Goal: Task Accomplishment & Management: Manage account settings

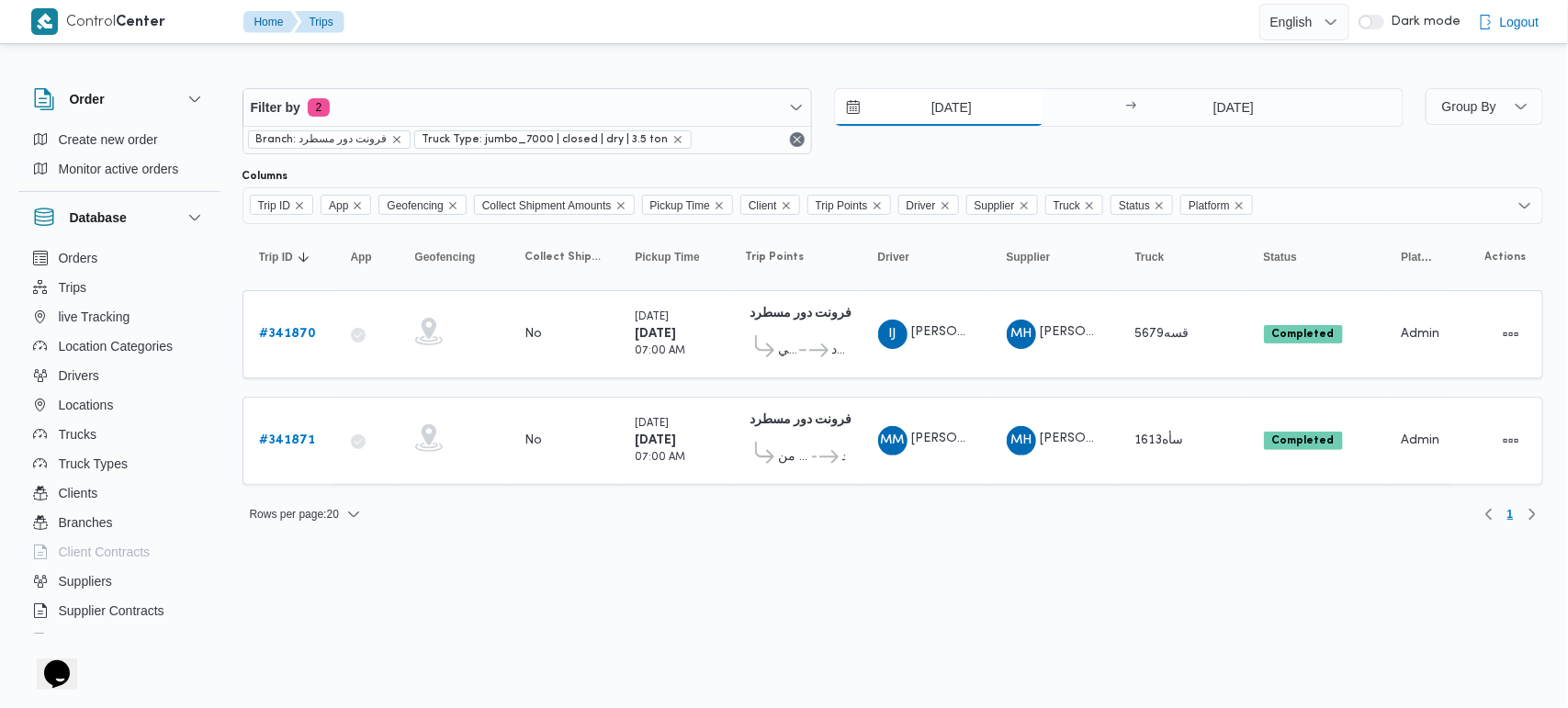
click at [959, 103] on input "7/10/2025" at bounding box center [940, 107] width 209 height 36
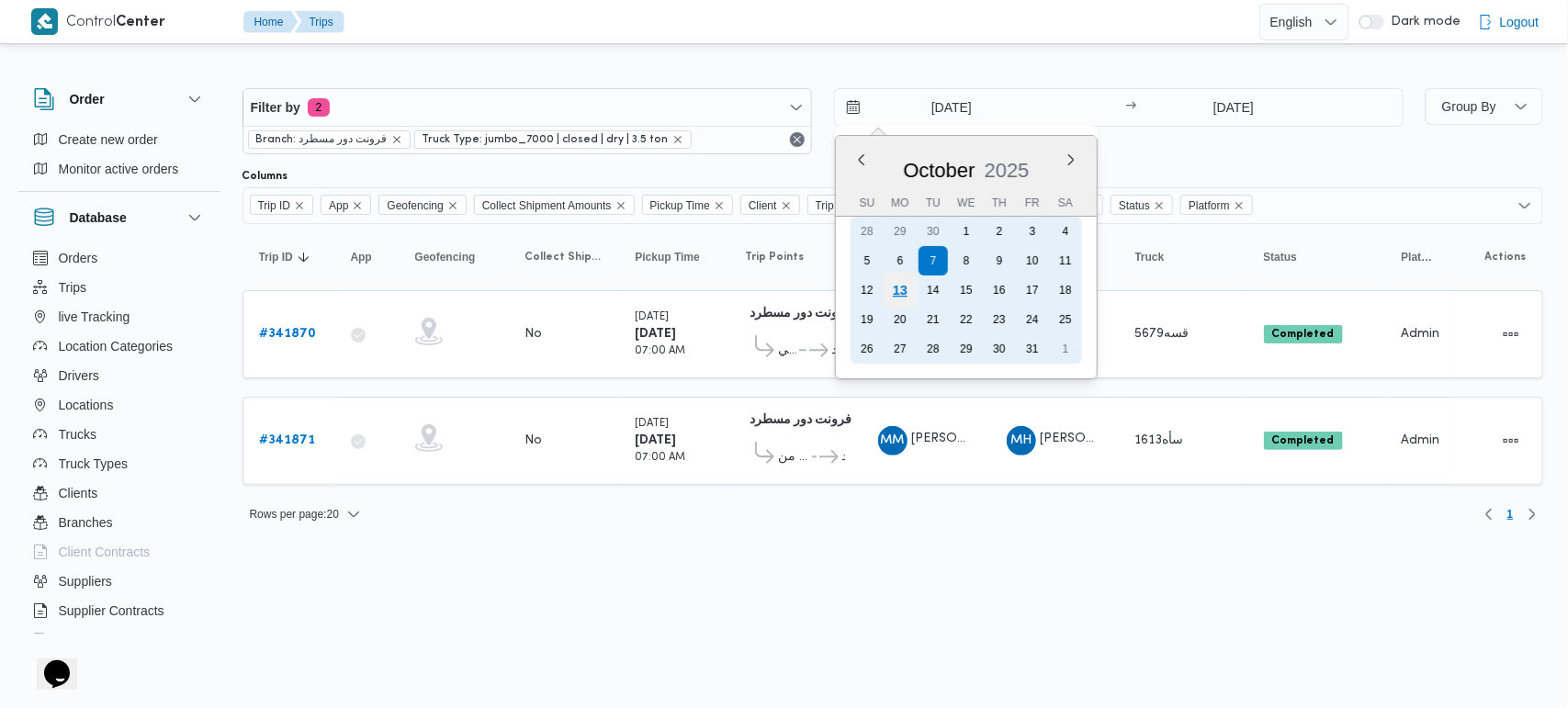
click at [906, 295] on div "13" at bounding box center [899, 290] width 34 height 34
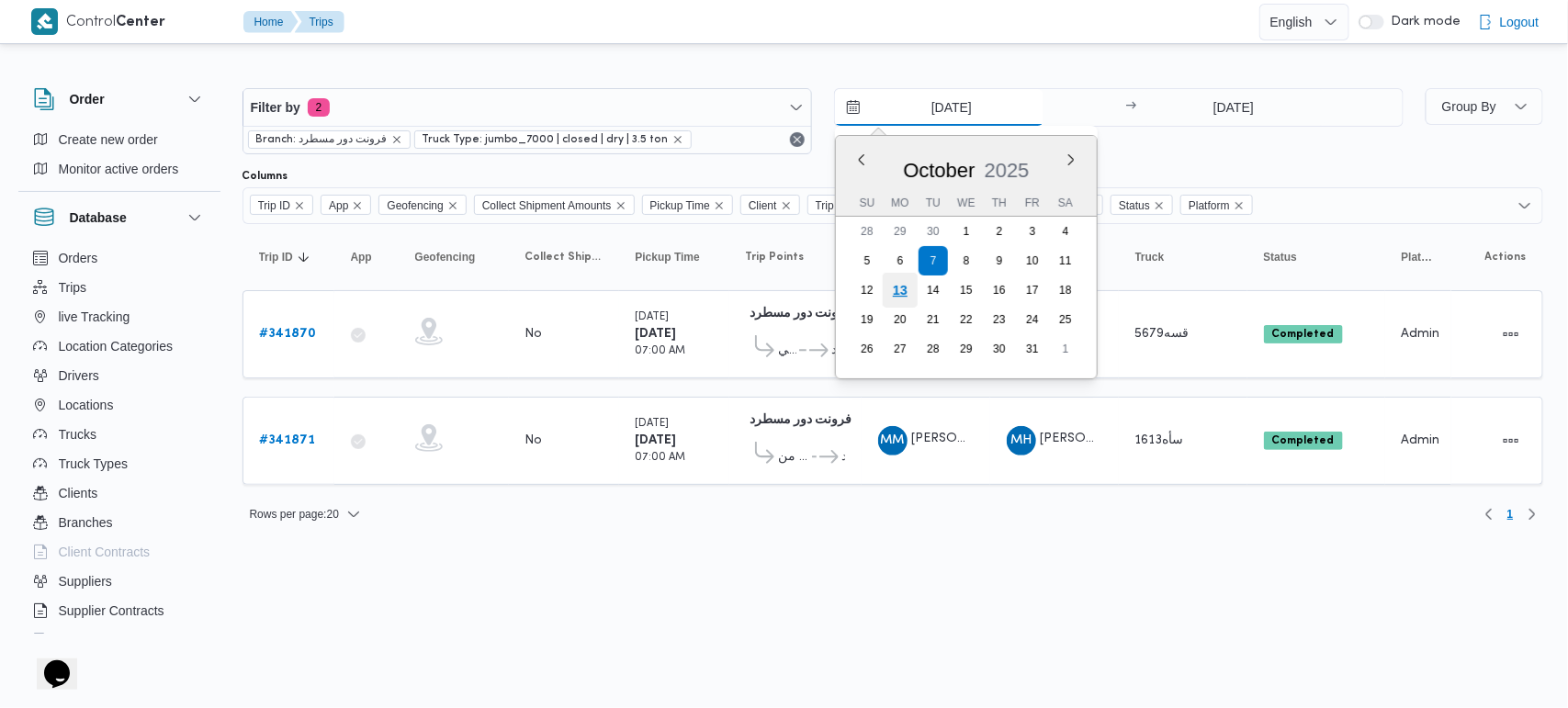
type input "13/10/2025"
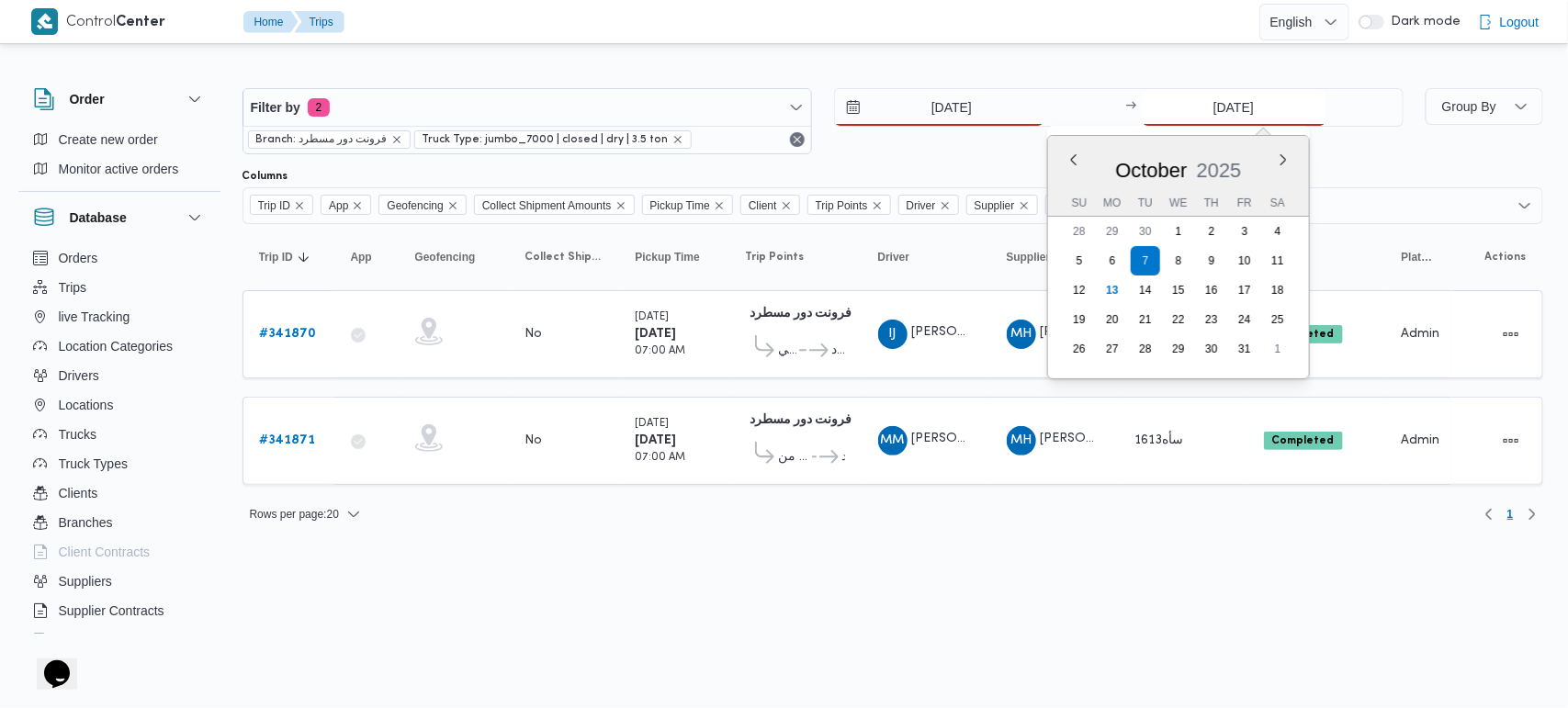
click at [1206, 119] on input "7/10/2025" at bounding box center [1234, 107] width 183 height 36
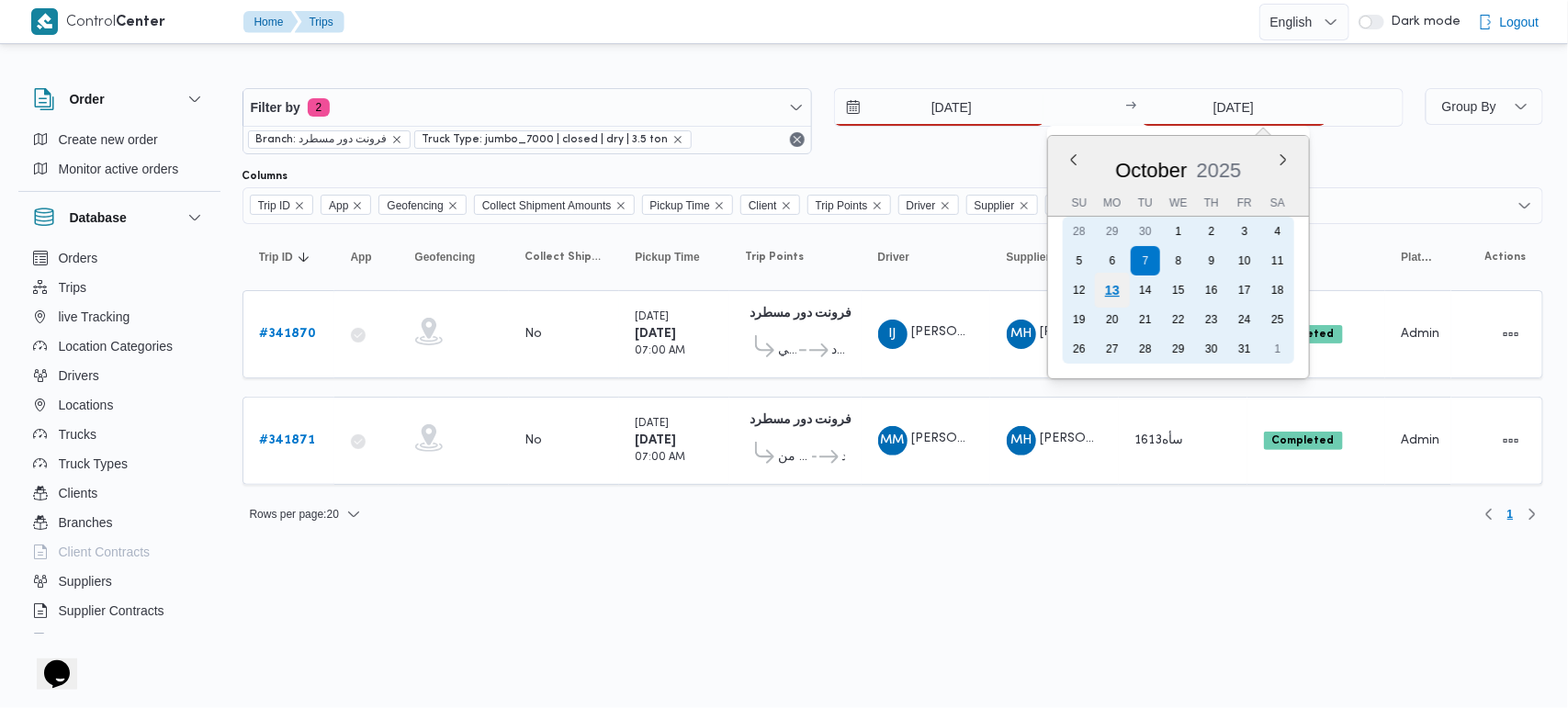
click at [1112, 291] on div "13" at bounding box center [1110, 290] width 34 height 34
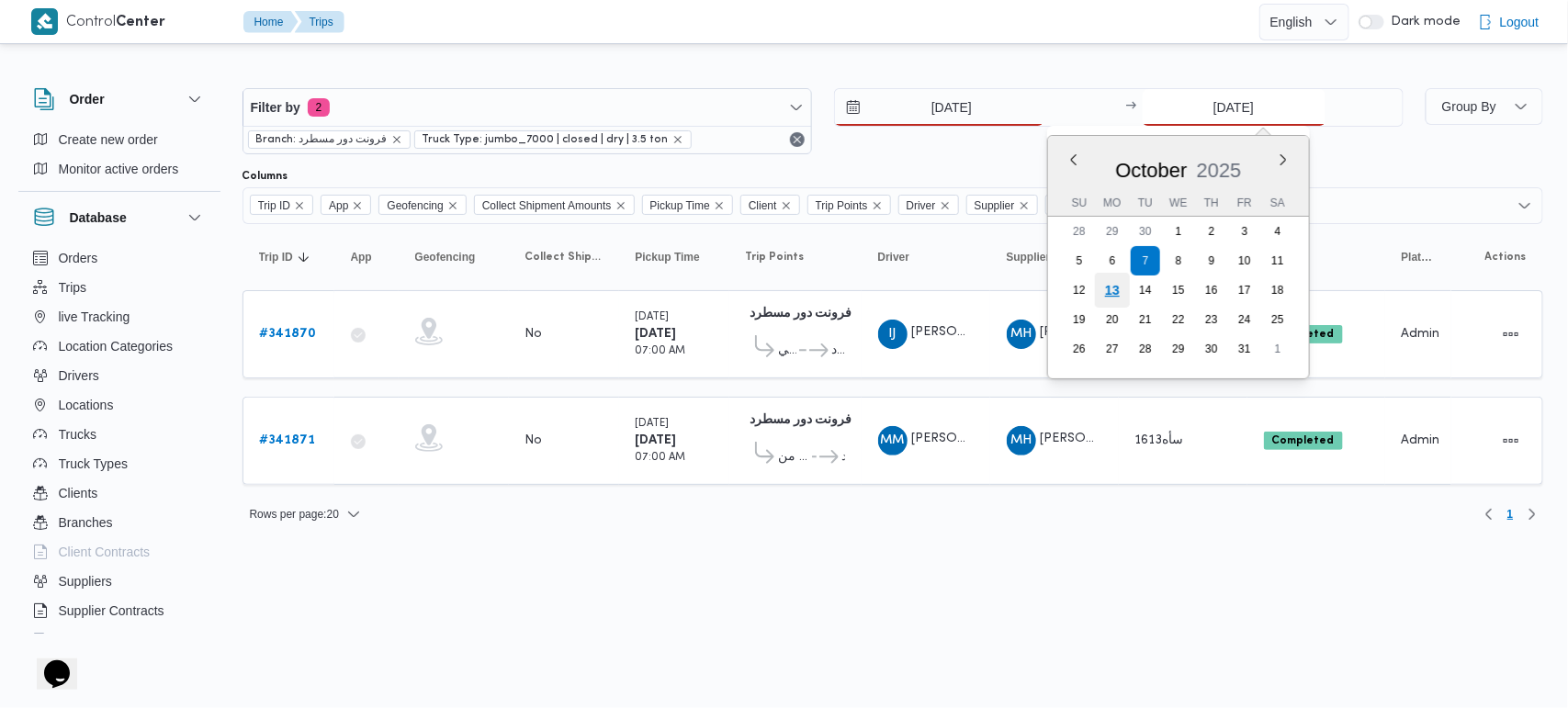
type input "13/10/2025"
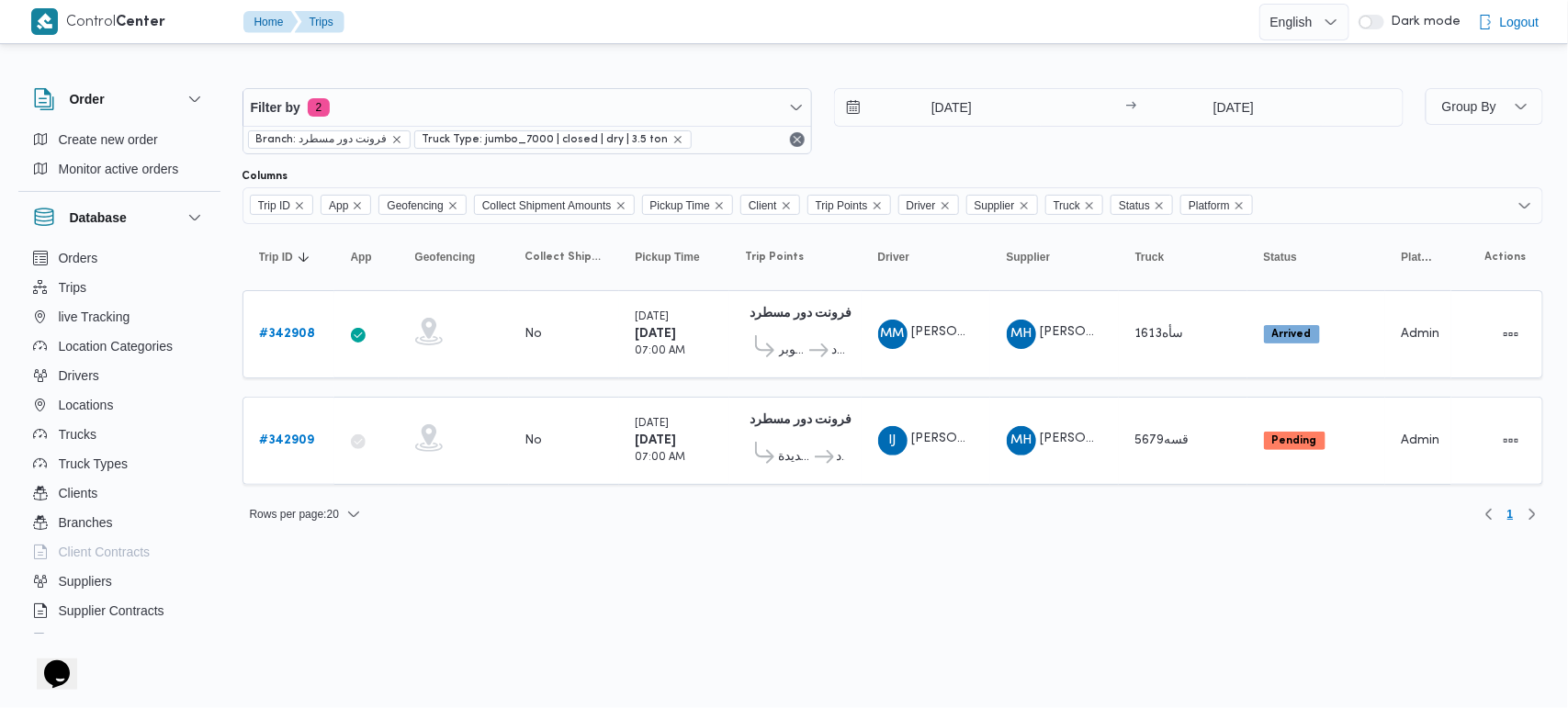
click at [586, 615] on html "Control Center Home Trips English عربي Dark mode Logout Order Create new order …" at bounding box center [784, 354] width 1568 height 708
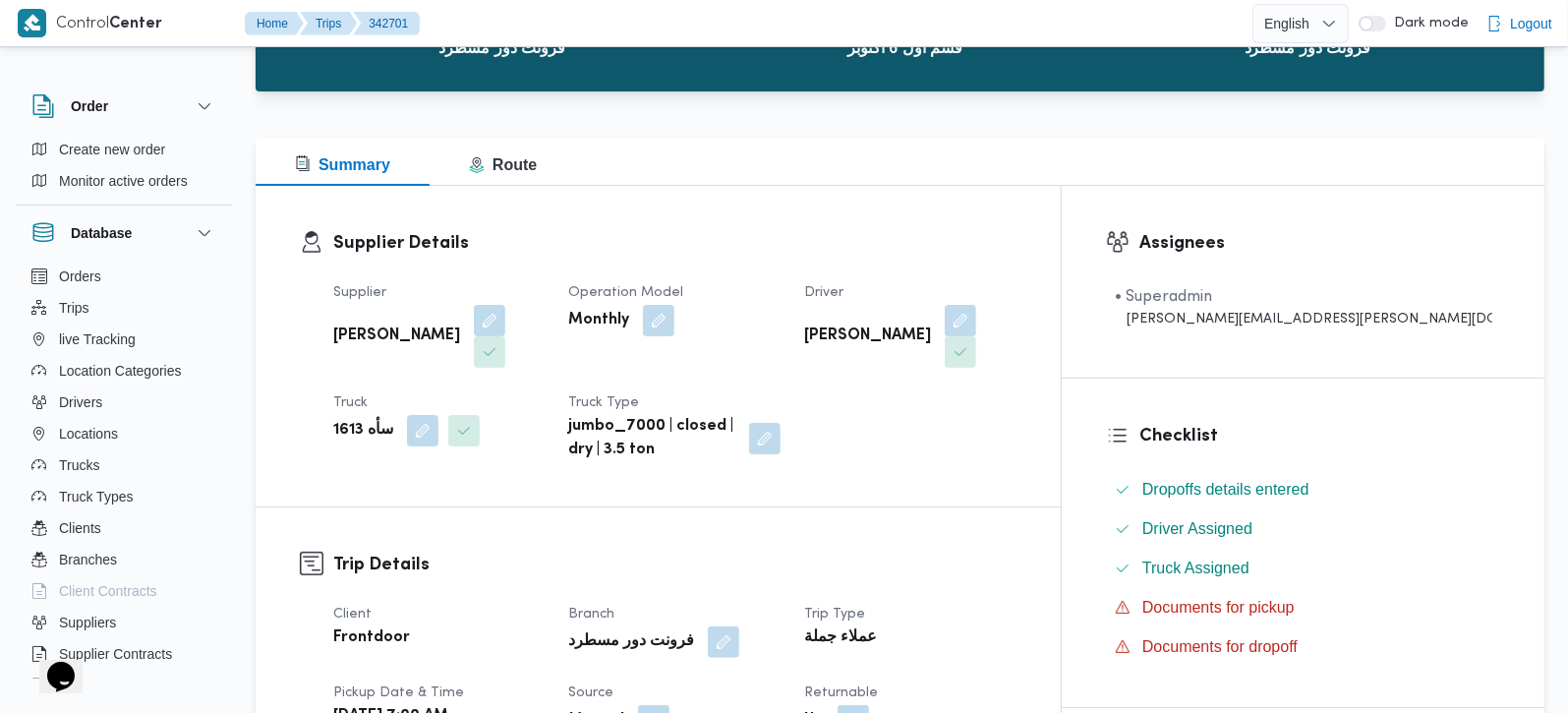
scroll to position [232, 0]
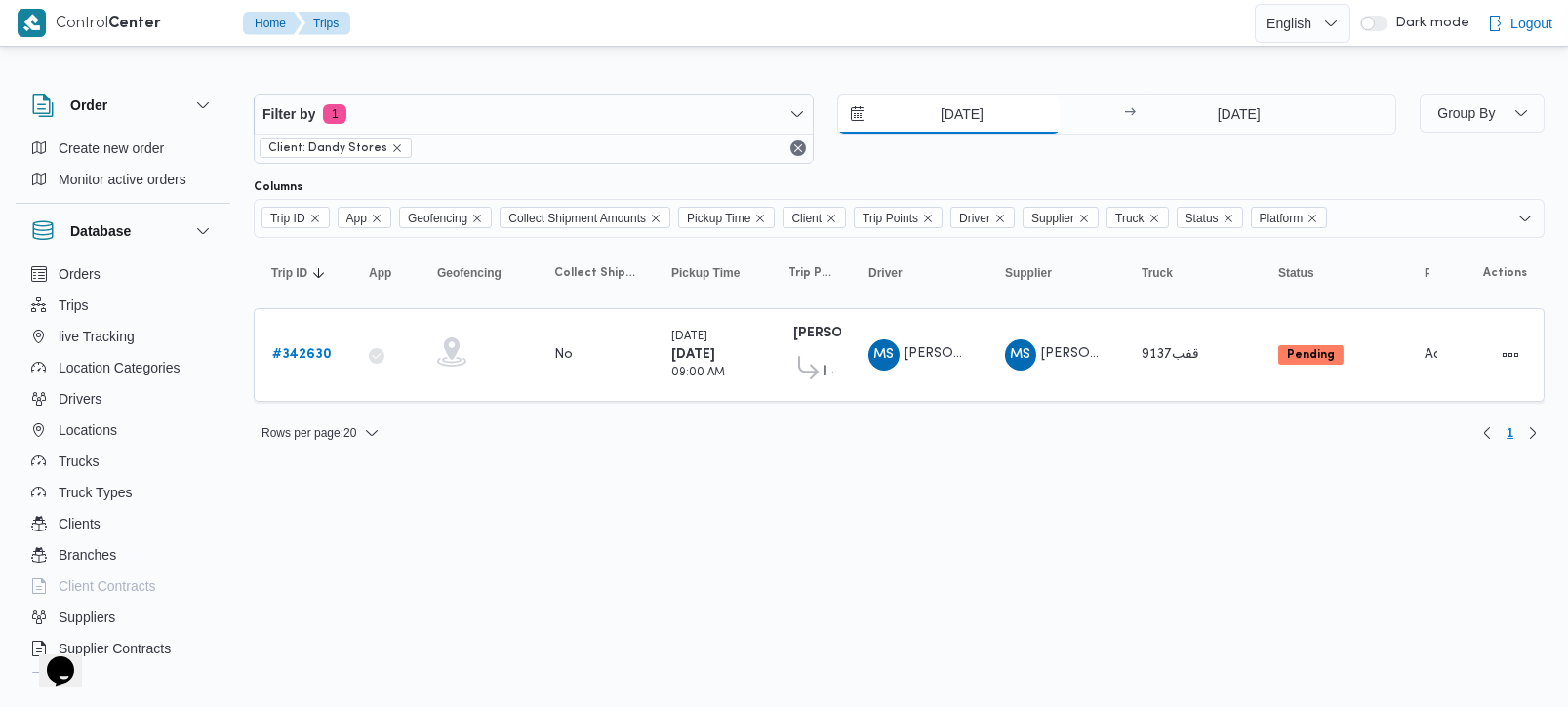
click at [946, 124] on input "11/10/2025" at bounding box center [949, 114] width 222 height 39
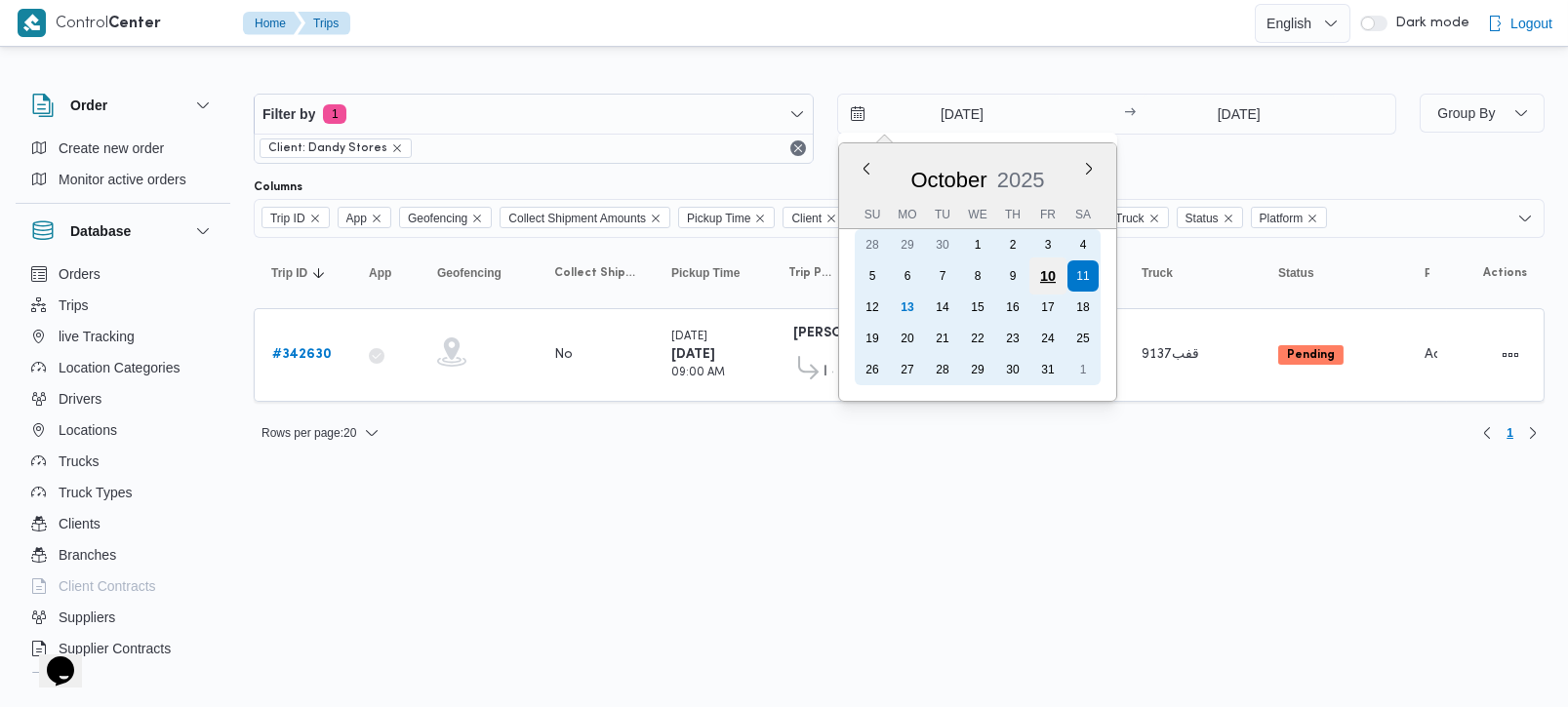
click at [1038, 272] on div "10" at bounding box center [1046, 275] width 37 height 37
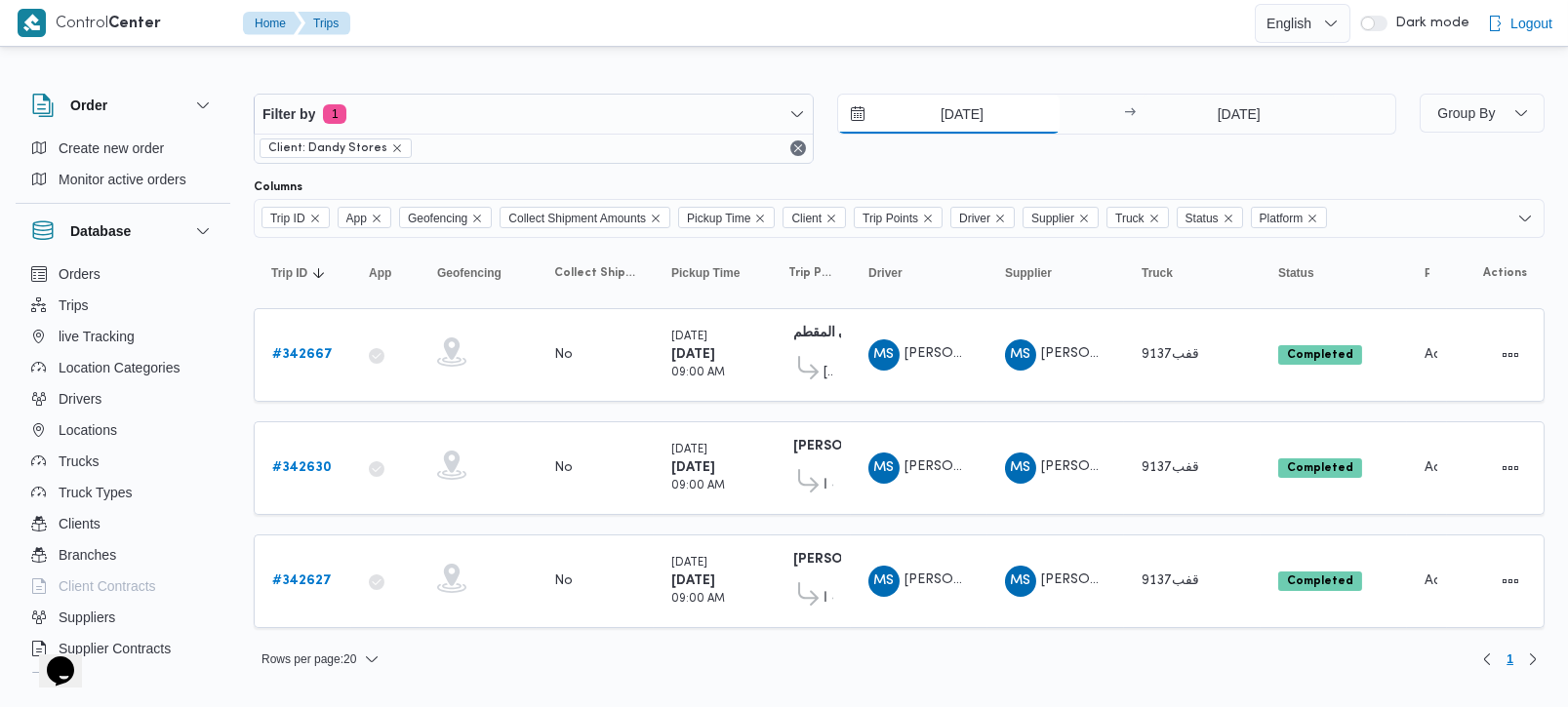
click at [948, 108] on input "10/10/2025" at bounding box center [949, 114] width 222 height 39
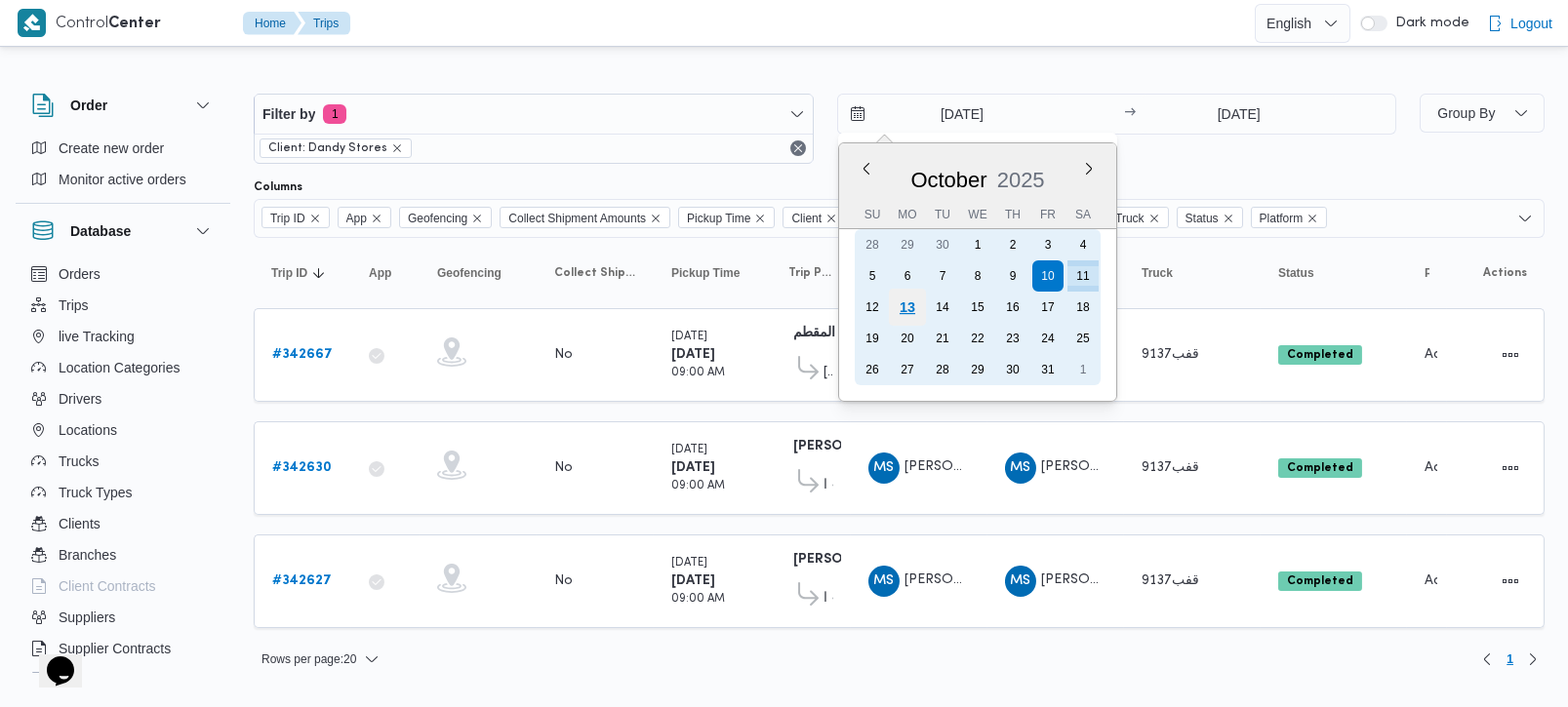
click at [909, 304] on div "13" at bounding box center [905, 307] width 37 height 37
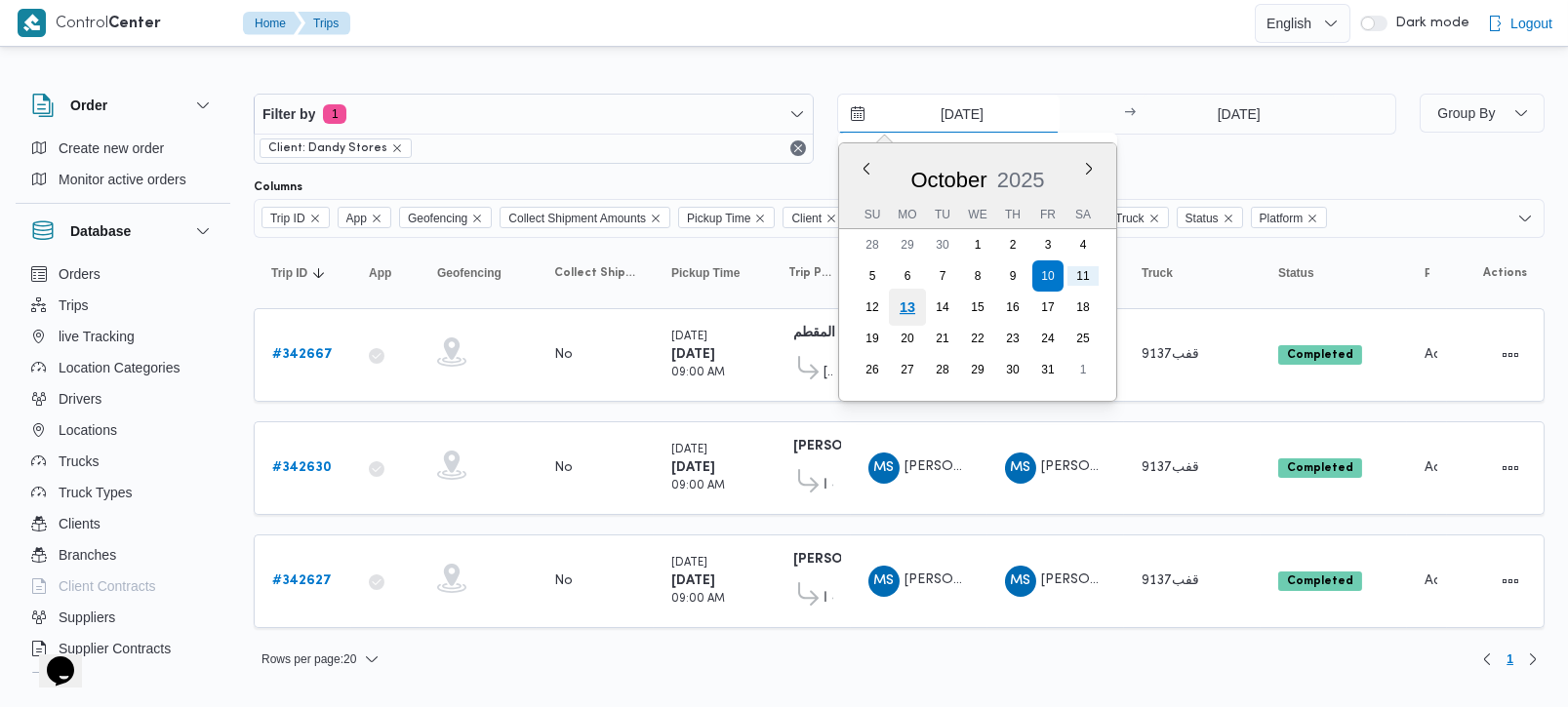
type input "[DATE]"
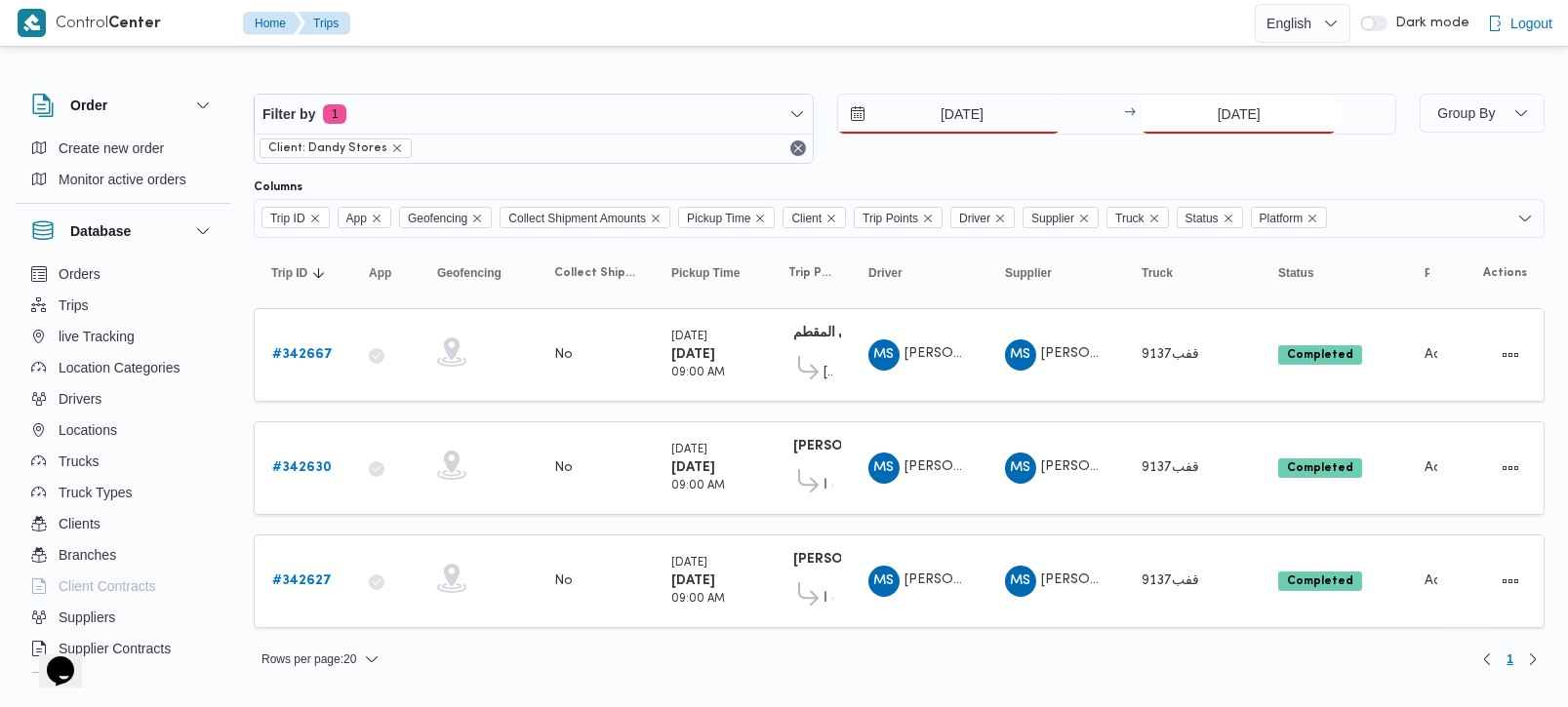
click at [1224, 120] on input "[DATE]" at bounding box center [1239, 114] width 194 height 39
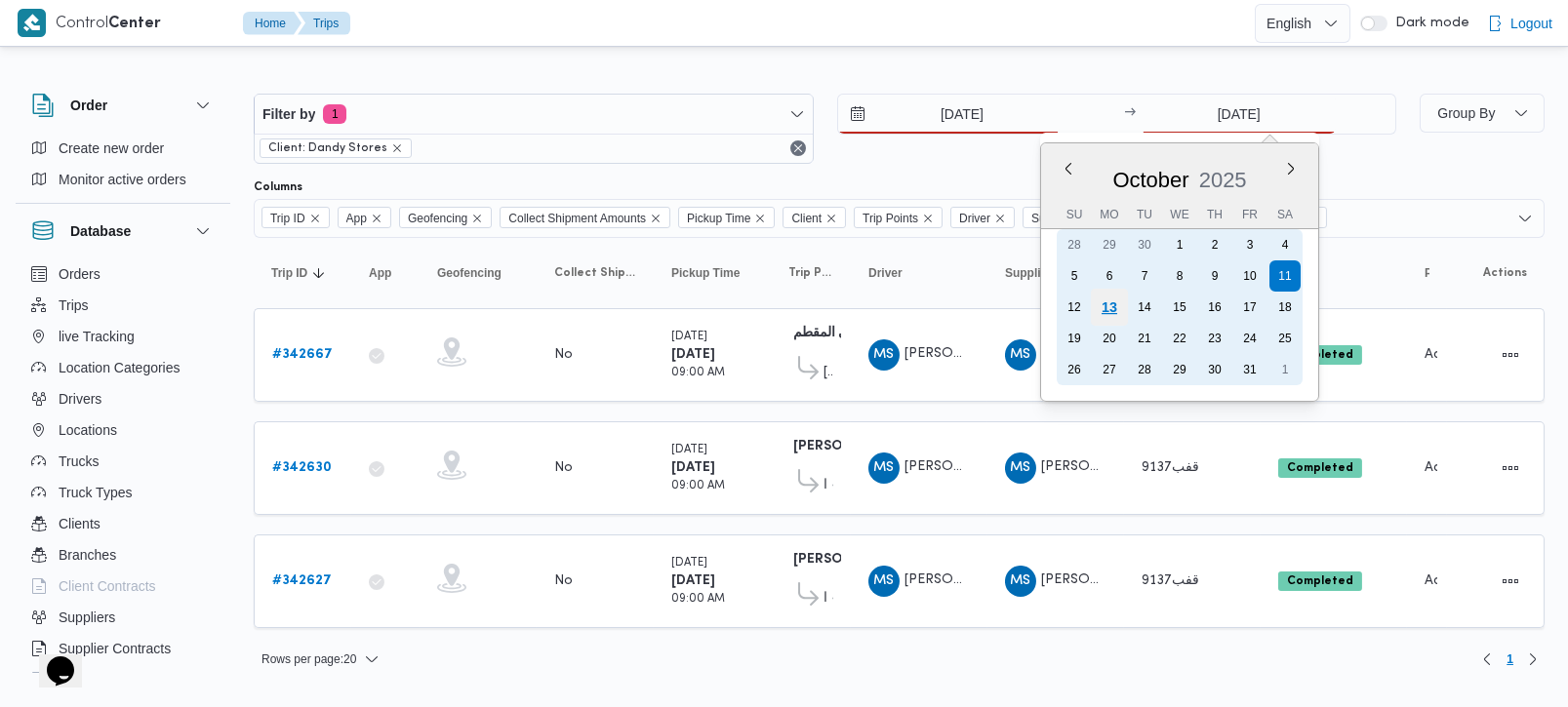
click at [1103, 303] on div "13" at bounding box center [1108, 307] width 37 height 37
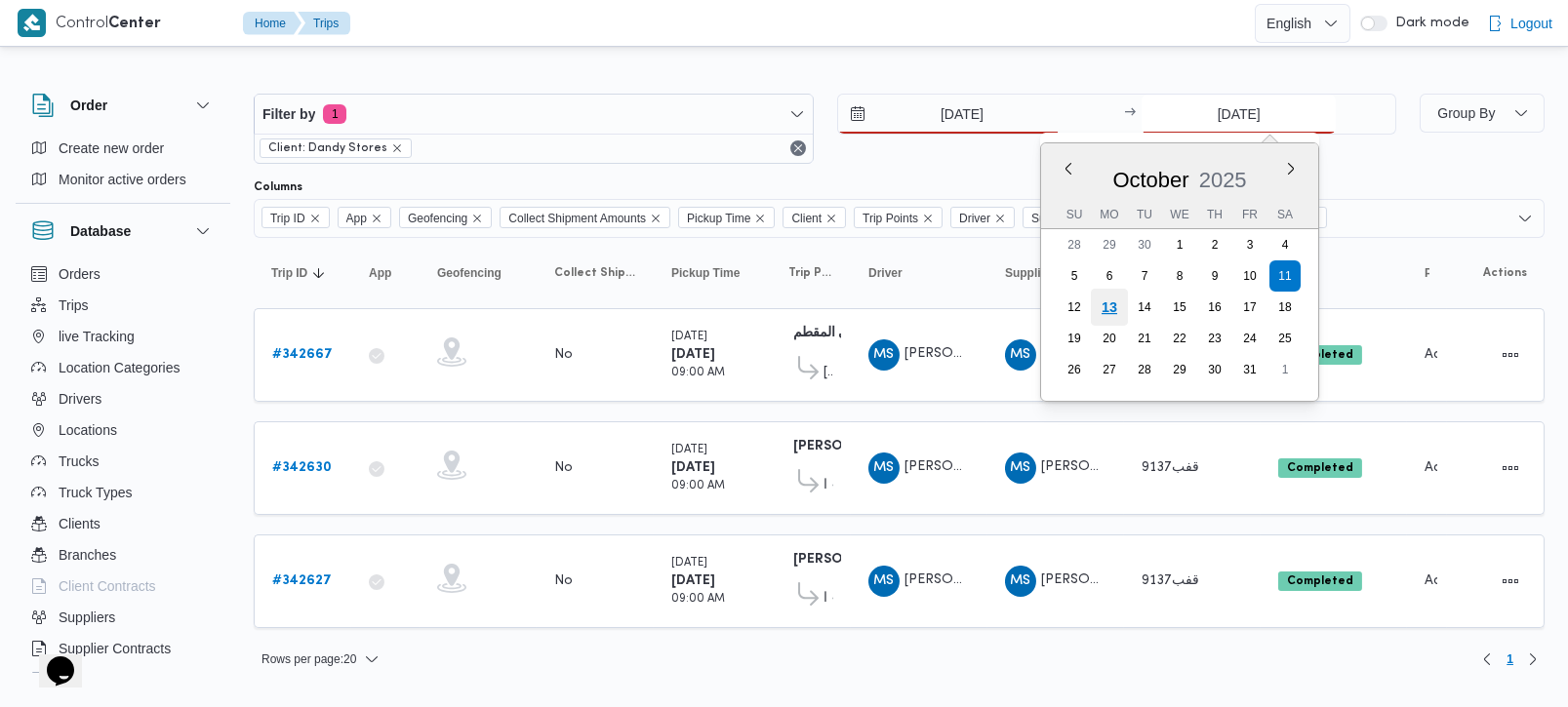
type input "13/10/2025"
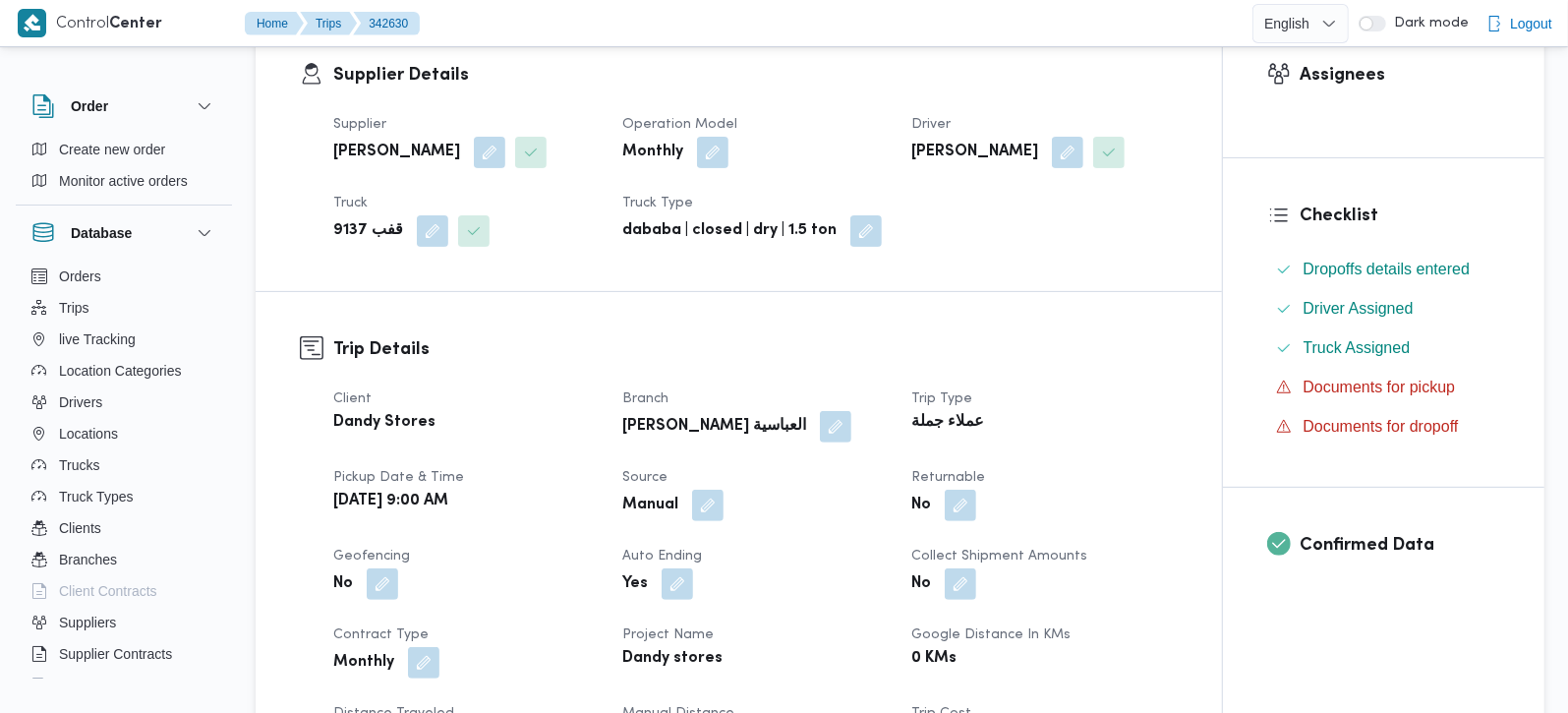
scroll to position [347, 0]
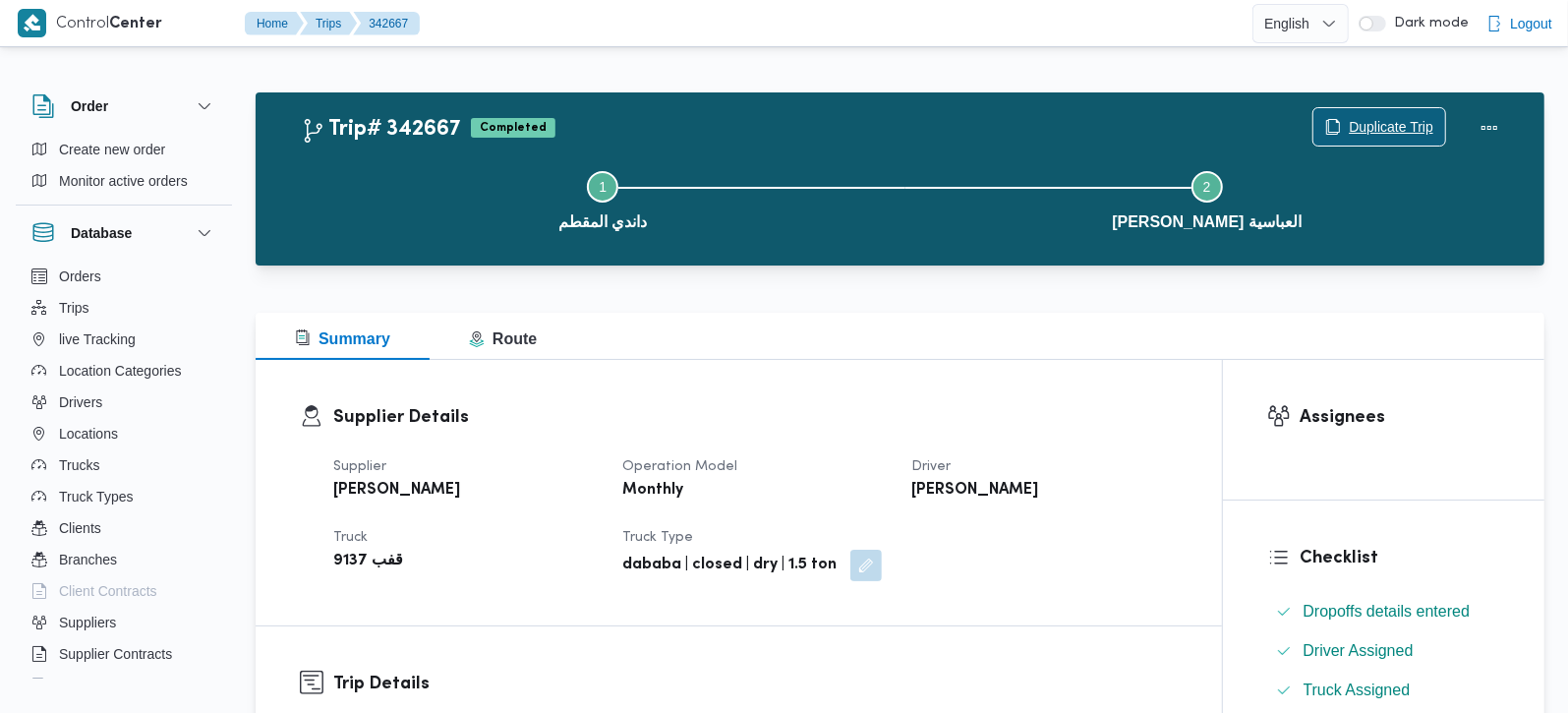
click at [1397, 116] on span "Duplicate Trip" at bounding box center [1391, 127] width 85 height 24
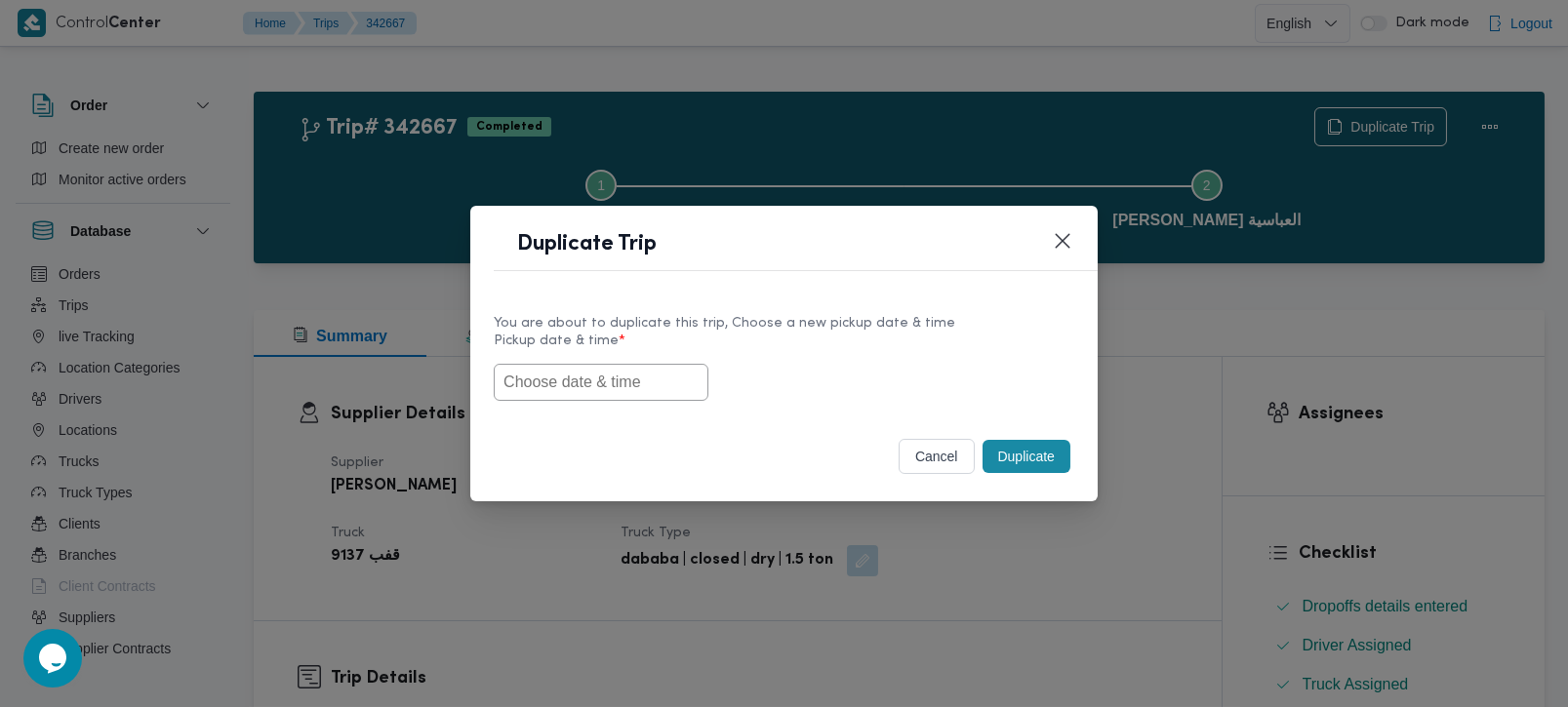
click at [582, 386] on input "text" at bounding box center [600, 381] width 215 height 37
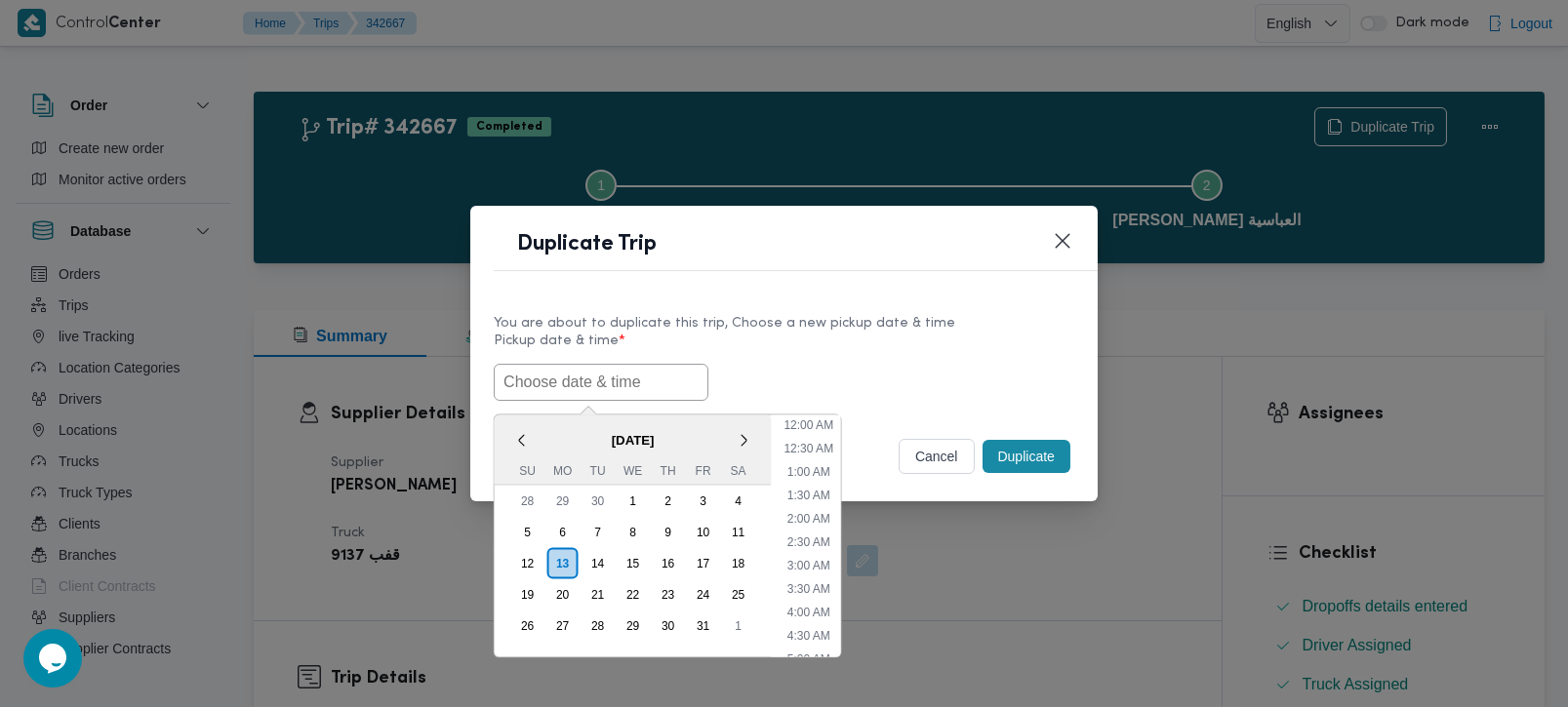
scroll to position [406, 0]
click at [543, 425] on span "October 2025" at bounding box center [633, 440] width 277 height 34
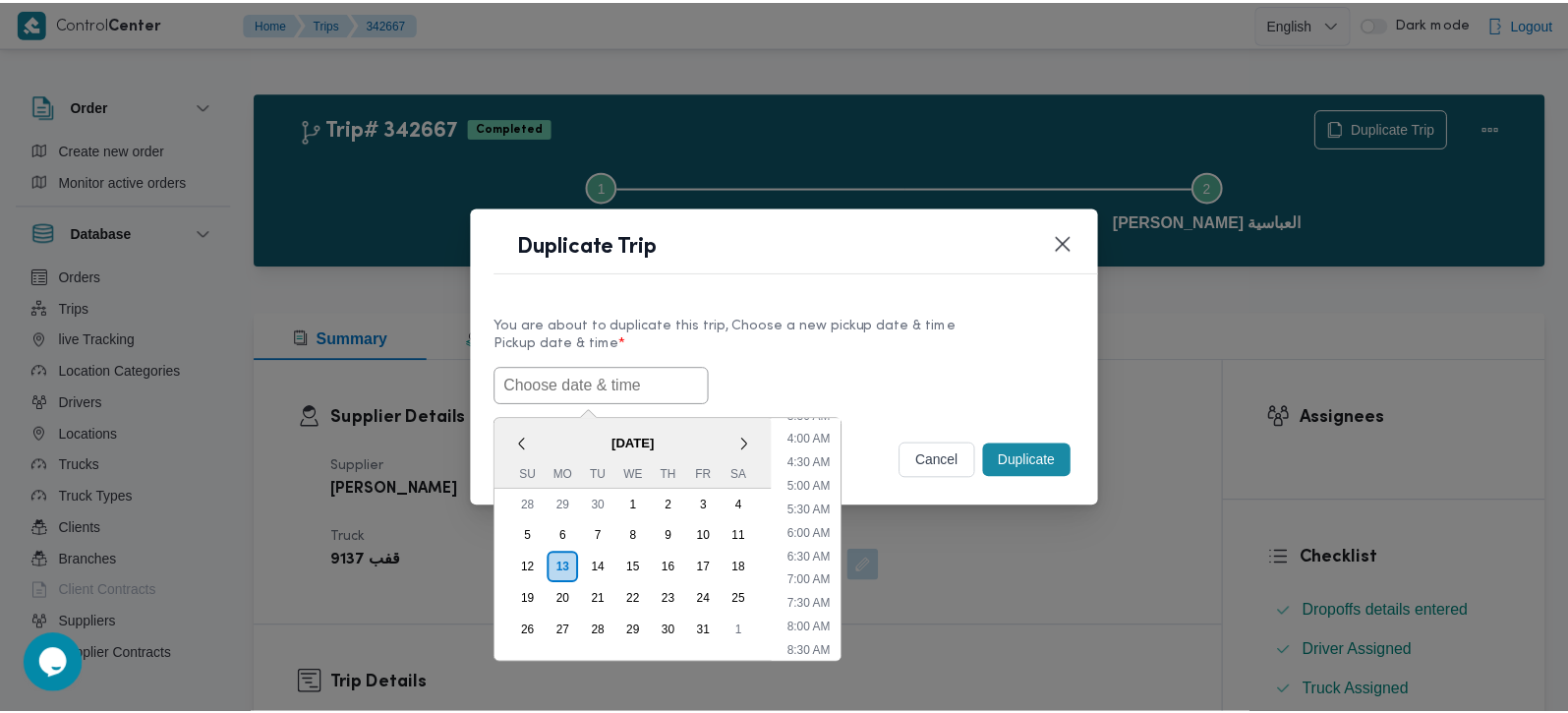
scroll to position [294, 0]
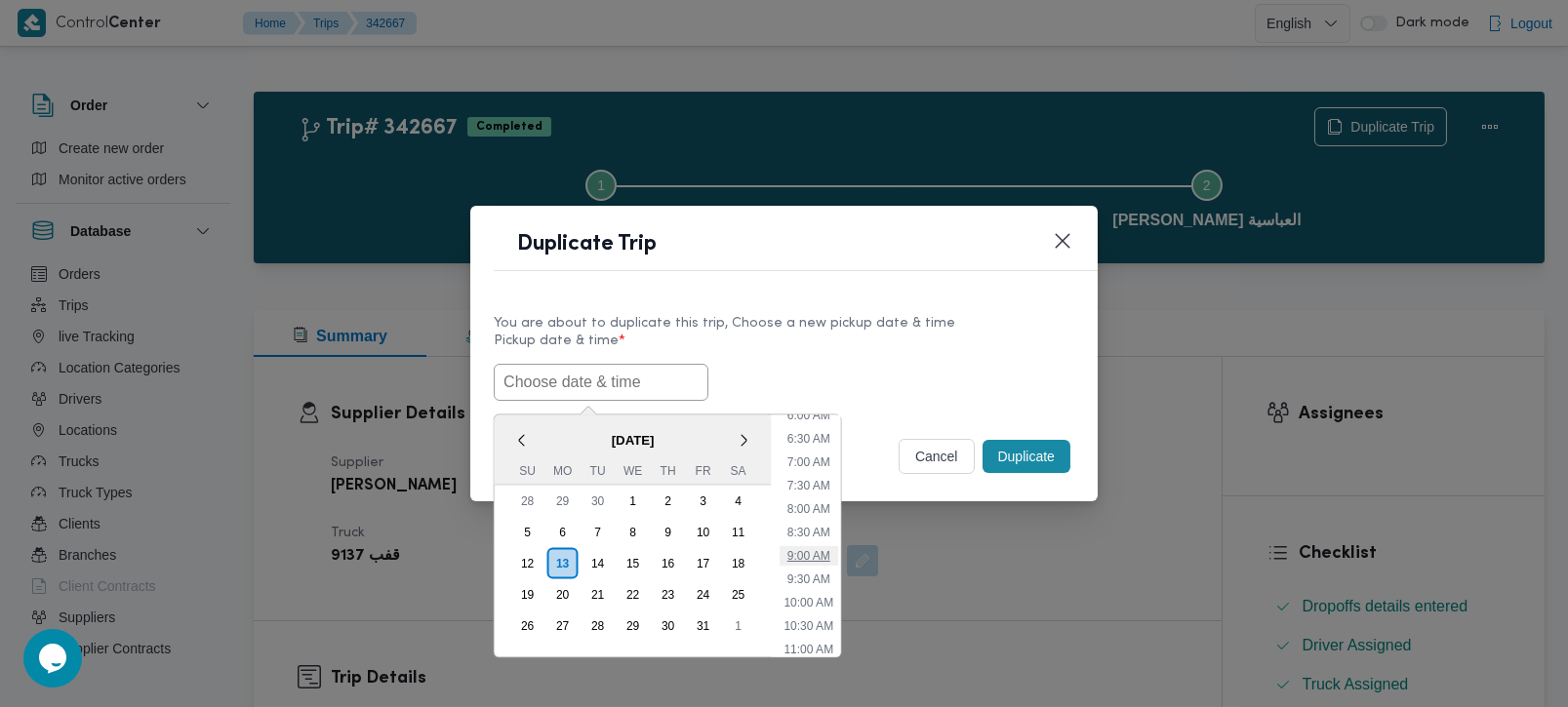
click at [821, 556] on li "9:00 AM" at bounding box center [807, 556] width 58 height 20
type input "13/10/2025 9:00AM"
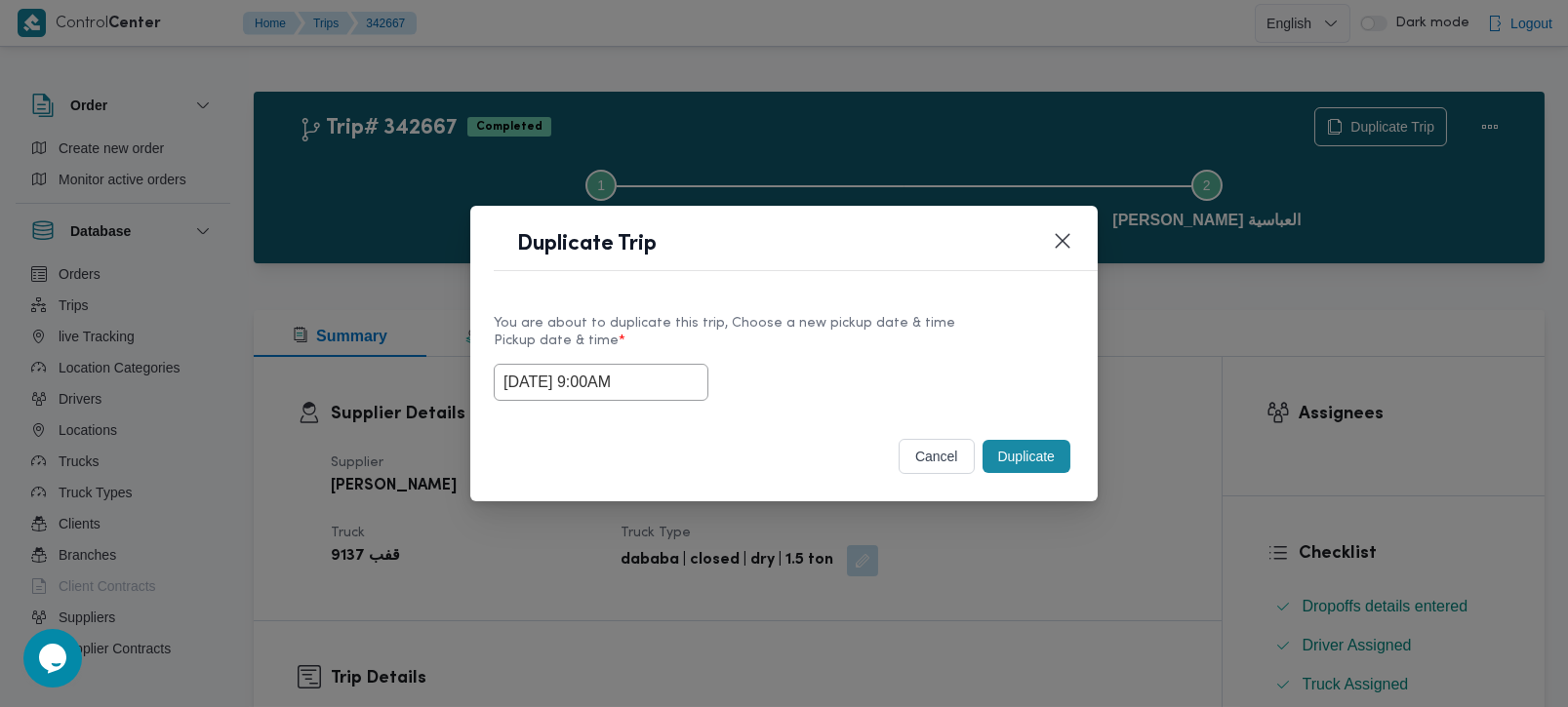
click at [1014, 463] on button "Duplicate" at bounding box center [1026, 455] width 88 height 33
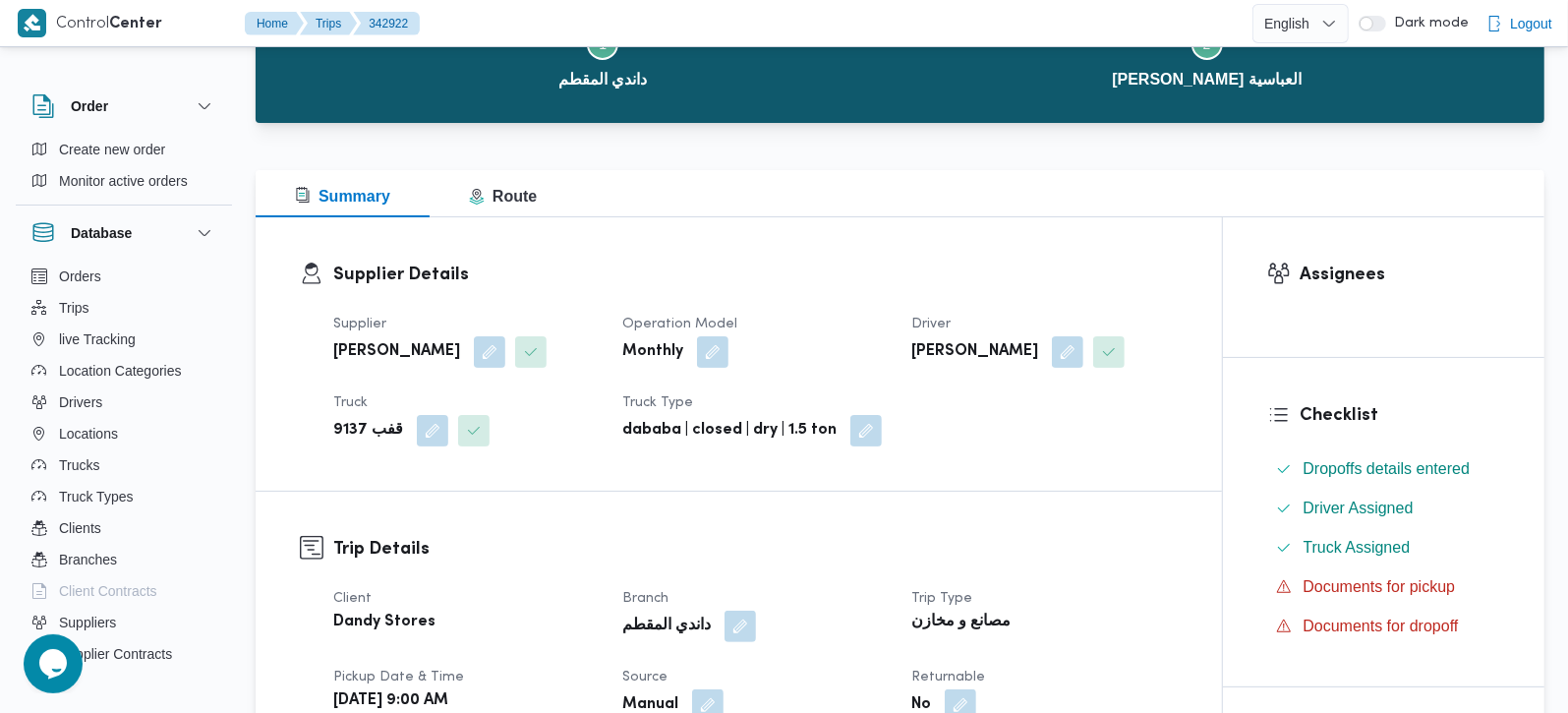
scroll to position [347, 0]
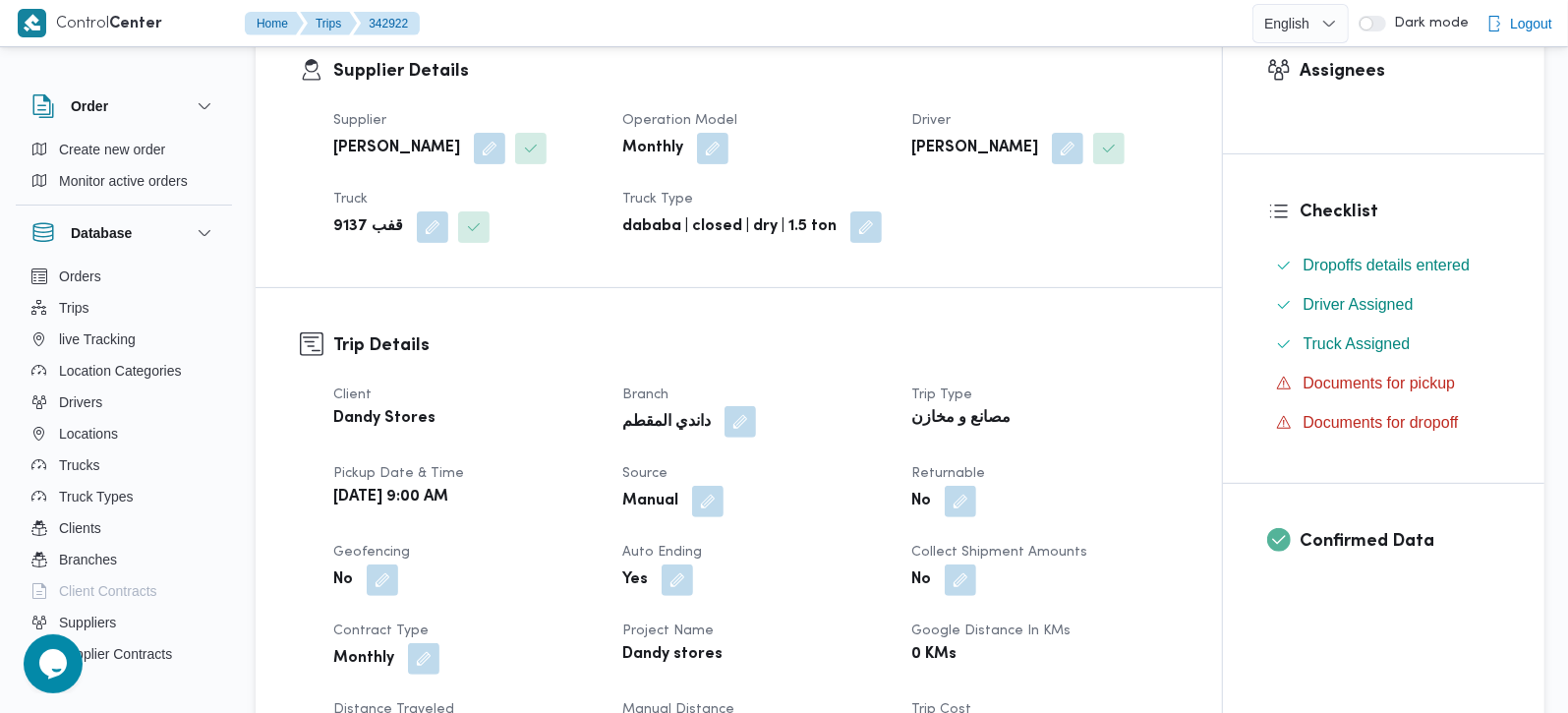
click at [729, 424] on button "button" at bounding box center [741, 422] width 32 height 32
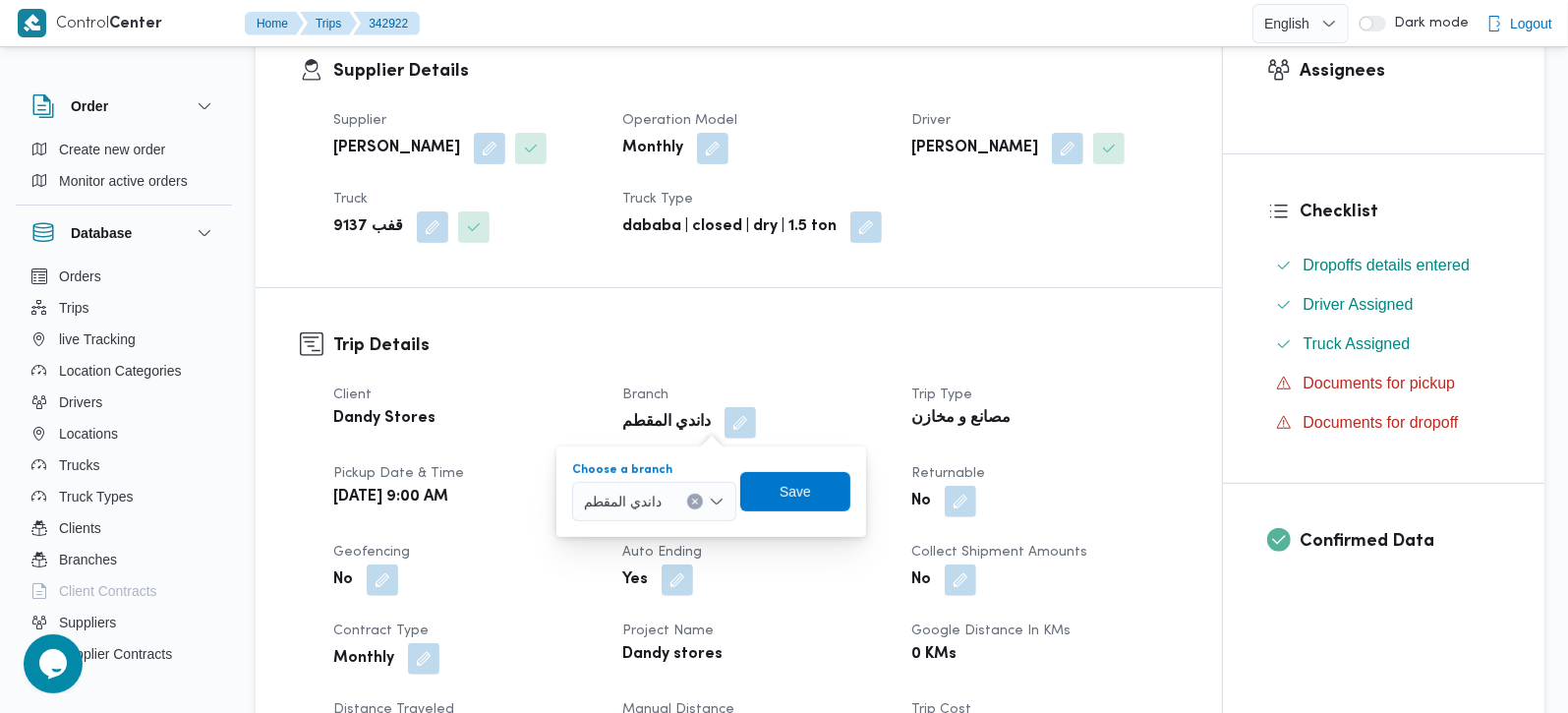
click at [696, 495] on button "Clear input" at bounding box center [696, 502] width 16 height 16
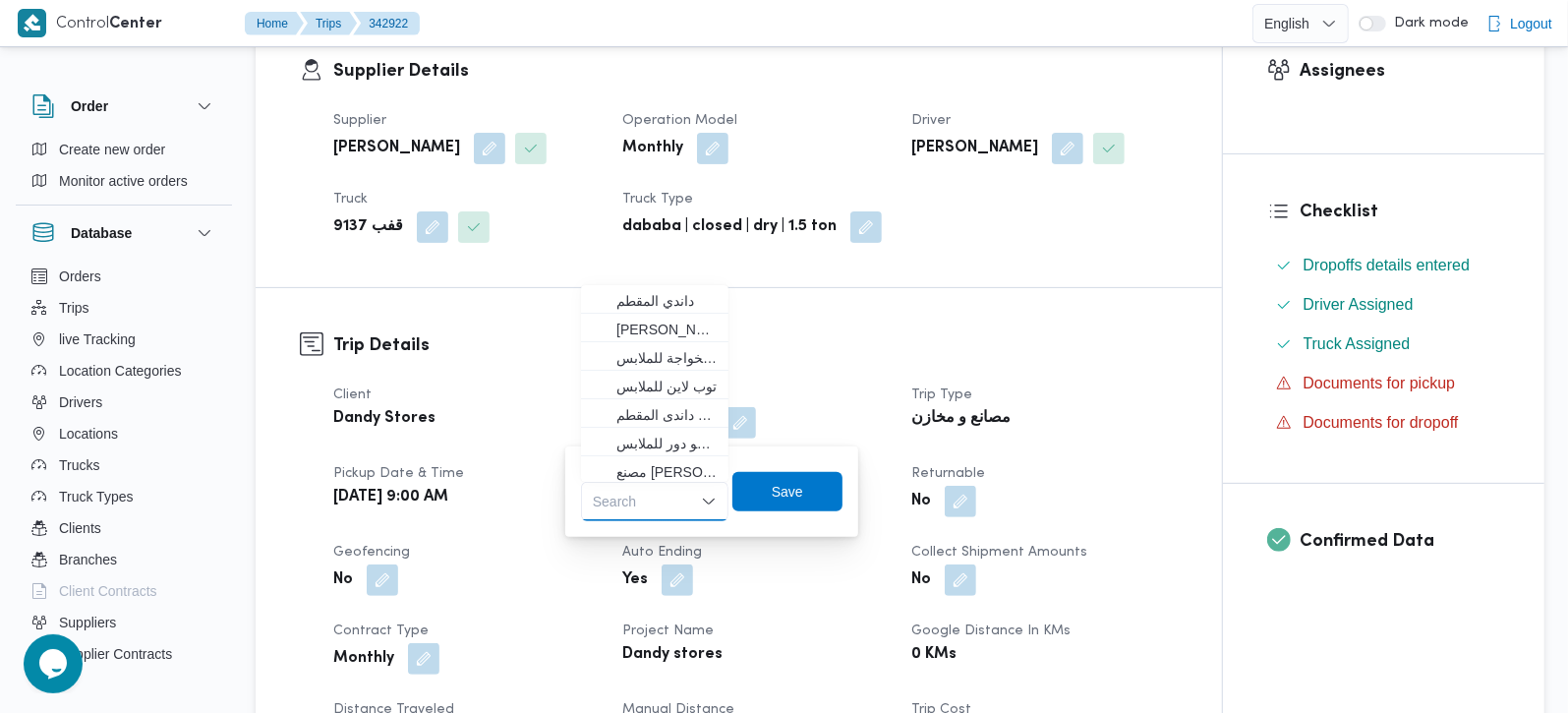
type input ";"
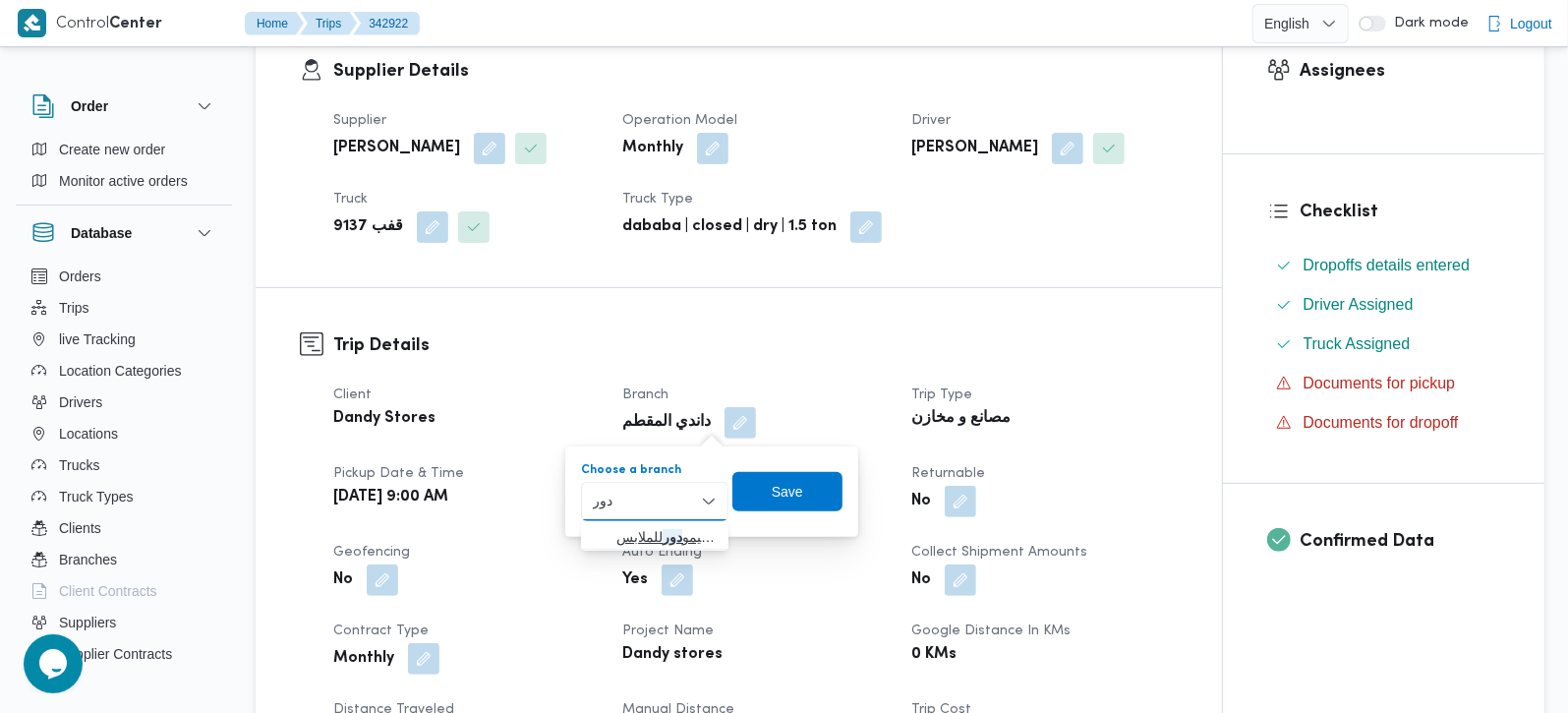
type input "دور"
click at [654, 525] on span "مصنع كيمو دور للملابس" at bounding box center [667, 537] width 100 height 24
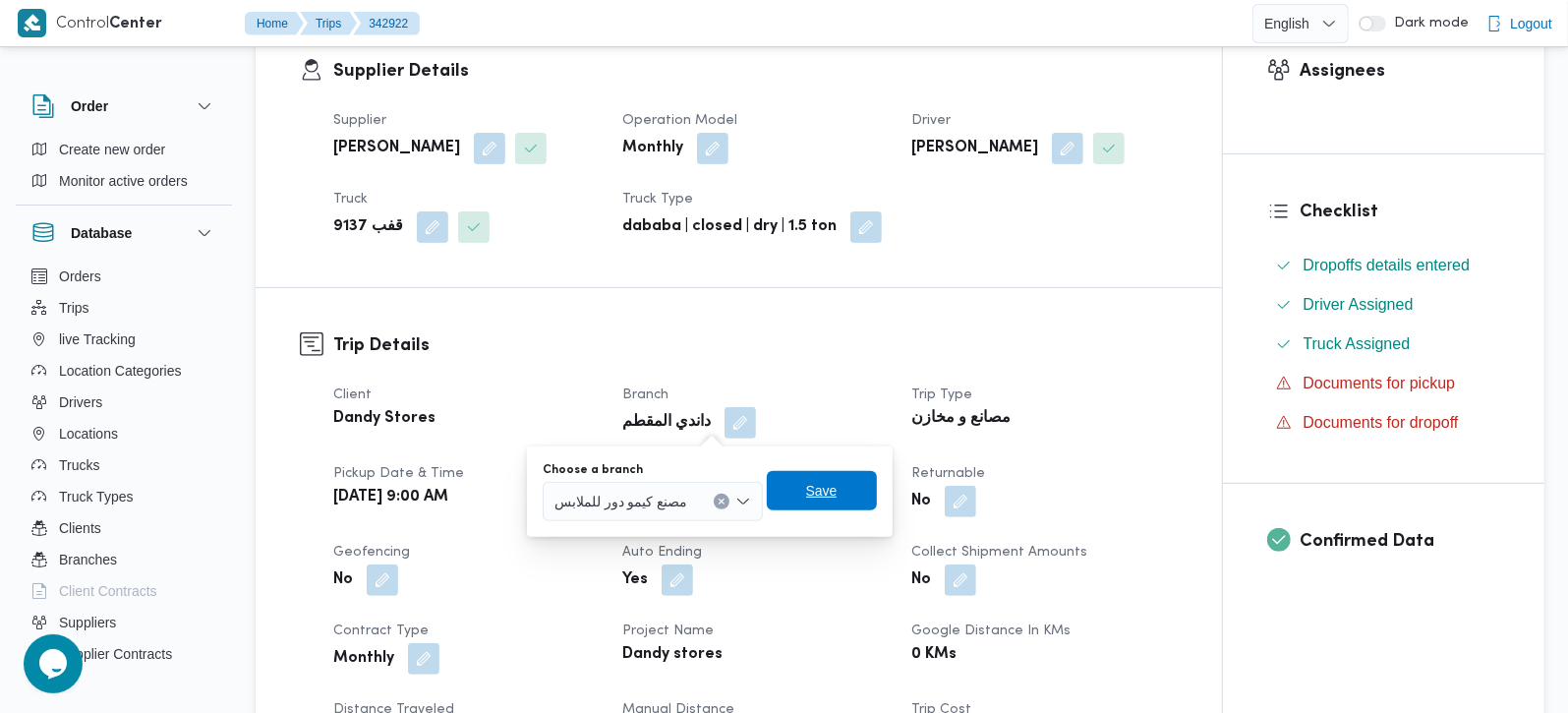
click at [822, 483] on span "Save" at bounding box center [822, 491] width 32 height 24
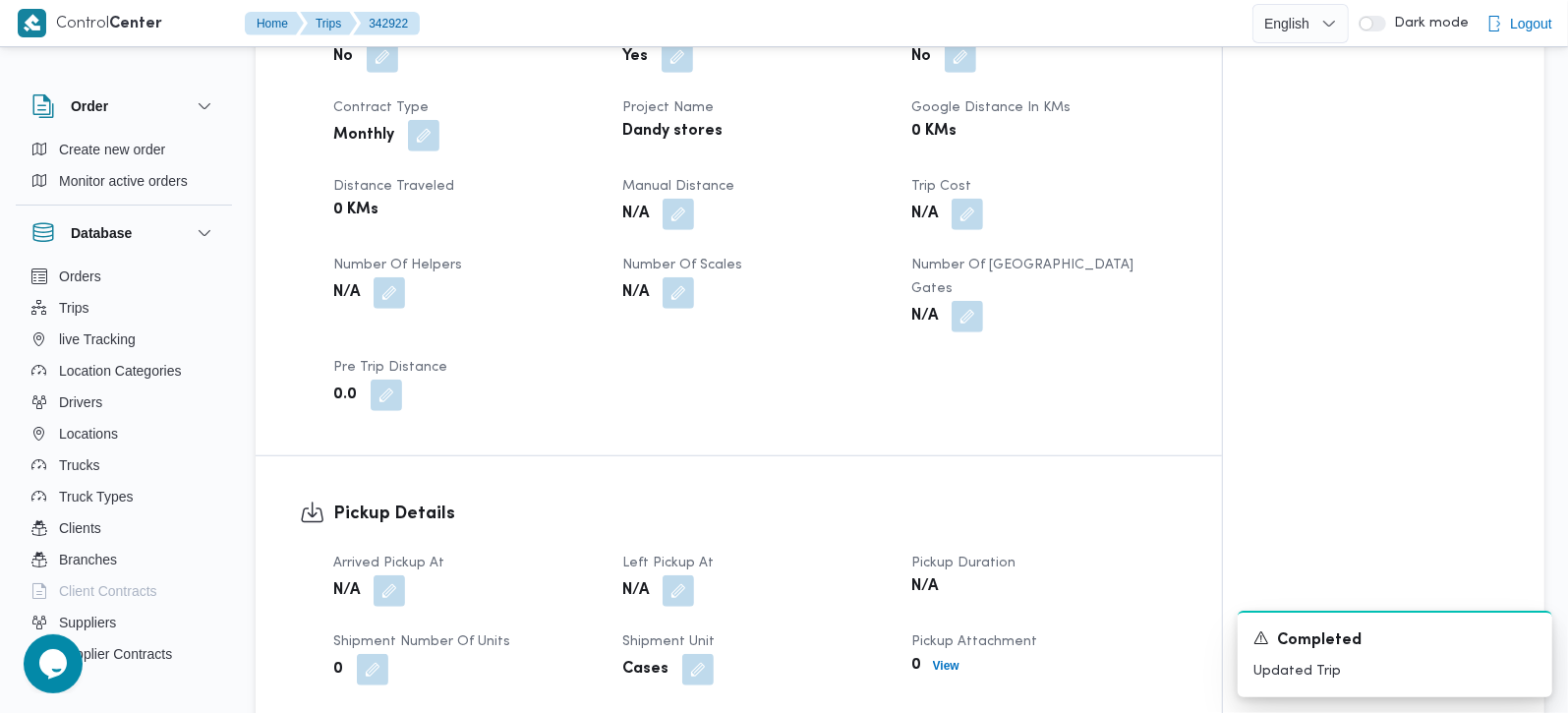
scroll to position [926, 0]
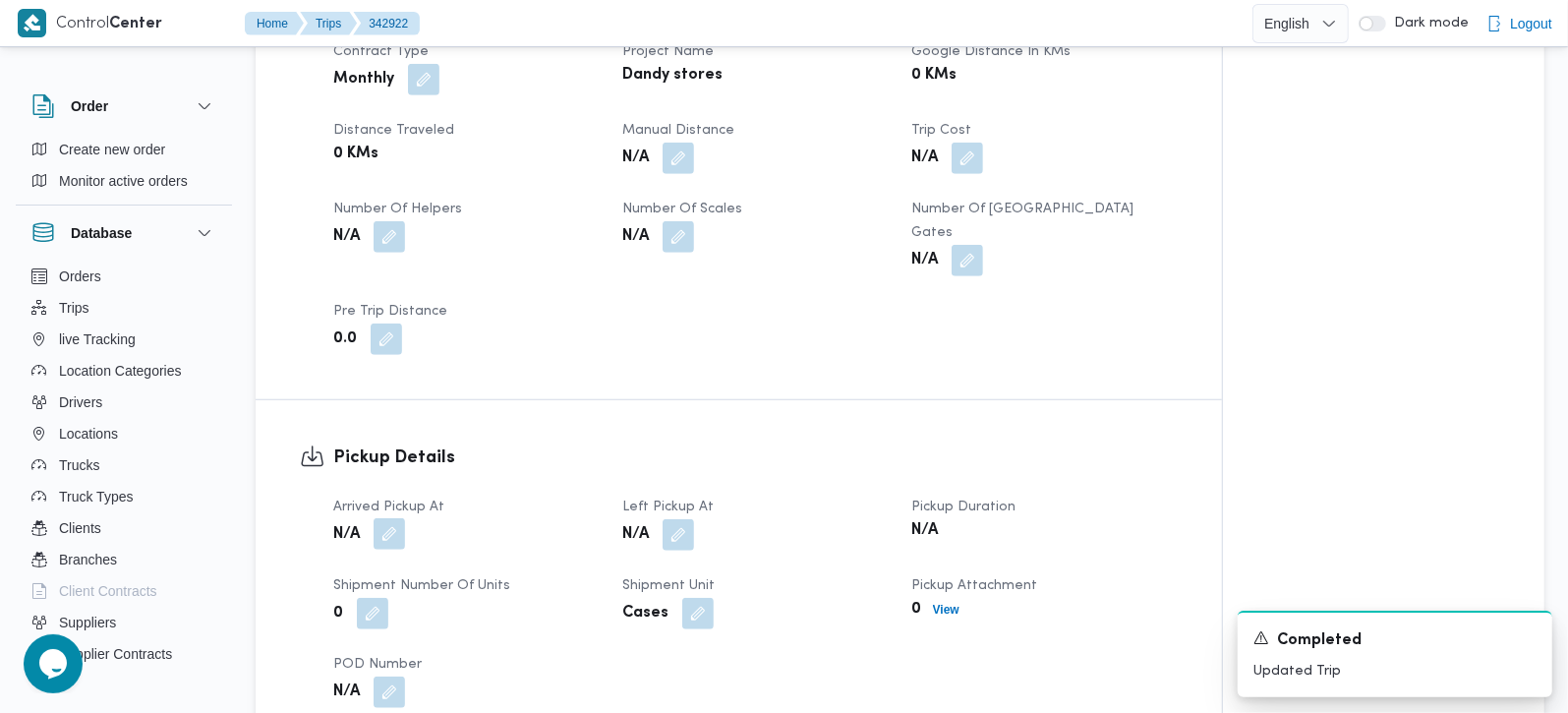
click at [387, 523] on button "button" at bounding box center [389, 534] width 32 height 32
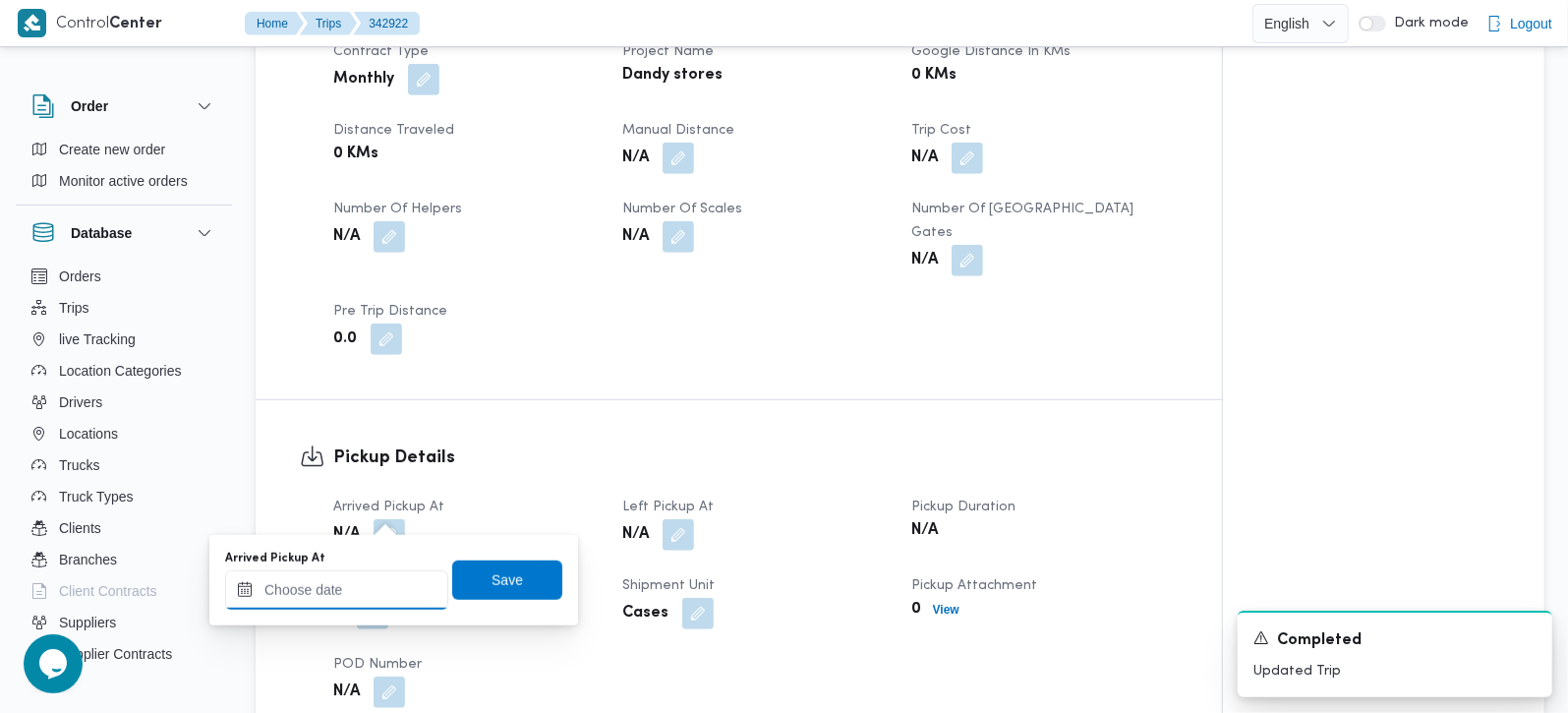
click at [365, 592] on input "Arrived Pickup At" at bounding box center [337, 589] width 224 height 39
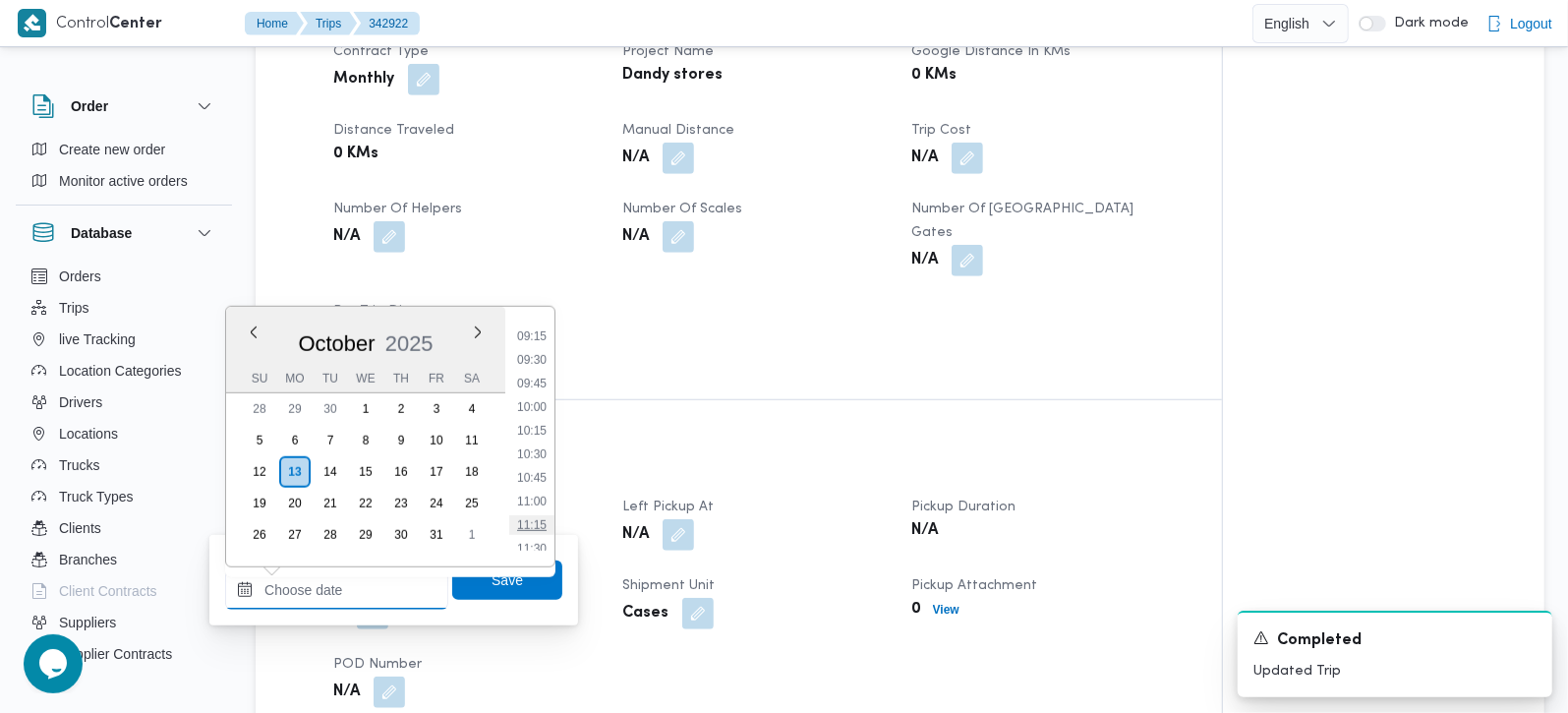
scroll to position [829, 0]
click at [534, 398] on li "09:30" at bounding box center [531, 400] width 45 height 20
type input "13/10/2025 09:30"
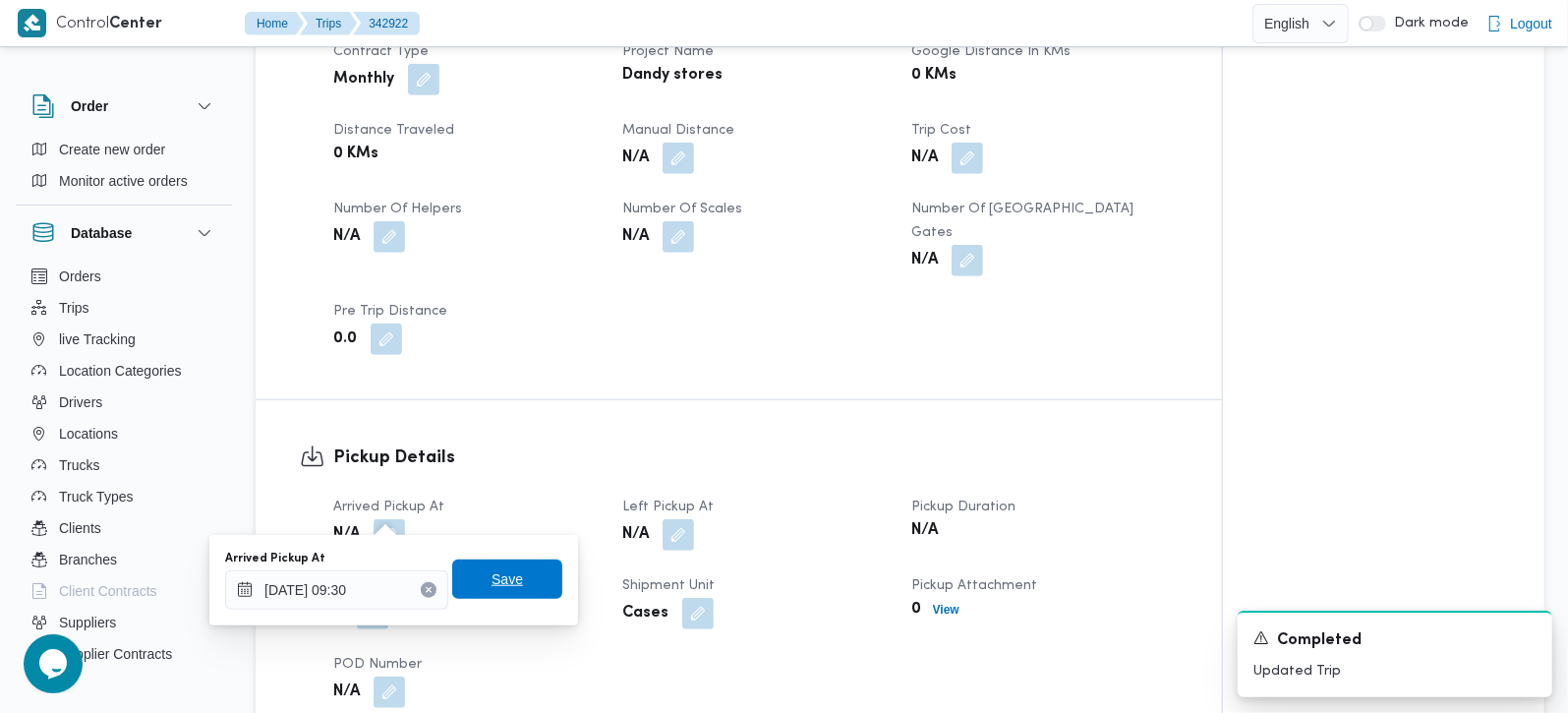
click at [479, 597] on span "Save" at bounding box center [507, 579] width 110 height 39
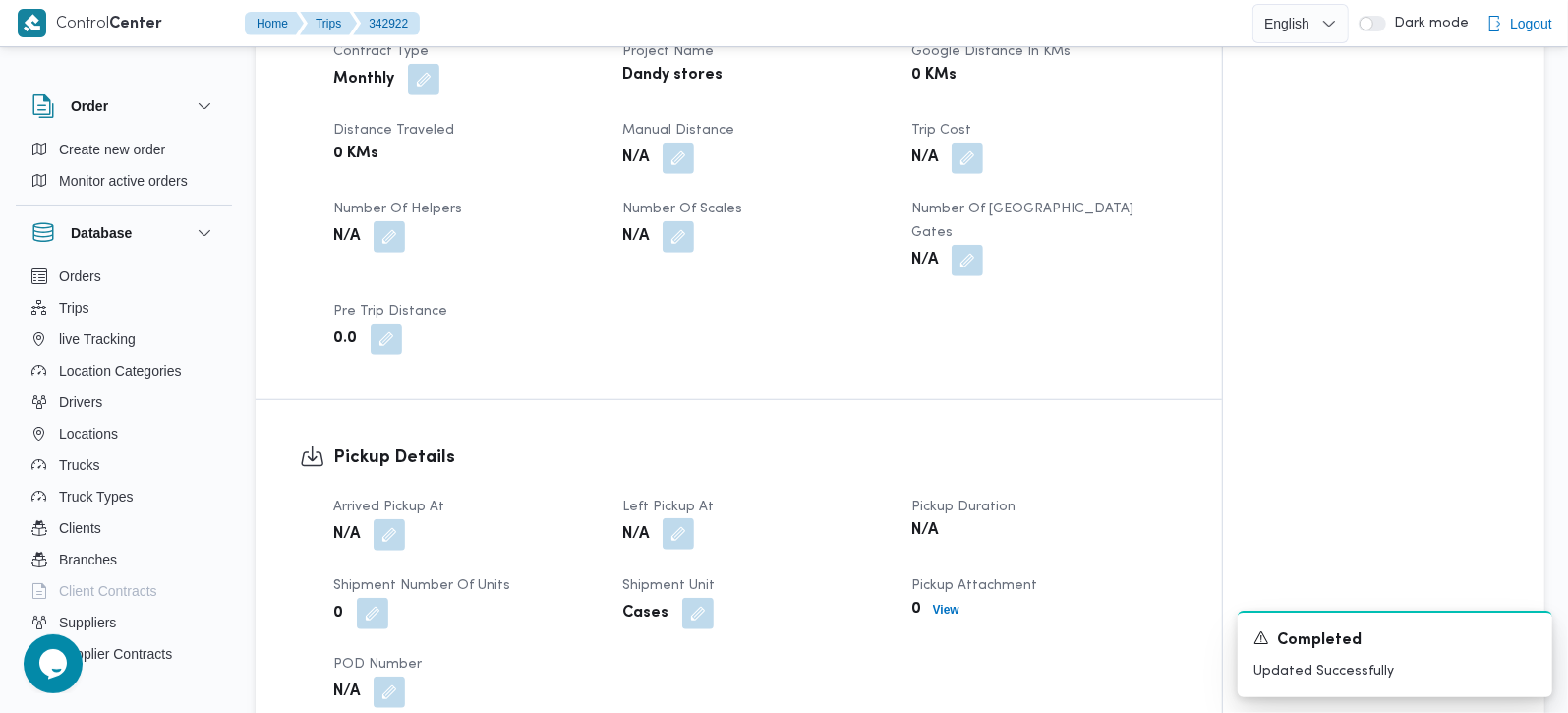
click at [680, 518] on button "button" at bounding box center [679, 534] width 32 height 32
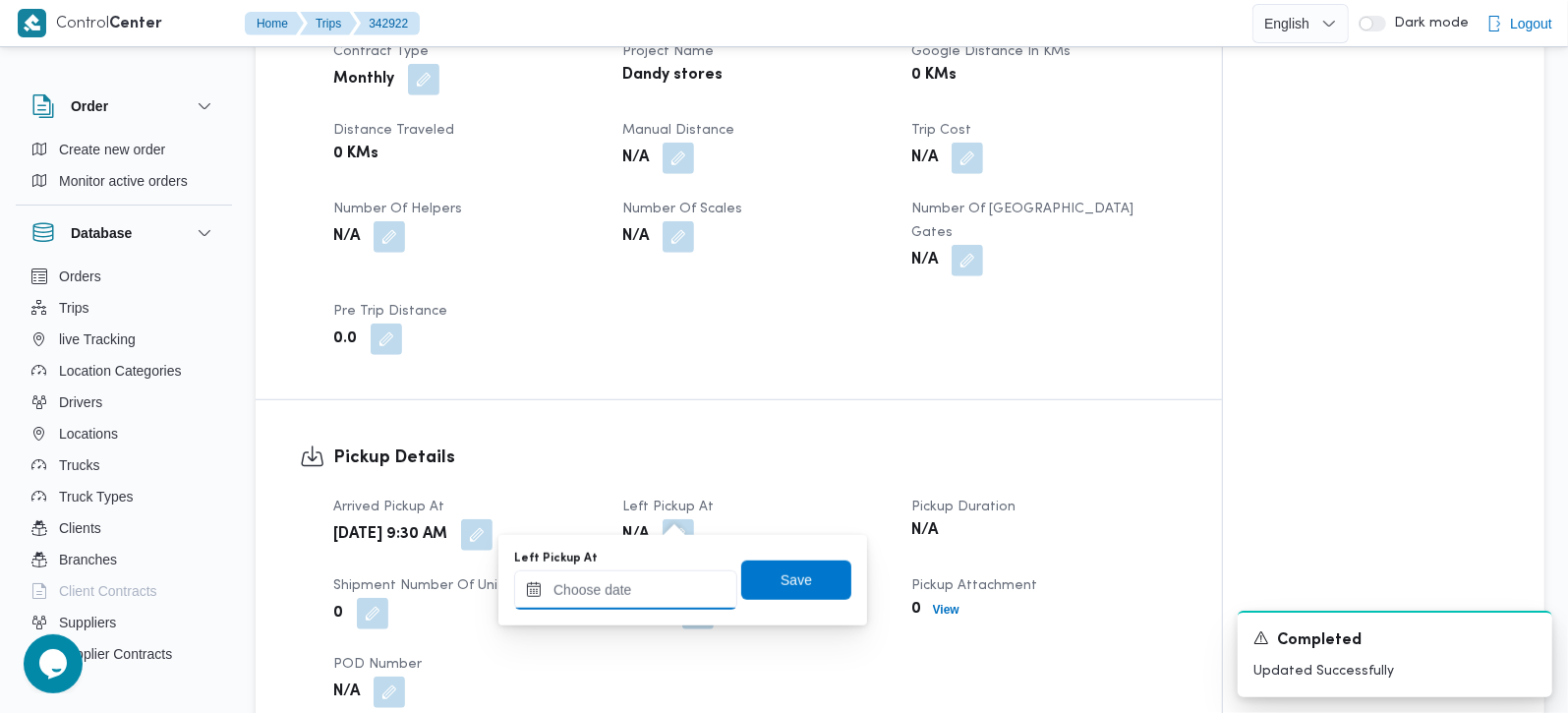
click at [657, 584] on input "Left Pickup At" at bounding box center [626, 589] width 224 height 39
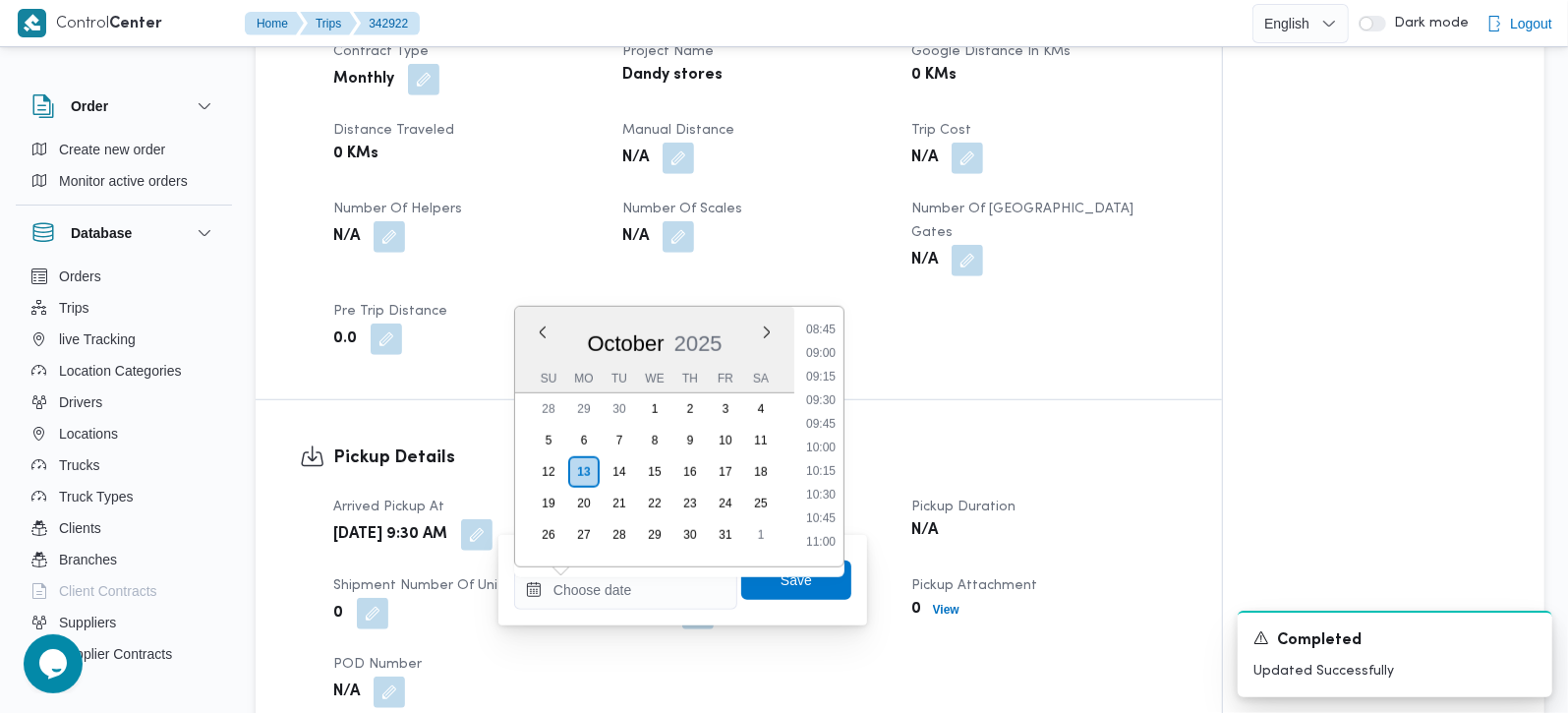
drag, startPoint x: 824, startPoint y: 468, endPoint x: 816, endPoint y: 512, distance: 44.7
click at [824, 468] on li "10:15" at bounding box center [820, 471] width 45 height 20
type input "13/10/2025 10:15"
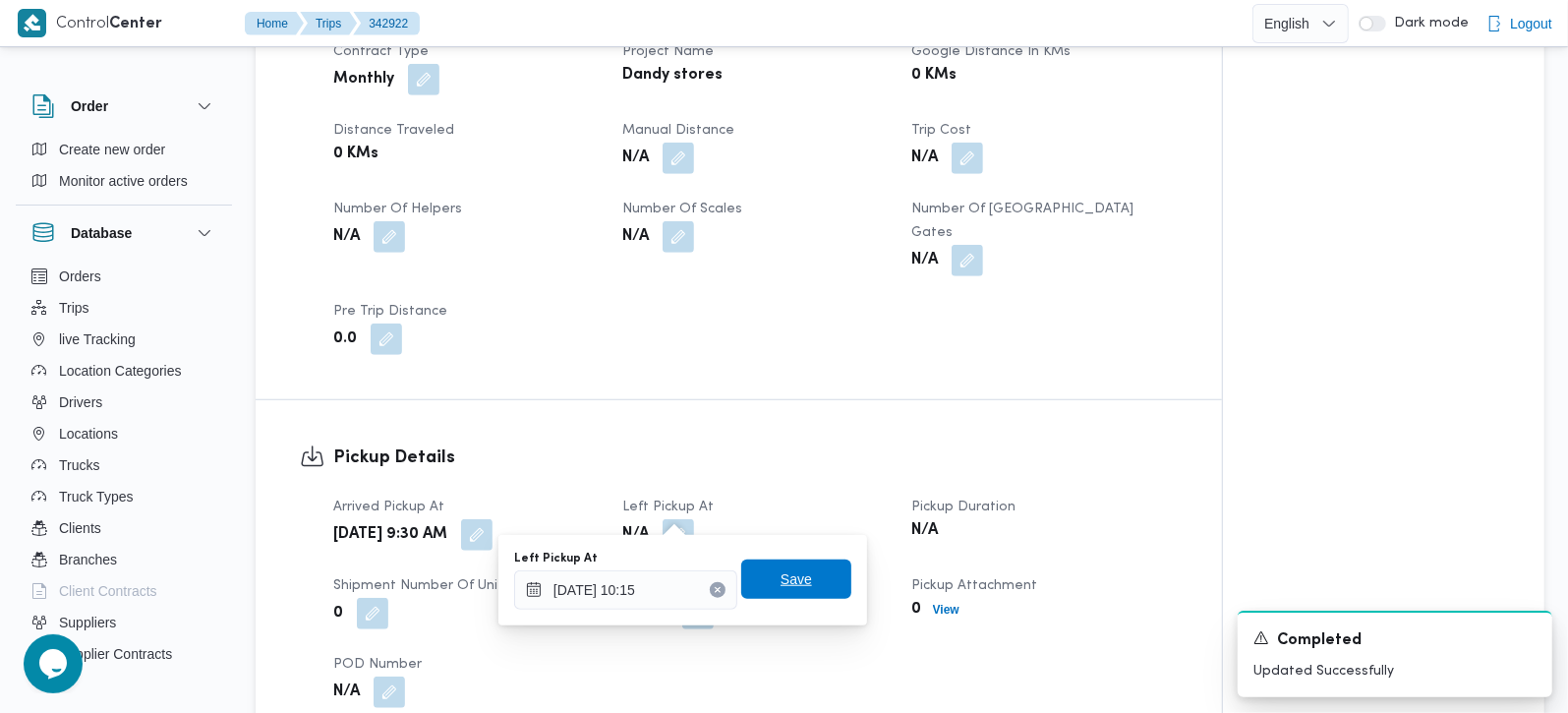
click at [794, 593] on span "Save" at bounding box center [796, 579] width 110 height 39
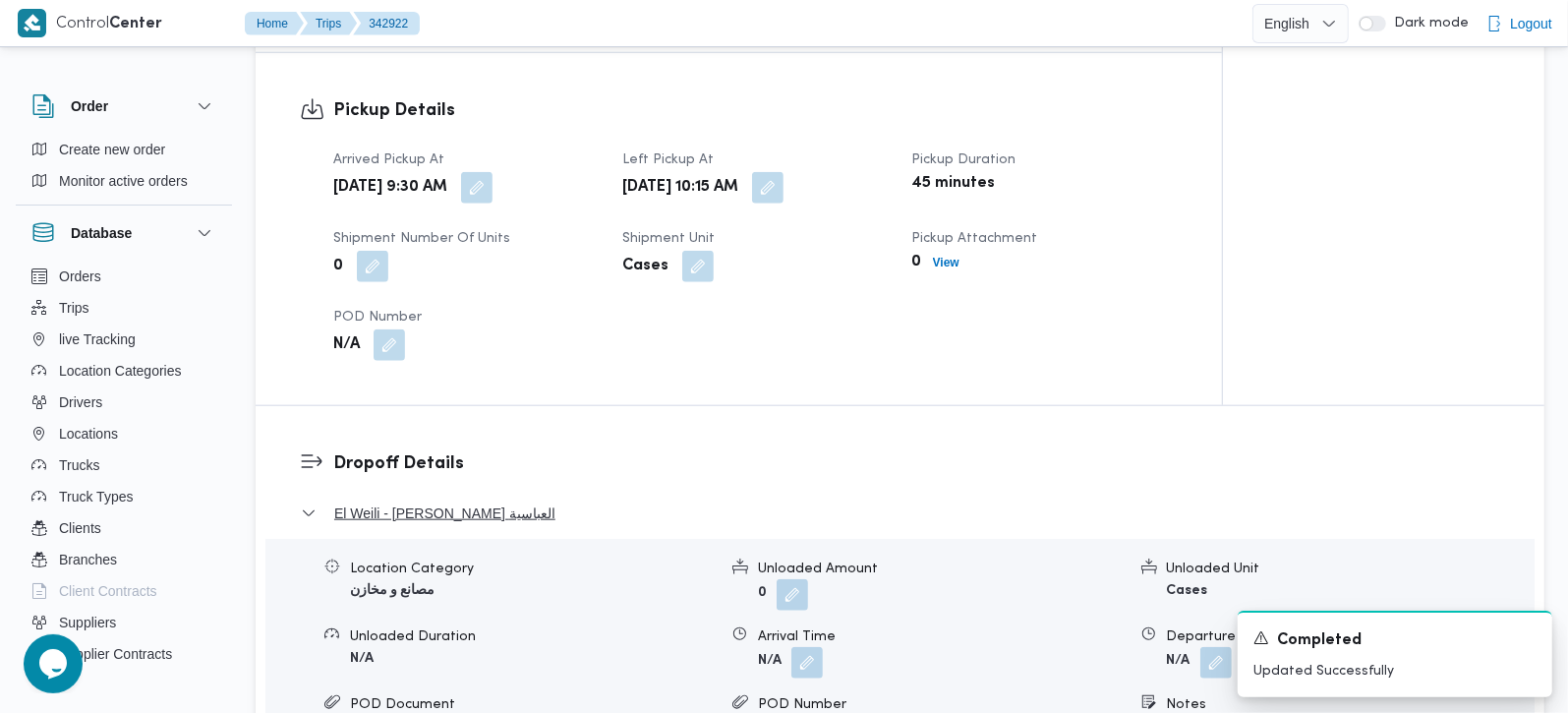
scroll to position [926, 0]
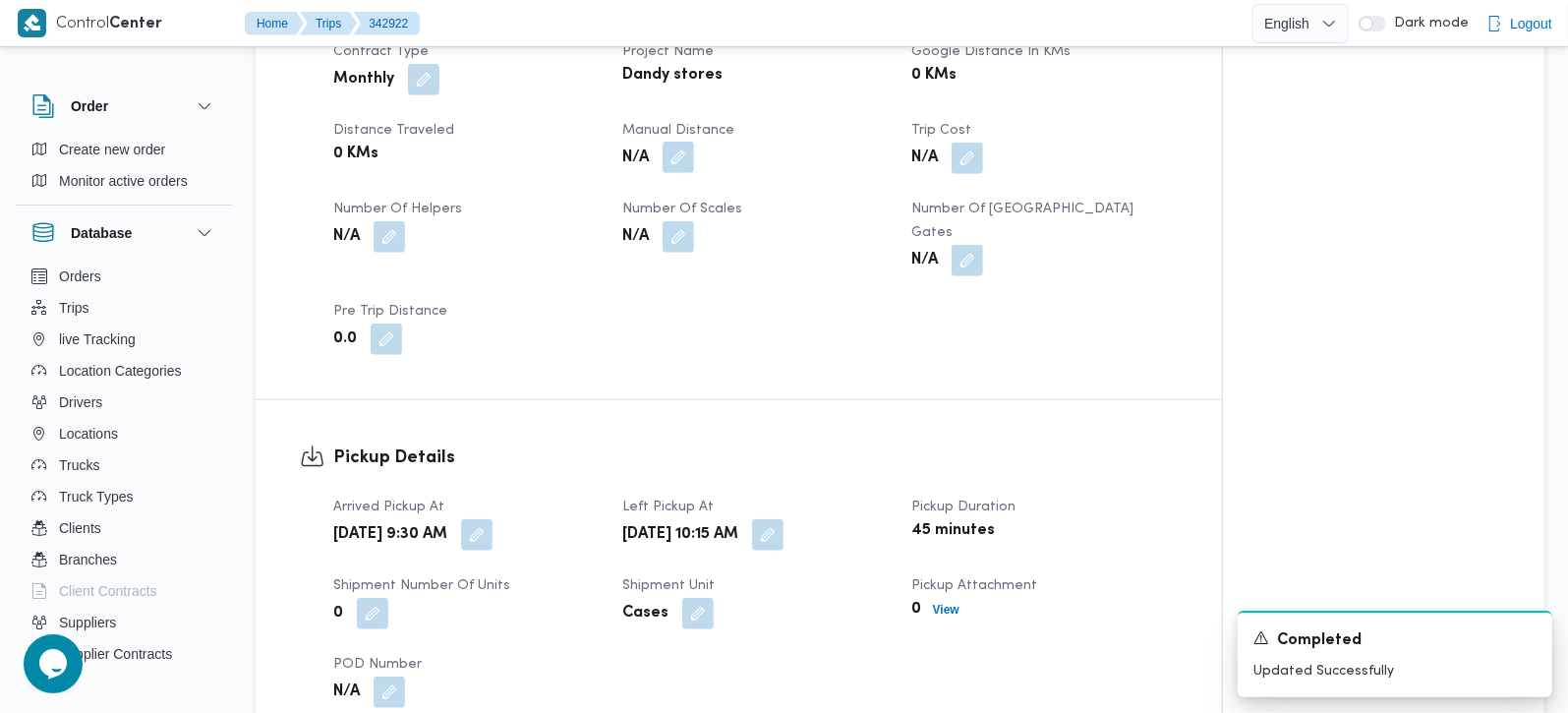
click at [685, 169] on button "button" at bounding box center [679, 158] width 32 height 32
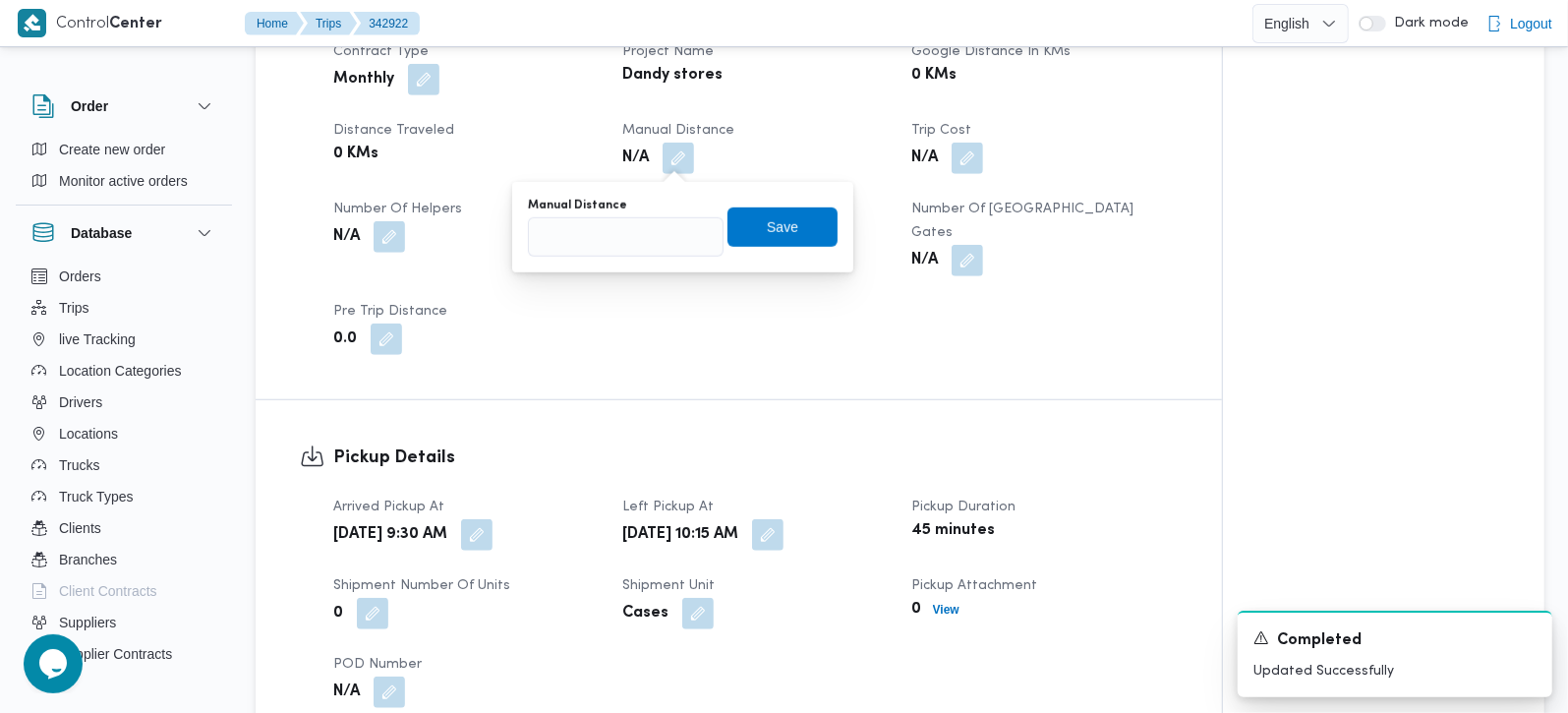
click at [619, 263] on div "You are in a dialog. To close this dialog, hit escape. Manual Distance Save" at bounding box center [683, 227] width 341 height 91
click at [607, 246] on input "Manual Distance" at bounding box center [626, 237] width 196 height 39
type input "15"
click at [746, 233] on span "Save" at bounding box center [783, 226] width 110 height 39
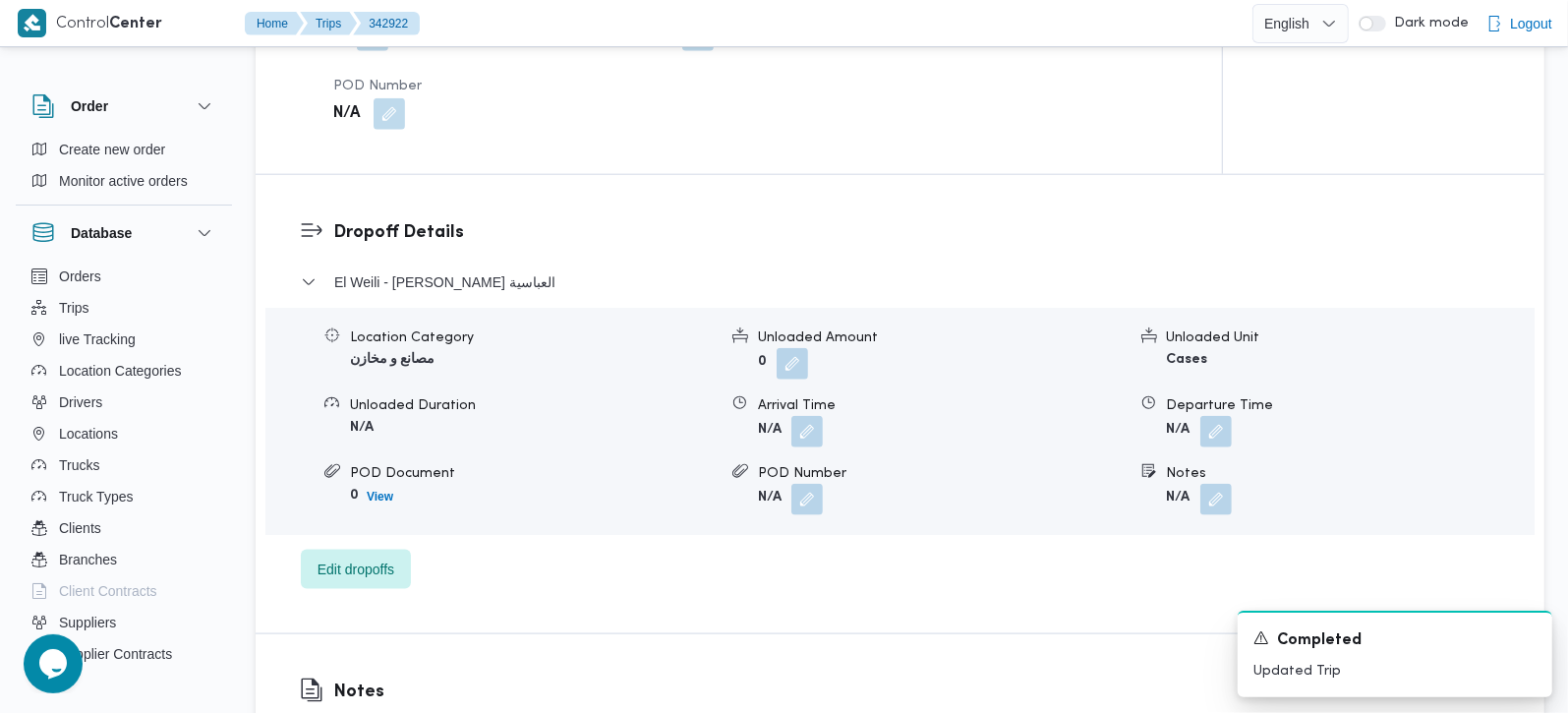
scroll to position [1388, 0]
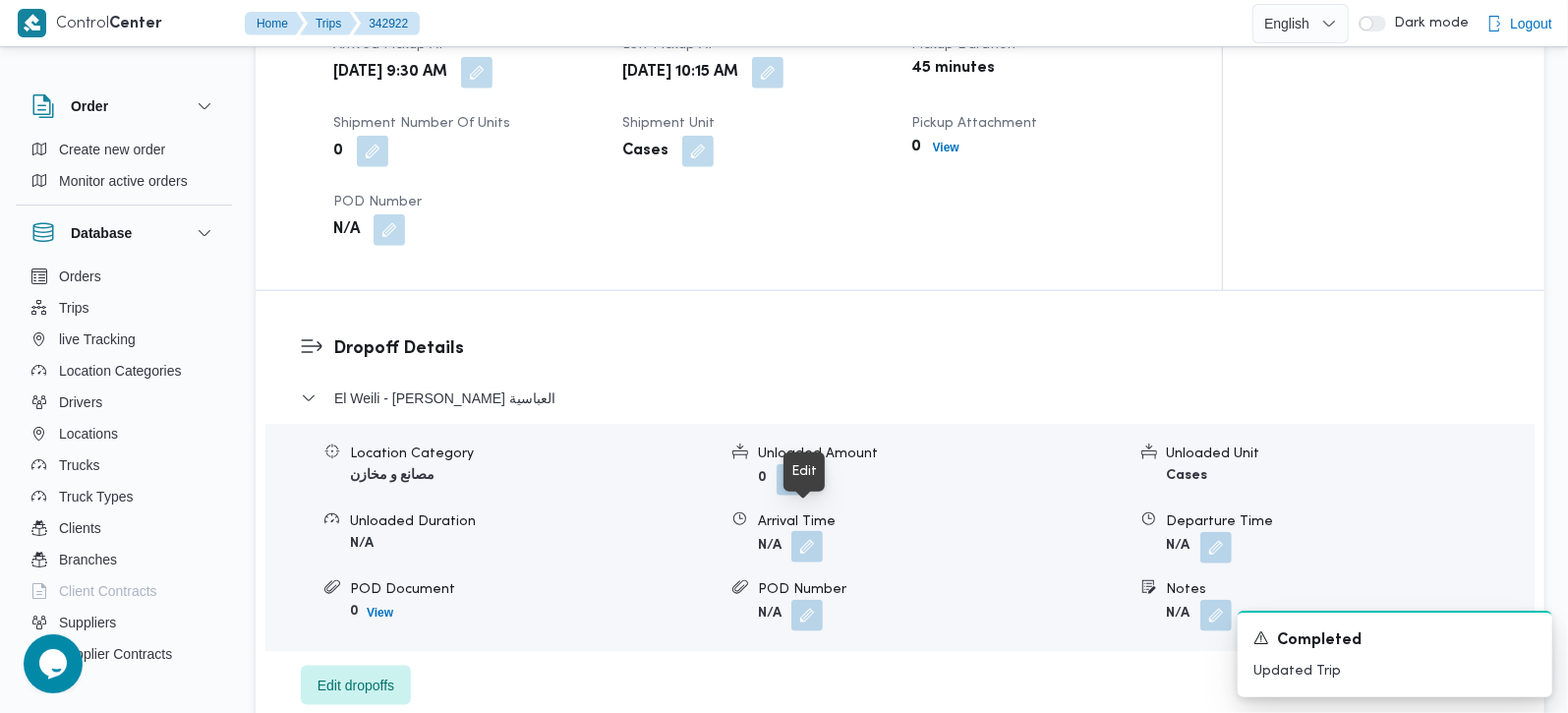
click at [821, 531] on button "button" at bounding box center [807, 547] width 32 height 32
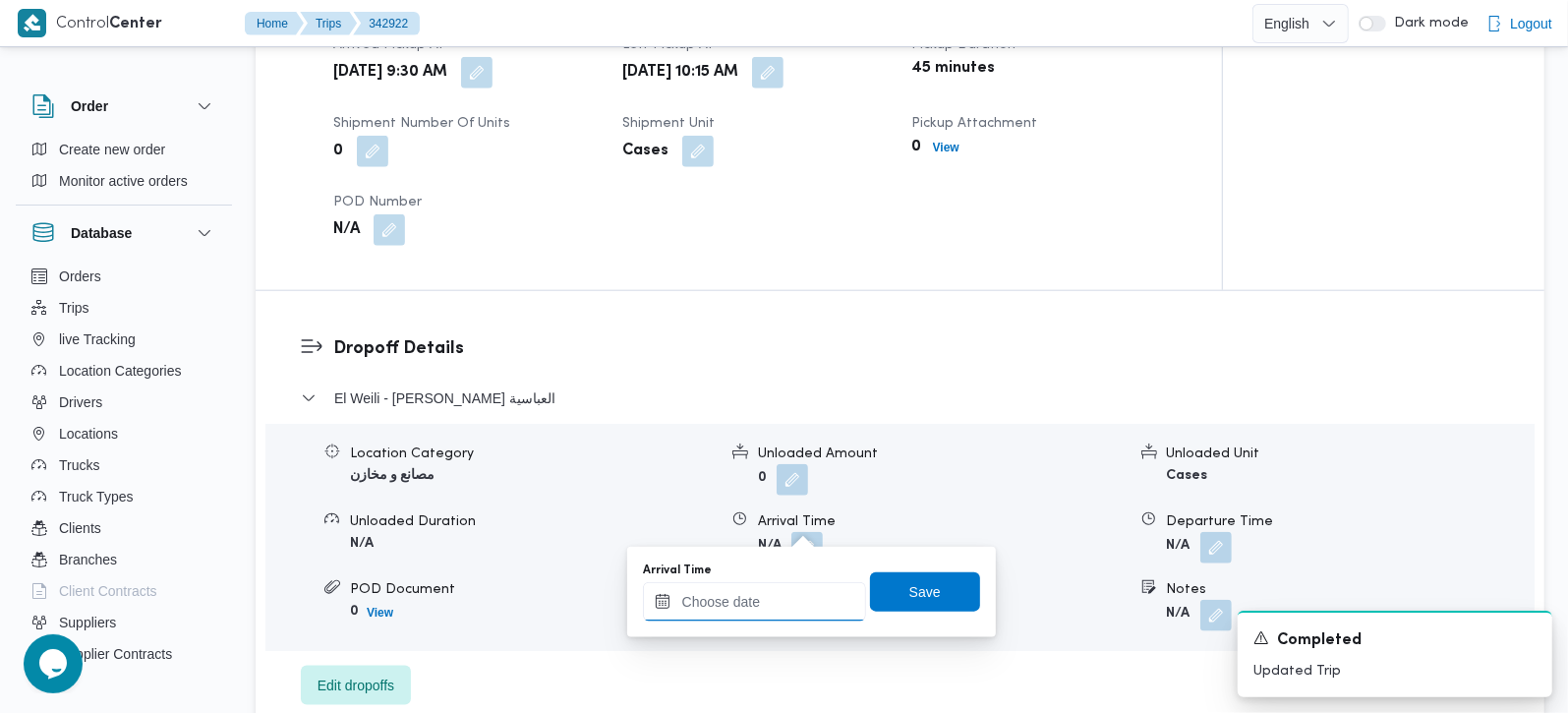
drag, startPoint x: 784, startPoint y: 605, endPoint x: 837, endPoint y: 581, distance: 58.2
click at [784, 605] on input "Arrival Time" at bounding box center [755, 601] width 224 height 39
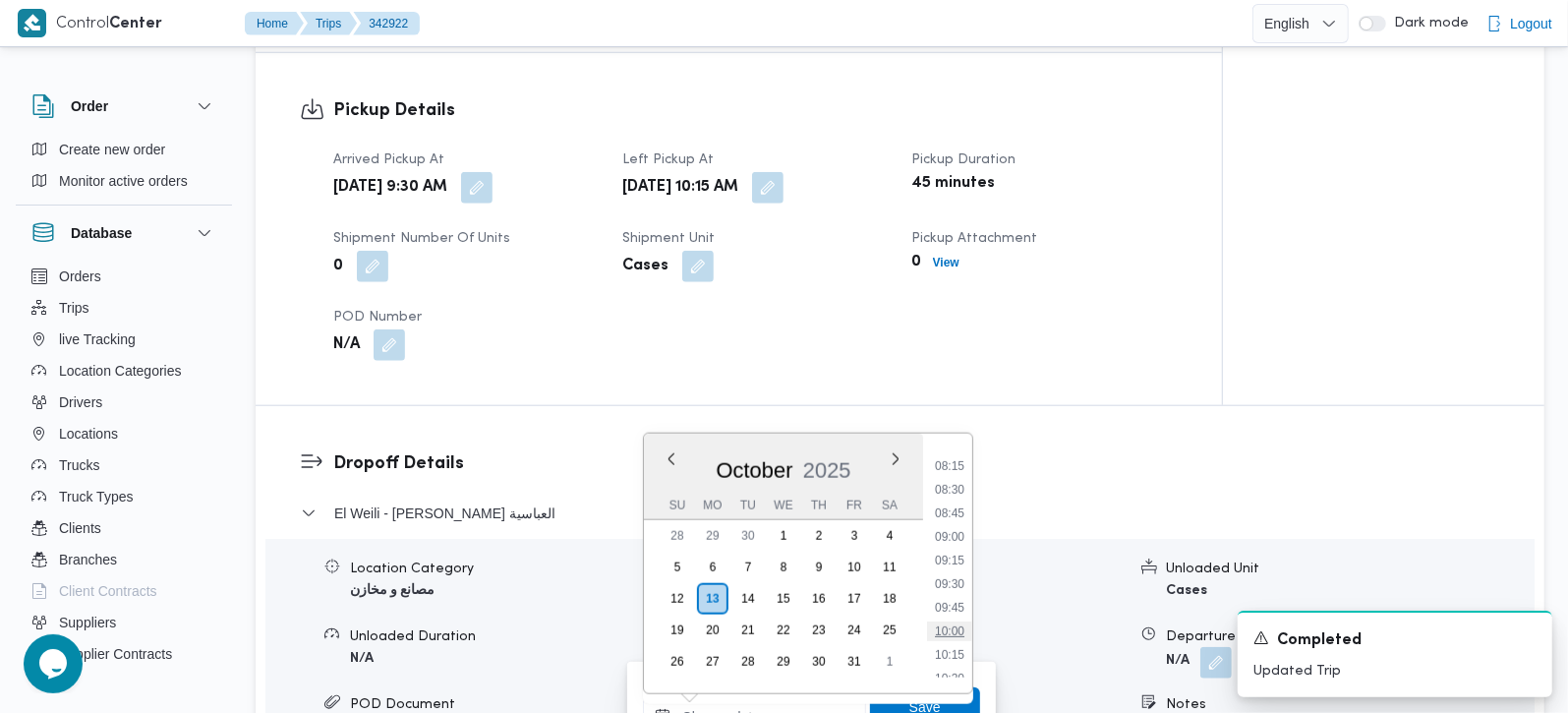
scroll to position [829, 0]
click at [959, 650] on li "10:45" at bounding box center [949, 645] width 45 height 20
type input "13/10/2025 10:45"
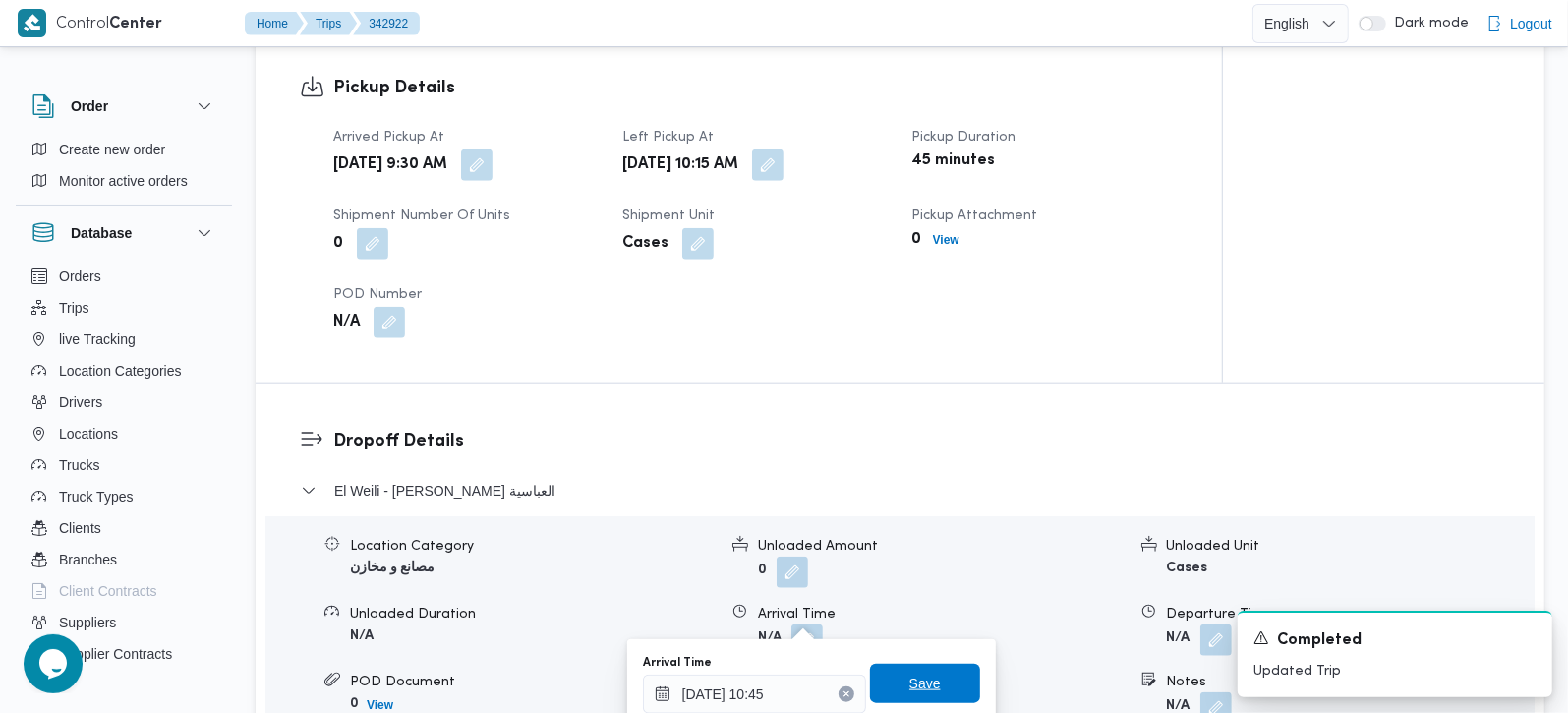
click at [932, 686] on span "Save" at bounding box center [925, 683] width 110 height 39
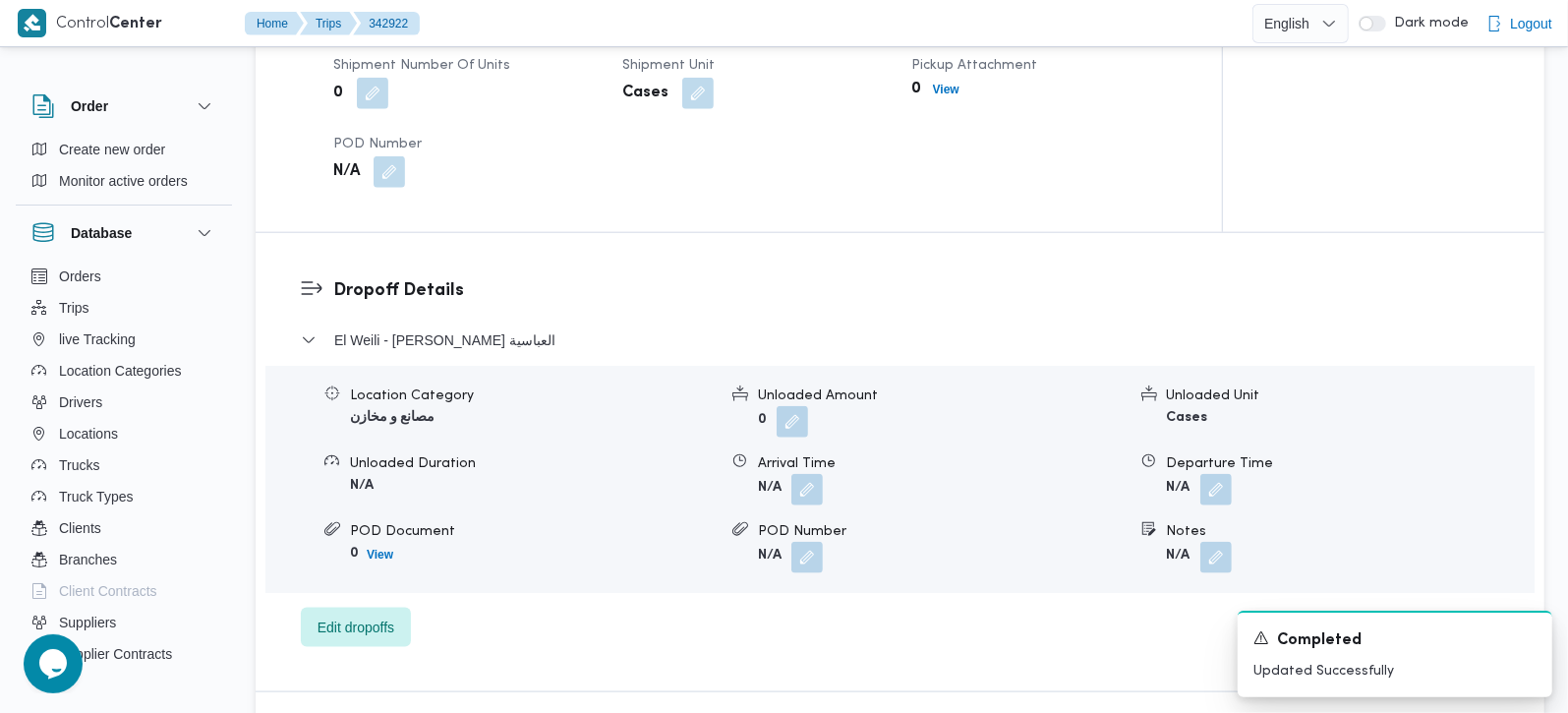
scroll to position [1527, 0]
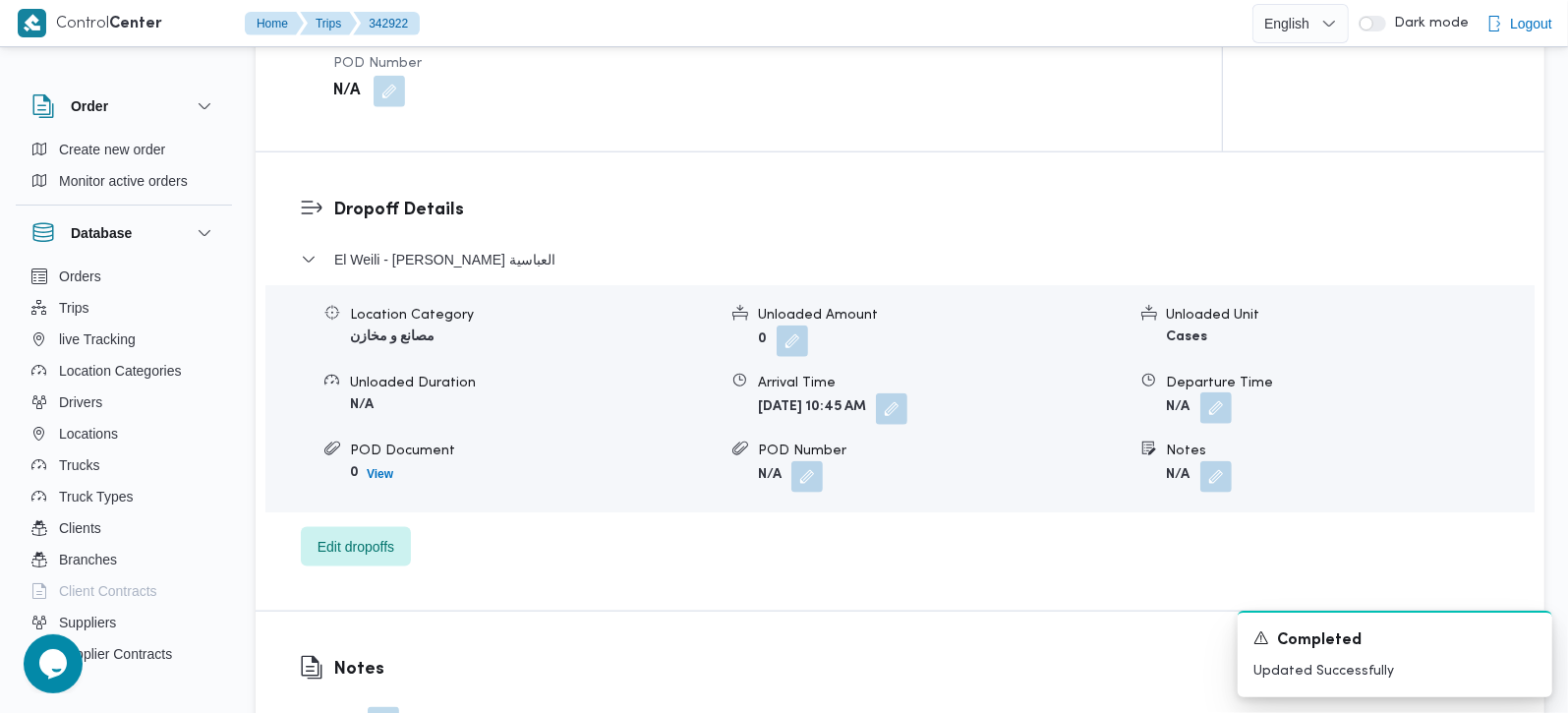
click at [1208, 392] on button "button" at bounding box center [1217, 408] width 32 height 32
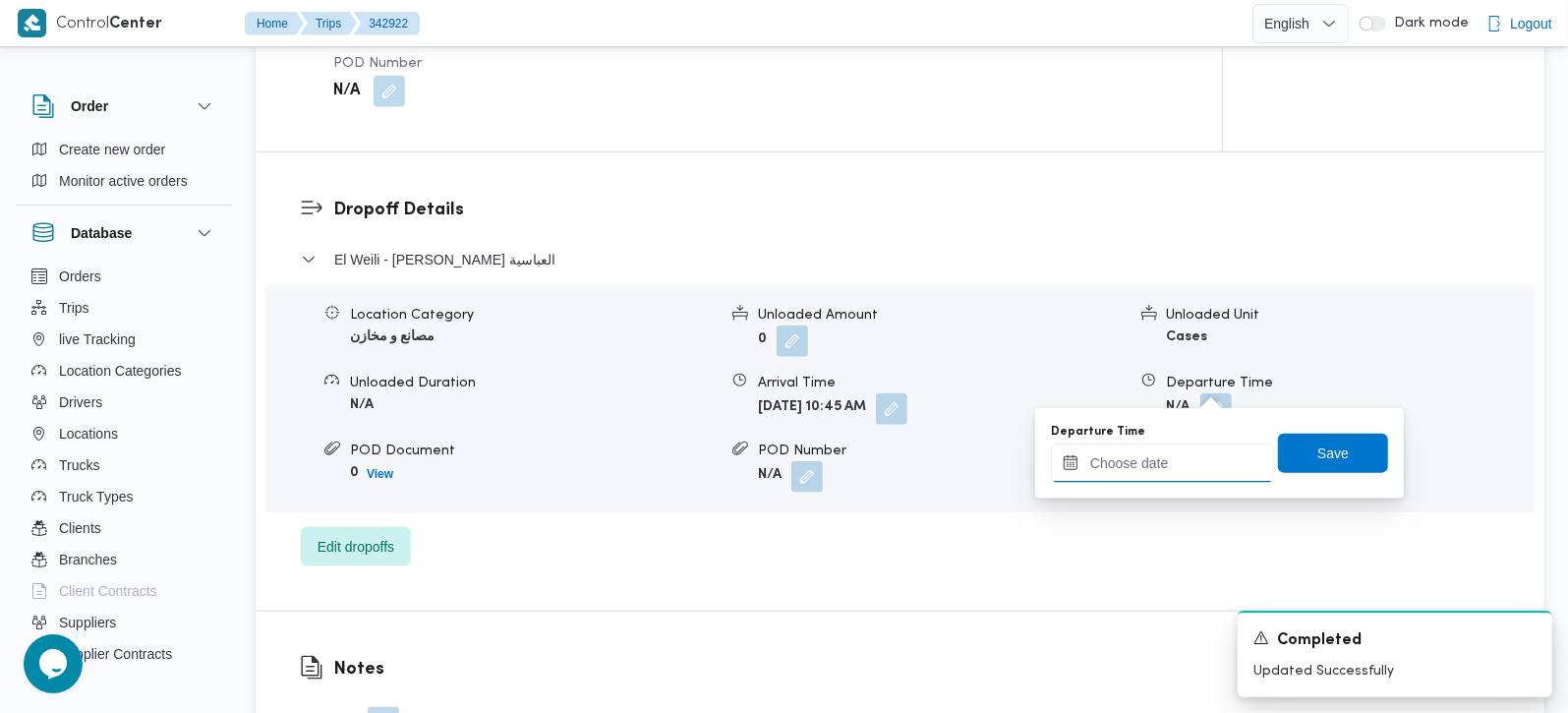
click at [1171, 457] on input "Departure Time" at bounding box center [1163, 462] width 224 height 39
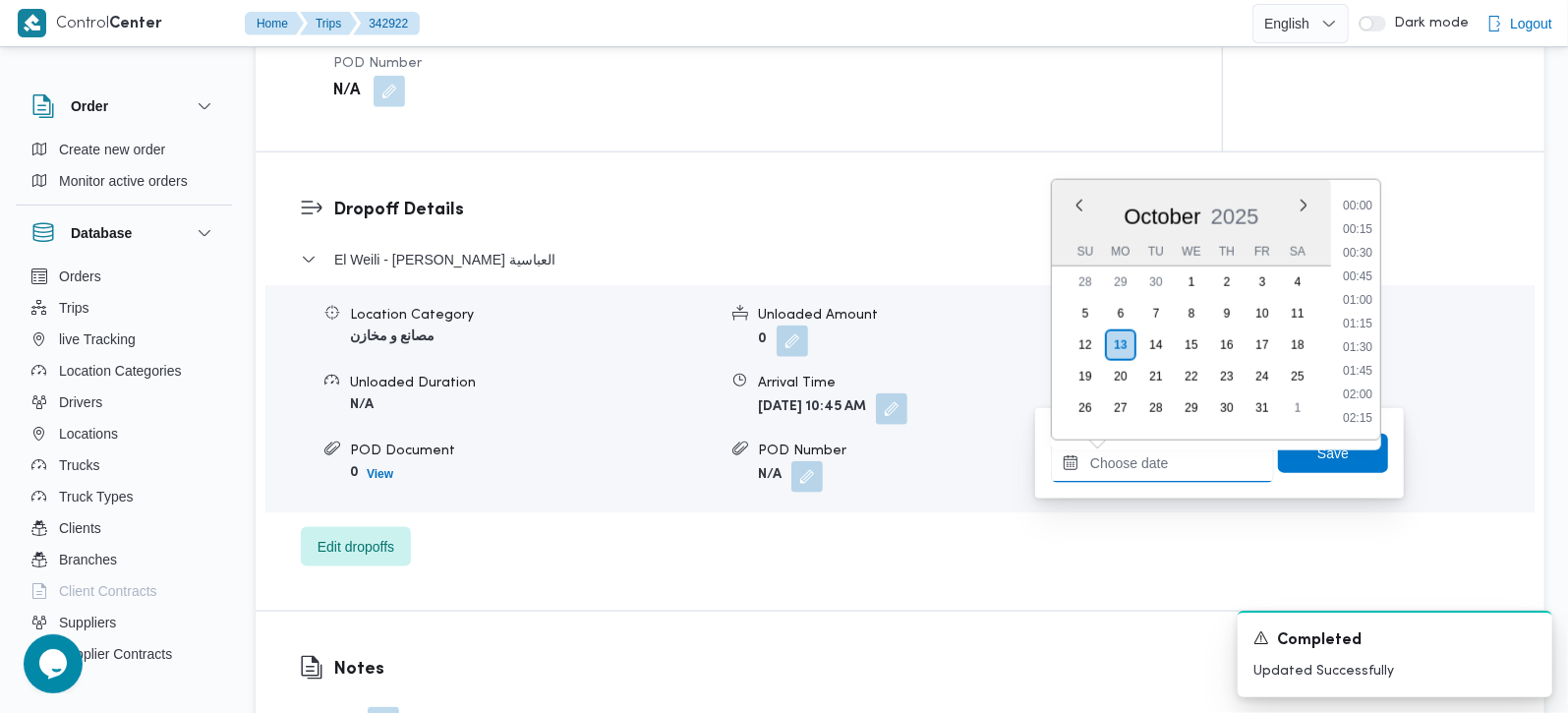
scroll to position [946, 0]
click at [1367, 354] on li "11:30" at bounding box center [1357, 347] width 45 height 20
type input "13/10/2025 11:30"
click at [1346, 317] on li "11:30" at bounding box center [1358, 324] width 46 height 20
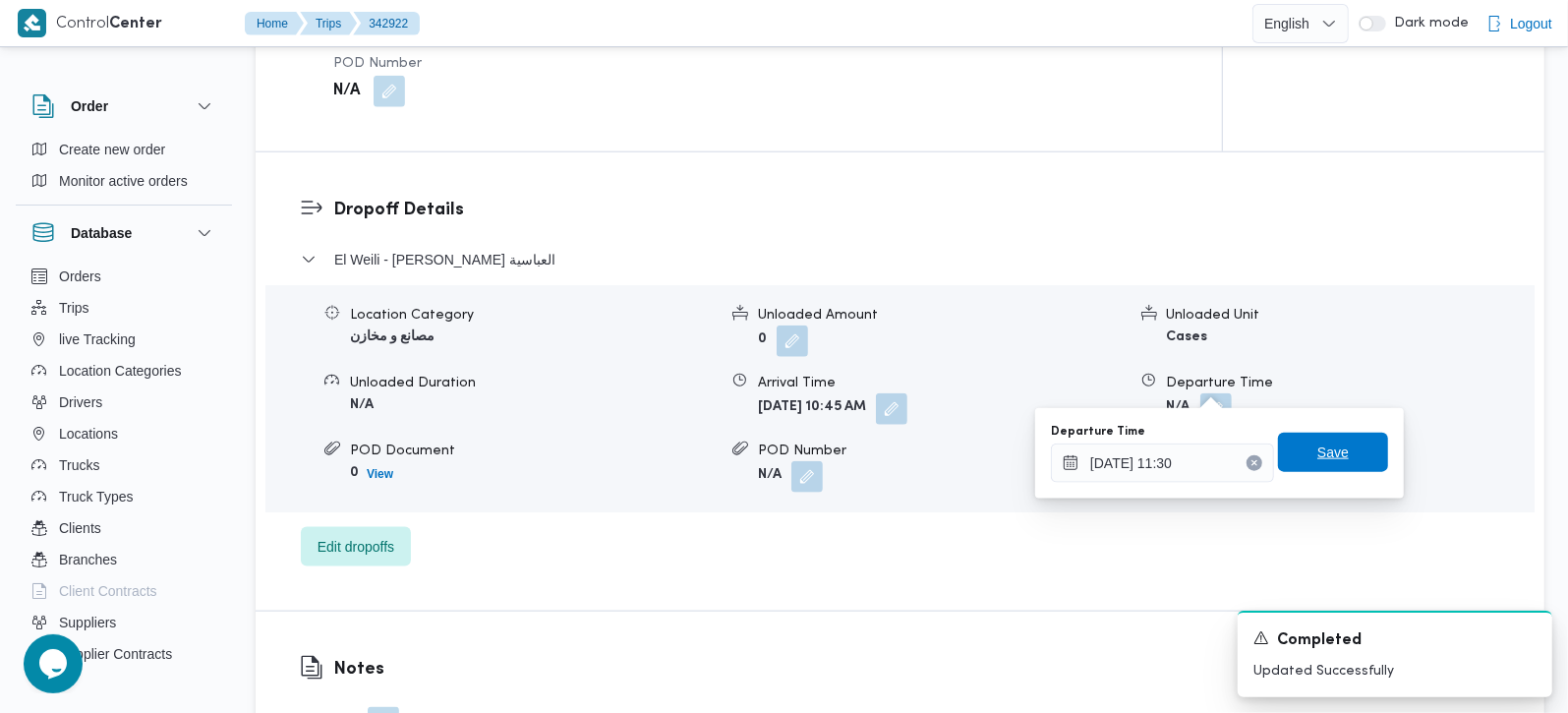
click at [1317, 462] on span "Save" at bounding box center [1333, 452] width 32 height 24
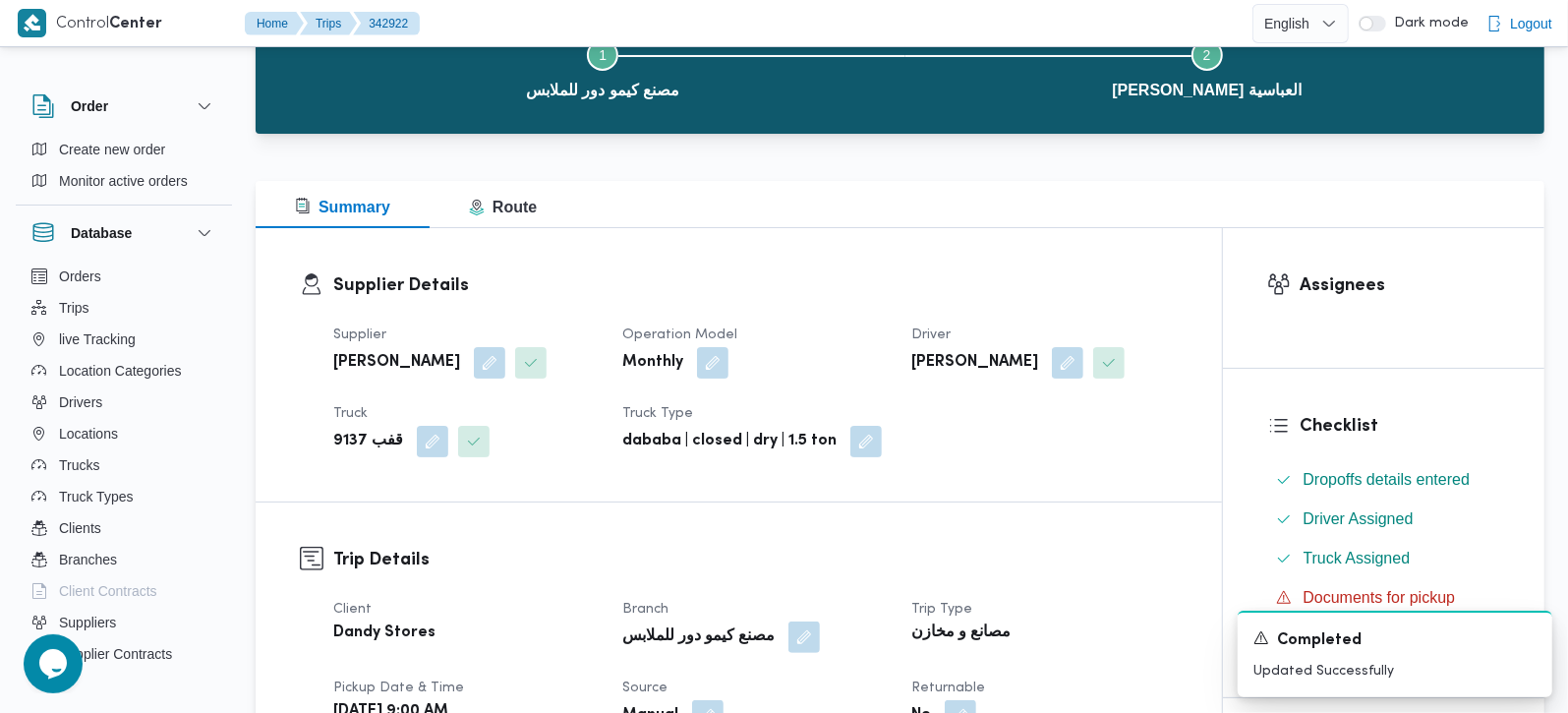
scroll to position [0, 0]
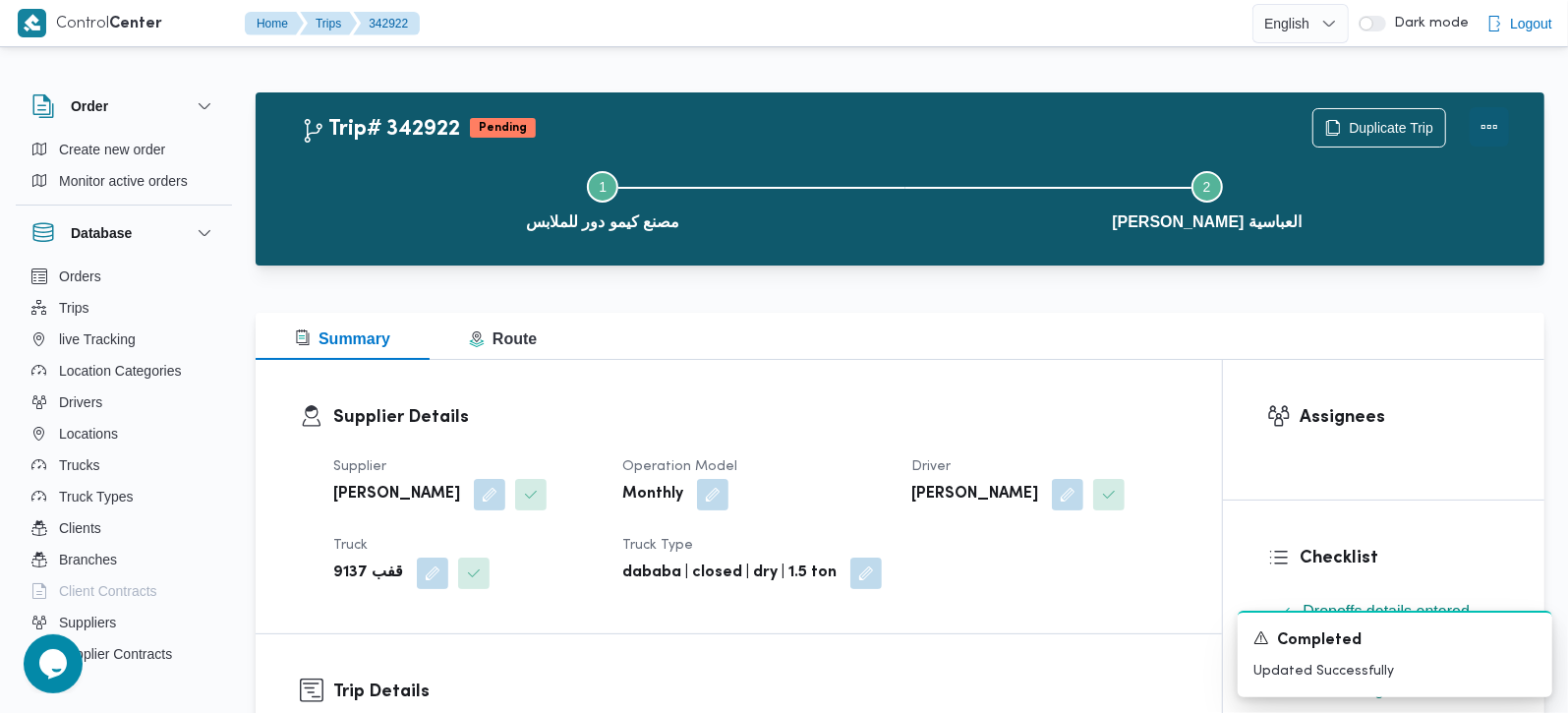
click at [1484, 117] on button "Actions" at bounding box center [1489, 126] width 39 height 39
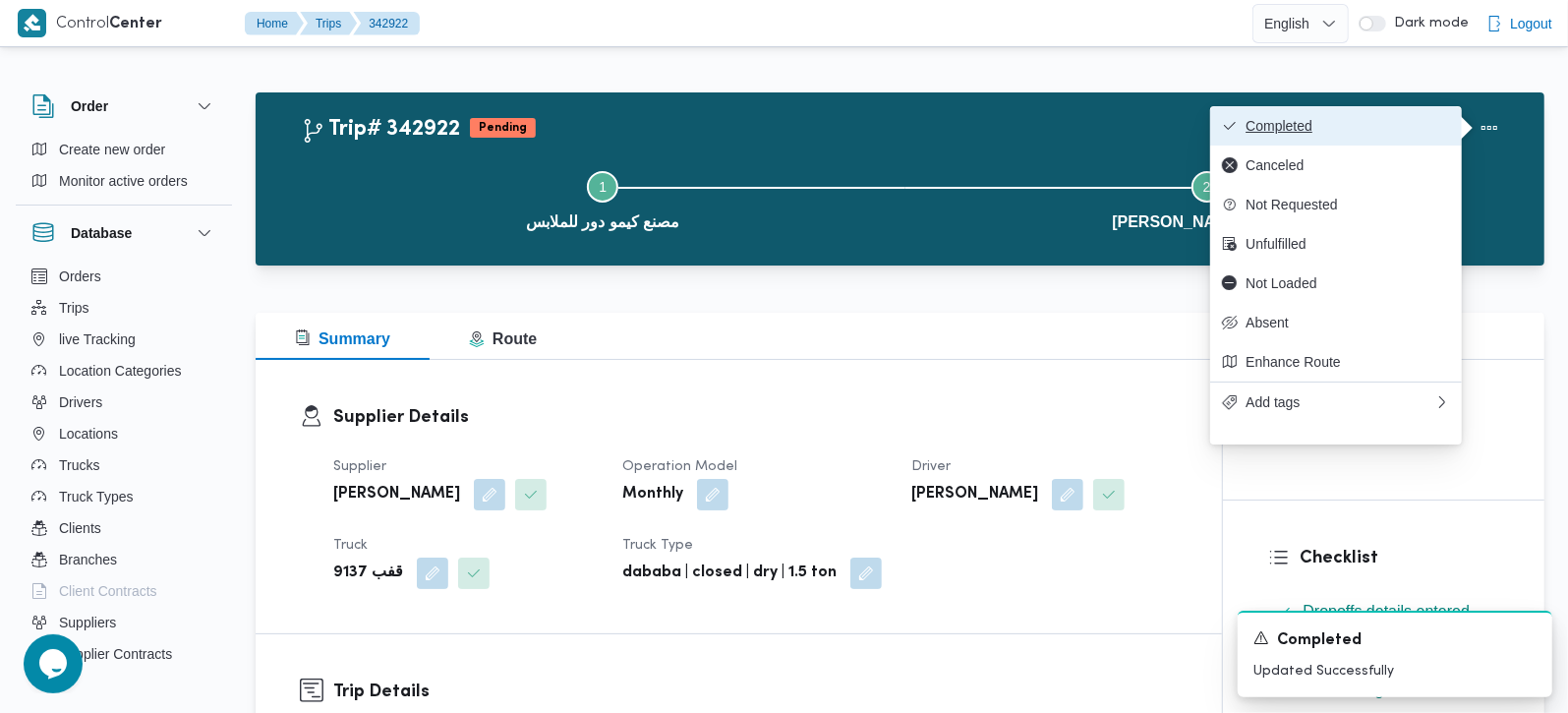
click at [1280, 127] on span "Completed" at bounding box center [1347, 126] width 205 height 16
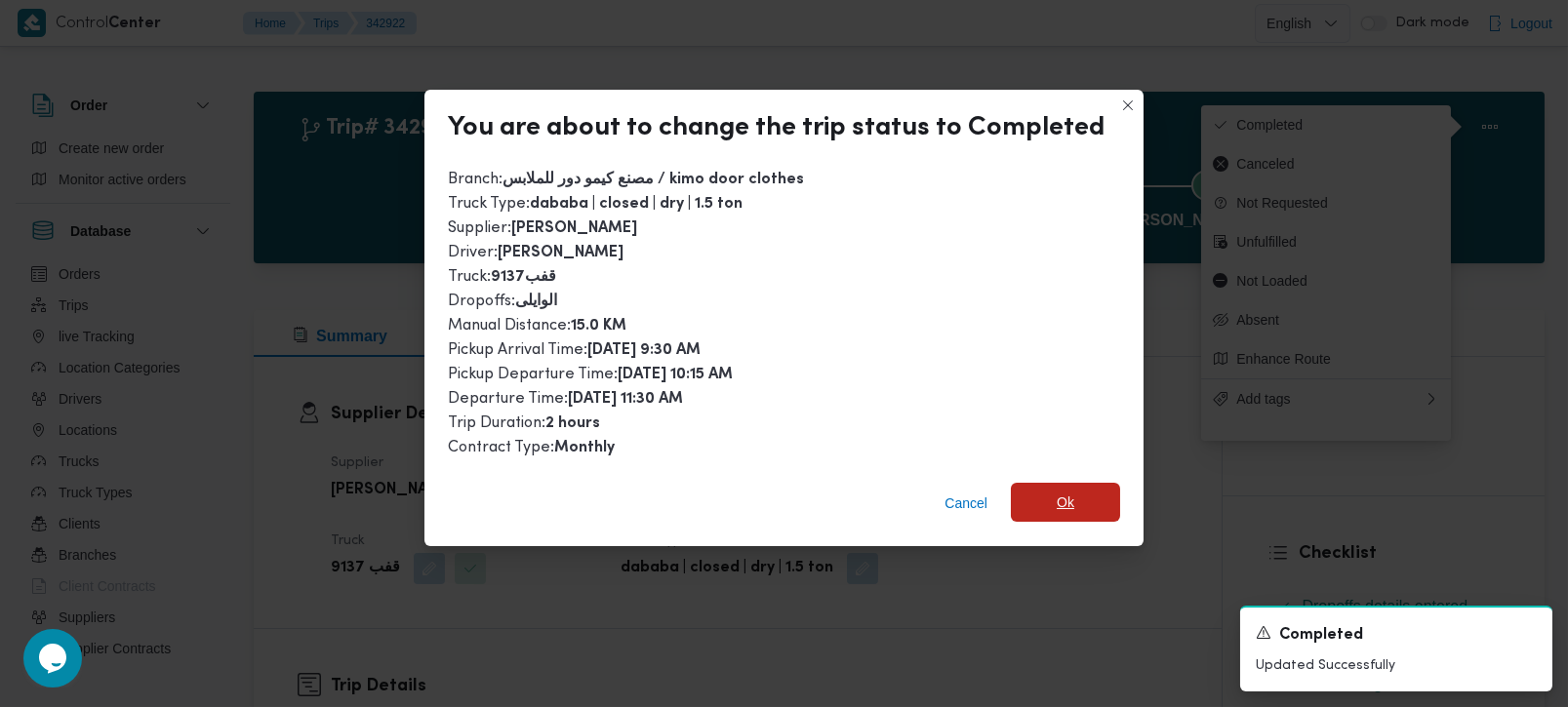
click at [1064, 506] on span "Ok" at bounding box center [1066, 503] width 18 height 24
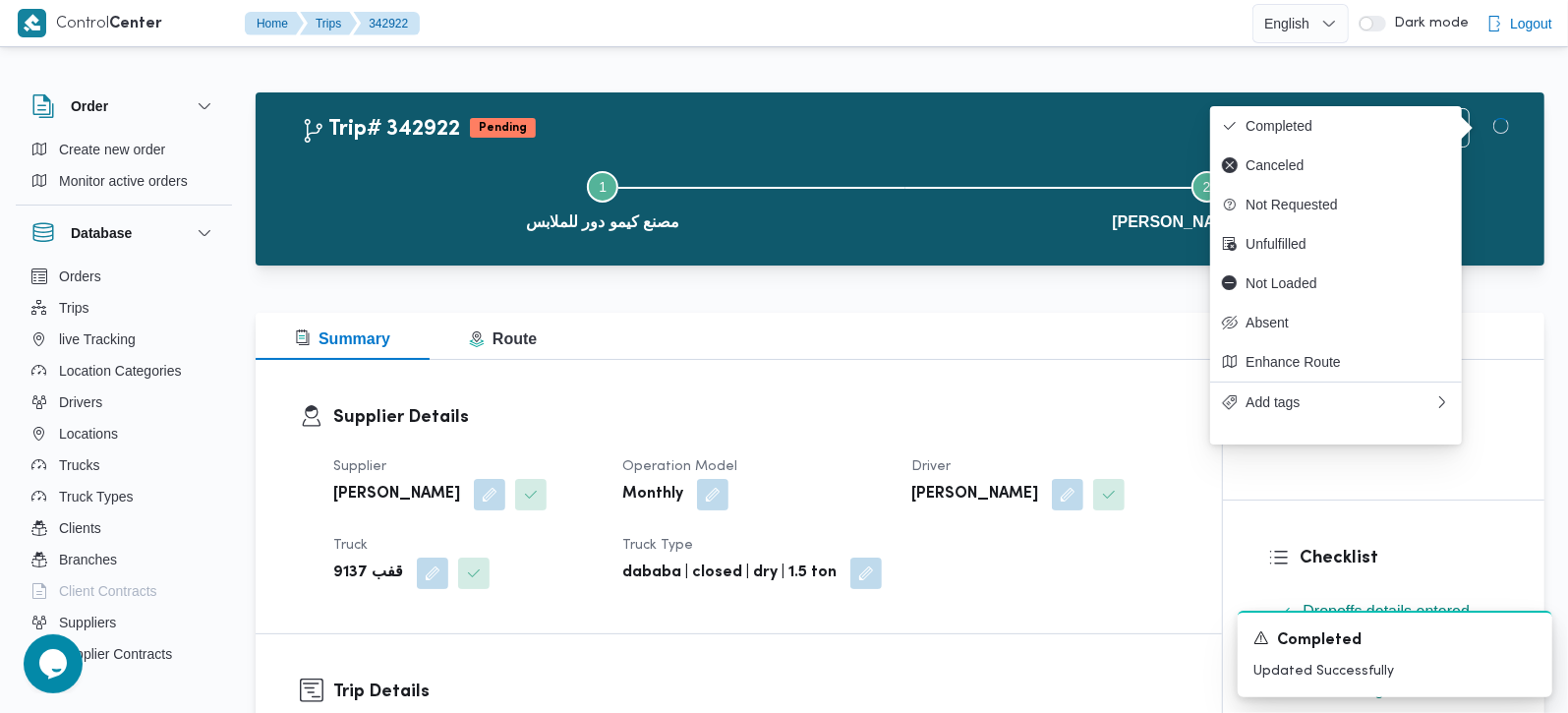
click at [941, 381] on div "Supplier Details Supplier محمد صلاح الدين سيد محمد Operation Model Monthly Driv…" at bounding box center [739, 497] width 966 height 274
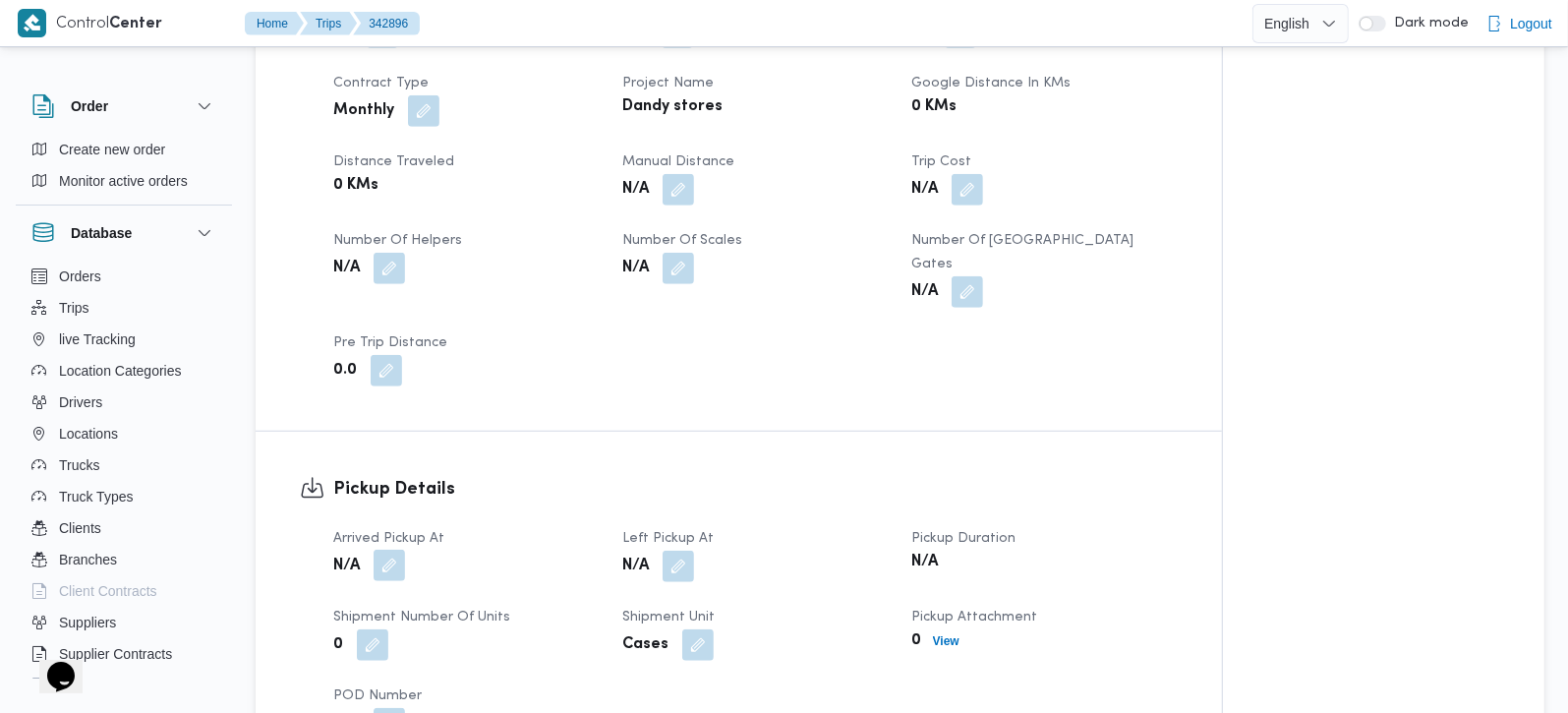
click at [395, 550] on button "button" at bounding box center [389, 566] width 32 height 32
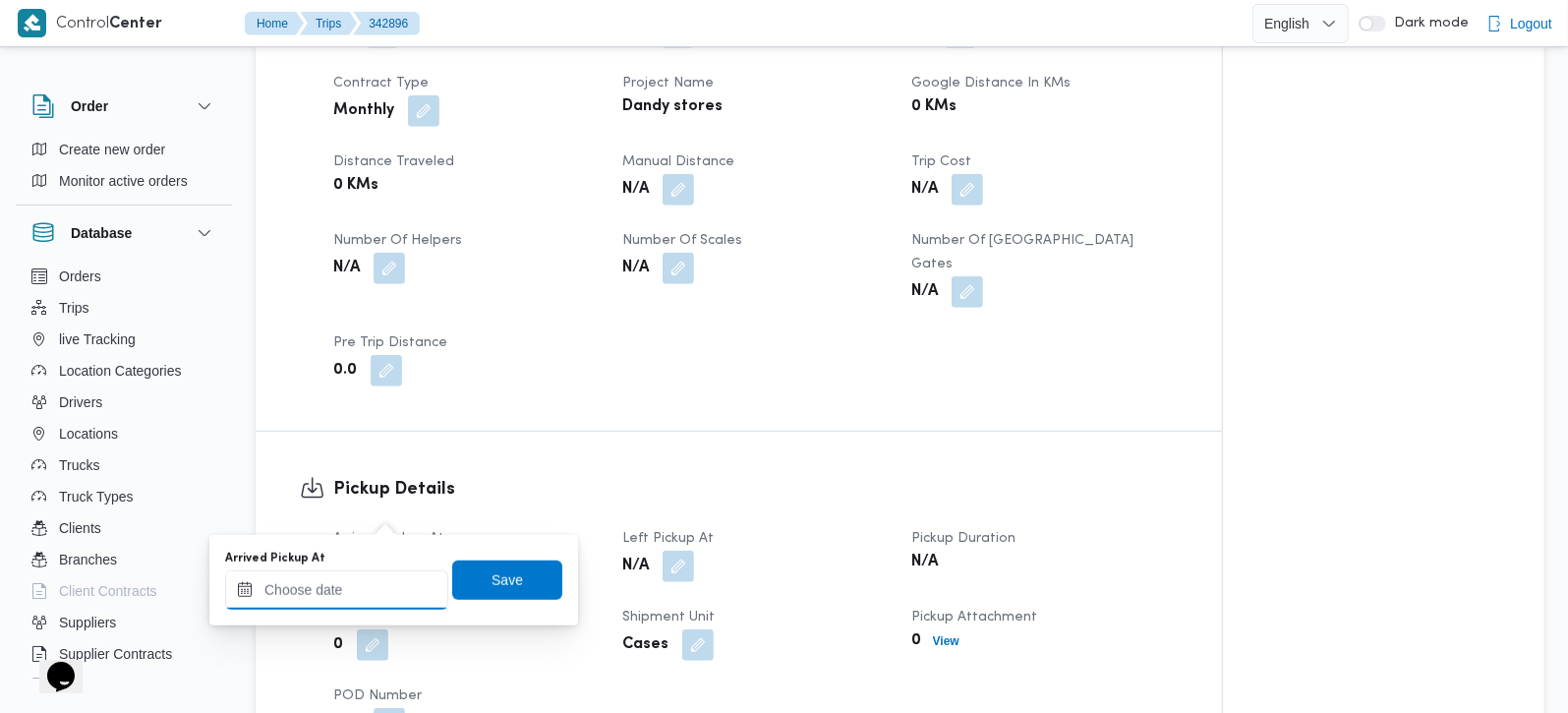
click at [361, 589] on input "Arrived Pickup At" at bounding box center [337, 589] width 224 height 39
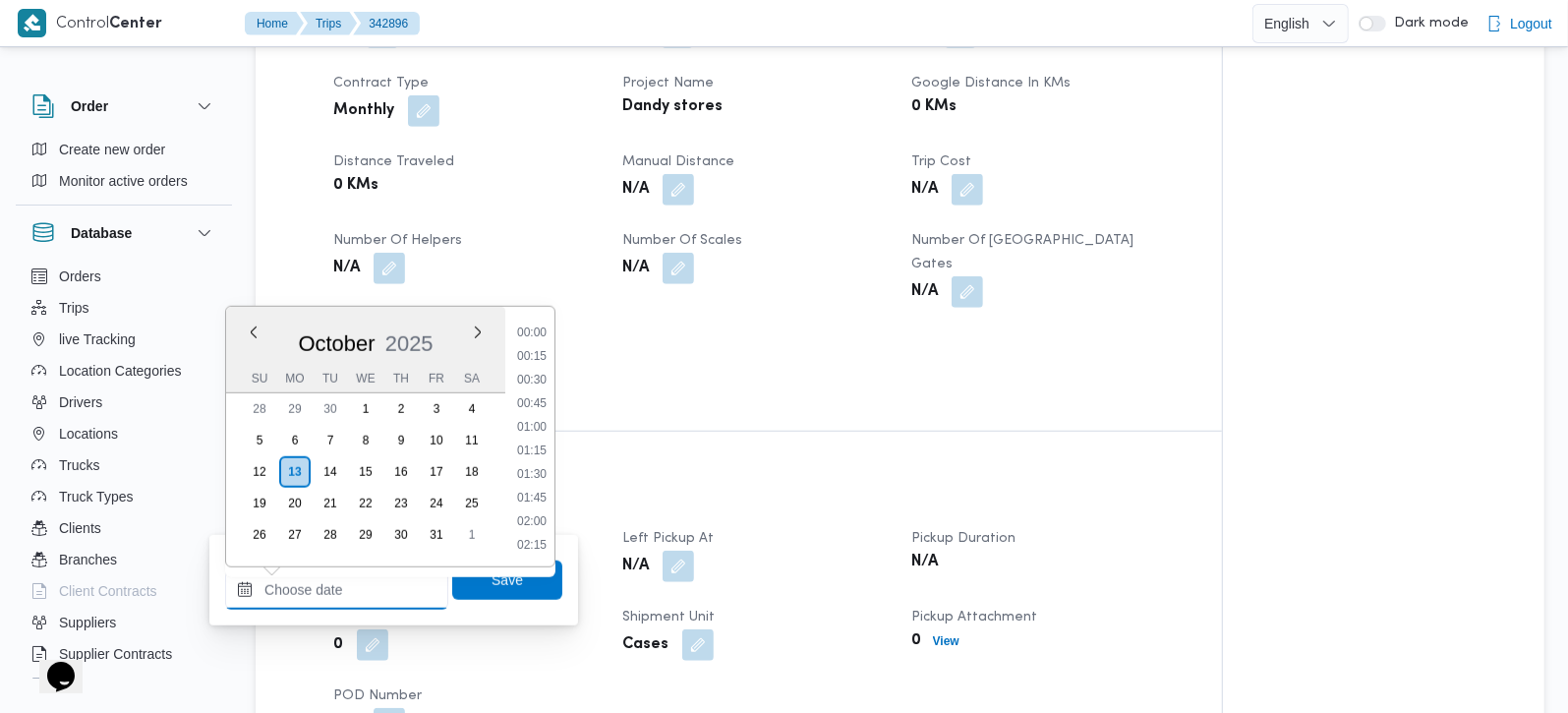
scroll to position [946, 0]
click at [541, 476] on li "11:30" at bounding box center [531, 473] width 45 height 20
type input "[DATE] 11:30"
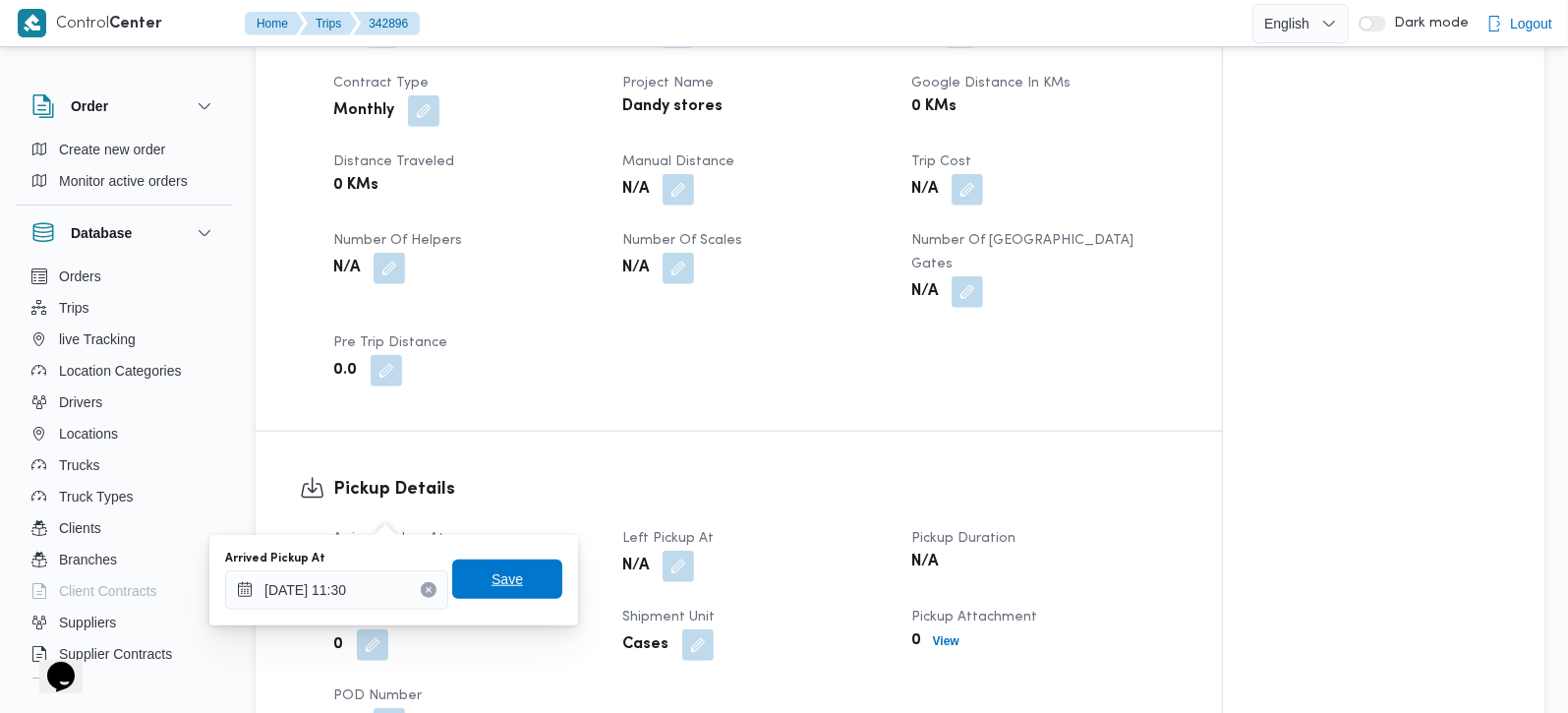
click at [509, 569] on span "Save" at bounding box center [507, 579] width 110 height 39
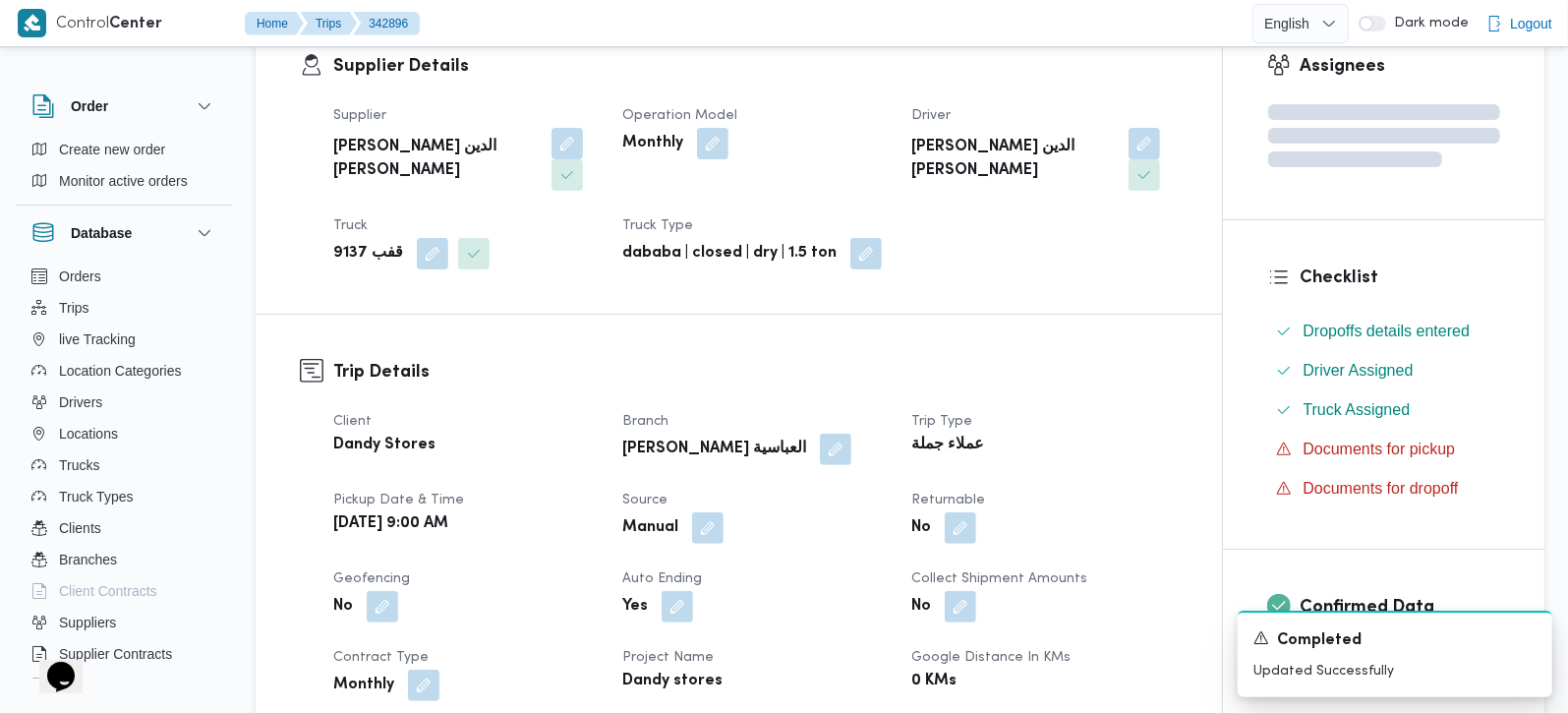
scroll to position [347, 0]
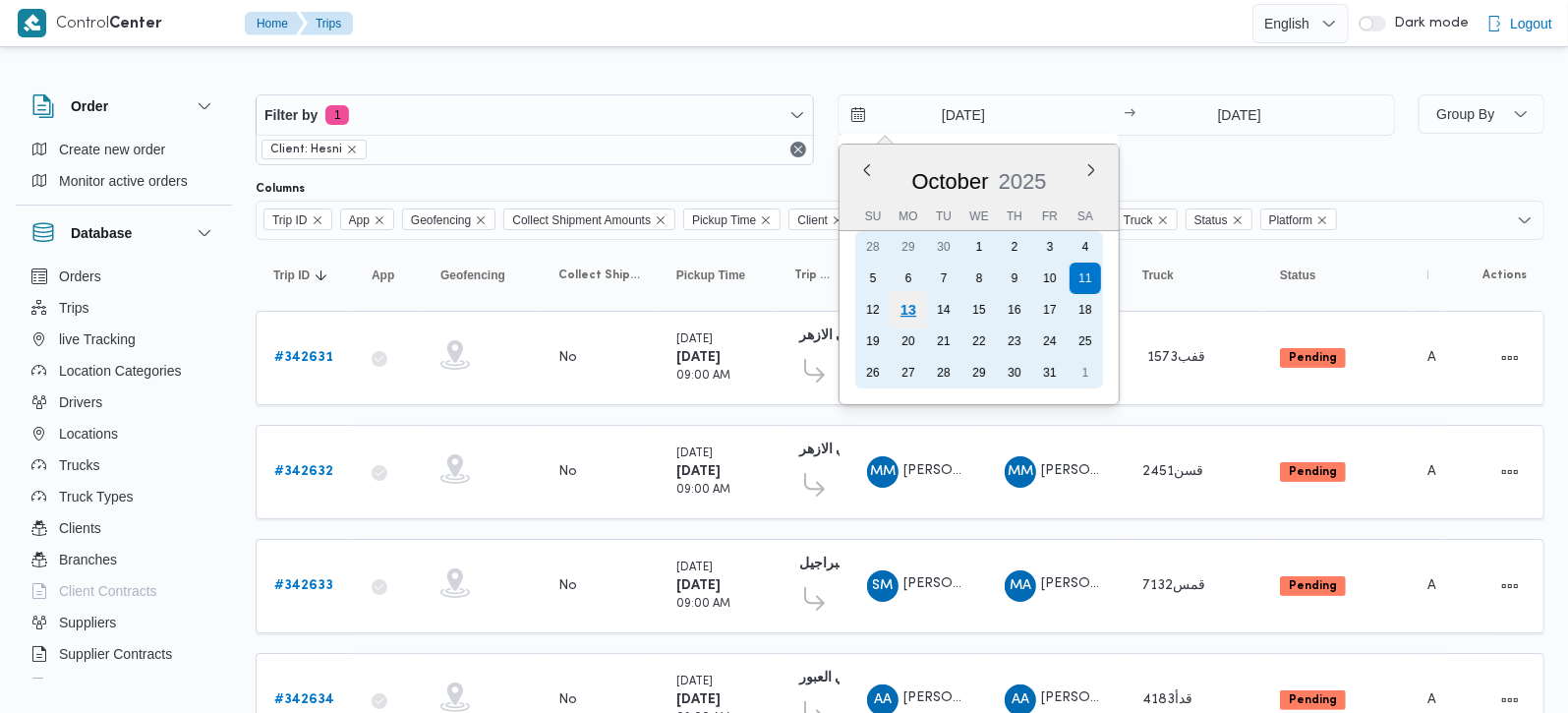
click at [898, 306] on div "13" at bounding box center [907, 310] width 37 height 37
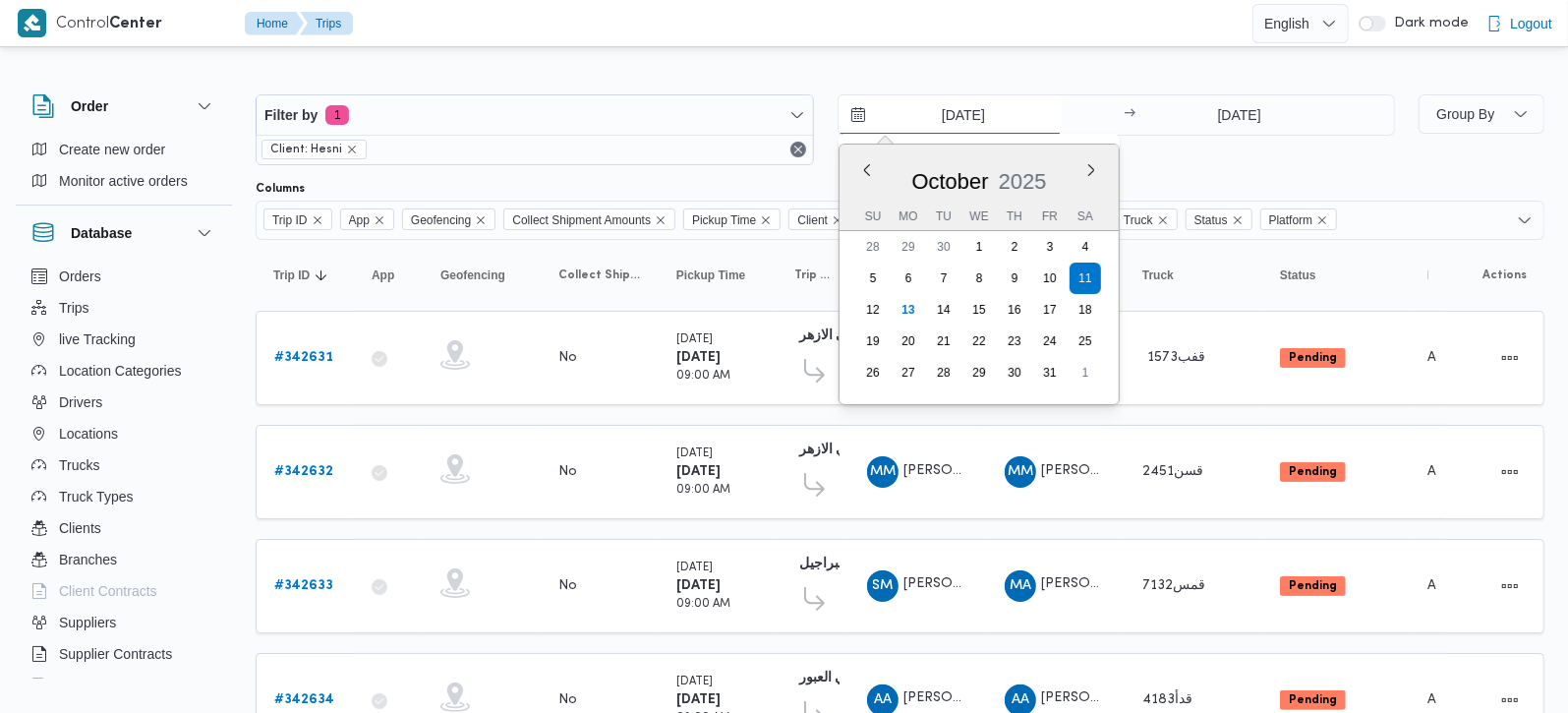
type input "[DATE]"
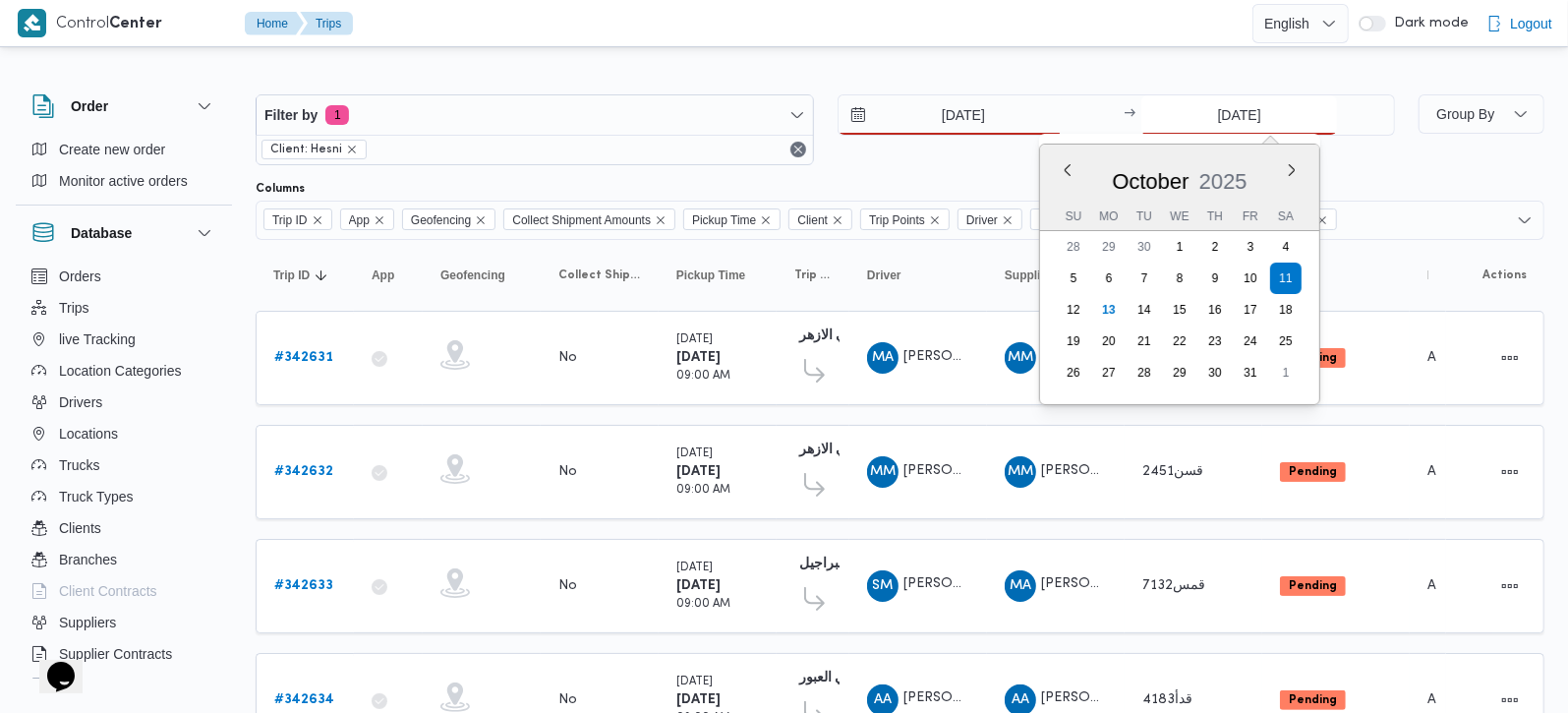
click at [1277, 130] on input "[DATE]" at bounding box center [1240, 115] width 196 height 39
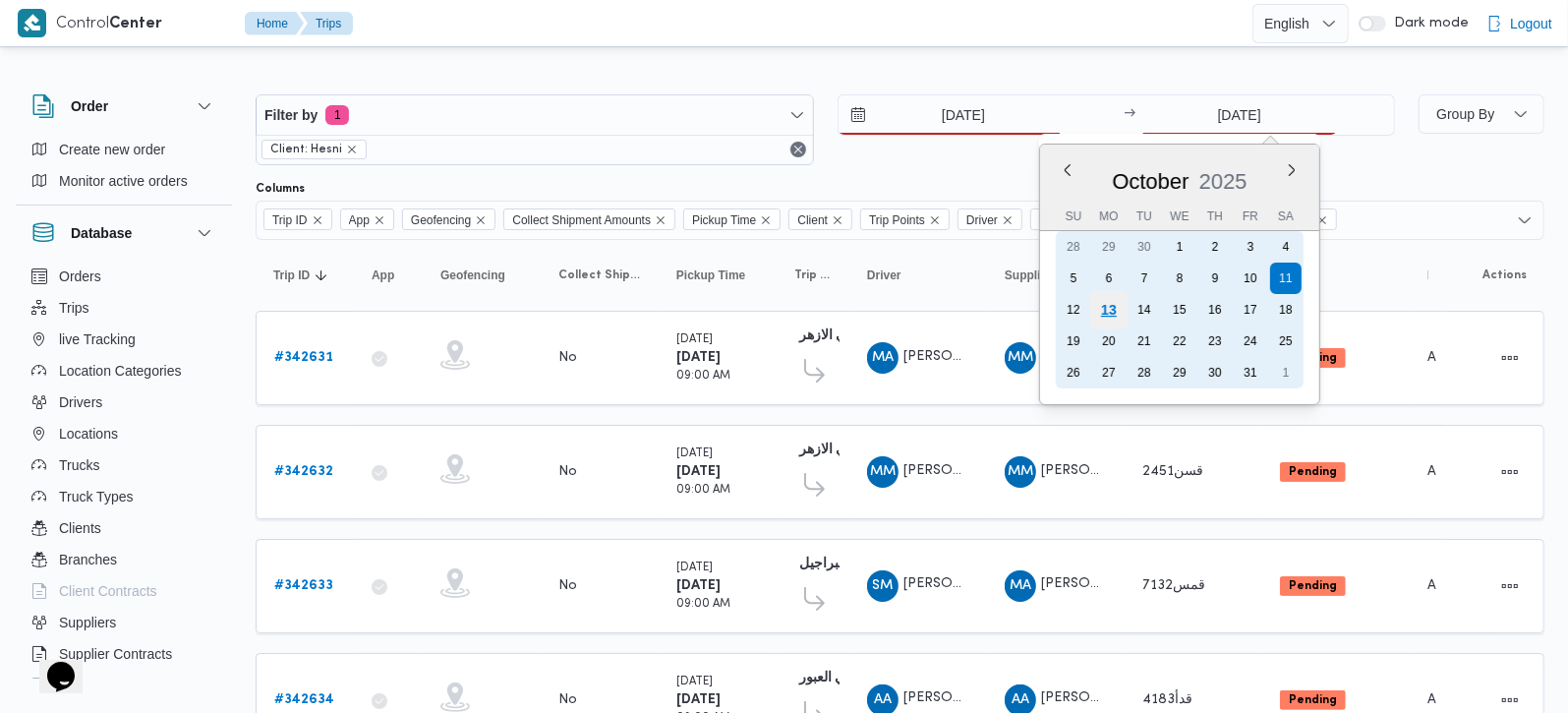
click at [1105, 312] on div "13" at bounding box center [1109, 310] width 37 height 37
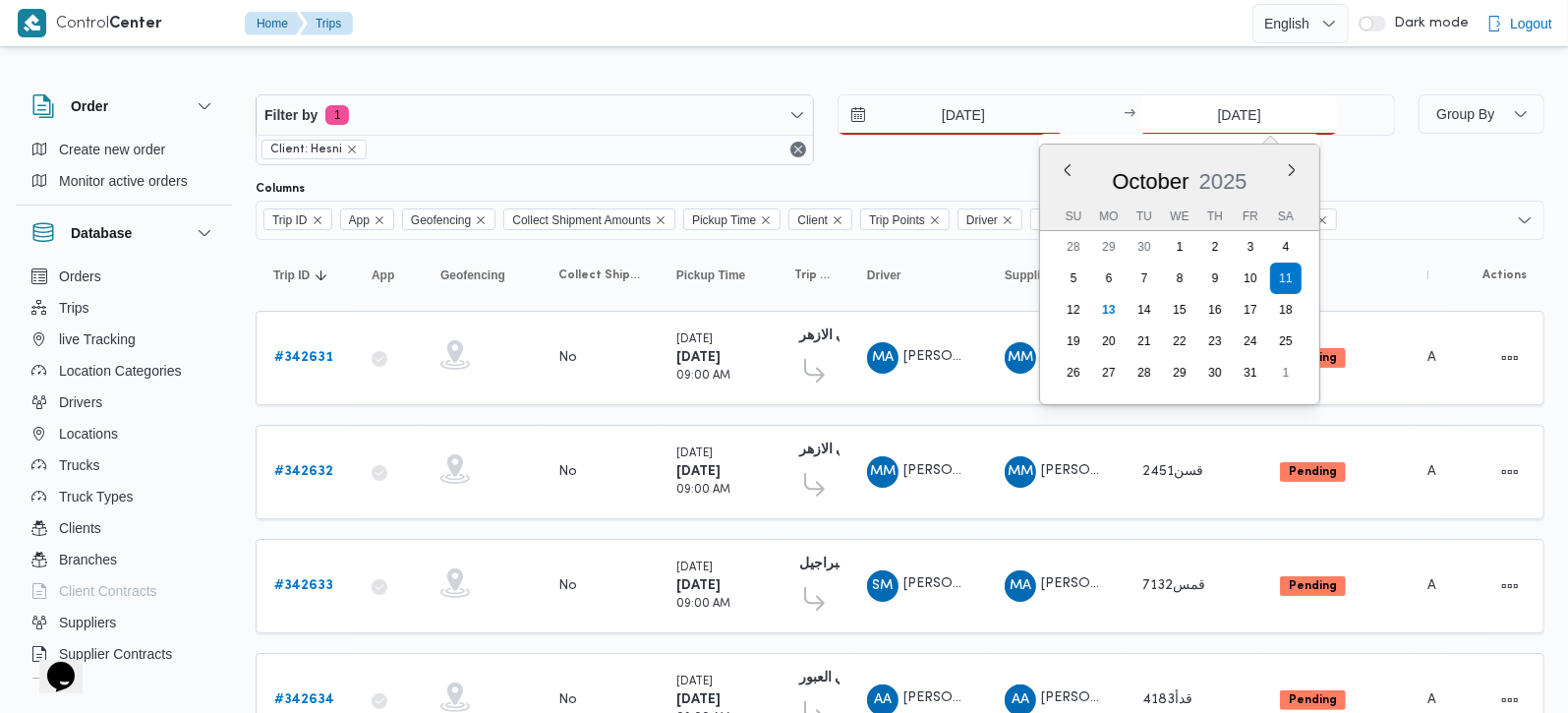
type input "[DATE]"
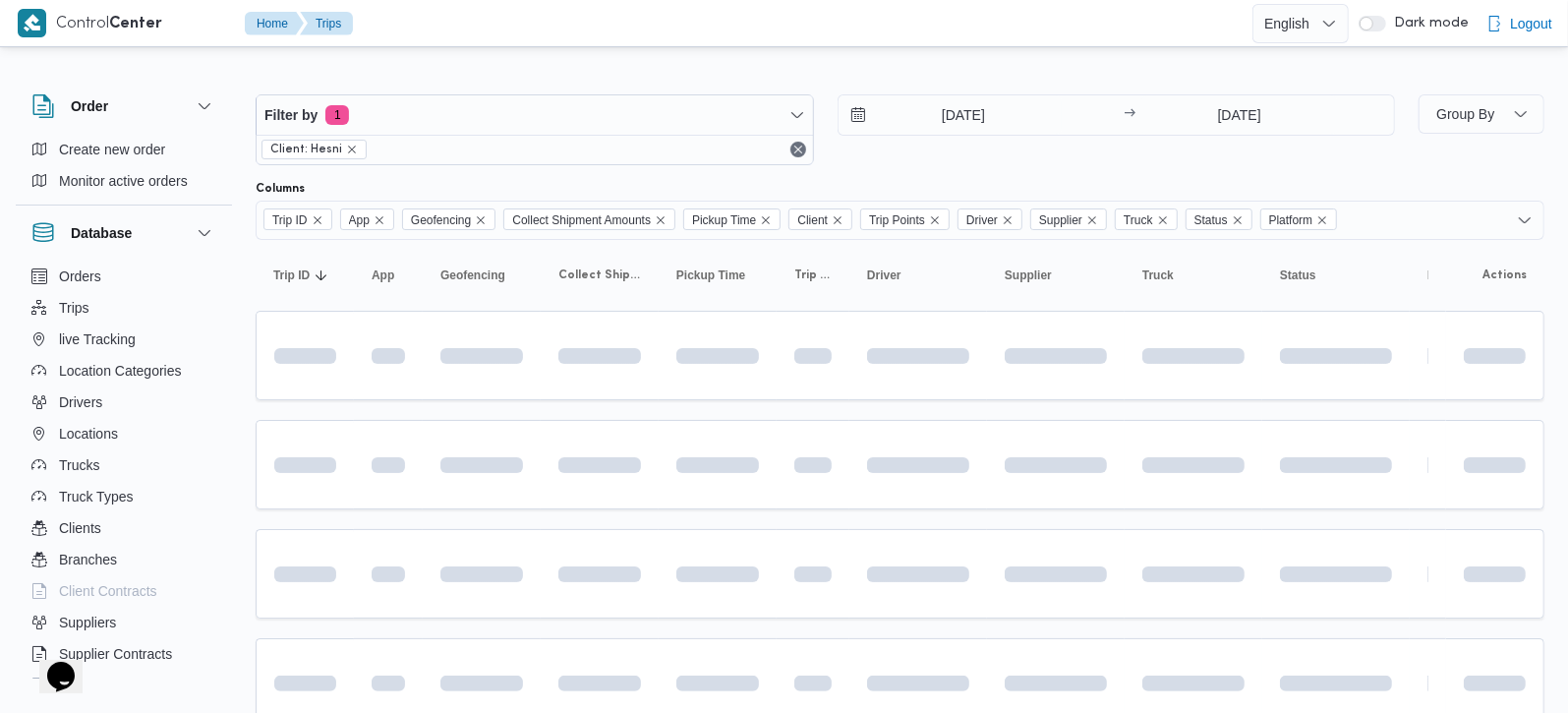
click at [952, 63] on div at bounding box center [900, 79] width 1290 height 32
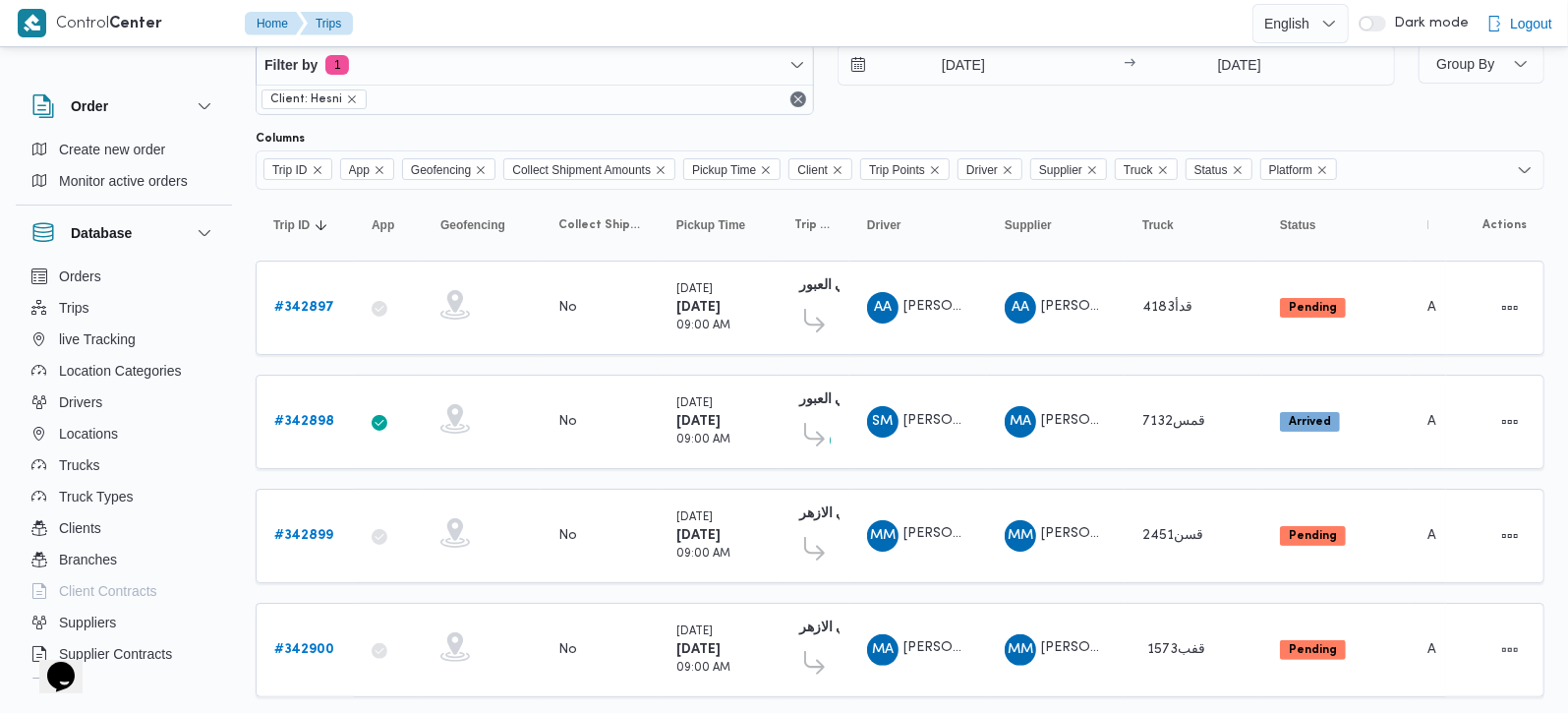
scroll to position [94, 0]
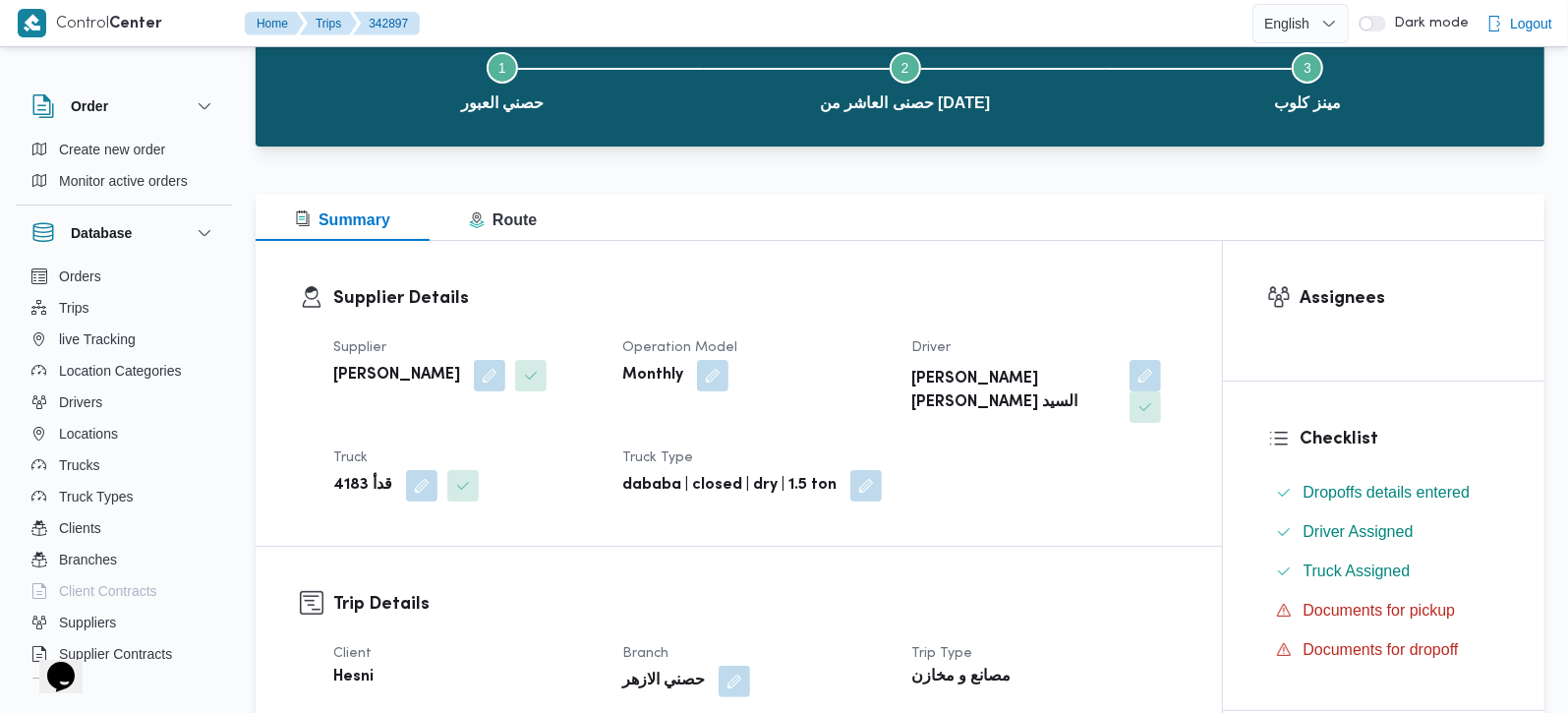
scroll to position [462, 0]
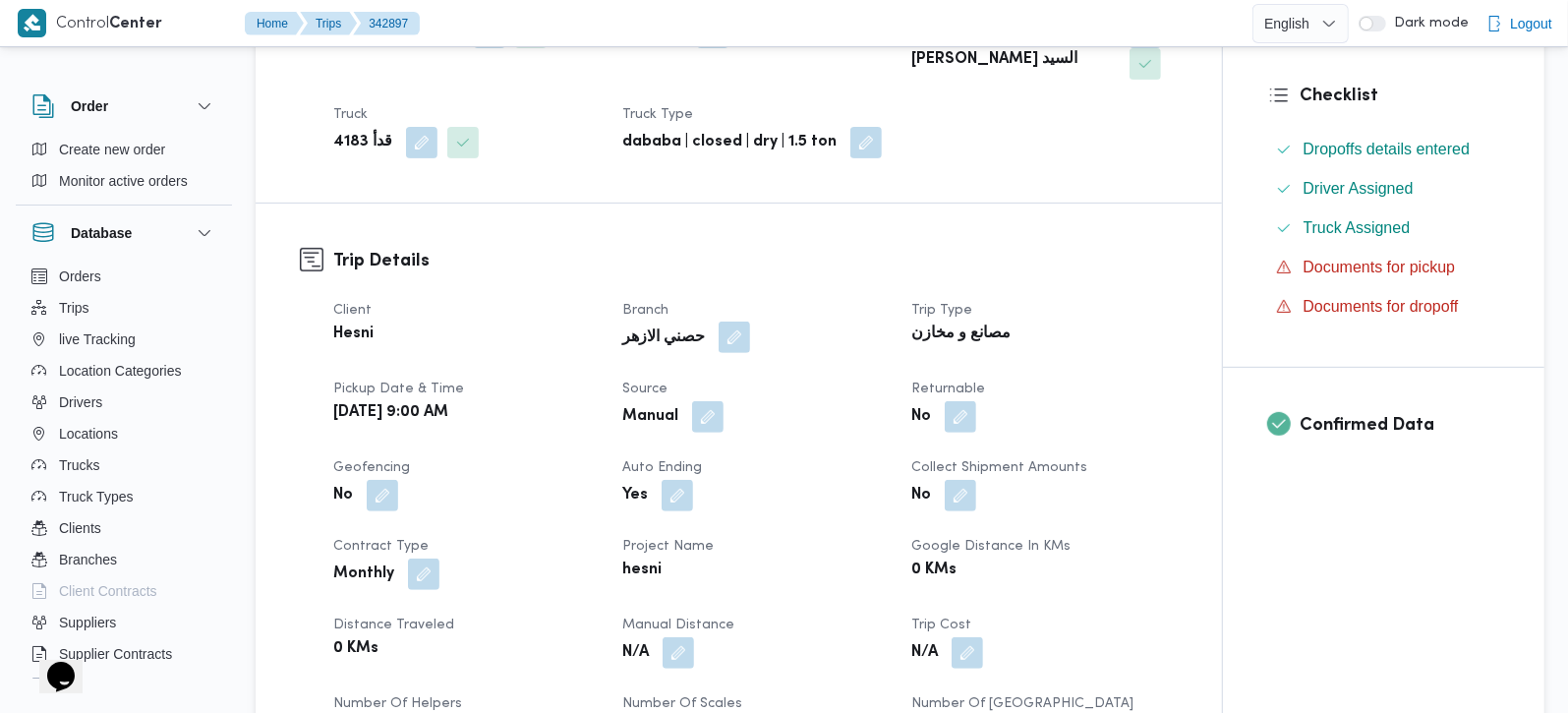
click at [720, 322] on button "button" at bounding box center [735, 338] width 32 height 32
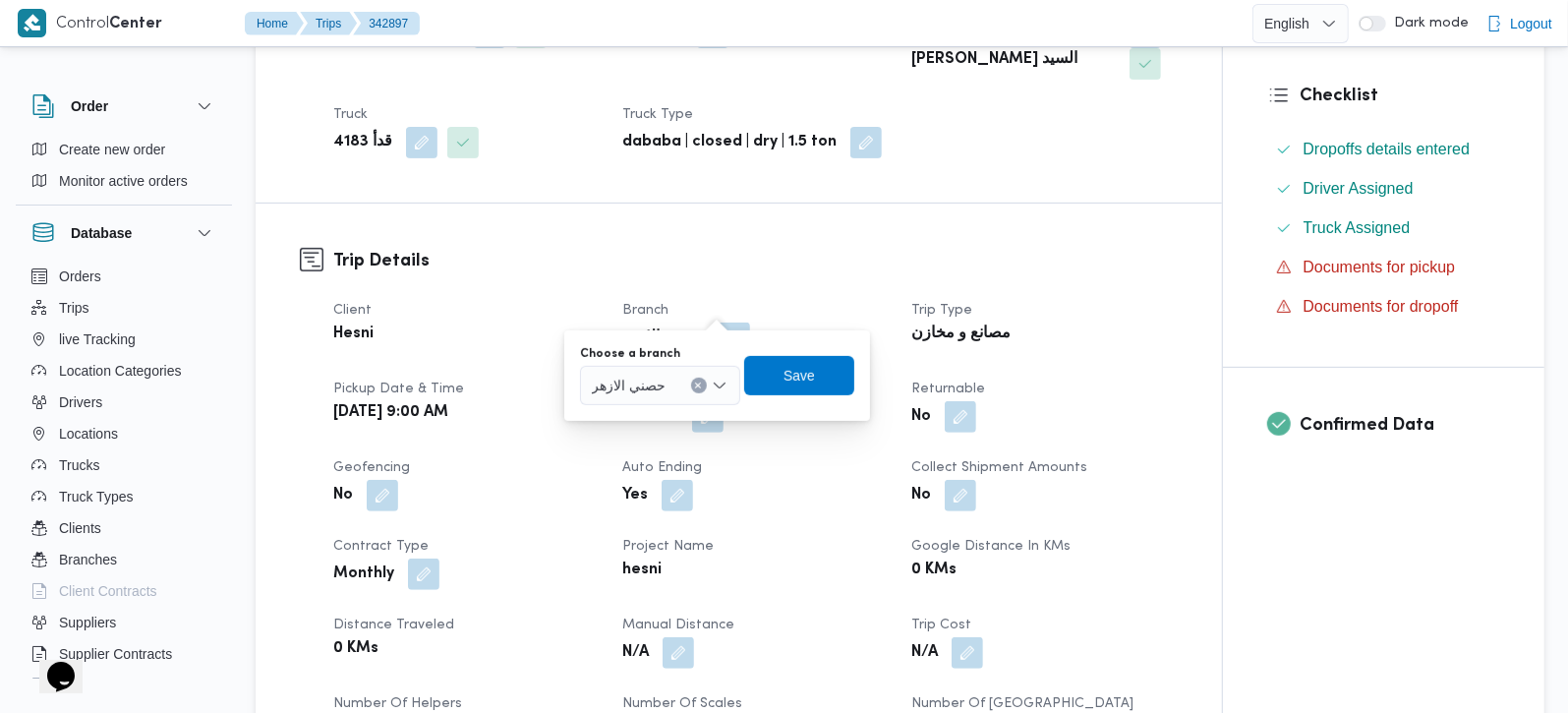
click at [702, 380] on button "Clear input" at bounding box center [699, 385] width 16 height 16
type input "بور"
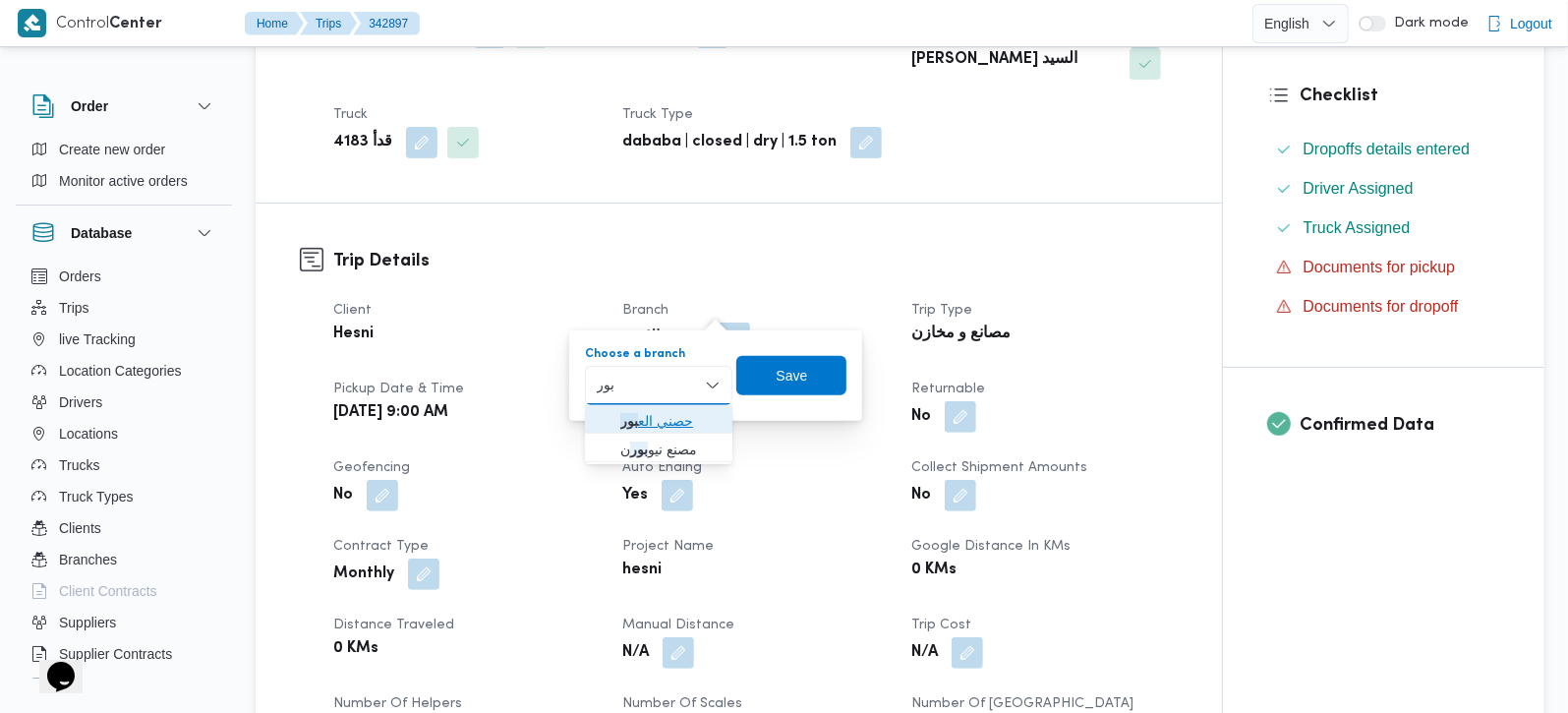
click at [646, 414] on span "حصني الع بور" at bounding box center [671, 421] width 100 height 24
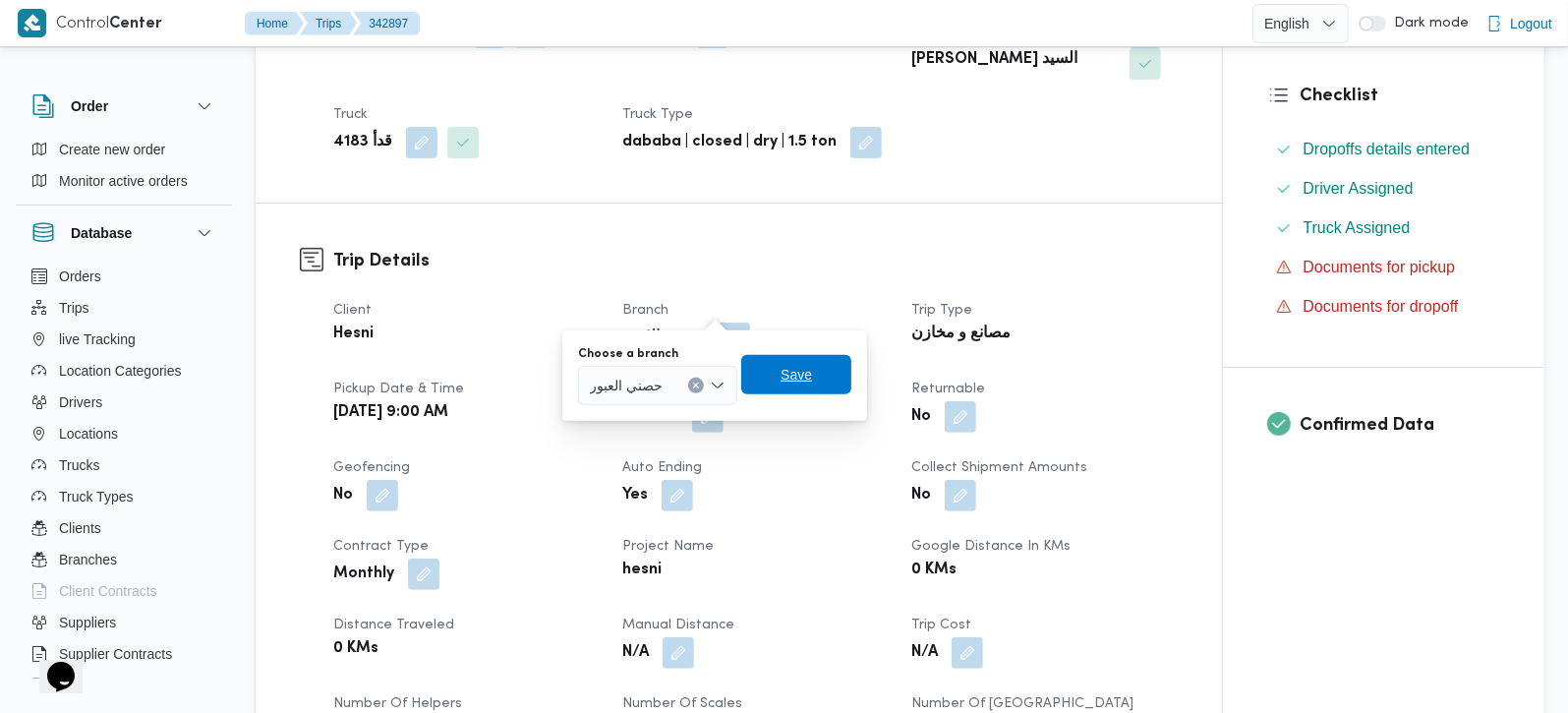
click at [817, 359] on span "Save" at bounding box center [796, 374] width 110 height 39
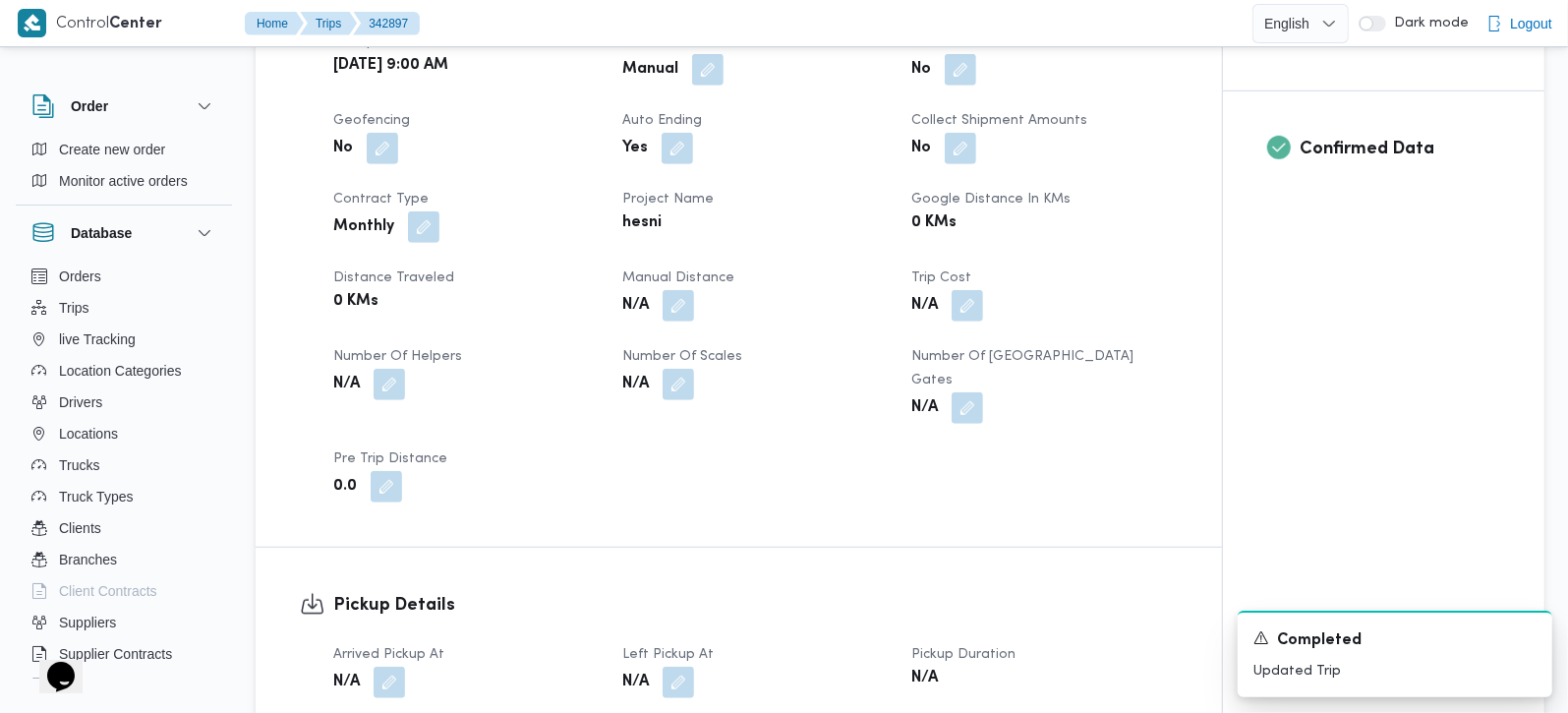
scroll to position [1041, 0]
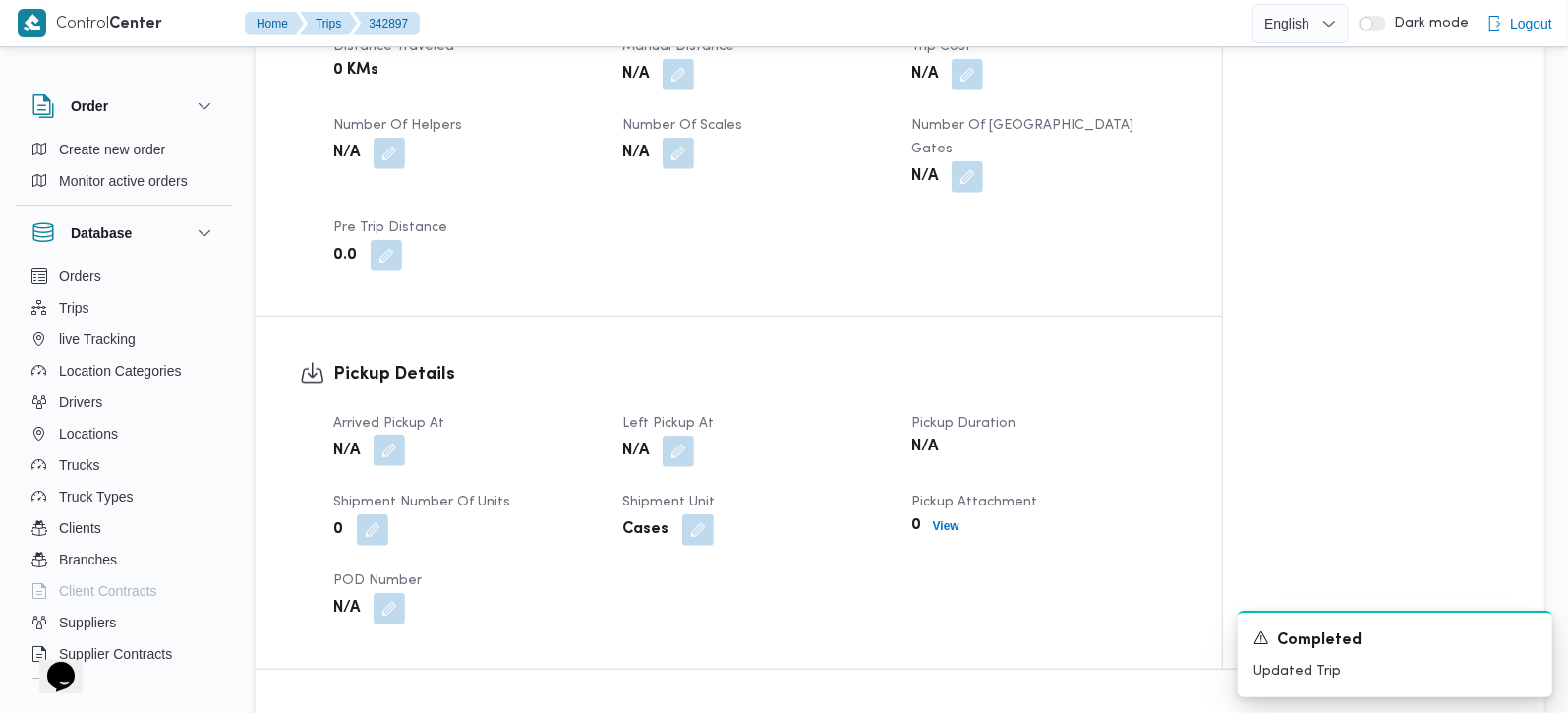
click at [394, 434] on button "button" at bounding box center [389, 450] width 32 height 32
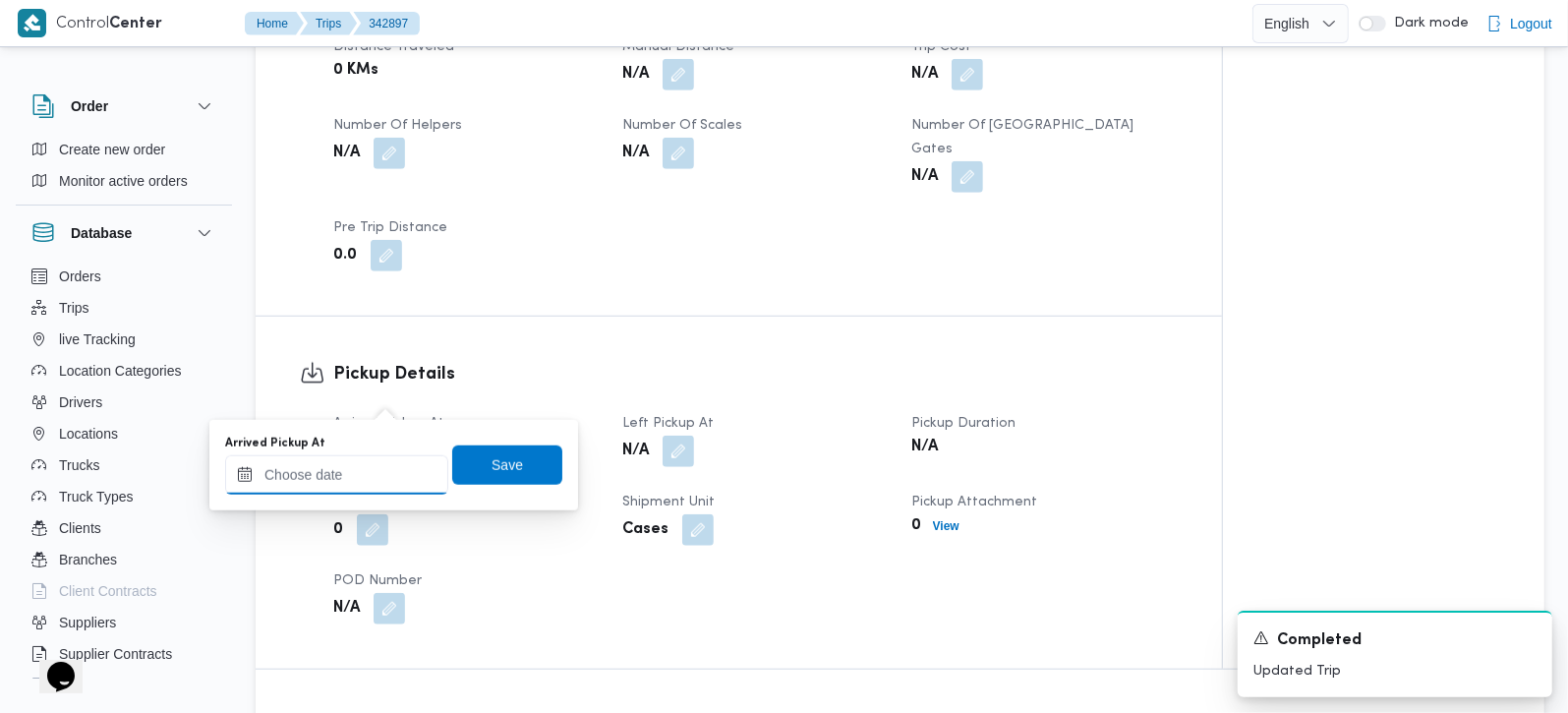
click at [348, 474] on input "Arrived Pickup At" at bounding box center [337, 474] width 224 height 39
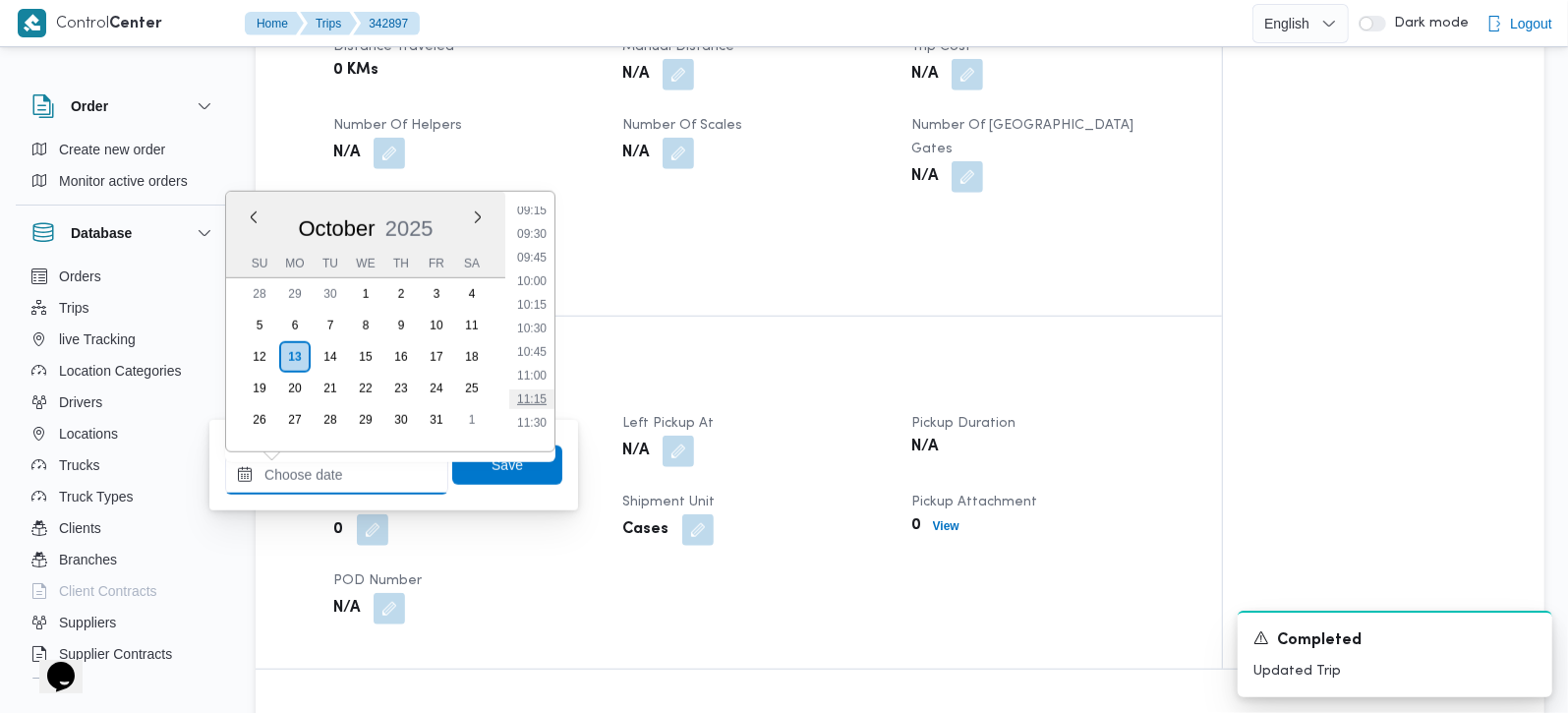
scroll to position [829, 0]
click at [530, 238] on li "09:00" at bounding box center [531, 239] width 45 height 20
type input "13/10/2025 09:00"
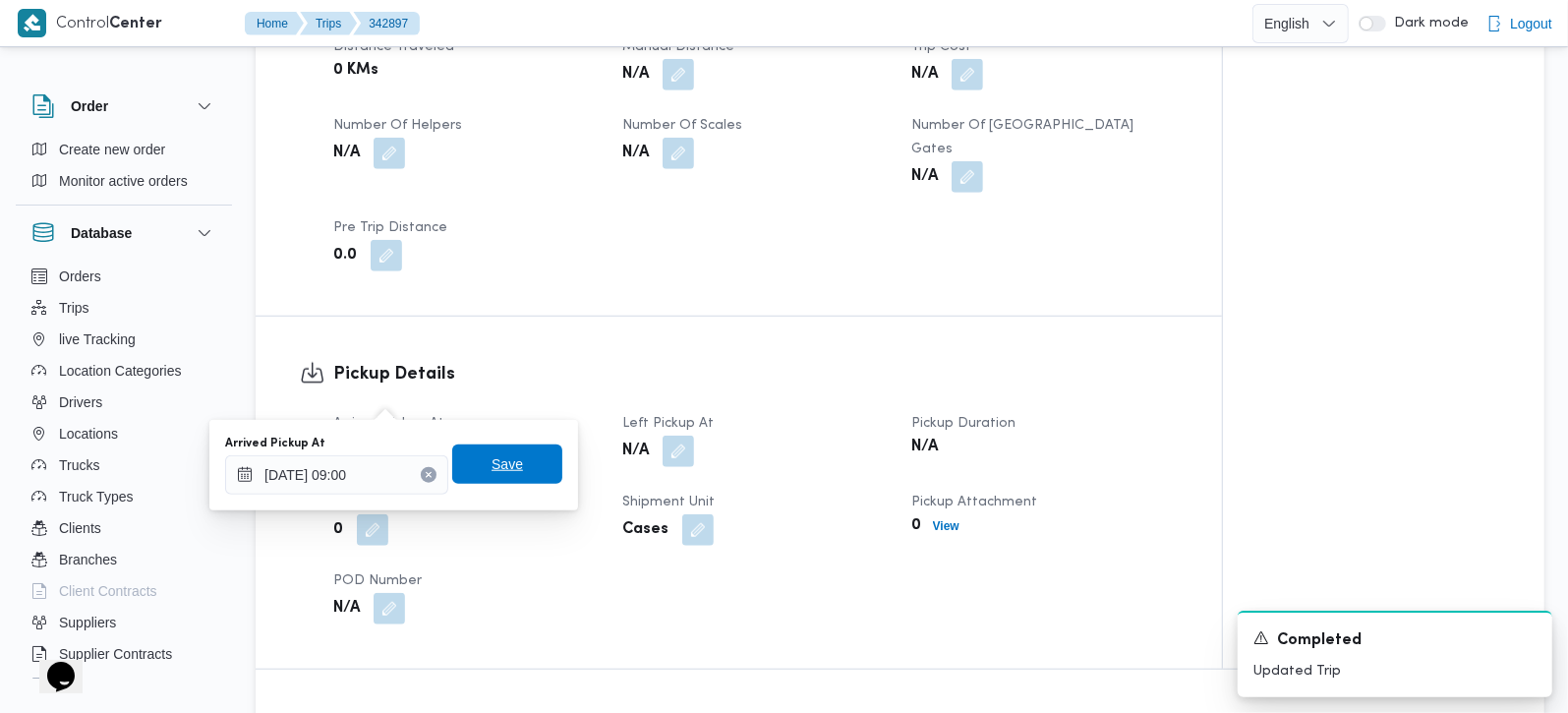
click at [471, 457] on span "Save" at bounding box center [507, 463] width 110 height 39
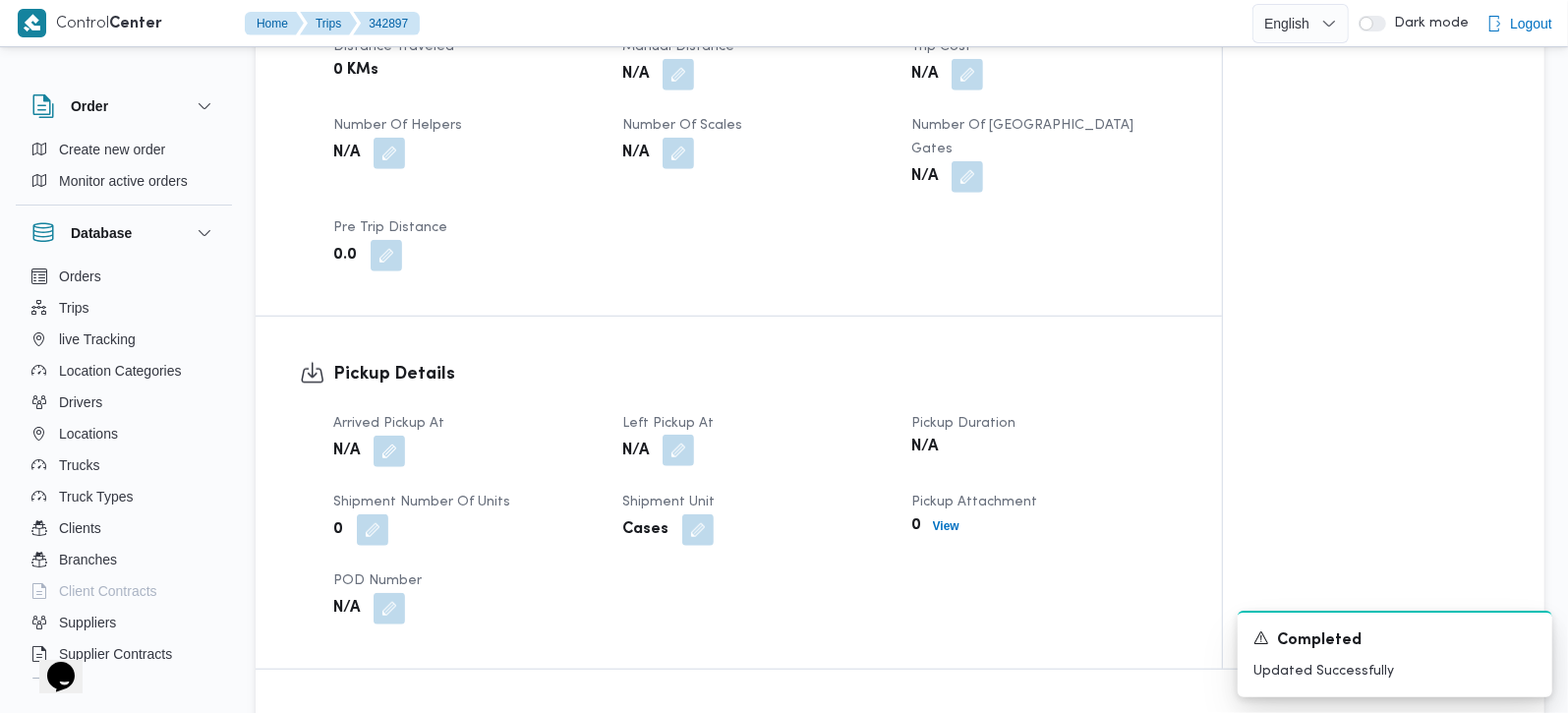
click at [674, 434] on button "button" at bounding box center [679, 450] width 32 height 32
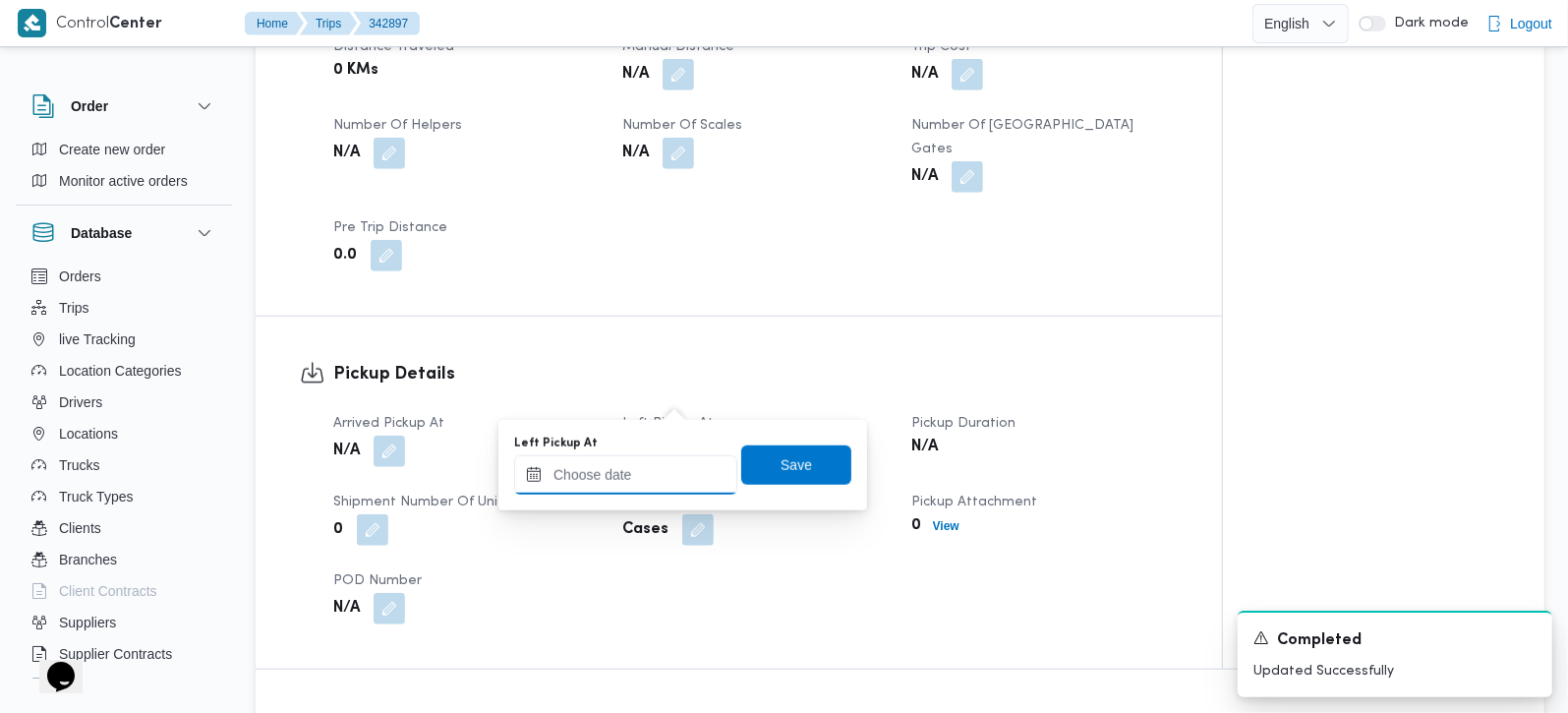
click at [640, 466] on input "Left Pickup At" at bounding box center [626, 474] width 224 height 39
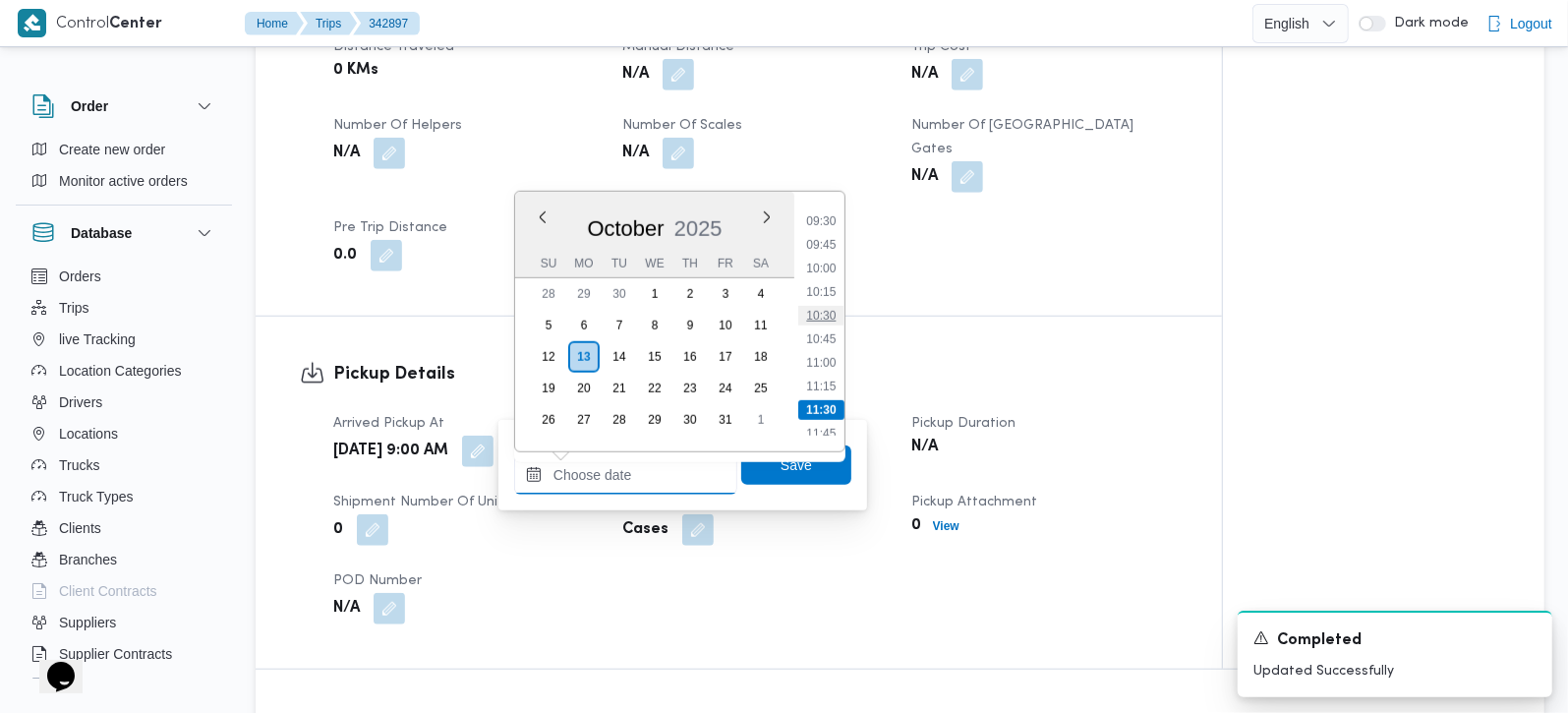
scroll to position [853, 0]
click at [817, 265] on li "09:30" at bounding box center [820, 262] width 45 height 20
type input "13/10/2025 09:30"
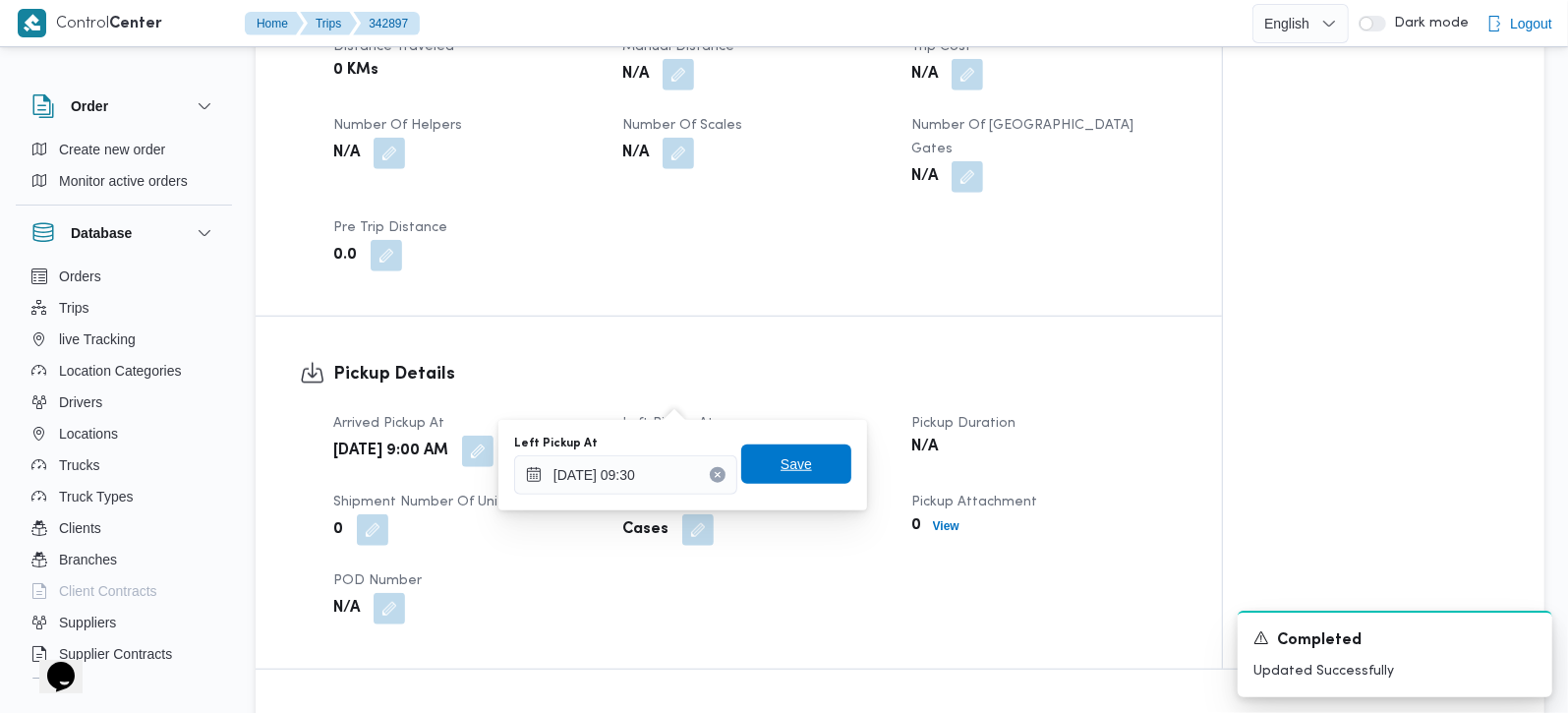
click at [781, 462] on span "Save" at bounding box center [796, 464] width 32 height 24
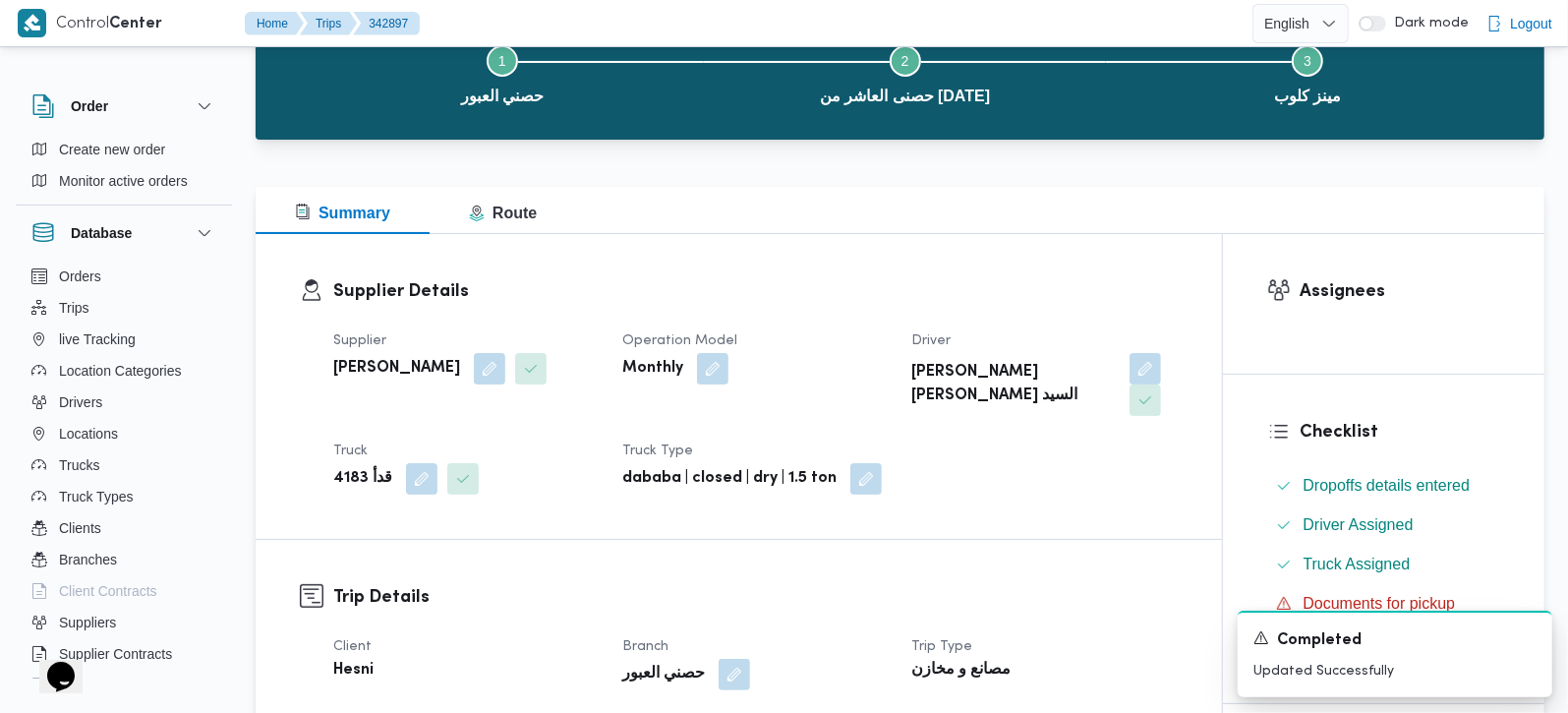
scroll to position [115, 0]
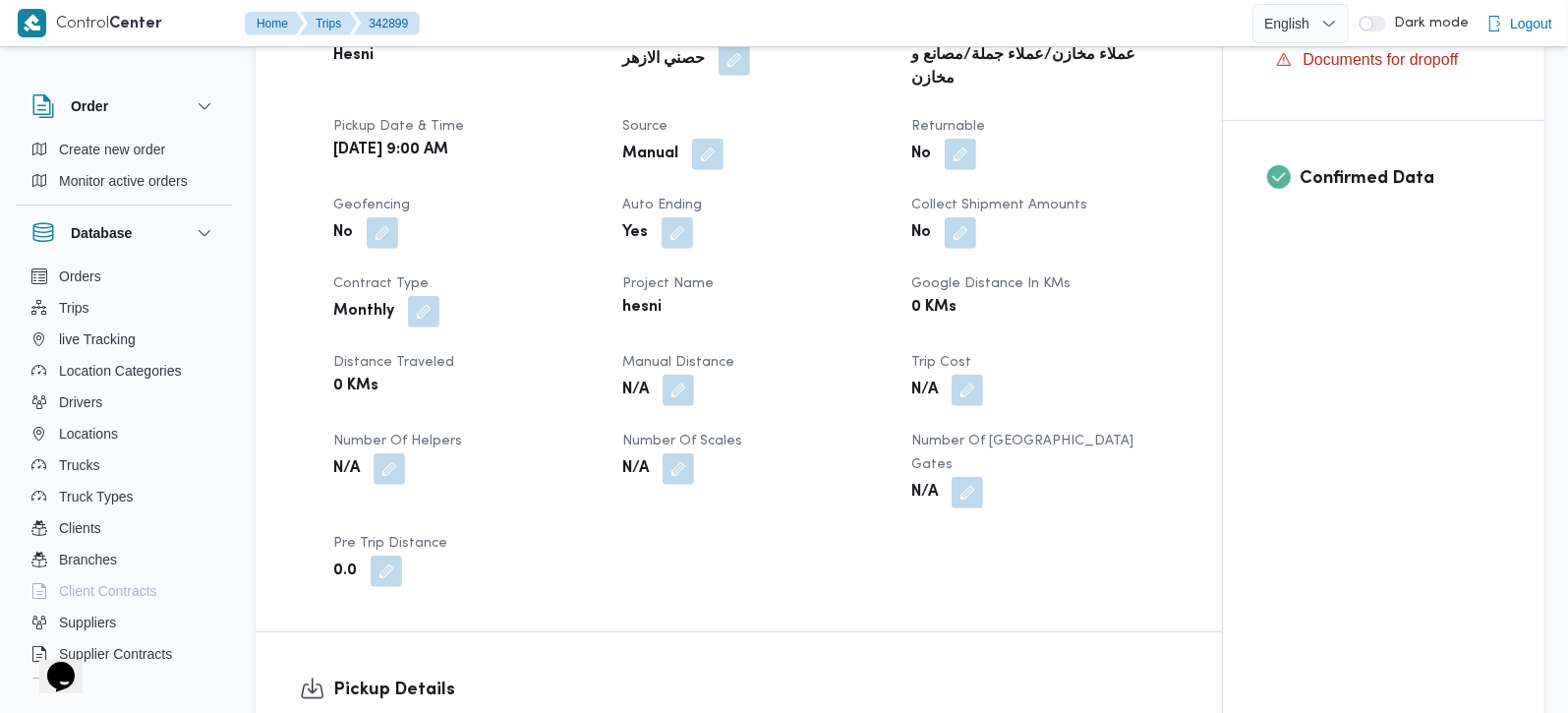
scroll to position [1041, 0]
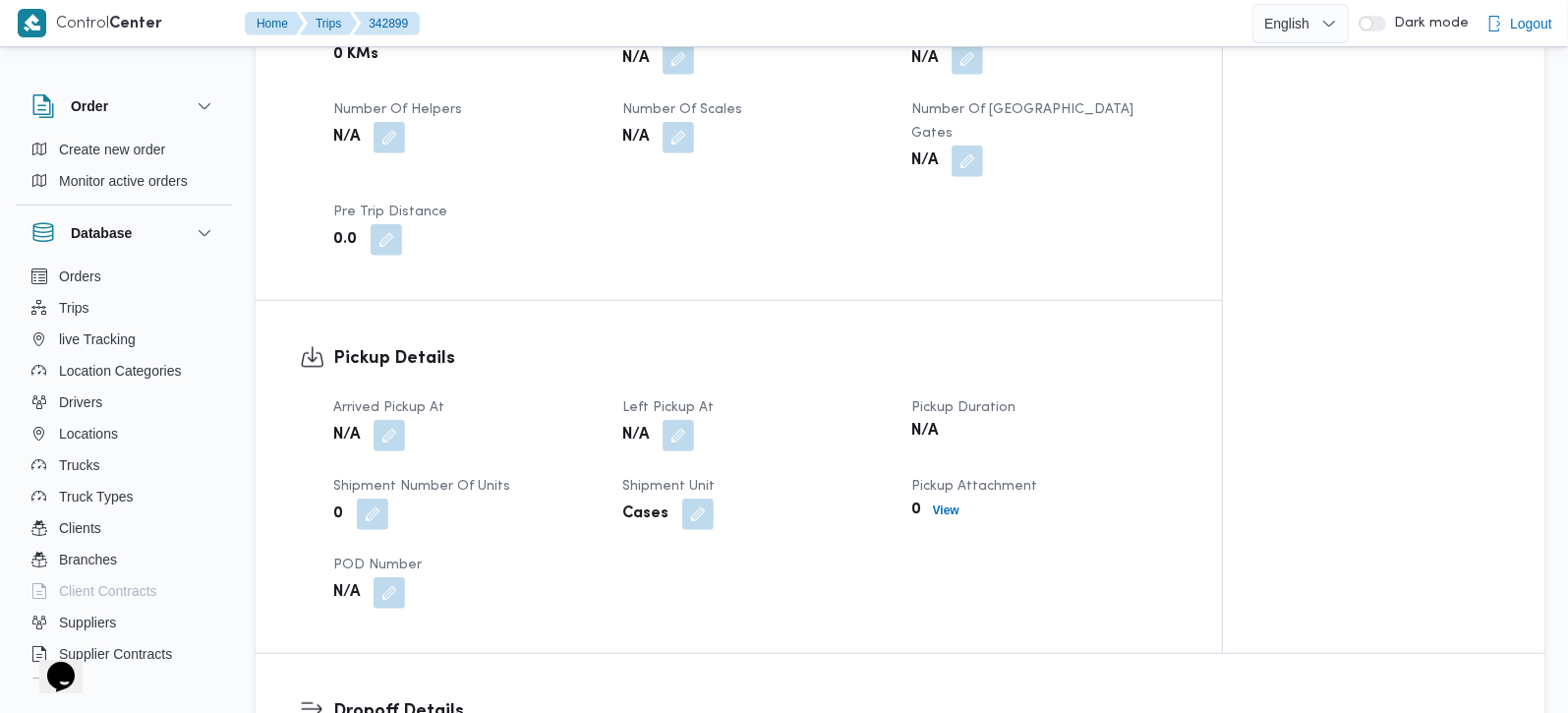
drag, startPoint x: 391, startPoint y: 394, endPoint x: 391, endPoint y: 441, distance: 47.0
click at [392, 420] on button "button" at bounding box center [389, 436] width 32 height 32
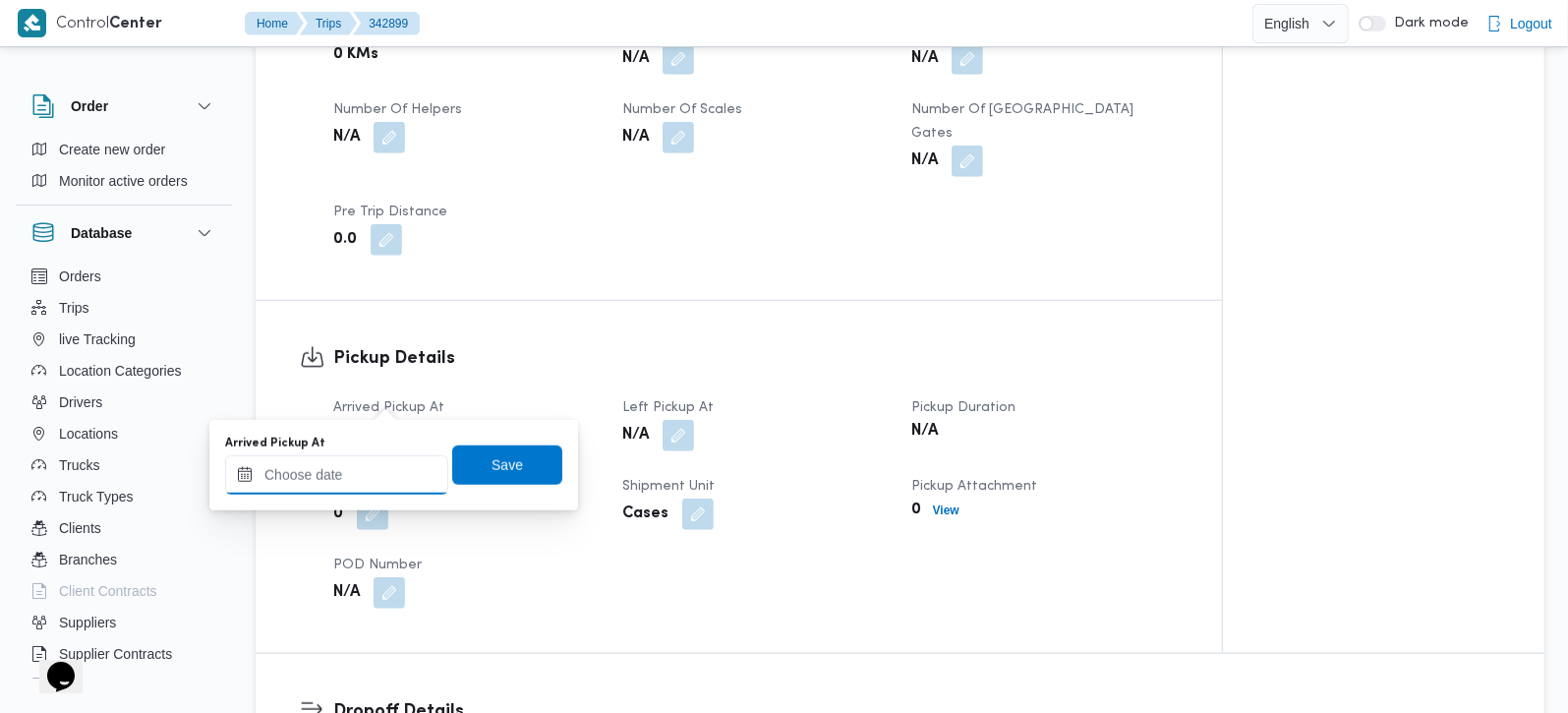
click at [374, 493] on input "Arrived Pickup At" at bounding box center [337, 474] width 224 height 39
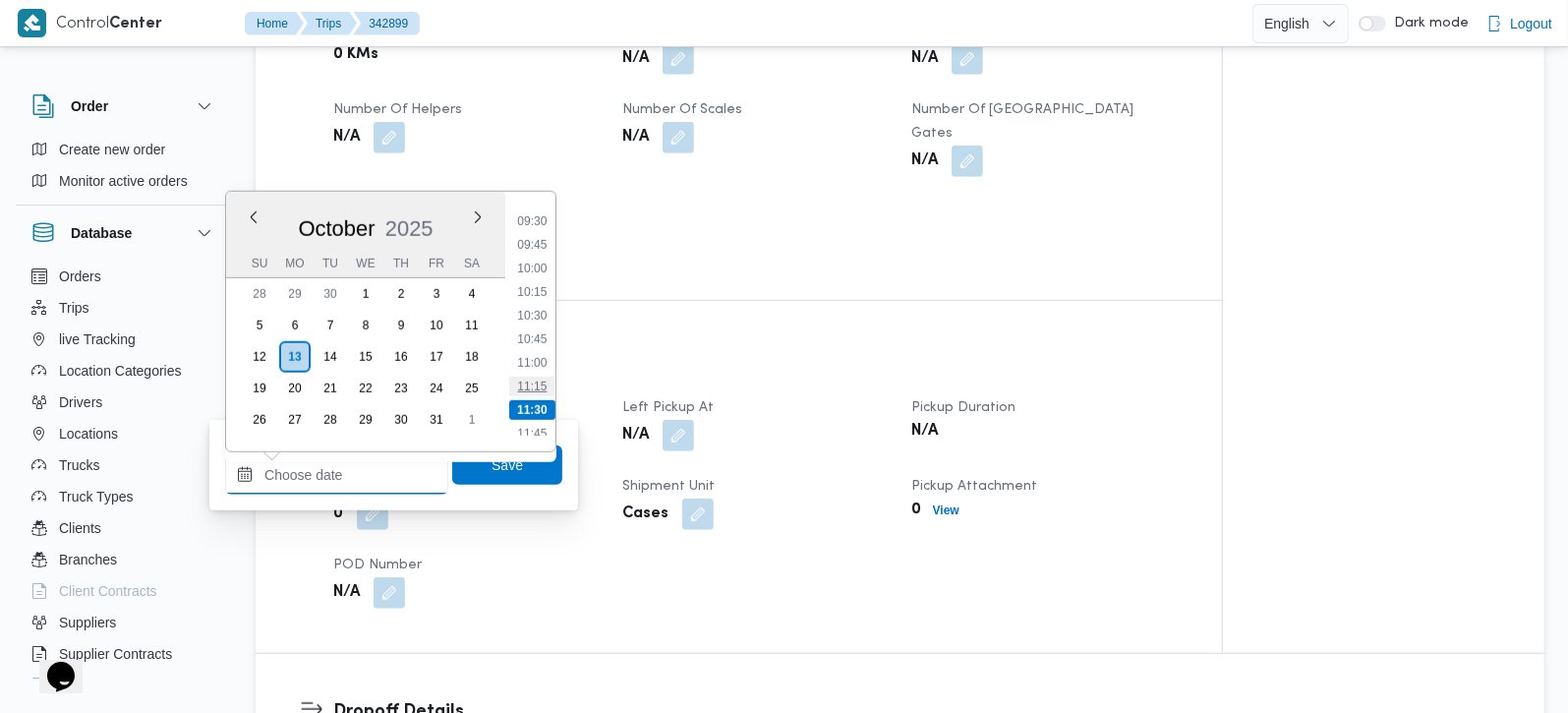
scroll to position [853, 0]
click at [542, 292] on li "09:45" at bounding box center [531, 286] width 45 height 20
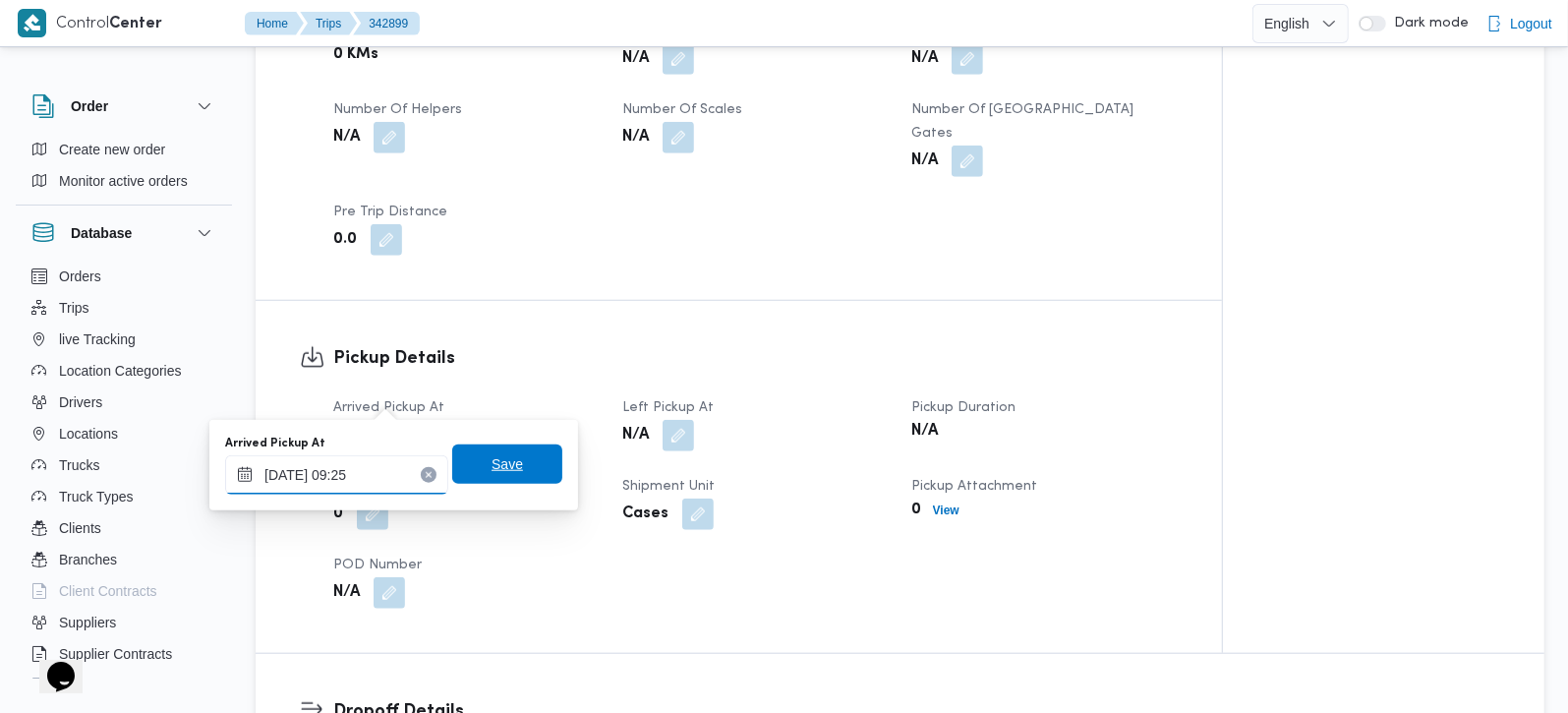
type input "13/10/2025 09:25"
click at [452, 467] on span "Save" at bounding box center [507, 463] width 110 height 39
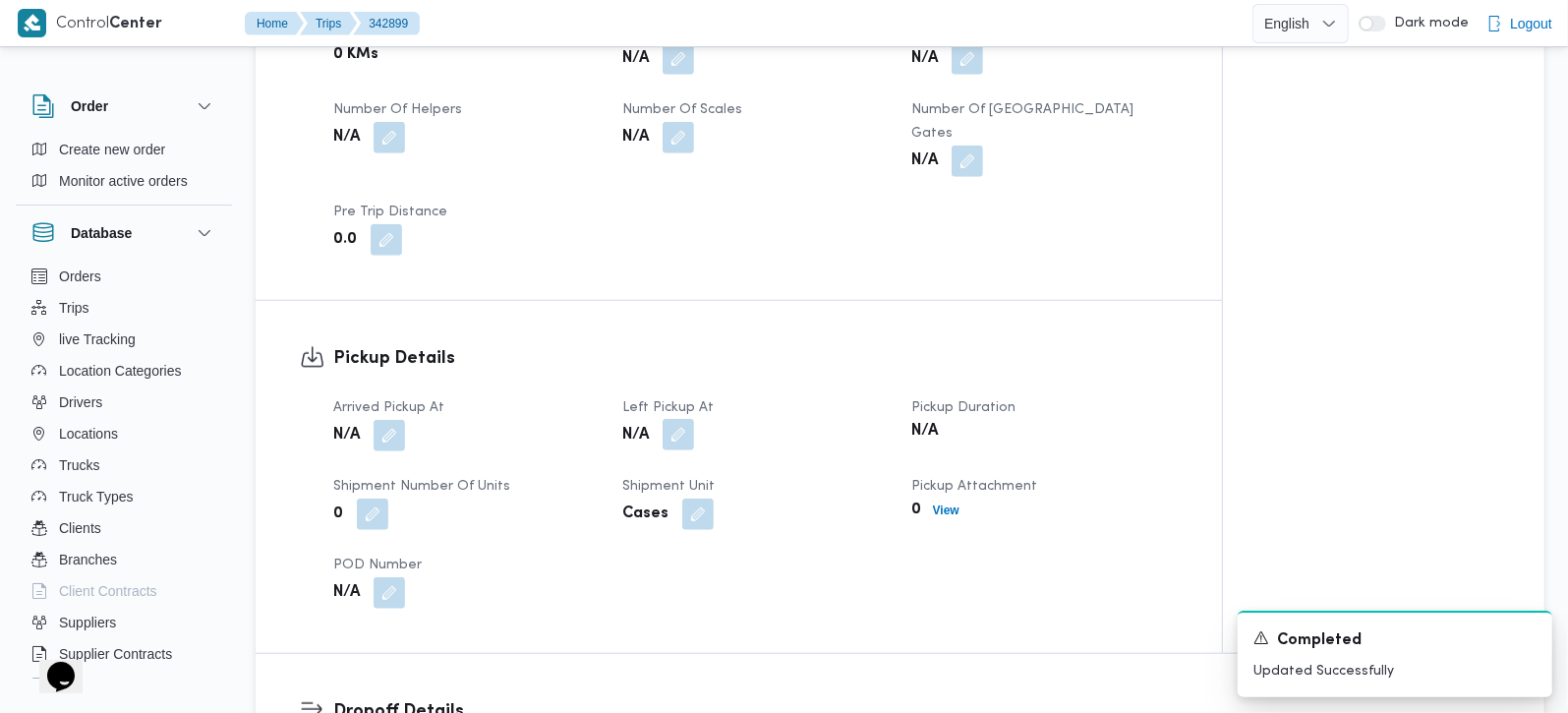
click at [667, 419] on button "button" at bounding box center [679, 435] width 32 height 32
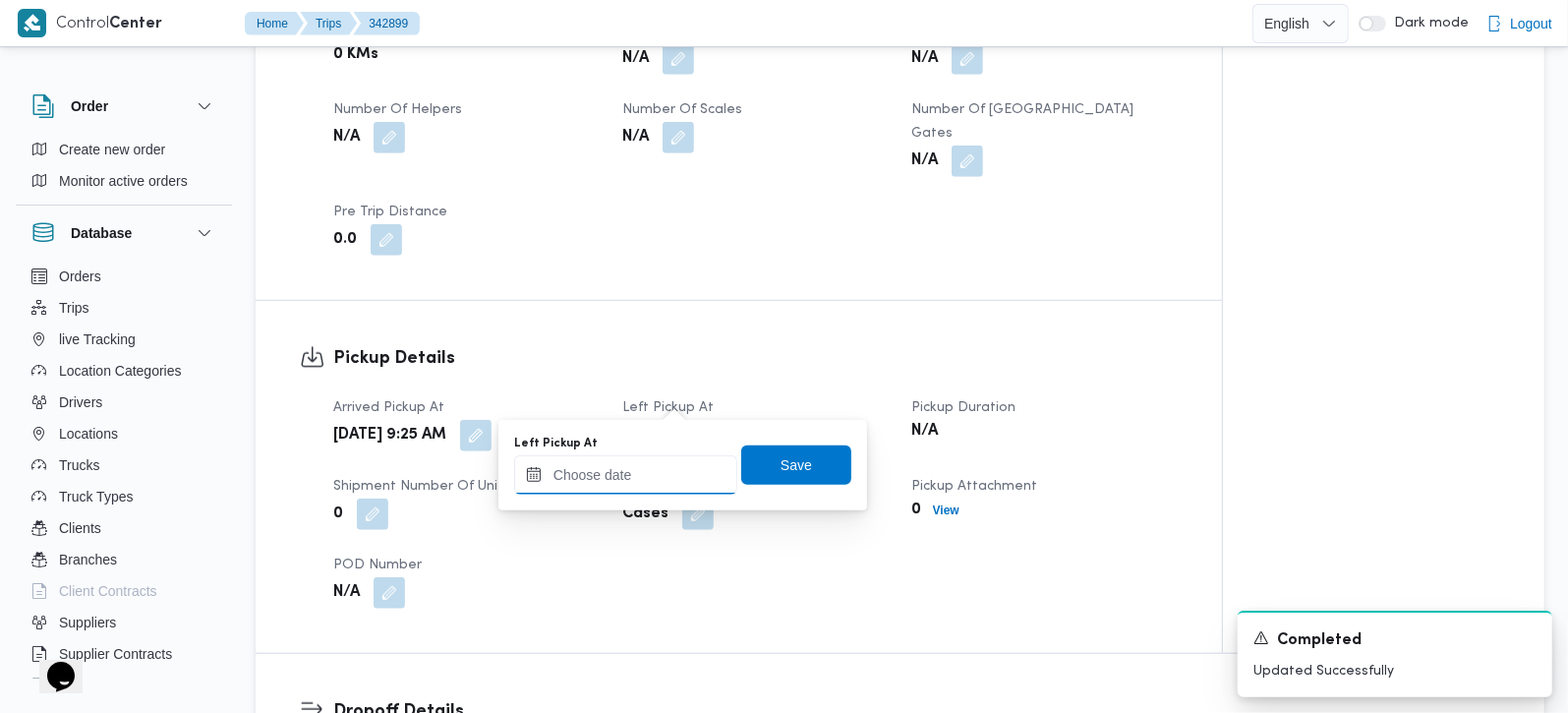
click at [618, 469] on input "Left Pickup At" at bounding box center [626, 474] width 224 height 39
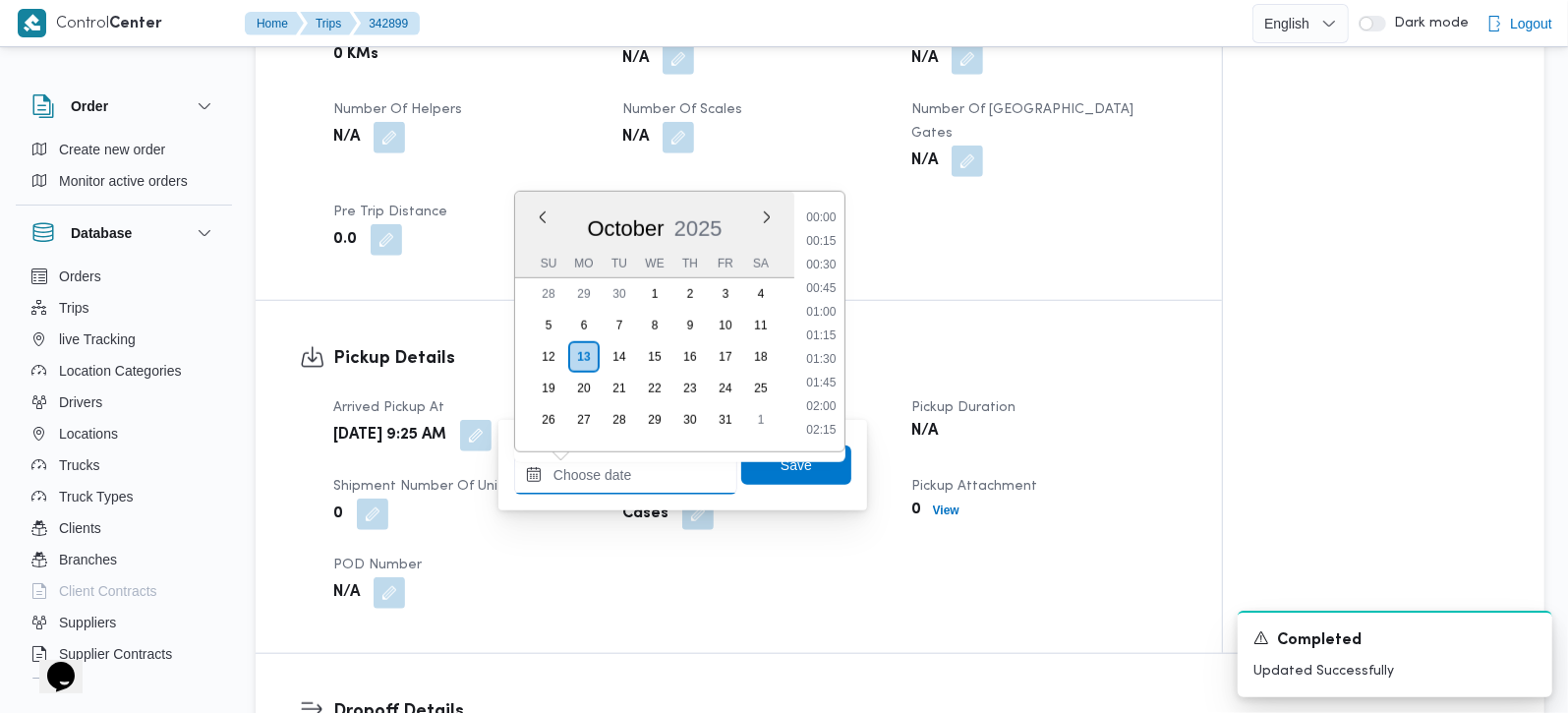
scroll to position [968, 0]
click at [830, 255] on li "10:45" at bounding box center [820, 265] width 45 height 20
type input "13/10/2025 10:45"
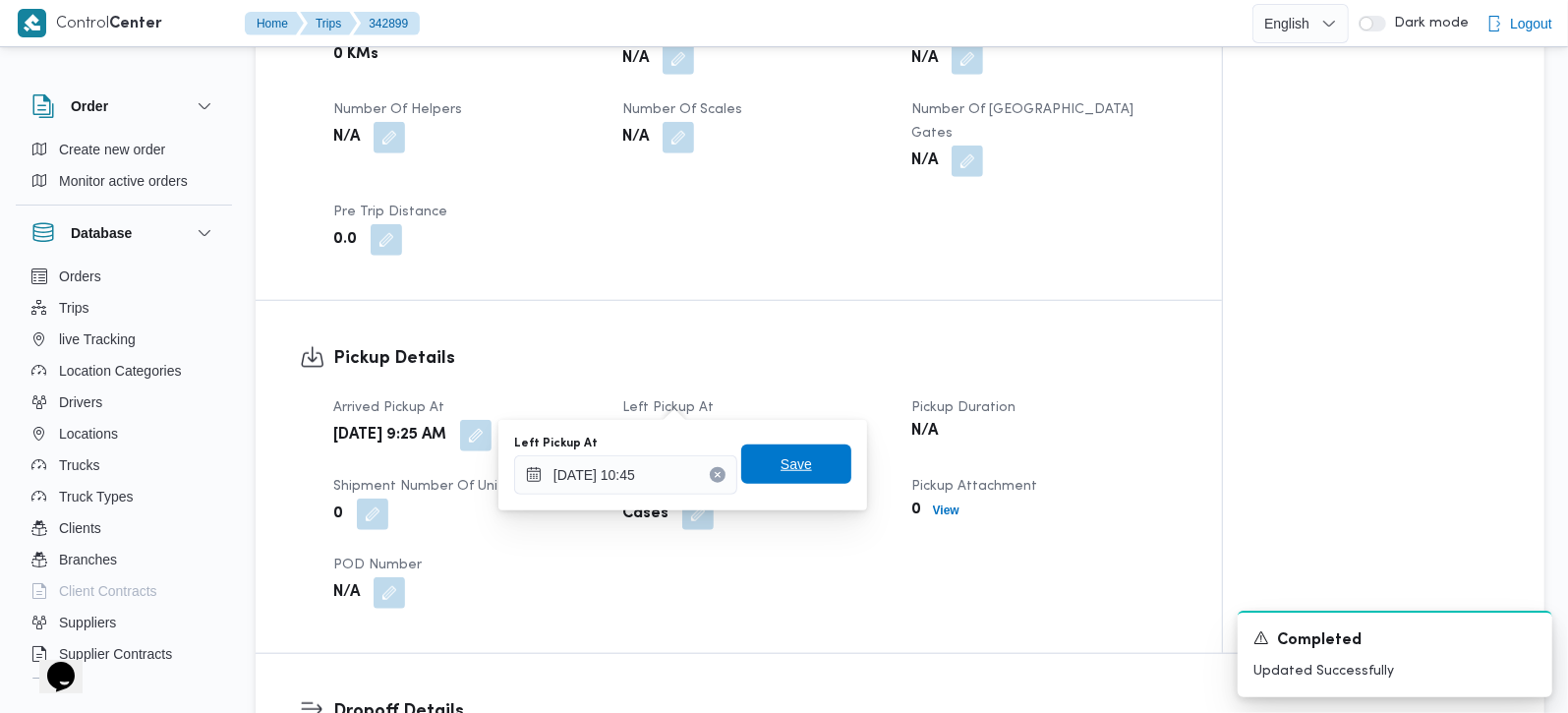
click at [784, 468] on span "Save" at bounding box center [796, 464] width 32 height 24
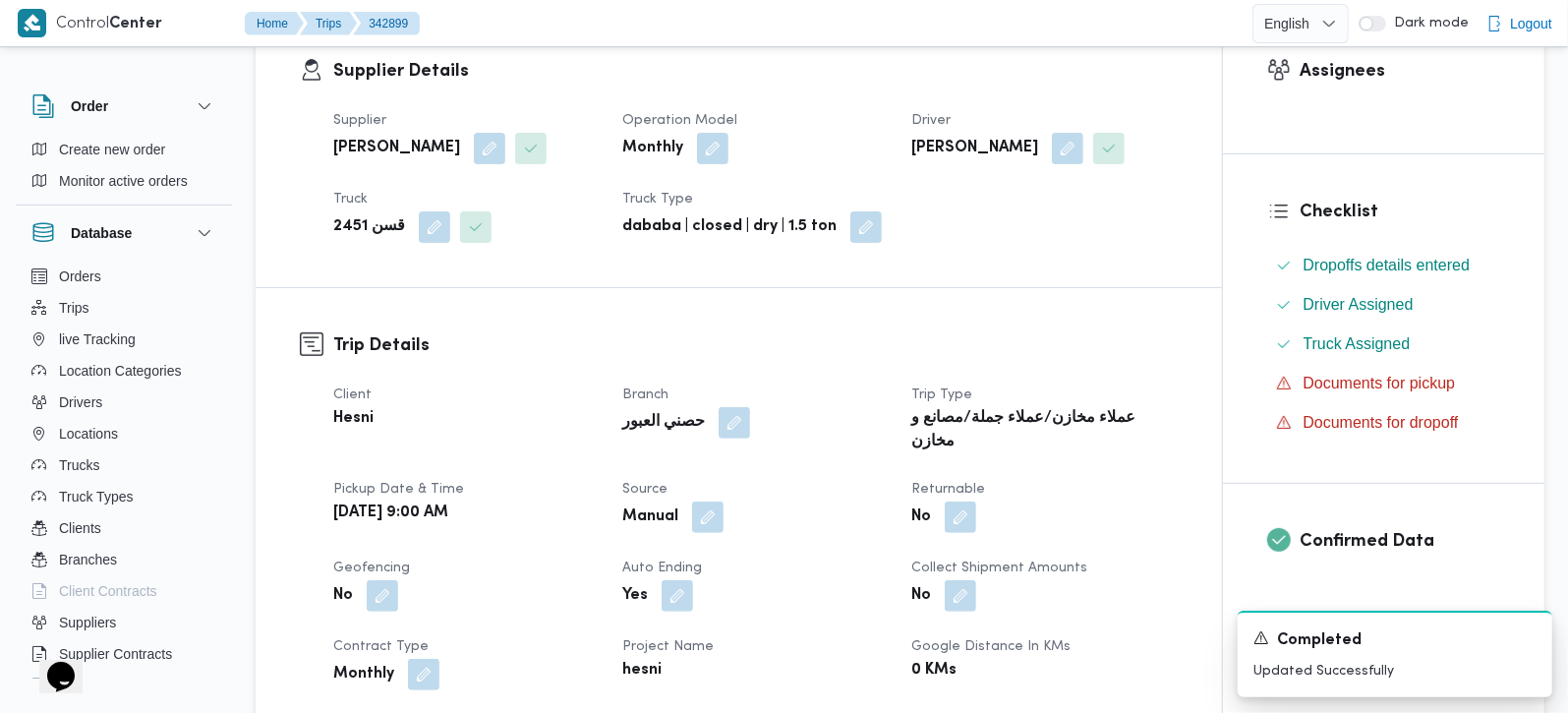
scroll to position [0, 0]
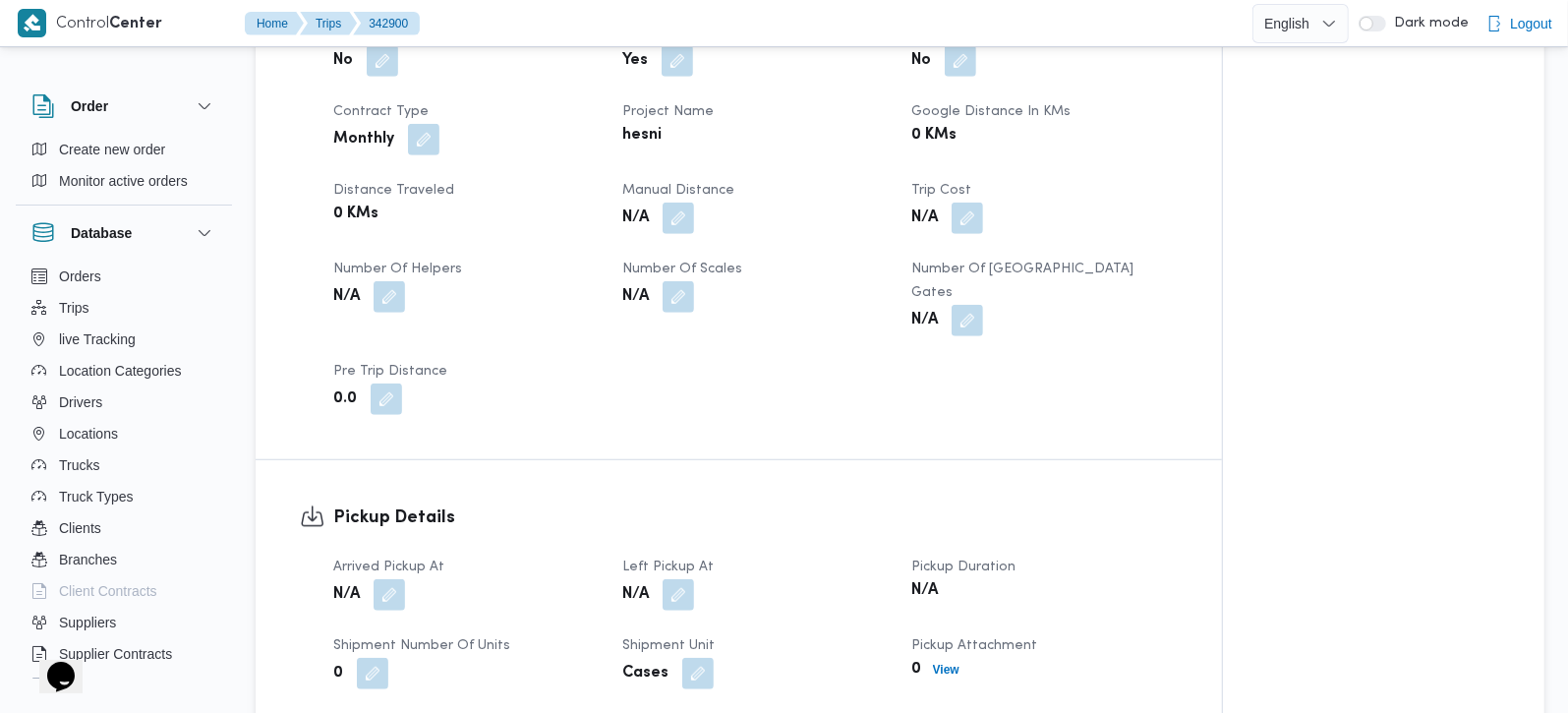
scroll to position [1041, 0]
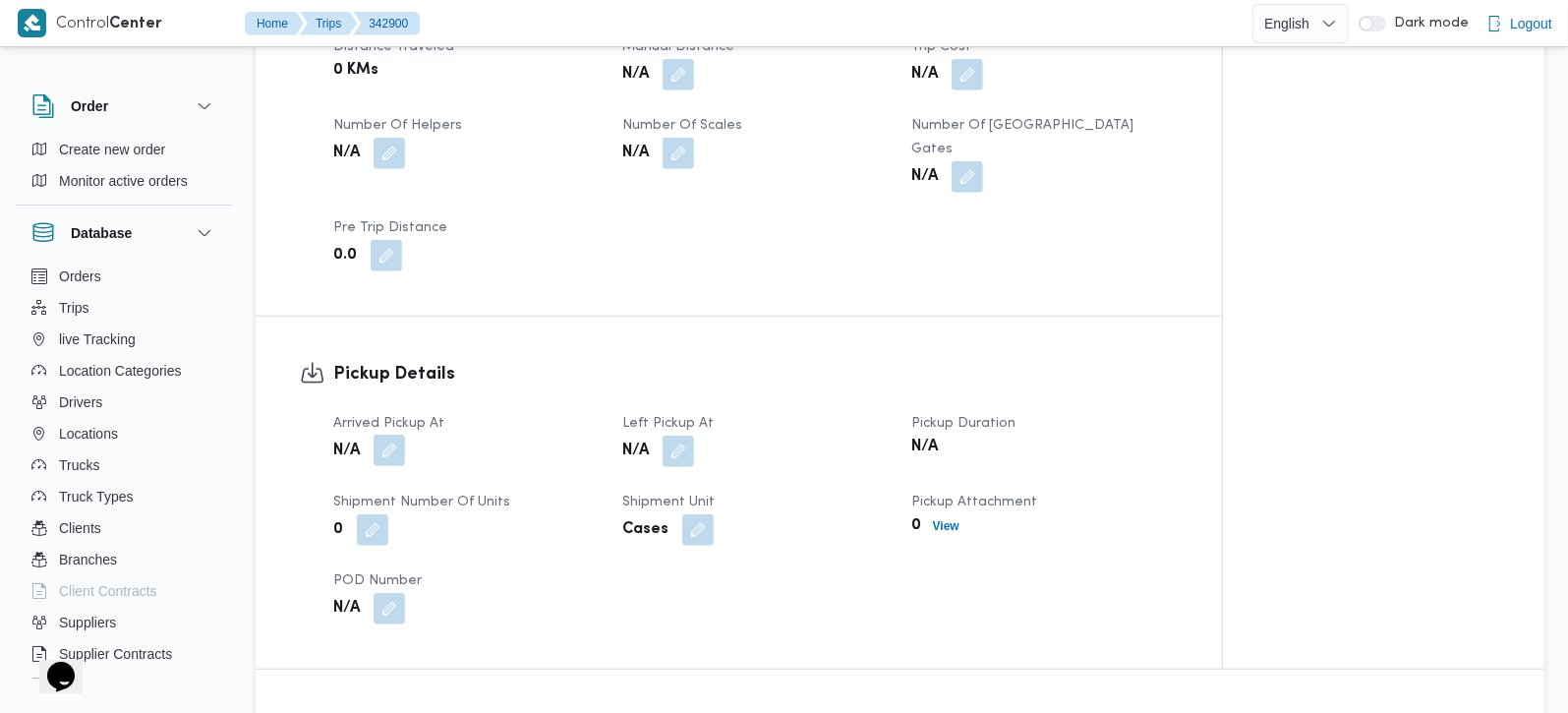
click at [382, 434] on button "button" at bounding box center [389, 450] width 32 height 32
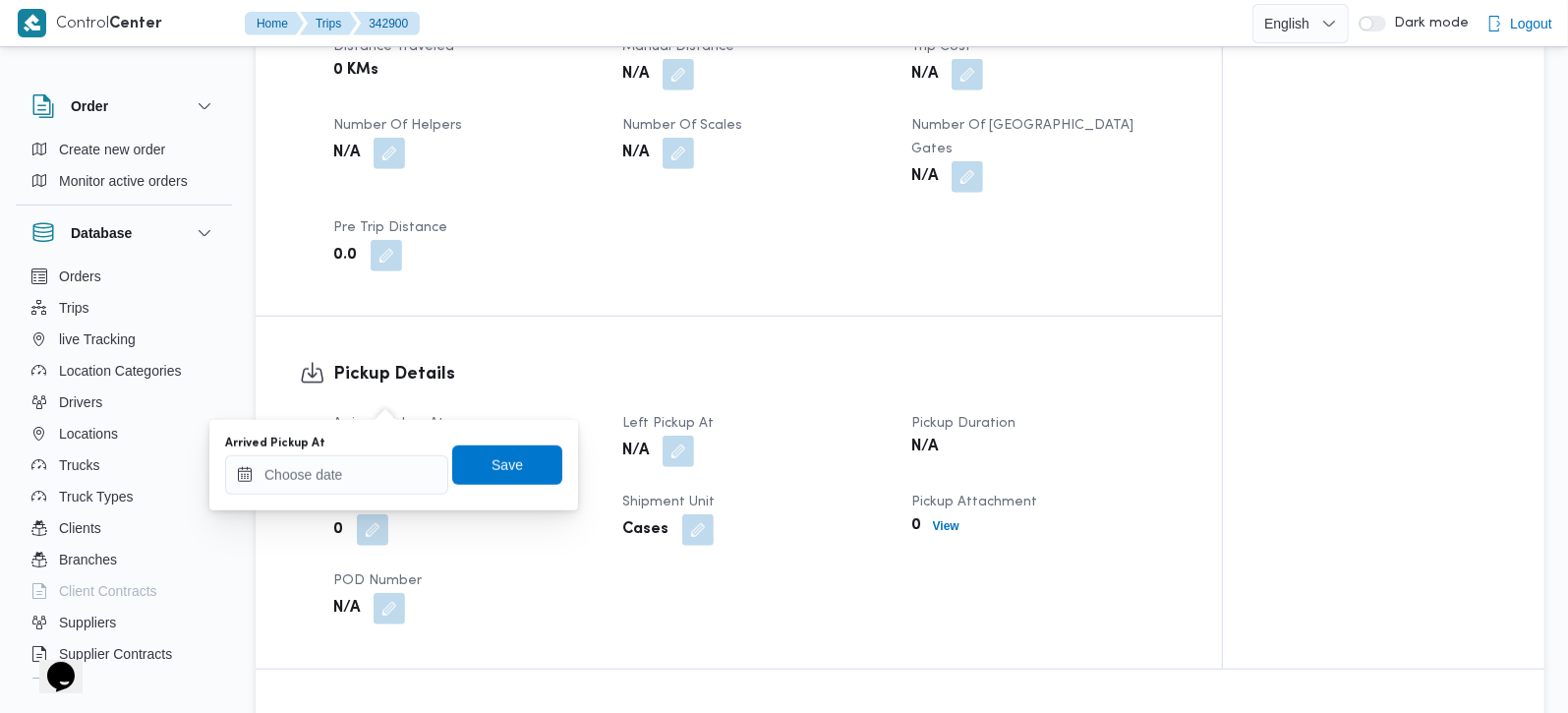
click at [345, 498] on div "You are in a dialog. To close this dialog, hit escape. Arrived Pickup At Save" at bounding box center [393, 465] width 368 height 91
click at [344, 477] on input "Arrived Pickup At" at bounding box center [337, 474] width 224 height 39
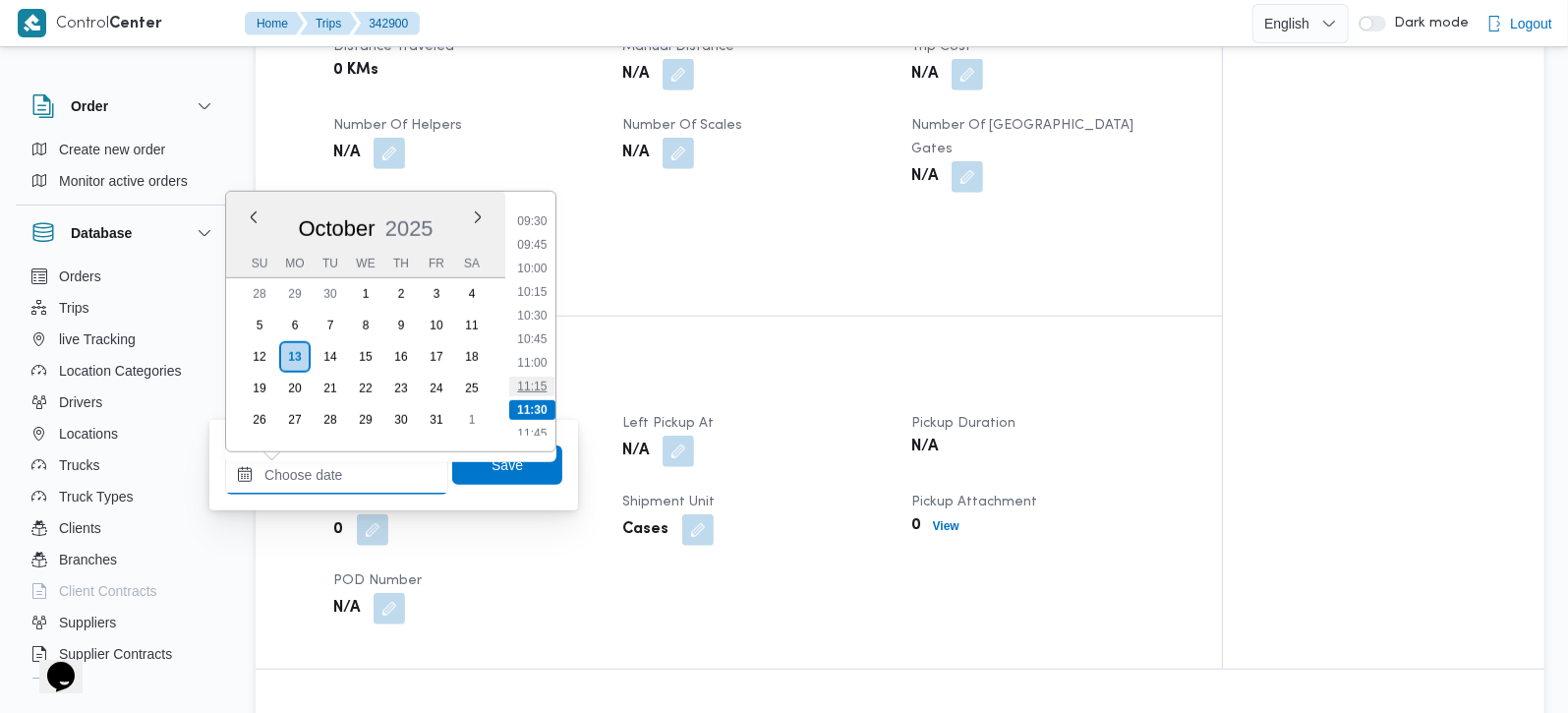
scroll to position [853, 0]
click at [532, 214] on li "09:00" at bounding box center [531, 215] width 45 height 20
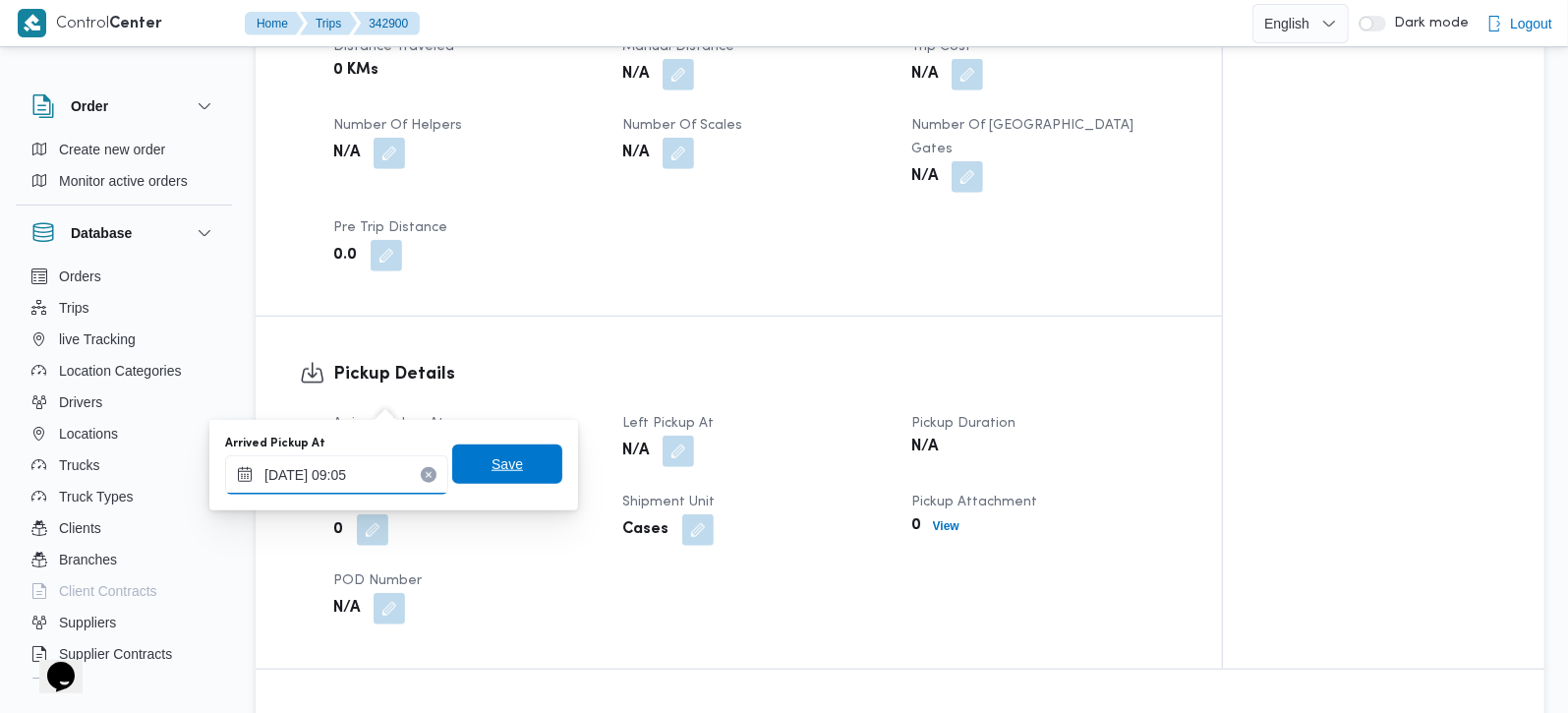
type input "13/10/2025 09:05"
click at [506, 468] on span "Save" at bounding box center [507, 463] width 110 height 39
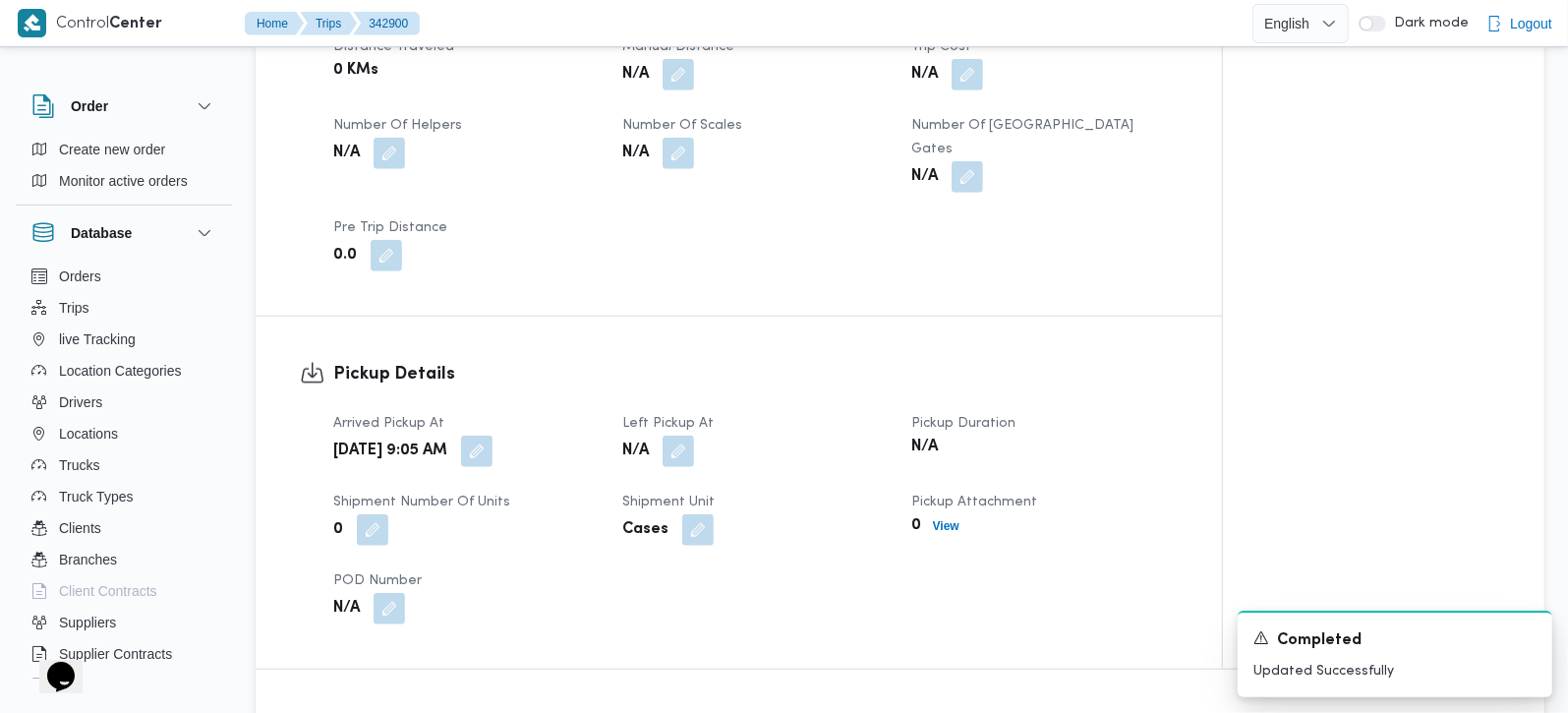
click at [663, 412] on dt "Left Pickup At" at bounding box center [756, 424] width 265 height 24
click at [664, 434] on button "button" at bounding box center [679, 450] width 32 height 32
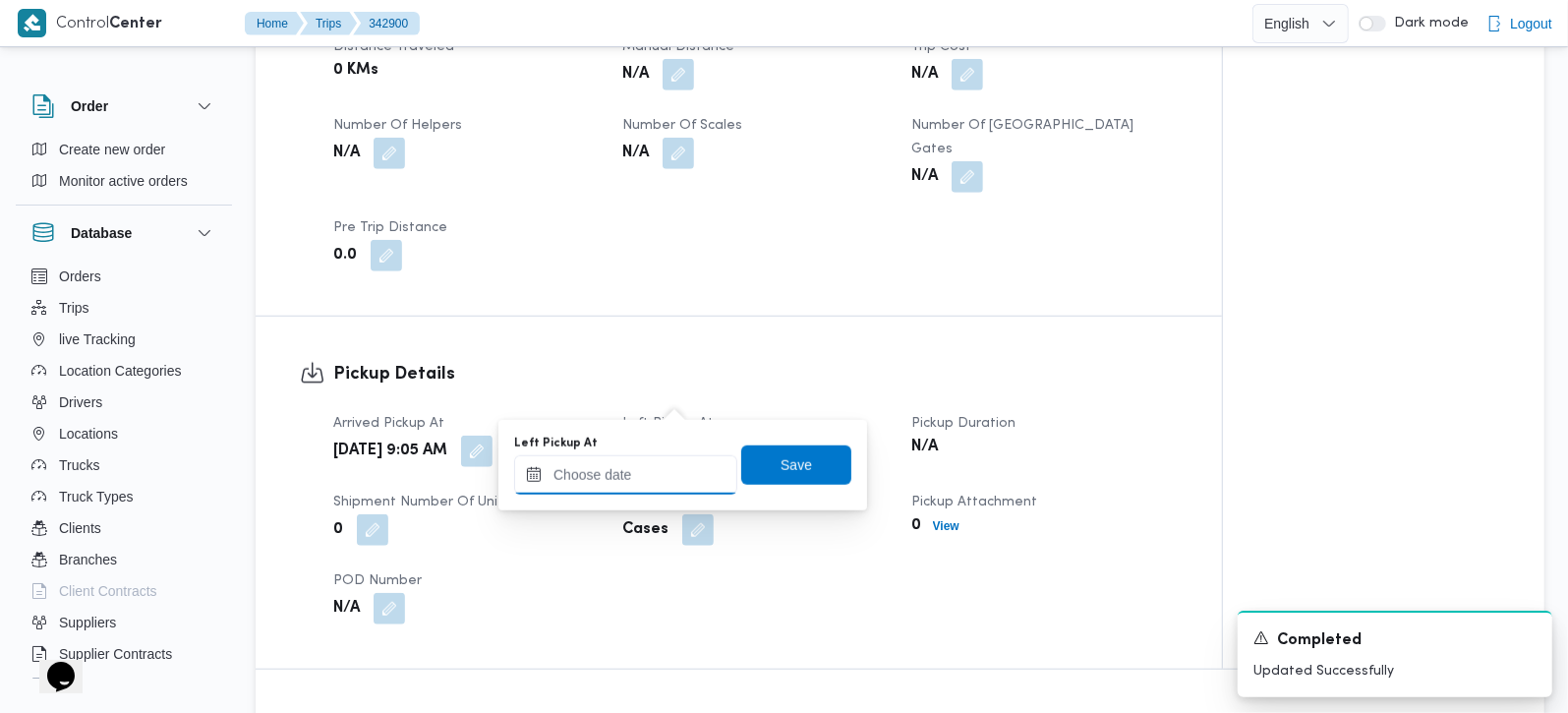
click at [676, 473] on input "Left Pickup At" at bounding box center [626, 474] width 224 height 39
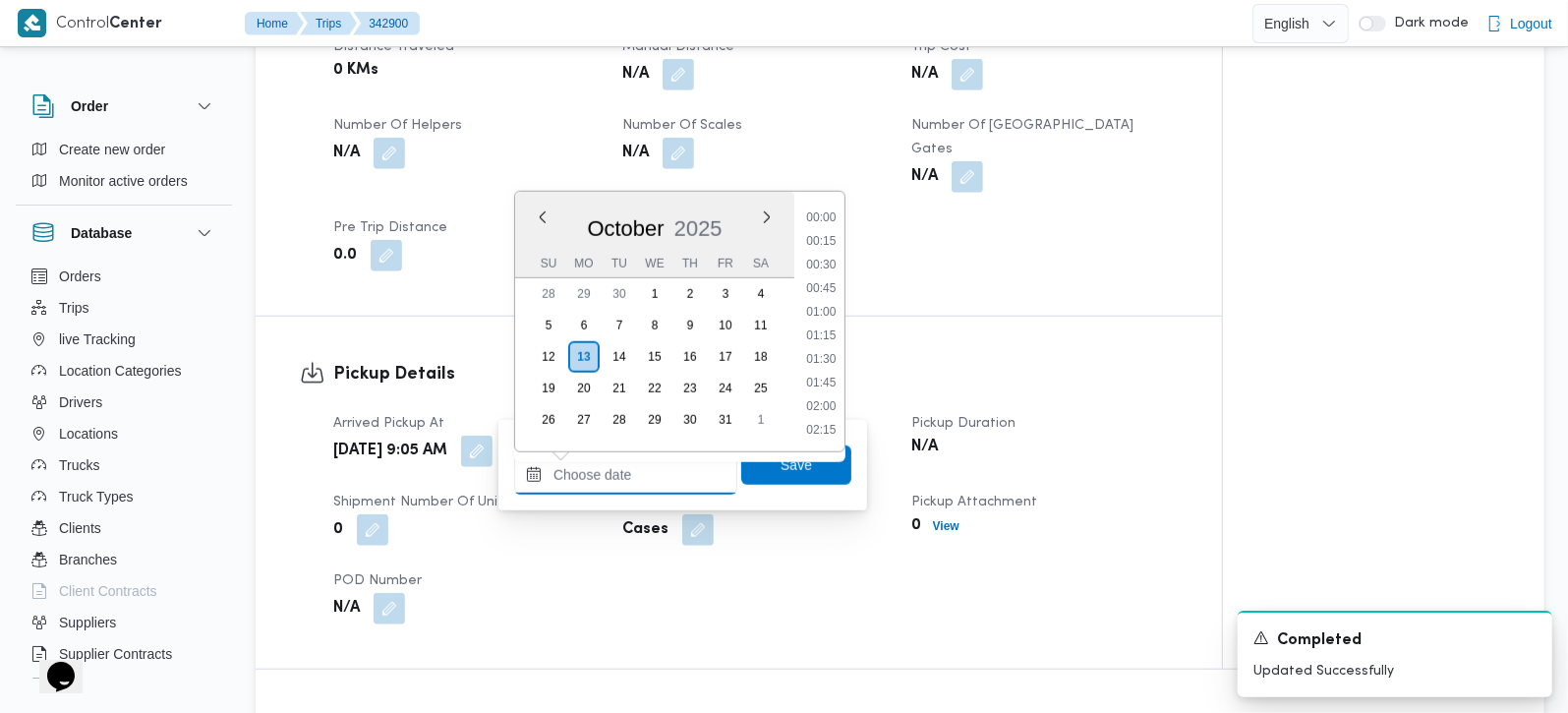
scroll to position [968, 0]
click at [829, 285] on li "11:00" at bounding box center [820, 289] width 45 height 20
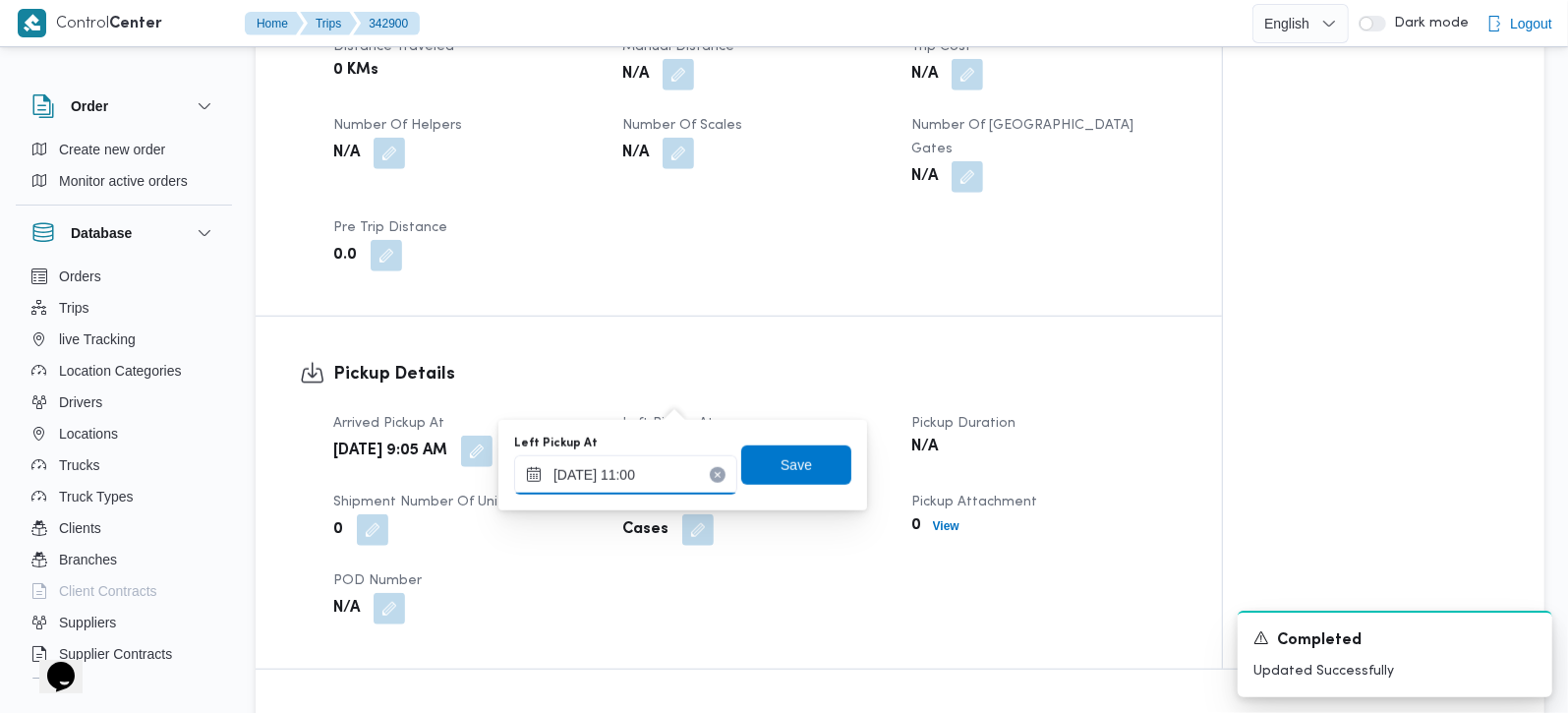
click at [629, 482] on input "13/10/2025 11:00" at bounding box center [626, 474] width 224 height 39
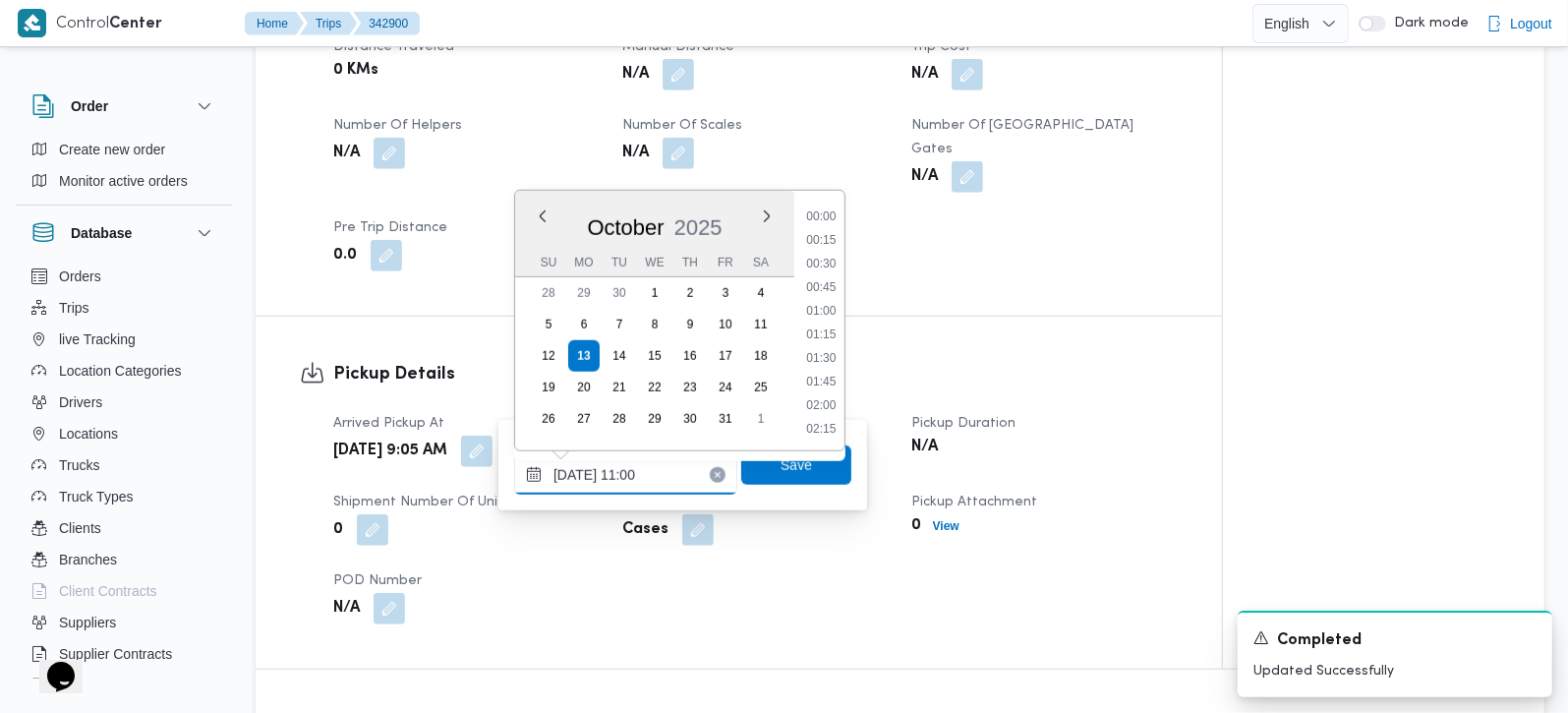
scroll to position [921, 0]
click at [824, 354] on li "11:15" at bounding box center [820, 358] width 45 height 20
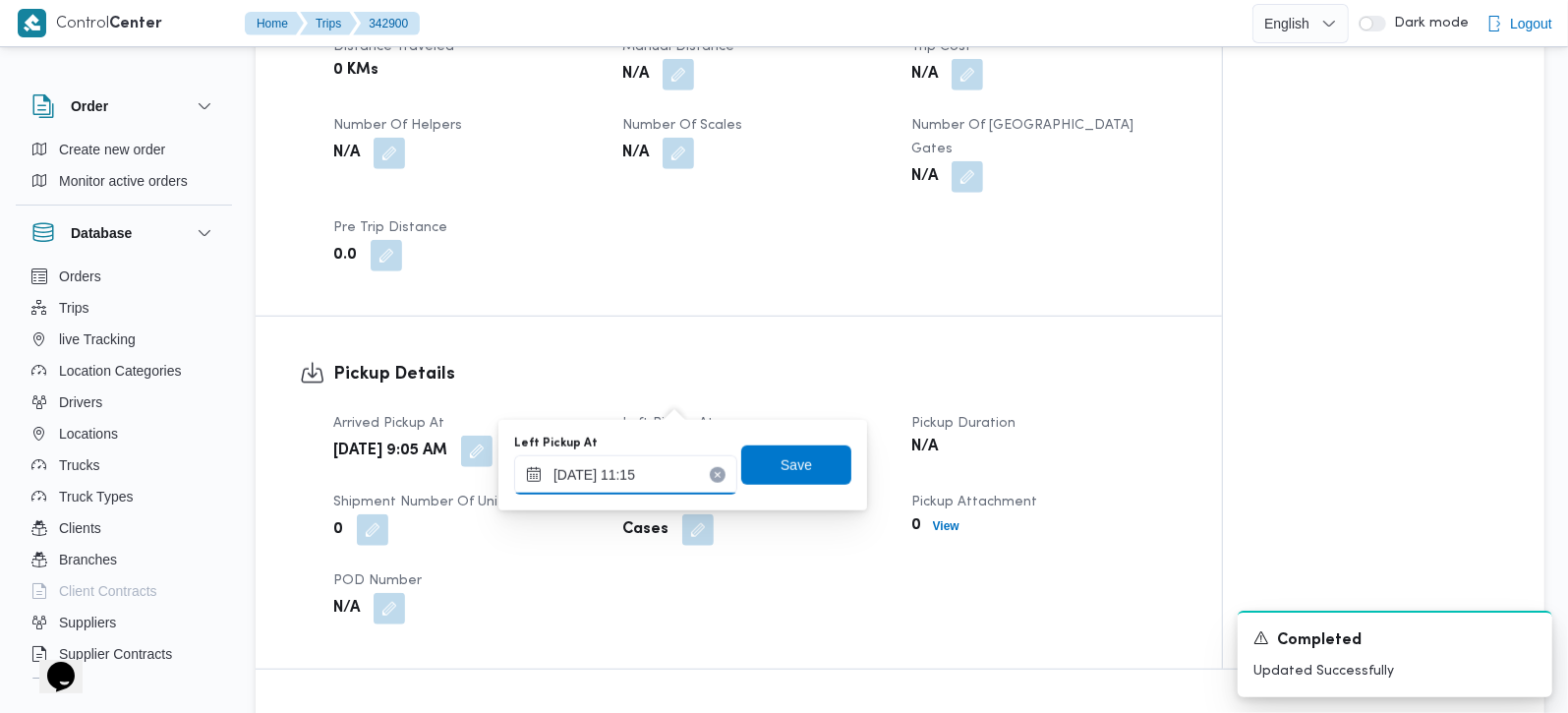
click at [611, 477] on input "13/10/2025 11:15" at bounding box center [626, 474] width 224 height 39
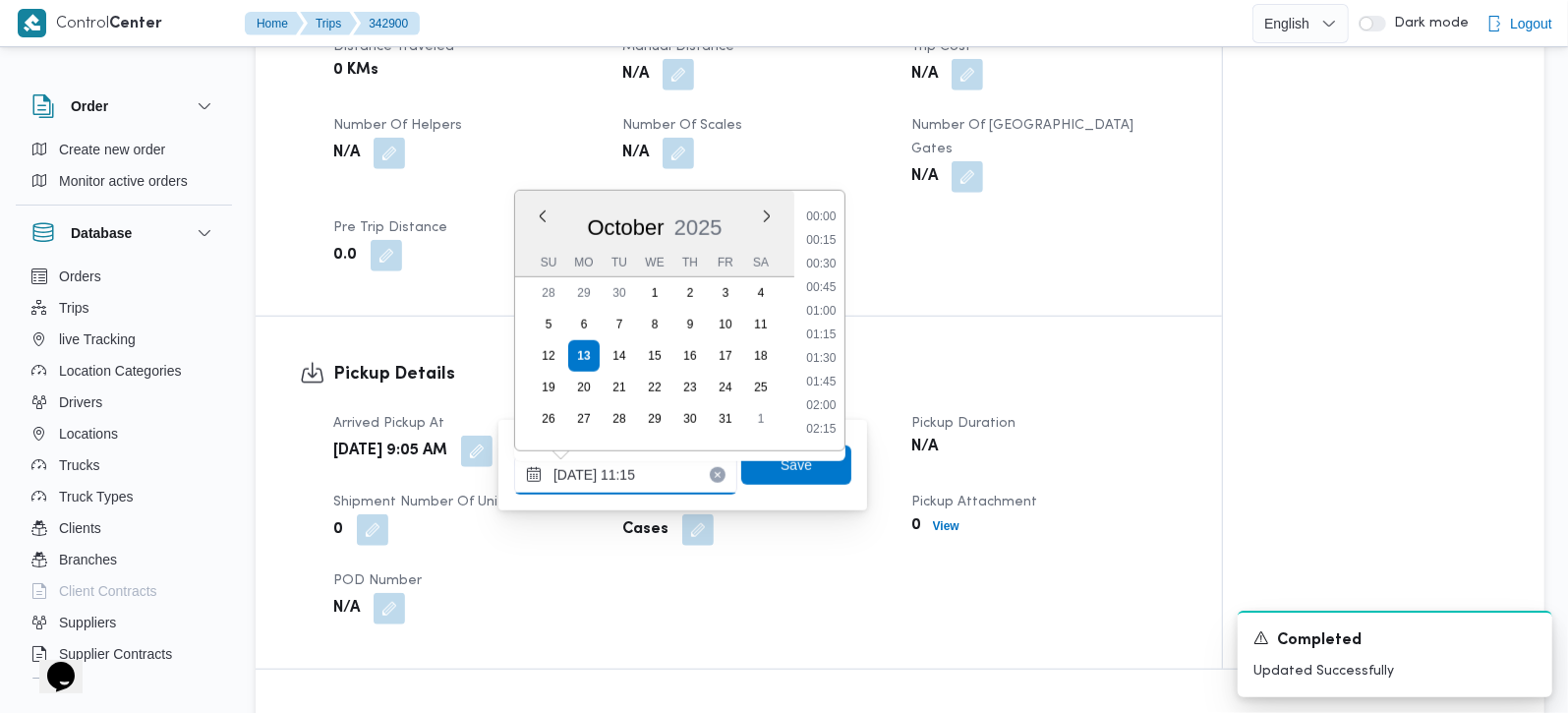
scroll to position [945, 0]
click at [832, 303] on li "11:00" at bounding box center [820, 311] width 45 height 20
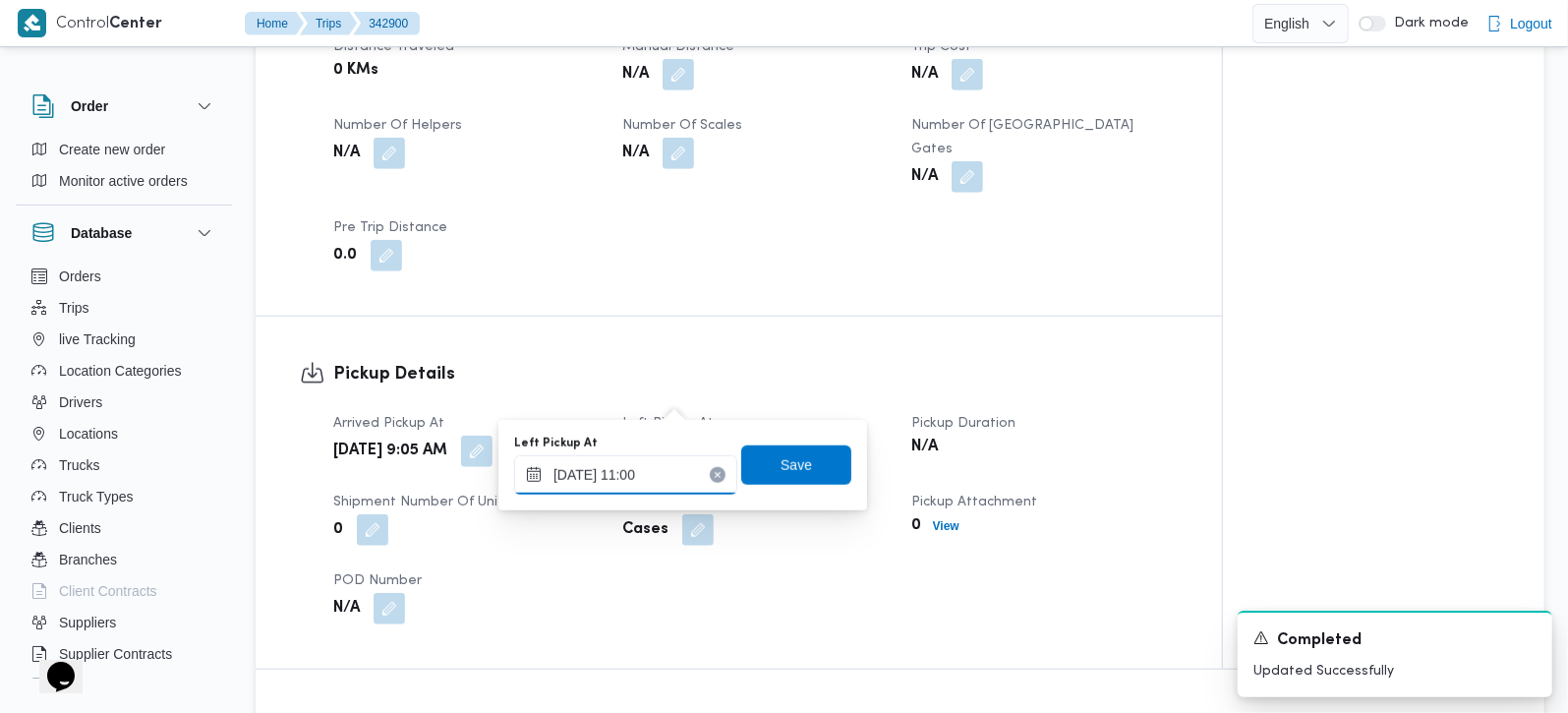
click at [634, 469] on input "13/10/2025 11:00" at bounding box center [626, 474] width 224 height 39
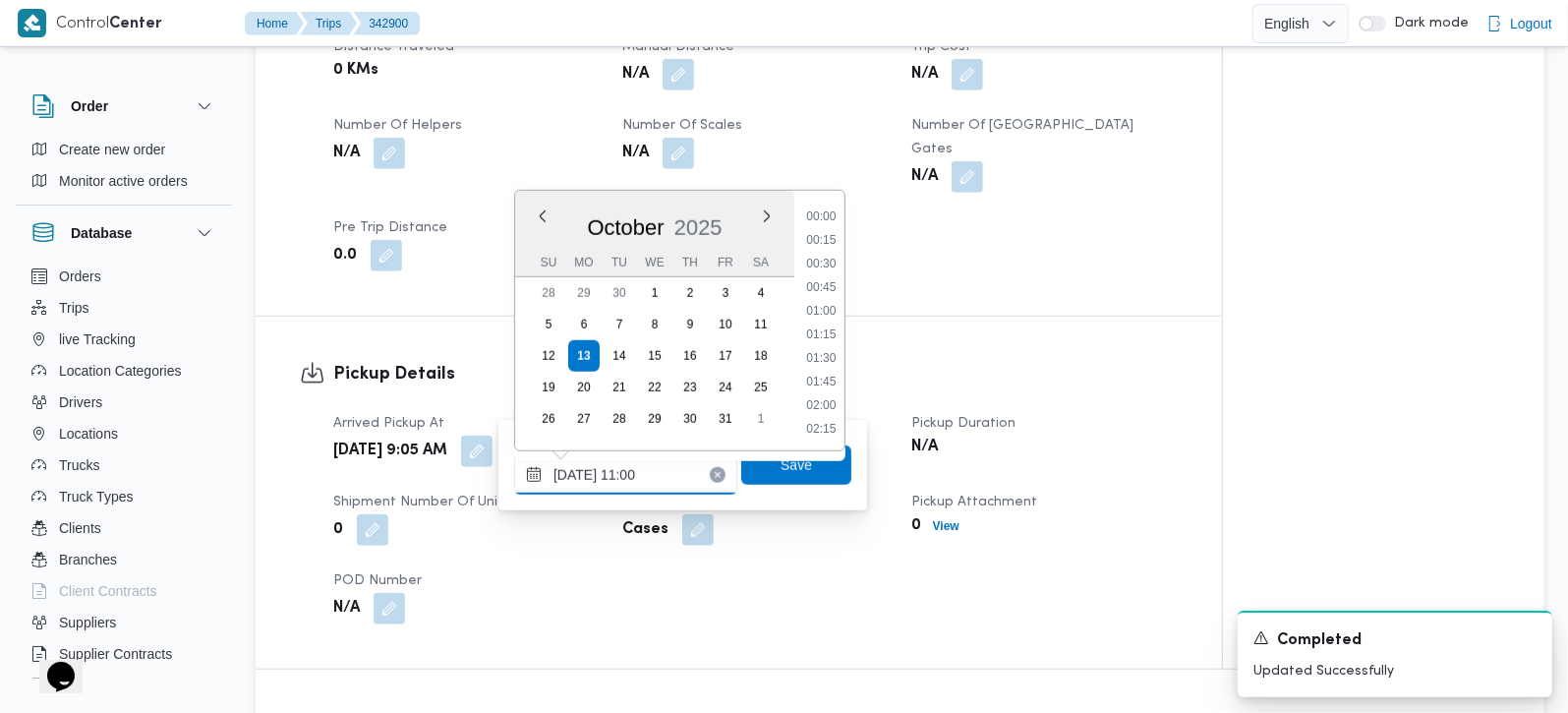
scroll to position [921, 0]
click at [823, 362] on li "11:15" at bounding box center [820, 358] width 45 height 20
type input "13/10/2025 11:15"
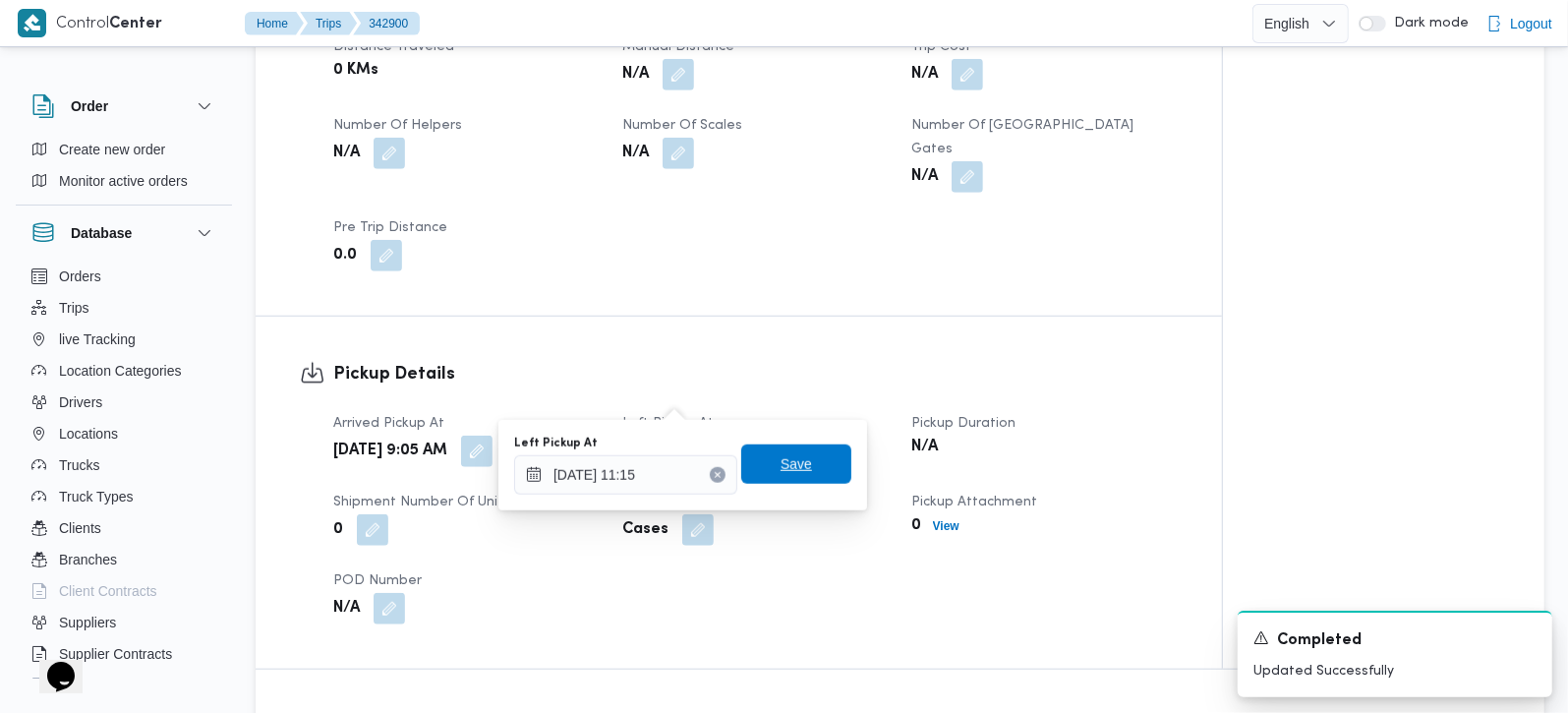
click at [793, 473] on span "Save" at bounding box center [796, 464] width 32 height 24
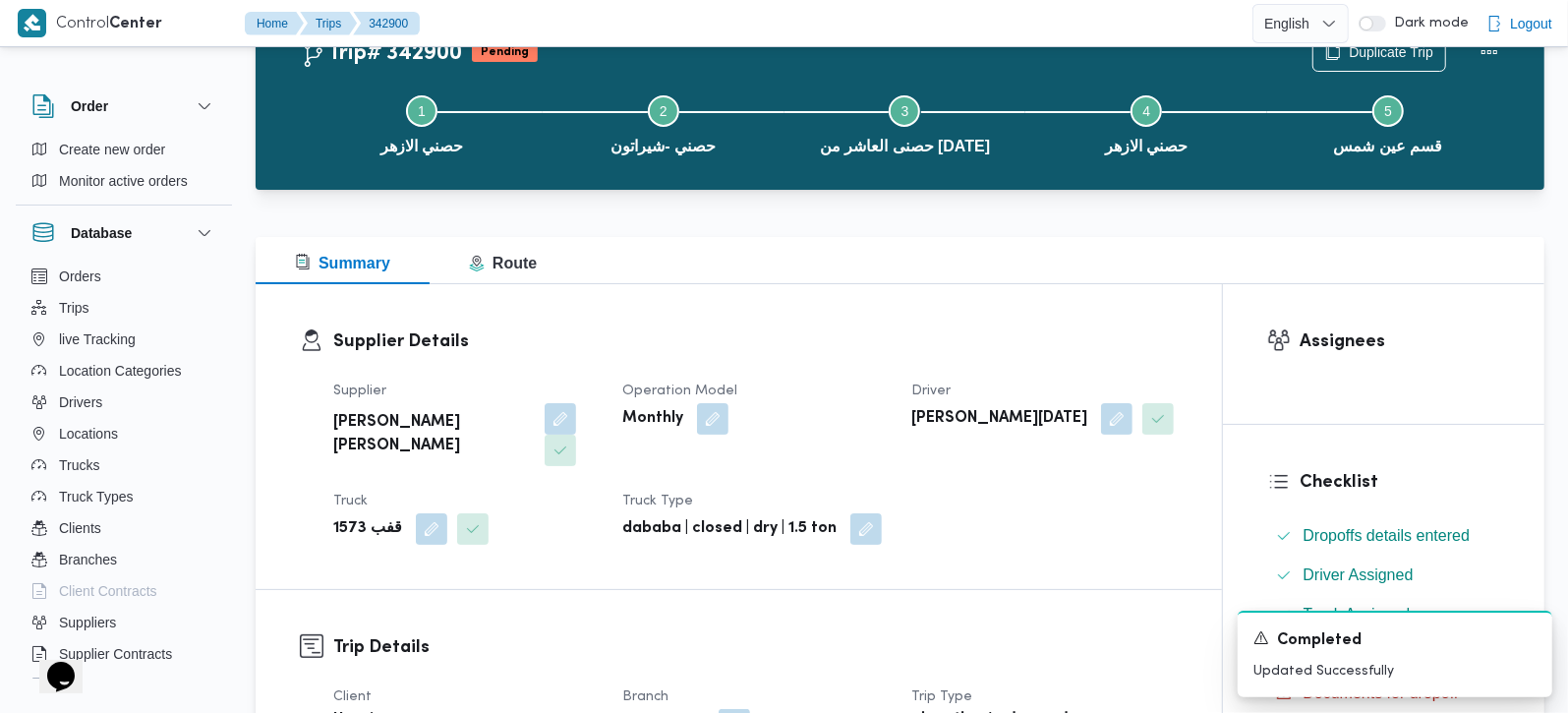
scroll to position [0, 0]
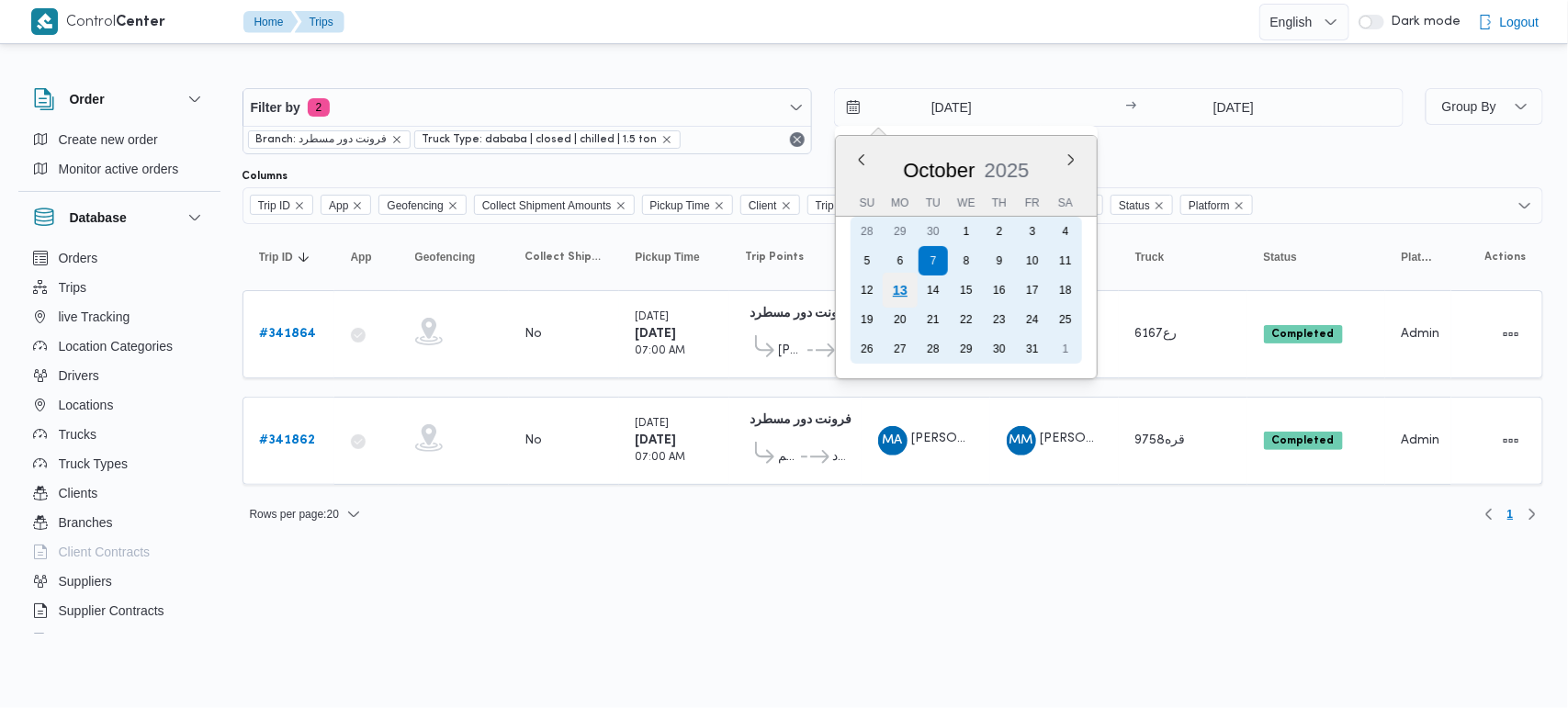
click at [900, 285] on div "13" at bounding box center [899, 290] width 34 height 34
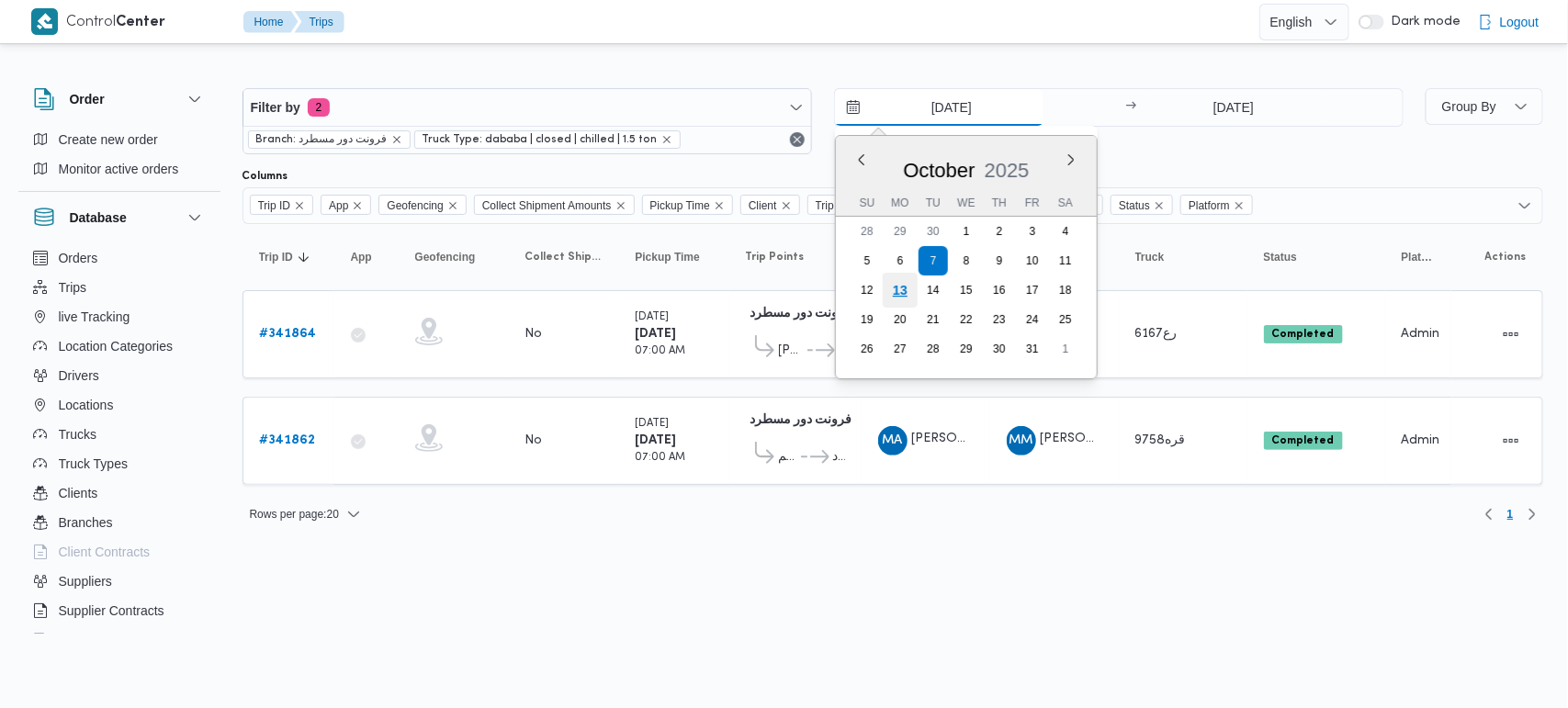
type input "13/10/2025"
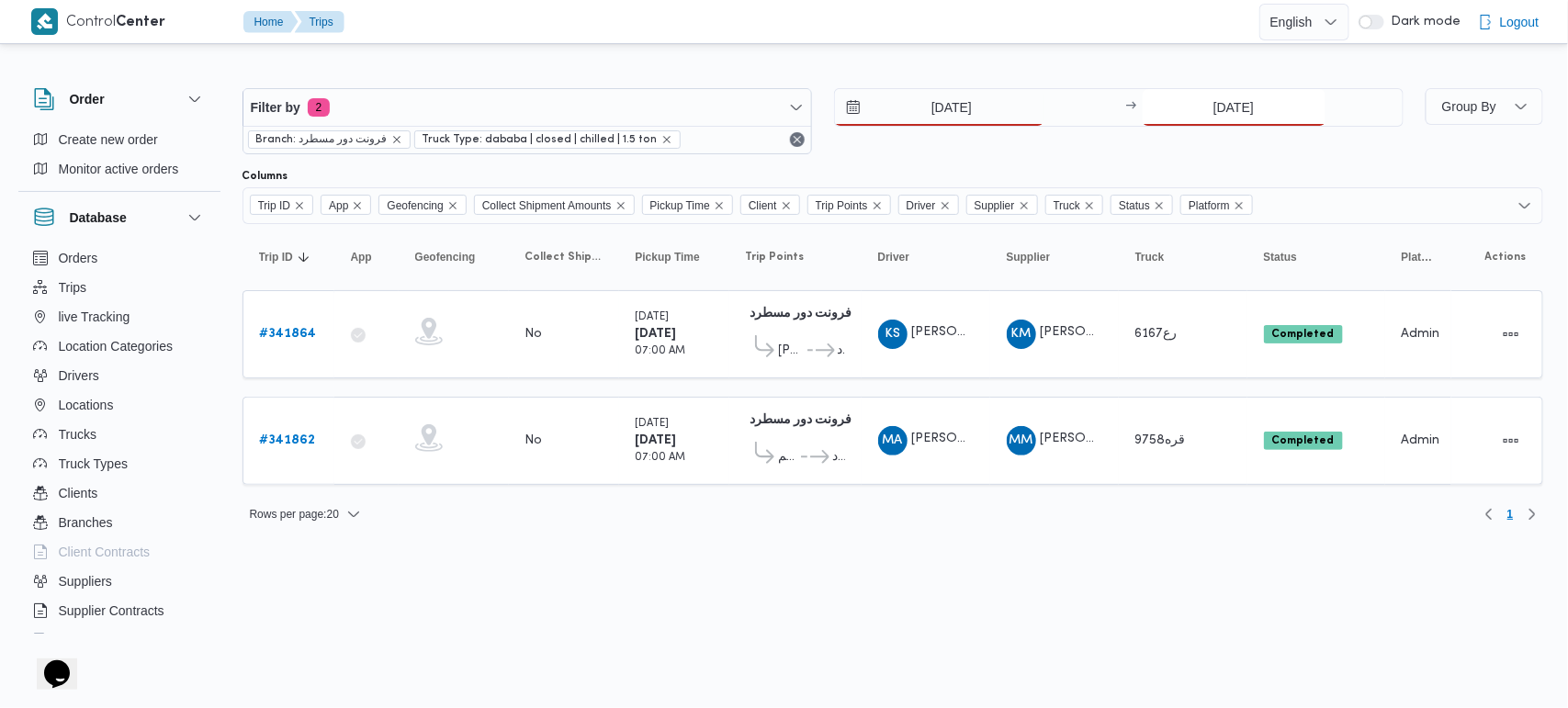
click at [1231, 102] on input "7/10/2025" at bounding box center [1234, 107] width 183 height 36
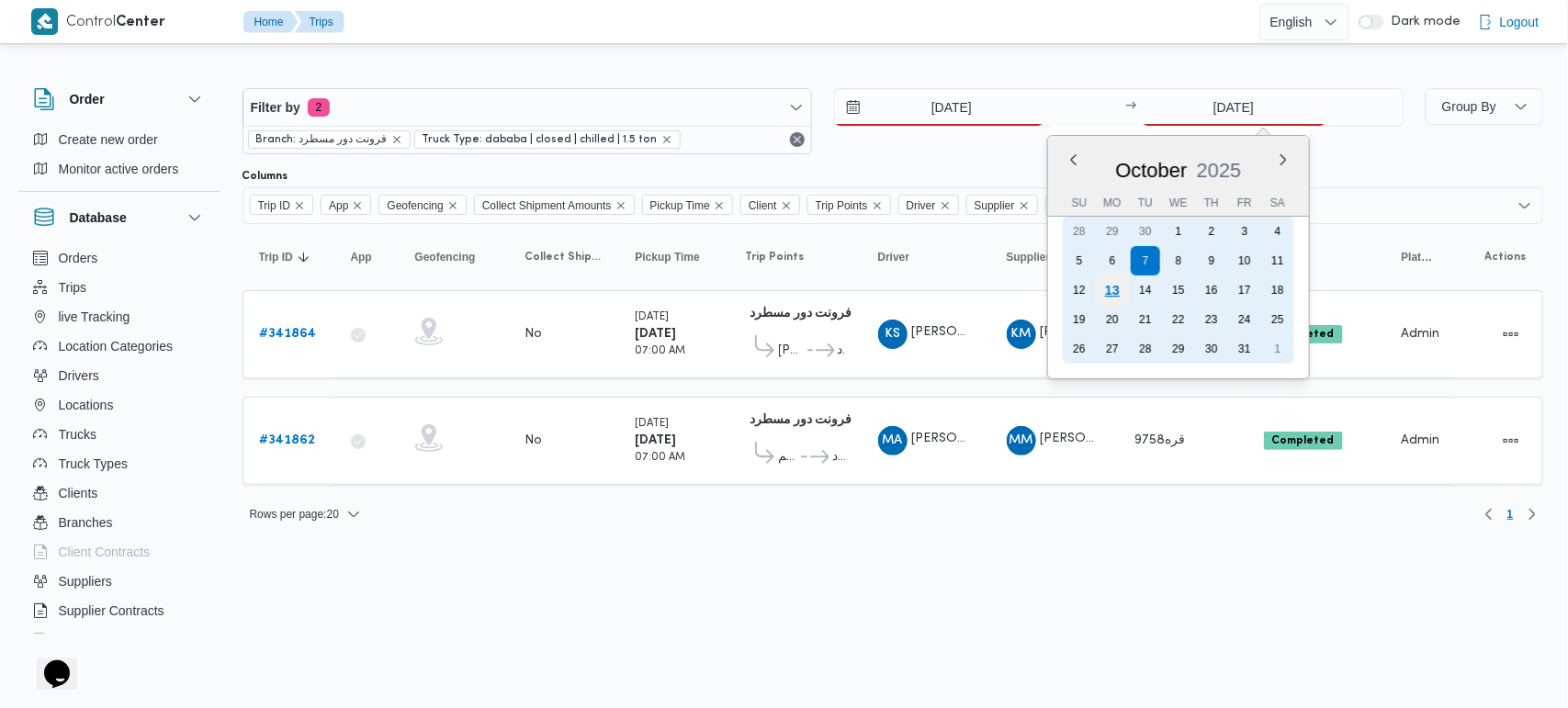
click at [1107, 287] on div "13" at bounding box center [1110, 290] width 34 height 34
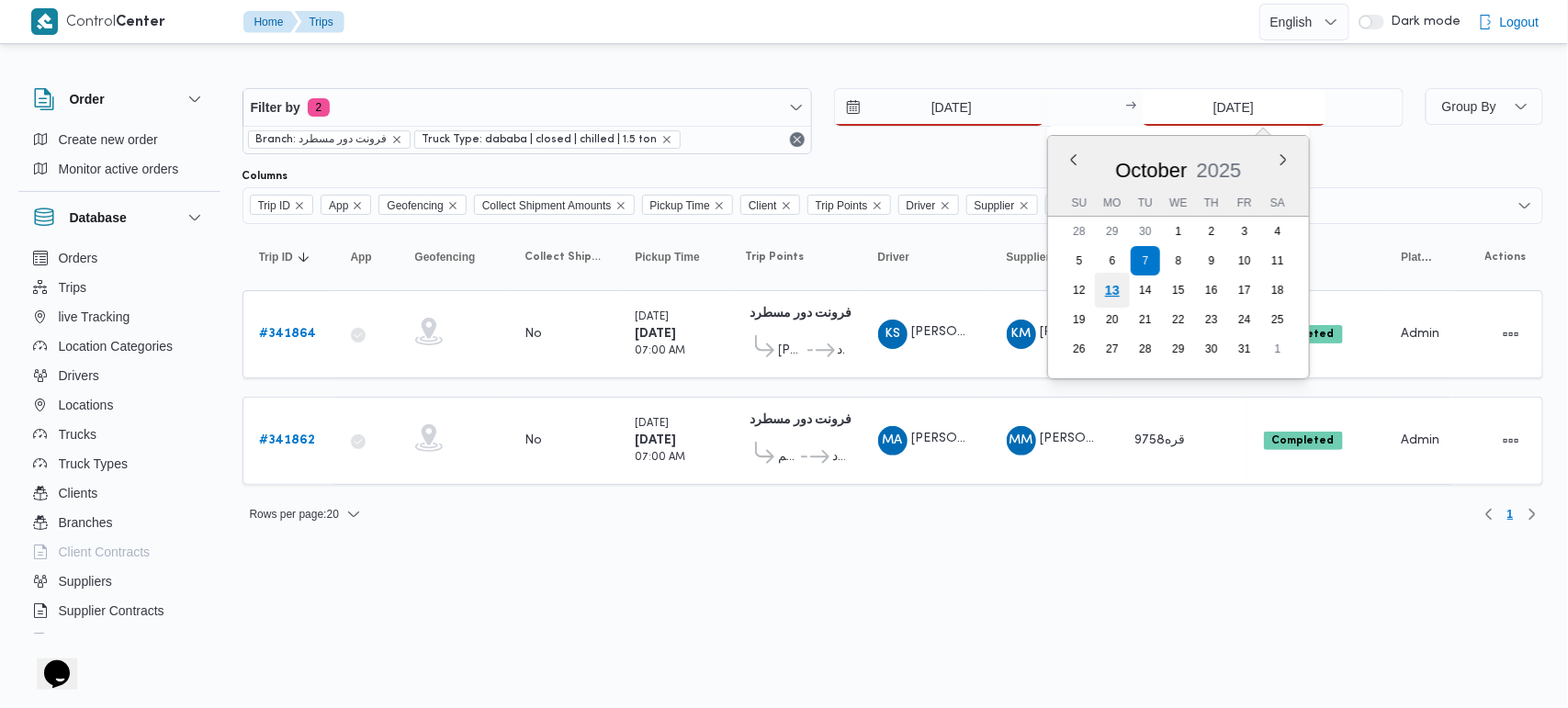
type input "13/10/2025"
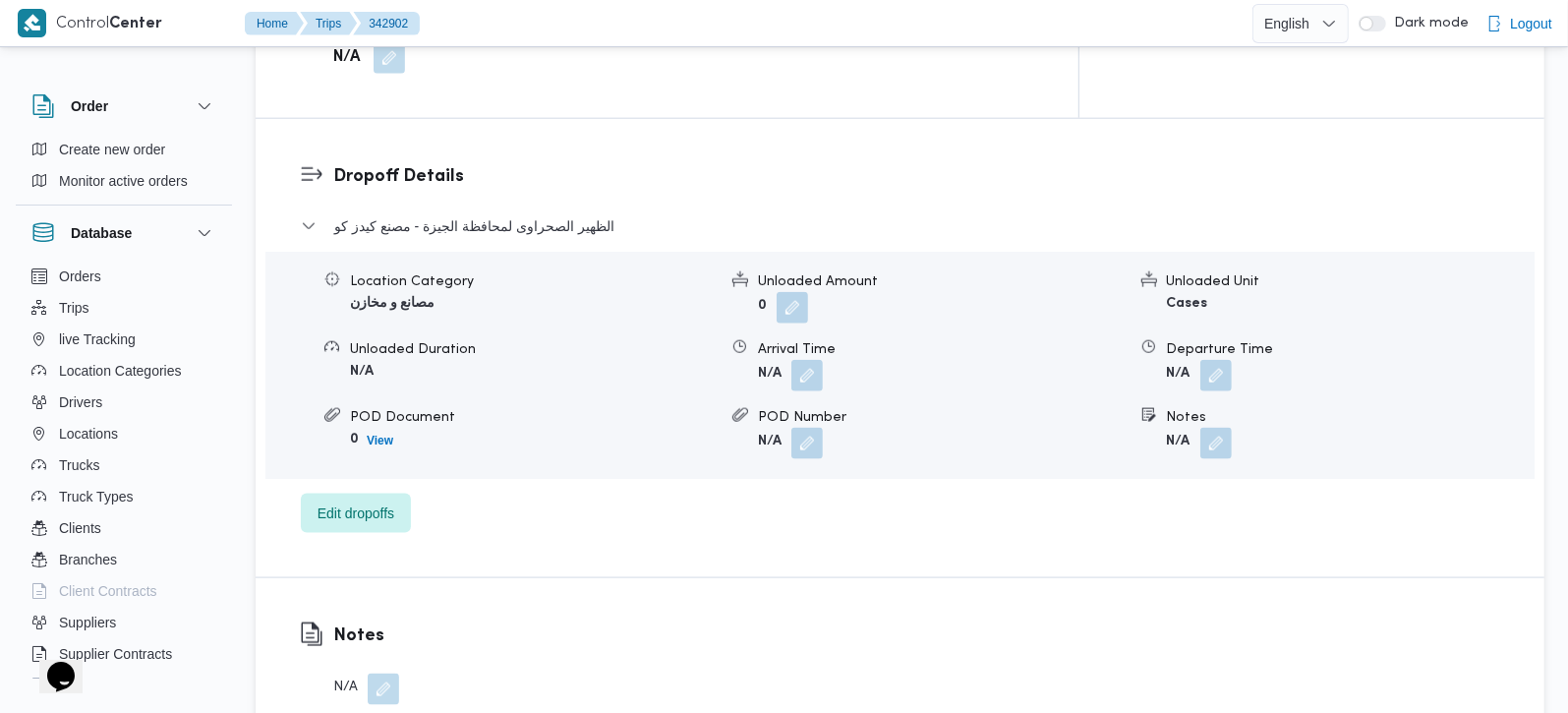
scroll to position [1736, 0]
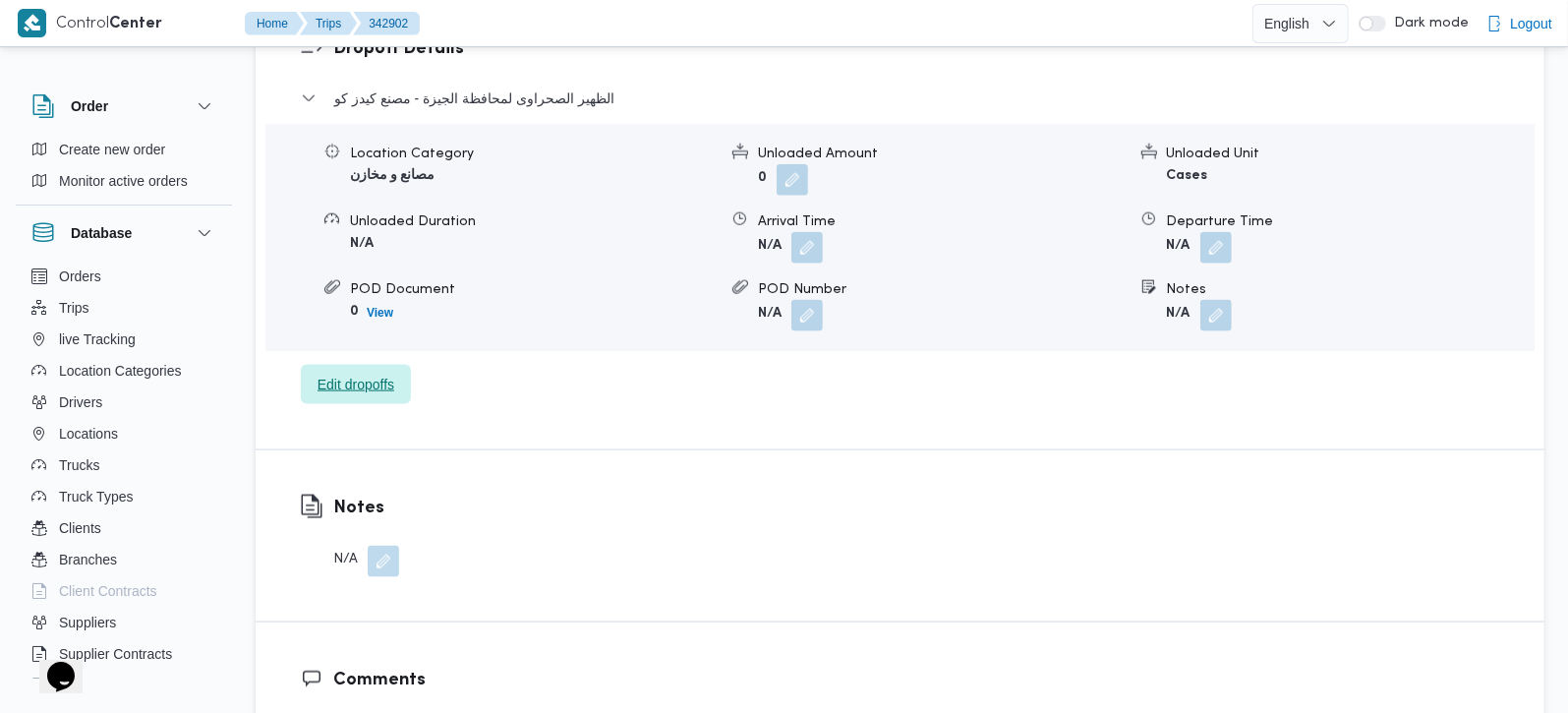
click at [346, 372] on span "Edit dropoffs" at bounding box center [355, 384] width 77 height 24
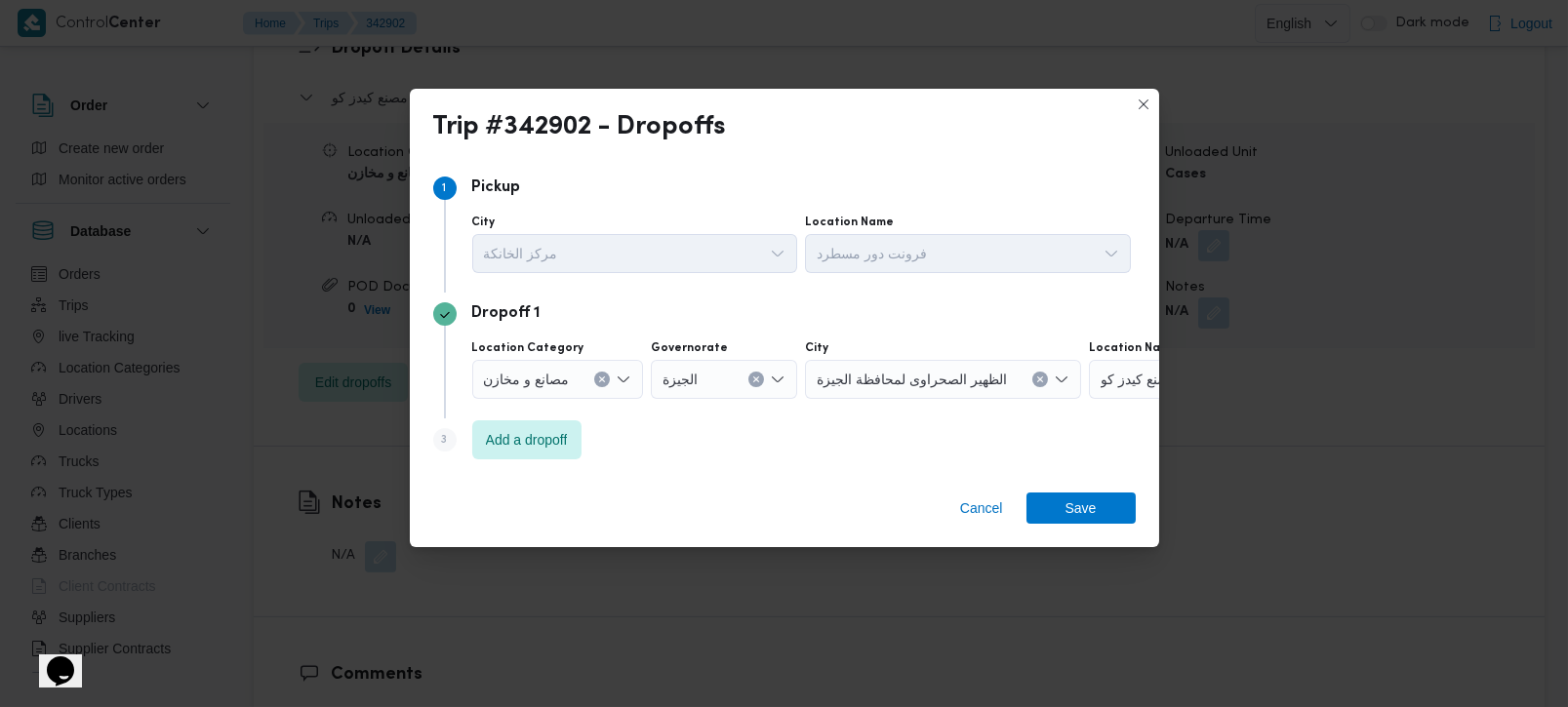
click at [596, 377] on button "Clear input" at bounding box center [602, 379] width 16 height 16
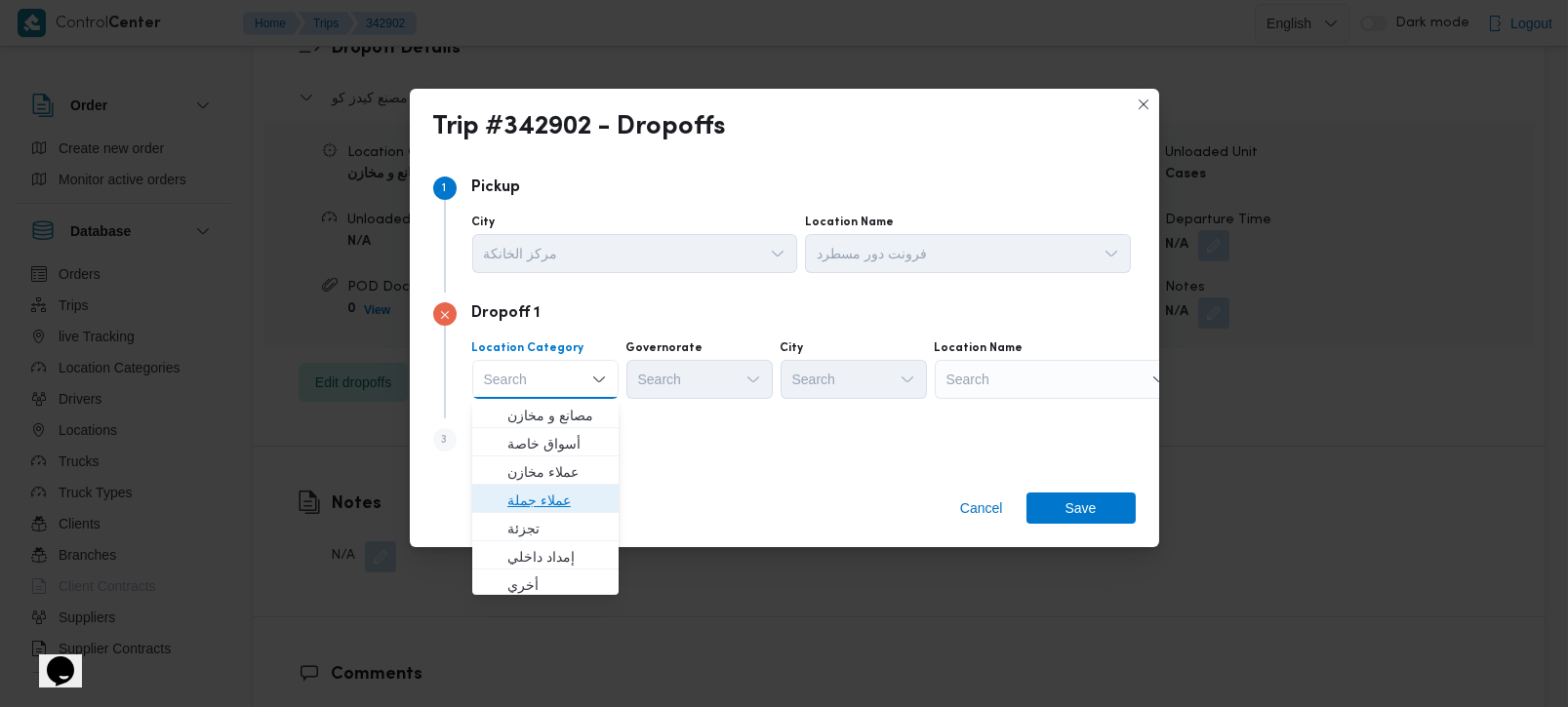
click at [556, 485] on span "عملاء جملة" at bounding box center [546, 501] width 131 height 32
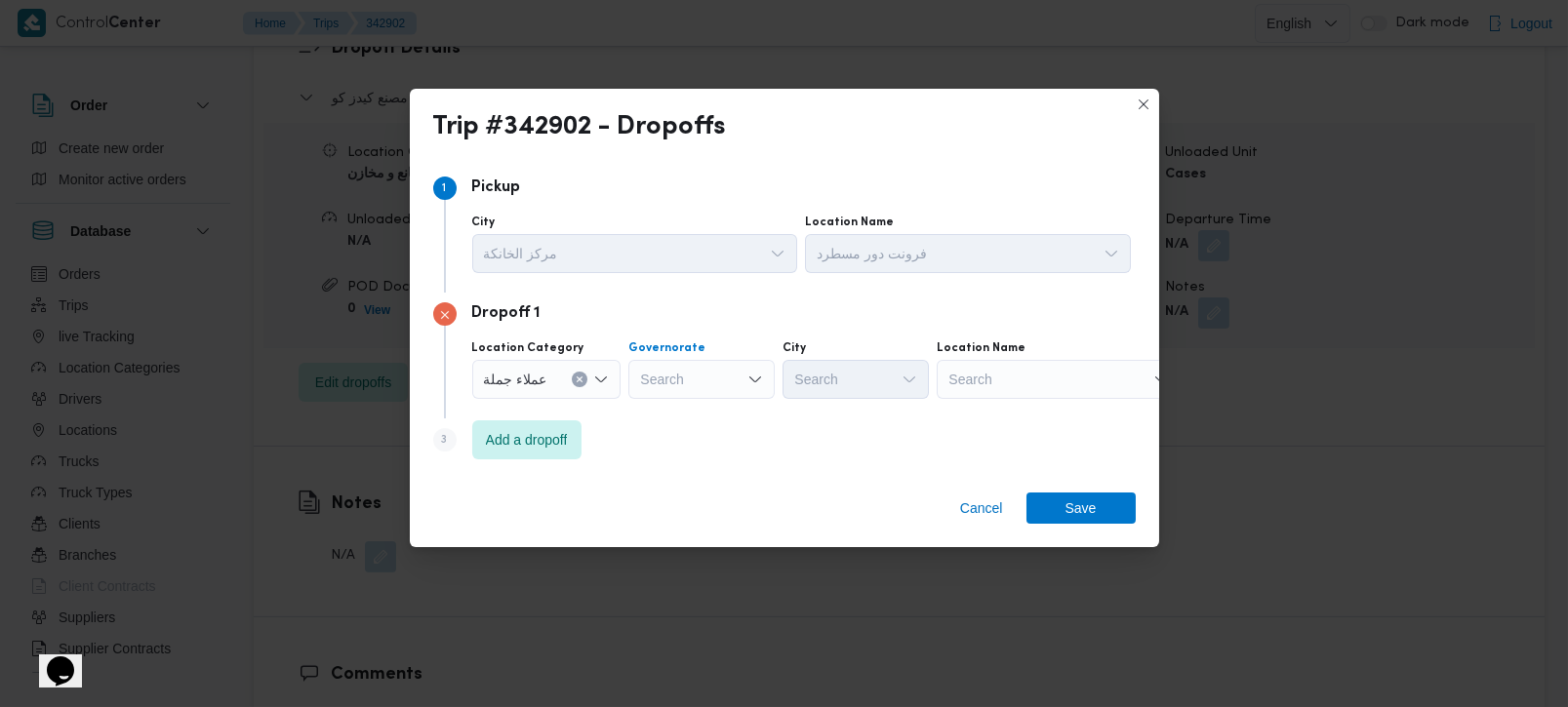
click at [685, 380] on div "Search" at bounding box center [701, 379] width 147 height 39
type input "رة"
click at [700, 433] on span "القاه رة" at bounding box center [711, 444] width 99 height 24
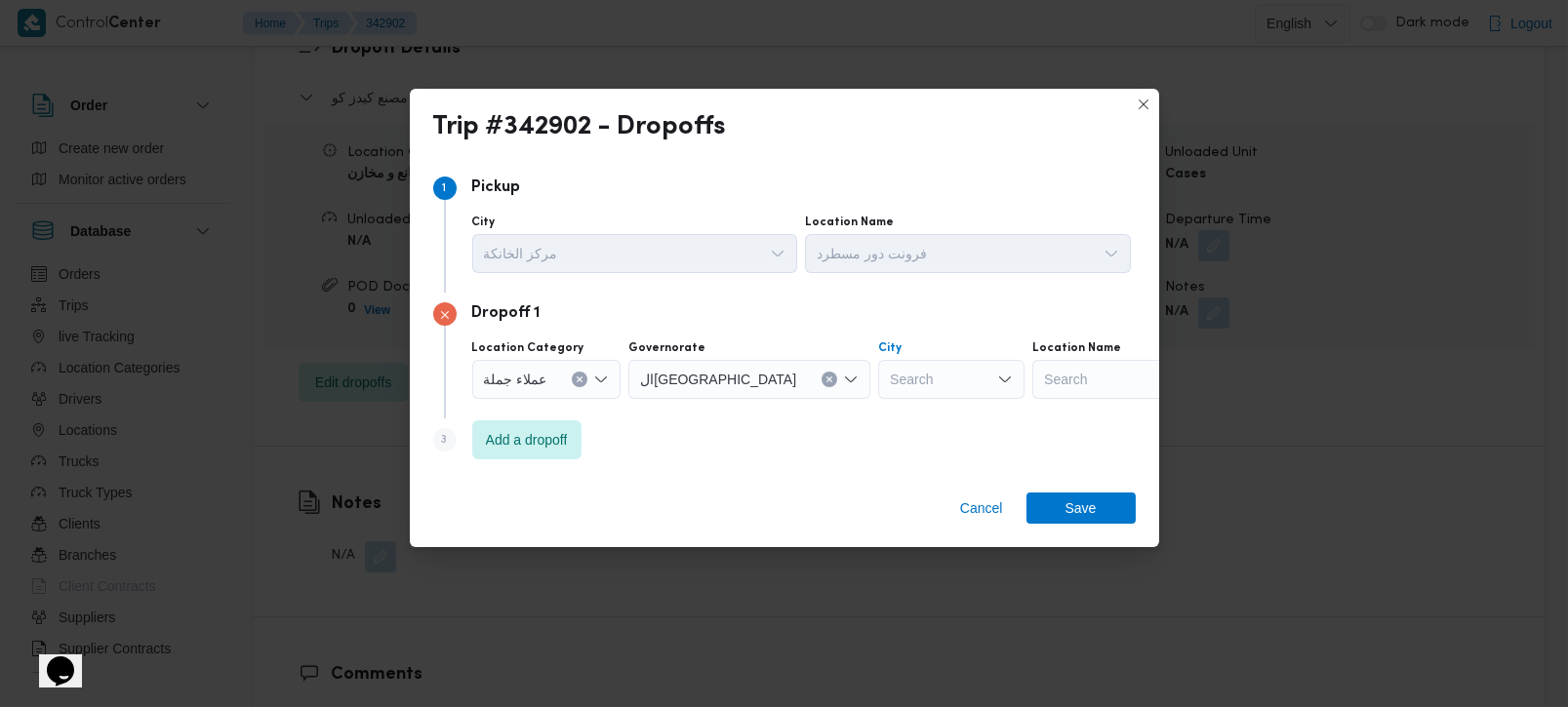
click at [879, 388] on div "Search" at bounding box center [952, 379] width 147 height 39
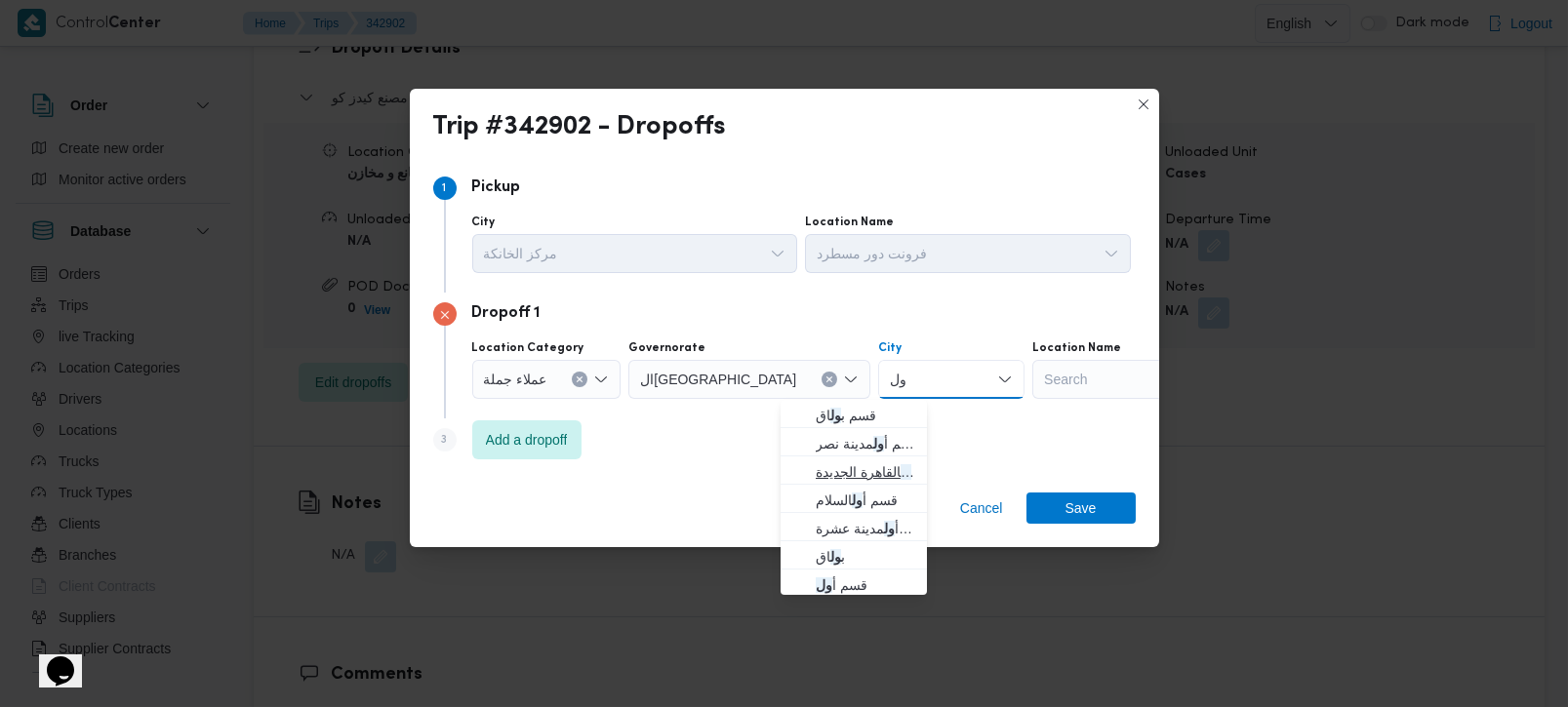
type input "ول"
click at [868, 471] on span "قسم أ ول القاهرة الجديدة" at bounding box center [866, 472] width 99 height 24
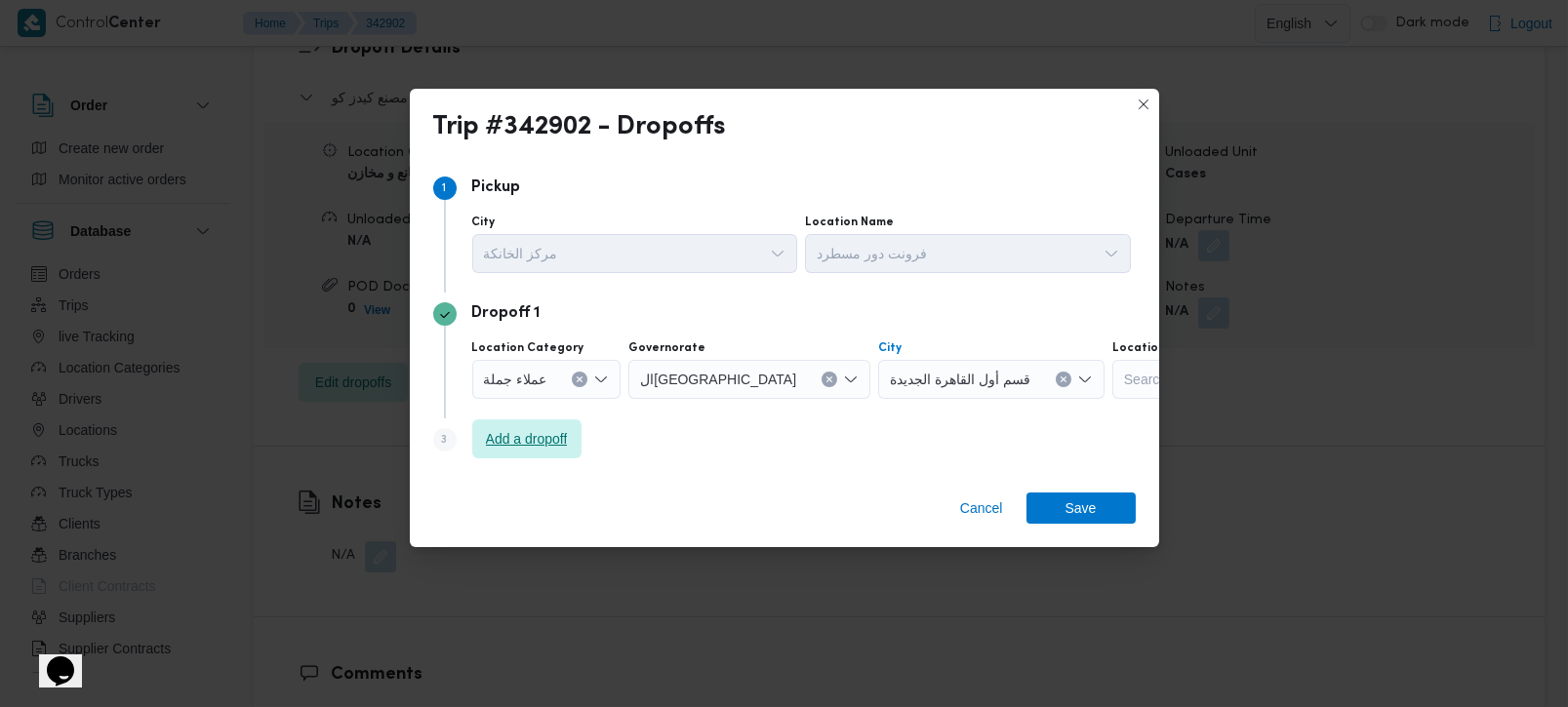
click at [521, 428] on span "Add a dropoff" at bounding box center [527, 439] width 82 height 24
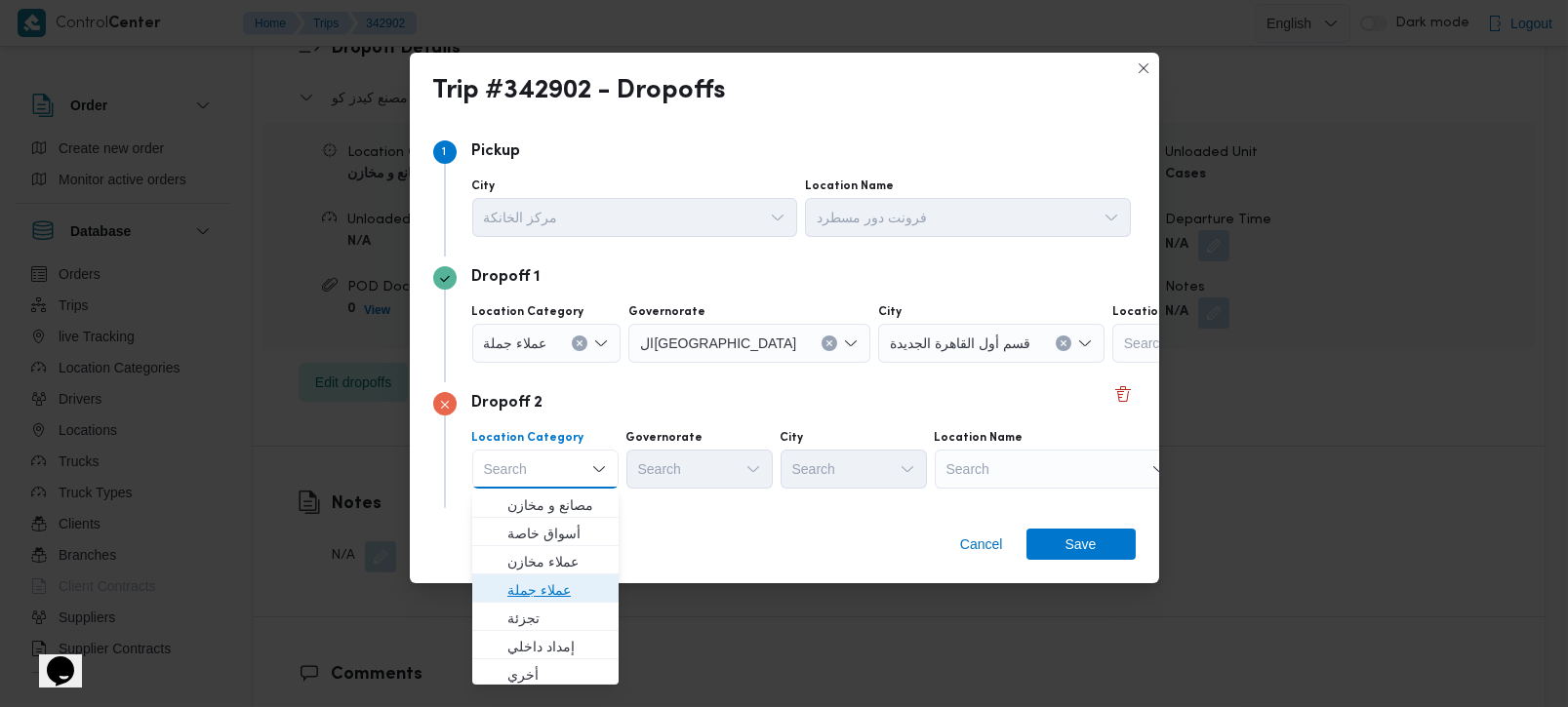
click at [544, 588] on span "عملاء جملة" at bounding box center [557, 590] width 99 height 24
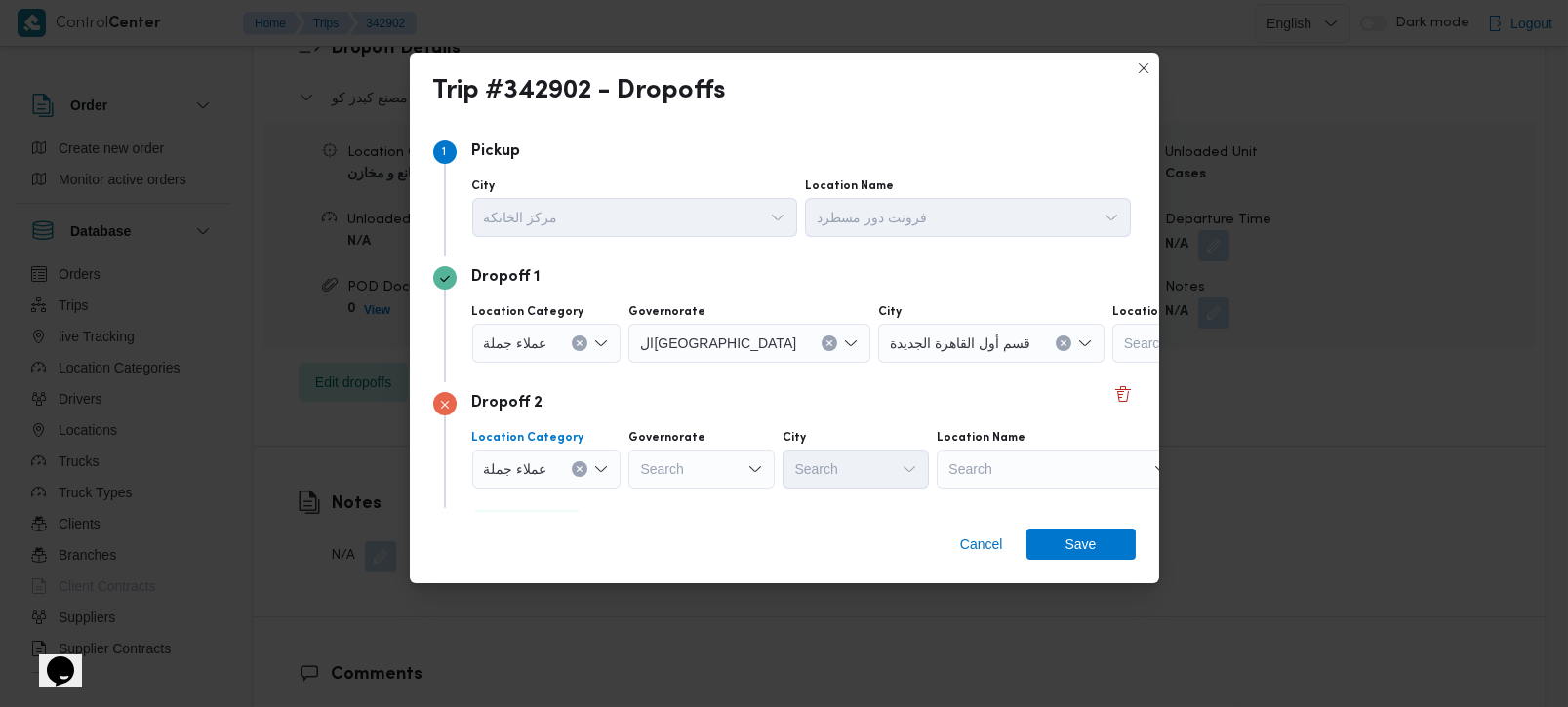
click at [711, 469] on div "Search" at bounding box center [701, 468] width 147 height 39
type input "رة"
click at [698, 541] on span "القاه رة" at bounding box center [711, 534] width 99 height 24
click at [879, 464] on div "Search" at bounding box center [952, 468] width 147 height 39
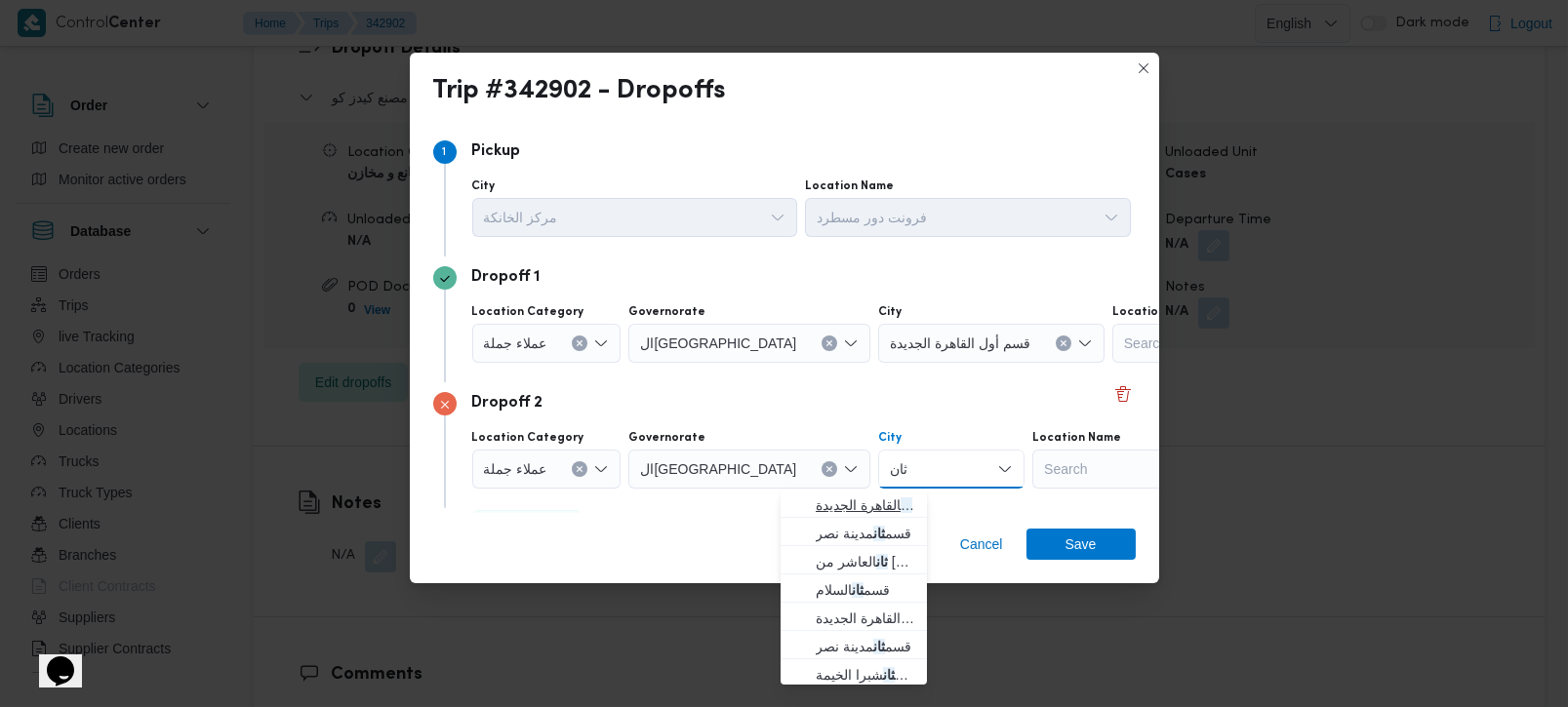
type input "ثان"
click at [842, 502] on span "قسم ثان القاهرة الجديدة" at bounding box center [866, 505] width 99 height 24
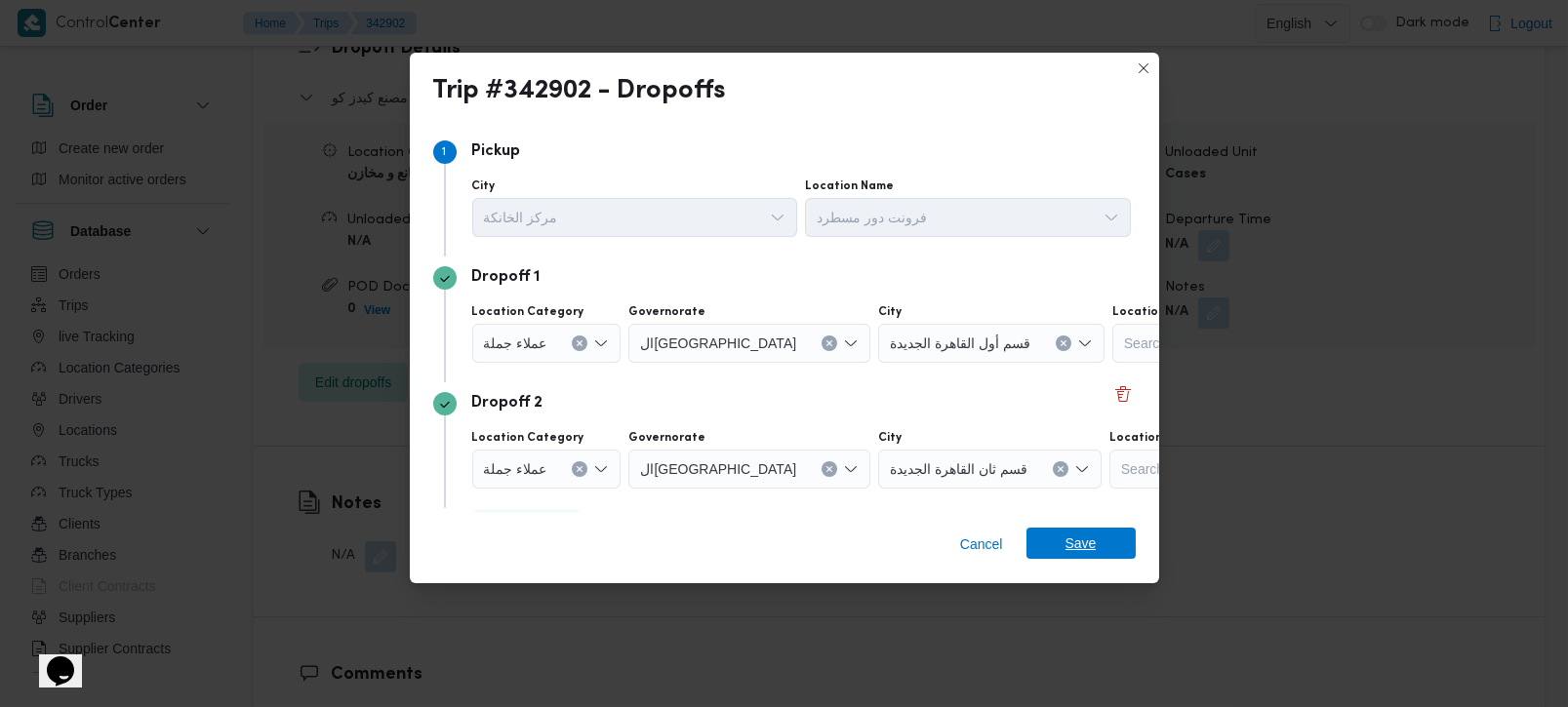
click at [1075, 542] on span "Save" at bounding box center [1082, 544] width 32 height 32
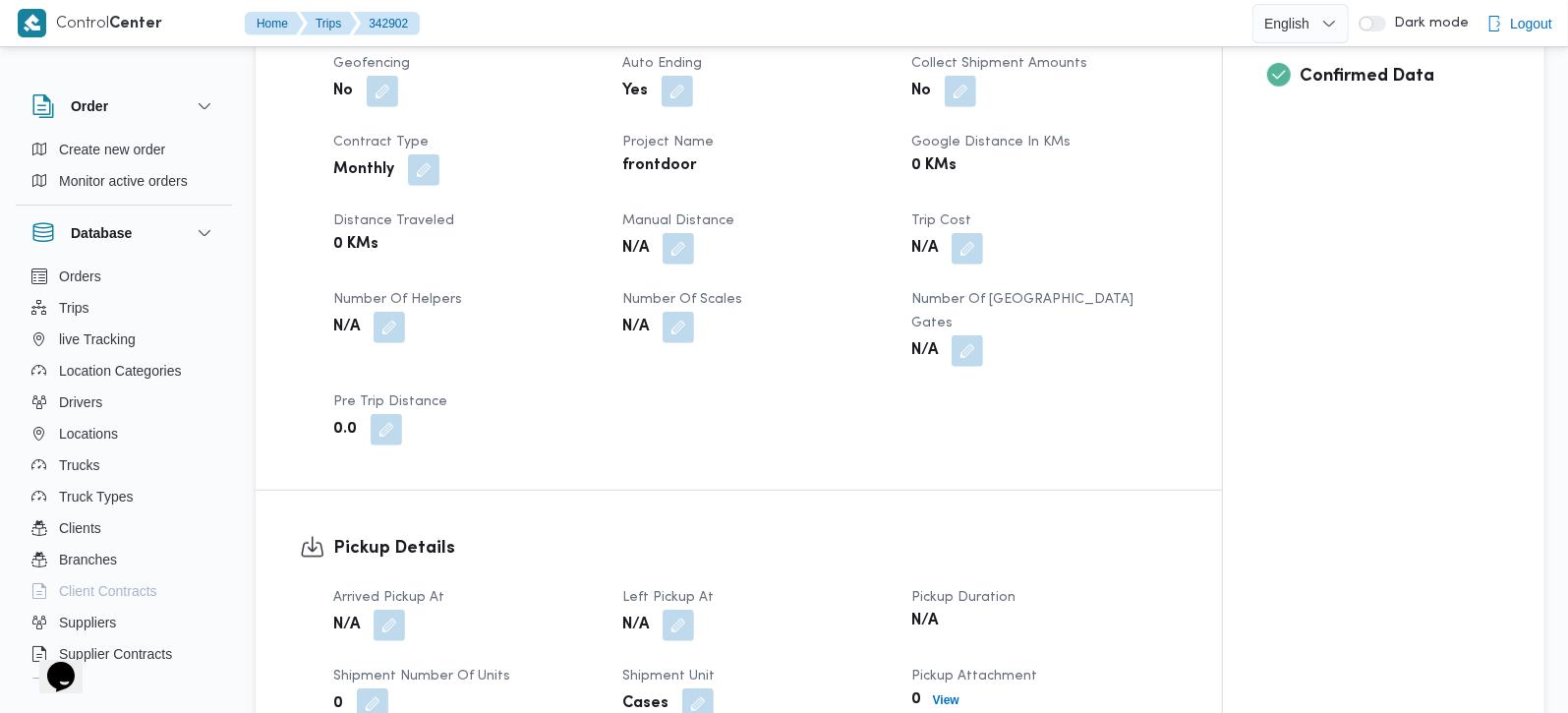
scroll to position [578, 0]
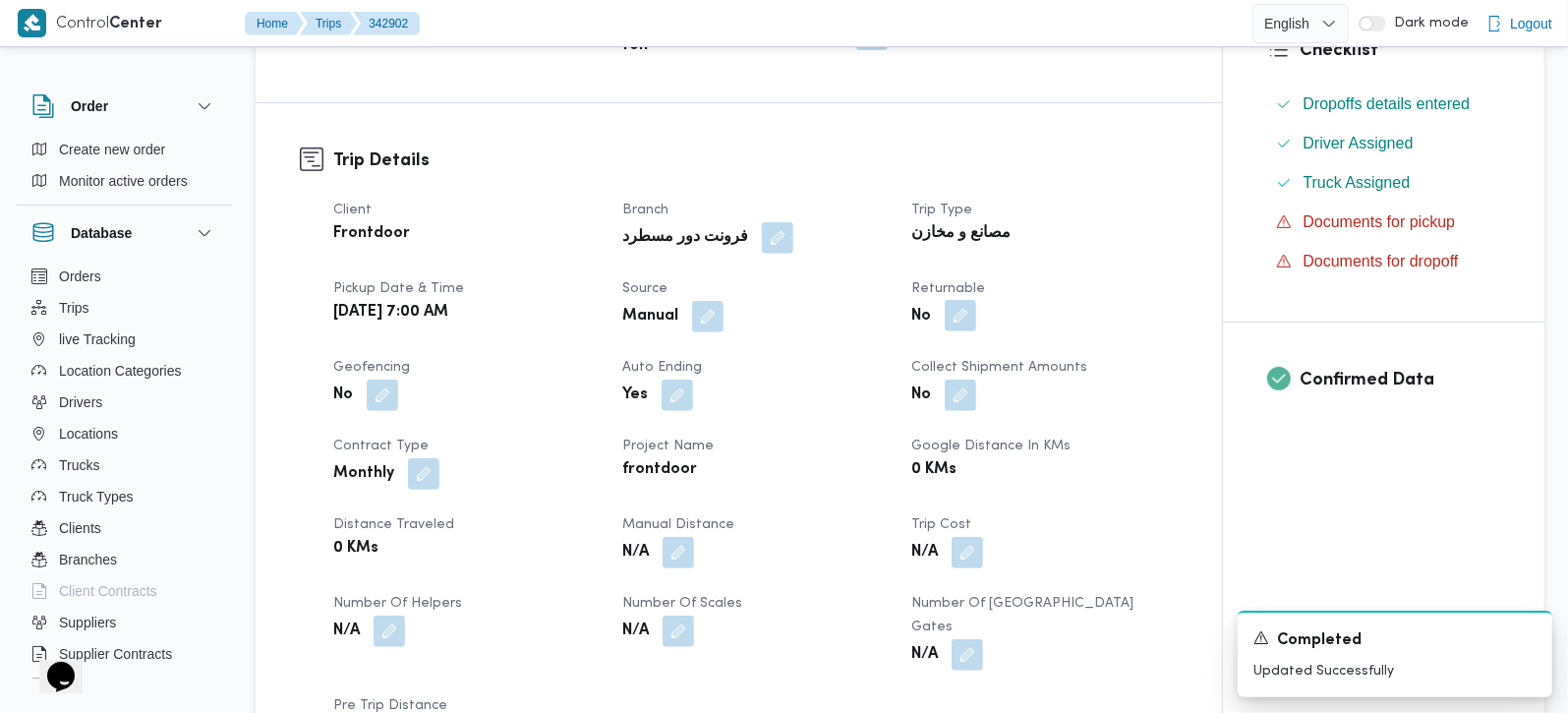
click at [971, 300] on button "button" at bounding box center [961, 316] width 32 height 32
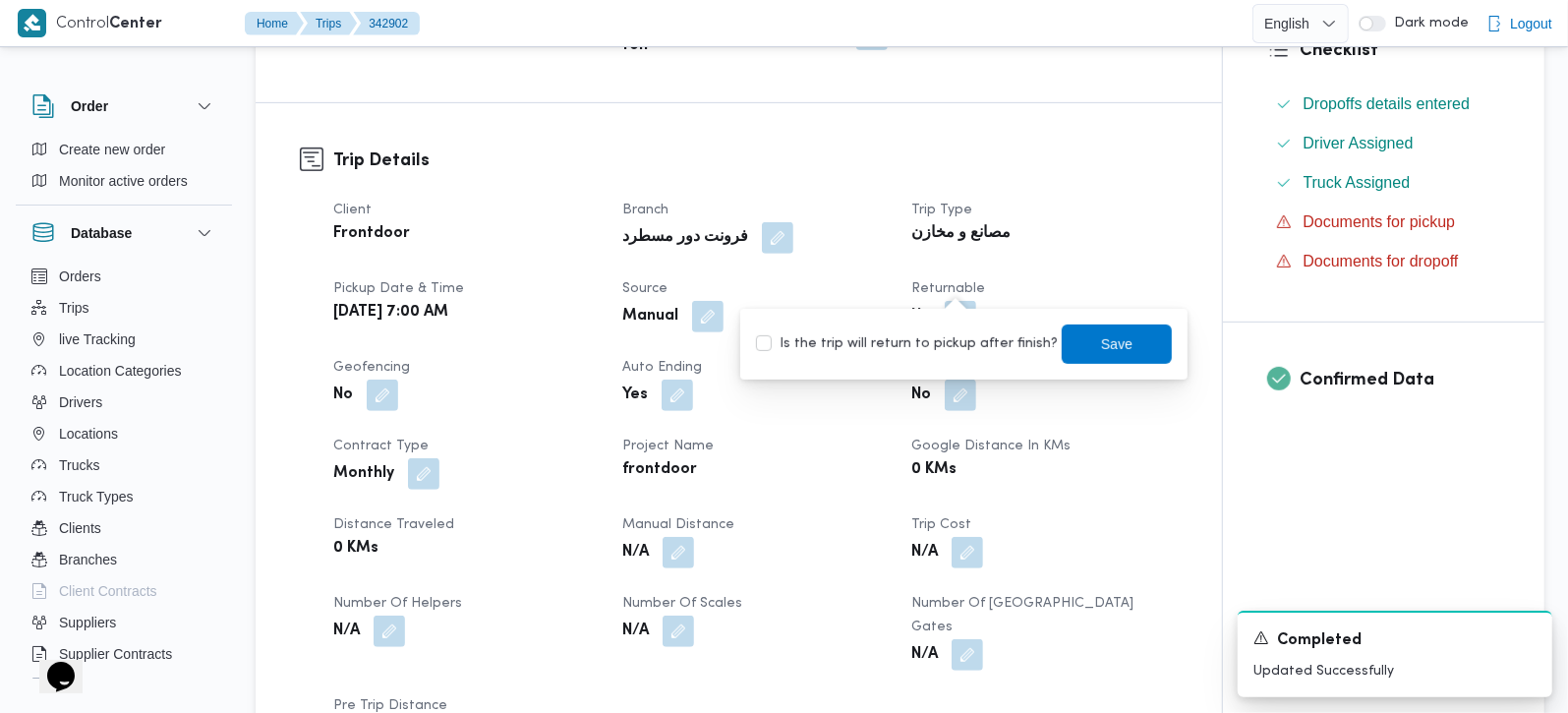
click at [956, 334] on label "Is the trip will return to pickup after finish?" at bounding box center [907, 345] width 301 height 24
checkbox input "true"
click at [1101, 344] on span "Save" at bounding box center [1117, 344] width 32 height 24
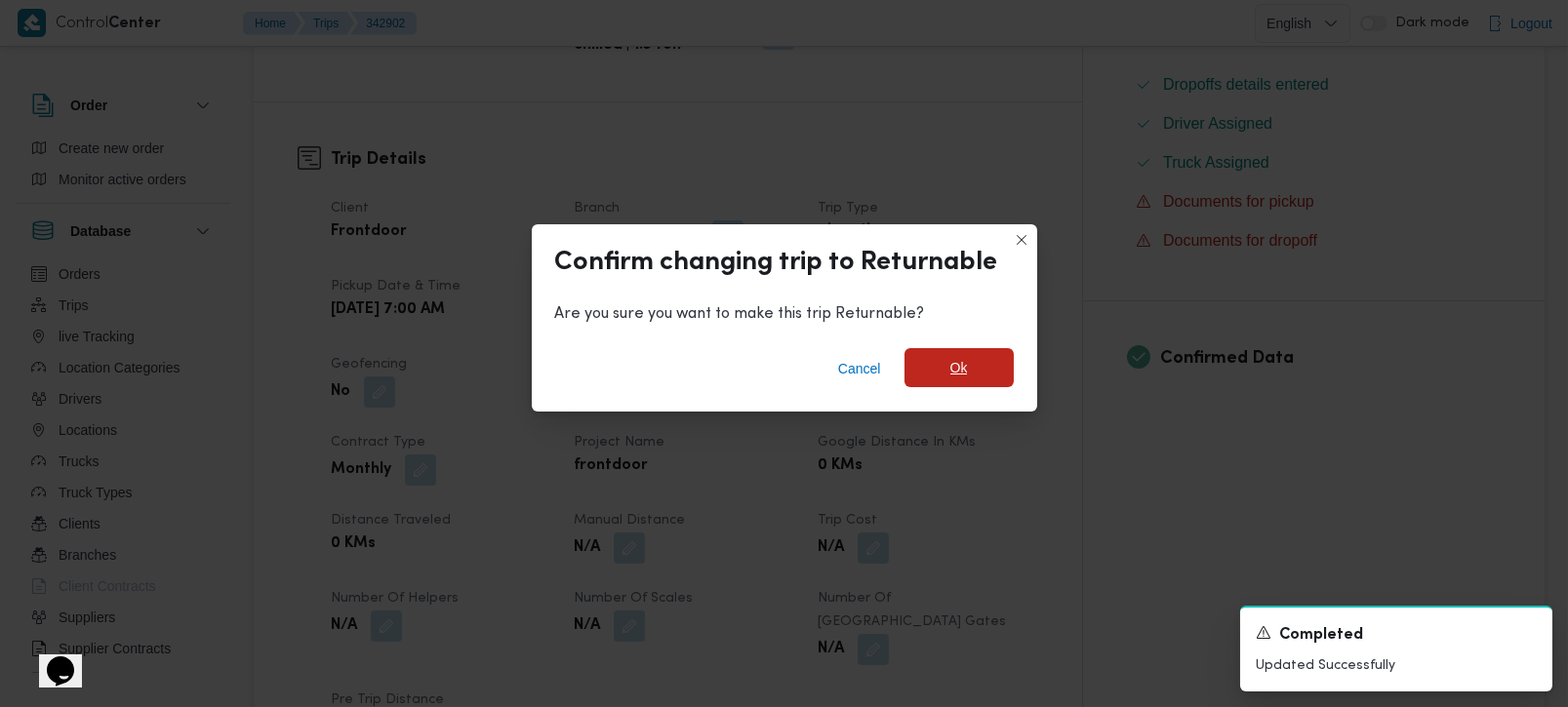
click at [986, 382] on span "Ok" at bounding box center [959, 367] width 109 height 39
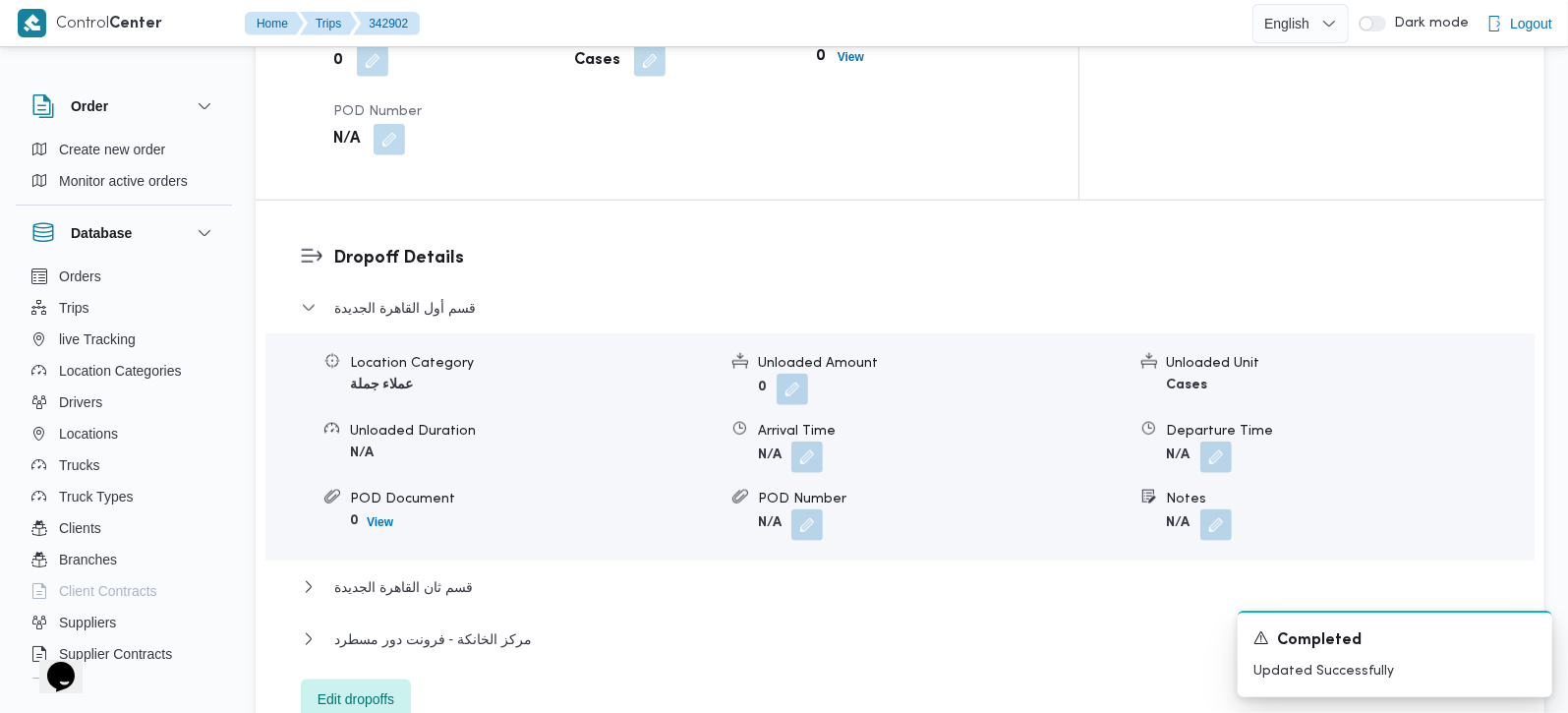
scroll to position [1621, 0]
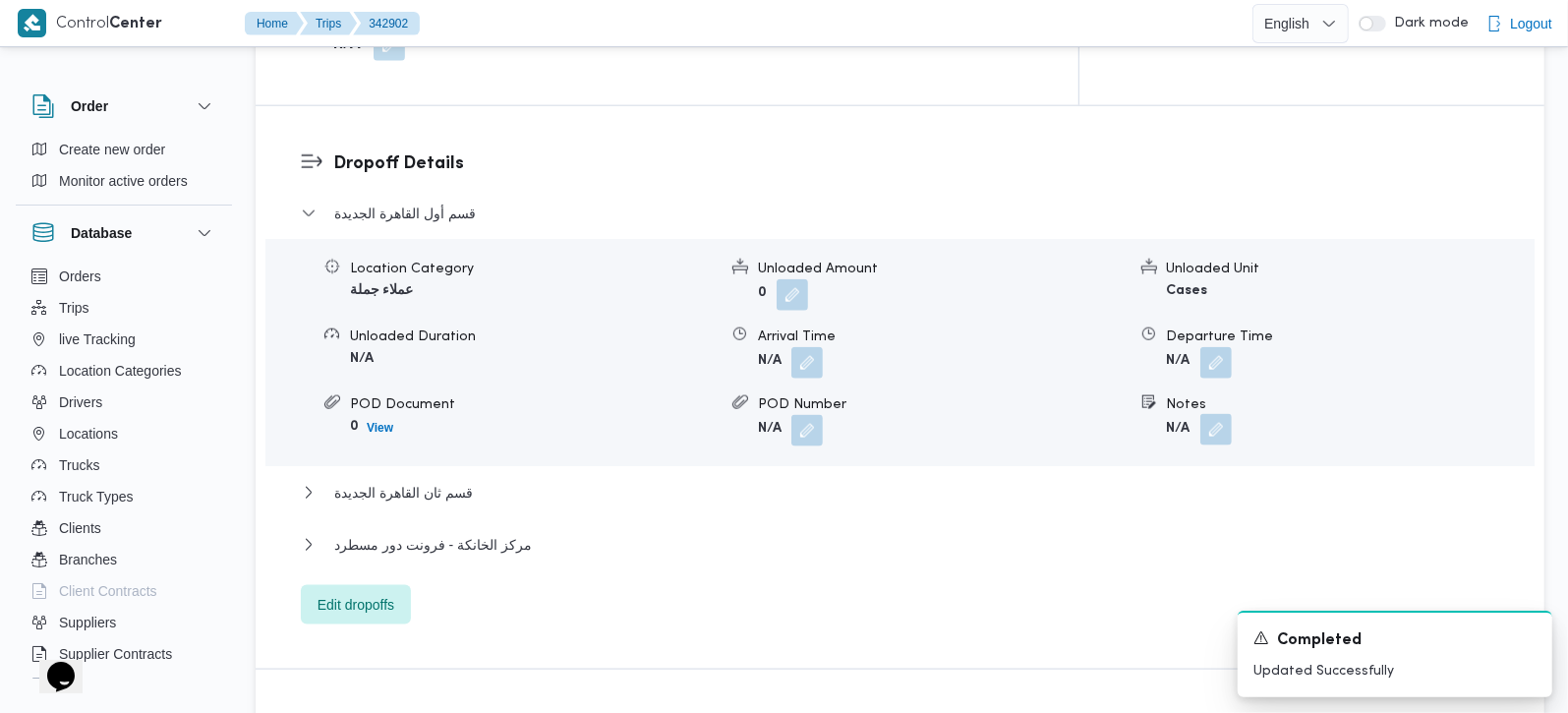
click at [1217, 414] on button "button" at bounding box center [1217, 430] width 32 height 32
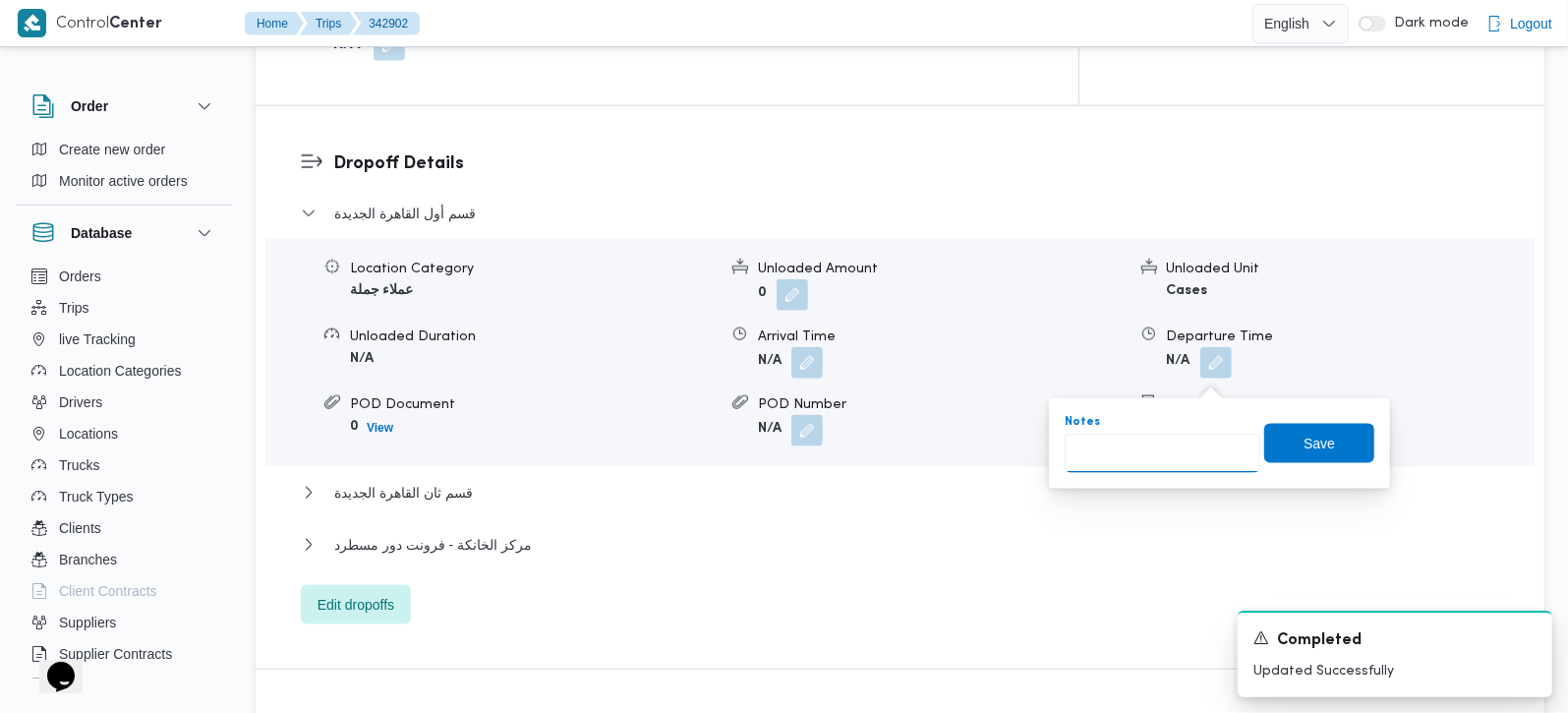
click at [1124, 449] on input "Notes" at bounding box center [1163, 452] width 196 height 39
type input "فيرست مول و التجمع و فونت مول و البنفسج و التجمع الاول"
click at [1278, 439] on span "Save" at bounding box center [1319, 442] width 110 height 39
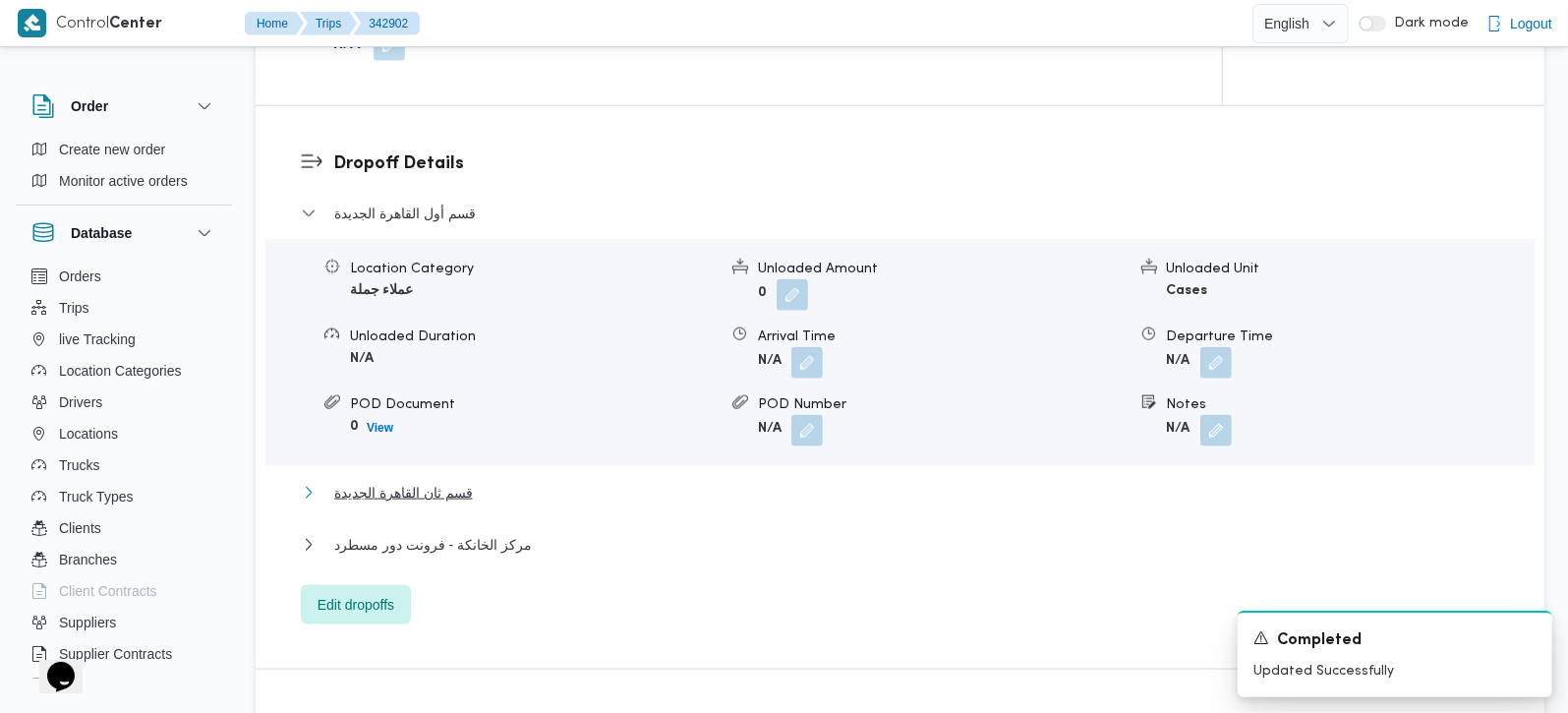
click at [382, 481] on span "قسم ثان القاهرة الجديدة" at bounding box center [403, 493] width 139 height 24
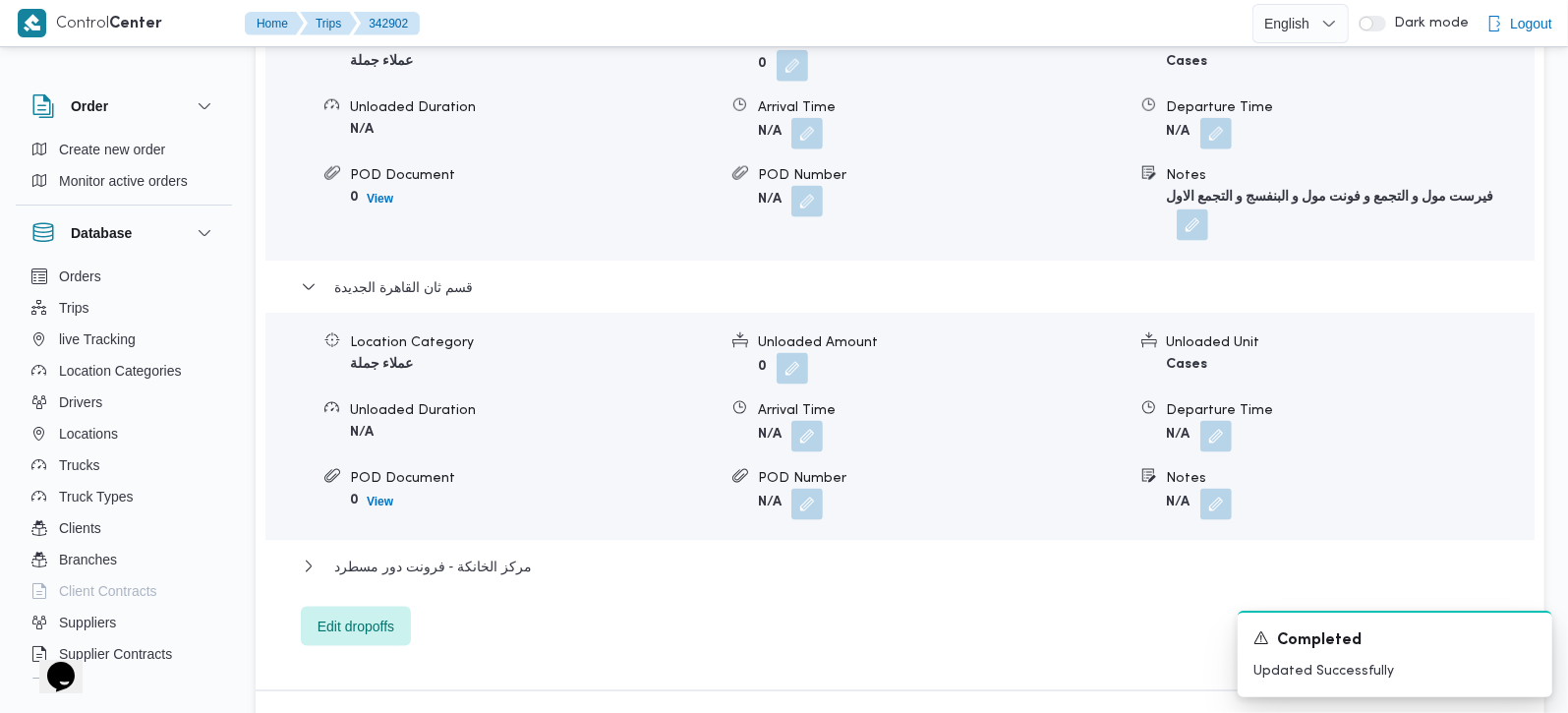
scroll to position [1851, 0]
click at [1204, 486] on button "button" at bounding box center [1217, 502] width 32 height 32
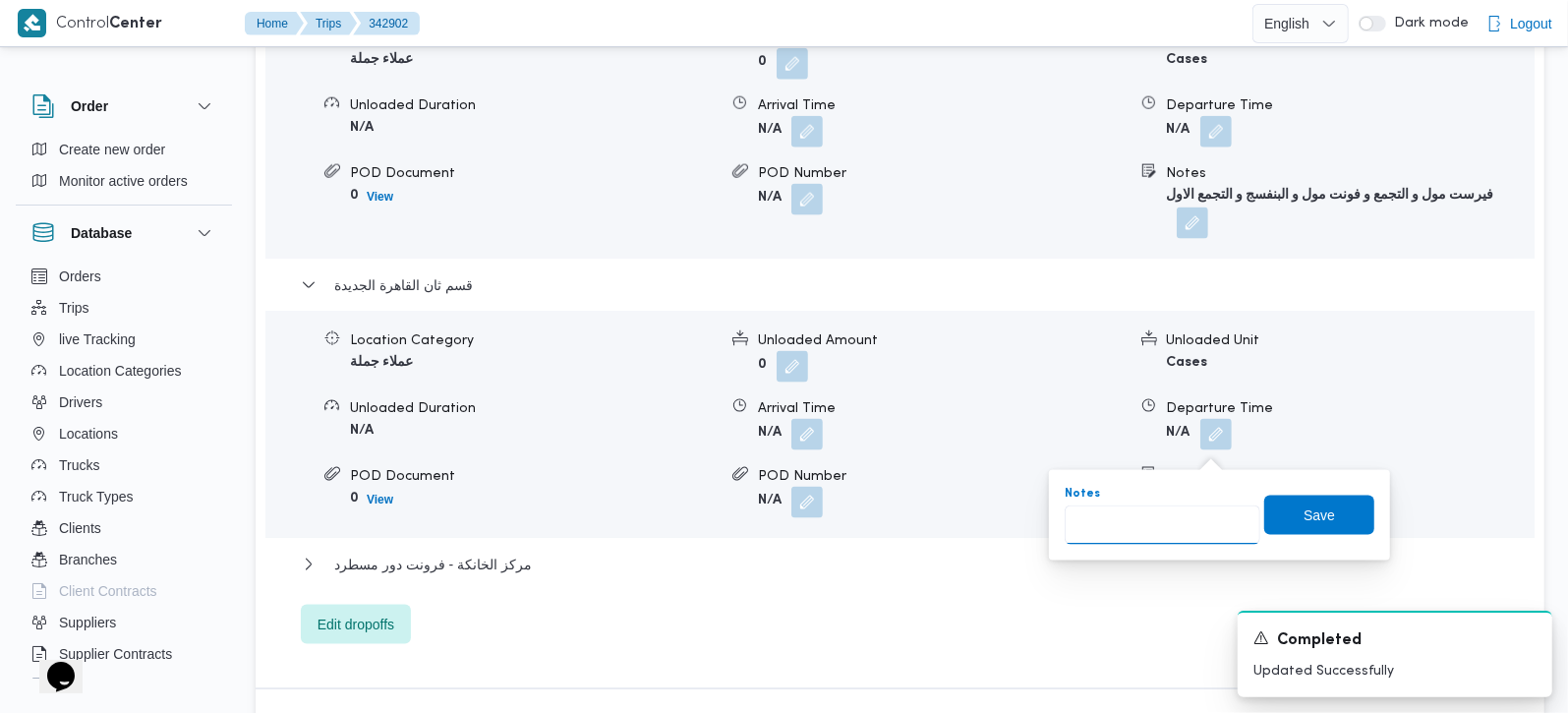
click at [1148, 512] on input "Notes" at bounding box center [1163, 524] width 196 height 39
type input "طلبات و تشيل اوت الرحاب"
click at [1287, 505] on span "Save" at bounding box center [1319, 514] width 110 height 39
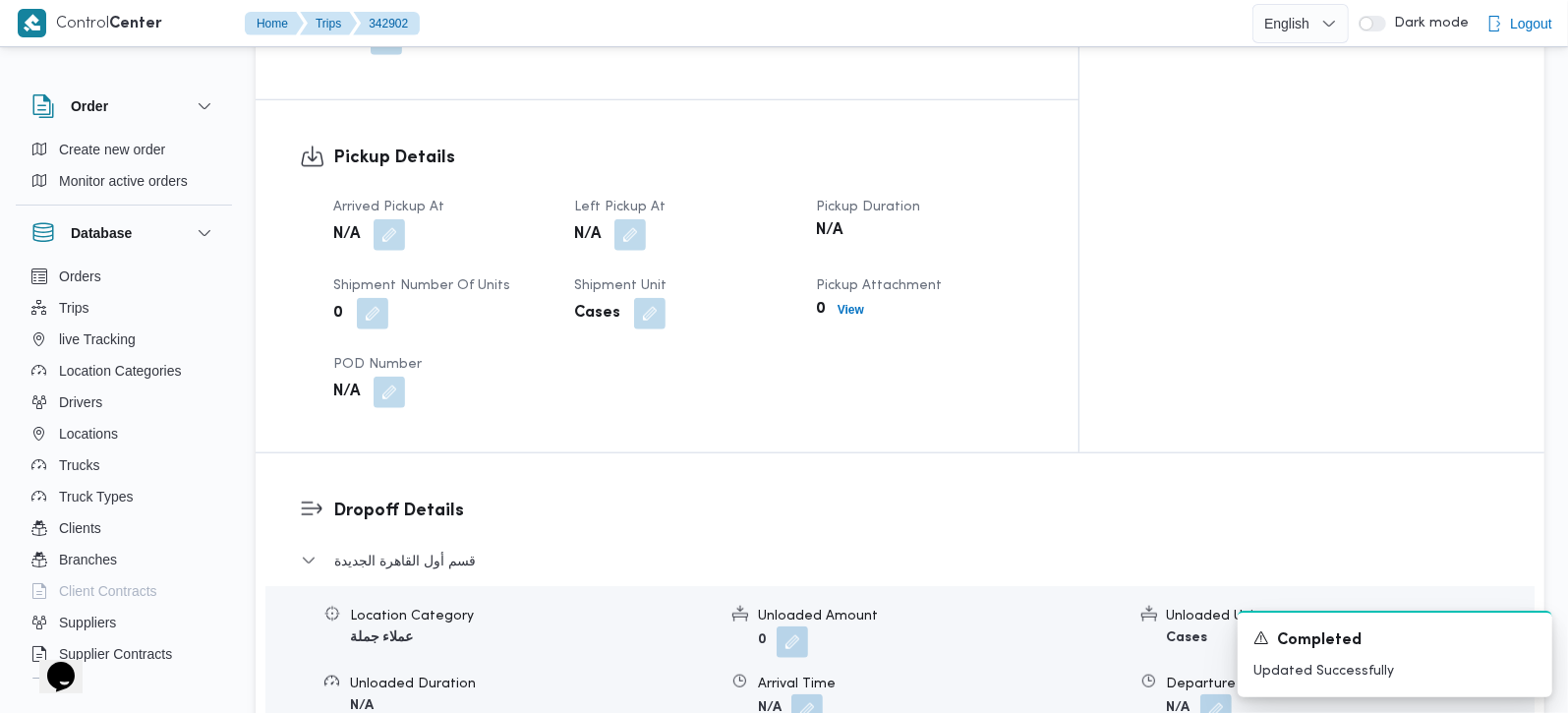
scroll to position [1041, 0]
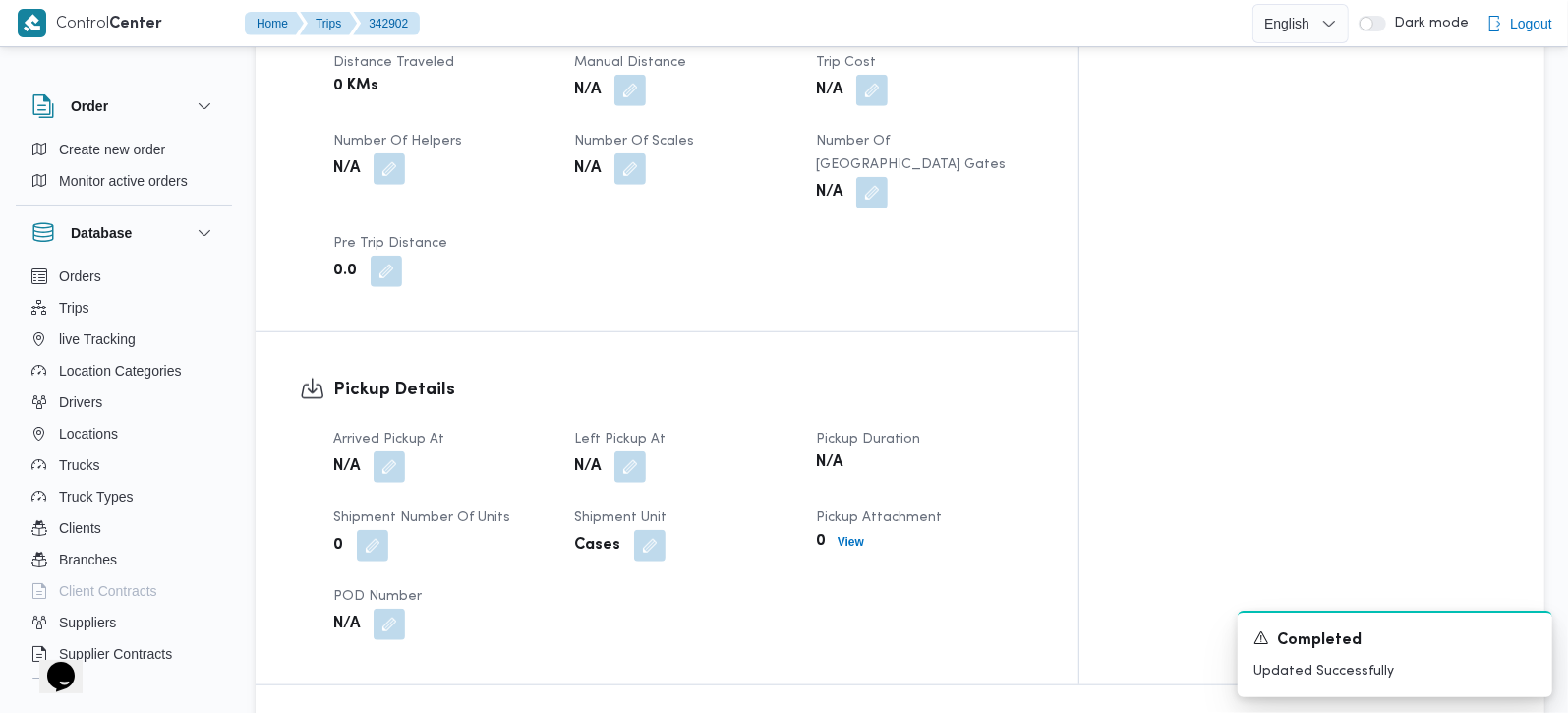
click at [409, 449] on div "N/A" at bounding box center [442, 466] width 222 height 35
click at [396, 450] on button "button" at bounding box center [389, 466] width 32 height 32
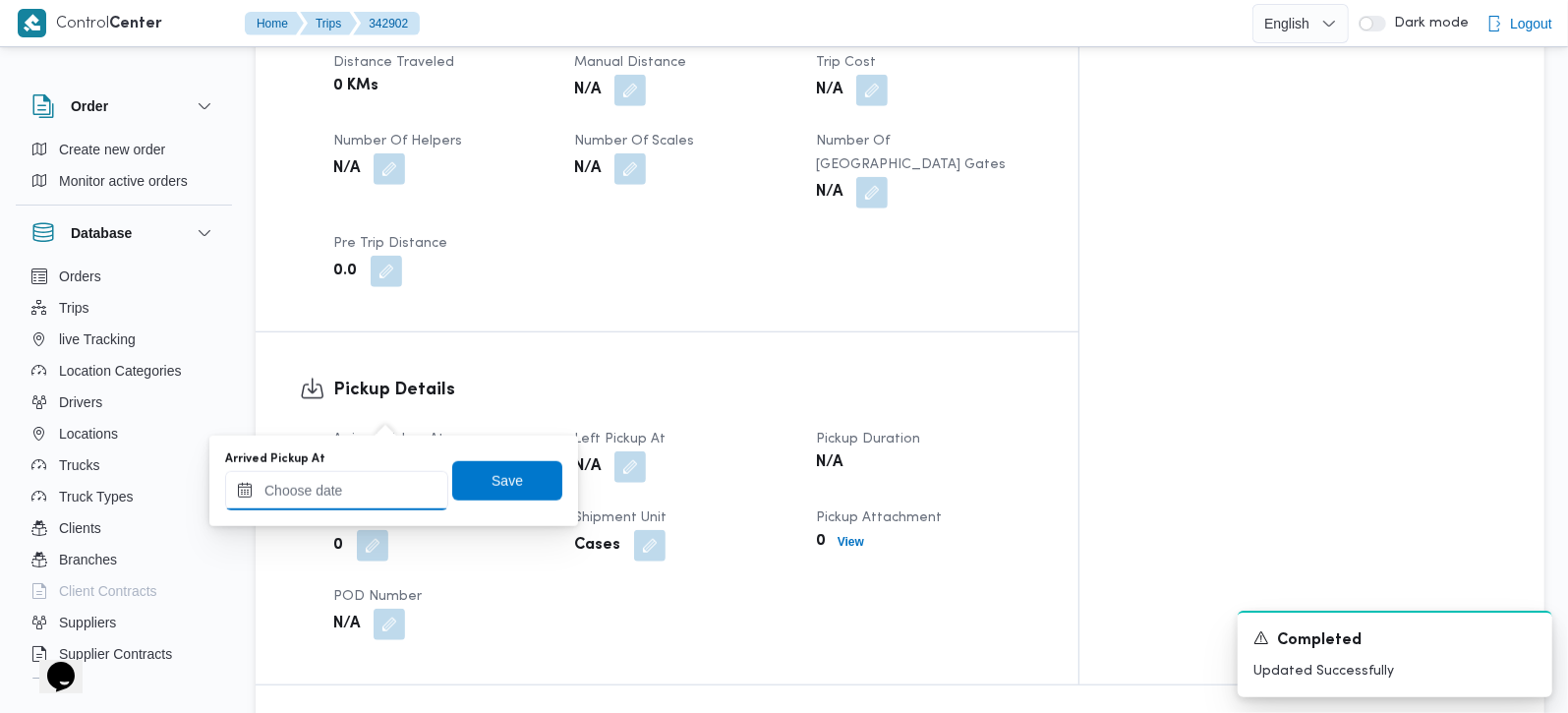
click at [357, 501] on input "Arrived Pickup At" at bounding box center [337, 490] width 224 height 39
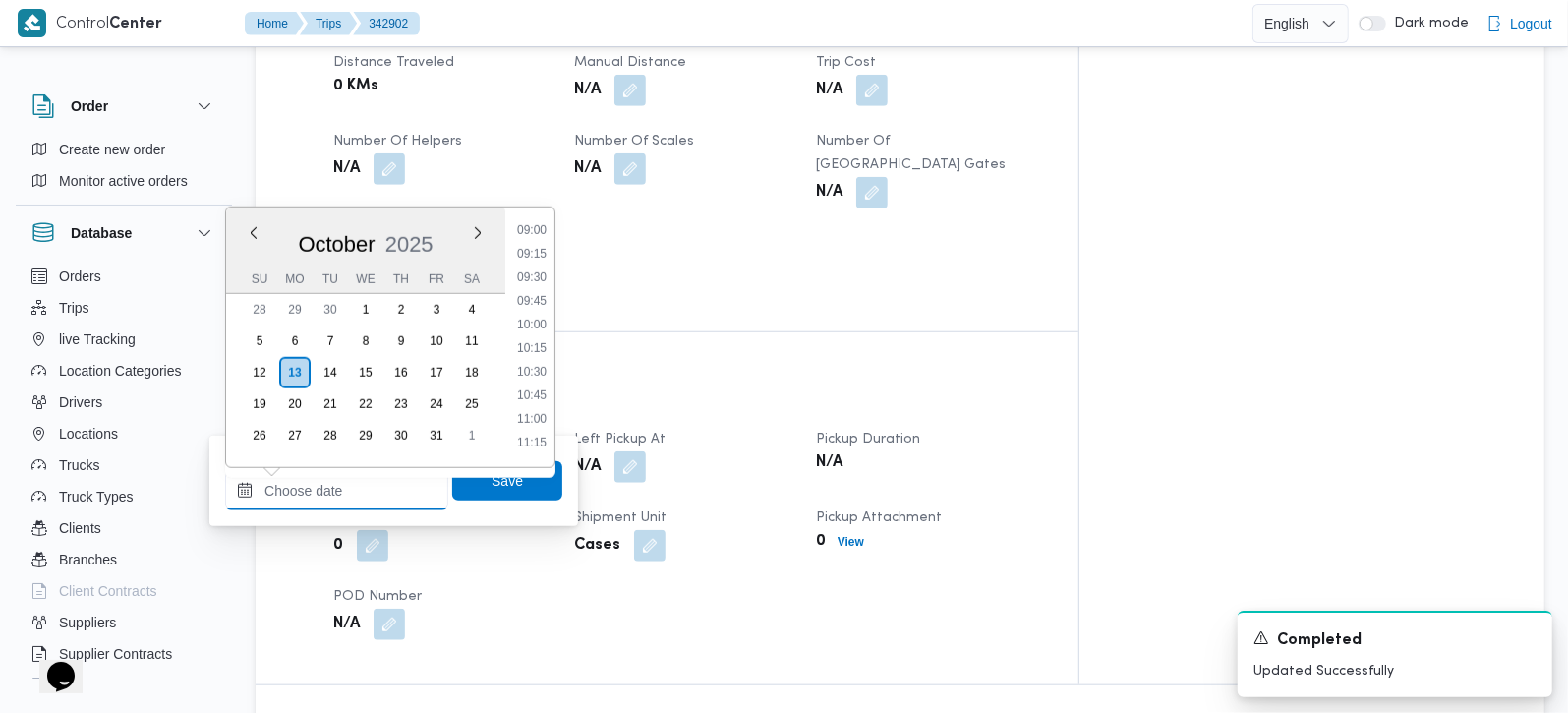
scroll to position [737, 0]
drag, startPoint x: 541, startPoint y: 280, endPoint x: 536, endPoint y: 314, distance: 34.4
click at [541, 280] on li "08:15" at bounding box center [531, 276] width 45 height 20
type input "13/10/2025 08:15"
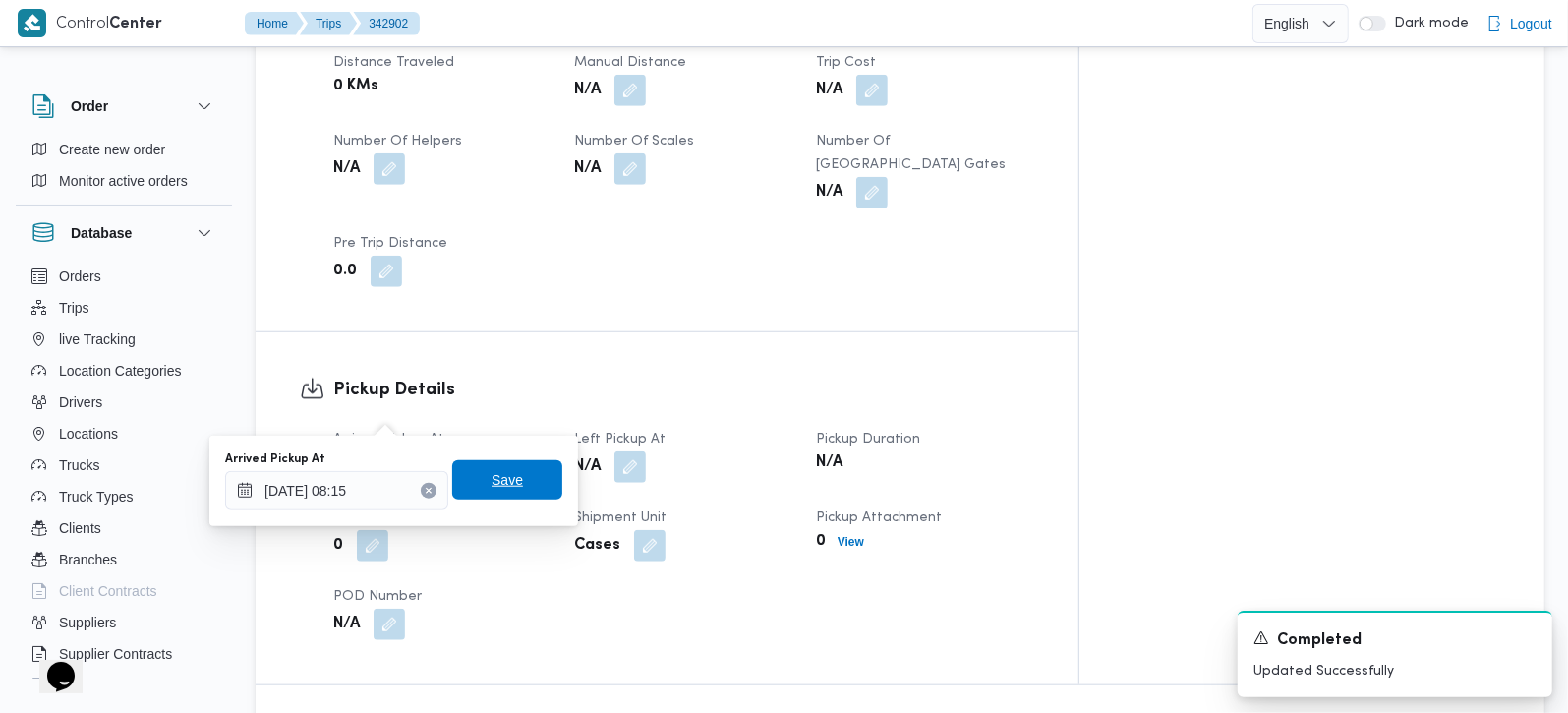
click at [502, 477] on span "Save" at bounding box center [508, 480] width 32 height 24
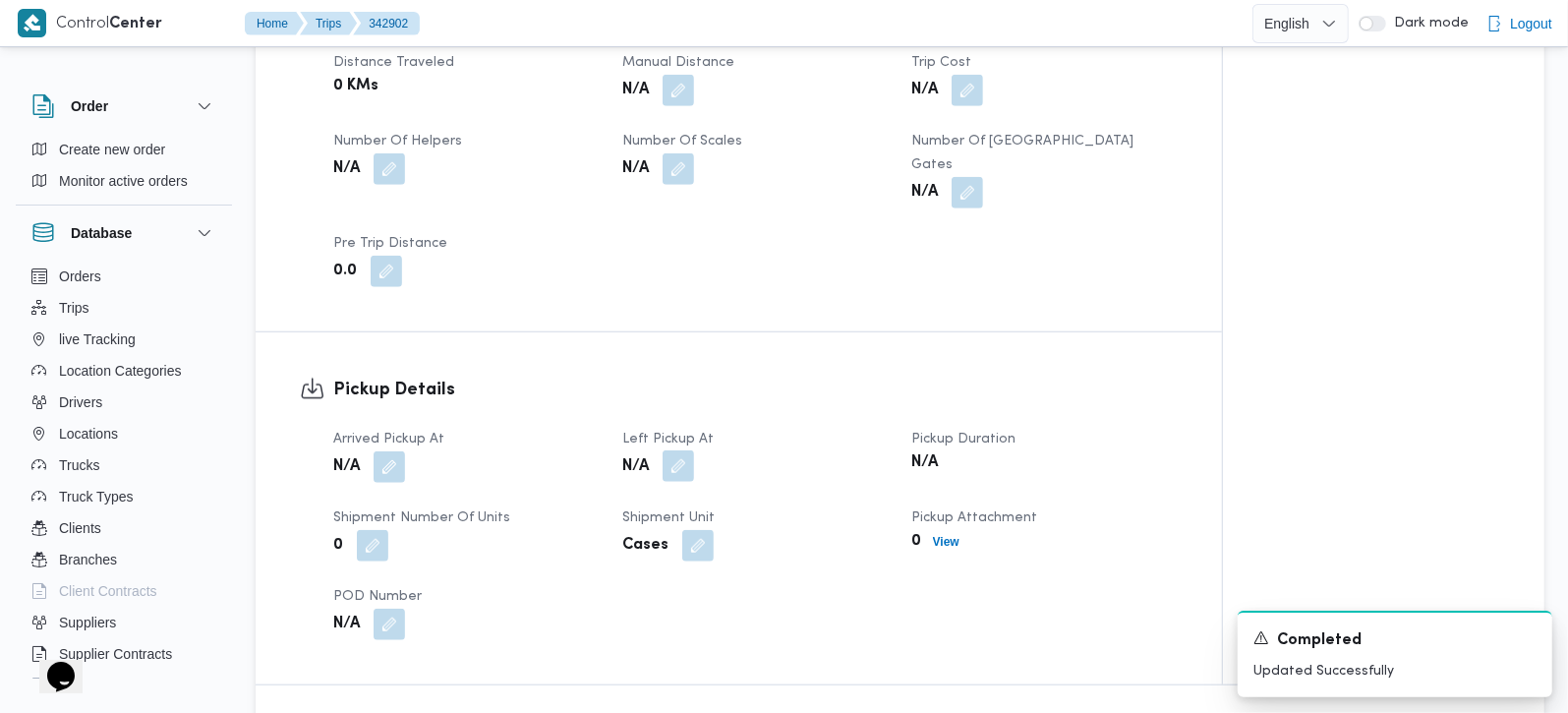
click at [680, 450] on button "button" at bounding box center [679, 466] width 32 height 32
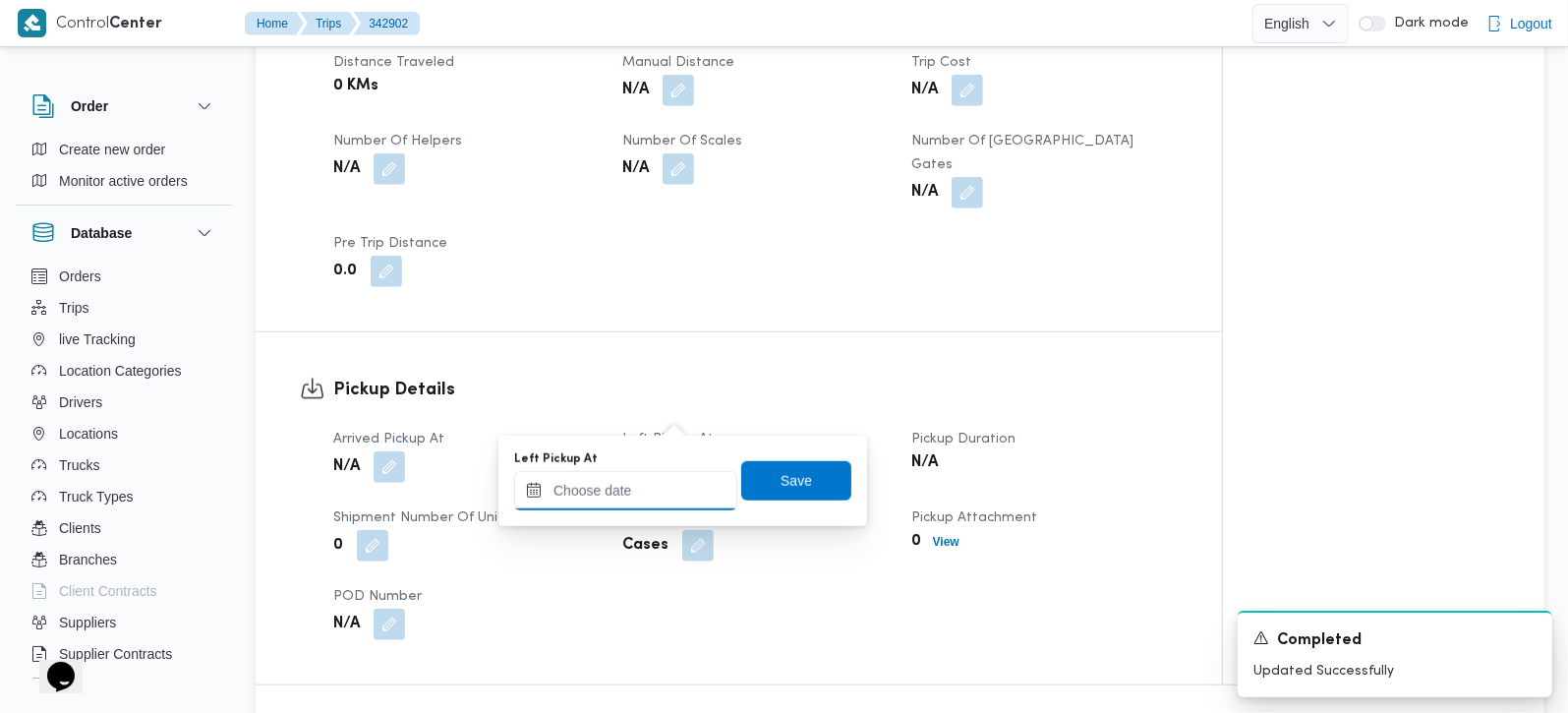
click at [653, 491] on input "Left Pickup At" at bounding box center [626, 490] width 224 height 39
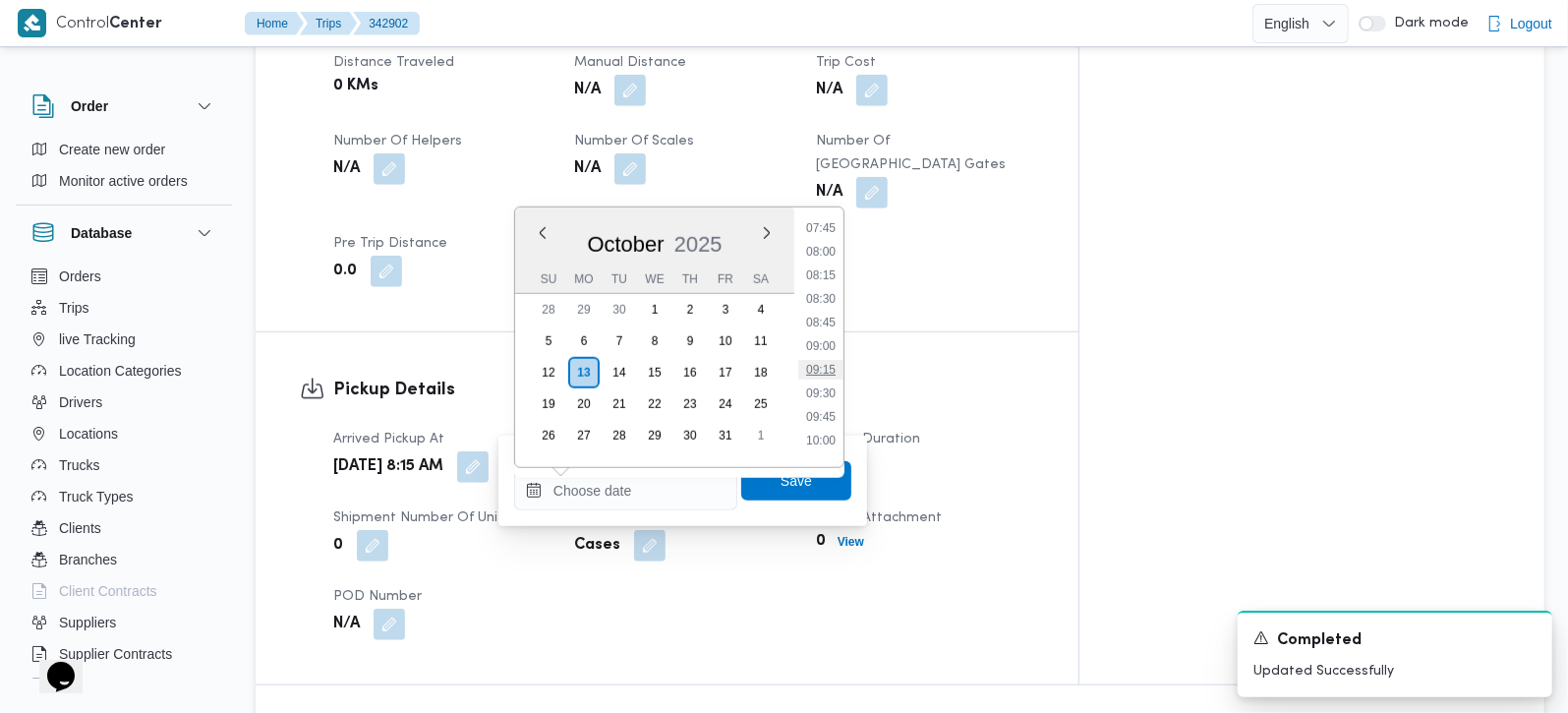
click at [827, 376] on li "09:15" at bounding box center [820, 370] width 45 height 20
type input "13/10/2025 09:15"
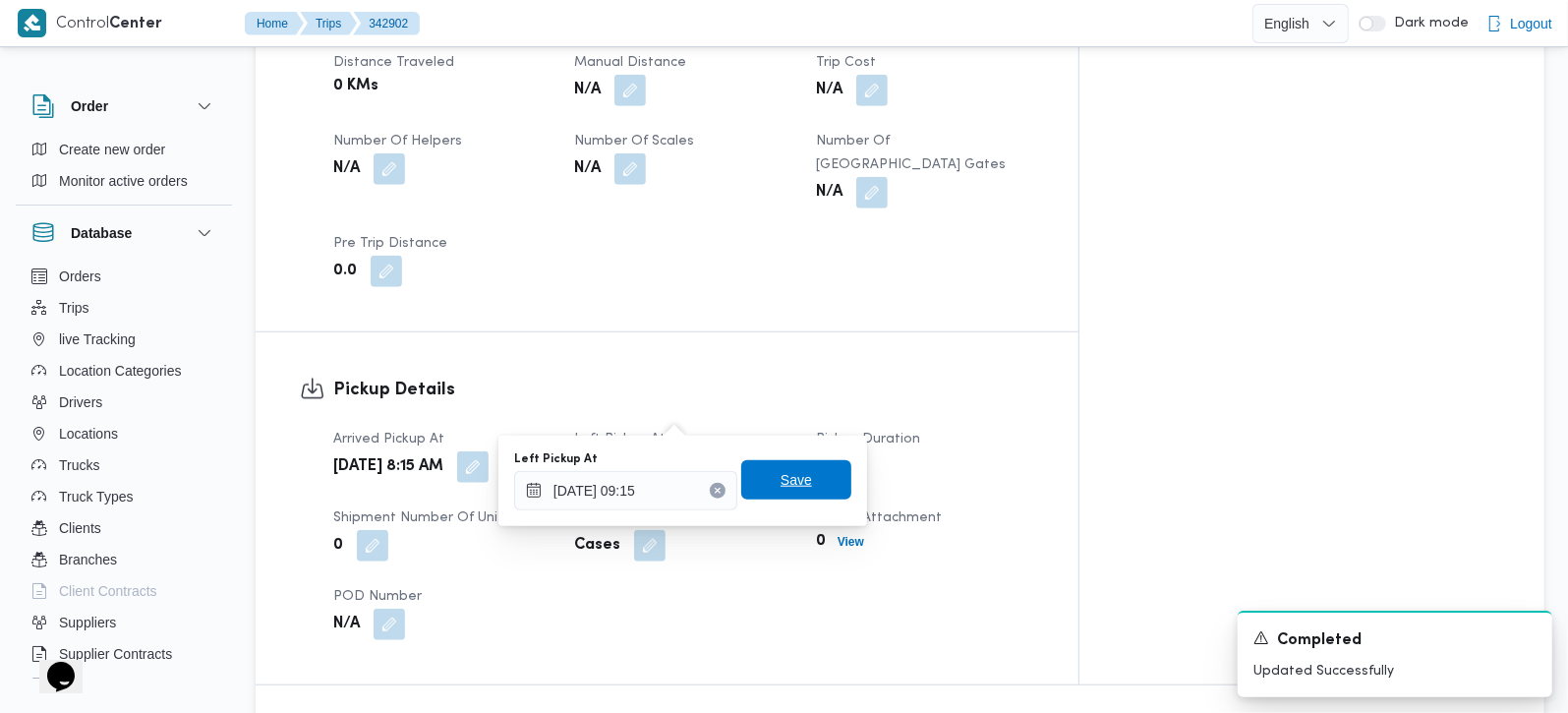
click at [781, 469] on span "Save" at bounding box center [796, 480] width 32 height 24
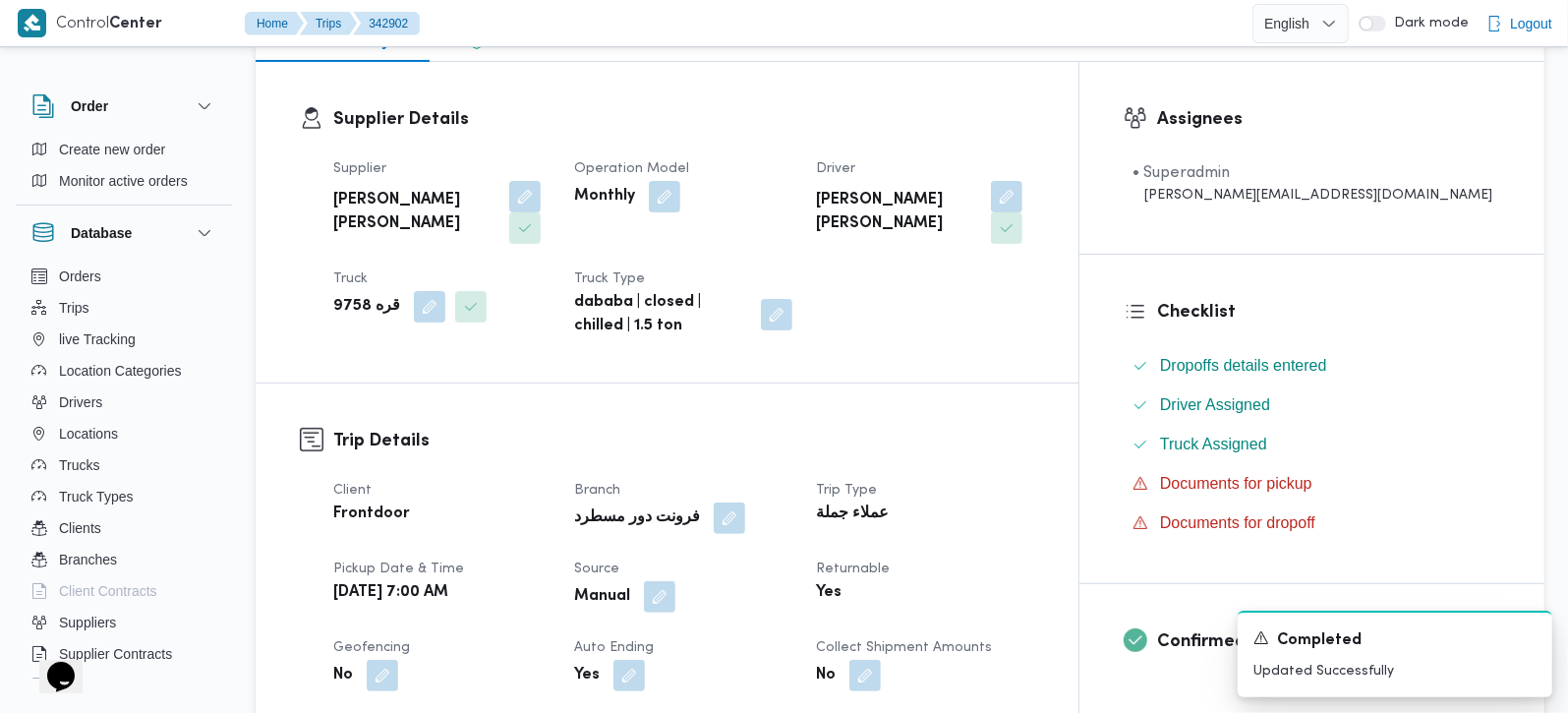
scroll to position [0, 0]
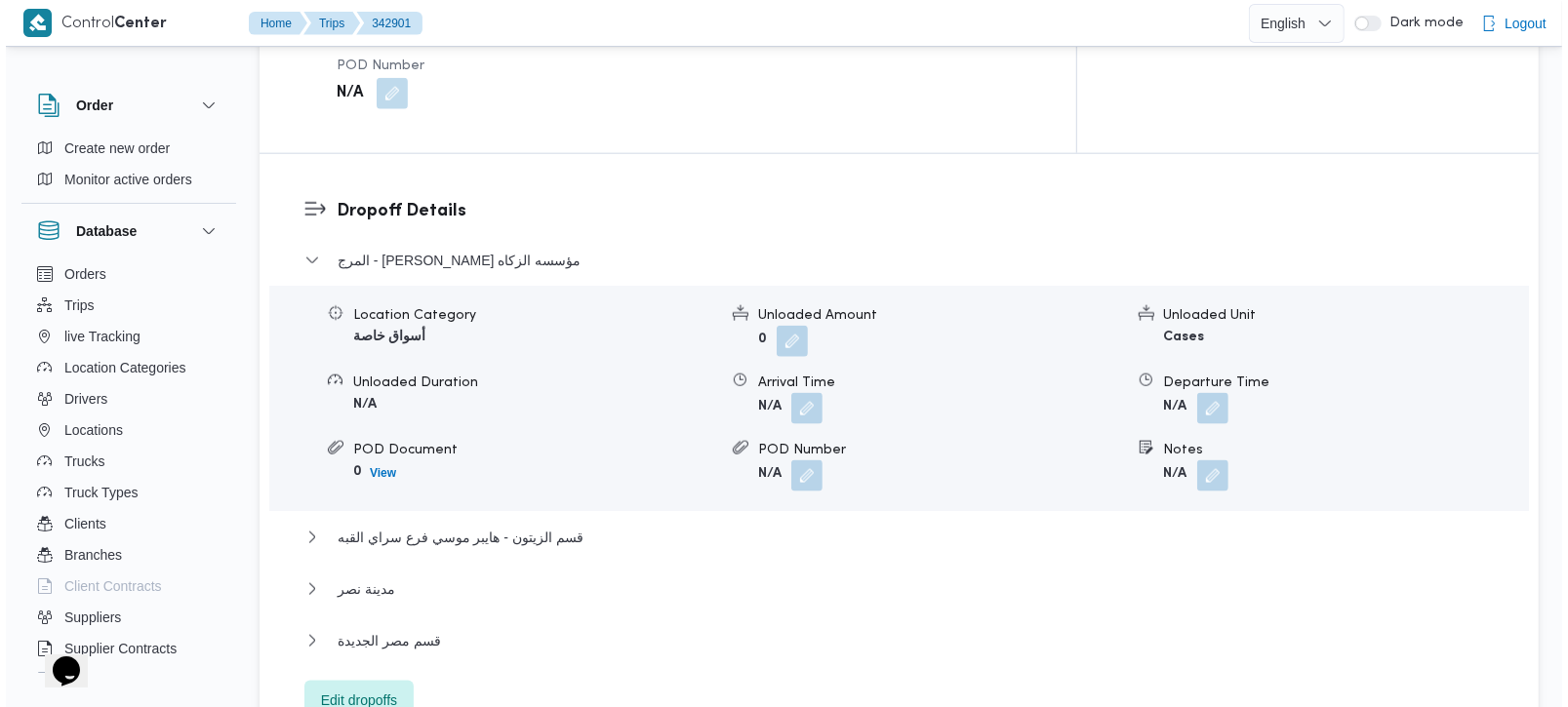
scroll to position [1721, 0]
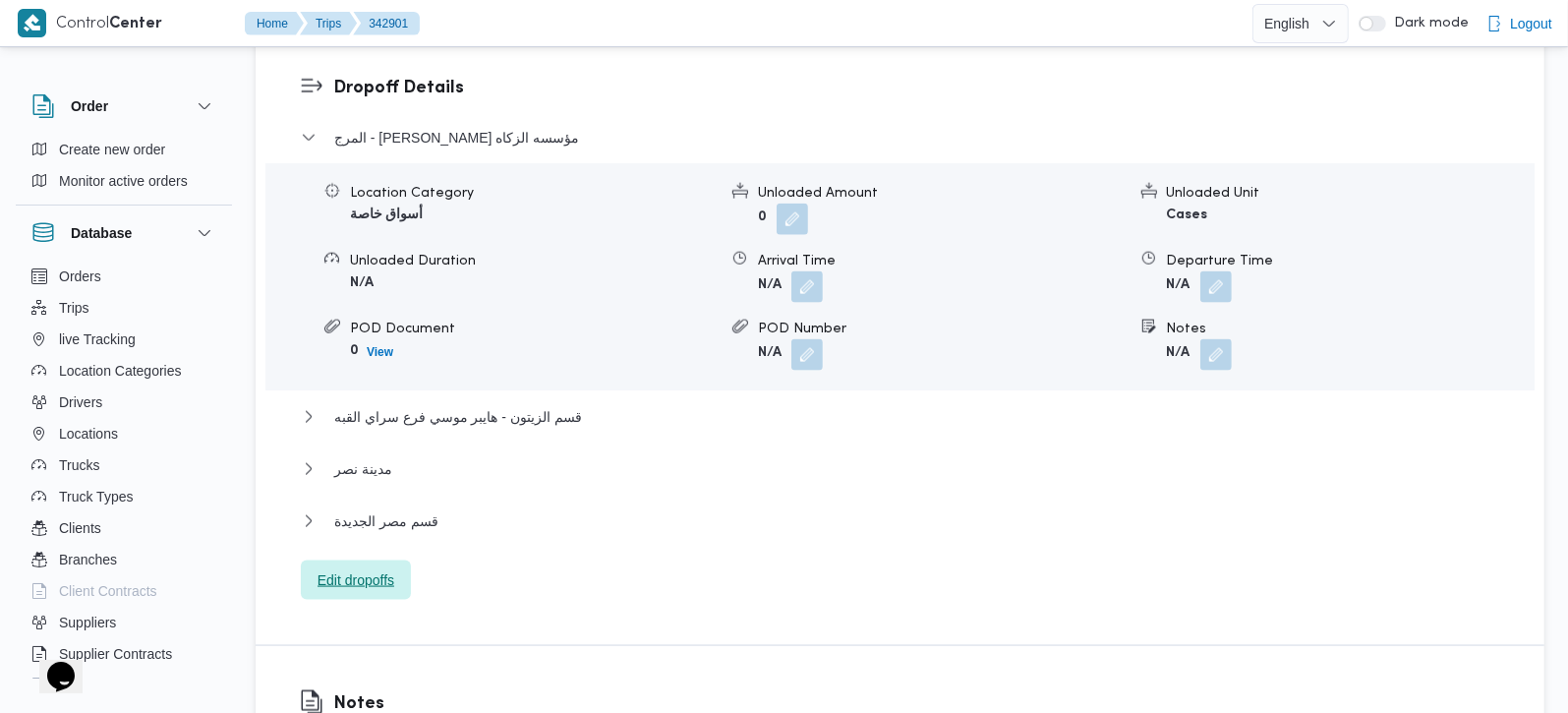
click at [381, 568] on span "Edit dropoffs" at bounding box center [355, 580] width 77 height 24
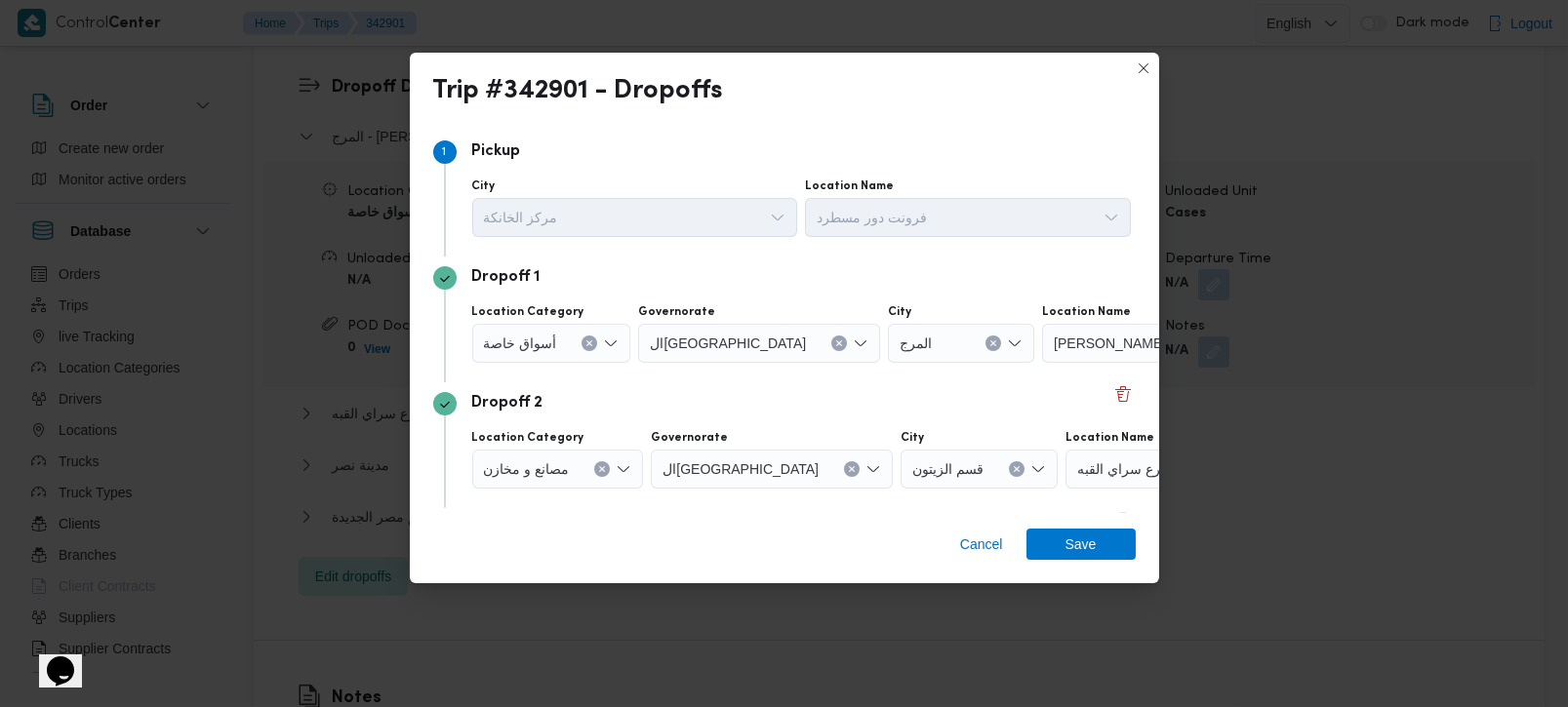
click at [576, 344] on div "أسواق خاصة" at bounding box center [552, 343] width 159 height 39
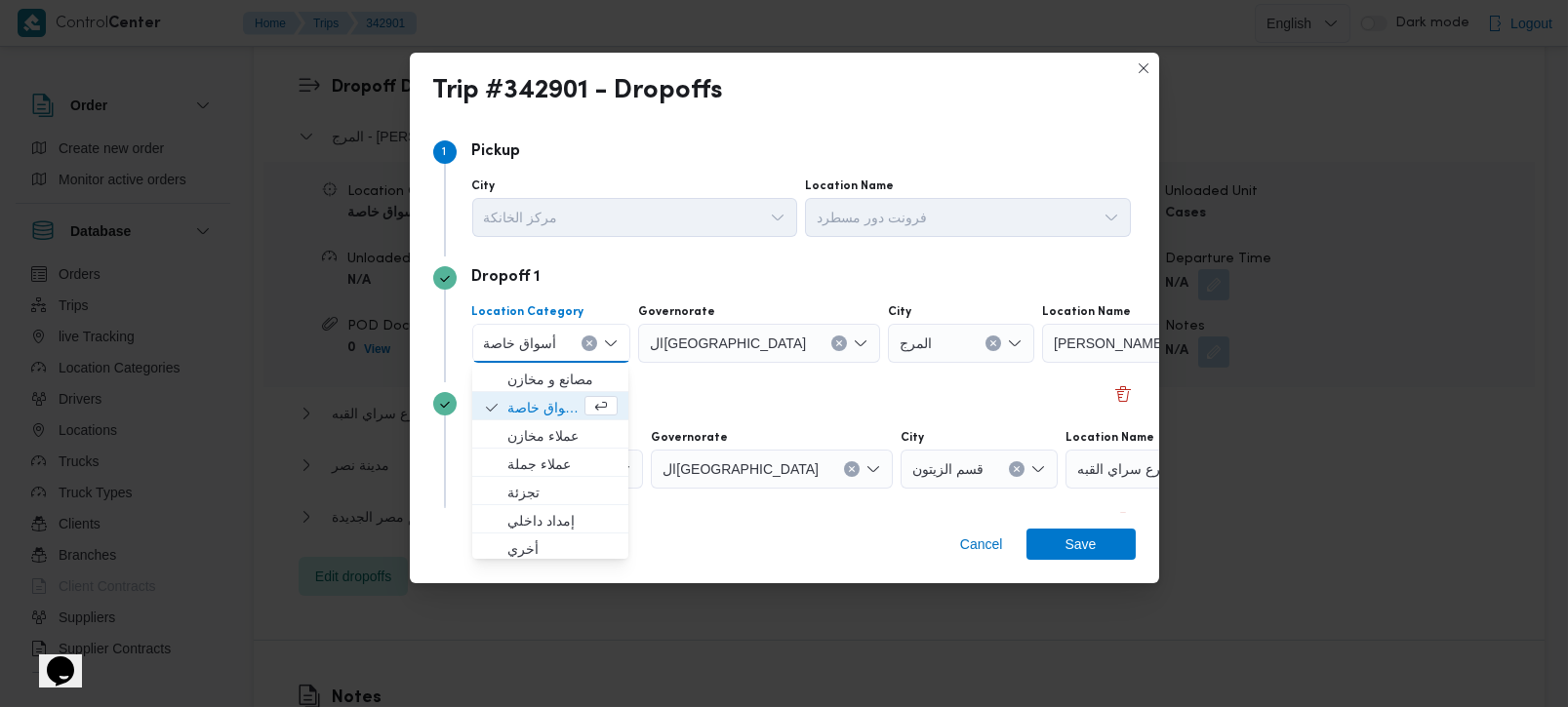
click at [585, 342] on icon "Clear input" at bounding box center [589, 344] width 8 height 8
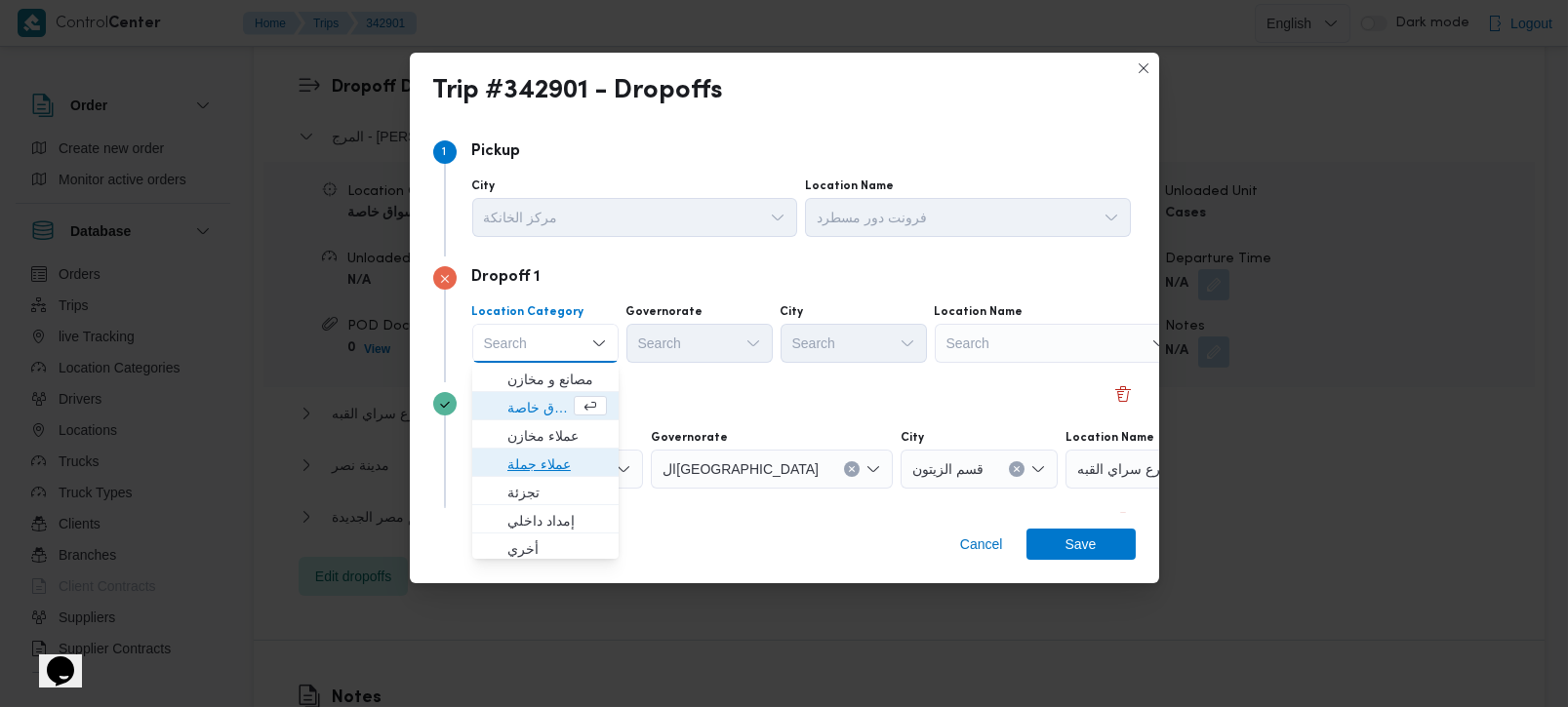
click at [528, 458] on span "عملاء جملة" at bounding box center [557, 464] width 99 height 24
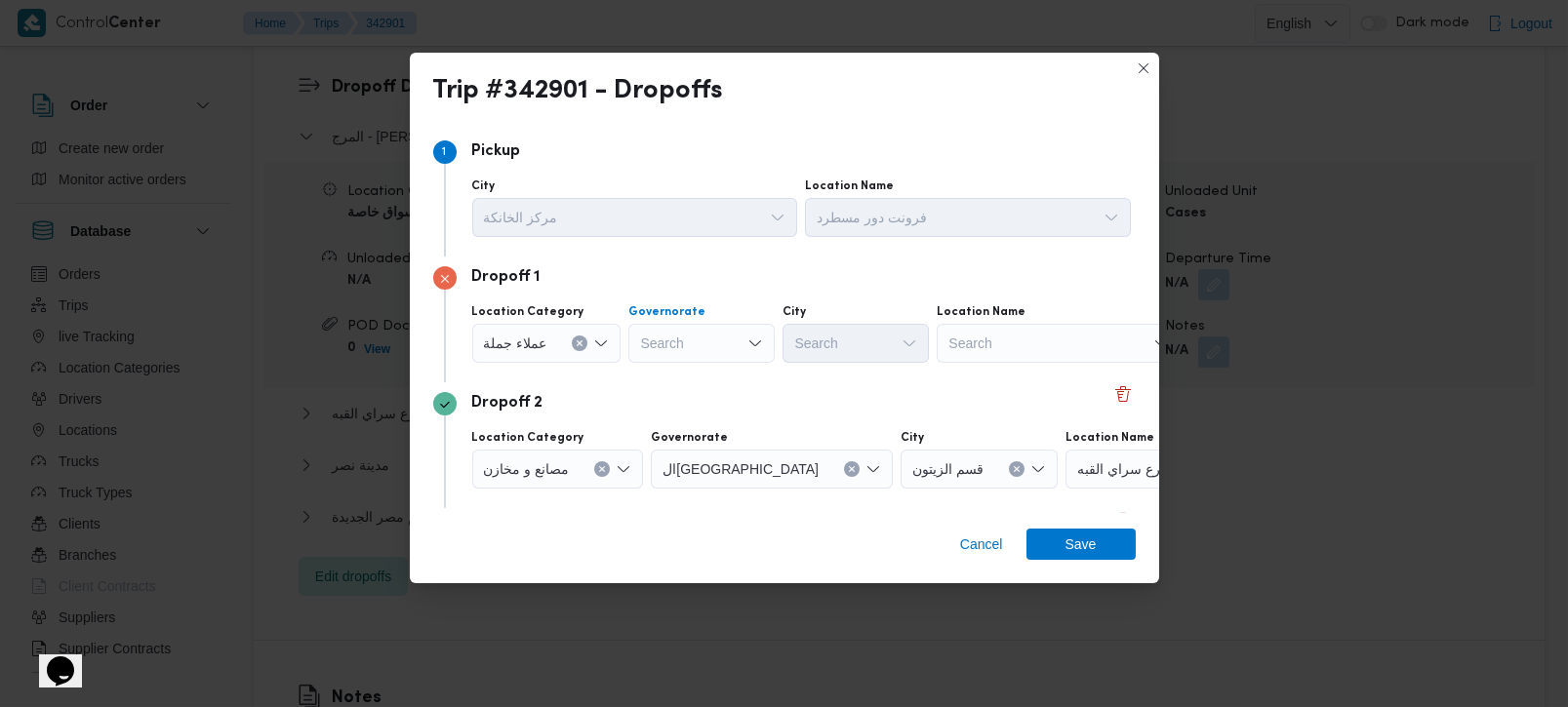
click at [719, 343] on div "Search" at bounding box center [701, 343] width 147 height 39
type input "رة"
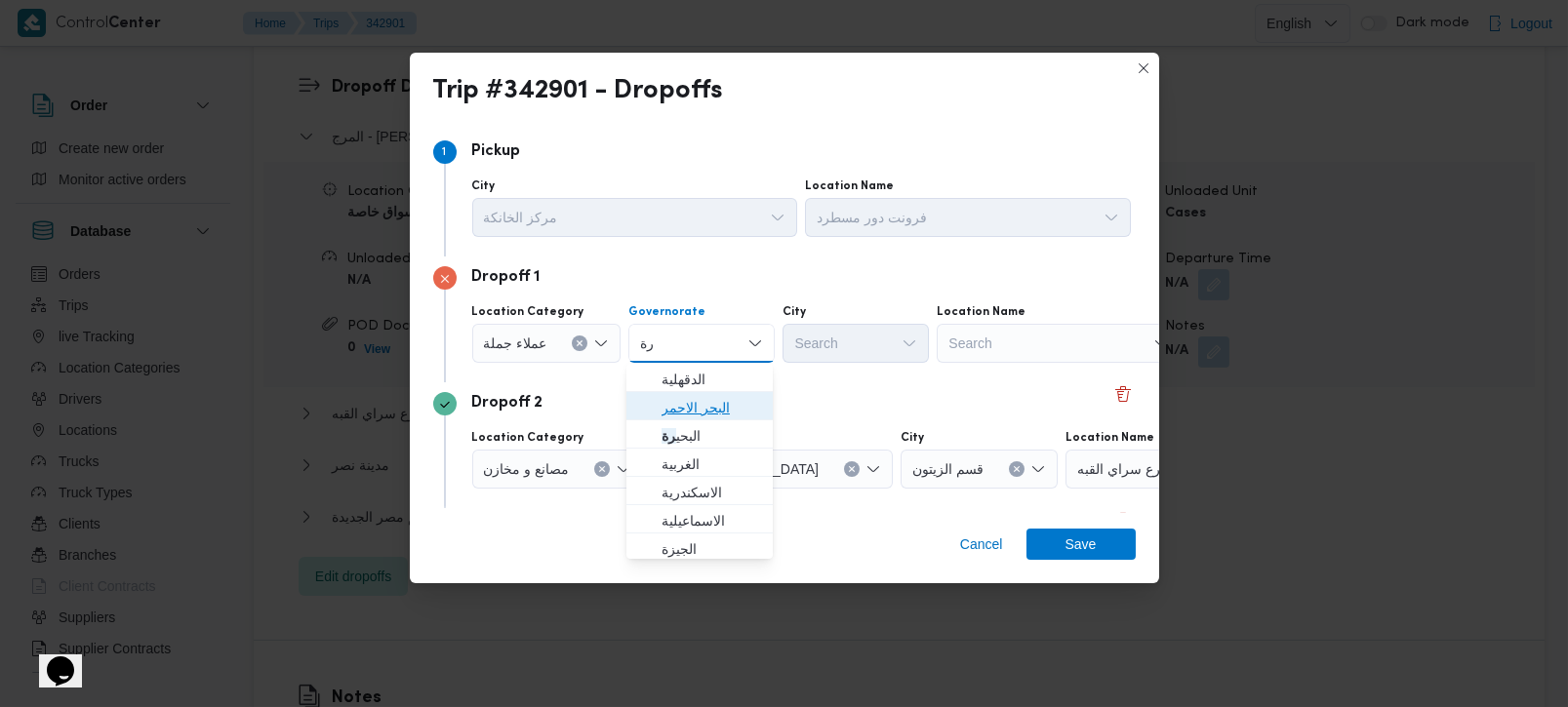
click at [726, 396] on span "البحر الاحمر" at bounding box center [711, 408] width 99 height 24
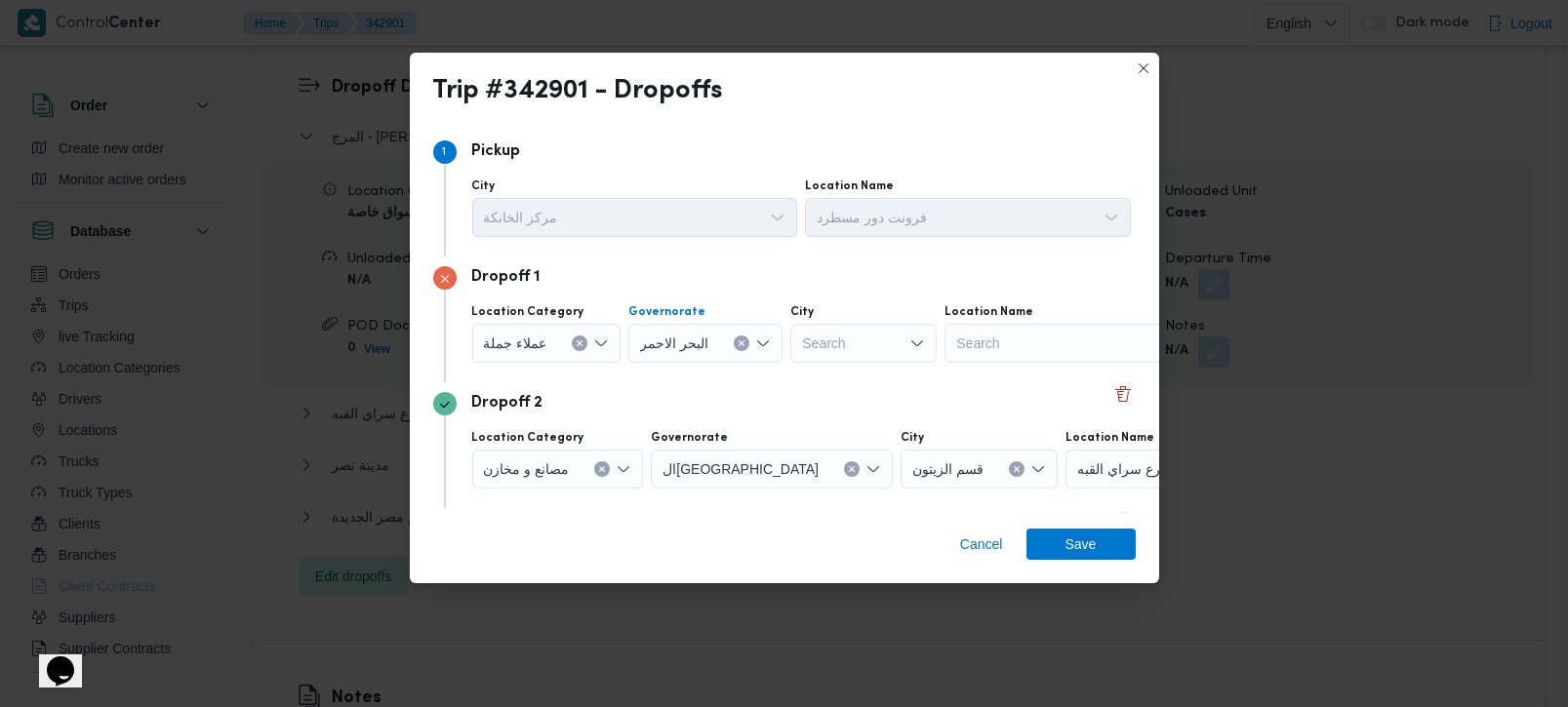
click at [736, 334] on div "البحر الاحمر Combo box. Selected. البحر الاحمر. Press Backspace to delete ال[GE…" at bounding box center [705, 343] width 155 height 39
click at [818, 336] on div "Search" at bounding box center [864, 343] width 147 height 39
click at [732, 335] on div "البحر الاحمر" at bounding box center [705, 343] width 155 height 39
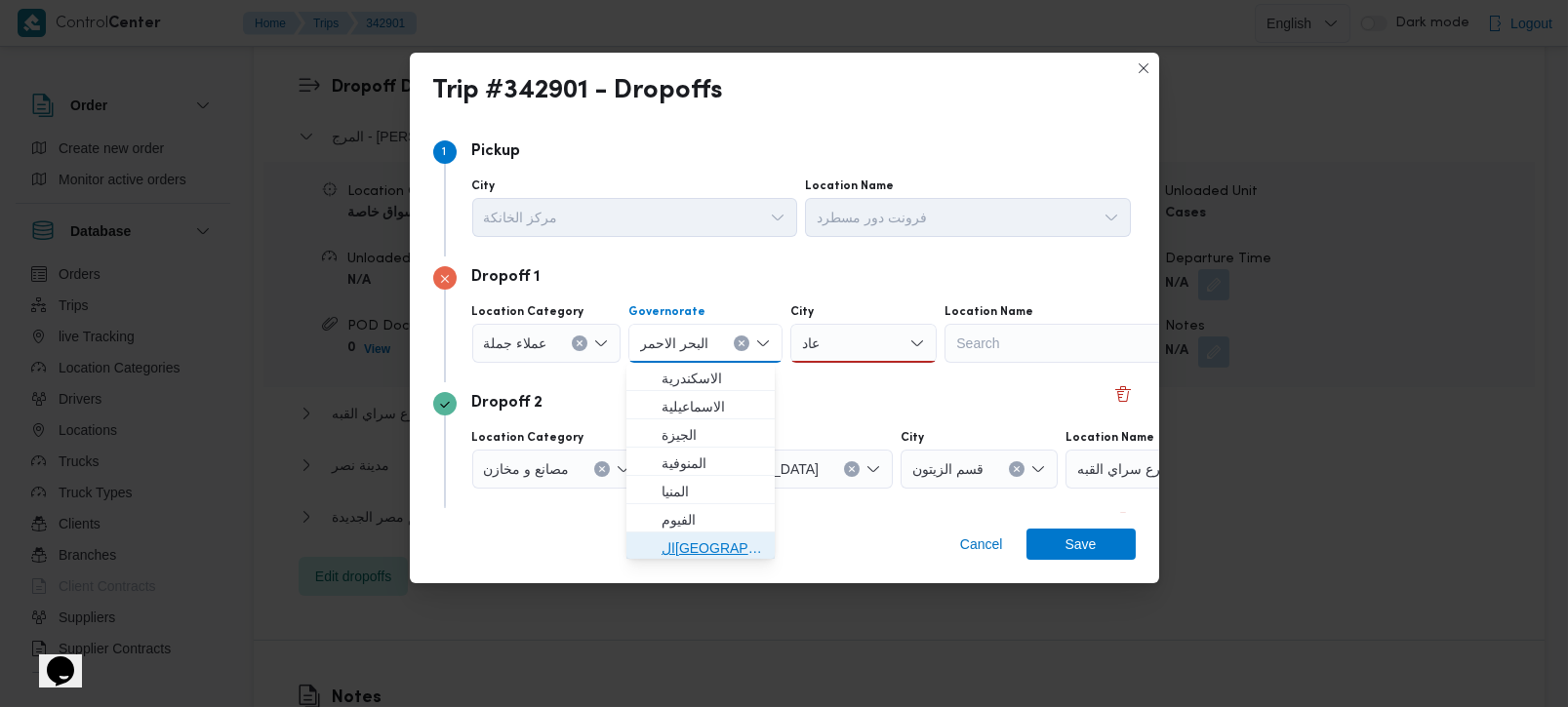
click at [684, 544] on span "القاهرة" at bounding box center [712, 549] width 102 height 24
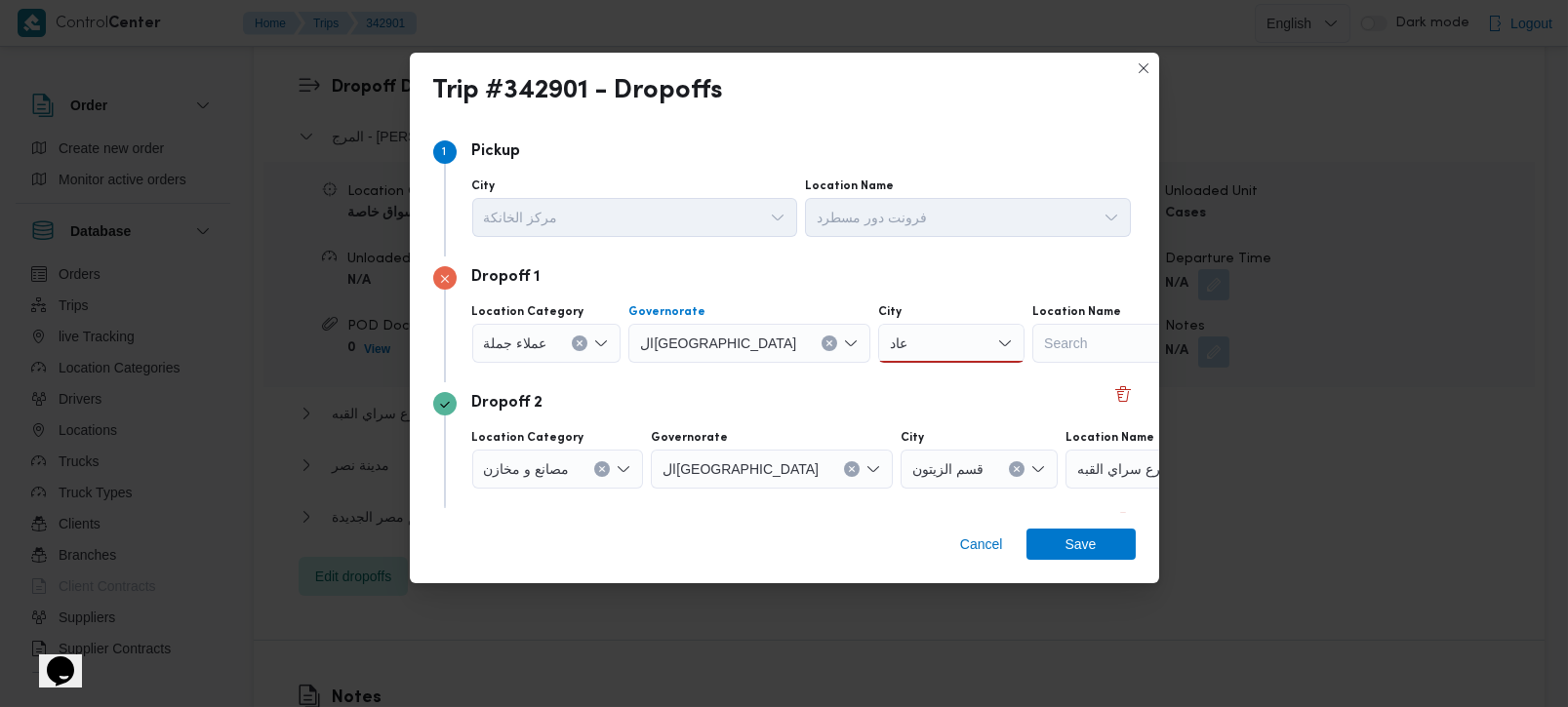
click at [879, 341] on div "عاد عاد" at bounding box center [952, 343] width 147 height 39
type input "عاد"
click at [855, 373] on span "قسم المعادي" at bounding box center [866, 379] width 99 height 24
click at [855, 400] on div "Dropoff 2" at bounding box center [784, 404] width 702 height 24
click at [606, 477] on div "مصانع و مخازن" at bounding box center [558, 468] width 171 height 39
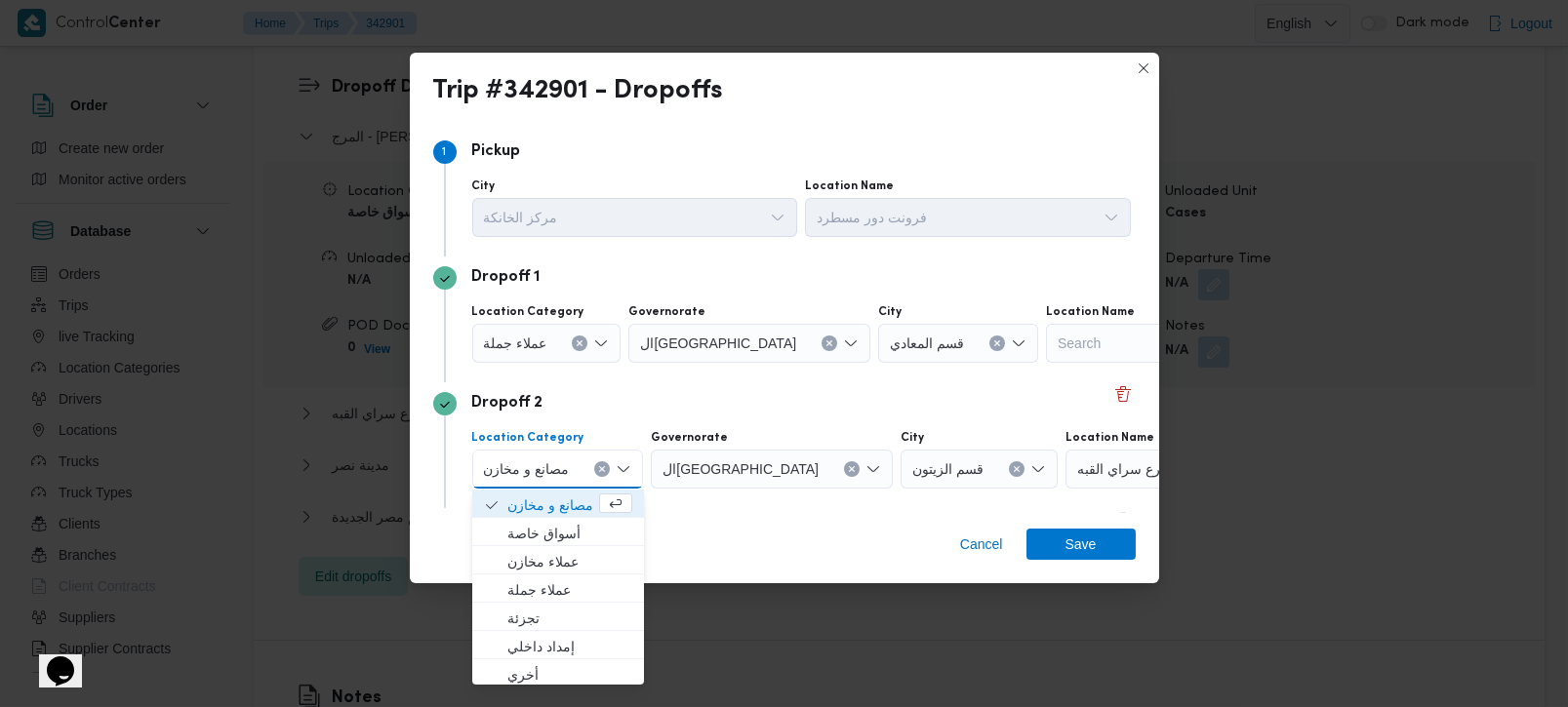
click at [602, 470] on icon "Clear input" at bounding box center [602, 469] width 5 height 5
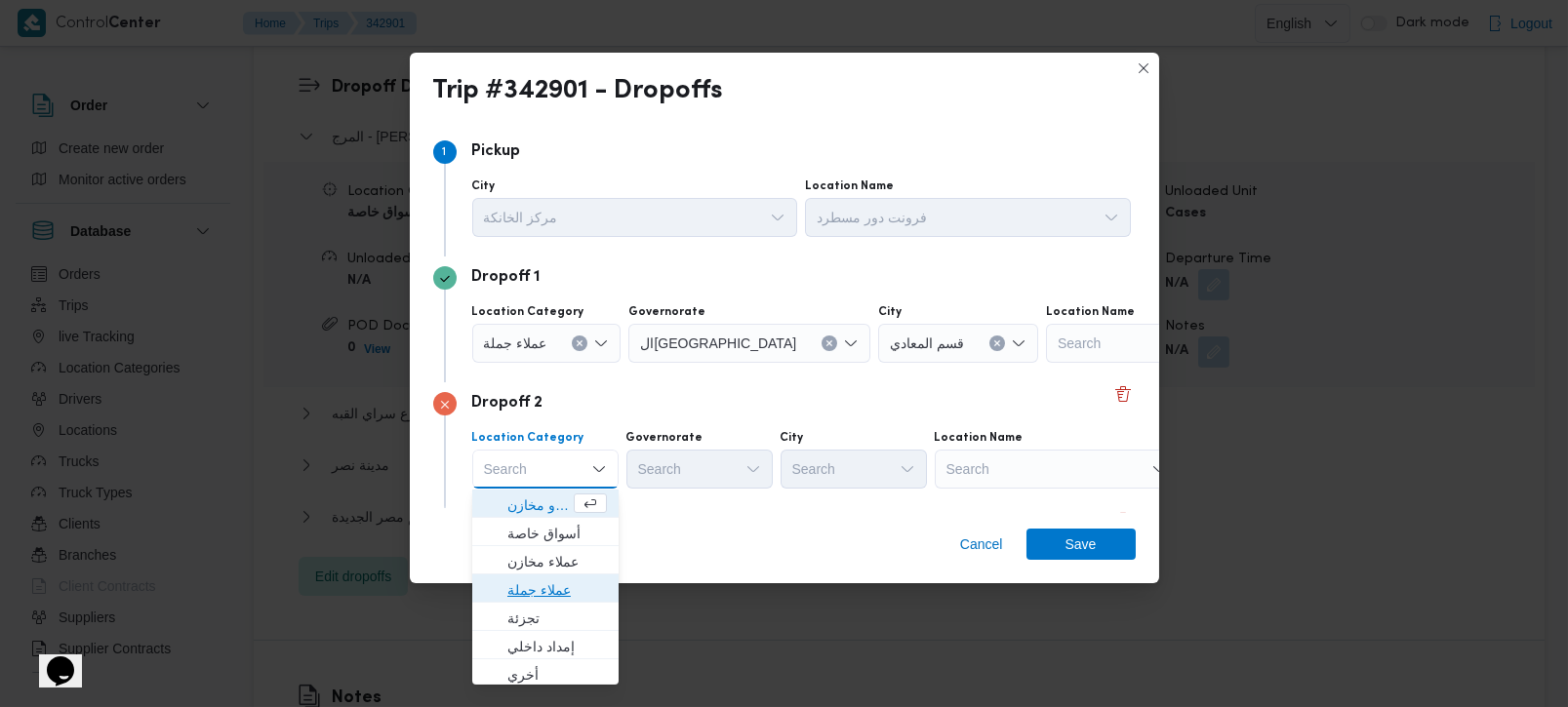
drag, startPoint x: 567, startPoint y: 581, endPoint x: 685, endPoint y: 482, distance: 154.0
click at [565, 581] on span "عملاء جملة" at bounding box center [557, 590] width 99 height 24
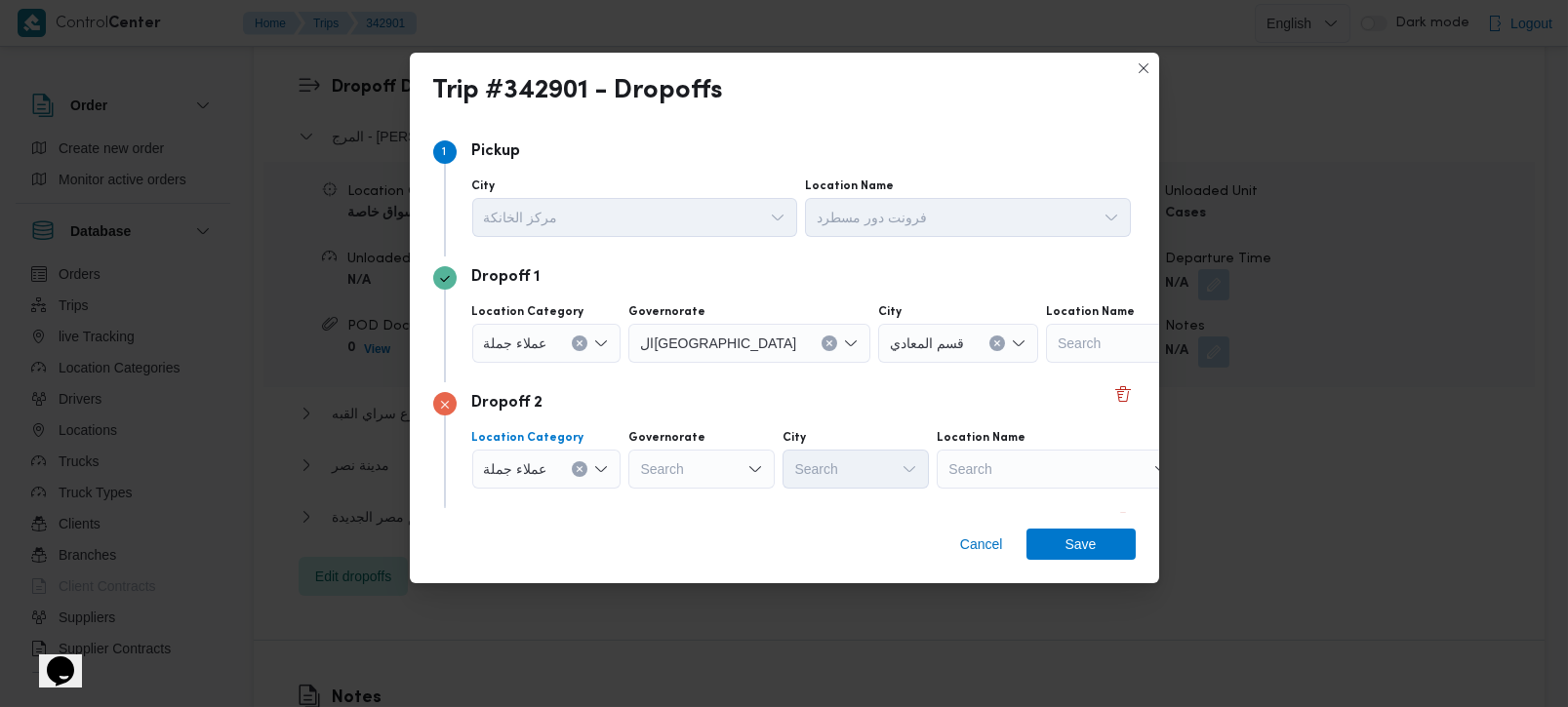
click at [691, 471] on div "Search" at bounding box center [701, 468] width 147 height 39
type input "رة"
click at [684, 535] on span "القاه رة" at bounding box center [711, 534] width 99 height 24
click at [879, 479] on div "Search" at bounding box center [952, 468] width 147 height 39
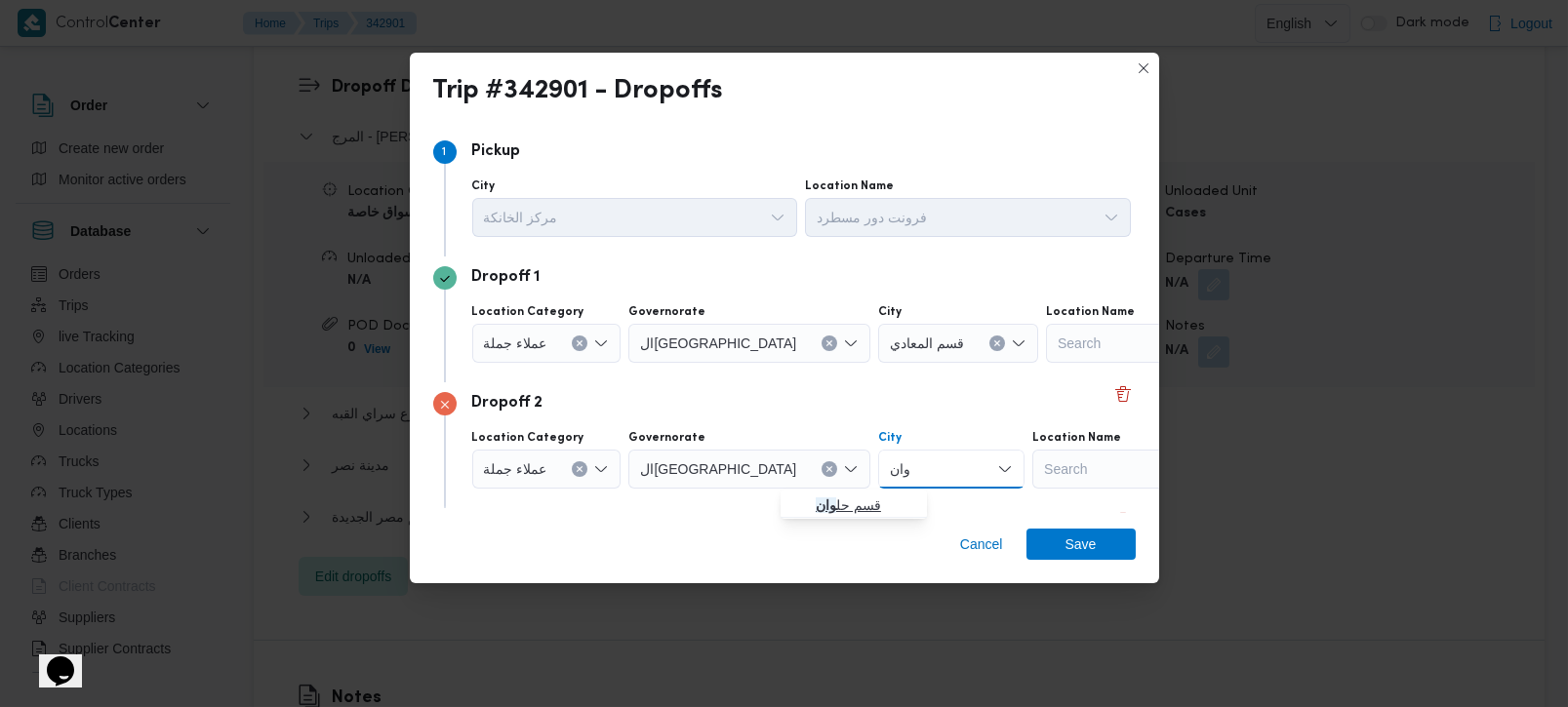
type input "وان"
click at [870, 509] on span "قسم حل وان" at bounding box center [866, 505] width 99 height 24
click at [870, 543] on div "Cancel Save" at bounding box center [784, 548] width 750 height 70
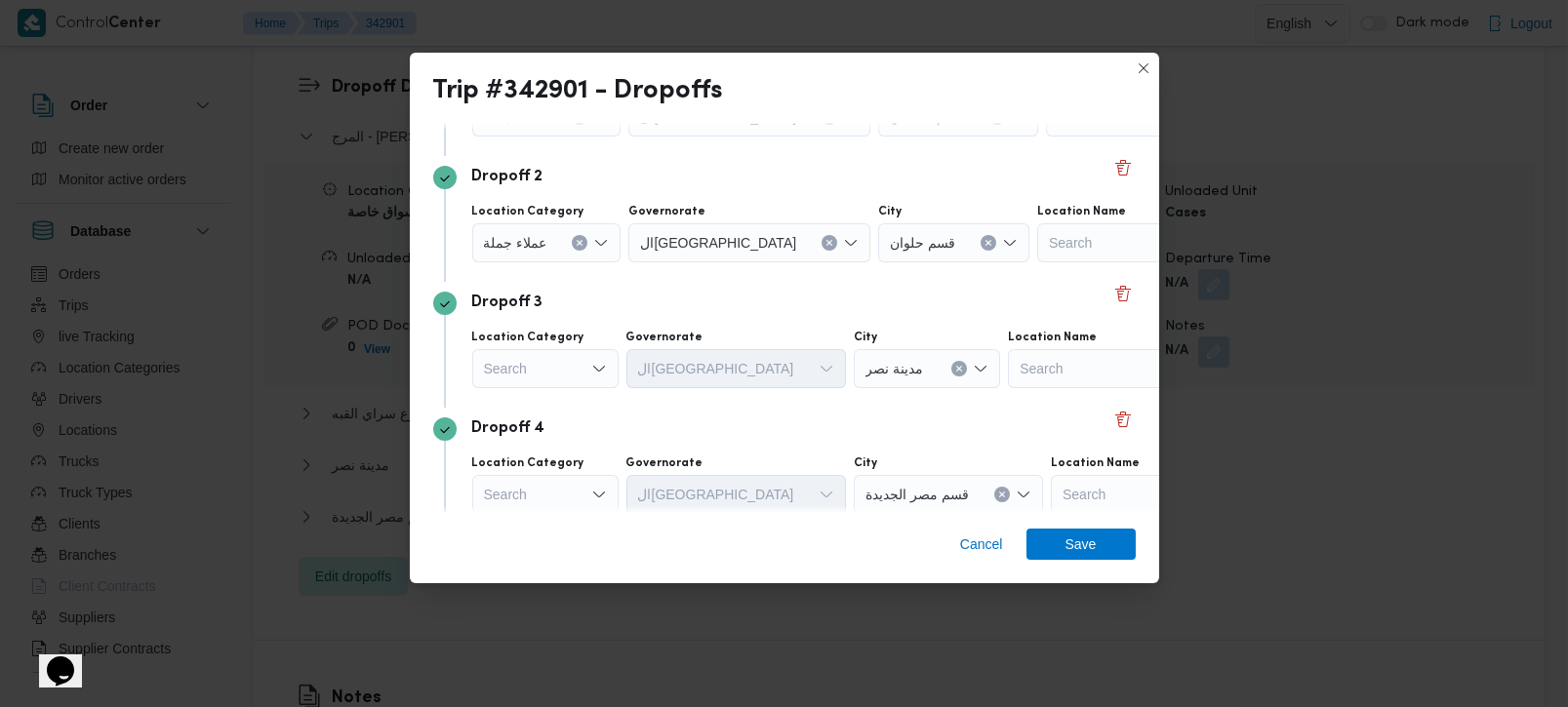
scroll to position [230, 0]
click at [576, 364] on div "Search" at bounding box center [546, 365] width 147 height 39
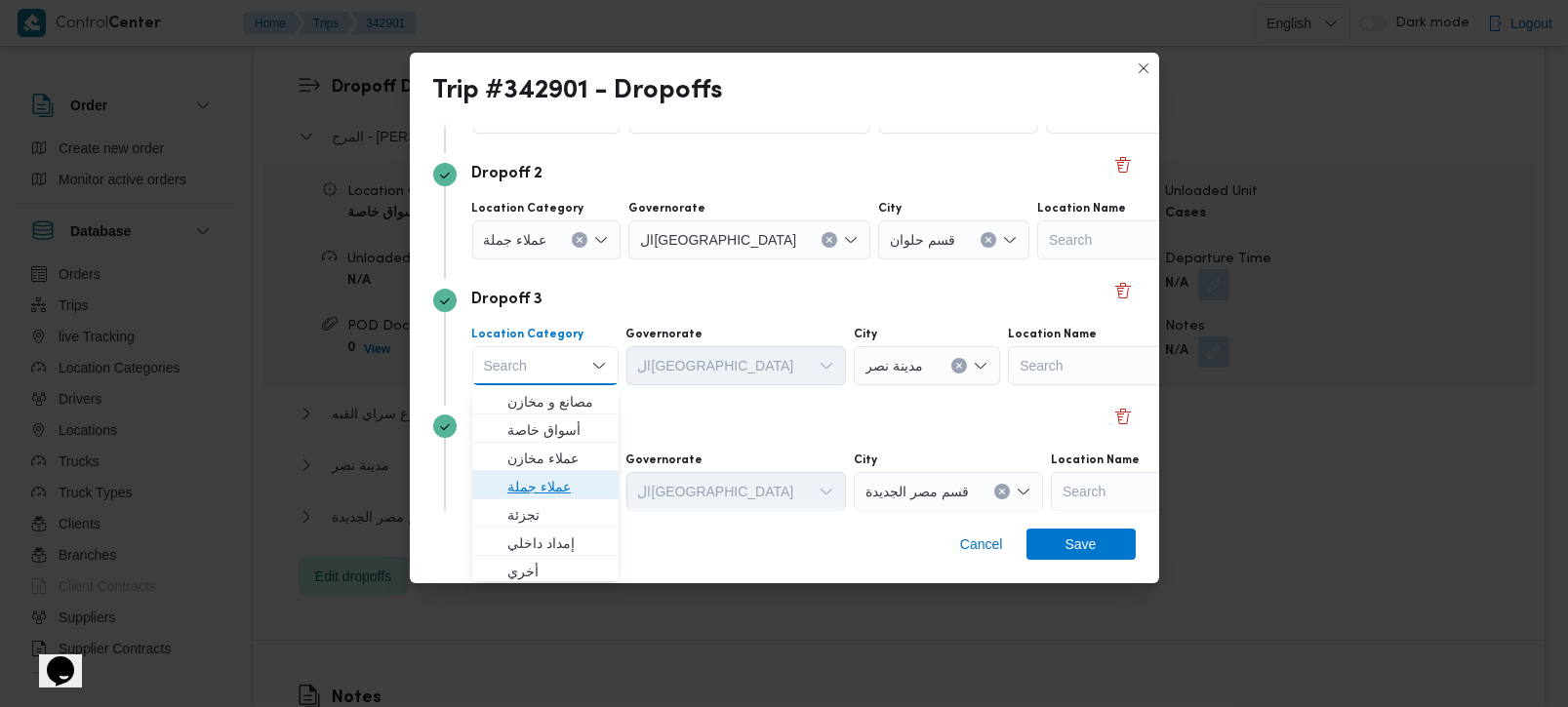
click at [559, 485] on span "عملاء جملة" at bounding box center [557, 487] width 99 height 24
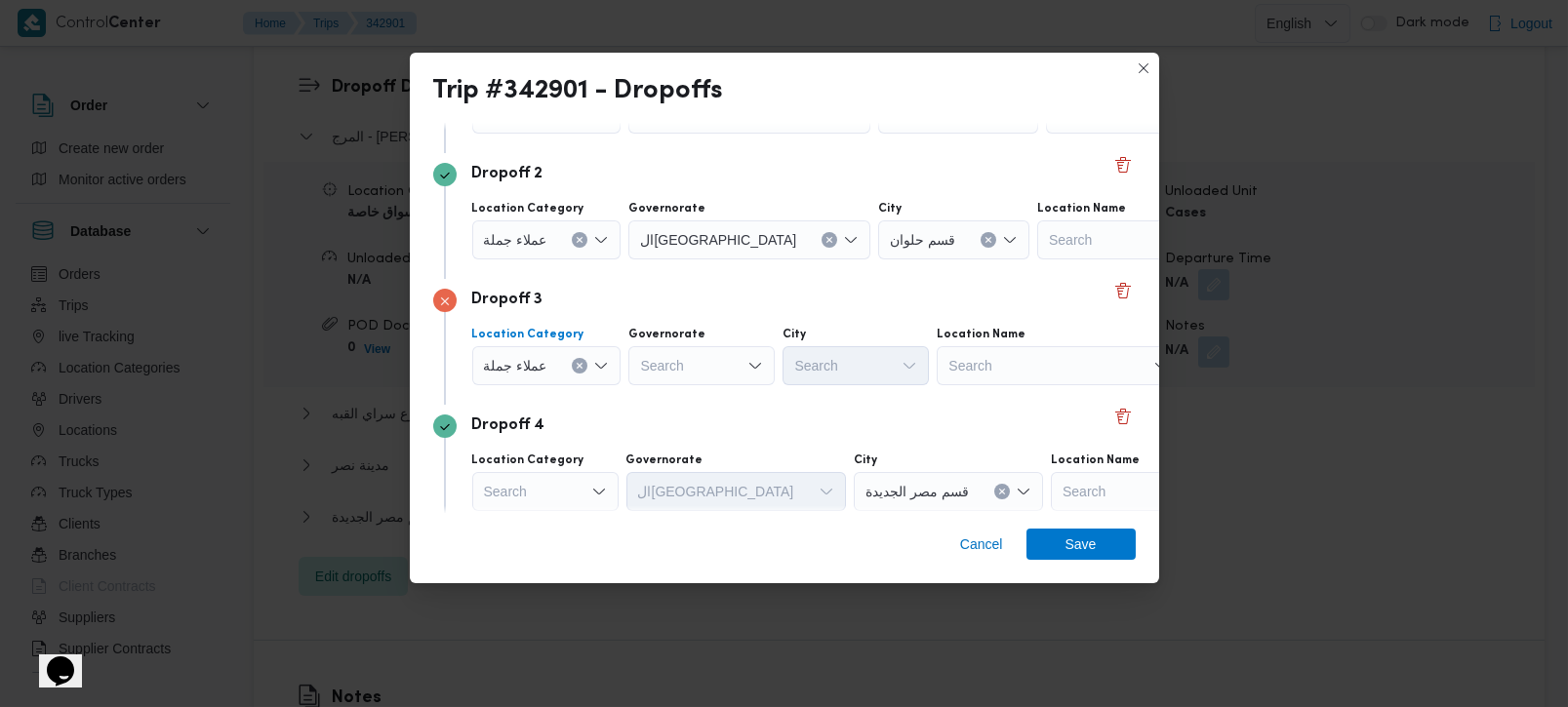
click at [694, 359] on div "Search" at bounding box center [701, 365] width 147 height 39
type input "رة"
drag, startPoint x: 706, startPoint y: 419, endPoint x: 751, endPoint y: 401, distance: 48.5
click at [706, 419] on span "القاه رة" at bounding box center [711, 431] width 99 height 24
click at [879, 372] on div "Search" at bounding box center [952, 365] width 147 height 39
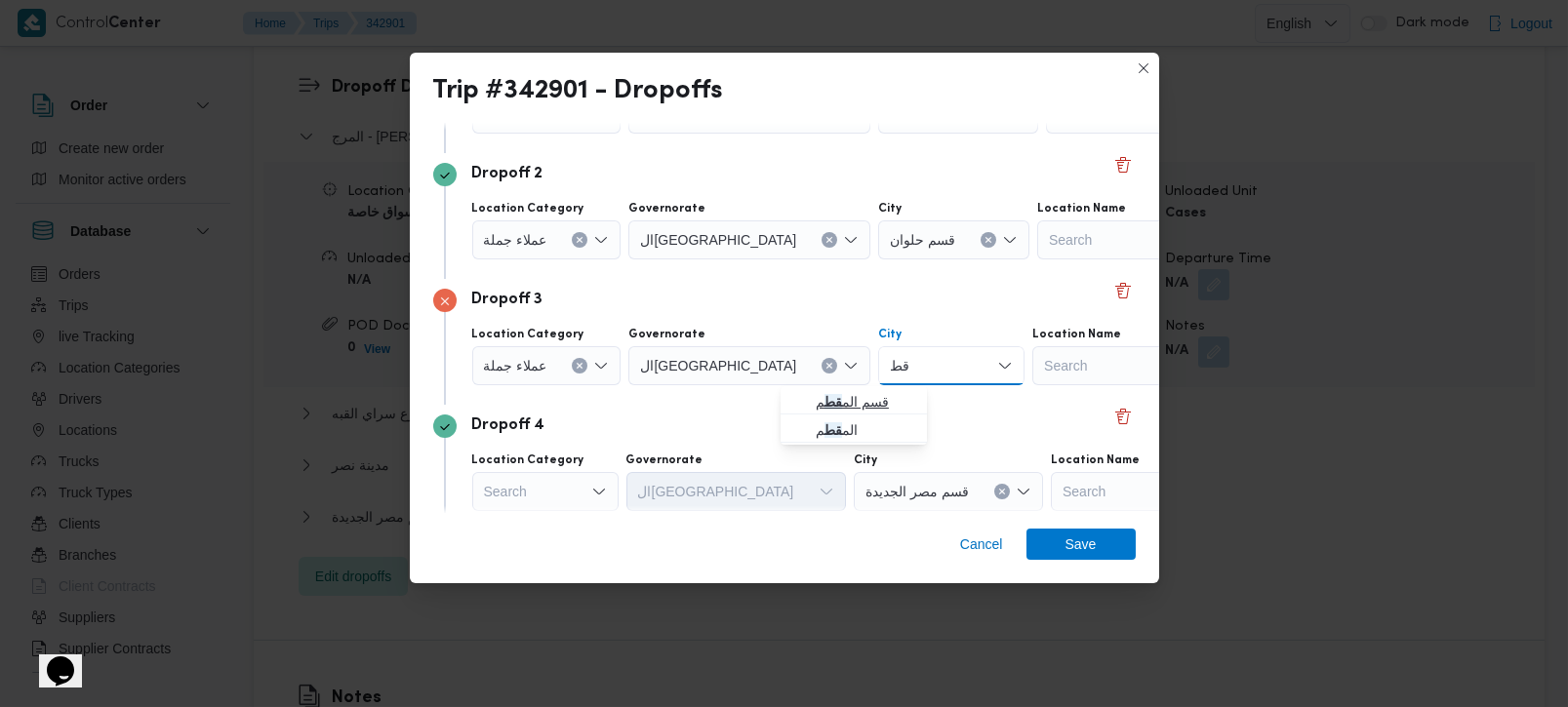
type input "قط"
click at [848, 398] on span "قسم الم قط م" at bounding box center [866, 402] width 99 height 24
click at [846, 428] on div "Dropoff 4" at bounding box center [784, 427] width 702 height 24
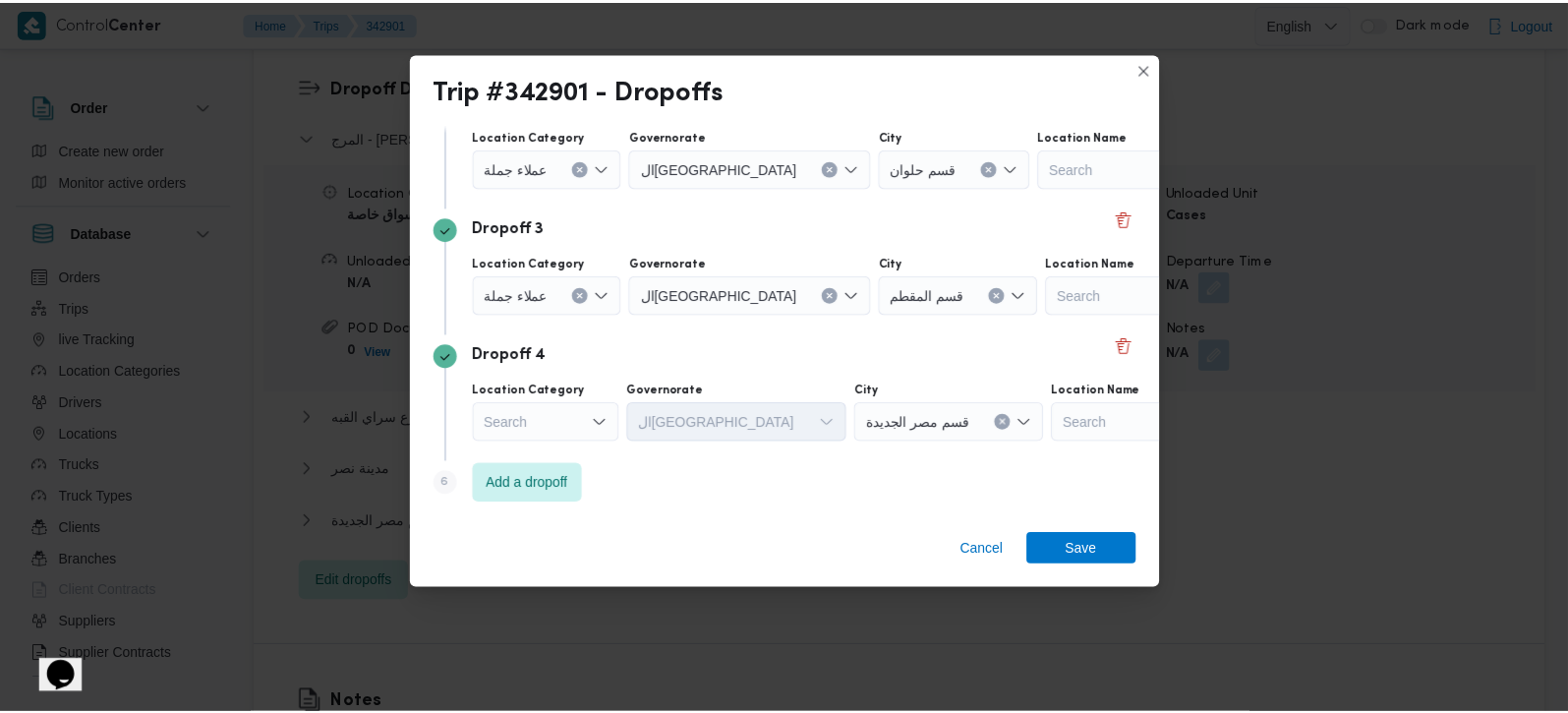
scroll to position [306, 0]
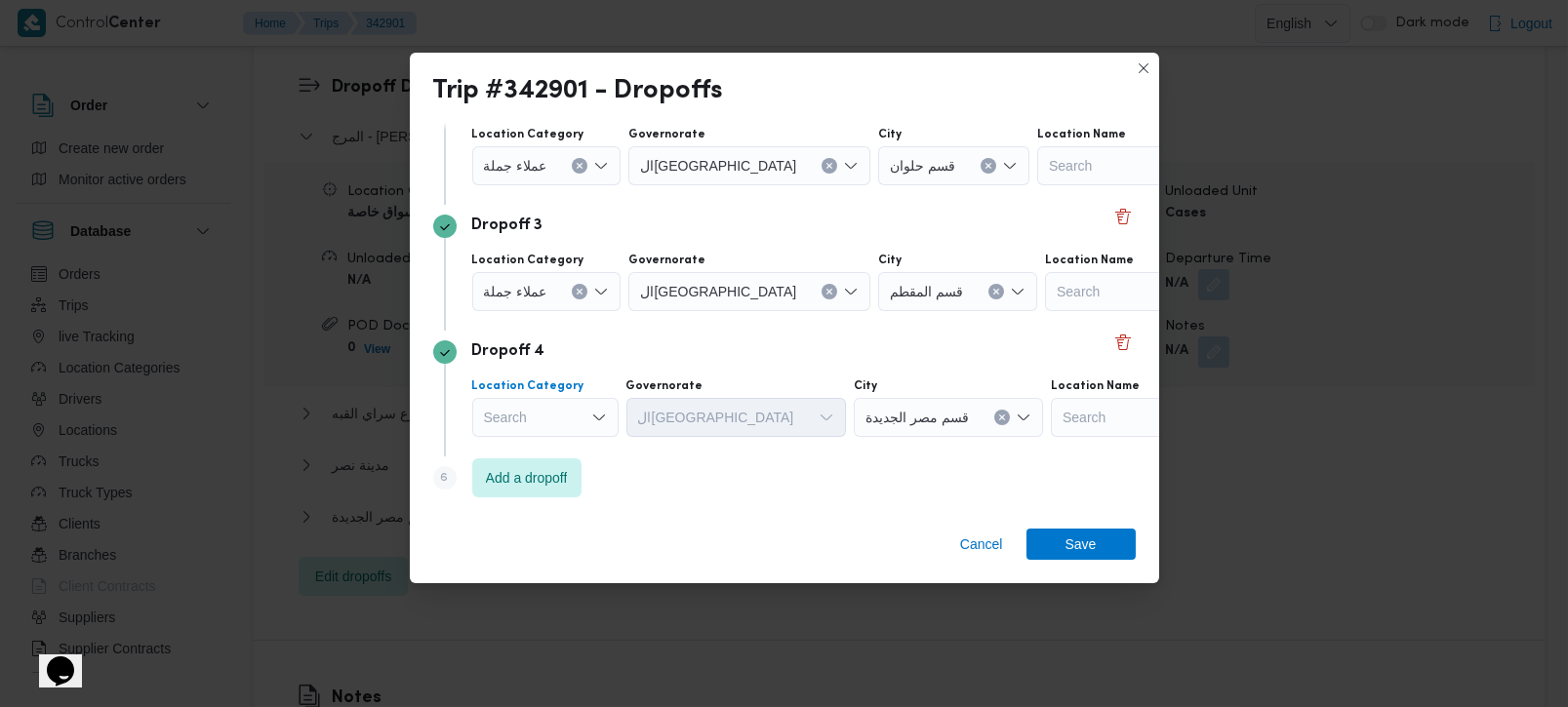
click at [588, 409] on div "Search" at bounding box center [546, 417] width 147 height 39
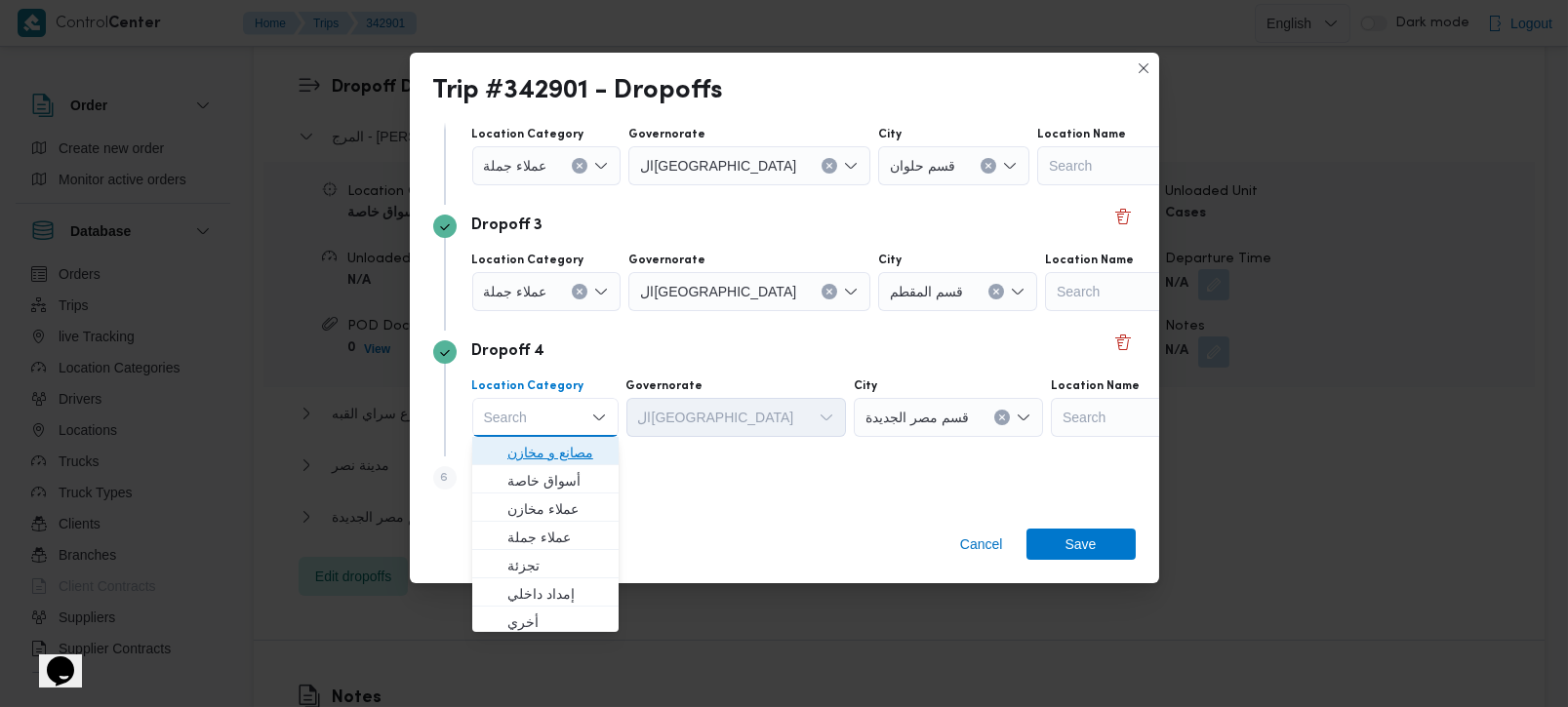
click at [568, 451] on span "مصانع و مخازن" at bounding box center [557, 453] width 99 height 24
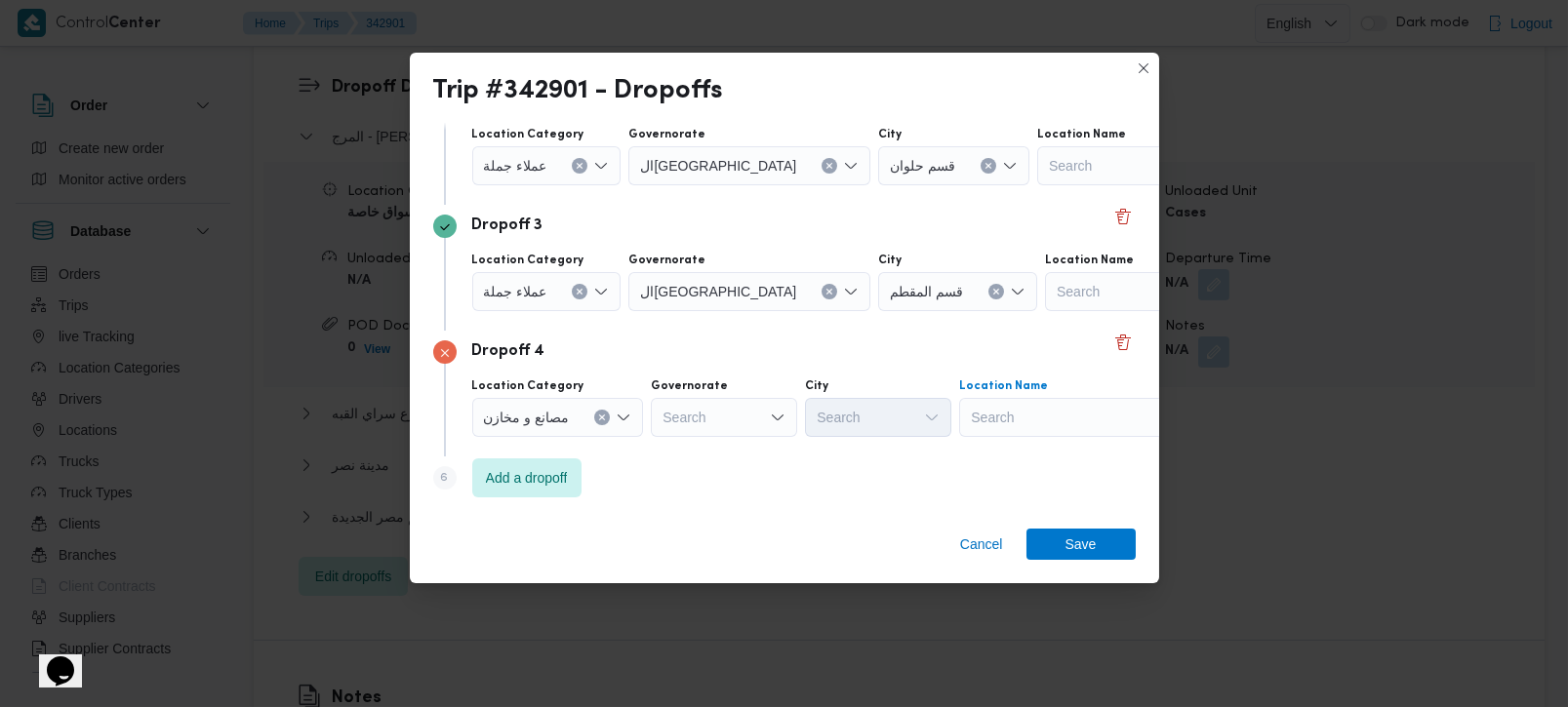
click at [1009, 427] on div "Search" at bounding box center [1081, 417] width 244 height 39
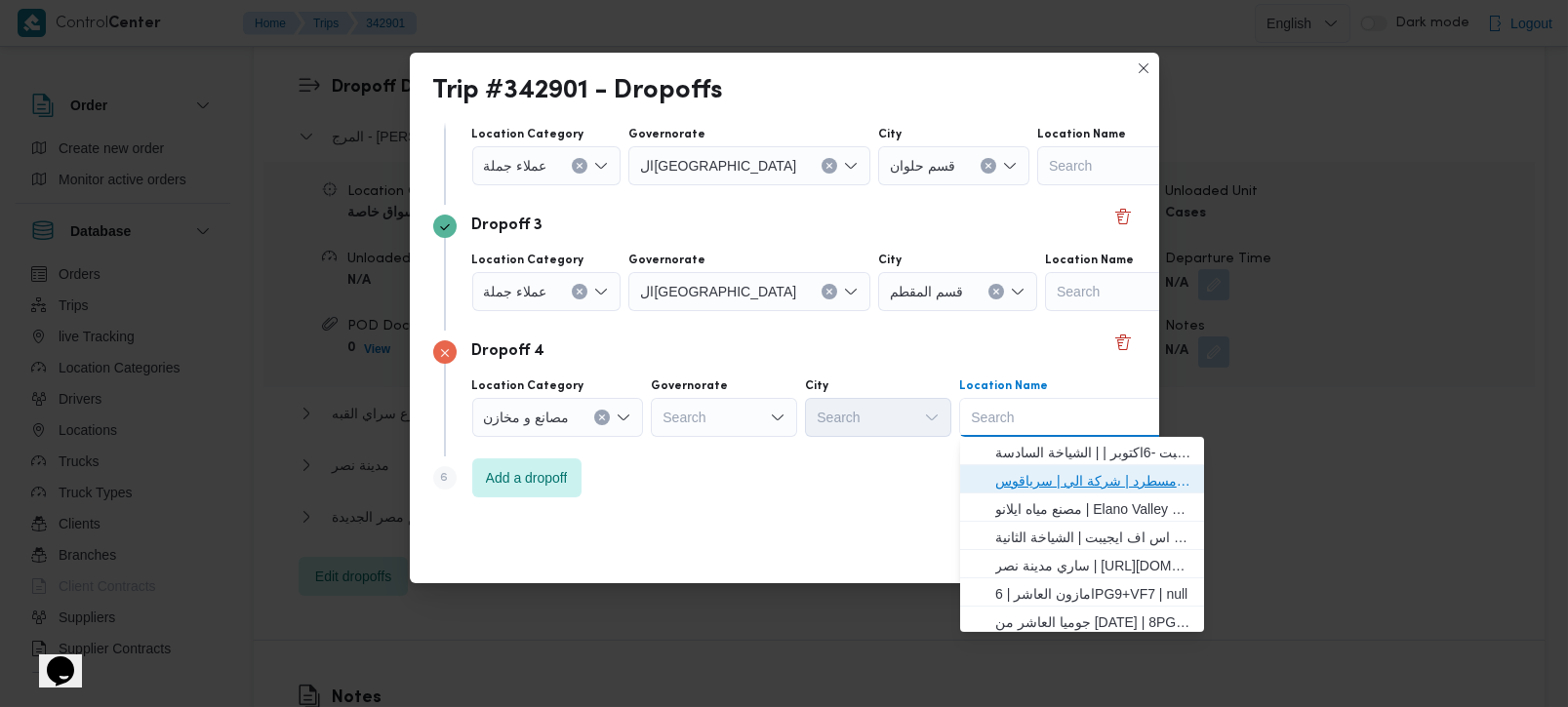
click at [1000, 486] on span "فرونت دور مسطرد | شركة الي | سرياقوس" at bounding box center [1094, 481] width 197 height 24
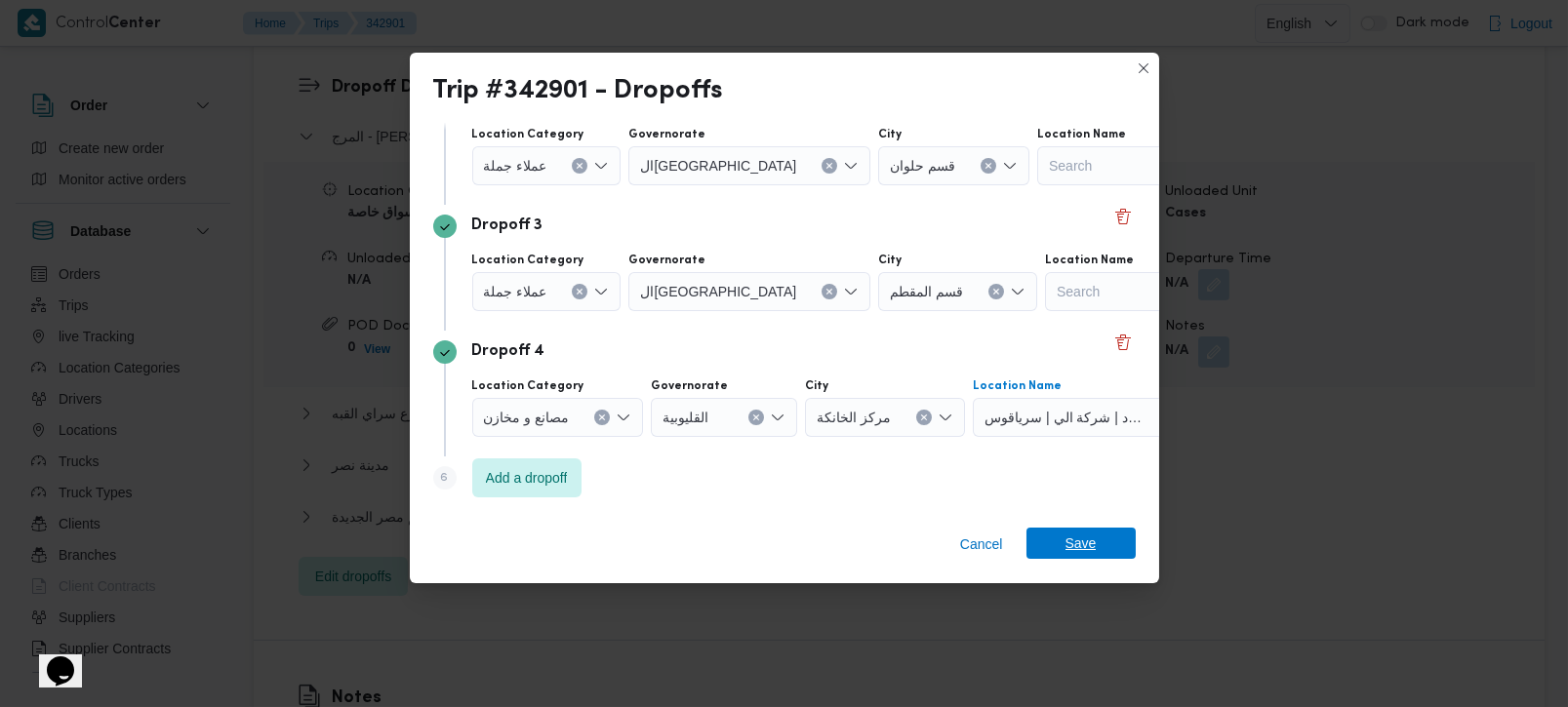
click at [1058, 536] on span "Save" at bounding box center [1081, 544] width 109 height 32
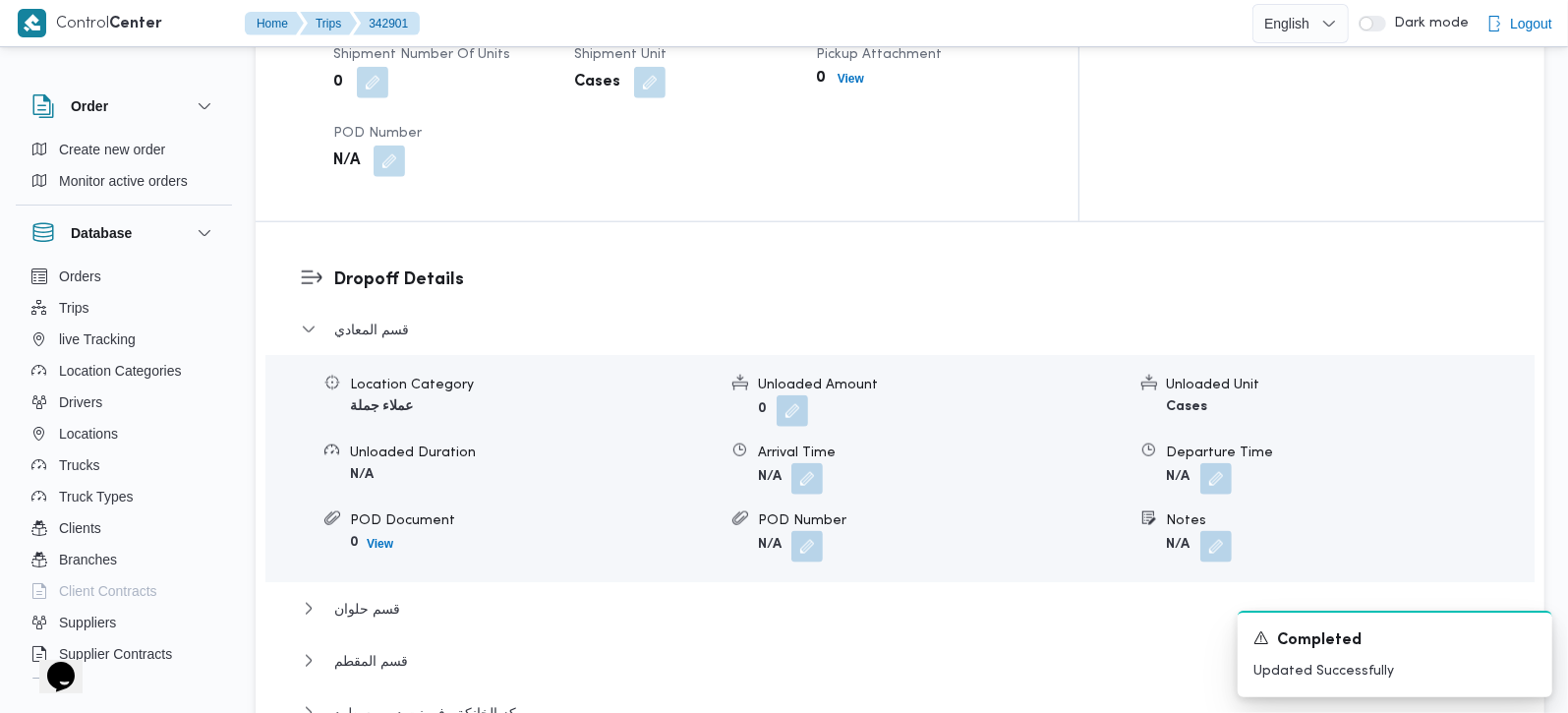
scroll to position [1621, 0]
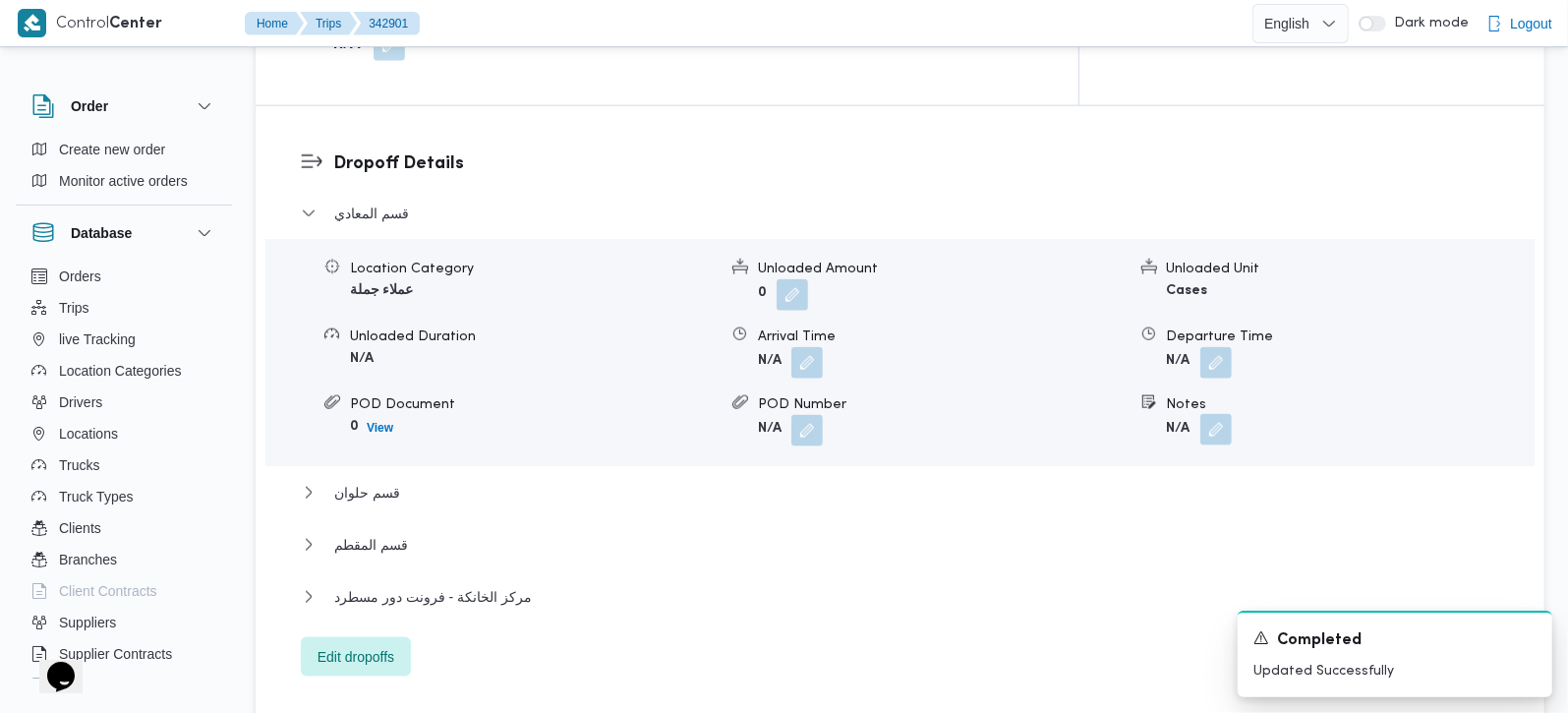
click at [1209, 414] on button "button" at bounding box center [1217, 430] width 32 height 32
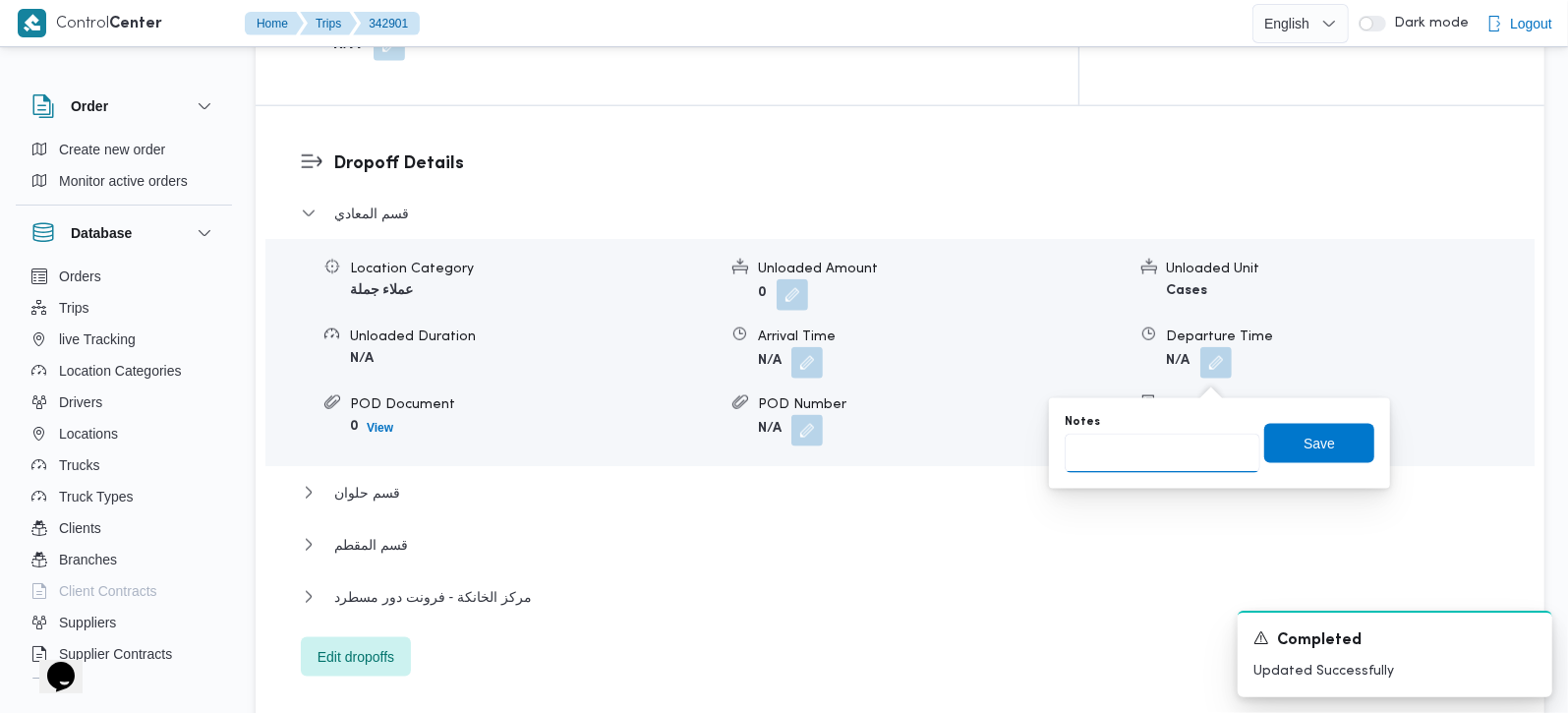
click at [1159, 433] on input "Notes" at bounding box center [1163, 452] width 196 height 39
click at [1165, 463] on input "زهراء المعاد و اوسكار المعادي و" at bounding box center [1163, 452] width 196 height 39
type input "زهراء المعادي و اوسكار المعادي و و كورنيش المعادي"
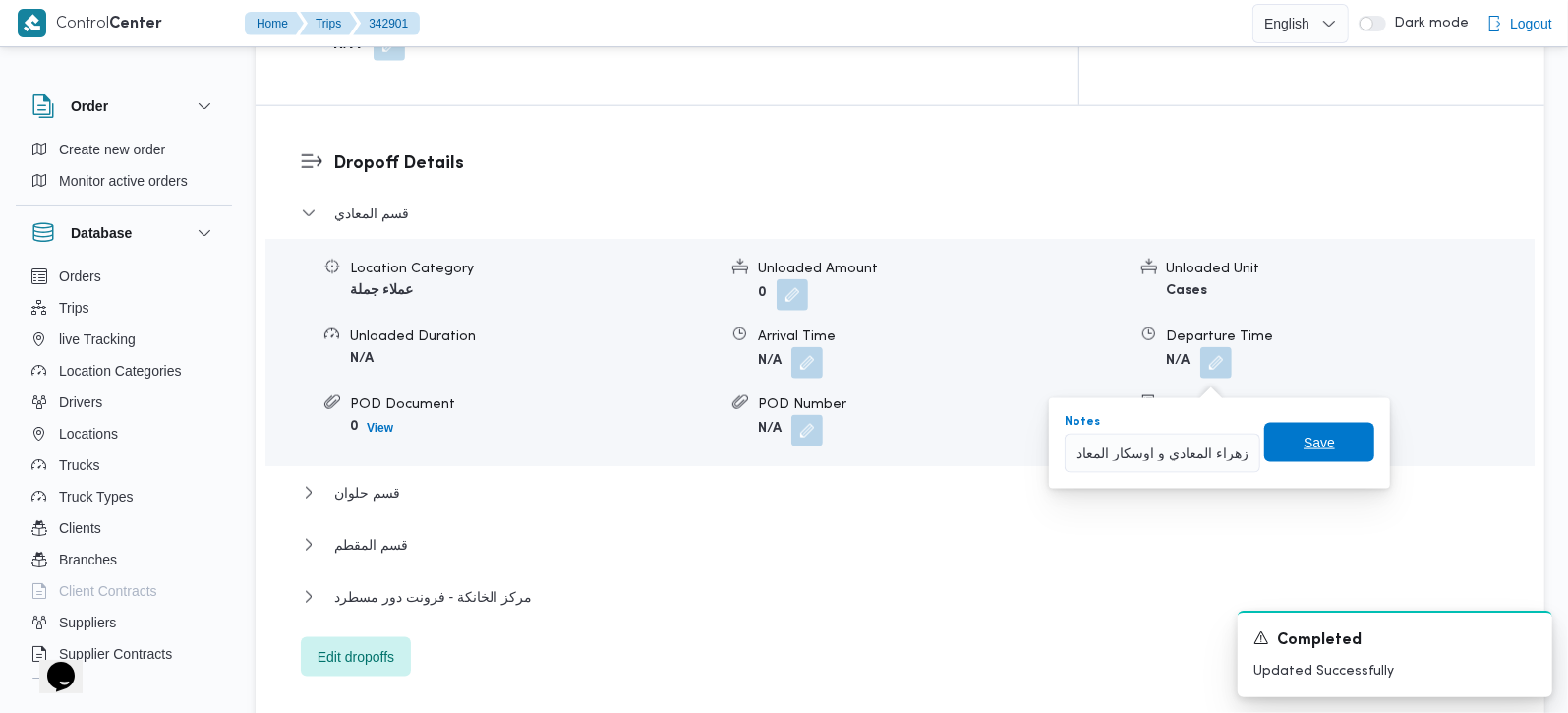
click at [1321, 449] on span "Save" at bounding box center [1319, 442] width 110 height 39
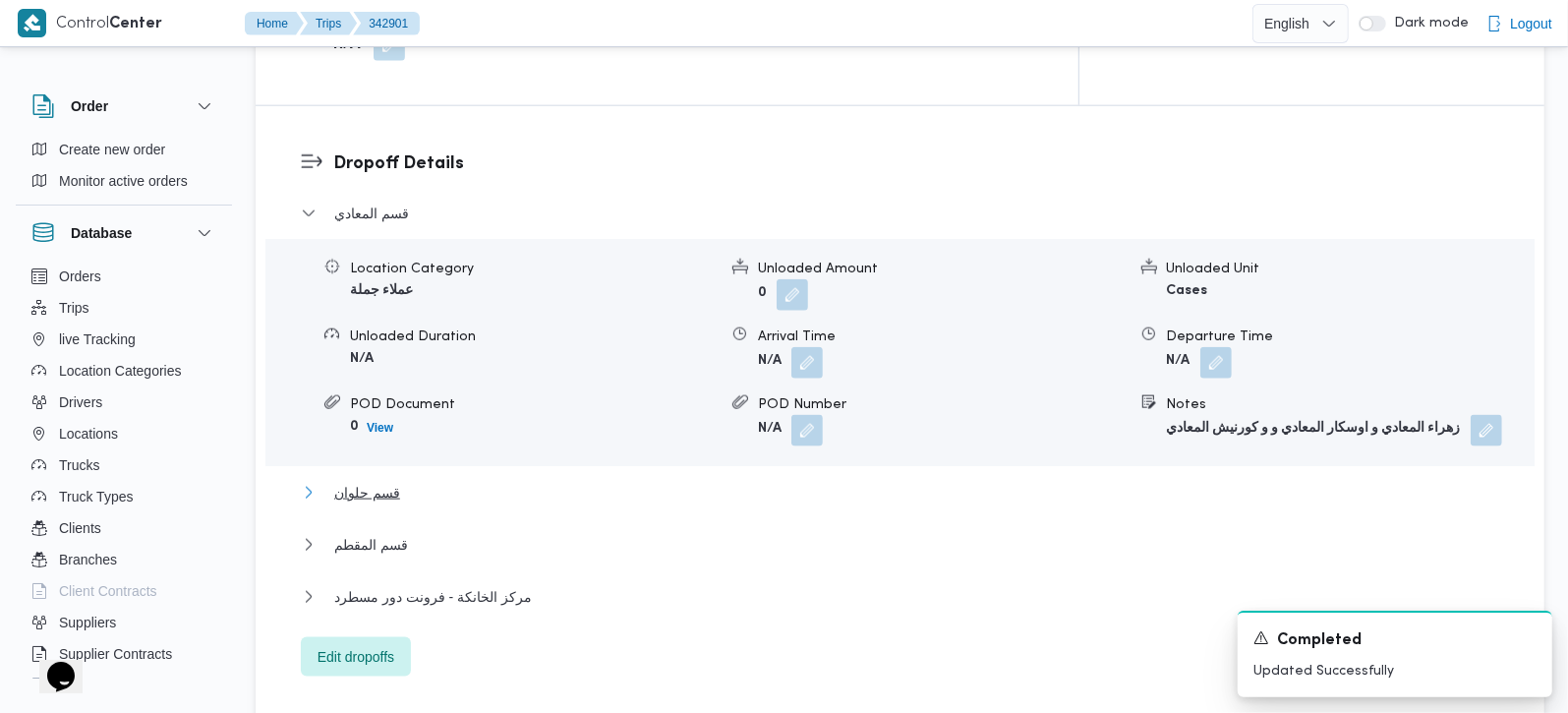
click at [371, 481] on span "قسم حلوان" at bounding box center [367, 493] width 66 height 24
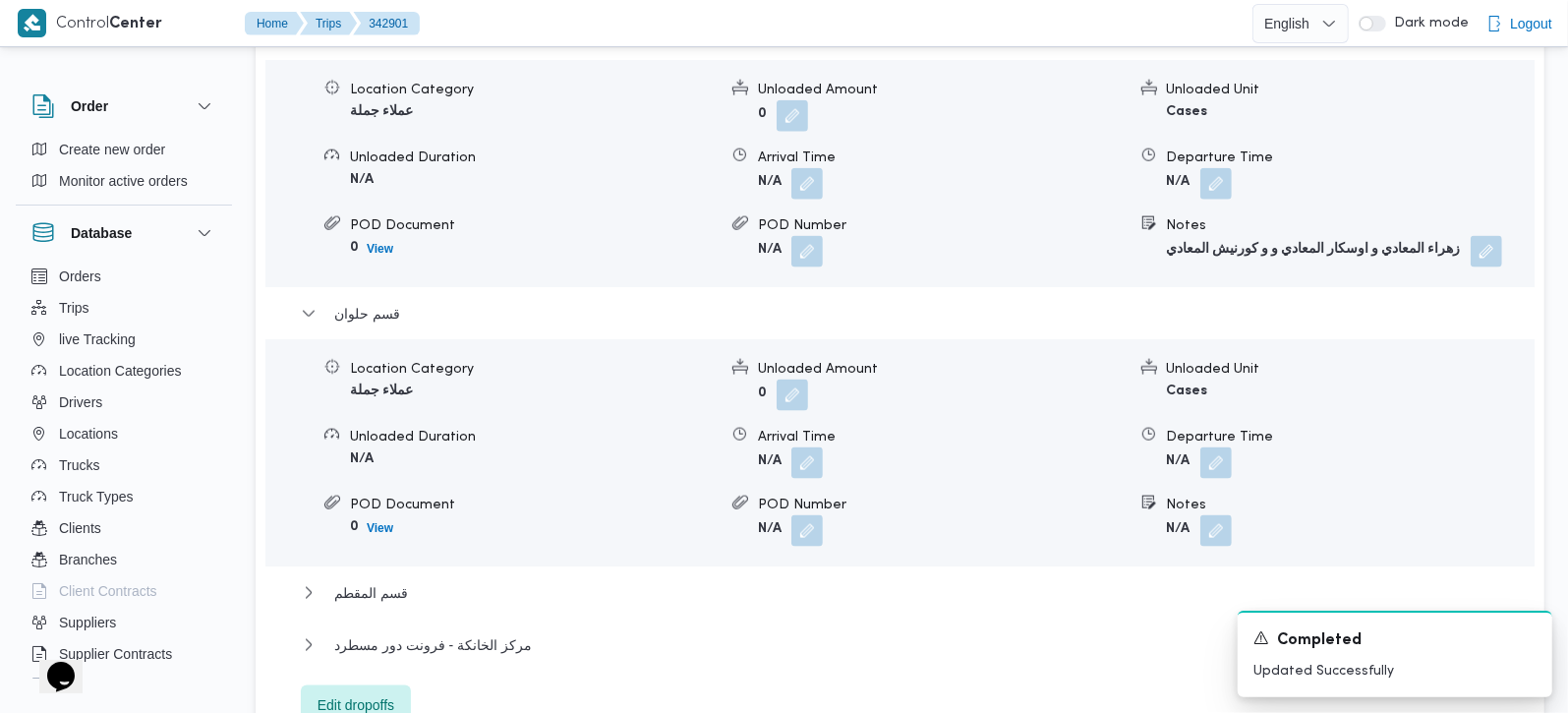
scroll to position [1851, 0]
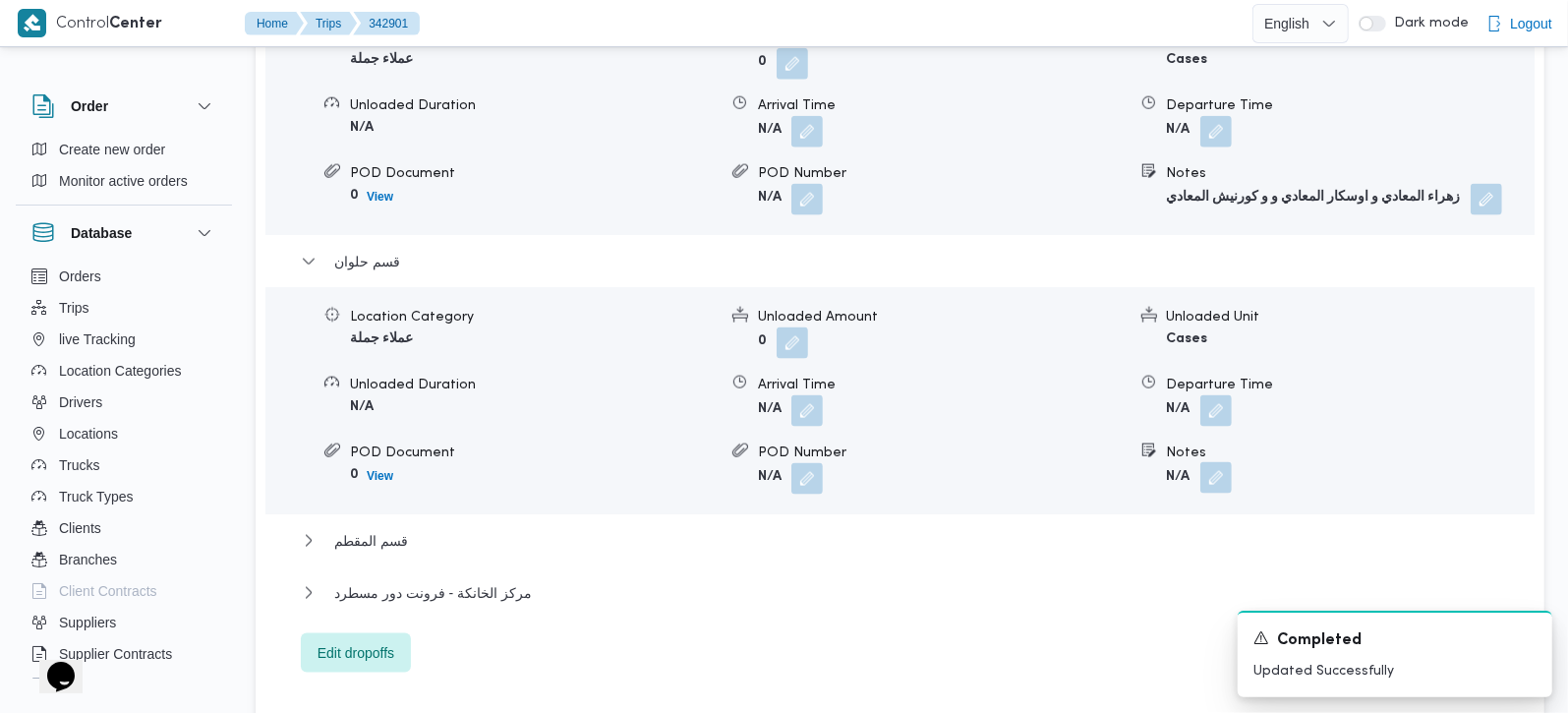
click at [1224, 462] on button "button" at bounding box center [1217, 478] width 32 height 32
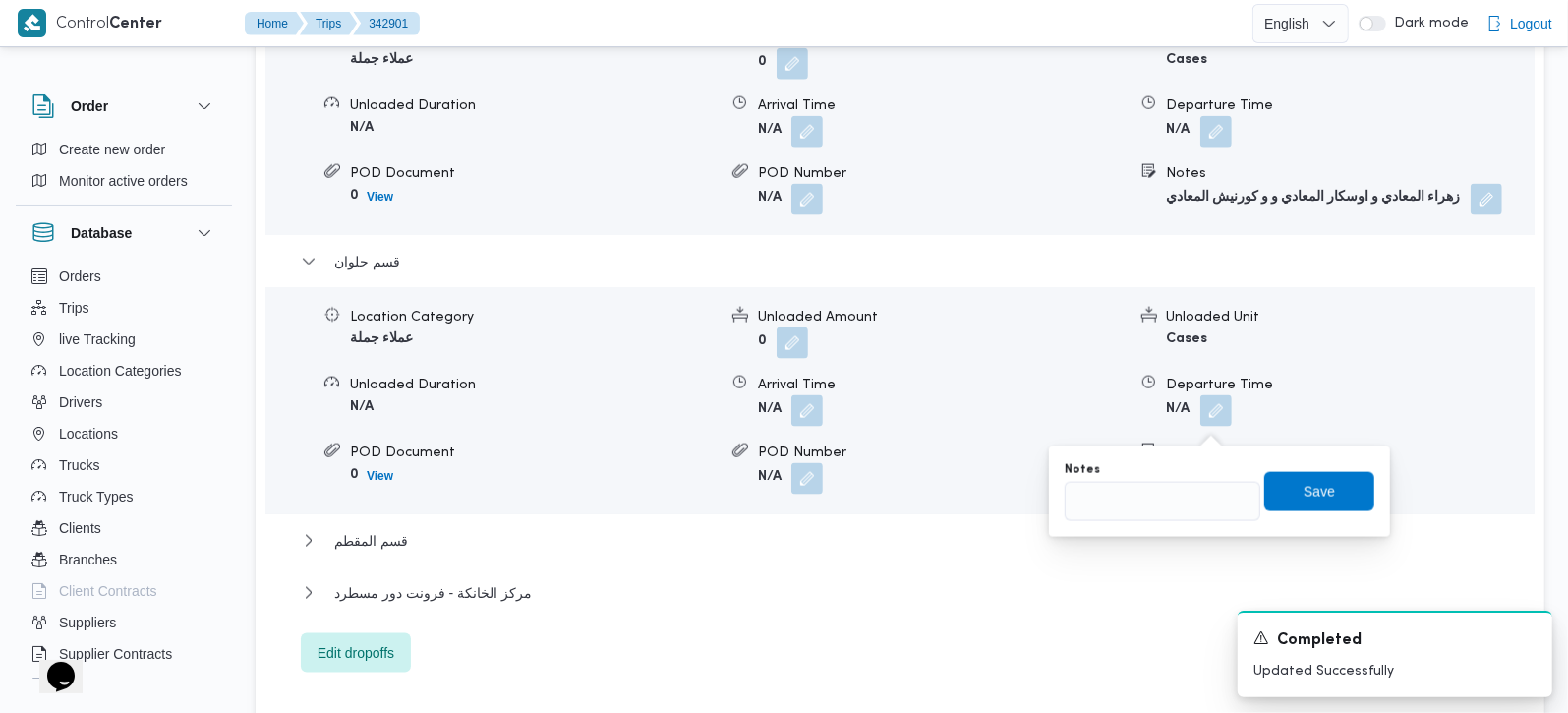
click at [1169, 475] on div "Notes" at bounding box center [1163, 470] width 196 height 16
click at [1172, 525] on div "You are in a dialog. To close this dialog, hit escape. Notes Save" at bounding box center [1220, 491] width 341 height 91
click at [1157, 507] on input "Notes" at bounding box center [1163, 501] width 196 height 39
type input "طلبات و الفرجاني"
click at [1281, 486] on span "Save" at bounding box center [1319, 490] width 110 height 39
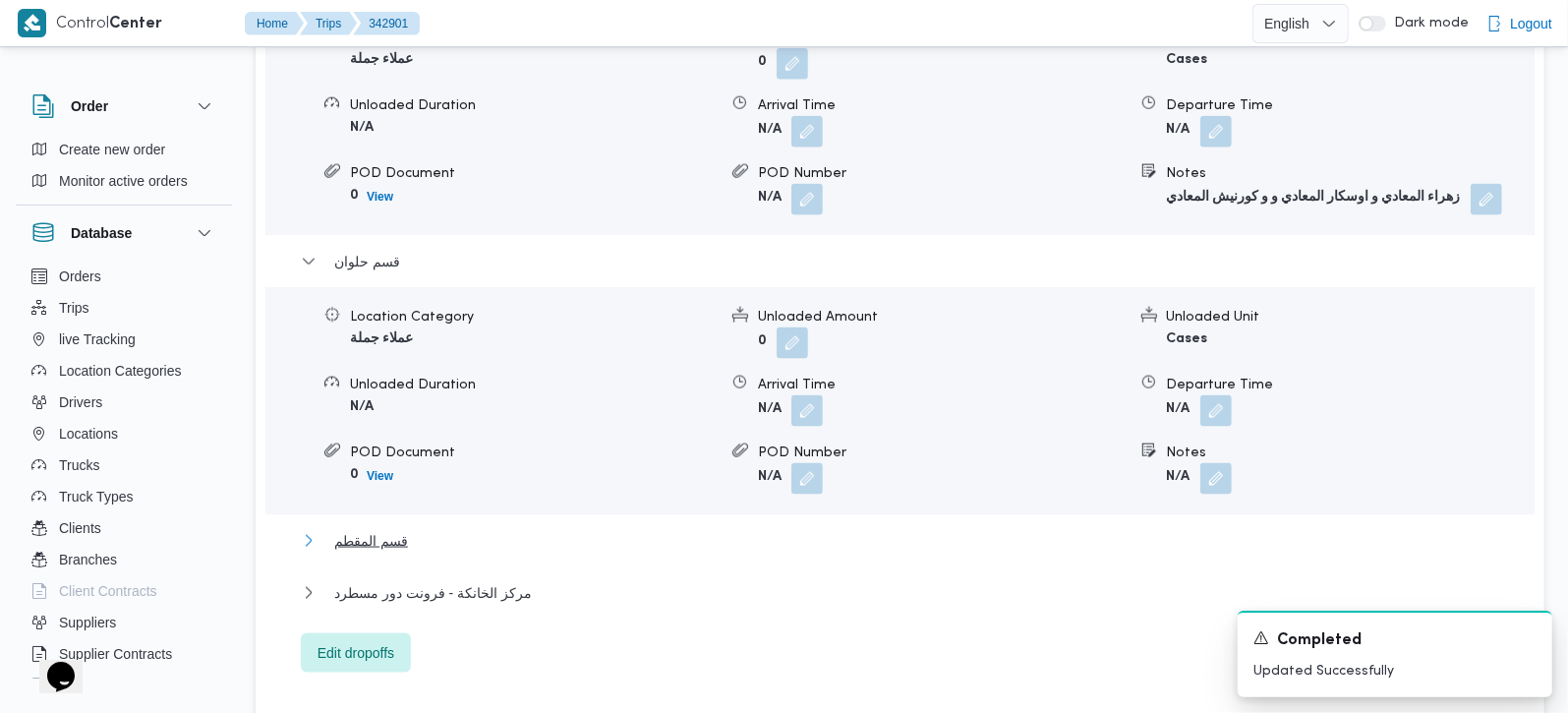
click at [407, 529] on button "قسم المقطم" at bounding box center [900, 541] width 1200 height 24
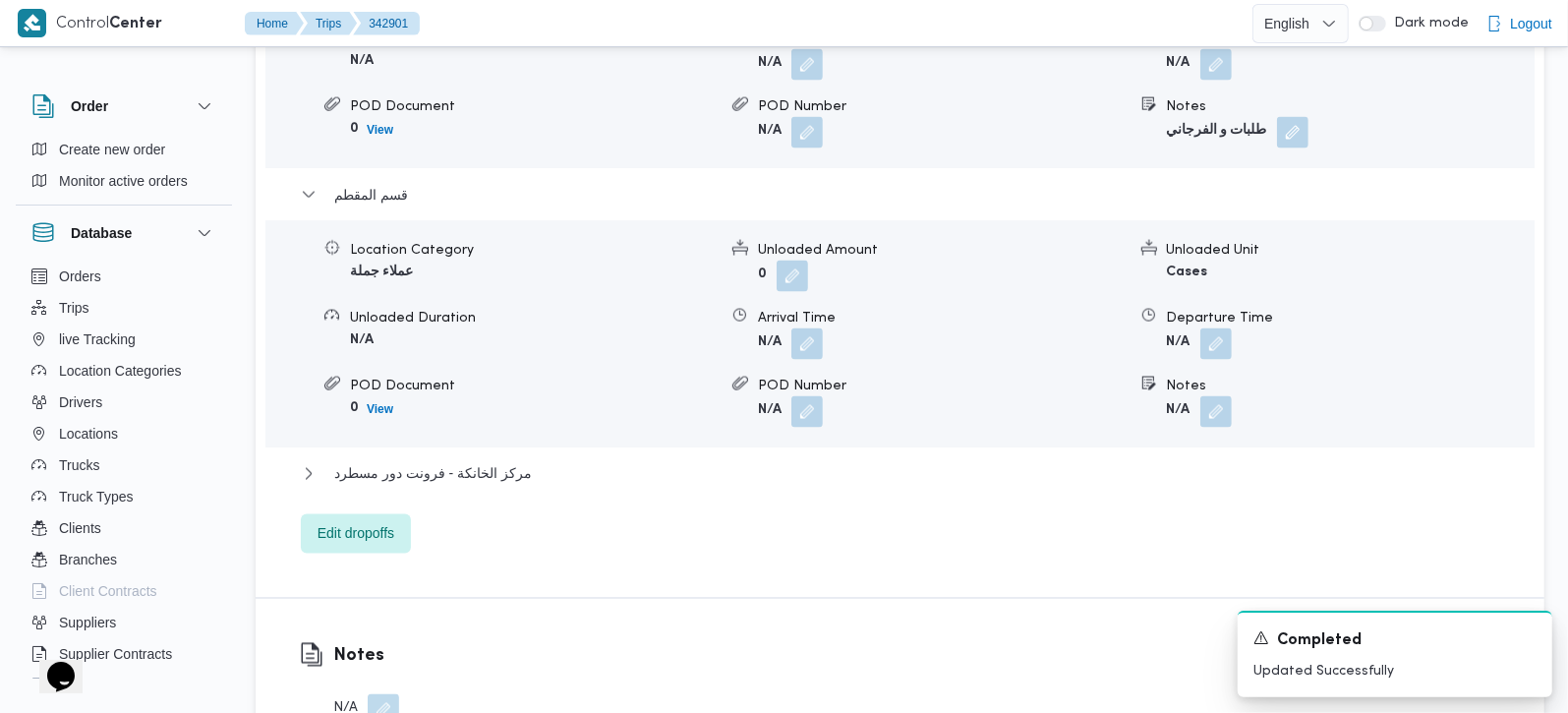
scroll to position [2199, 0]
click at [1219, 394] on button "button" at bounding box center [1217, 410] width 32 height 32
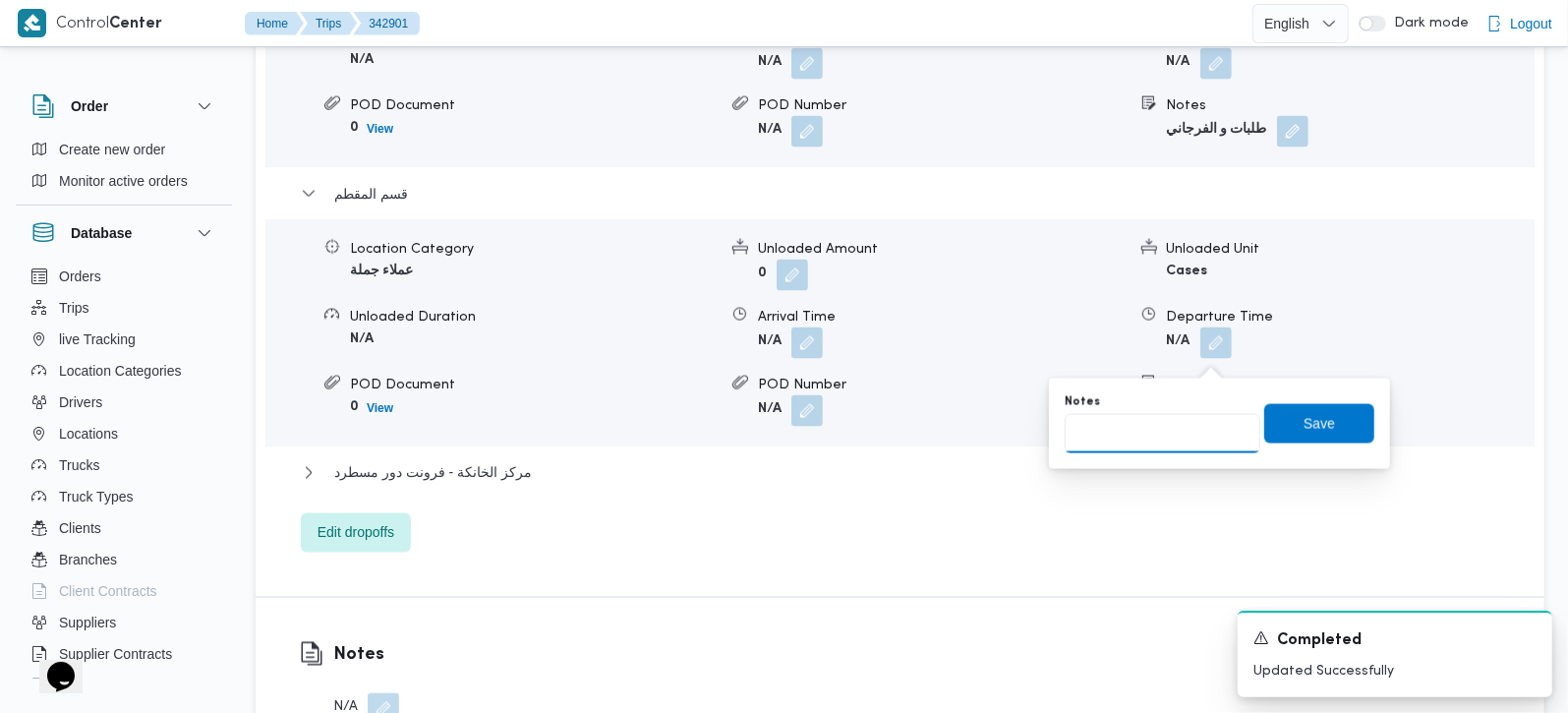
click at [1174, 427] on input "Notes" at bounding box center [1163, 433] width 196 height 39
type input "طلبات الهضبة الوسطى و رابيت المقطم"
click at [1304, 427] on span "Save" at bounding box center [1319, 423] width 32 height 24
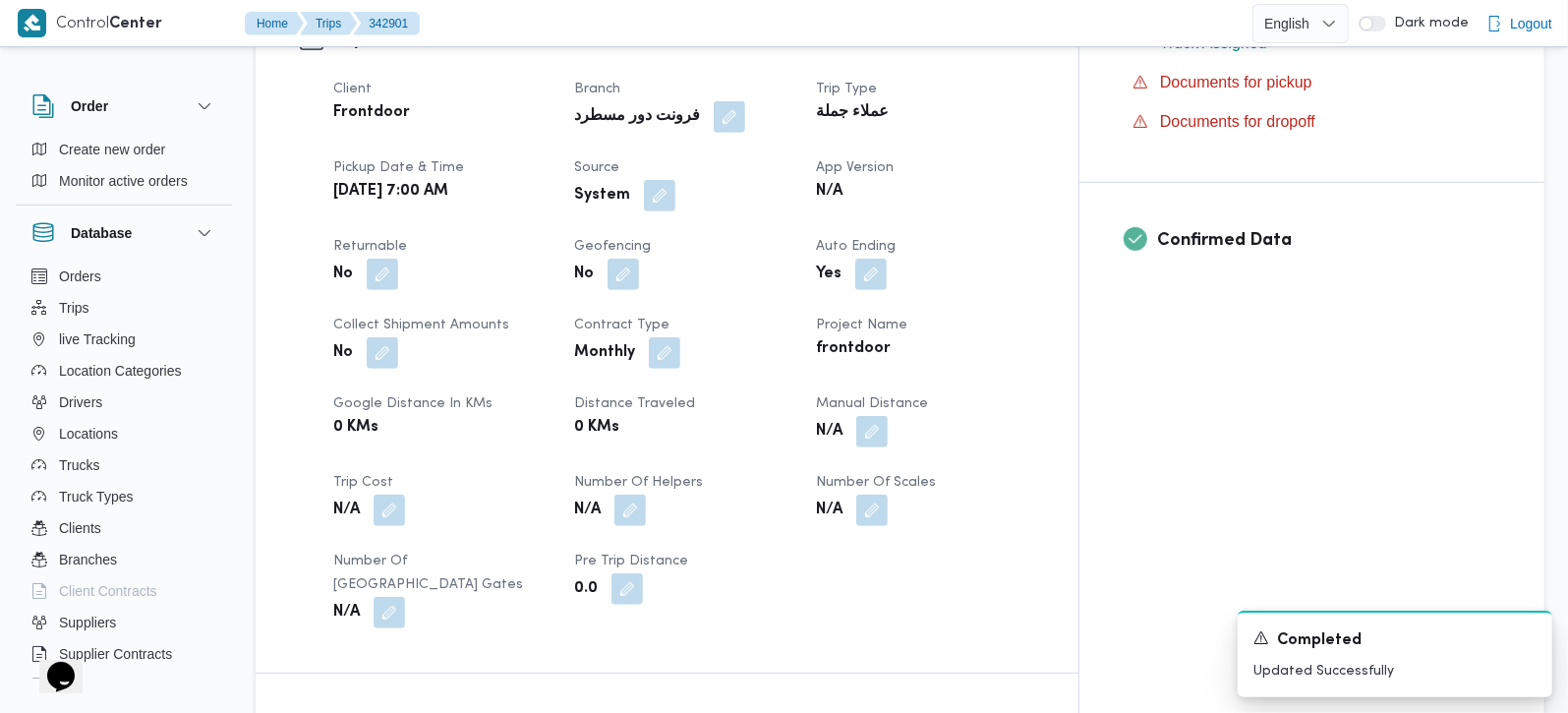
scroll to position [694, 0]
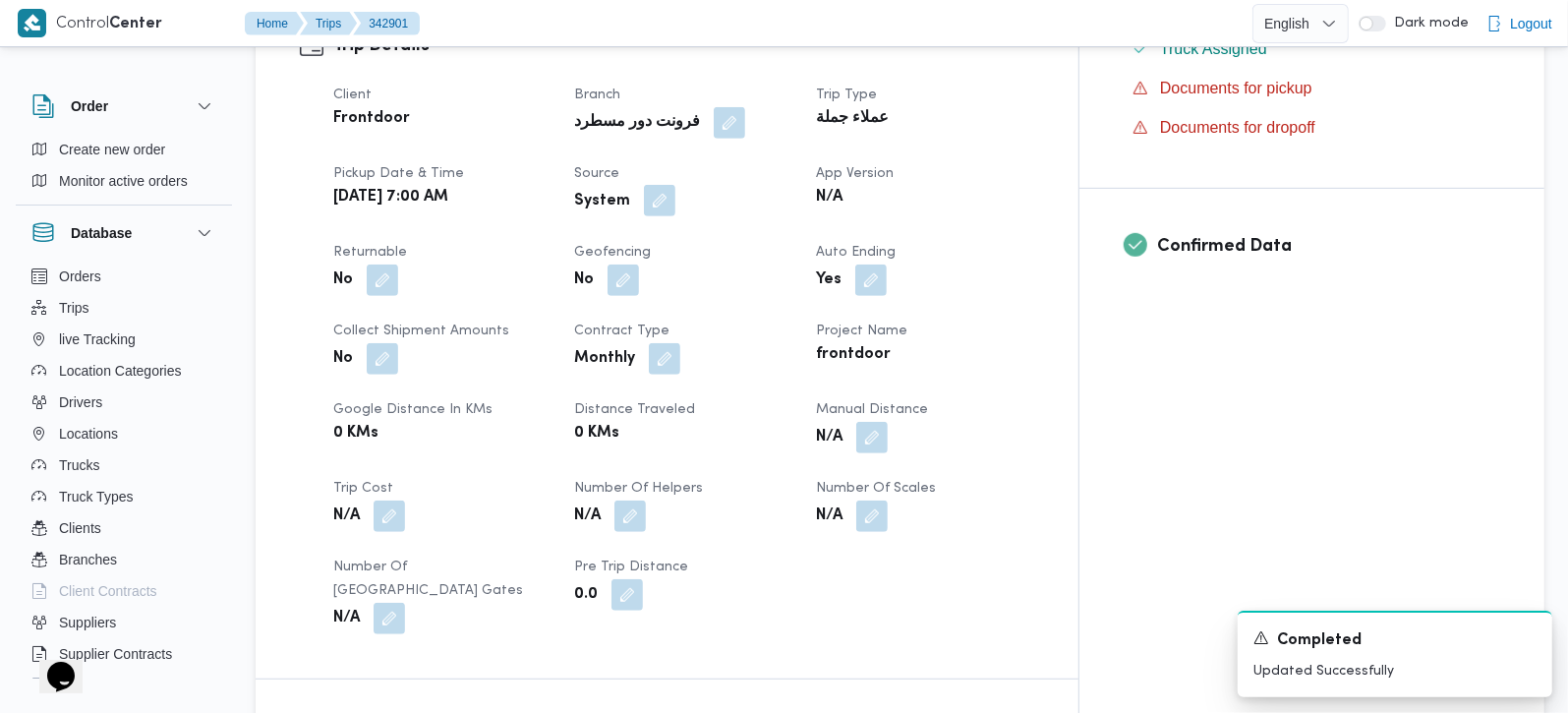
click at [676, 185] on button "button" at bounding box center [660, 201] width 32 height 32
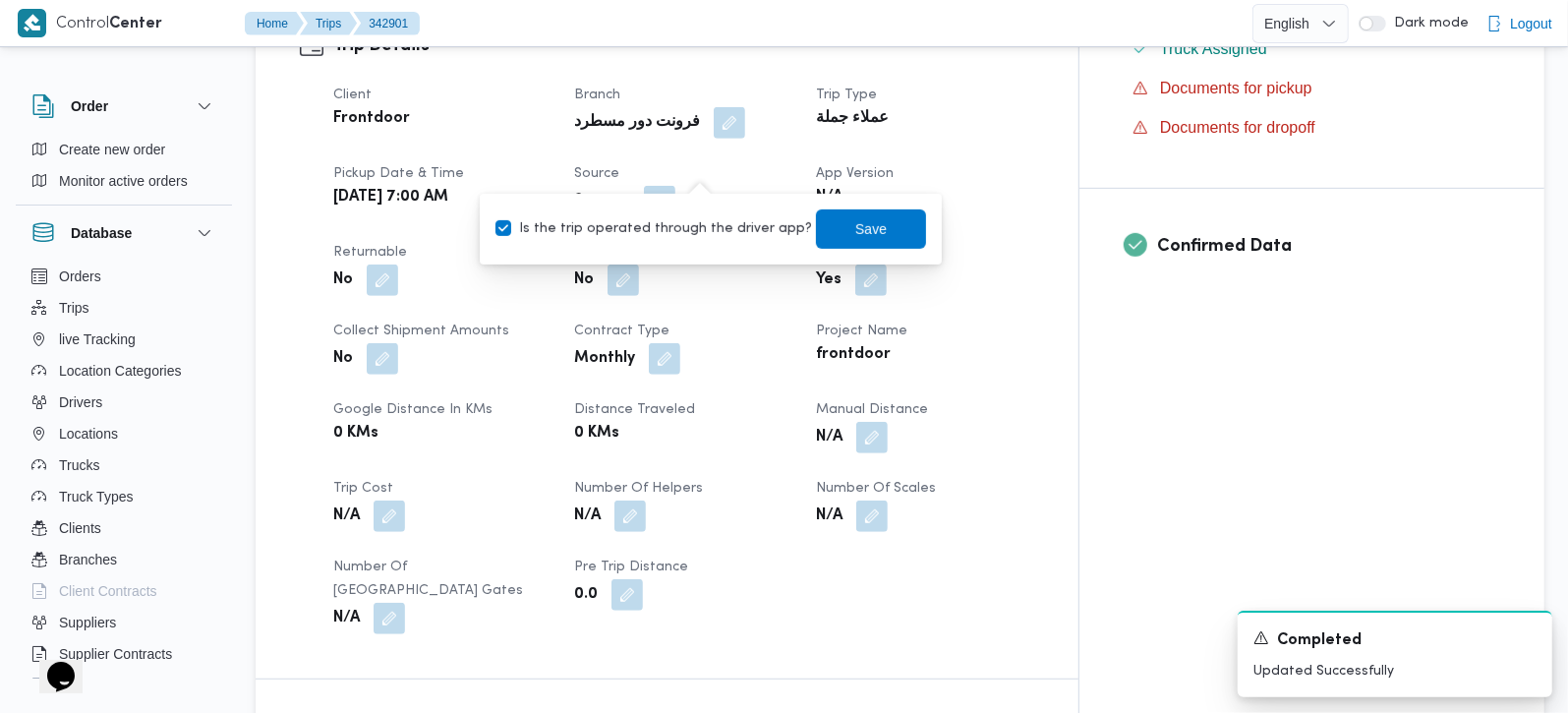
click at [679, 233] on label "Is the trip operated through the driver app?" at bounding box center [654, 230] width 316 height 24
checkbox input "false"
click at [874, 233] on span "Save" at bounding box center [871, 228] width 110 height 39
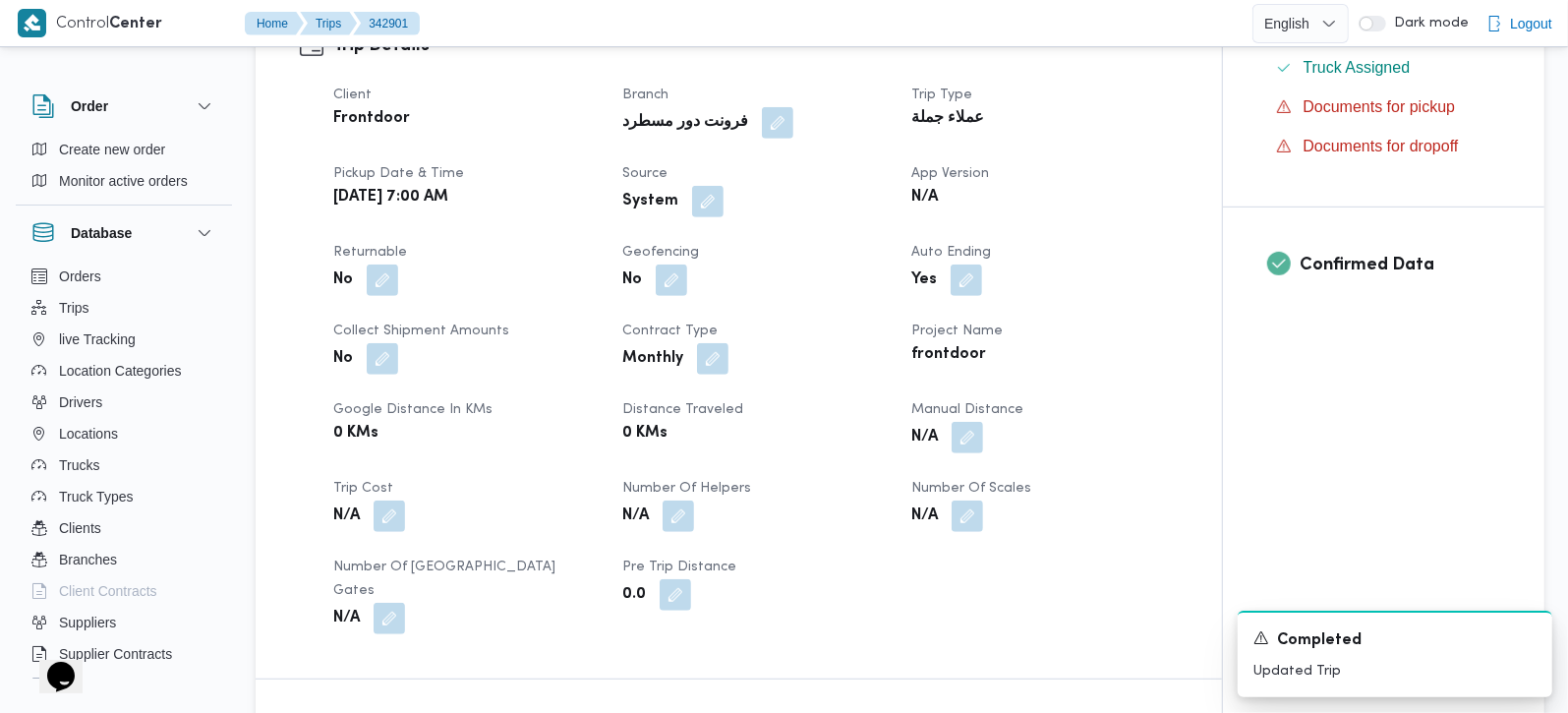
scroll to position [1041, 0]
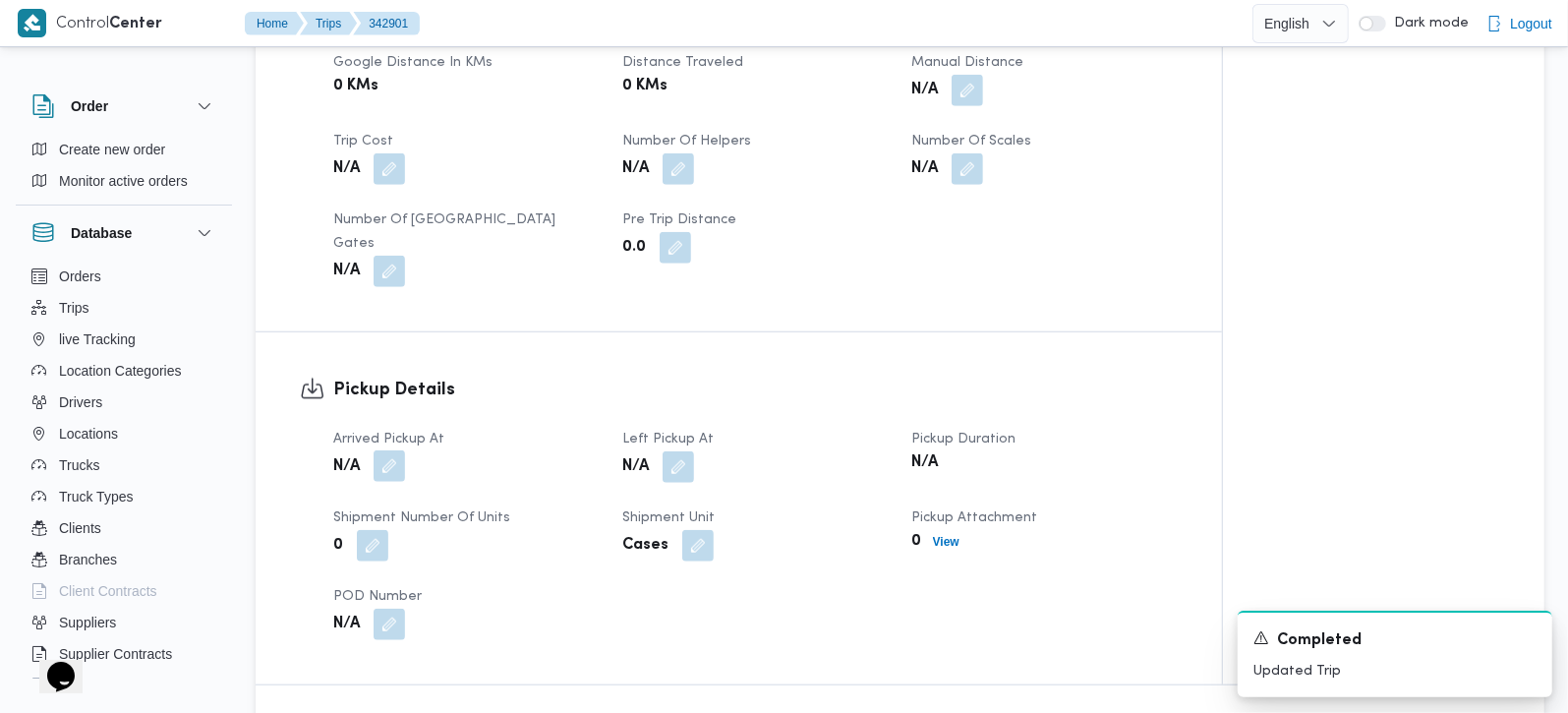
click at [404, 450] on button "button" at bounding box center [389, 466] width 32 height 32
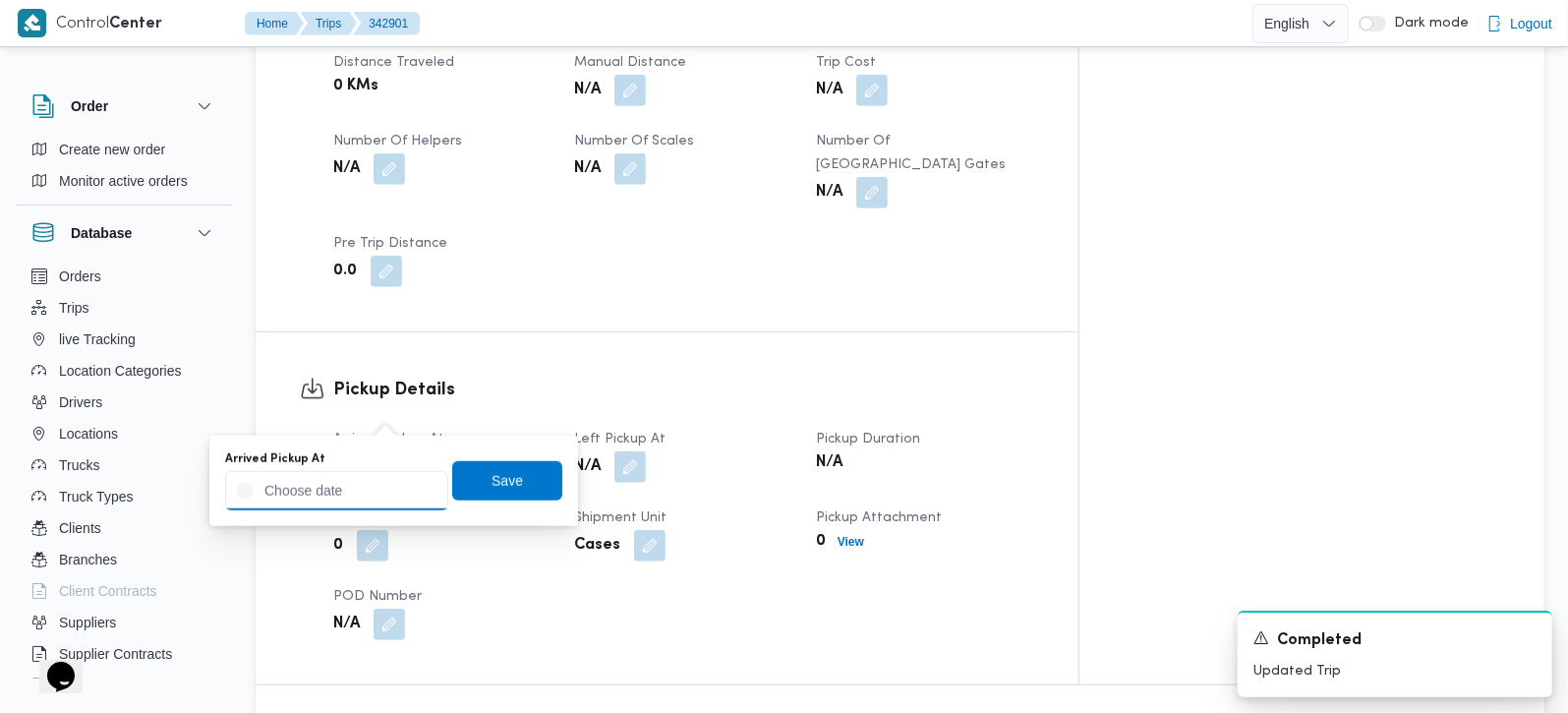
click at [370, 482] on input "Arrived Pickup At" at bounding box center [337, 490] width 224 height 39
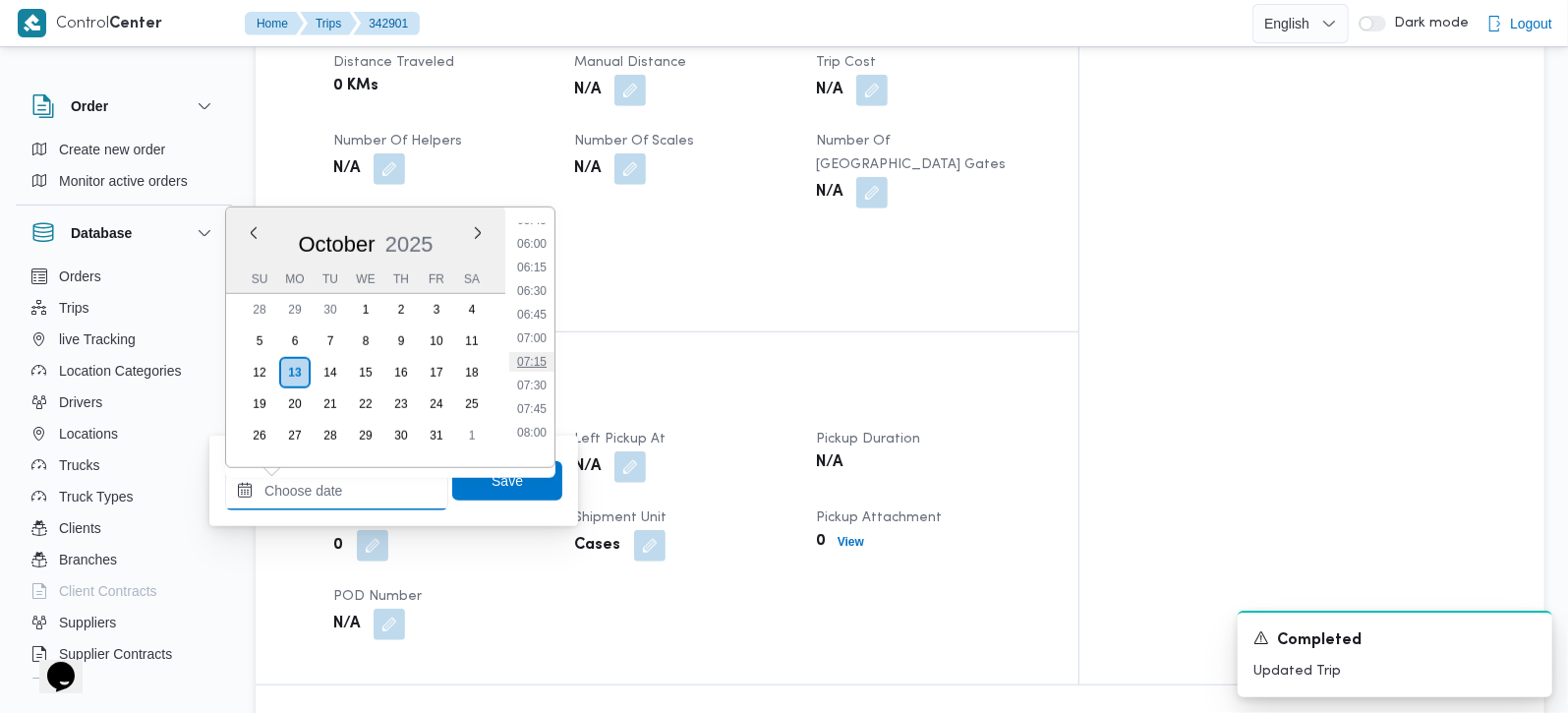
scroll to position [505, 0]
drag, startPoint x: 529, startPoint y: 421, endPoint x: 528, endPoint y: 411, distance: 10.0
click at [529, 421] on ul "00:00 00:15 00:30 00:45 01:00 01:15 01:30 01:45 02:00 02:15 02:30 02:45 03:00 0…" at bounding box center [531, 338] width 45 height 229
click at [528, 408] on li "07:15" at bounding box center [531, 412] width 45 height 20
type input "13/10/2025 07:15"
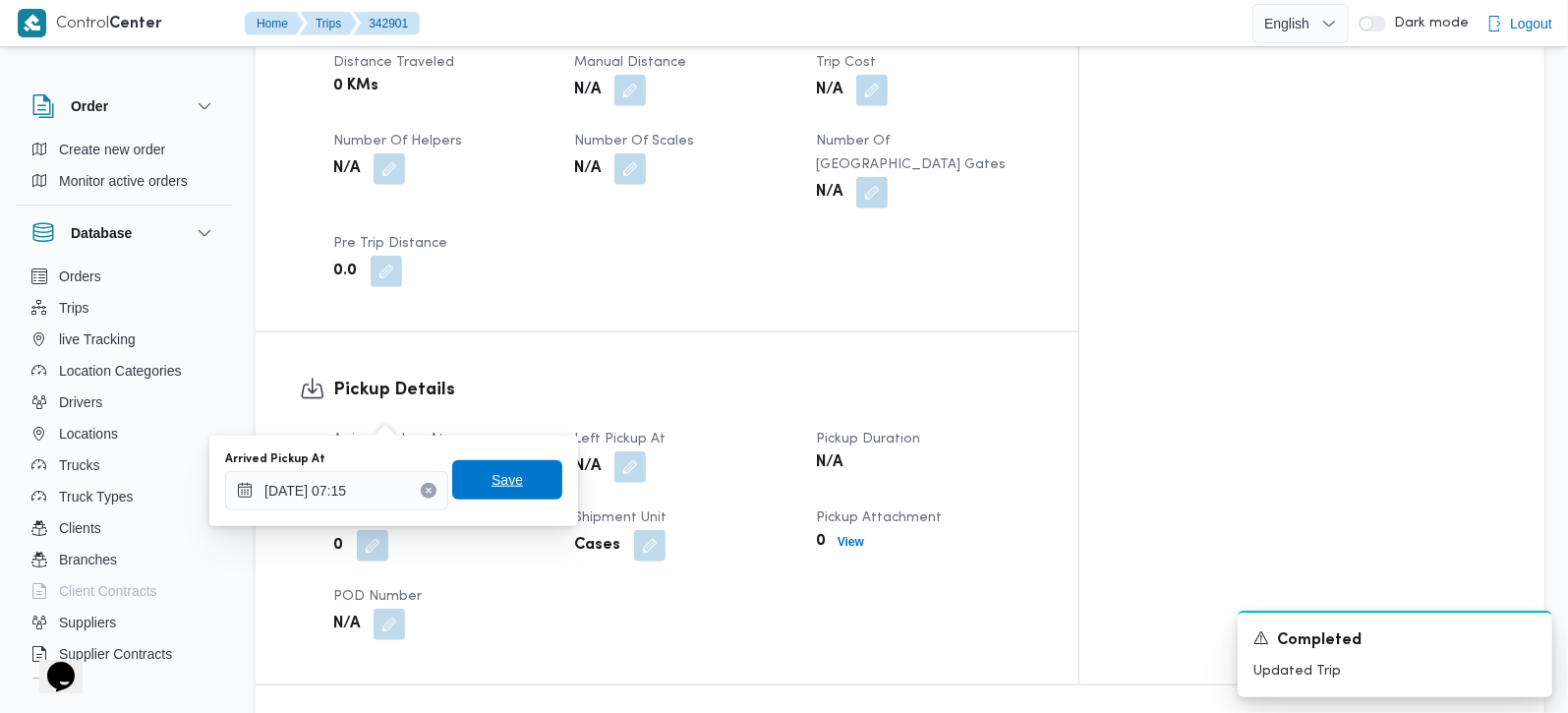
click at [514, 489] on span "Save" at bounding box center [507, 479] width 110 height 39
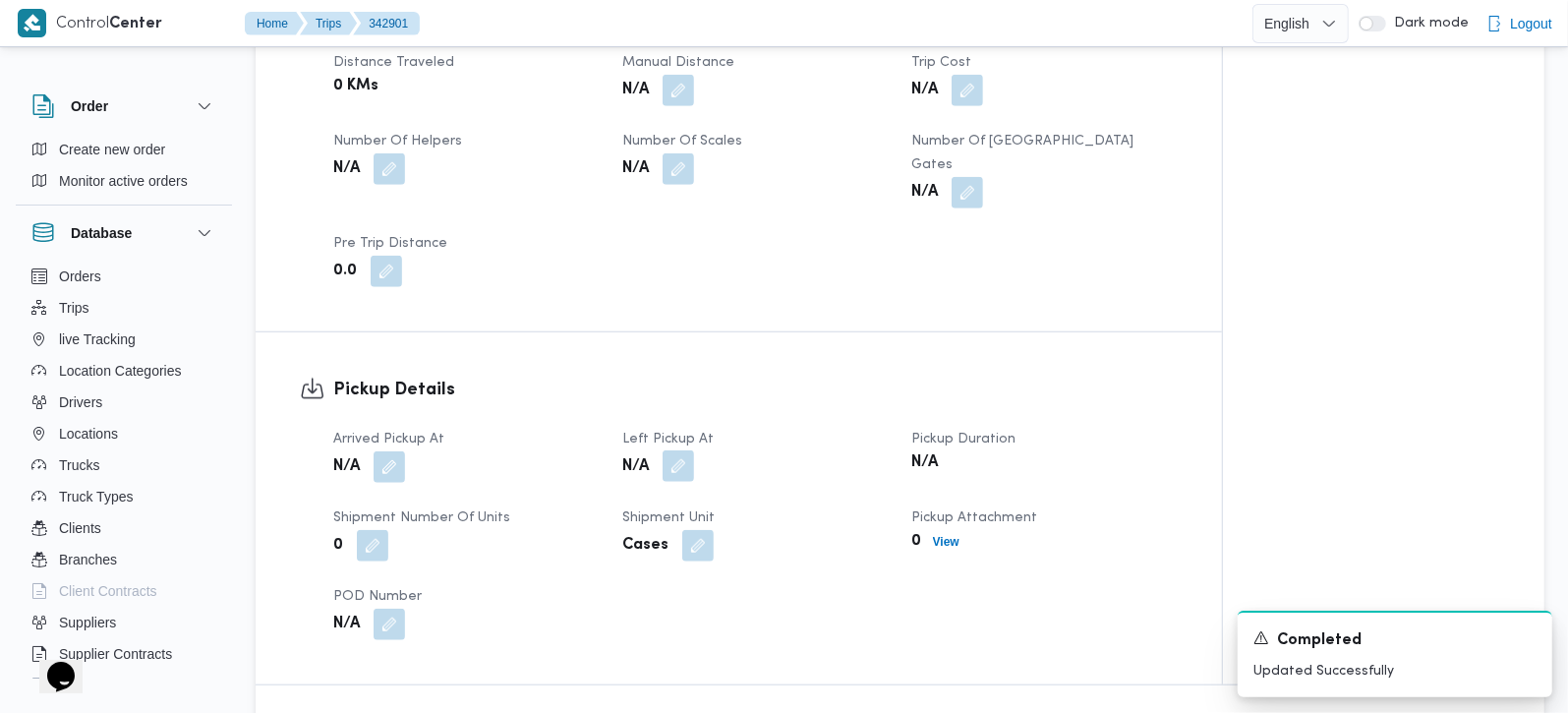
click at [672, 450] on button "button" at bounding box center [679, 466] width 32 height 32
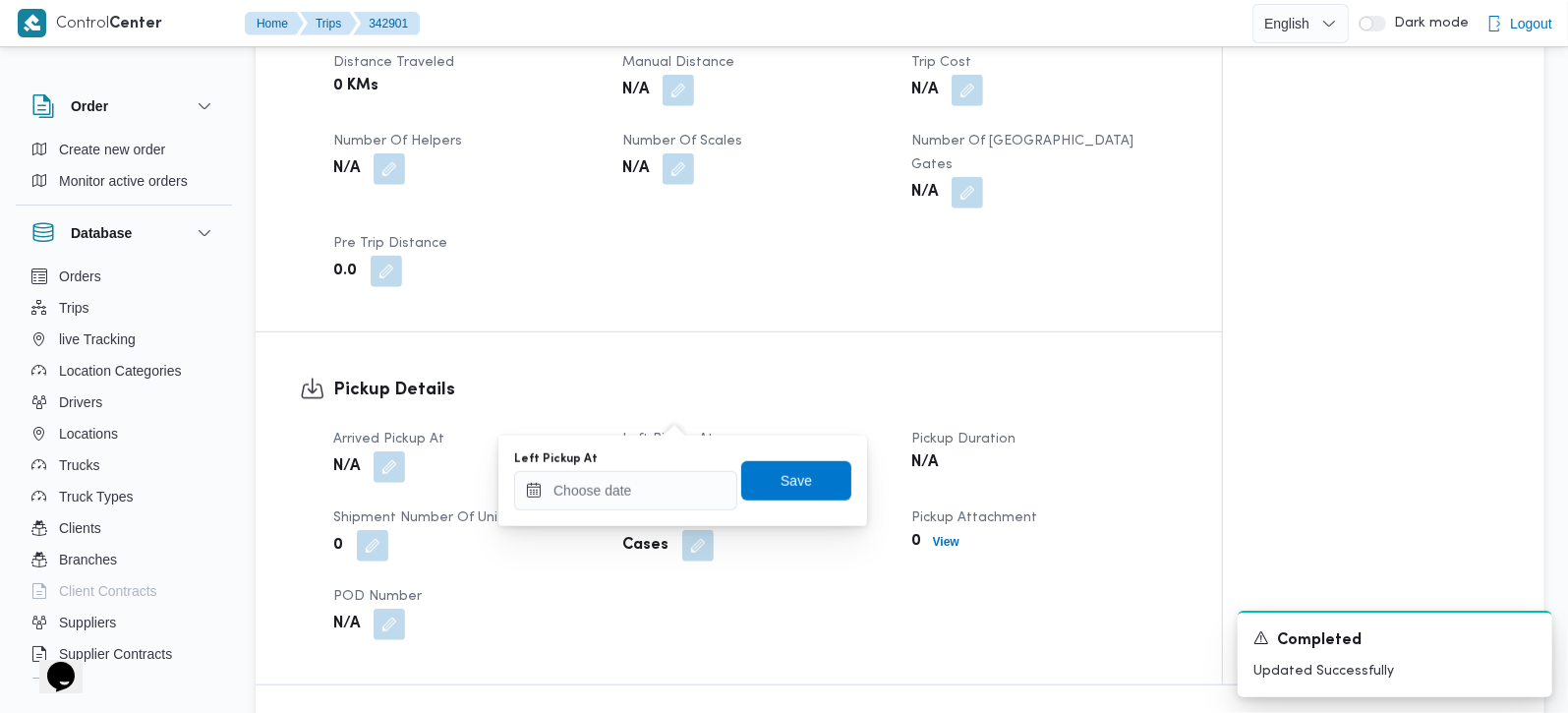
click at [666, 461] on div "Left Pickup At" at bounding box center [626, 459] width 224 height 16
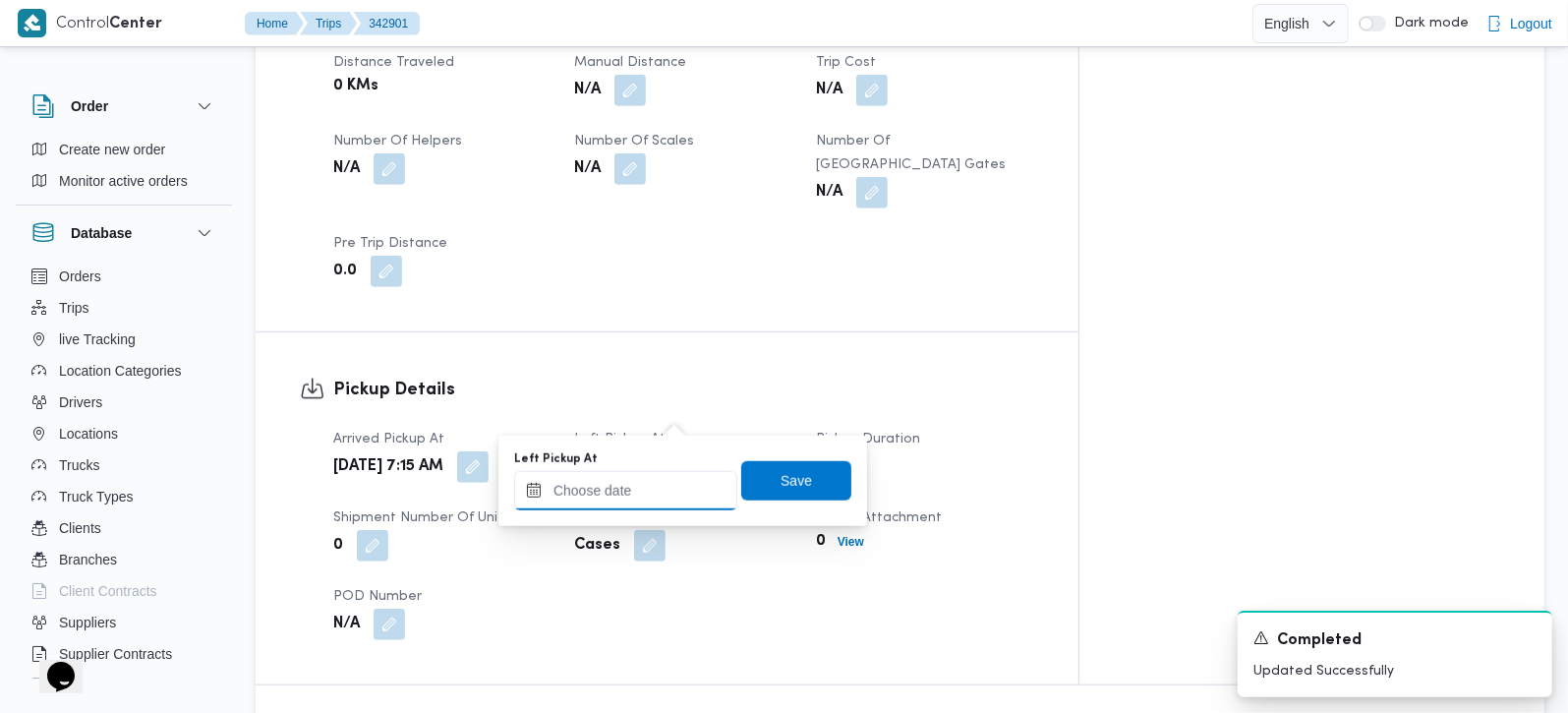
click at [658, 496] on input "Left Pickup At" at bounding box center [626, 490] width 224 height 39
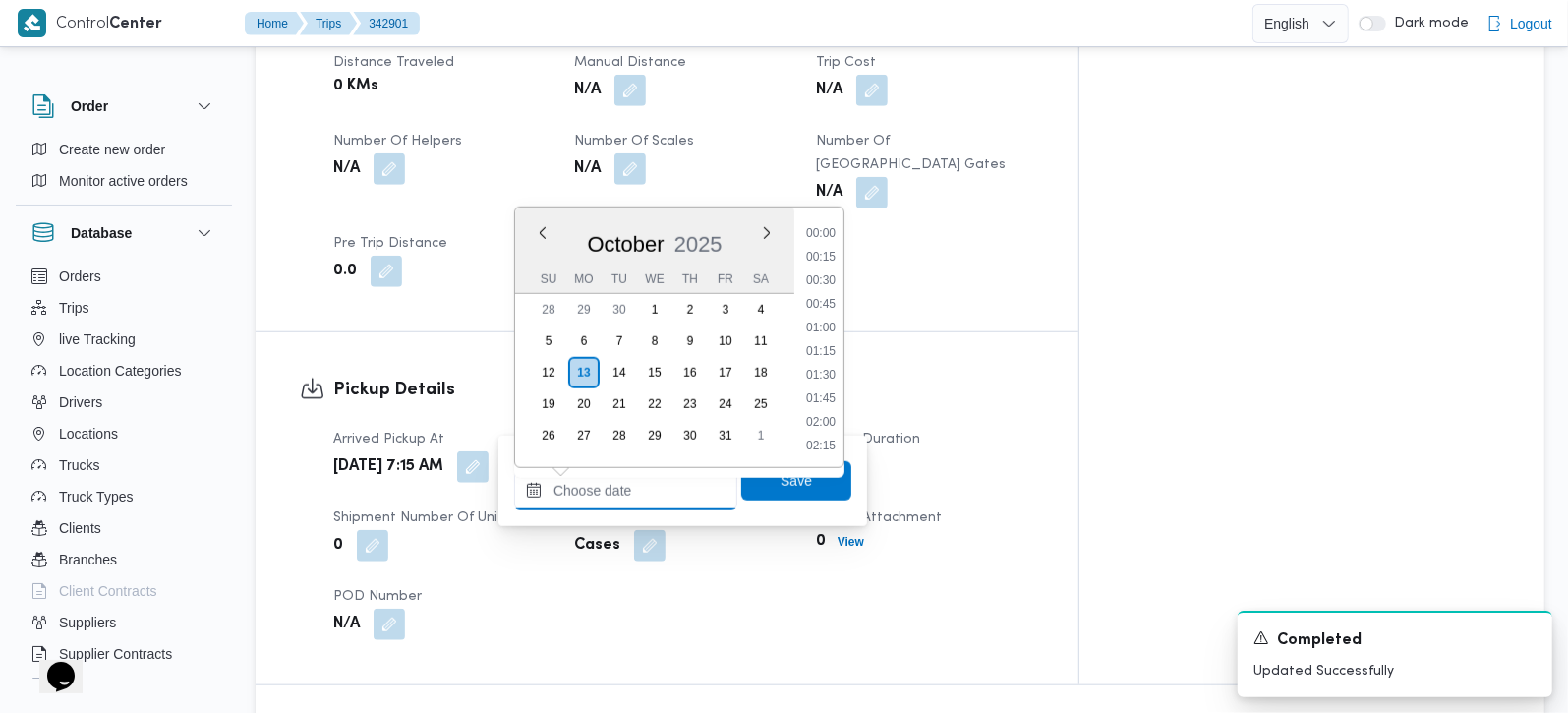
scroll to position [968, 0]
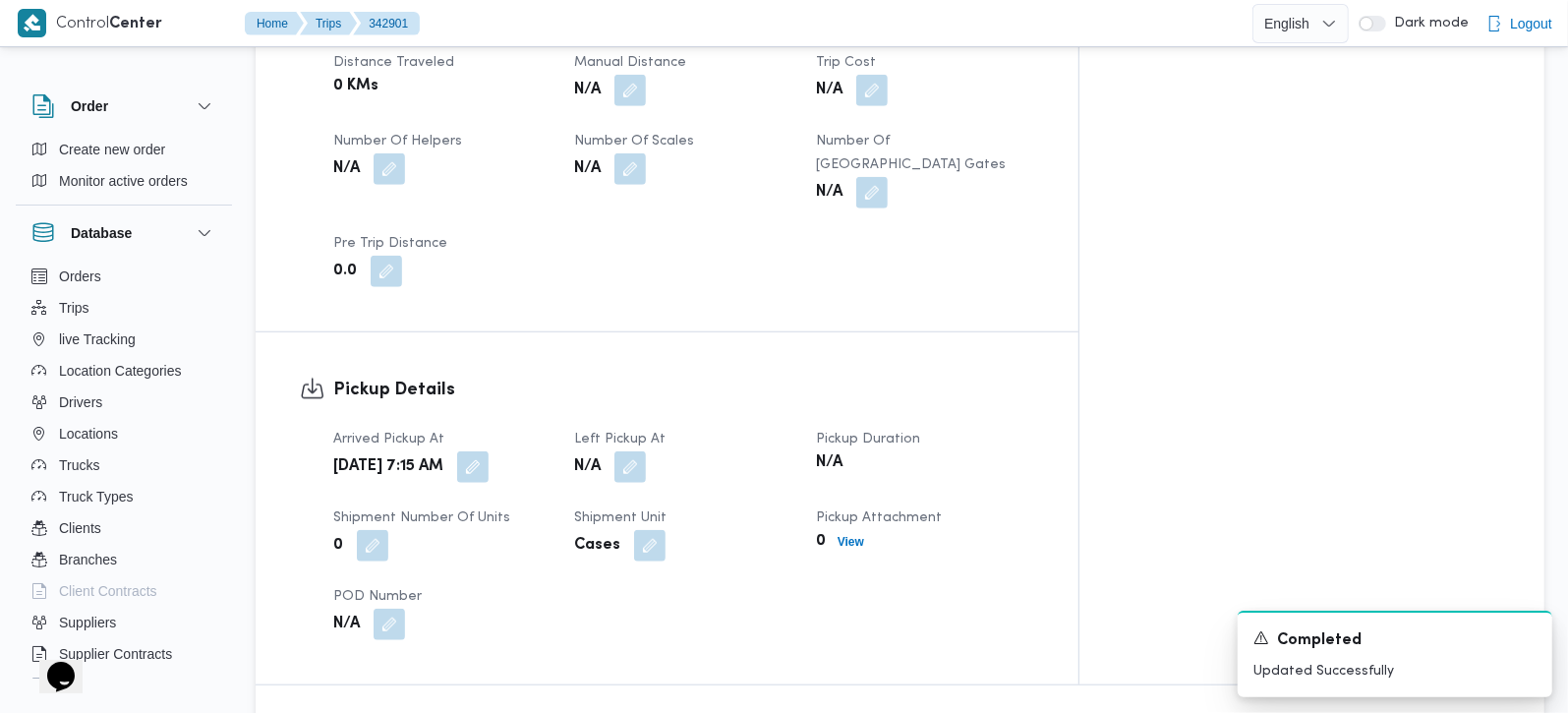
drag, startPoint x: 410, startPoint y: 547, endPoint x: 510, endPoint y: 420, distance: 161.6
click at [412, 590] on span "POD Number" at bounding box center [377, 596] width 89 height 13
click at [489, 450] on button "button" at bounding box center [473, 466] width 32 height 32
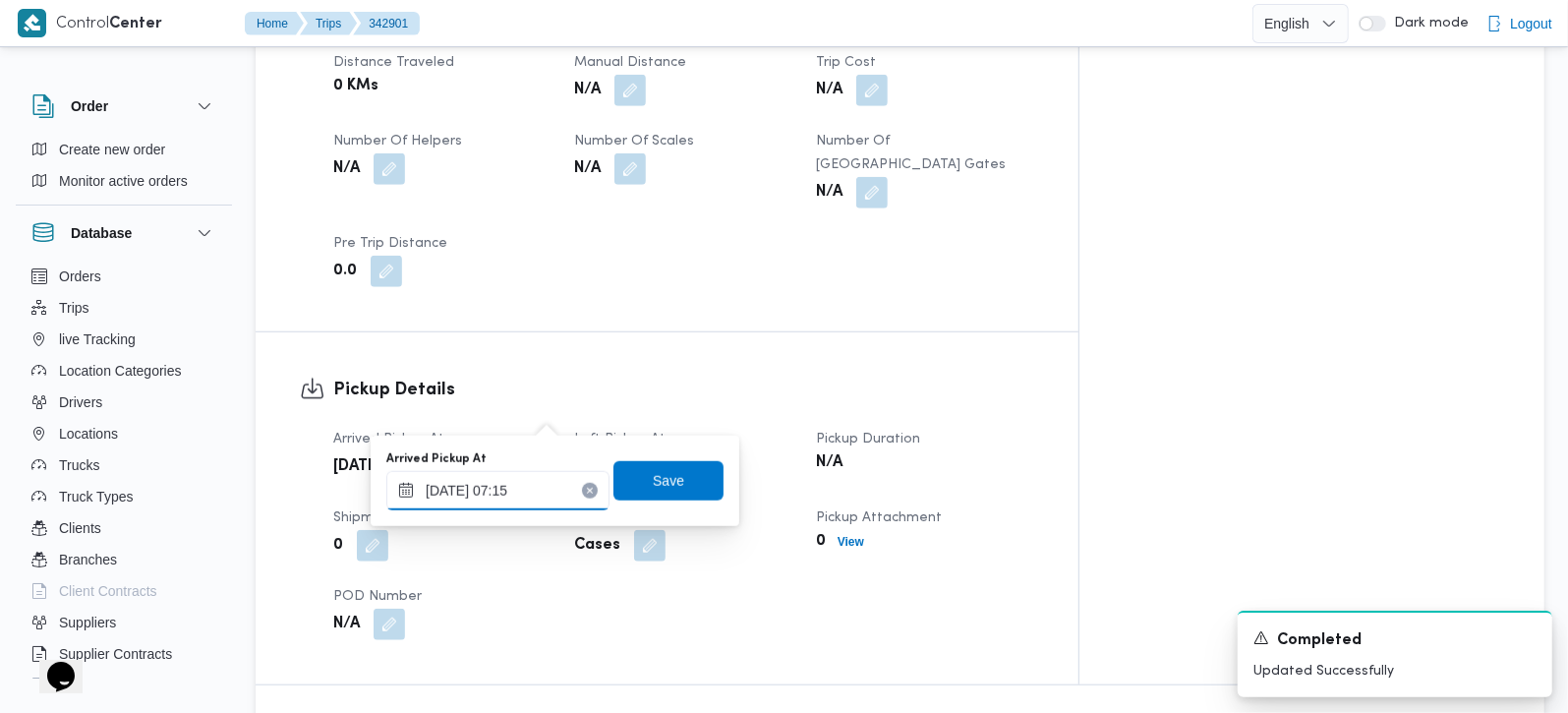
click at [503, 496] on input "13/10/2025 07:15" at bounding box center [498, 490] width 224 height 39
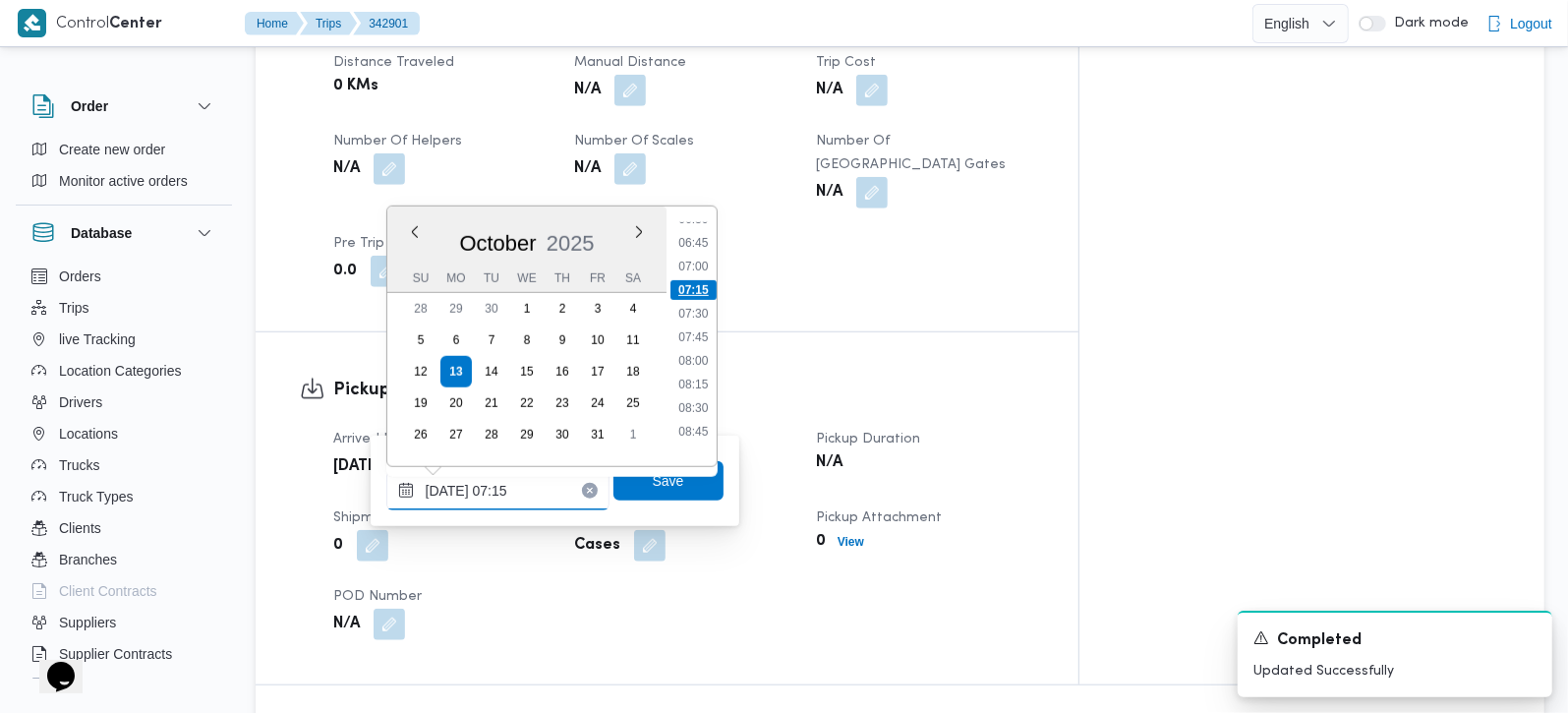
scroll to position [683, 0]
click at [688, 310] on li "08:00" at bounding box center [693, 306] width 45 height 20
type input "13/10/2025 07:15"
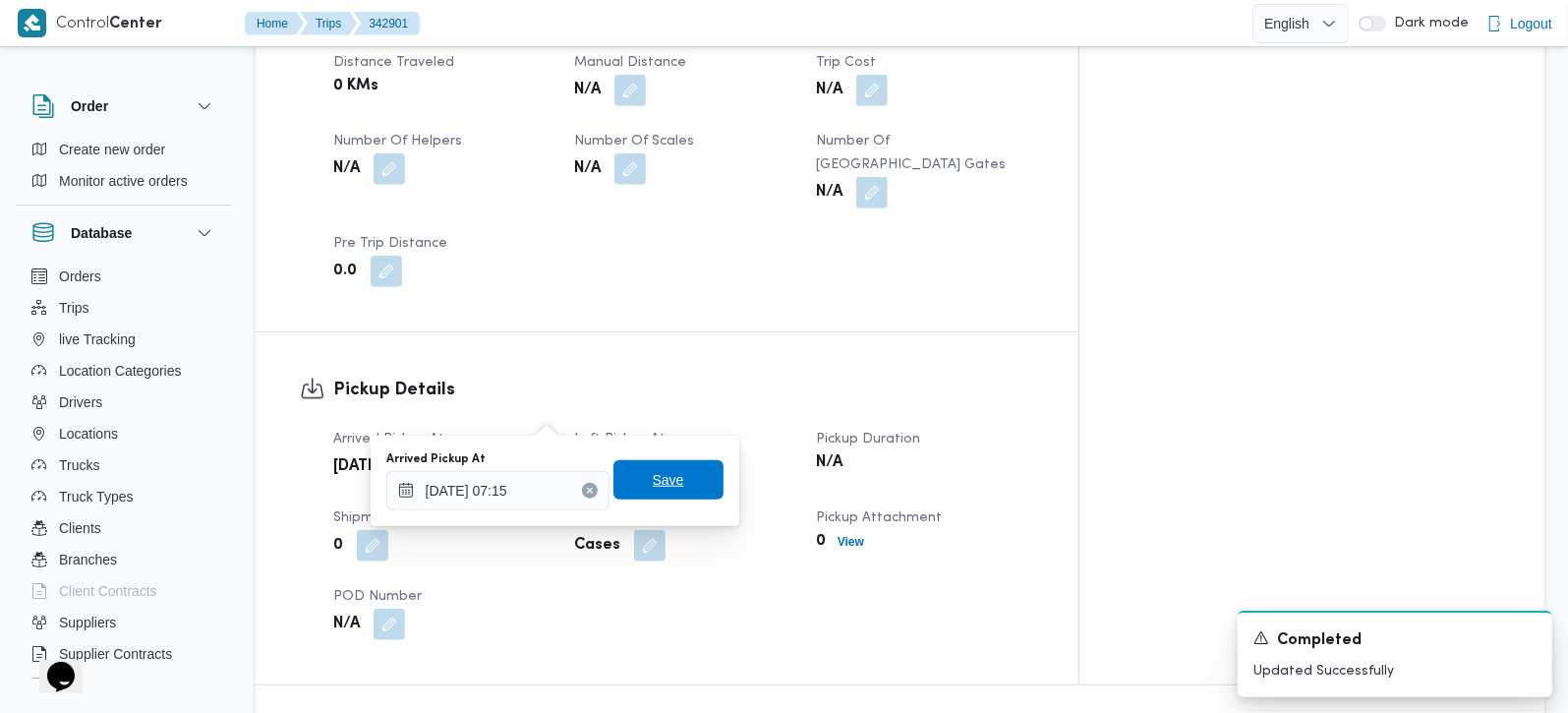
click at [653, 489] on span "Save" at bounding box center [669, 480] width 32 height 24
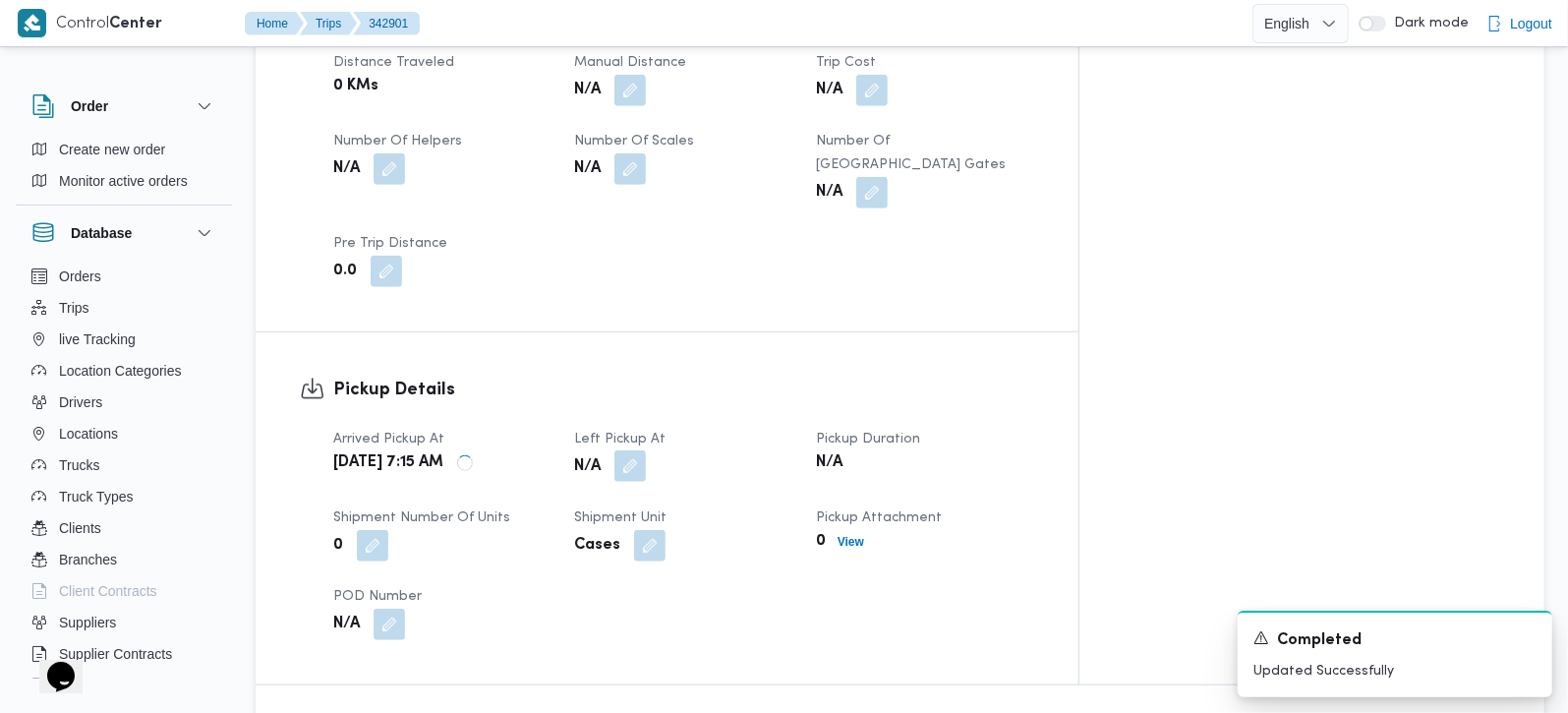
click at [646, 450] on button "button" at bounding box center [631, 466] width 32 height 32
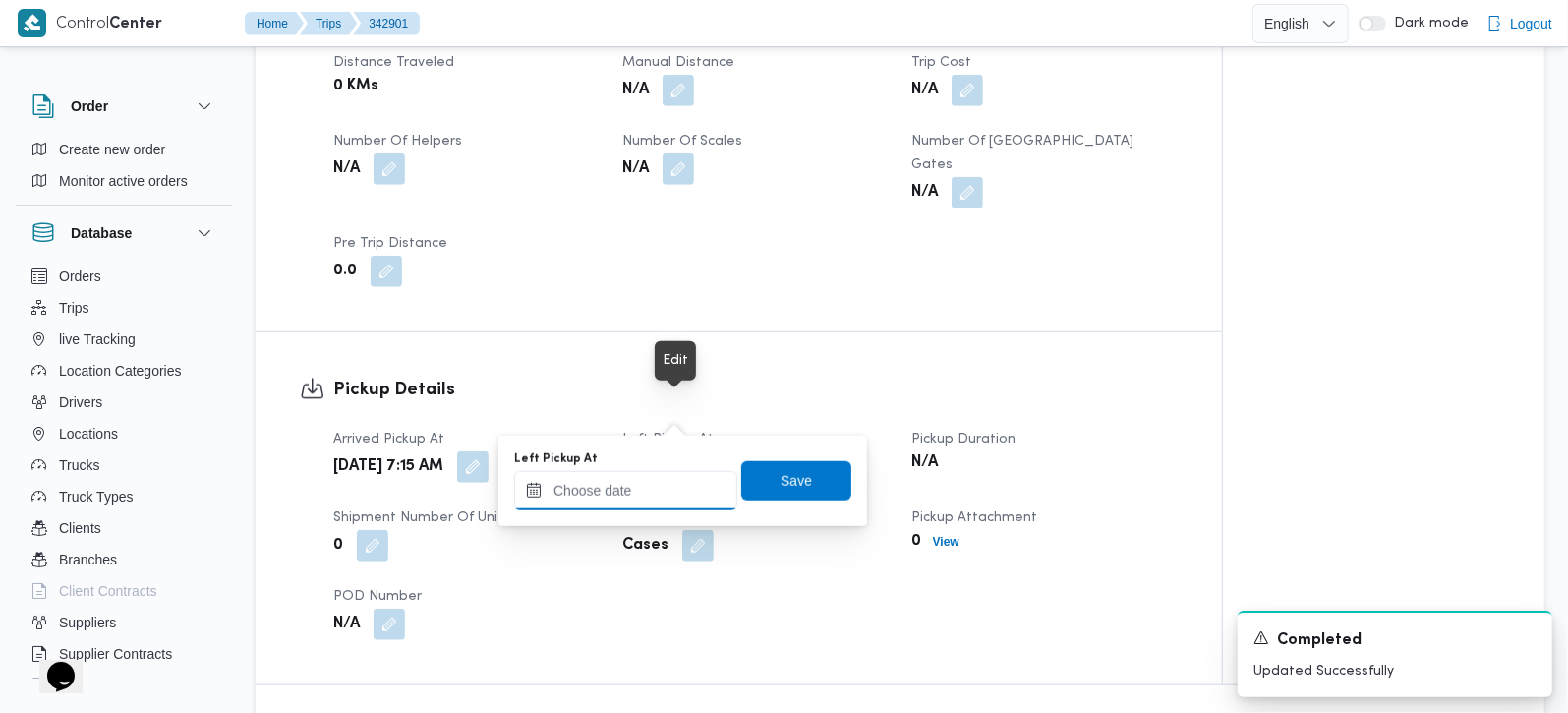
click at [638, 507] on input "Left Pickup At" at bounding box center [626, 490] width 224 height 39
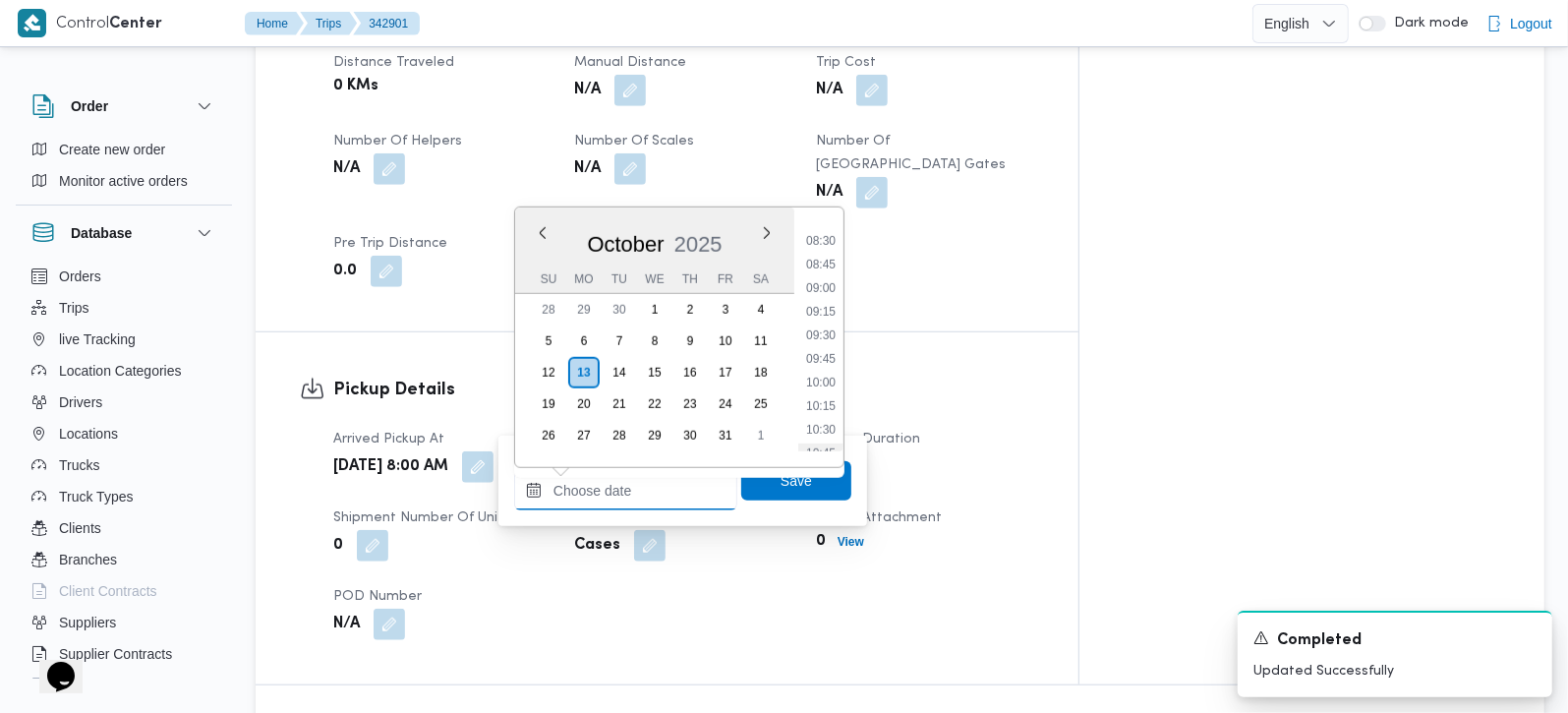
scroll to position [737, 0]
click at [824, 351] on li "09:00" at bounding box center [820, 347] width 45 height 20
type input "13/10/2025 09:00"
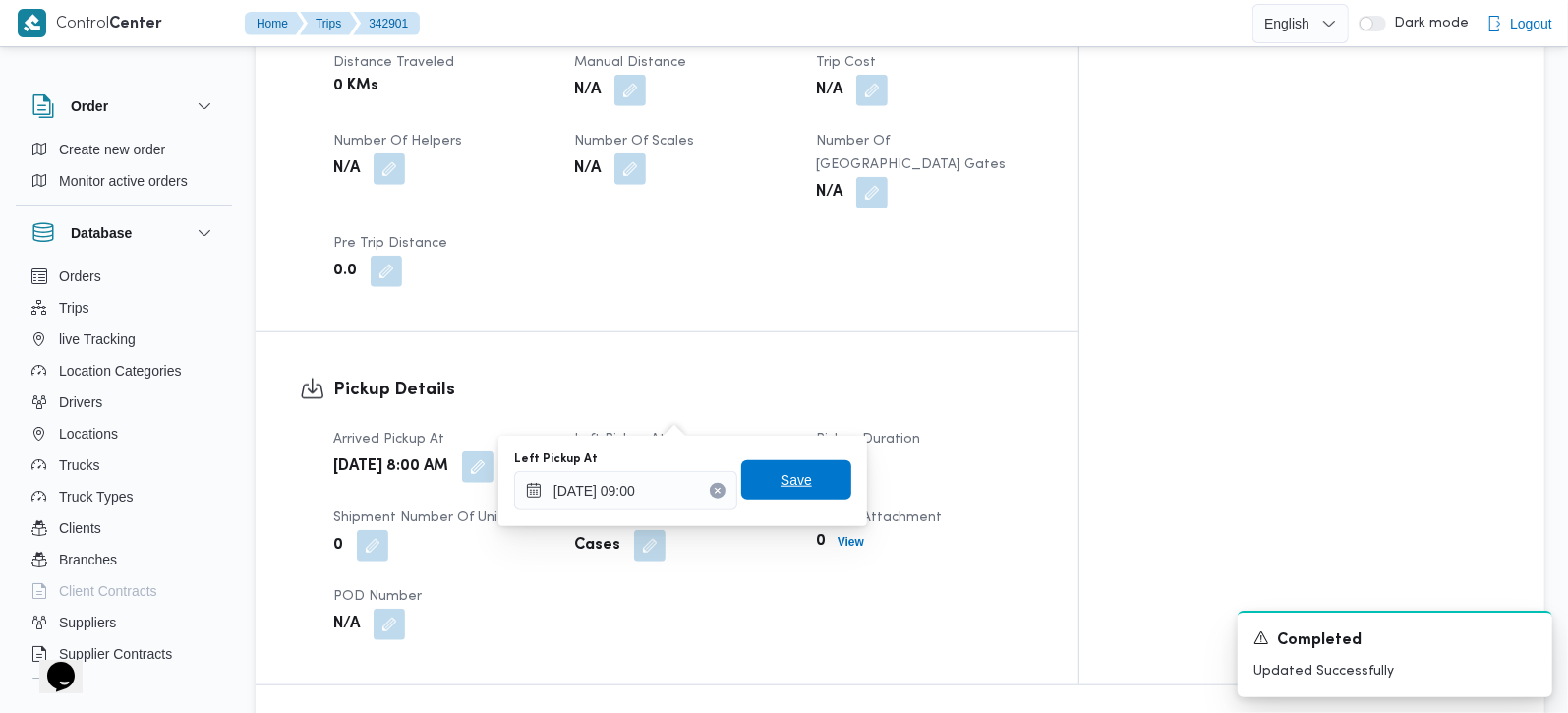
click at [774, 463] on span "Save" at bounding box center [796, 479] width 110 height 39
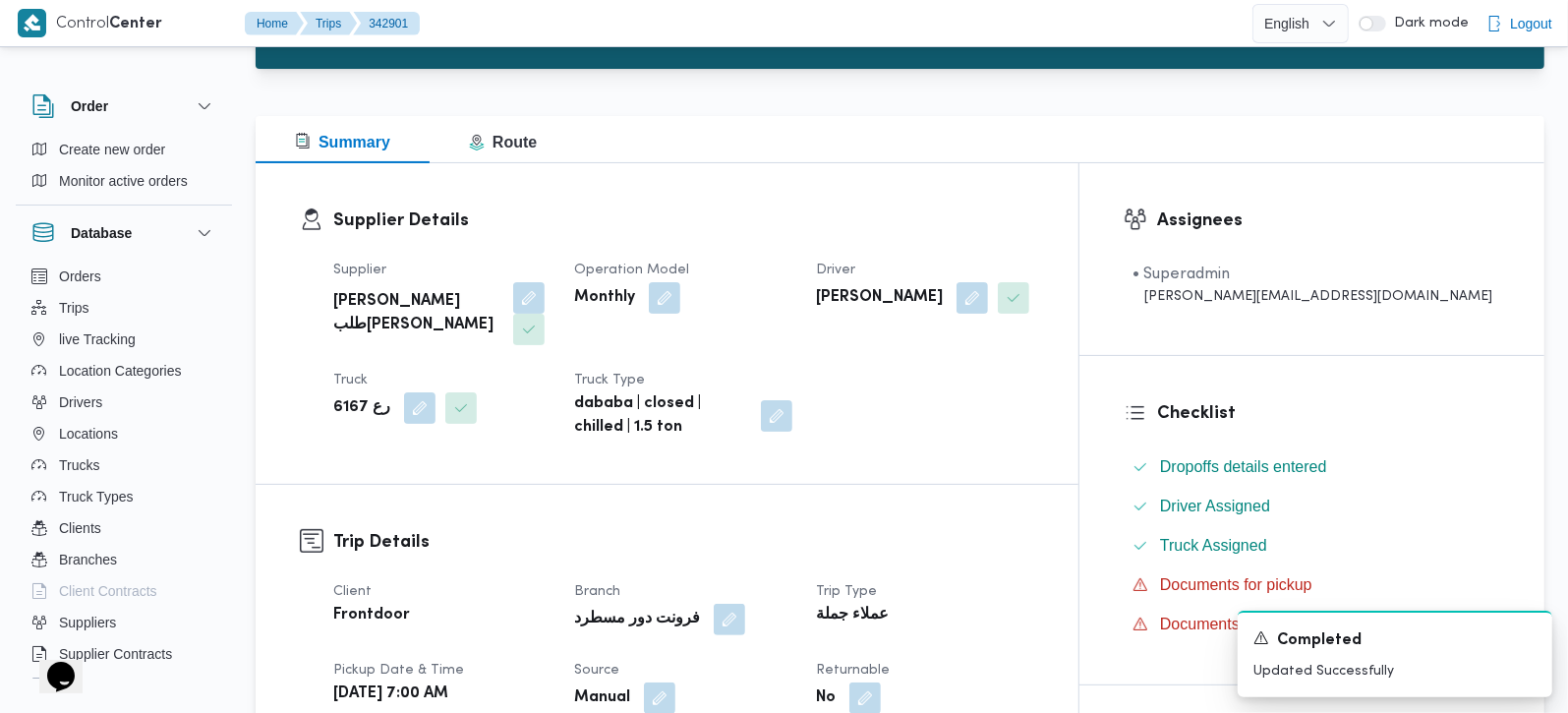
scroll to position [0, 0]
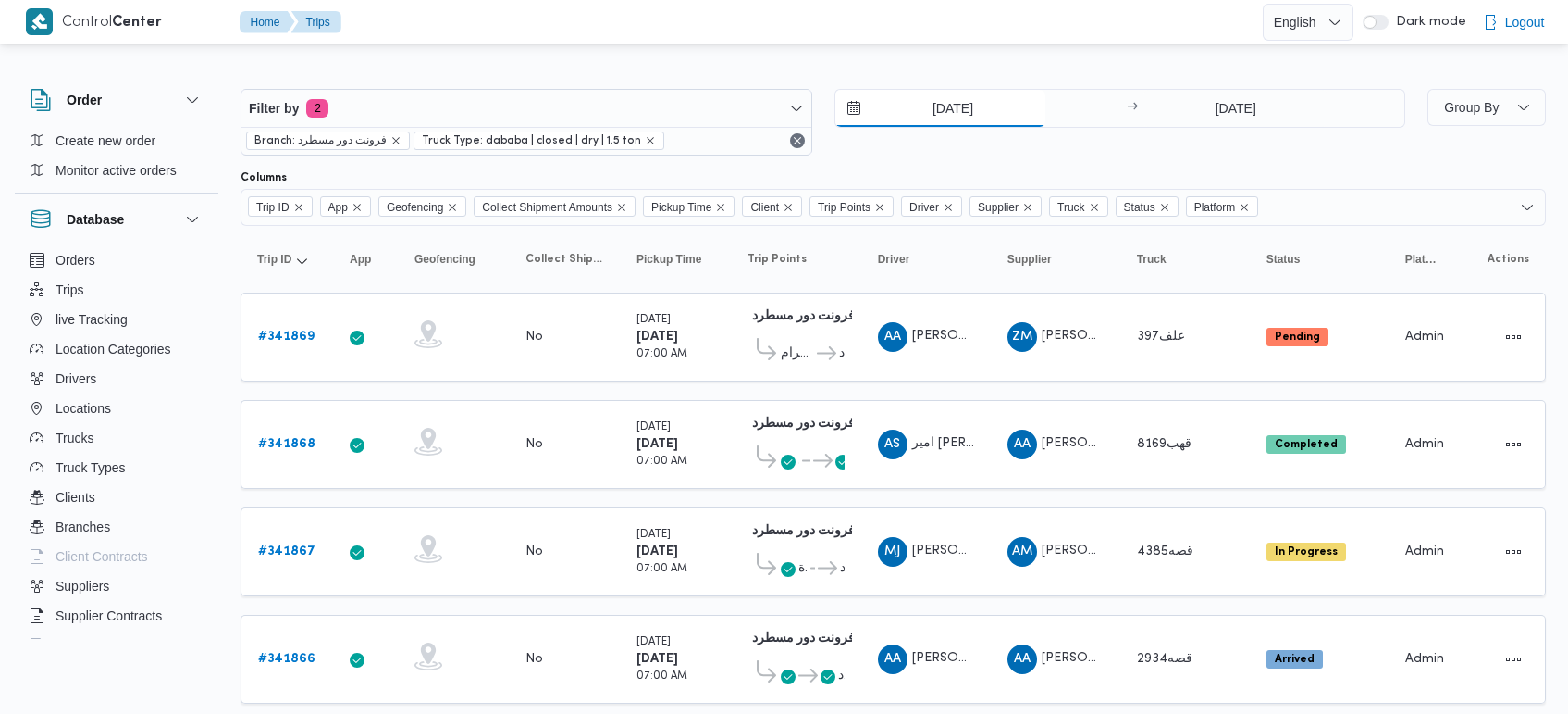
click at [942, 109] on input "[DATE]" at bounding box center [941, 108] width 210 height 37
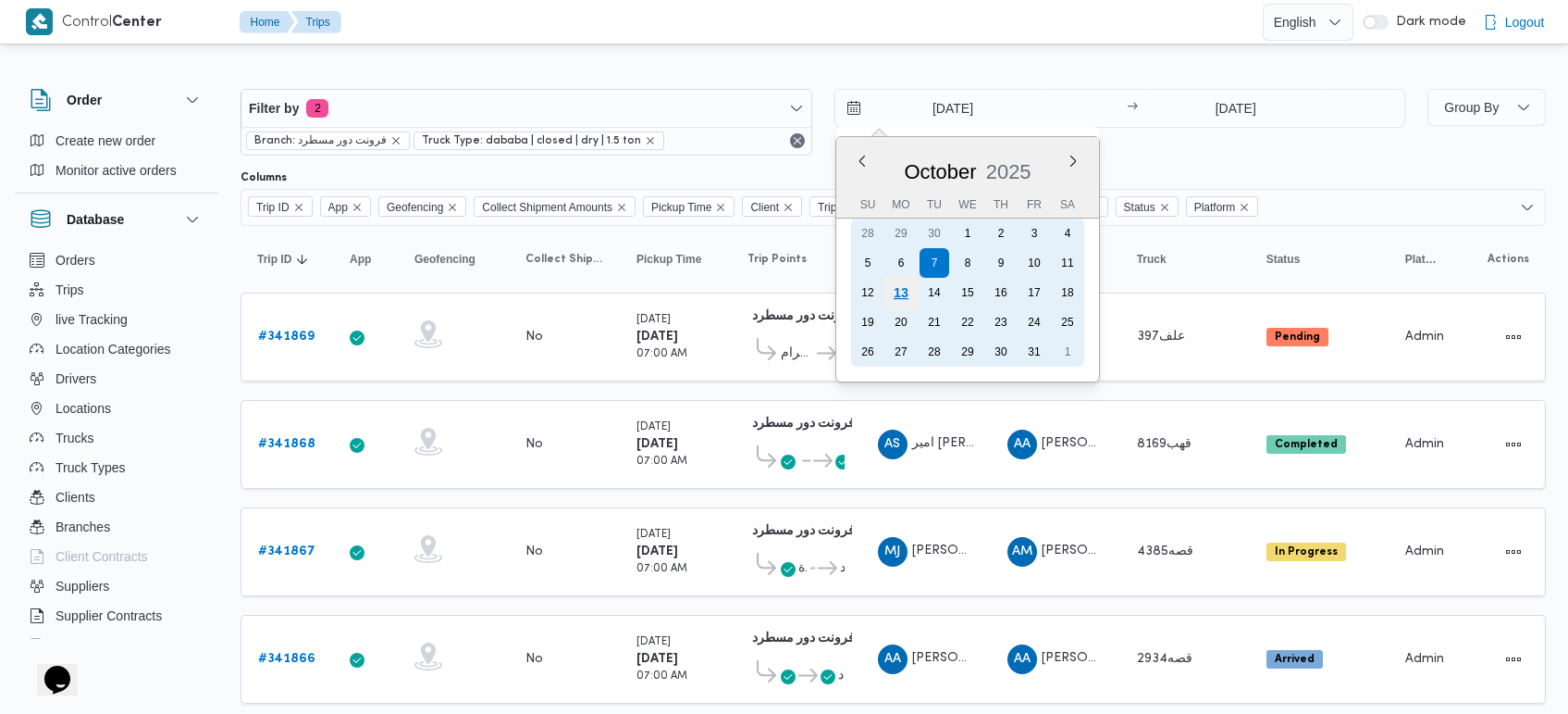
click at [896, 301] on div "13" at bounding box center [899, 292] width 35 height 35
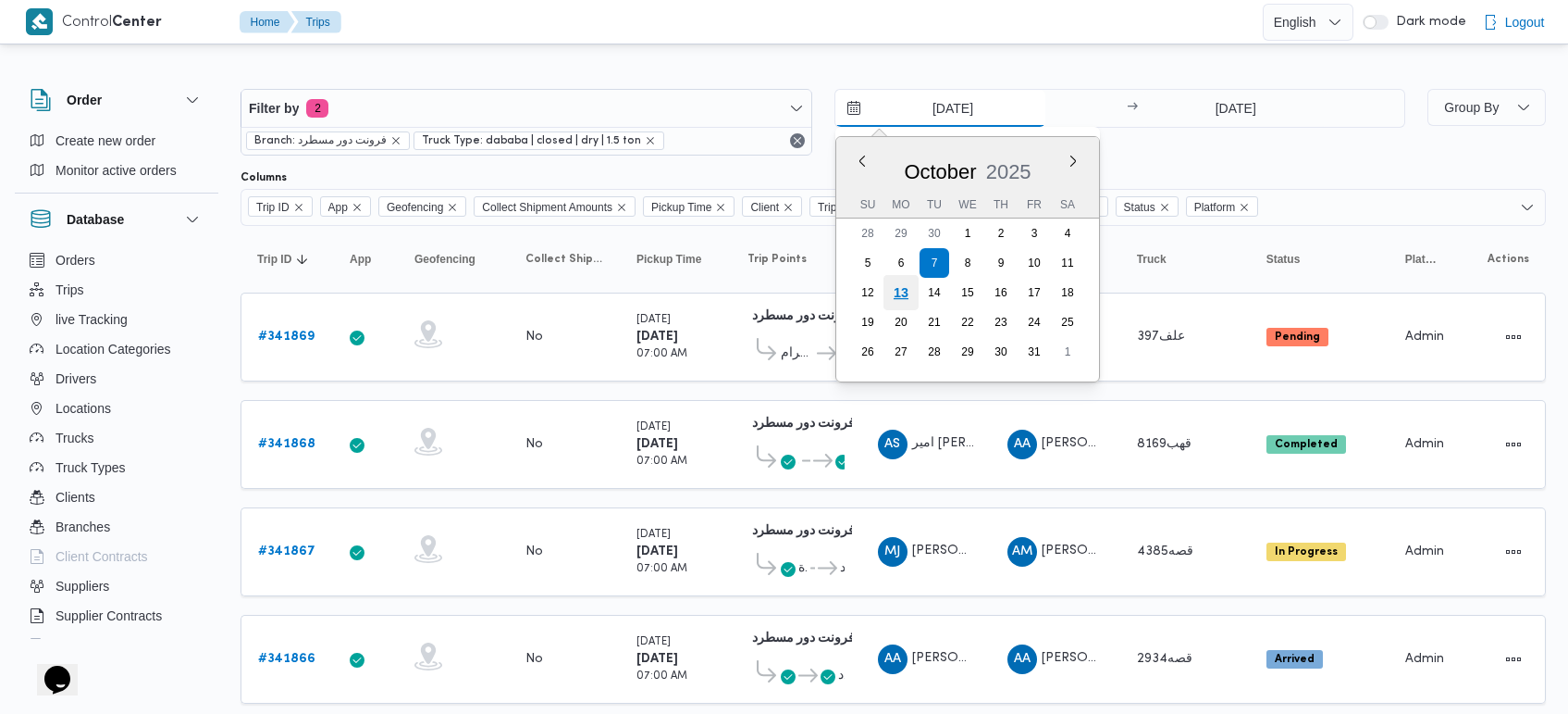
type input "[DATE]"
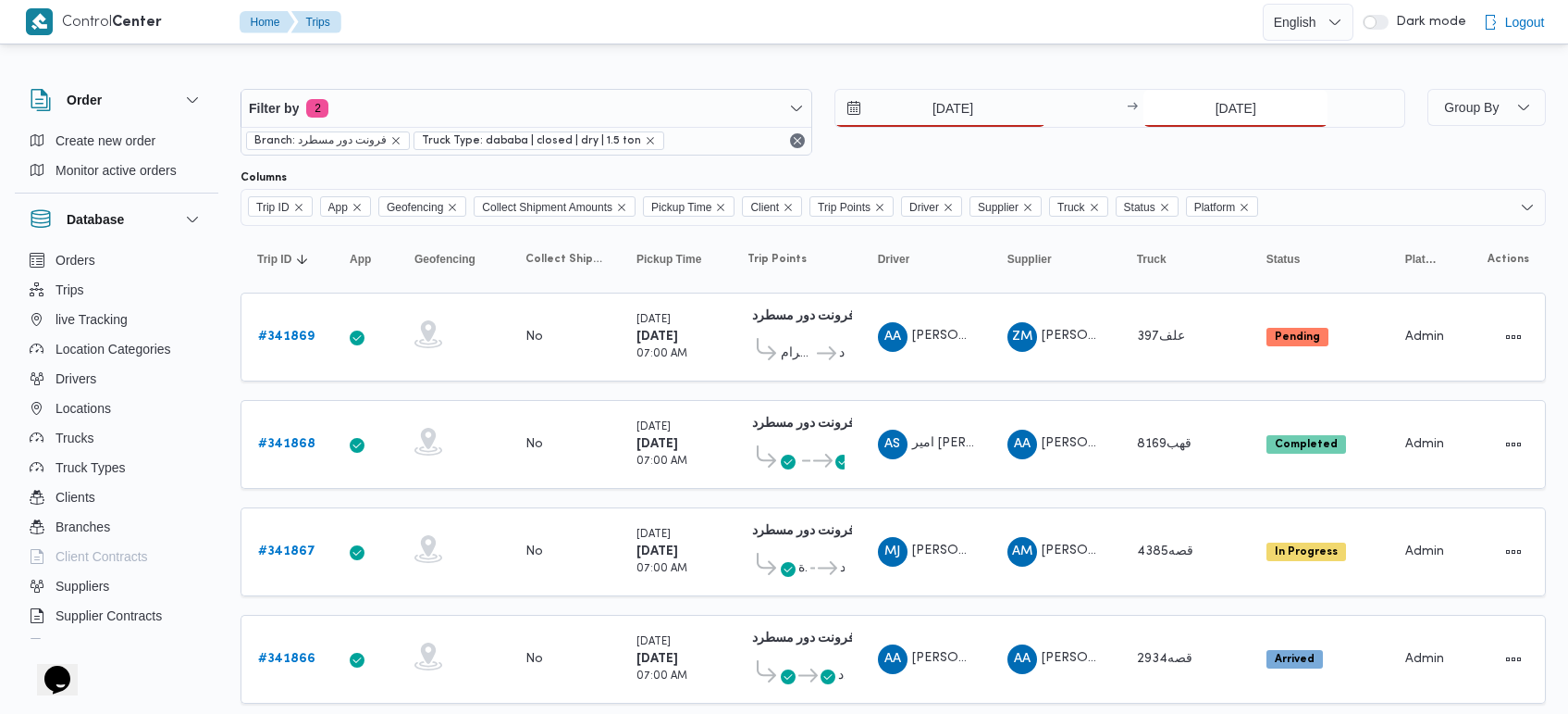
click at [1219, 99] on input "[DATE]" at bounding box center [1236, 108] width 184 height 37
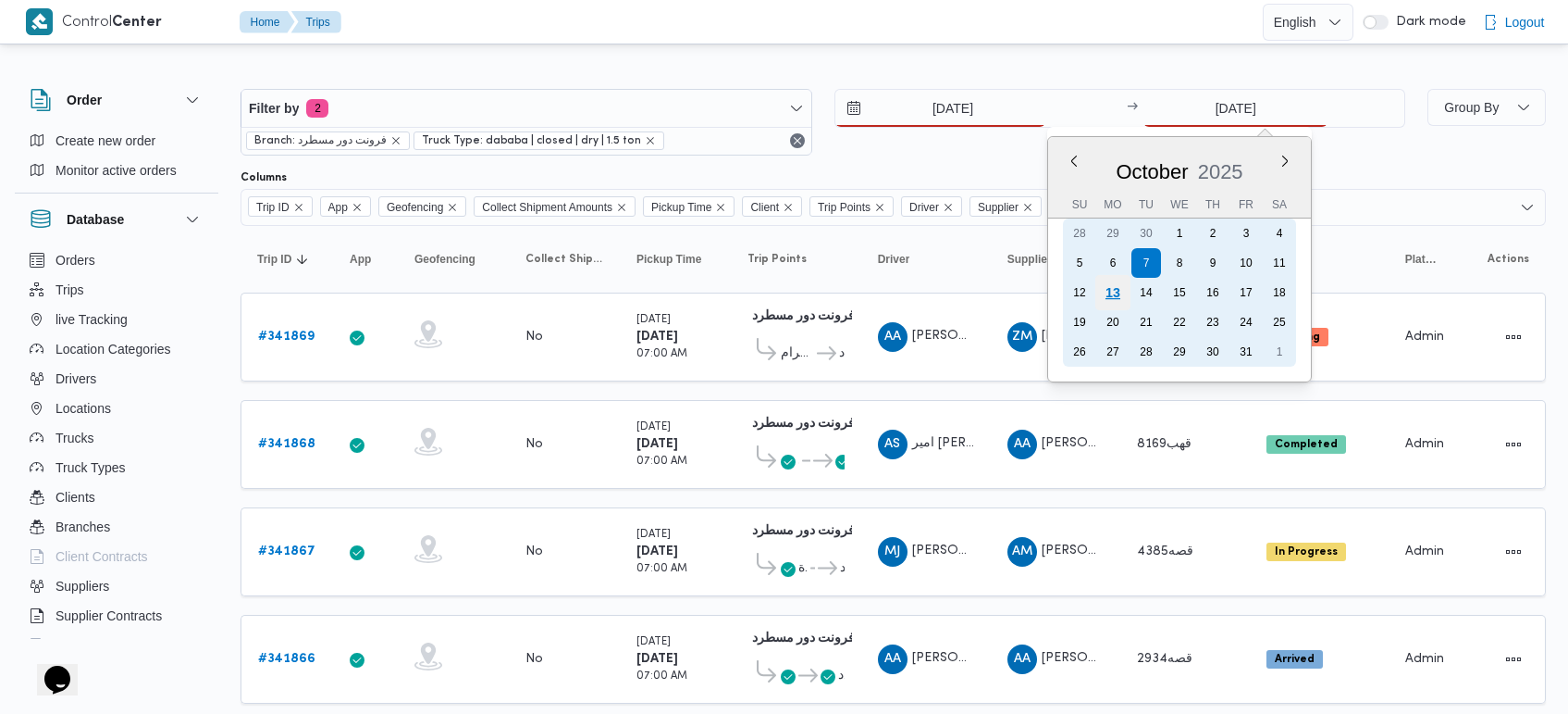
click at [1108, 291] on div "13" at bounding box center [1112, 292] width 35 height 35
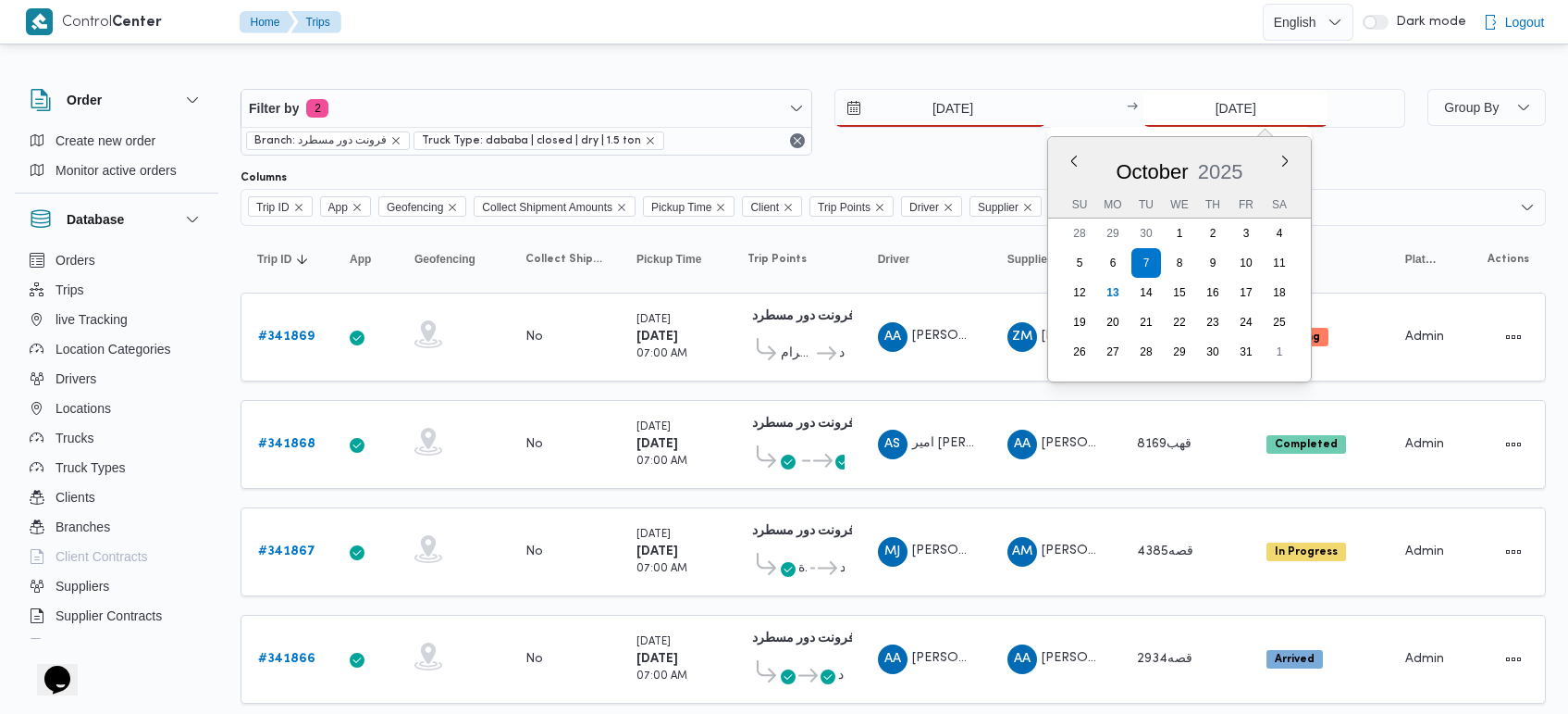
type input "[DATE]"
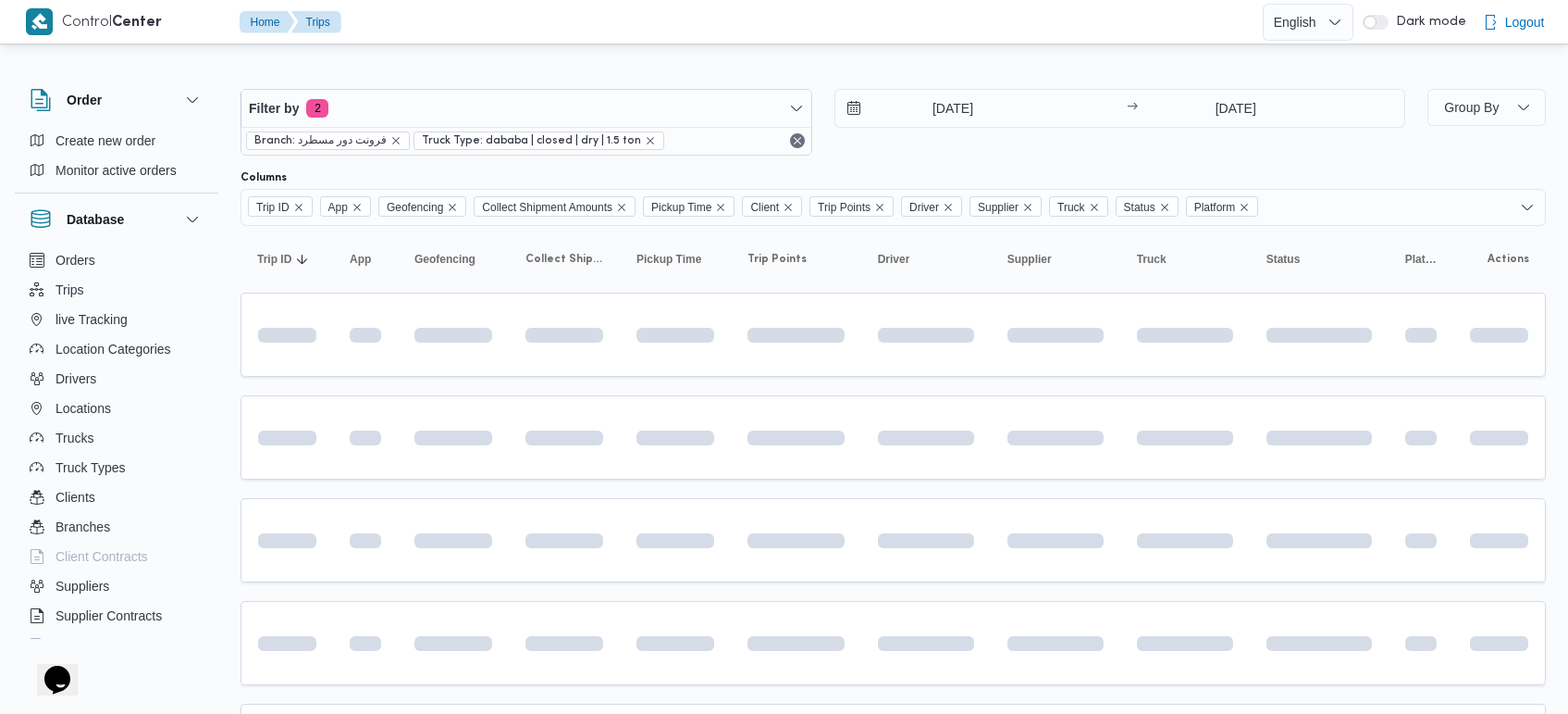
click at [966, 62] on div at bounding box center [893, 74] width 1305 height 30
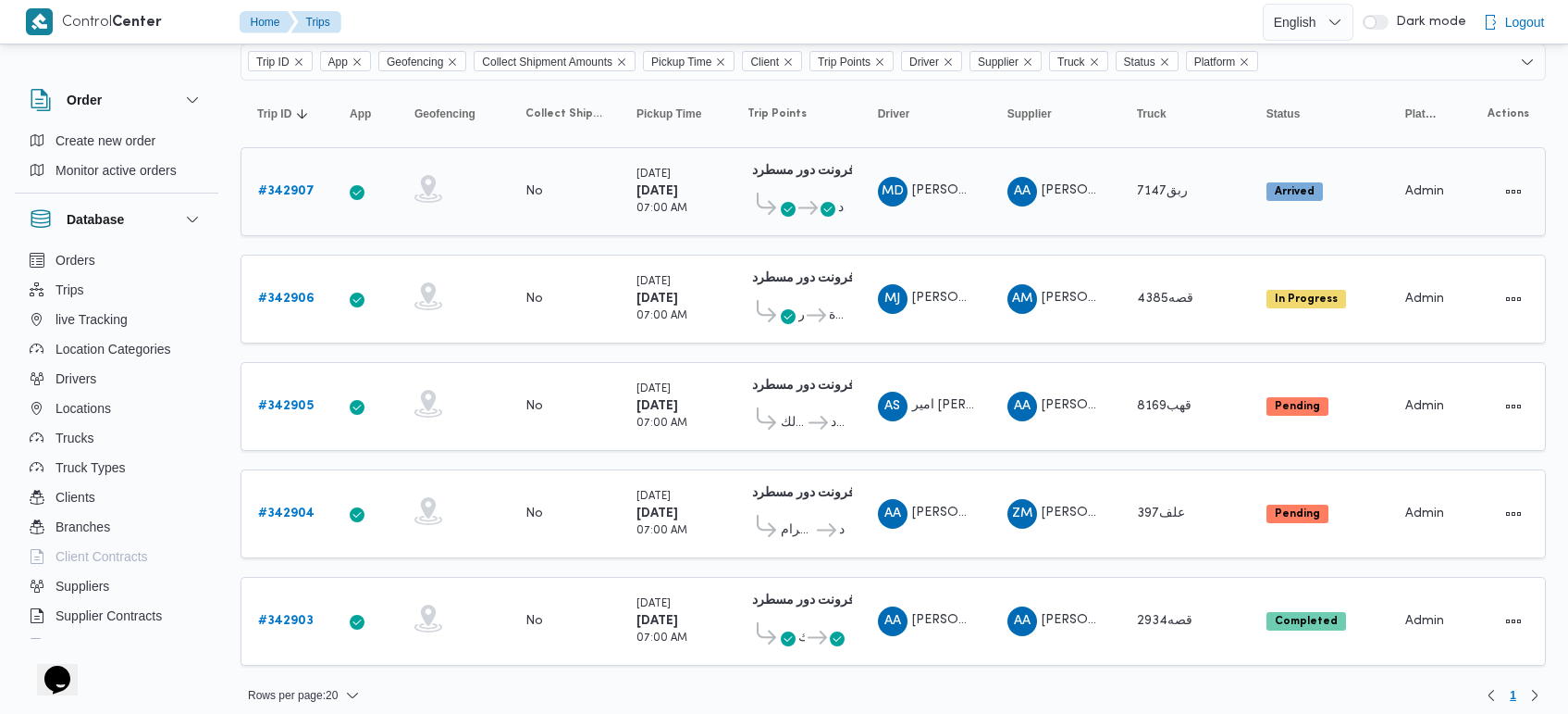
scroll to position [154, 0]
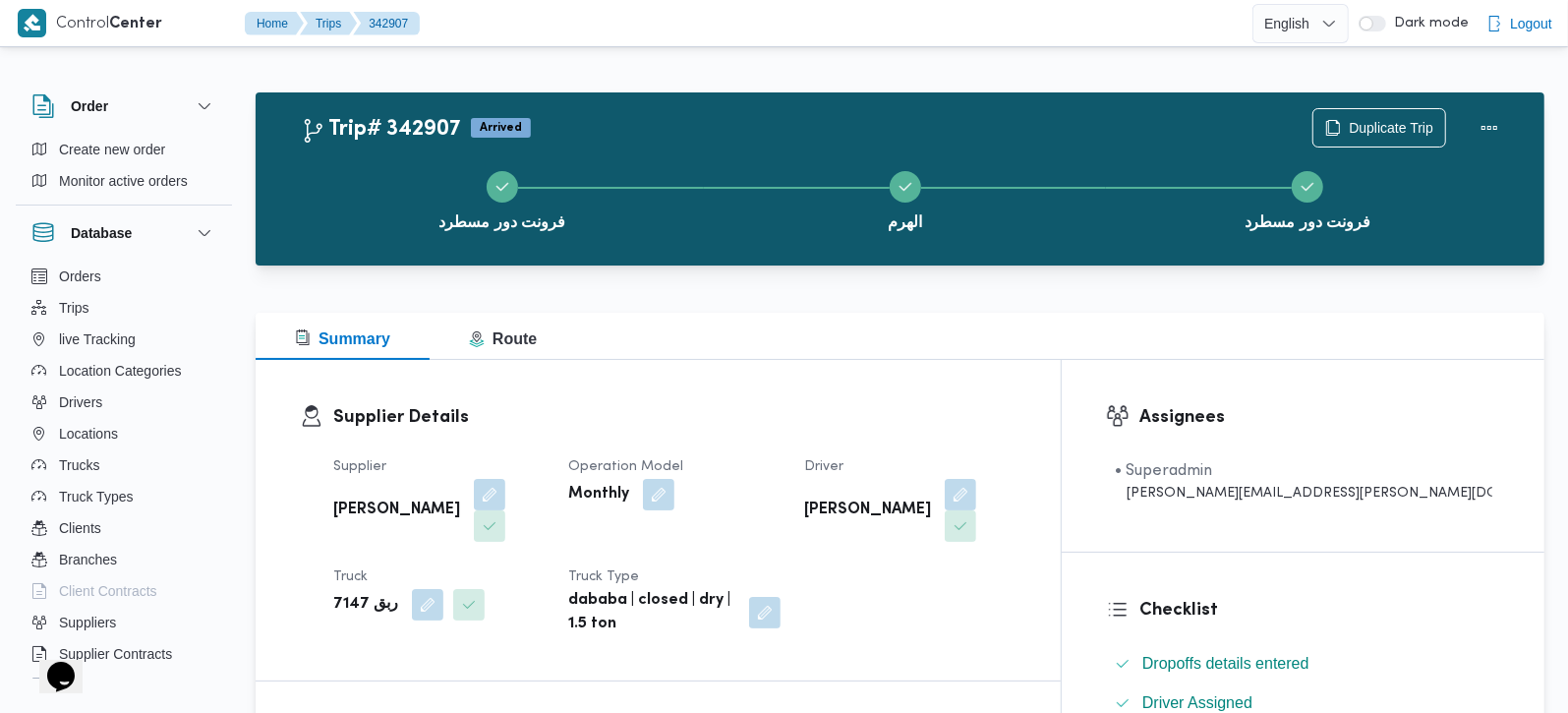
click at [351, 601] on b "ربق 7147" at bounding box center [365, 605] width 65 height 24
copy b "7147"
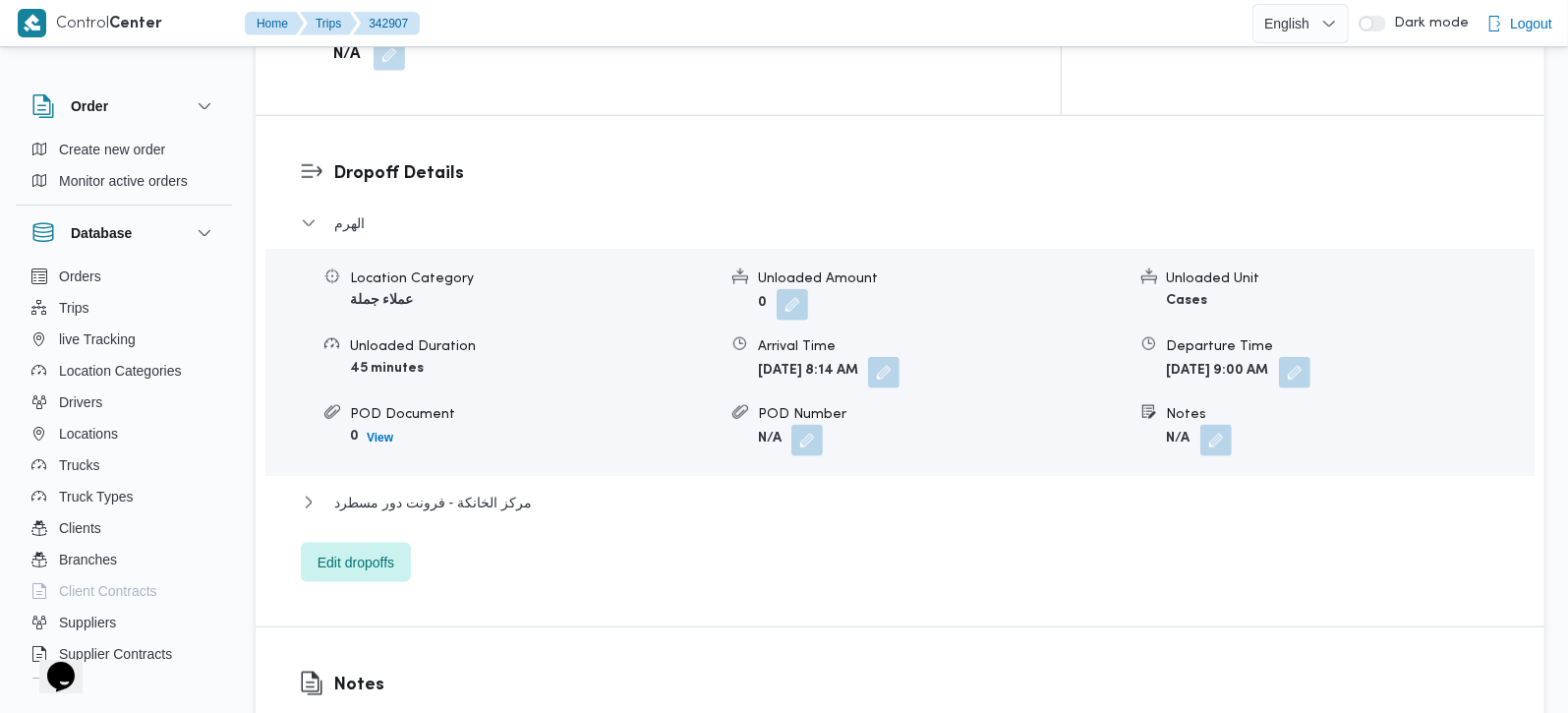
scroll to position [1621, 0]
click at [364, 548] on span "Edit dropoffs" at bounding box center [355, 560] width 77 height 24
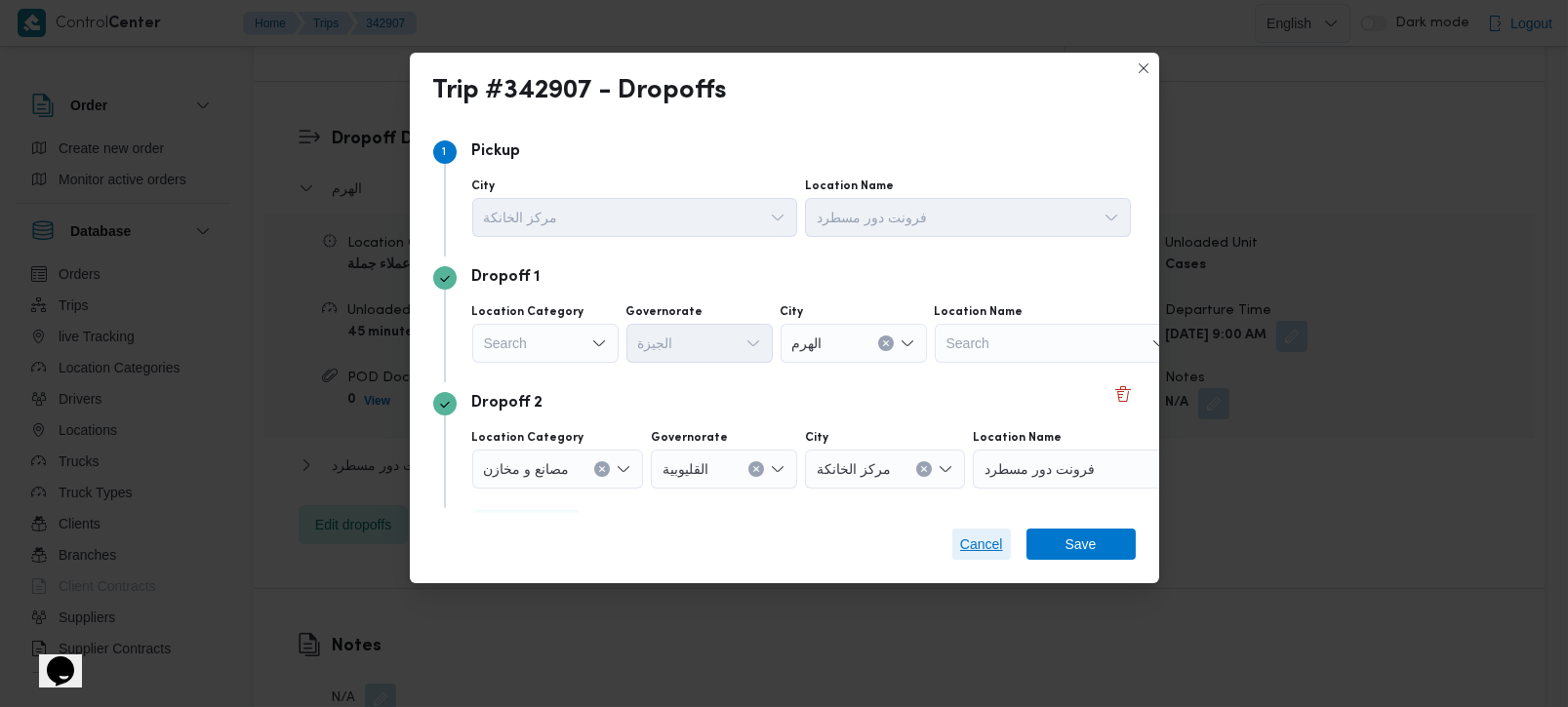
click at [972, 556] on span "Cancel" at bounding box center [981, 545] width 43 height 24
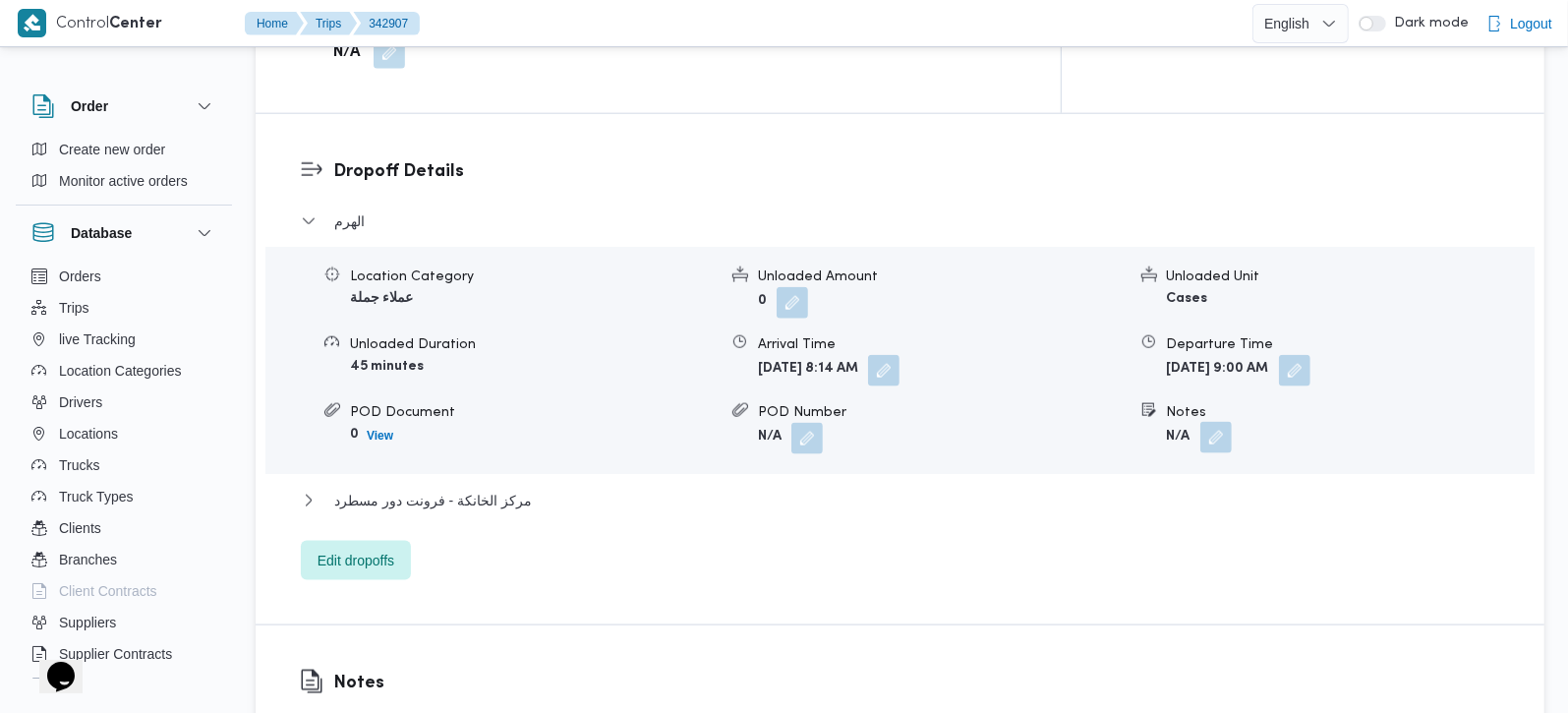
click at [1212, 422] on button "button" at bounding box center [1217, 438] width 32 height 32
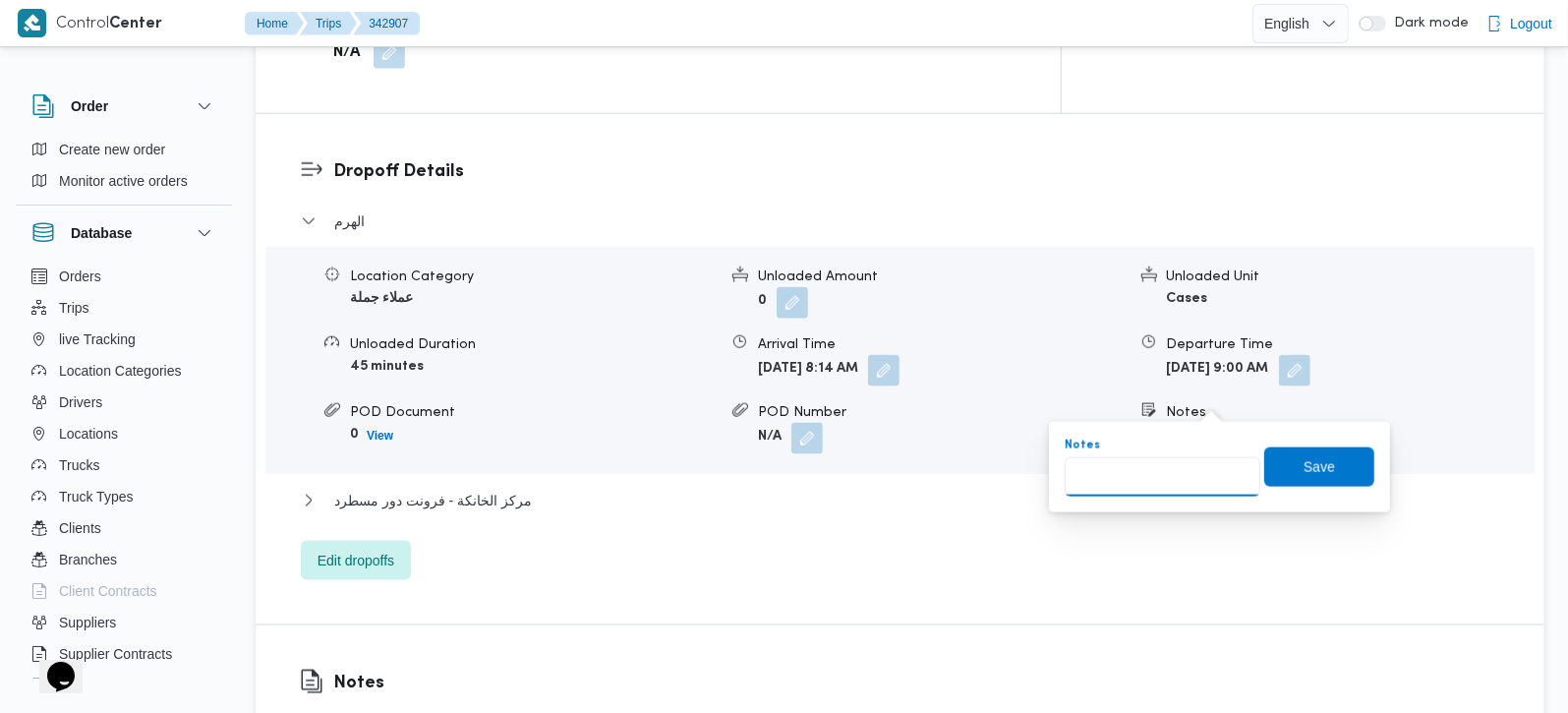
click at [1196, 471] on input "Notes" at bounding box center [1163, 476] width 196 height 39
paste input "تعديل فواتير"
type input "تعديل فواتير"
click at [1332, 487] on div "Save" at bounding box center [1319, 466] width 110 height 39
click at [1333, 480] on span "Save" at bounding box center [1319, 465] width 110 height 39
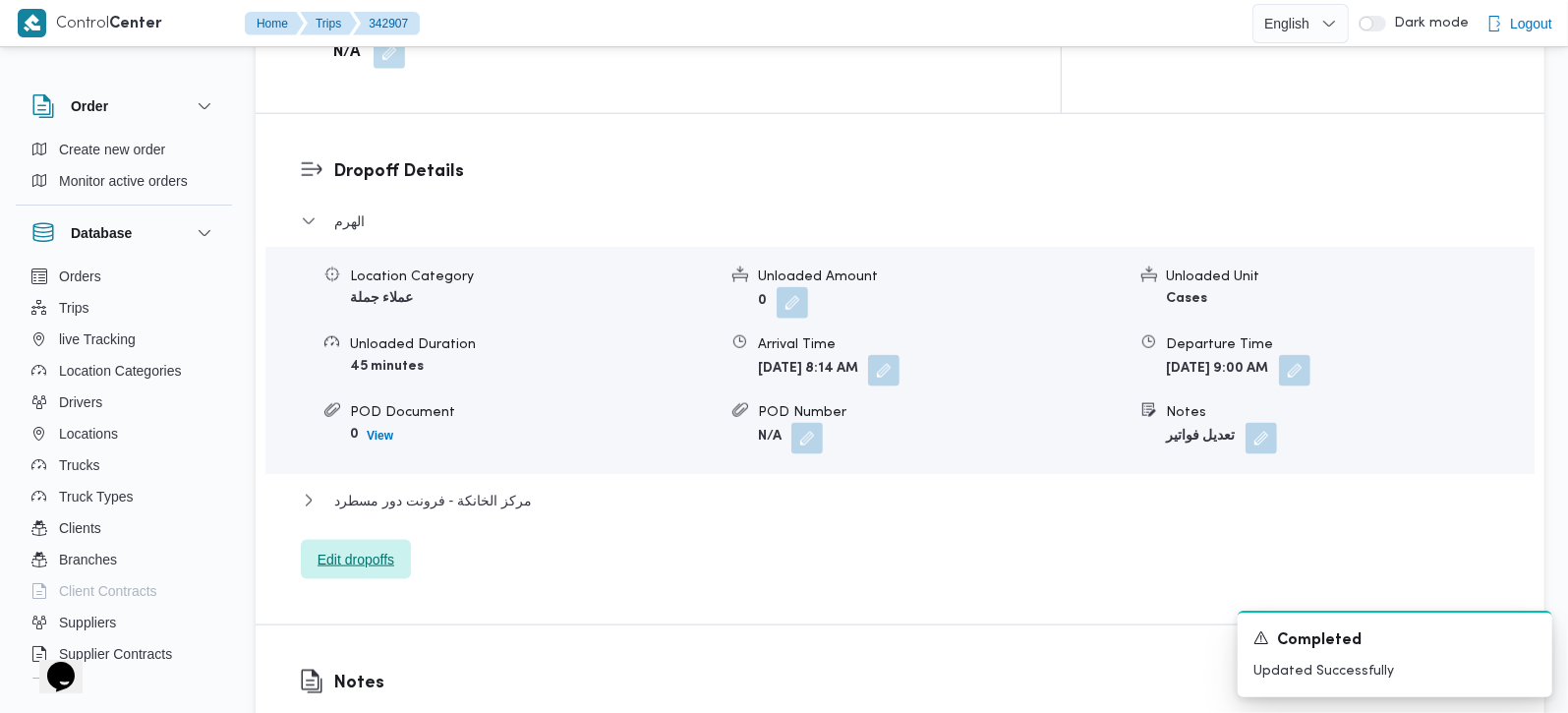
click at [352, 540] on span "Edit dropoffs" at bounding box center [355, 559] width 110 height 39
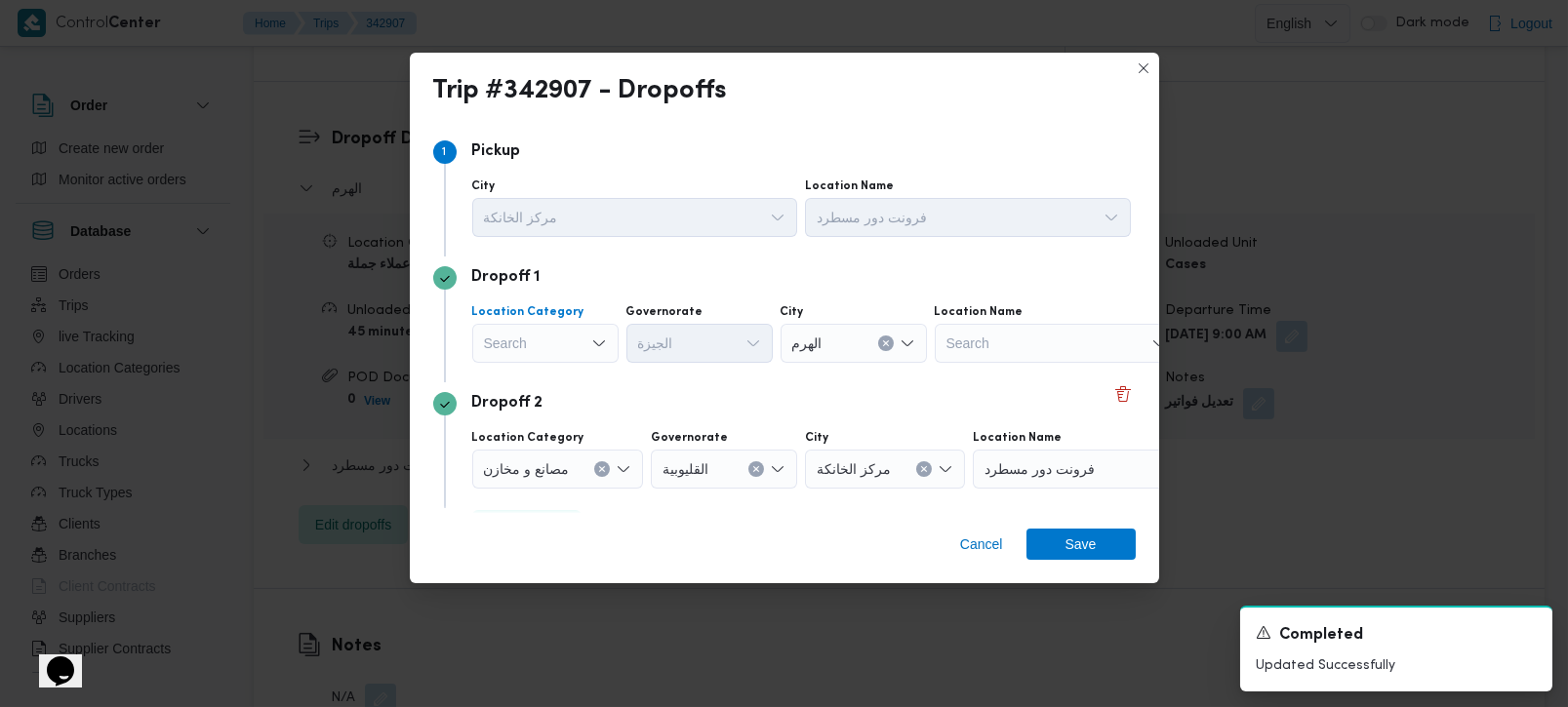
click at [573, 358] on div "Search" at bounding box center [546, 343] width 147 height 39
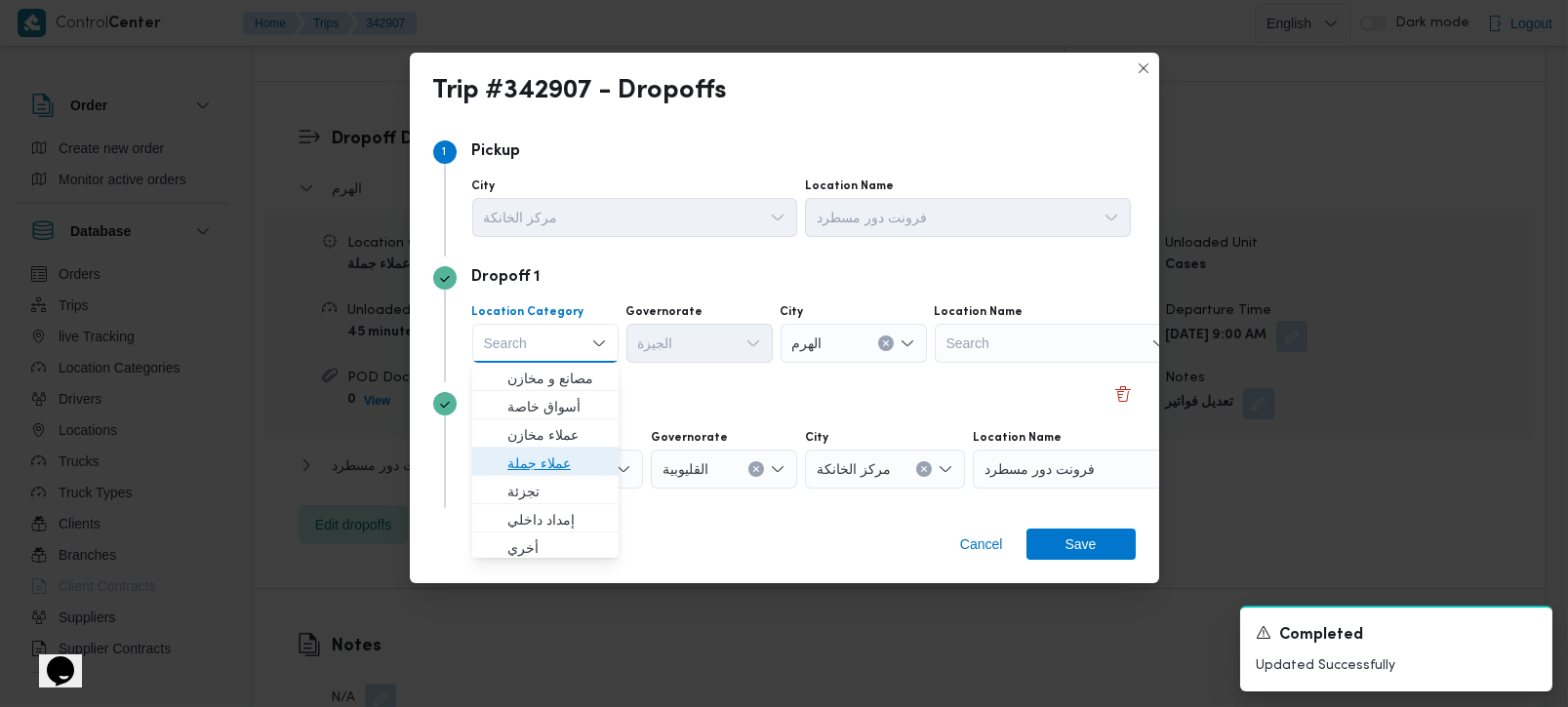
click at [535, 469] on span "عملاء جملة" at bounding box center [557, 463] width 99 height 24
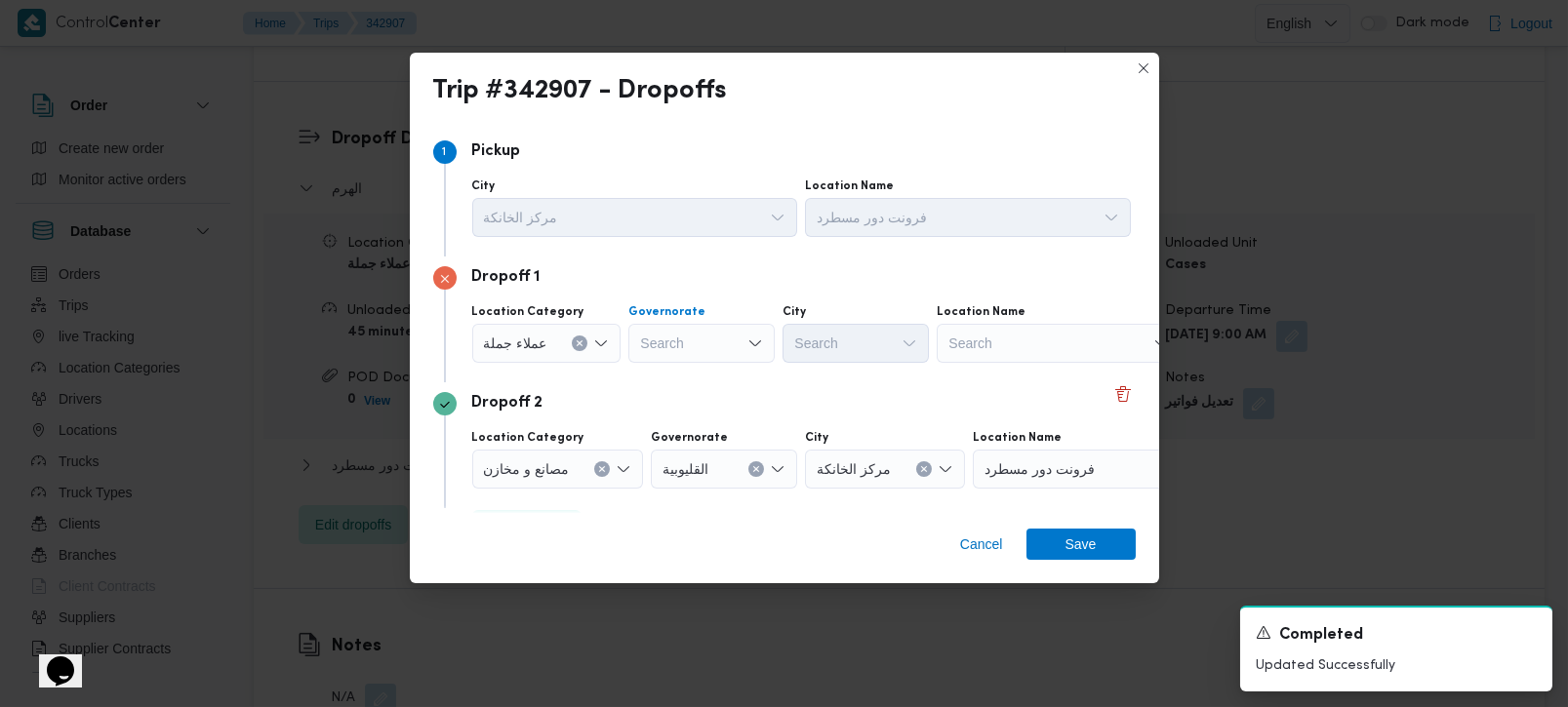
click at [648, 356] on div "Search" at bounding box center [701, 343] width 147 height 39
type input "رة"
click at [675, 397] on span "القاه رة" at bounding box center [711, 407] width 99 height 24
click at [865, 348] on div "Search" at bounding box center [938, 343] width 147 height 39
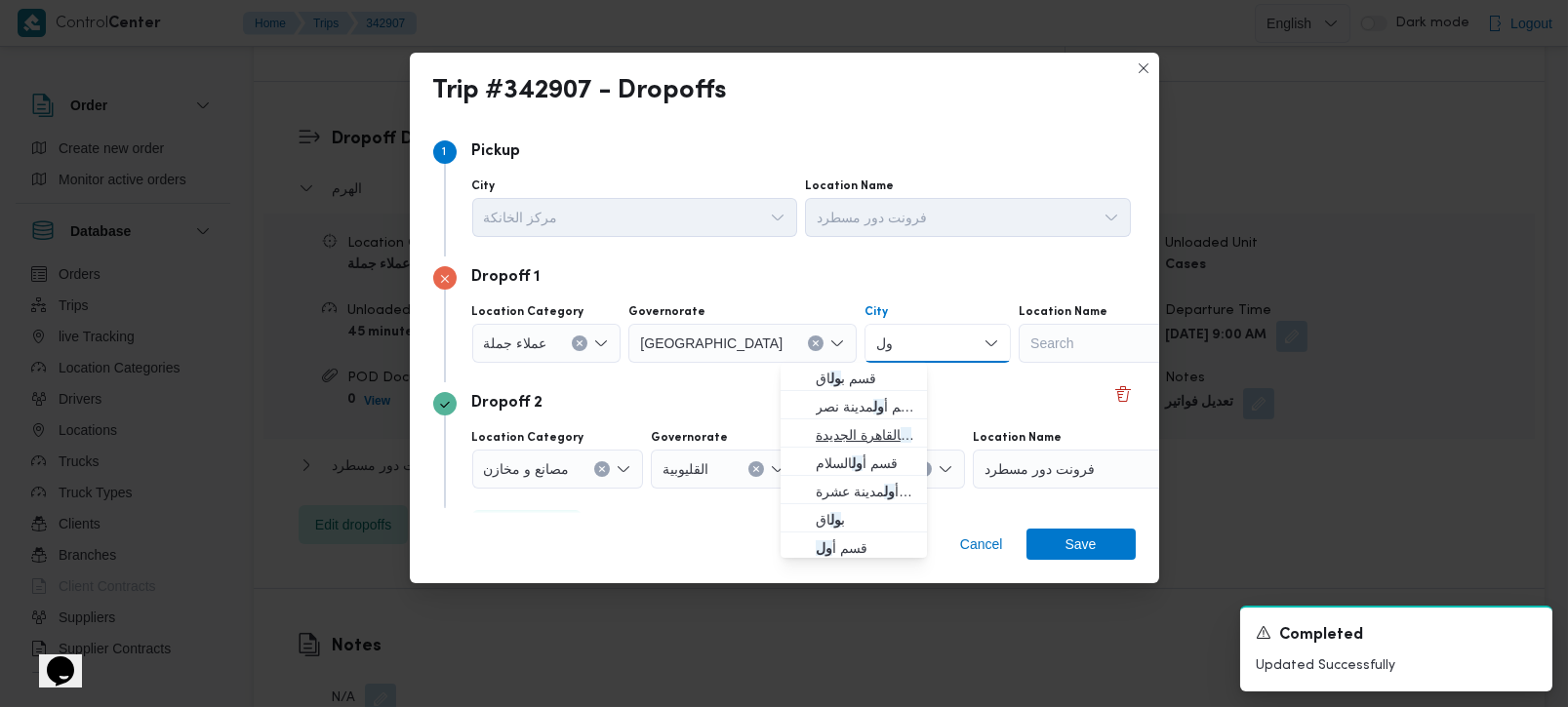
type input "ول"
click at [836, 427] on span "قسم أ ول القاهرة الجديدة" at bounding box center [866, 436] width 99 height 24
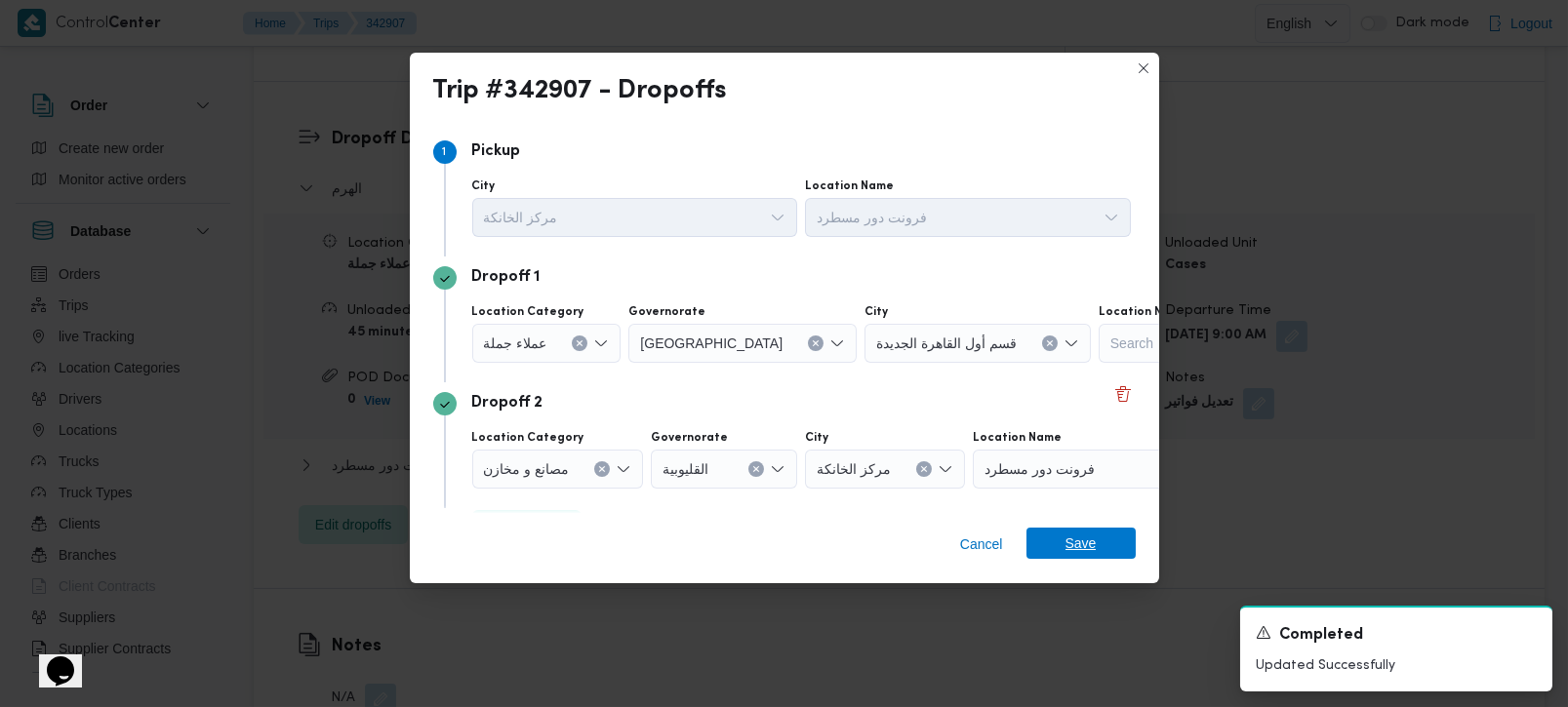
click at [1059, 542] on span "Save" at bounding box center [1081, 544] width 109 height 32
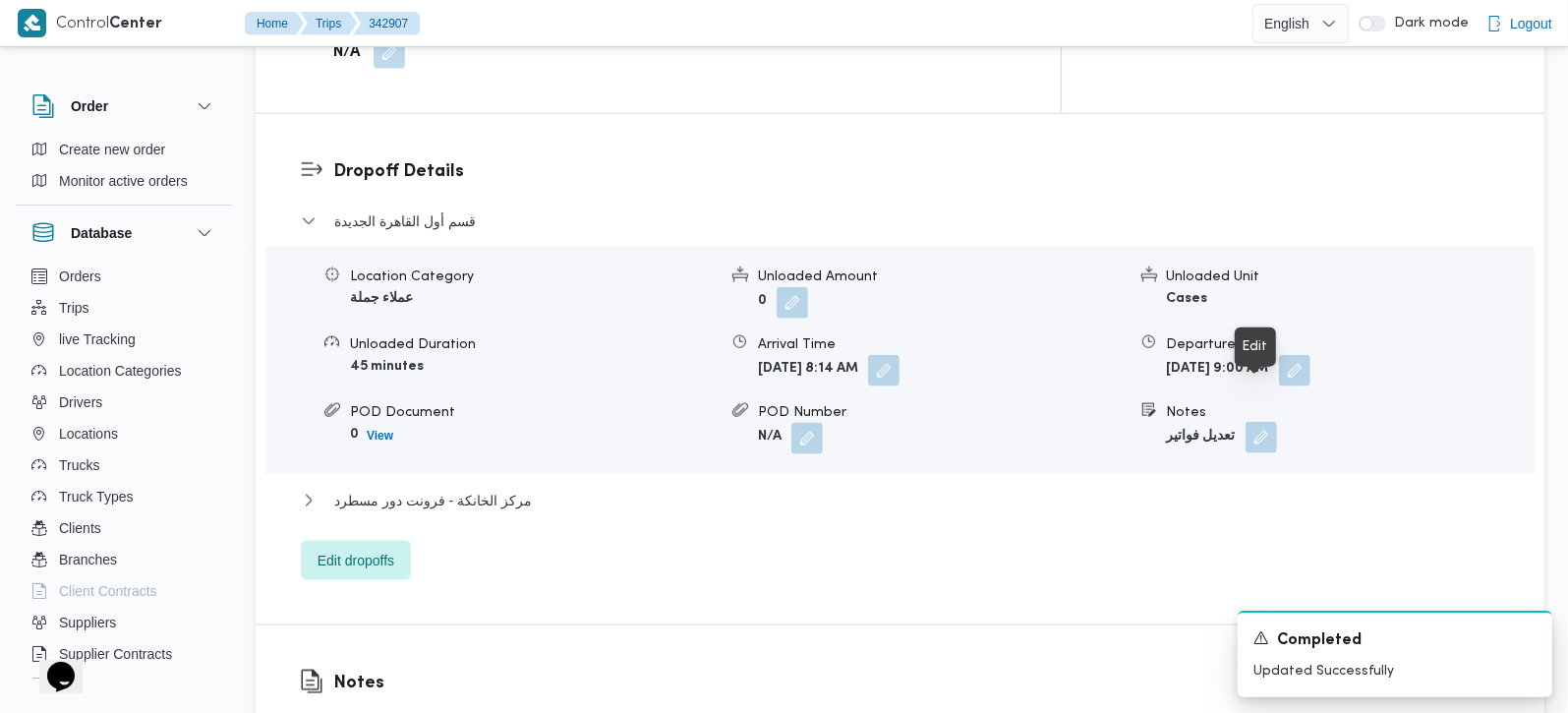
click at [1254, 422] on button "button" at bounding box center [1262, 438] width 32 height 32
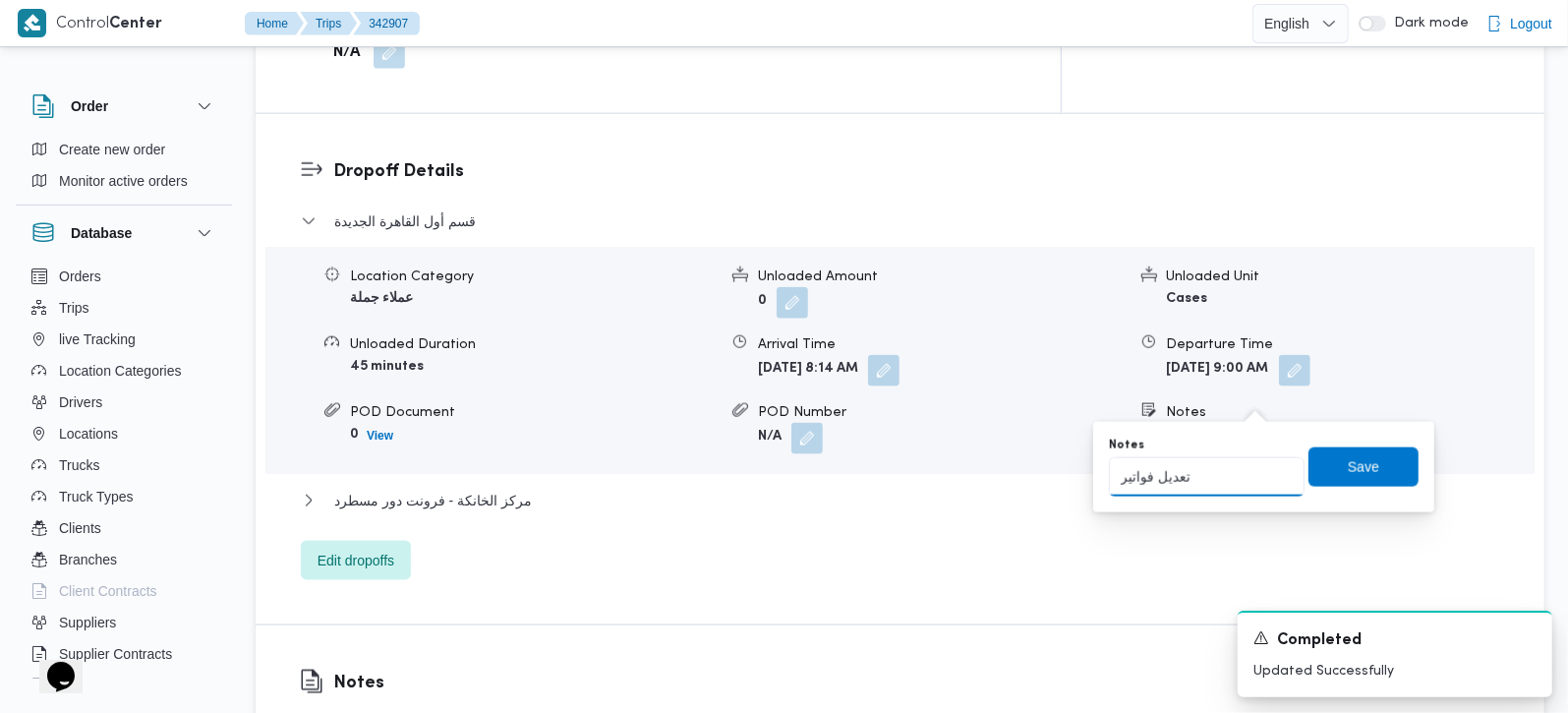
click at [1233, 466] on input "تعديل فواتير" at bounding box center [1207, 476] width 196 height 39
type input "تعديل فواتير التجمع"
click at [1316, 482] on span "Save" at bounding box center [1363, 465] width 110 height 39
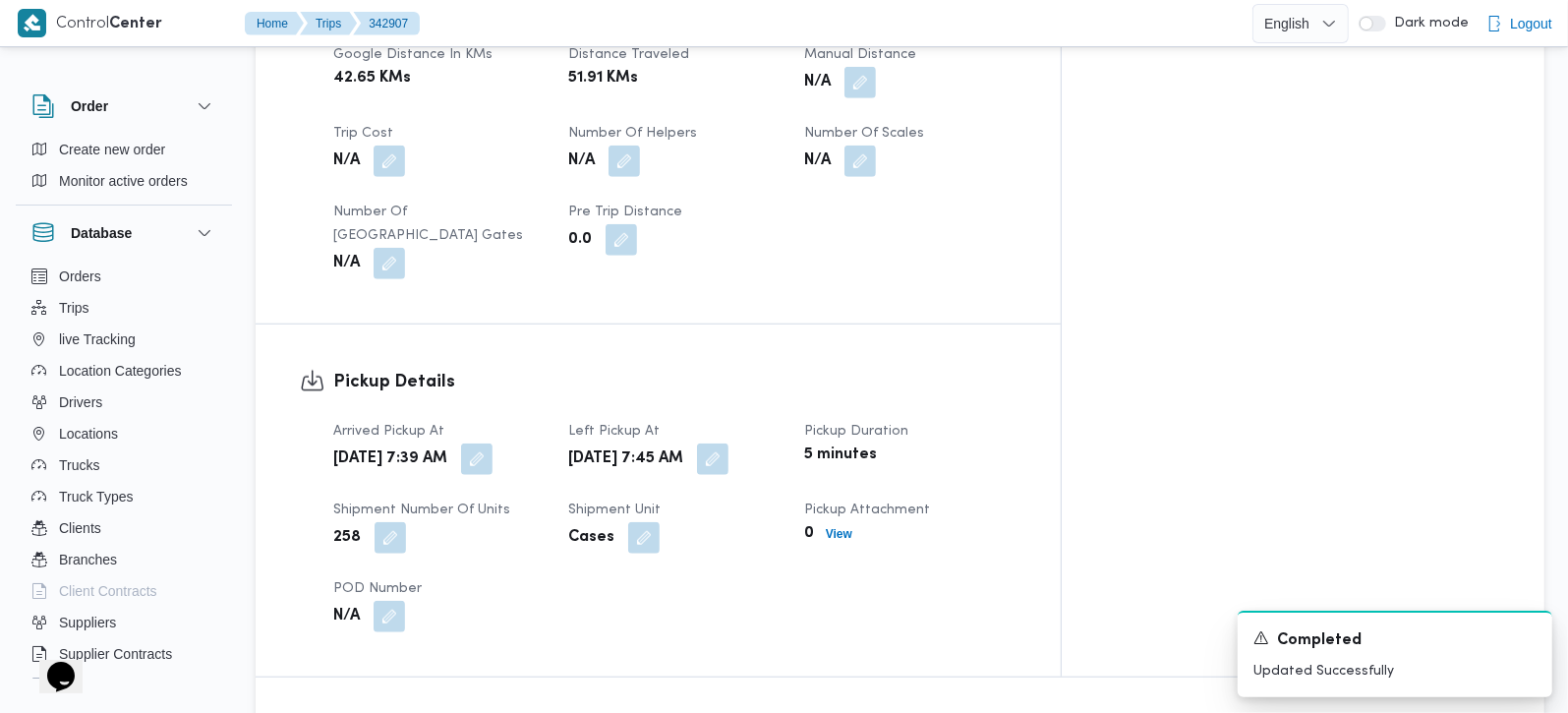
scroll to position [1041, 0]
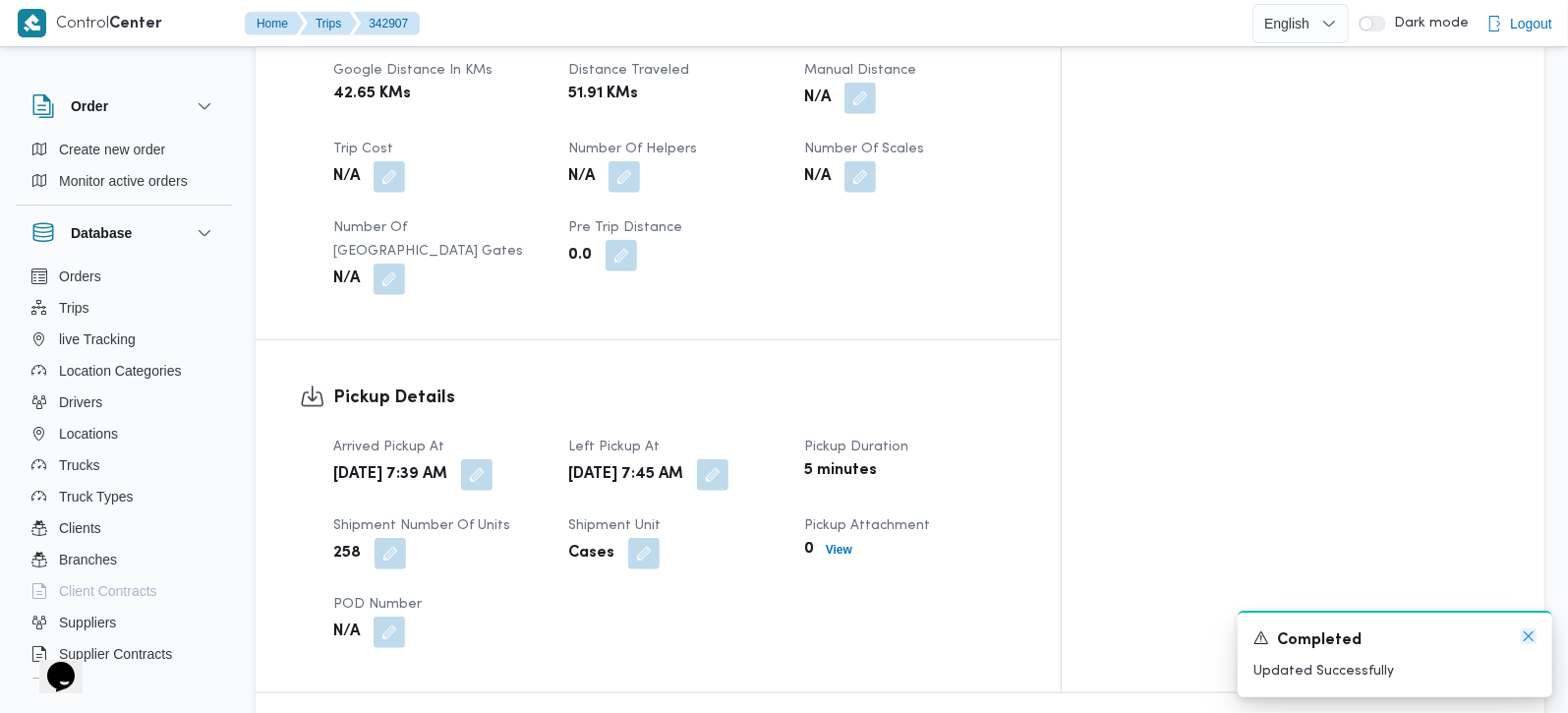
click at [1529, 636] on icon "Dismiss toast" at bounding box center [1529, 637] width 16 height 16
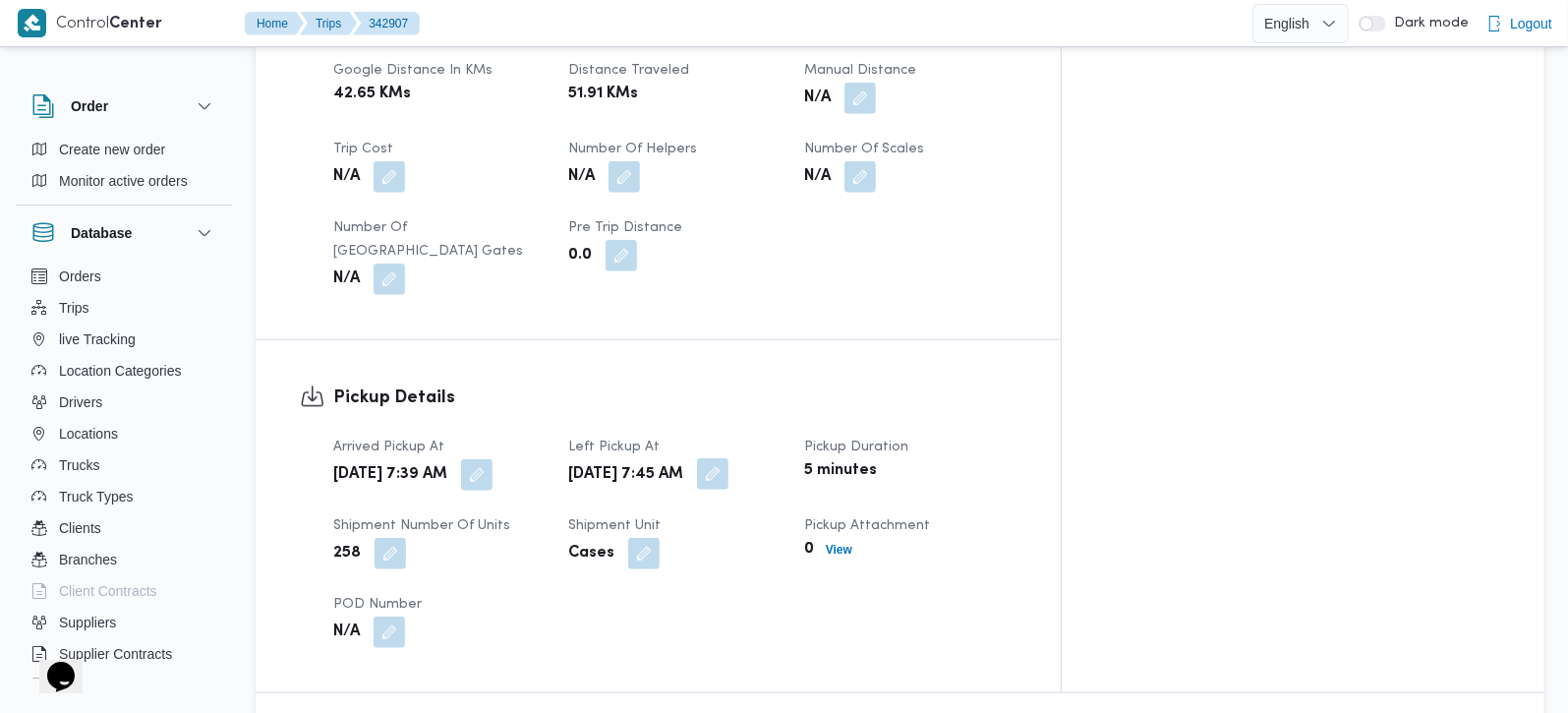
drag, startPoint x: 830, startPoint y: 416, endPoint x: 839, endPoint y: 429, distance: 15.8
click at [782, 457] on div "Mon, Oct 13, 2025 7:45 AM" at bounding box center [674, 474] width 216 height 35
click at [729, 458] on button "button" at bounding box center [713, 474] width 32 height 32
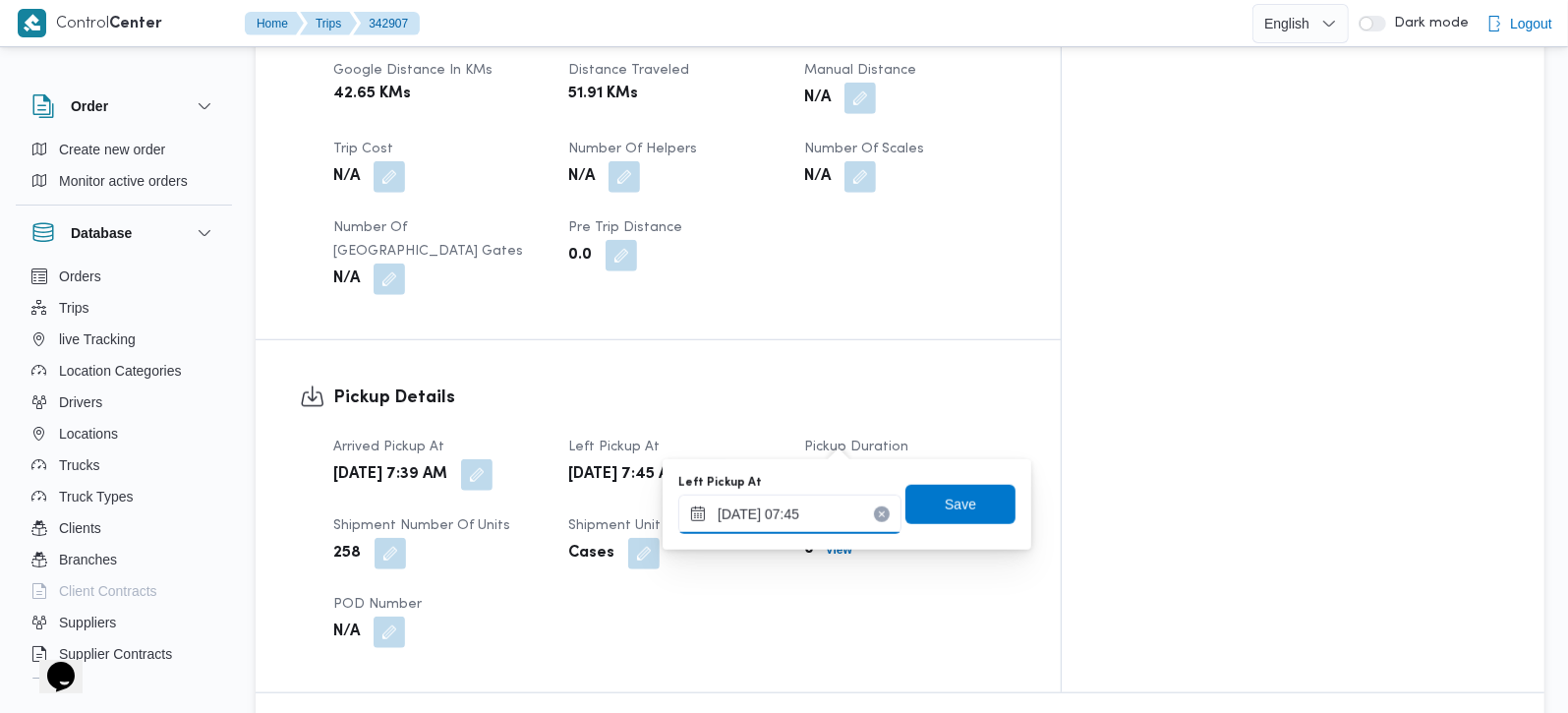
click at [801, 519] on input "13/10/2025 07:45" at bounding box center [790, 514] width 224 height 39
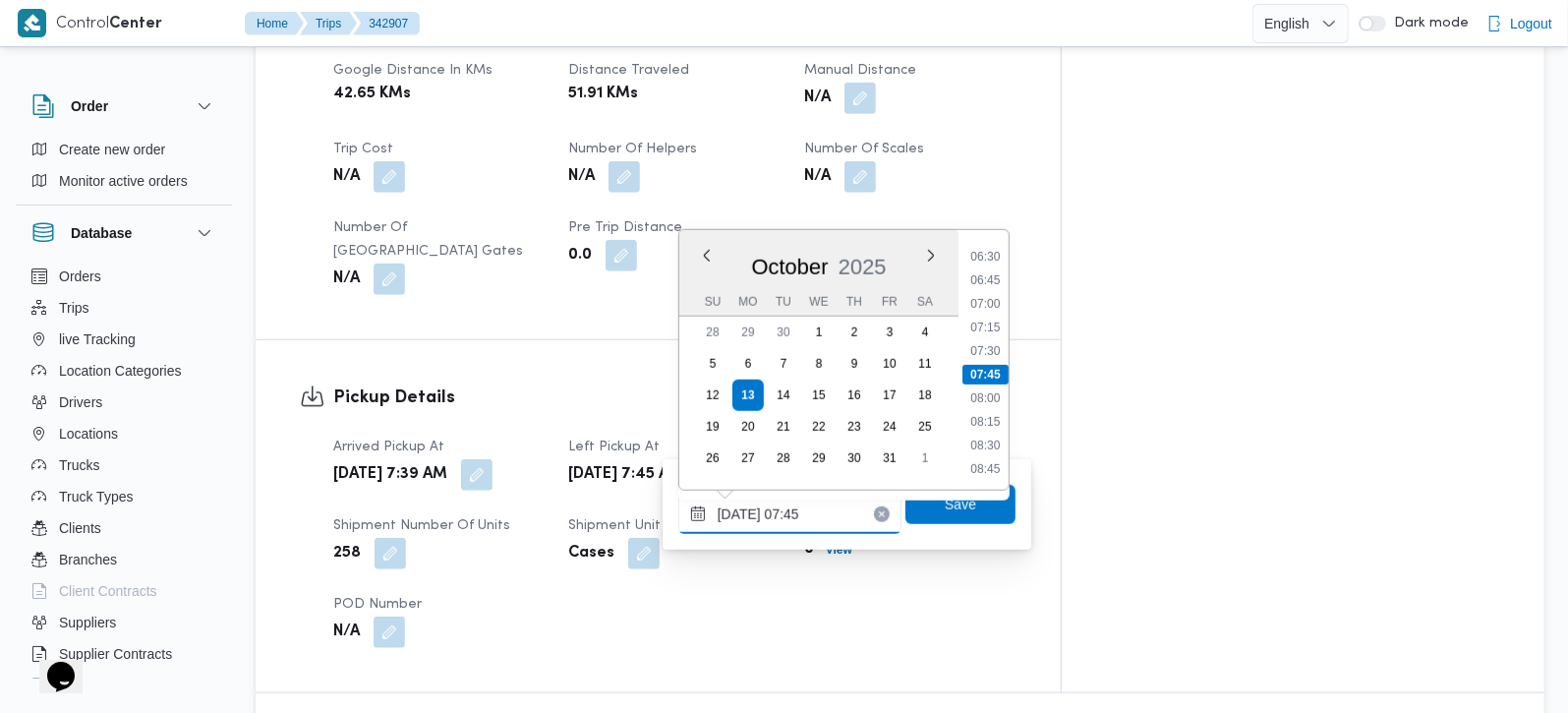
scroll to position [729, 0]
click at [987, 417] on li "09:30" at bounding box center [984, 424] width 45 height 20
type input "13/10/2025 09:30"
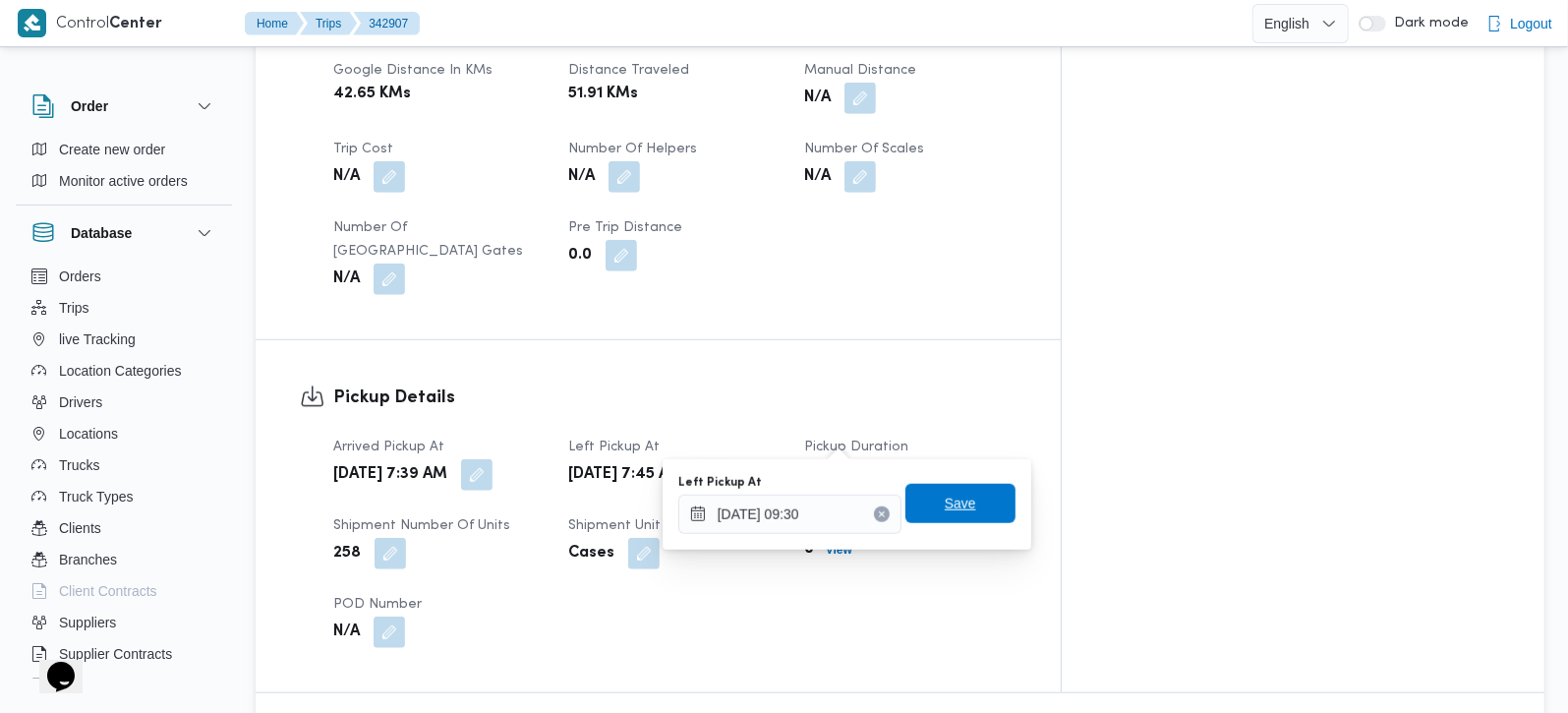
click at [961, 495] on span "Save" at bounding box center [960, 503] width 110 height 39
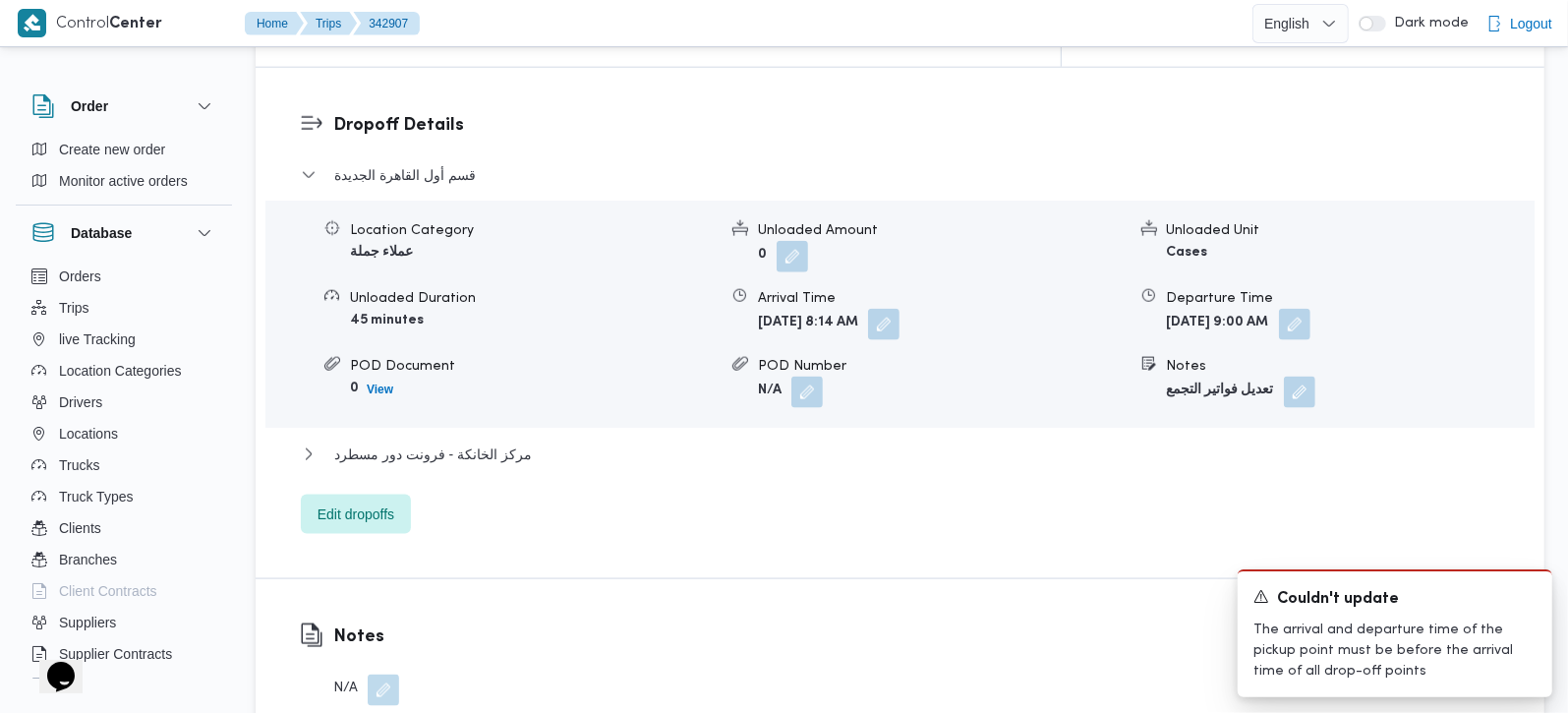
scroll to position [1736, 0]
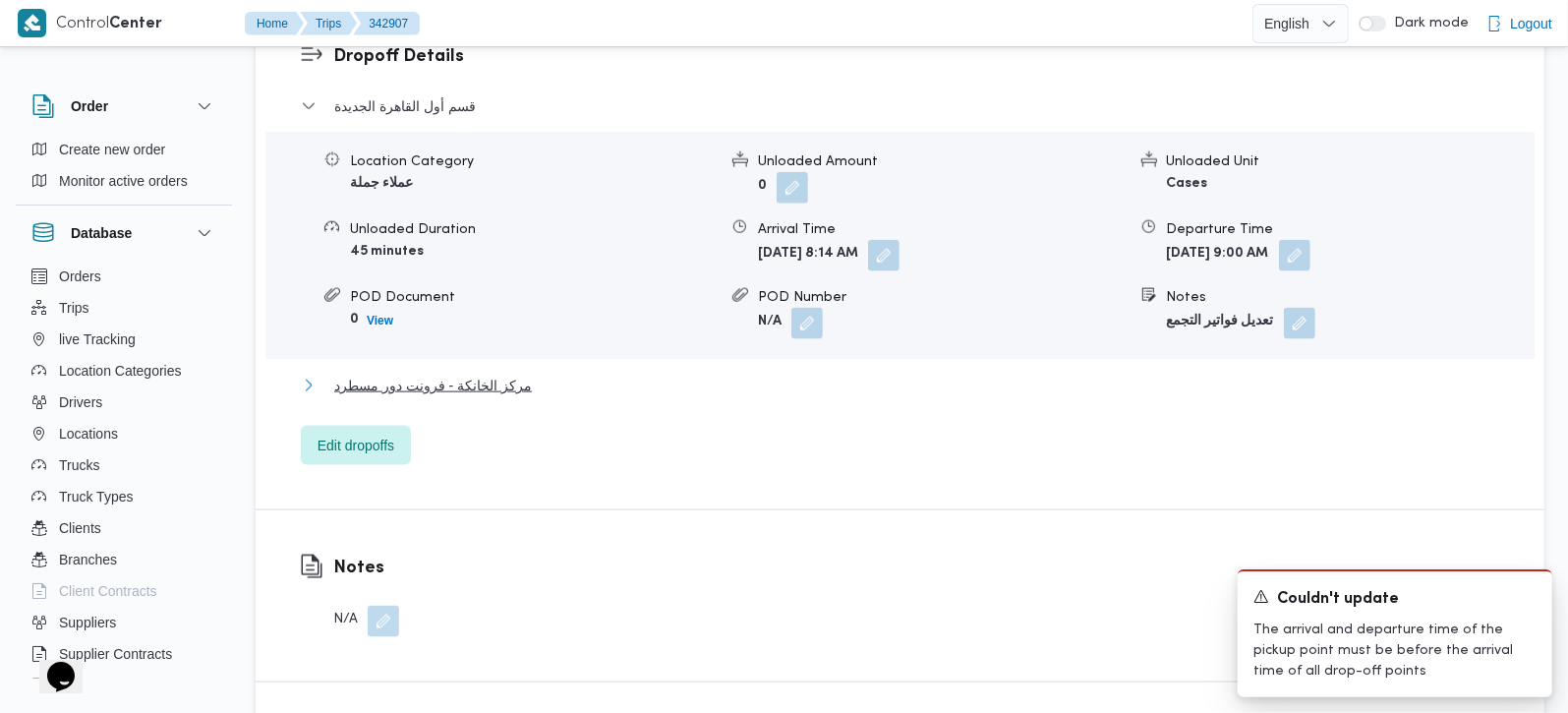
click at [508, 373] on span "مركز الخانكة - فرونت دور مسطرد" at bounding box center [433, 385] width 198 height 24
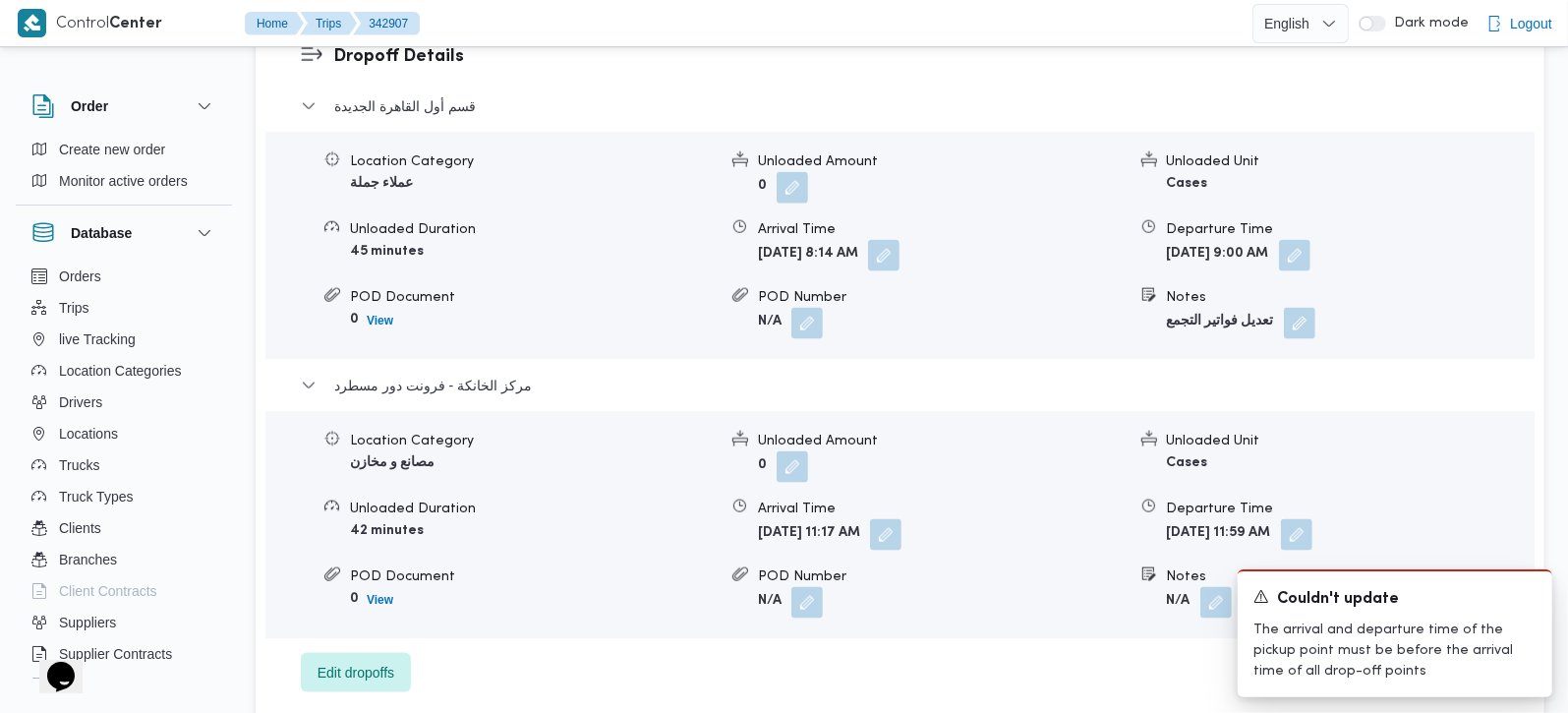
scroll to position [1851, 0]
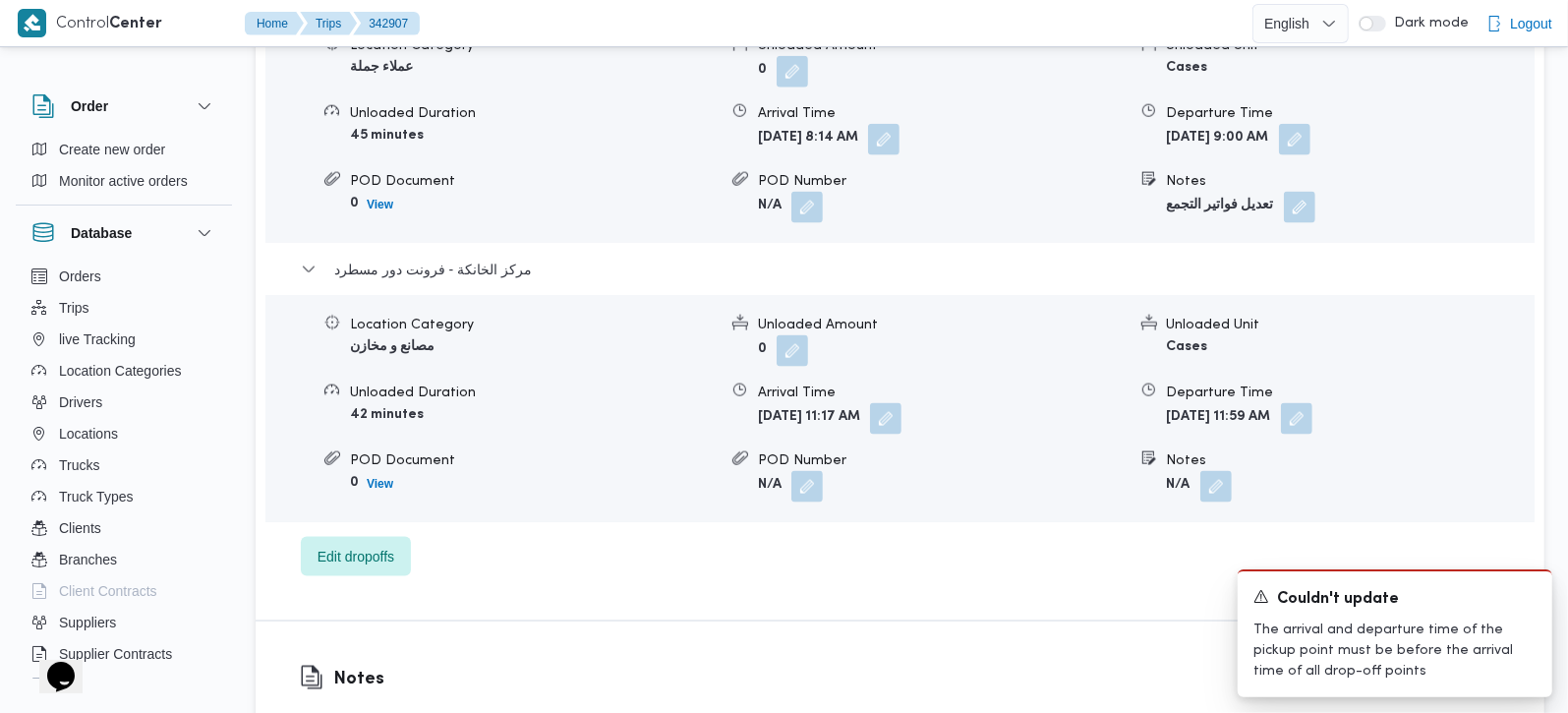
click at [1378, 403] on form "Mon, Oct 13, 2025 11:59 AM" at bounding box center [1349, 419] width 366 height 32
click at [1312, 402] on button "button" at bounding box center [1298, 418] width 32 height 32
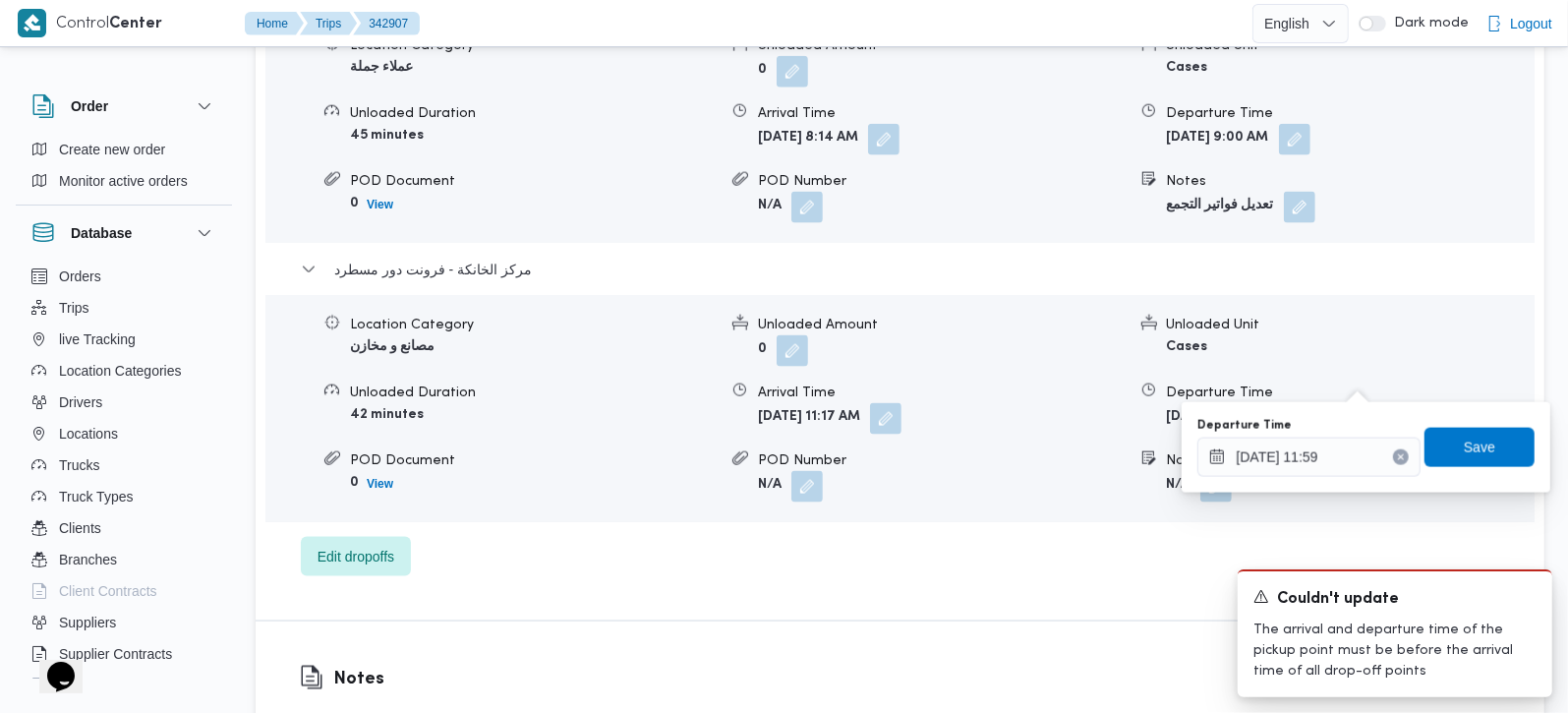
click at [1393, 459] on button "Clear input" at bounding box center [1401, 457] width 16 height 16
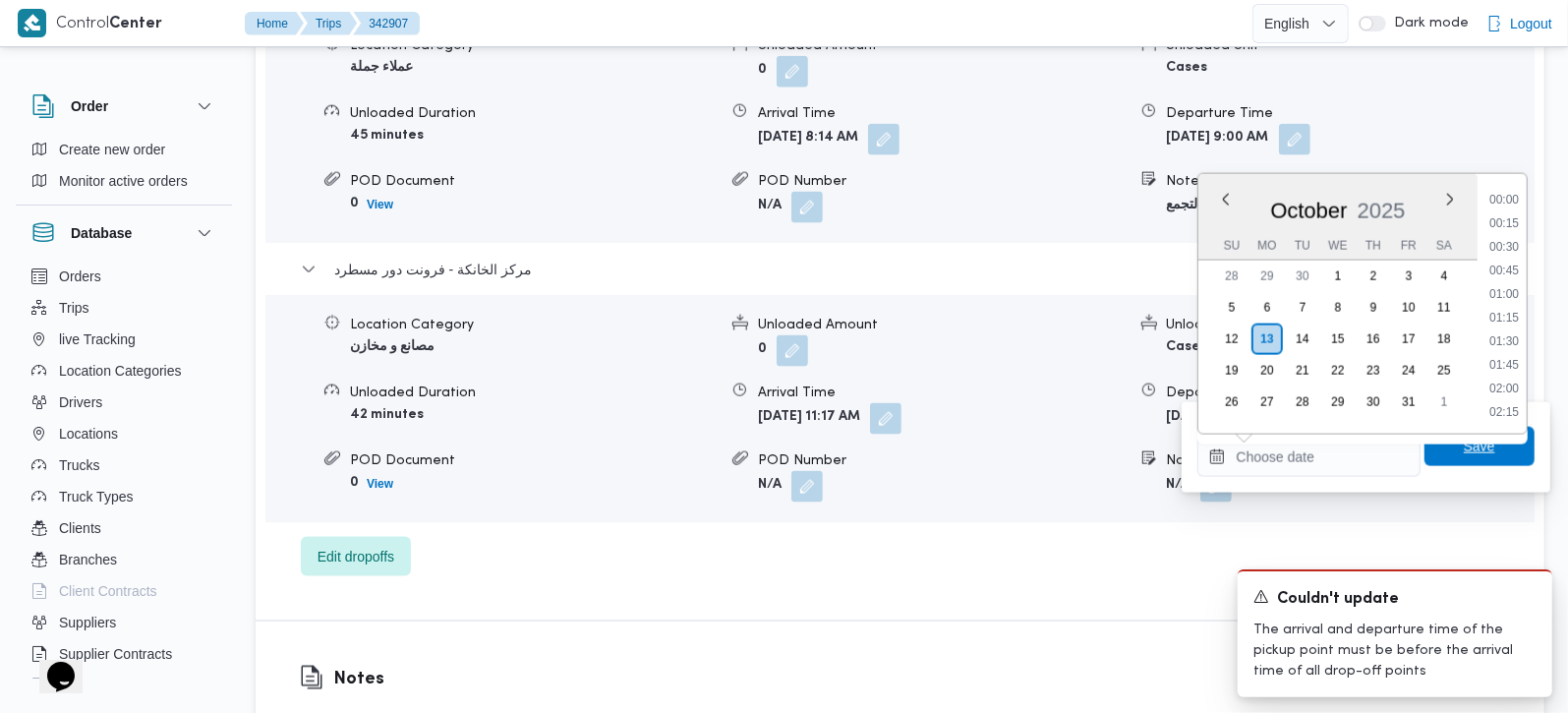
click at [1464, 455] on span "Save" at bounding box center [1480, 446] width 32 height 24
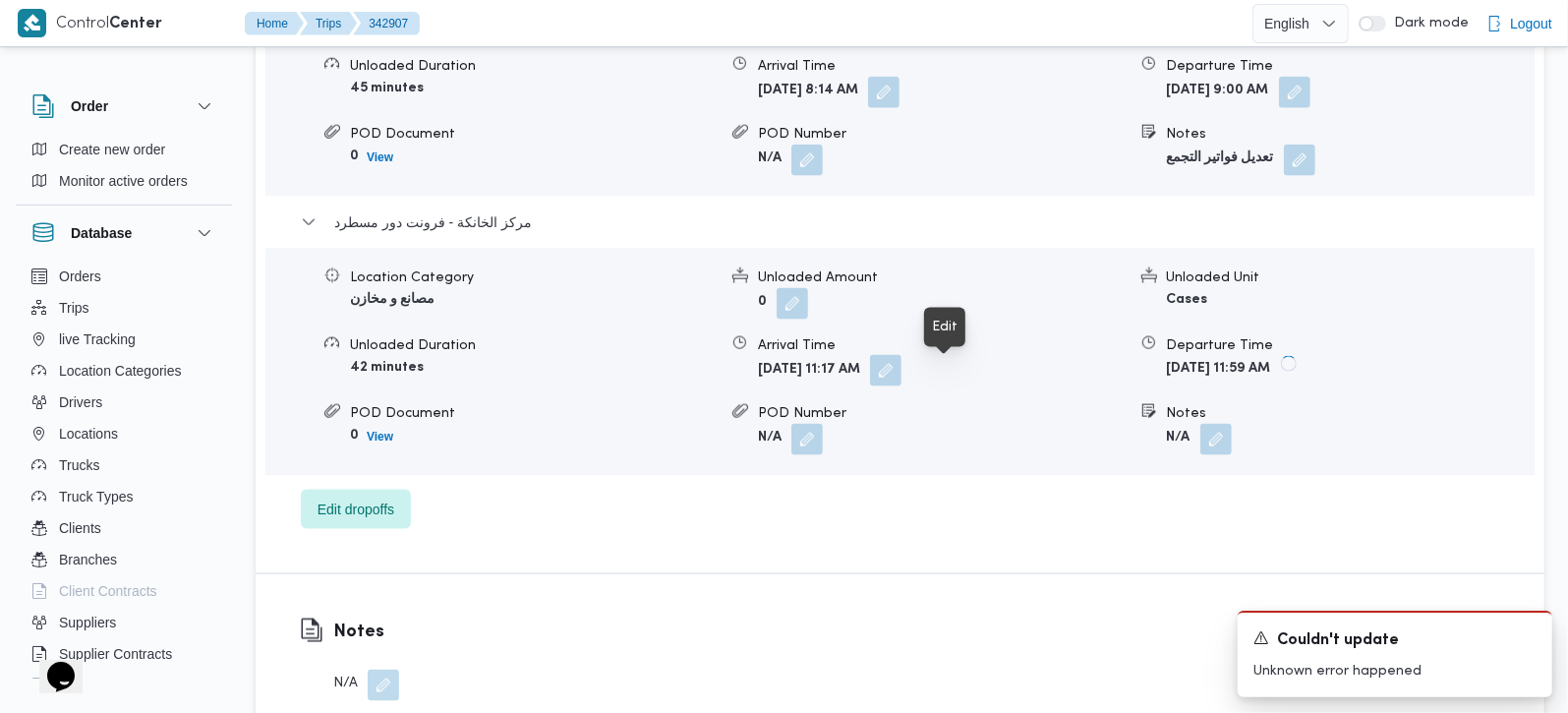
click at [901, 376] on button "button" at bounding box center [886, 371] width 32 height 32
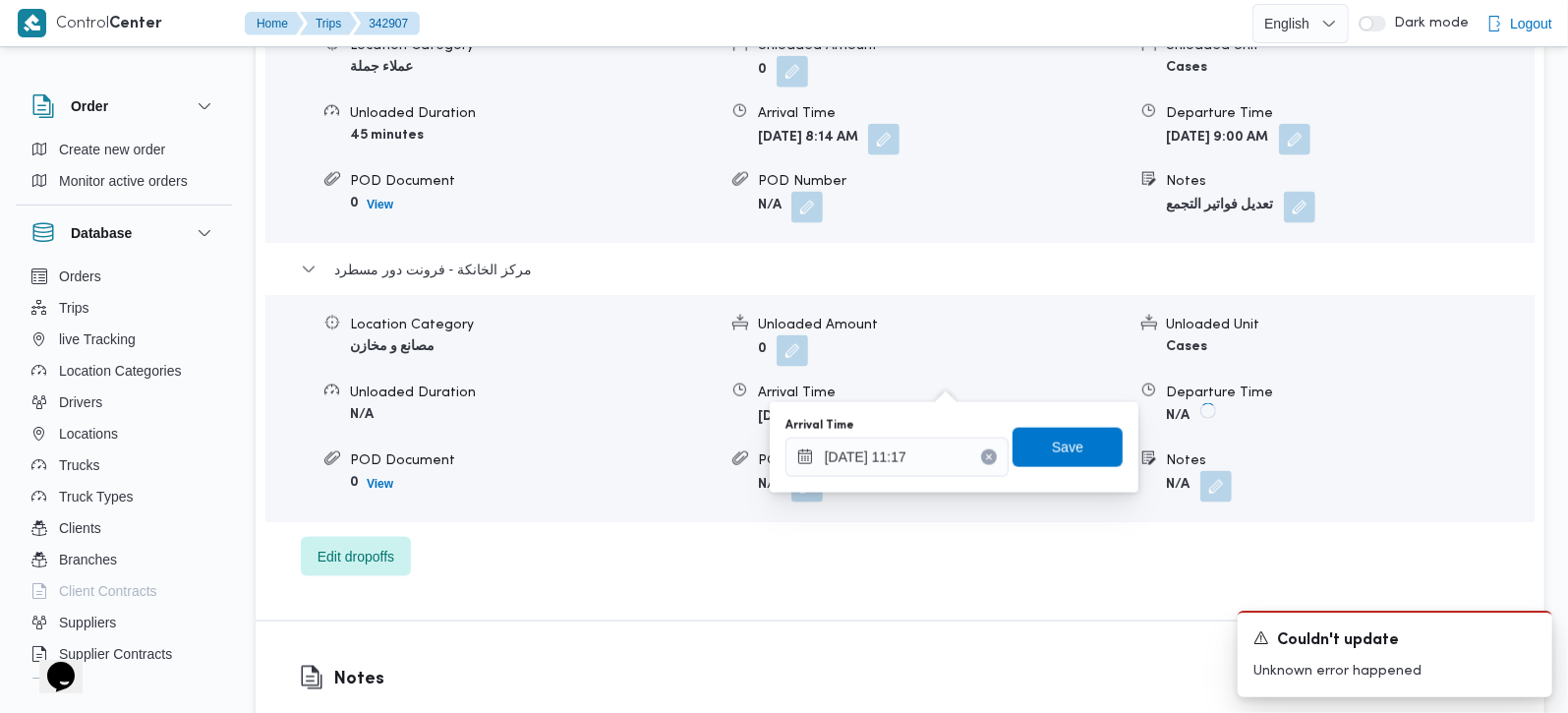
click at [986, 455] on icon "Clear input" at bounding box center [988, 457] width 5 height 5
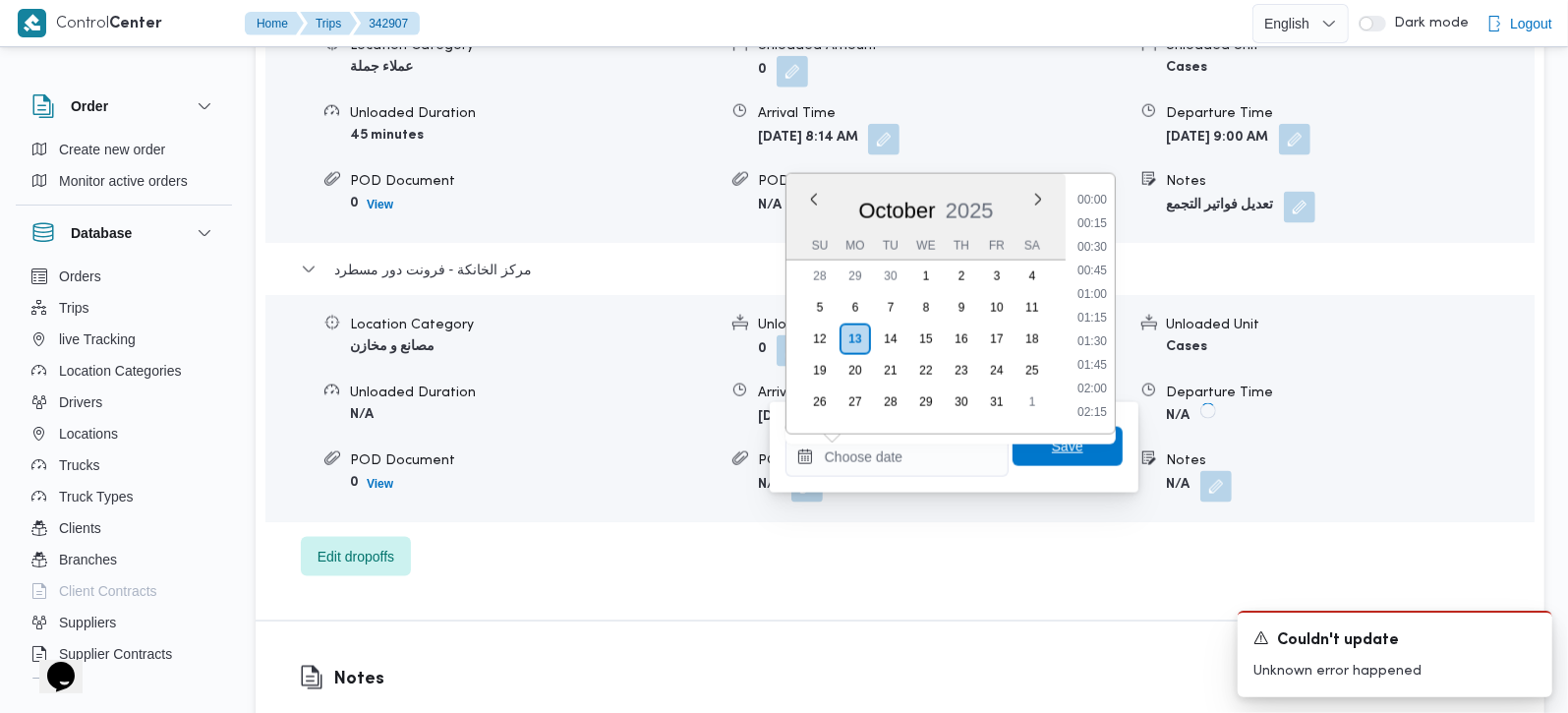
click at [1015, 450] on span "Save" at bounding box center [1068, 446] width 110 height 39
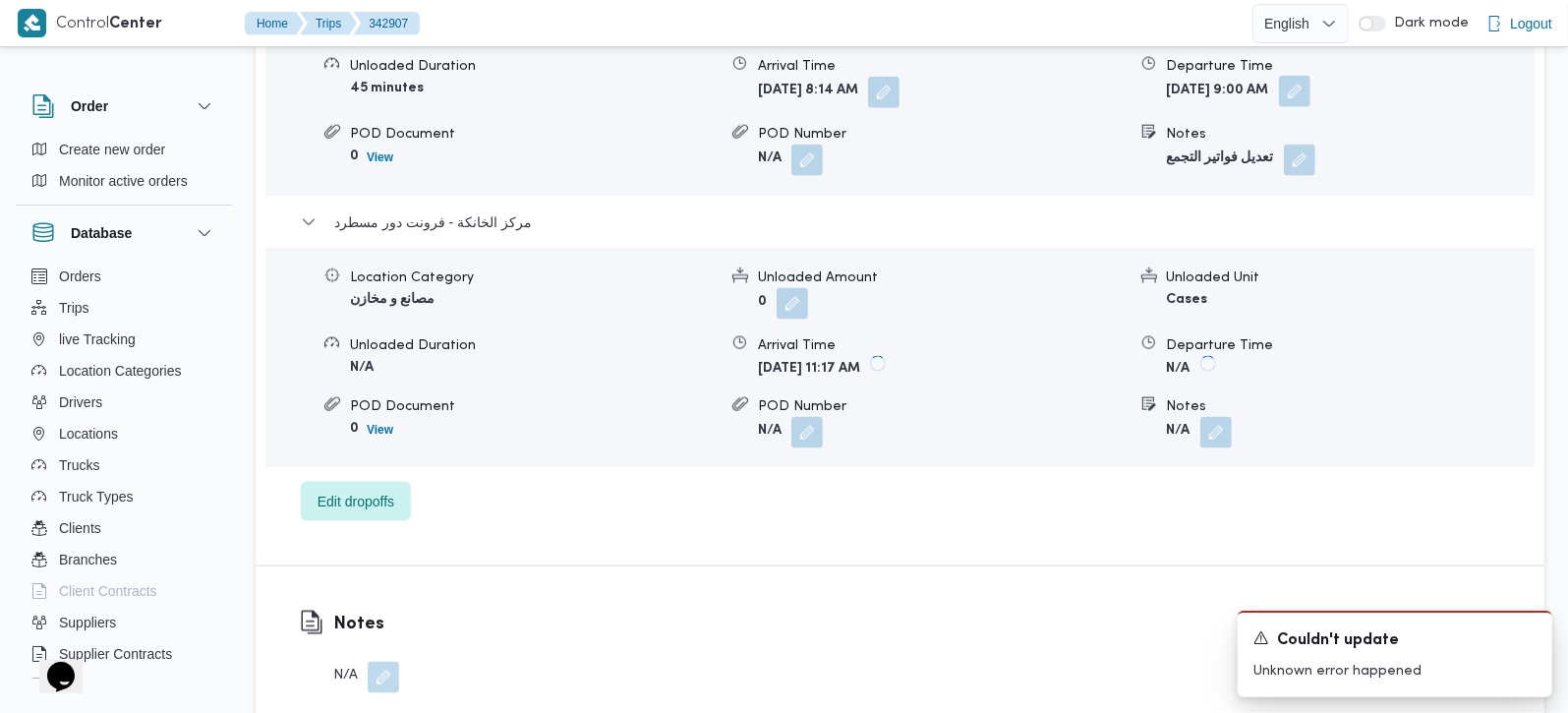
click at [1310, 103] on button "button" at bounding box center [1296, 92] width 32 height 32
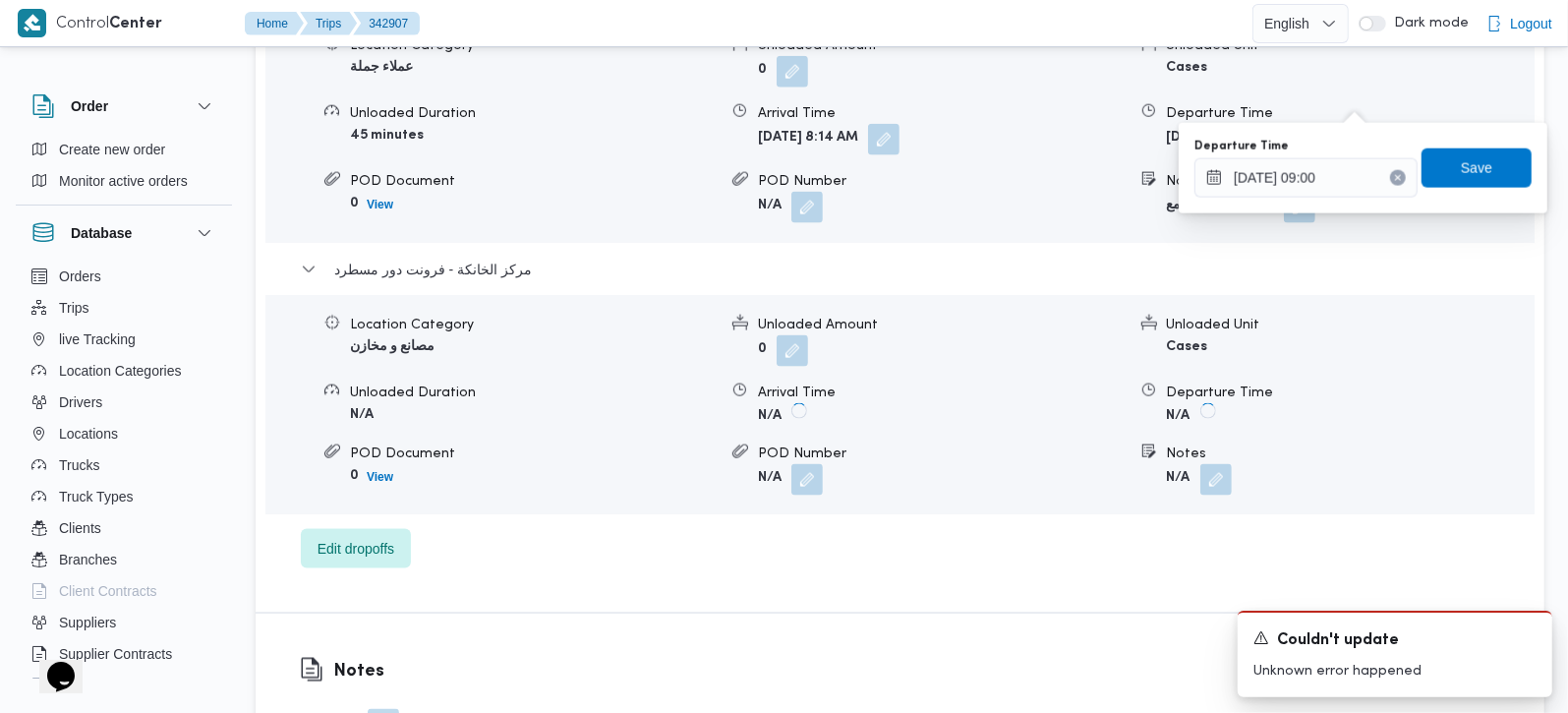
click at [1394, 178] on icon "Clear input" at bounding box center [1398, 178] width 8 height 8
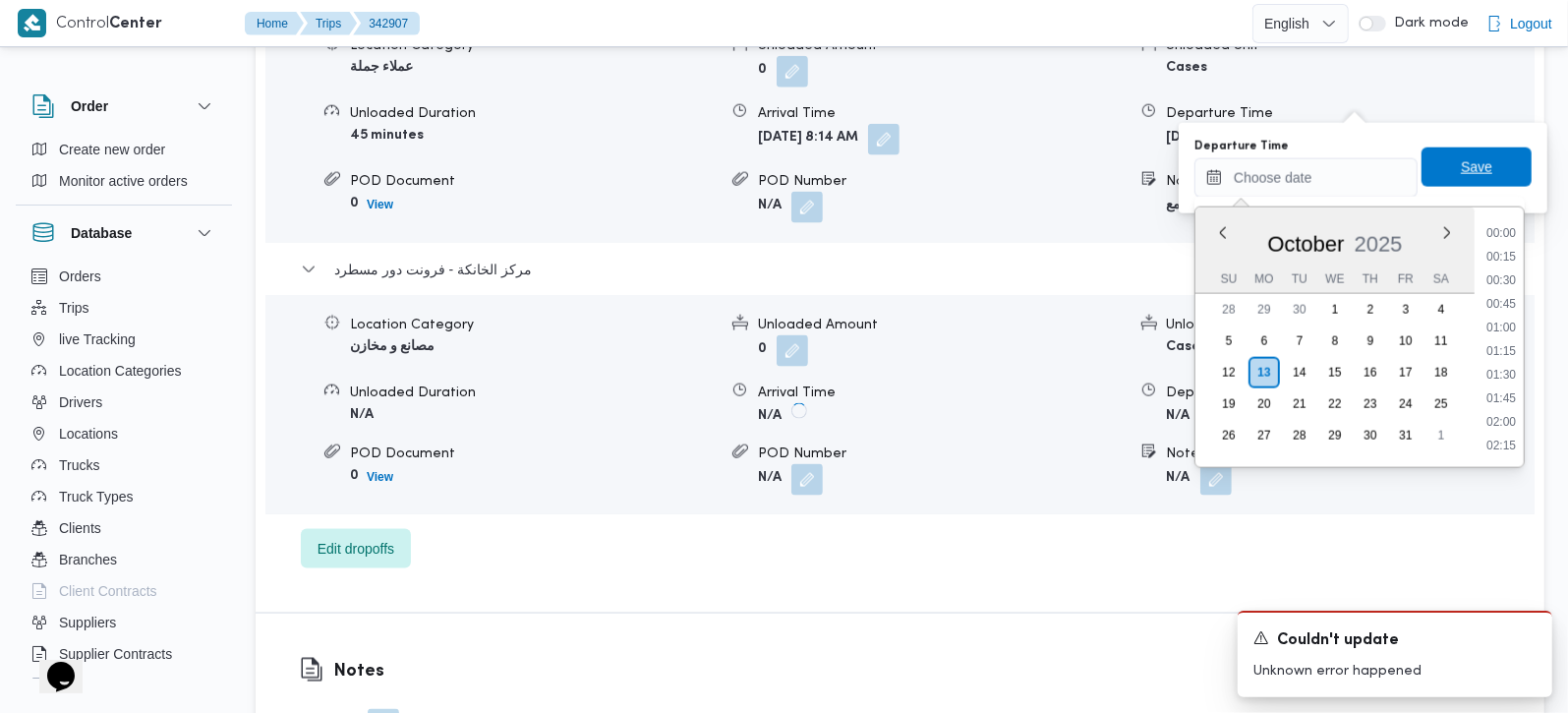
click at [1437, 180] on span "Save" at bounding box center [1477, 167] width 110 height 39
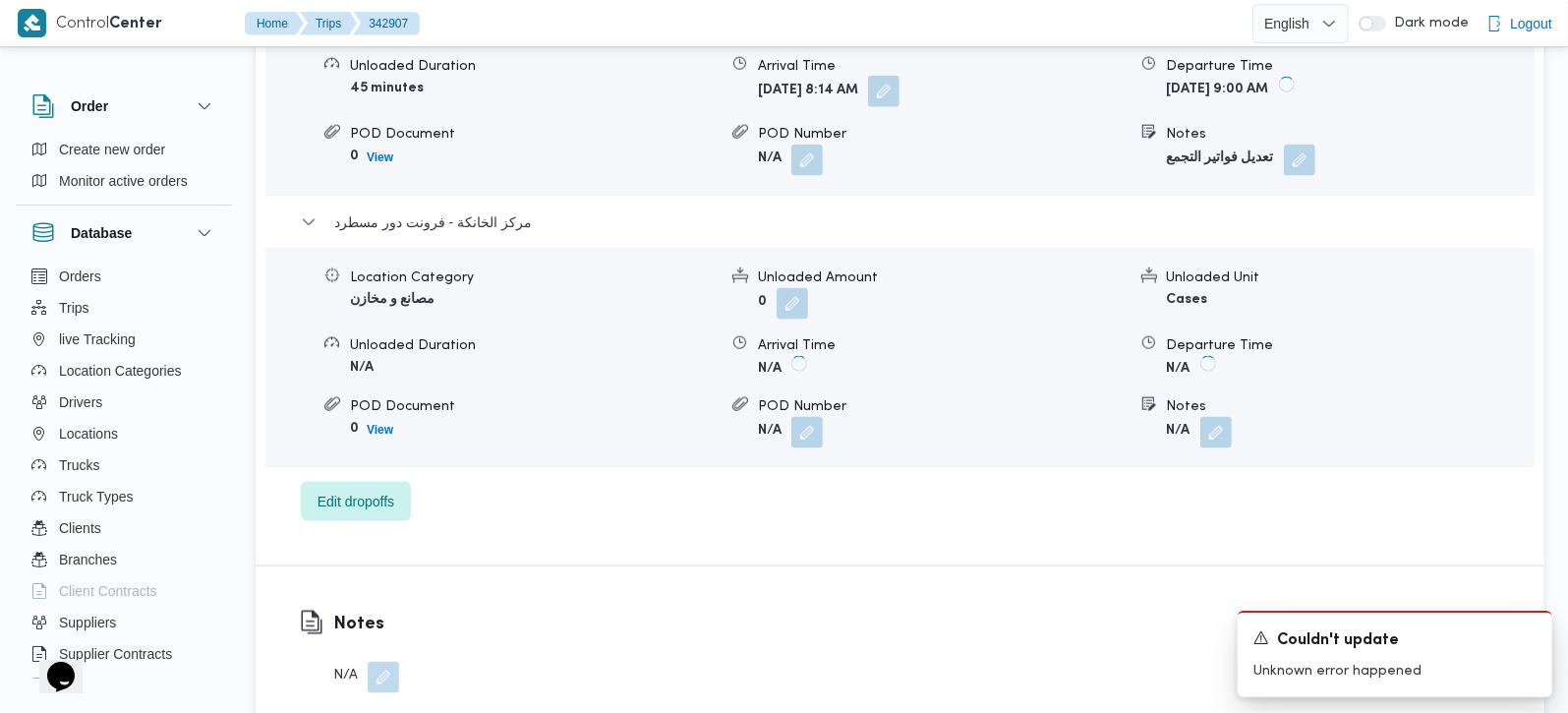
click at [899, 107] on button "button" at bounding box center [884, 92] width 32 height 32
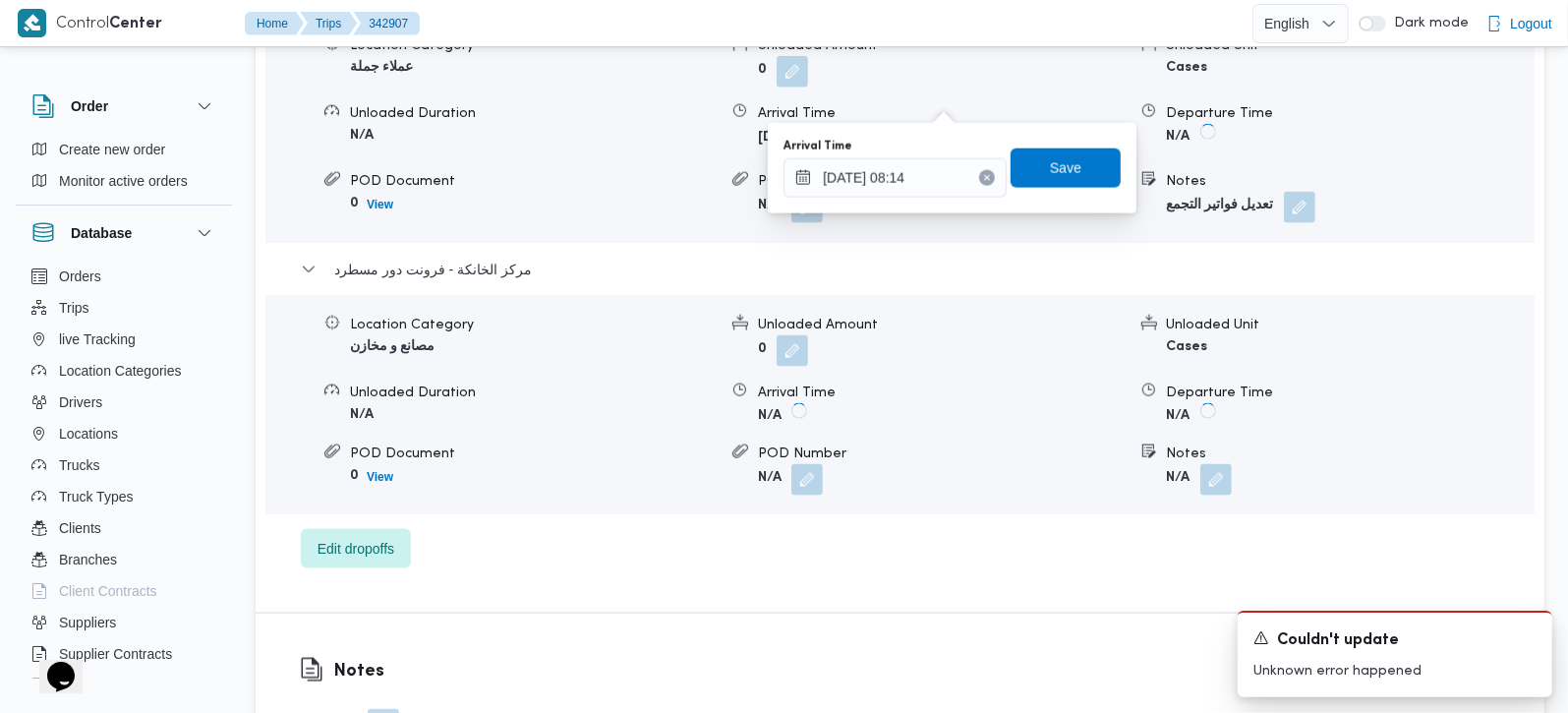
click at [985, 180] on icon "Clear input" at bounding box center [987, 178] width 5 height 5
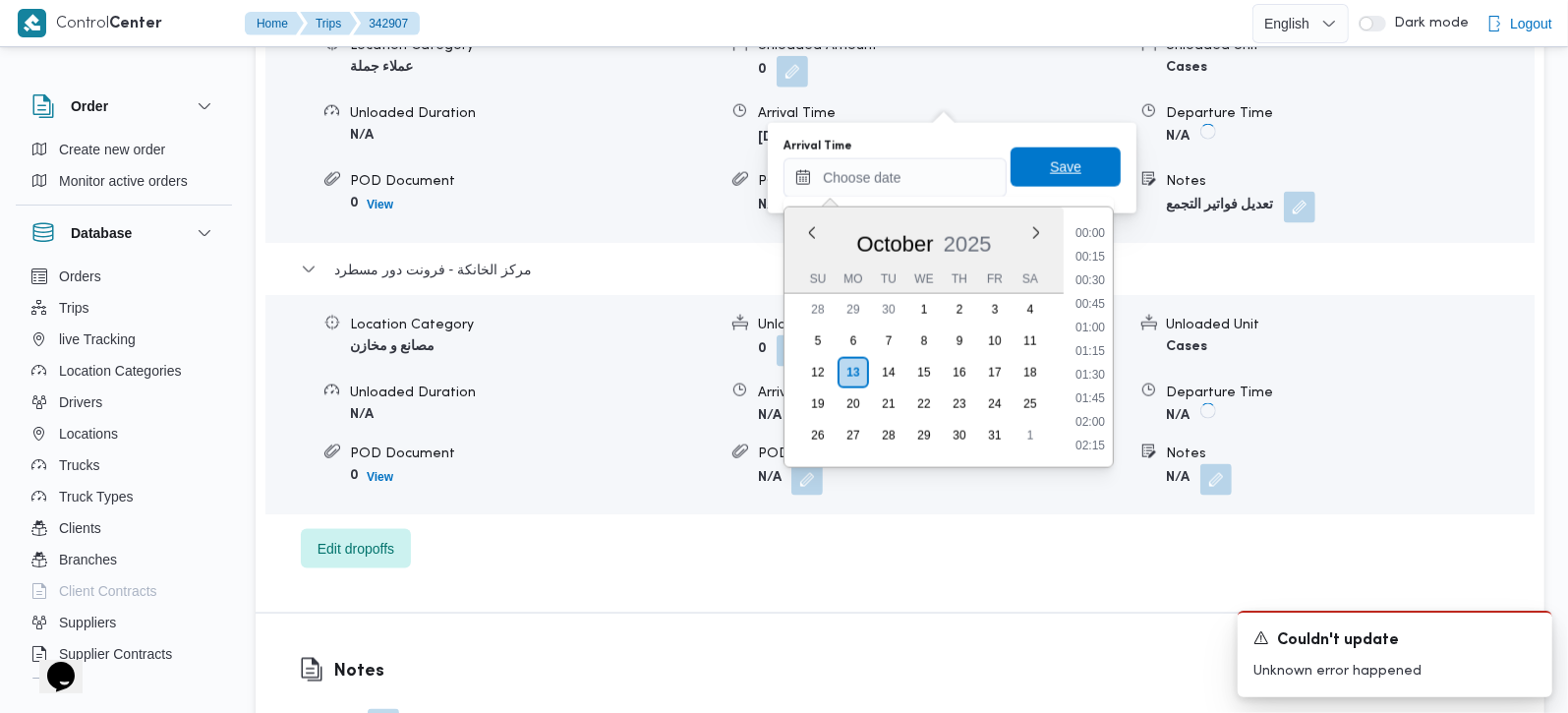
click at [1050, 176] on span "Save" at bounding box center [1066, 168] width 32 height 24
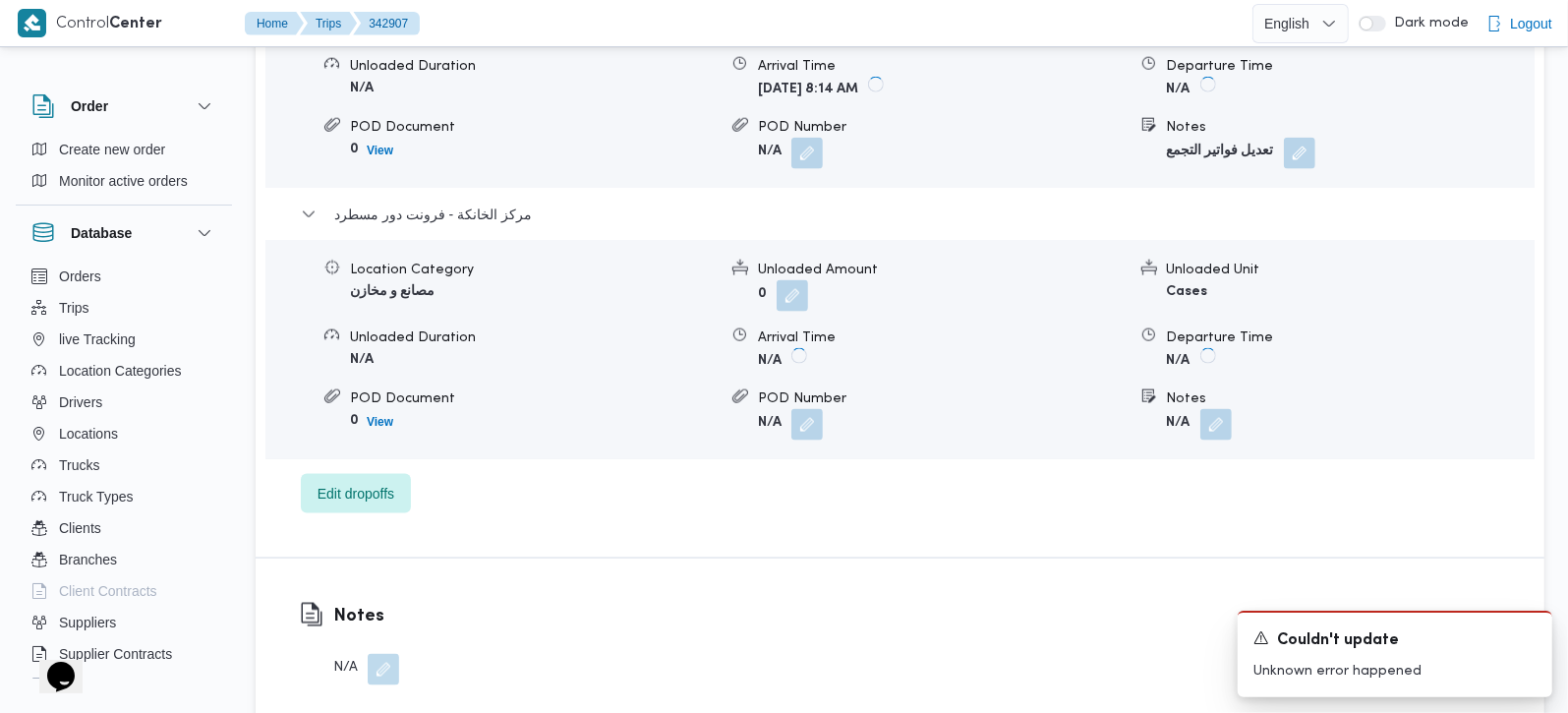
scroll to position [1388, 0]
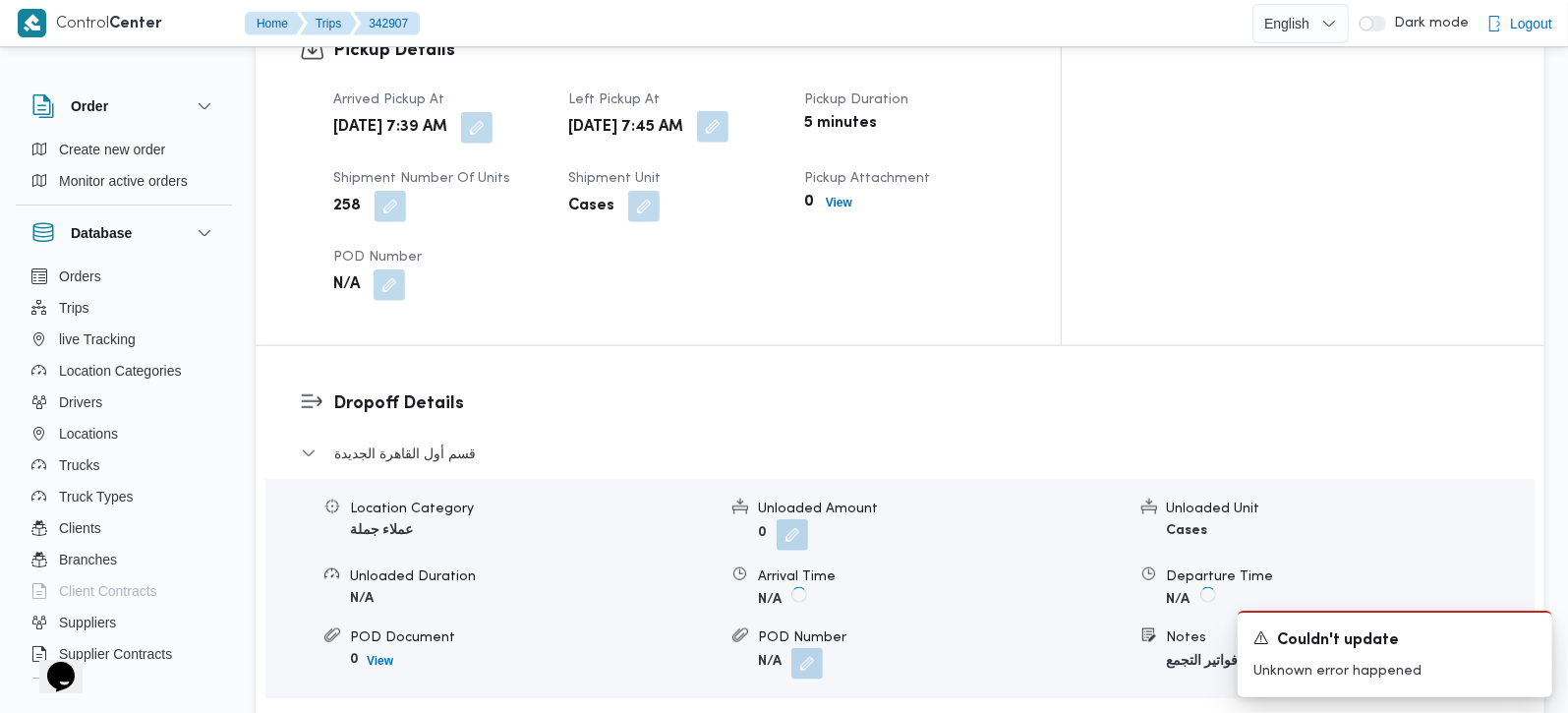
click at [729, 111] on button "button" at bounding box center [713, 127] width 32 height 32
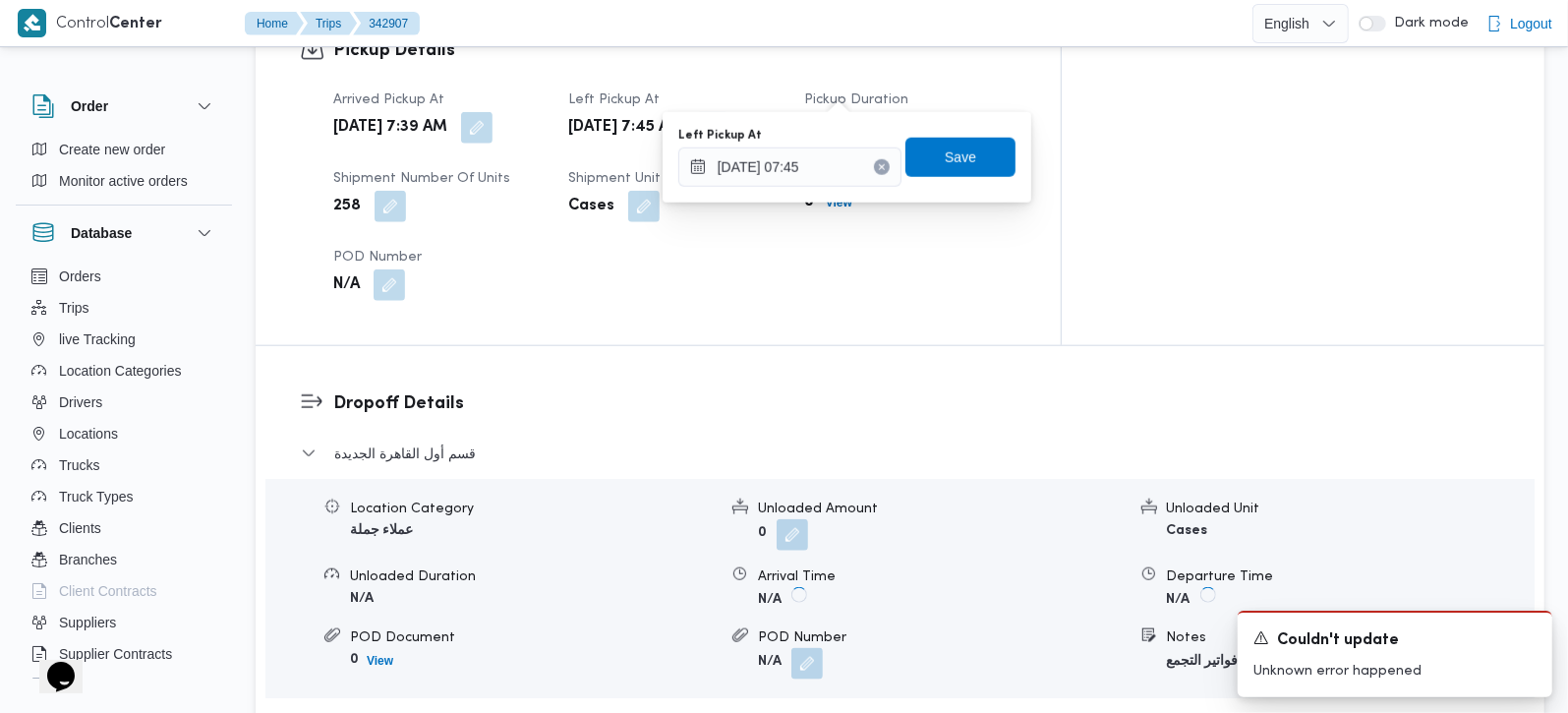
click at [807, 145] on div "Left Pickup At 13/10/2025 07:45" at bounding box center [790, 157] width 224 height 59
click at [795, 176] on input "13/10/2025 07:45" at bounding box center [790, 167] width 224 height 39
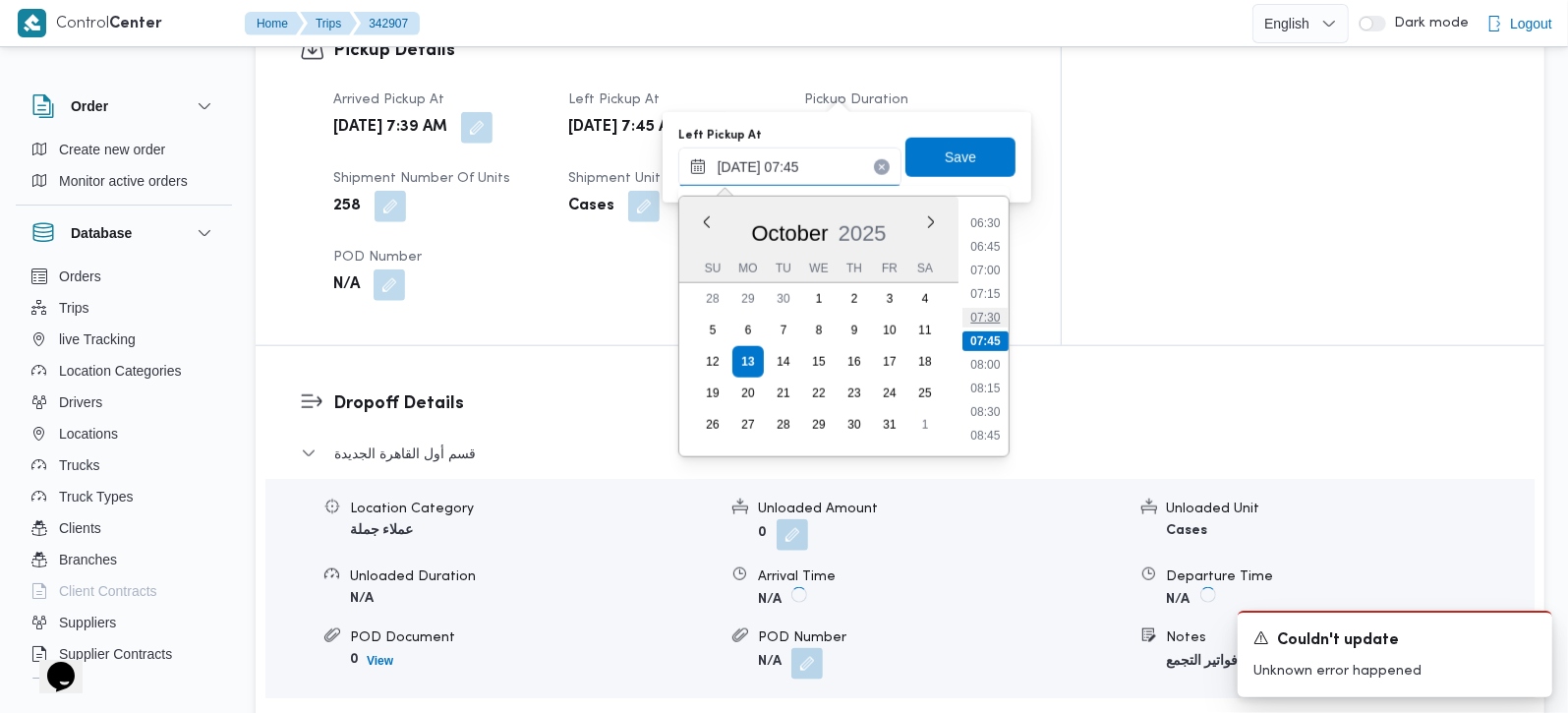
scroll to position [729, 0]
click at [1002, 385] on li "09:30" at bounding box center [984, 390] width 45 height 20
type input "13/10/2025 07:45"
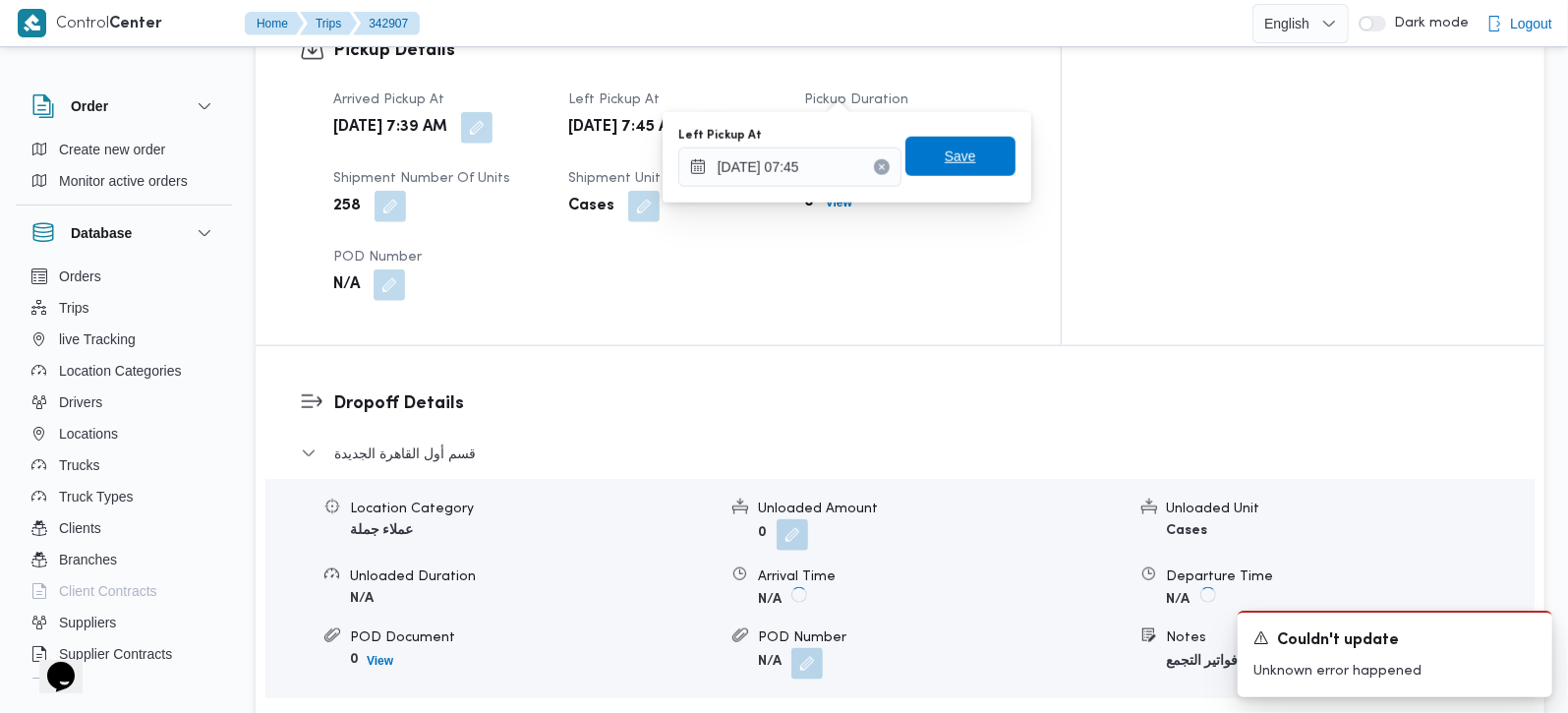
click at [960, 162] on span "Save" at bounding box center [960, 156] width 110 height 39
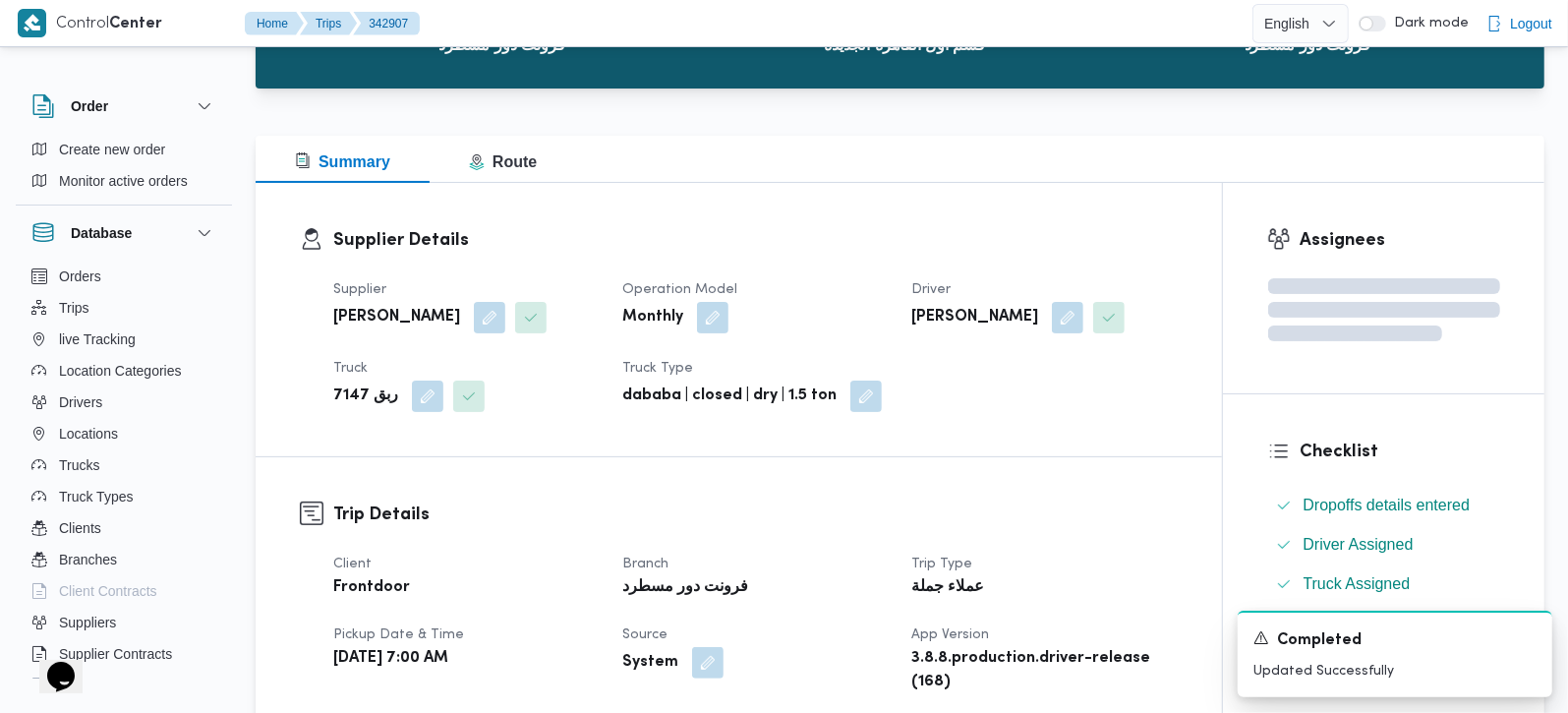
scroll to position [0, 0]
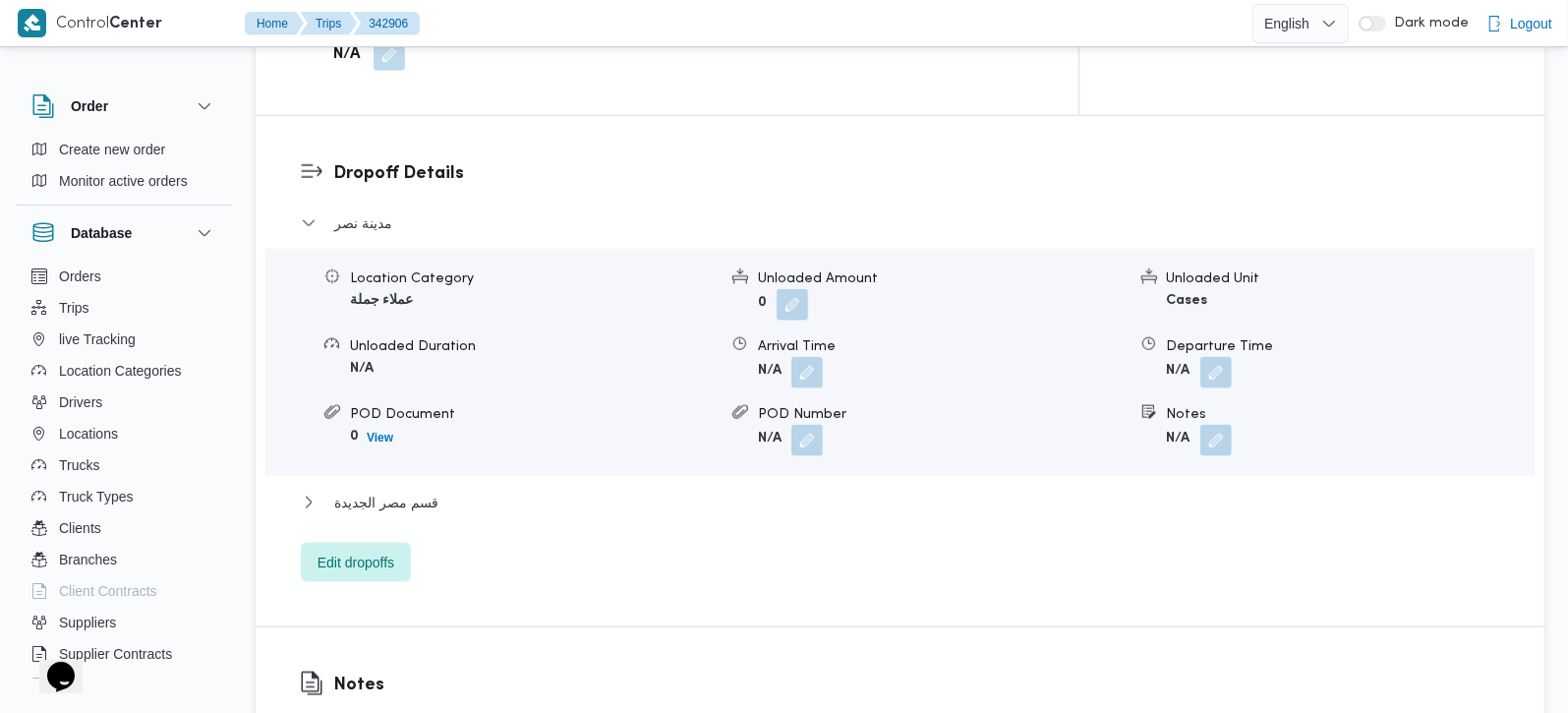
scroll to position [1621, 0]
click at [371, 548] on span "Edit dropoffs" at bounding box center [355, 560] width 77 height 24
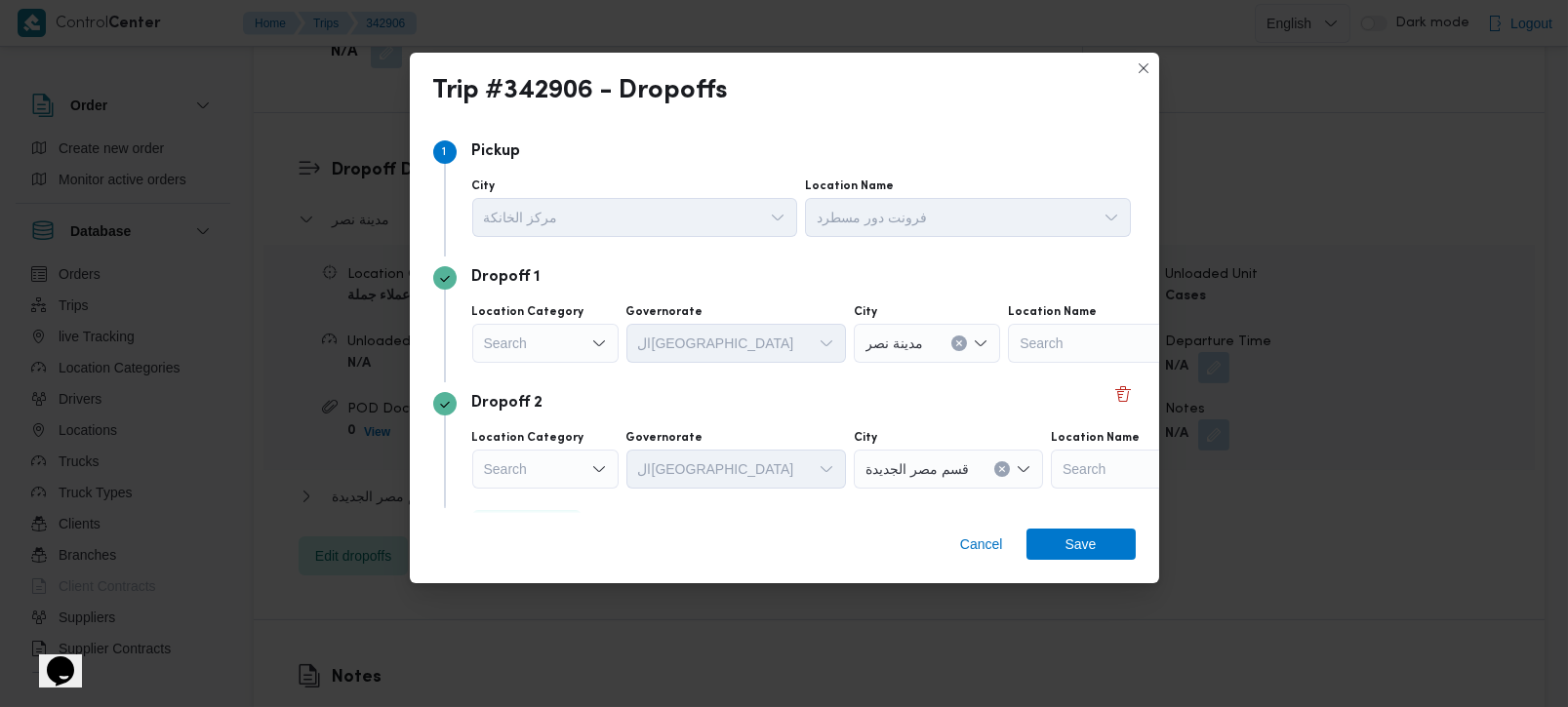
click at [580, 346] on div "Search" at bounding box center [546, 343] width 147 height 39
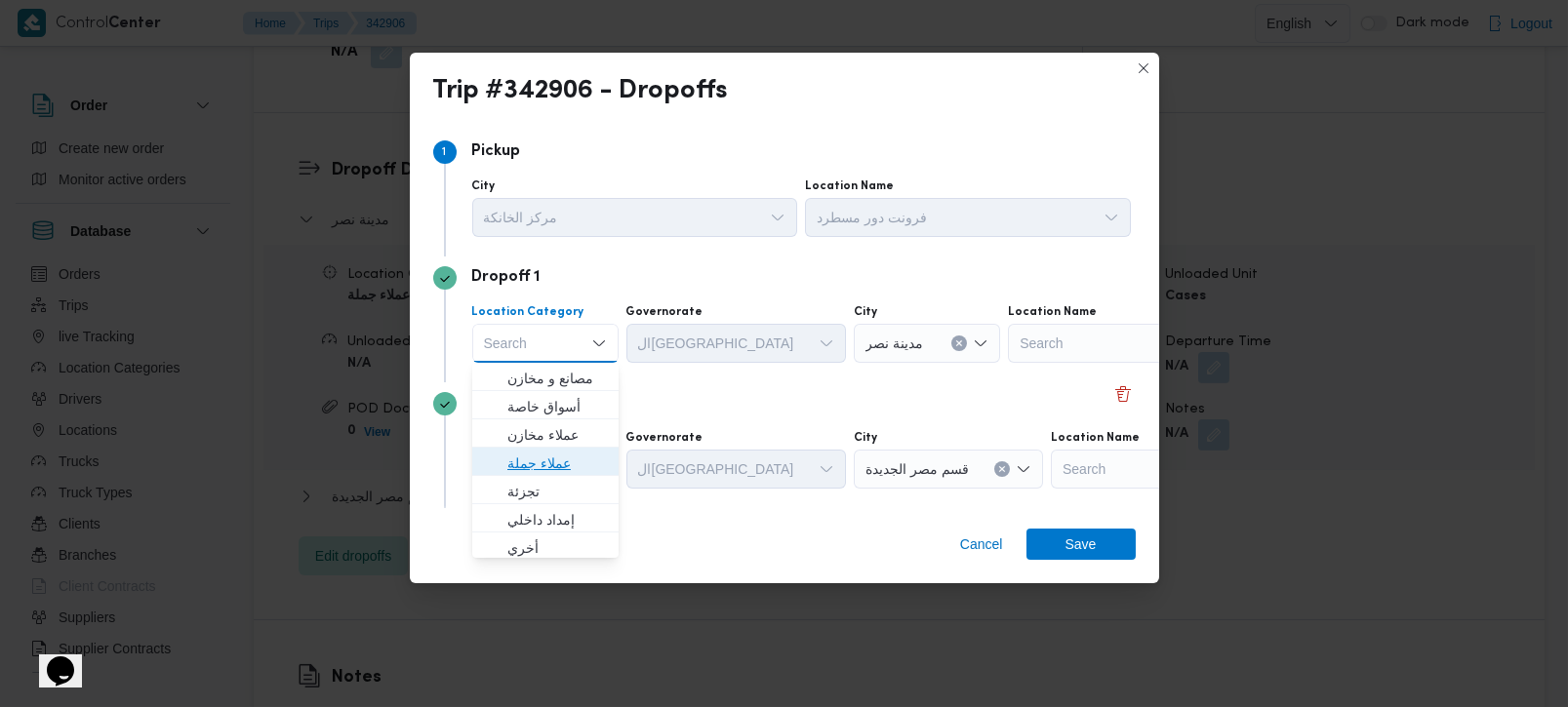
click at [546, 448] on span "عملاء جملة" at bounding box center [546, 463] width 131 height 32
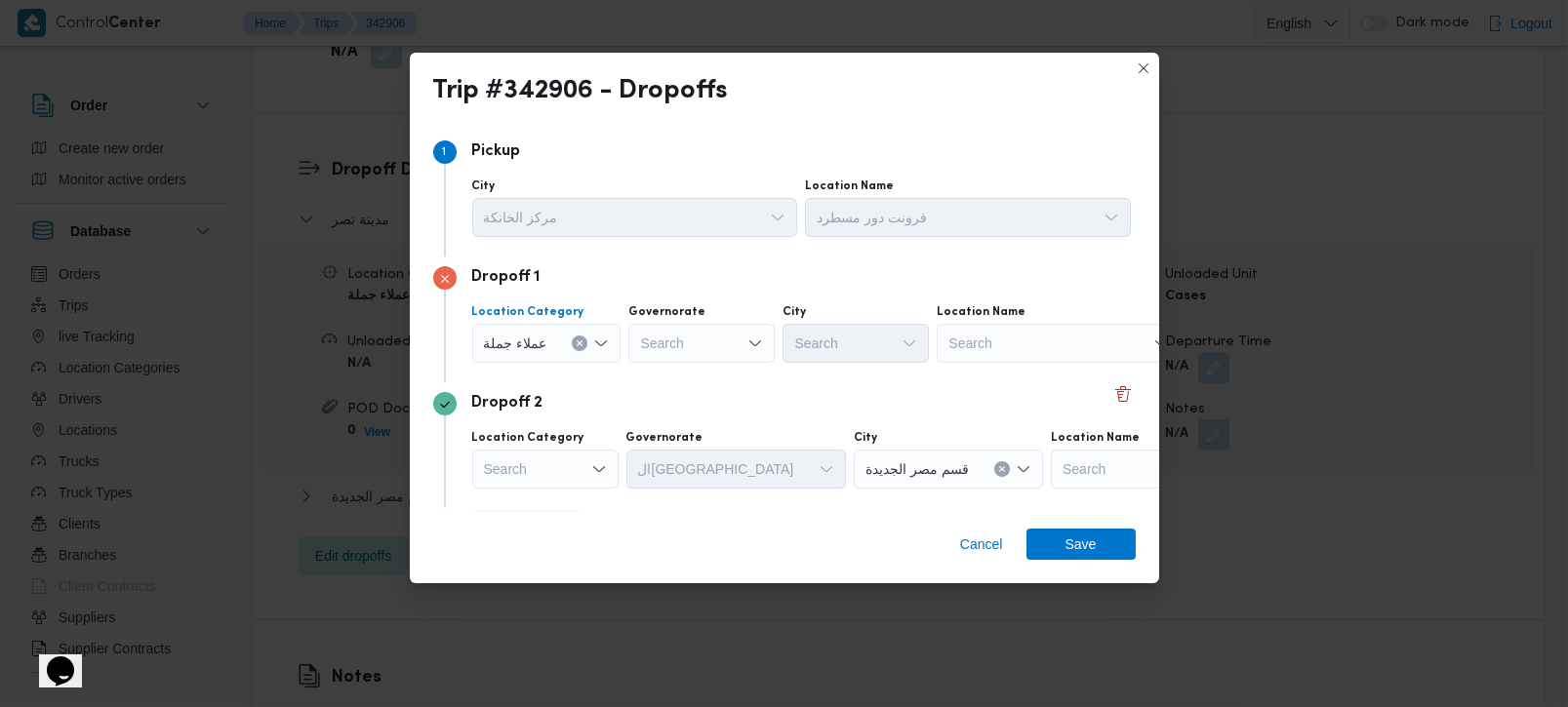
click at [654, 341] on div "Search" at bounding box center [701, 343] width 147 height 39
click at [572, 342] on button "Clear input" at bounding box center [579, 344] width 16 height 16
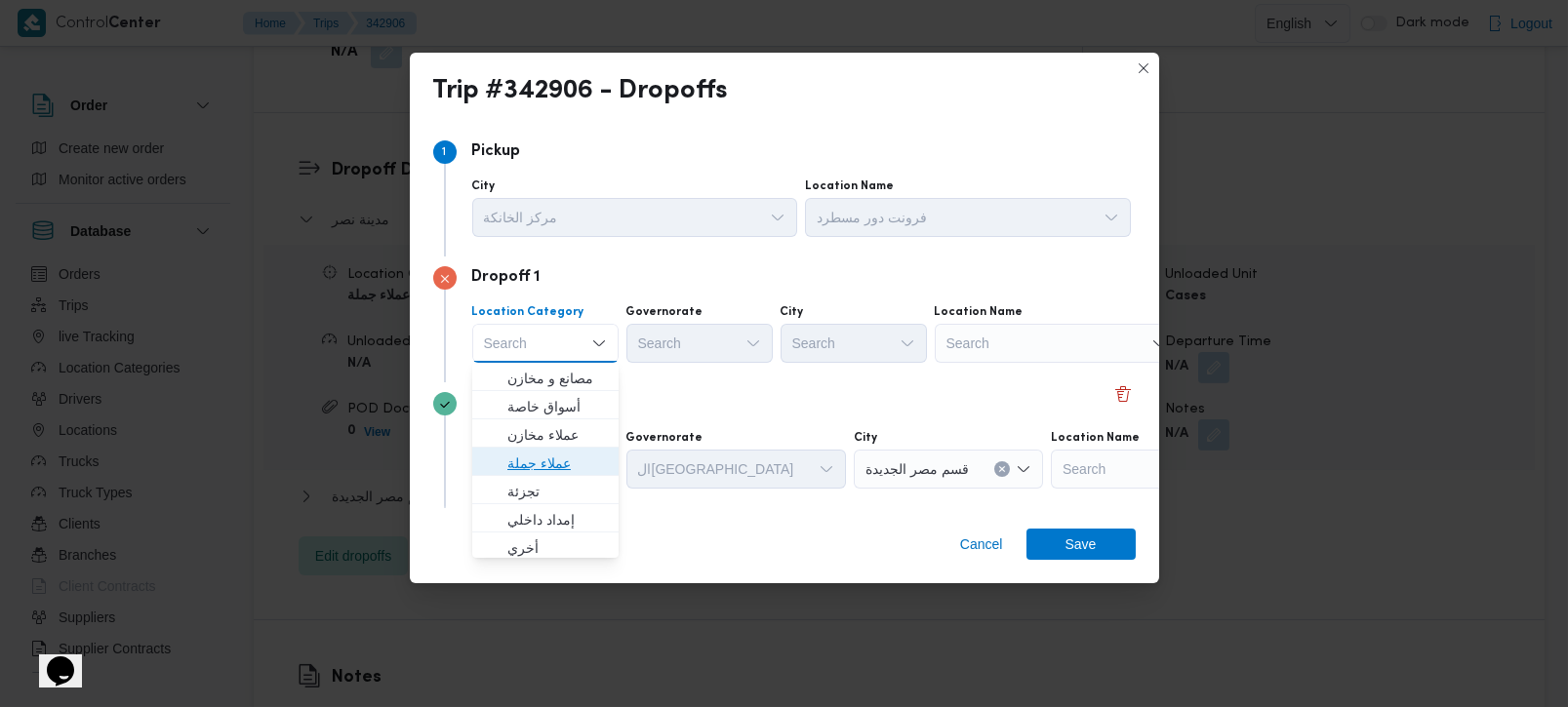
click at [536, 472] on span "عملاء جملة" at bounding box center [557, 463] width 99 height 24
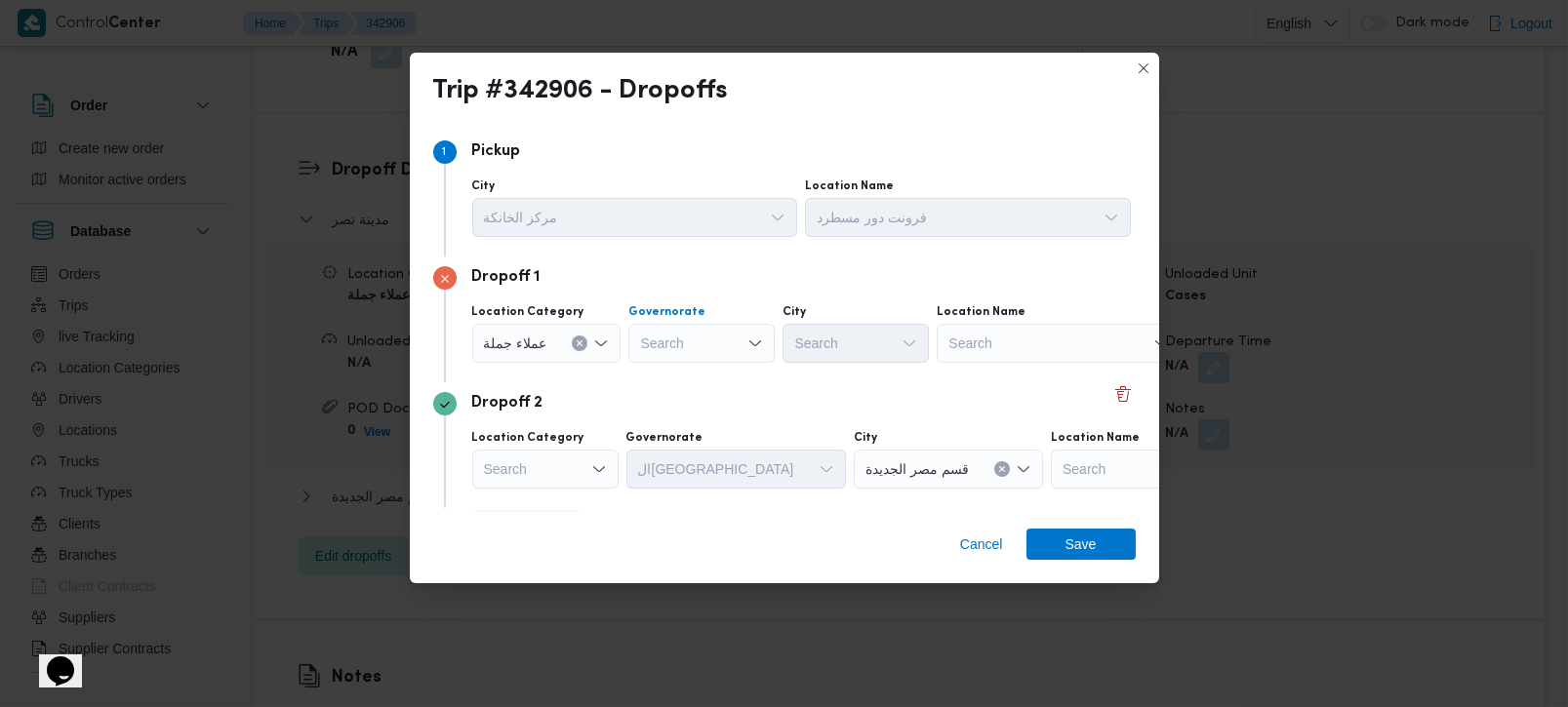
click at [660, 360] on div "Search" at bounding box center [701, 343] width 147 height 39
type input "رة"
click at [699, 399] on span "القاه رة" at bounding box center [711, 407] width 99 height 24
click at [879, 339] on div "Search" at bounding box center [952, 343] width 147 height 39
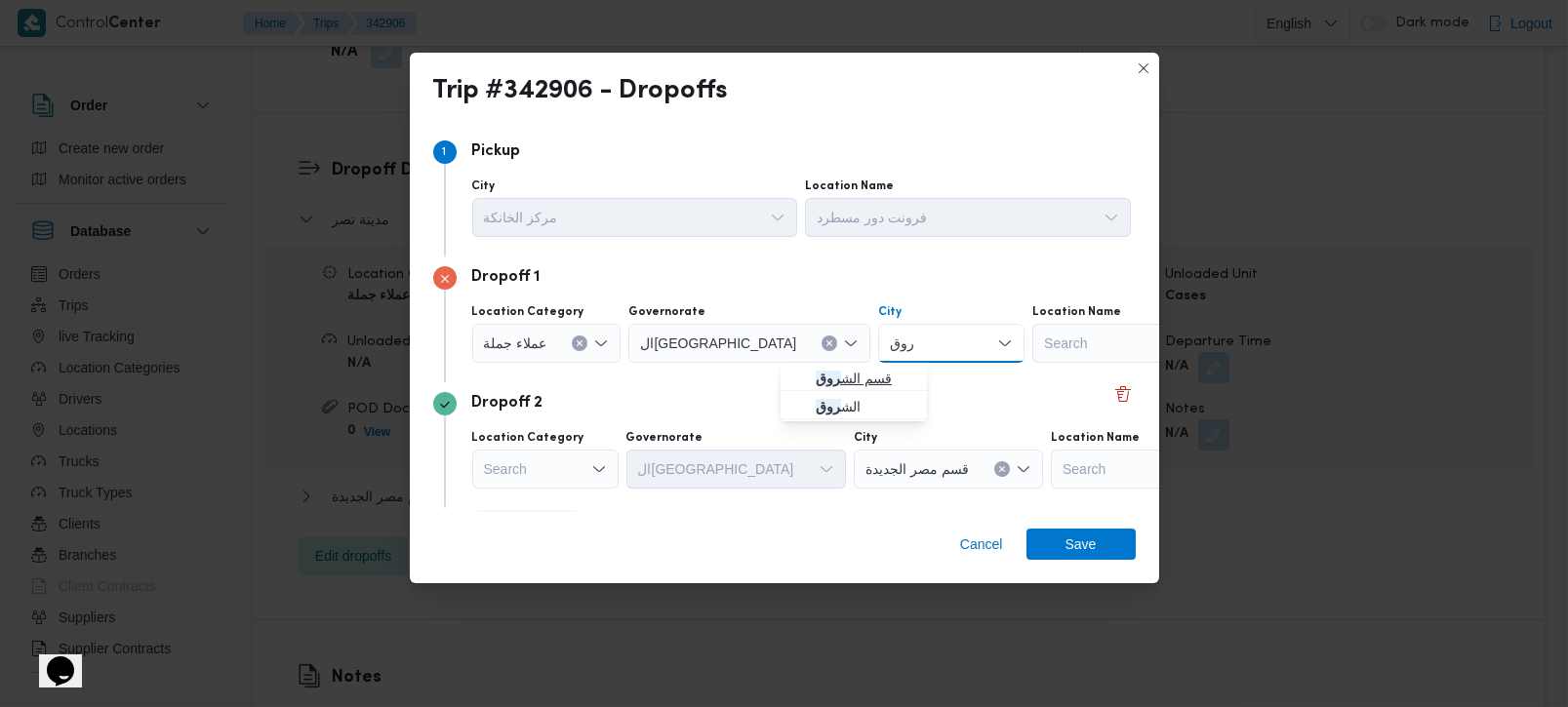
type input "روق"
click at [844, 375] on span "قسم الش روق" at bounding box center [866, 378] width 99 height 24
click at [581, 462] on div "Search" at bounding box center [546, 468] width 147 height 39
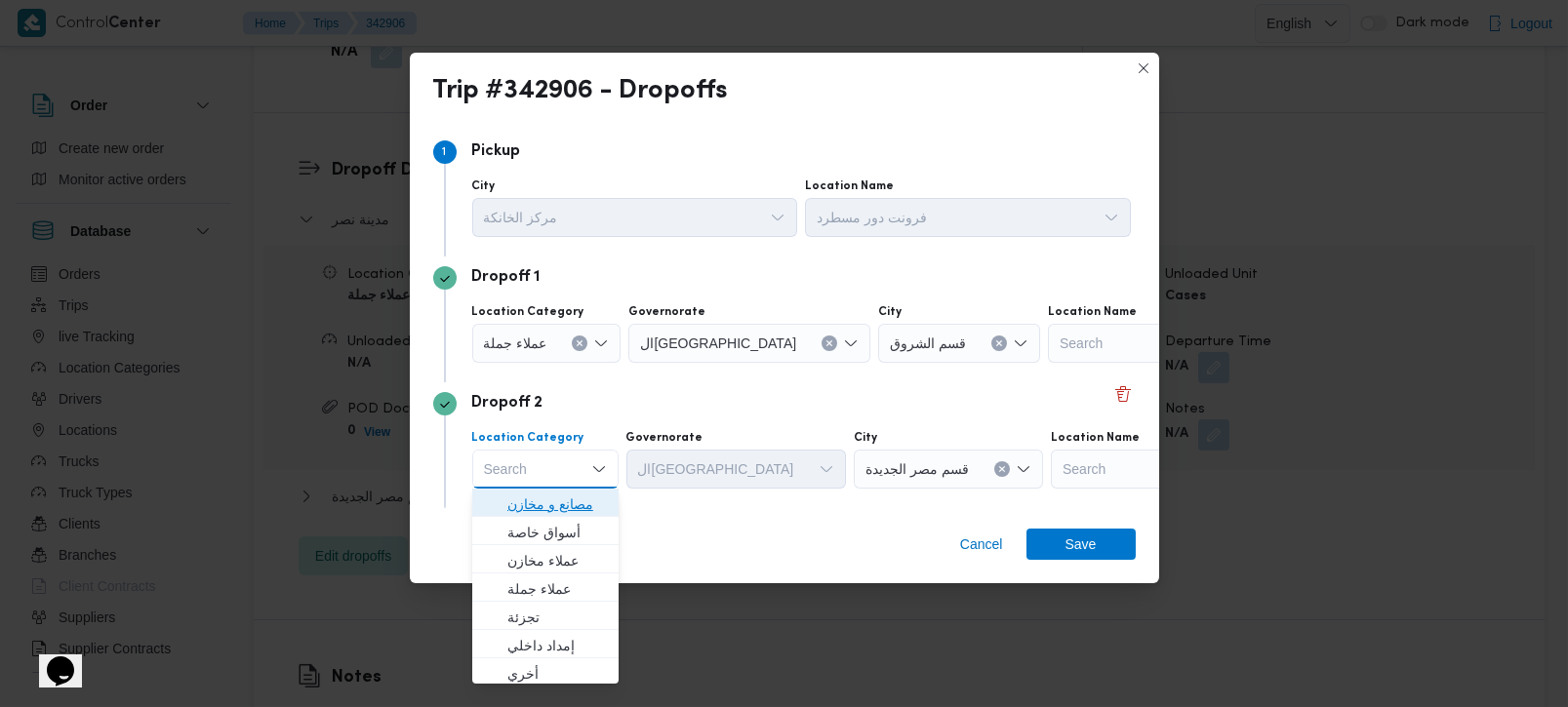
click at [574, 499] on span "مصانع و مخازن" at bounding box center [557, 505] width 99 height 24
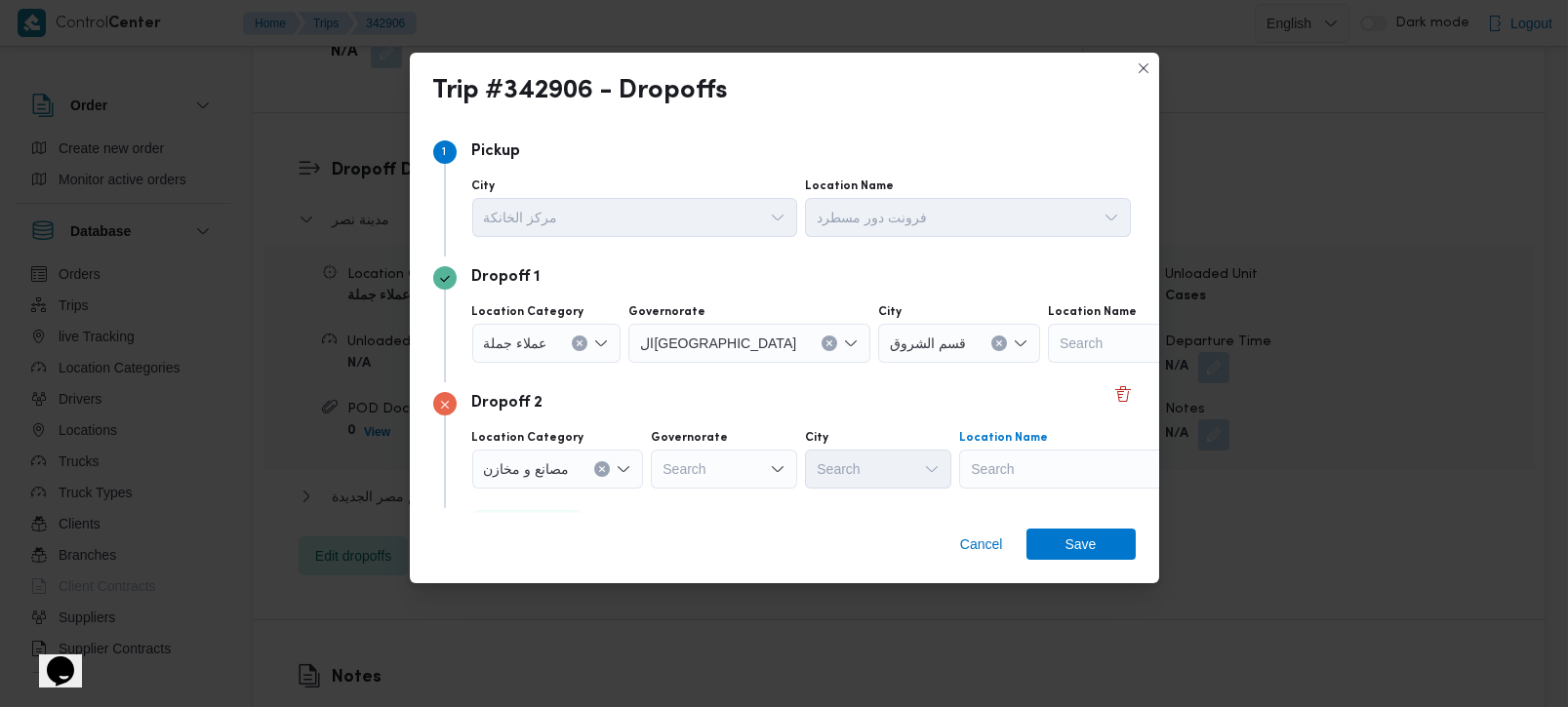
drag, startPoint x: 1024, startPoint y: 460, endPoint x: 1028, endPoint y: 473, distance: 13.6
click at [1024, 462] on div "Search" at bounding box center [1081, 468] width 244 height 39
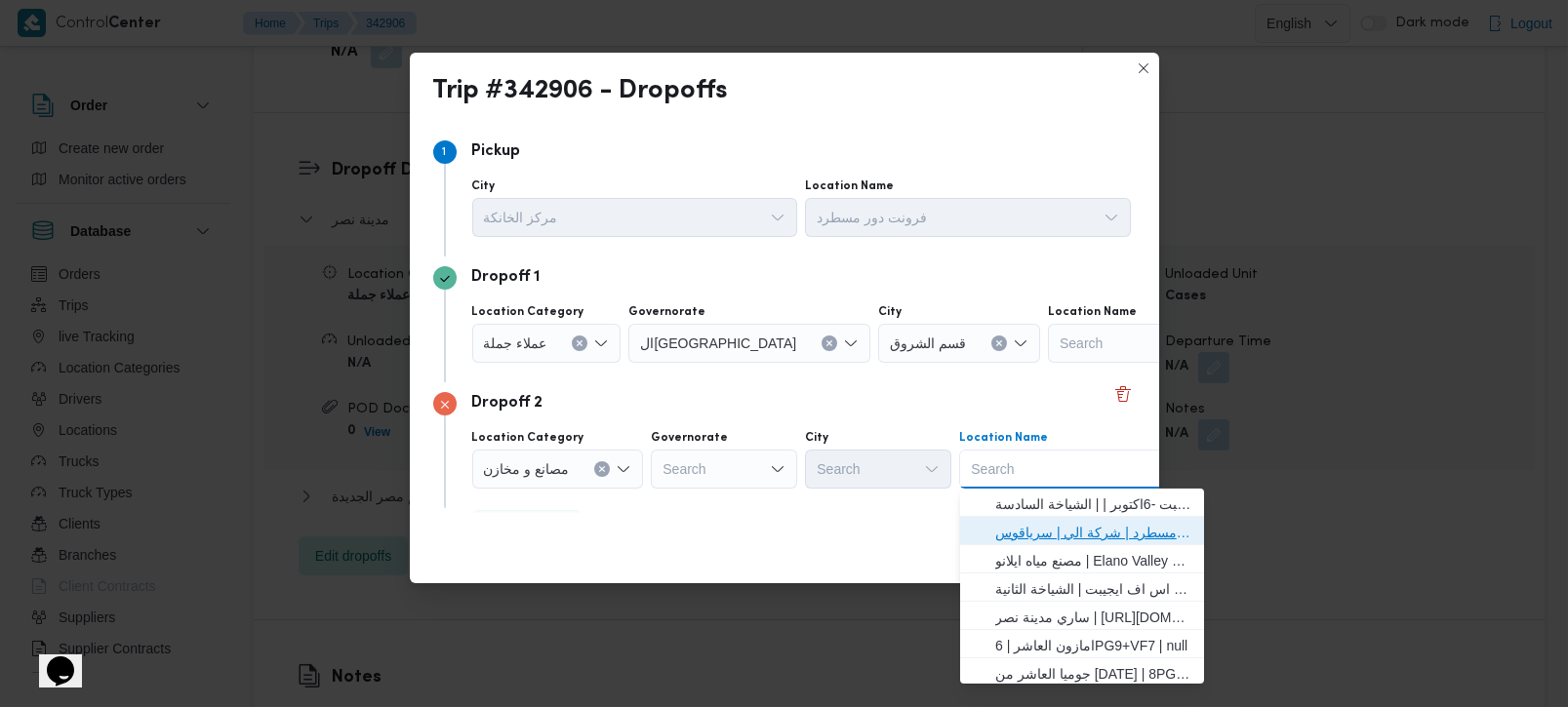
drag, startPoint x: 1025, startPoint y: 503, endPoint x: 1024, endPoint y: 516, distance: 13.0
click at [1024, 517] on span "فرونت دور مسطرد | شركة الي | سرياقوس" at bounding box center [1082, 533] width 229 height 32
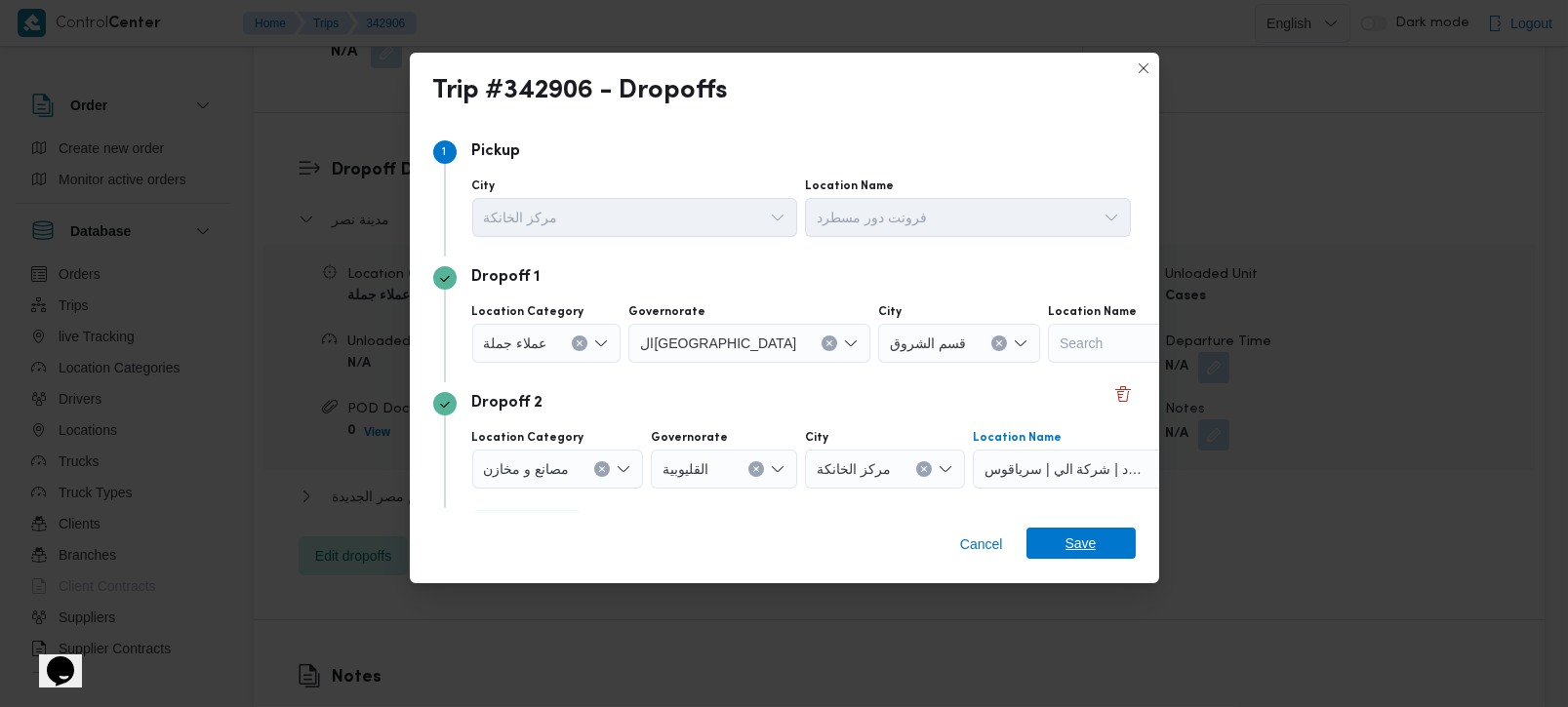
click at [1061, 535] on span "Save" at bounding box center [1081, 544] width 109 height 32
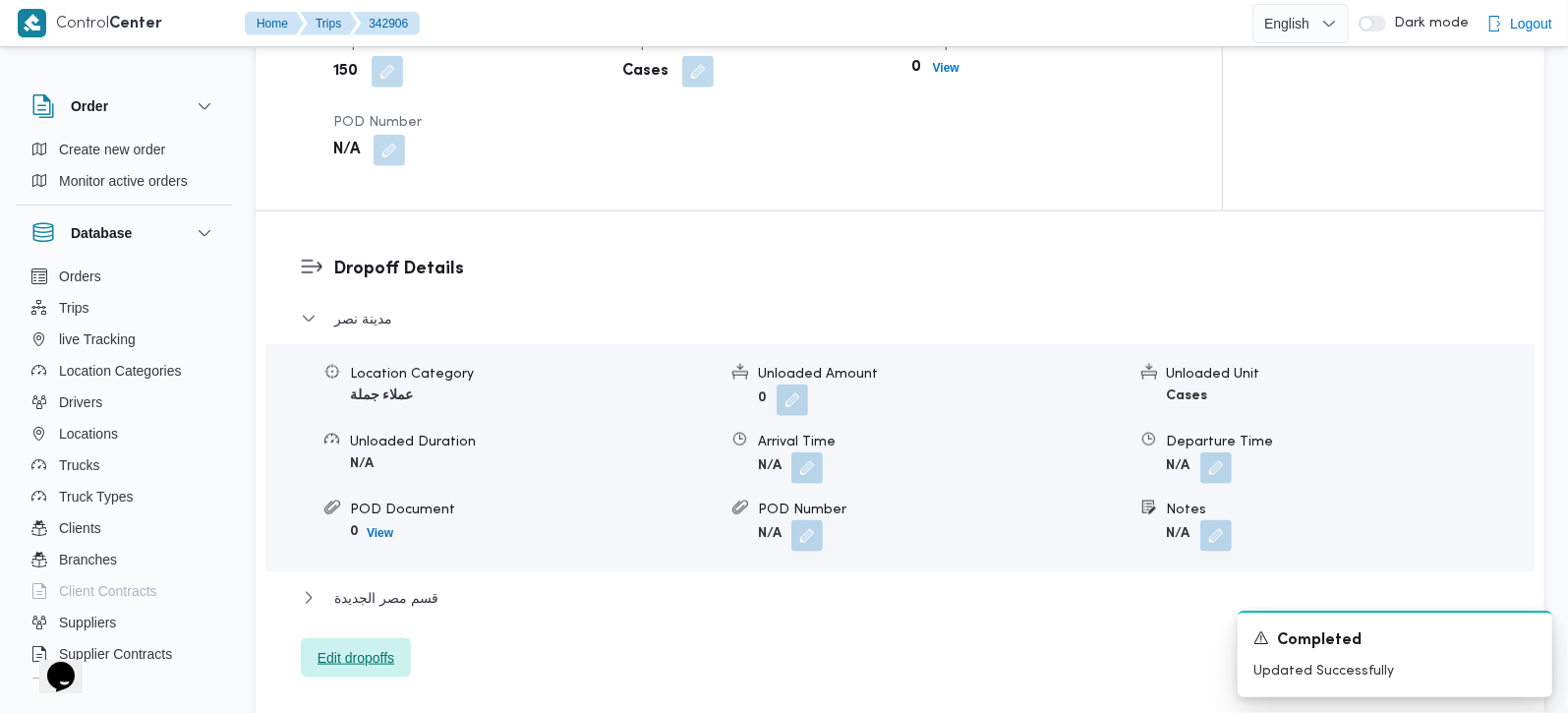
scroll to position [1504, 0]
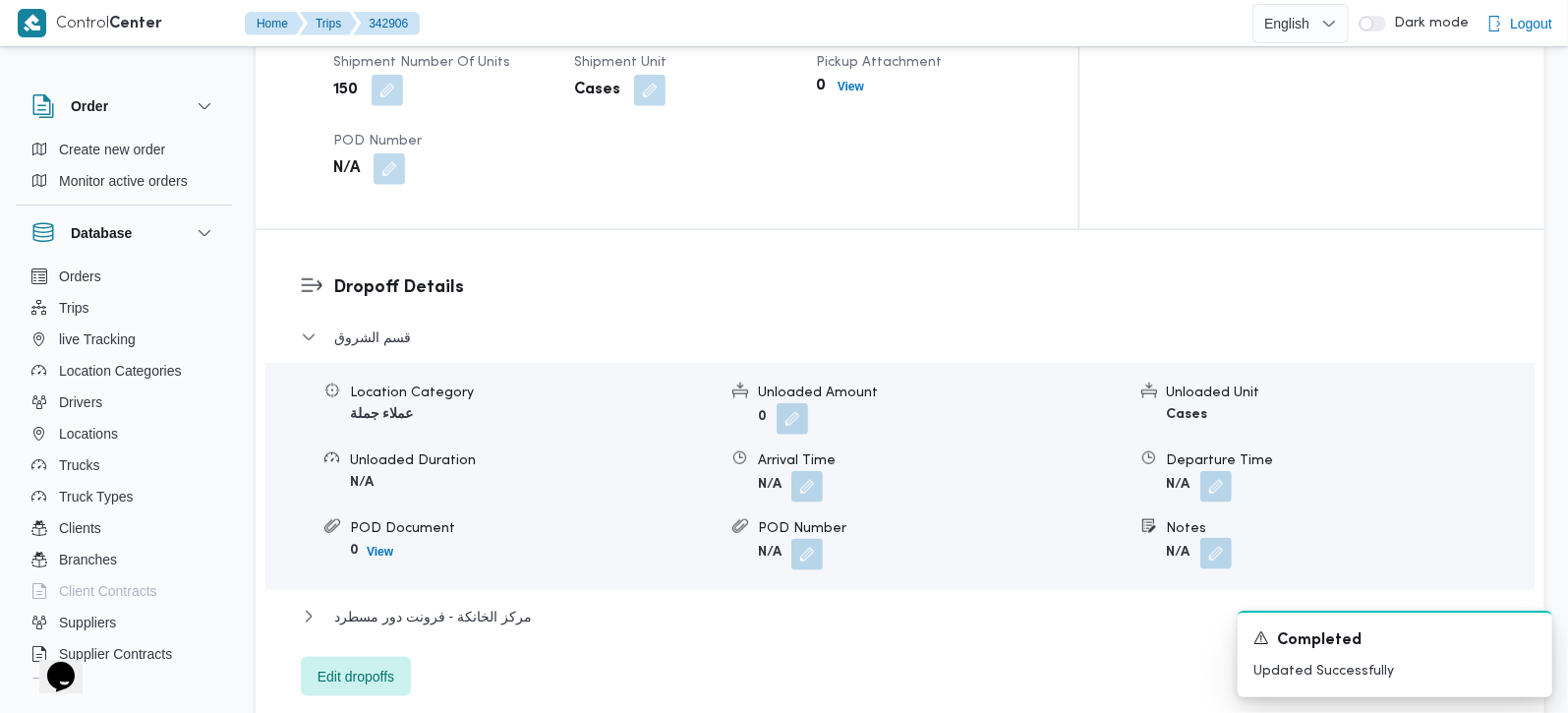
click at [1210, 538] on button "button" at bounding box center [1217, 554] width 32 height 32
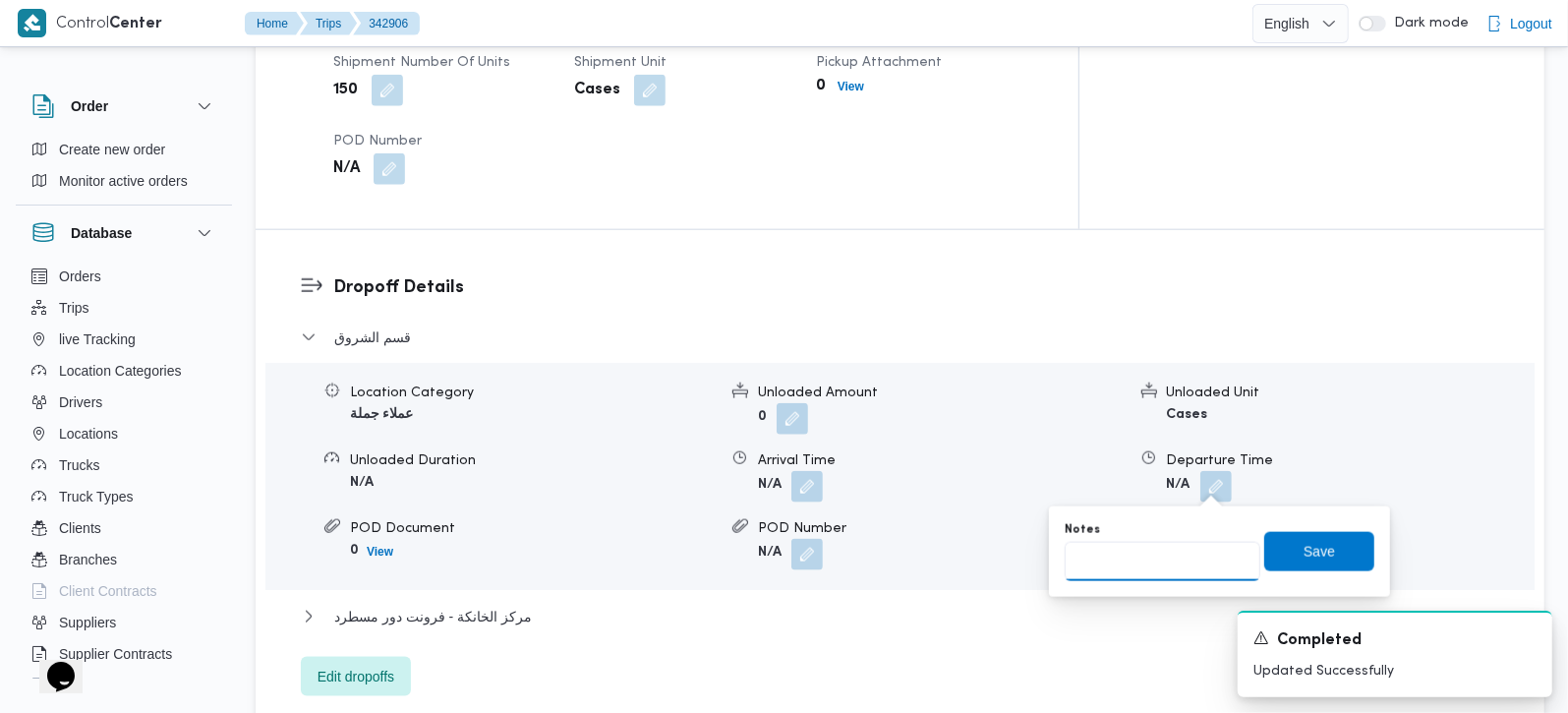
click at [1152, 566] on input "Notes" at bounding box center [1163, 561] width 196 height 39
type input "كارفور سكاي بلازا و كارفور و مترو"
click at [1331, 561] on span "Save" at bounding box center [1319, 550] width 110 height 39
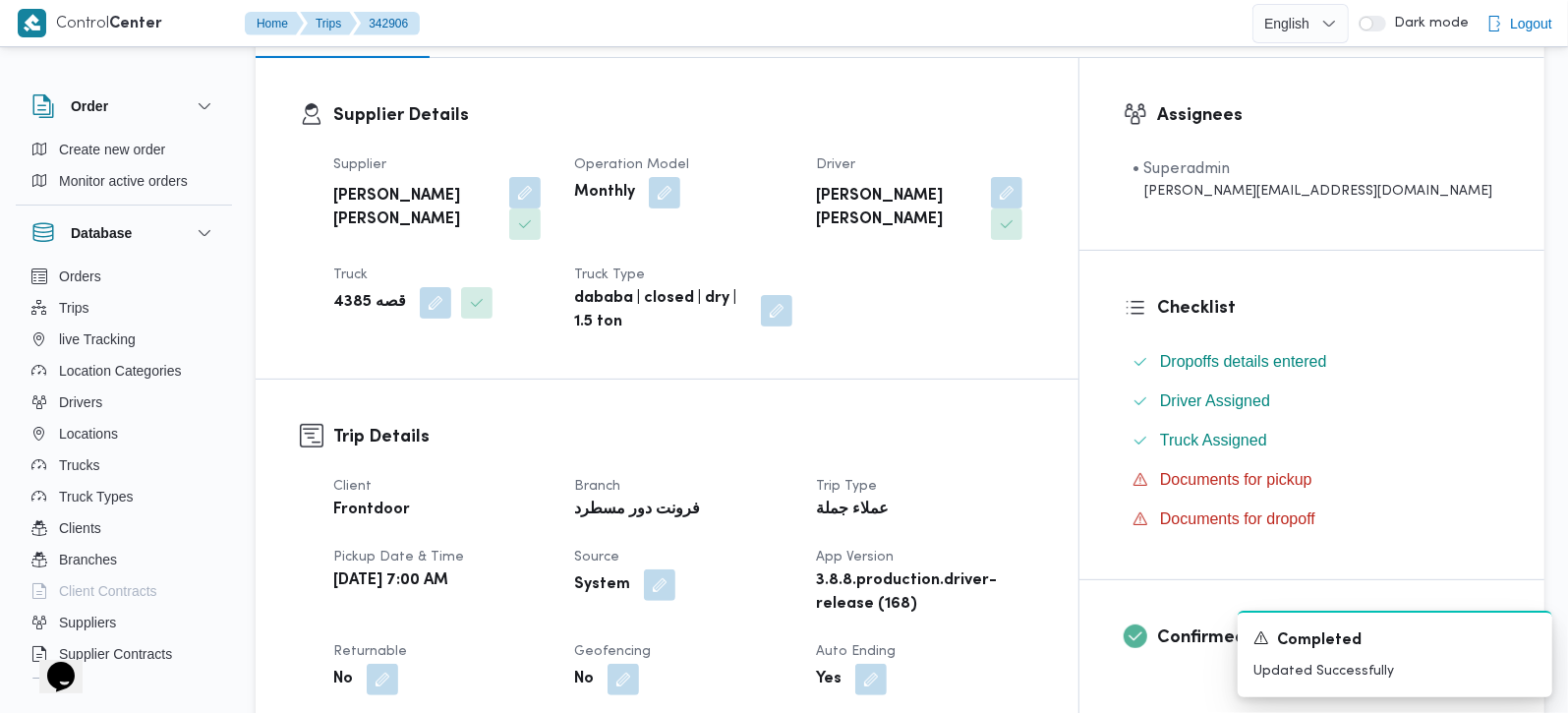
scroll to position [0, 0]
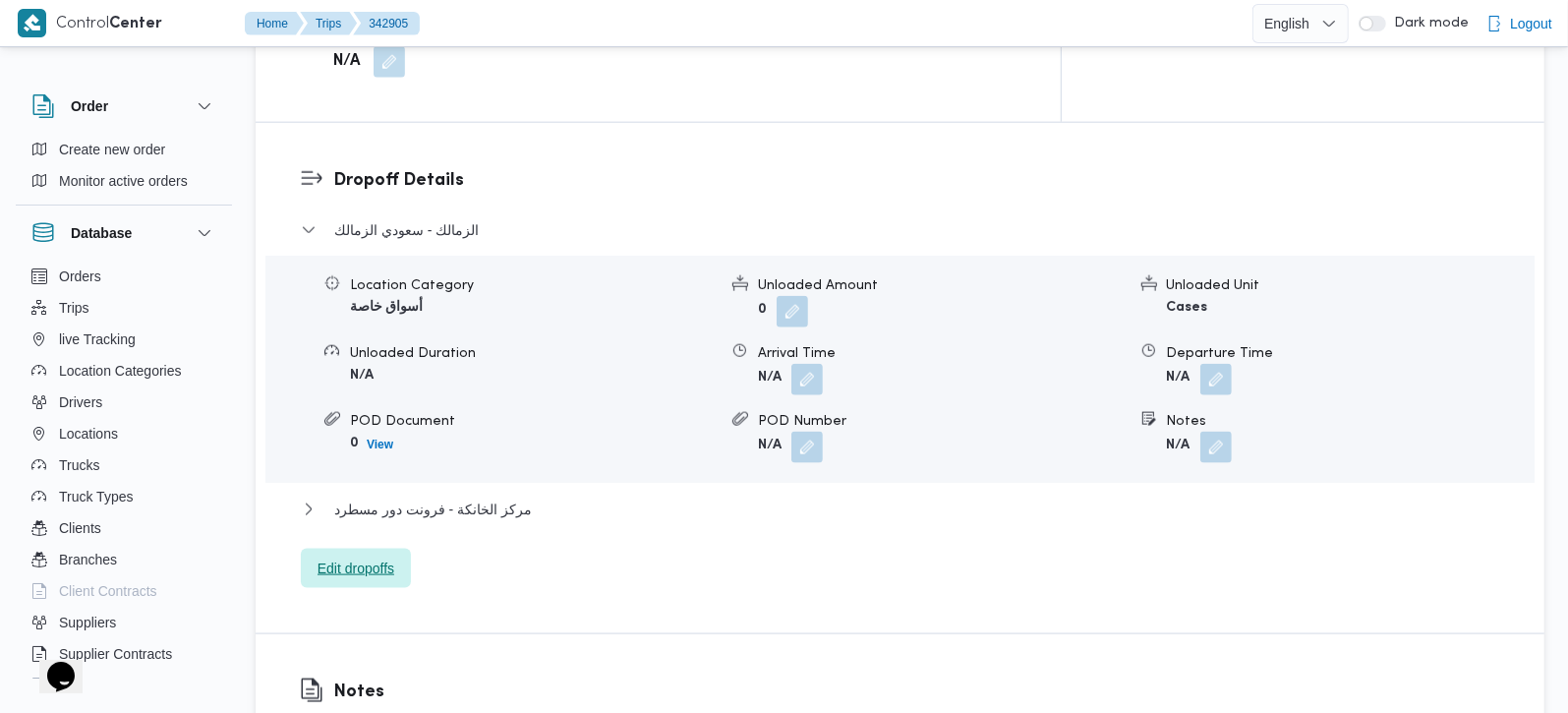
scroll to position [1621, 0]
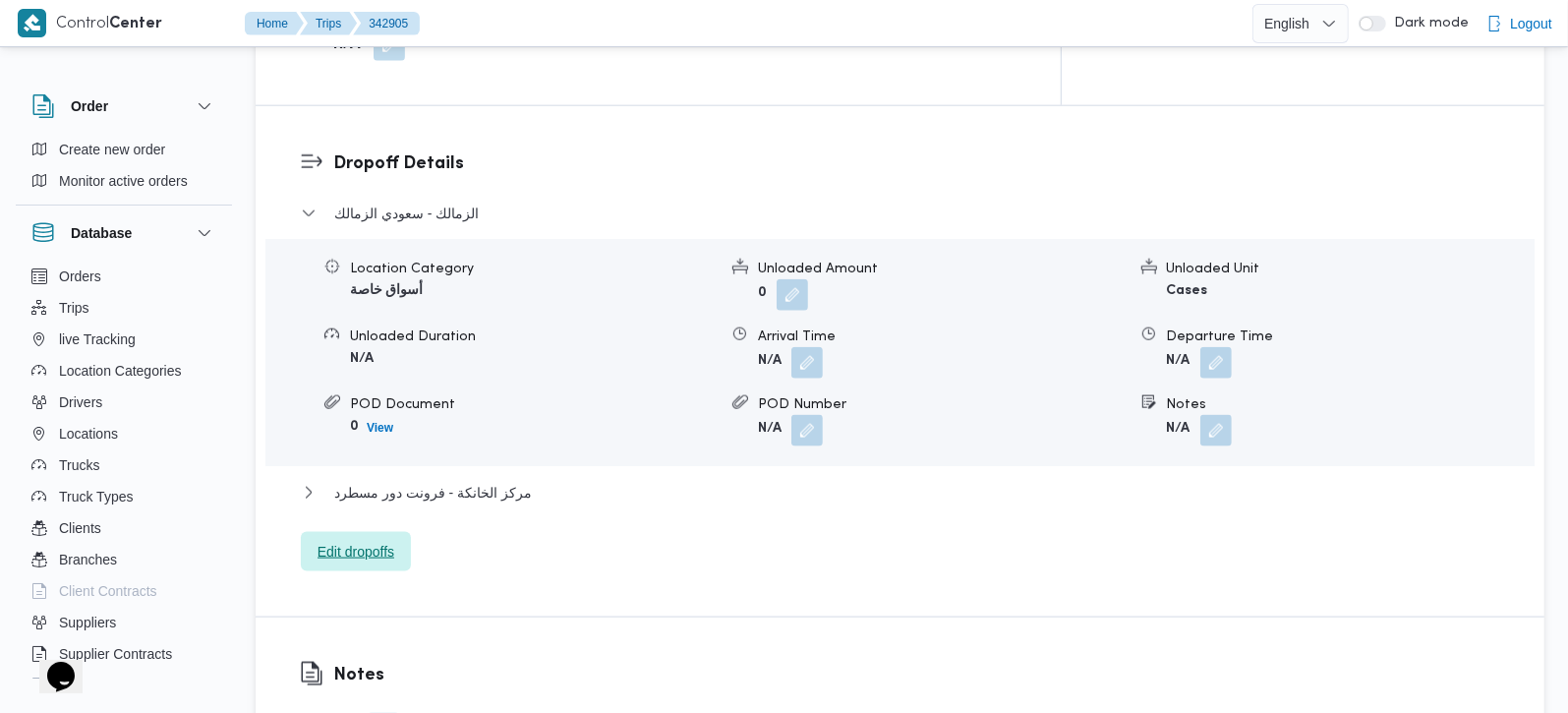
click at [389, 540] on span "Edit dropoffs" at bounding box center [355, 552] width 77 height 24
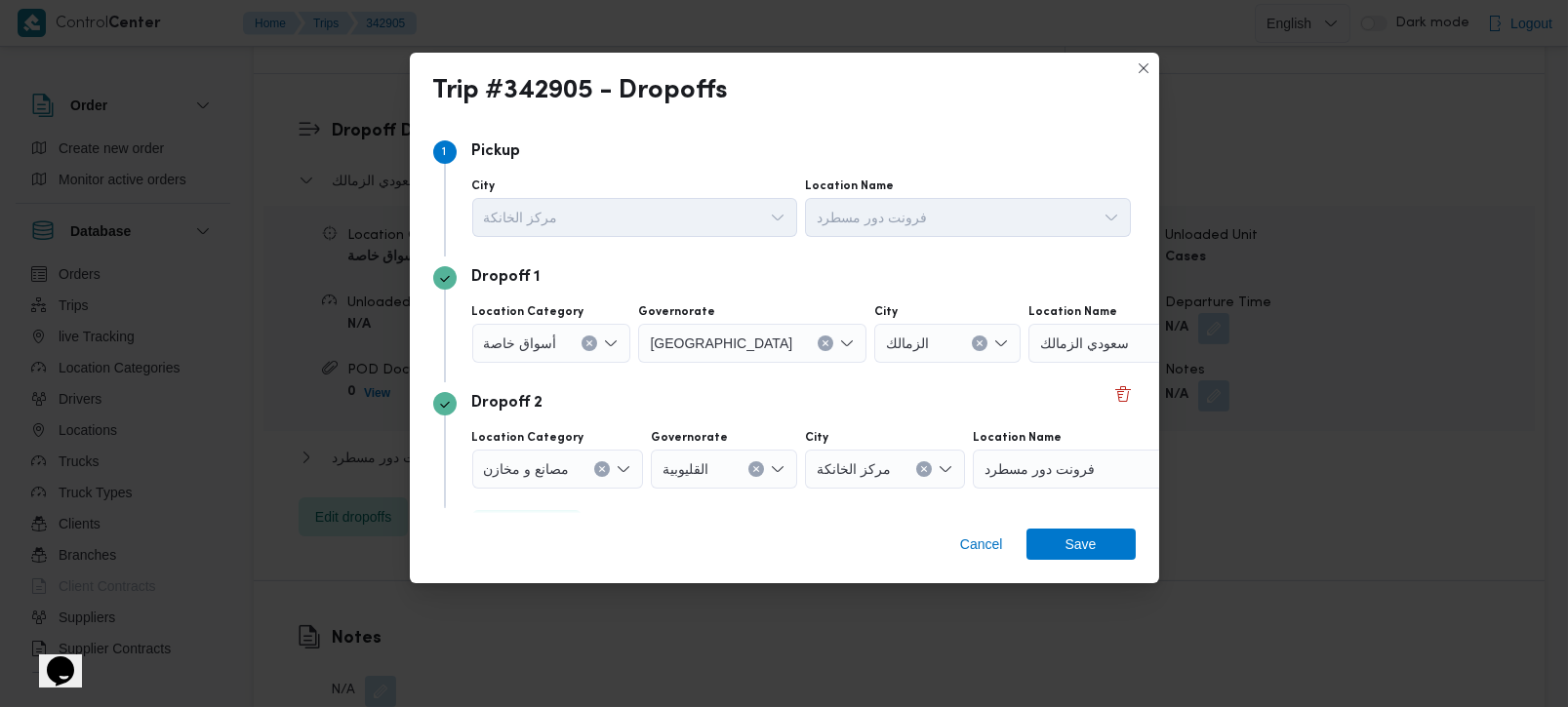
click at [587, 341] on icon "Clear input" at bounding box center [589, 344] width 8 height 8
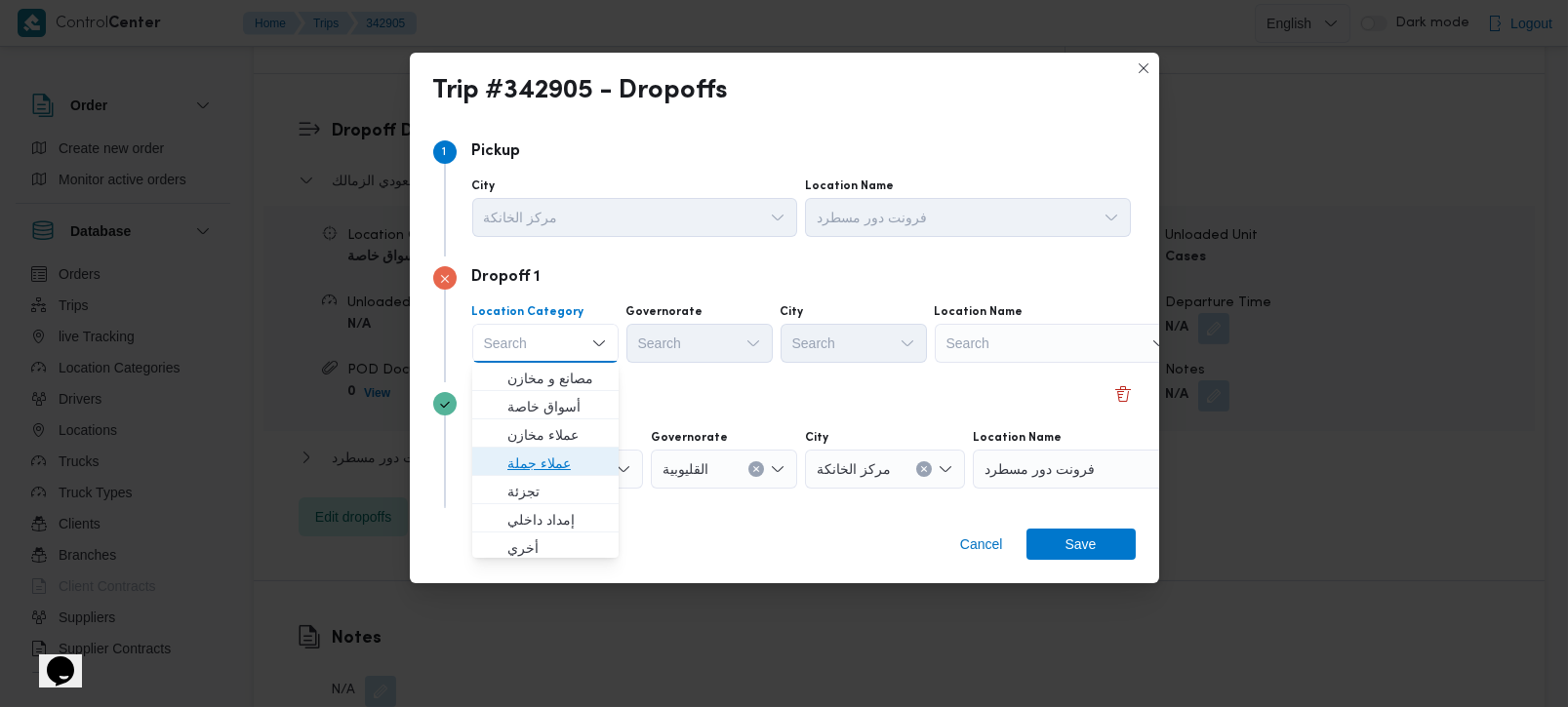
click at [534, 465] on span "عملاء جملة" at bounding box center [557, 463] width 99 height 24
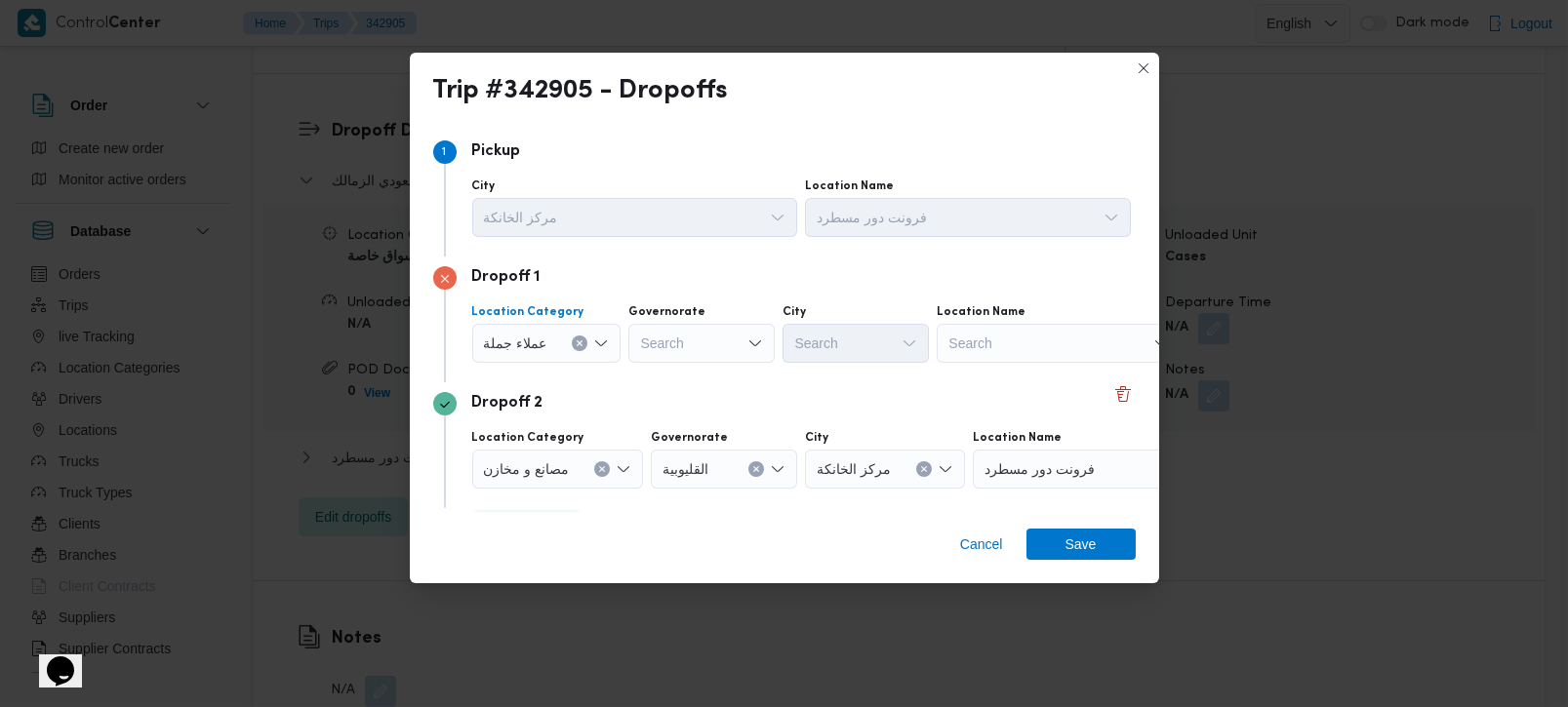
click at [673, 346] on div "Search" at bounding box center [701, 343] width 147 height 39
type input "رة"
click at [688, 414] on span "القاه رة" at bounding box center [711, 407] width 99 height 24
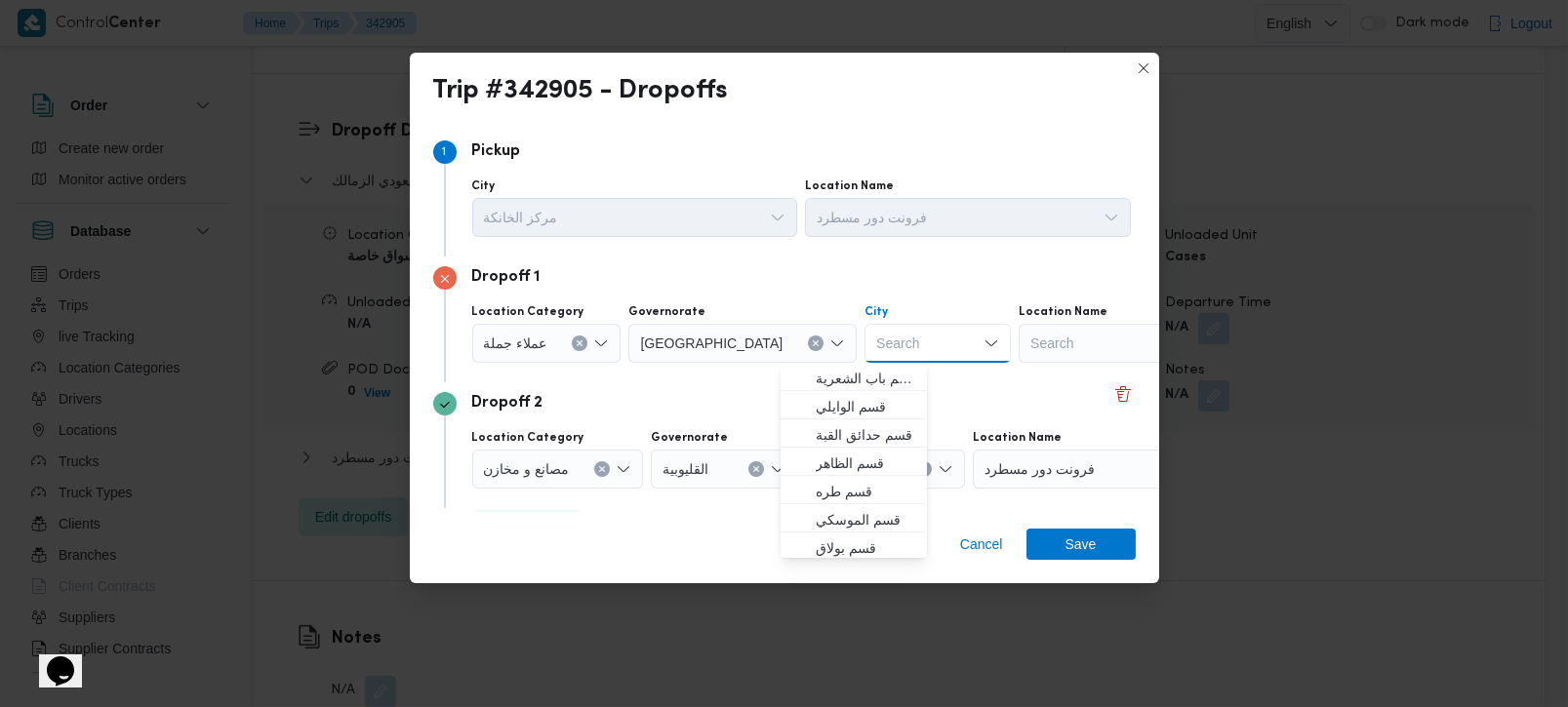
click at [877, 350] on input "City" at bounding box center [878, 344] width 2 height 24
type input "نصر"
click at [867, 432] on span "مدينة نصر" at bounding box center [866, 436] width 99 height 24
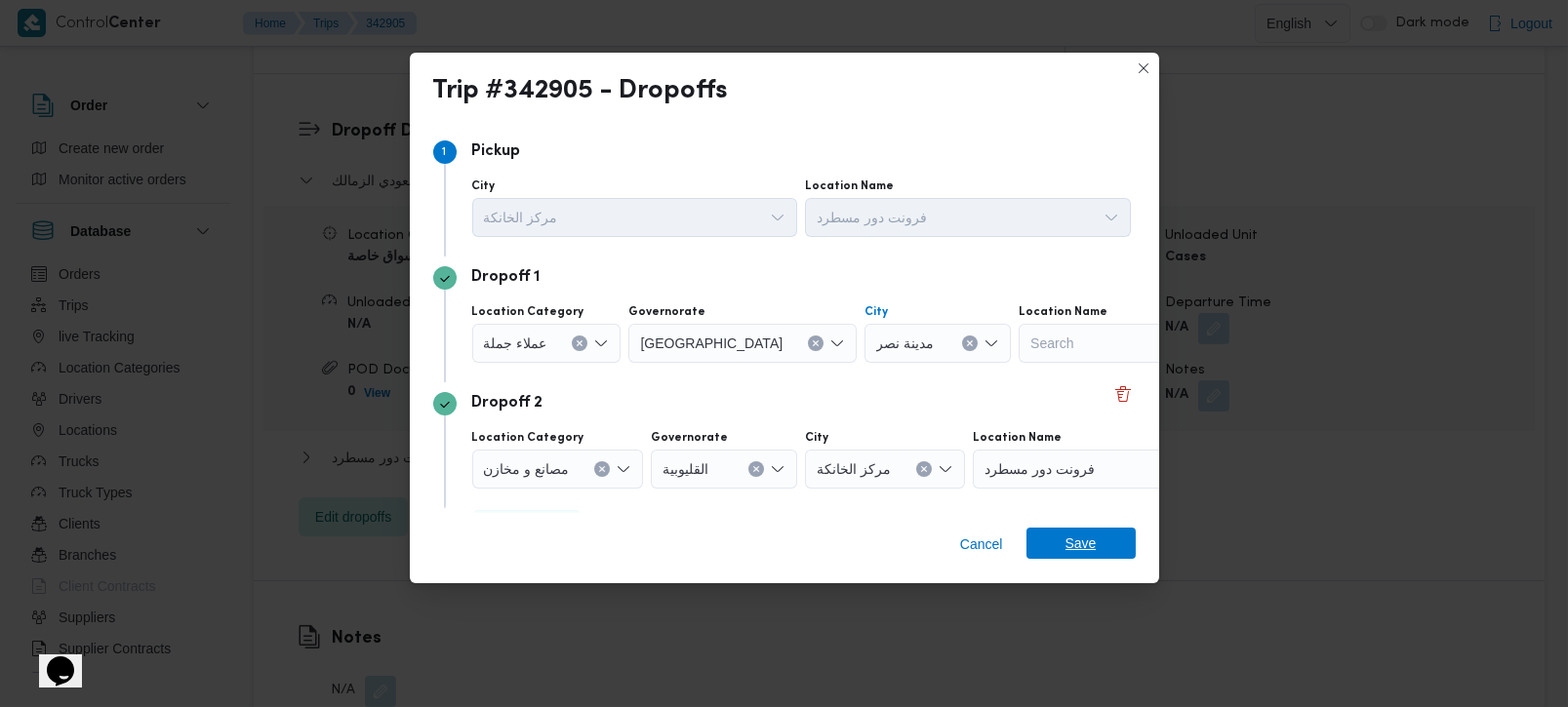
click at [1072, 557] on span "Save" at bounding box center [1082, 544] width 32 height 32
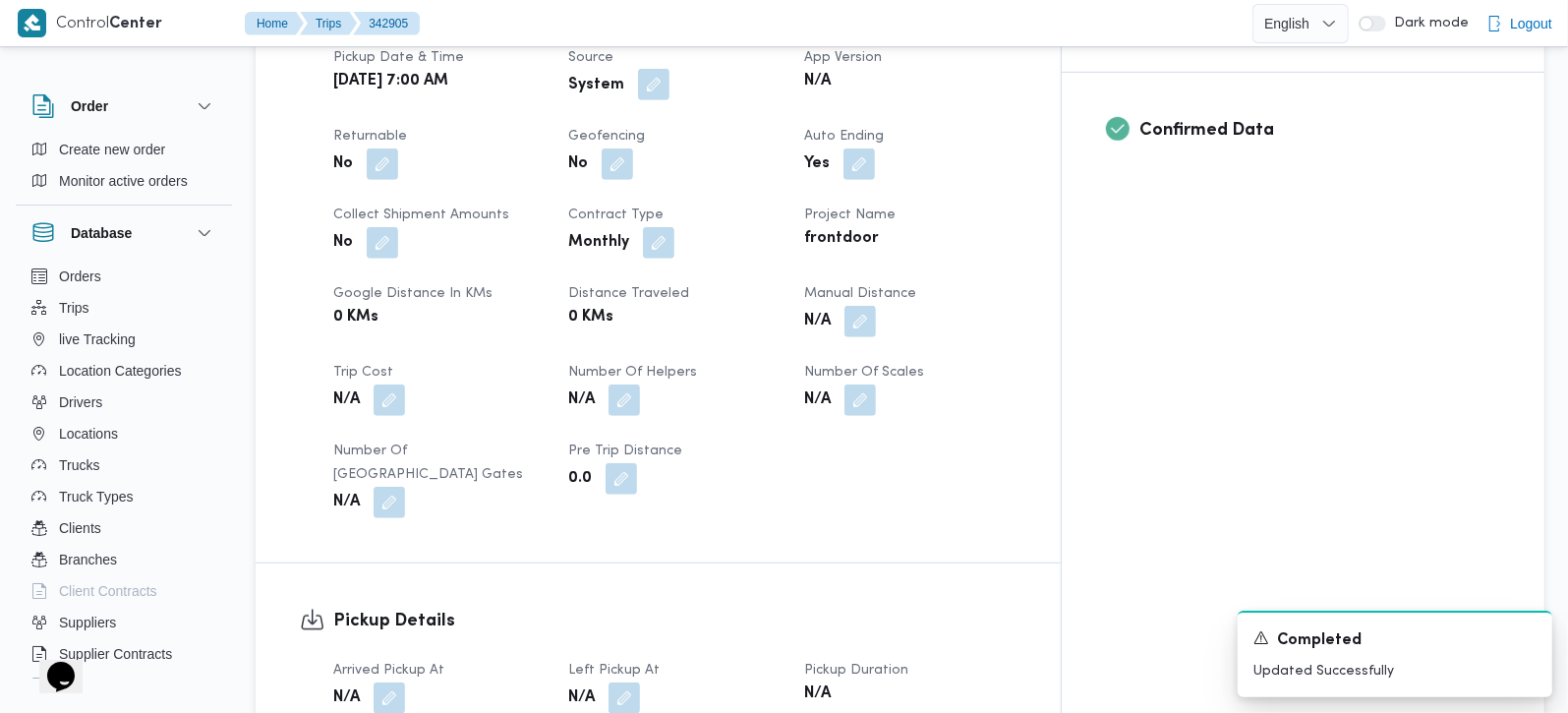
scroll to position [694, 0]
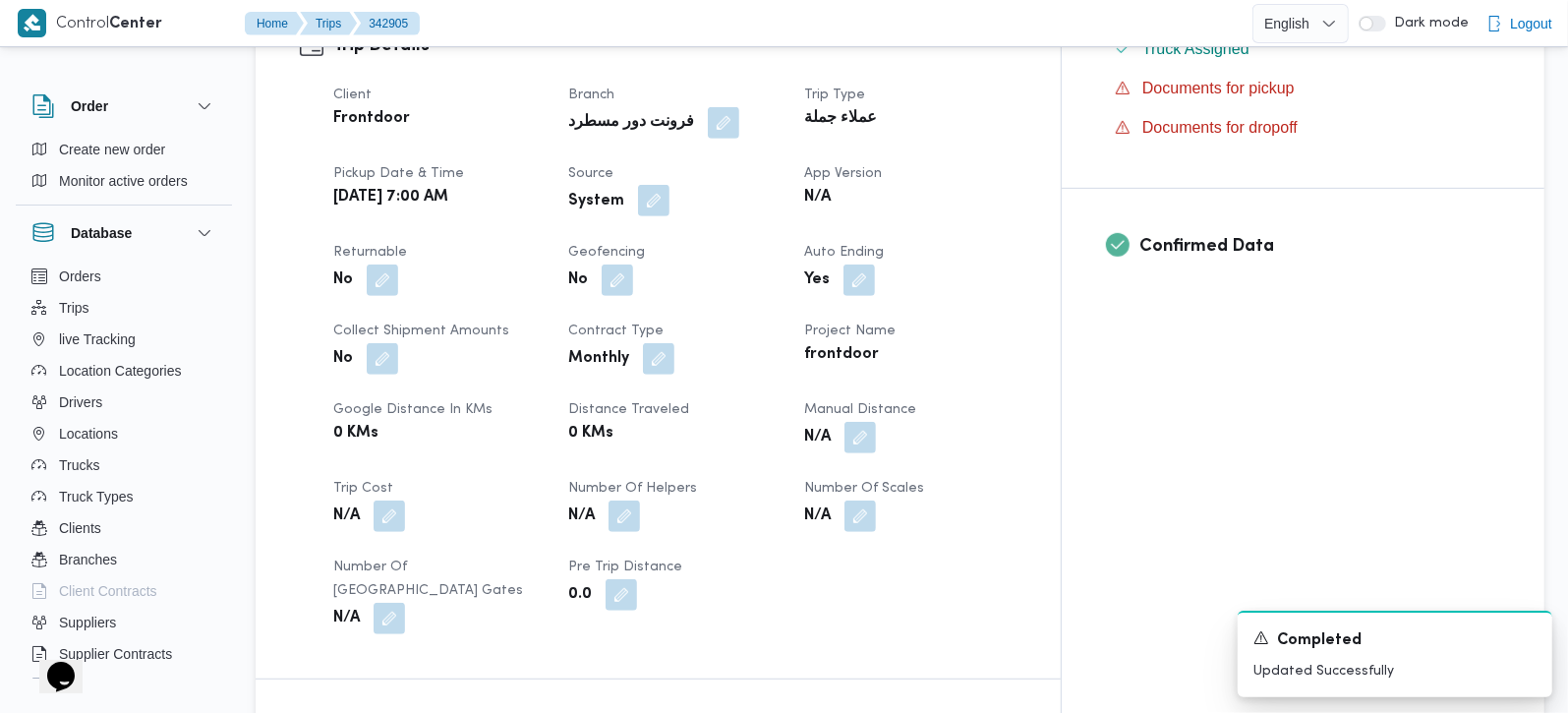
click at [670, 185] on button "button" at bounding box center [654, 201] width 32 height 32
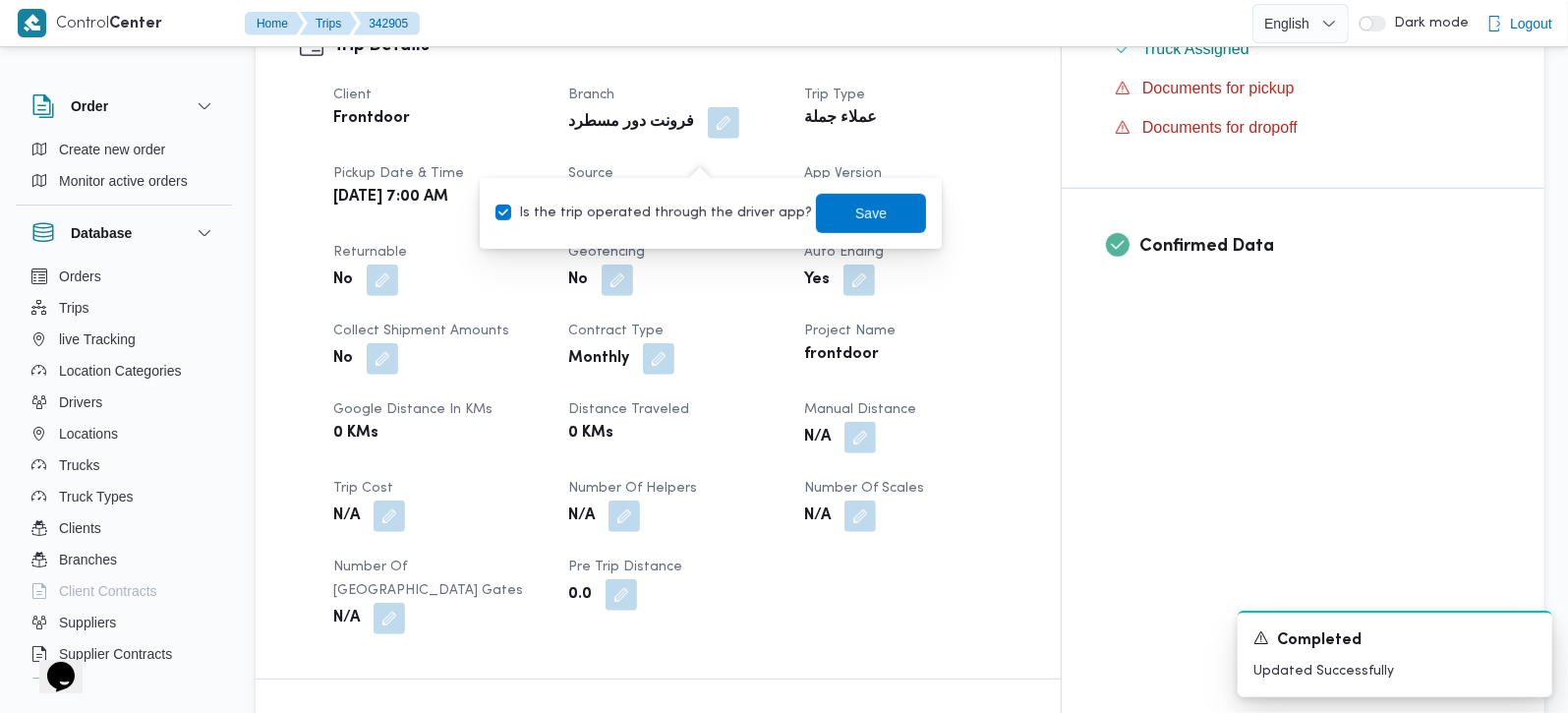
click at [683, 219] on label "Is the trip operated through the driver app?" at bounding box center [654, 214] width 316 height 24
checkbox input "false"
click at [816, 220] on span "Save" at bounding box center [871, 212] width 110 height 39
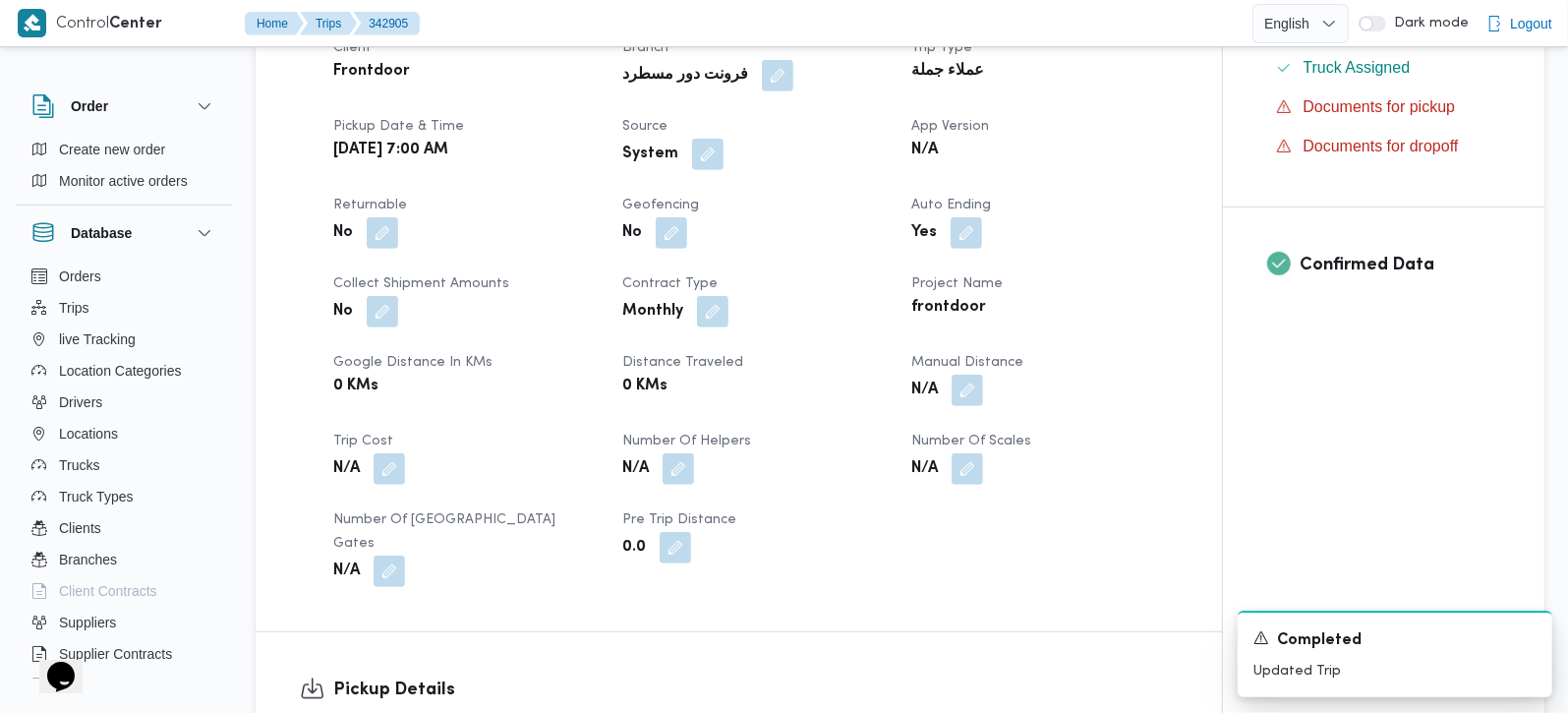
scroll to position [1041, 0]
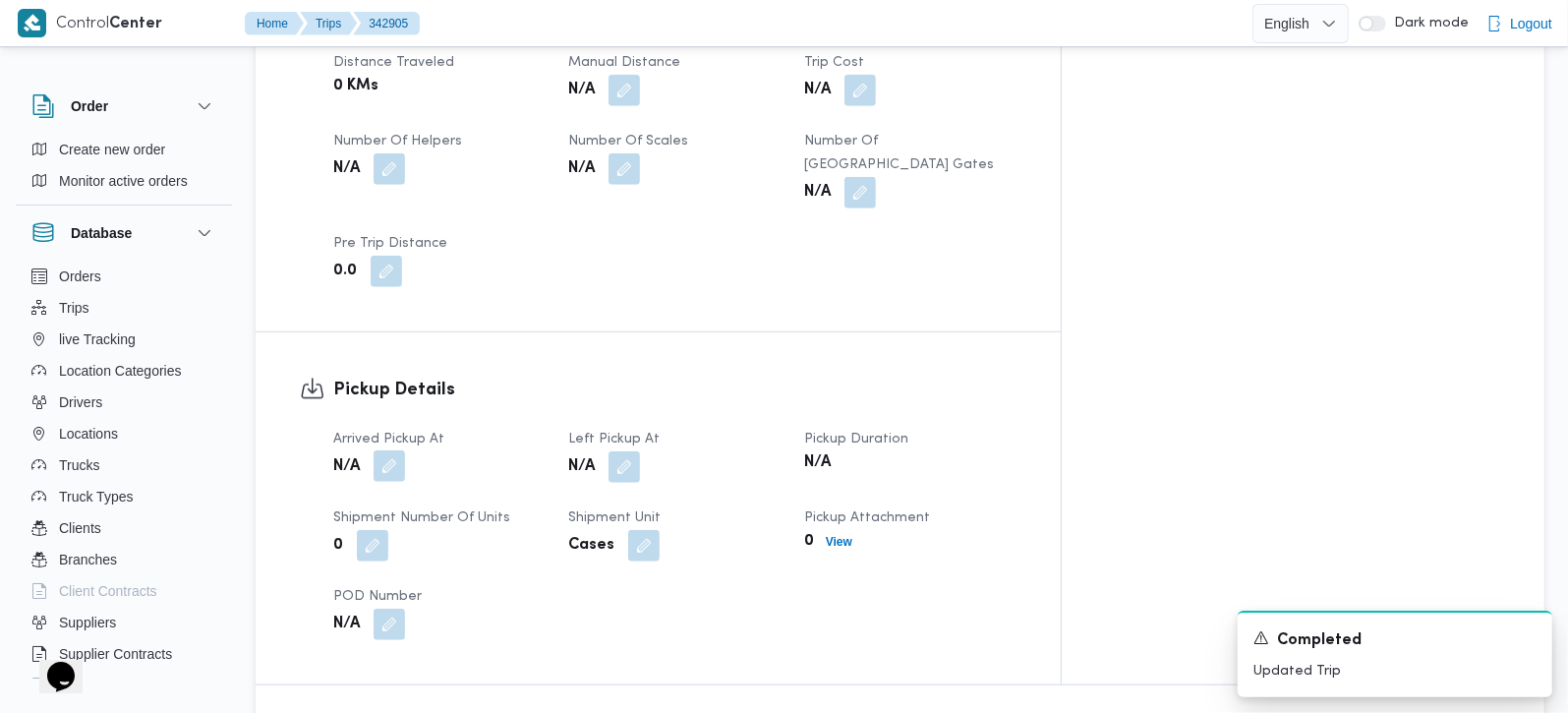
click at [396, 450] on button "button" at bounding box center [389, 466] width 32 height 32
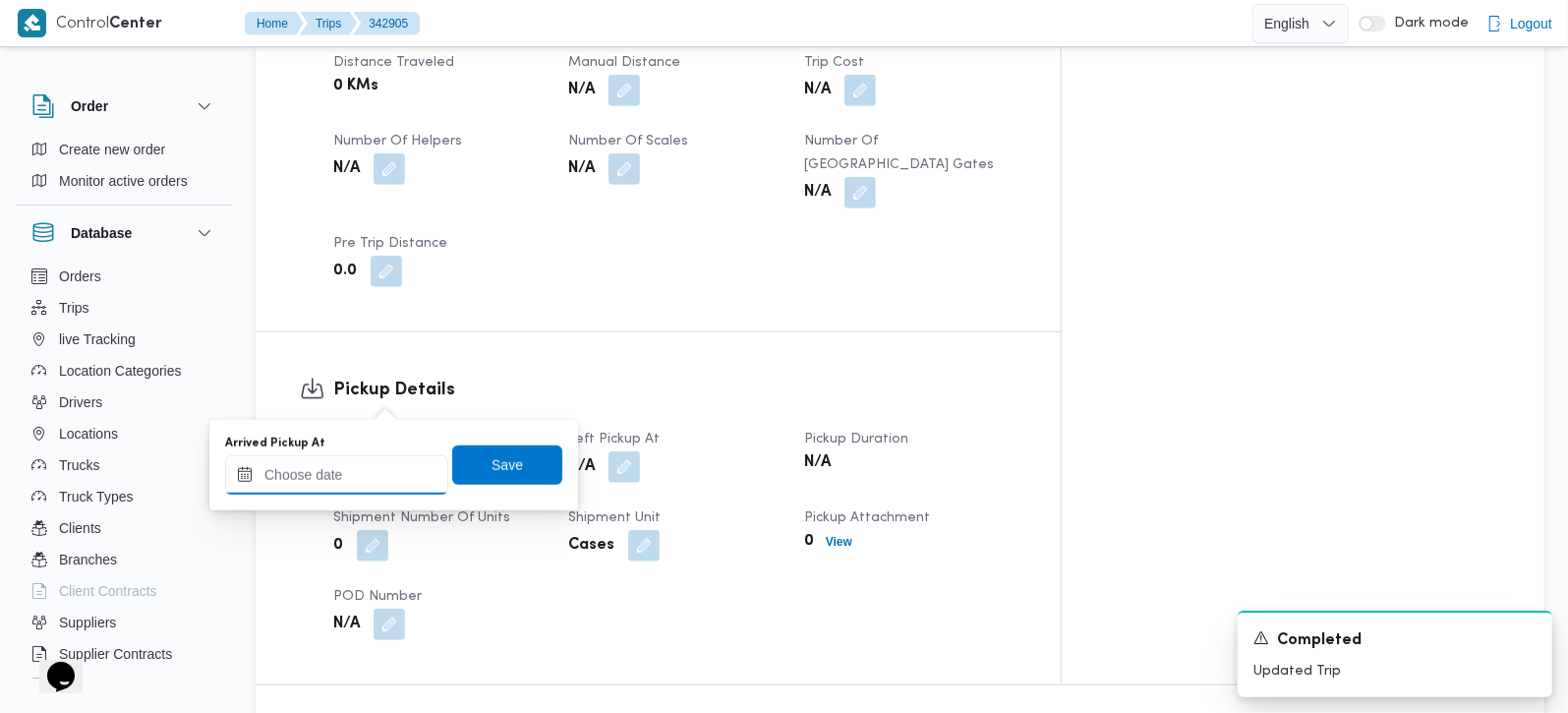
click at [378, 466] on input "Arrived Pickup At" at bounding box center [337, 474] width 224 height 39
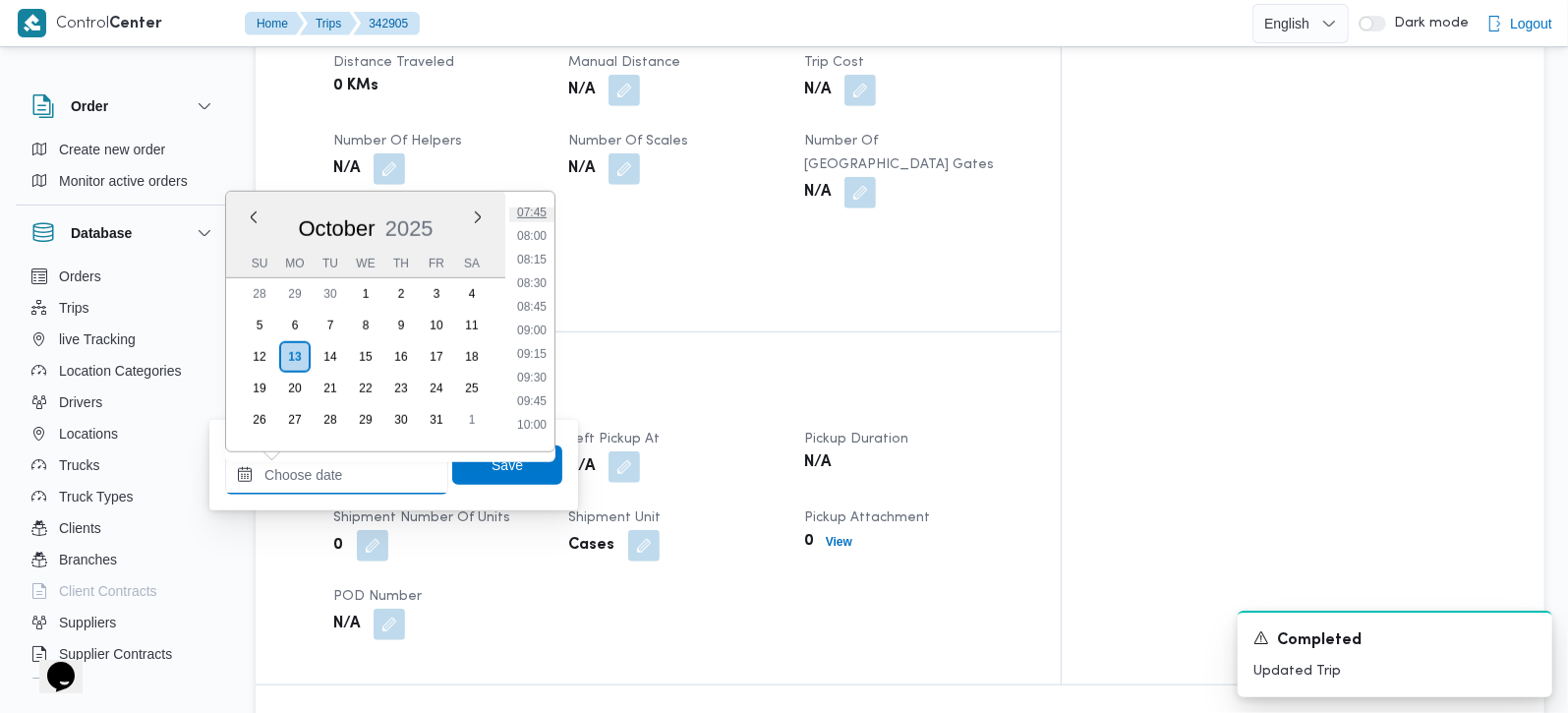
scroll to position [621, 0]
click at [533, 263] on li "07:00" at bounding box center [531, 258] width 45 height 20
type input "[DATE] 07:00"
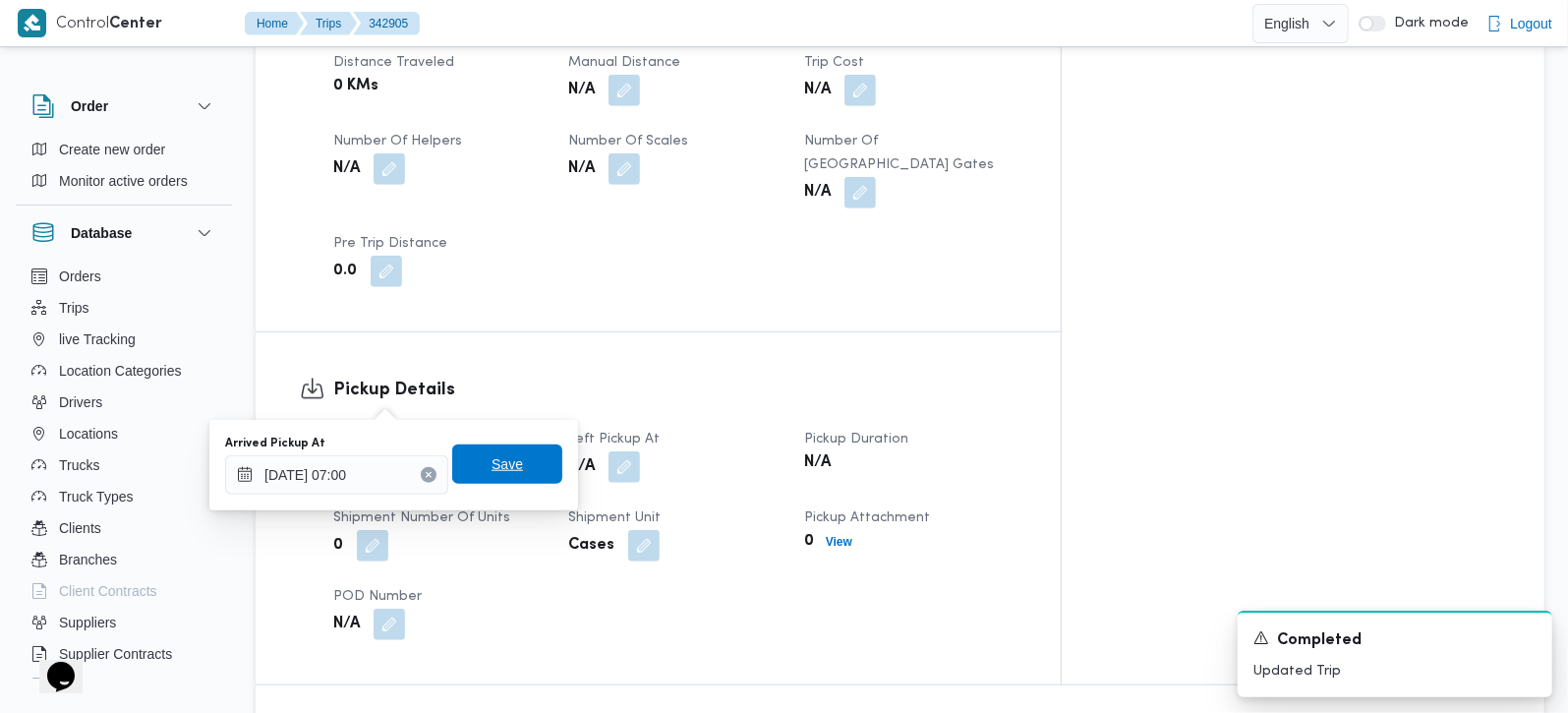
click at [492, 463] on span "Save" at bounding box center [508, 464] width 32 height 24
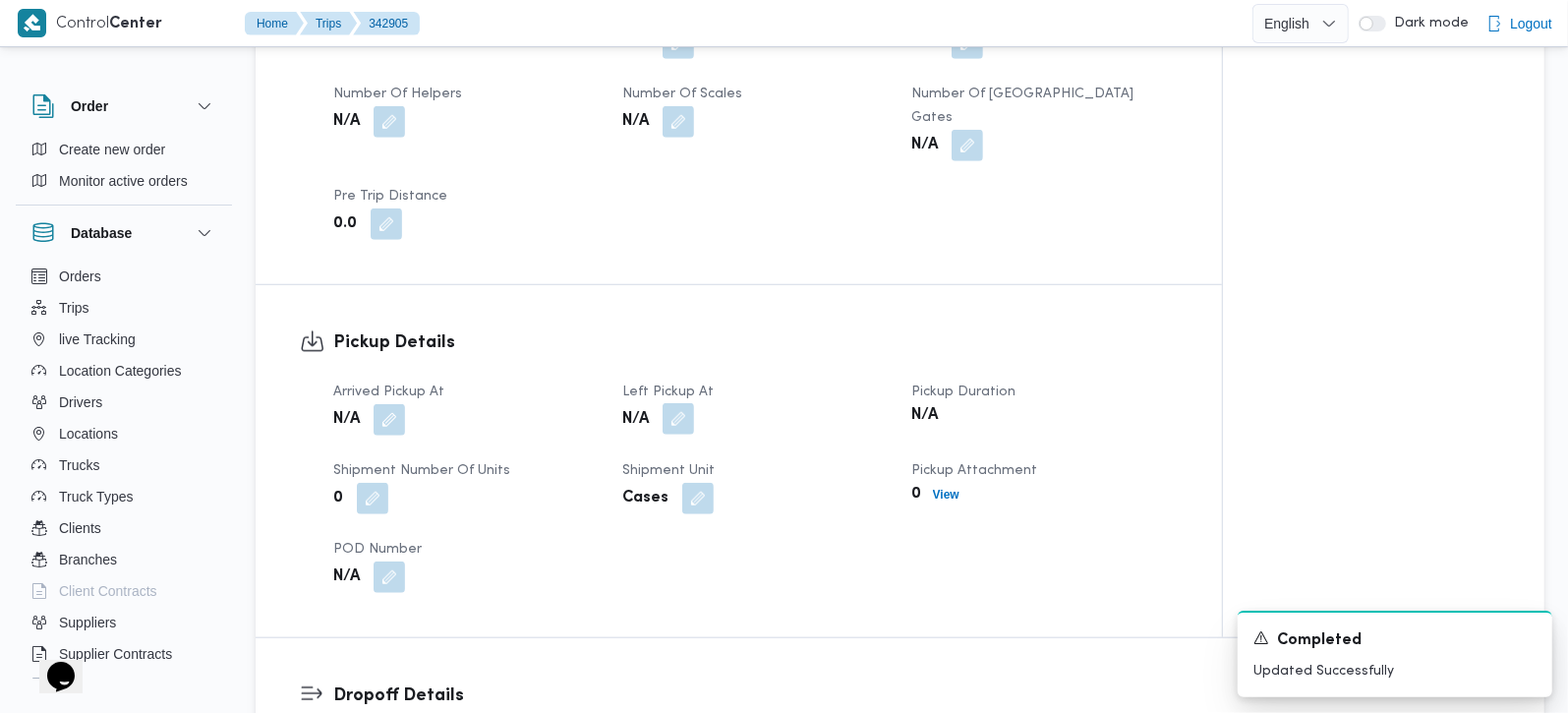
click at [678, 408] on button "button" at bounding box center [679, 419] width 32 height 32
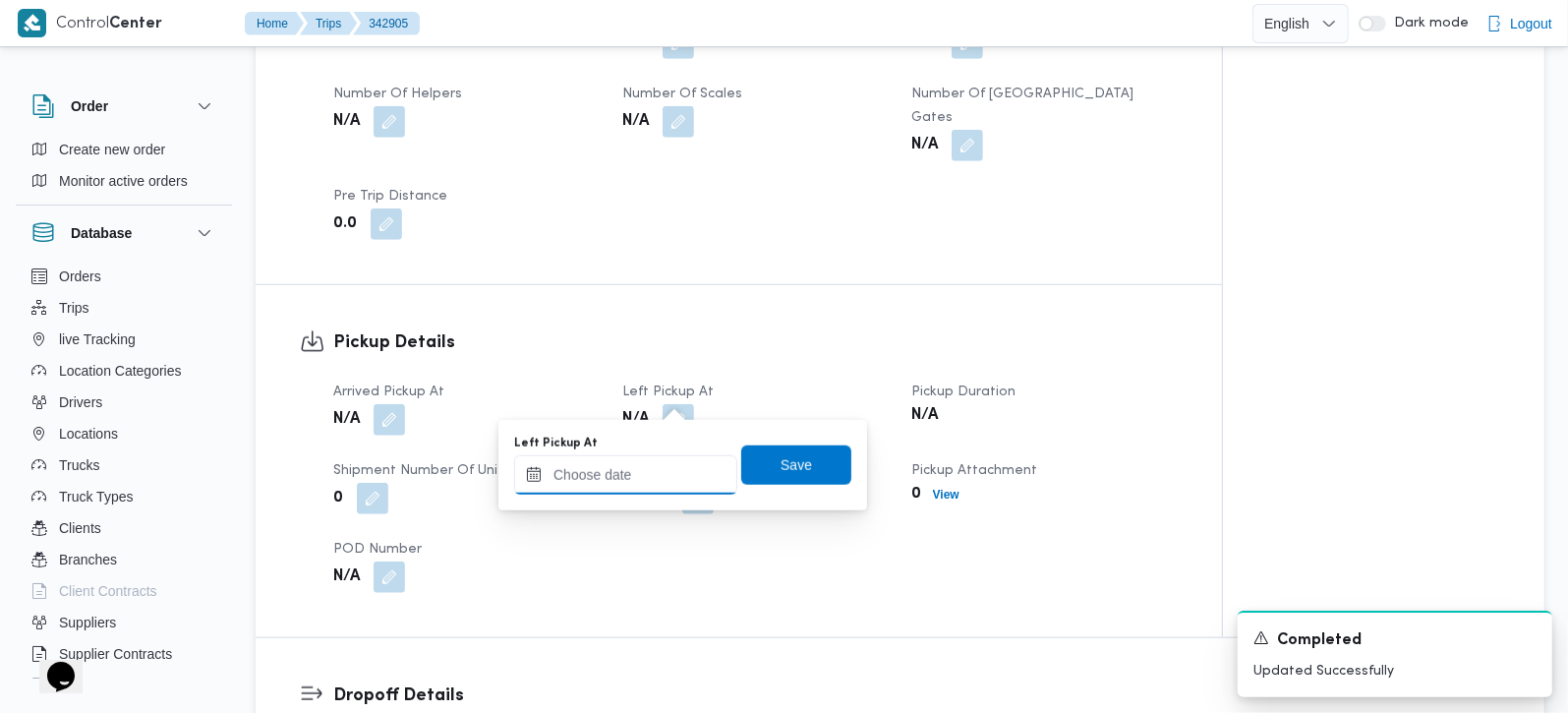
click at [658, 460] on input "Left Pickup At" at bounding box center [626, 474] width 224 height 39
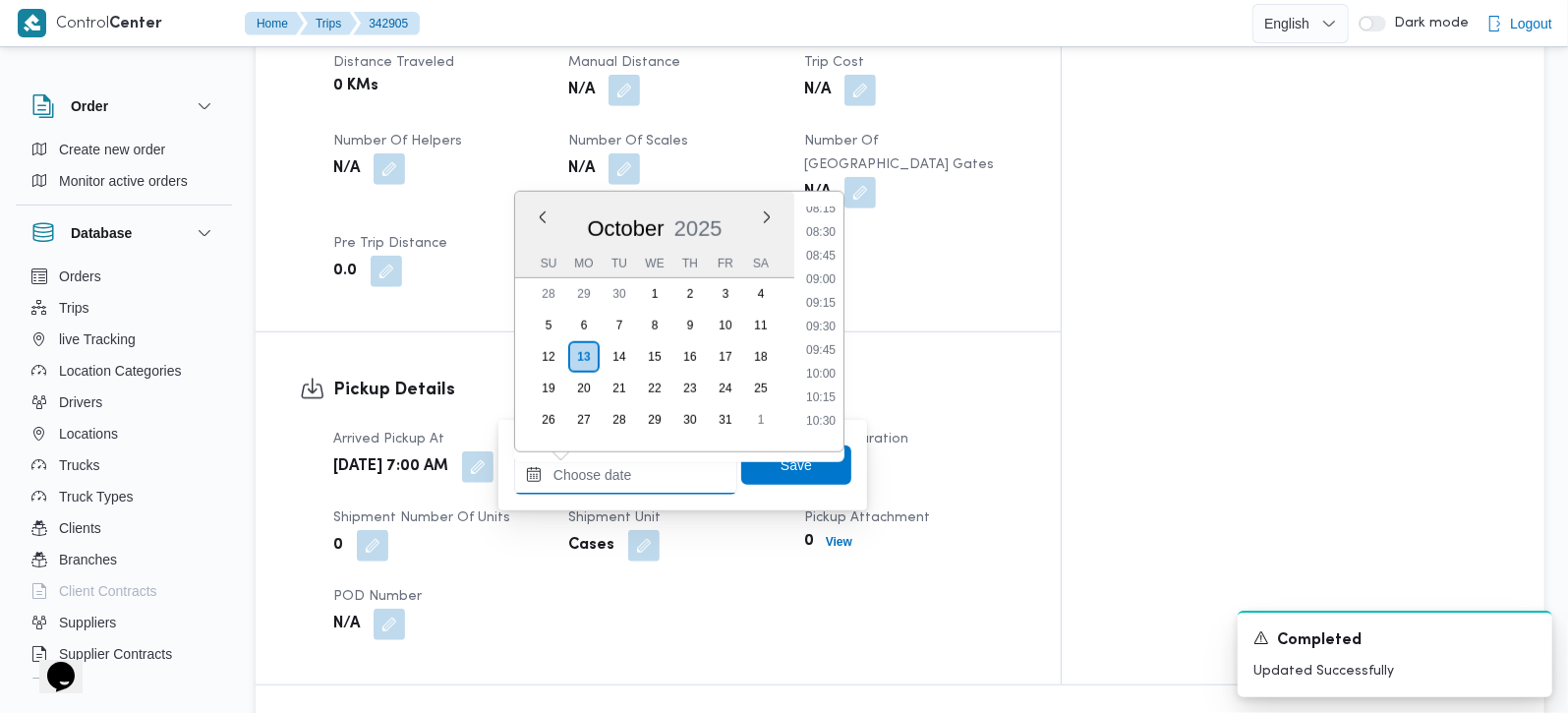
scroll to position [737, 0]
click at [827, 215] on li "07:45" at bounding box center [820, 213] width 45 height 20
type input "13/10/2025 07:45"
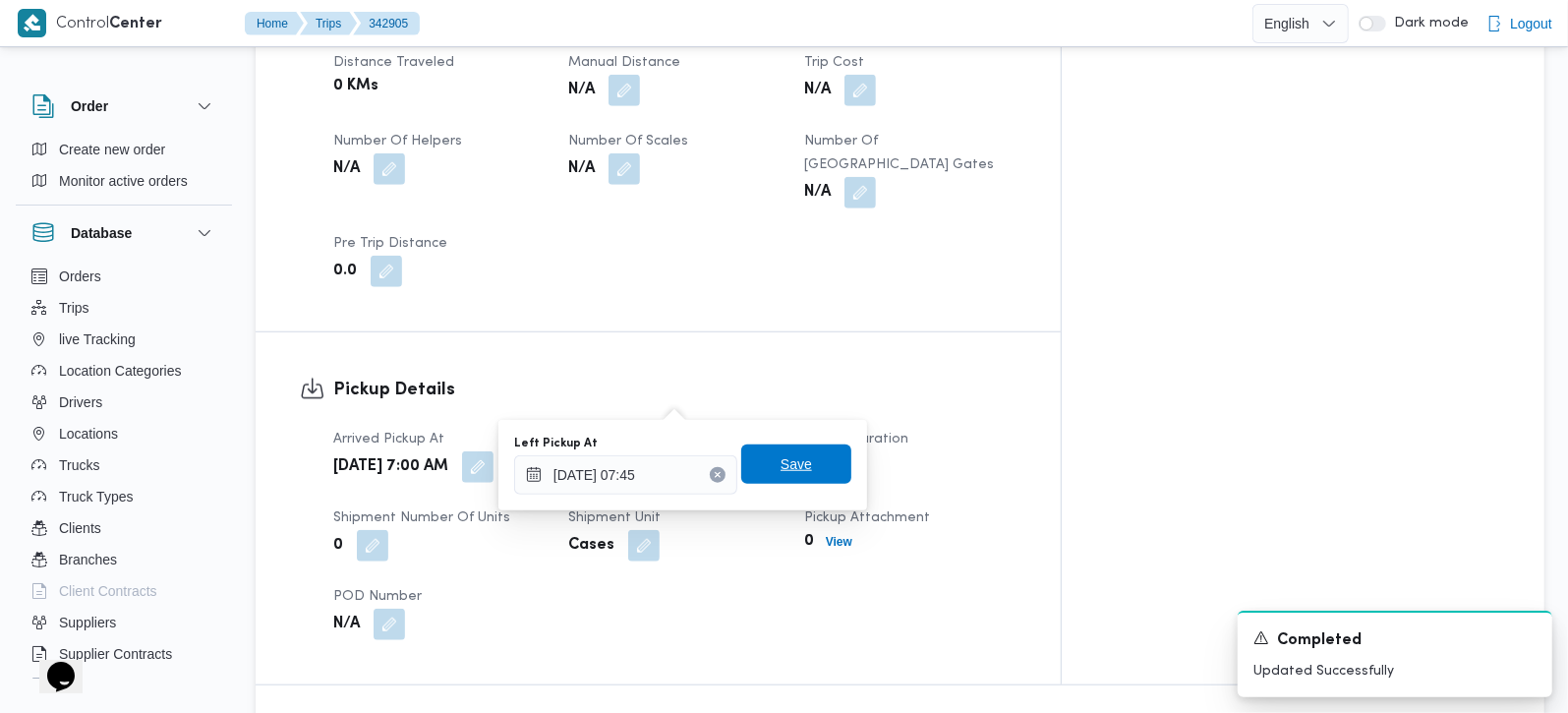
click at [784, 460] on span "Save" at bounding box center [796, 464] width 32 height 24
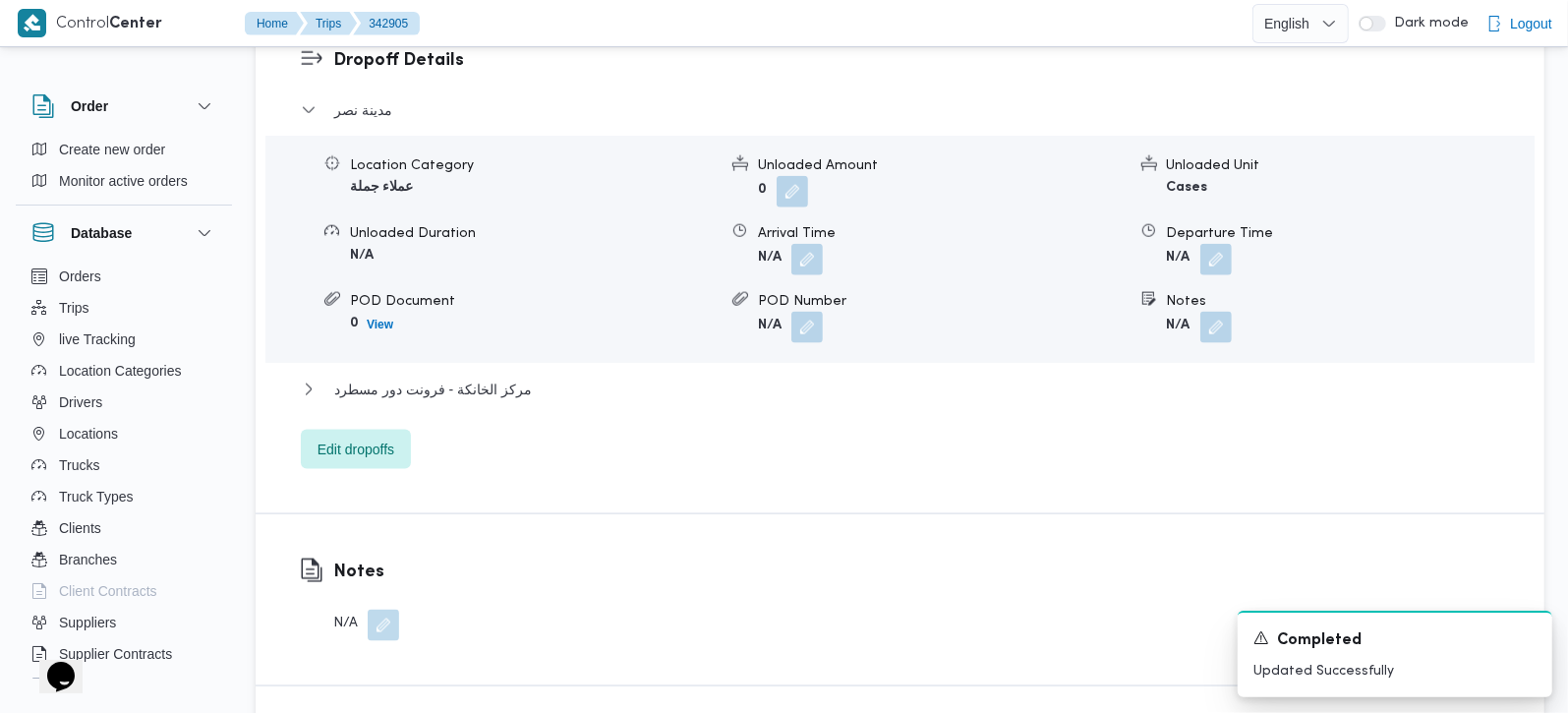
scroll to position [1736, 0]
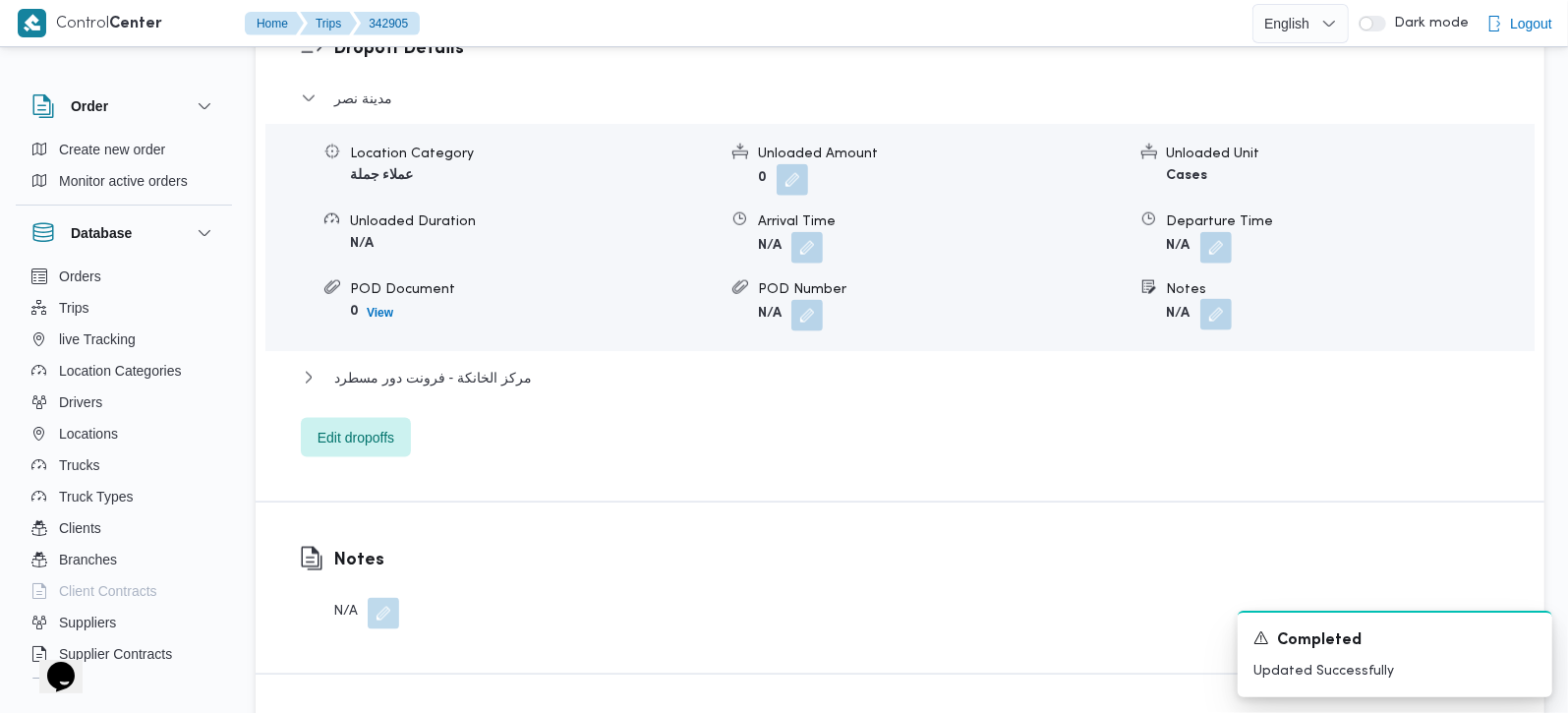
click at [1219, 299] on button "button" at bounding box center [1217, 315] width 32 height 32
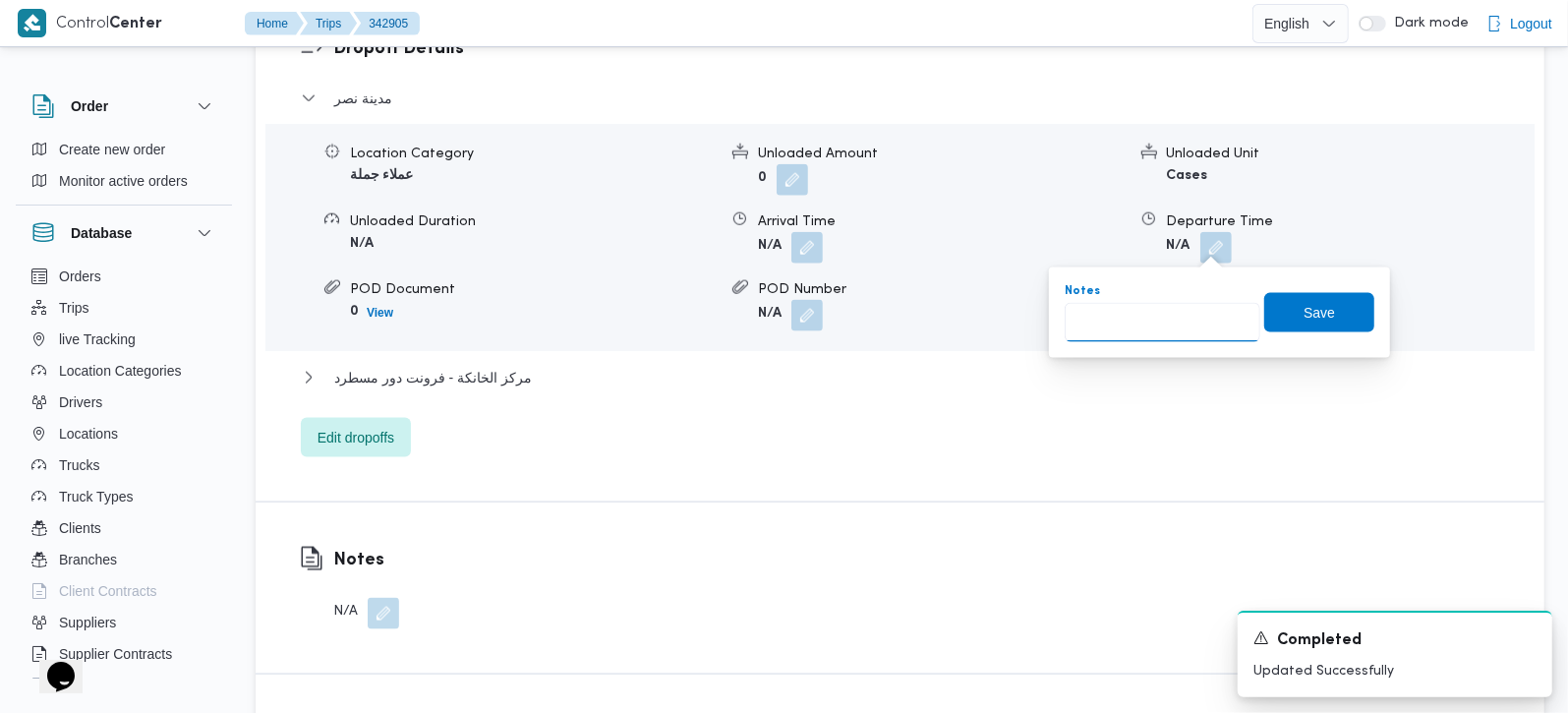
click at [1137, 331] on input "Notes" at bounding box center [1163, 322] width 196 height 39
type input "سيتي ستار و السسراج مول و جورميه"
click at [1294, 295] on span "Save" at bounding box center [1319, 312] width 110 height 39
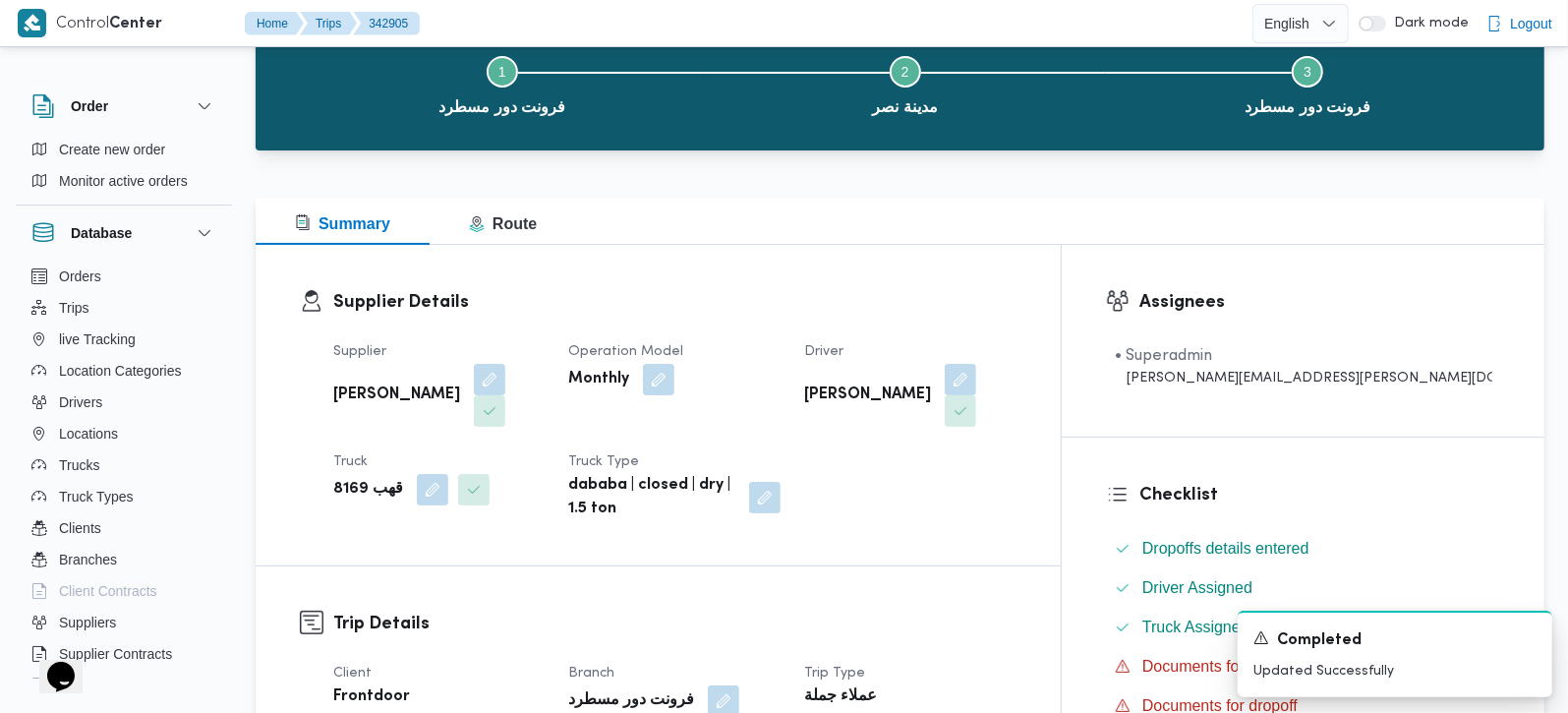
scroll to position [0, 0]
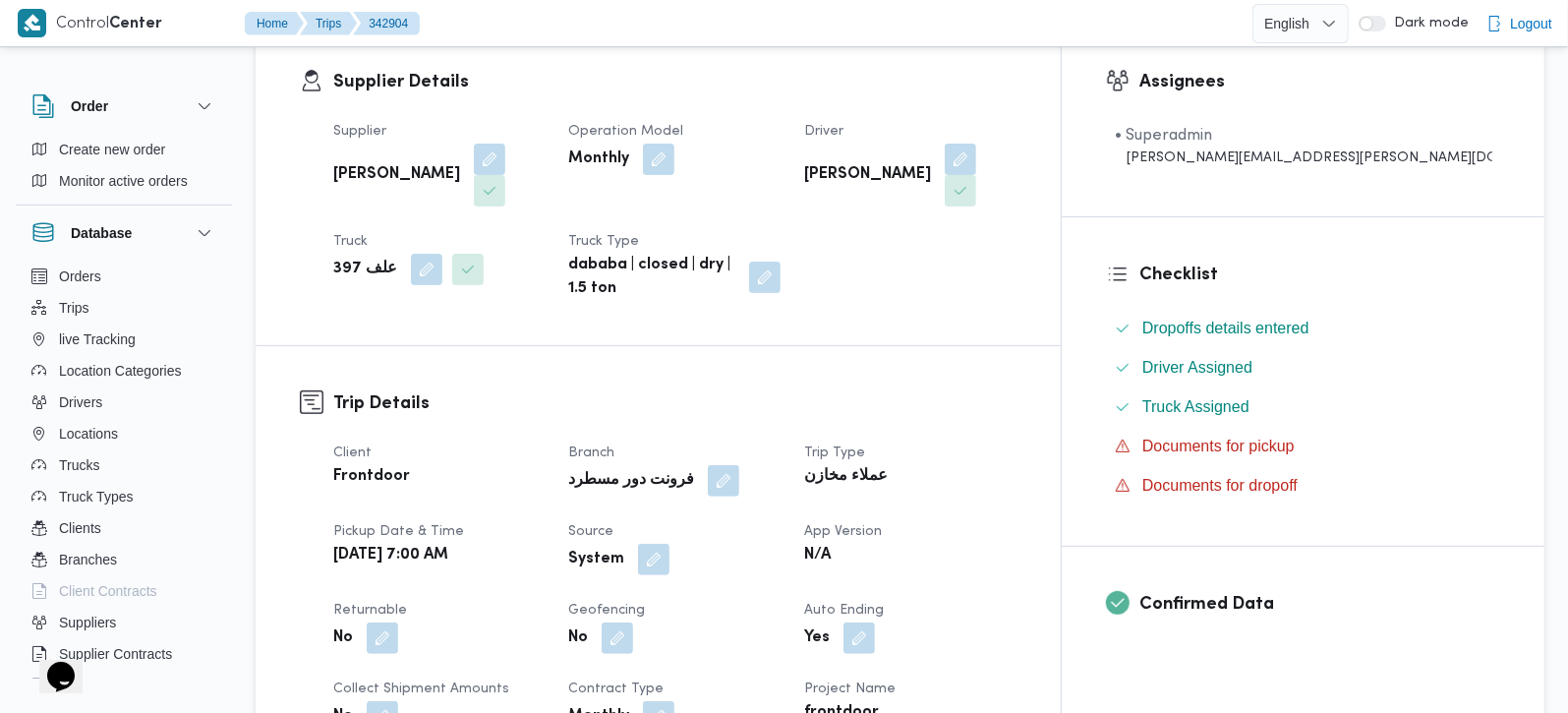
scroll to position [347, 0]
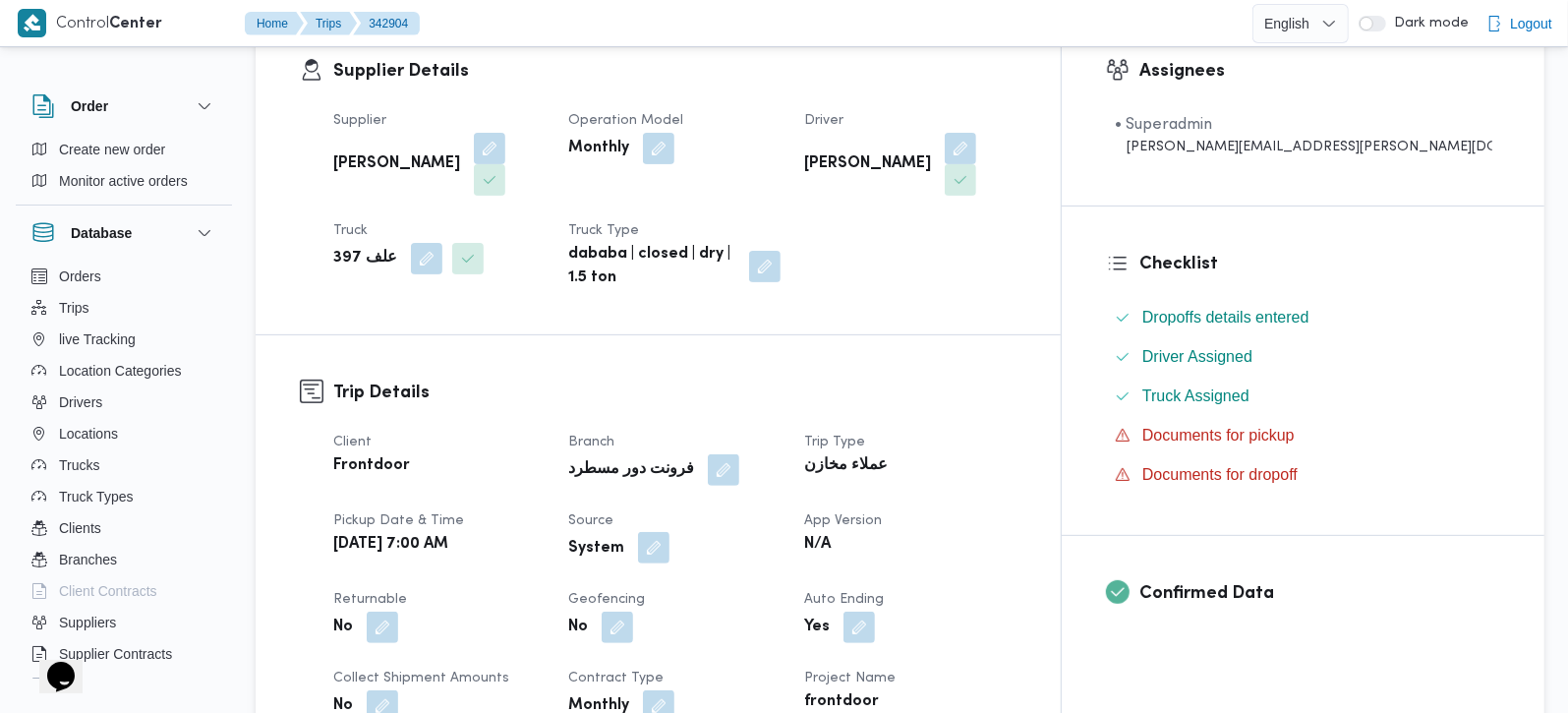
click at [670, 532] on button "button" at bounding box center [654, 548] width 32 height 32
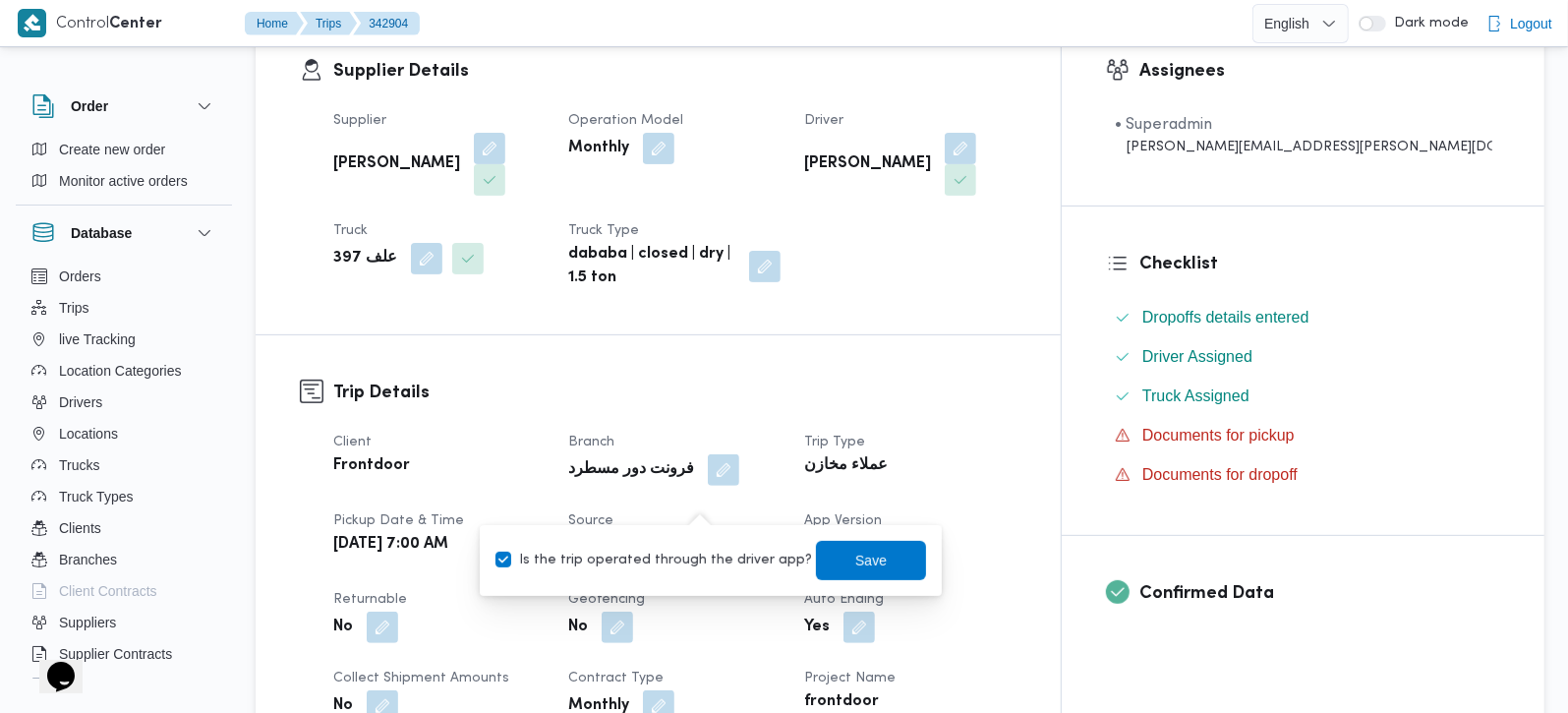
click at [696, 554] on label "Is the trip operated through the driver app?" at bounding box center [654, 561] width 316 height 24
checkbox input "false"
click at [855, 549] on span "Save" at bounding box center [871, 560] width 32 height 24
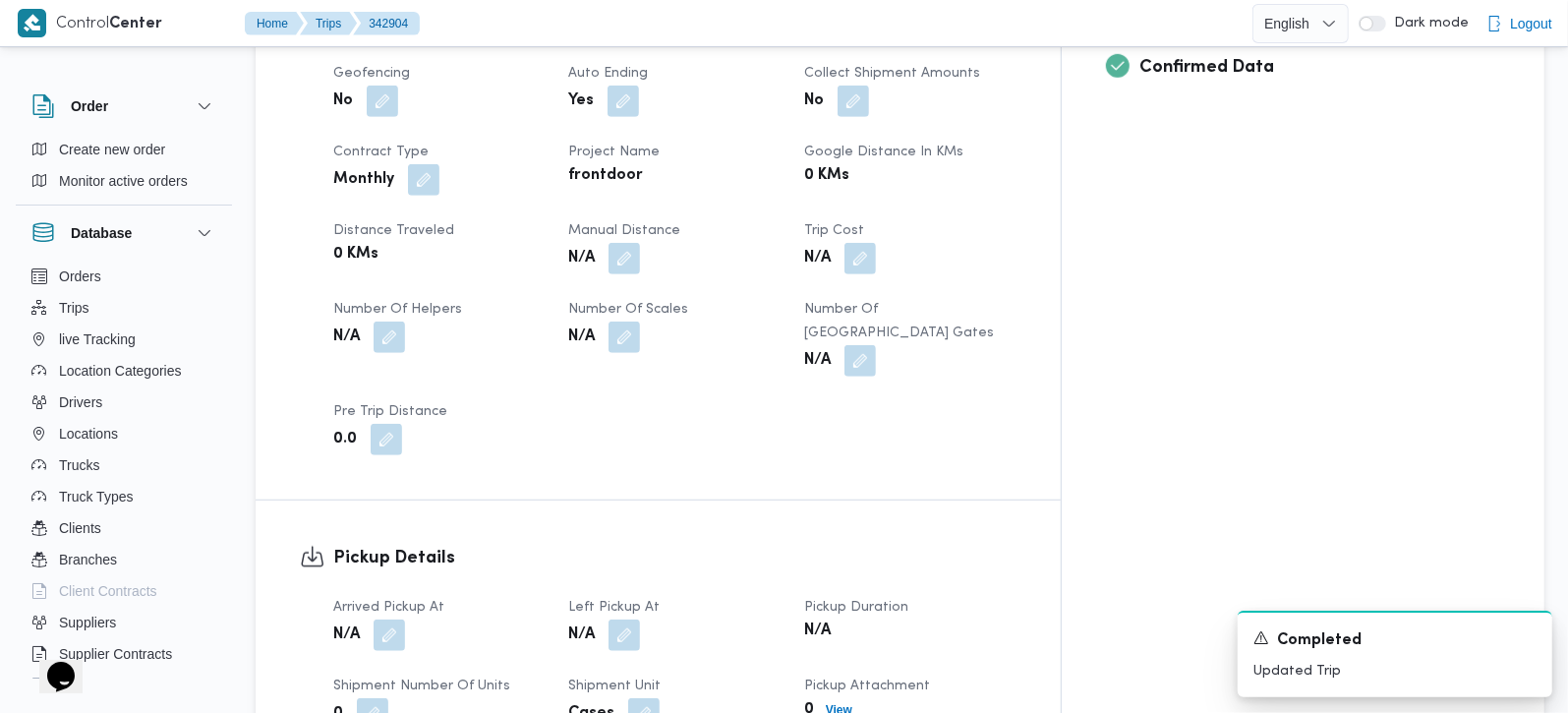
scroll to position [1041, 0]
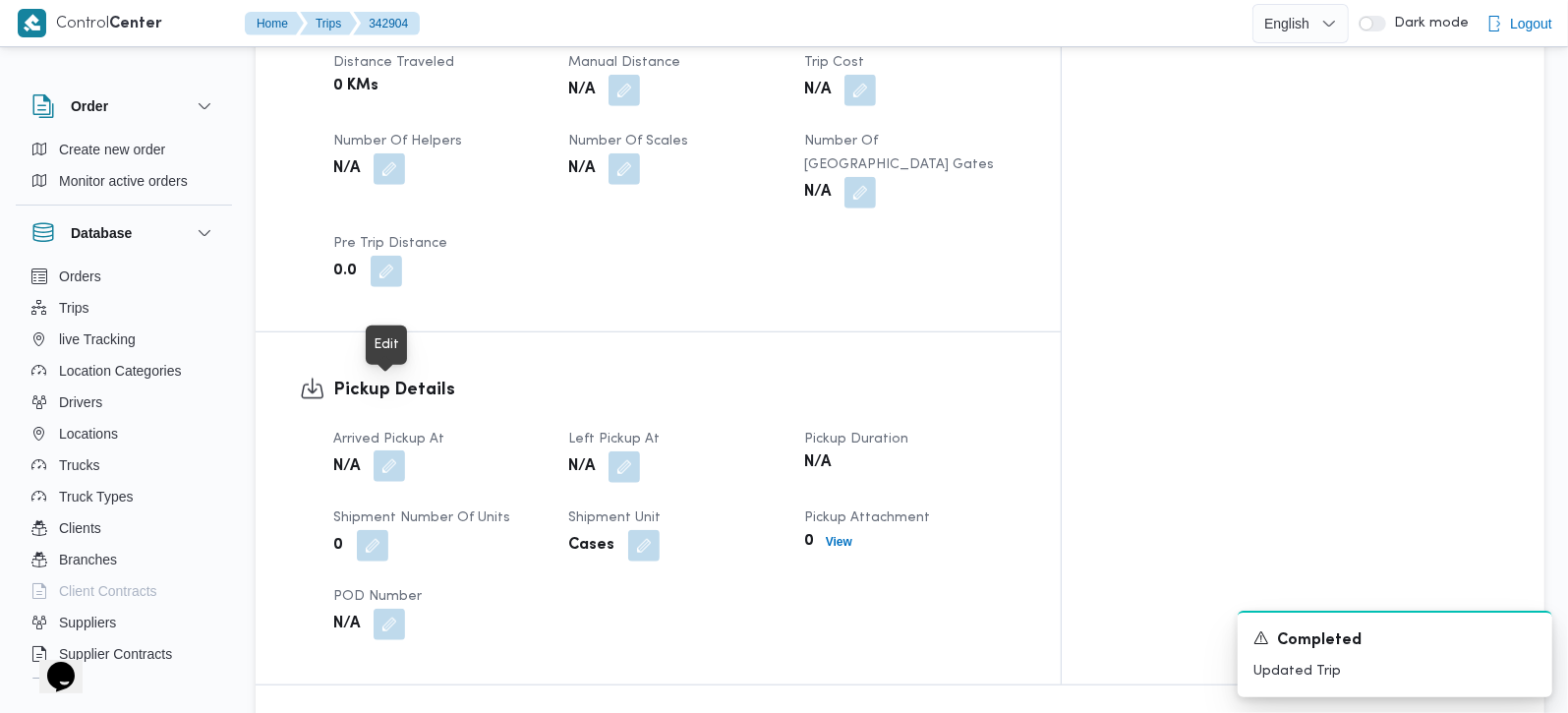
click at [400, 450] on button "button" at bounding box center [389, 466] width 32 height 32
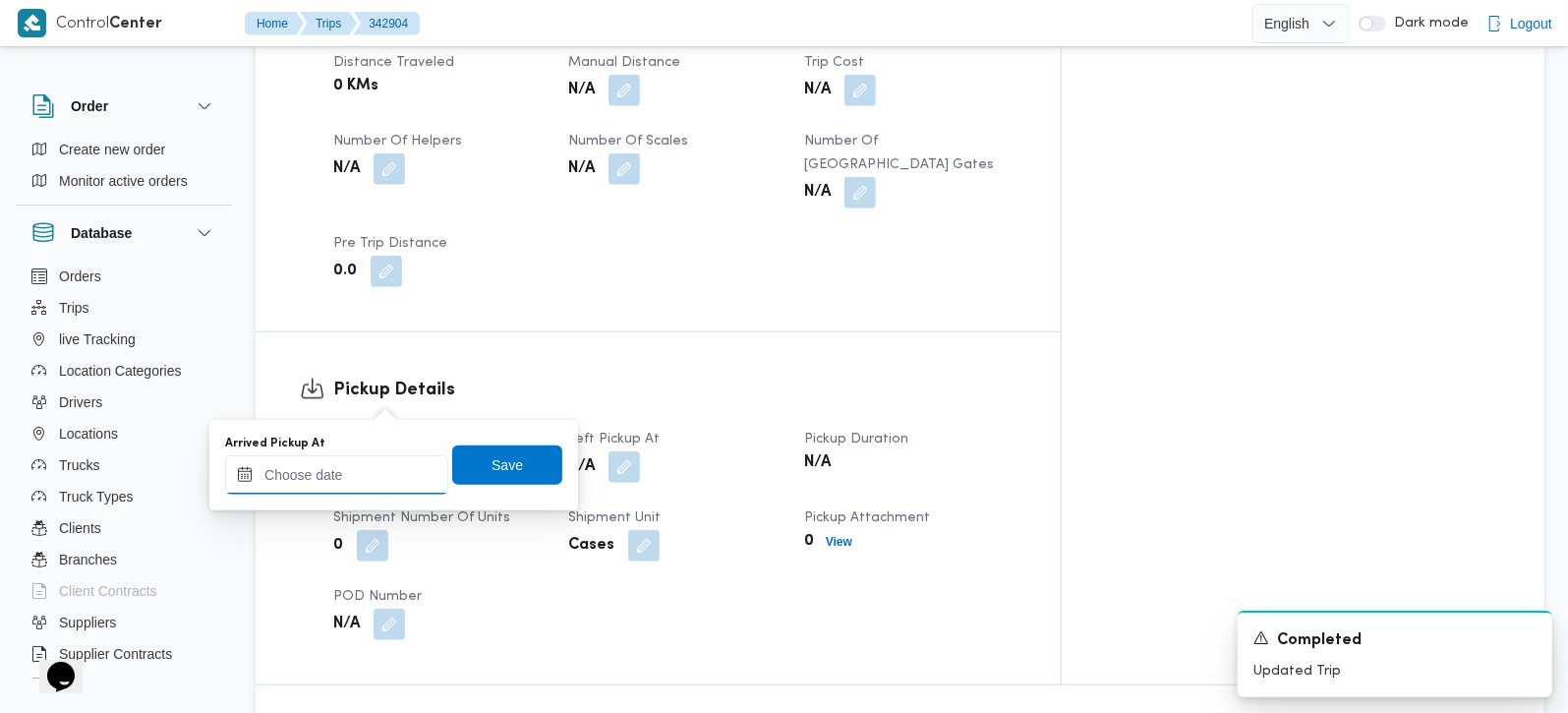
click at [390, 463] on input "Arrived Pickup At" at bounding box center [337, 474] width 224 height 39
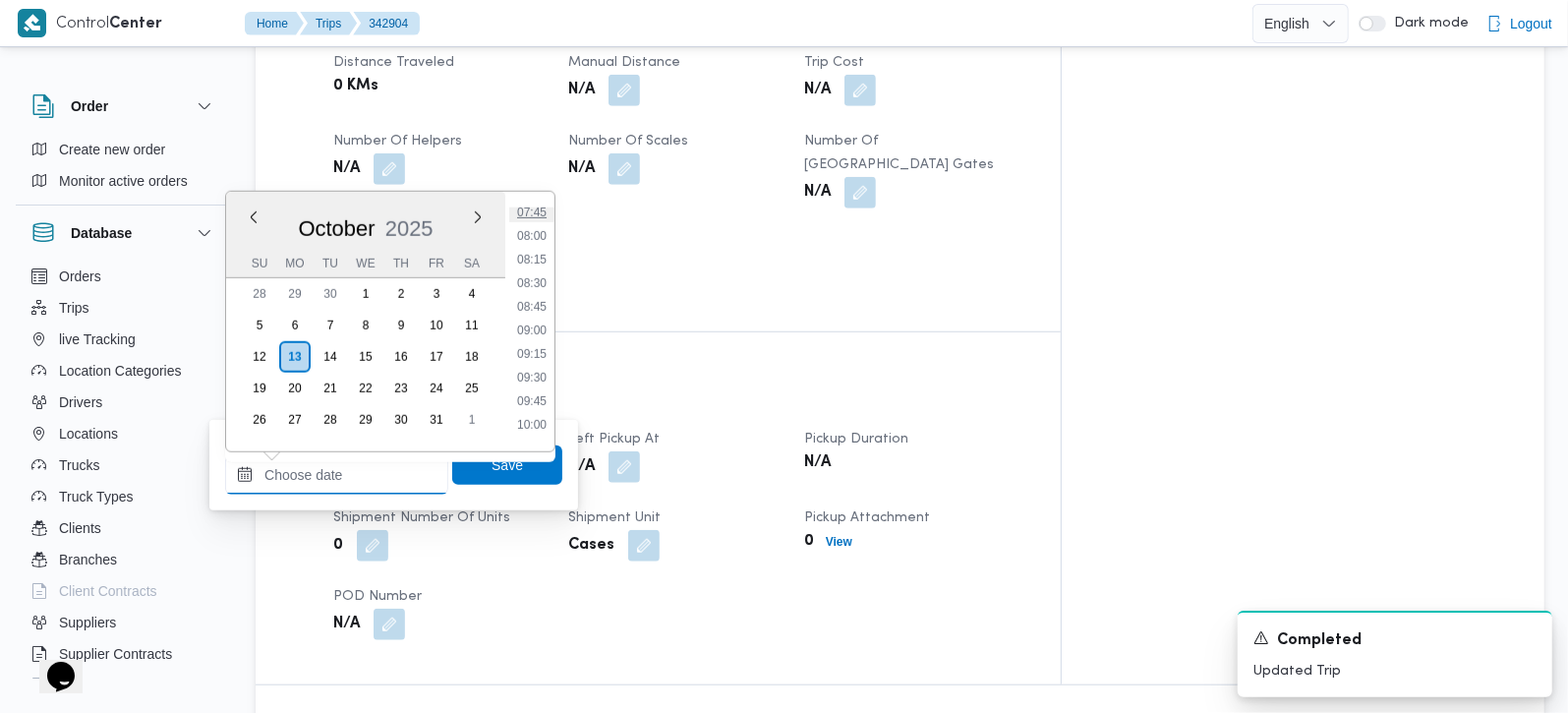
scroll to position [621, 0]
drag, startPoint x: 541, startPoint y: 306, endPoint x: 539, endPoint y: 334, distance: 28.1
click at [541, 306] on li "07:30" at bounding box center [531, 306] width 45 height 20
type input "[DATE] 07:30"
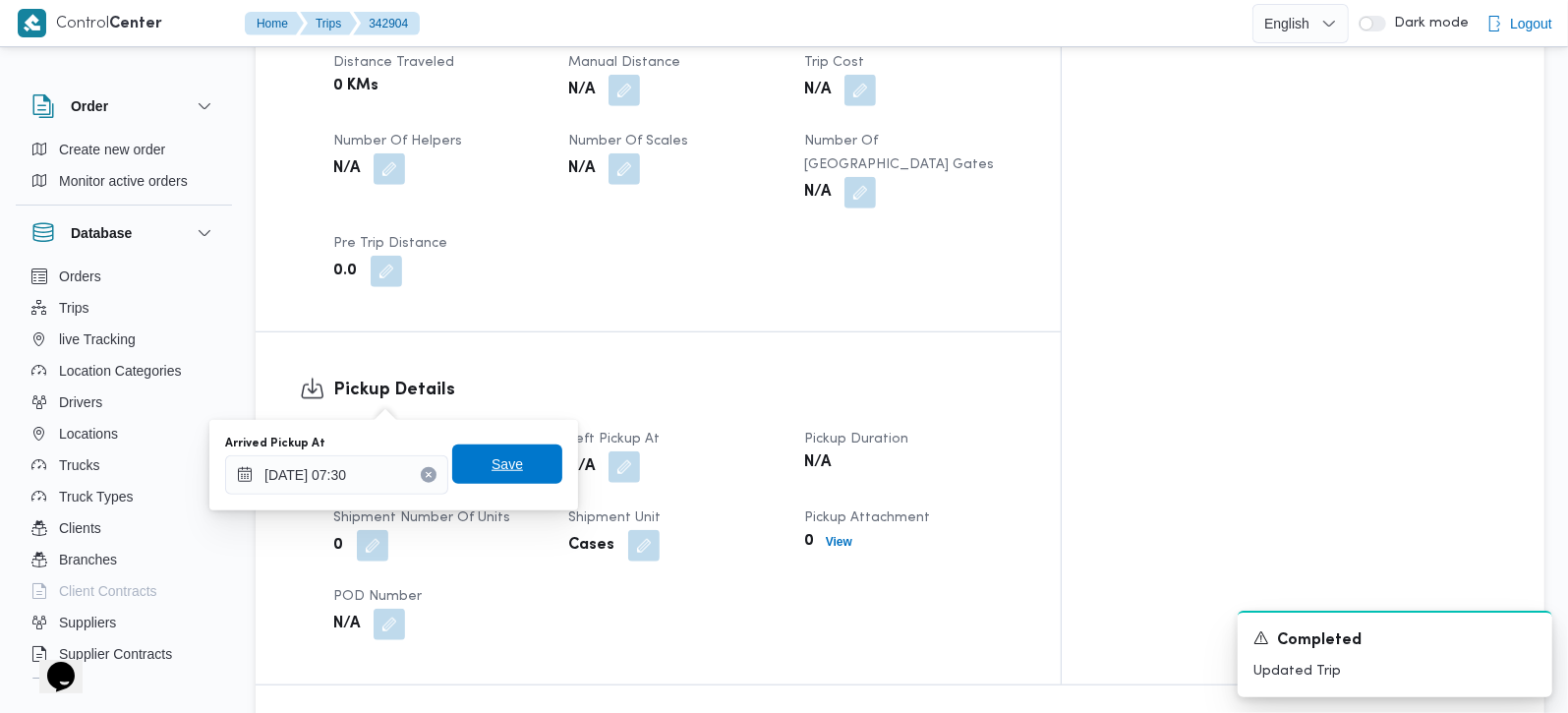
click at [512, 459] on span "Save" at bounding box center [507, 463] width 110 height 39
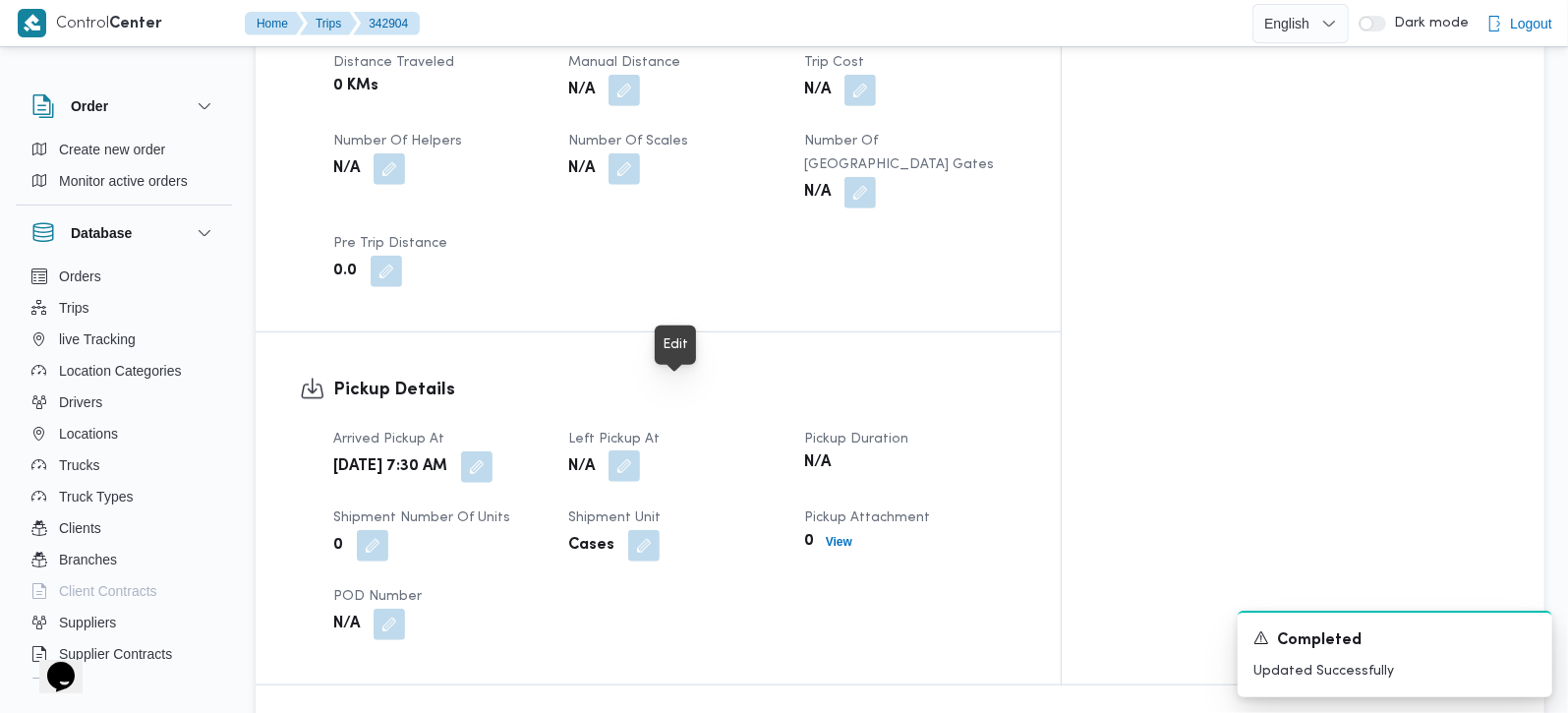
click at [640, 450] on button "button" at bounding box center [625, 466] width 32 height 32
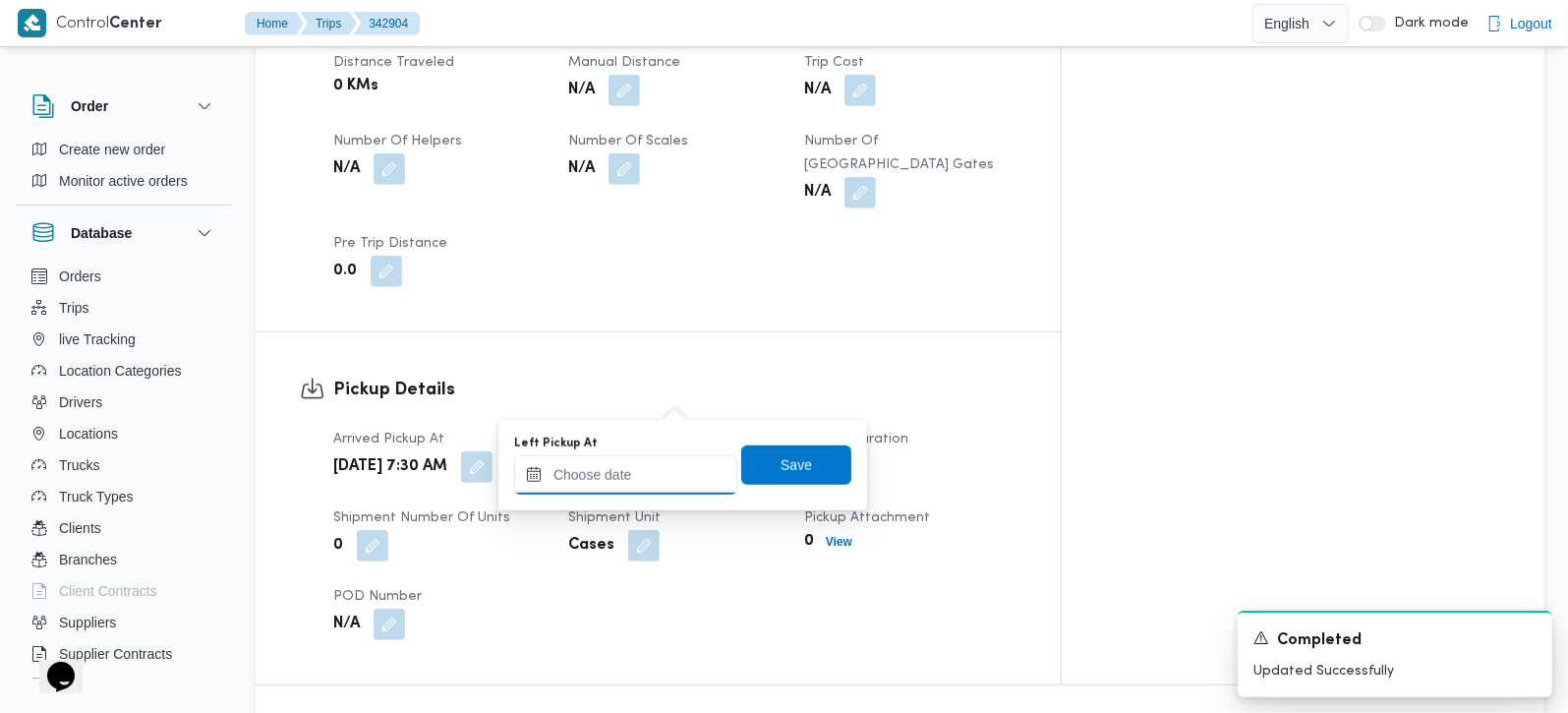
click at [646, 469] on input "Left Pickup At" at bounding box center [626, 474] width 224 height 39
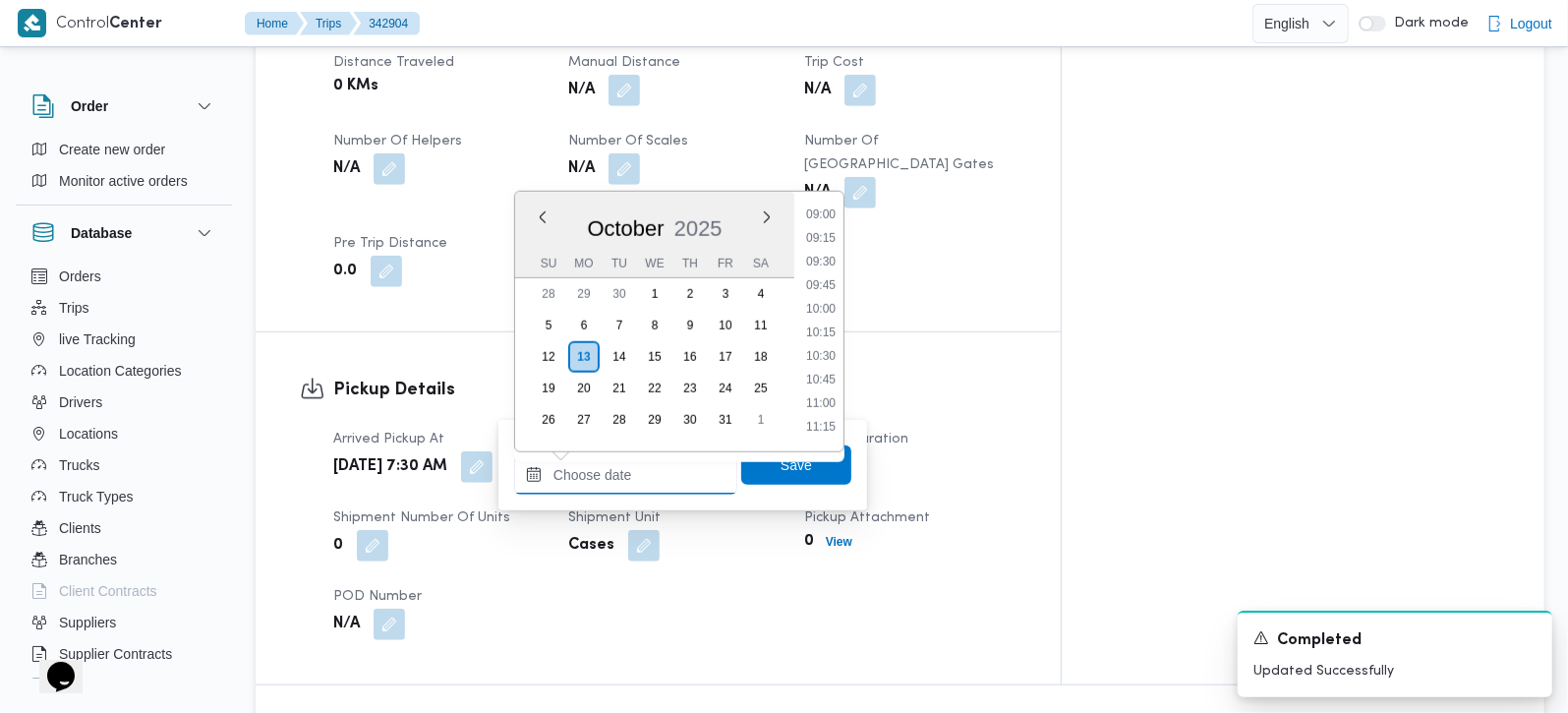
scroll to position [737, 0]
drag, startPoint x: 827, startPoint y: 251, endPoint x: 822, endPoint y: 340, distance: 89.1
click at [827, 251] on li "08:15" at bounding box center [820, 260] width 45 height 20
type input "13/10/2025 08:15"
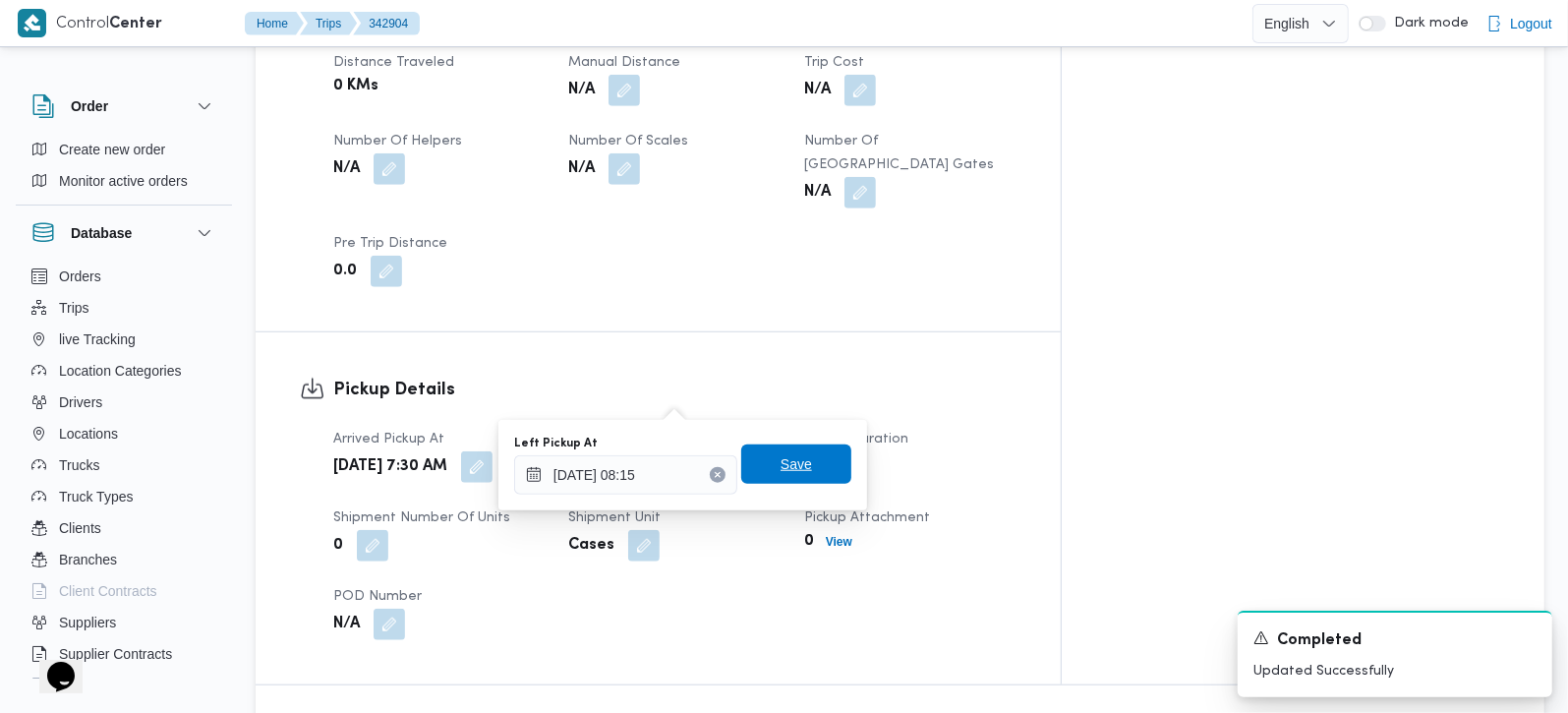
click at [784, 455] on span "Save" at bounding box center [796, 464] width 32 height 24
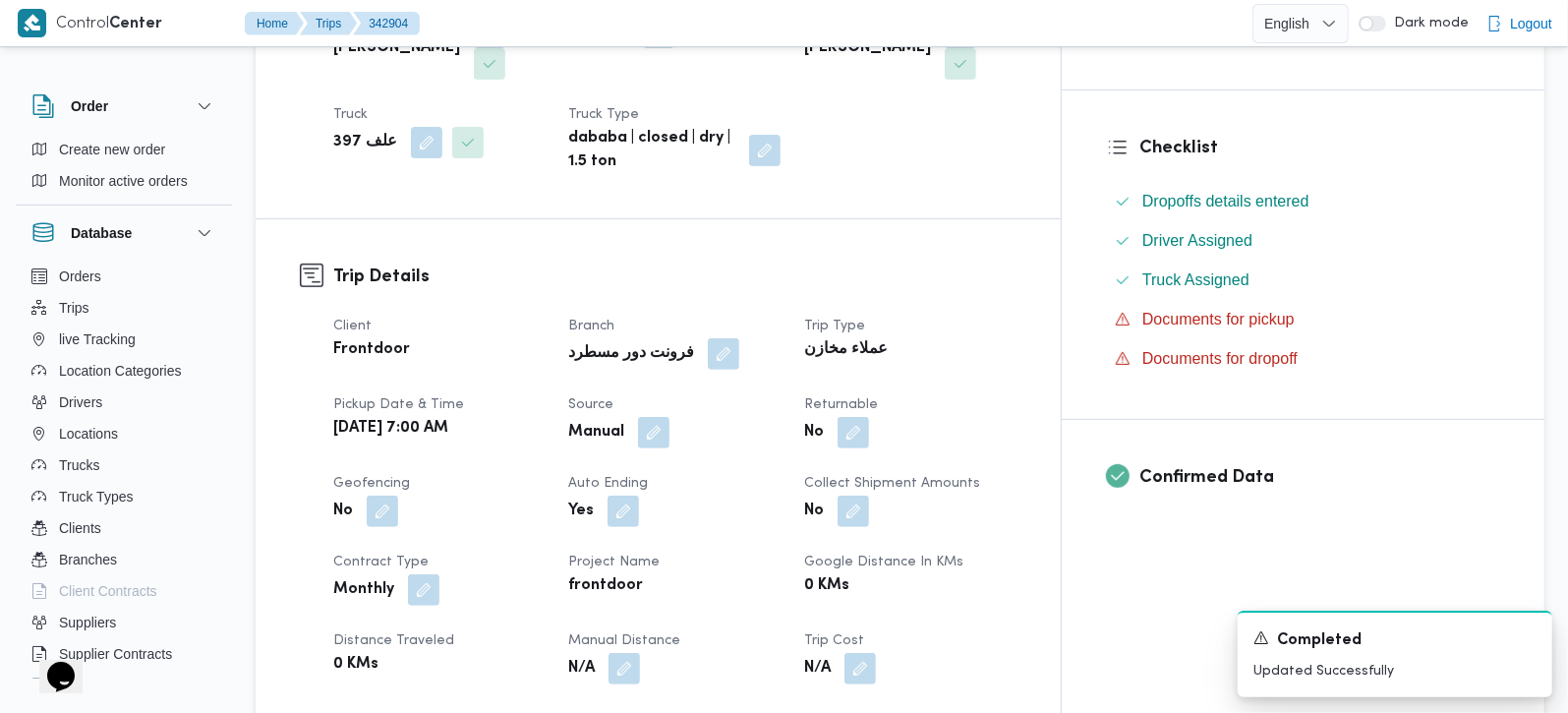
scroll to position [0, 0]
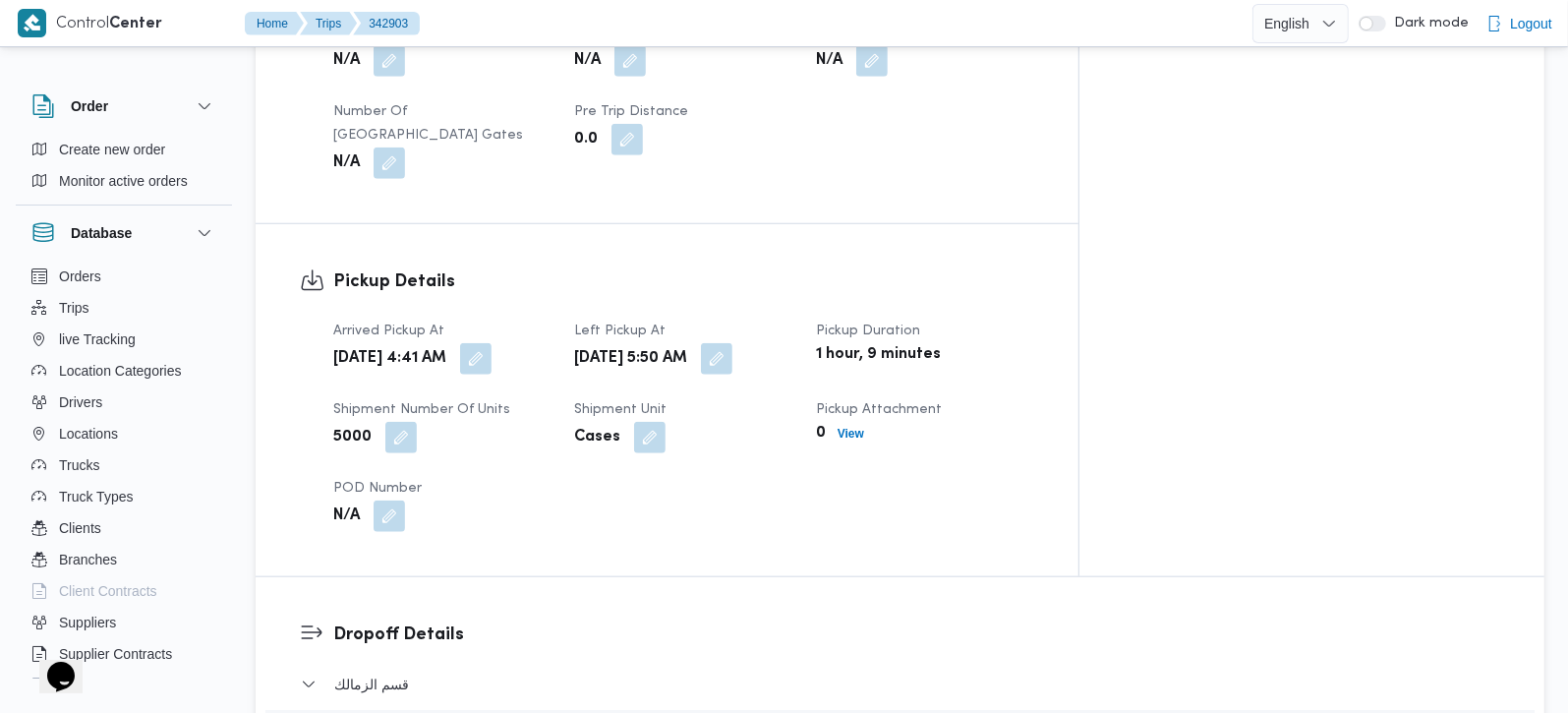
scroll to position [1621, 0]
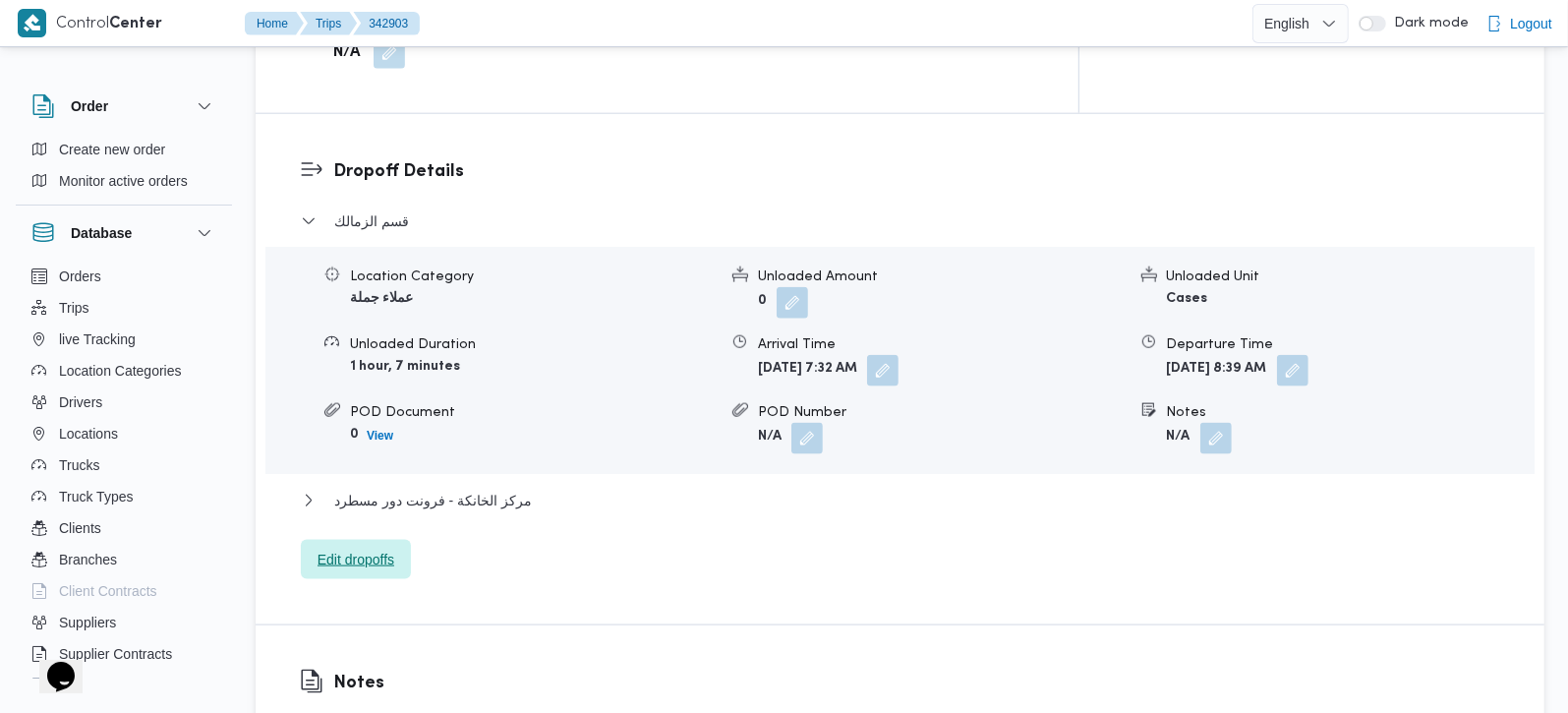
click at [363, 540] on span "Edit dropoffs" at bounding box center [355, 559] width 110 height 39
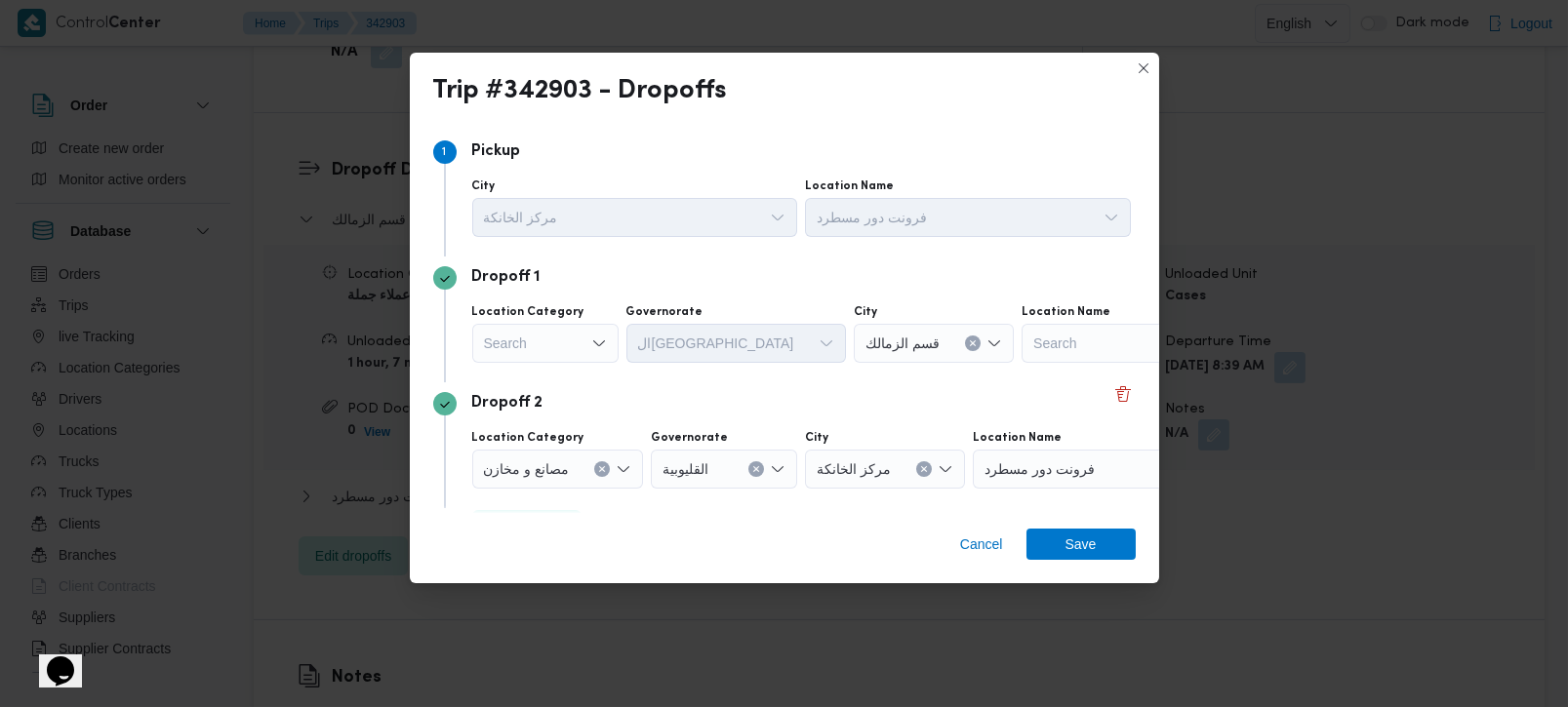
click at [579, 354] on div "Search" at bounding box center [546, 343] width 147 height 39
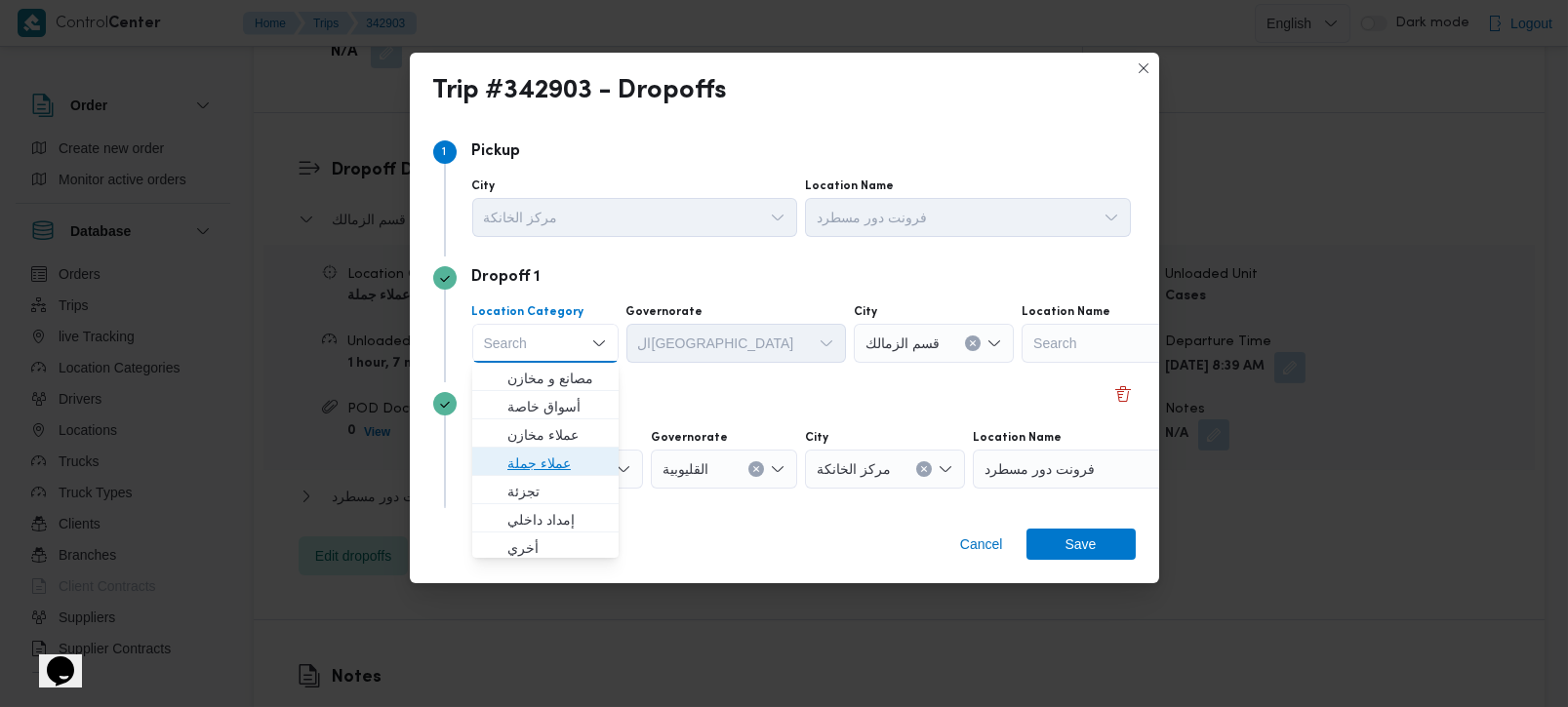
click at [538, 466] on span "عملاء جملة" at bounding box center [557, 463] width 99 height 24
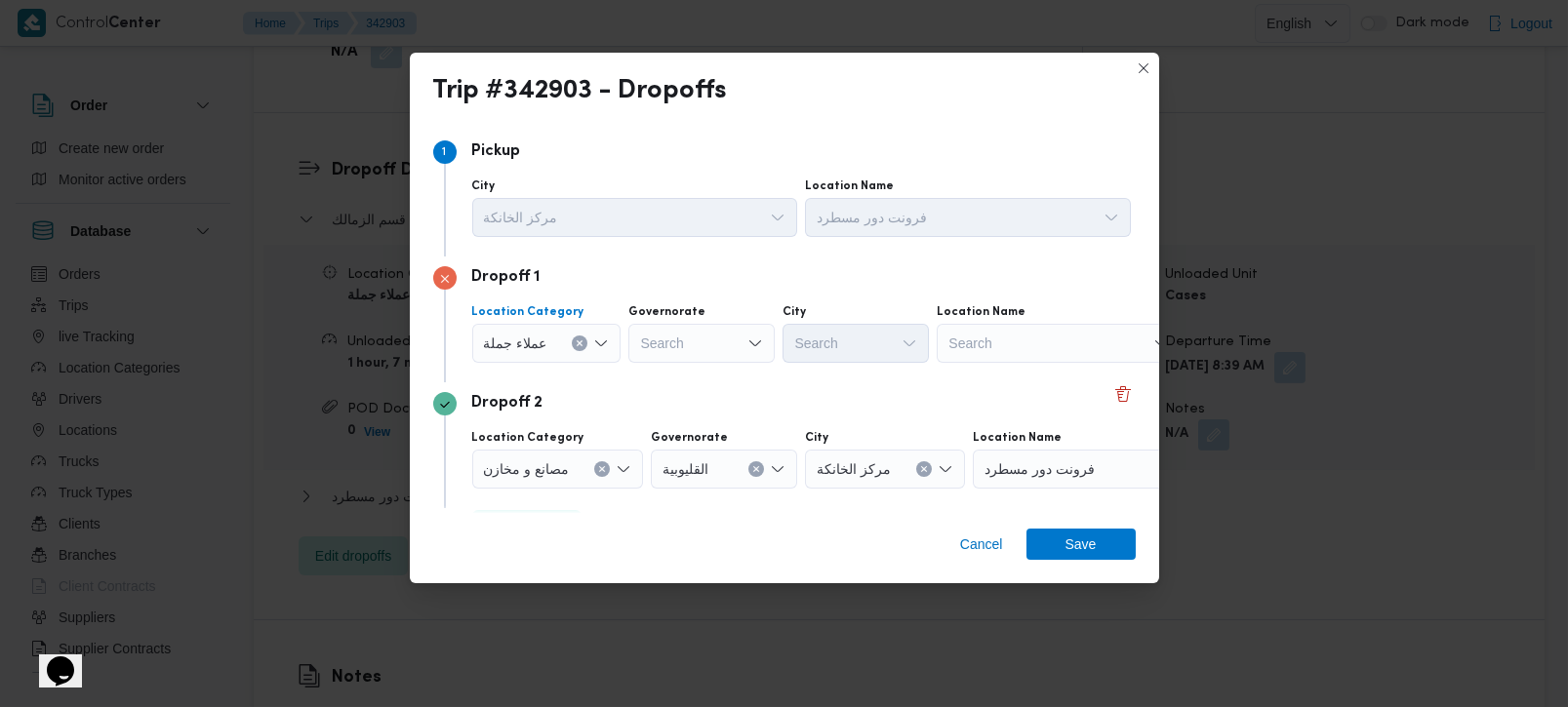
click at [575, 344] on icon "Clear input" at bounding box center [579, 344] width 8 height 8
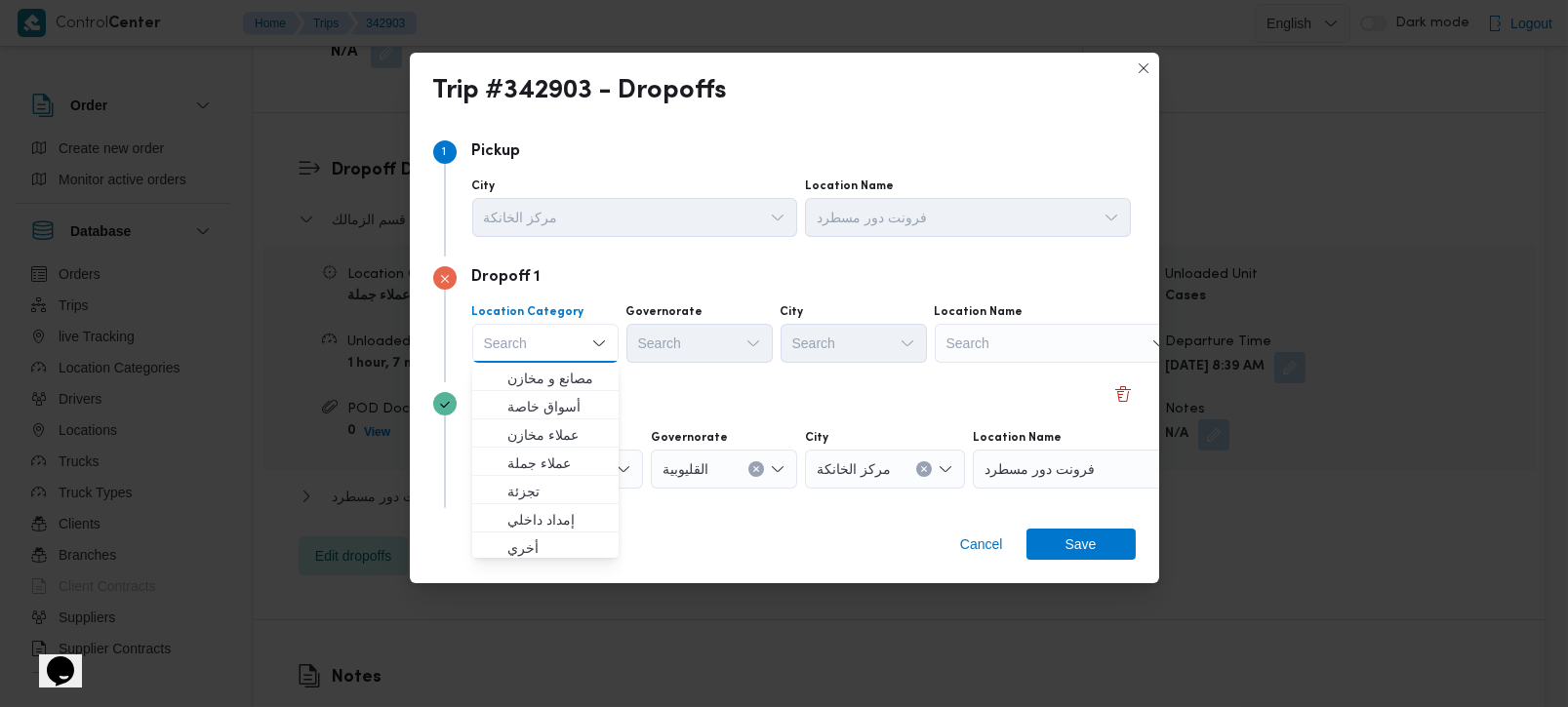
click at [1019, 353] on div "Search" at bounding box center [1057, 343] width 244 height 39
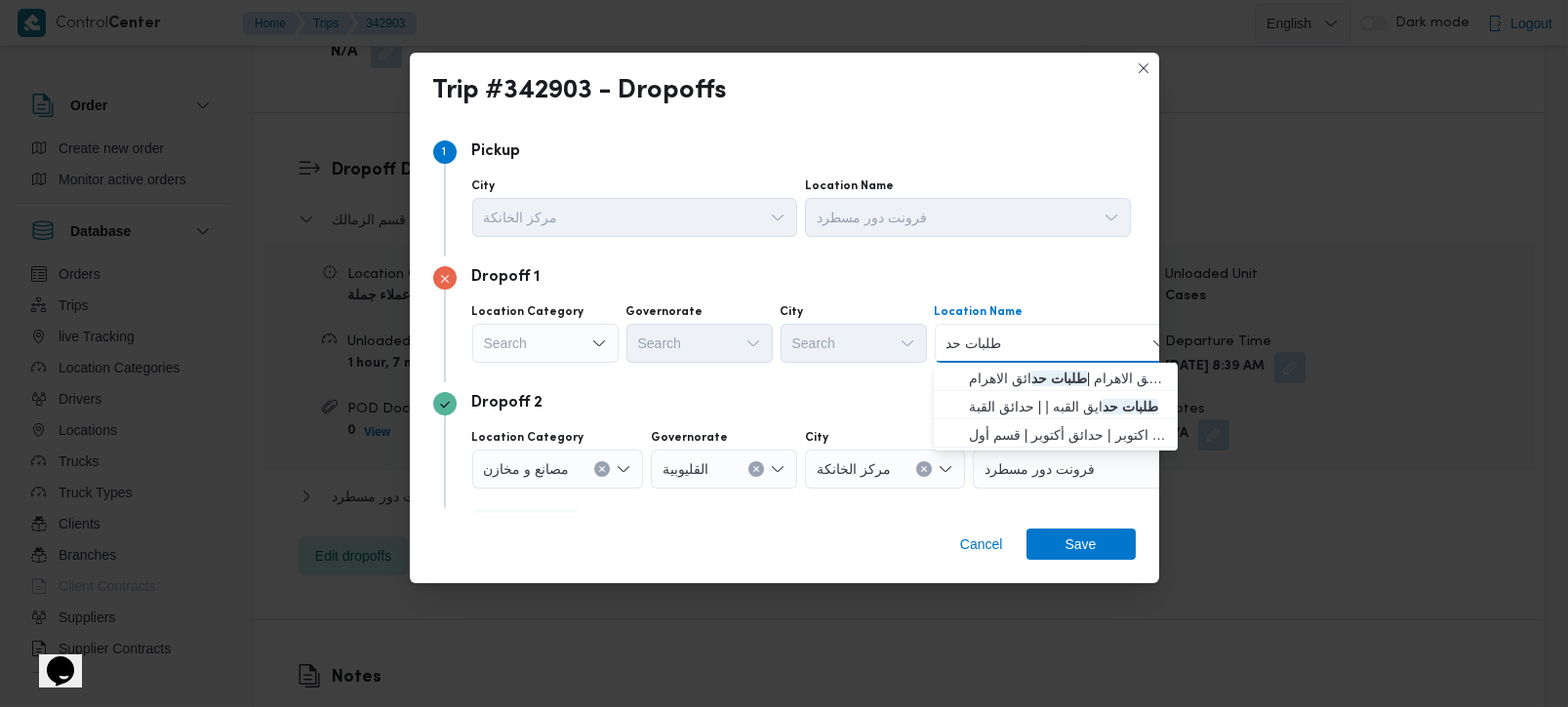
type input "طلبات حد"
click at [1035, 380] on mark "طلبات حد" at bounding box center [1059, 378] width 55 height 16
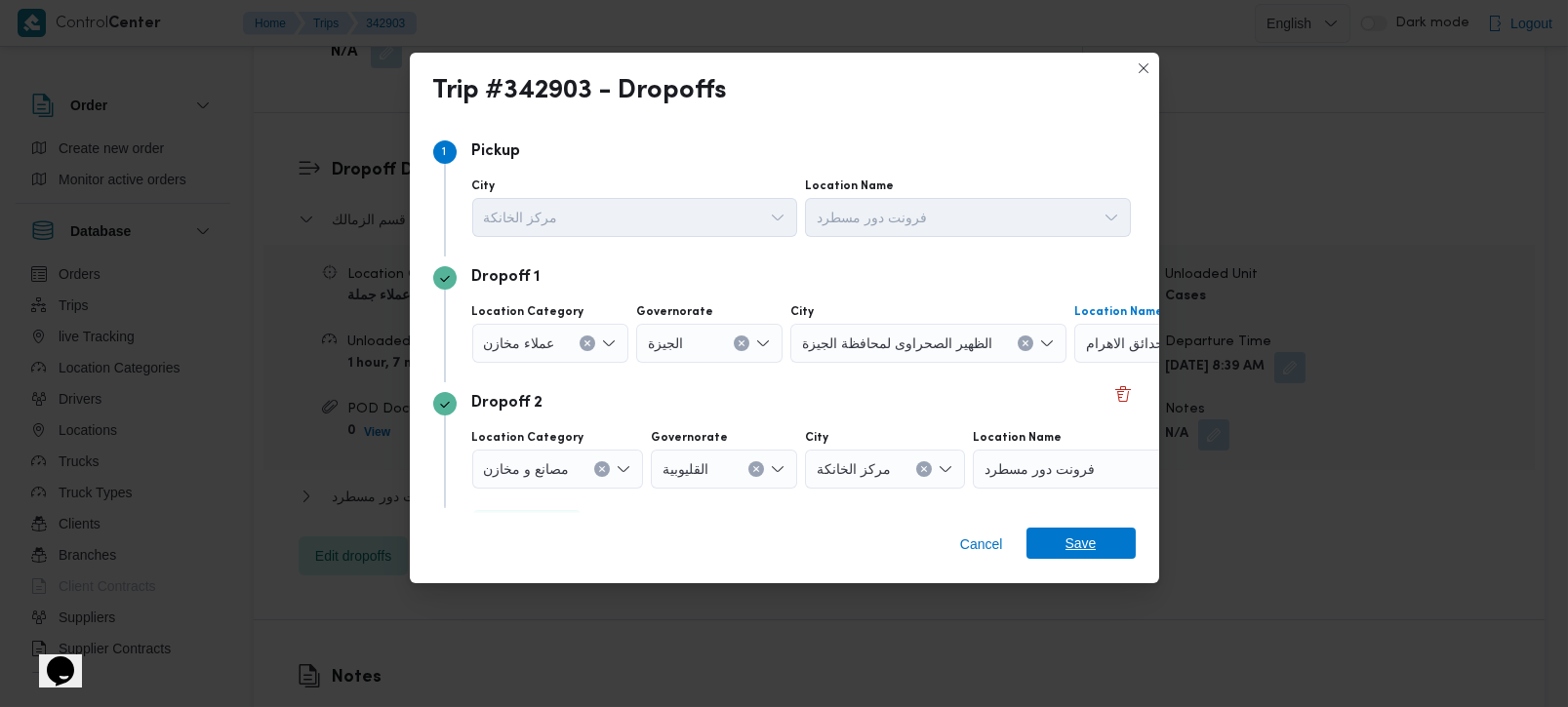
click at [1055, 536] on span "Save" at bounding box center [1081, 544] width 109 height 32
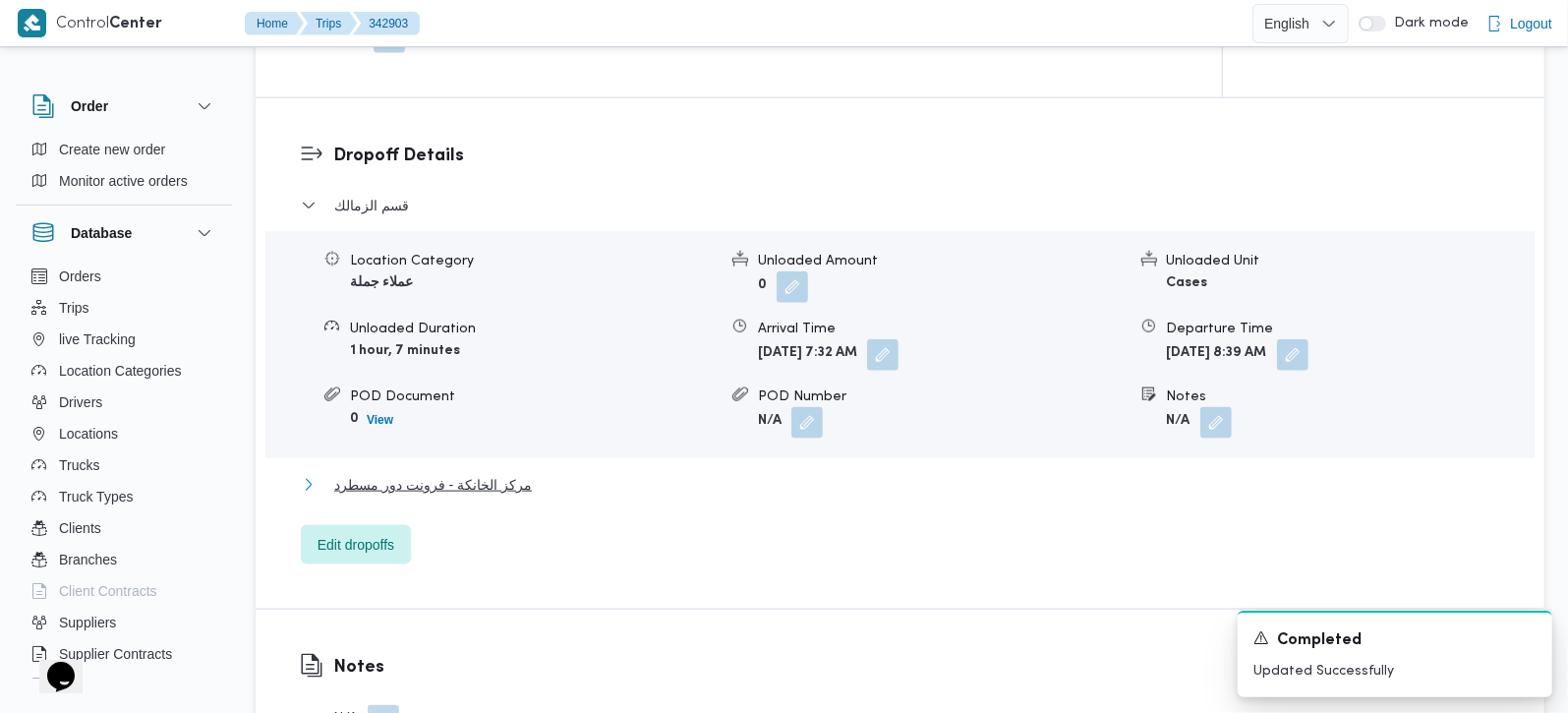
click at [395, 473] on span "مركز الخانكة - فرونت دور مسطرد" at bounding box center [433, 485] width 198 height 24
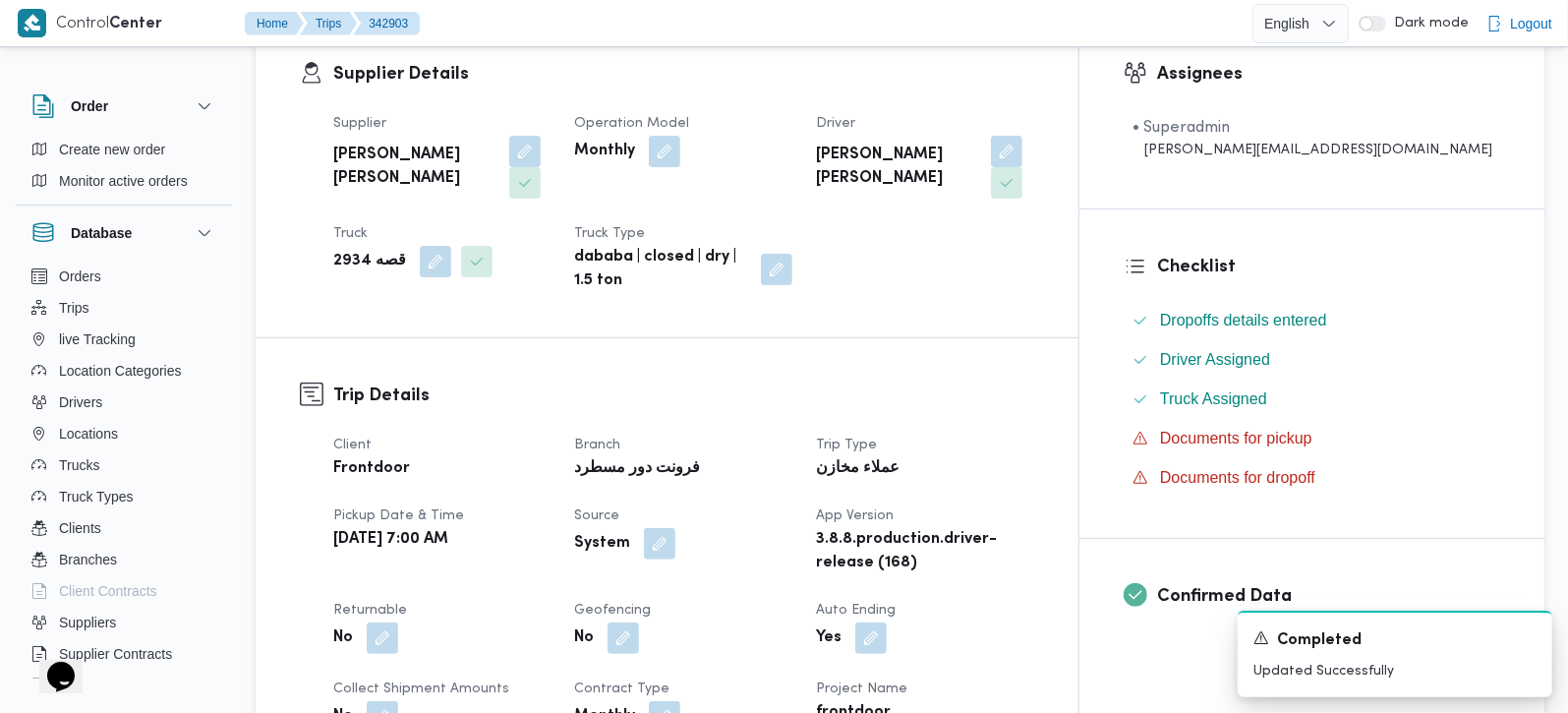
scroll to position [0, 0]
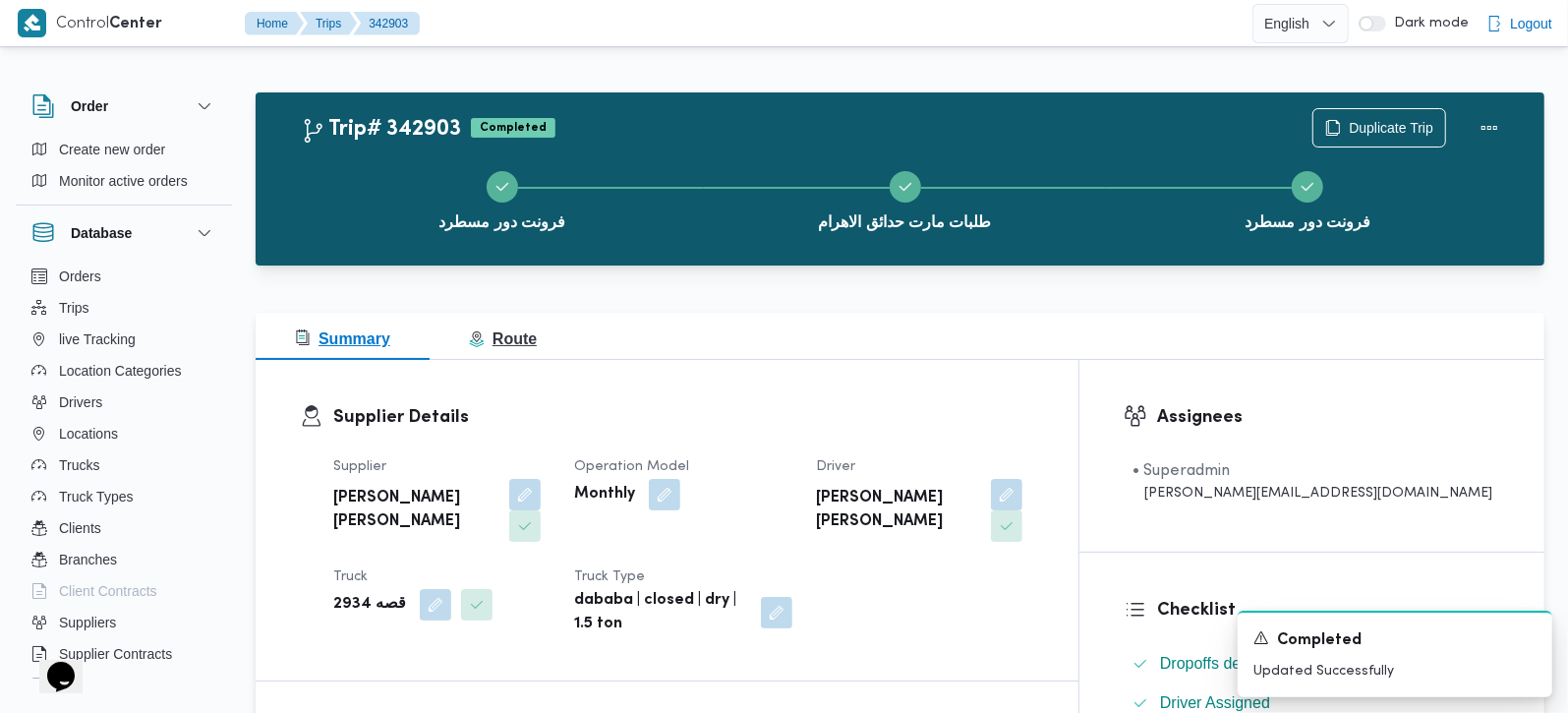
click at [526, 348] on span "Route" at bounding box center [503, 339] width 68 height 17
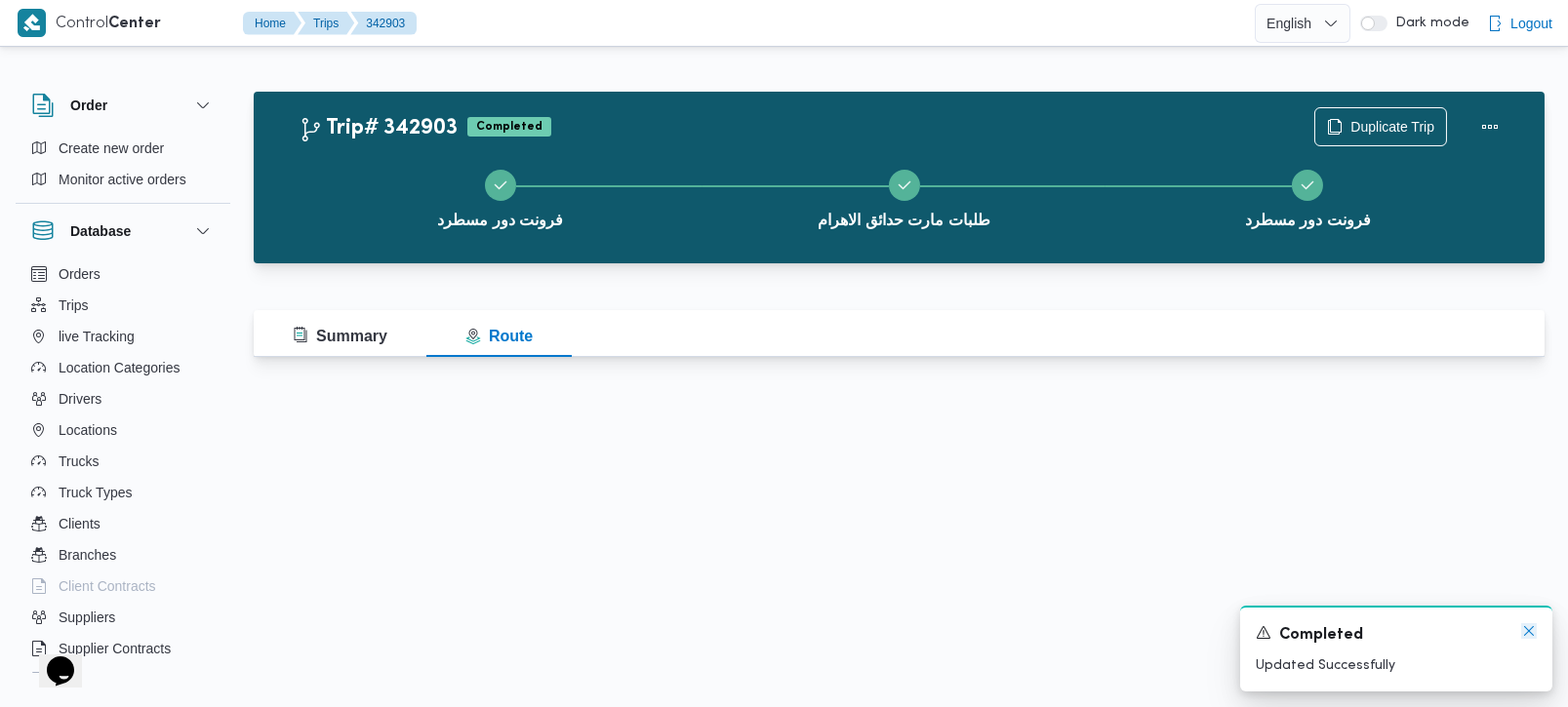
click at [1527, 631] on icon "Dismiss toast" at bounding box center [1529, 631] width 10 height 10
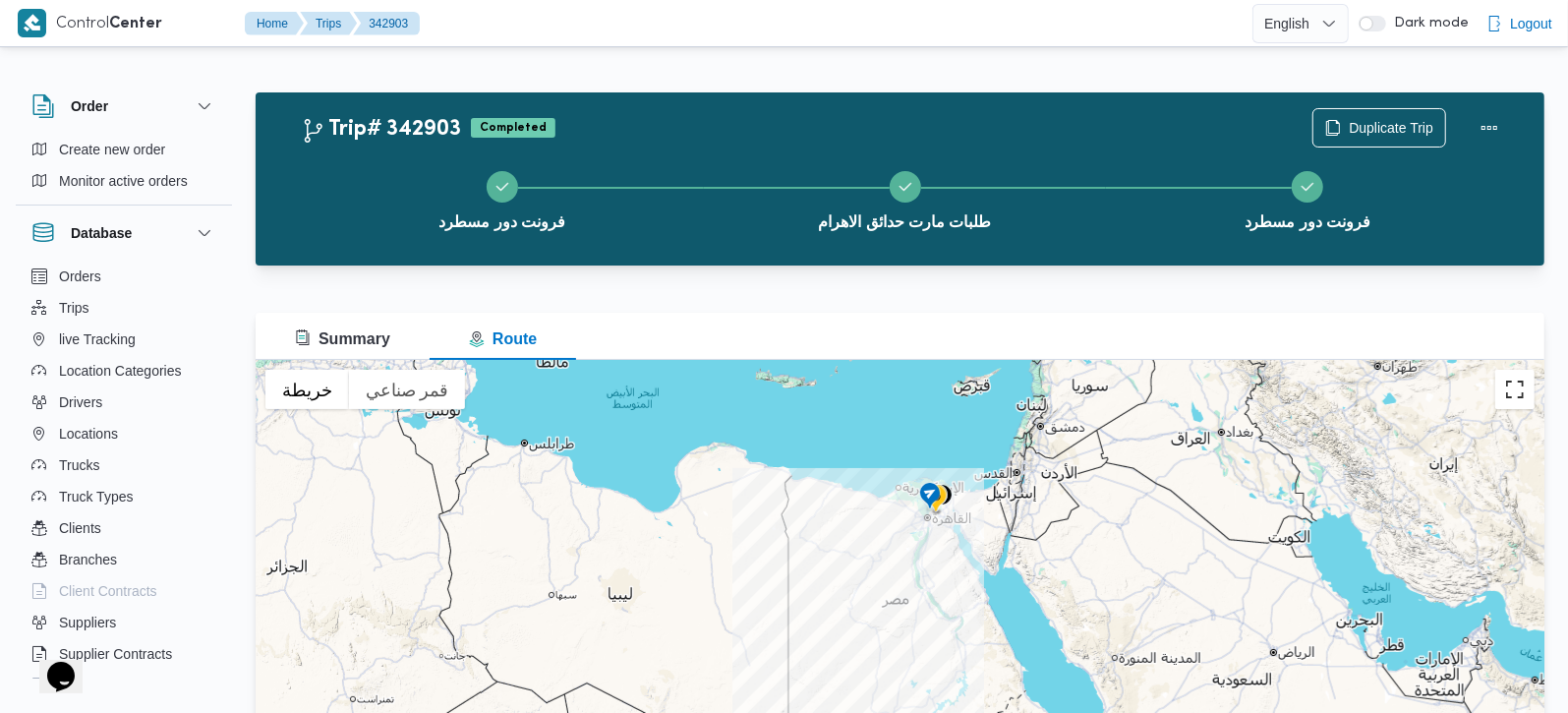
click at [1516, 385] on button "تبديل إلى العرض ملء الشاشة" at bounding box center [1514, 388] width 39 height 39
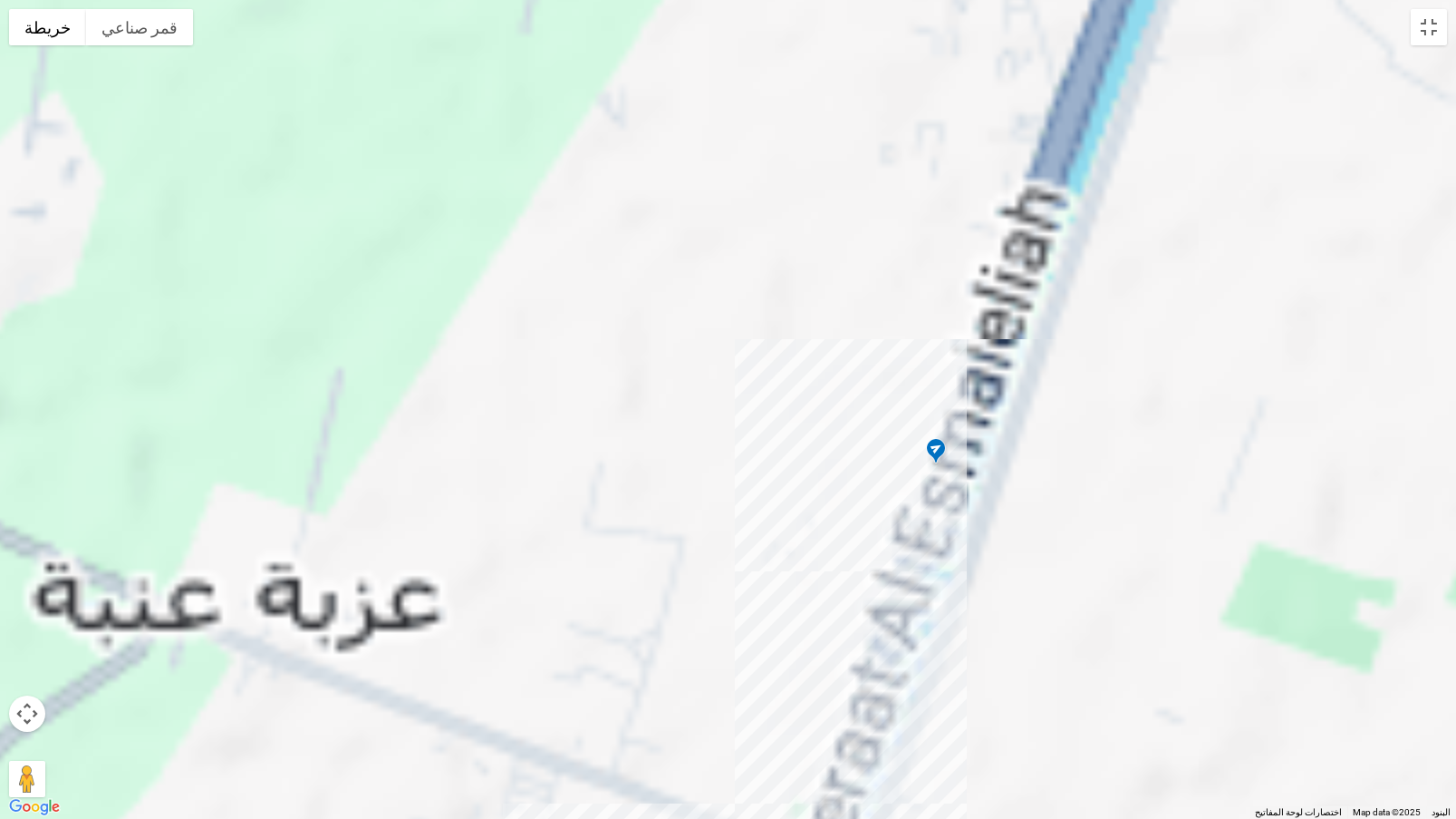
click at [934, 446] on img at bounding box center [936, 452] width 29 height 30
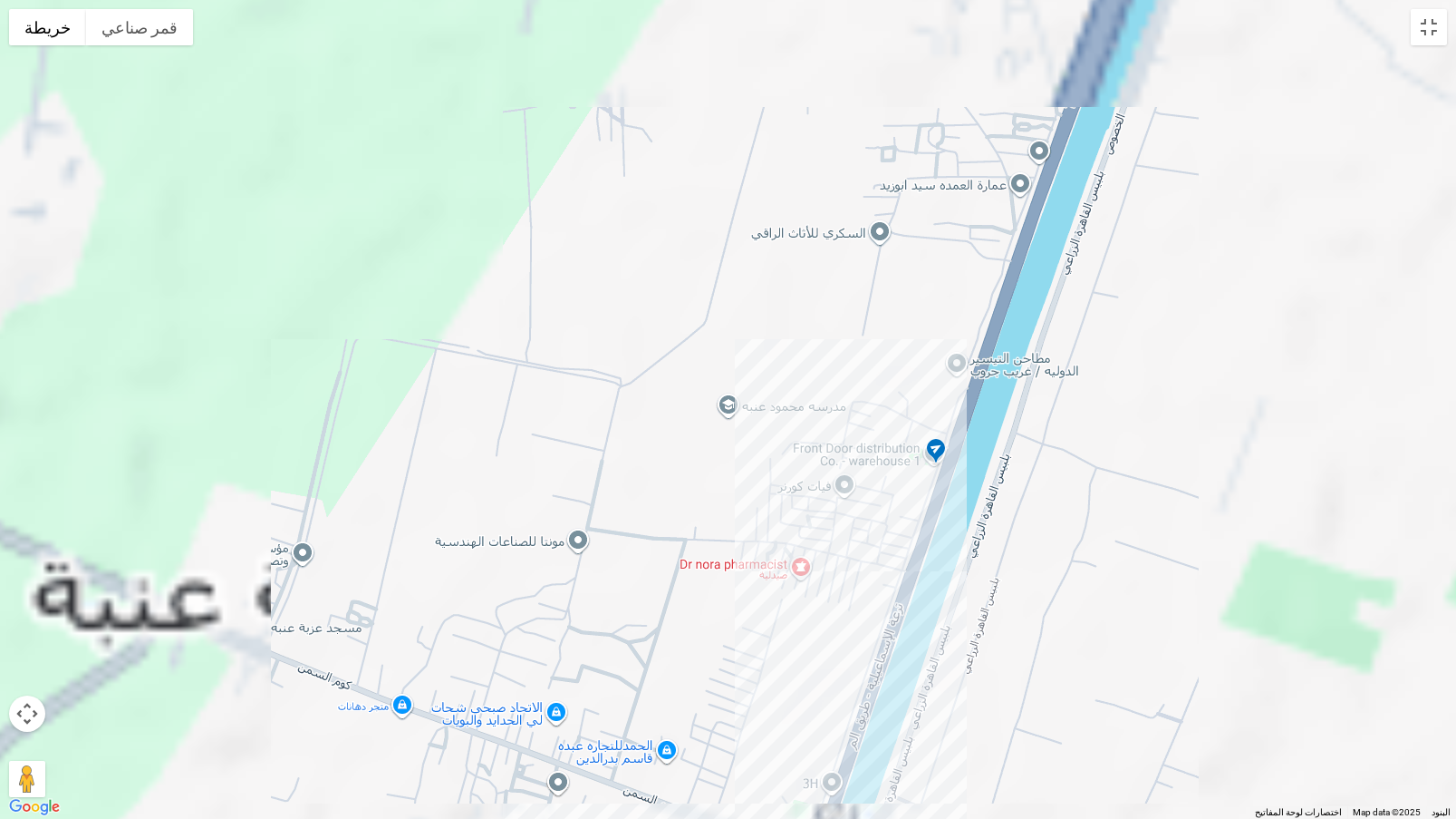
click at [932, 448] on img at bounding box center [936, 452] width 29 height 30
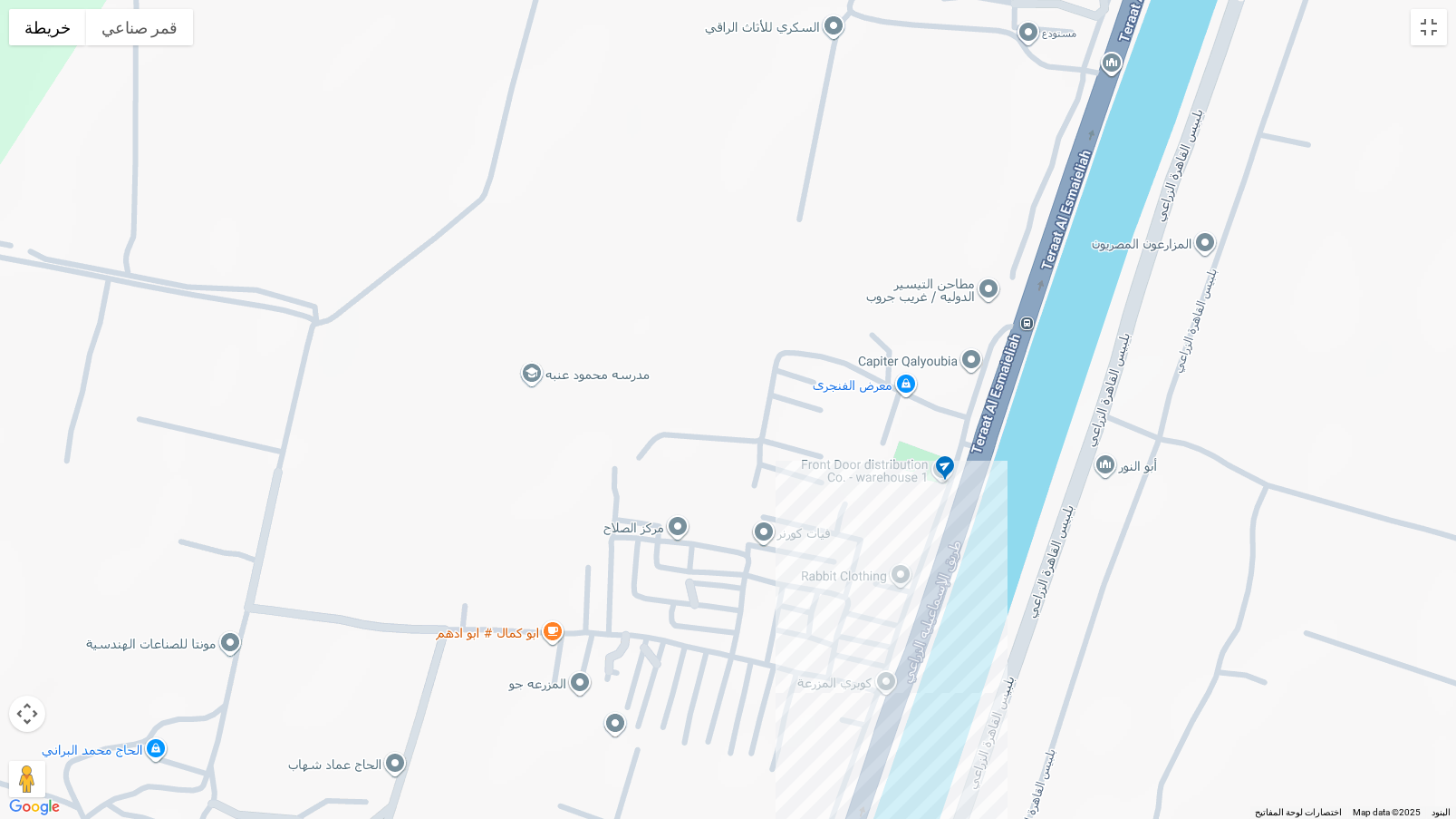
click at [946, 464] on img at bounding box center [946, 469] width 29 height 30
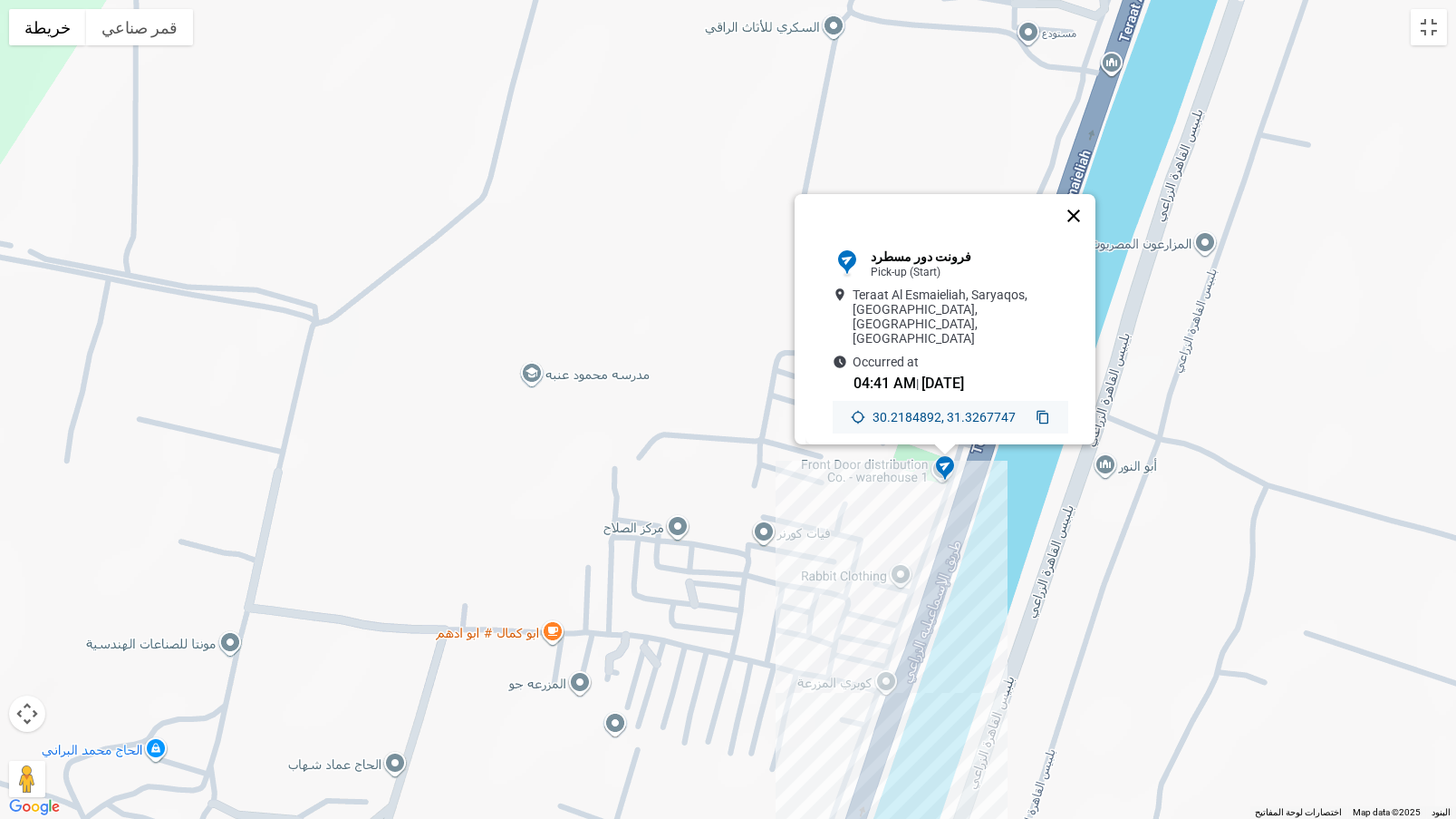
click at [1079, 203] on button "إغلاق" at bounding box center [1073, 215] width 43 height 43
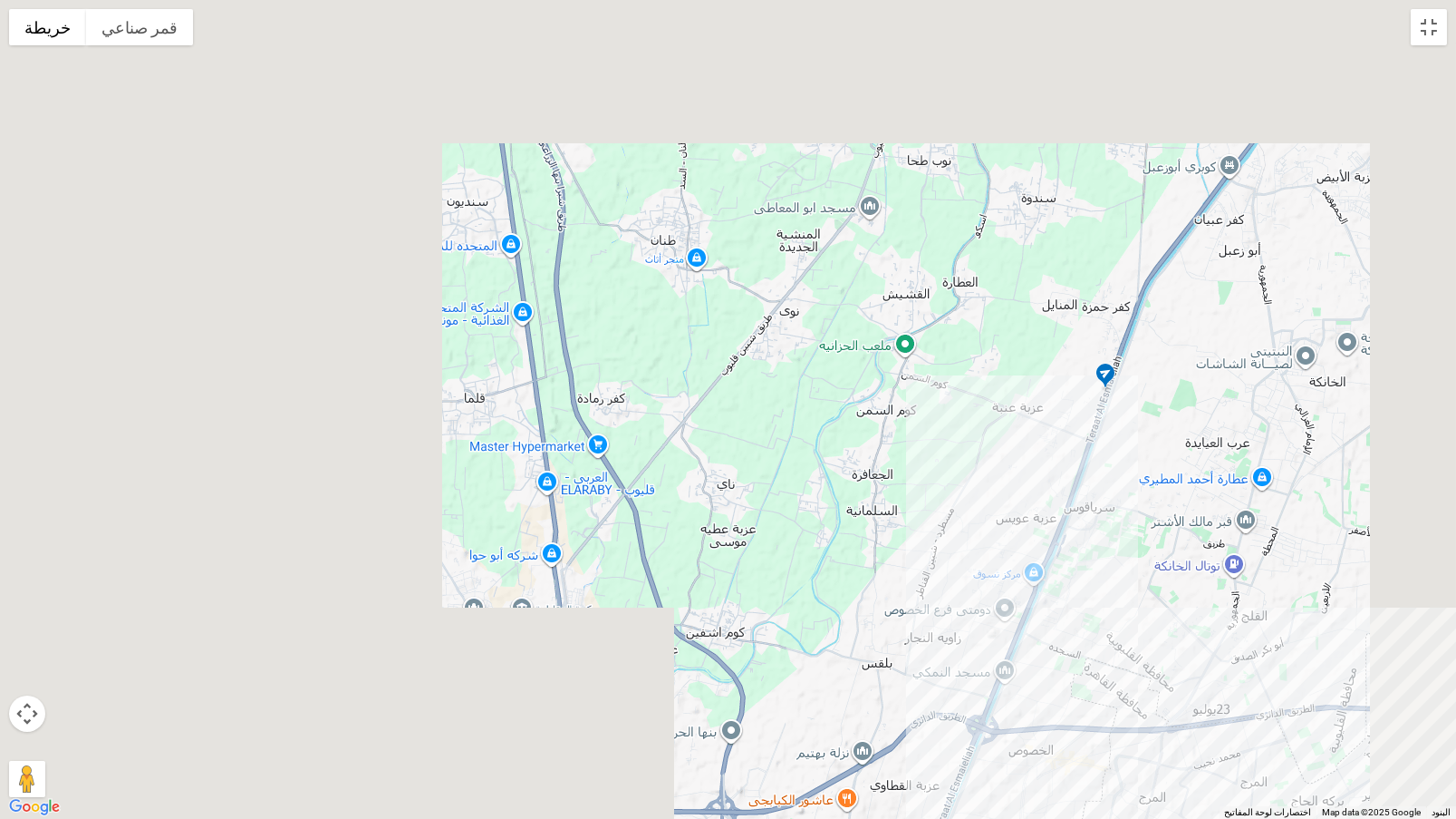
drag, startPoint x: 1244, startPoint y: 580, endPoint x: 812, endPoint y: 405, distance: 466.1
click at [823, 411] on div "للتنقّل، يُرجى الضغط على مفاتيح الأسهم." at bounding box center [728, 410] width 1456 height 819
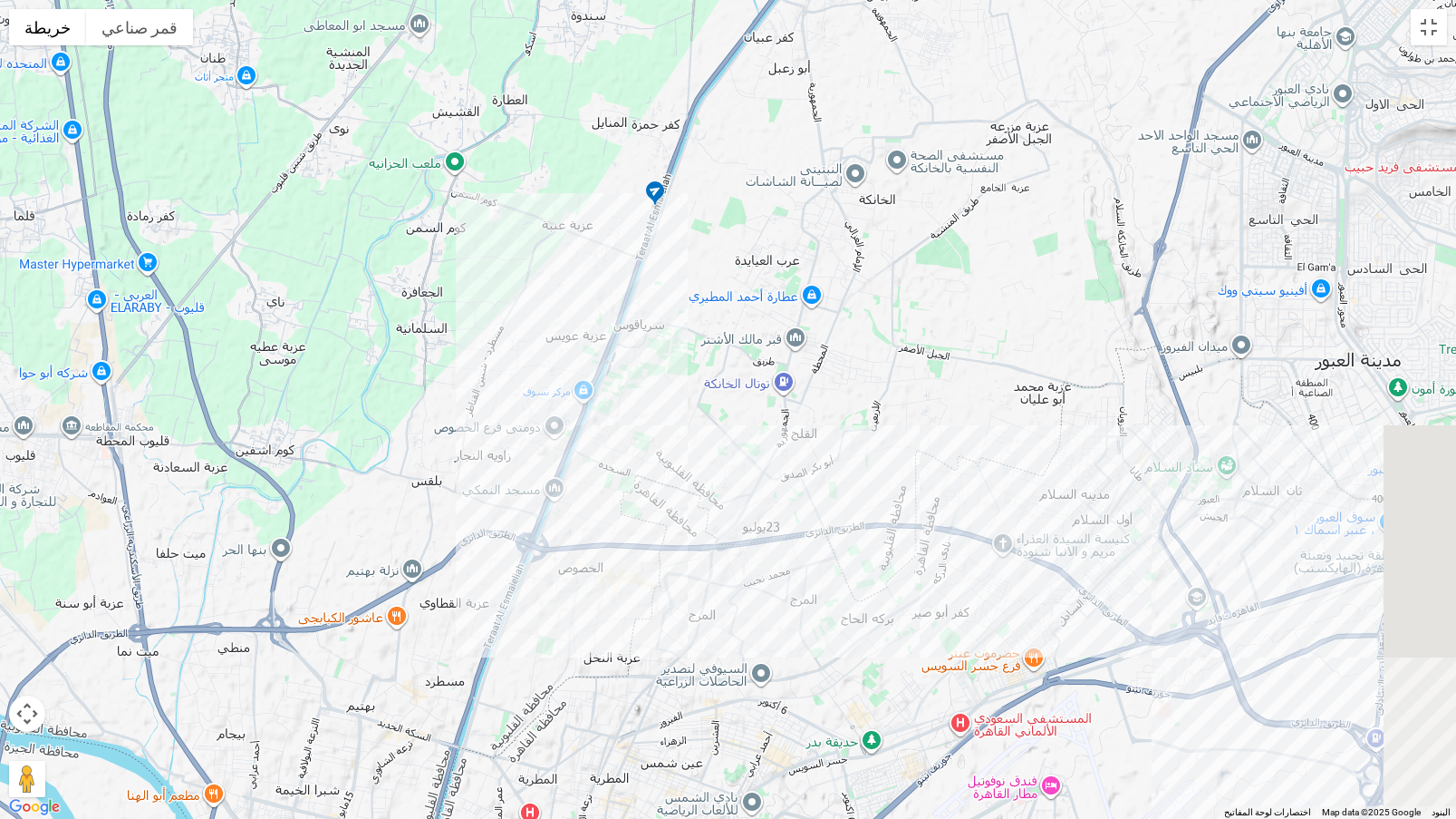
drag, startPoint x: 1183, startPoint y: 481, endPoint x: 734, endPoint y: 342, distance: 470.0
click at [799, 352] on div at bounding box center [728, 410] width 1456 height 819
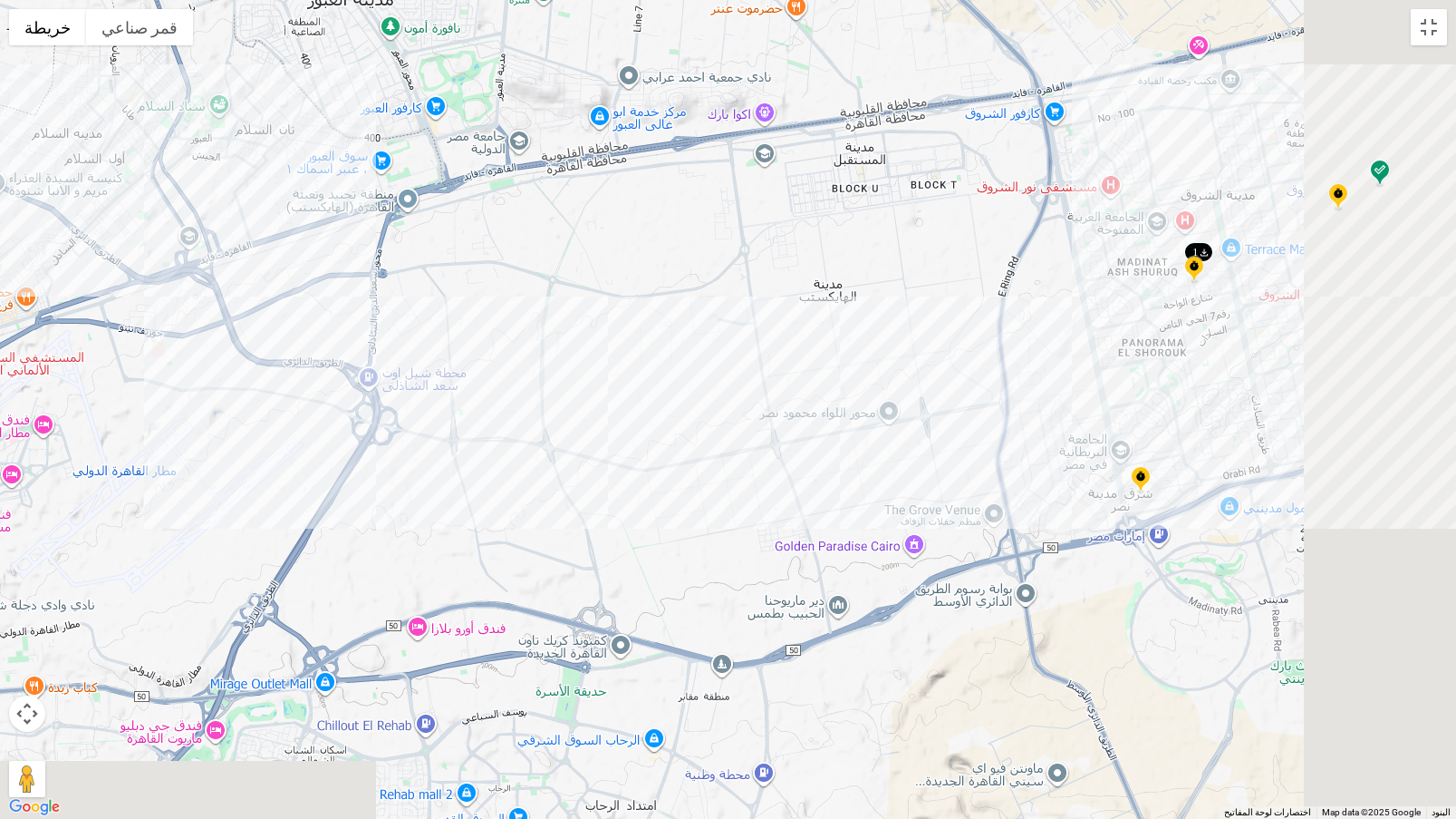
drag, startPoint x: 1100, startPoint y: 406, endPoint x: 1031, endPoint y: 456, distance: 85.2
click at [1037, 456] on div at bounding box center [728, 410] width 1456 height 819
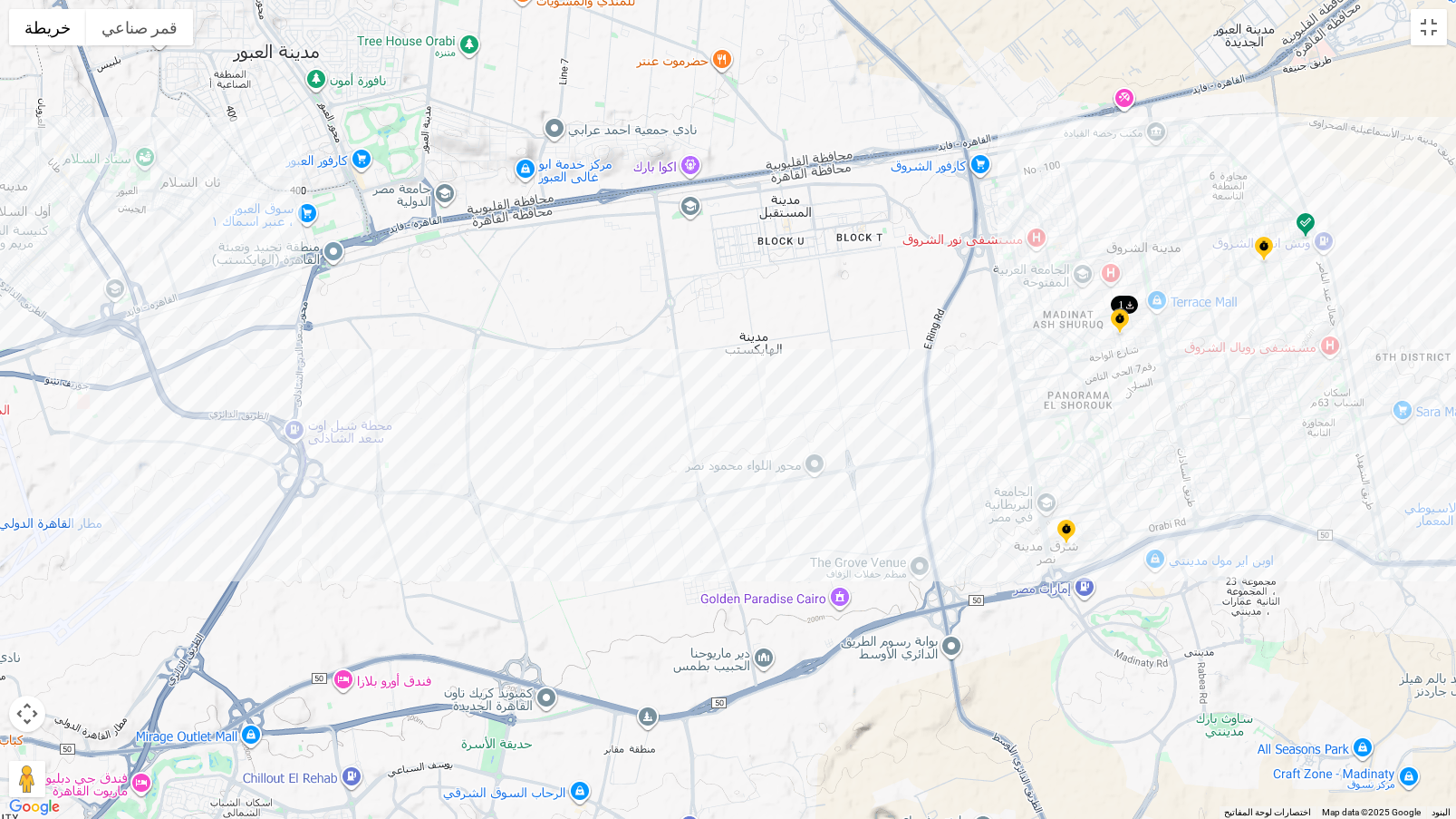
click at [1119, 321] on img at bounding box center [1120, 322] width 29 height 30
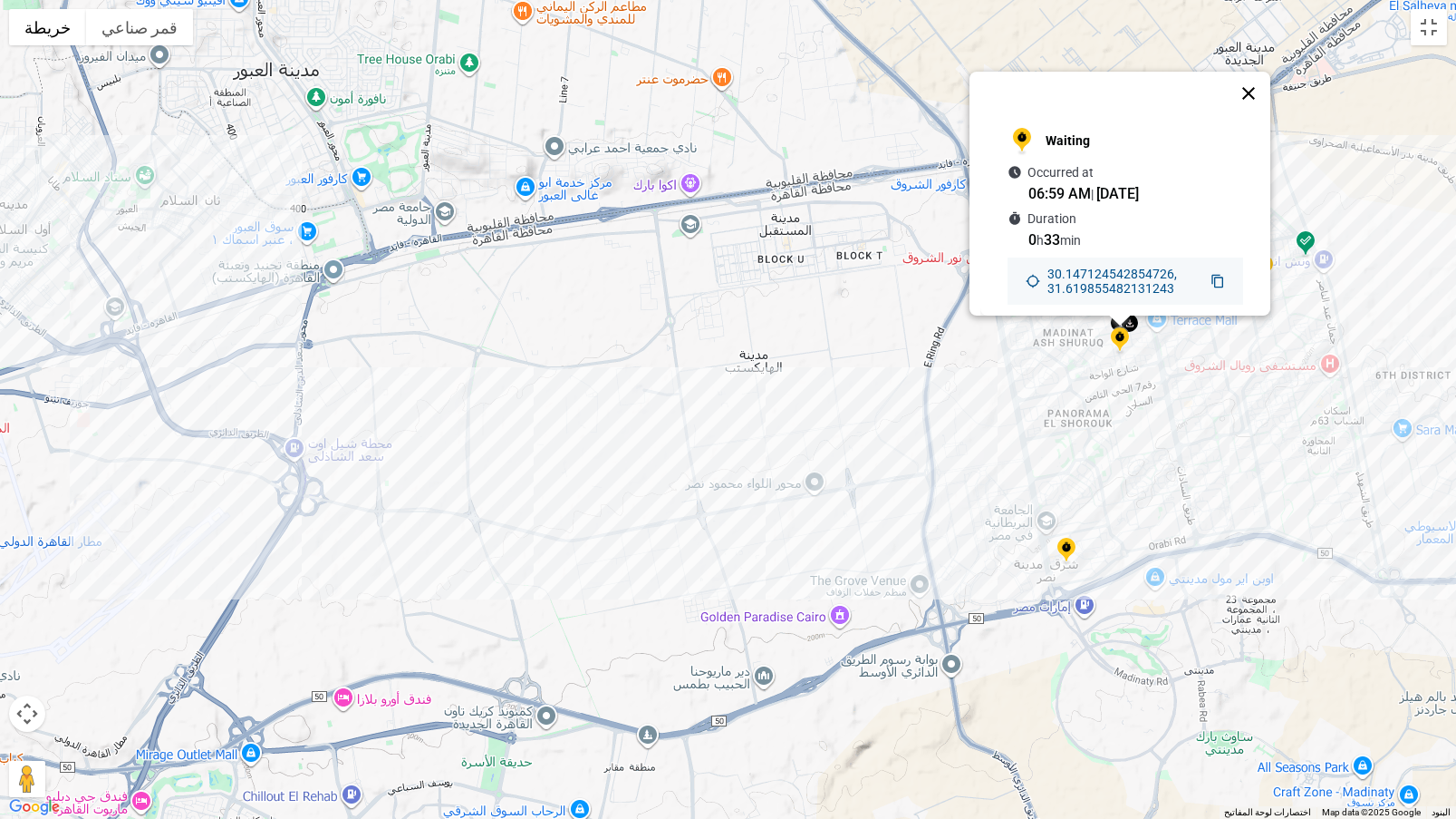
click at [1250, 72] on button "إغلاق" at bounding box center [1248, 93] width 43 height 43
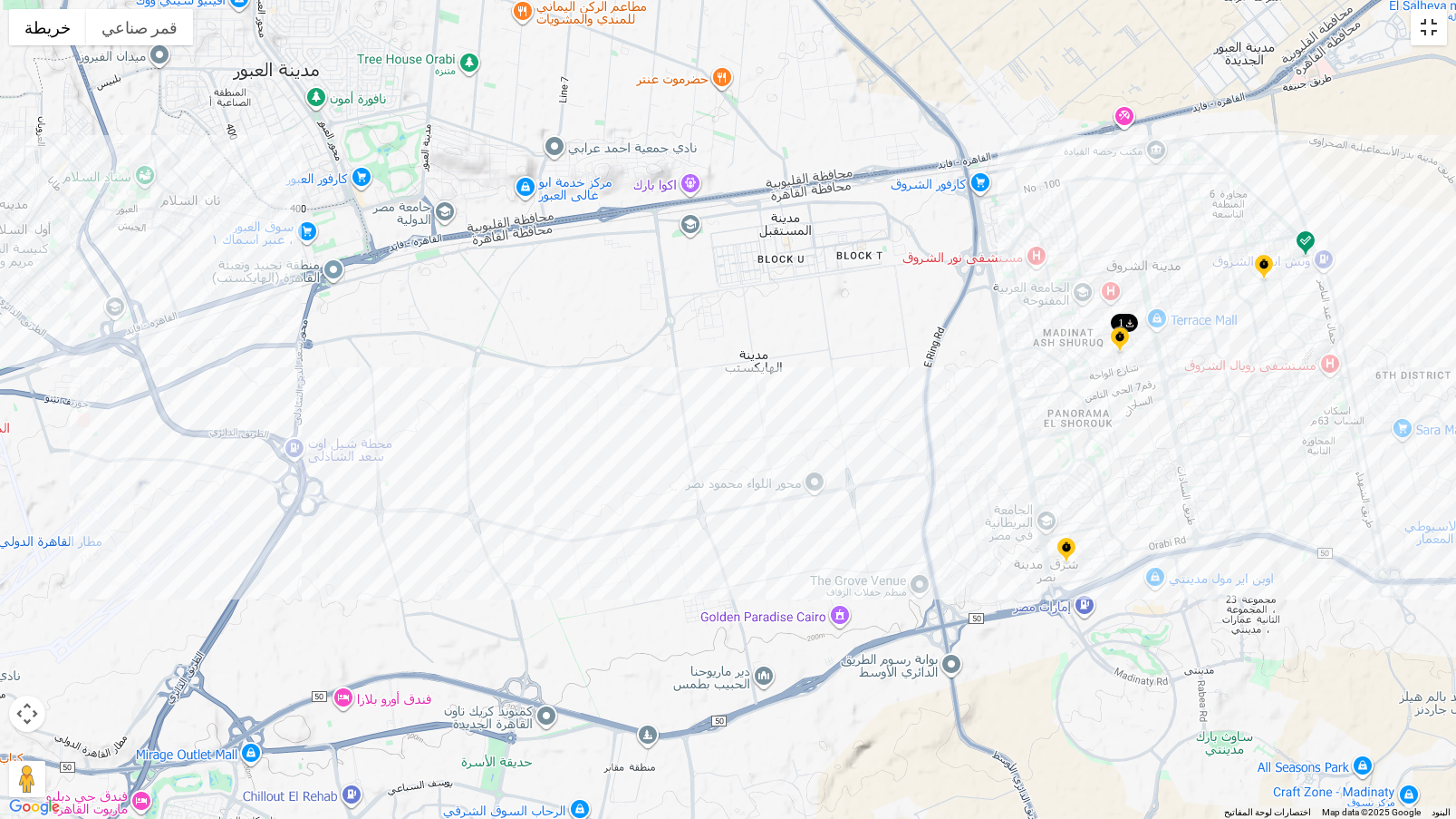
click at [1421, 29] on button "تبديل إلى العرض ملء الشاشة" at bounding box center [1428, 27] width 36 height 36
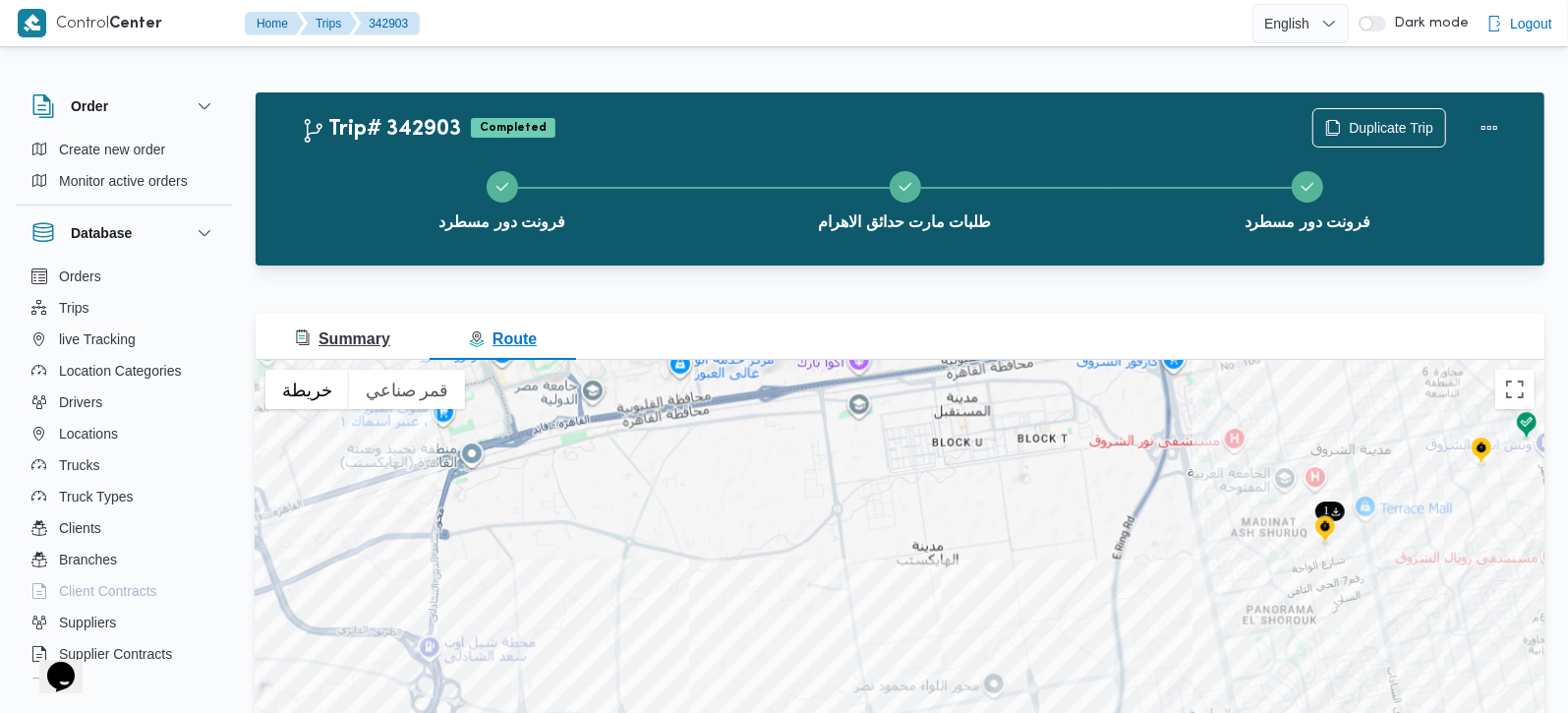
click at [364, 331] on span "Summary" at bounding box center [343, 339] width 96 height 17
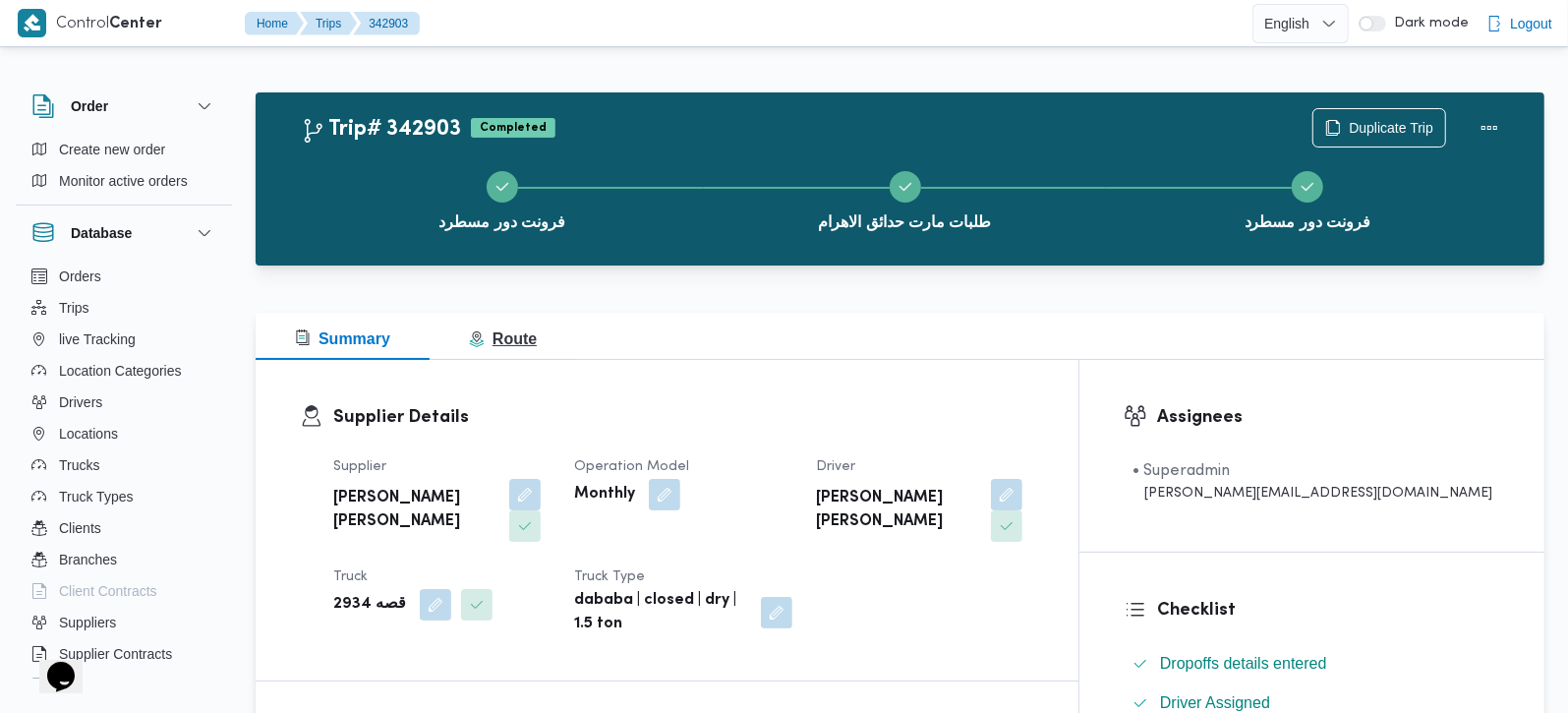
click at [527, 332] on span "Route" at bounding box center [503, 339] width 68 height 17
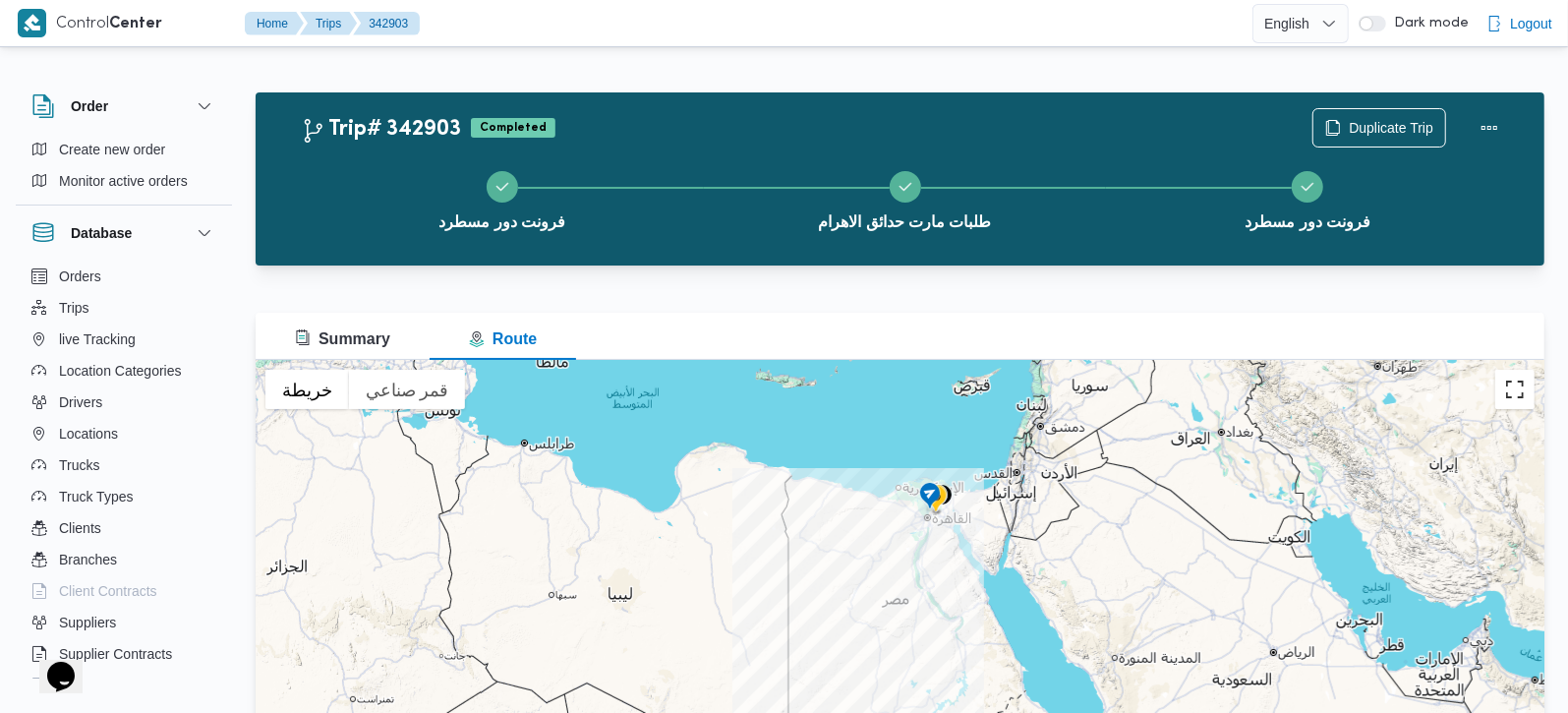
click at [1513, 388] on button "تبديل إلى العرض ملء الشاشة" at bounding box center [1514, 388] width 39 height 39
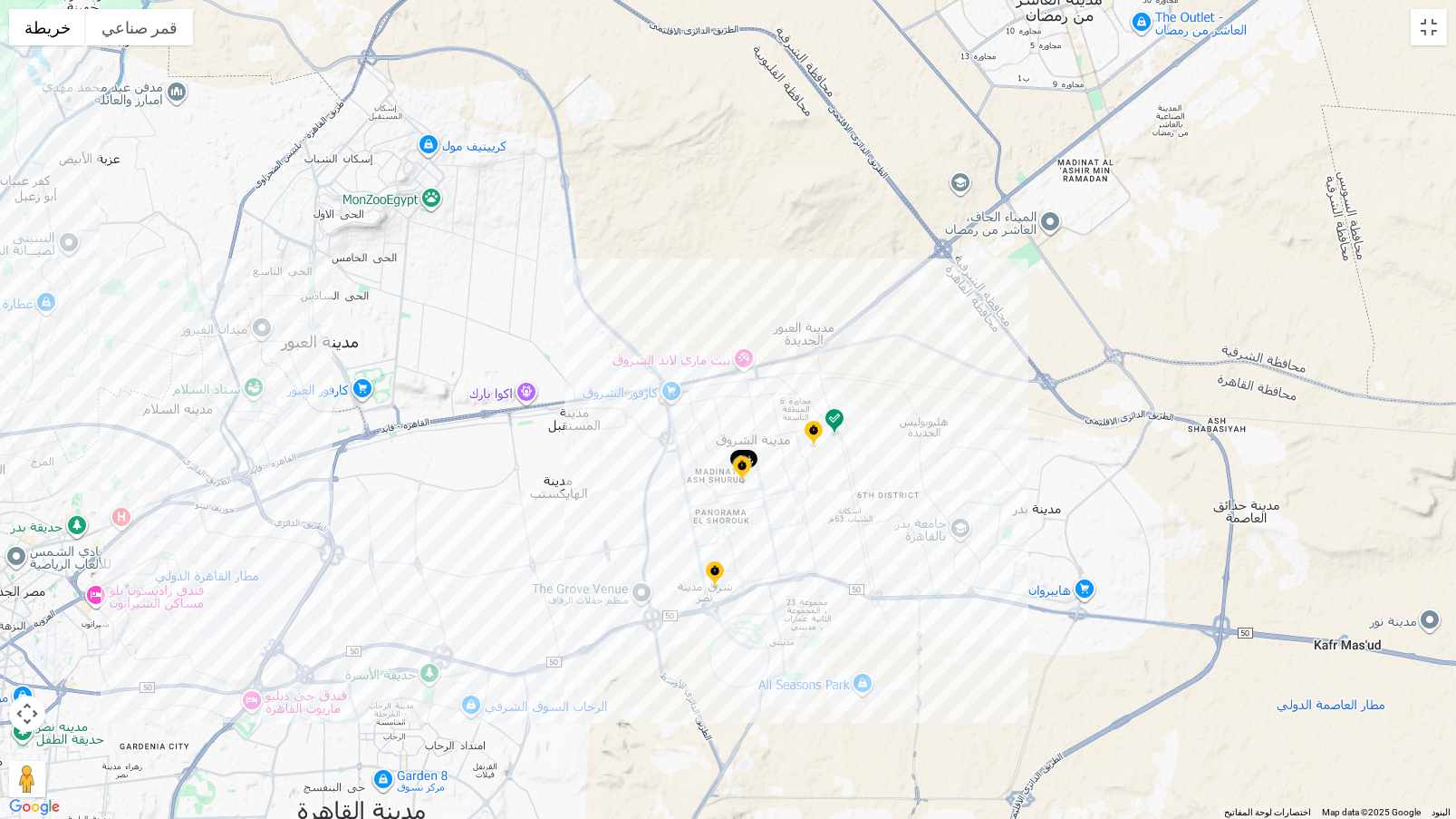
click at [829, 421] on img at bounding box center [835, 421] width 29 height 30
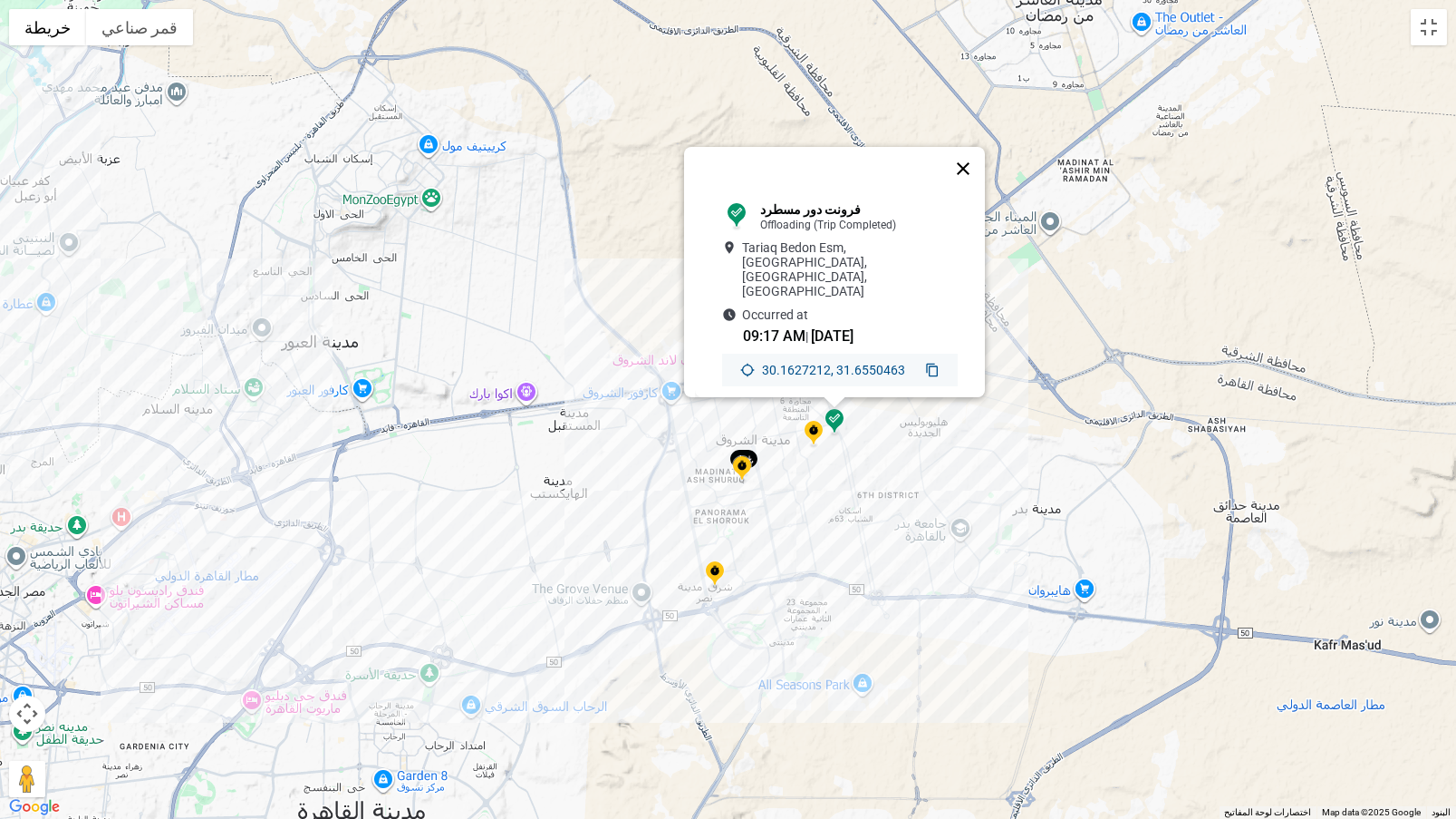
click at [970, 180] on button "إغلاق" at bounding box center [963, 168] width 43 height 43
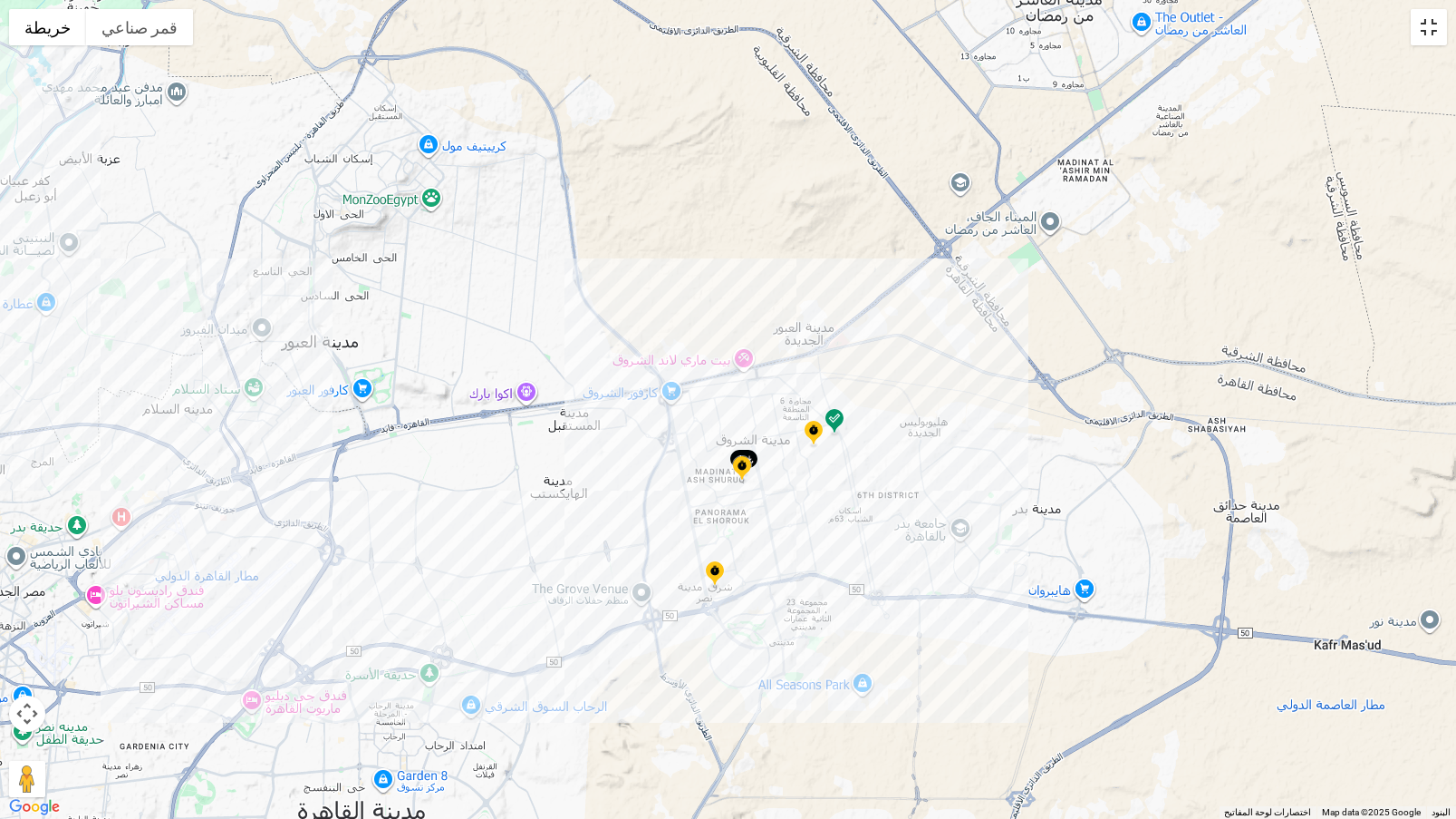
click at [1430, 35] on button "تبديل إلى العرض ملء الشاشة" at bounding box center [1428, 27] width 36 height 36
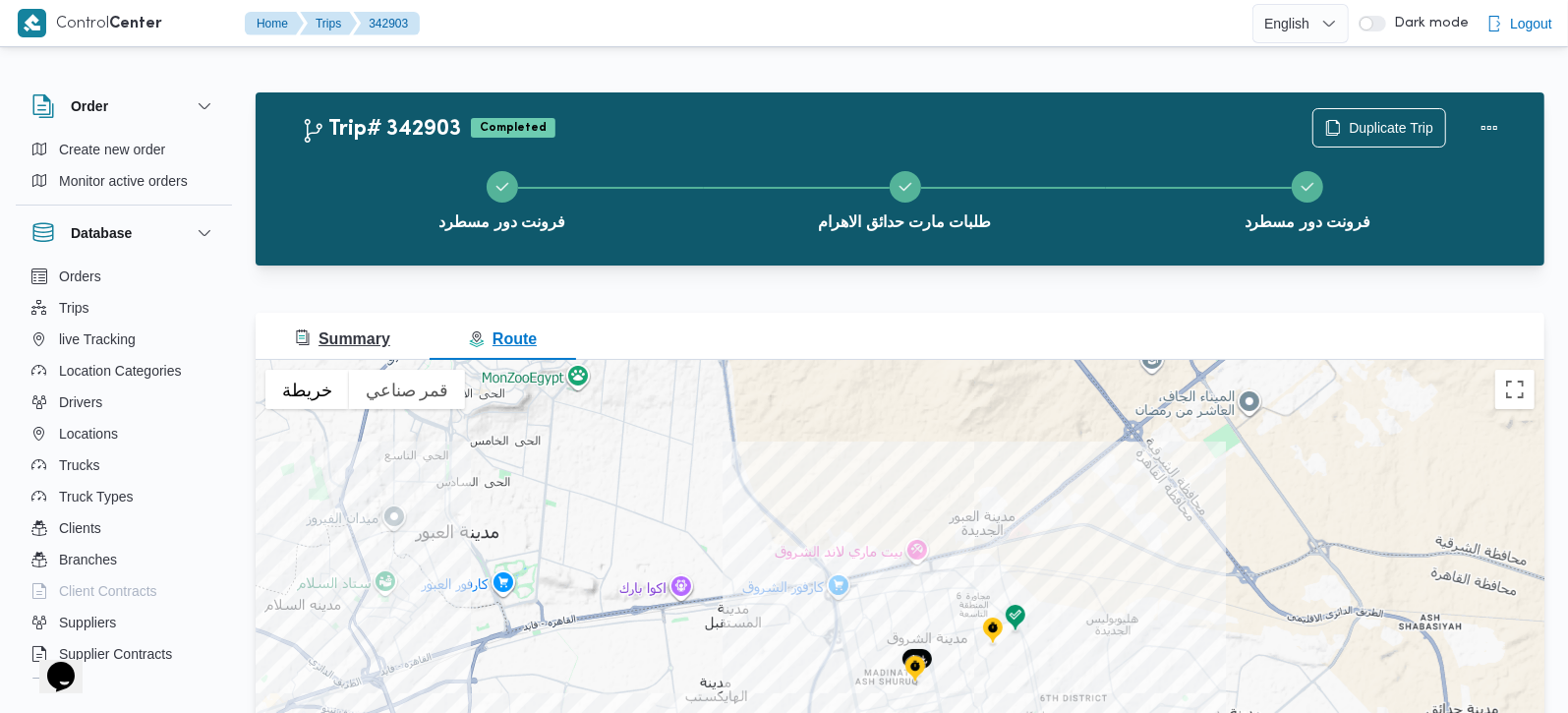
click at [371, 328] on span "Summary" at bounding box center [343, 340] width 96 height 24
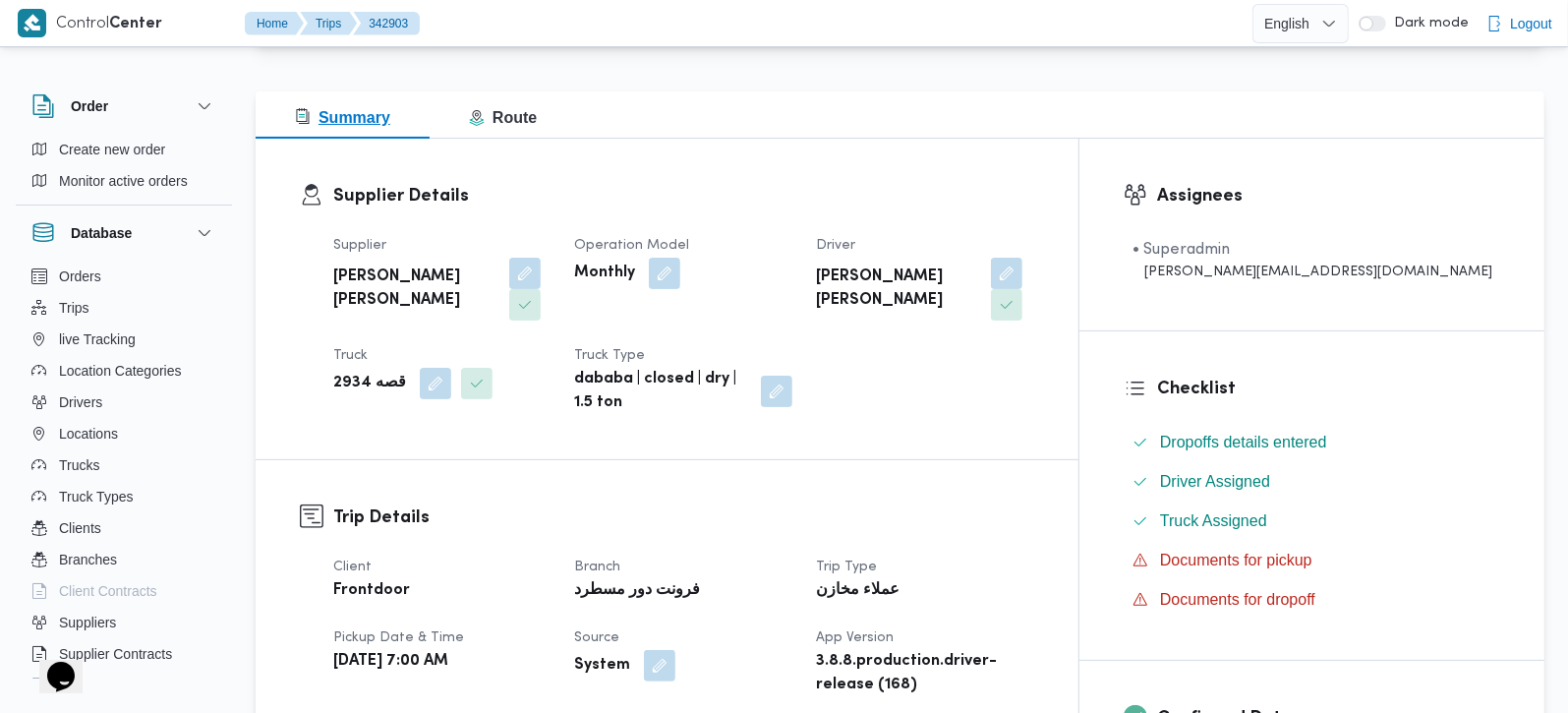
scroll to position [347, 0]
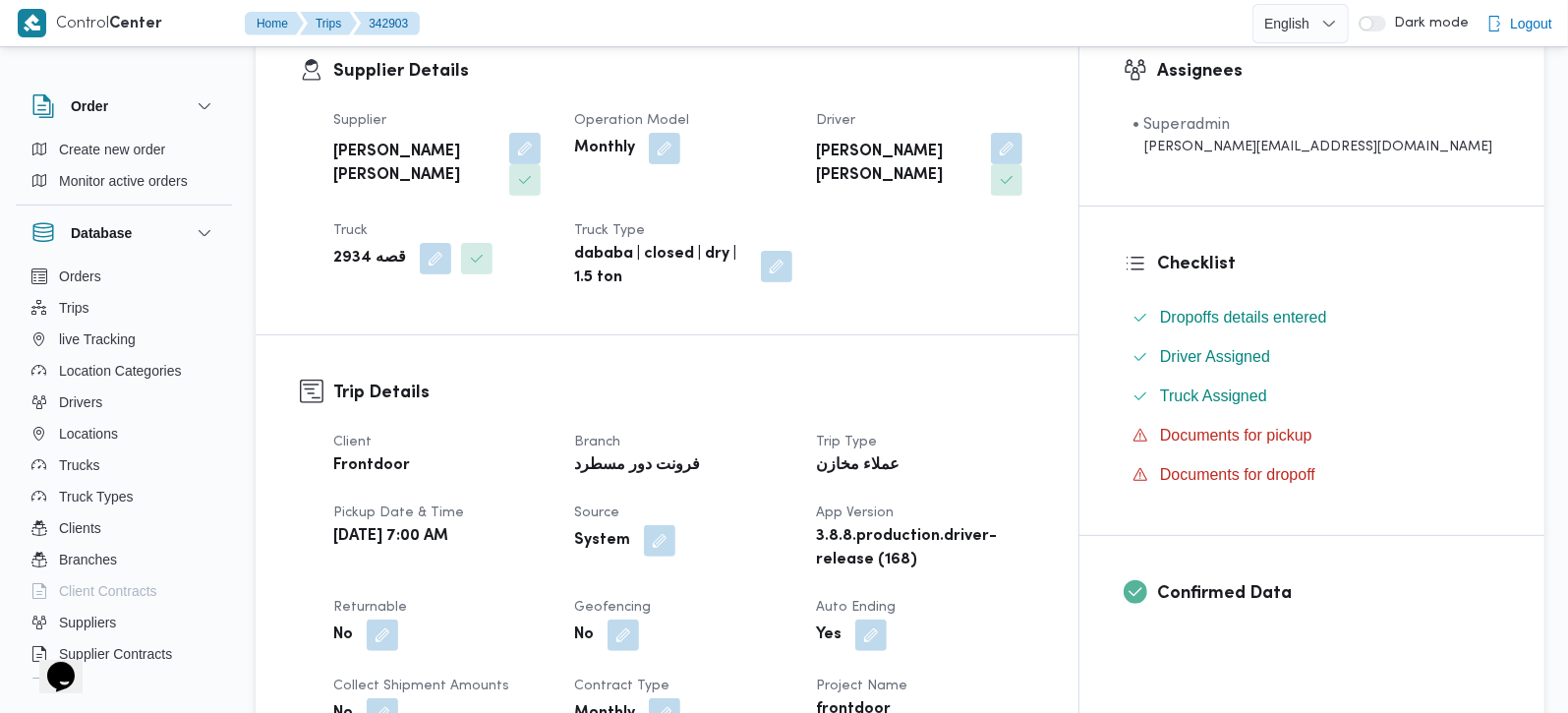
click at [349, 247] on b "قصه 2934" at bounding box center [369, 259] width 73 height 24
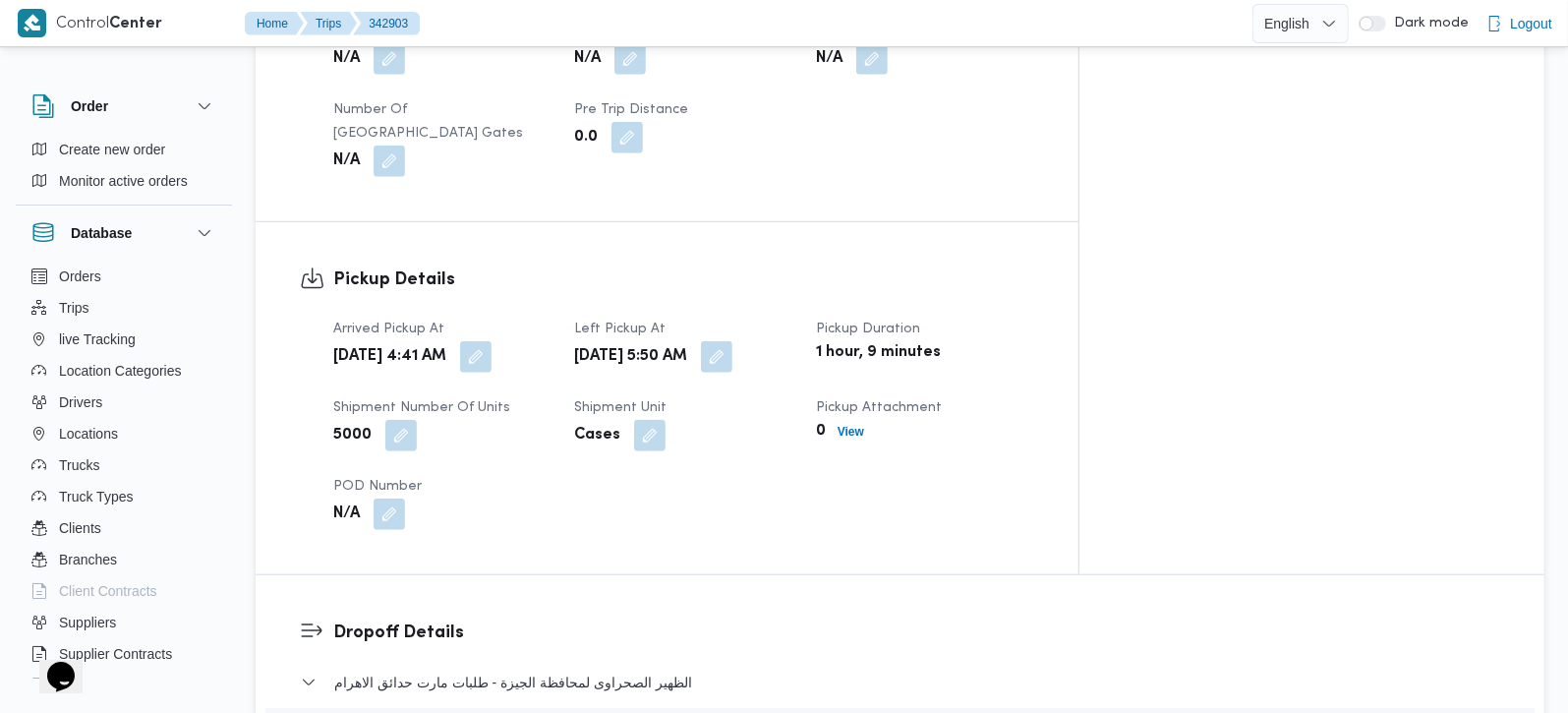
scroll to position [1157, 0]
click at [492, 343] on button "button" at bounding box center [476, 358] width 32 height 32
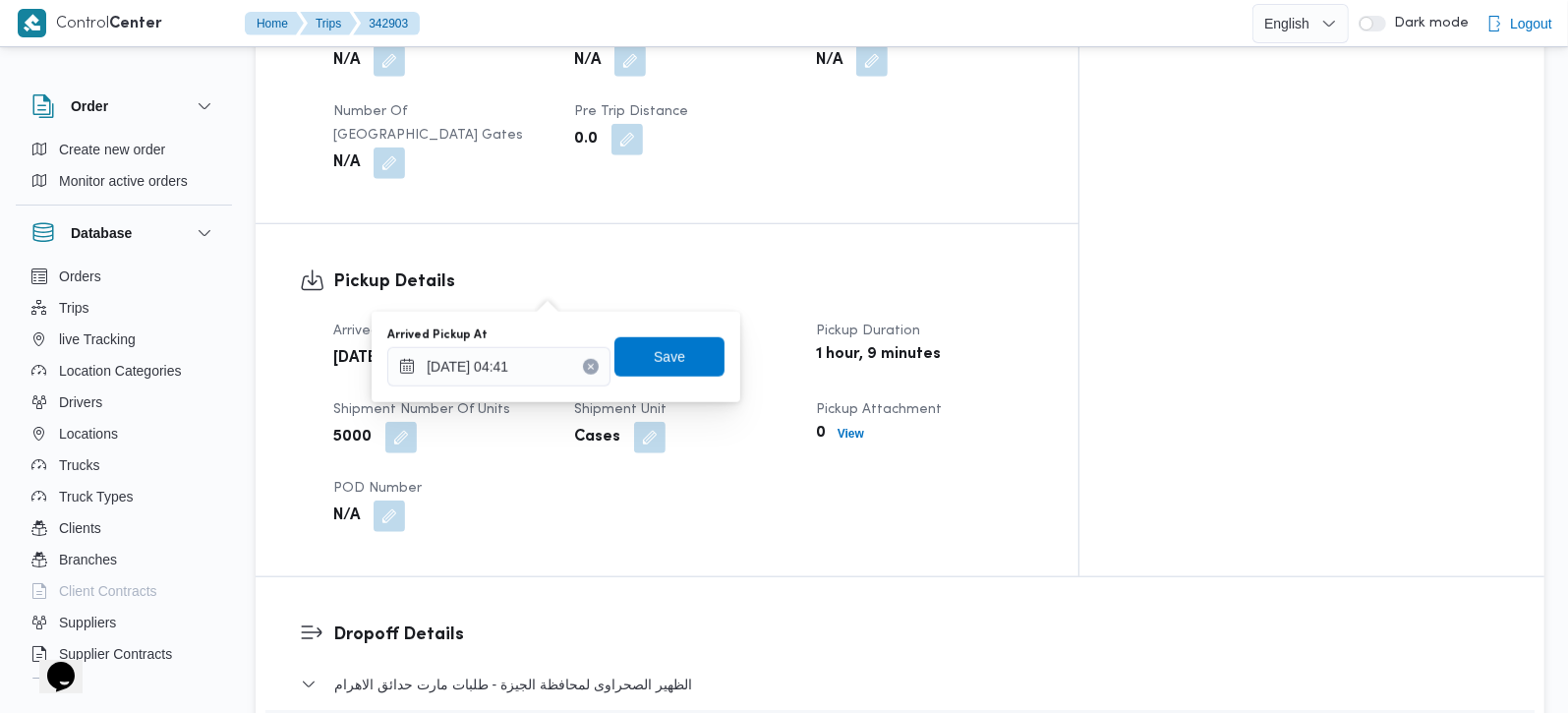
click at [813, 451] on div "Arrived Pickup At [DATE] 4:41 AM Left Pickup At [GEOGRAPHIC_DATA][DATE] 5:50 AM…" at bounding box center [684, 425] width 725 height 236
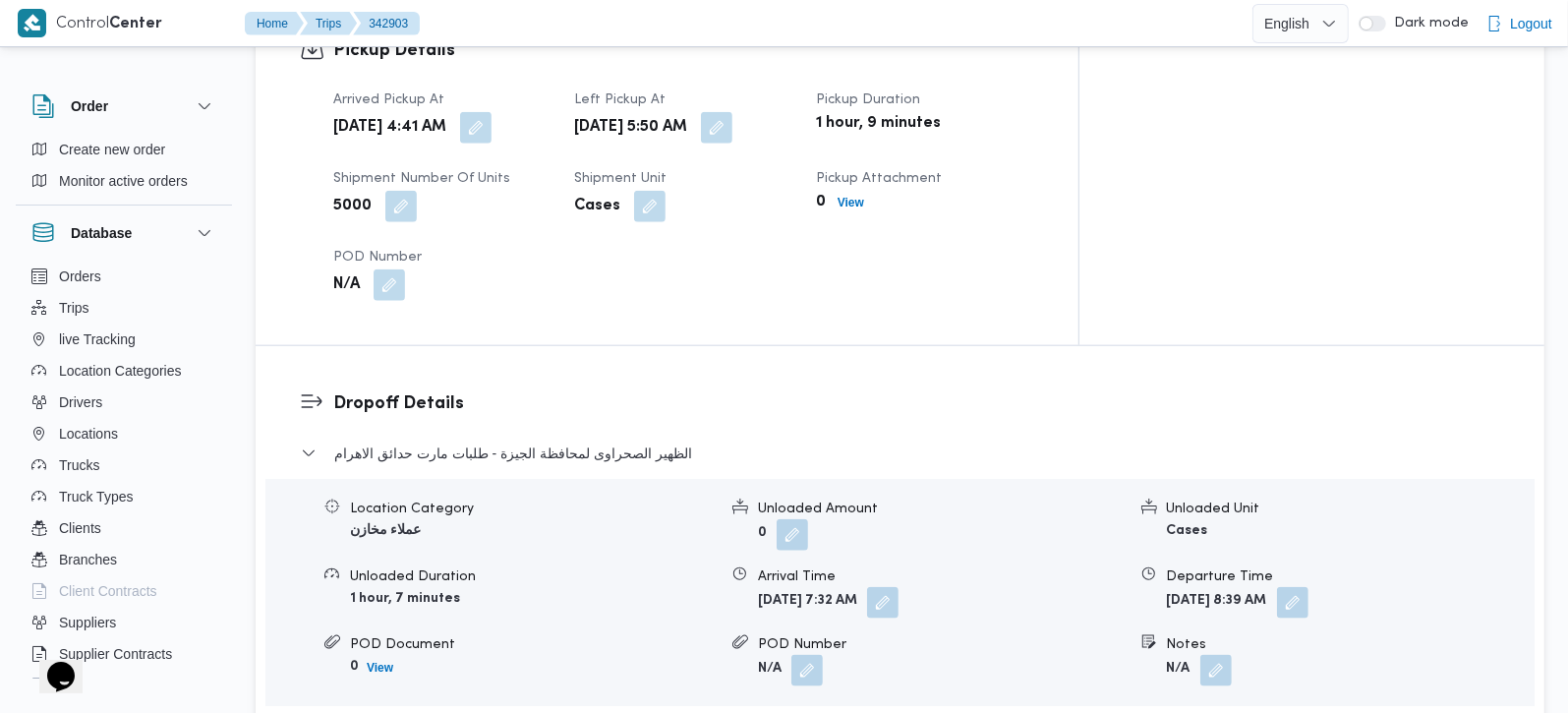
scroll to position [1273, 0]
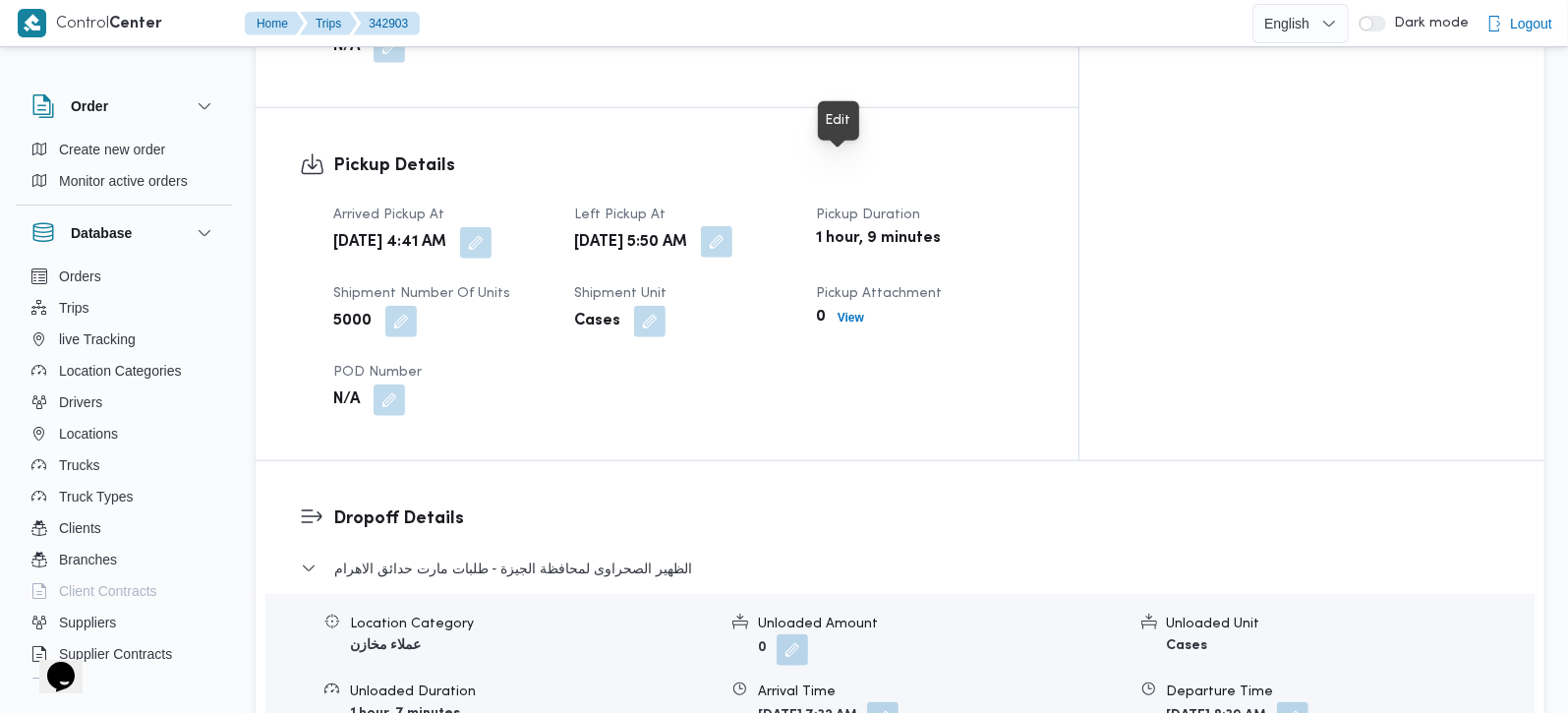
click at [733, 227] on button "button" at bounding box center [717, 243] width 32 height 32
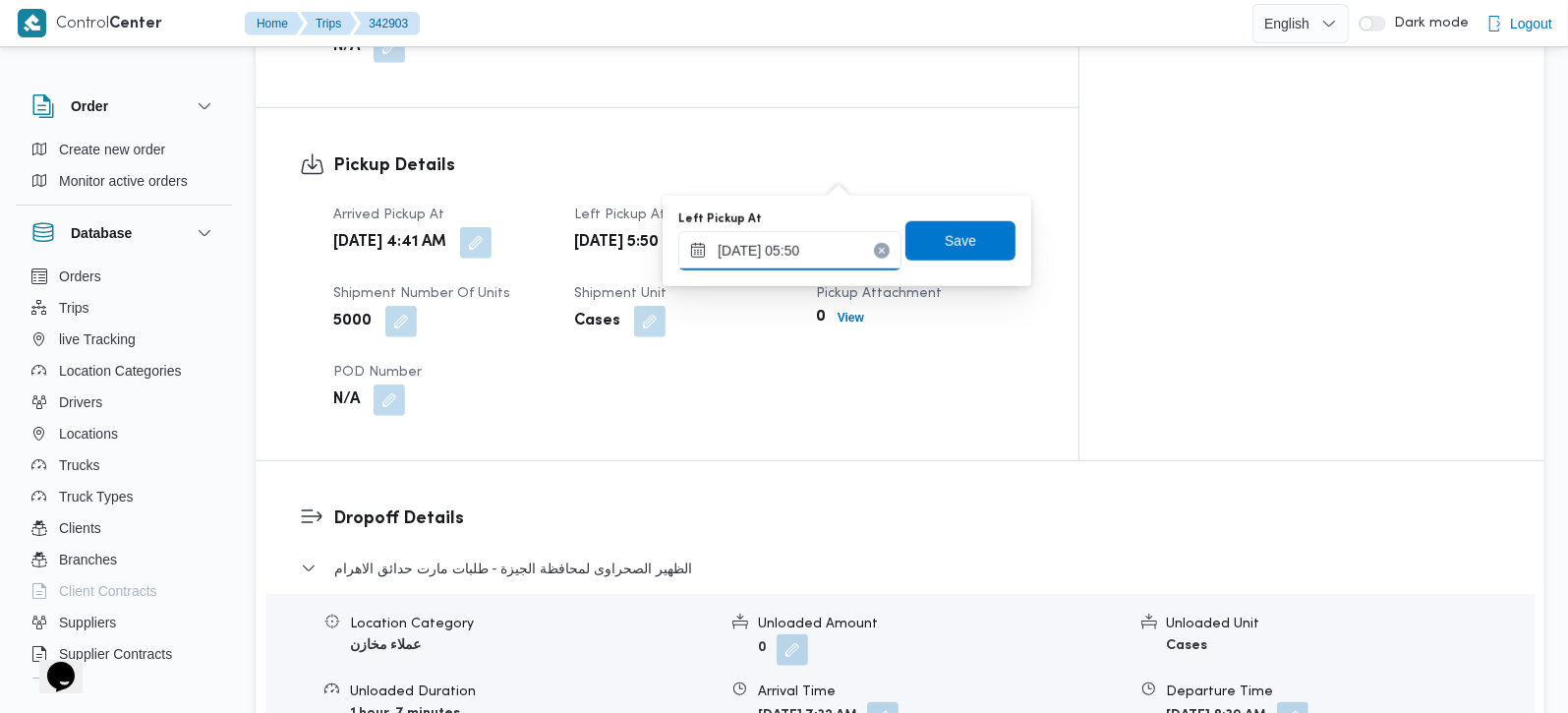
click at [784, 248] on input "13/10/2025 05:50" at bounding box center [790, 251] width 224 height 39
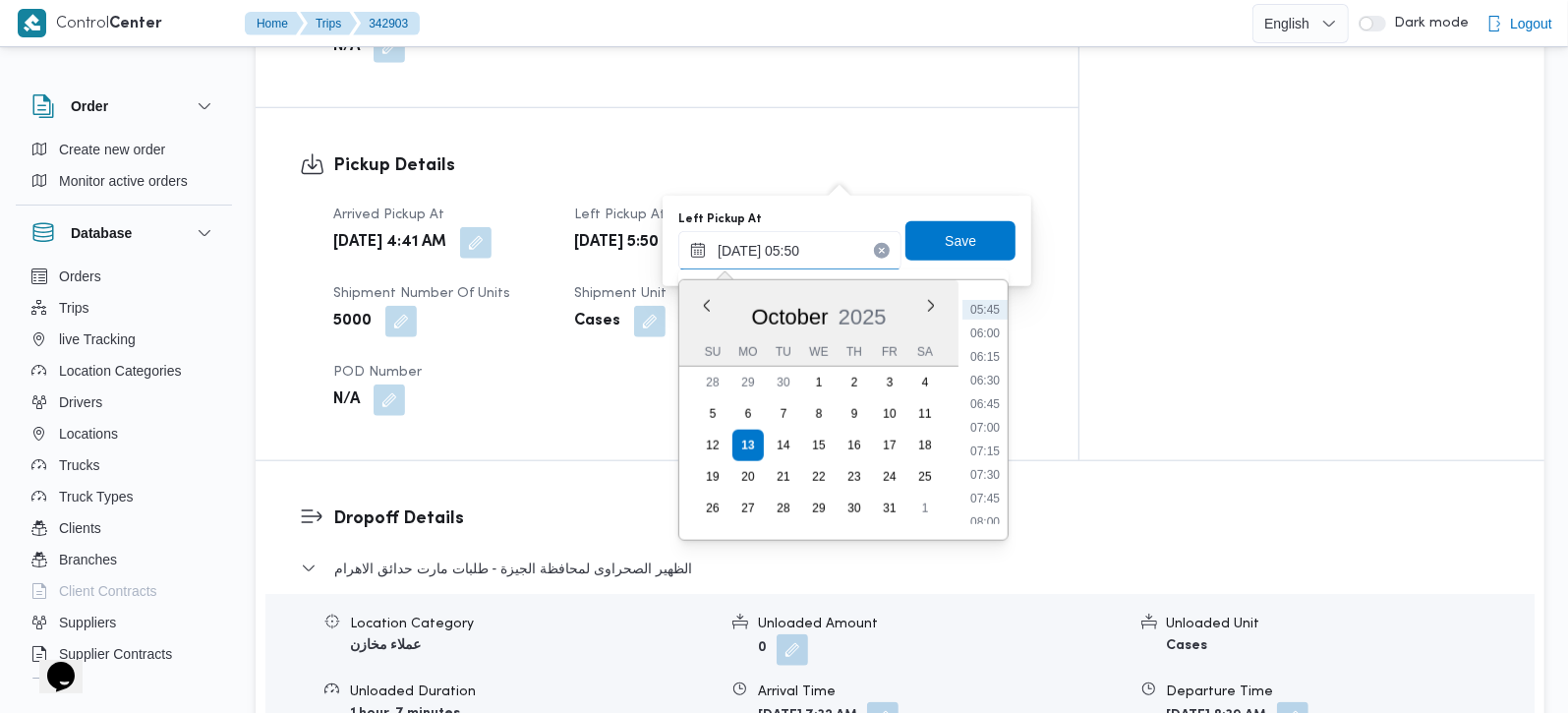
scroll to position [540, 0]
click at [993, 466] on li "07:30" at bounding box center [984, 474] width 45 height 20
type input "13/10/2025 07:30"
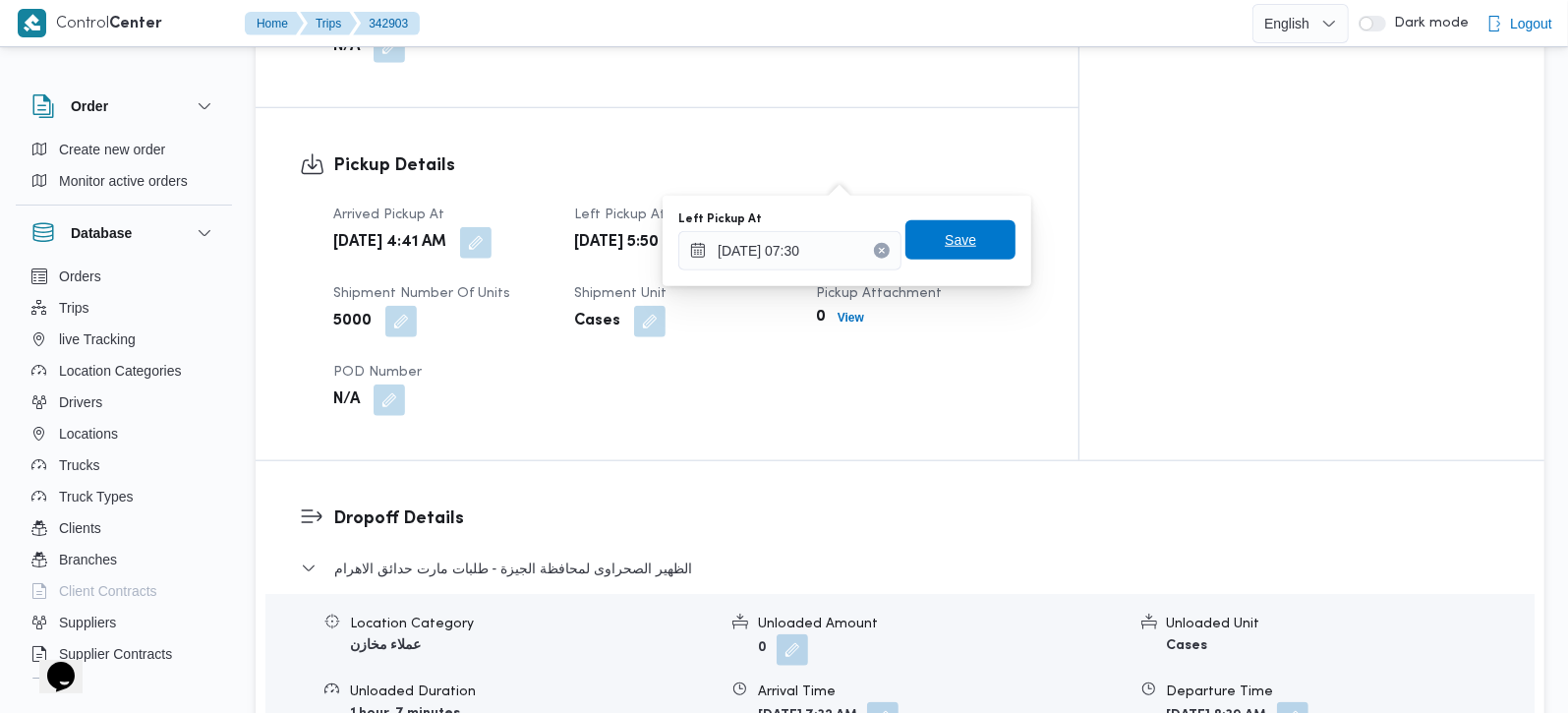
click at [945, 244] on span "Save" at bounding box center [961, 241] width 32 height 24
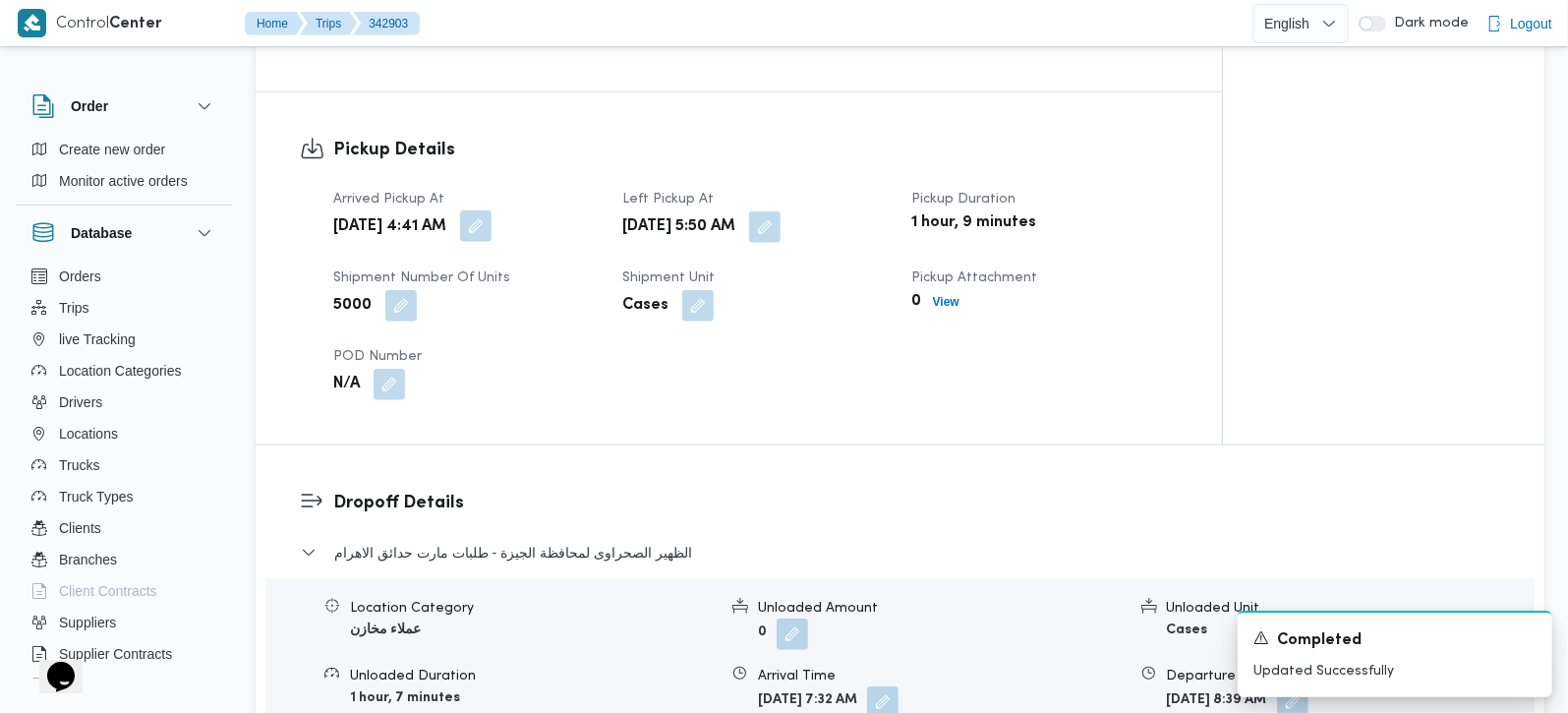
click at [492, 211] on button "button" at bounding box center [476, 227] width 32 height 32
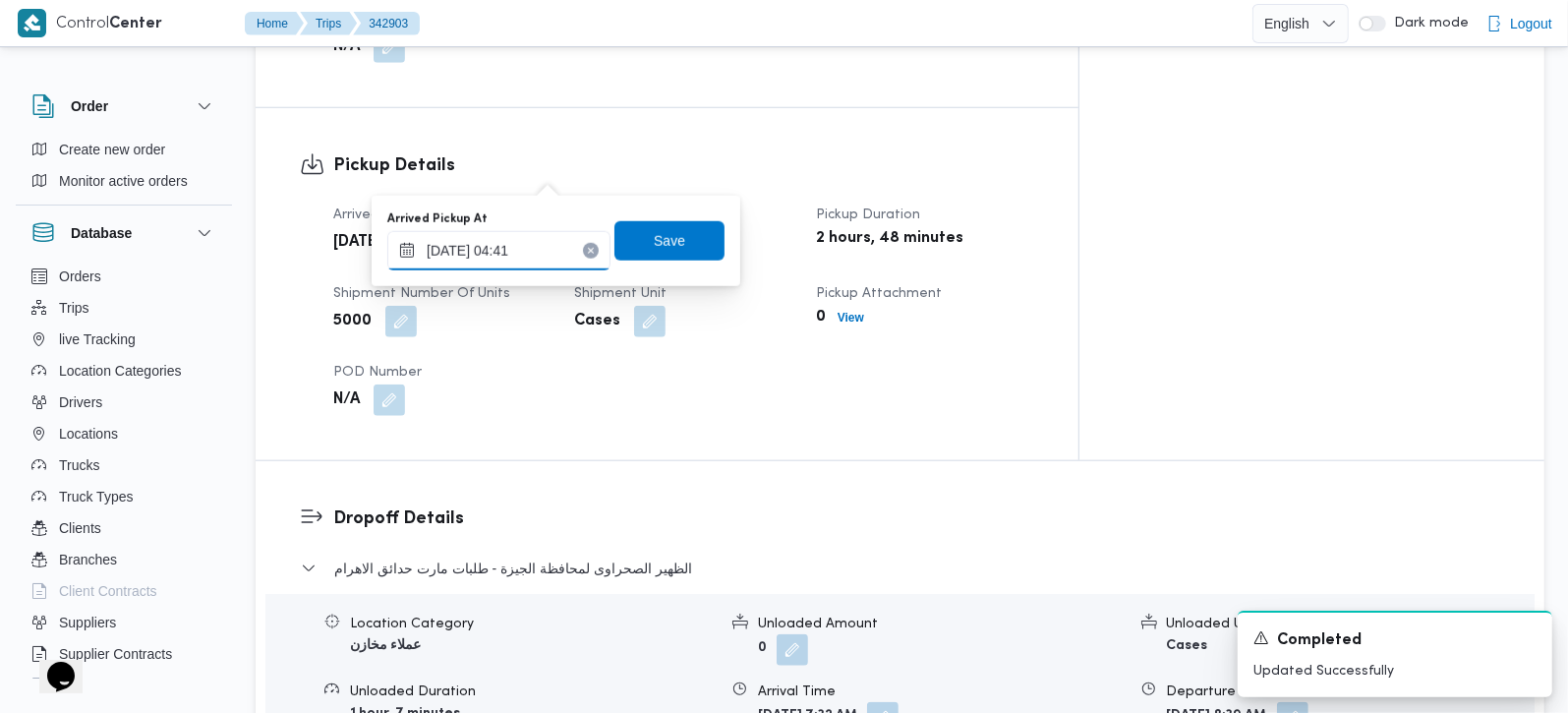
click at [510, 239] on input "13/10/2025 04:41" at bounding box center [499, 251] width 224 height 39
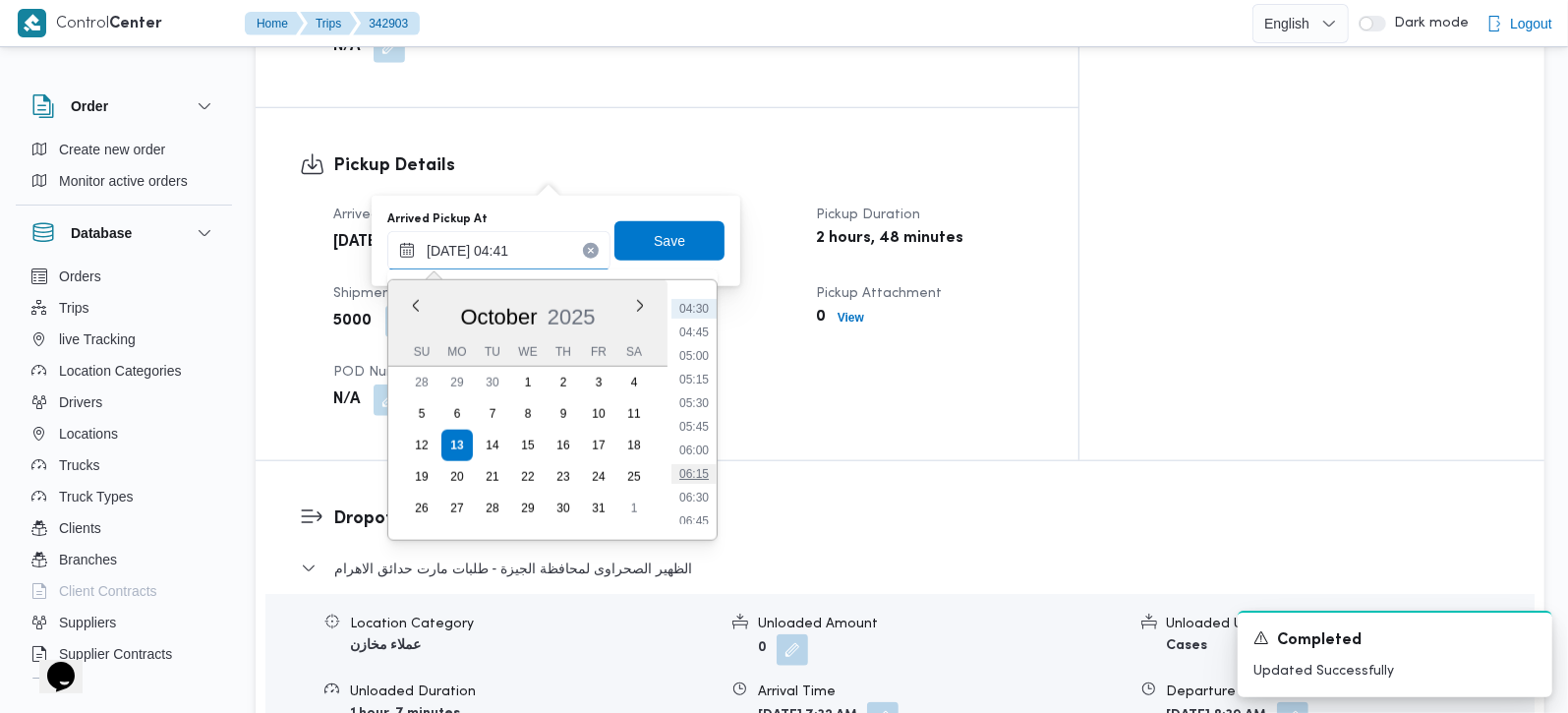
scroll to position [538, 0]
click at [697, 427] on li "07:00" at bounding box center [694, 429] width 45 height 20
type input "13/10/2025 07:00"
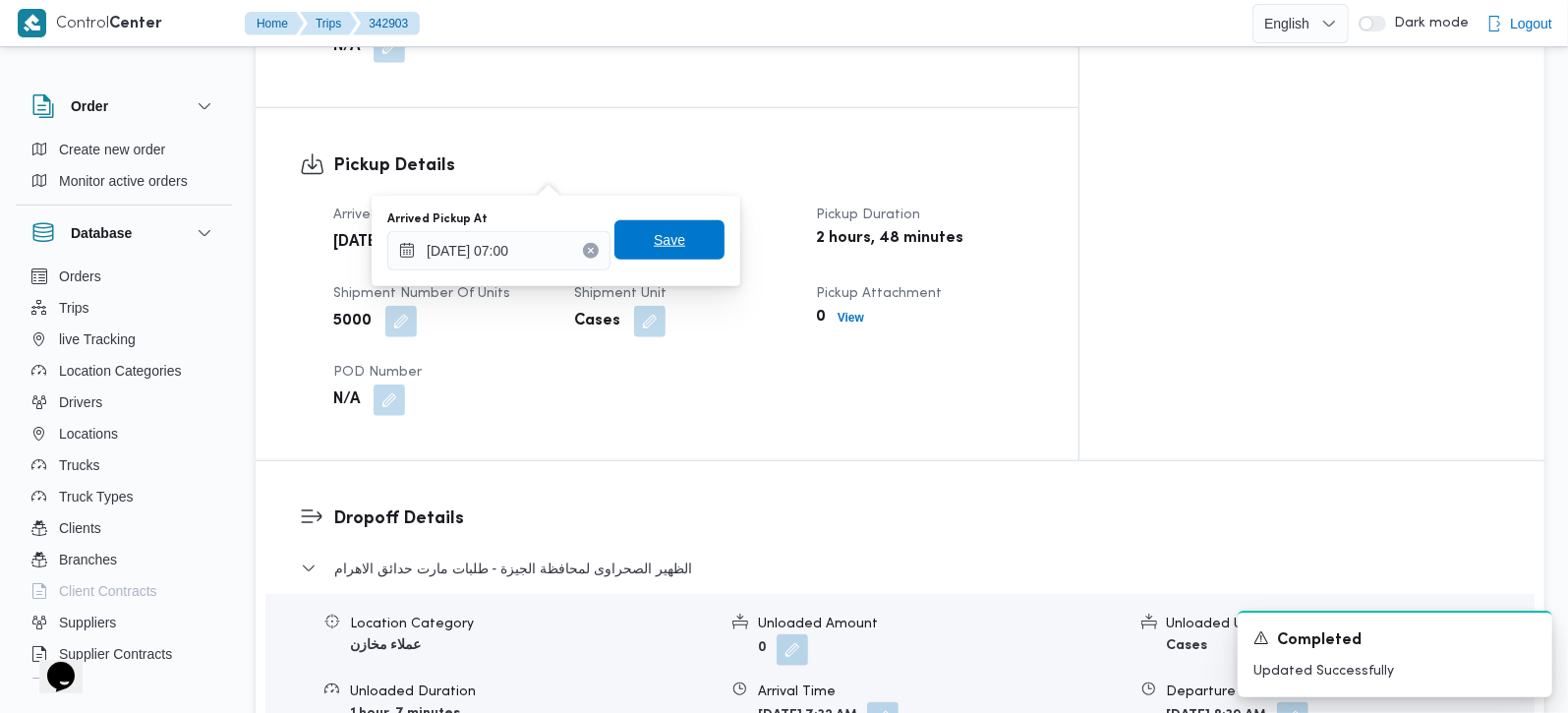
click at [658, 246] on span "Save" at bounding box center [670, 241] width 32 height 24
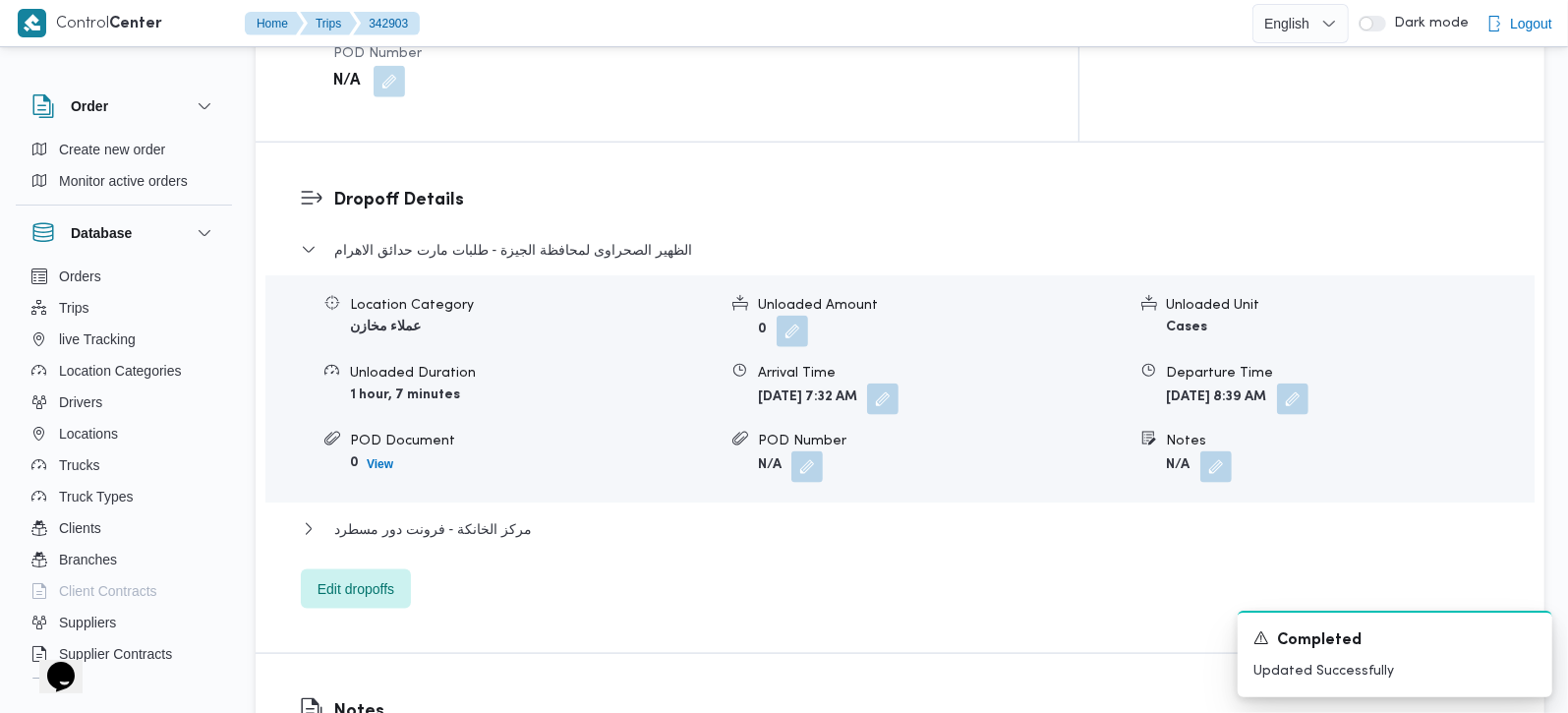
scroll to position [1621, 0]
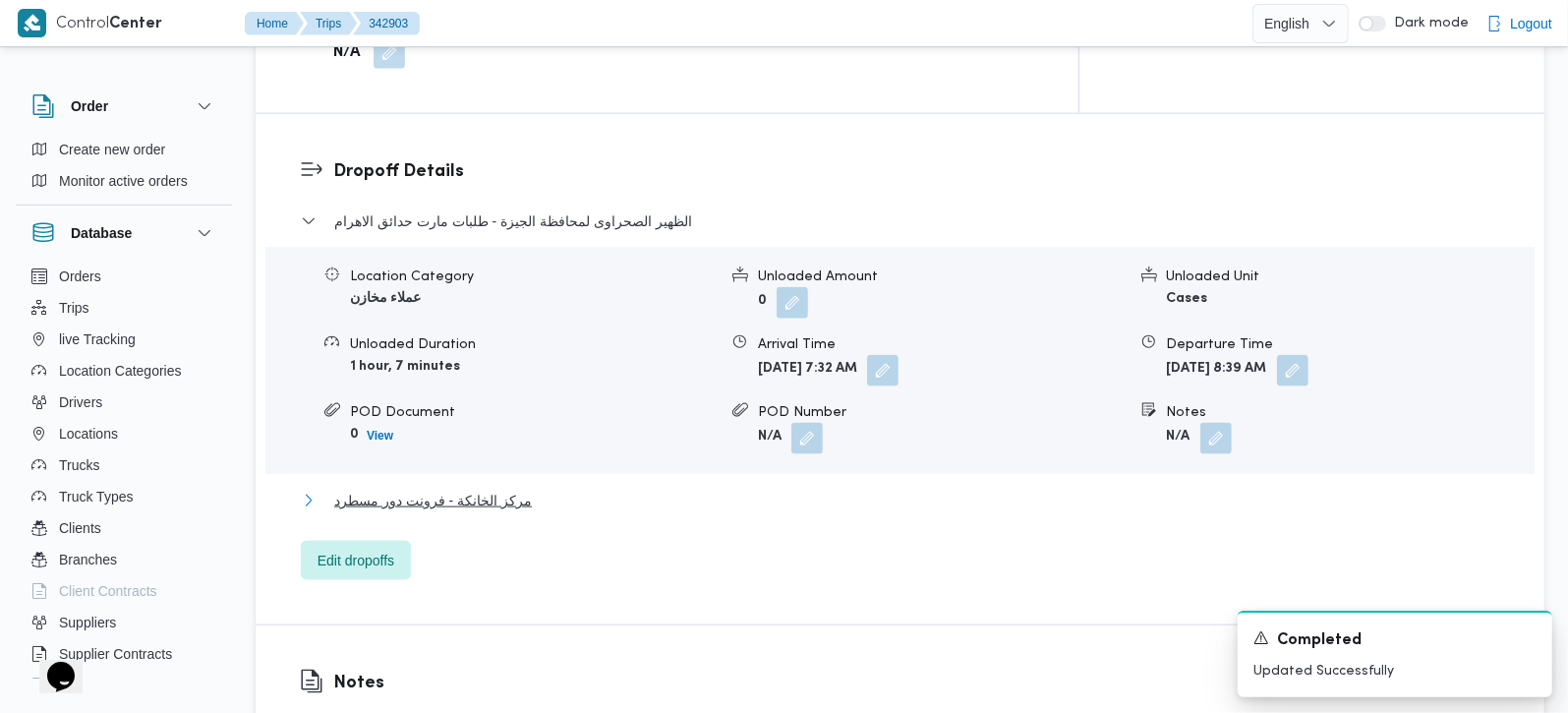
click at [477, 489] on span "مركز الخانكة - فرونت دور مسطرد" at bounding box center [433, 501] width 198 height 24
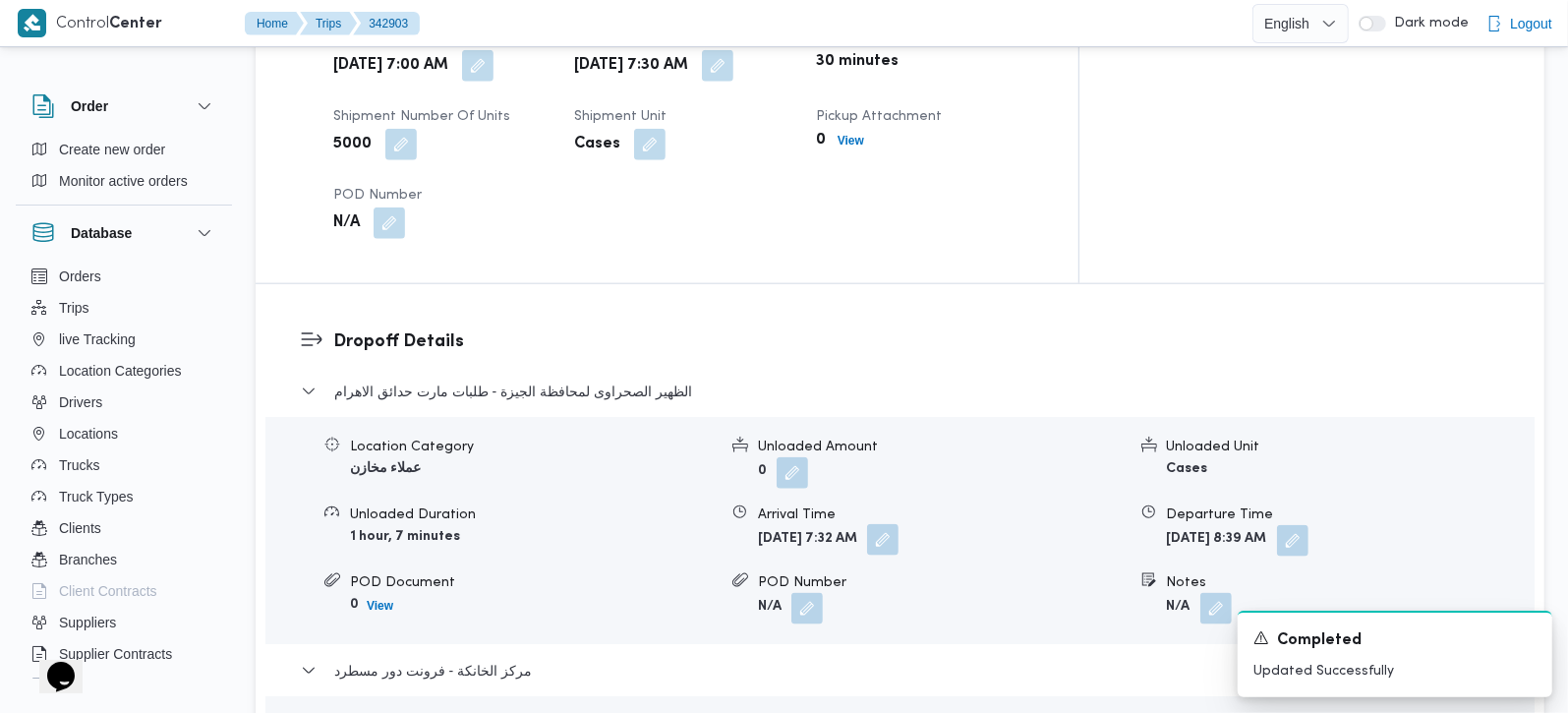
scroll to position [1504, 0]
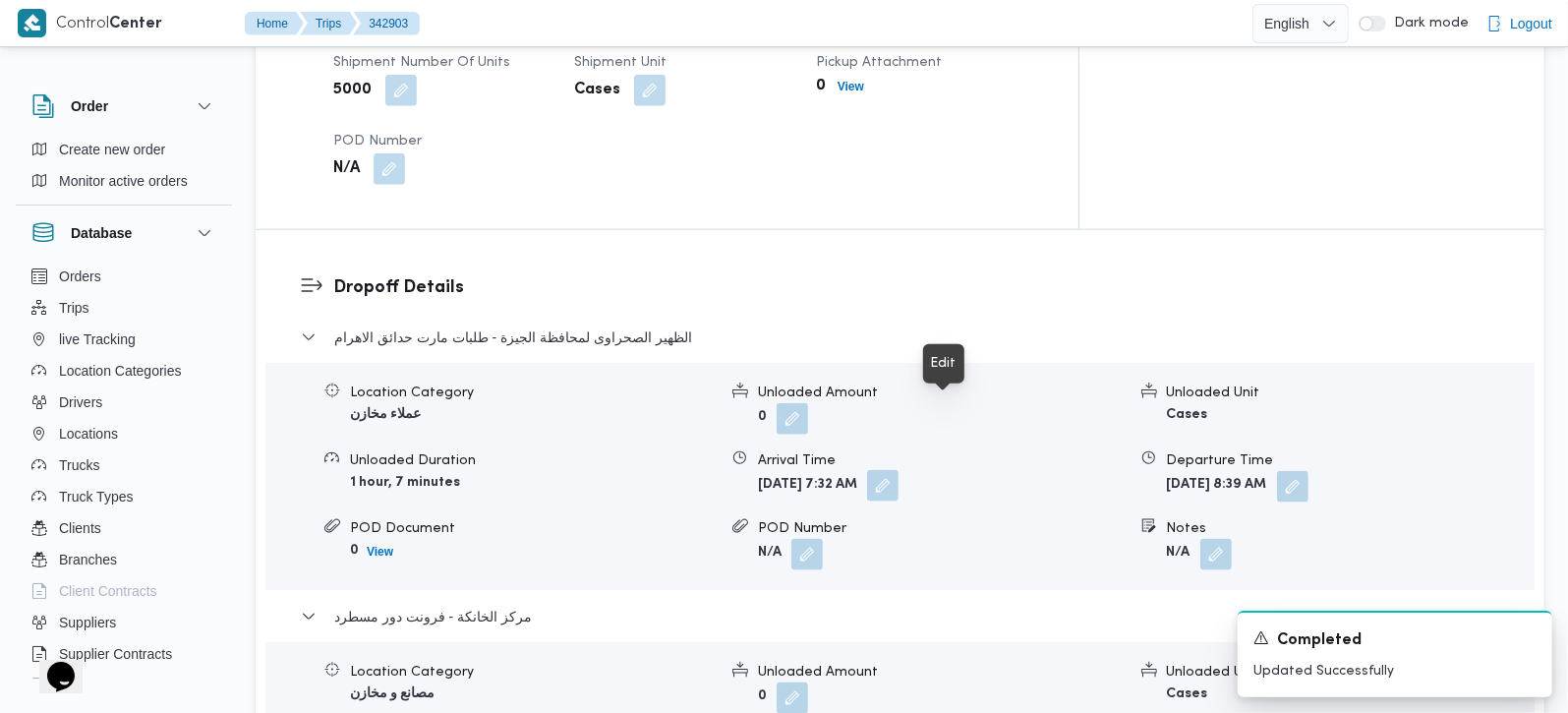
click at [898, 470] on button "button" at bounding box center [883, 486] width 32 height 32
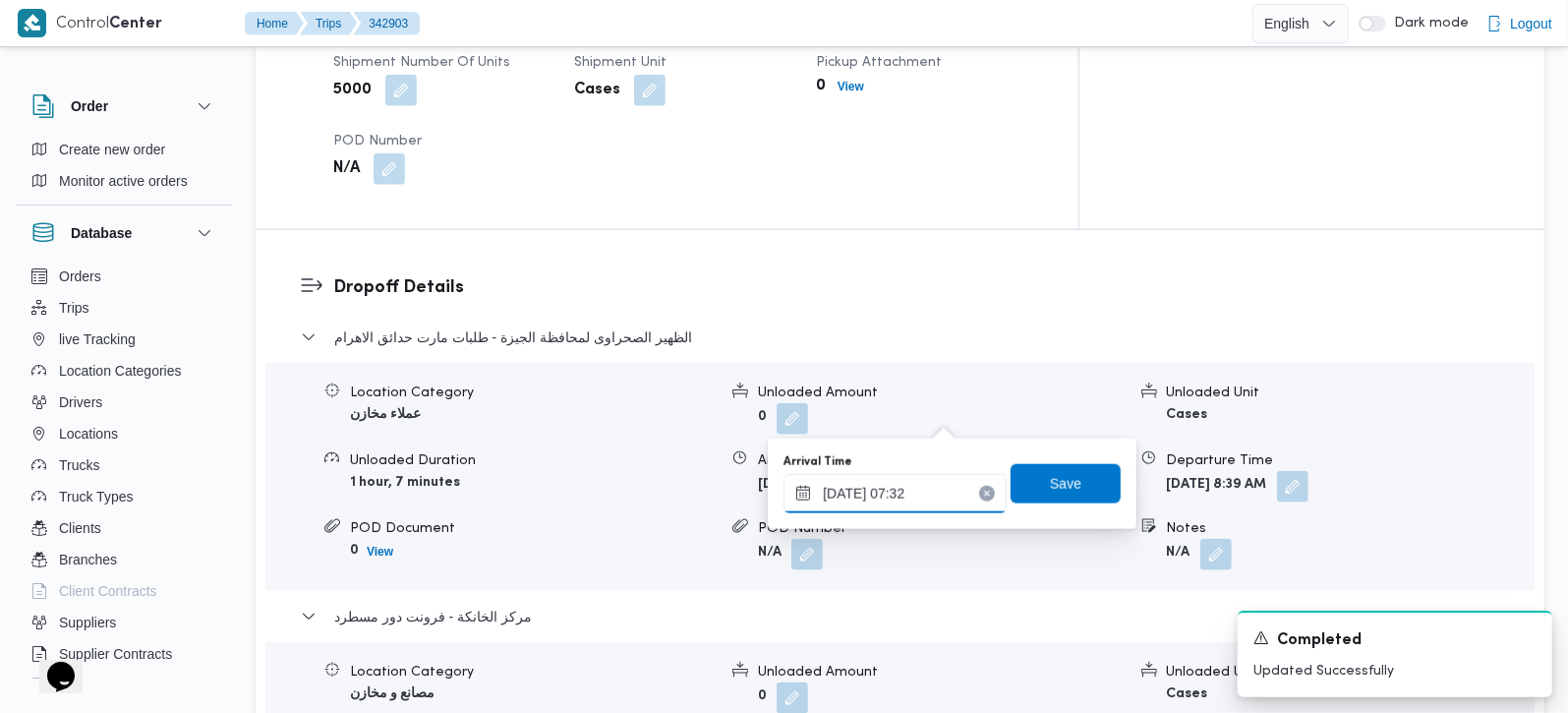
click at [900, 489] on input "13/10/2025 07:32" at bounding box center [895, 493] width 224 height 39
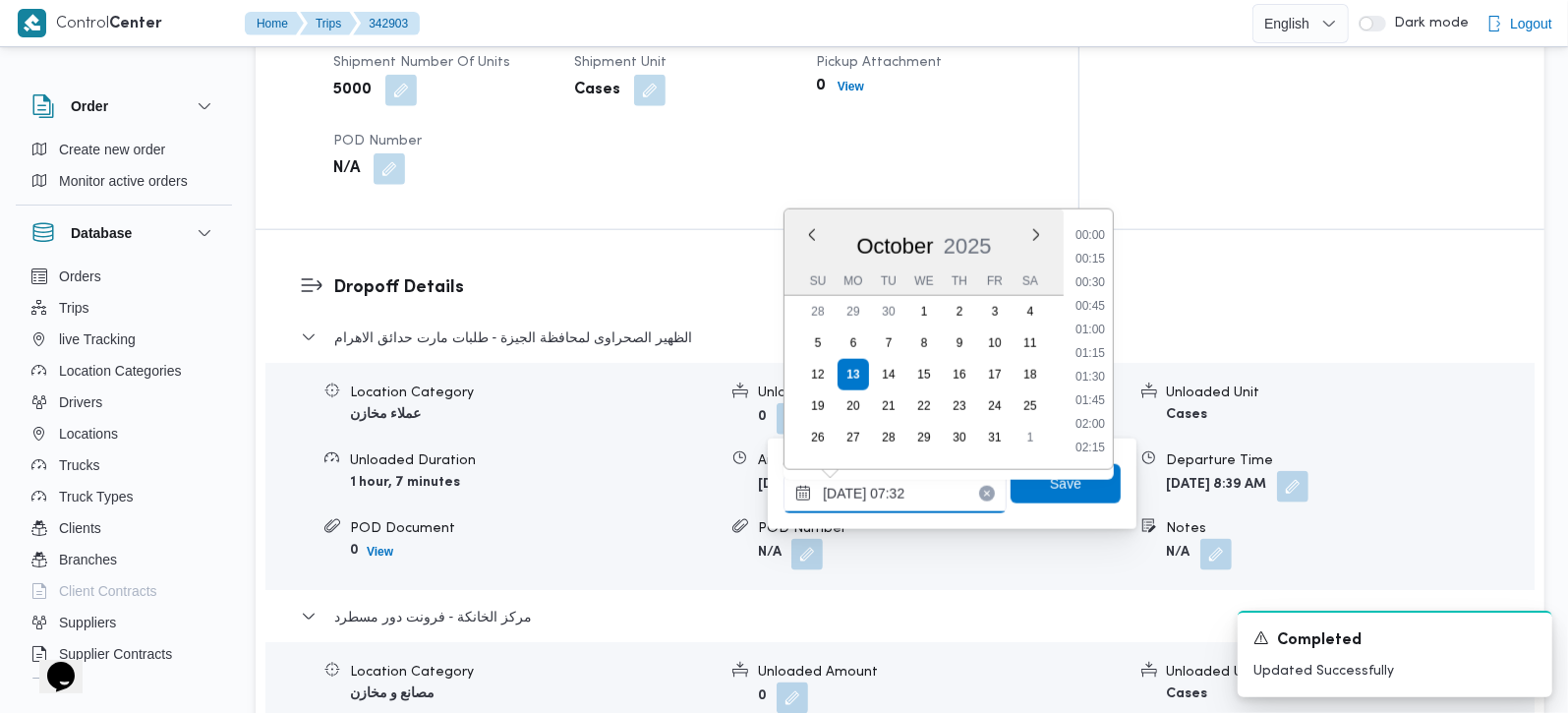
scroll to position [590, 0]
click at [1093, 442] on li "08:30" at bounding box center [1090, 447] width 45 height 20
type input "13/10/2025 08:30"
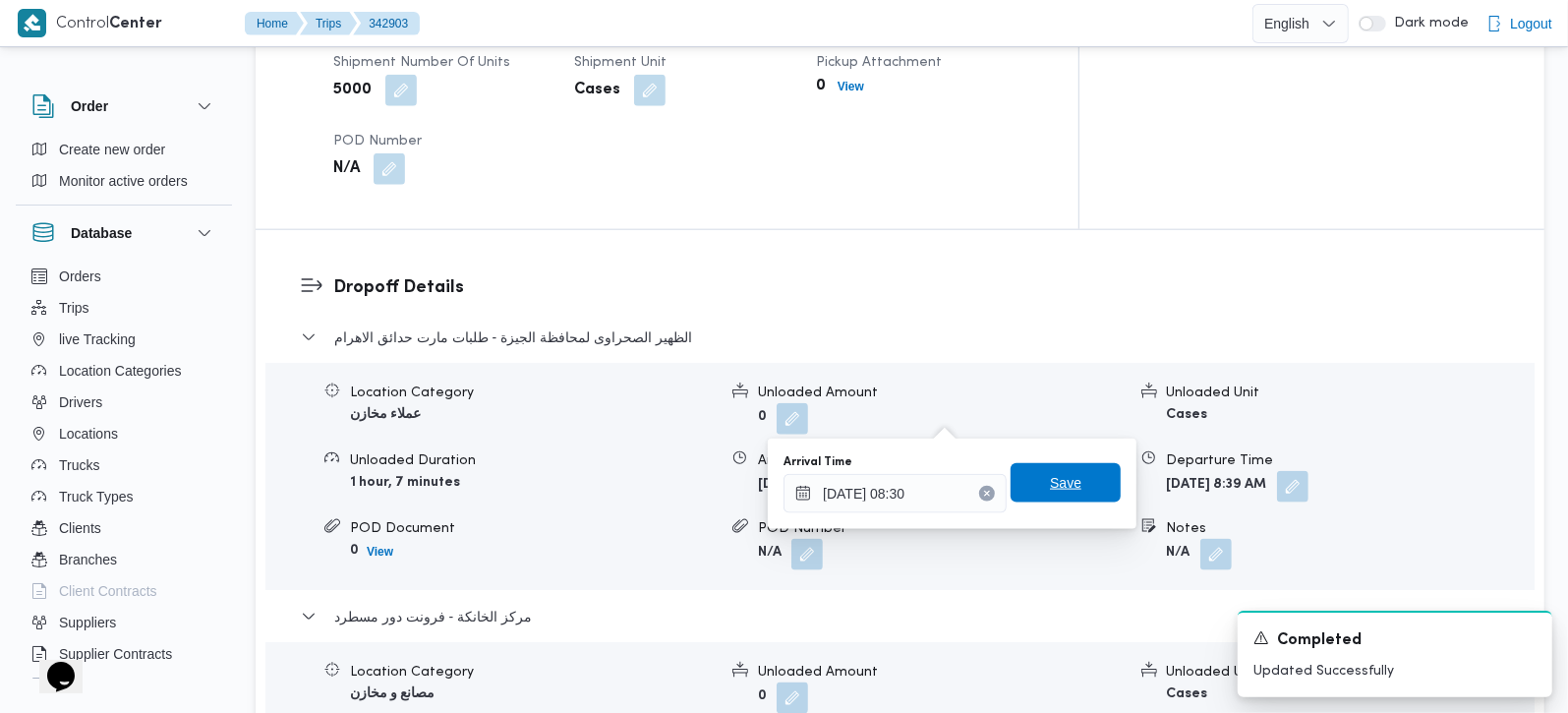
click at [1072, 481] on span "Save" at bounding box center [1066, 482] width 110 height 39
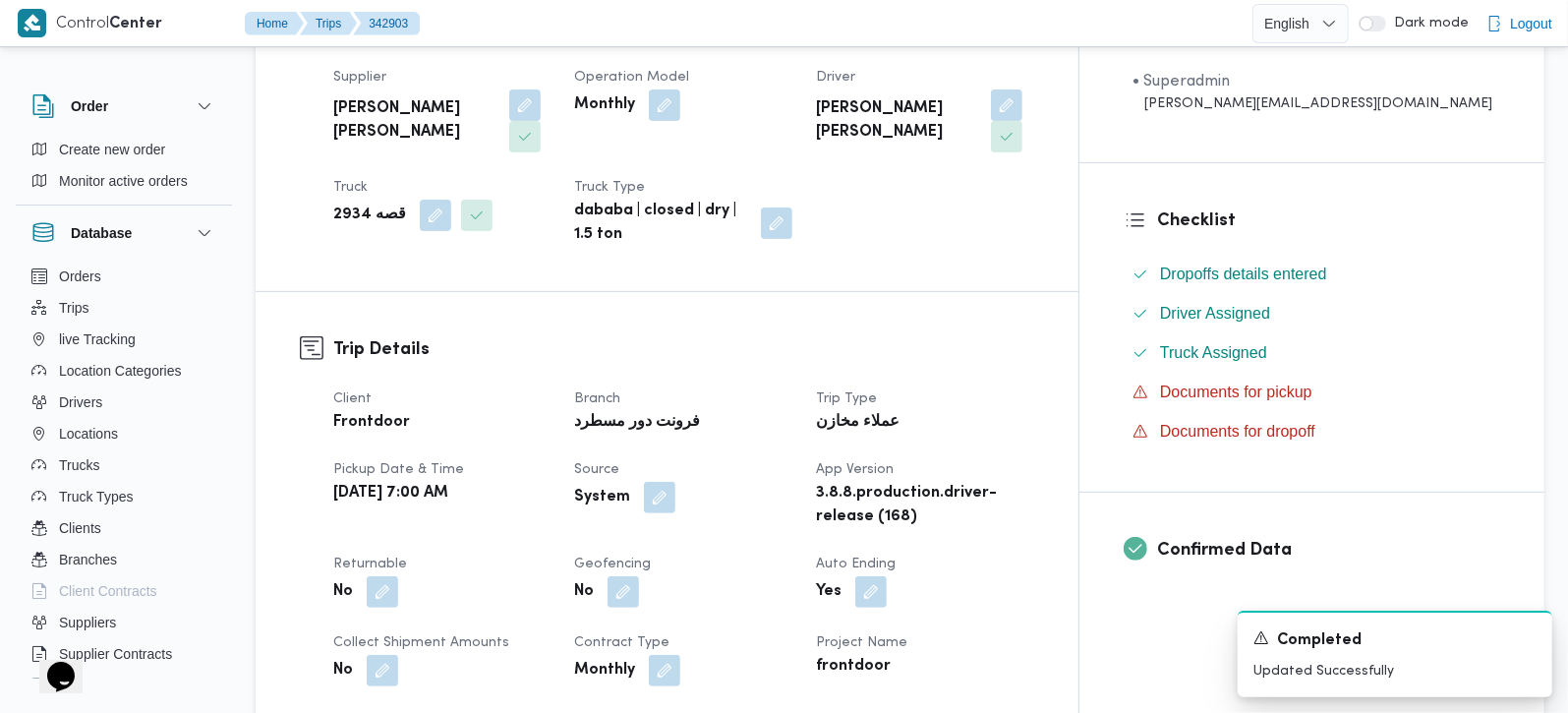
scroll to position [0, 0]
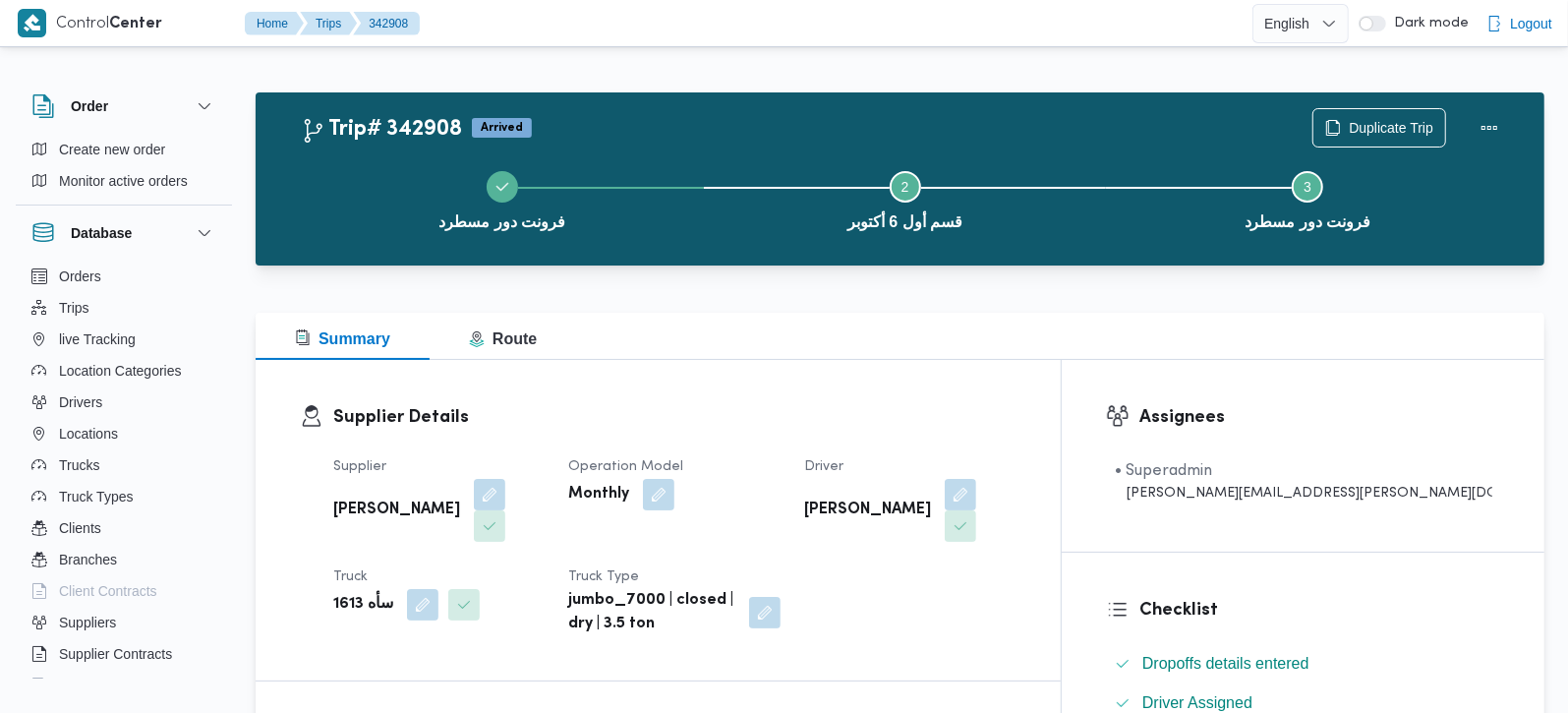
click at [351, 593] on b "سأه 1613" at bounding box center [363, 605] width 60 height 24
copy b "1613"
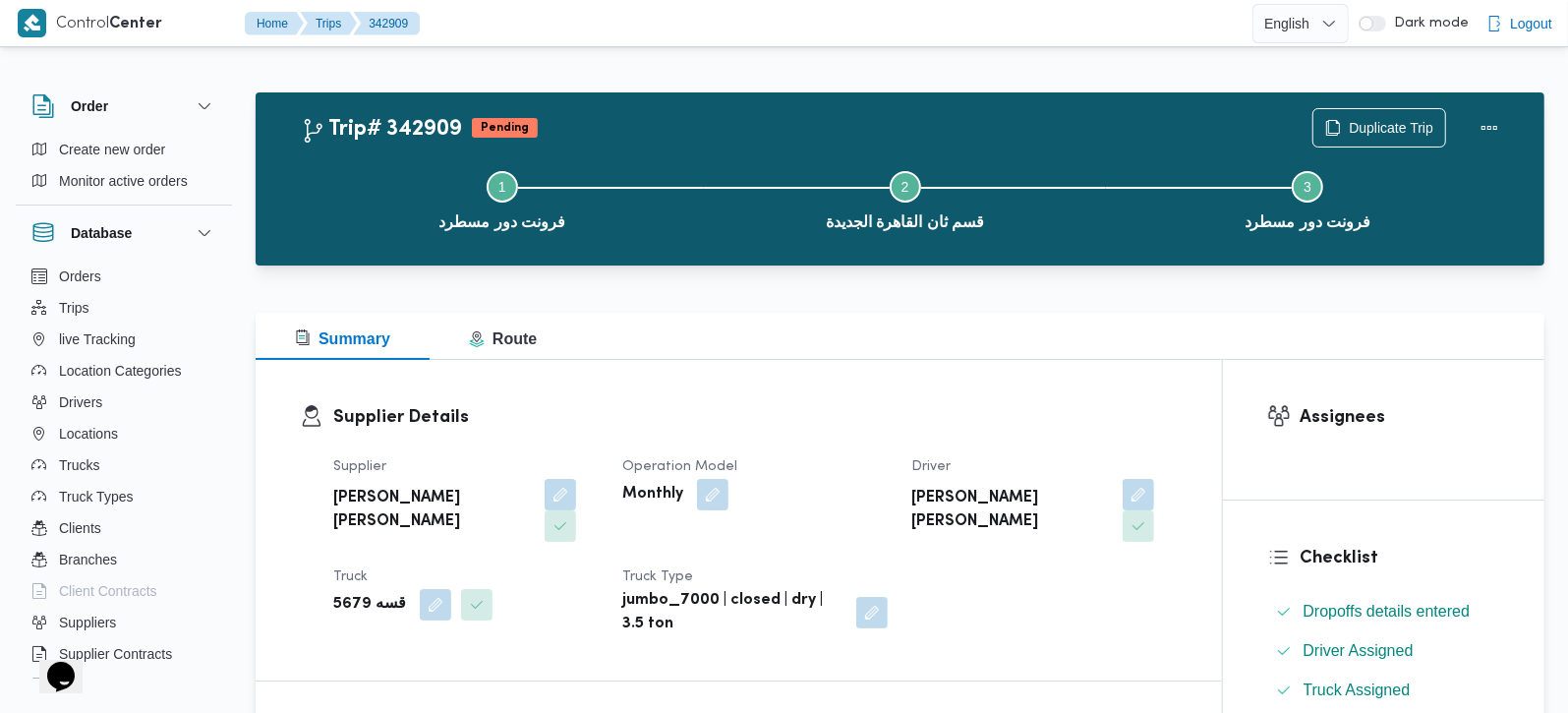
click at [345, 593] on b "قسه 5679" at bounding box center [369, 605] width 73 height 24
copy b "5679"
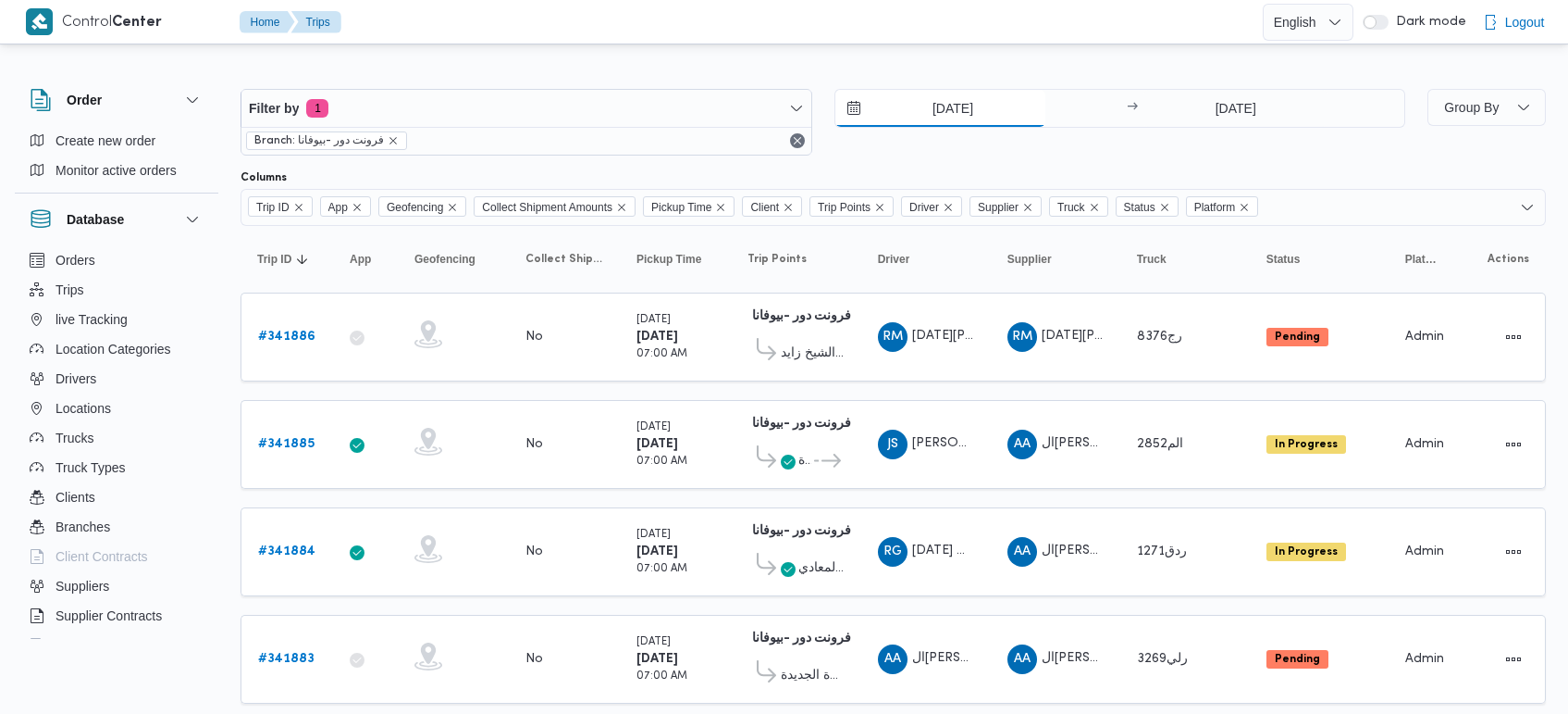
click at [922, 101] on input "7/10/2025" at bounding box center [941, 108] width 210 height 37
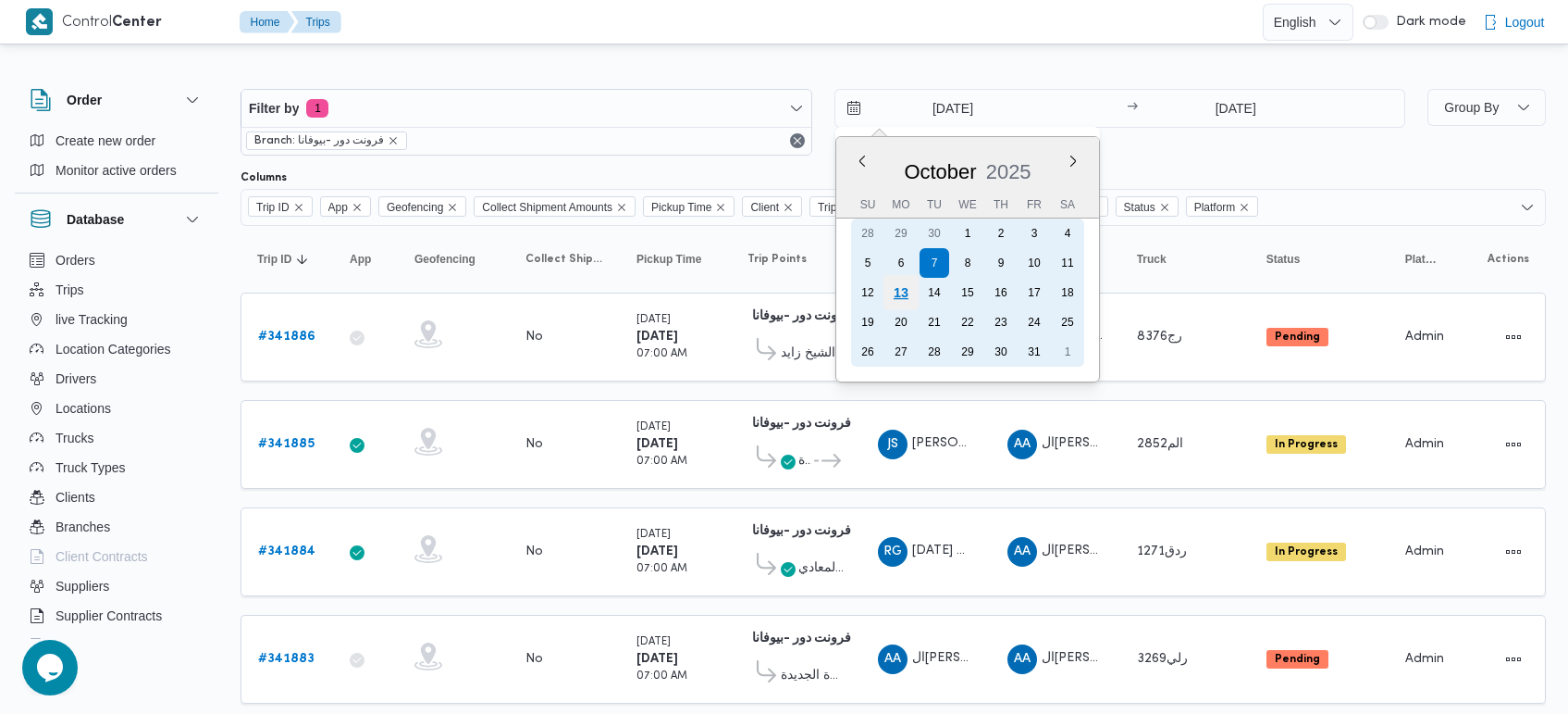
click at [894, 285] on div "13" at bounding box center [899, 292] width 35 height 35
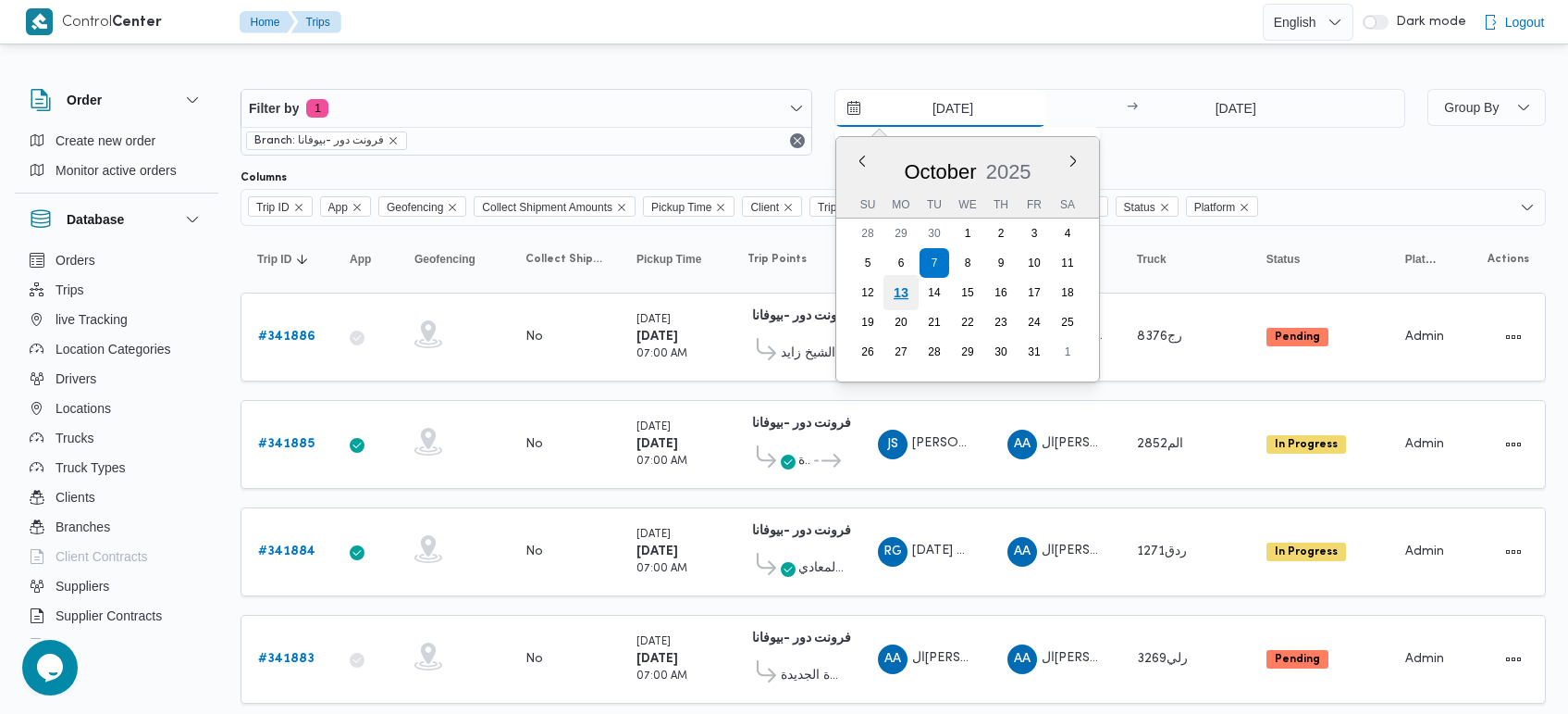
type input "13/10/2025"
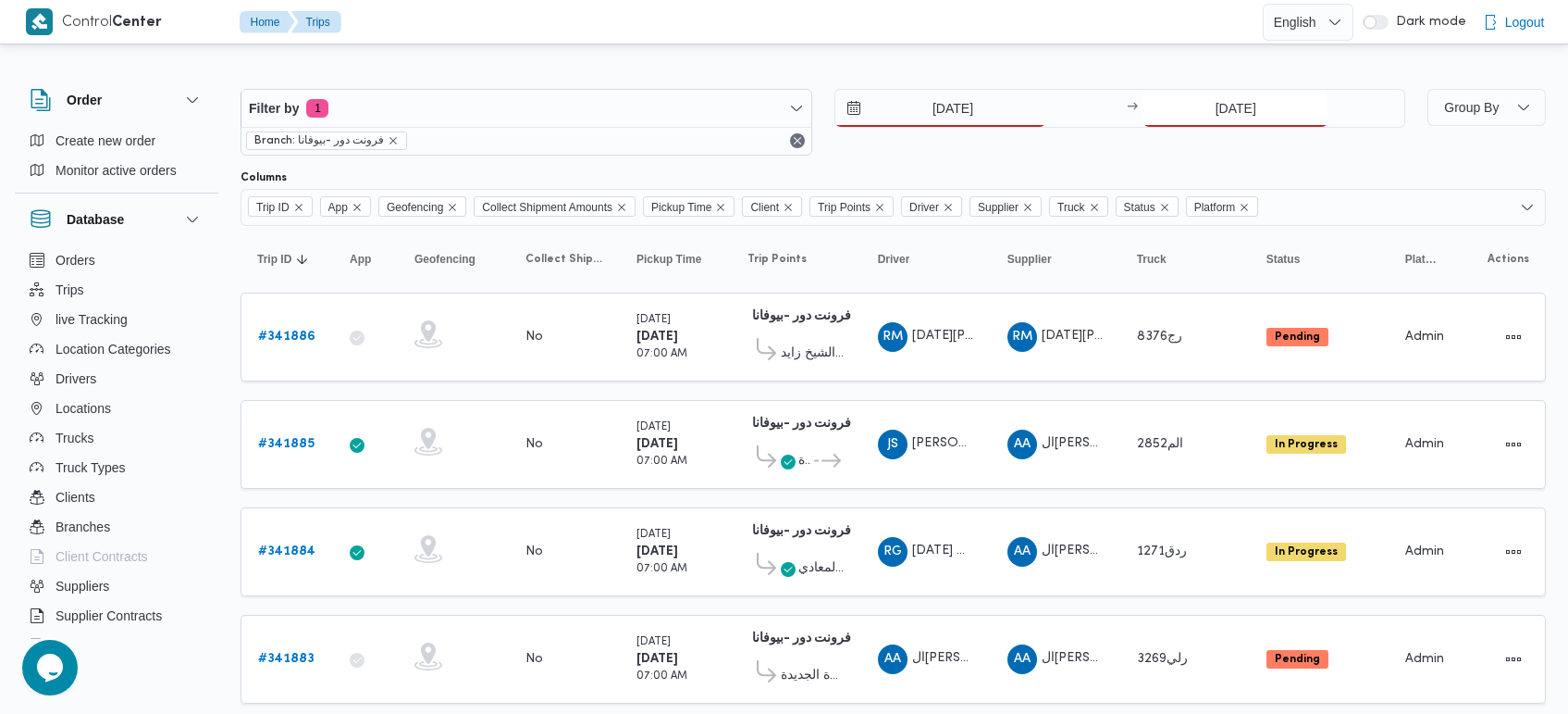
click at [1252, 104] on input "7/10/2025" at bounding box center [1236, 108] width 184 height 37
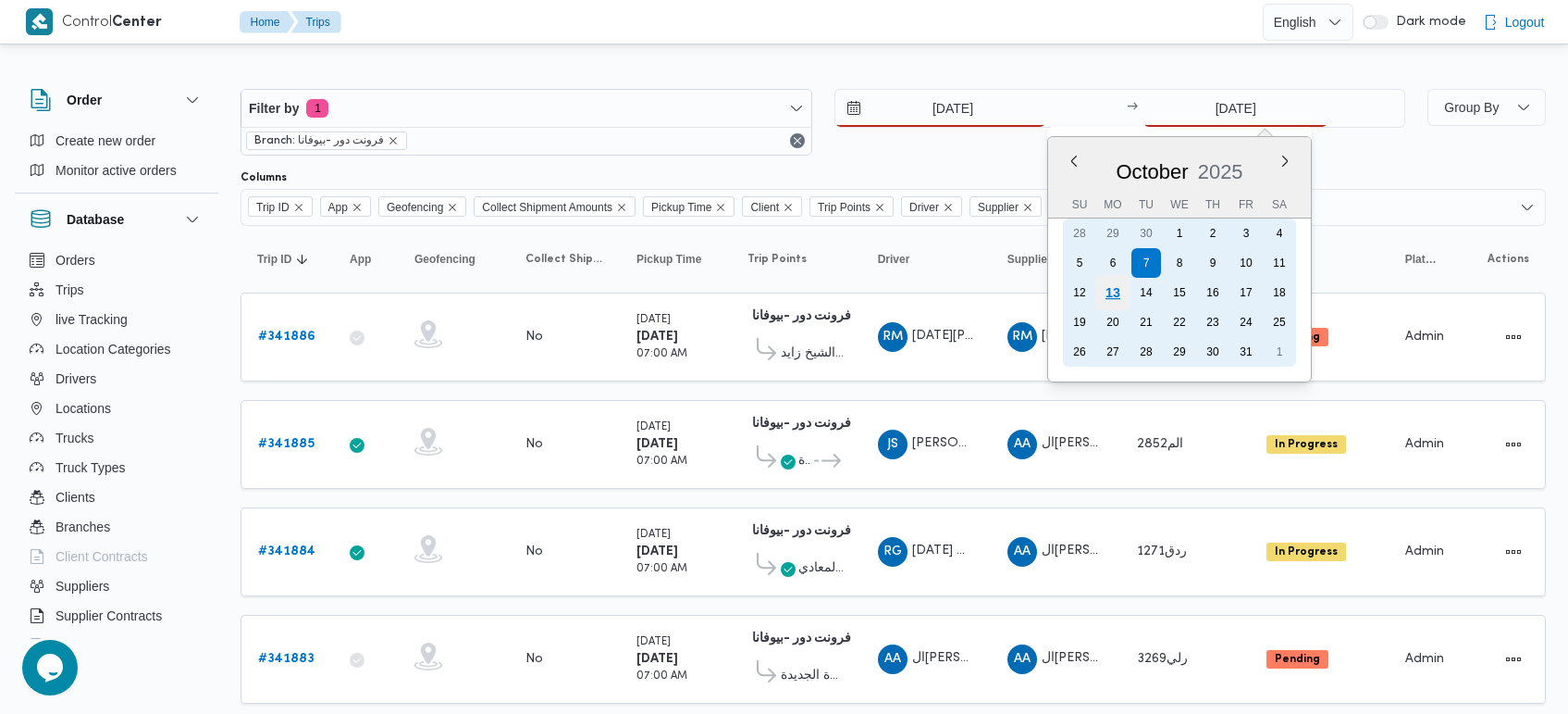
click at [1115, 293] on div "13" at bounding box center [1112, 292] width 35 height 35
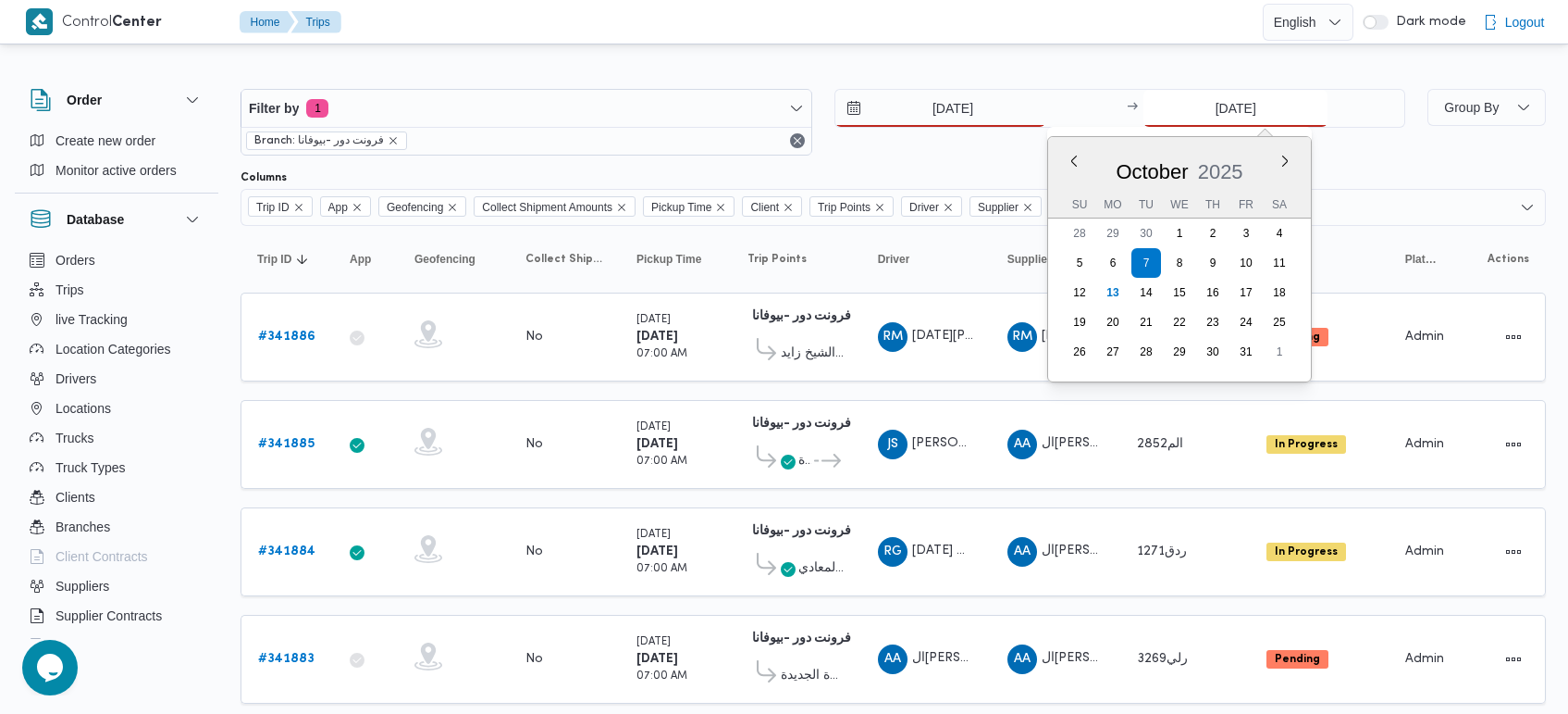
type input "13/10/2025"
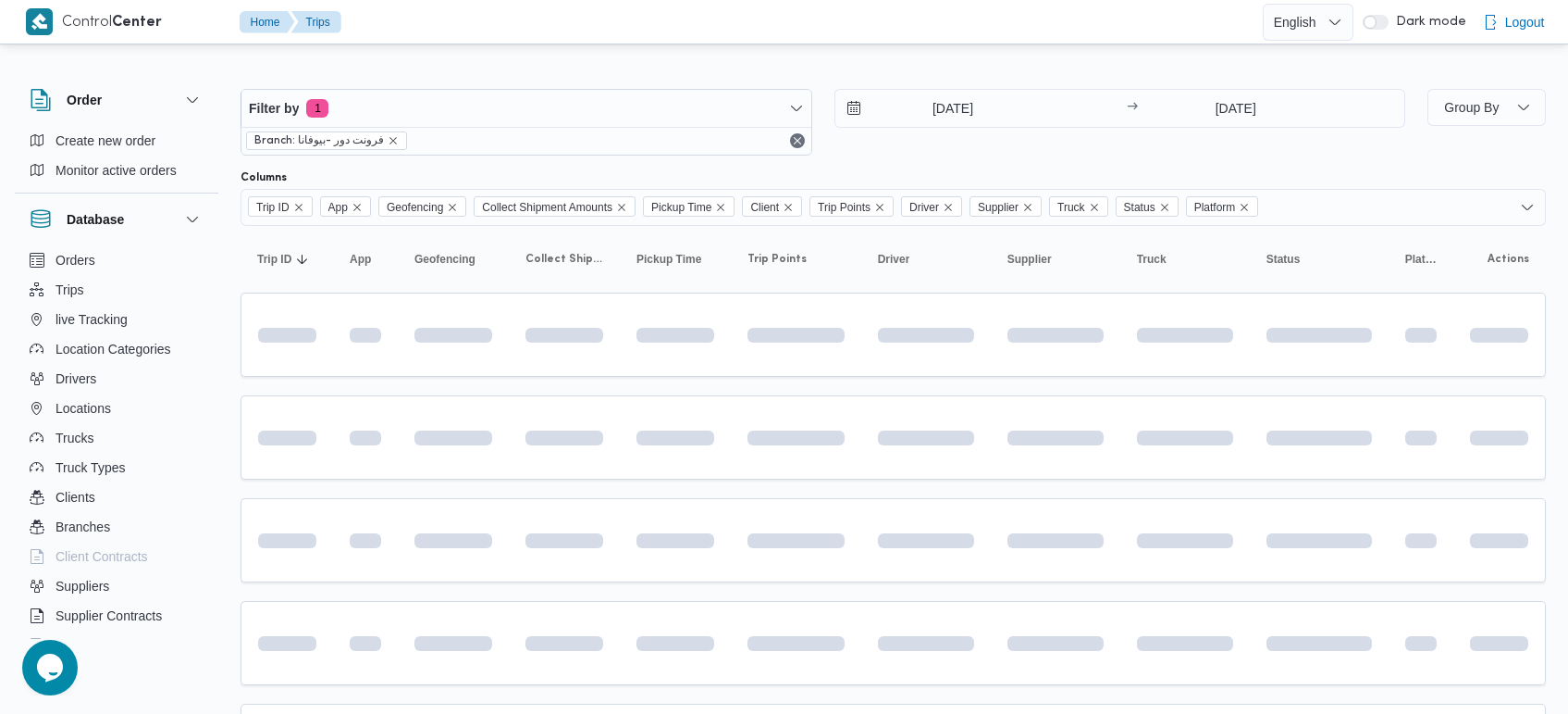
click at [946, 71] on div at bounding box center [893, 74] width 1305 height 30
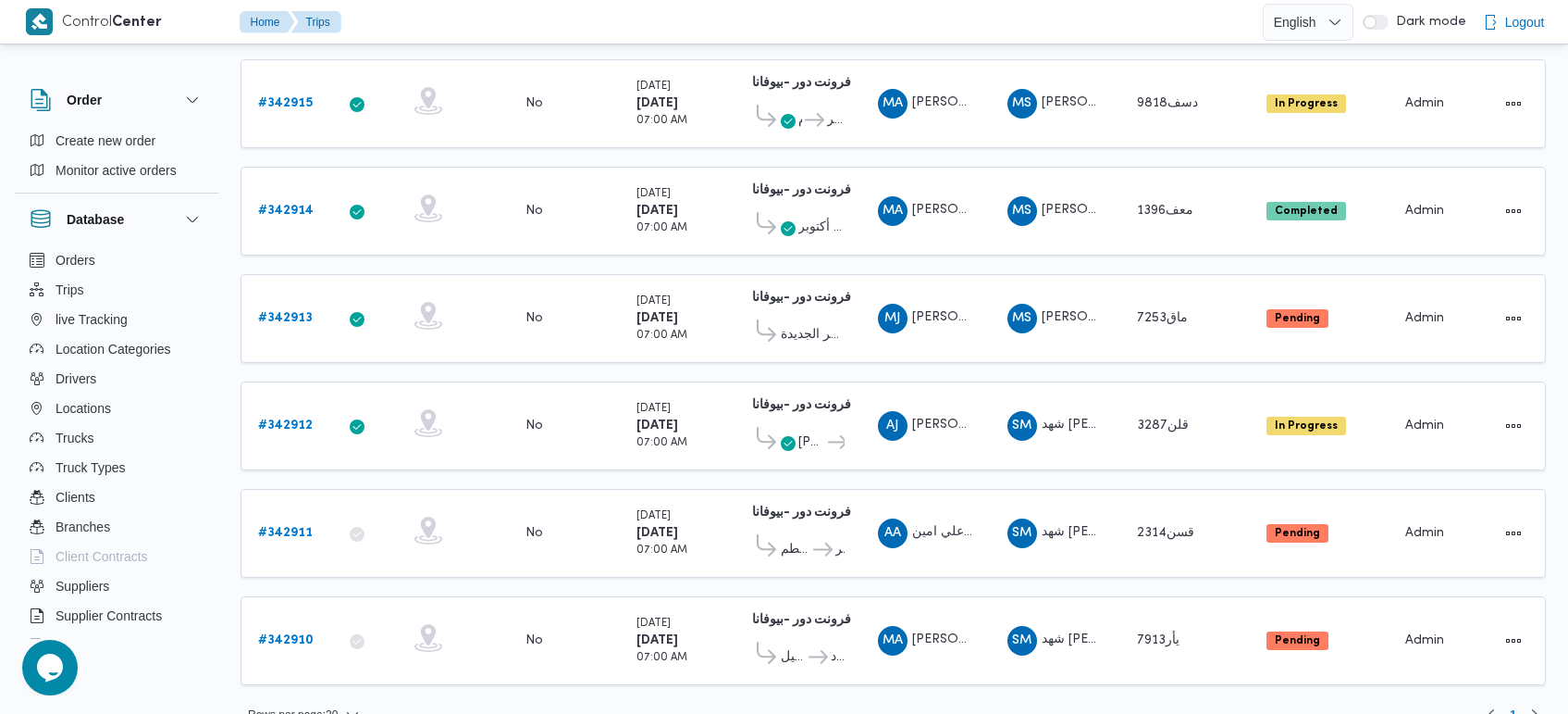
scroll to position [661, 0]
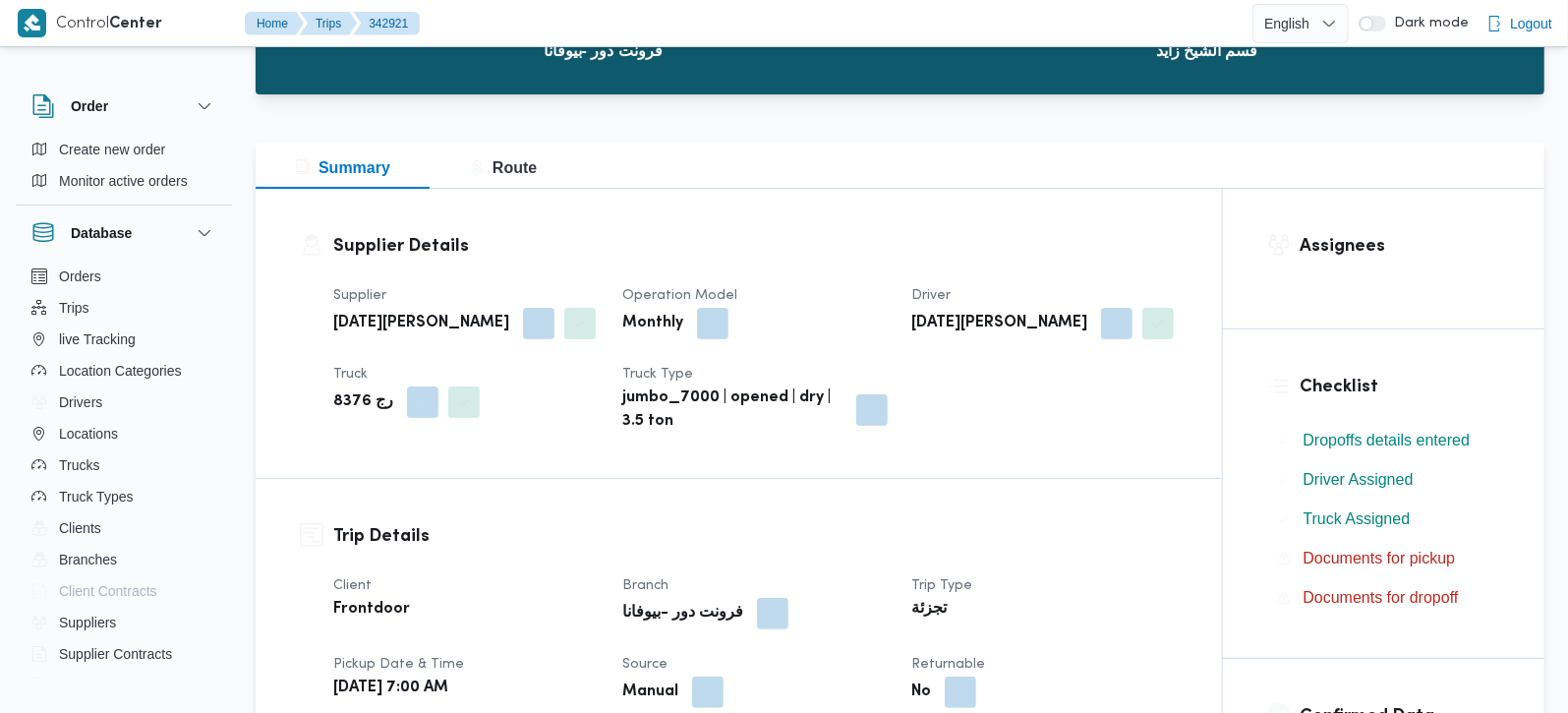
scroll to position [462, 0]
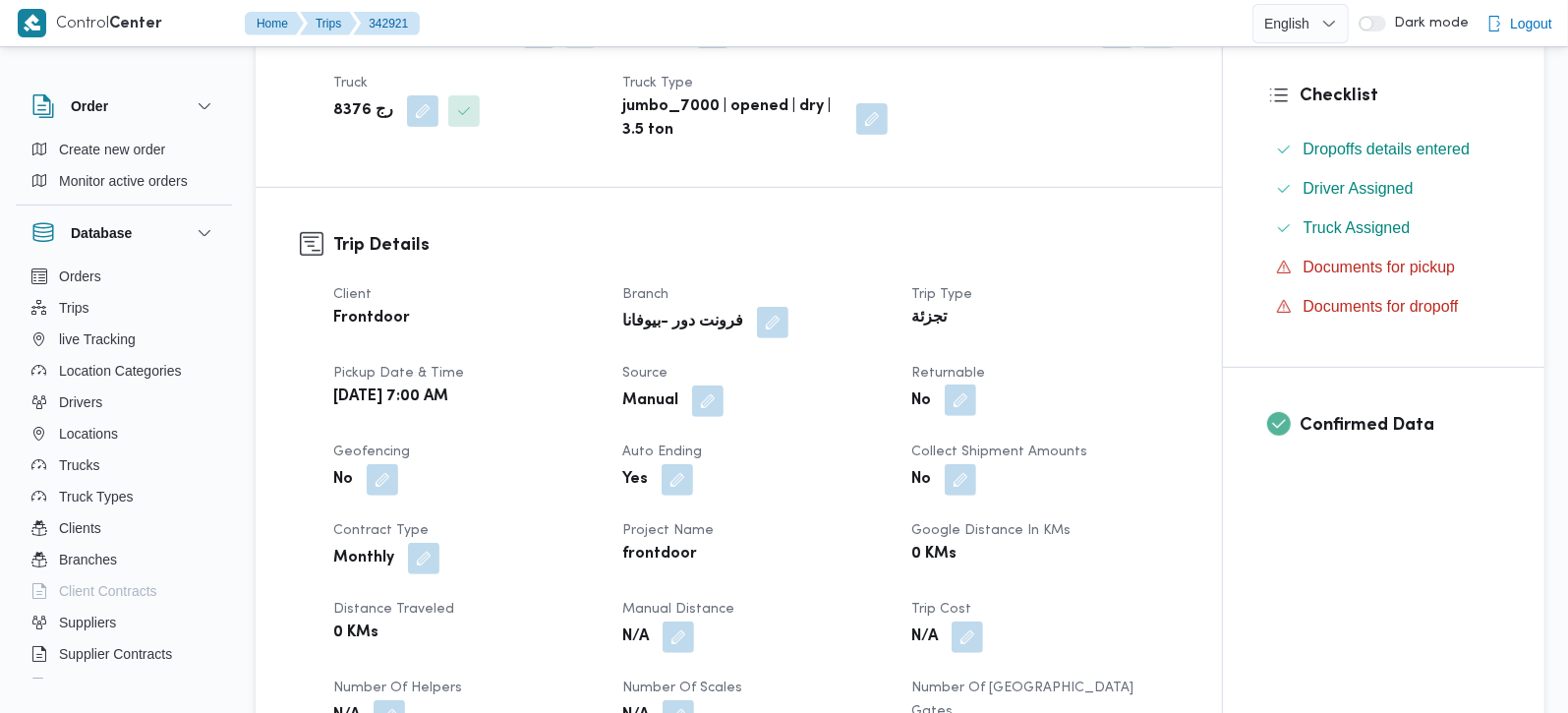
click at [966, 400] on button "button" at bounding box center [961, 400] width 32 height 32
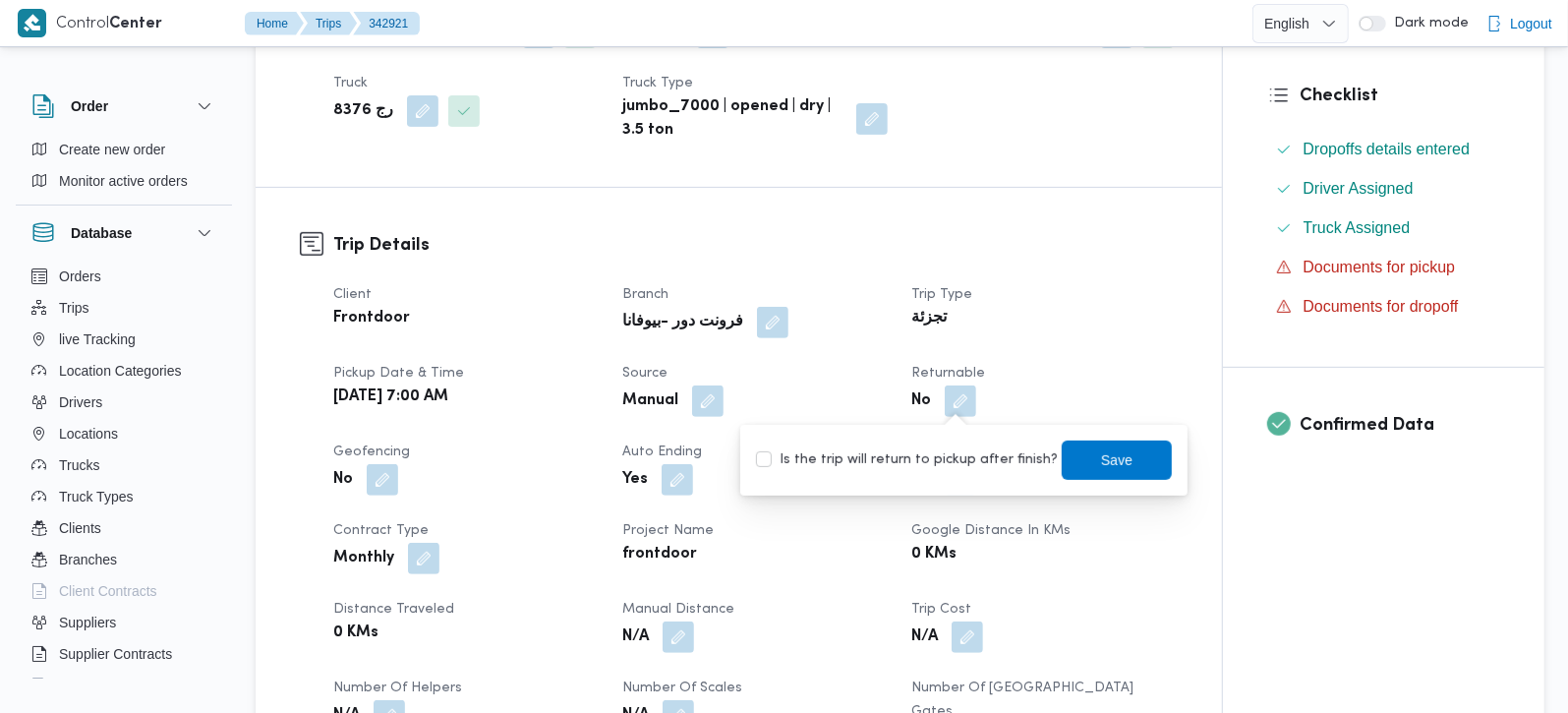
click at [964, 477] on div "Is the trip will return to pickup after finish? Save" at bounding box center [964, 459] width 420 height 43
click at [964, 463] on label "Is the trip will return to pickup after finish?" at bounding box center [907, 460] width 301 height 24
checkbox input "true"
click at [1079, 451] on span "Save" at bounding box center [1117, 458] width 110 height 39
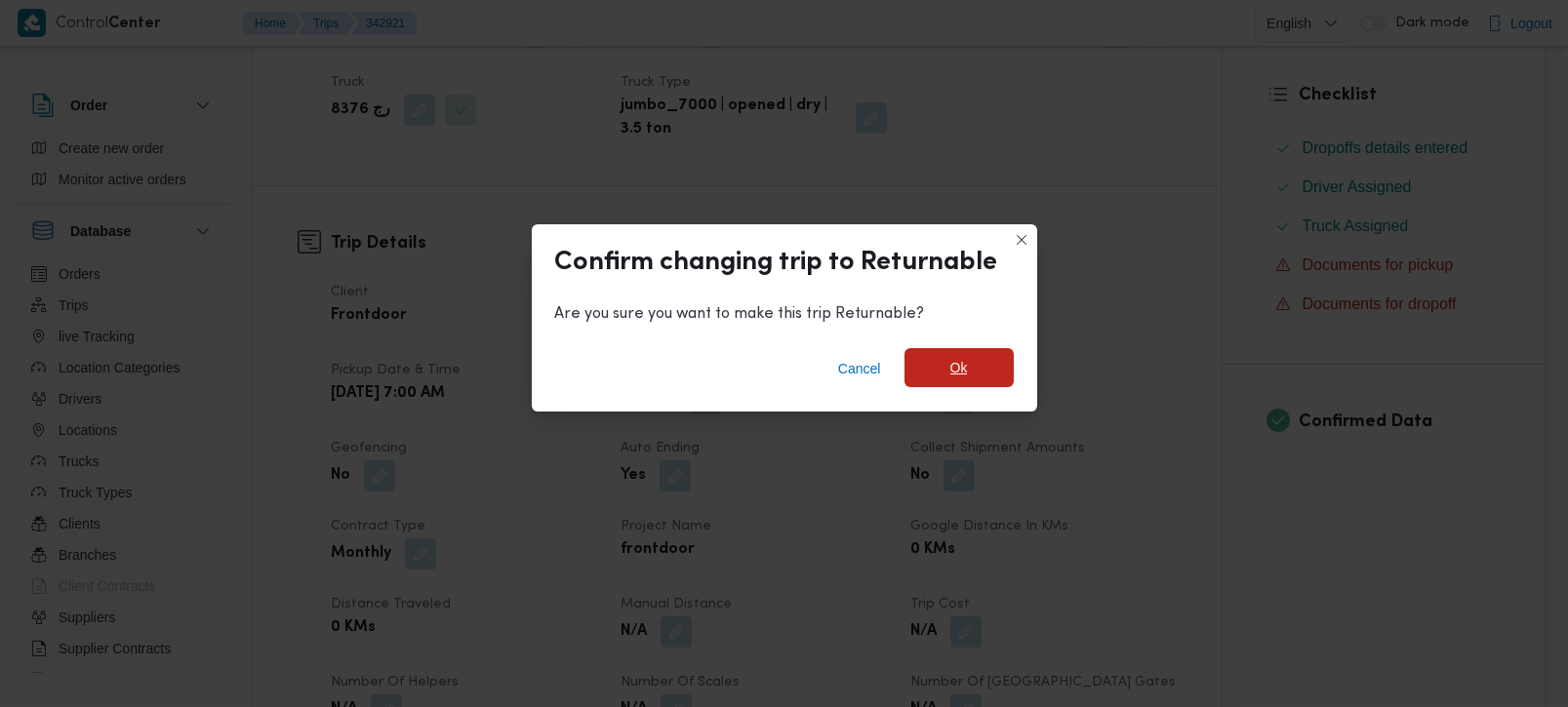
click at [978, 372] on span "Ok" at bounding box center [959, 367] width 109 height 39
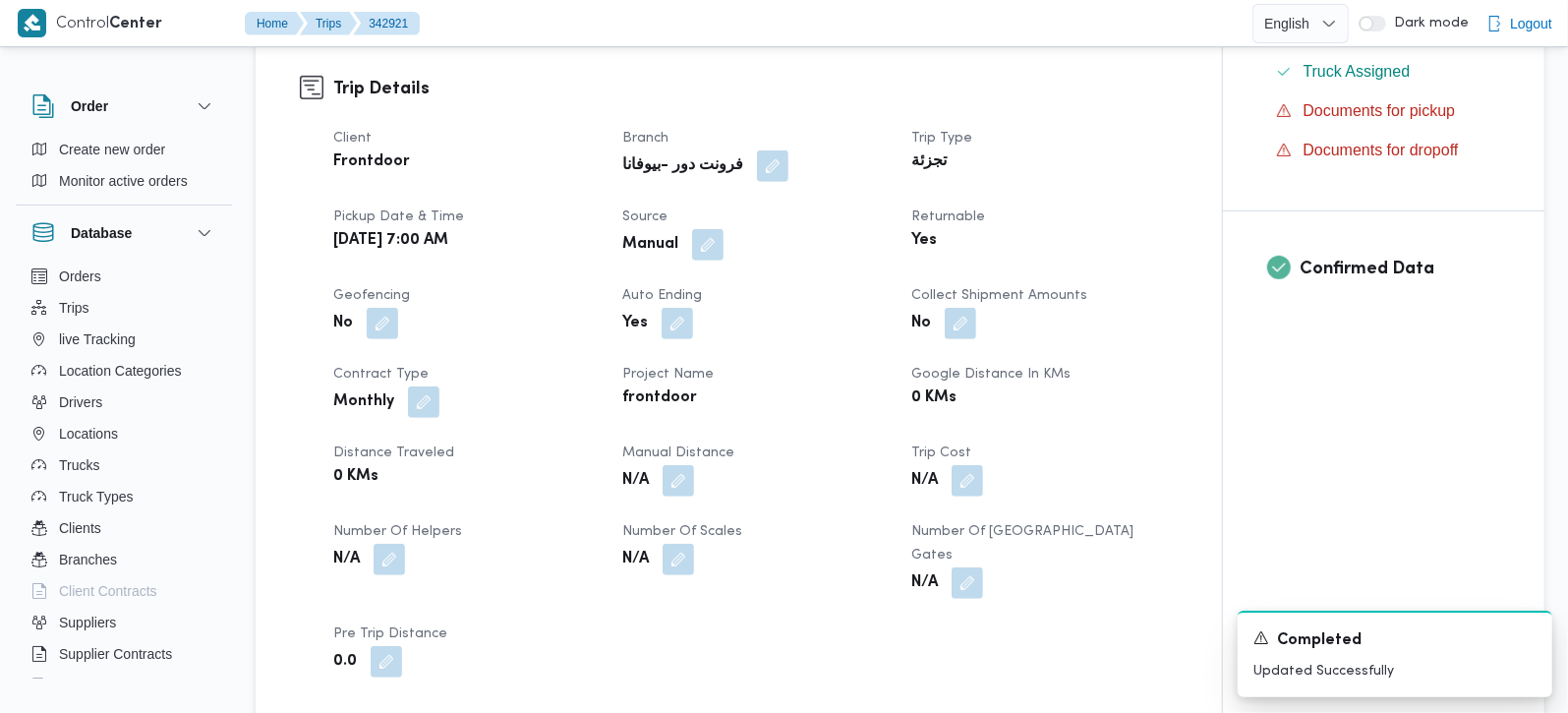
scroll to position [1041, 0]
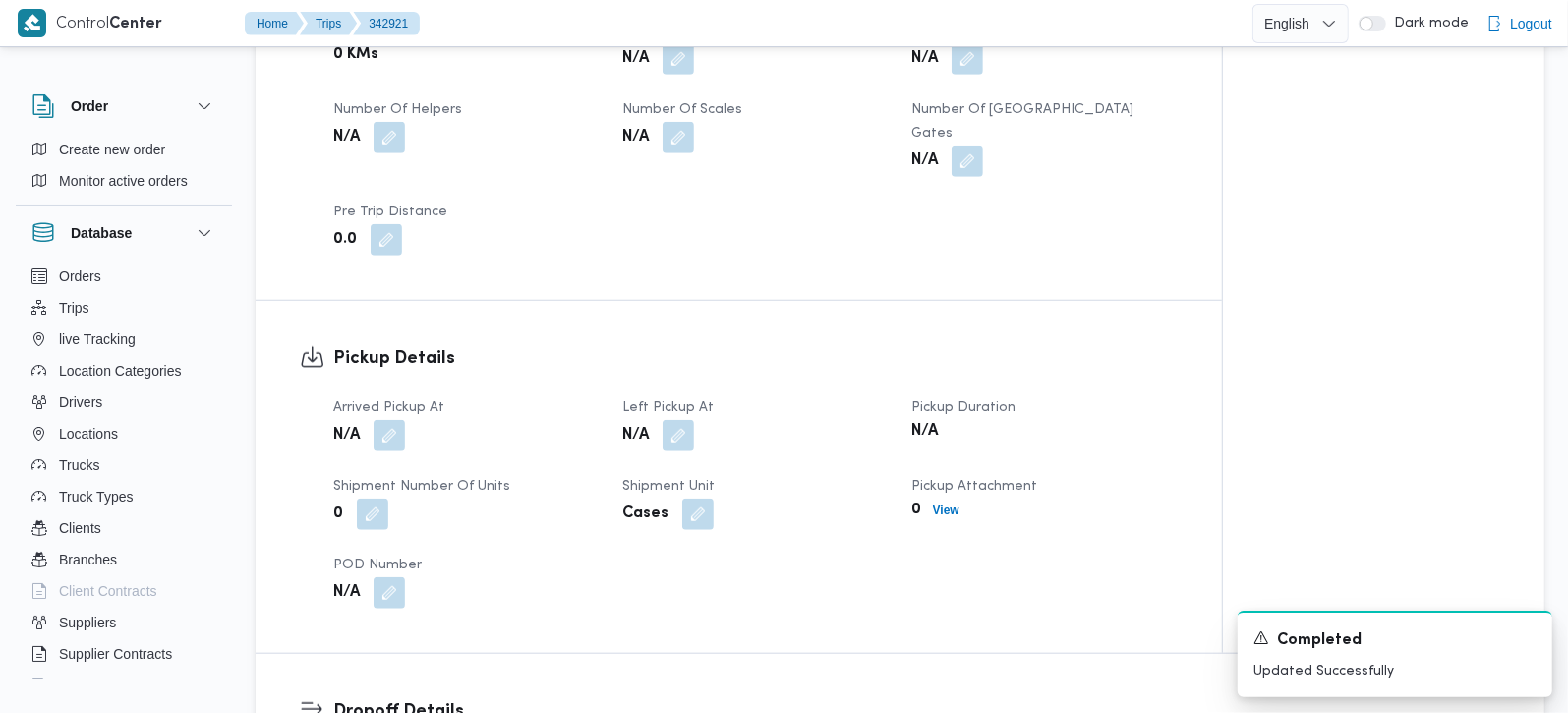
click at [395, 428] on div "N/A" at bounding box center [466, 435] width 269 height 35
click at [389, 419] on button "button" at bounding box center [389, 435] width 32 height 32
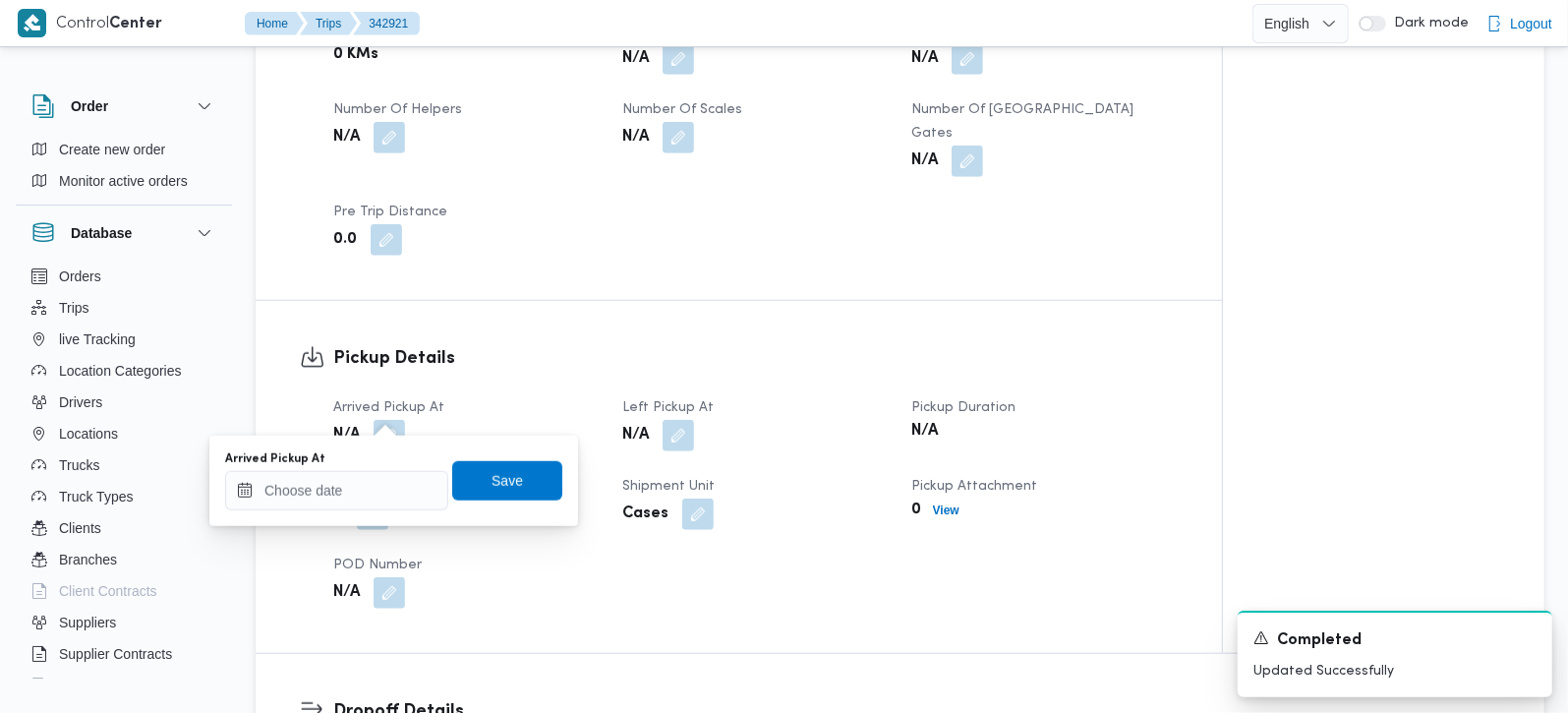
click at [361, 508] on div "Arrived Pickup At Save" at bounding box center [394, 480] width 341 height 63
click at [381, 473] on input "Arrived Pickup At" at bounding box center [337, 490] width 224 height 39
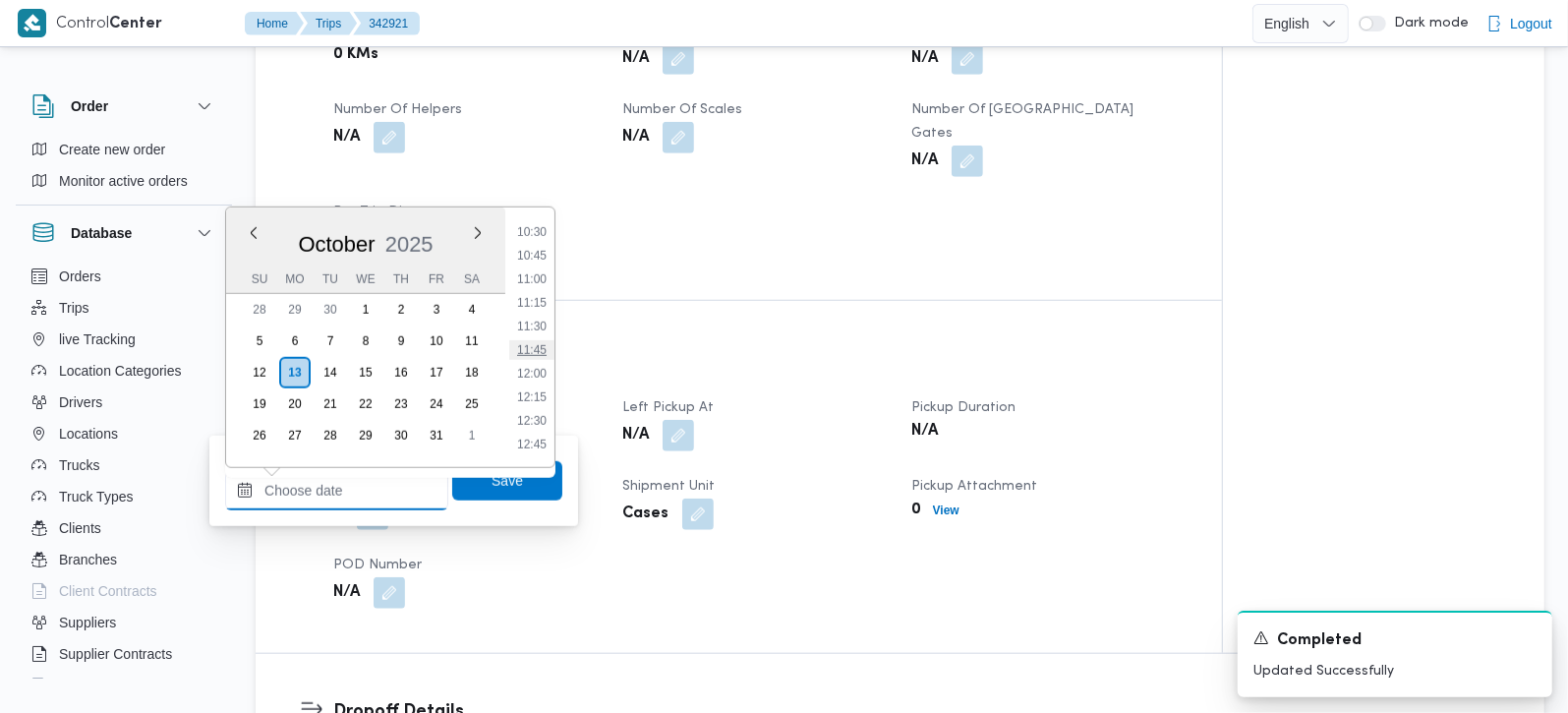
scroll to position [877, 0]
click at [536, 224] on li "09:15" at bounding box center [531, 231] width 45 height 20
type input "13/10/2025 09:15"
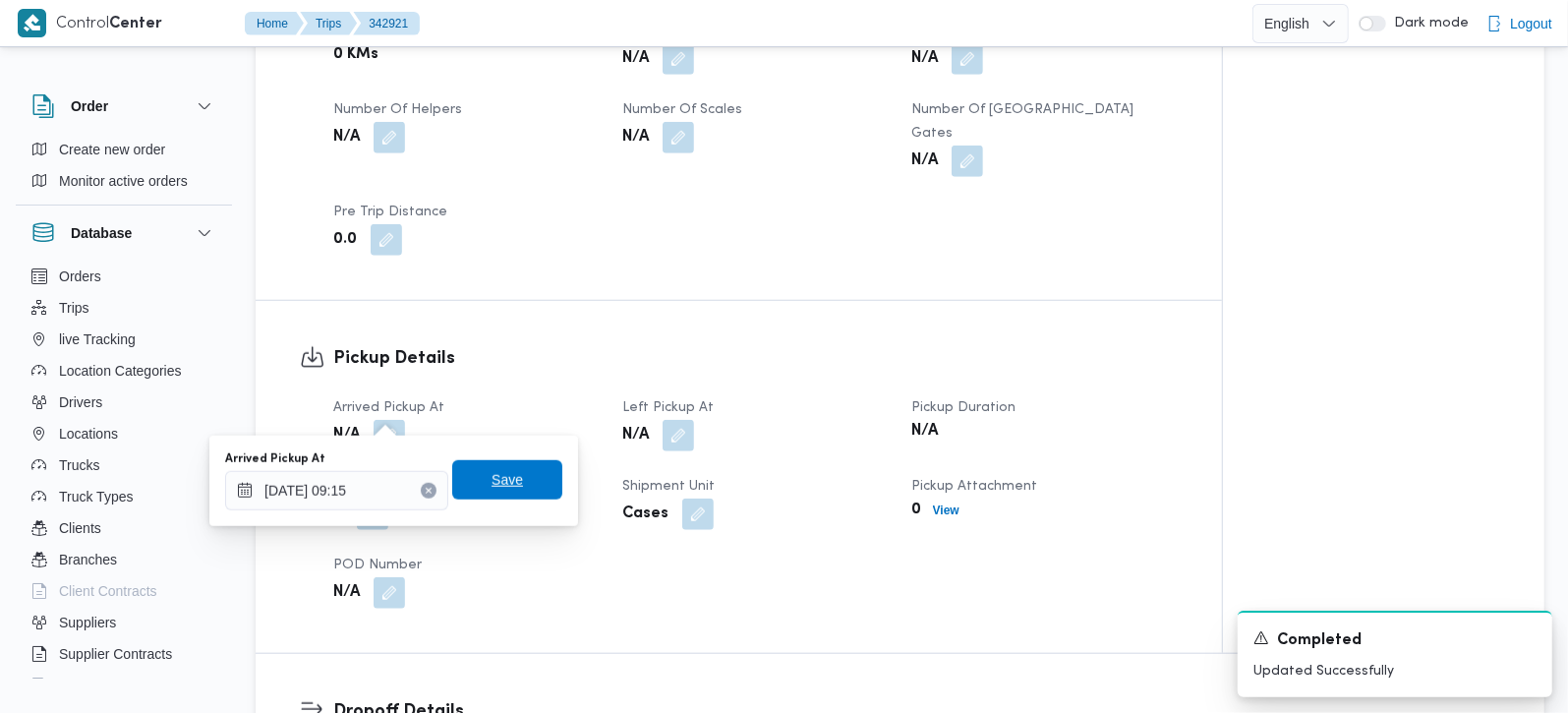
click at [506, 482] on span "Save" at bounding box center [507, 479] width 110 height 39
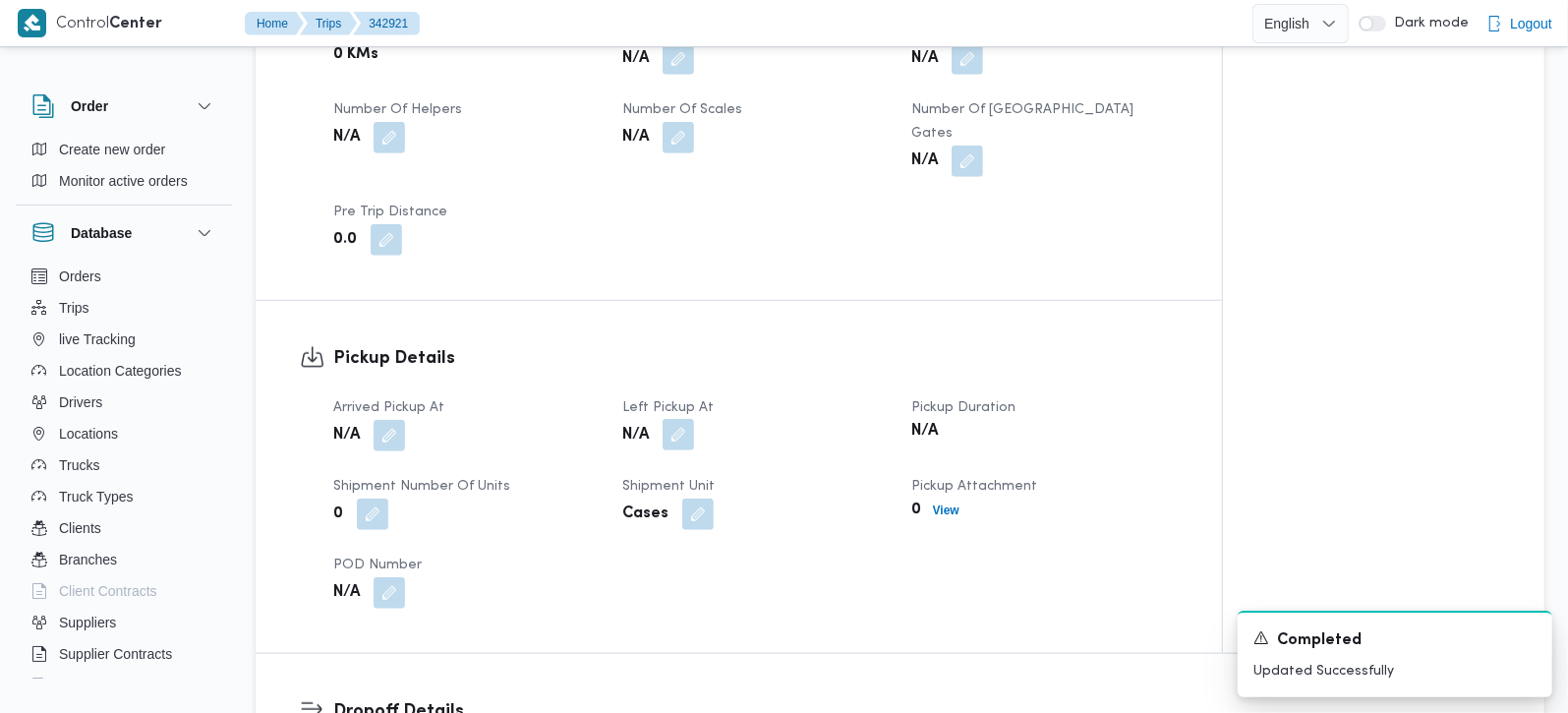
click at [679, 419] on button "button" at bounding box center [679, 435] width 32 height 32
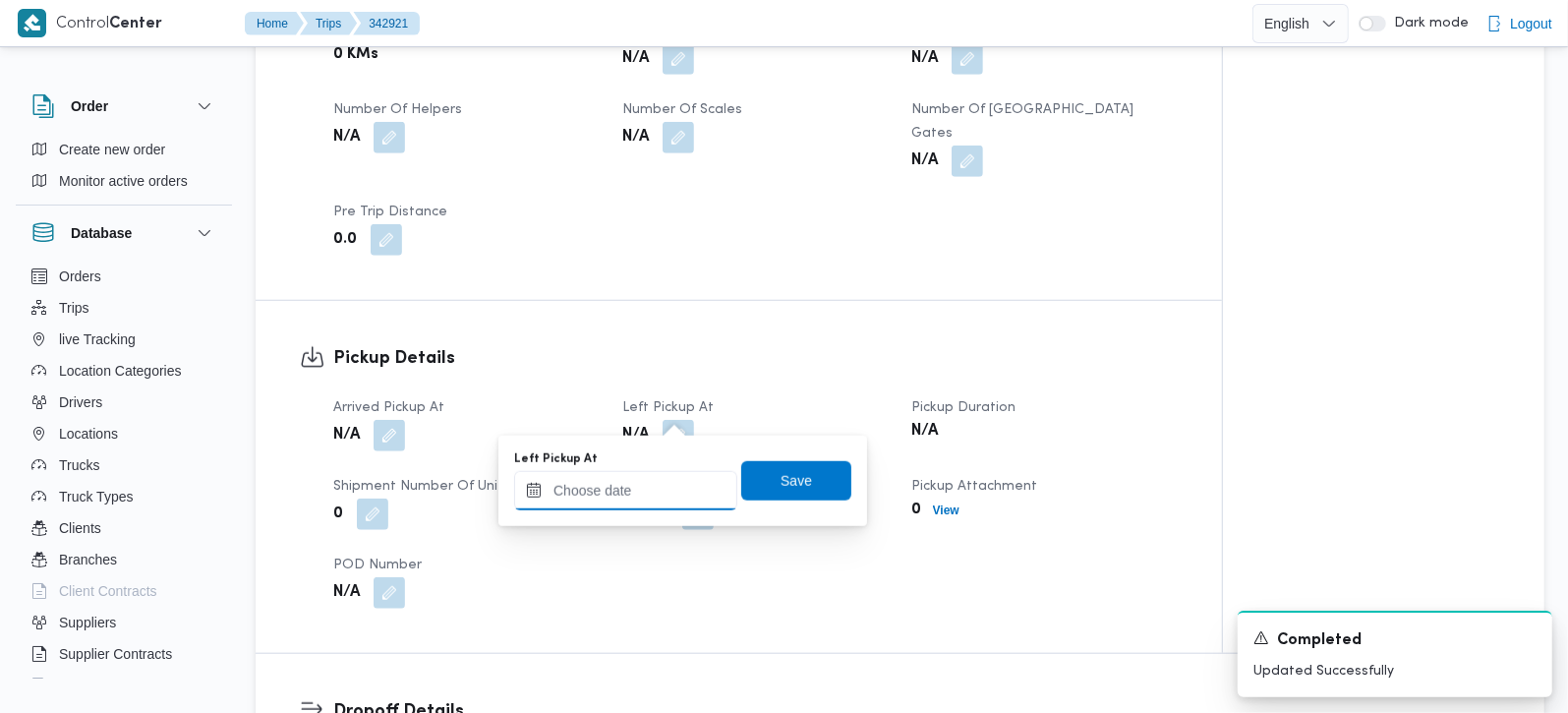
click at [650, 497] on input "Left Pickup At" at bounding box center [626, 490] width 224 height 39
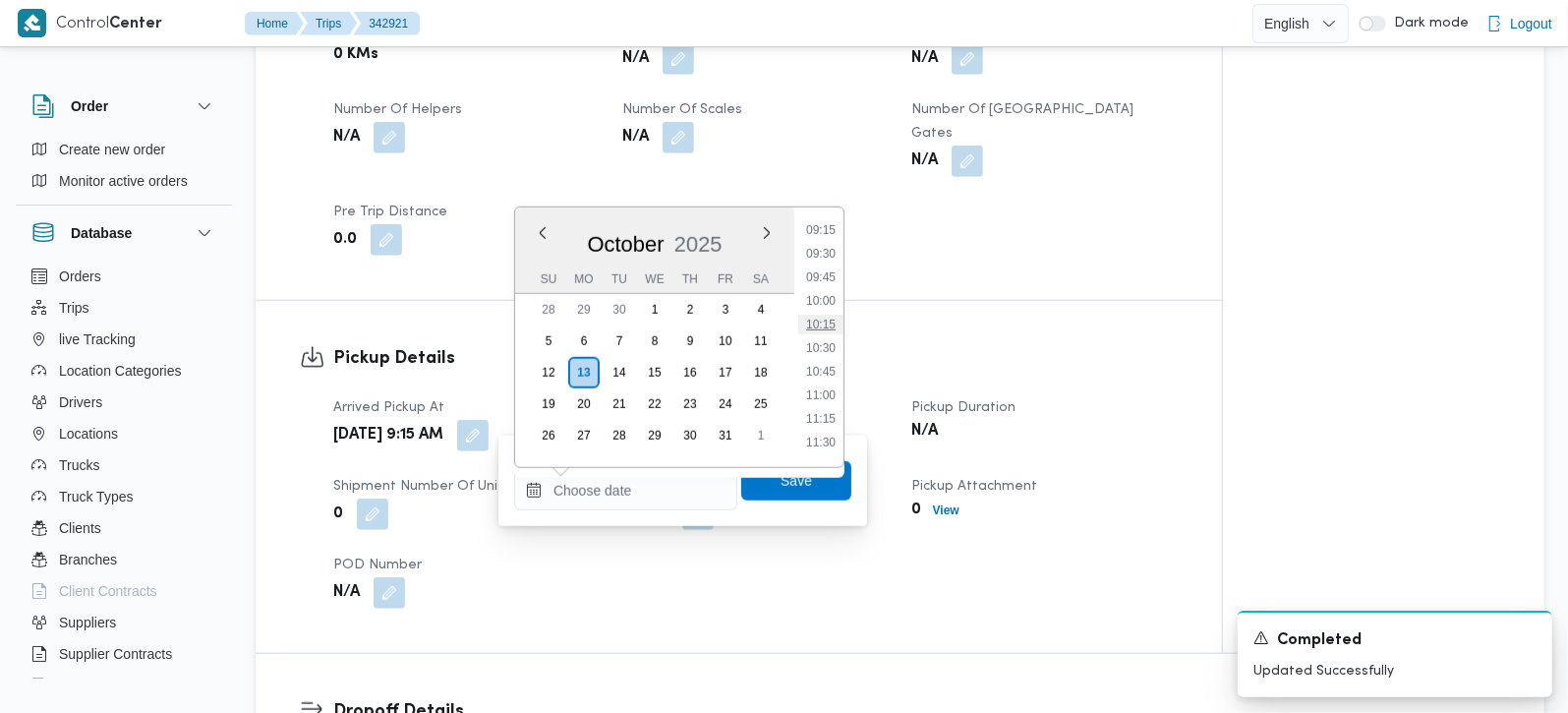
click at [830, 324] on li "10:15" at bounding box center [820, 325] width 45 height 20
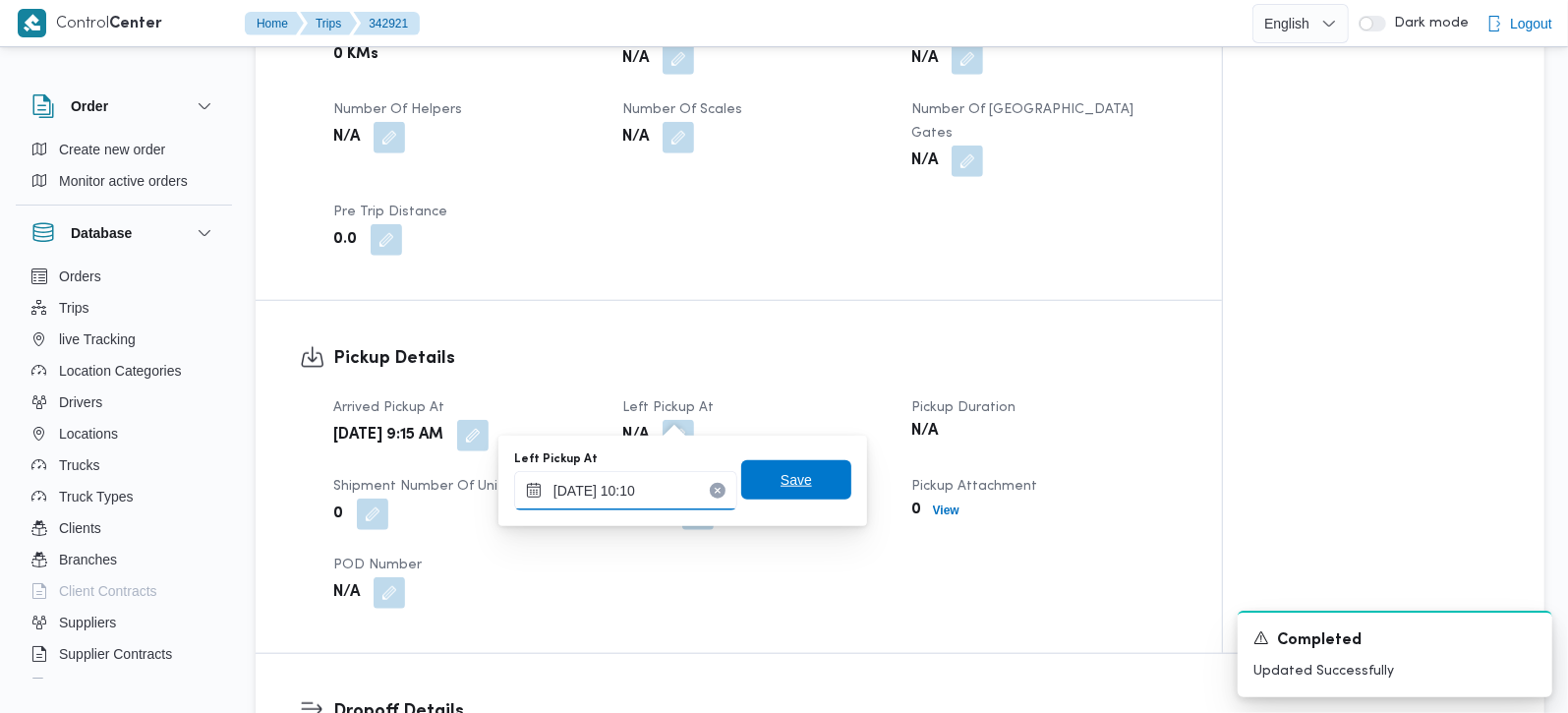
type input "13/10/2025 10:10"
click at [781, 483] on span "Save" at bounding box center [796, 480] width 32 height 24
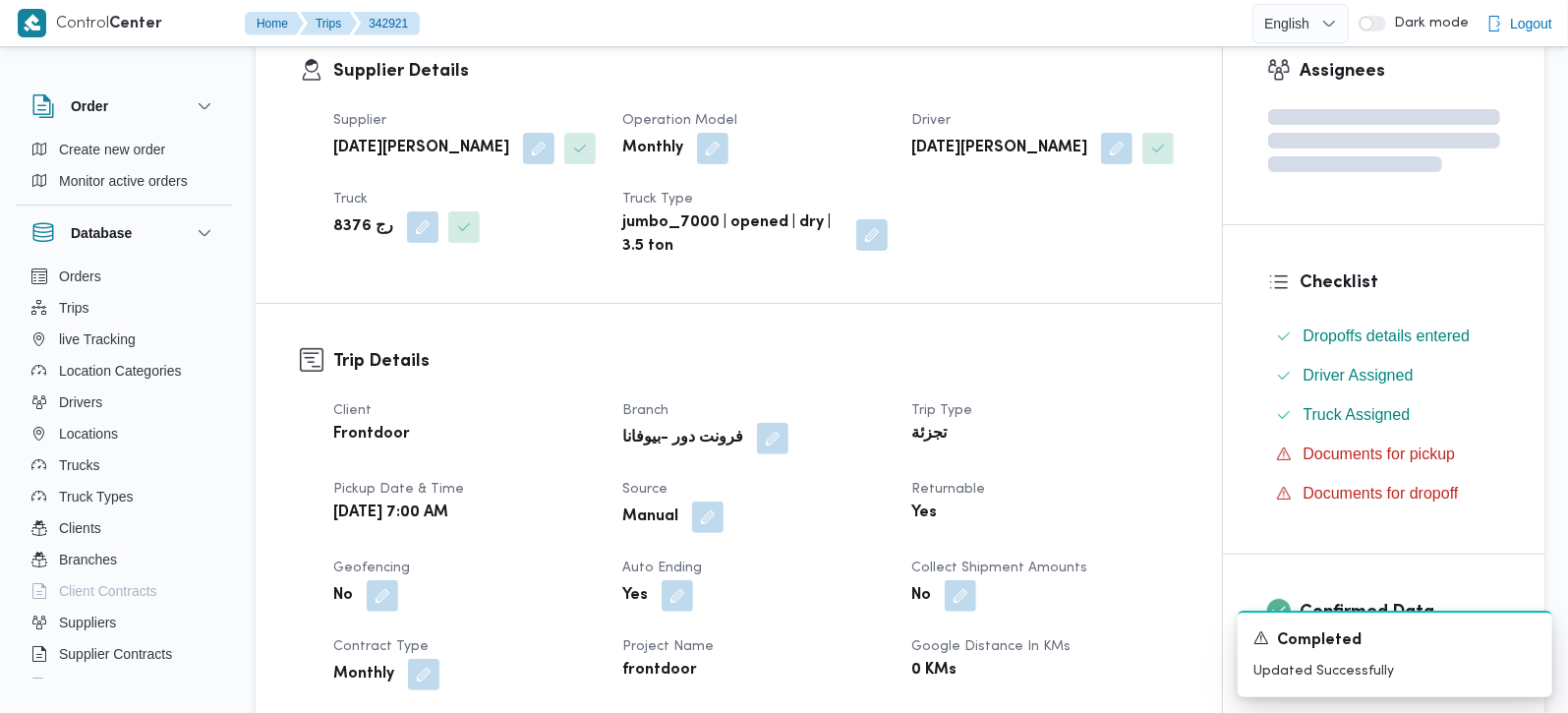
scroll to position [0, 0]
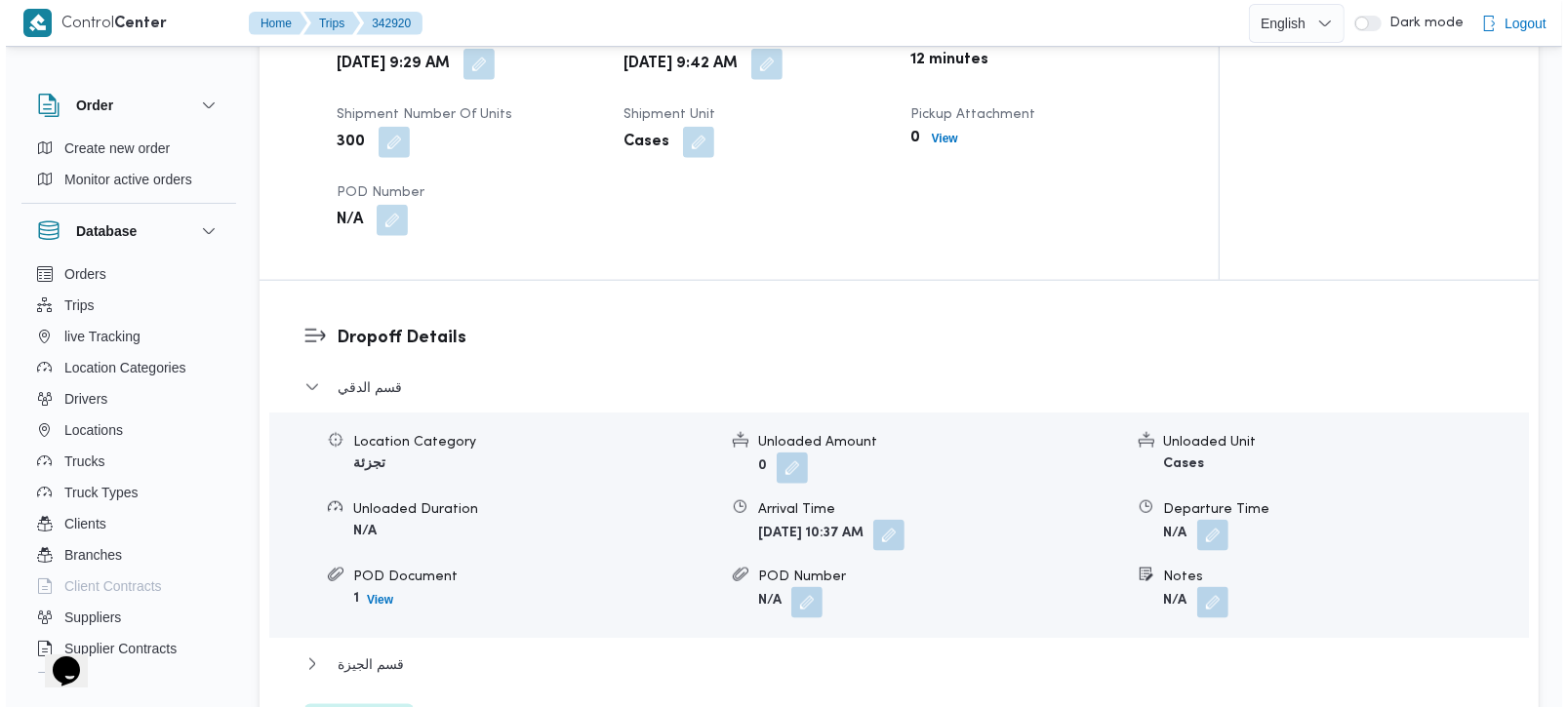
scroll to position [1607, 0]
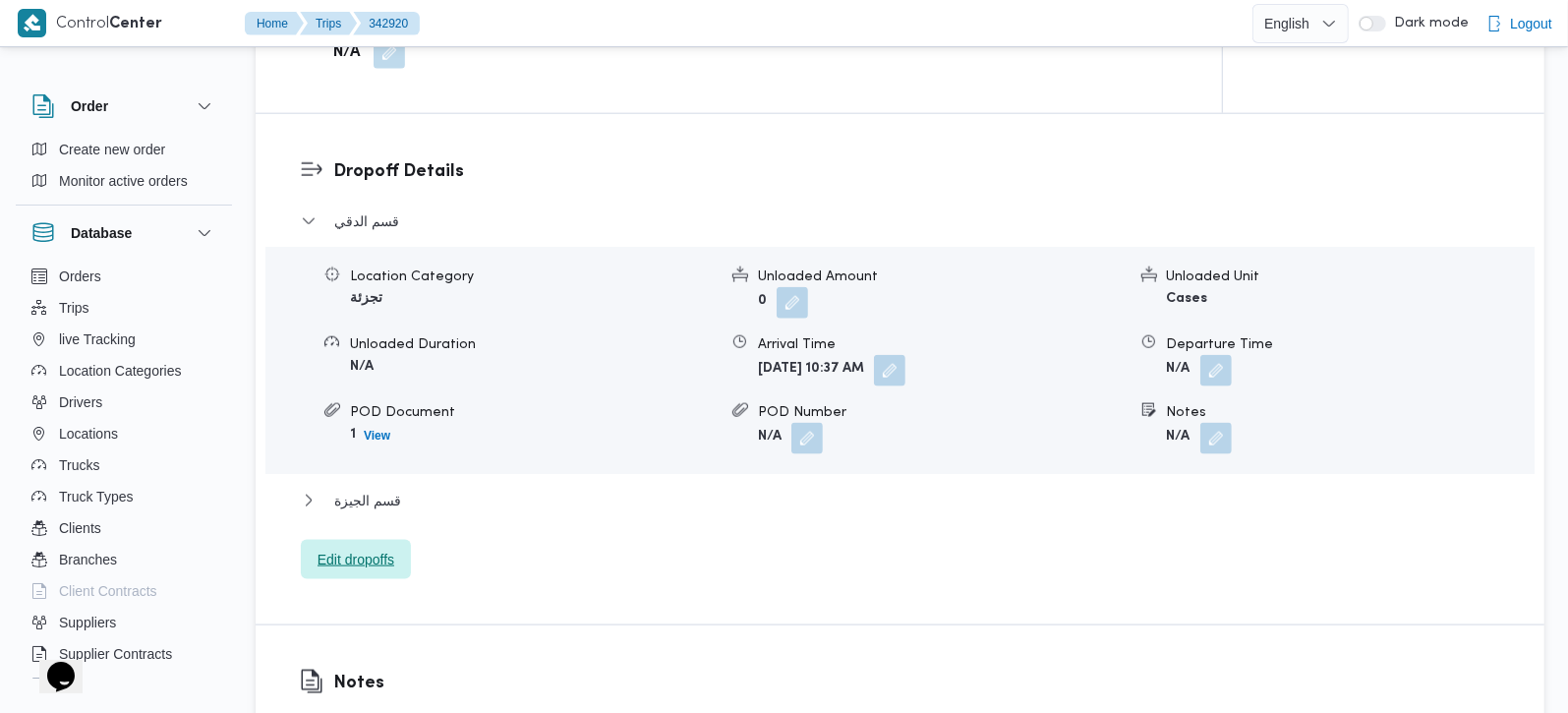
click at [344, 548] on span "Edit dropoffs" at bounding box center [355, 560] width 77 height 24
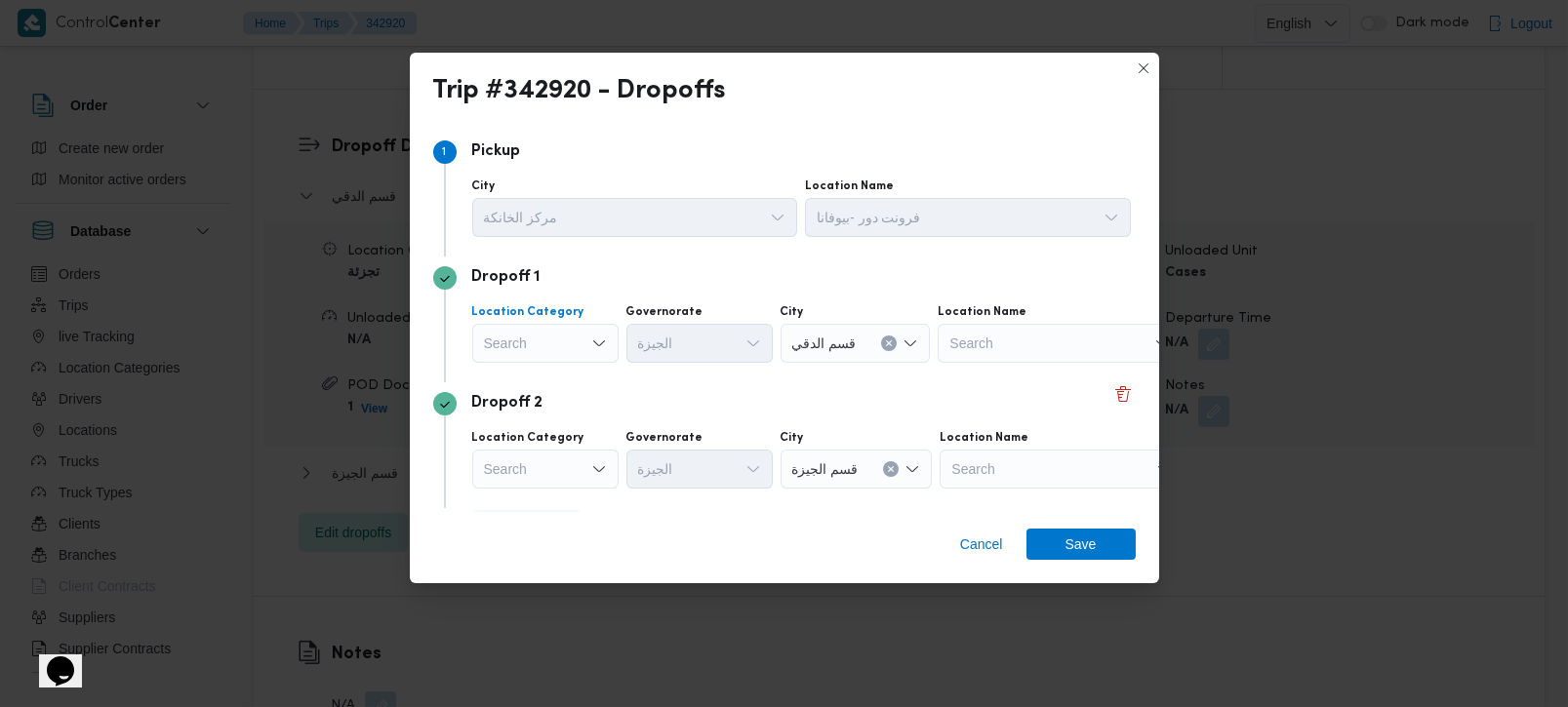
drag, startPoint x: 575, startPoint y: 336, endPoint x: 565, endPoint y: 353, distance: 19.7
click at [575, 336] on div "Search" at bounding box center [546, 343] width 147 height 39
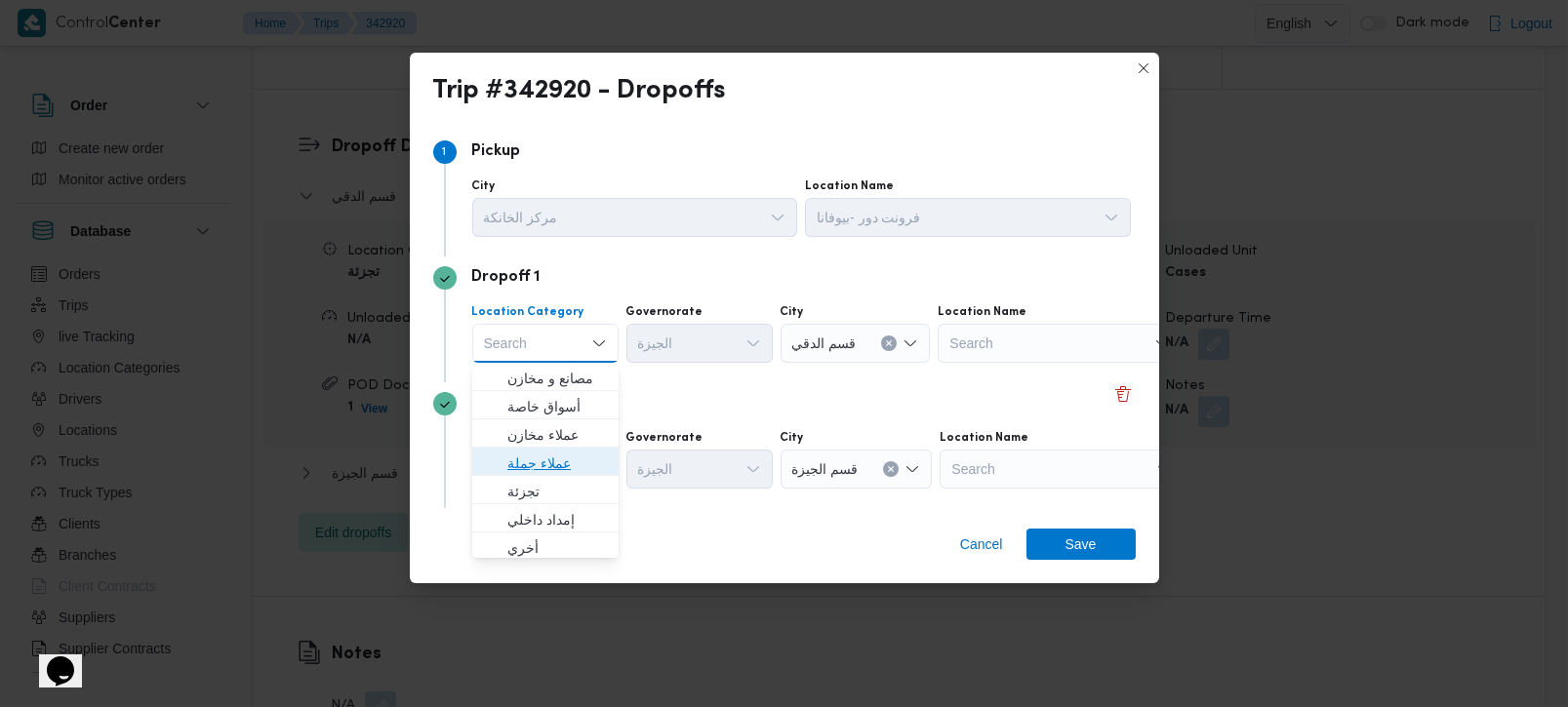
click at [537, 473] on span "عملاء جملة" at bounding box center [557, 463] width 99 height 24
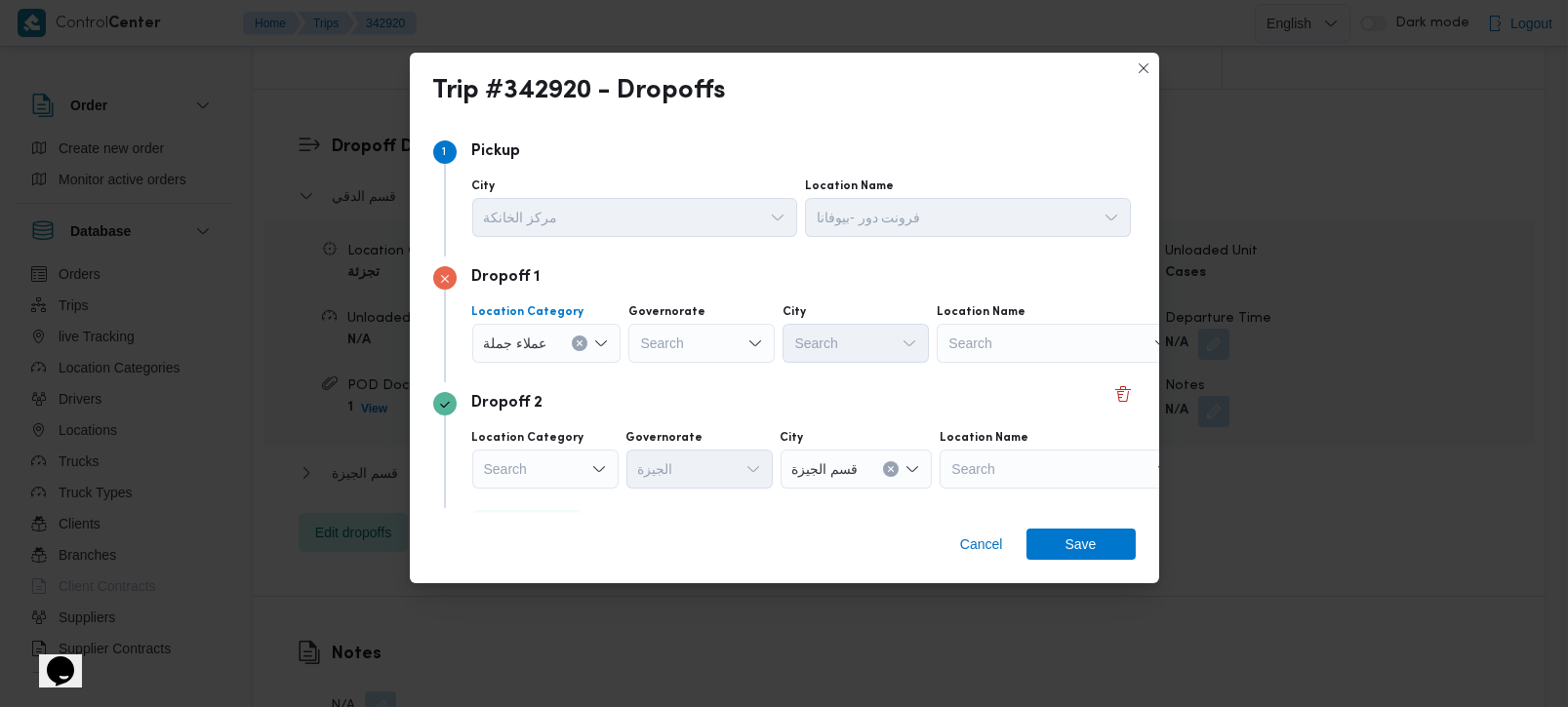
click at [580, 341] on icon "Clear input" at bounding box center [579, 344] width 8 height 8
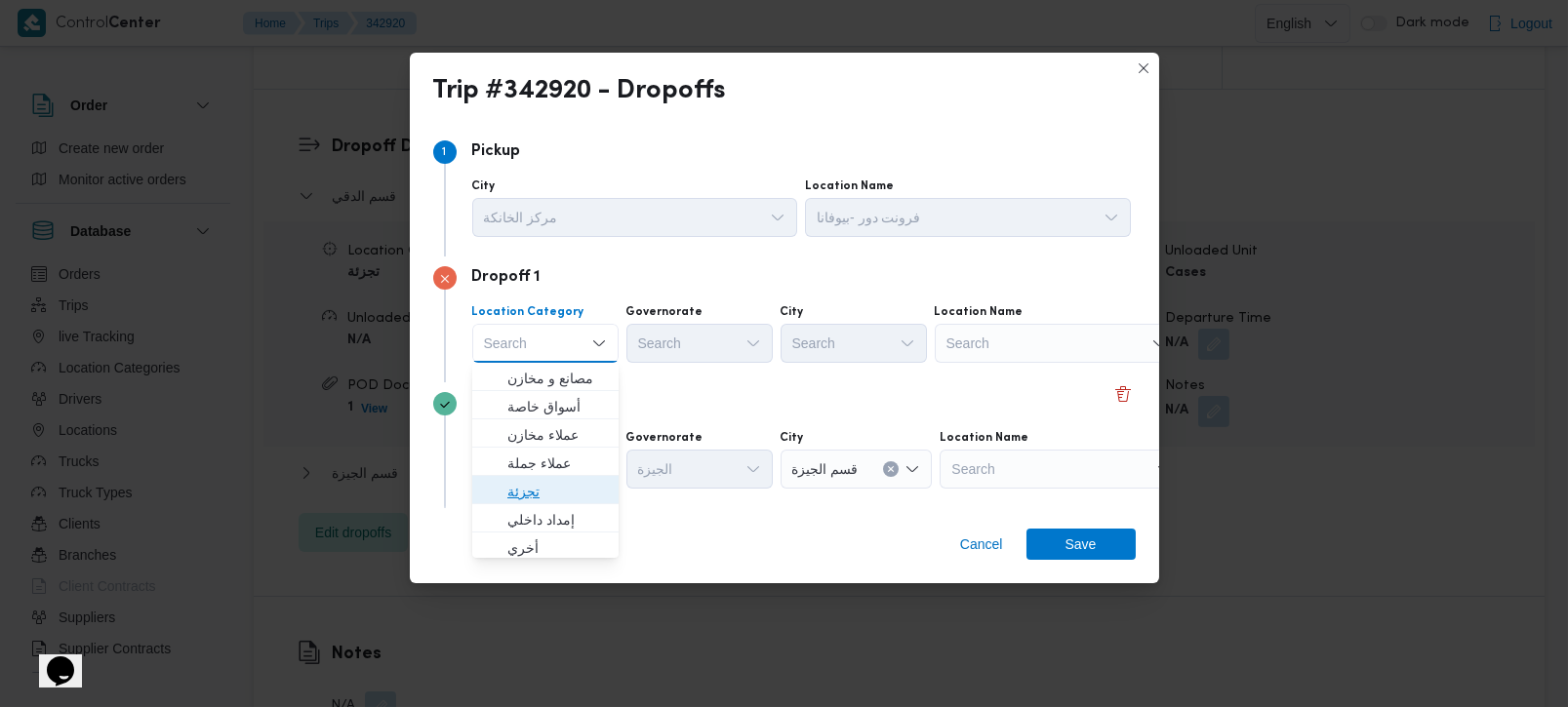
click at [523, 492] on span "تجزئة" at bounding box center [557, 492] width 99 height 24
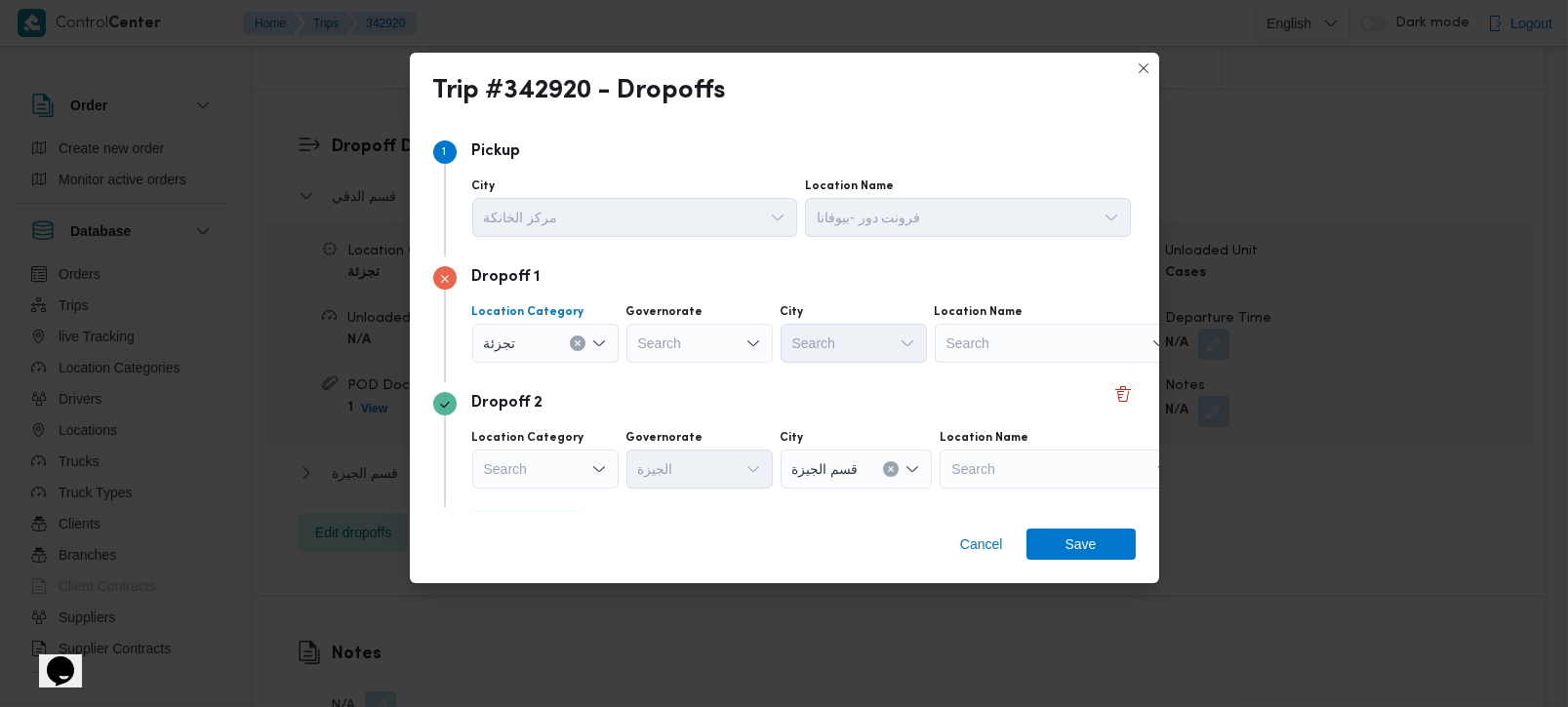
click at [668, 342] on div "Search" at bounding box center [699, 343] width 147 height 39
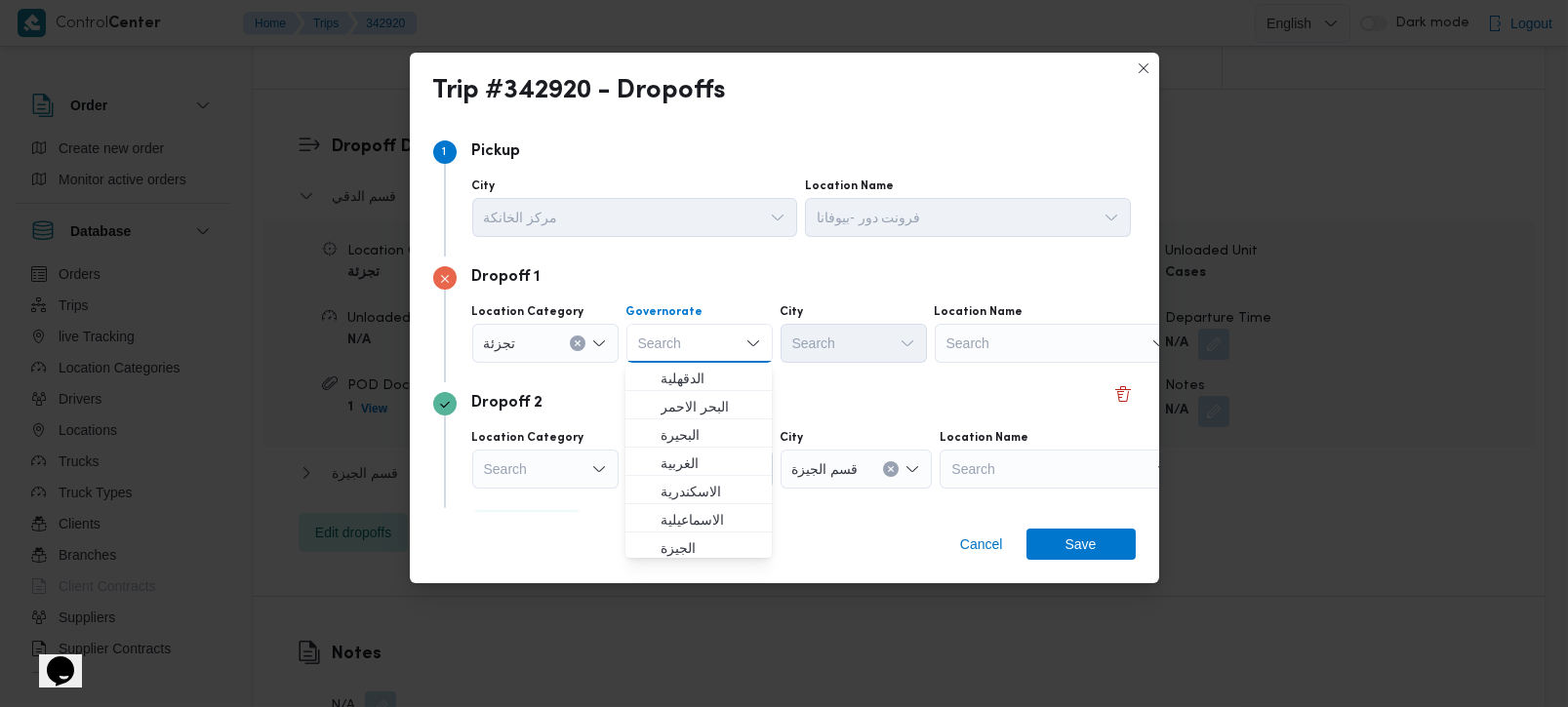
scroll to position [114, 0]
click at [696, 545] on span "القاهرة" at bounding box center [710, 548] width 99 height 24
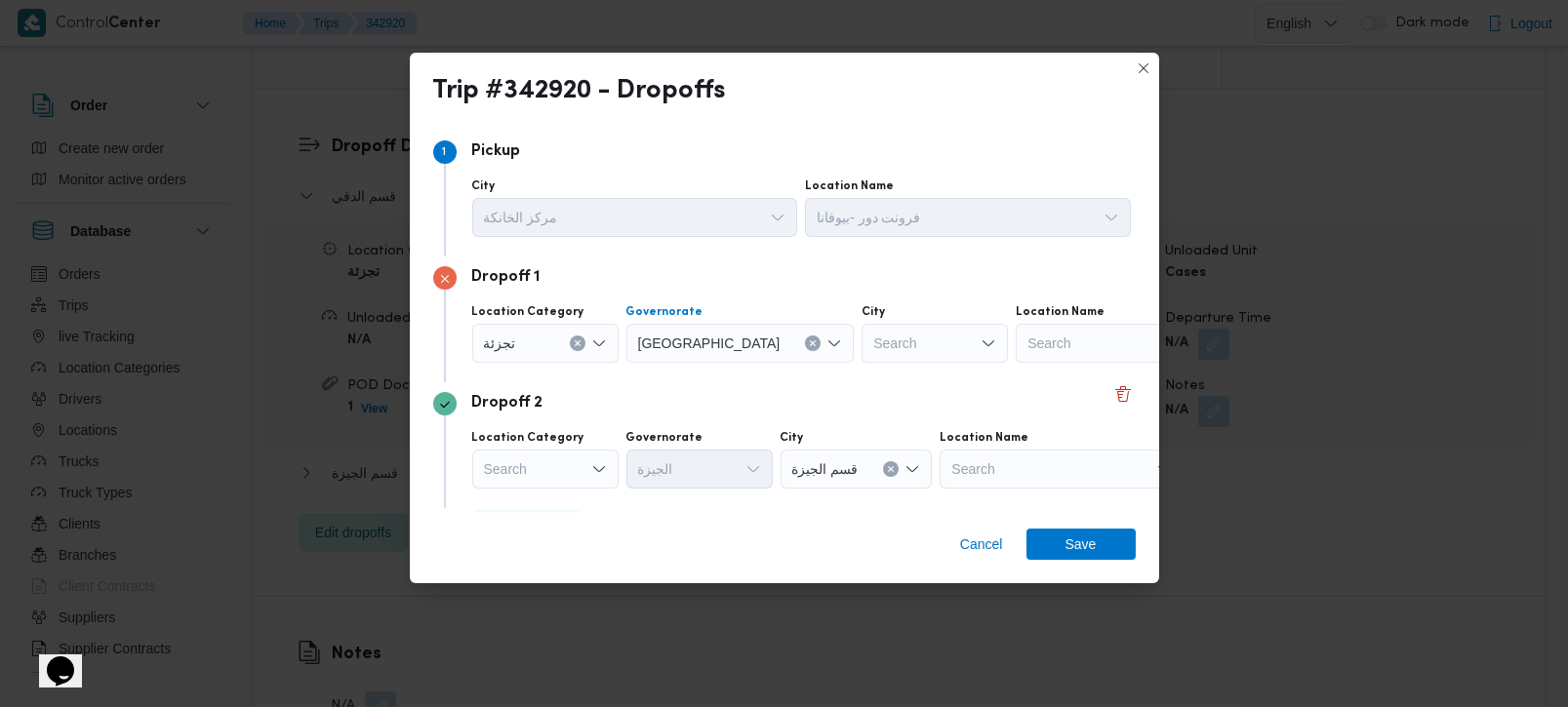
click at [862, 346] on div "Search" at bounding box center [935, 343] width 147 height 39
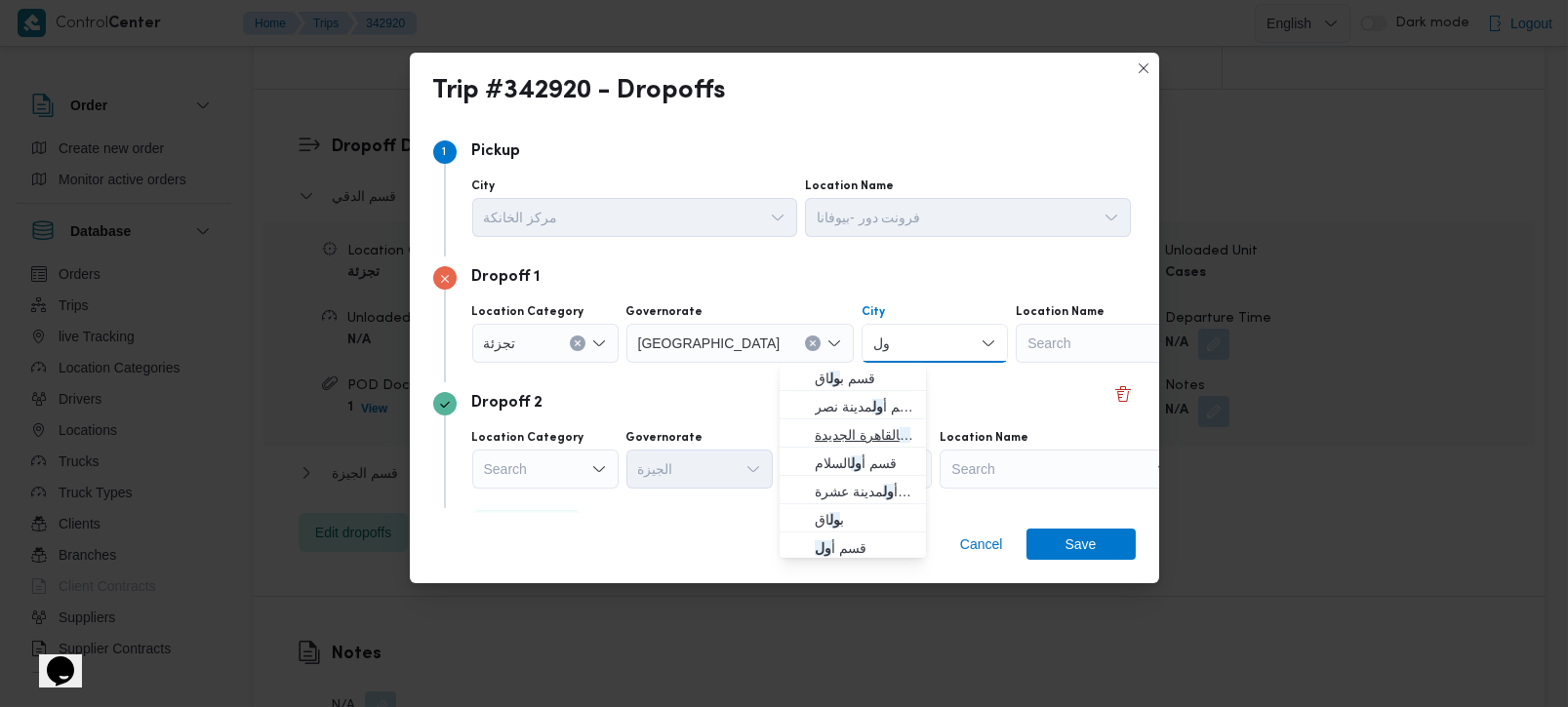
type input "ول"
click at [875, 432] on span "قسم أ ول القاهرة الجديدة" at bounding box center [865, 436] width 99 height 24
type input "ثان"
click at [868, 380] on span "قسم ثان القاهرة الجديدة" at bounding box center [865, 378] width 99 height 24
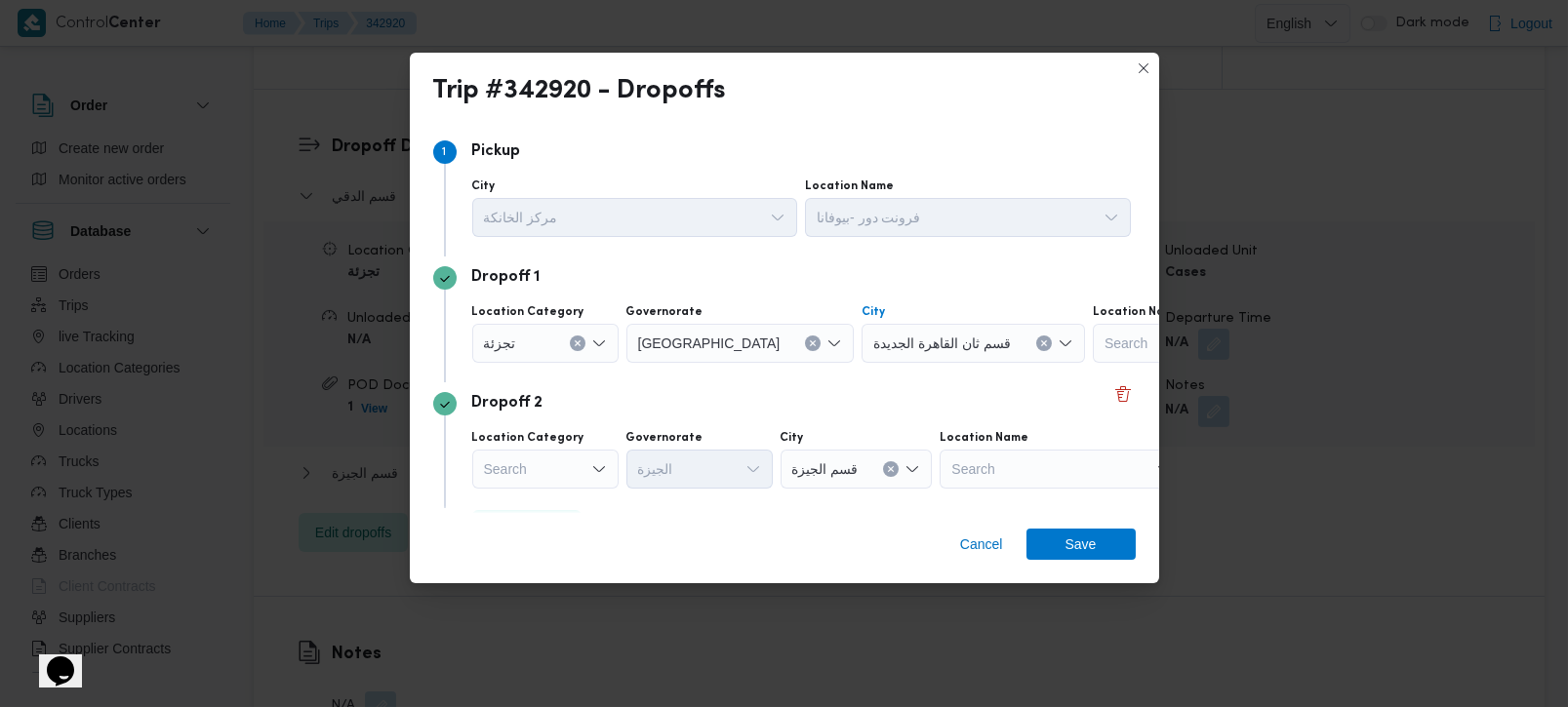
click at [850, 399] on div "Dropoff 2" at bounding box center [784, 404] width 702 height 24
click at [565, 460] on div "Search" at bounding box center [546, 468] width 147 height 39
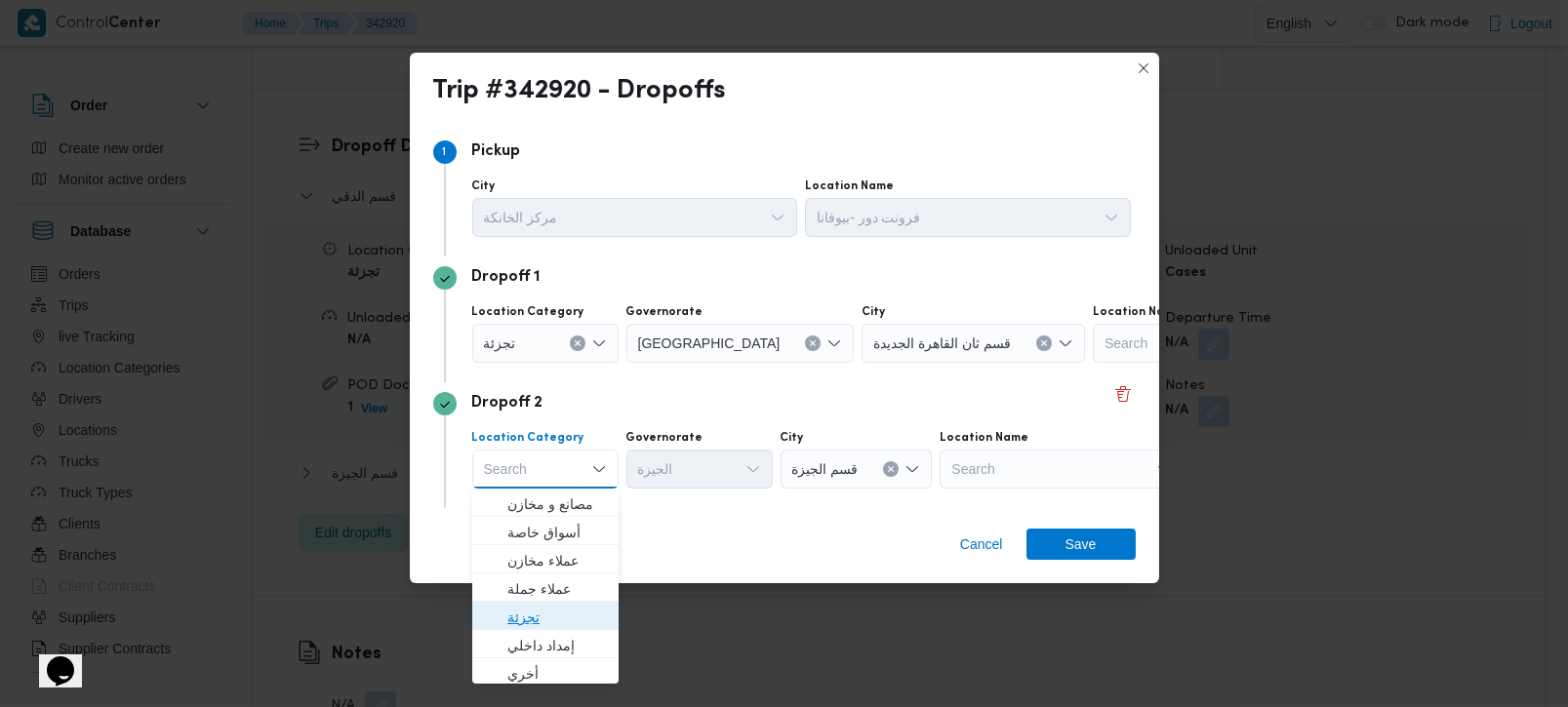
click at [529, 613] on span "تجزئة" at bounding box center [557, 618] width 99 height 24
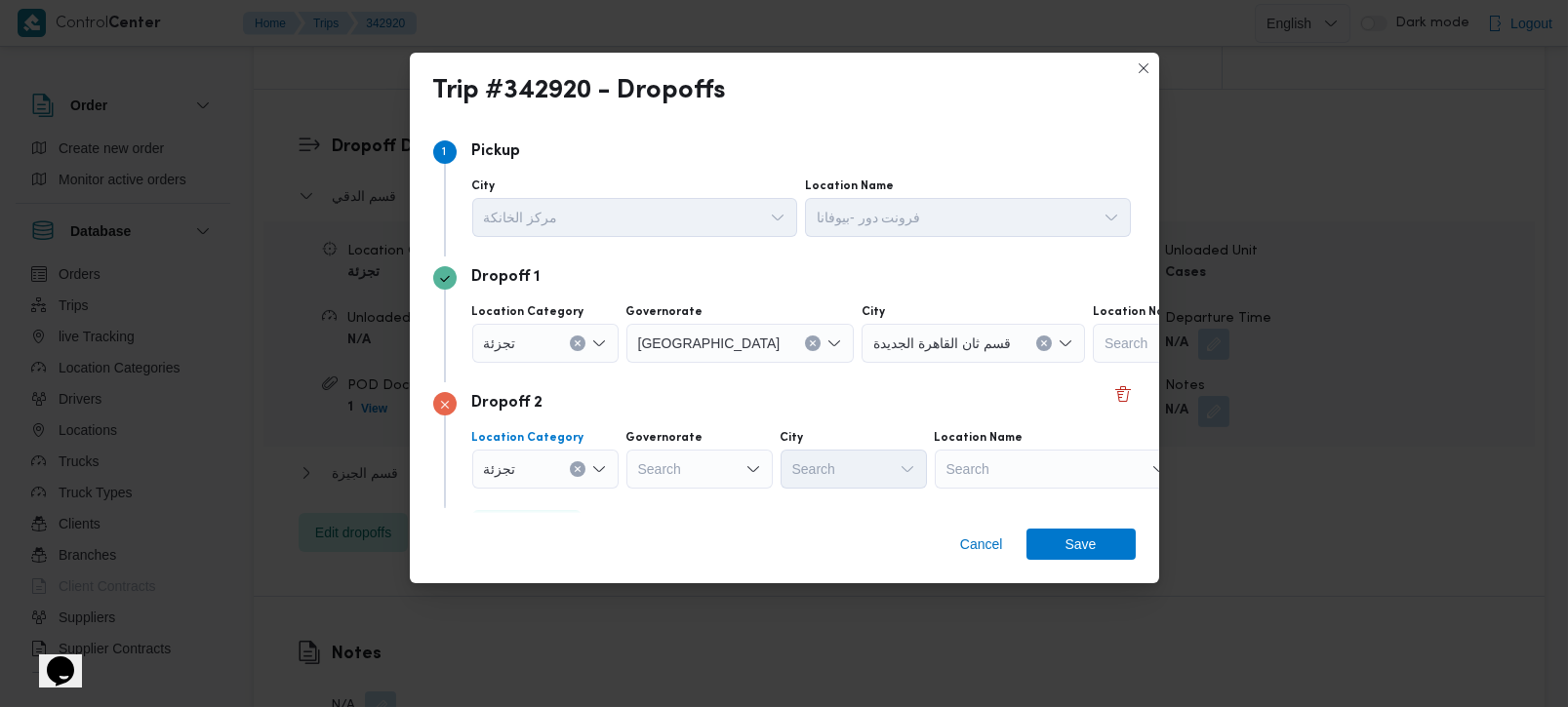
click at [656, 455] on div "Search" at bounding box center [699, 468] width 147 height 39
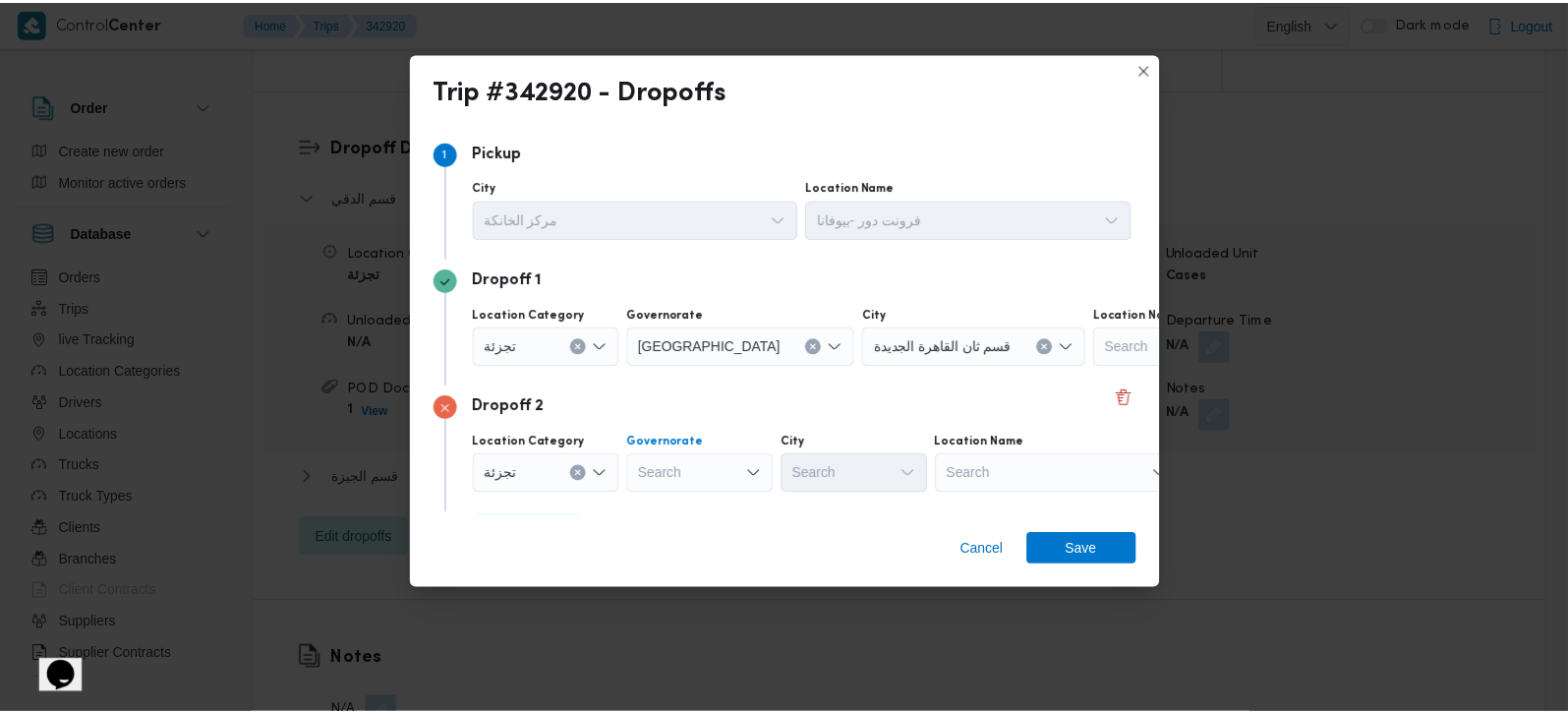
scroll to position [53, 0]
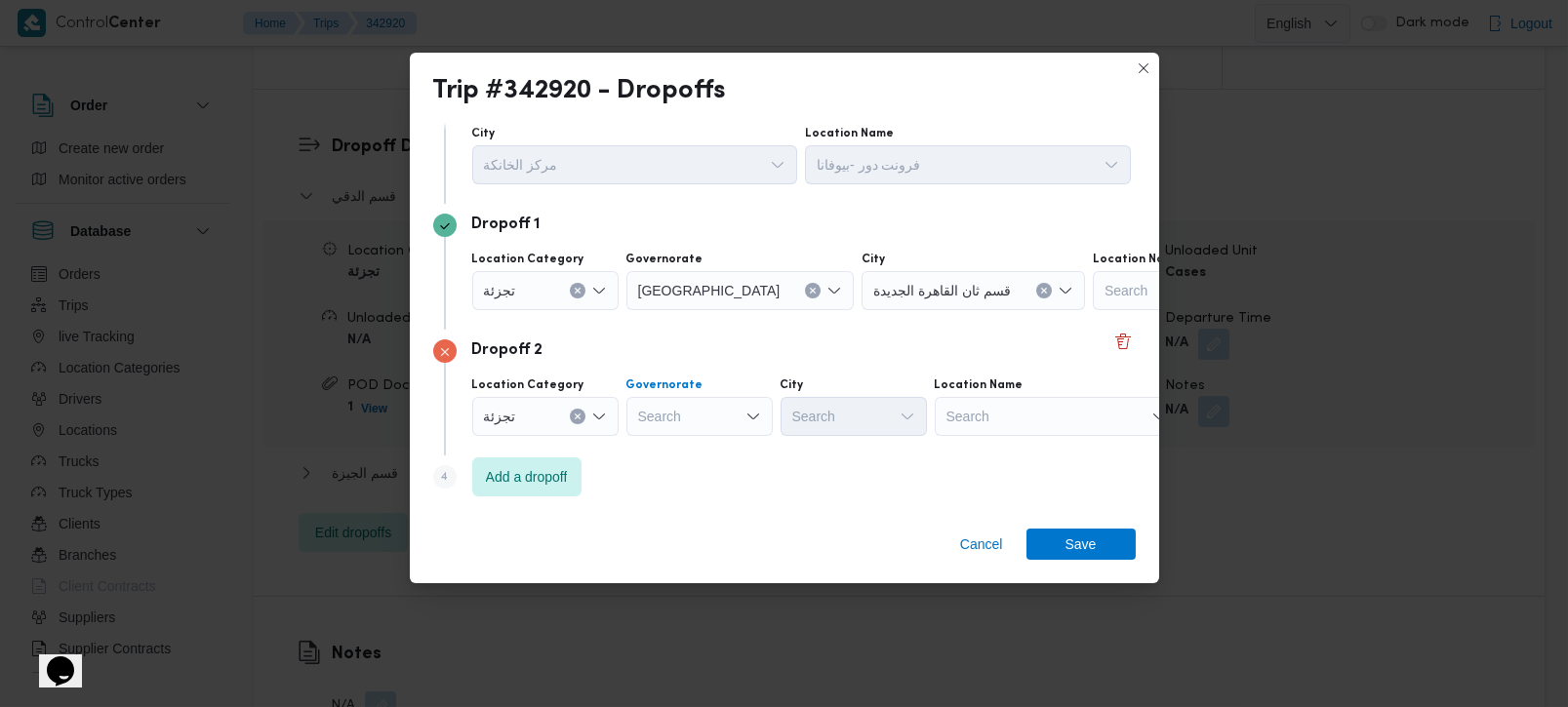
click at [730, 415] on div "Search Combo box. Selected. Combo box input. Search. Type some text or, to disp…" at bounding box center [699, 416] width 147 height 39
type input "رة"
click at [703, 492] on span "القاه رة" at bounding box center [698, 480] width 131 height 32
click at [862, 430] on div "Search" at bounding box center [935, 416] width 147 height 39
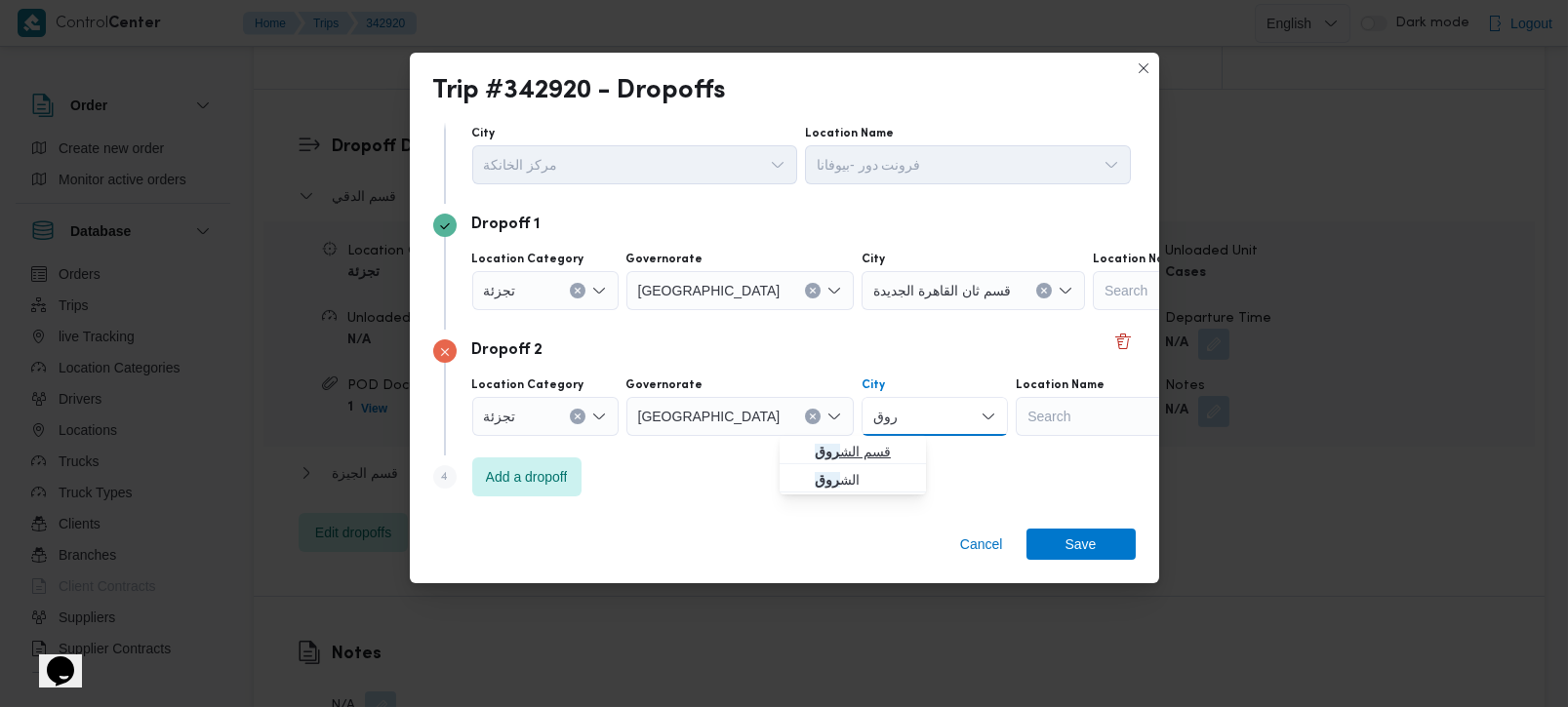
type input "روق"
click at [849, 451] on span "قسم الش روق" at bounding box center [865, 452] width 99 height 24
click at [861, 471] on div "Step 4 is disabled 4 Add a dropoff" at bounding box center [784, 480] width 702 height 50
click at [1042, 545] on span "Save" at bounding box center [1081, 544] width 109 height 32
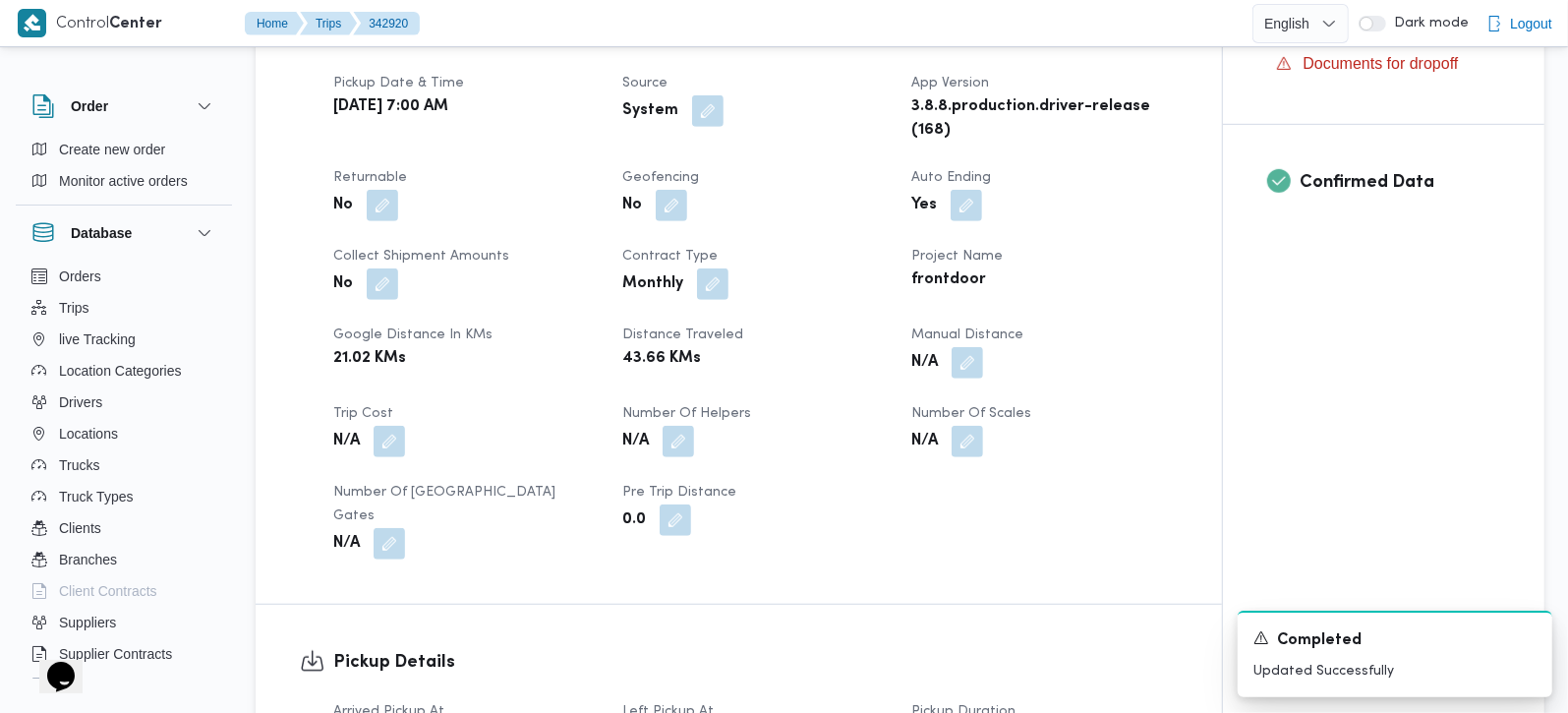
scroll to position [578, 0]
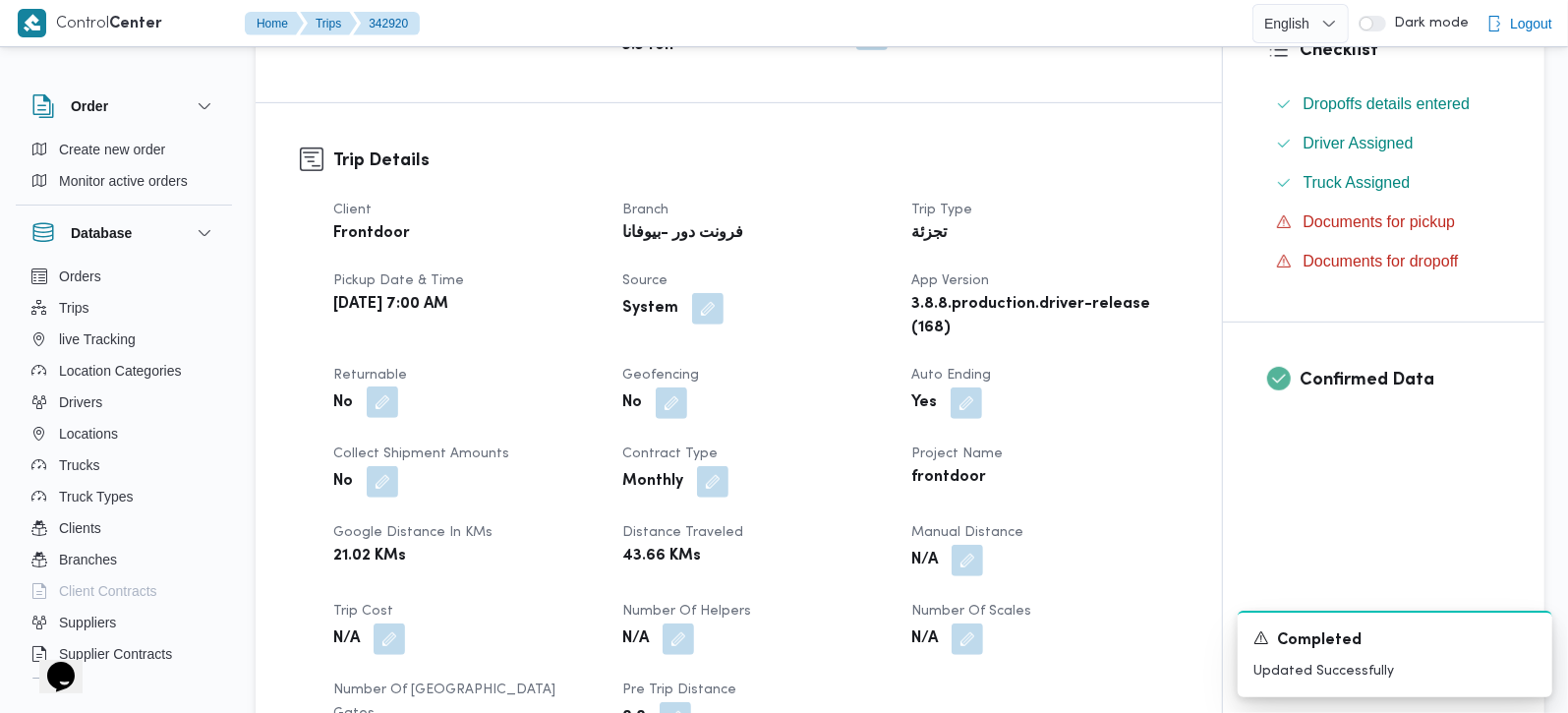
click at [396, 386] on button "button" at bounding box center [382, 402] width 32 height 32
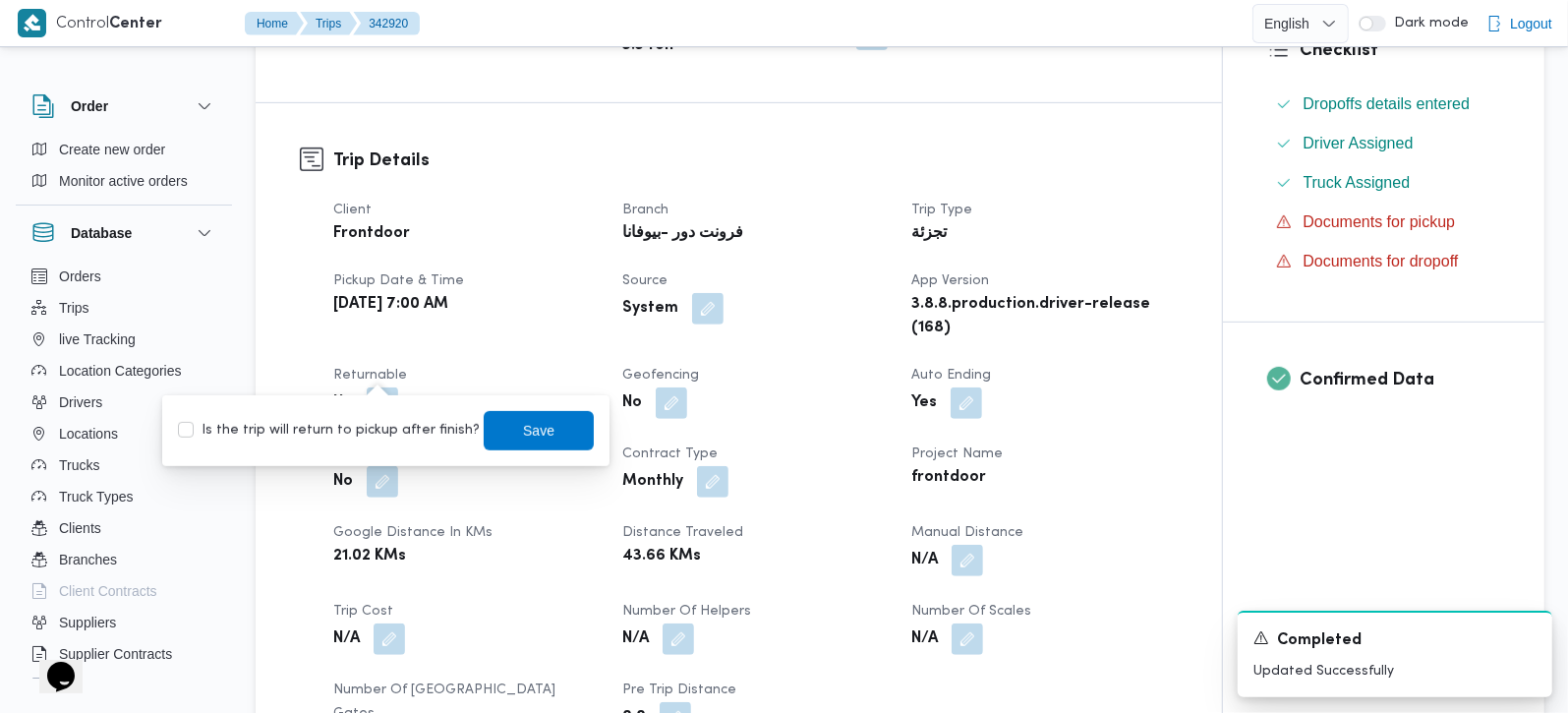
click at [387, 423] on label "Is the trip will return to pickup after finish?" at bounding box center [328, 431] width 301 height 24
checkbox input "true"
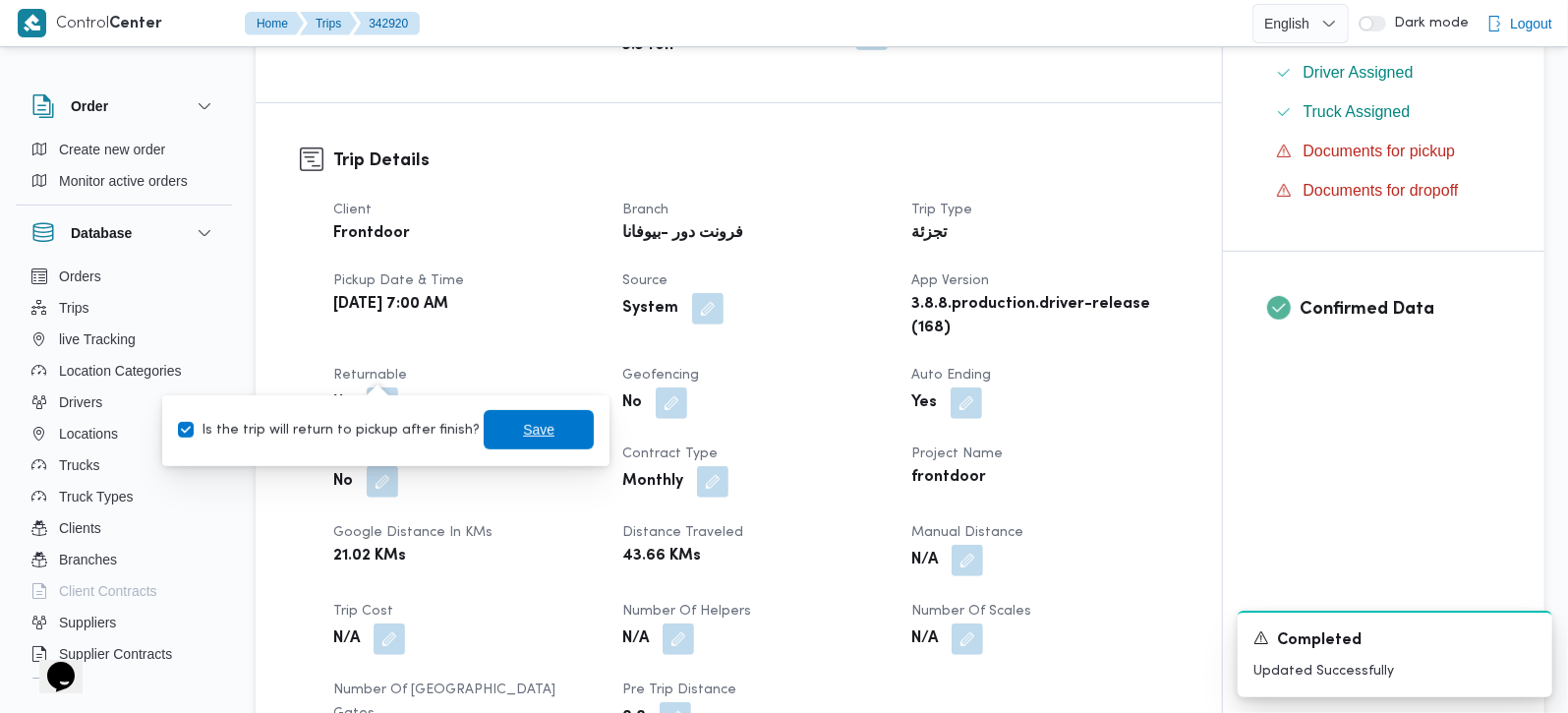
click at [502, 423] on span "Save" at bounding box center [539, 429] width 110 height 39
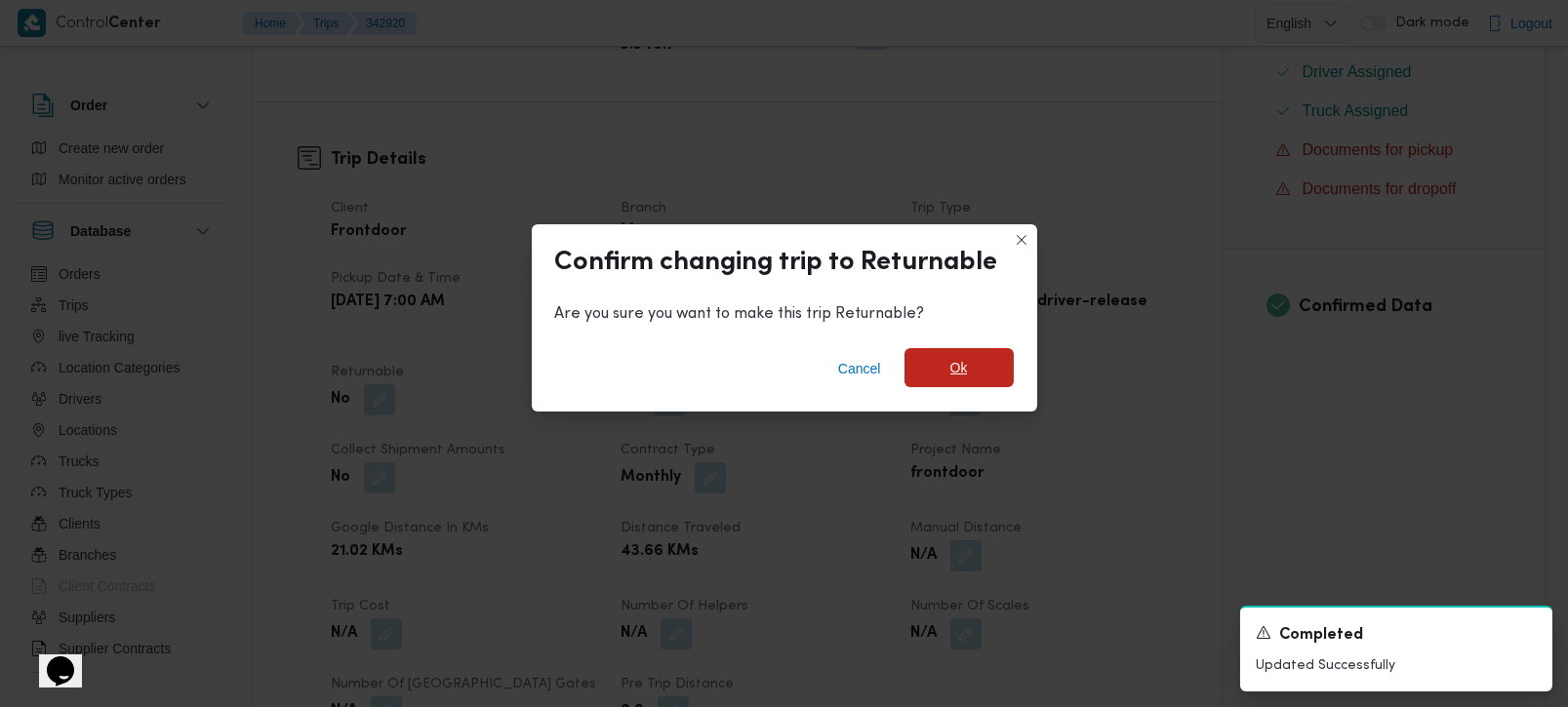
click at [936, 374] on span "Ok" at bounding box center [959, 367] width 109 height 39
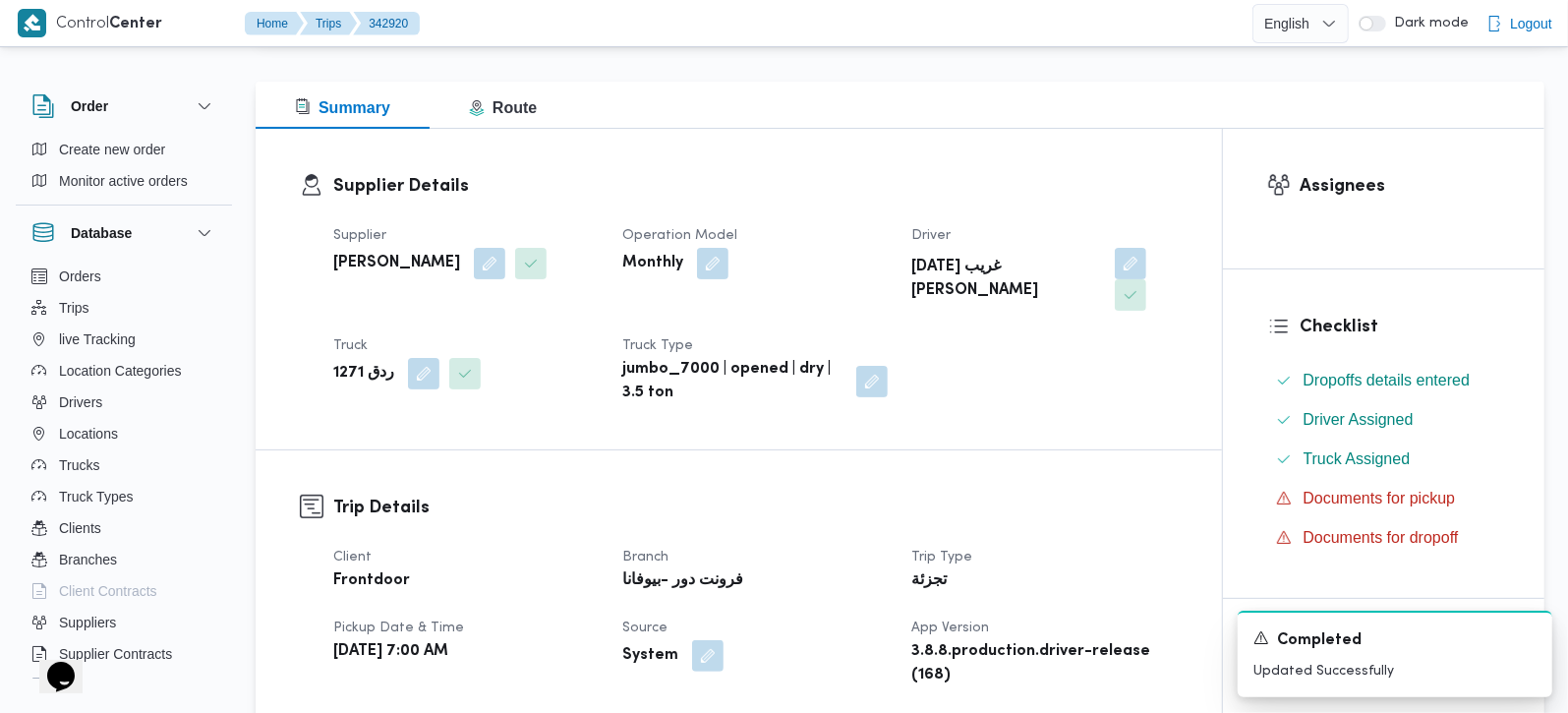
scroll to position [1041, 0]
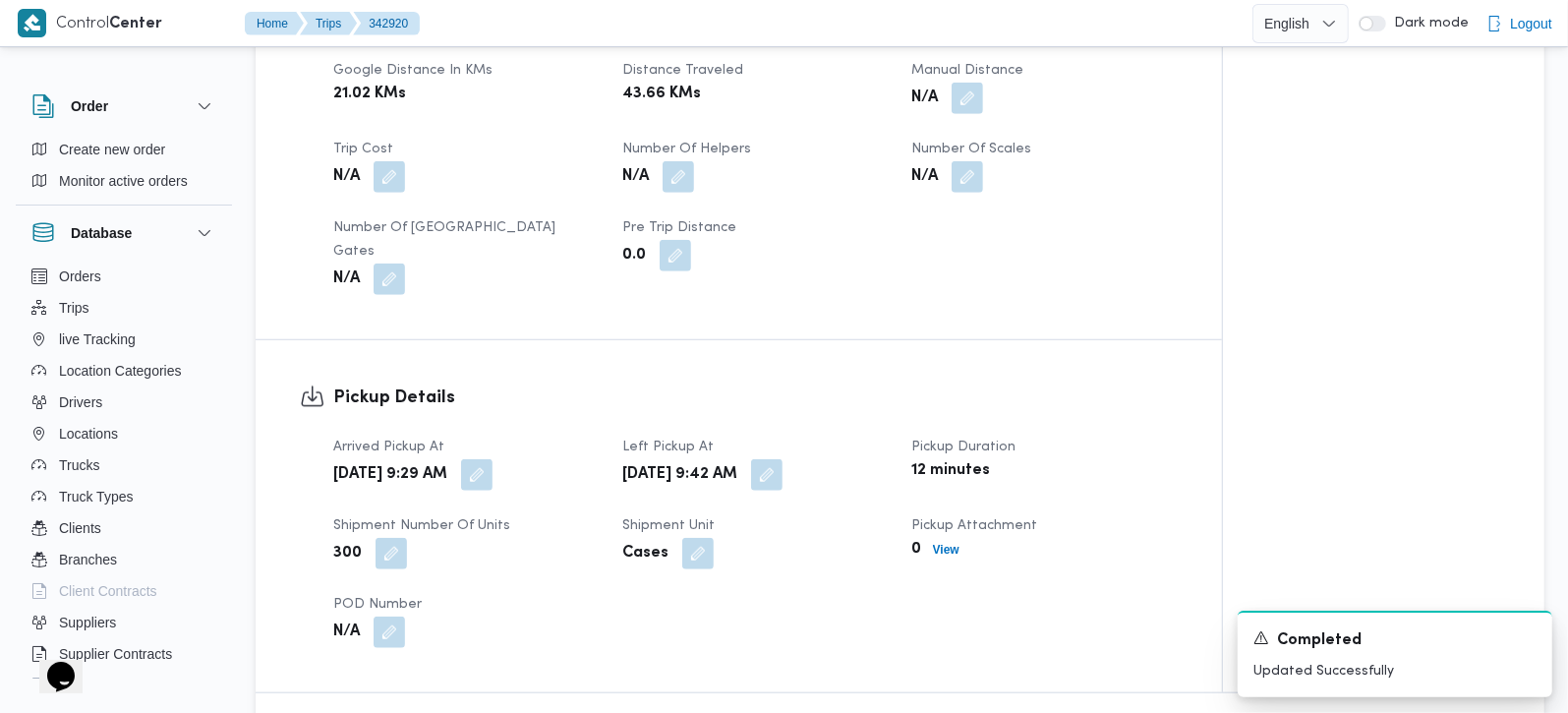
click at [493, 459] on button "button" at bounding box center [477, 475] width 32 height 32
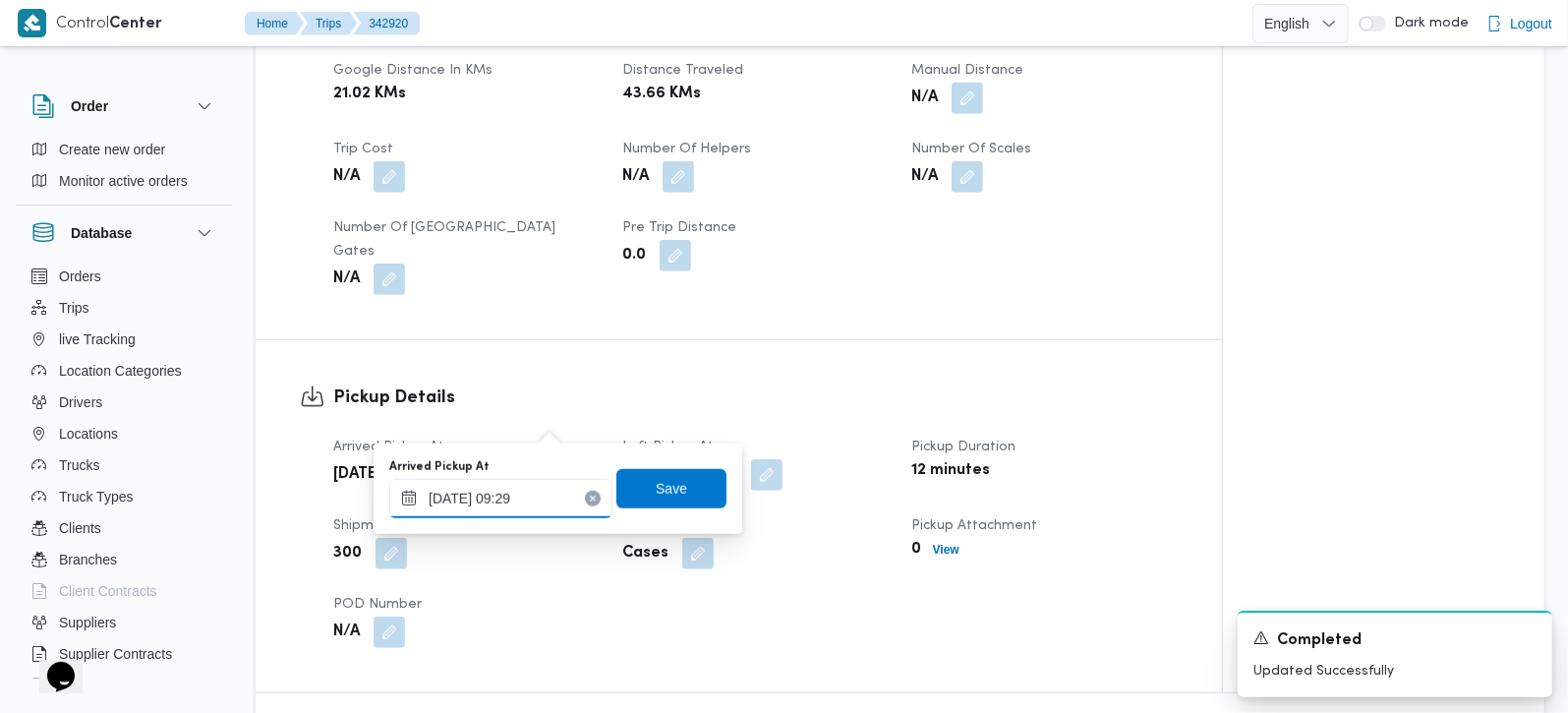
click at [532, 495] on input "13/10/2025 09:29" at bounding box center [501, 498] width 224 height 39
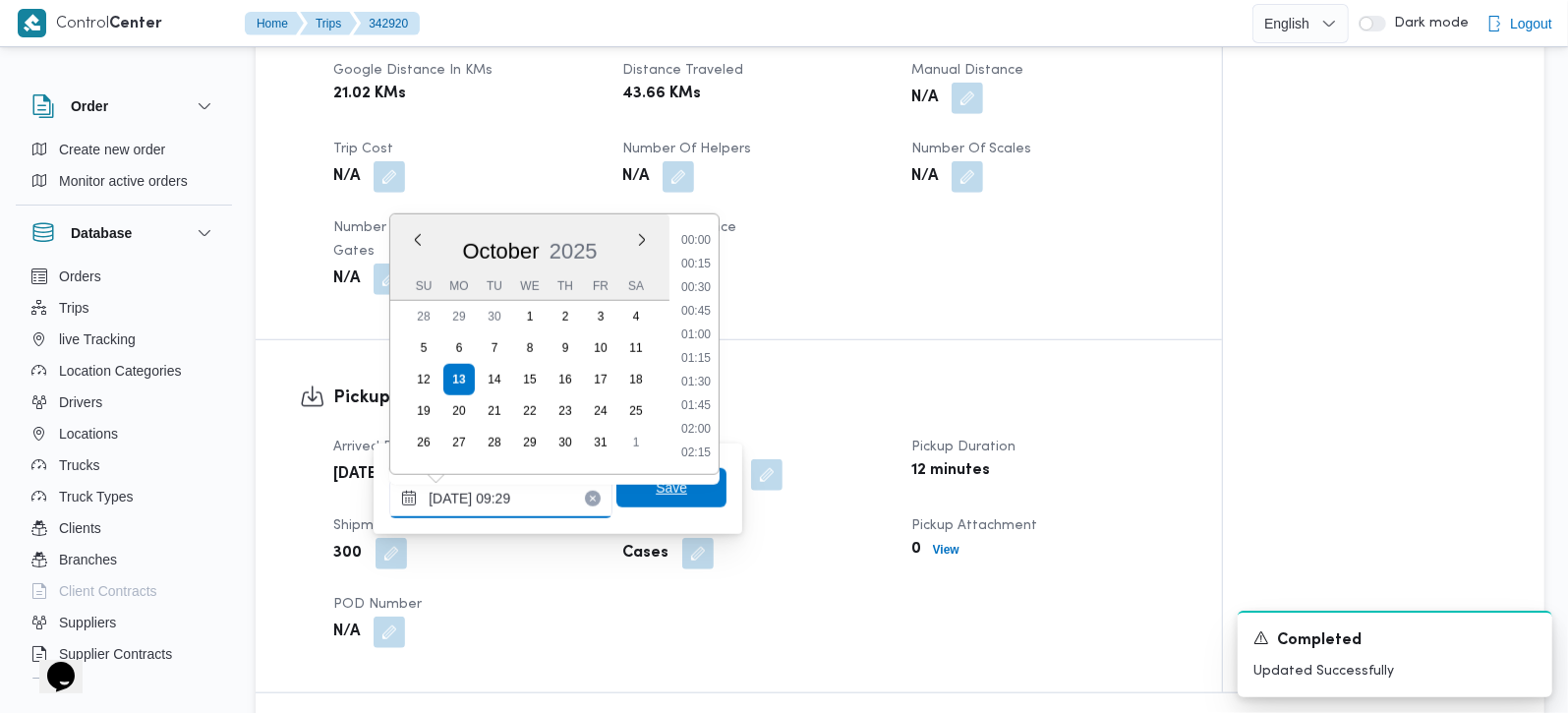
scroll to position [756, 0]
click at [700, 316] on li "08:45" at bounding box center [696, 311] width 45 height 20
type input "13/10/2025 08:45"
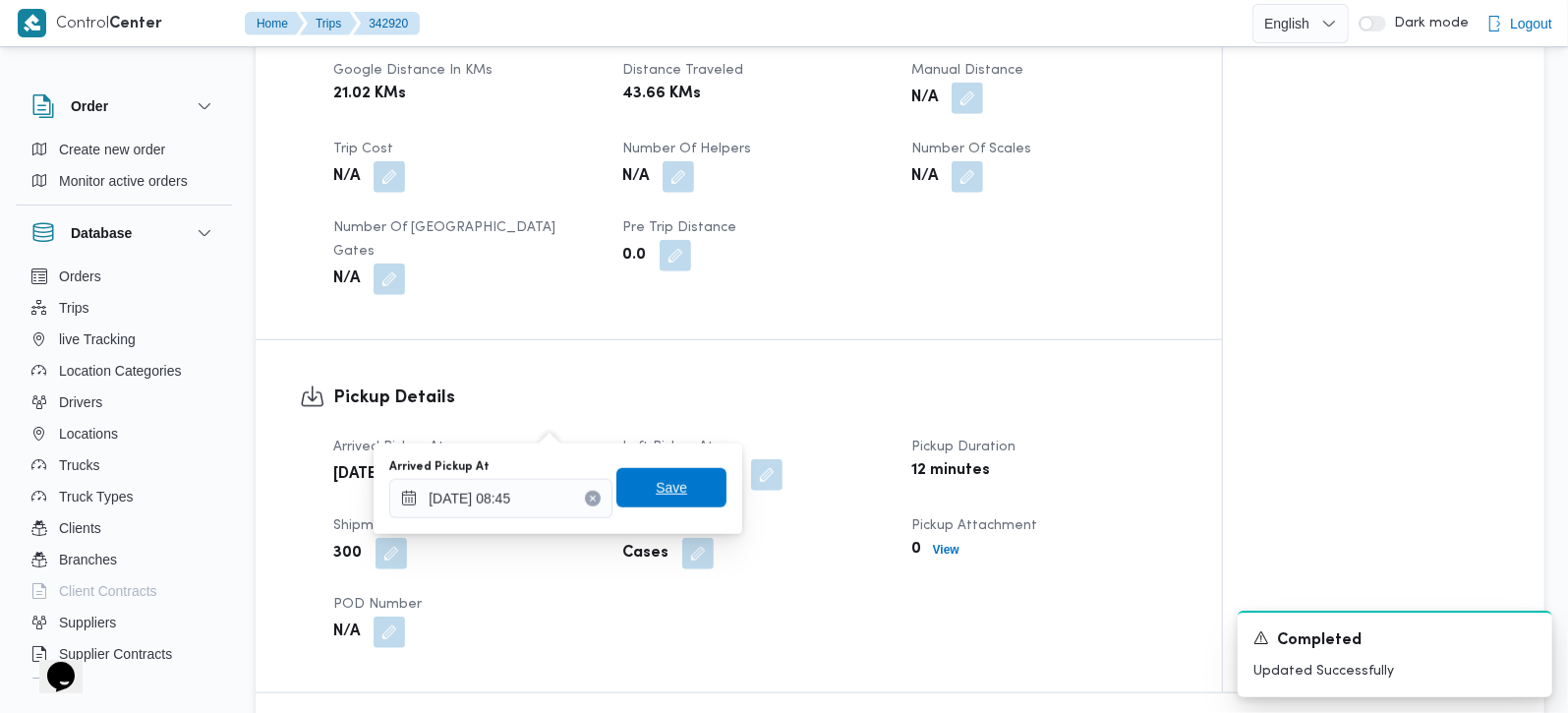
click at [663, 490] on span "Save" at bounding box center [672, 488] width 32 height 24
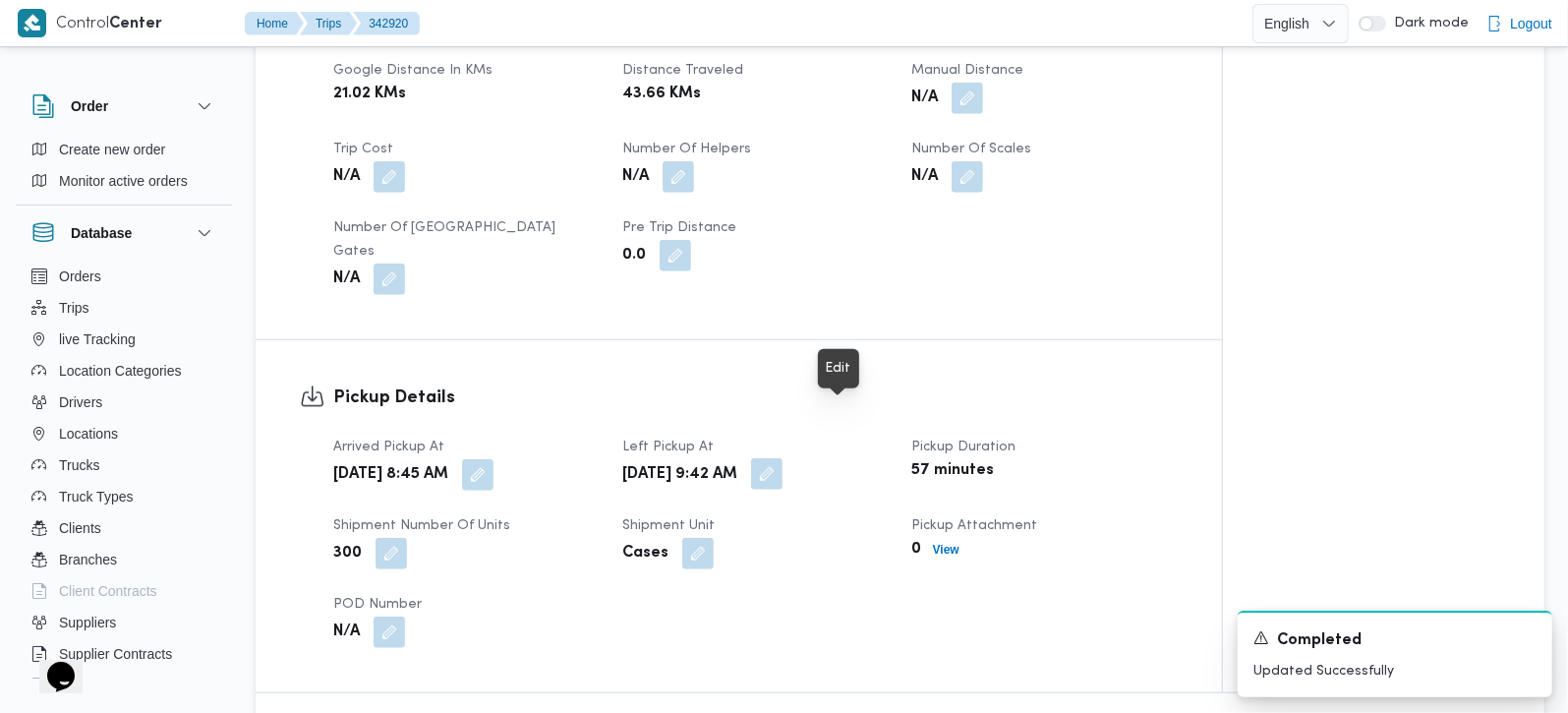
click at [783, 458] on button "button" at bounding box center [768, 474] width 32 height 32
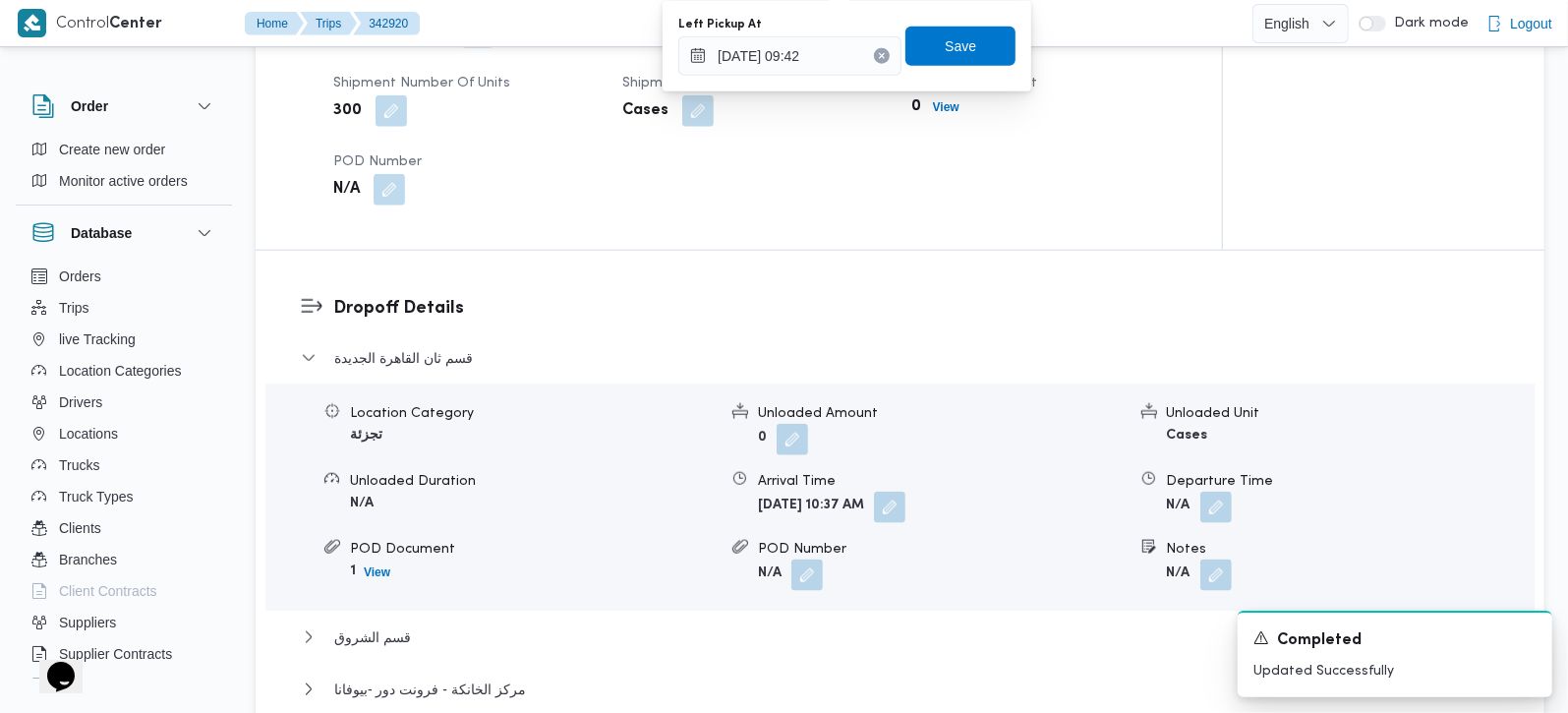
scroll to position [1504, 0]
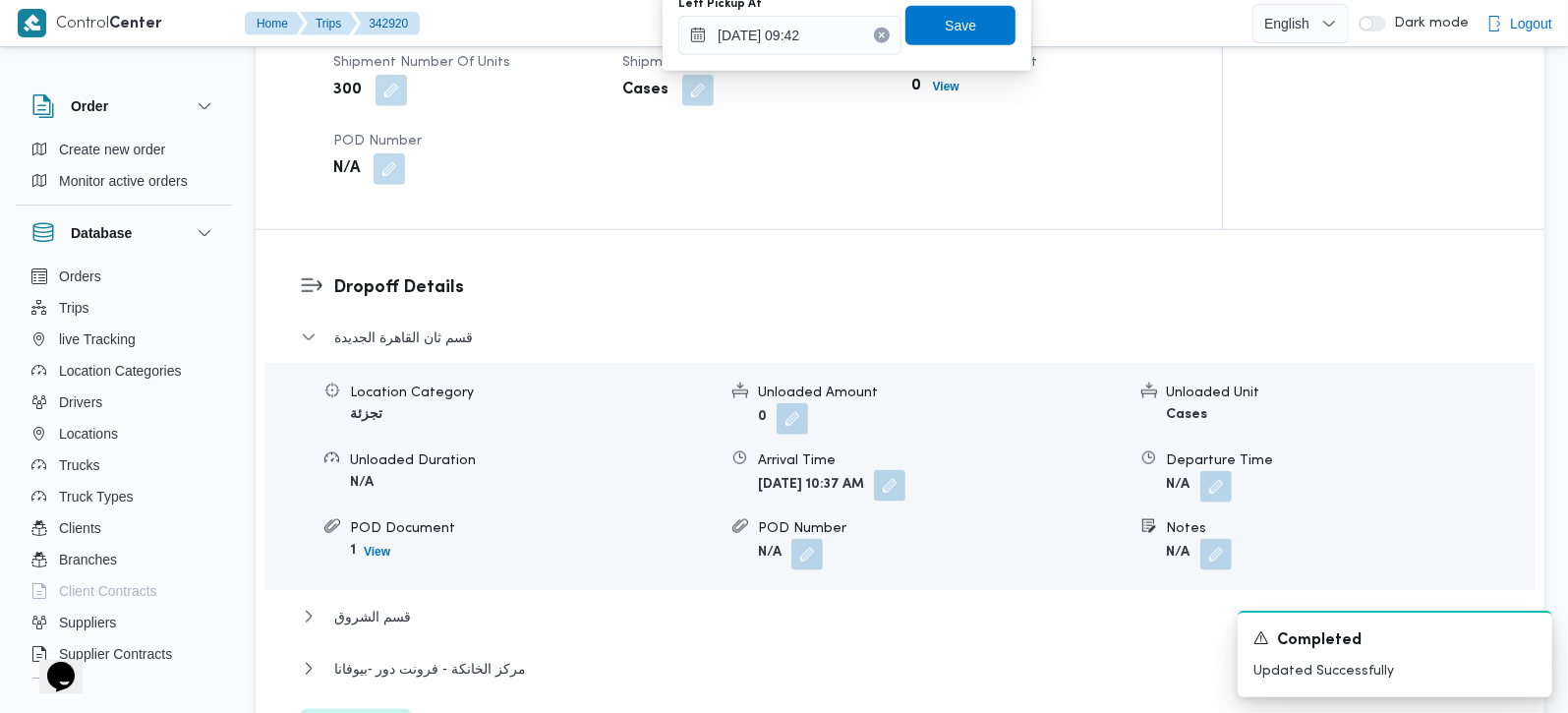
click at [905, 470] on button "button" at bounding box center [890, 486] width 32 height 32
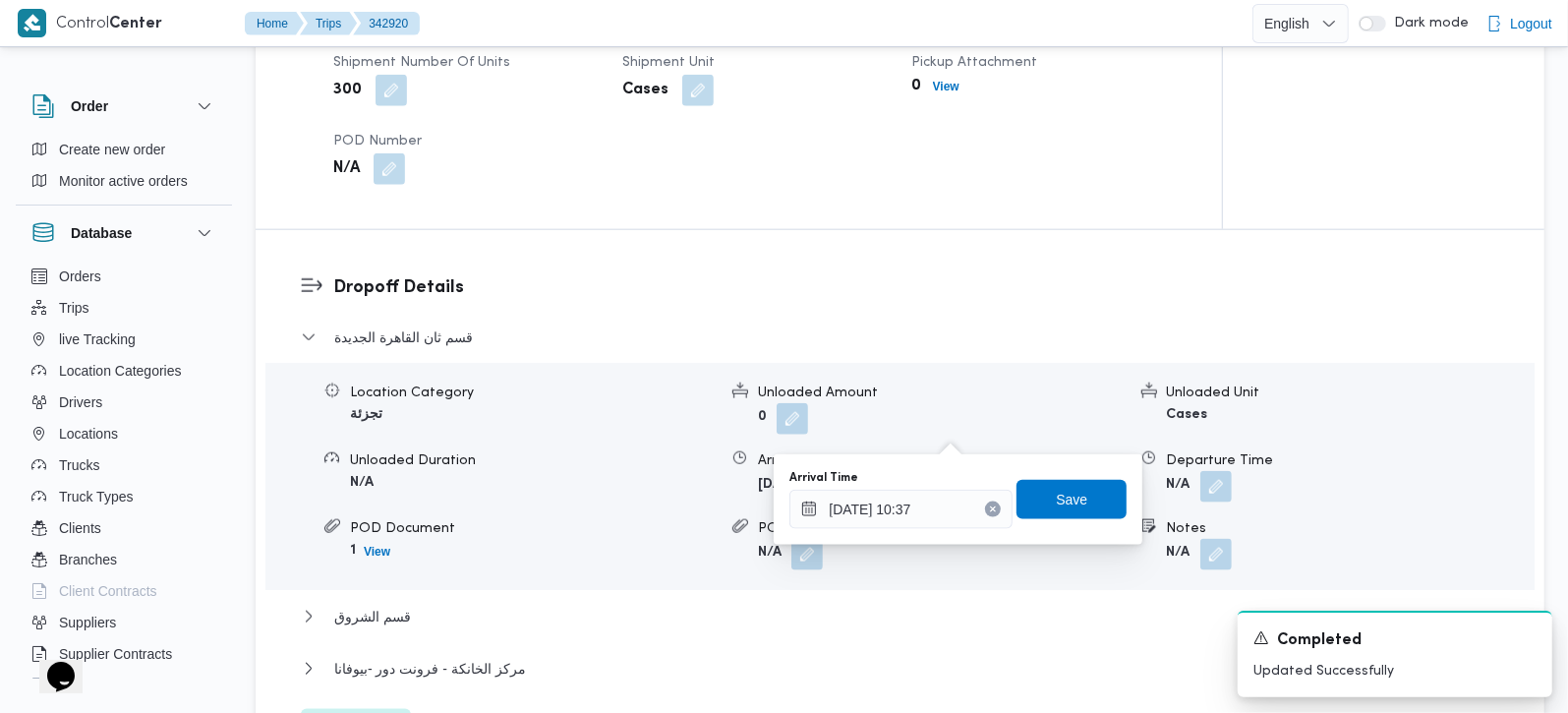
click at [985, 505] on button "Clear input" at bounding box center [993, 509] width 16 height 16
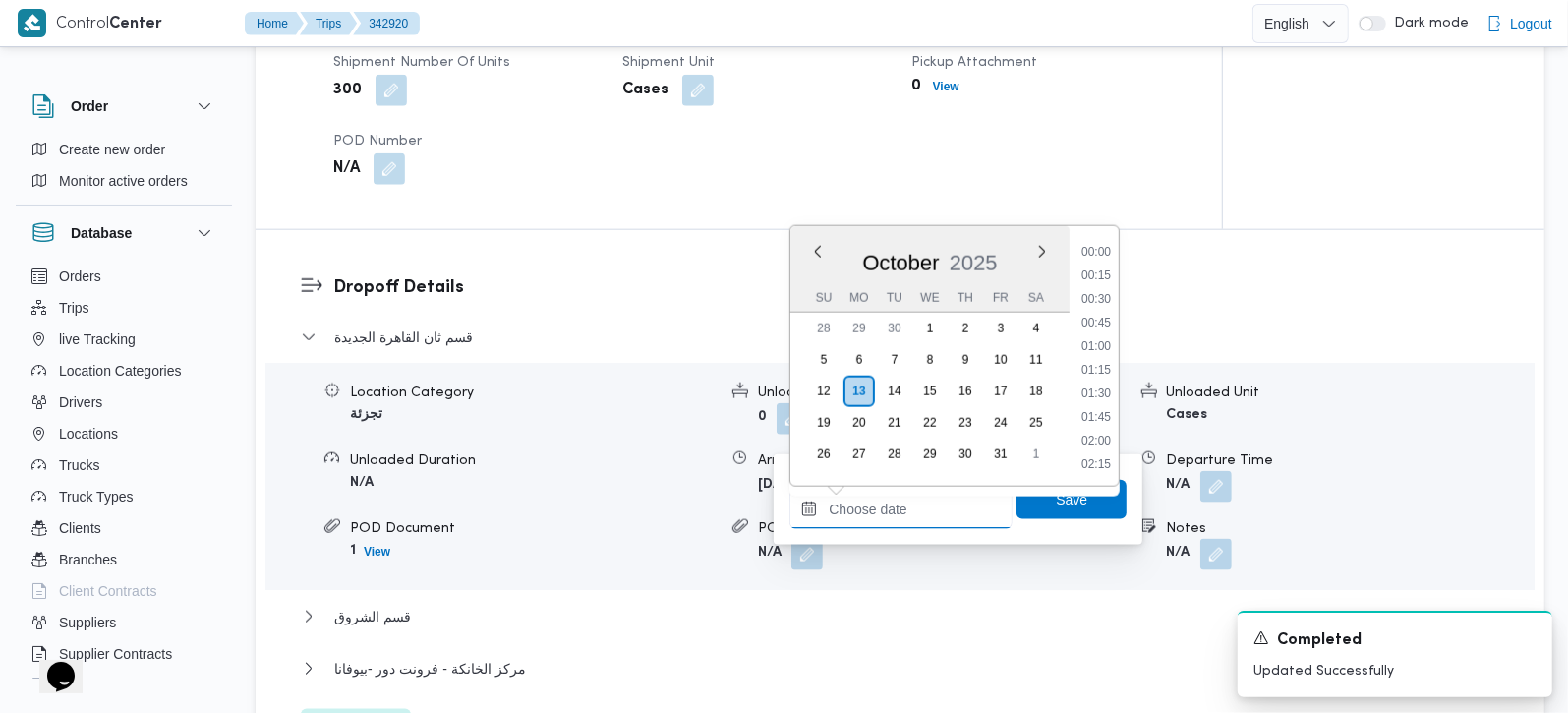
scroll to position [993, 0]
click at [1017, 502] on span "Save" at bounding box center [1072, 498] width 110 height 39
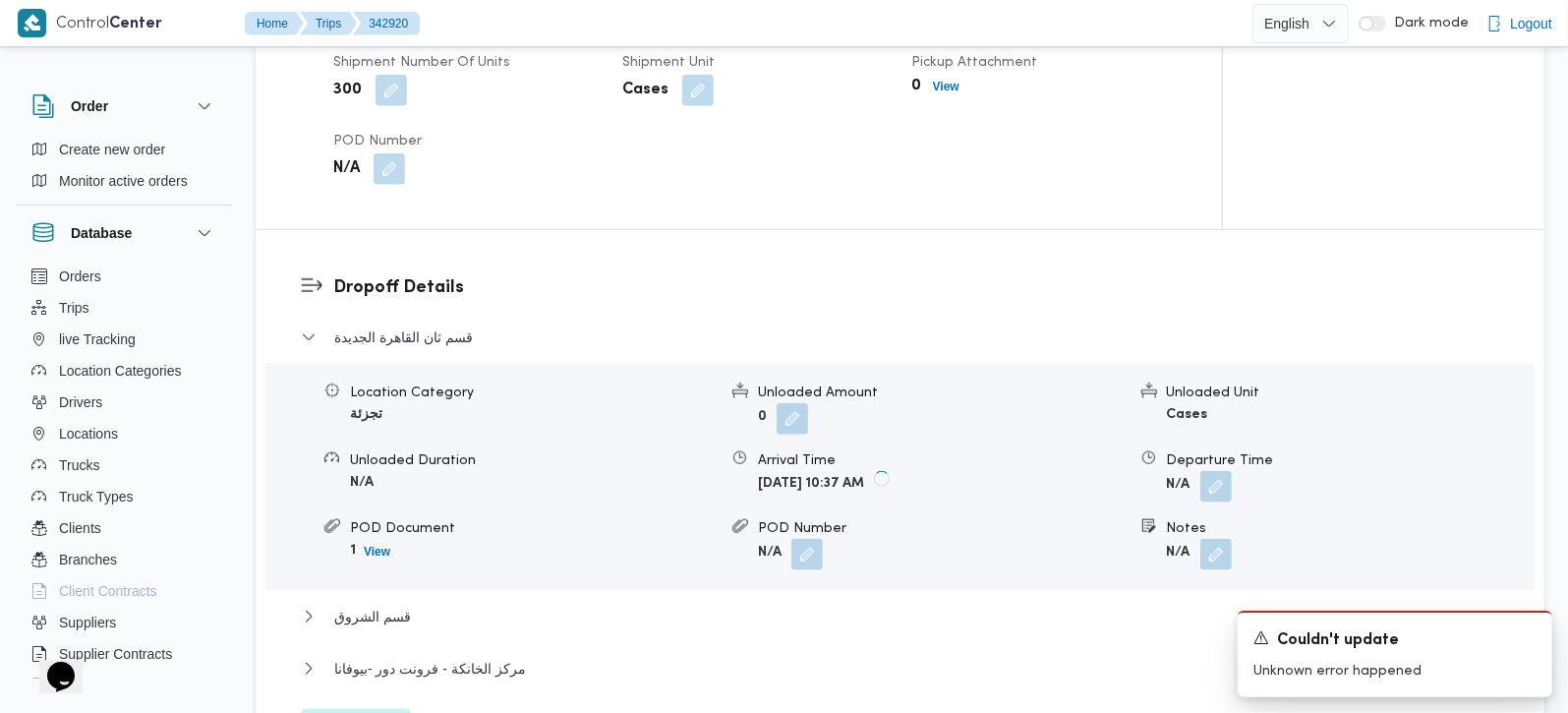
scroll to position [1157, 0]
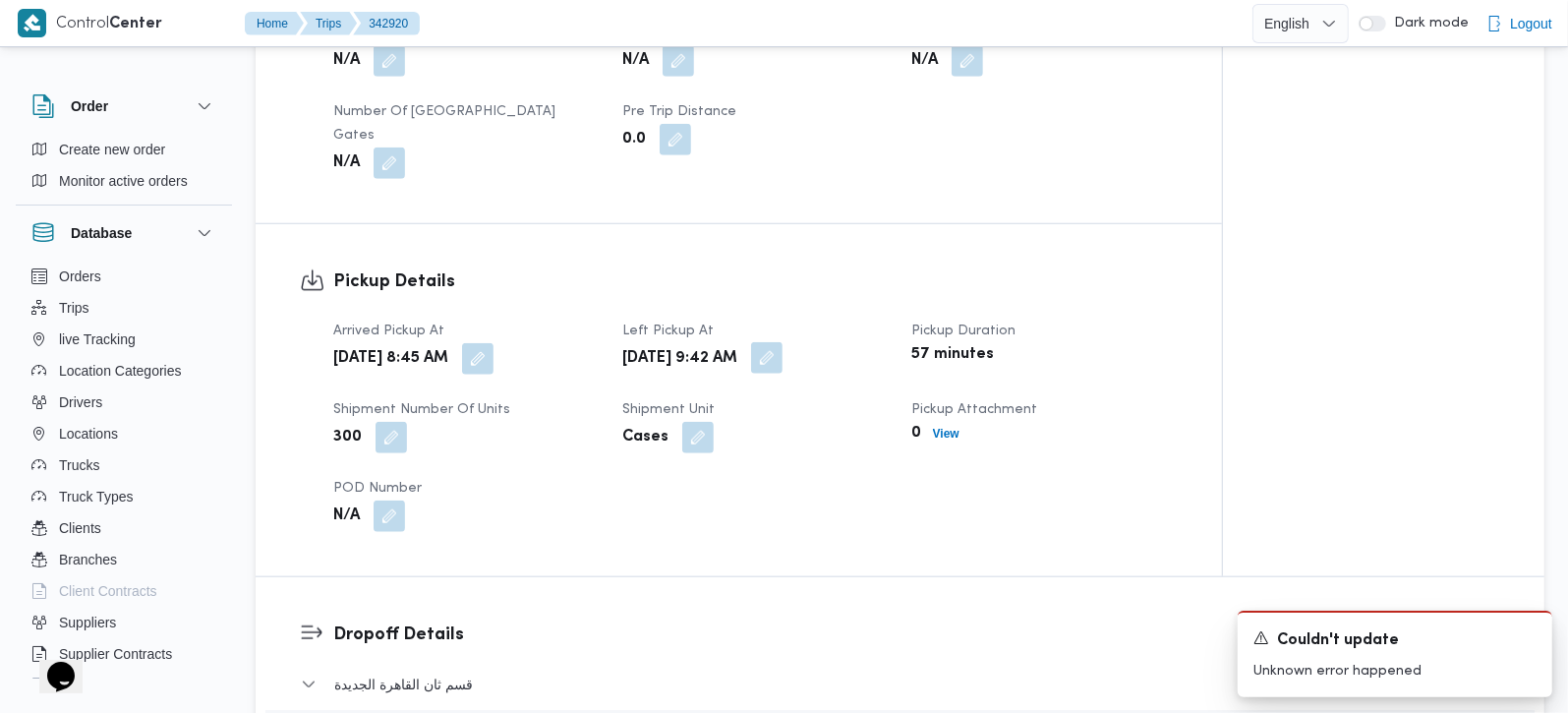
click at [783, 343] on button "button" at bounding box center [768, 358] width 32 height 32
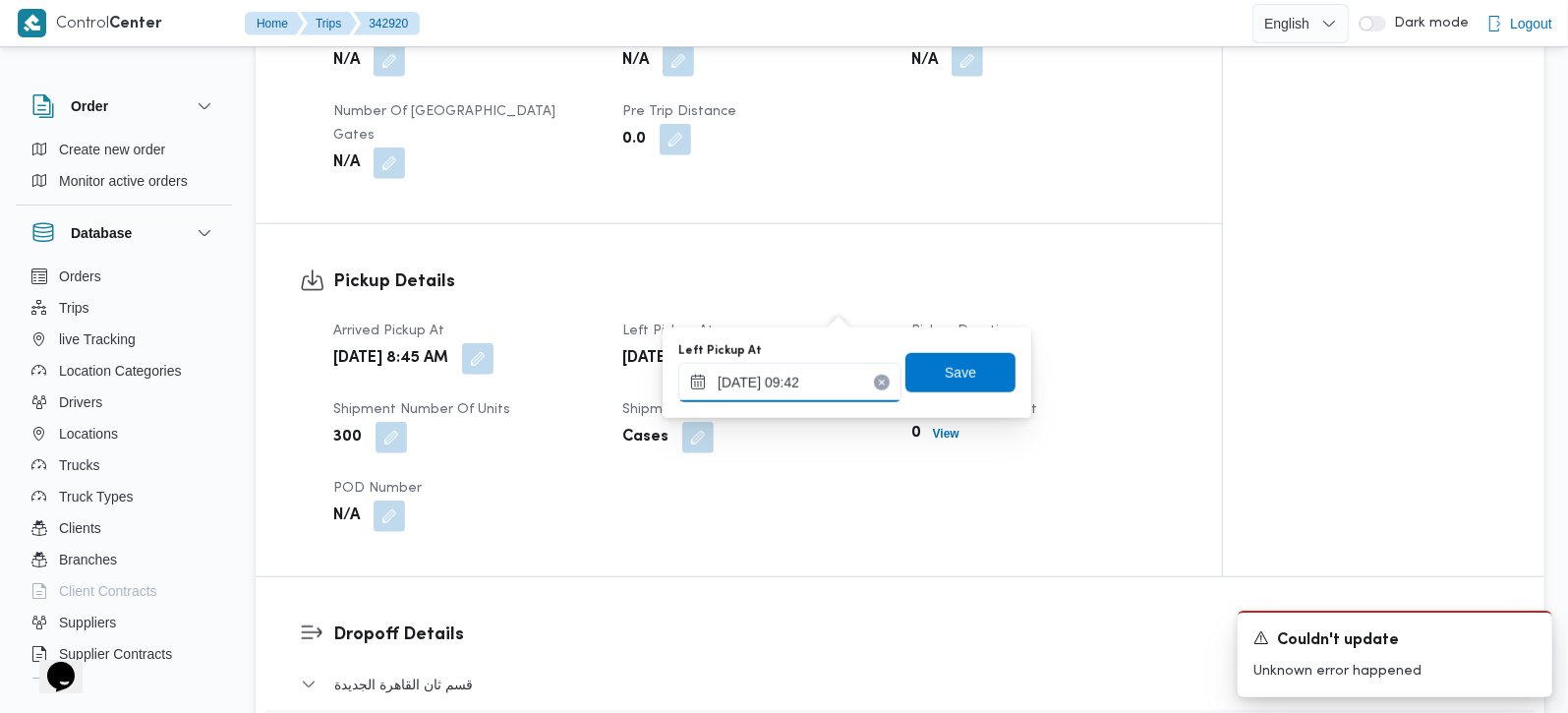
click at [803, 377] on input "13/10/2025 09:42" at bounding box center [790, 382] width 224 height 39
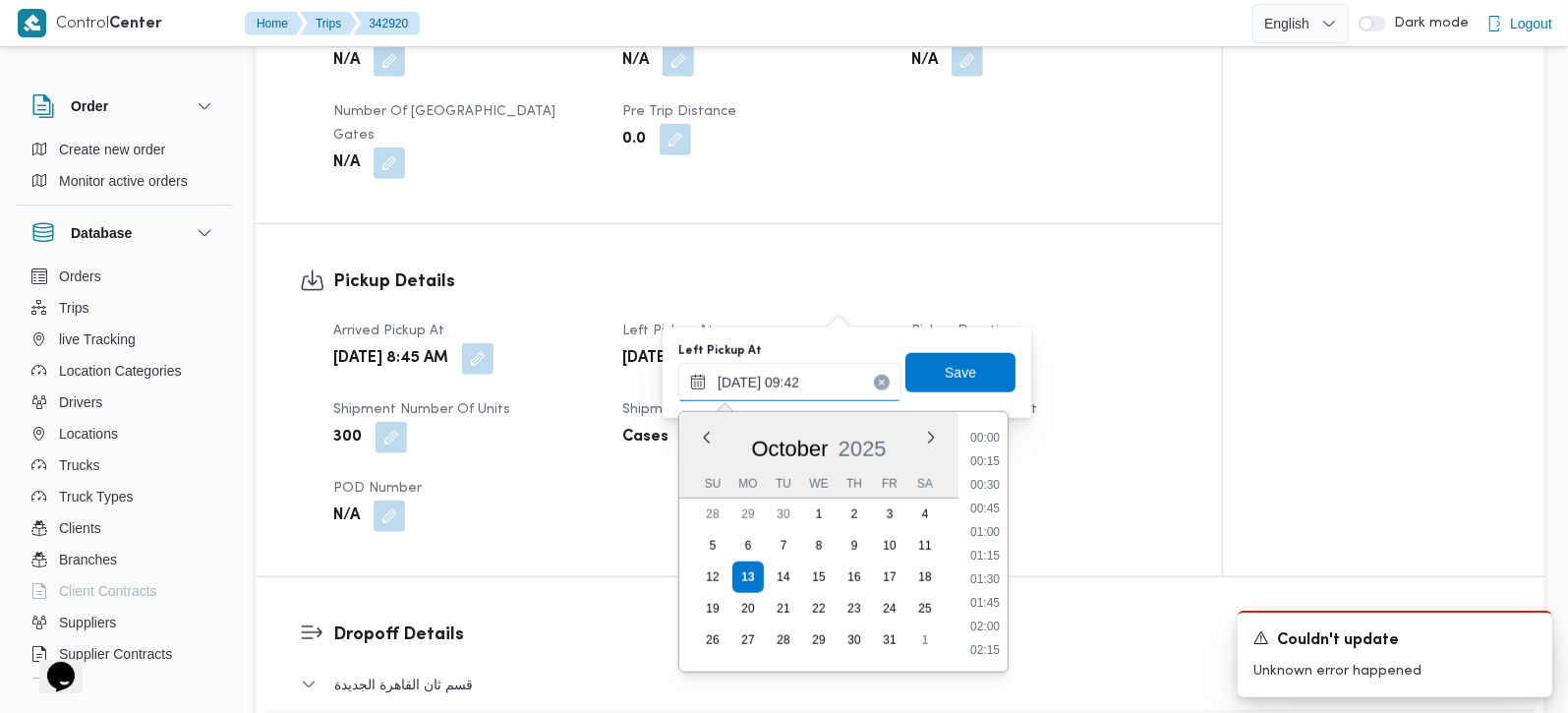
scroll to position [778, 0]
click at [995, 597] on li "10:00" at bounding box center [984, 604] width 45 height 20
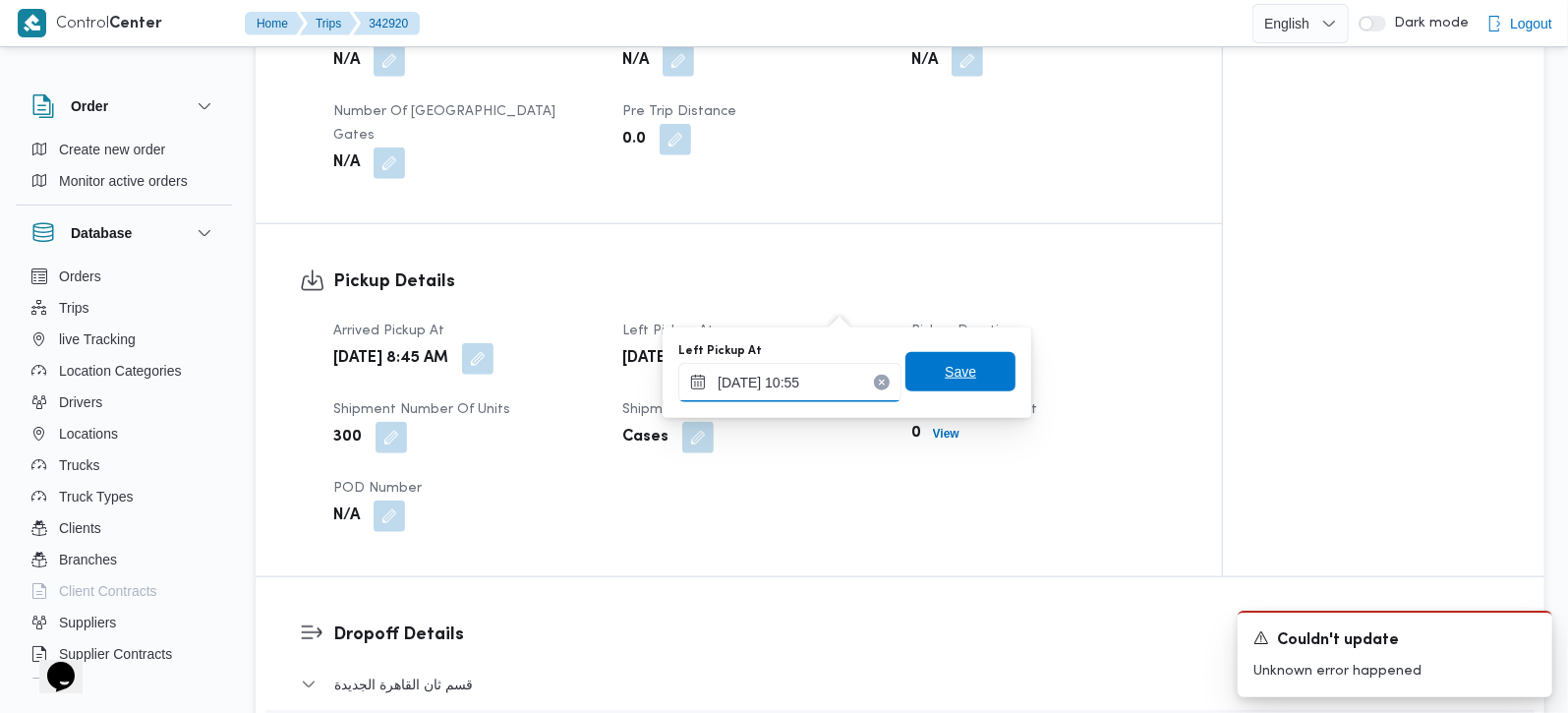
type input "13/10/2025 10:55"
click at [964, 362] on span "Save" at bounding box center [960, 371] width 110 height 39
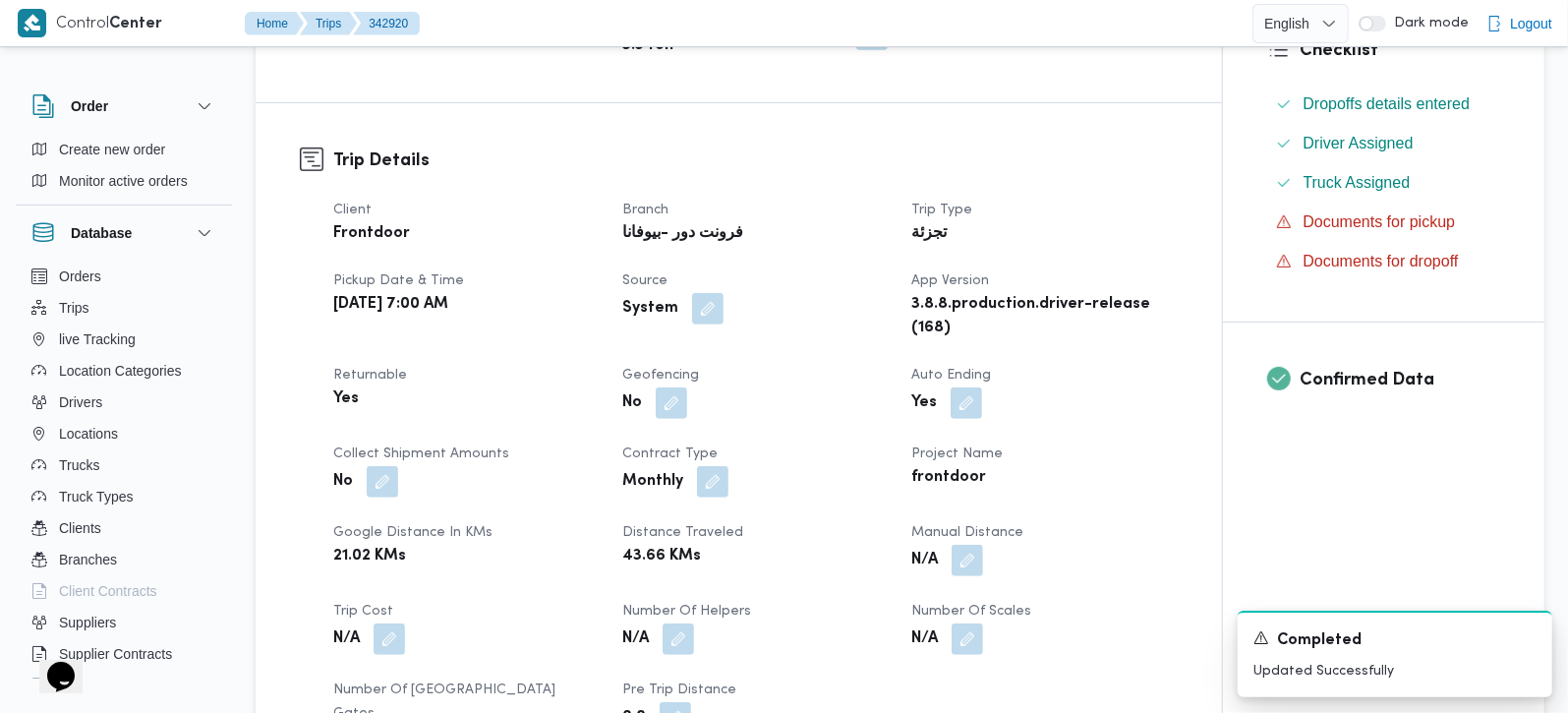
scroll to position [0, 0]
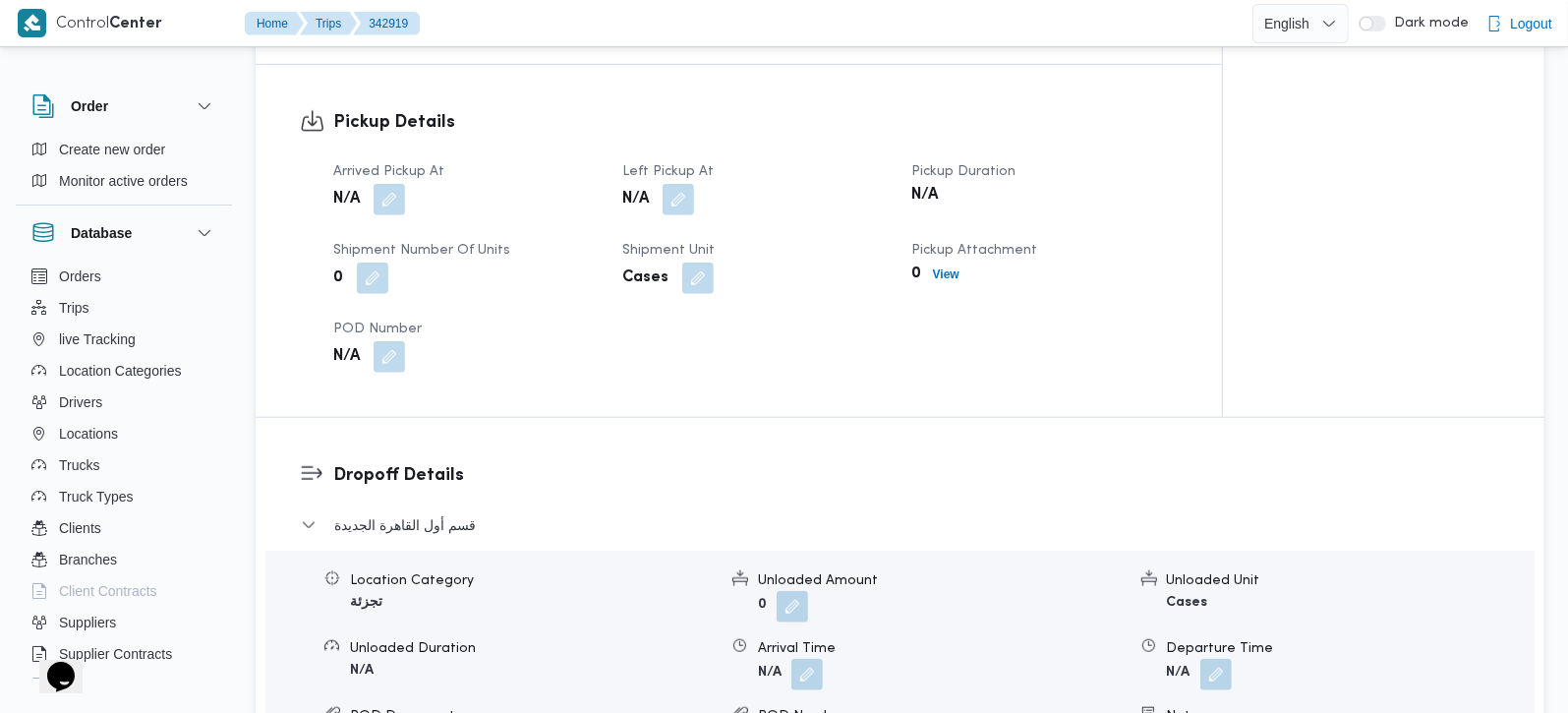
scroll to position [1504, 0]
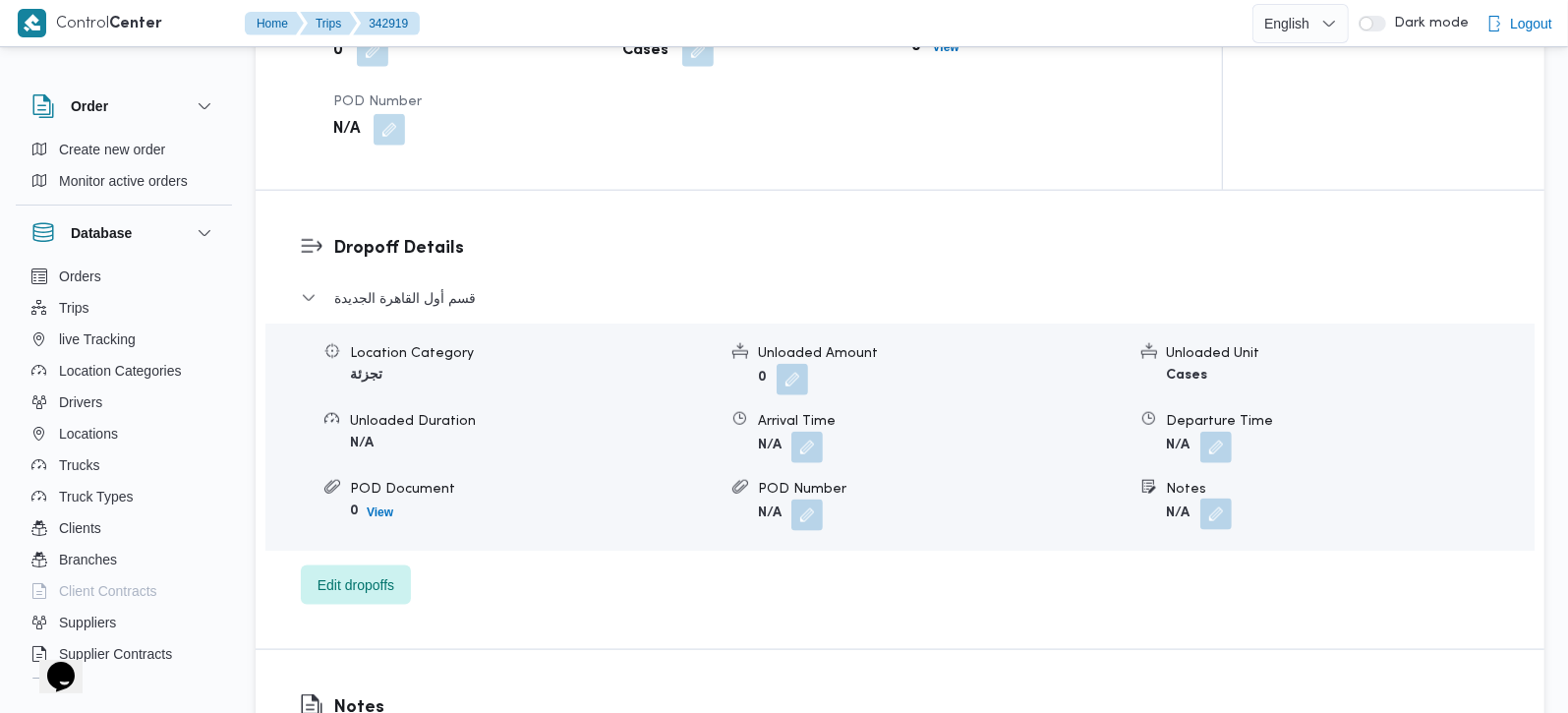
click at [1217, 498] on button "button" at bounding box center [1217, 514] width 32 height 32
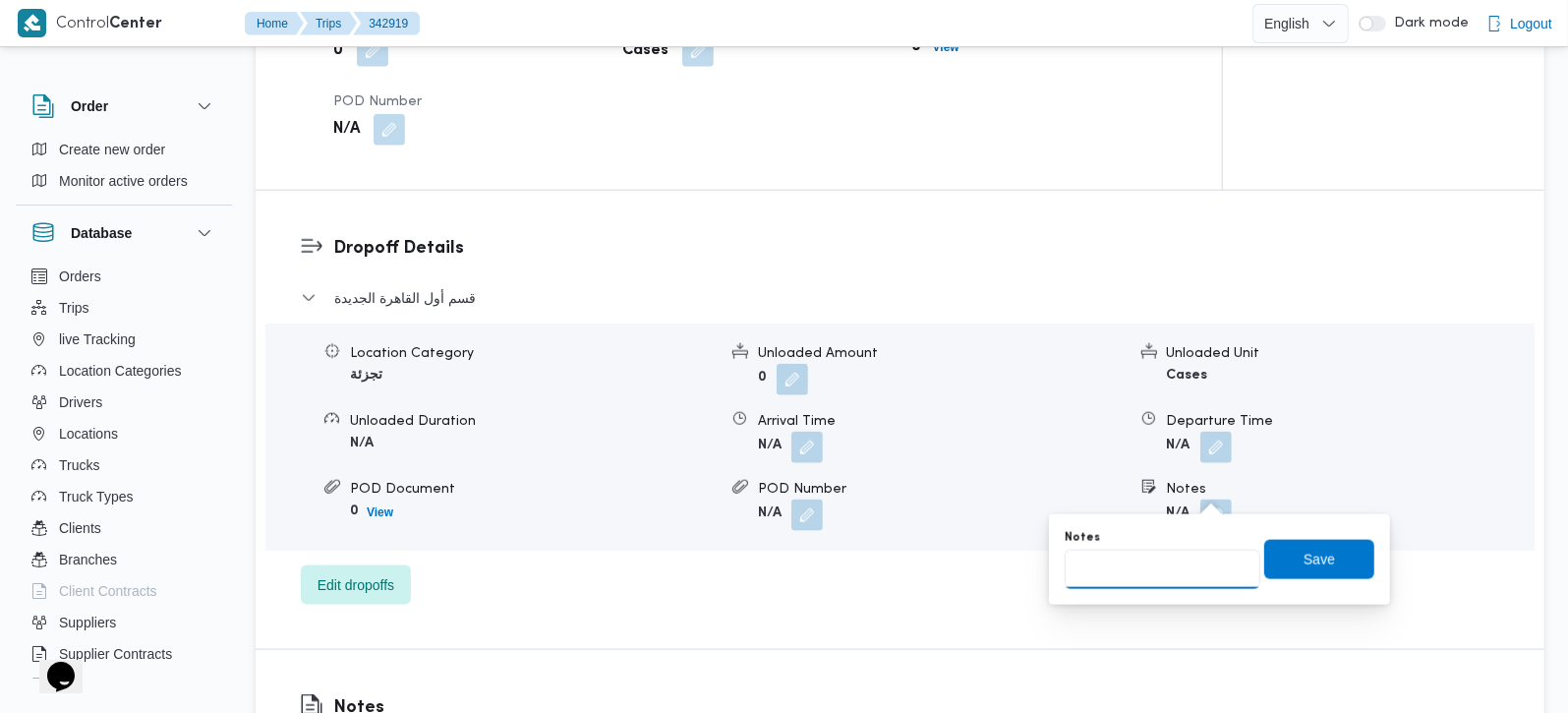
click at [1196, 552] on input "Notes" at bounding box center [1163, 569] width 196 height 39
paste input "التجمع الخامس"
type input "التجمع الخامس"
click at [1304, 554] on span "Save" at bounding box center [1319, 559] width 32 height 24
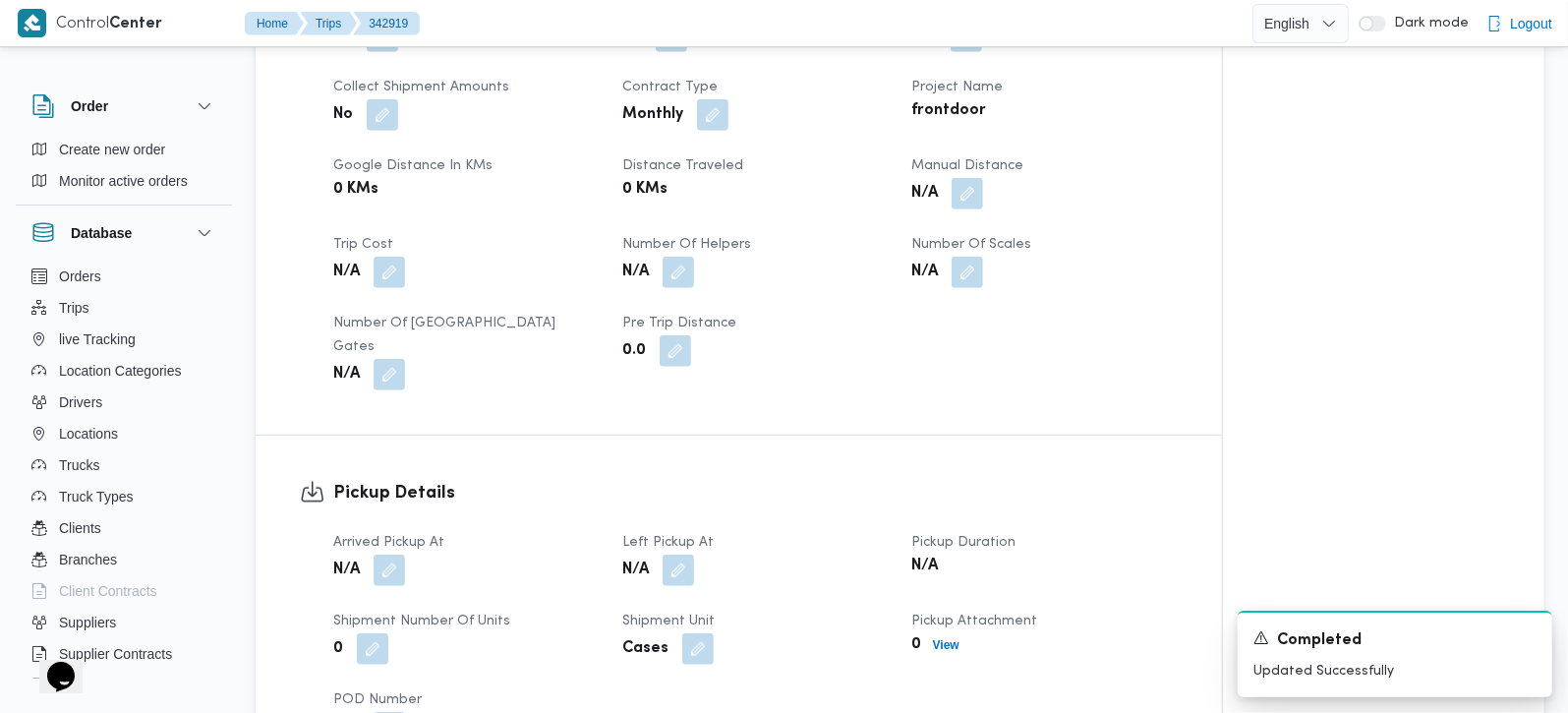
scroll to position [694, 0]
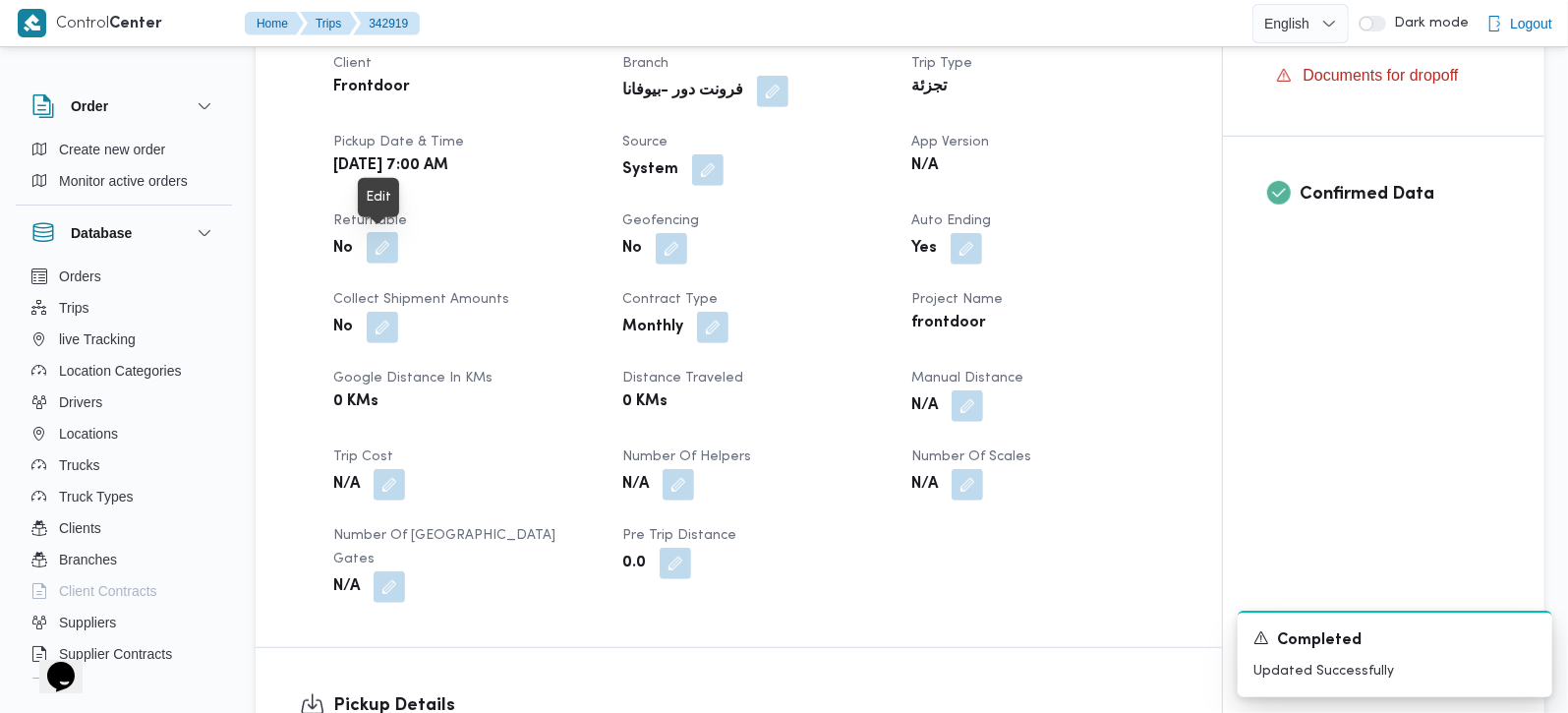
click at [390, 258] on button "button" at bounding box center [382, 248] width 32 height 32
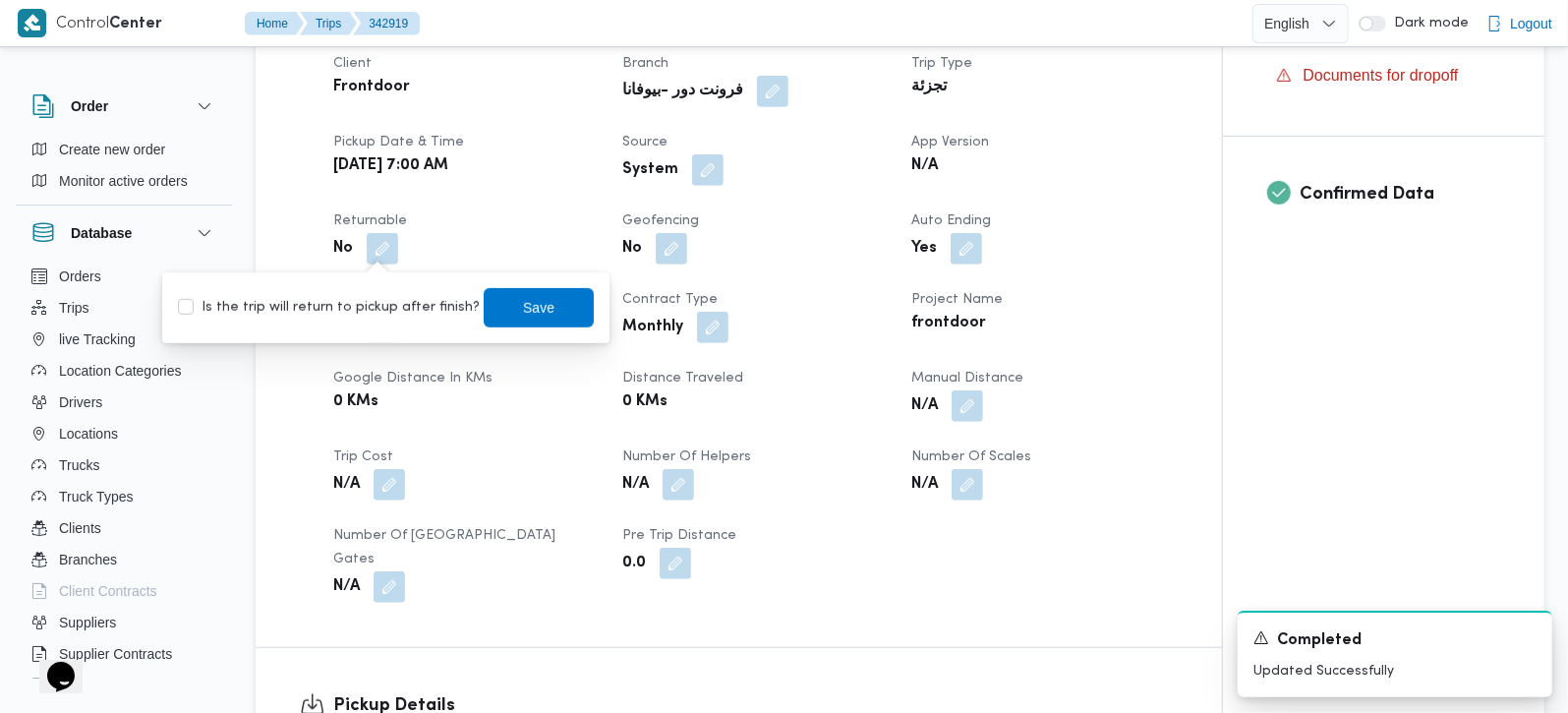
click at [371, 320] on div "Is the trip will return to pickup after finish? Save" at bounding box center [385, 308] width 420 height 43
click at [407, 300] on label "Is the trip will return to pickup after finish?" at bounding box center [328, 309] width 301 height 24
checkbox input "true"
click at [523, 306] on span "Save" at bounding box center [539, 308] width 32 height 24
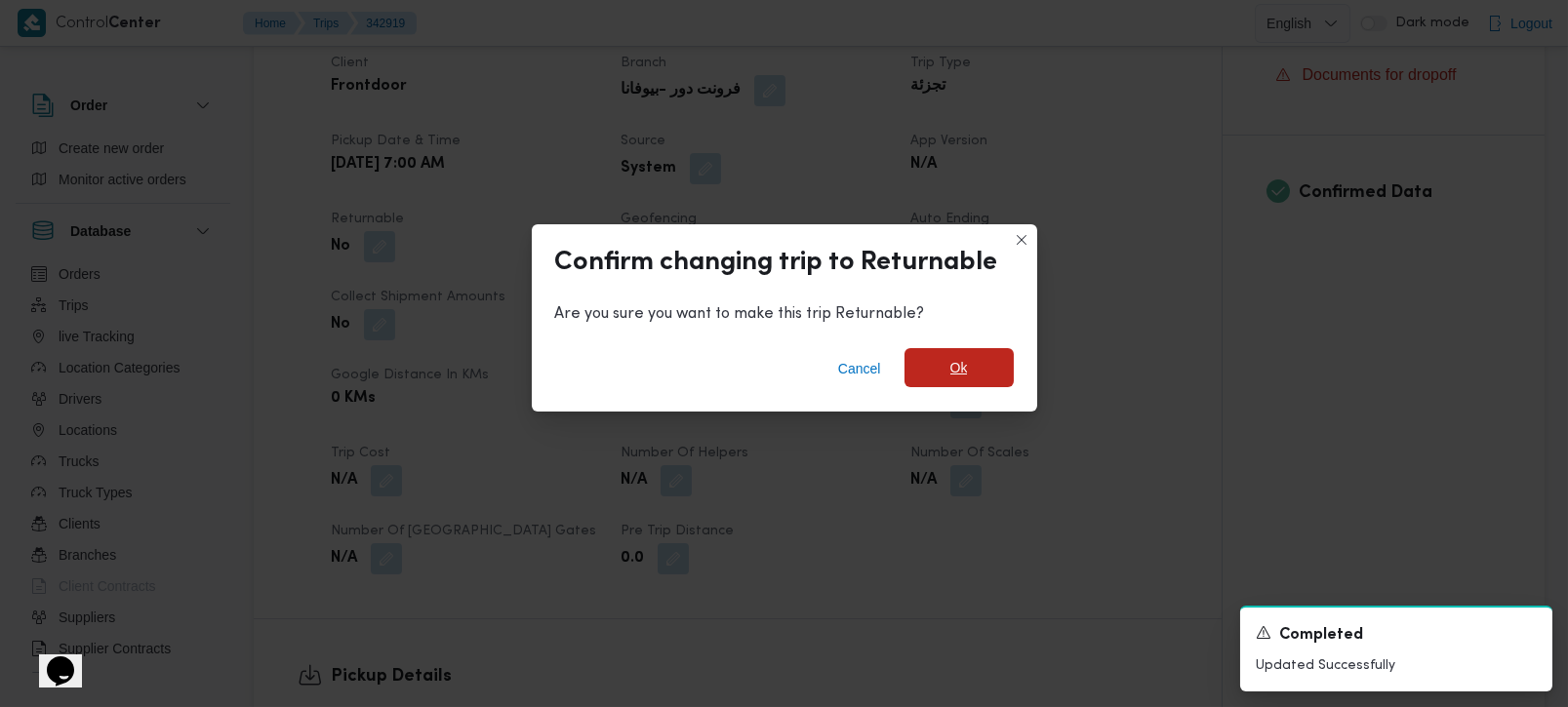
click at [966, 366] on span "Ok" at bounding box center [960, 368] width 18 height 24
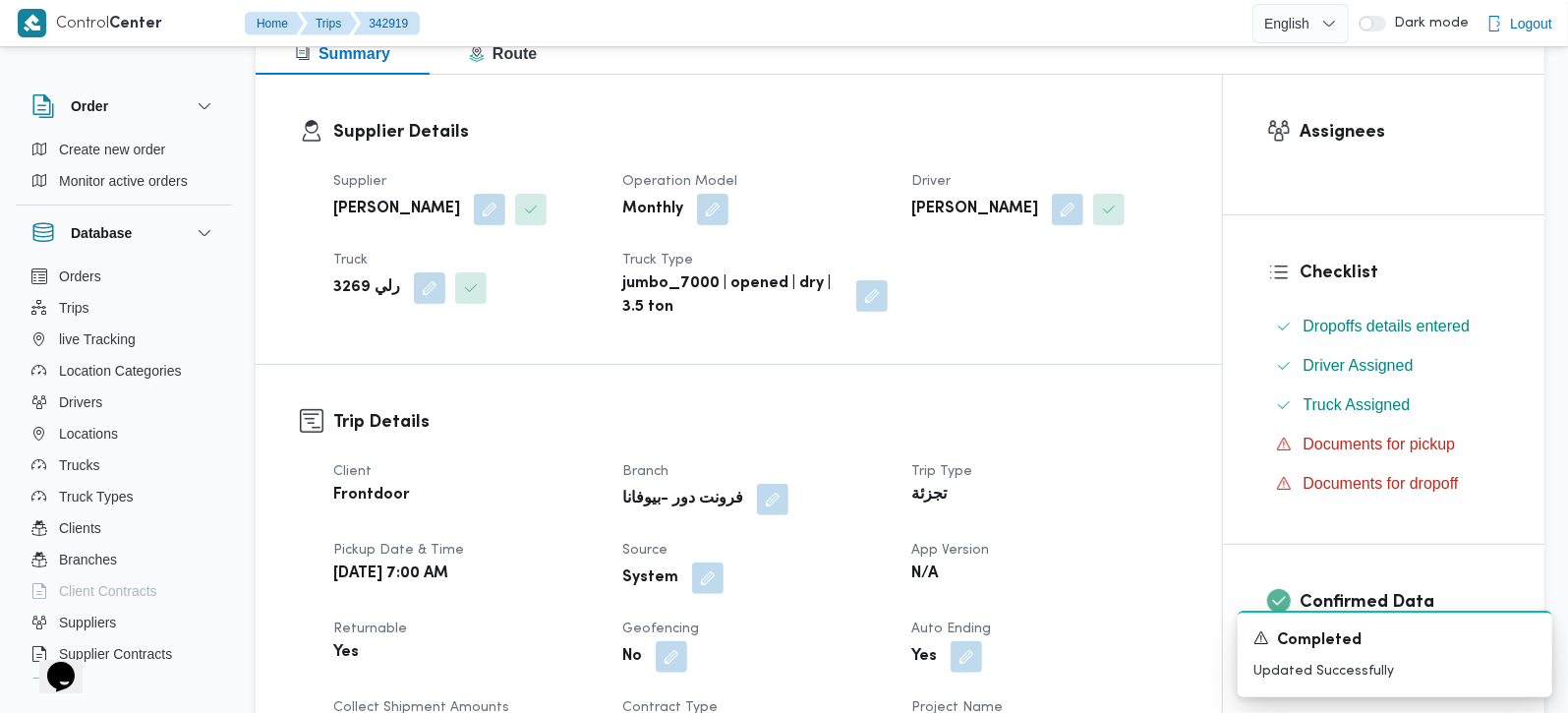
scroll to position [347, 0]
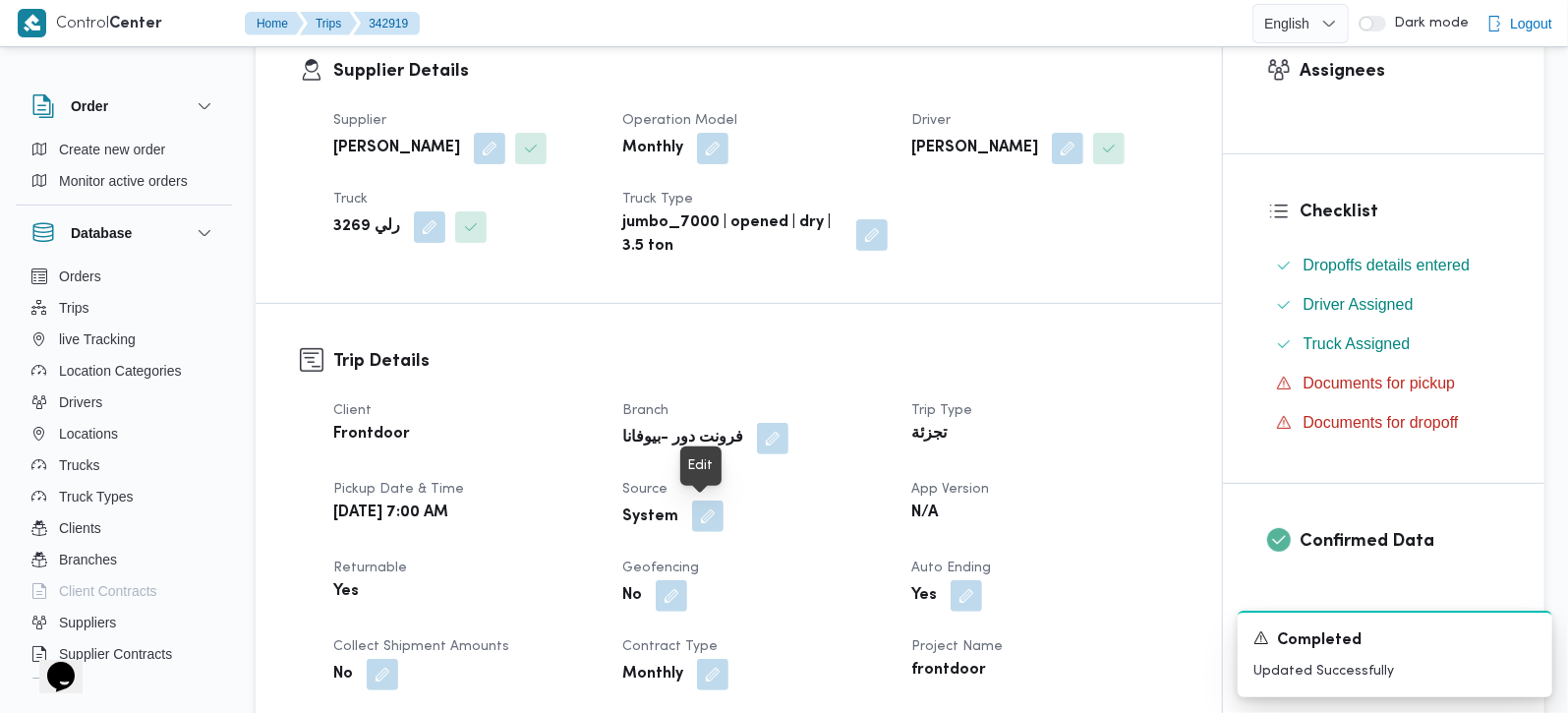
click at [706, 519] on button "button" at bounding box center [709, 516] width 32 height 32
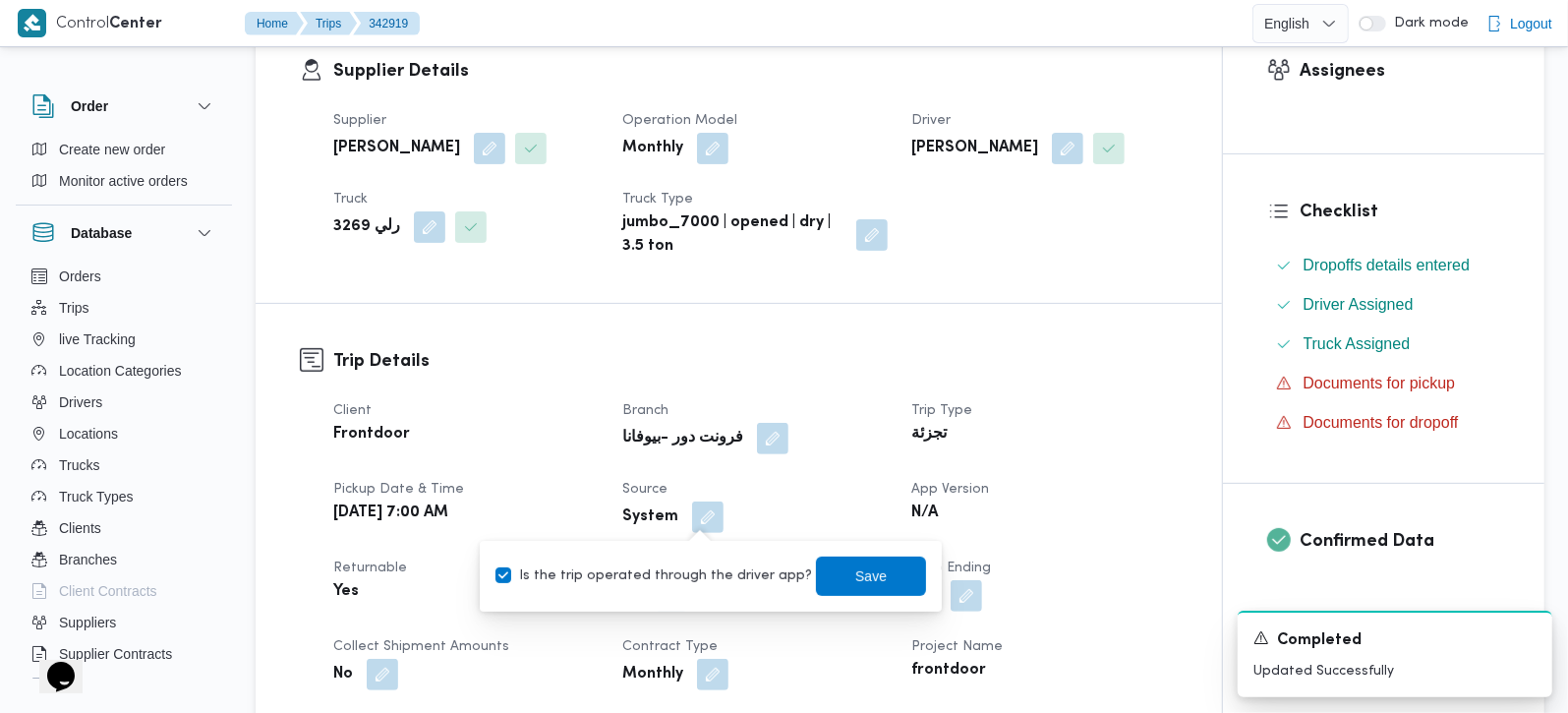
click at [702, 577] on label "Is the trip operated through the driver app?" at bounding box center [654, 576] width 316 height 24
checkbox input "false"
click at [829, 580] on span "Save" at bounding box center [871, 575] width 110 height 39
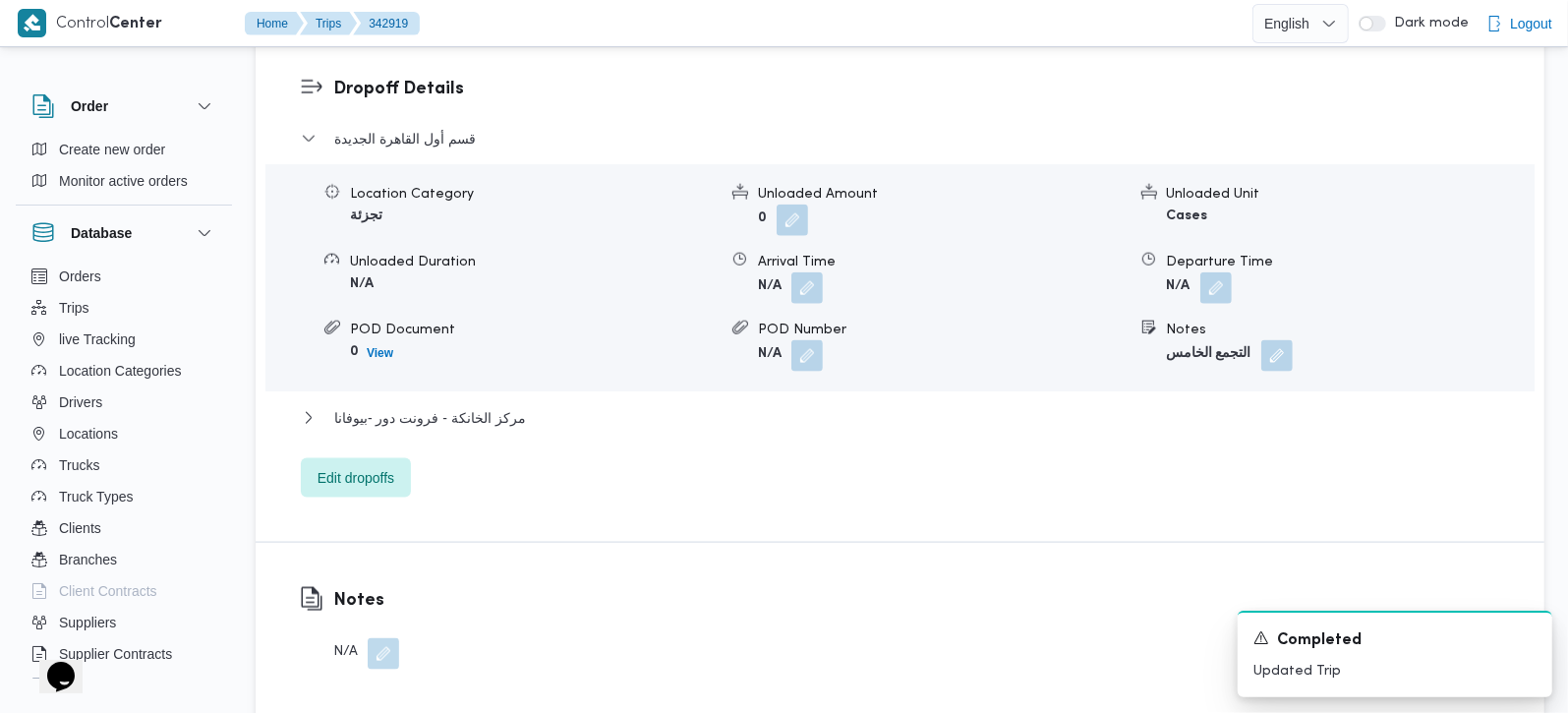
scroll to position [1087, 0]
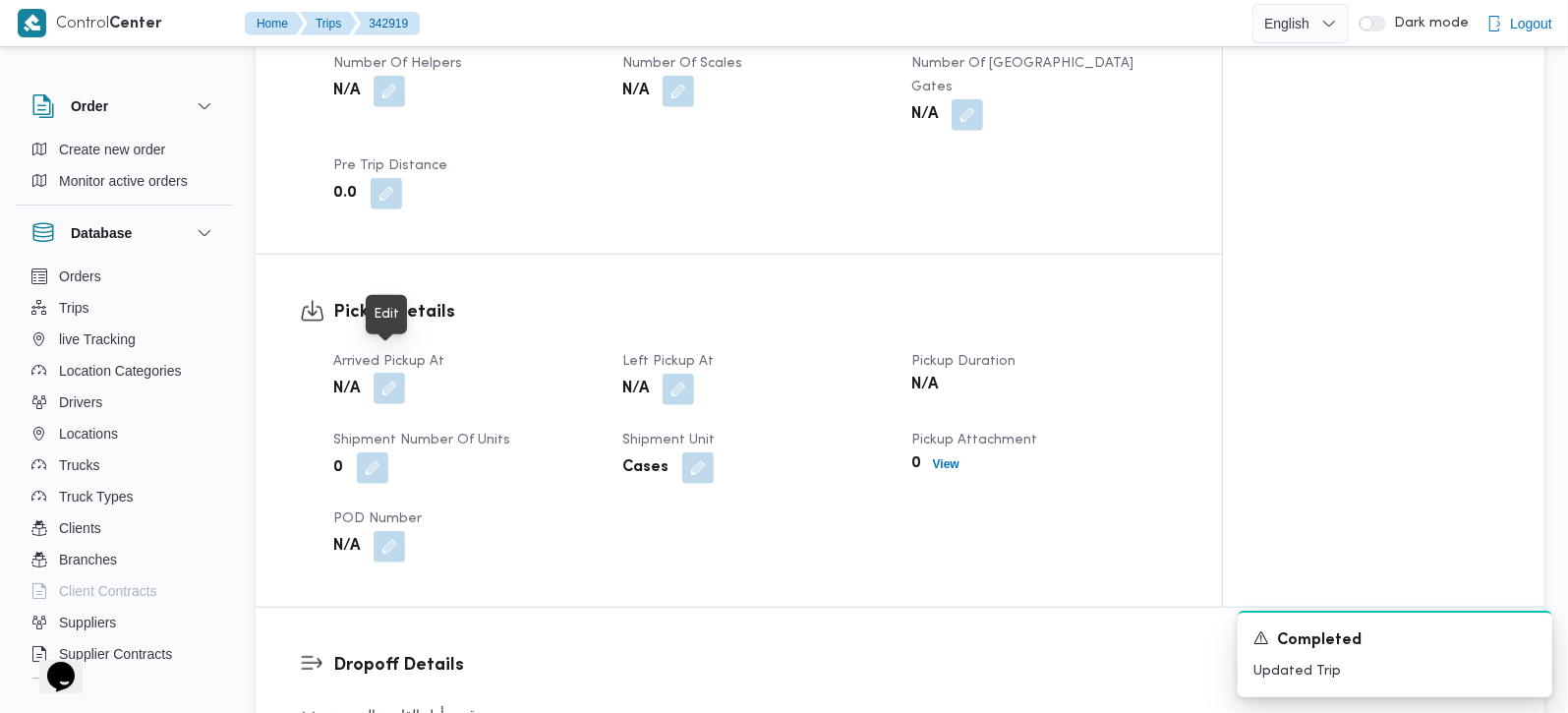
click at [385, 372] on button "button" at bounding box center [389, 388] width 32 height 32
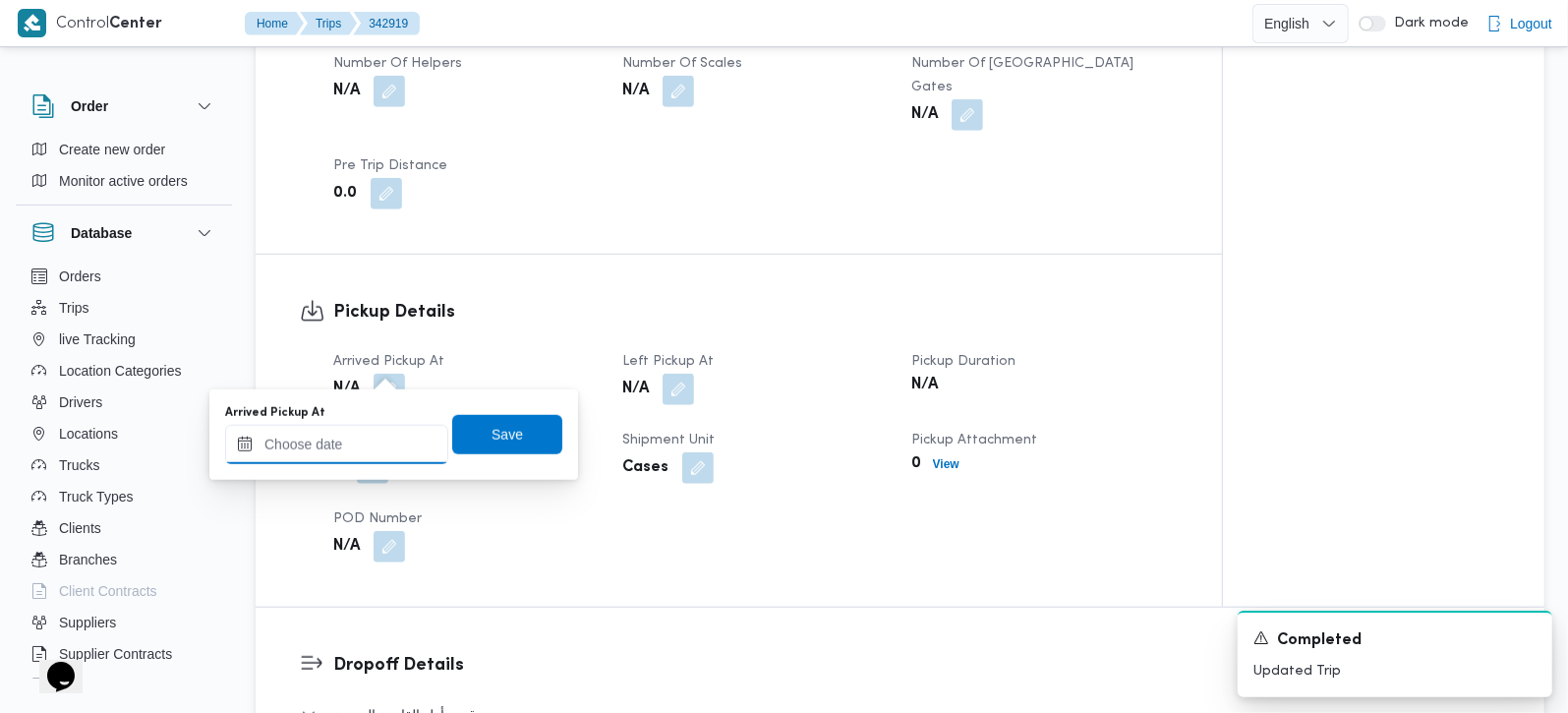
click at [364, 430] on input "Arrived Pickup At" at bounding box center [337, 444] width 224 height 39
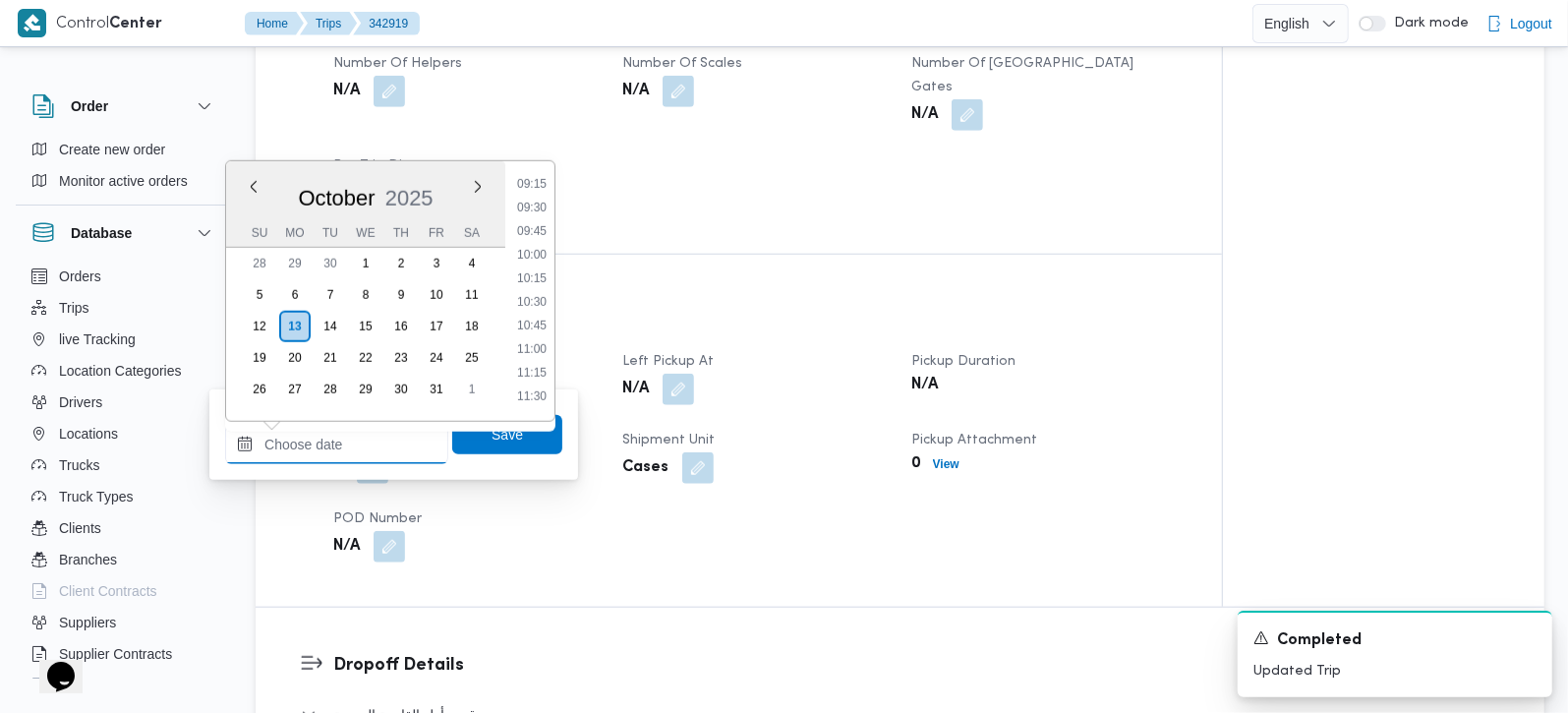
scroll to position [762, 0]
click at [540, 257] on li "08:45" at bounding box center [531, 252] width 45 height 20
type input "13/10/2025 08:45"
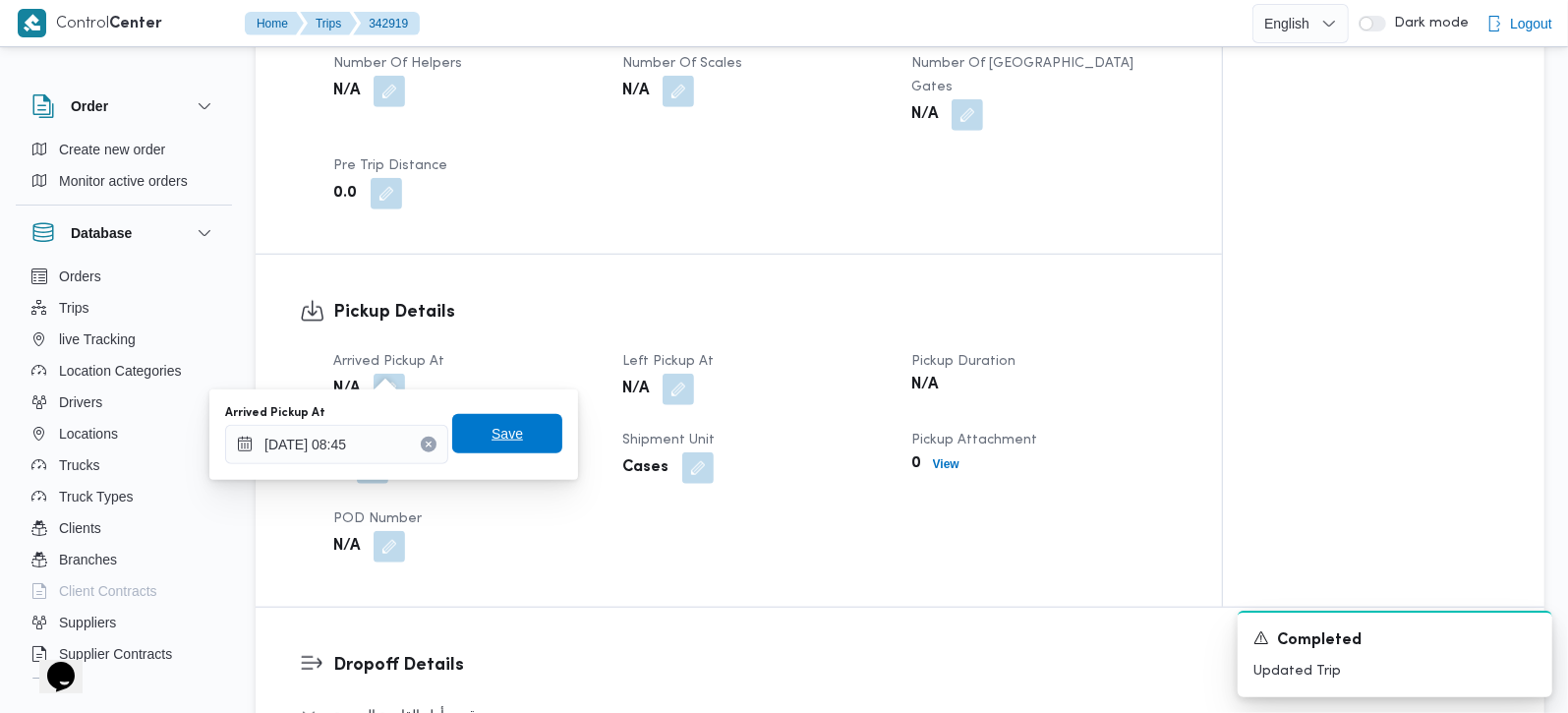
click at [509, 424] on span "Save" at bounding box center [507, 433] width 110 height 39
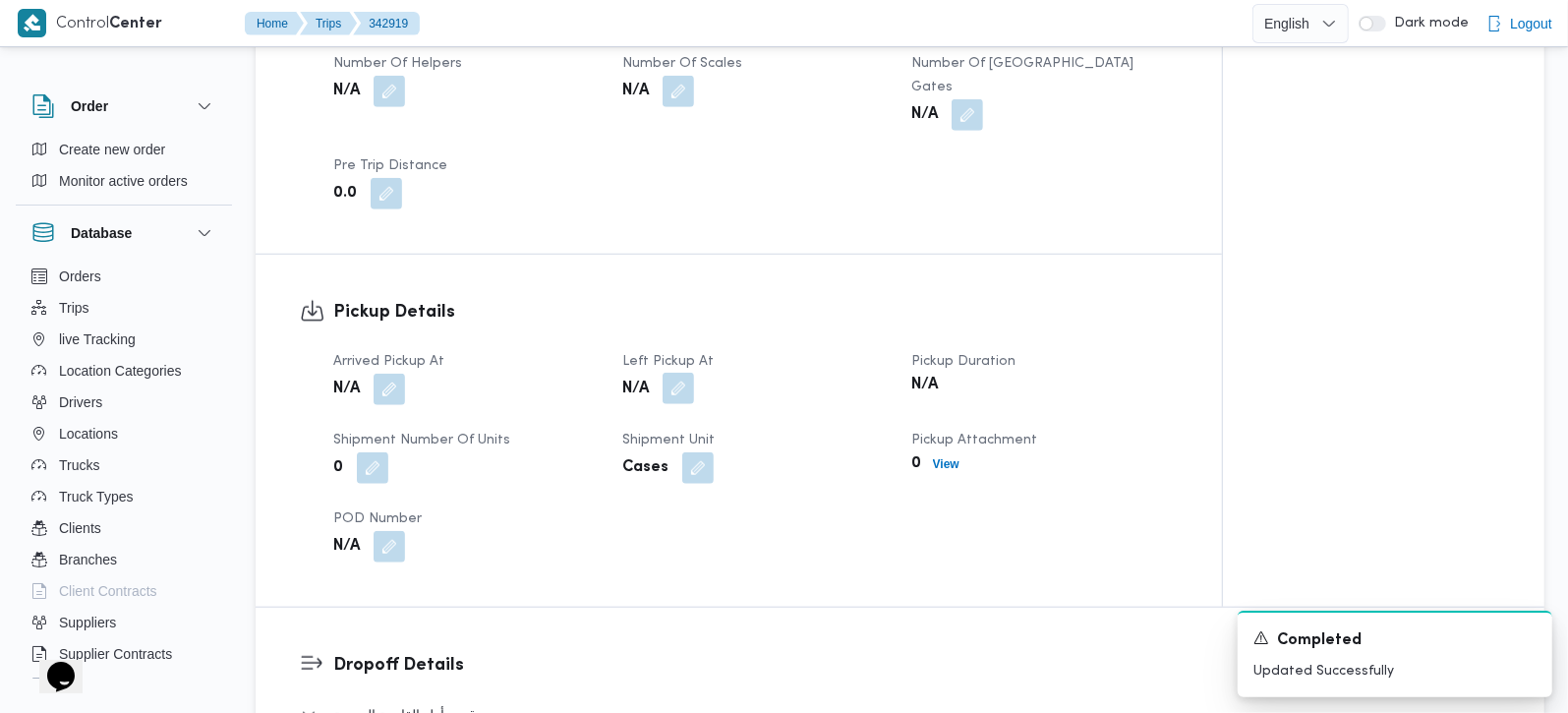
drag, startPoint x: 690, startPoint y: 364, endPoint x: 691, endPoint y: 378, distance: 14.0
click at [691, 372] on button "button" at bounding box center [679, 388] width 32 height 32
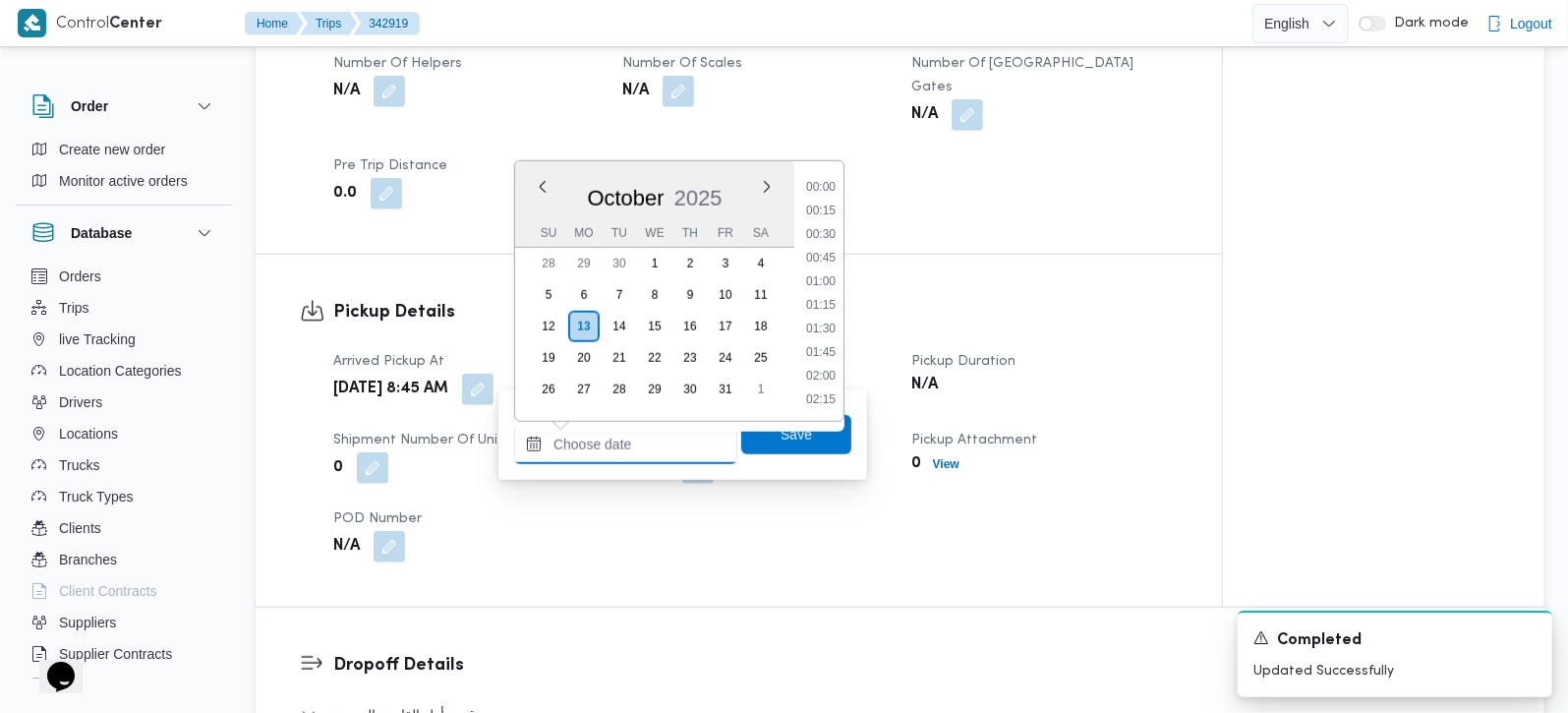
click at [664, 454] on input "Left Pickup At" at bounding box center [626, 444] width 224 height 39
click at [824, 209] on li "10:45" at bounding box center [820, 210] width 45 height 20
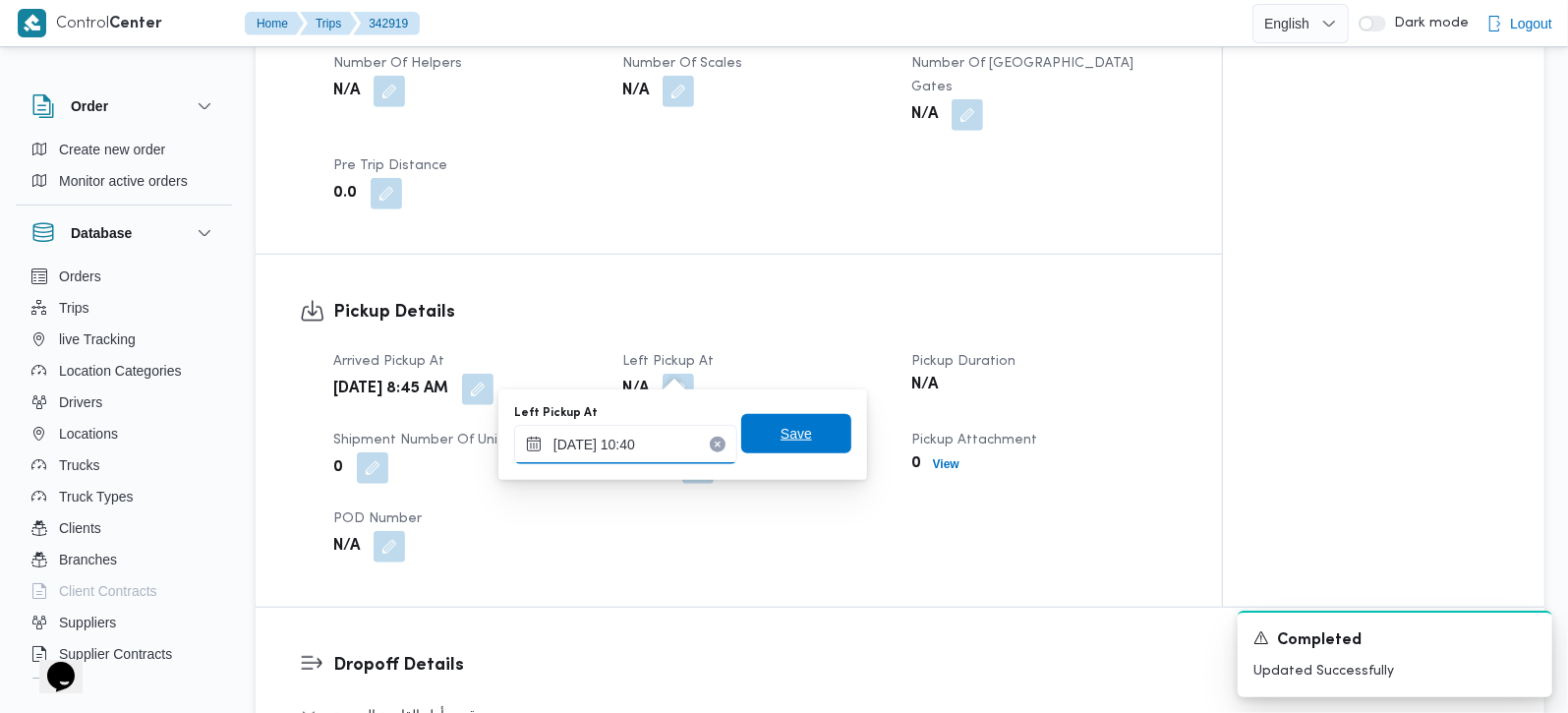
type input "13/10/2025 10:40"
click at [785, 430] on span "Save" at bounding box center [796, 434] width 32 height 24
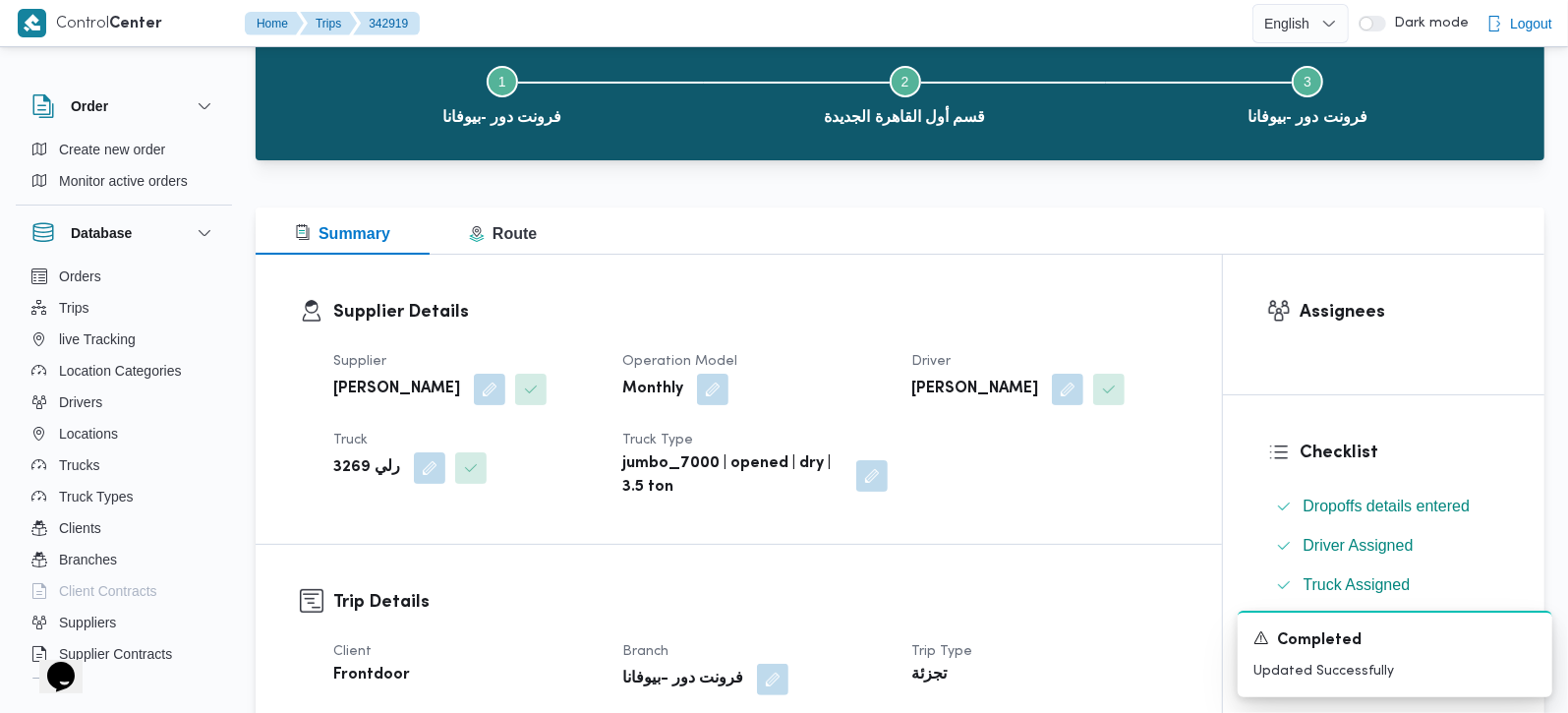
scroll to position [0, 0]
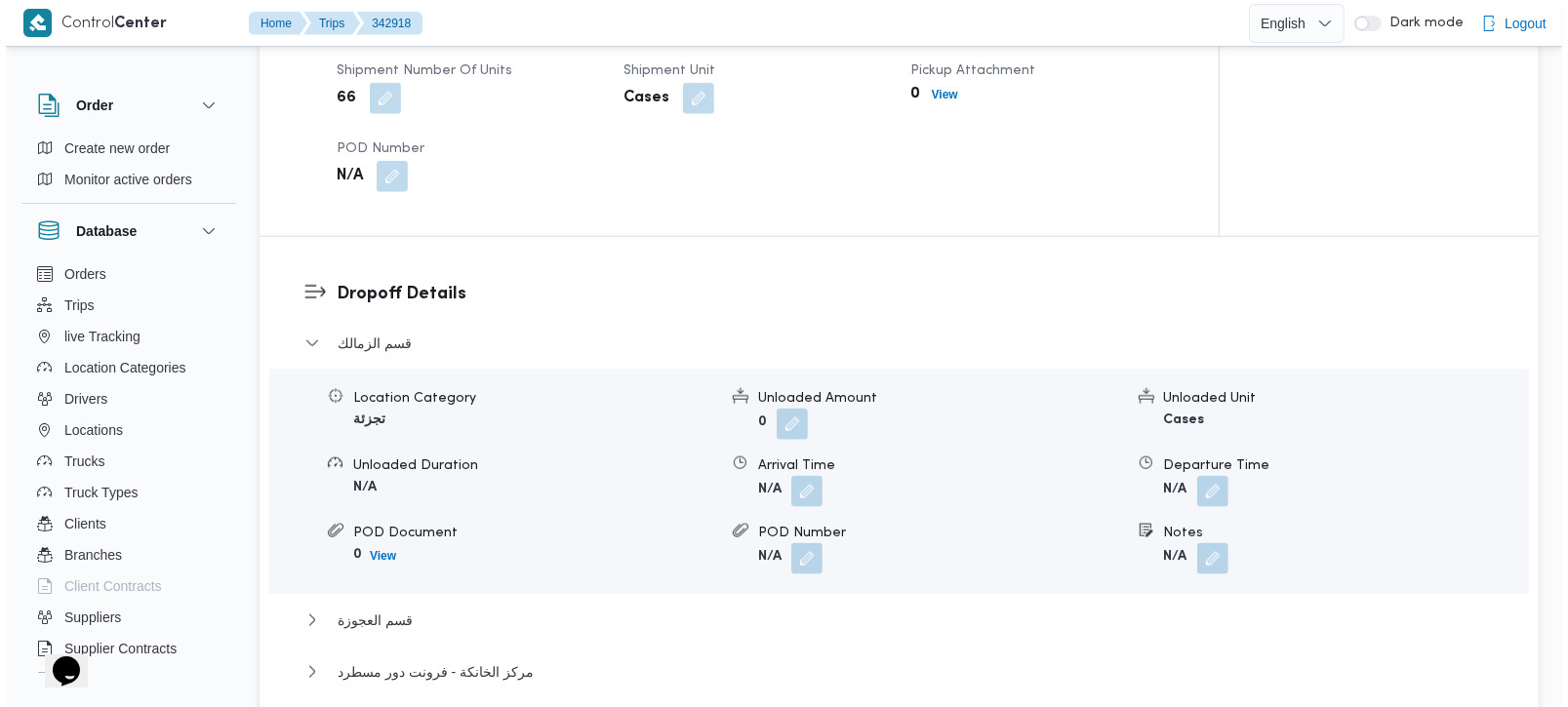
scroll to position [1491, 0]
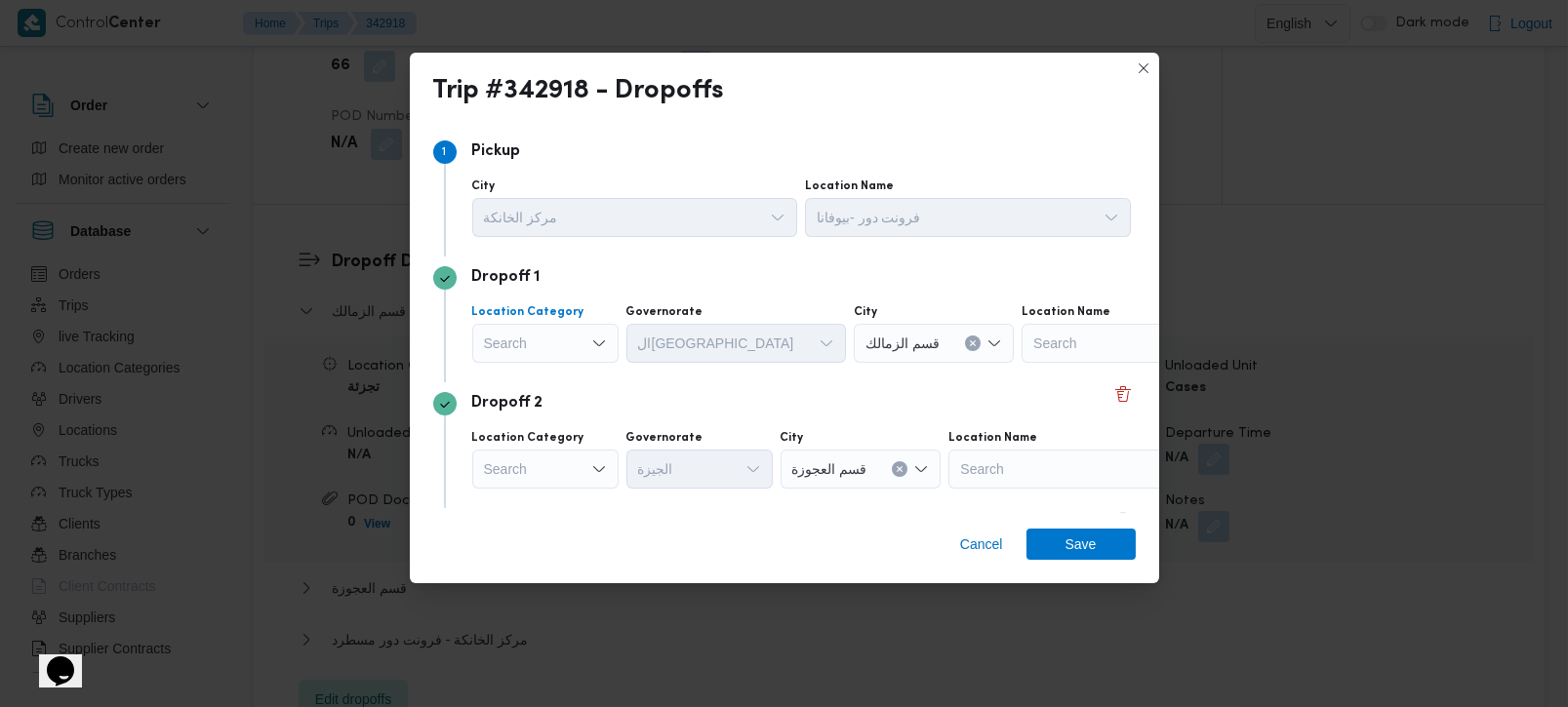
click at [564, 339] on div "Search" at bounding box center [546, 343] width 147 height 39
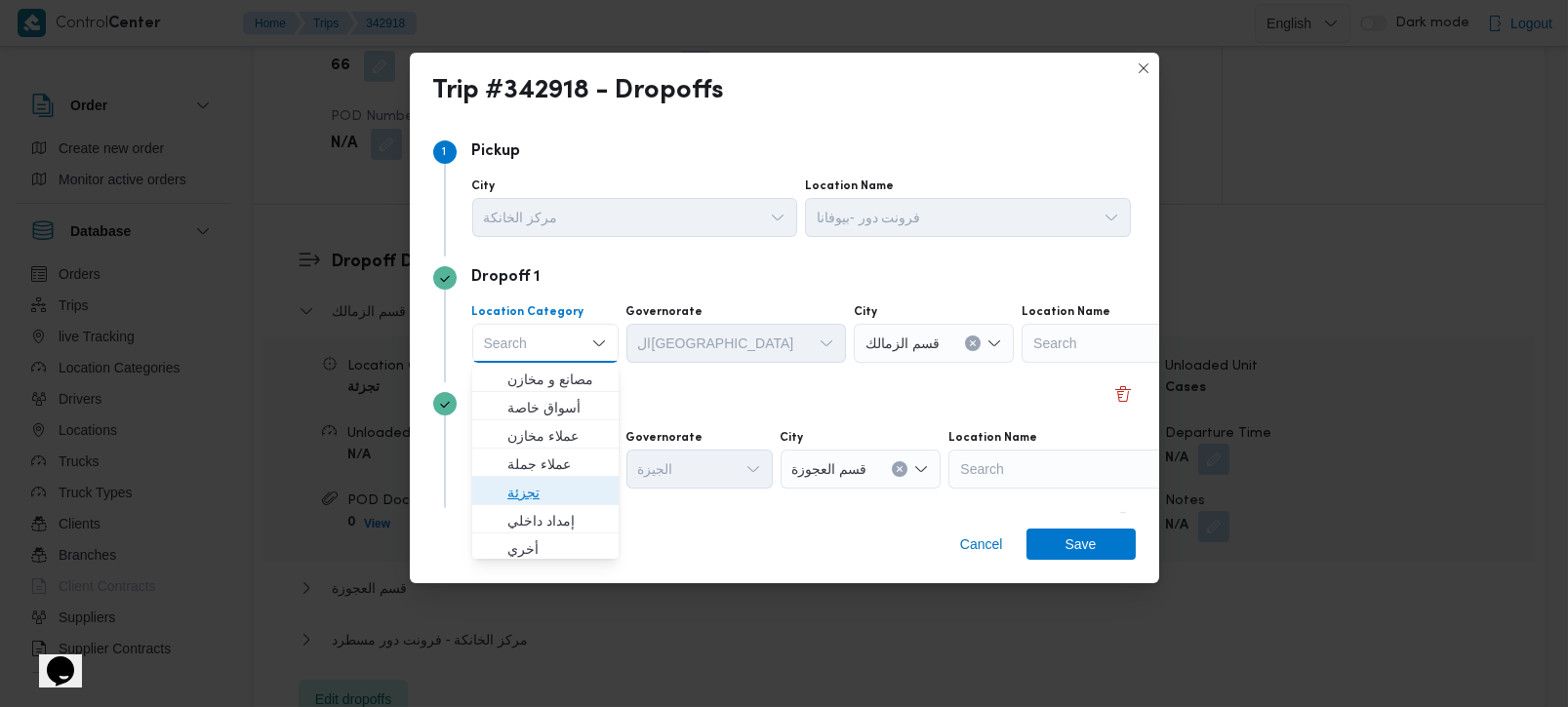
click at [530, 501] on span "تجزئة" at bounding box center [557, 493] width 99 height 24
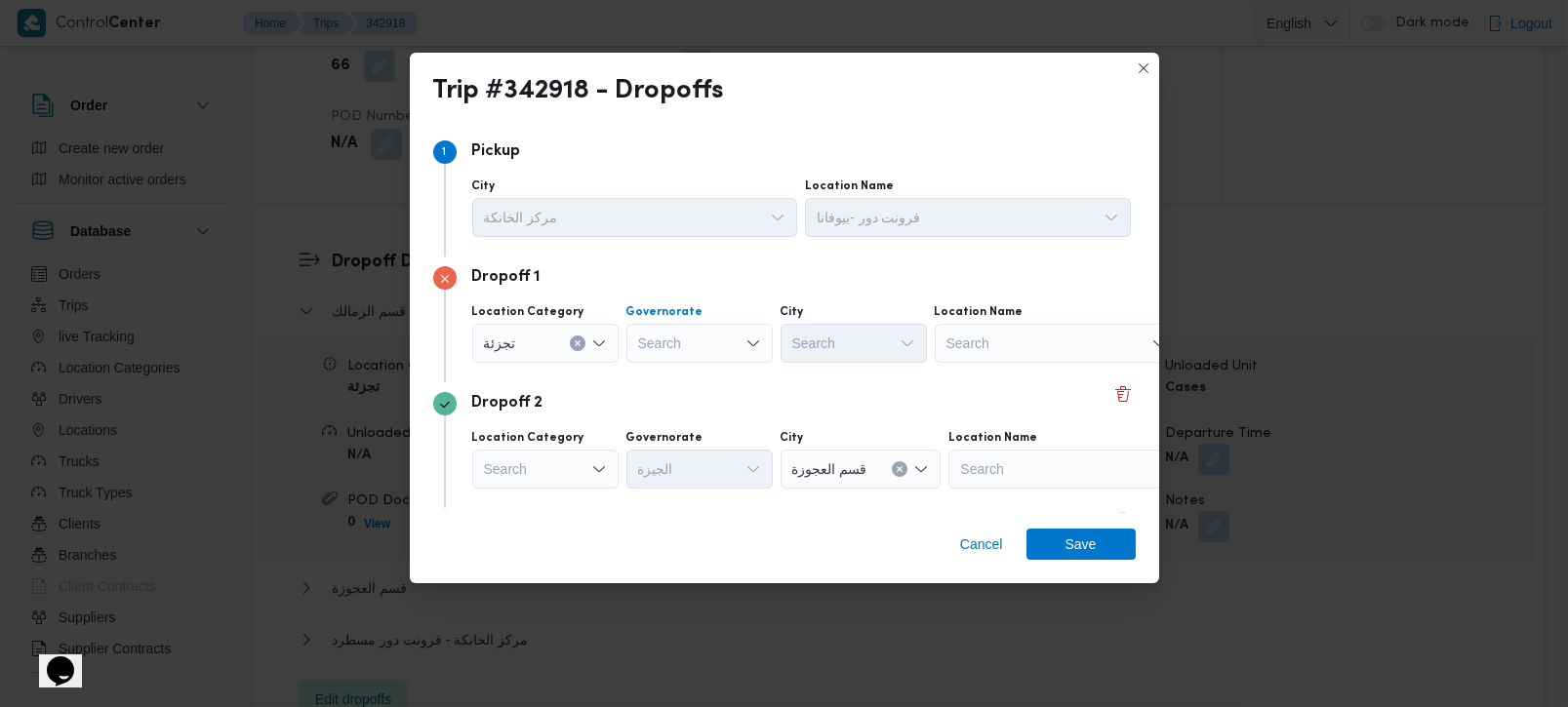
click at [709, 343] on div "Search" at bounding box center [699, 343] width 147 height 39
type input "[DEMOGRAPHIC_DATA]"
click at [679, 372] on span "الجي زة" at bounding box center [710, 379] width 99 height 24
click at [846, 341] on div "Search" at bounding box center [854, 343] width 147 height 39
type input "دق"
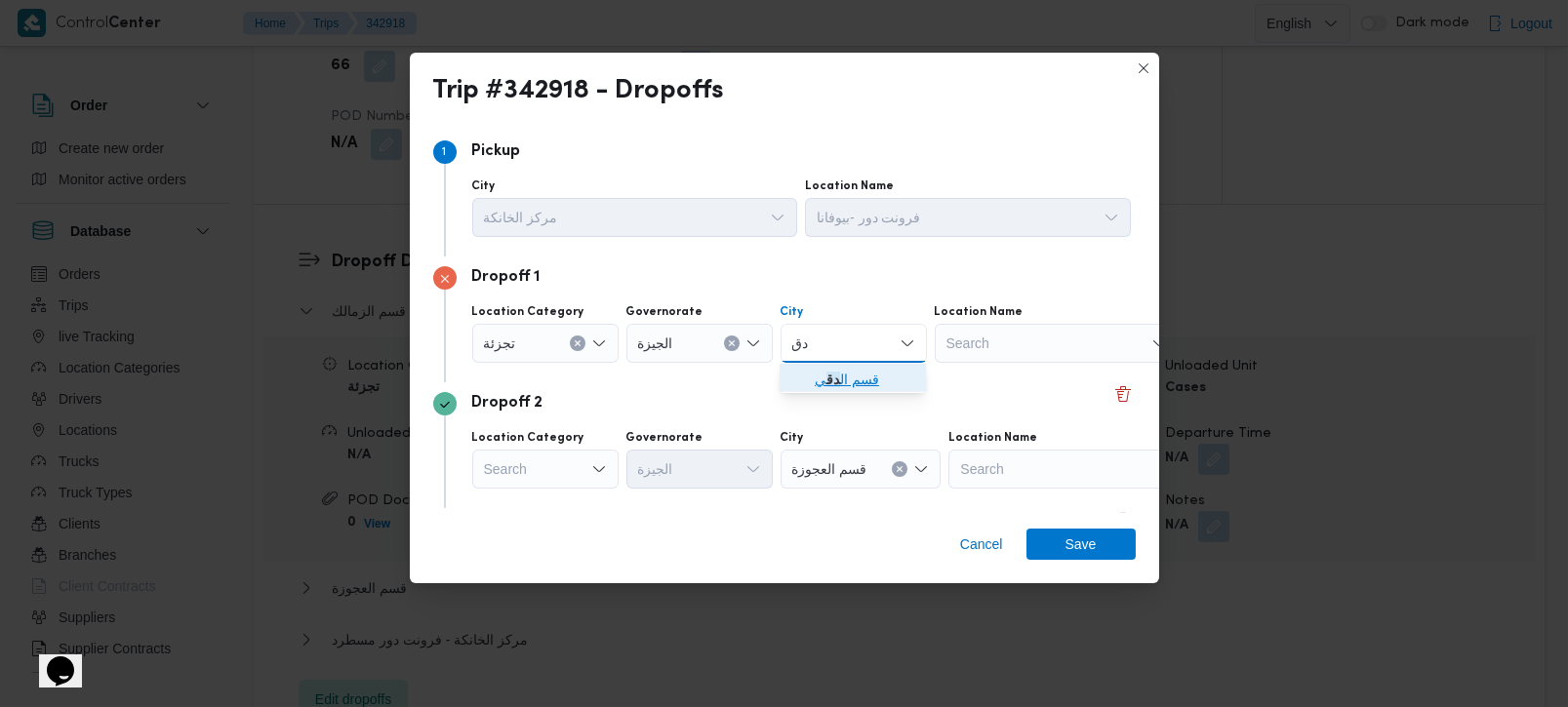
click at [866, 380] on span "قسم ال دق ي" at bounding box center [865, 379] width 99 height 24
click at [809, 413] on div "Dropoff 2" at bounding box center [784, 404] width 702 height 24
click at [545, 458] on div "Search" at bounding box center [546, 468] width 147 height 39
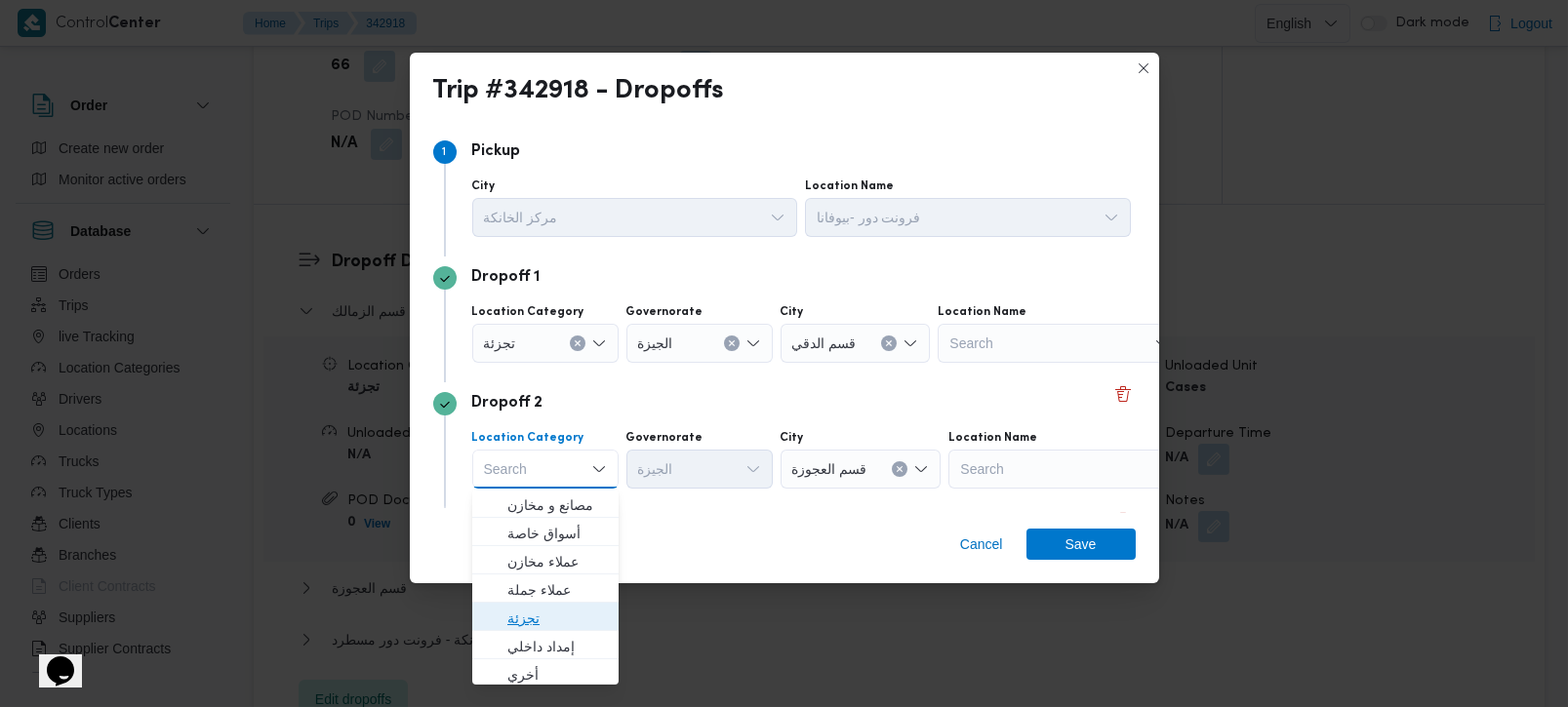
click at [523, 621] on span "تجزئة" at bounding box center [557, 619] width 99 height 24
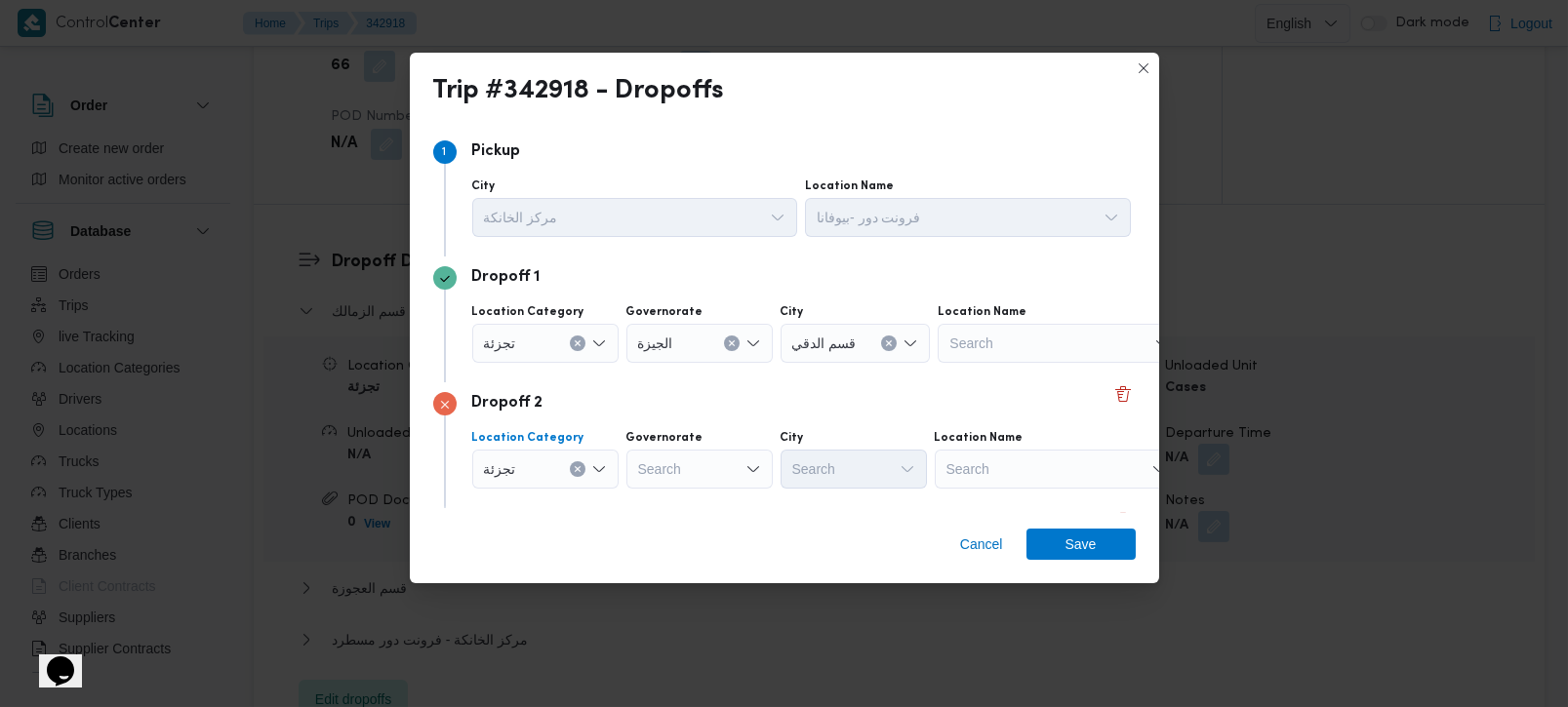
click at [647, 476] on div "Search" at bounding box center [699, 468] width 147 height 39
type input "زة"
click at [700, 506] on span "الجي زة" at bounding box center [710, 505] width 99 height 24
click at [840, 483] on div "Search" at bounding box center [854, 468] width 147 height 39
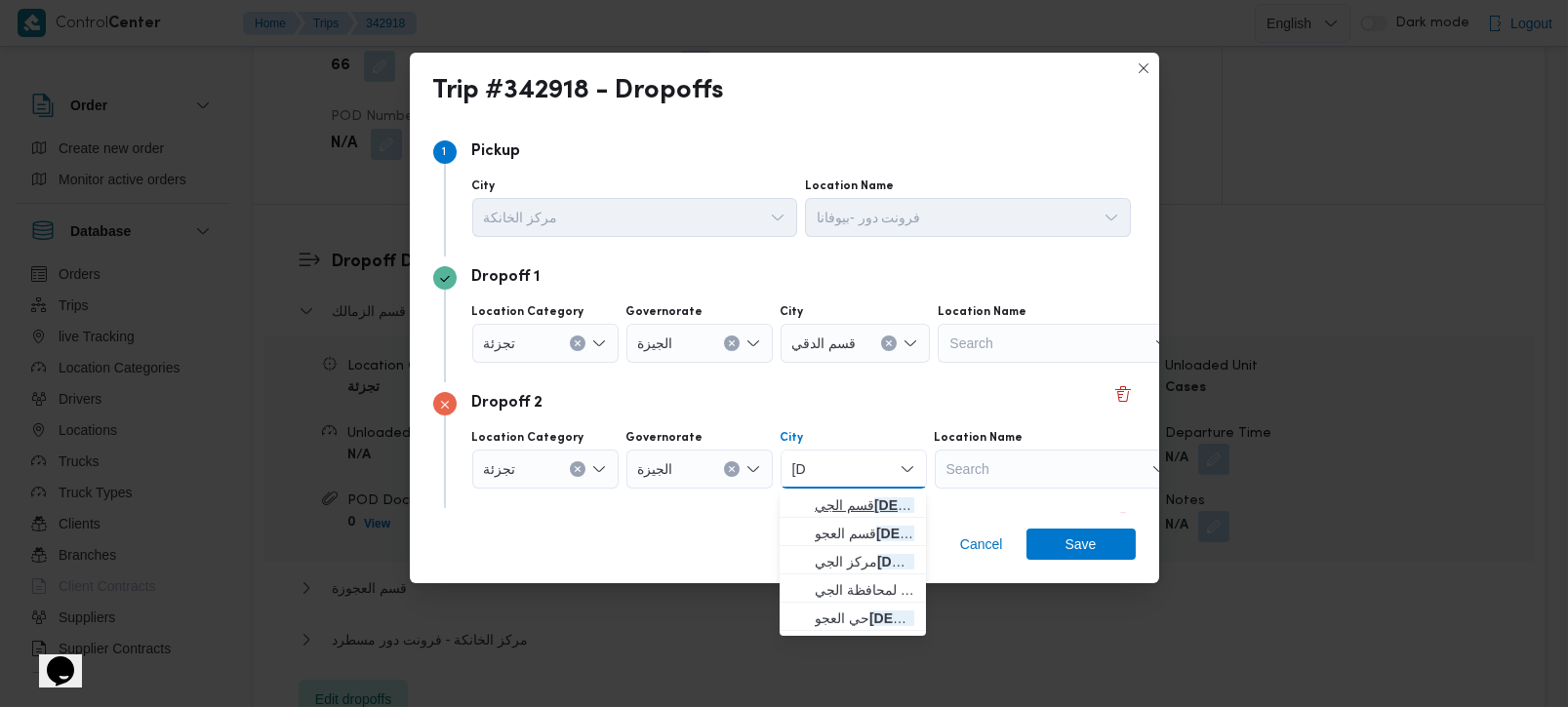
type input "زة"
click at [851, 503] on span "قسم الجي زة" at bounding box center [865, 505] width 99 height 24
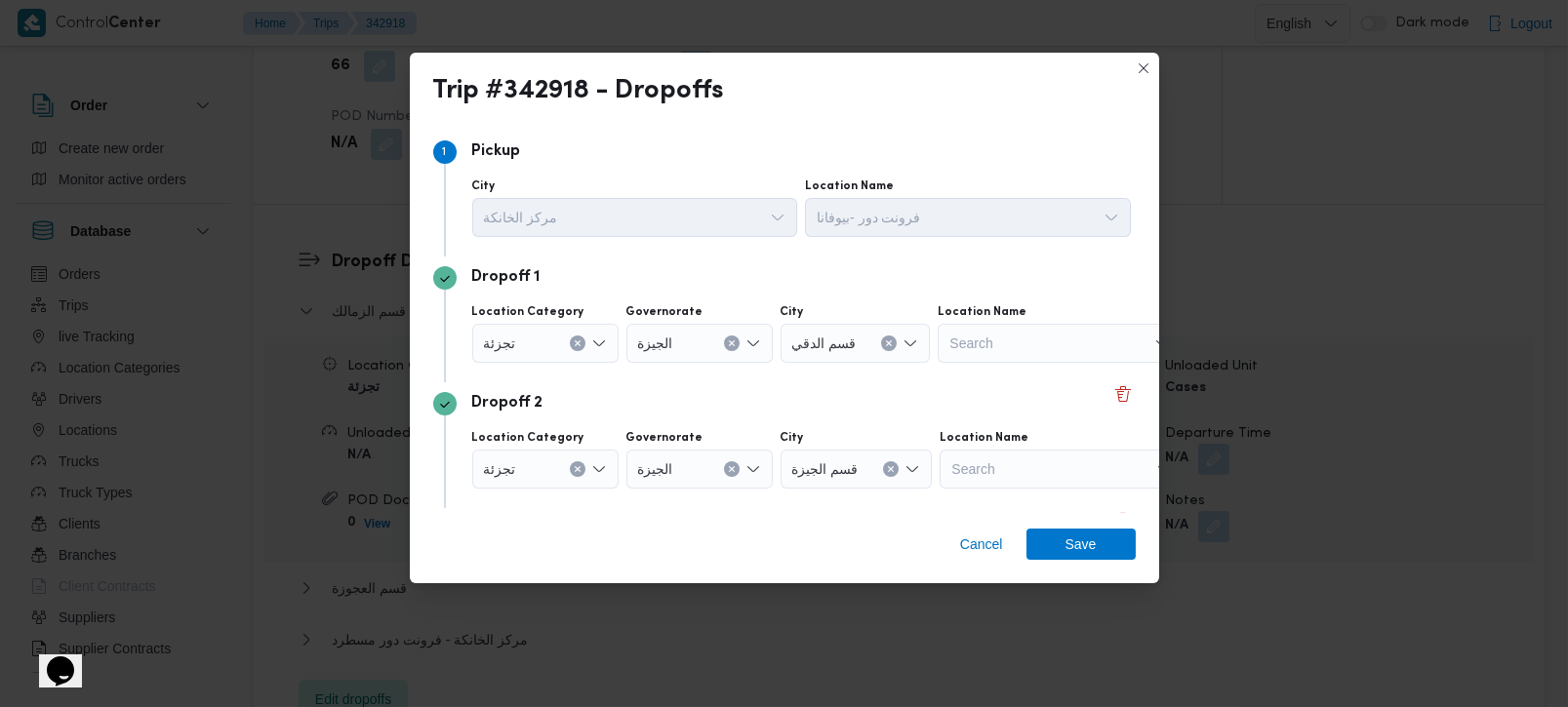
click at [827, 512] on div "Dropoff 3 Location Category مصانع و مخازن Governorate القليوبية City مركز الخان…" at bounding box center [784, 570] width 702 height 126
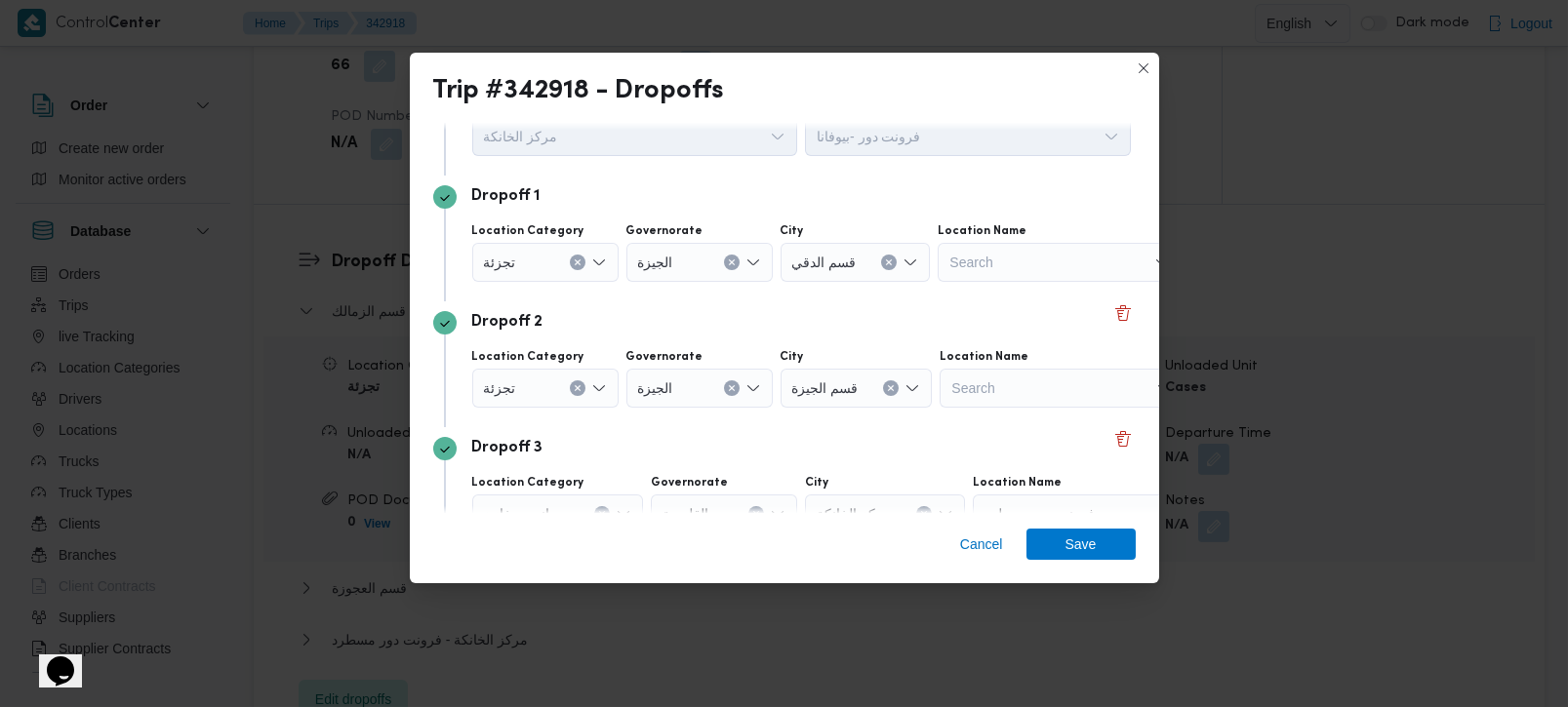
scroll to position [178, 0]
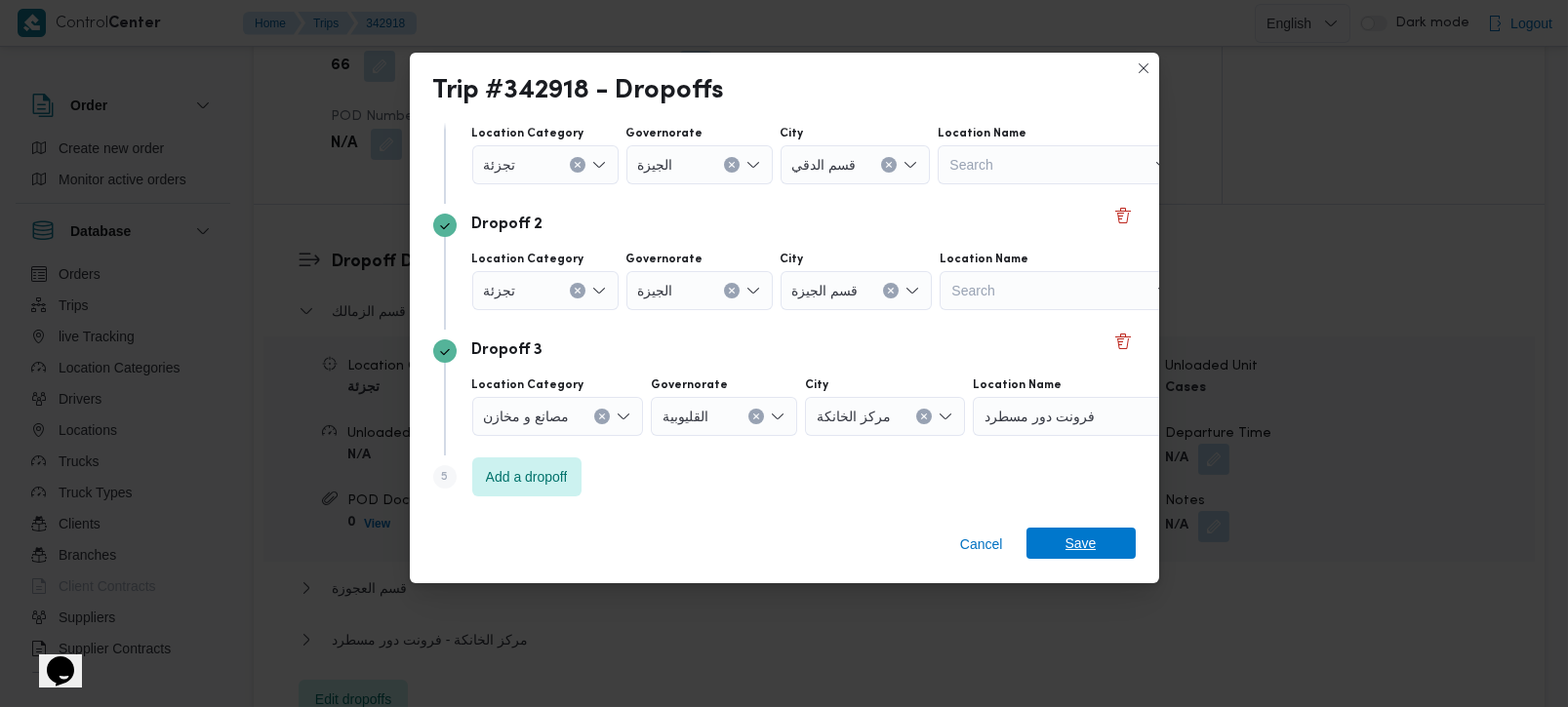
click at [1090, 537] on span "Save" at bounding box center [1082, 544] width 32 height 32
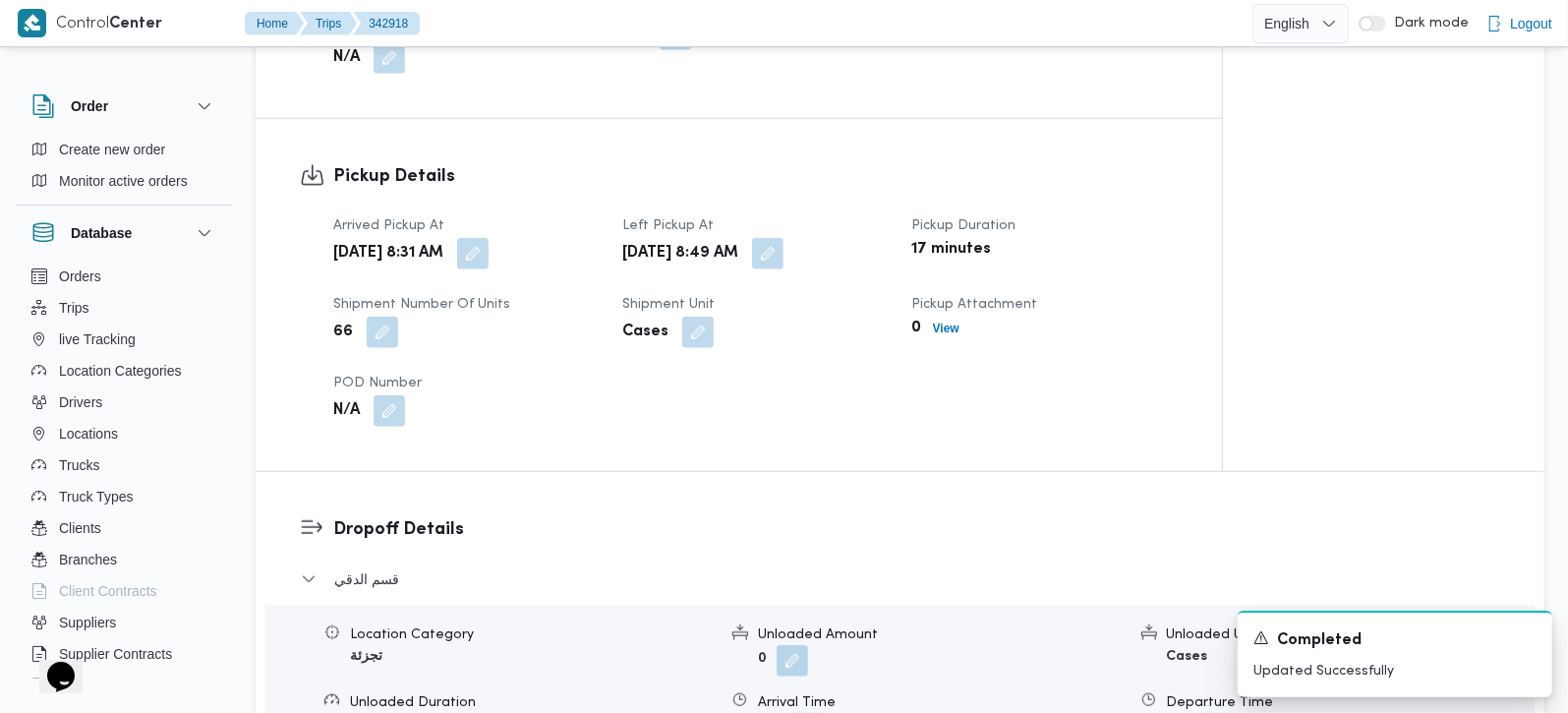
scroll to position [1399, 0]
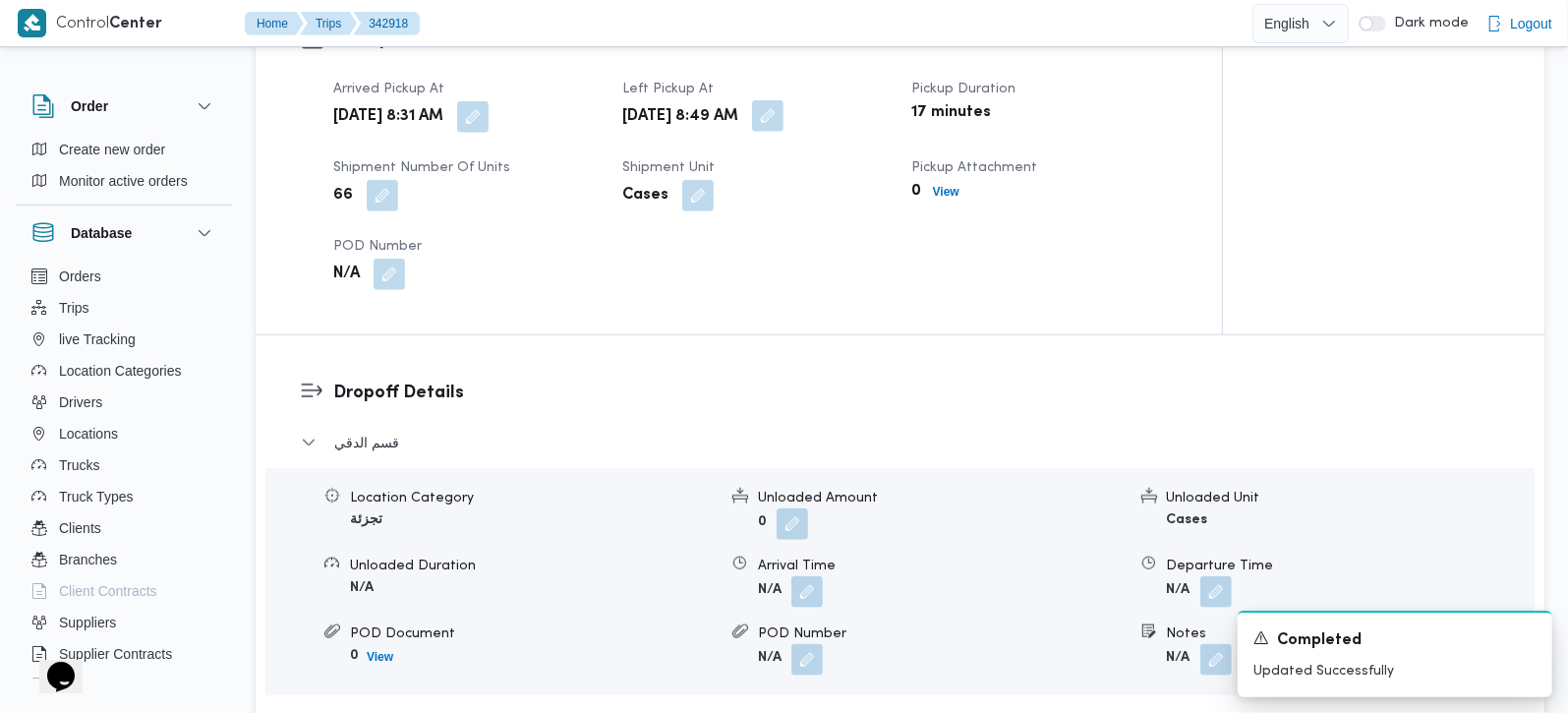
click at [784, 100] on button "button" at bounding box center [769, 116] width 32 height 32
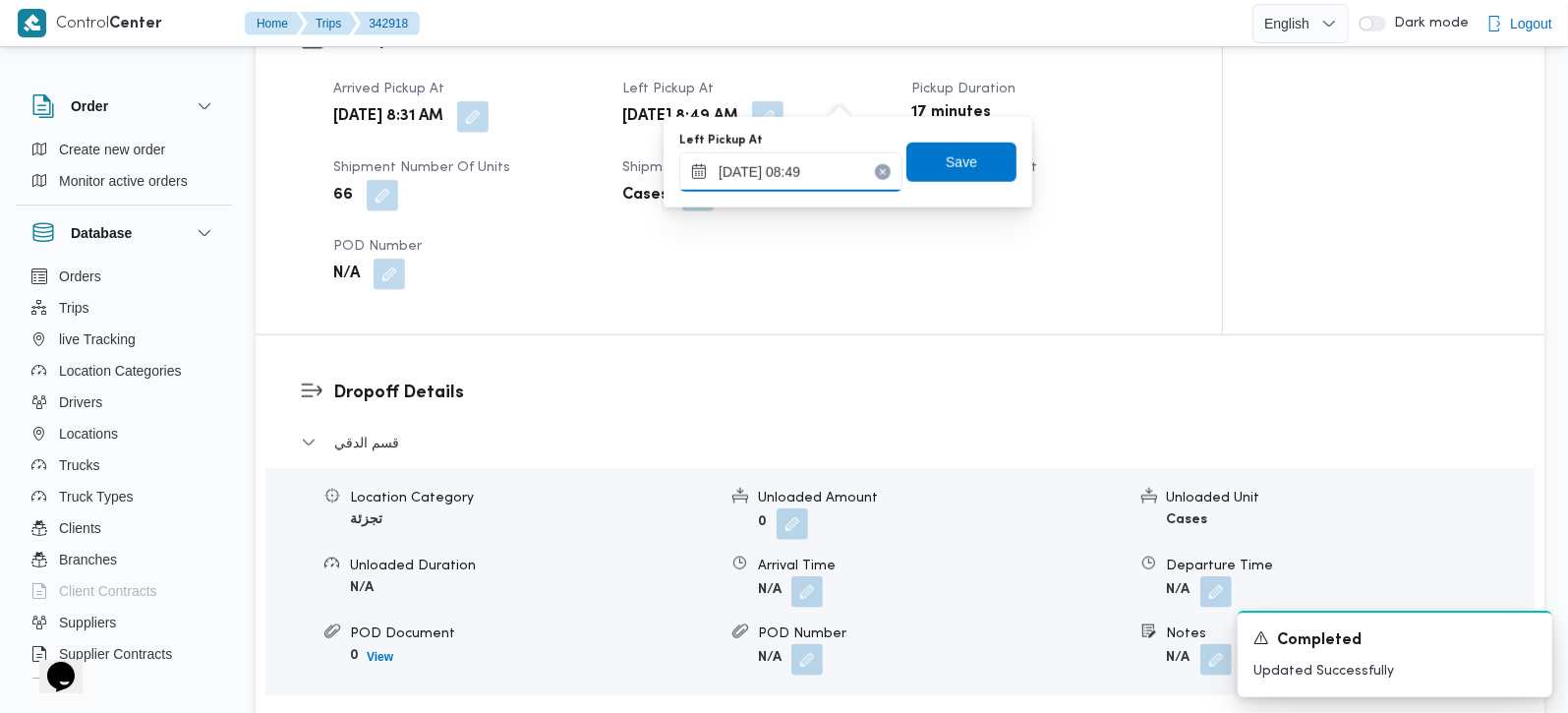
click at [805, 159] on input "13/10/2025 08:49" at bounding box center [791, 172] width 224 height 39
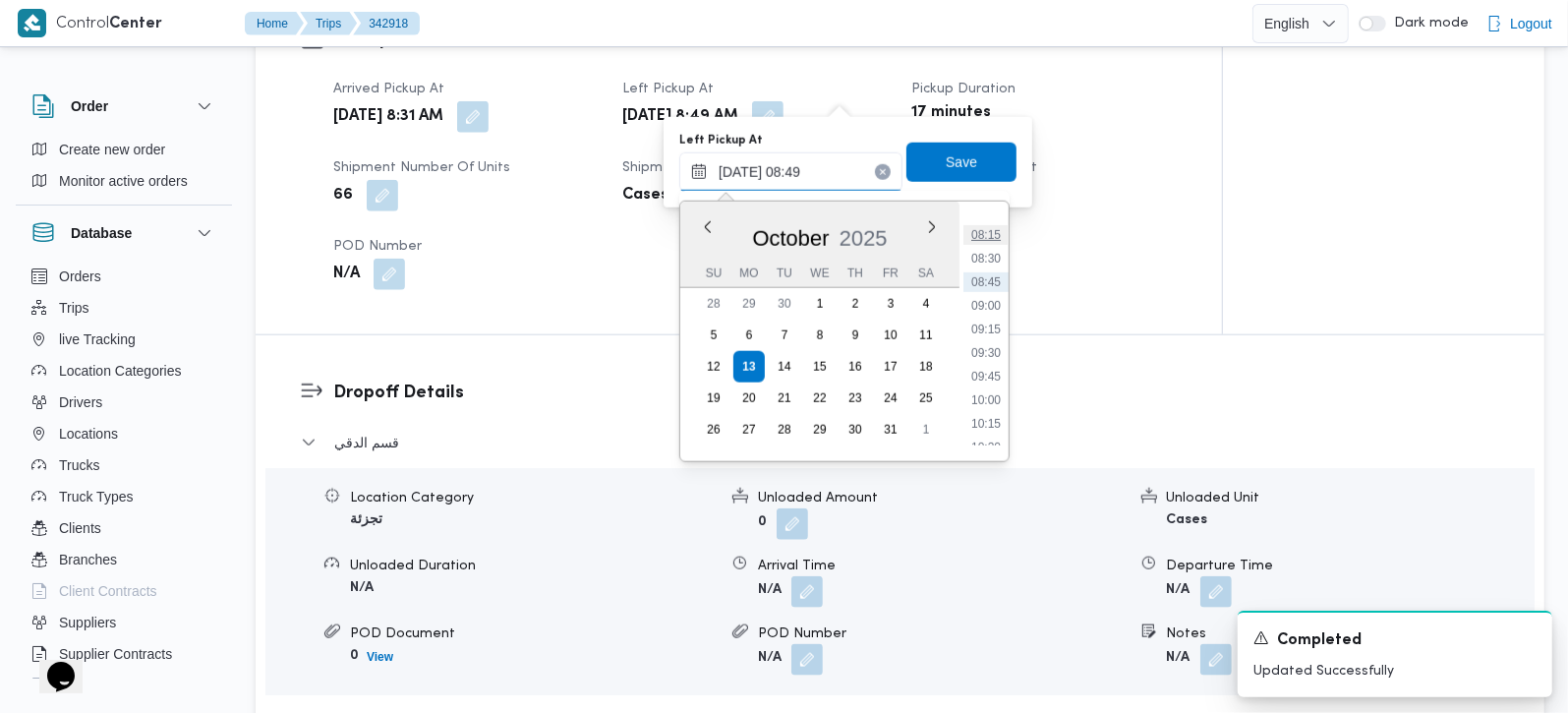
scroll to position [824, 0]
click at [1002, 346] on li "10:00" at bounding box center [985, 349] width 45 height 20
type input "13/10/2025 10:00"
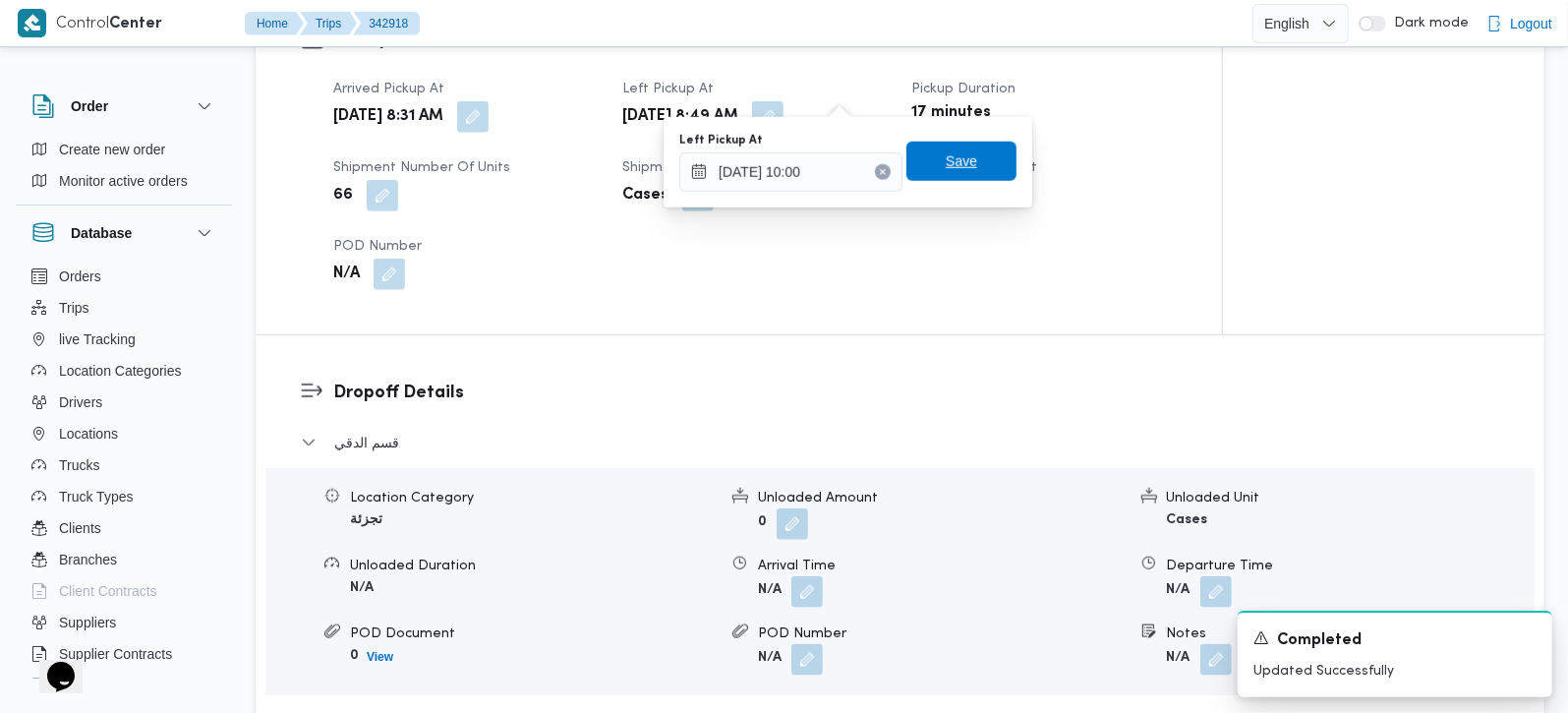
click at [972, 163] on span "Save" at bounding box center [961, 161] width 110 height 39
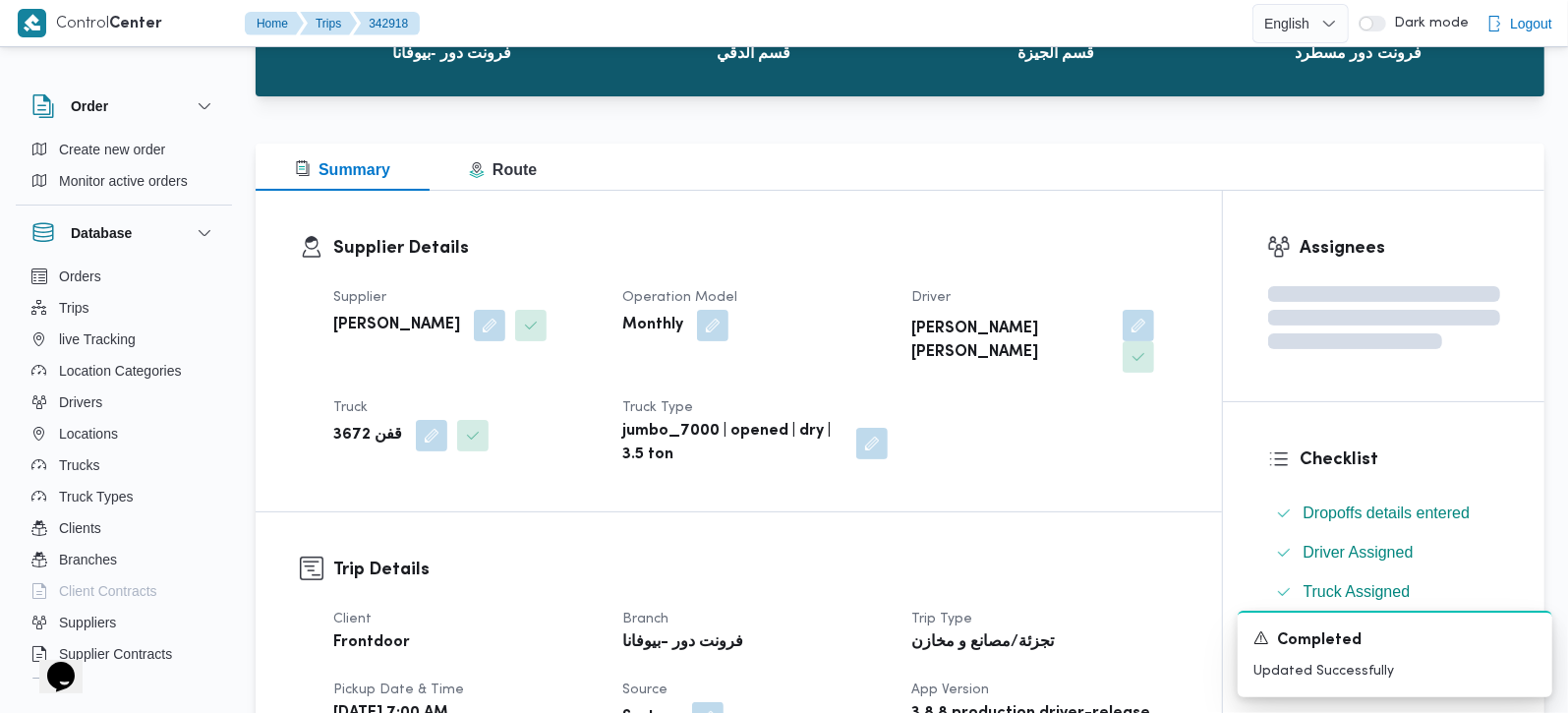
scroll to position [0, 0]
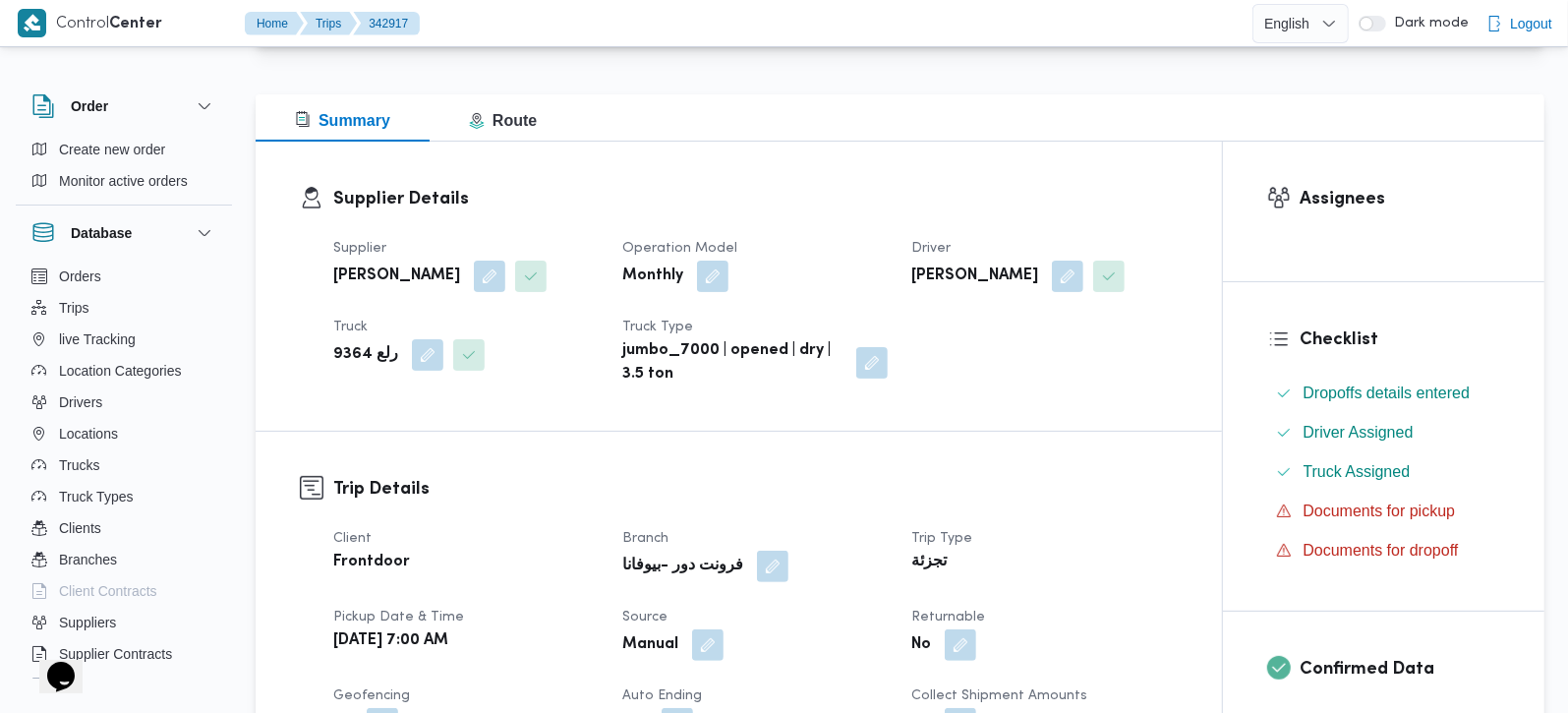
scroll to position [578, 0]
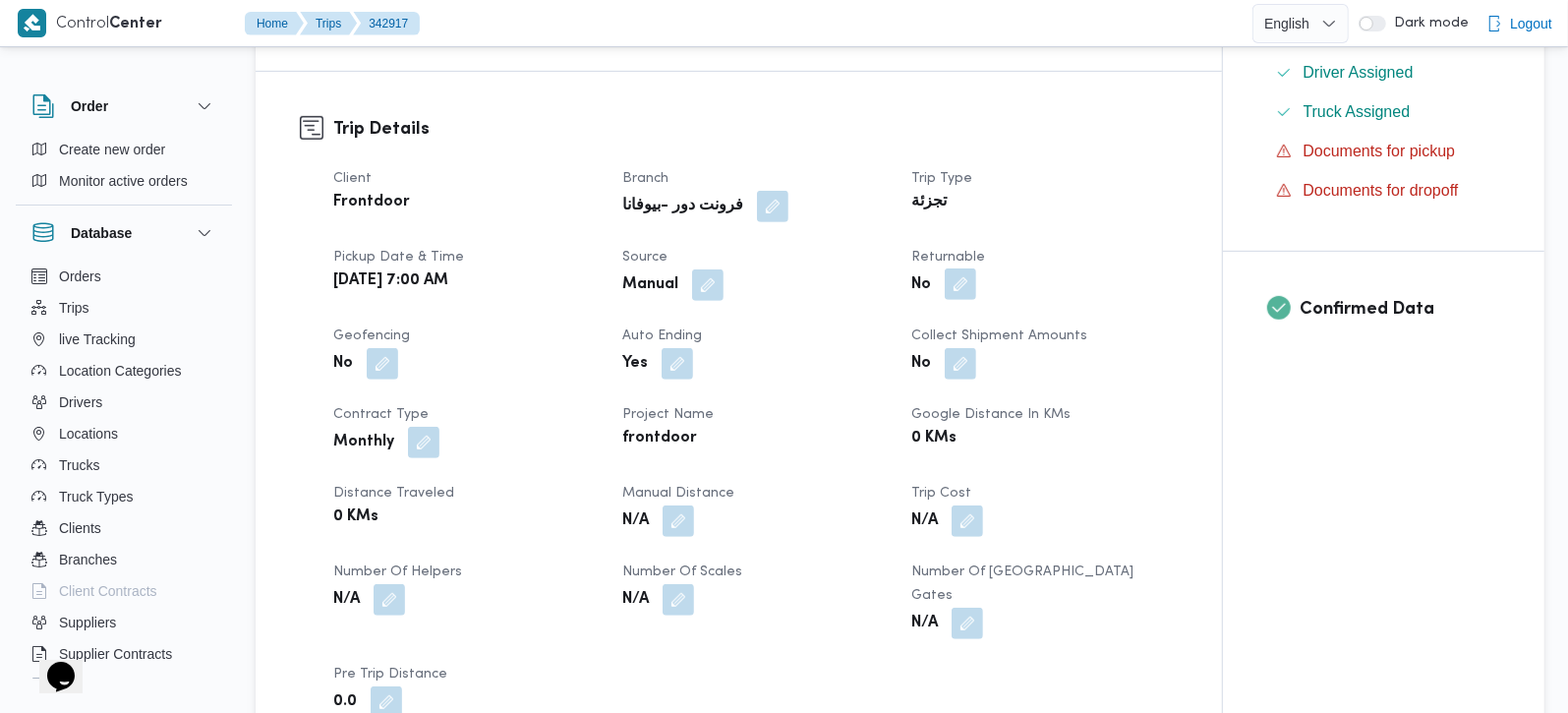
click at [974, 285] on button "button" at bounding box center [961, 285] width 32 height 32
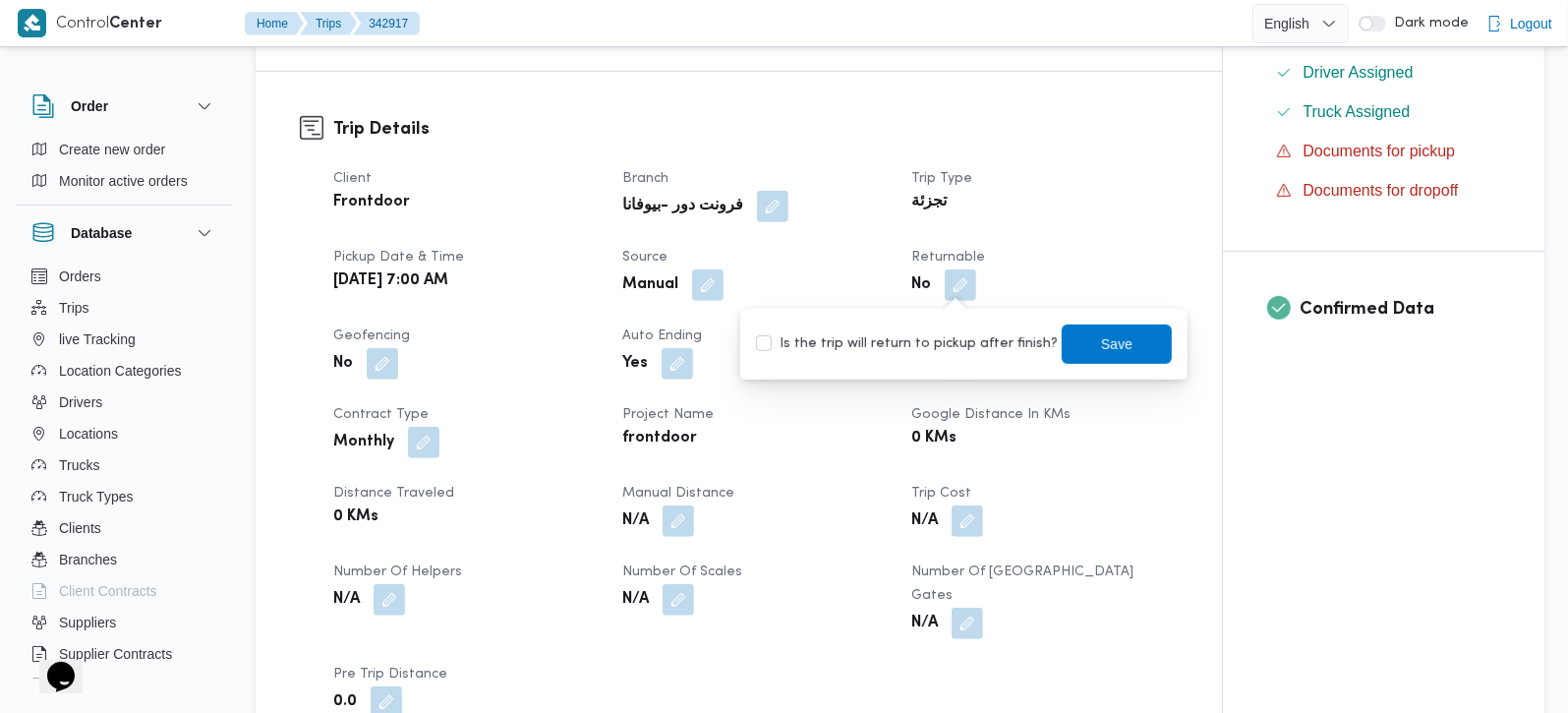
click at [958, 338] on label "Is the trip will return to pickup after finish?" at bounding box center [907, 345] width 301 height 24
checkbox input "true"
click at [1081, 332] on span "Save" at bounding box center [1117, 343] width 110 height 39
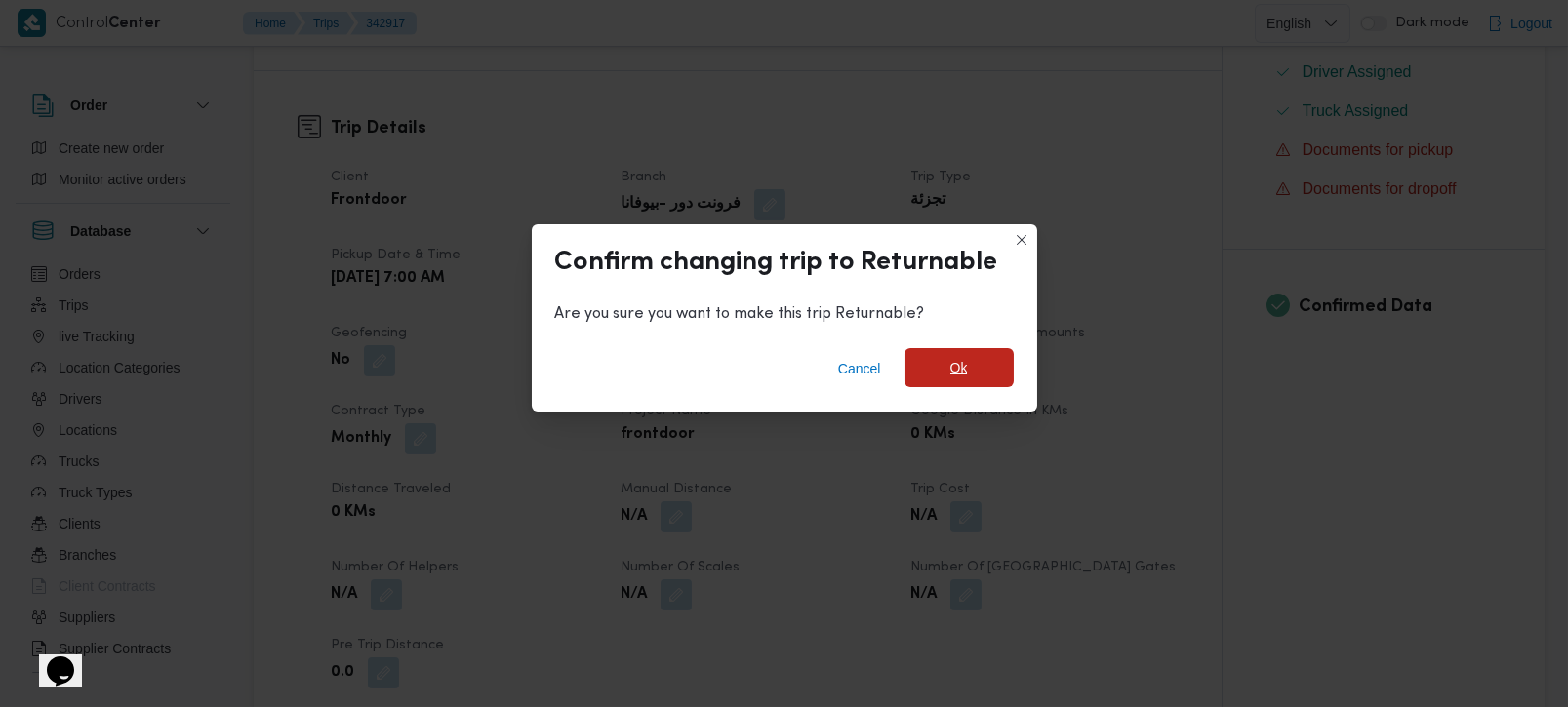
click at [960, 350] on span "Ok" at bounding box center [959, 367] width 109 height 39
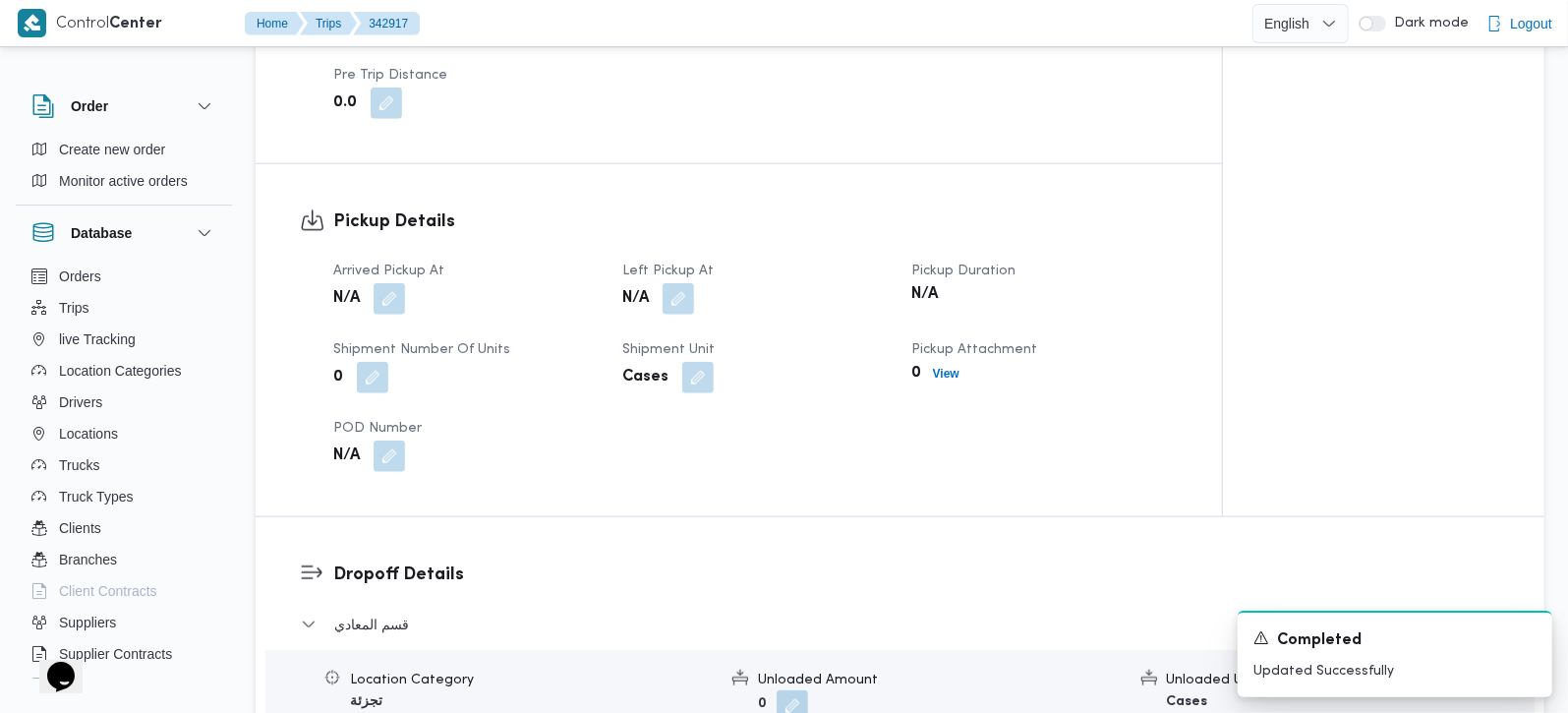
scroll to position [1157, 0]
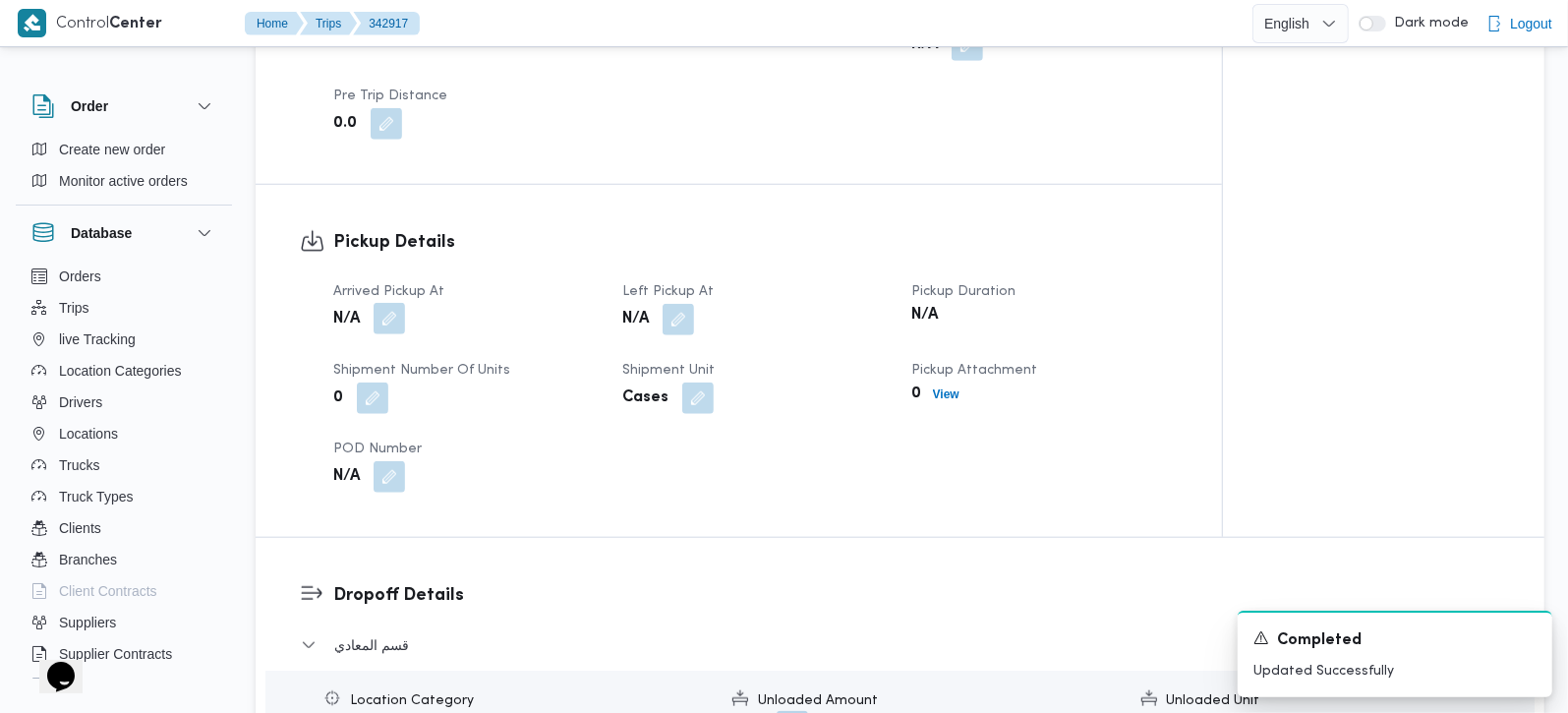
click at [380, 303] on button "button" at bounding box center [389, 319] width 32 height 32
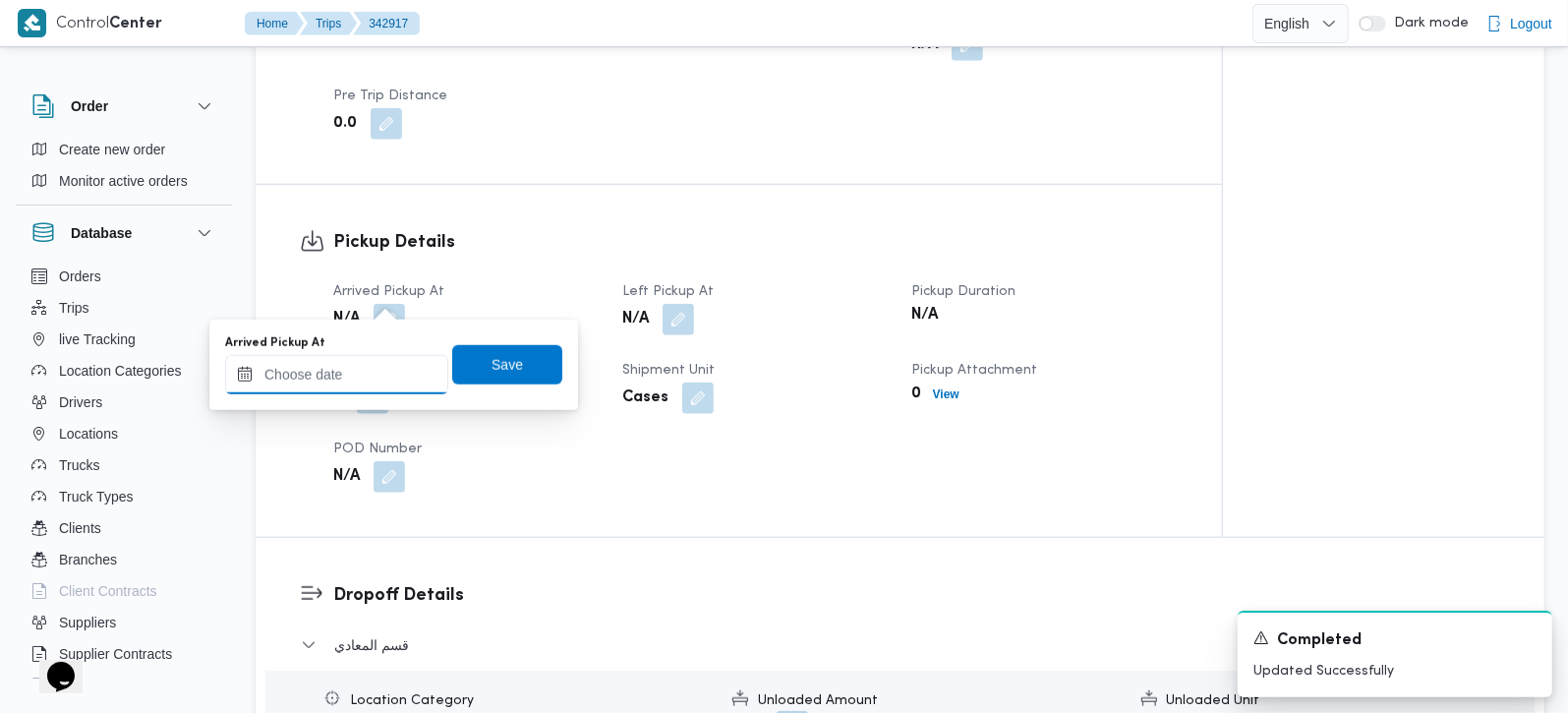
click at [364, 358] on input "Arrived Pickup At" at bounding box center [337, 374] width 224 height 39
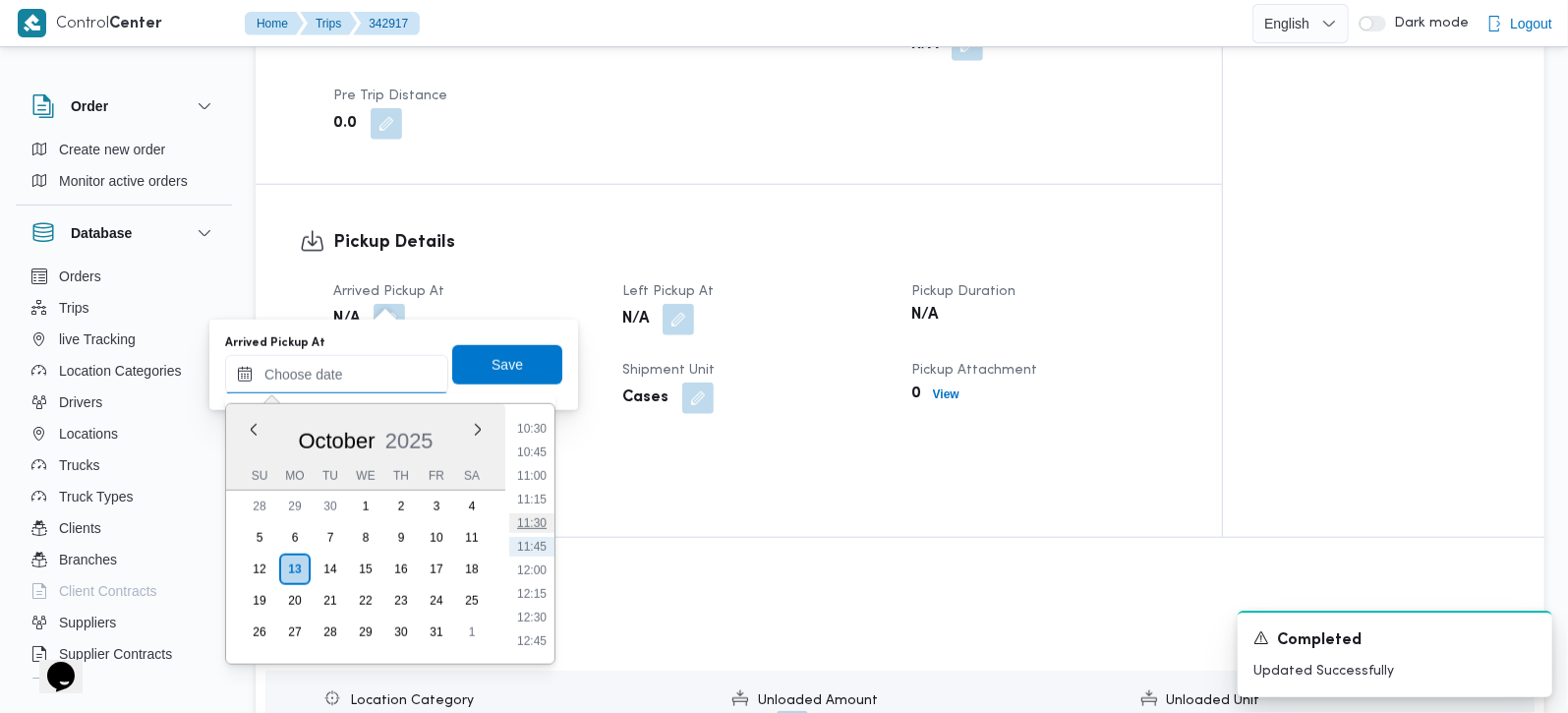
scroll to position [877, 0]
click at [530, 453] on li "09:30" at bounding box center [531, 450] width 45 height 20
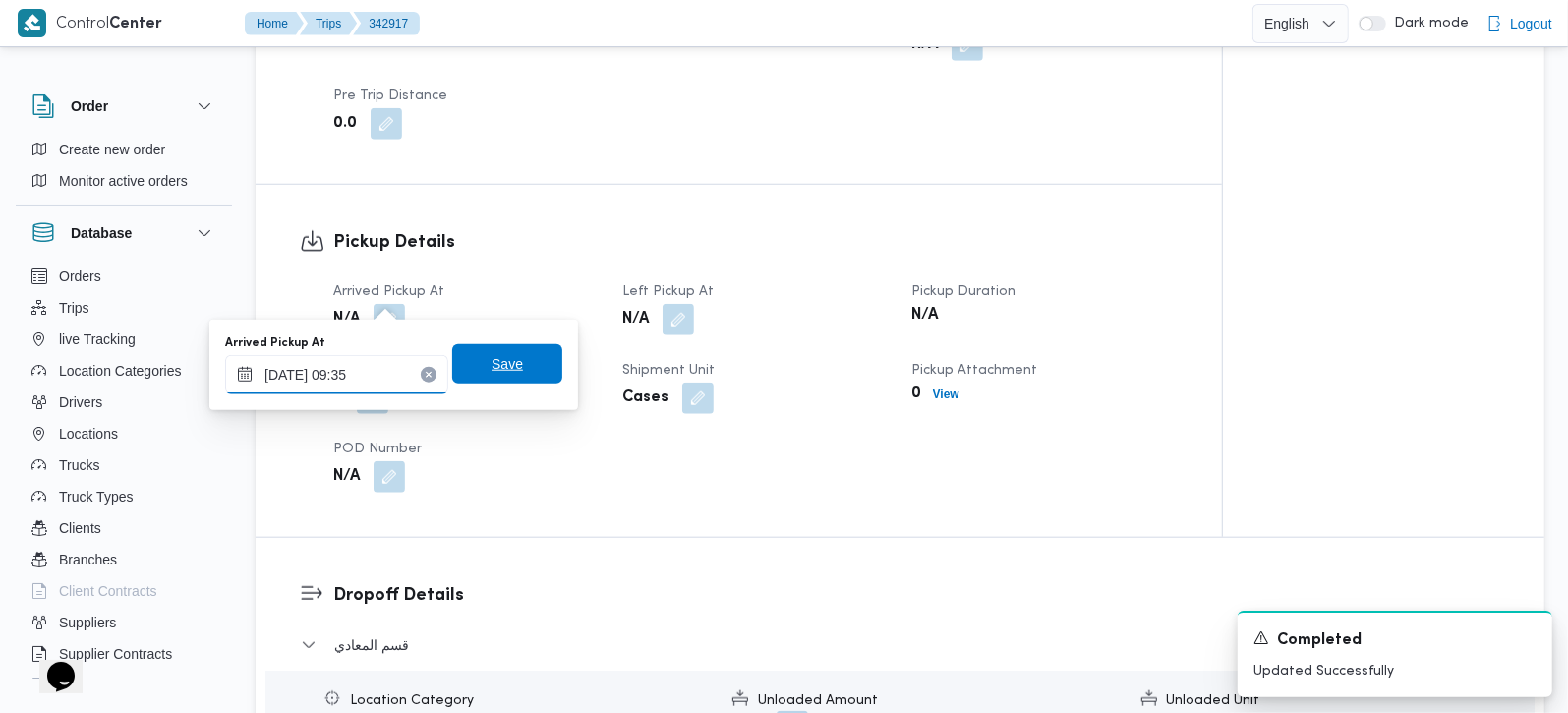
type input "13/10/2025 09:35"
click at [494, 369] on span "Save" at bounding box center [508, 364] width 32 height 24
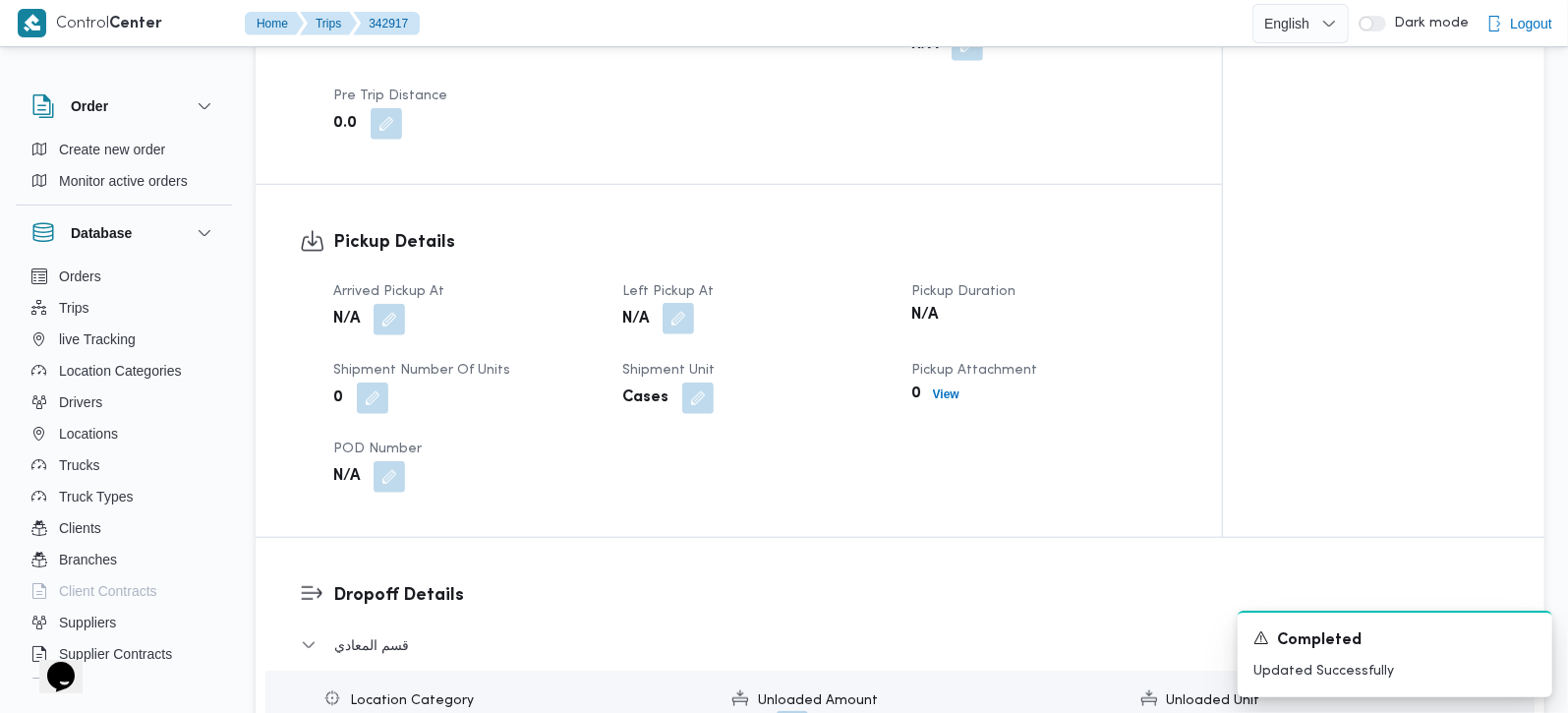
click at [673, 303] on button "button" at bounding box center [679, 319] width 32 height 32
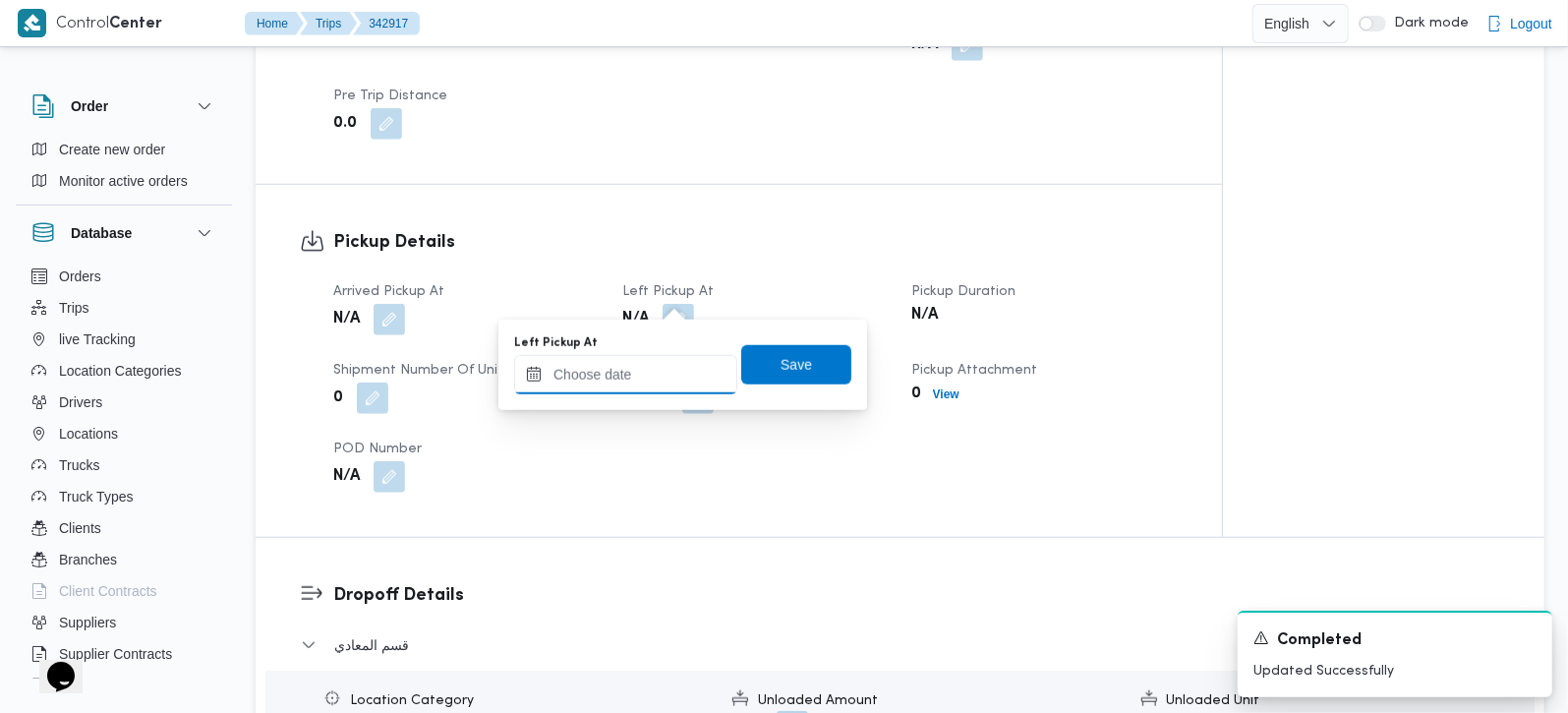
click at [636, 356] on div at bounding box center [626, 374] width 224 height 39
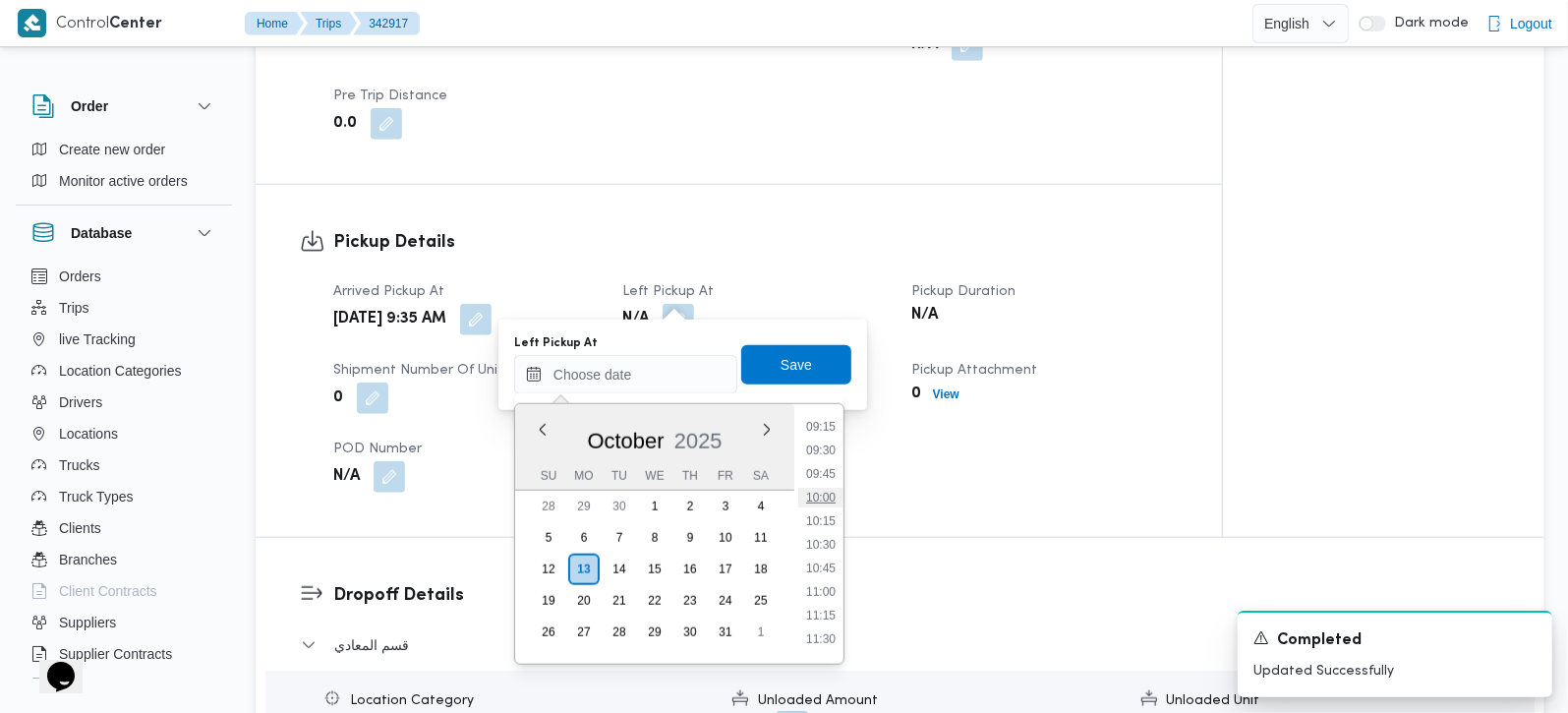
click at [828, 493] on li "10:00" at bounding box center [820, 498] width 45 height 20
type input "13/10/2025 10:00"
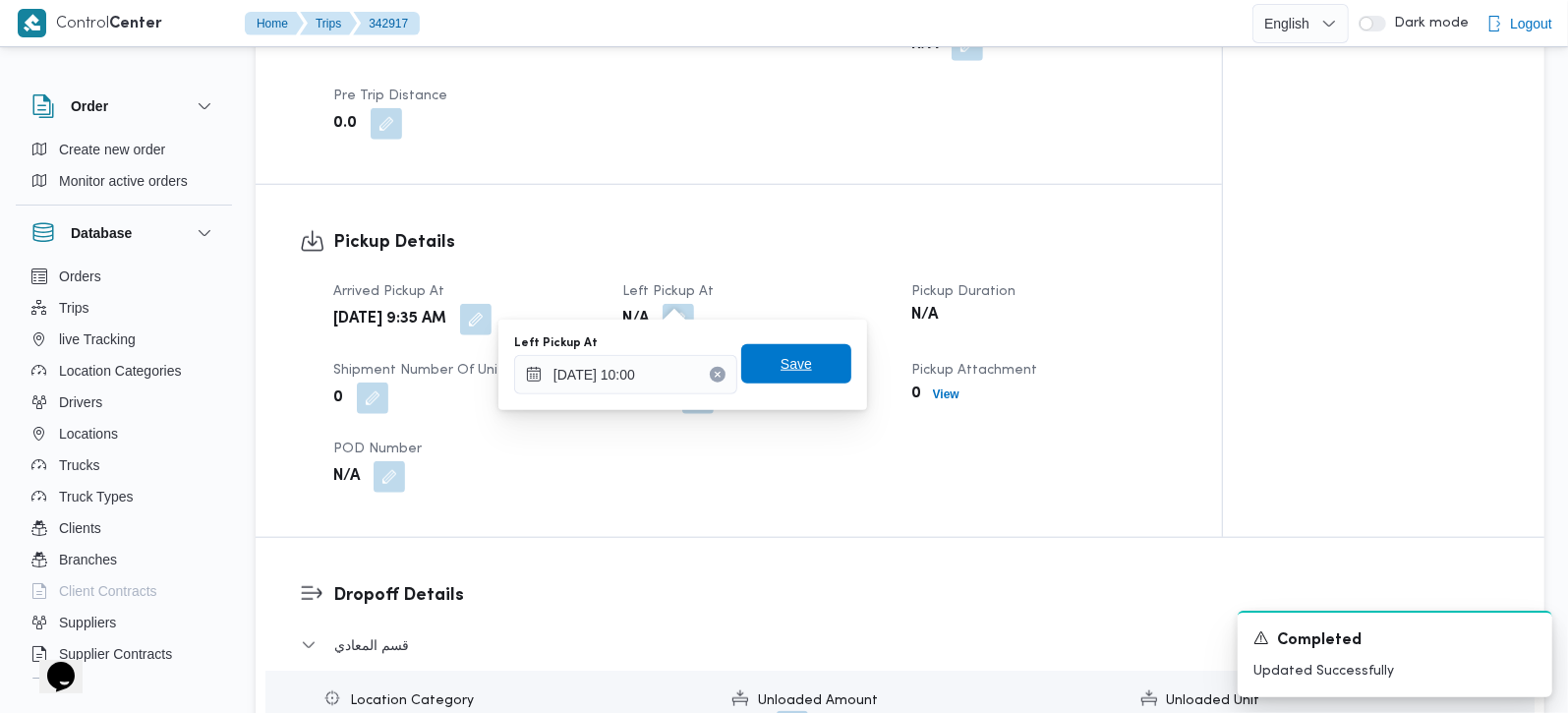
click at [781, 370] on span "Save" at bounding box center [796, 364] width 32 height 24
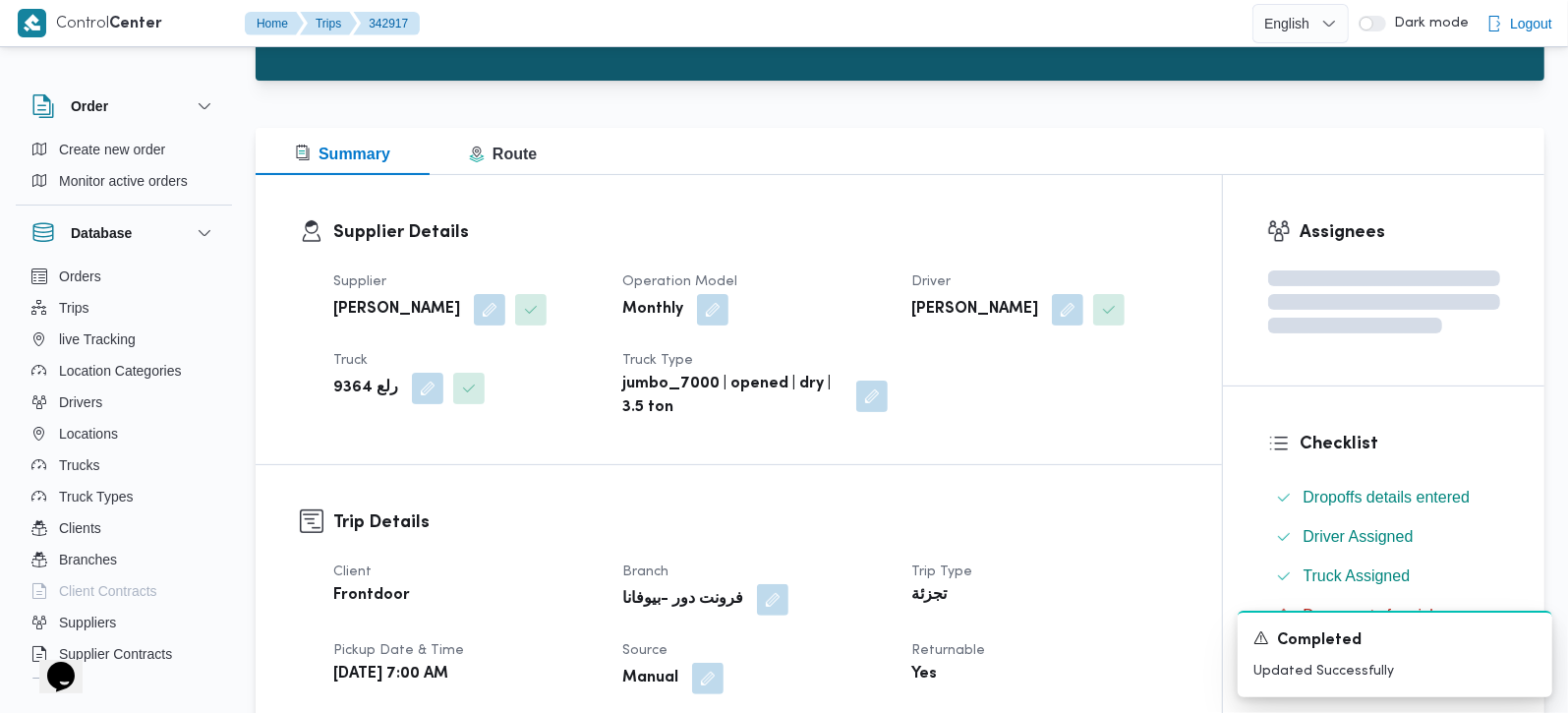
scroll to position [0, 0]
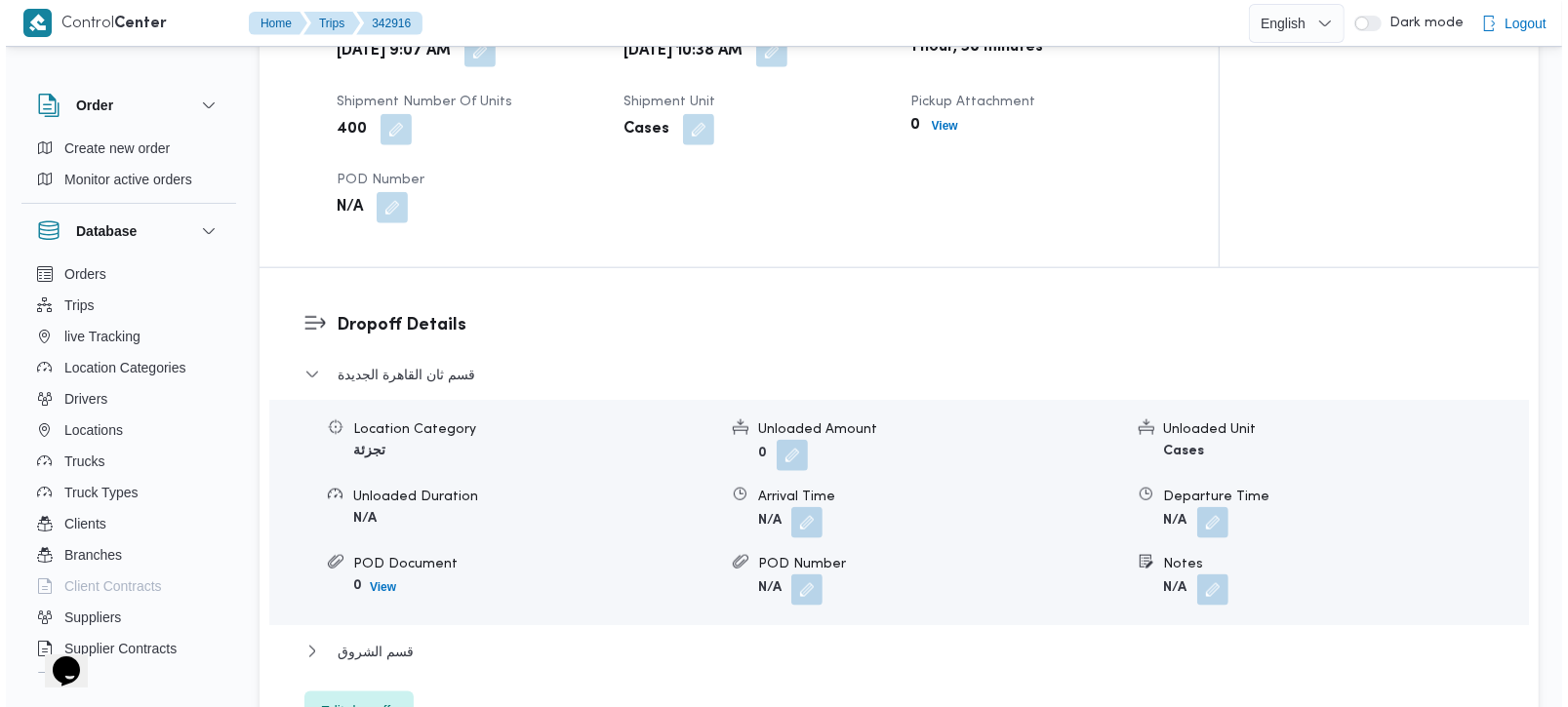
scroll to position [1491, 0]
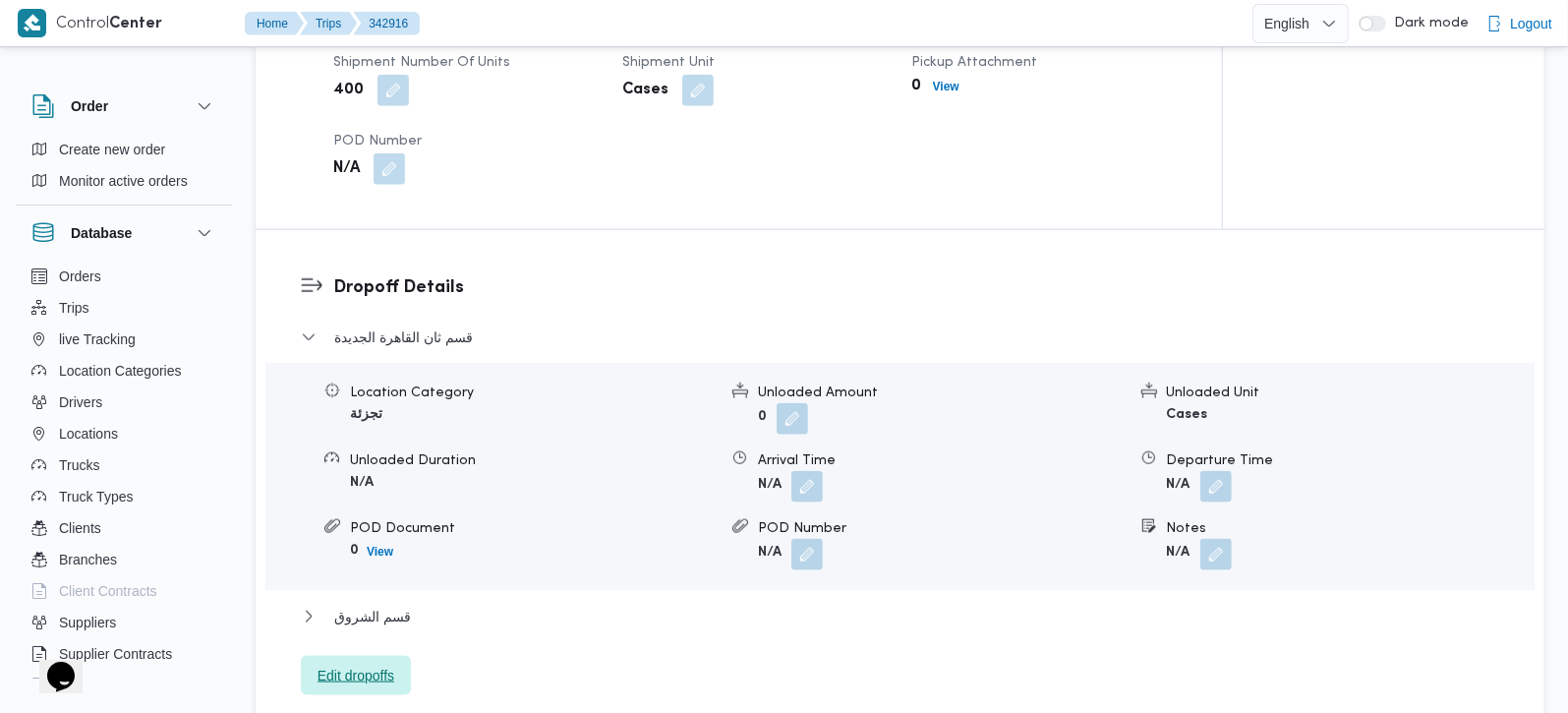
click at [361, 664] on span "Edit dropoffs" at bounding box center [355, 676] width 77 height 24
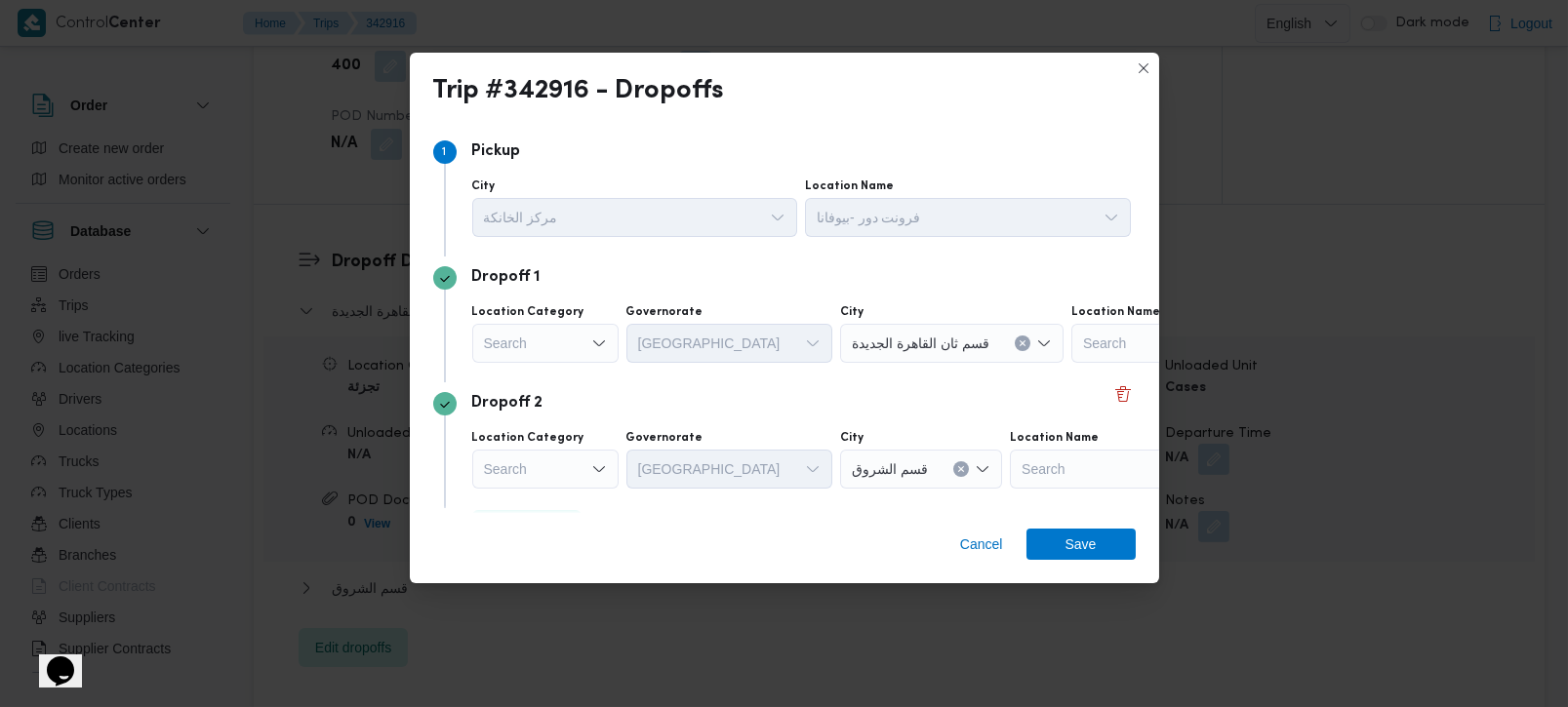
click at [594, 340] on icon "Open list of options" at bounding box center [599, 344] width 16 height 16
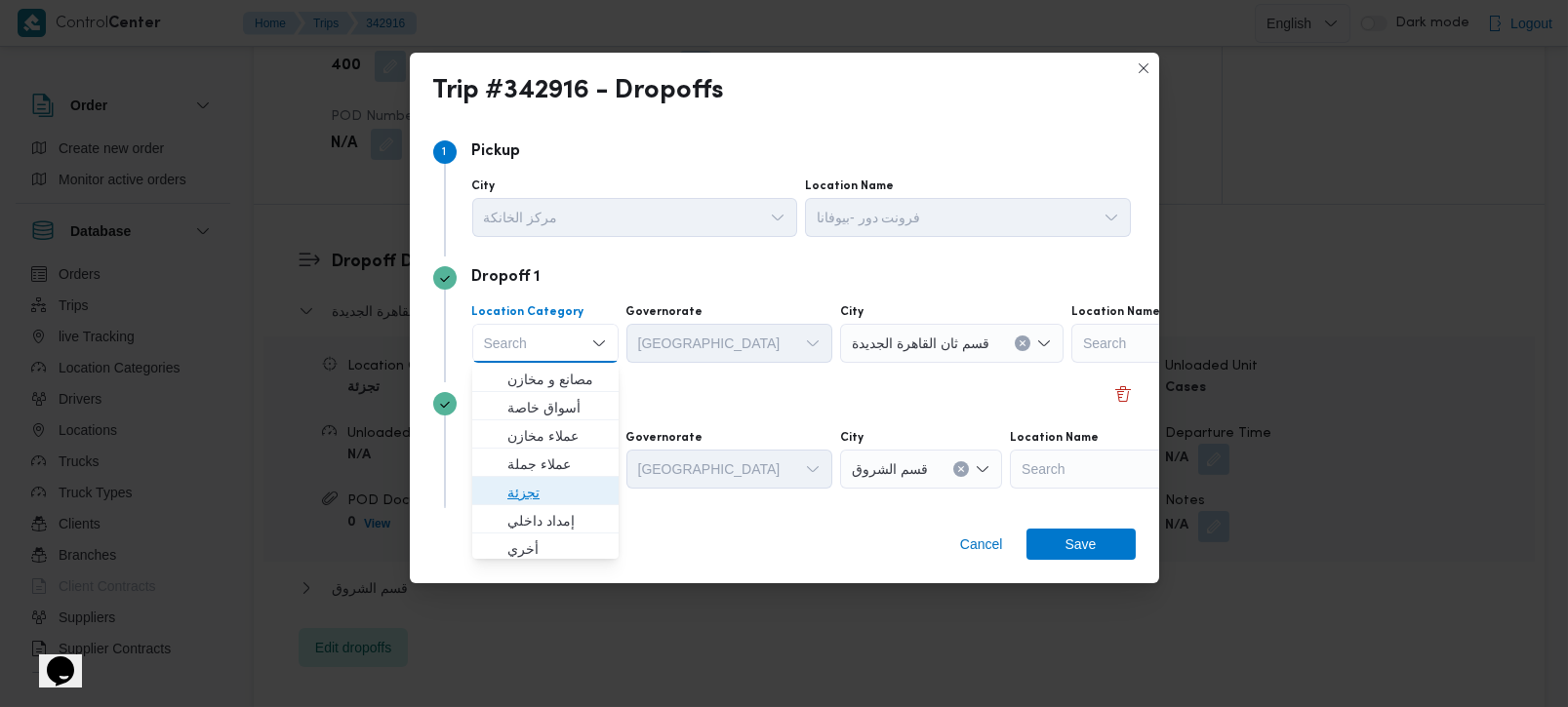
click at [525, 493] on span "تجزئة" at bounding box center [557, 493] width 99 height 24
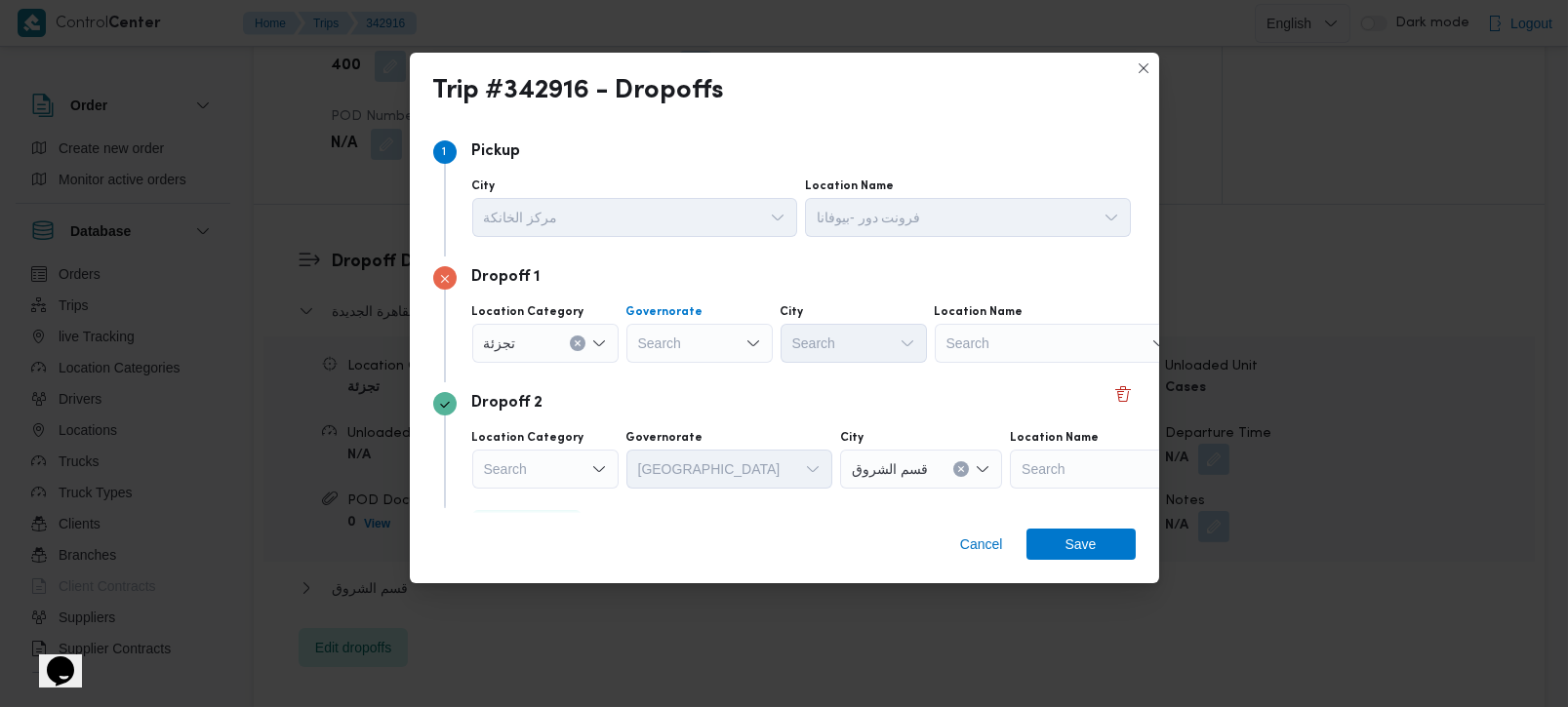
click at [705, 335] on div "Search" at bounding box center [699, 343] width 147 height 39
type input "[DEMOGRAPHIC_DATA]"
click at [675, 379] on span "الجي زة" at bounding box center [710, 379] width 99 height 24
click at [853, 343] on div "Search" at bounding box center [854, 343] width 147 height 39
type input "وزة"
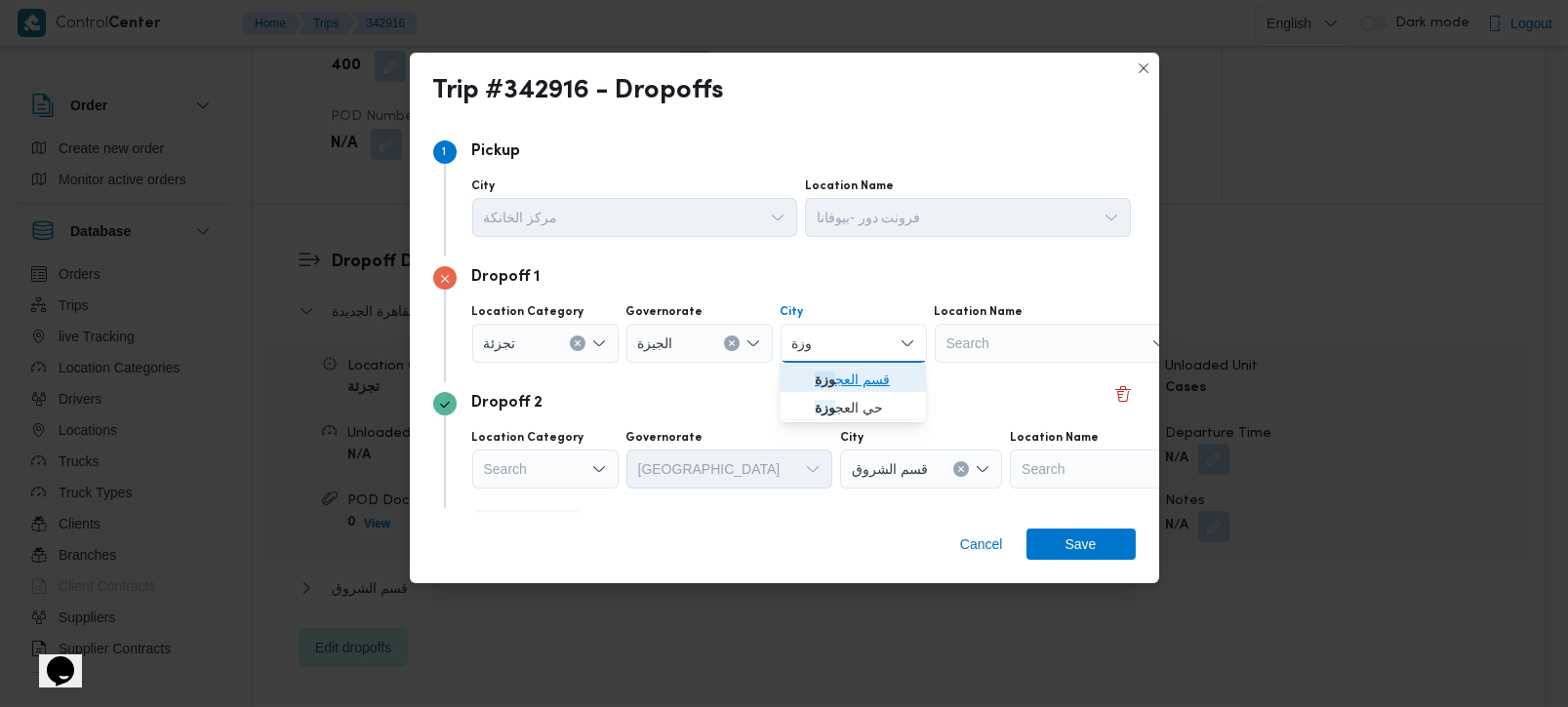
click at [854, 367] on span "قسم العج وزة" at bounding box center [865, 379] width 99 height 24
click at [837, 387] on div "Dropoff 2 Location Category Search Governorate [GEOGRAPHIC_DATA] City قسم الشرو…" at bounding box center [784, 445] width 702 height 126
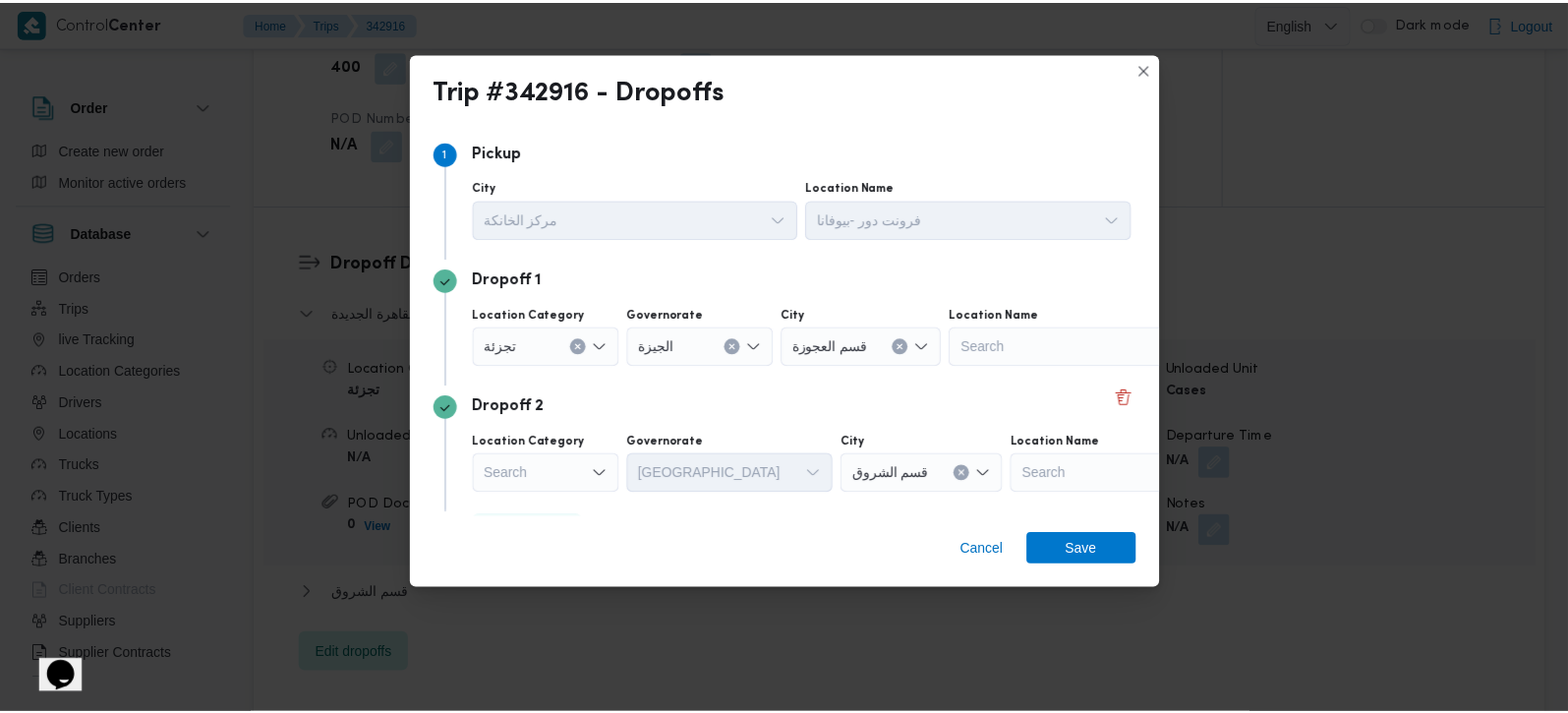
scroll to position [53, 0]
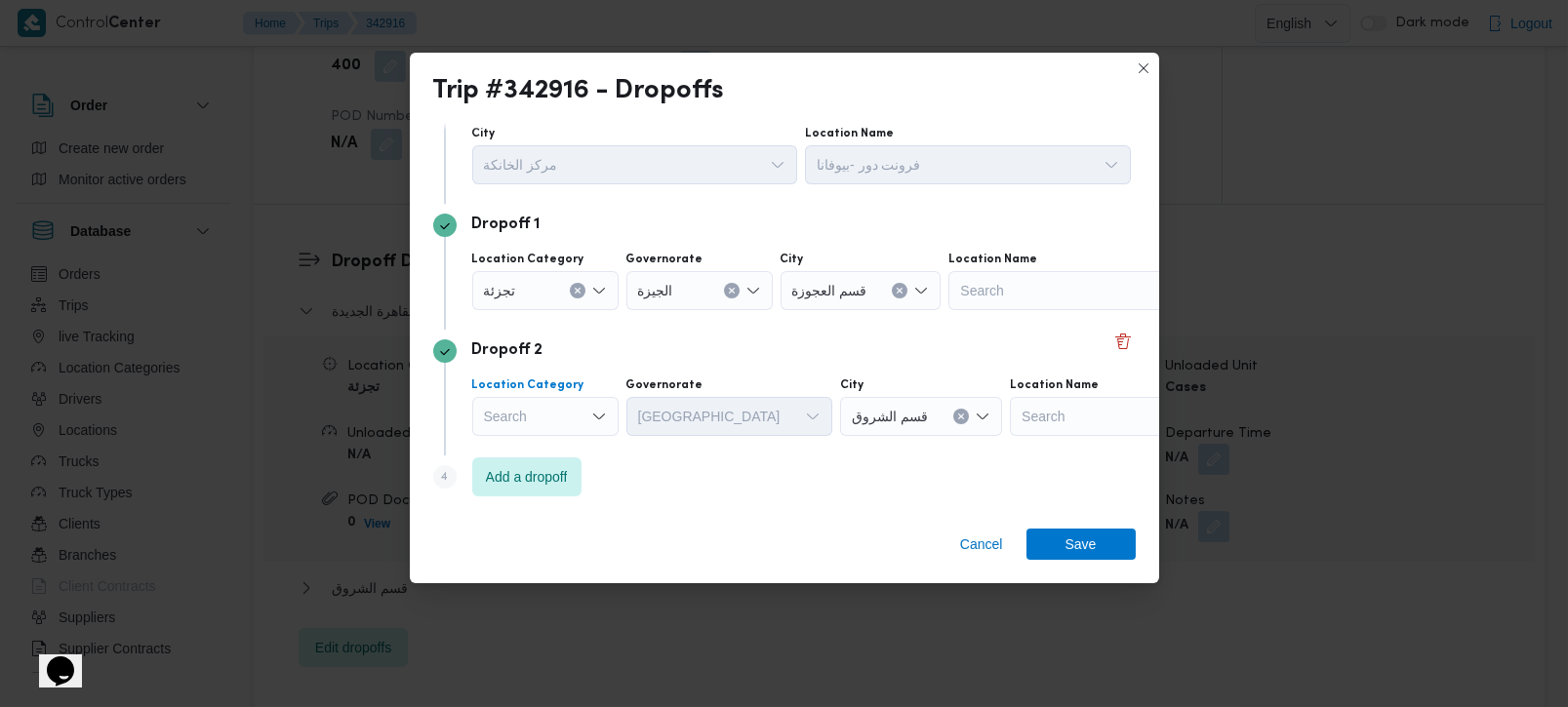
click at [583, 419] on div "Search" at bounding box center [546, 416] width 147 height 39
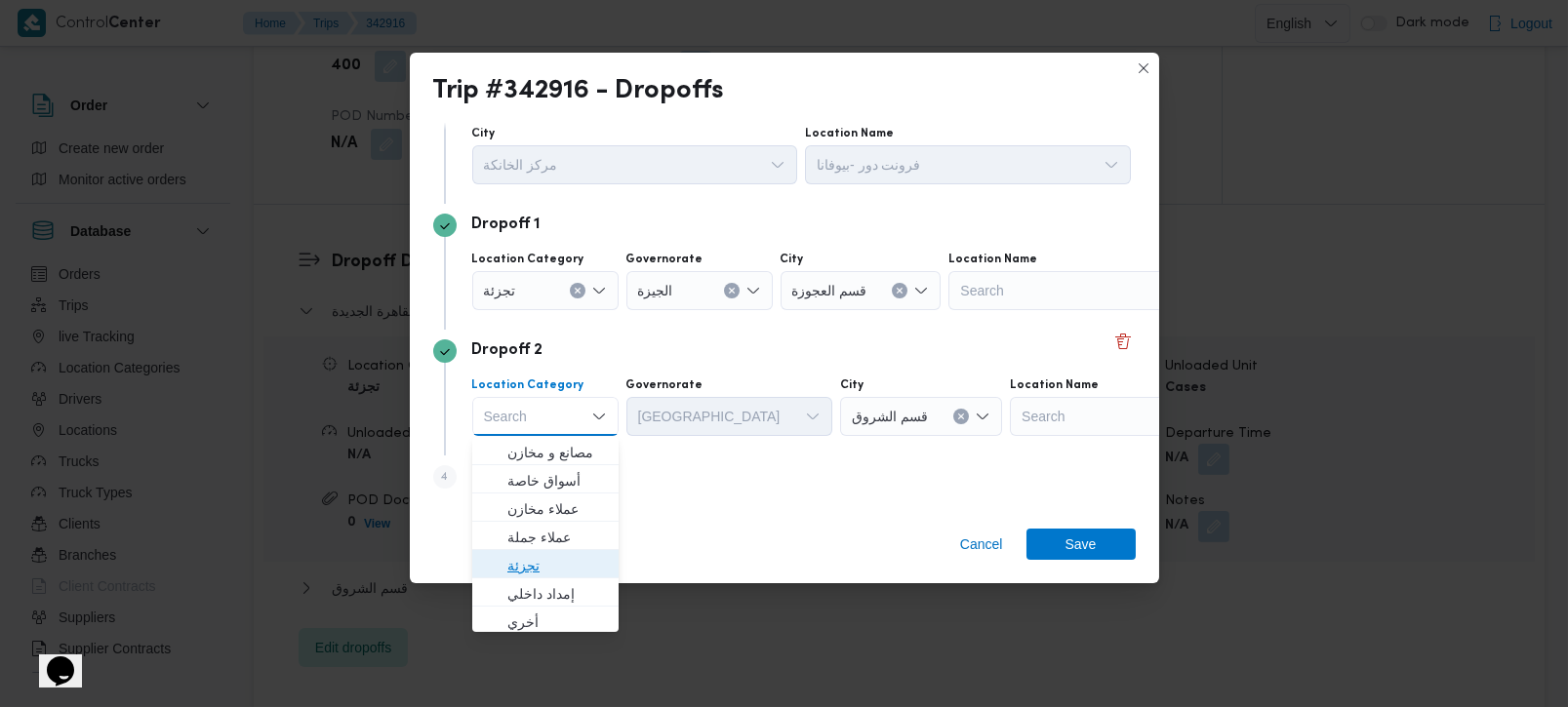
click at [529, 562] on span "تجزئة" at bounding box center [557, 566] width 99 height 24
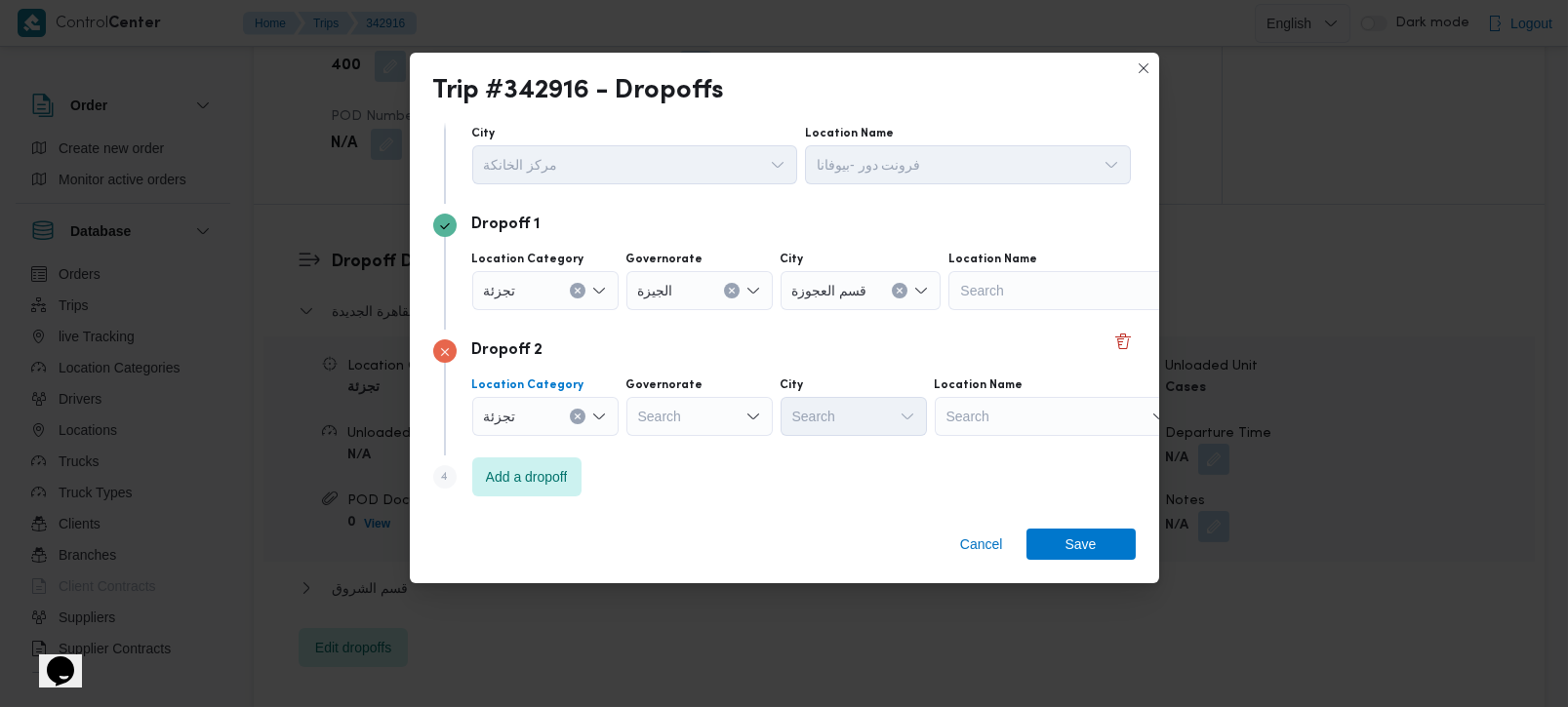
click at [654, 432] on div "Search" at bounding box center [699, 416] width 147 height 39
type input "رة"
click at [705, 470] on span "القاه رة" at bounding box center [710, 481] width 99 height 24
click at [862, 413] on div "Search" at bounding box center [935, 416] width 147 height 39
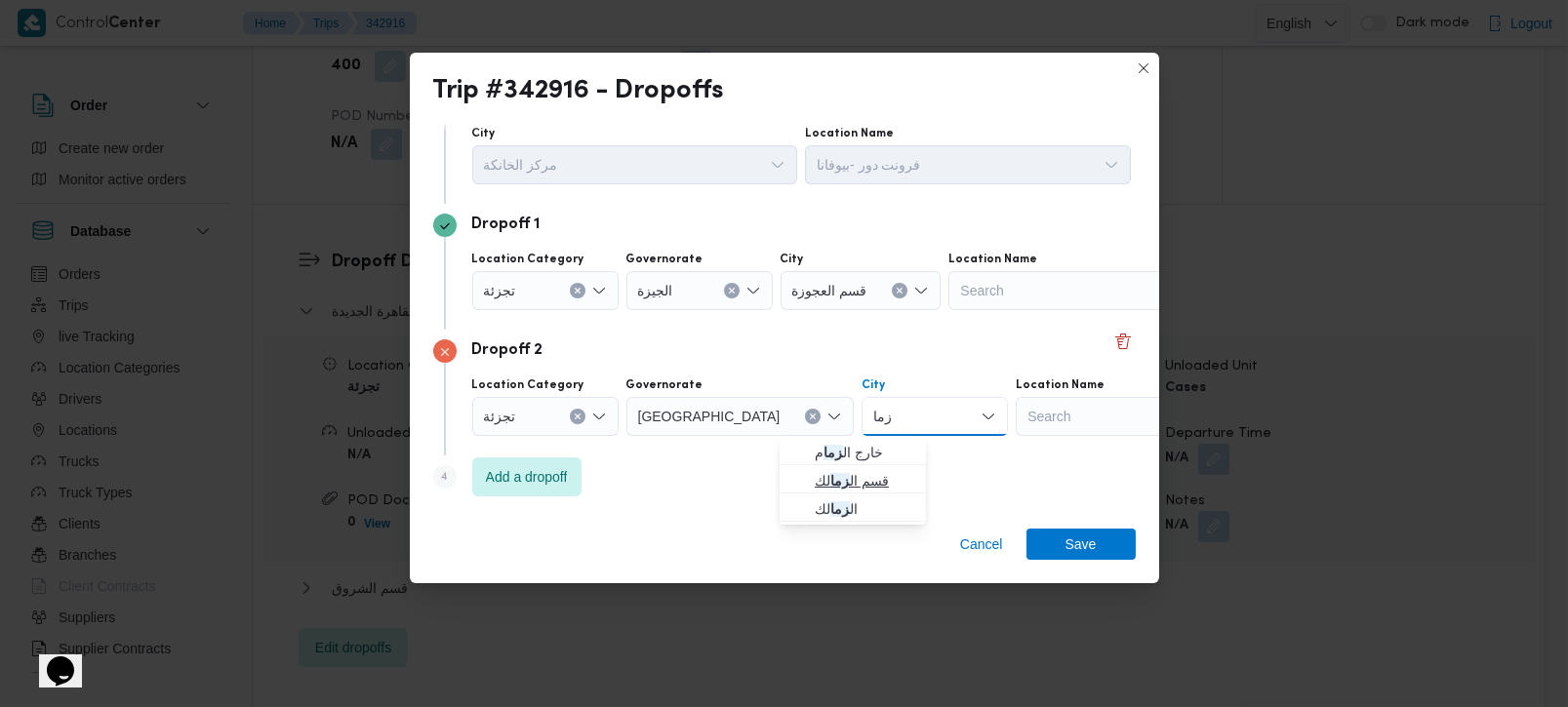
type input "زما"
click at [857, 471] on span "قسم ال زما لك" at bounding box center [865, 481] width 99 height 24
click at [874, 480] on div "Step 4 is disabled 4 Add a dropoff" at bounding box center [784, 480] width 702 height 50
click at [1059, 538] on span "Save" at bounding box center [1081, 545] width 109 height 32
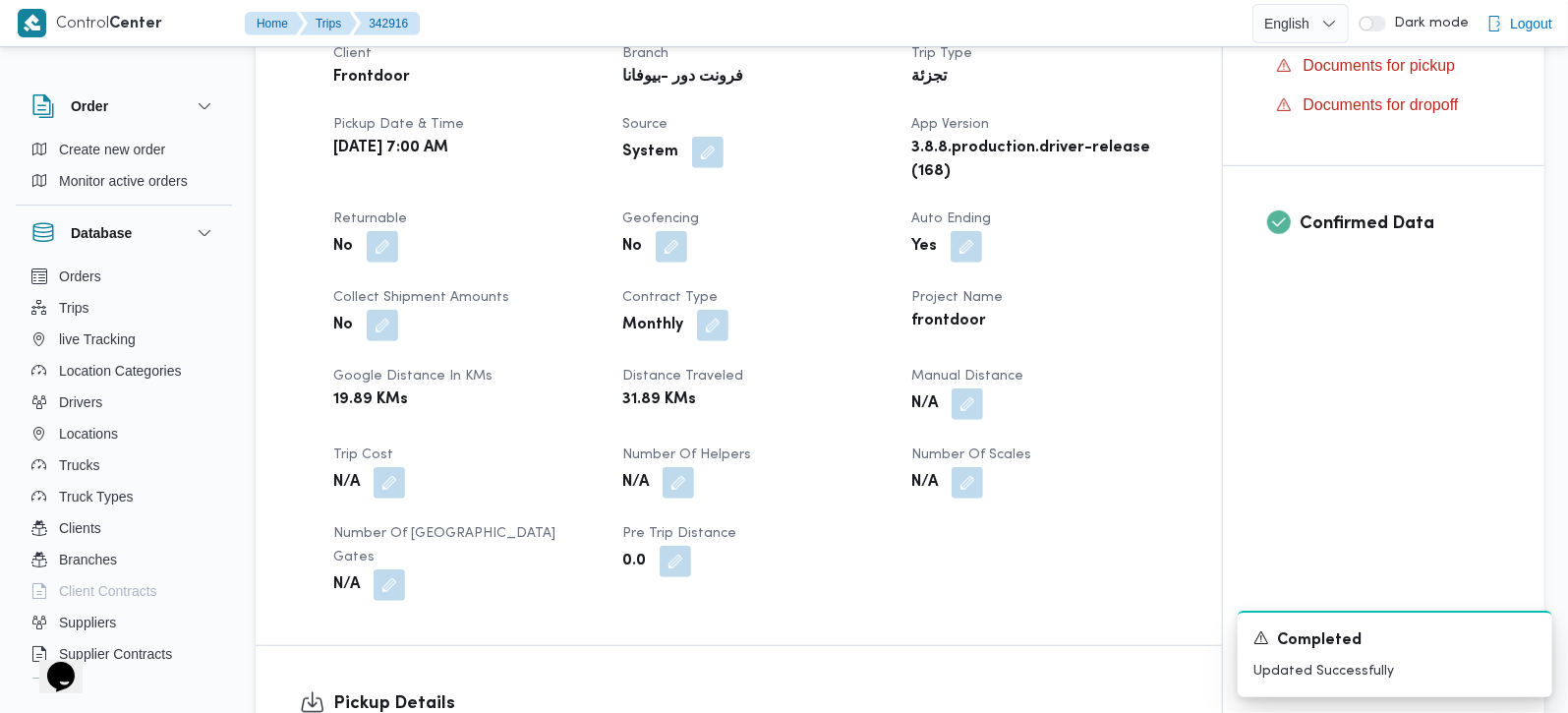
scroll to position [694, 0]
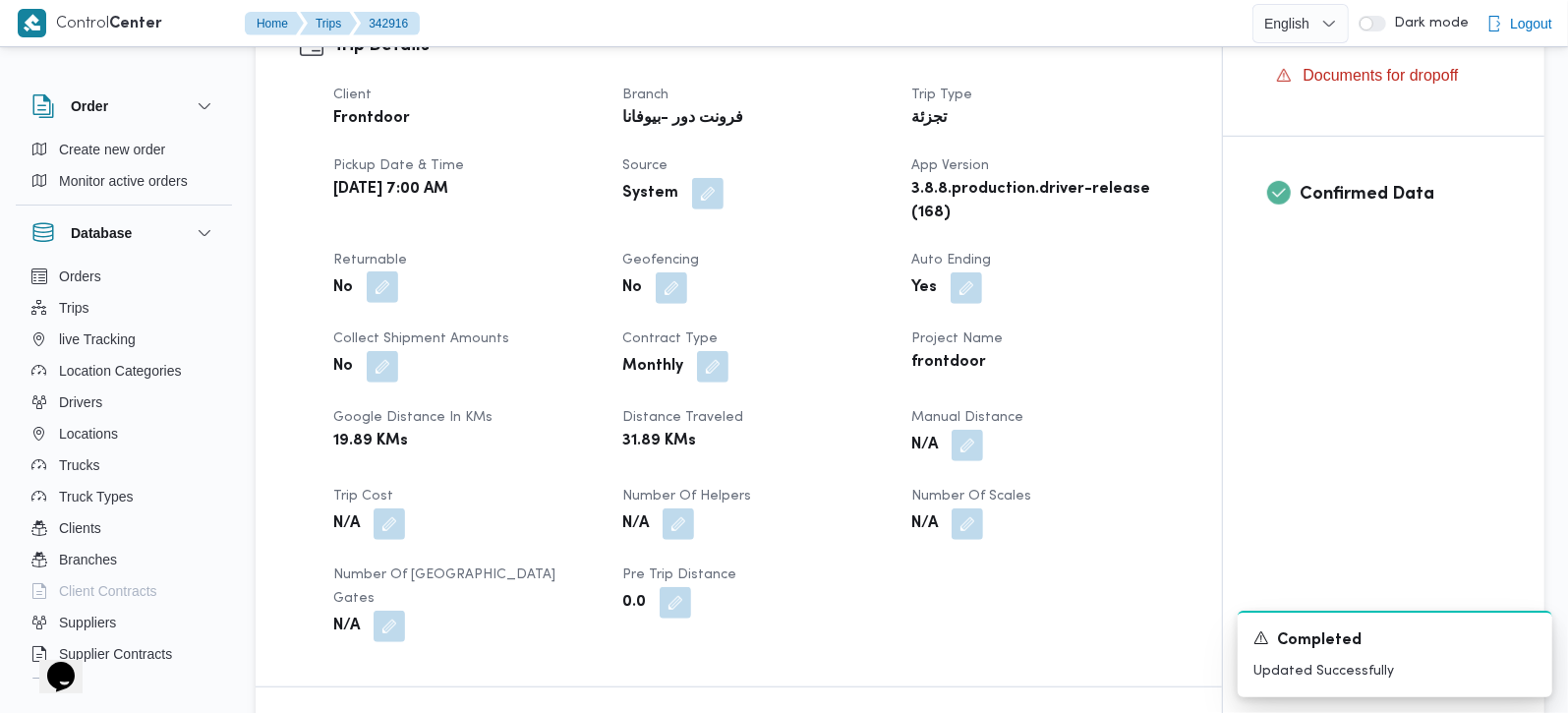
click at [371, 272] on button "button" at bounding box center [382, 288] width 32 height 32
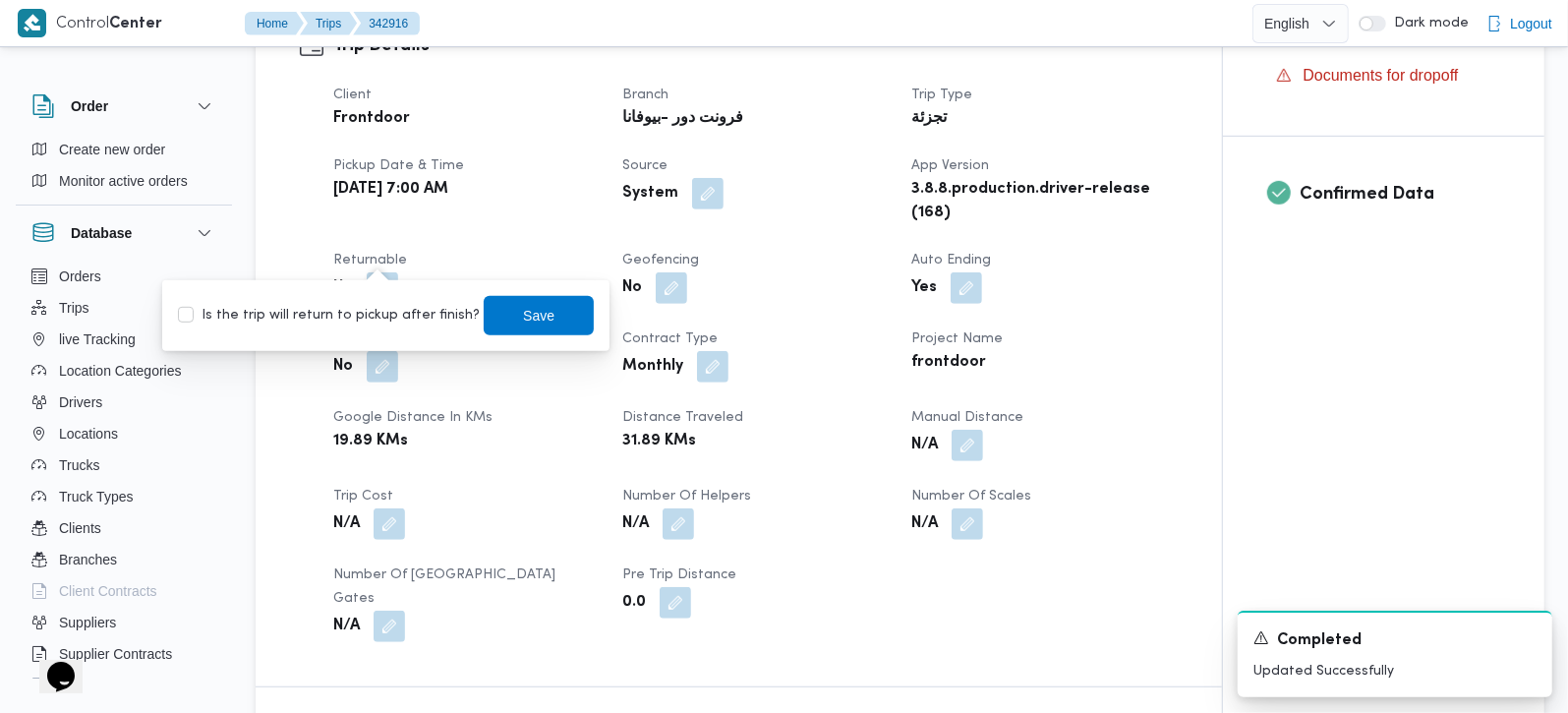
click at [367, 310] on label "Is the trip will return to pickup after finish?" at bounding box center [328, 316] width 301 height 24
checkbox input "true"
click at [545, 331] on span "Save" at bounding box center [539, 315] width 110 height 39
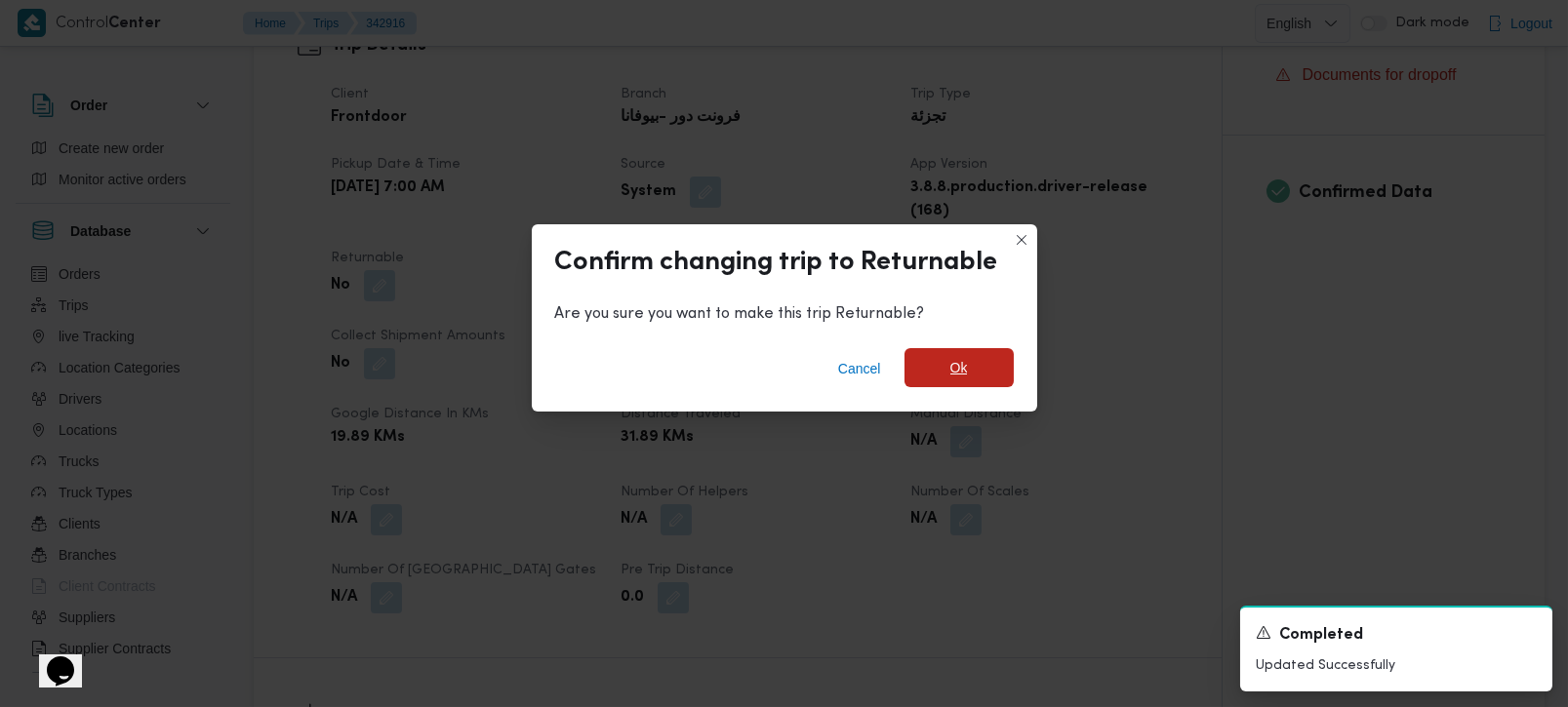
click at [927, 369] on span "Ok" at bounding box center [959, 367] width 109 height 39
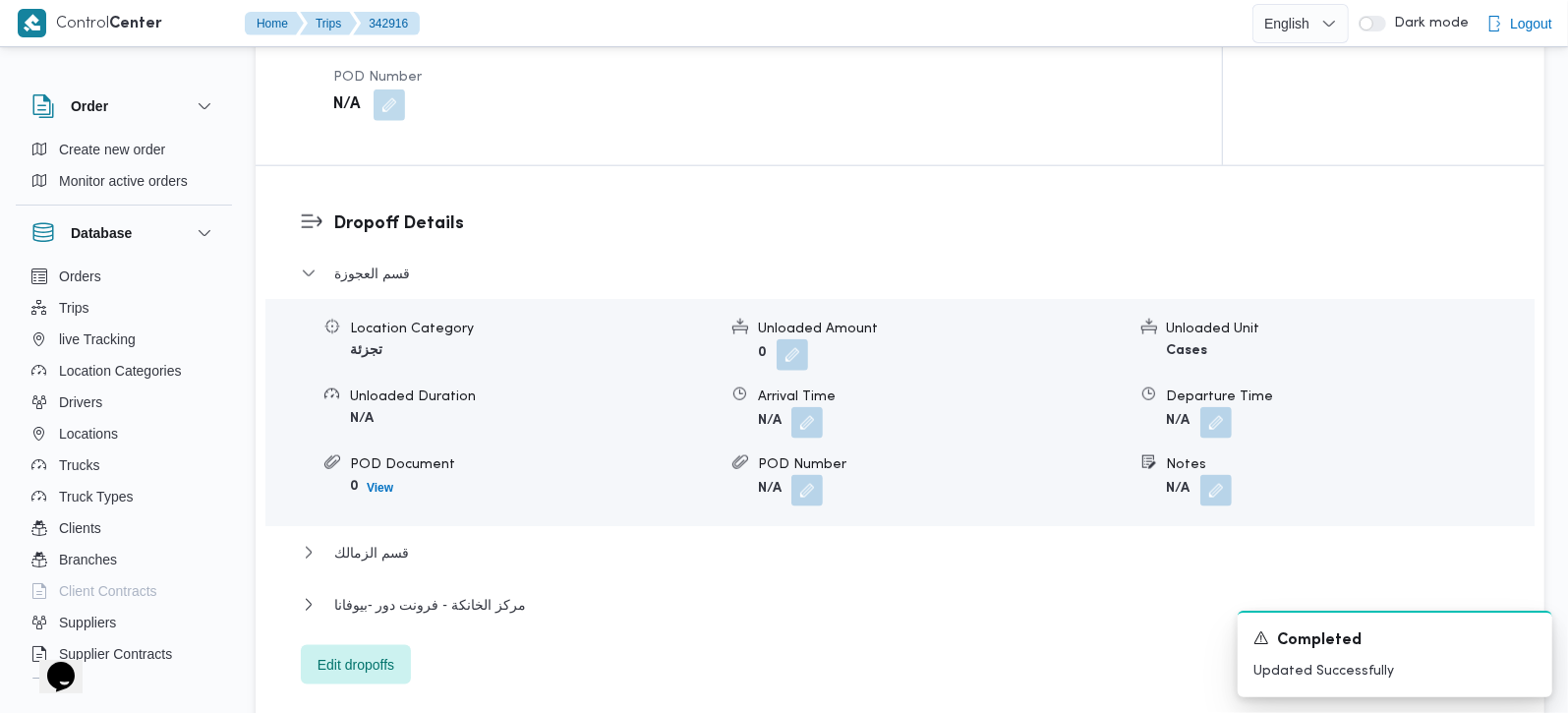
scroll to position [1621, 0]
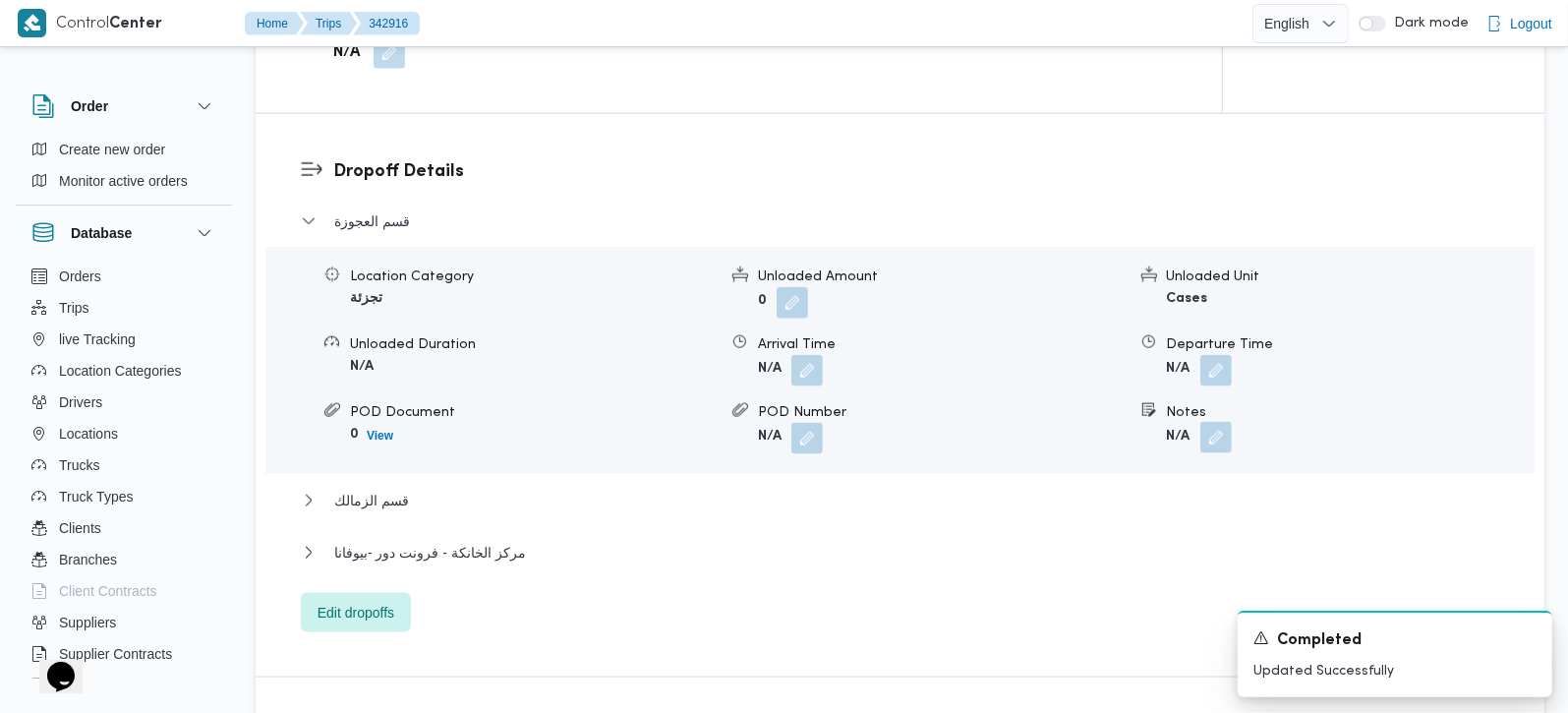
click at [1219, 422] on button "button" at bounding box center [1217, 438] width 32 height 32
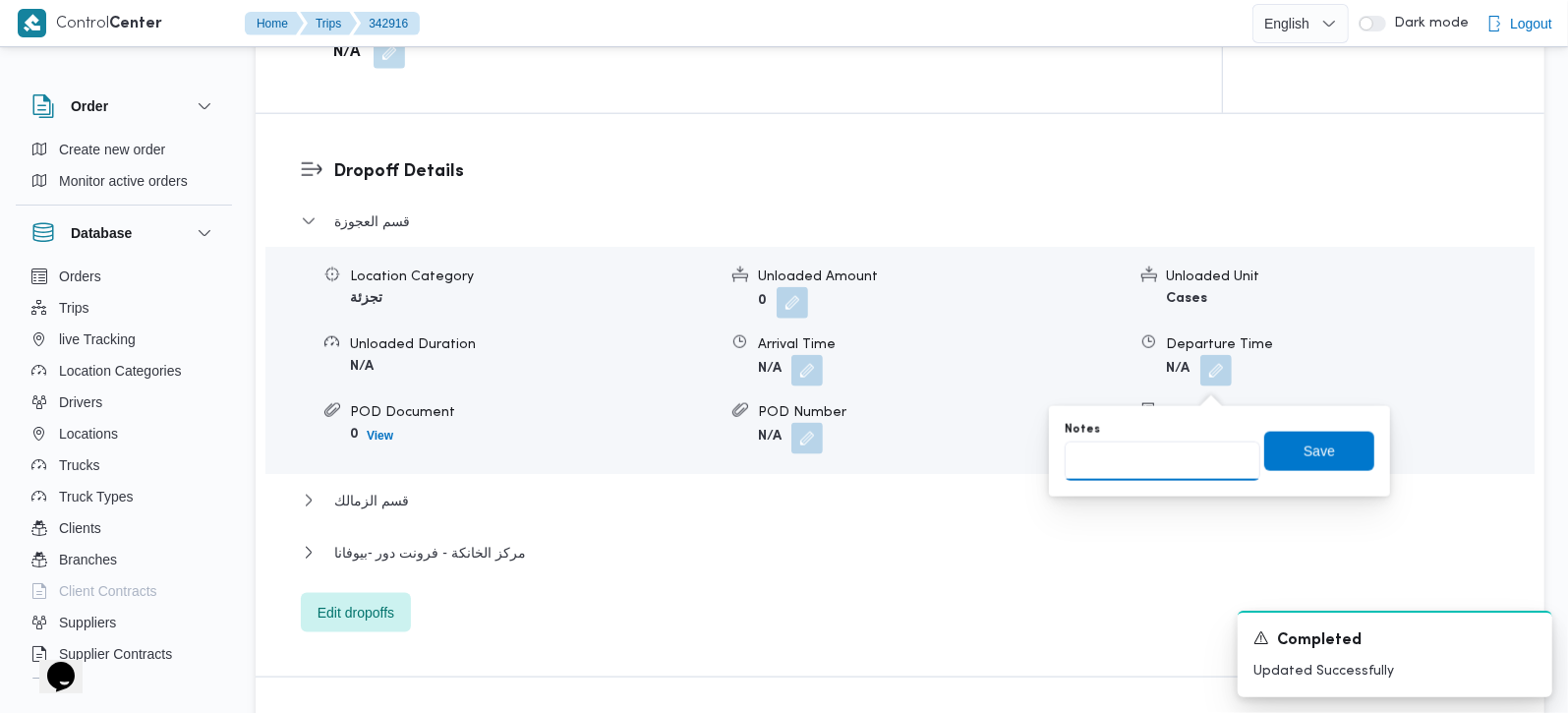
click at [1150, 461] on input "Notes" at bounding box center [1163, 460] width 196 height 39
paste input "المهندسين"
type input "المهندسين"
click at [1304, 451] on span "Save" at bounding box center [1319, 450] width 32 height 24
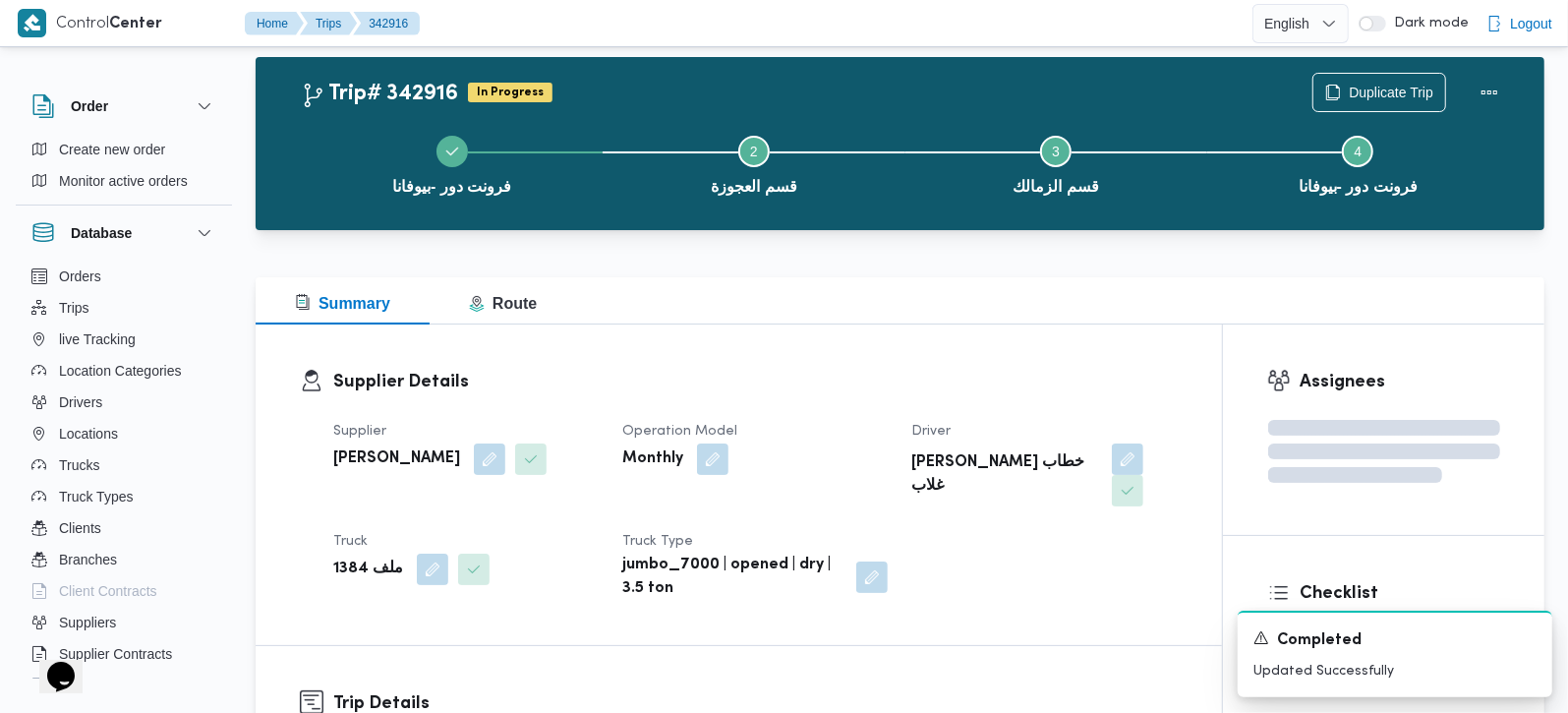
scroll to position [0, 0]
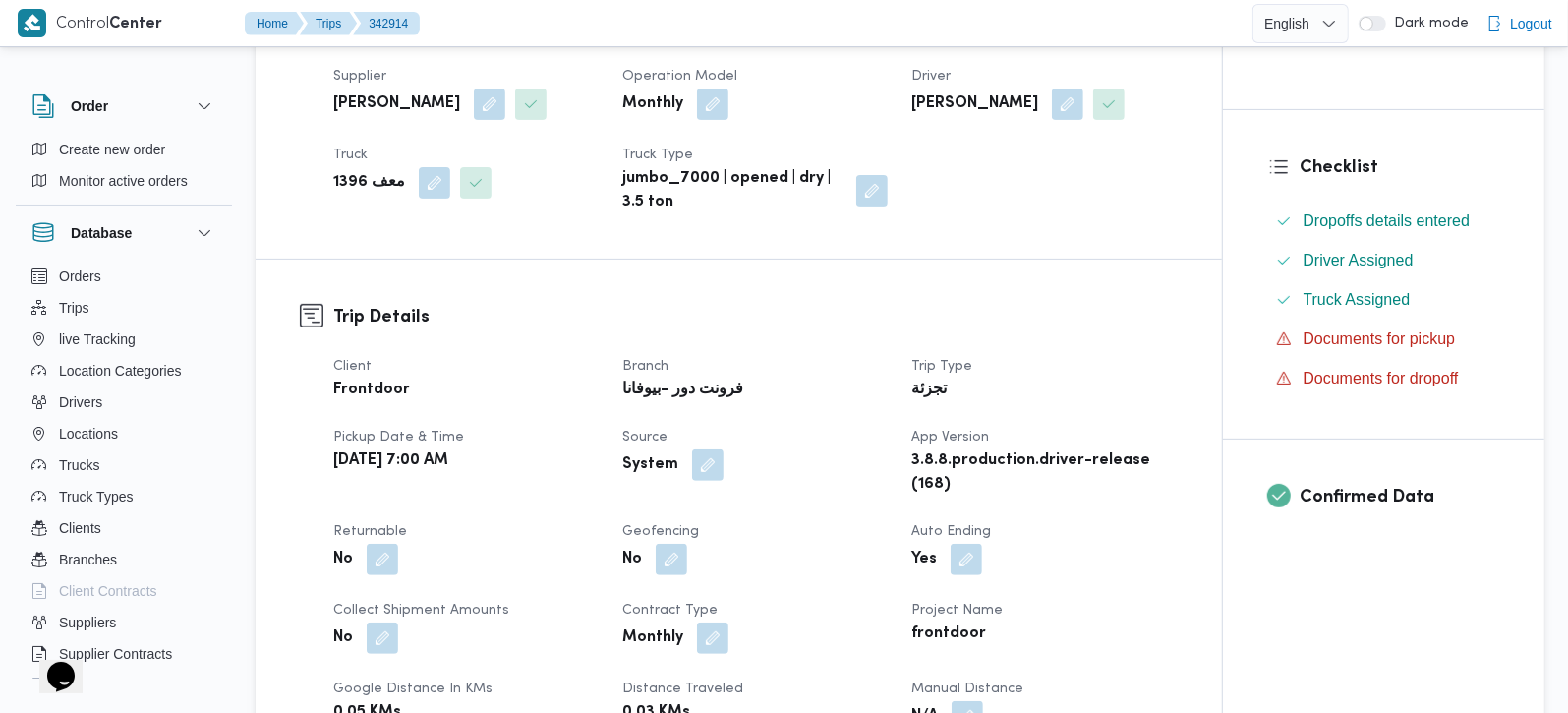
scroll to position [462, 0]
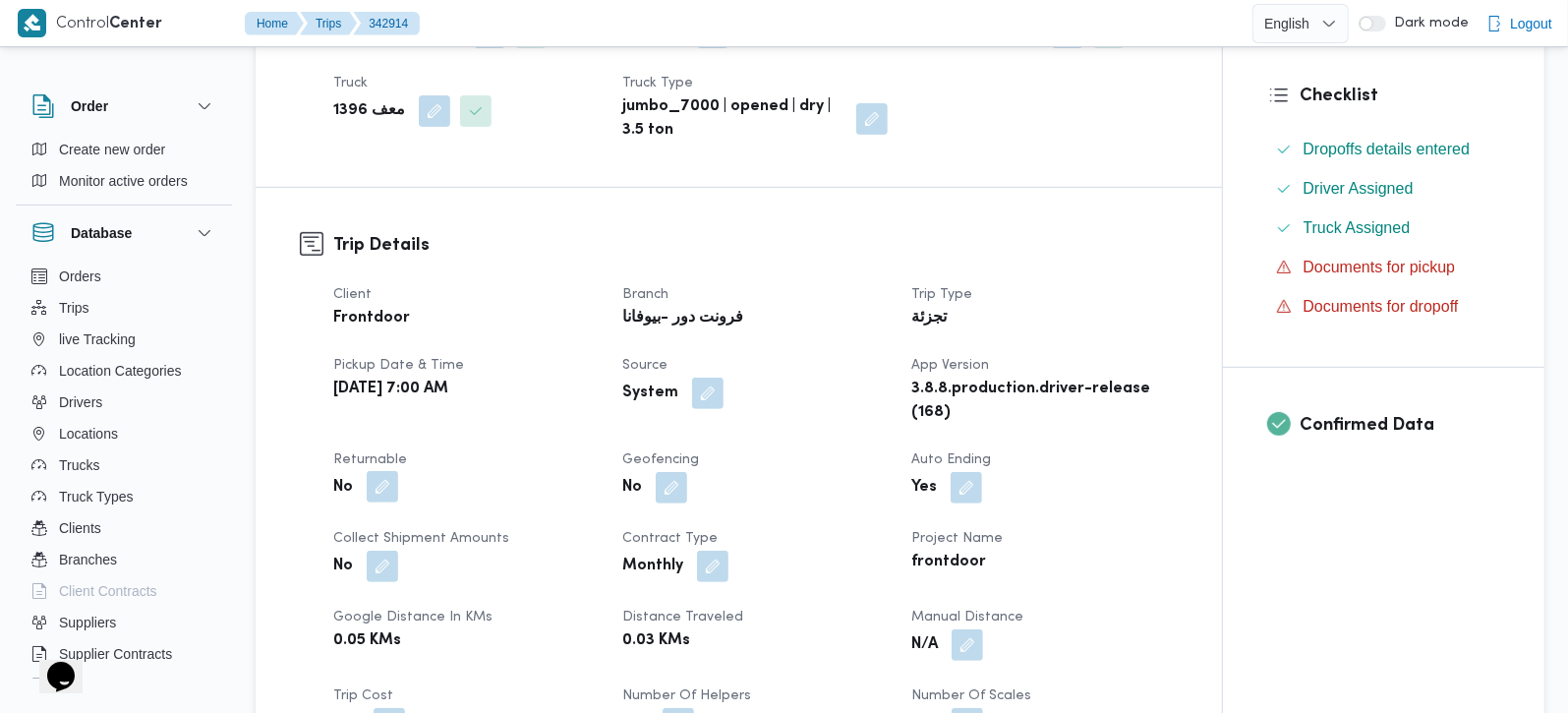
click at [382, 481] on button "button" at bounding box center [382, 487] width 32 height 32
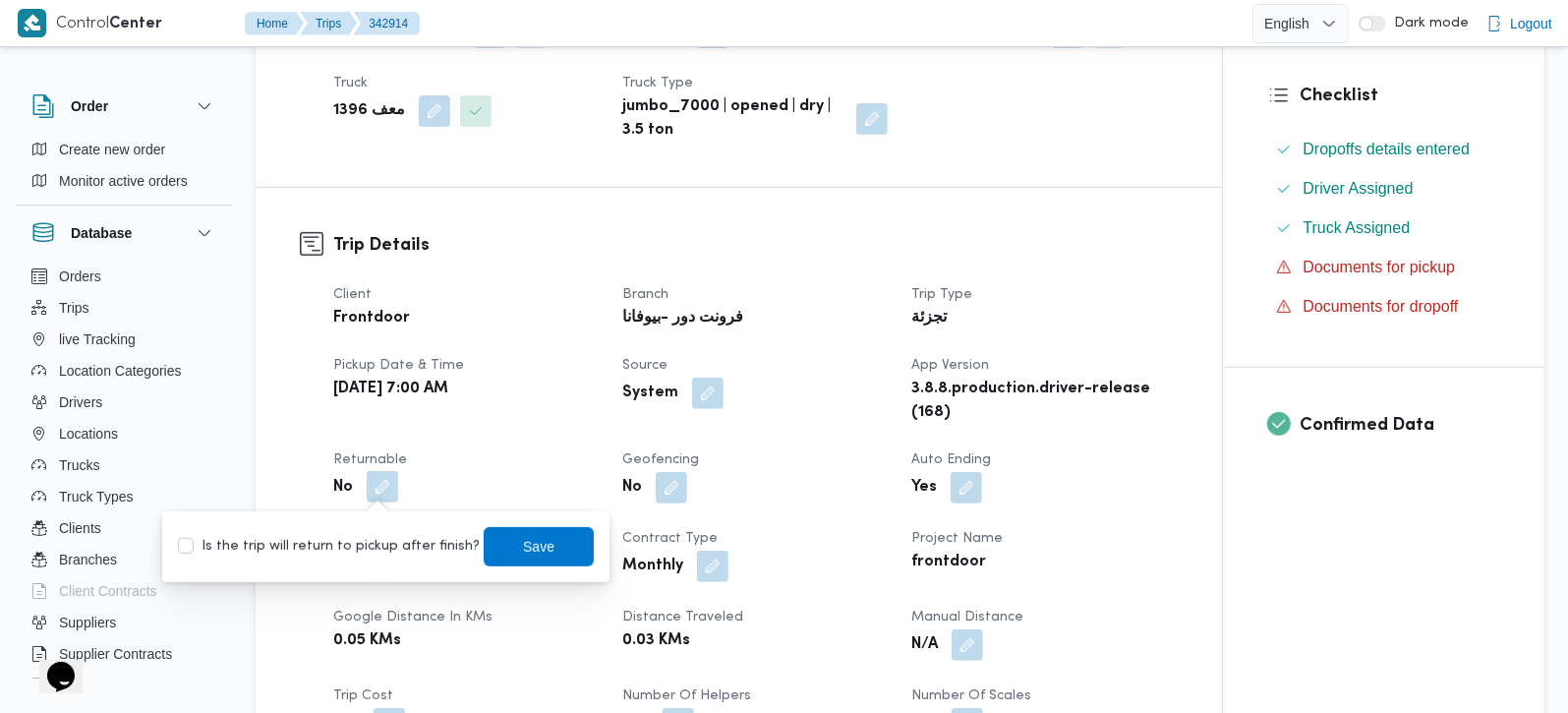
click at [372, 541] on label "Is the trip will return to pickup after finish?" at bounding box center [328, 547] width 301 height 24
checkbox input "true"
click at [487, 539] on span "Save" at bounding box center [539, 545] width 110 height 39
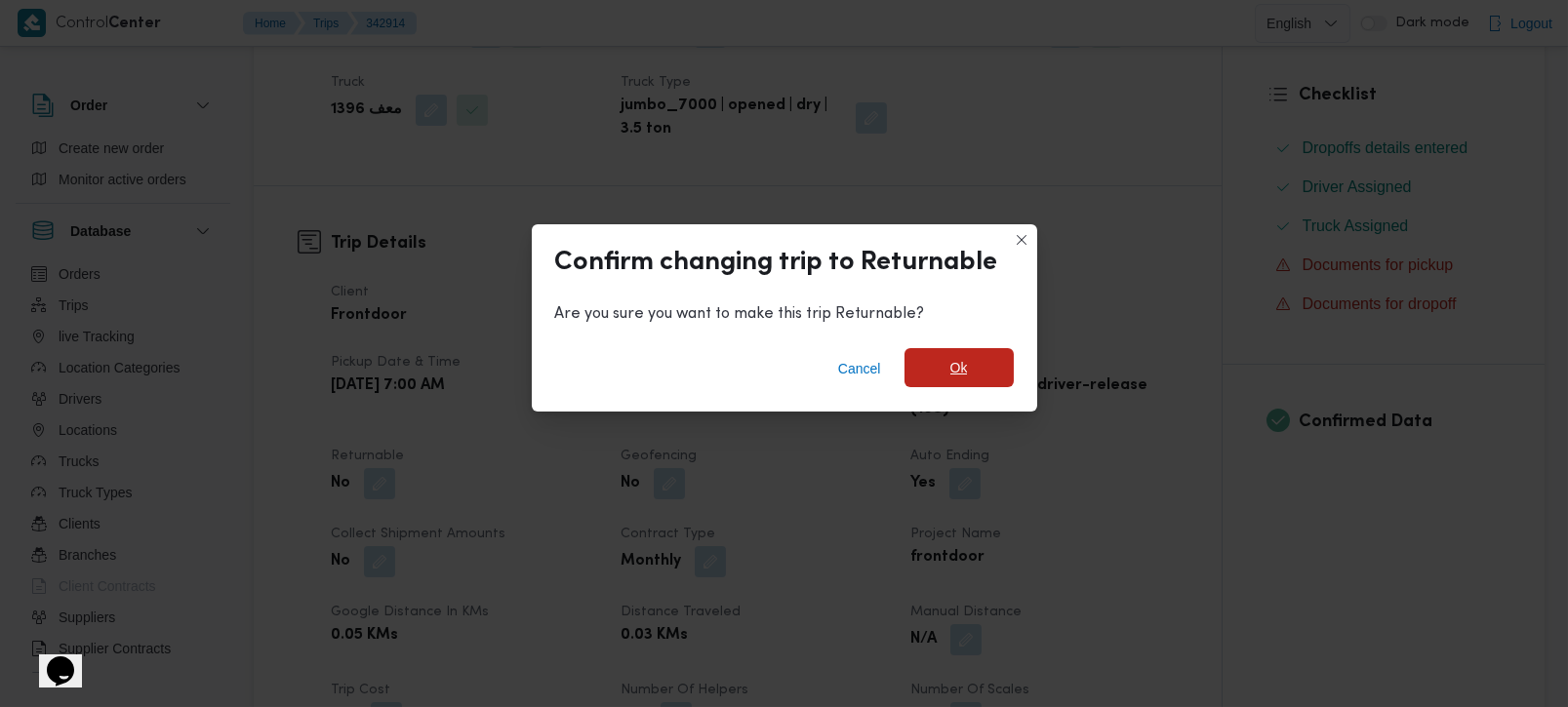
click at [961, 371] on span "Ok" at bounding box center [960, 368] width 18 height 24
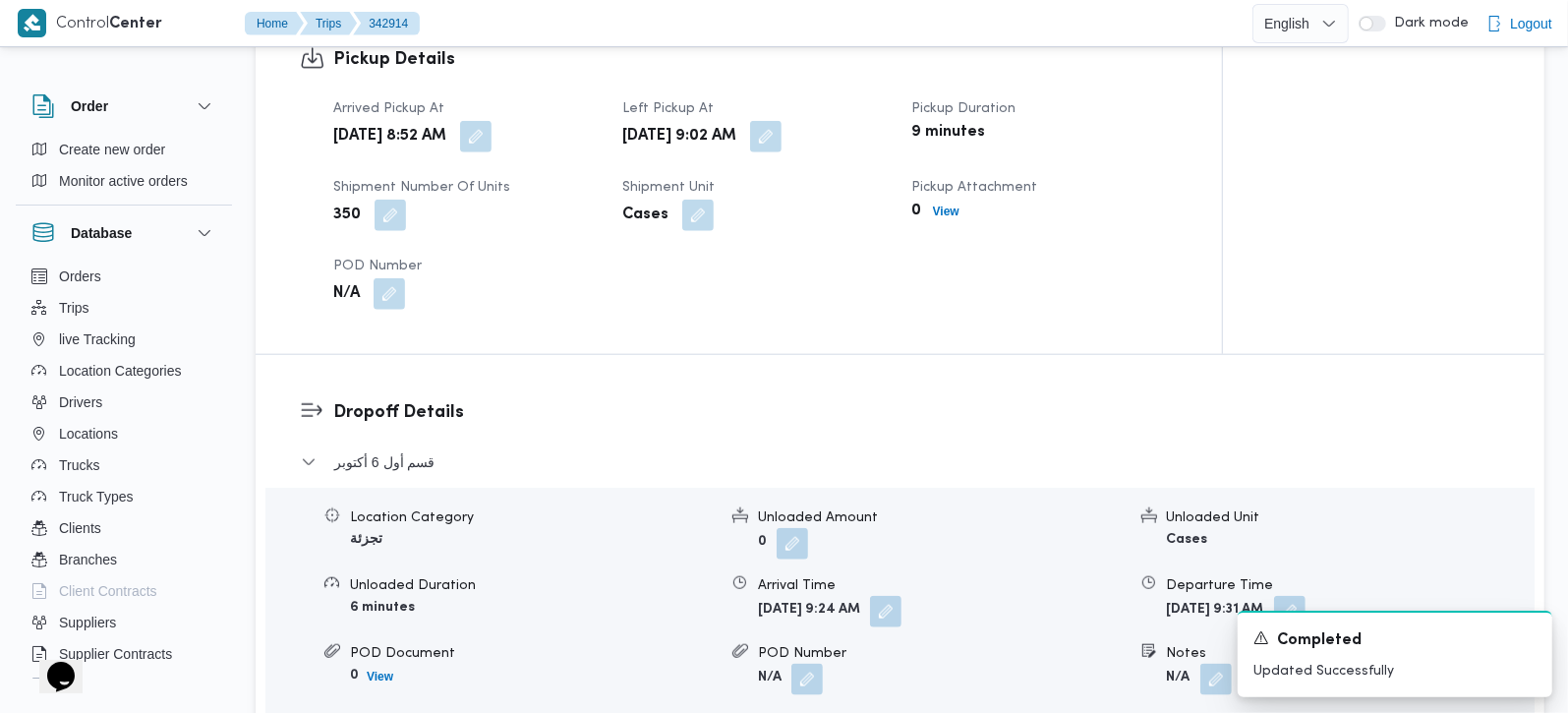
scroll to position [1388, 0]
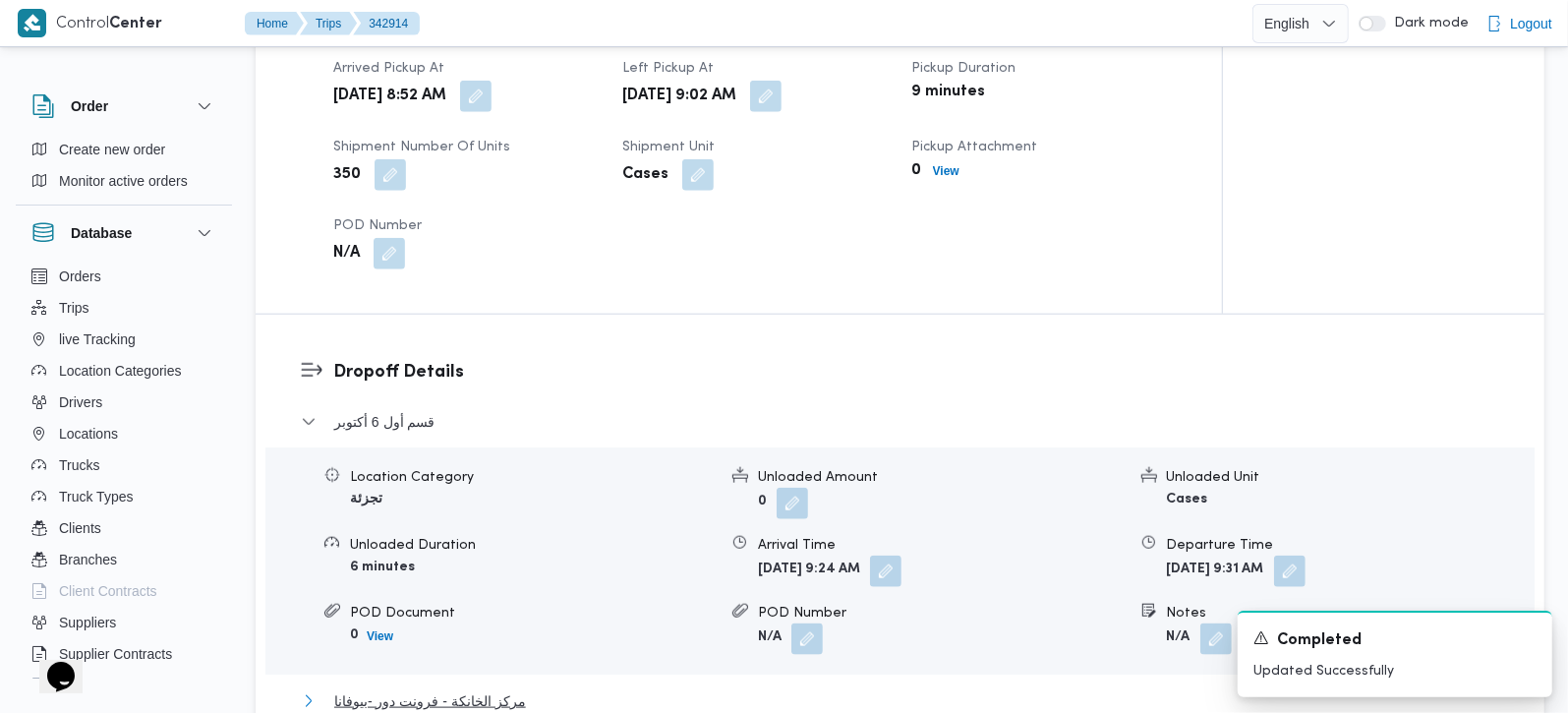
click at [415, 690] on span "مركز الخانكة - فرونت دور -بيوفانا" at bounding box center [430, 702] width 192 height 24
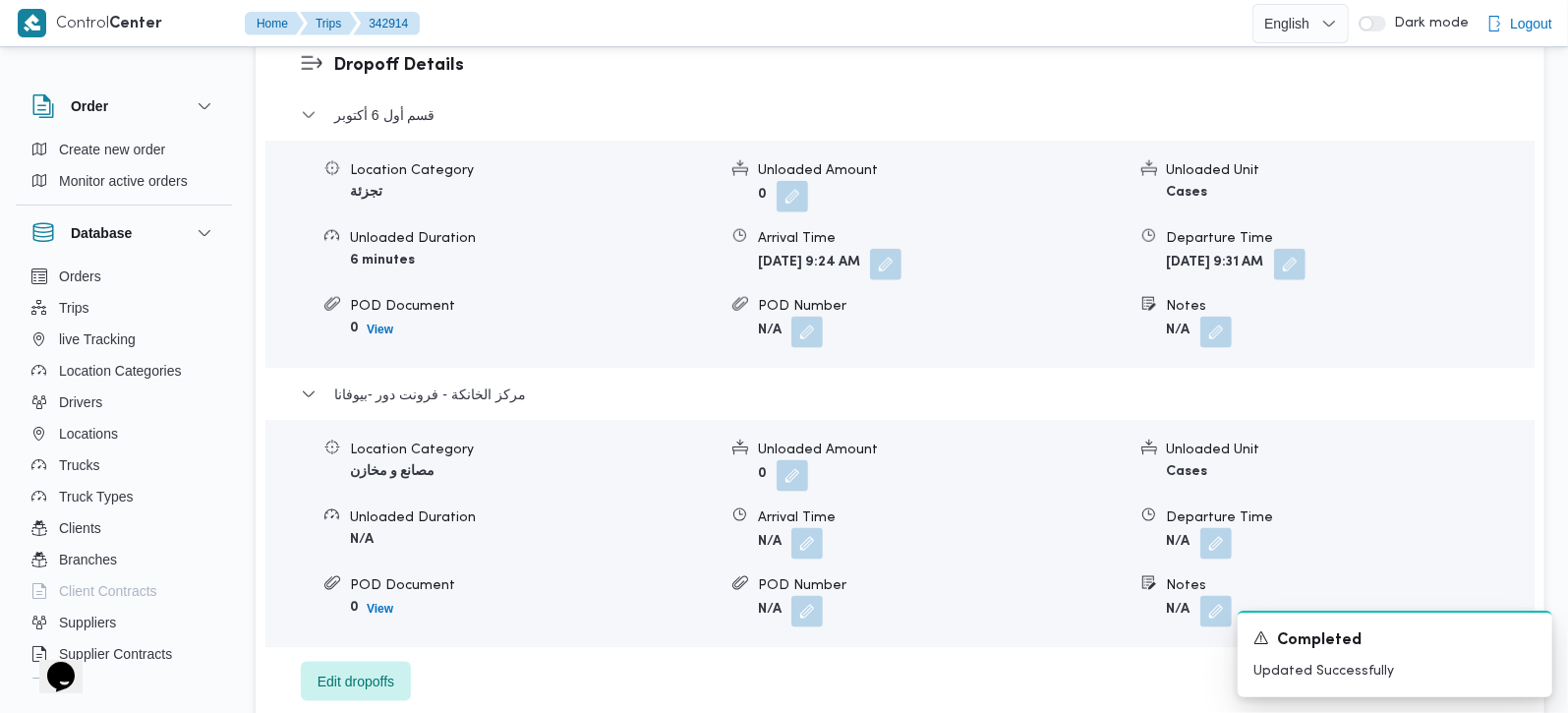
scroll to position [1736, 0]
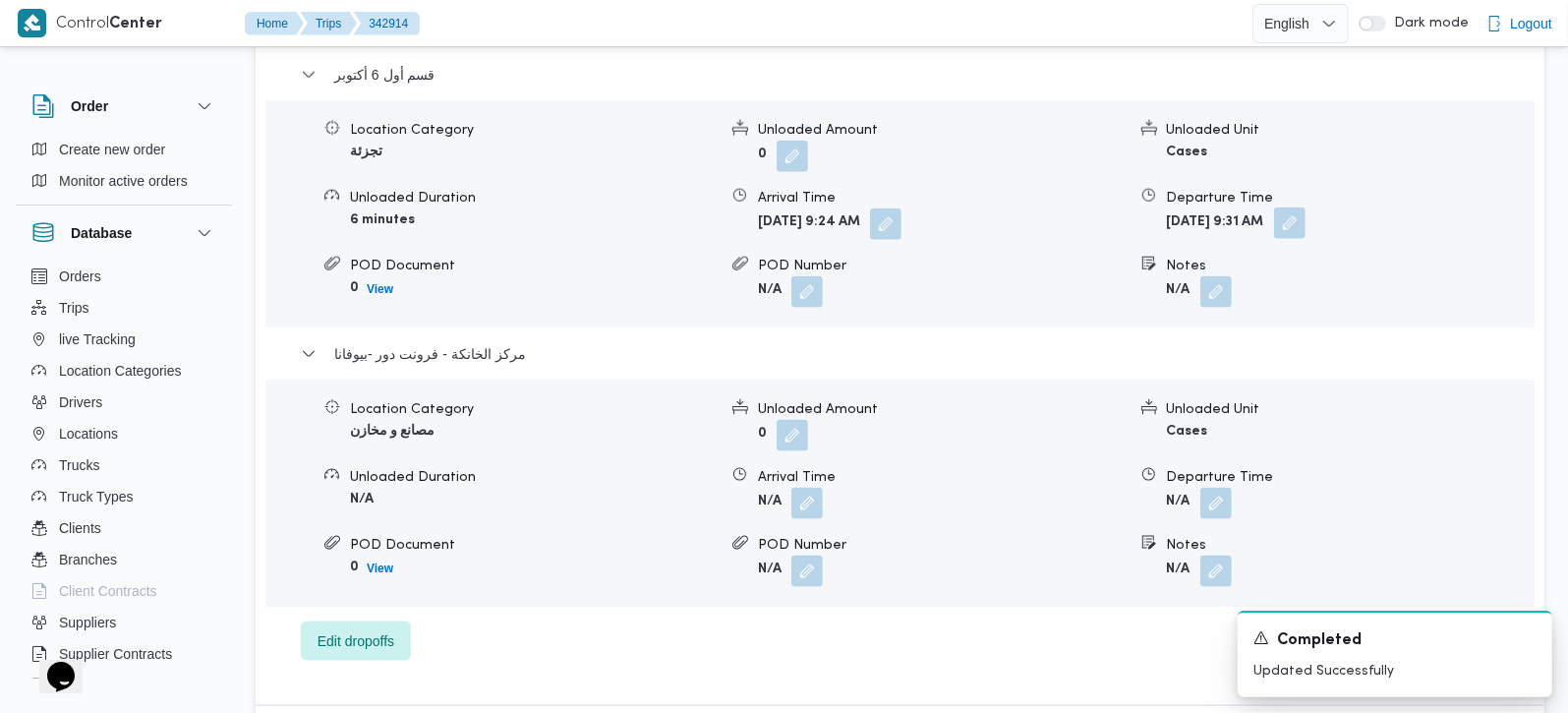
click at [1306, 208] on button "button" at bounding box center [1291, 224] width 32 height 32
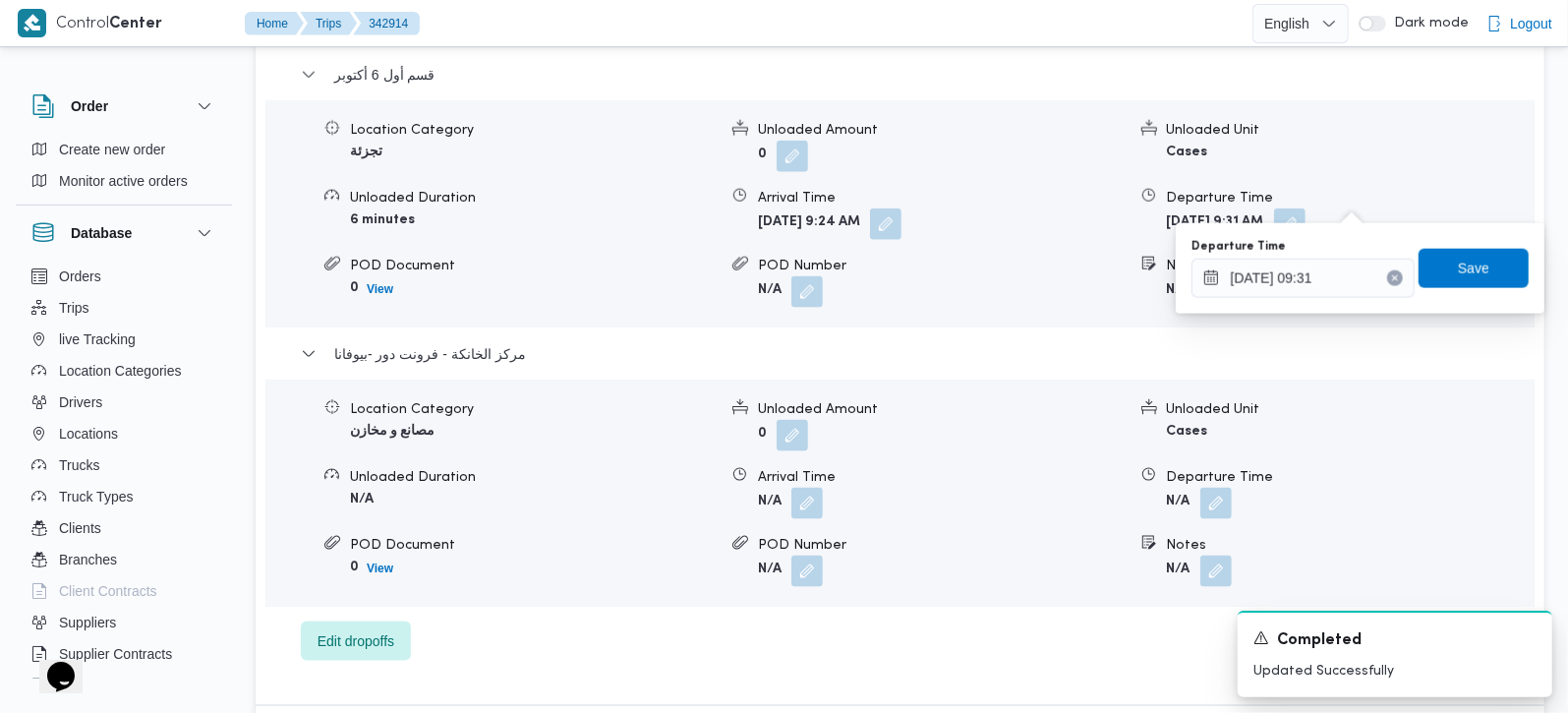
drag, startPoint x: 1377, startPoint y: 281, endPoint x: 1445, endPoint y: 271, distance: 68.7
click at [1387, 283] on button "Clear input" at bounding box center [1395, 279] width 16 height 16
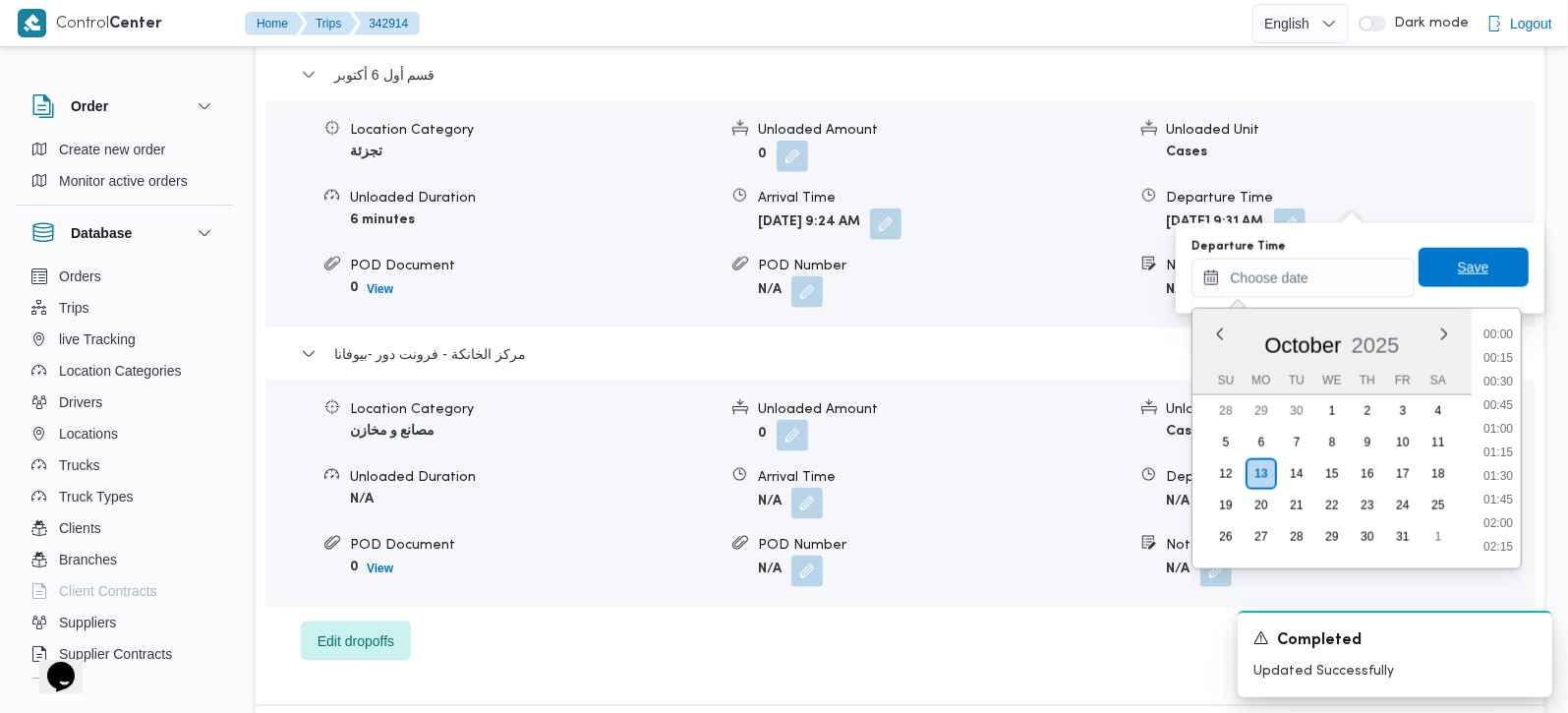
click at [1458, 271] on span "Save" at bounding box center [1474, 268] width 32 height 24
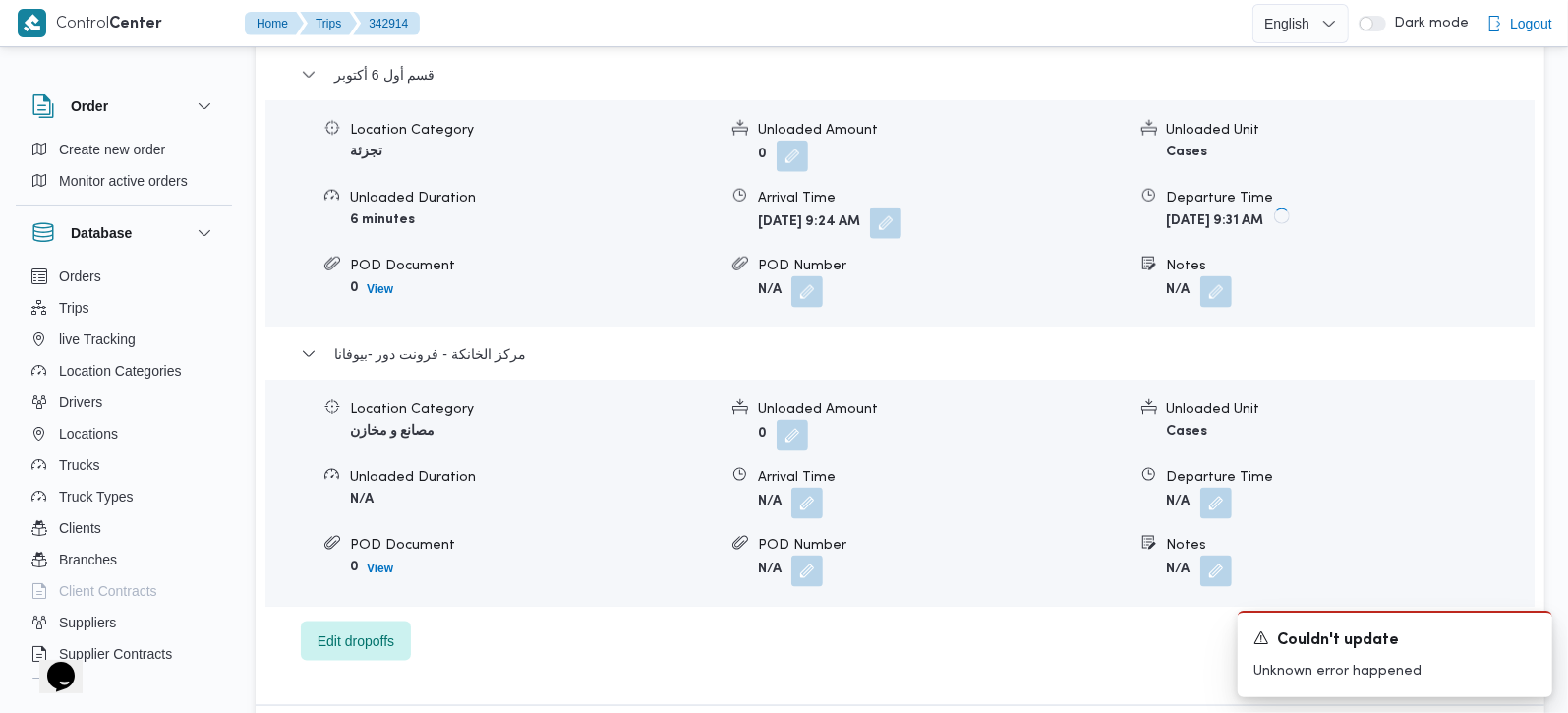
click at [901, 208] on button "button" at bounding box center [886, 224] width 32 height 32
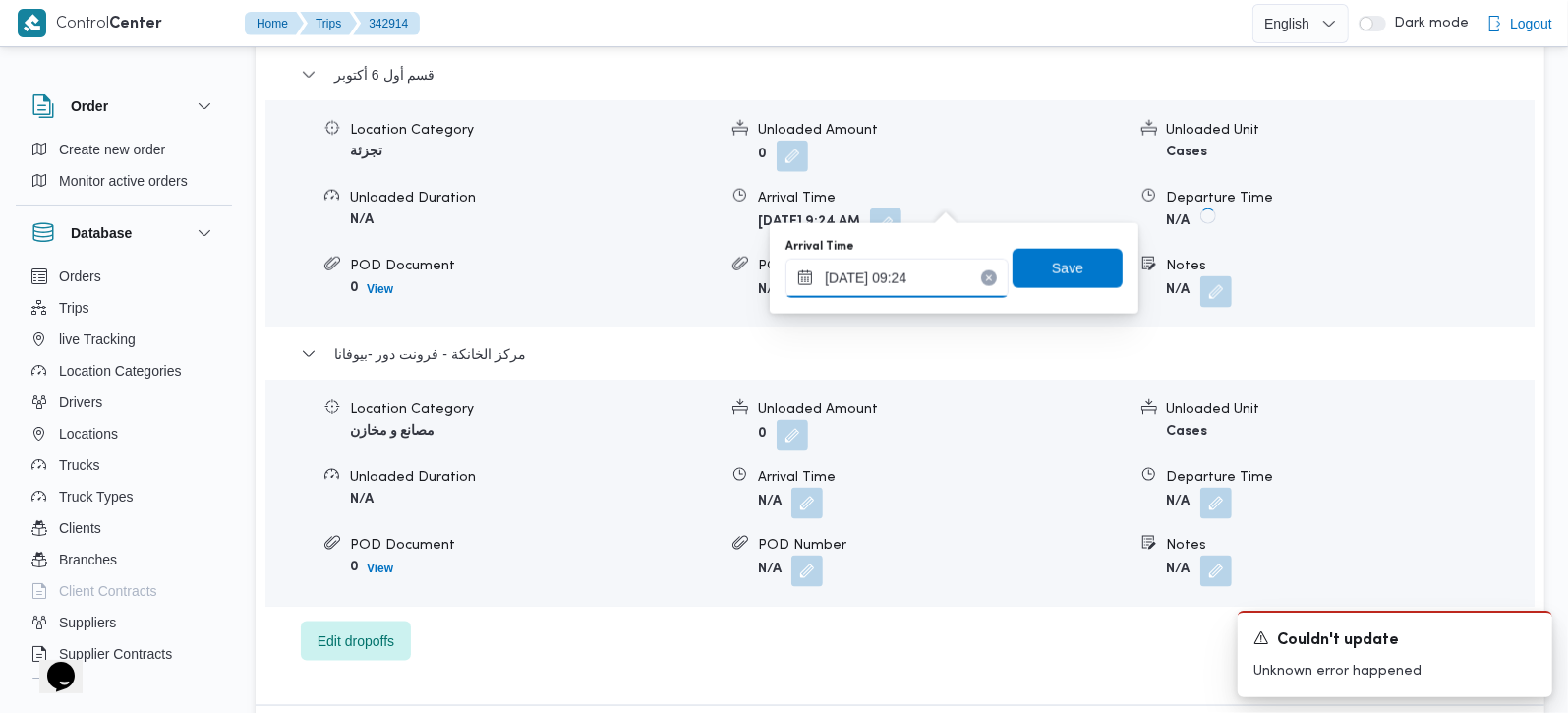
click at [981, 286] on input "13/10/2025 09:24" at bounding box center [897, 278] width 224 height 39
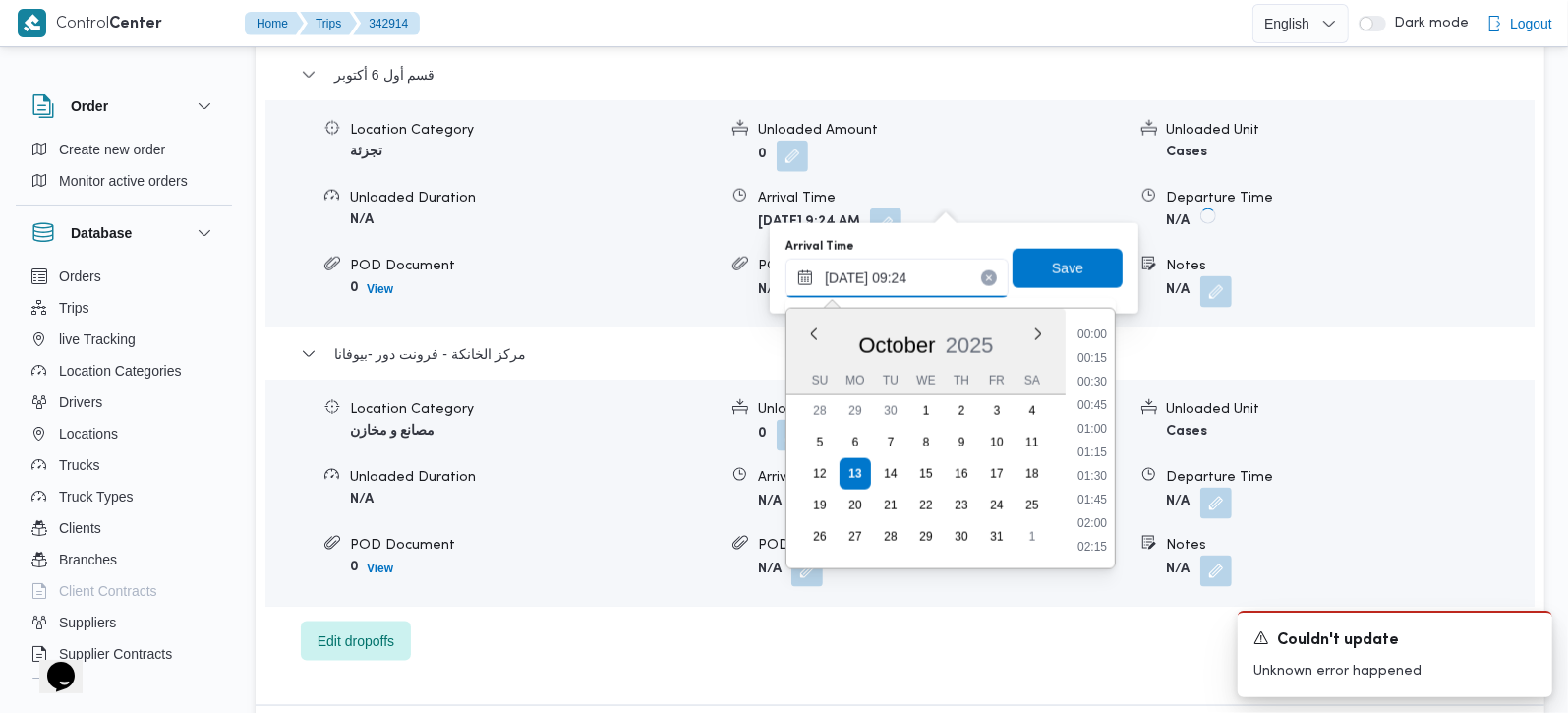
scroll to position [756, 0]
click at [985, 279] on icon "Clear input" at bounding box center [989, 279] width 8 height 8
click at [1072, 279] on span "Save" at bounding box center [1068, 267] width 110 height 39
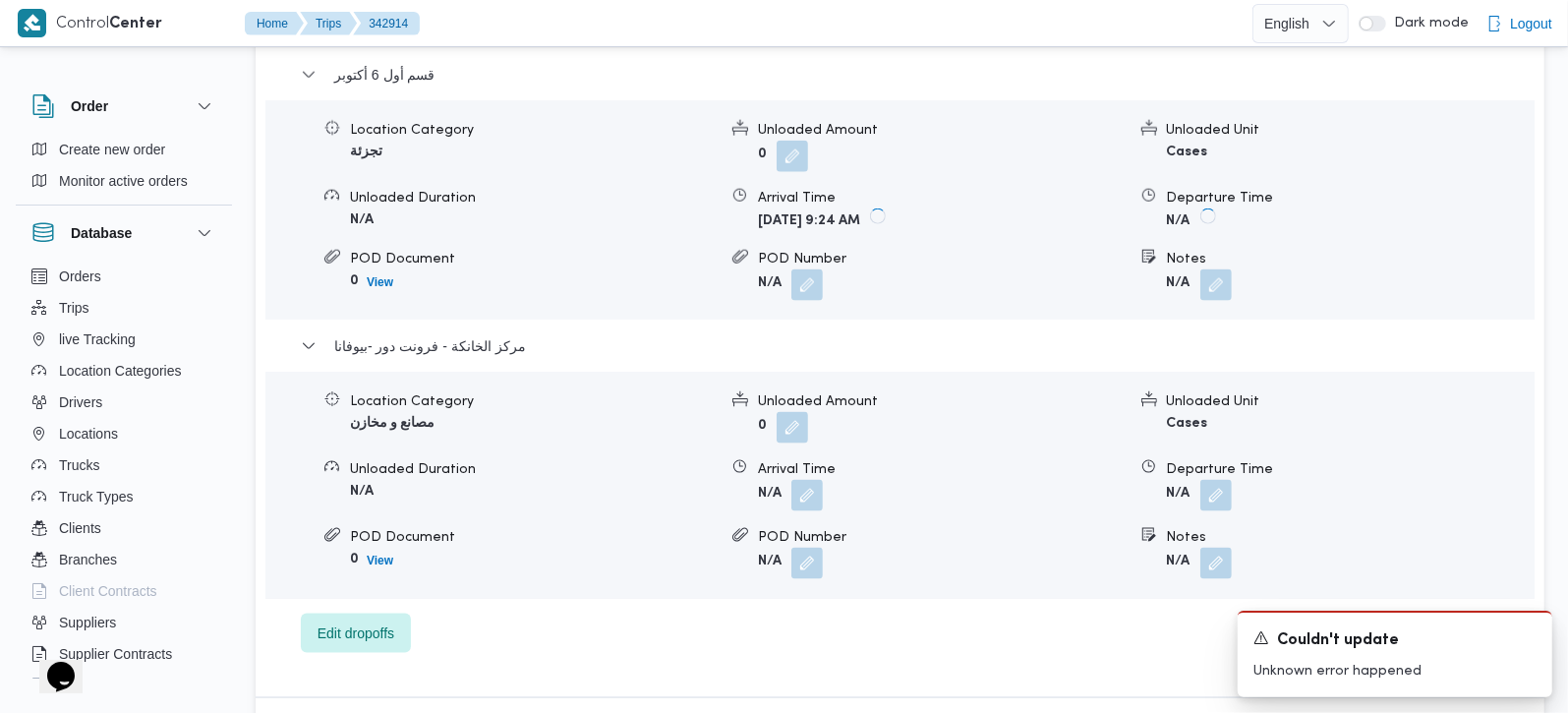
scroll to position [1273, 0]
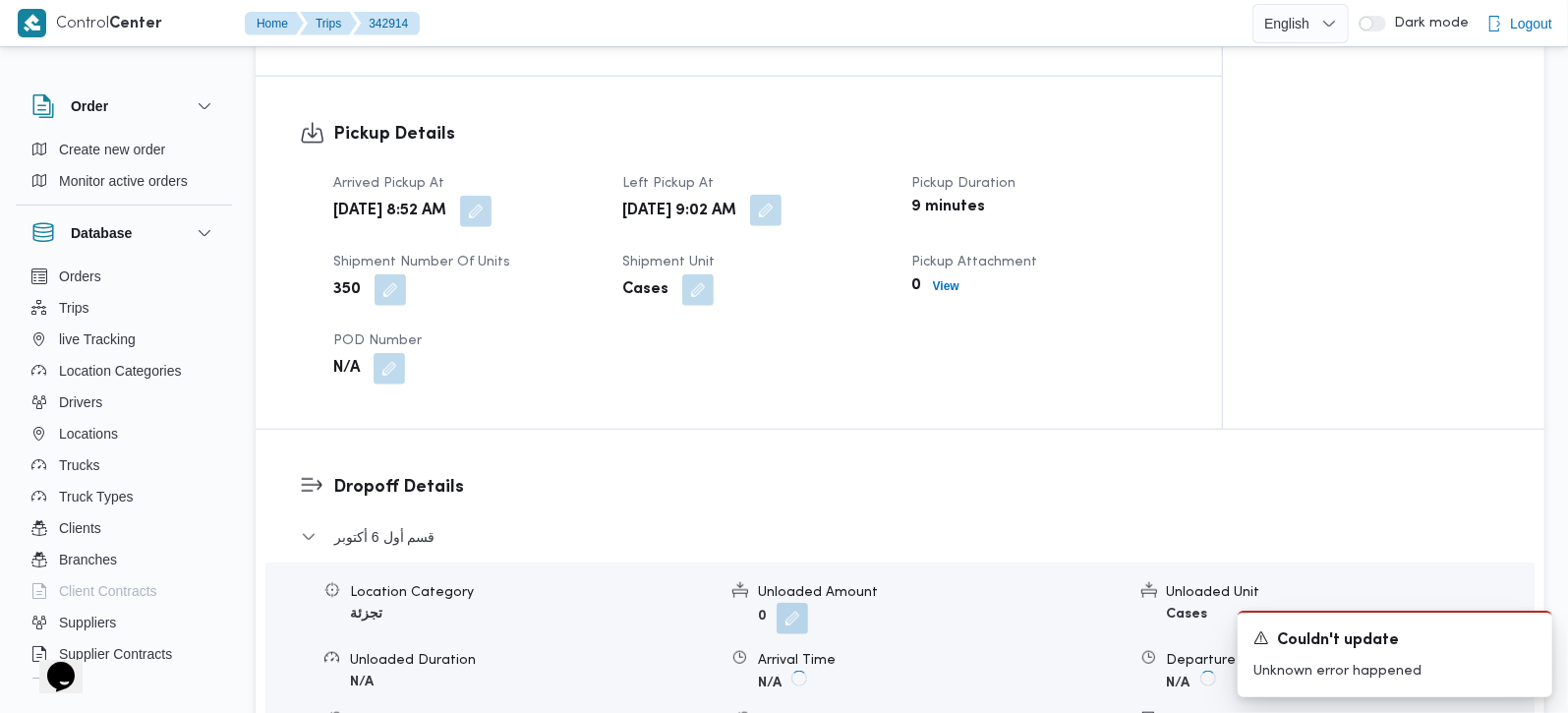
click at [782, 195] on button "button" at bounding box center [767, 211] width 32 height 32
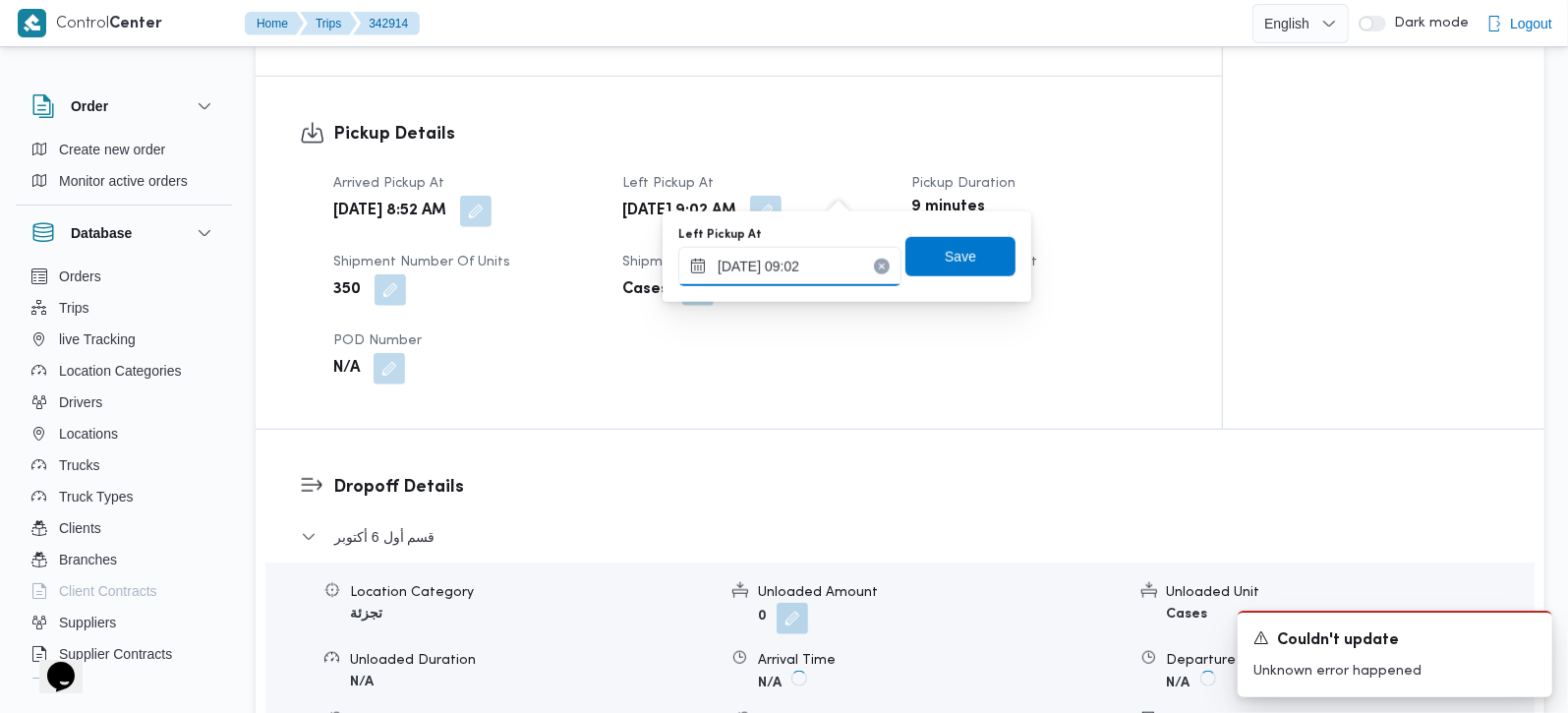
click at [797, 266] on input "13/10/2025 09:02" at bounding box center [790, 266] width 224 height 39
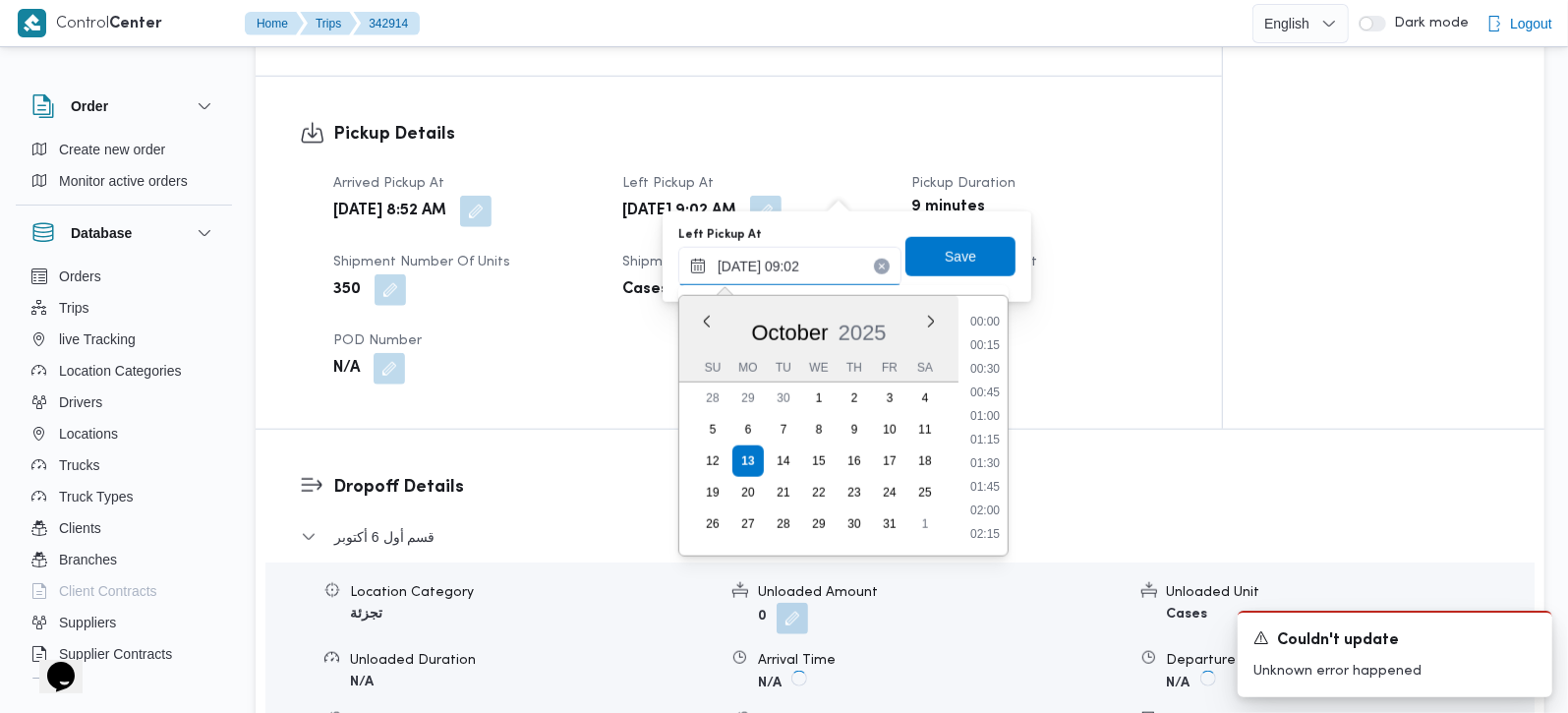
scroll to position [731, 0]
click at [997, 525] on li "10:00" at bounding box center [984, 535] width 45 height 20
type input "13/10/2025 10:00"
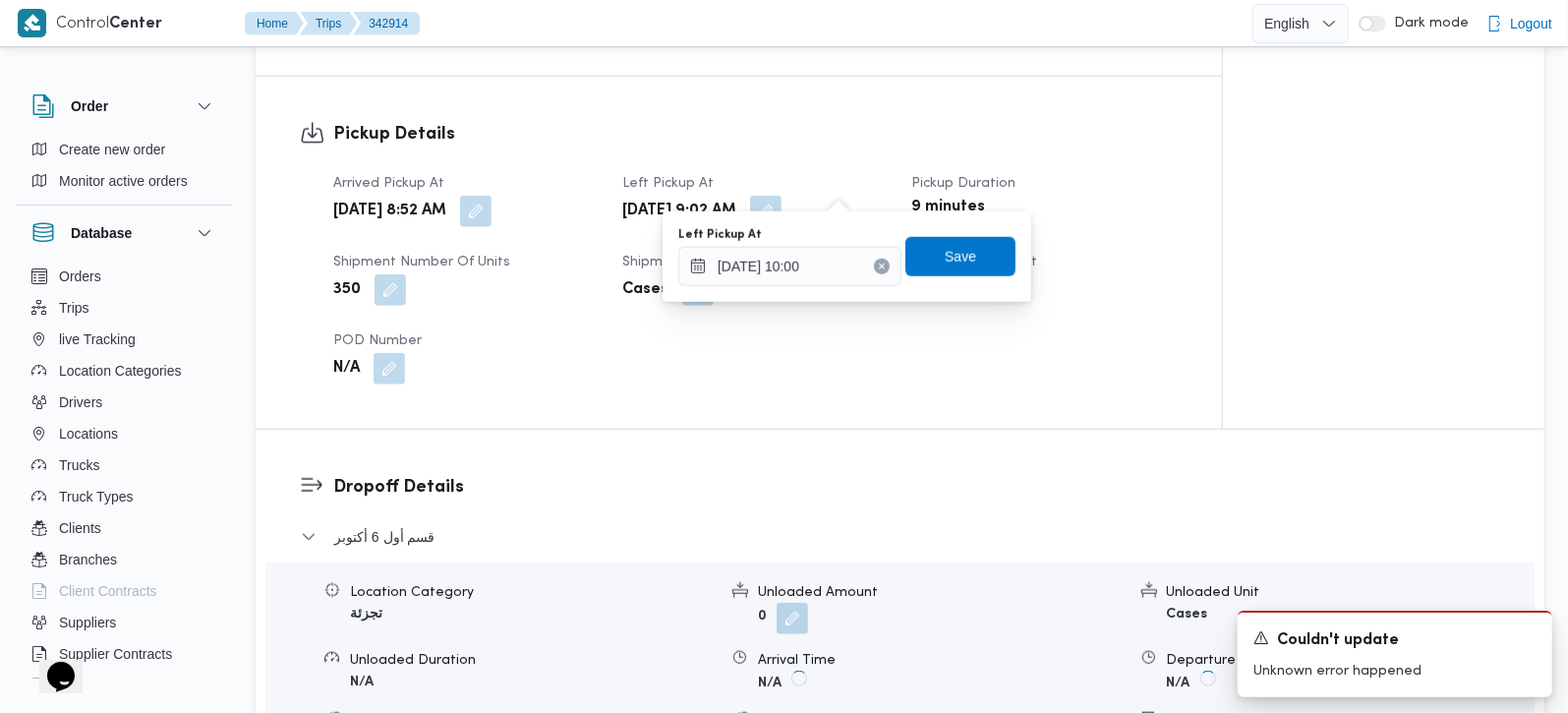
click at [962, 232] on div "Left Pickup At 13/10/2025 10:00 Save" at bounding box center [847, 257] width 341 height 63
click at [965, 250] on span "Save" at bounding box center [960, 255] width 110 height 39
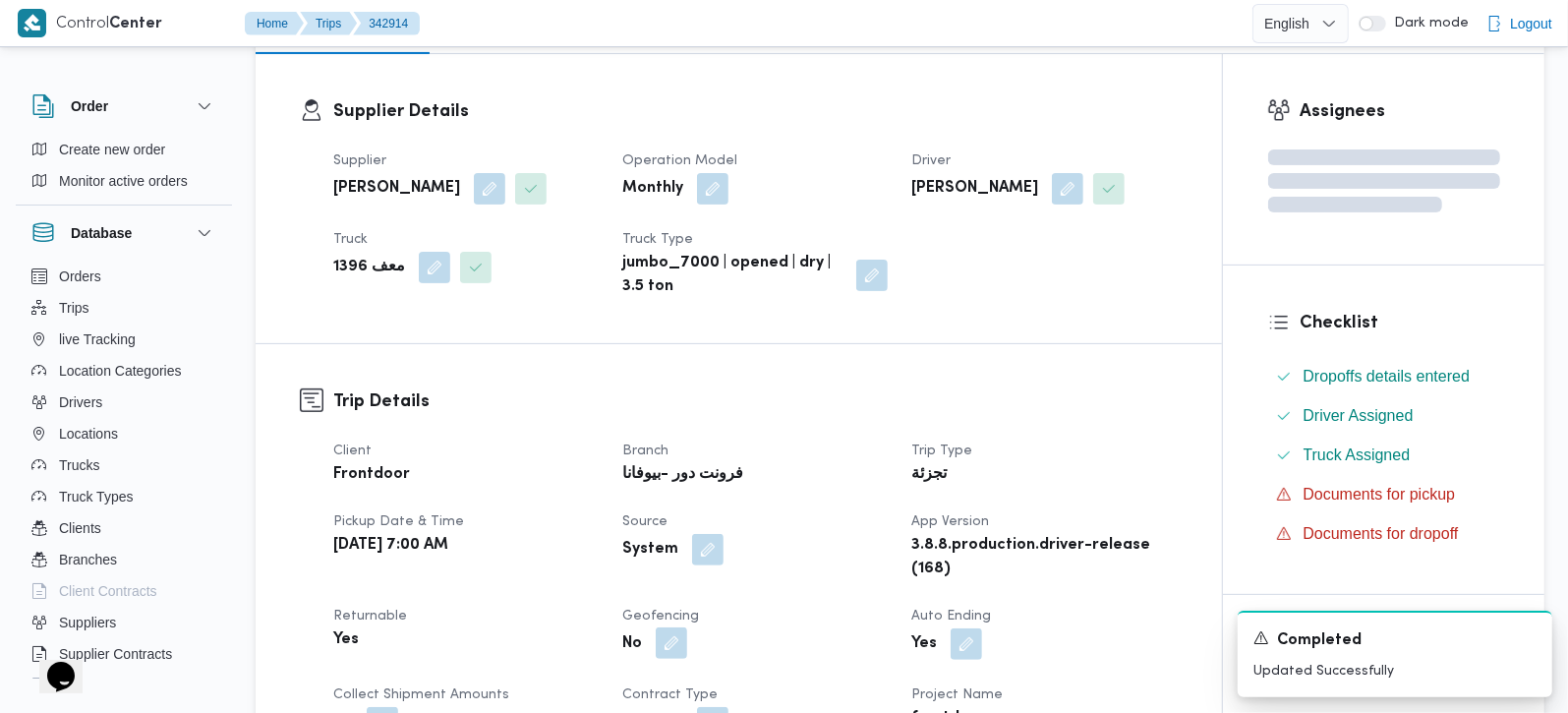
scroll to position [0, 0]
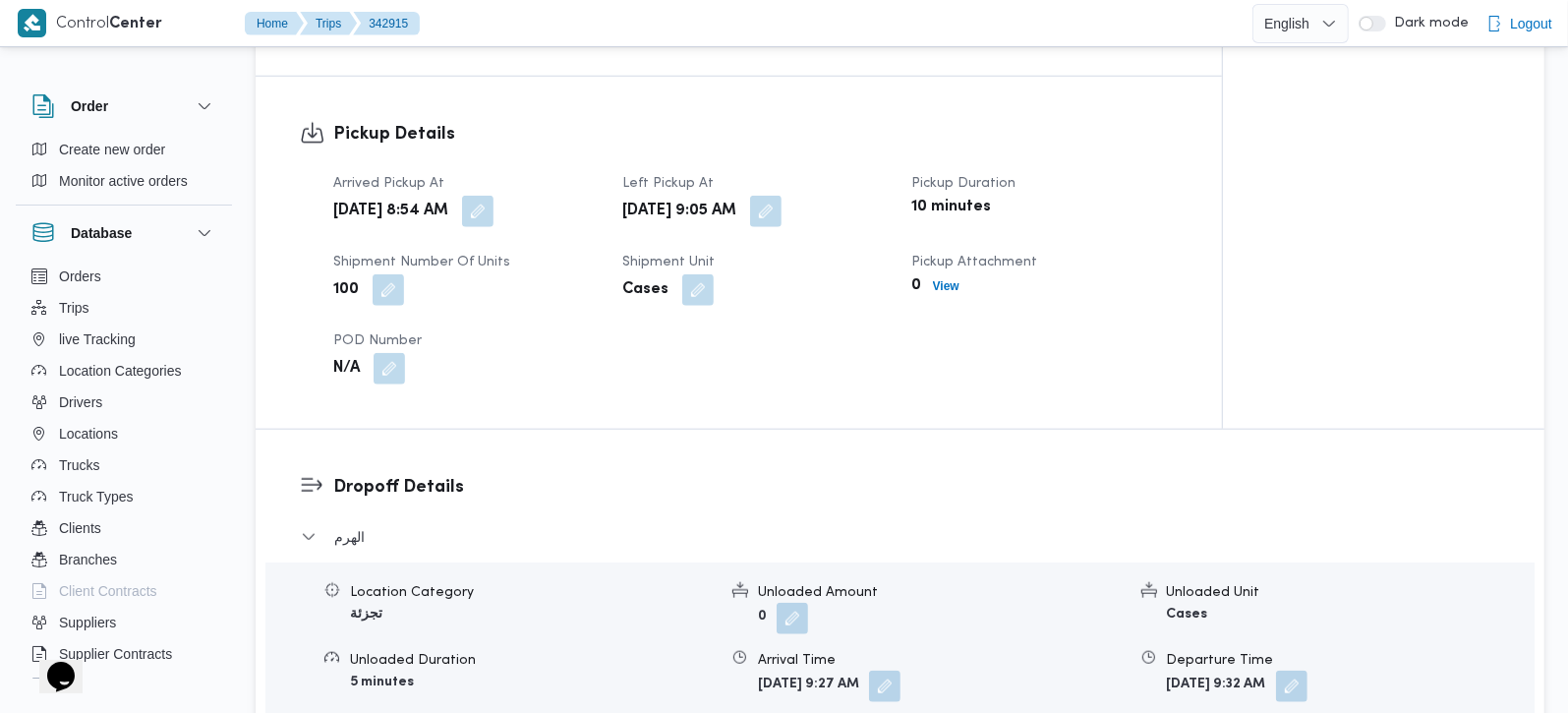
scroll to position [1504, 0]
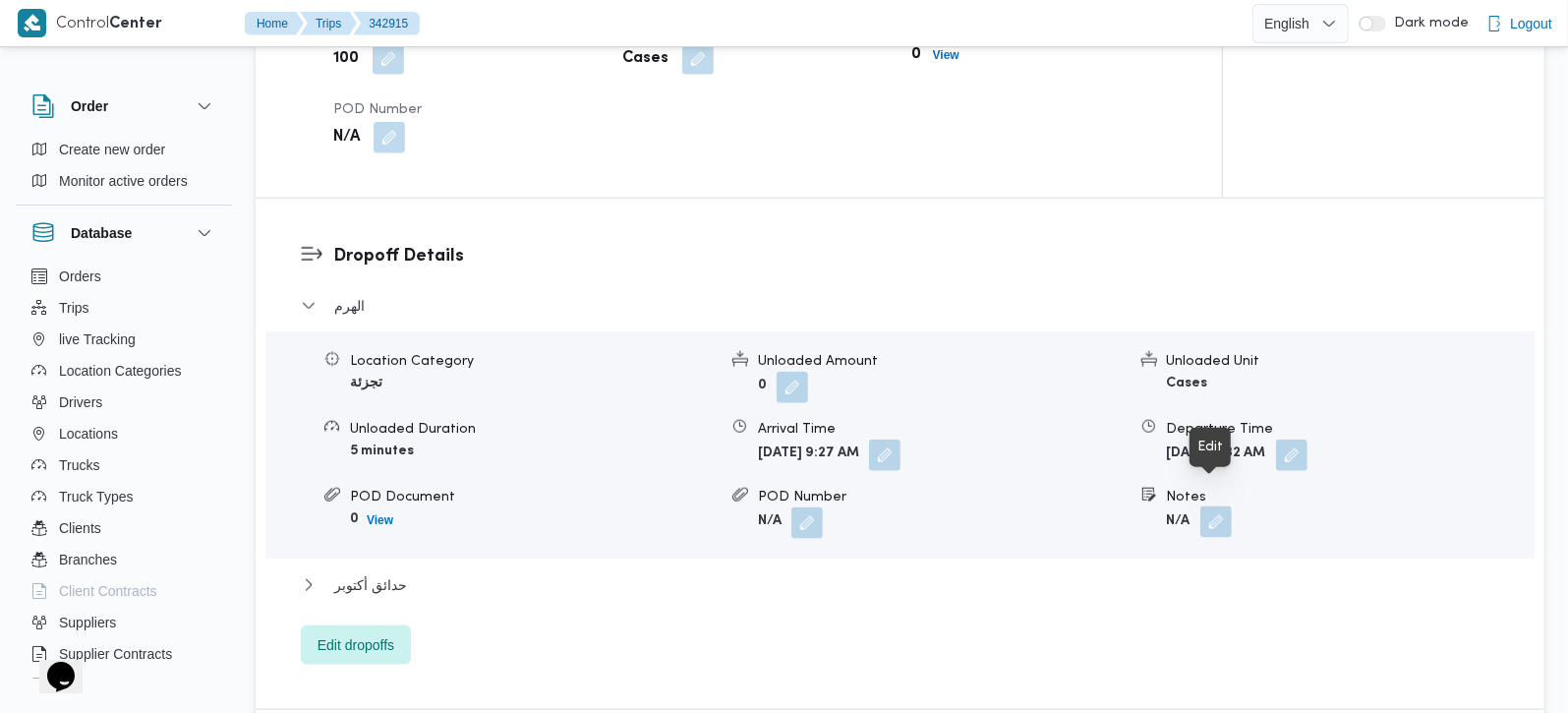
click at [1211, 506] on button "button" at bounding box center [1217, 522] width 32 height 32
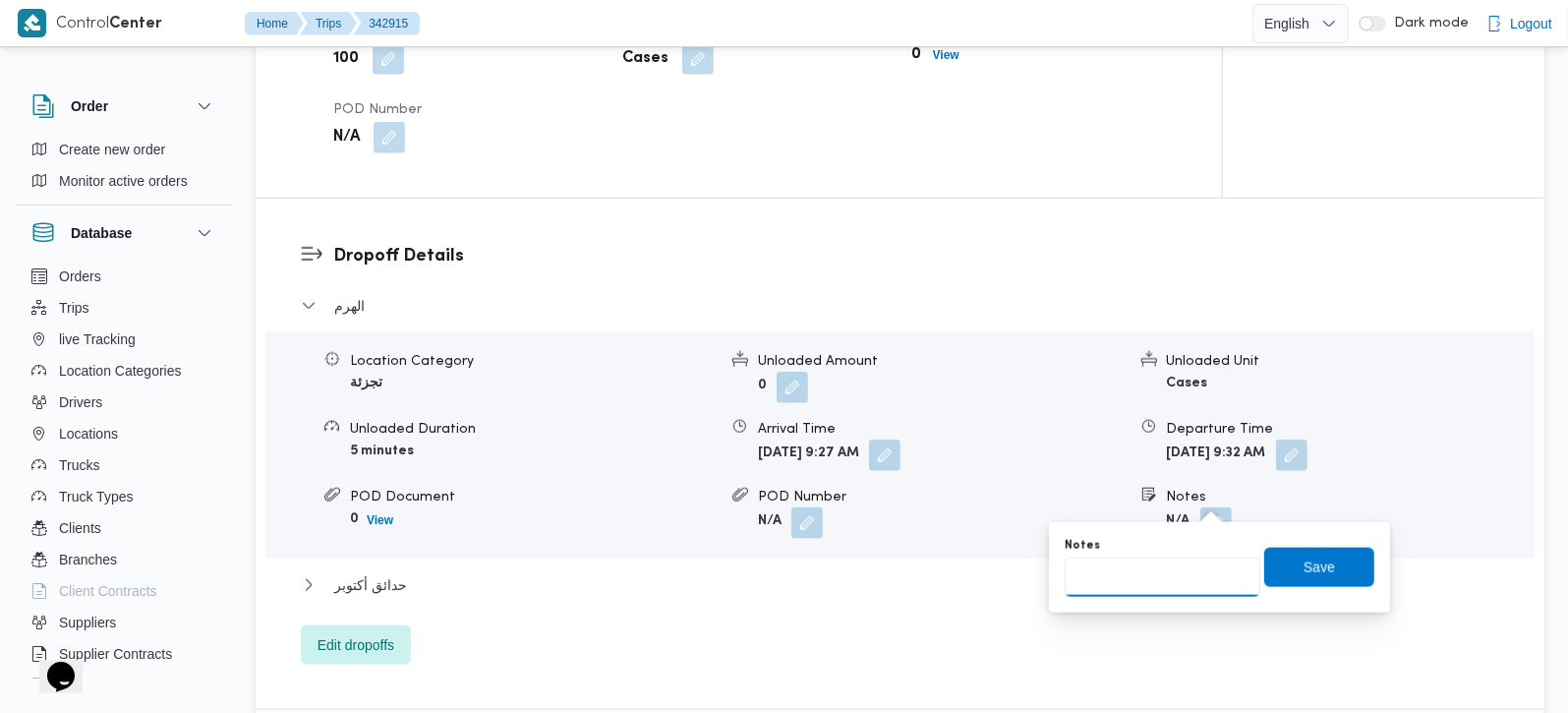
click at [1179, 558] on input "Notes" at bounding box center [1163, 577] width 196 height 39
paste input "حدائق الاهرام"
type input "حدائق الاهرام"
click at [1304, 571] on span "Save" at bounding box center [1319, 567] width 32 height 24
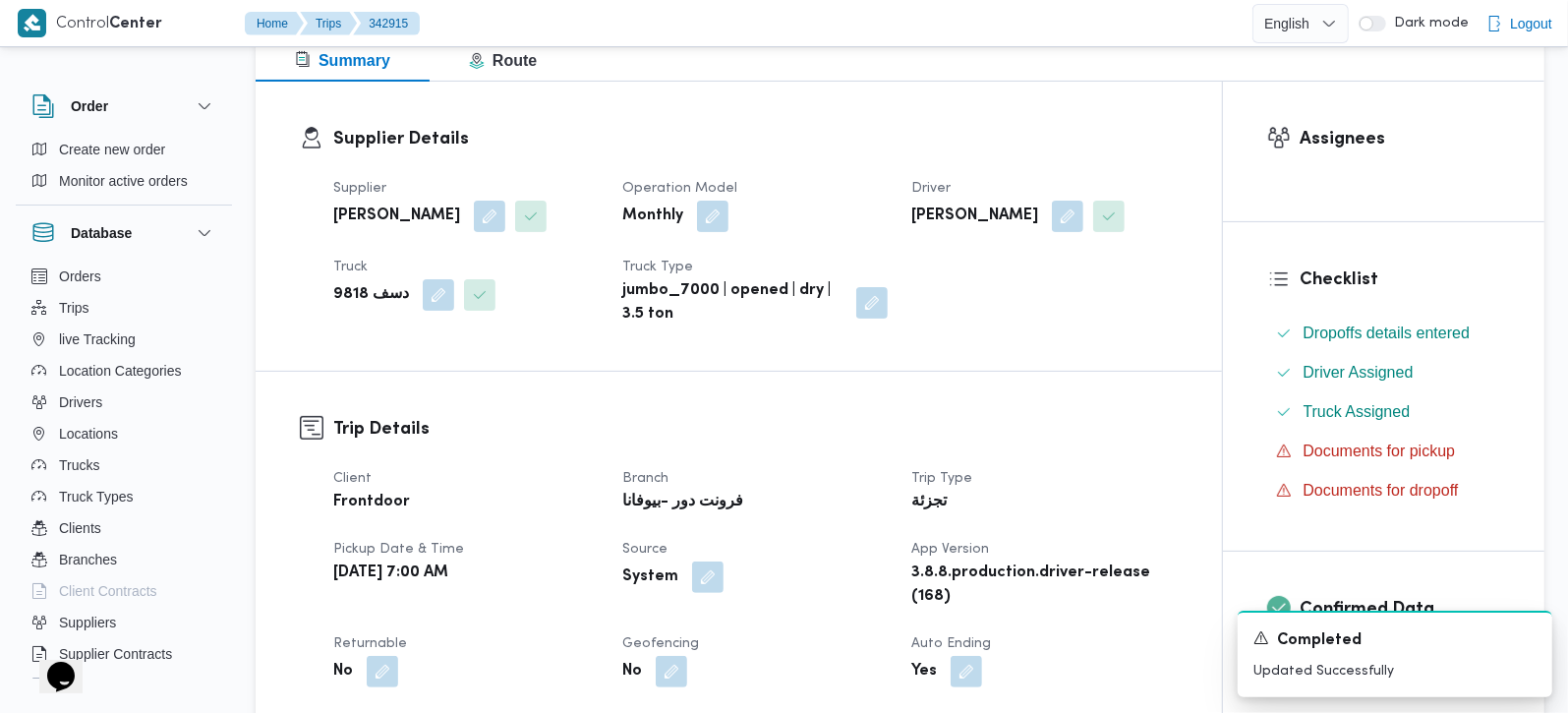
scroll to position [462, 0]
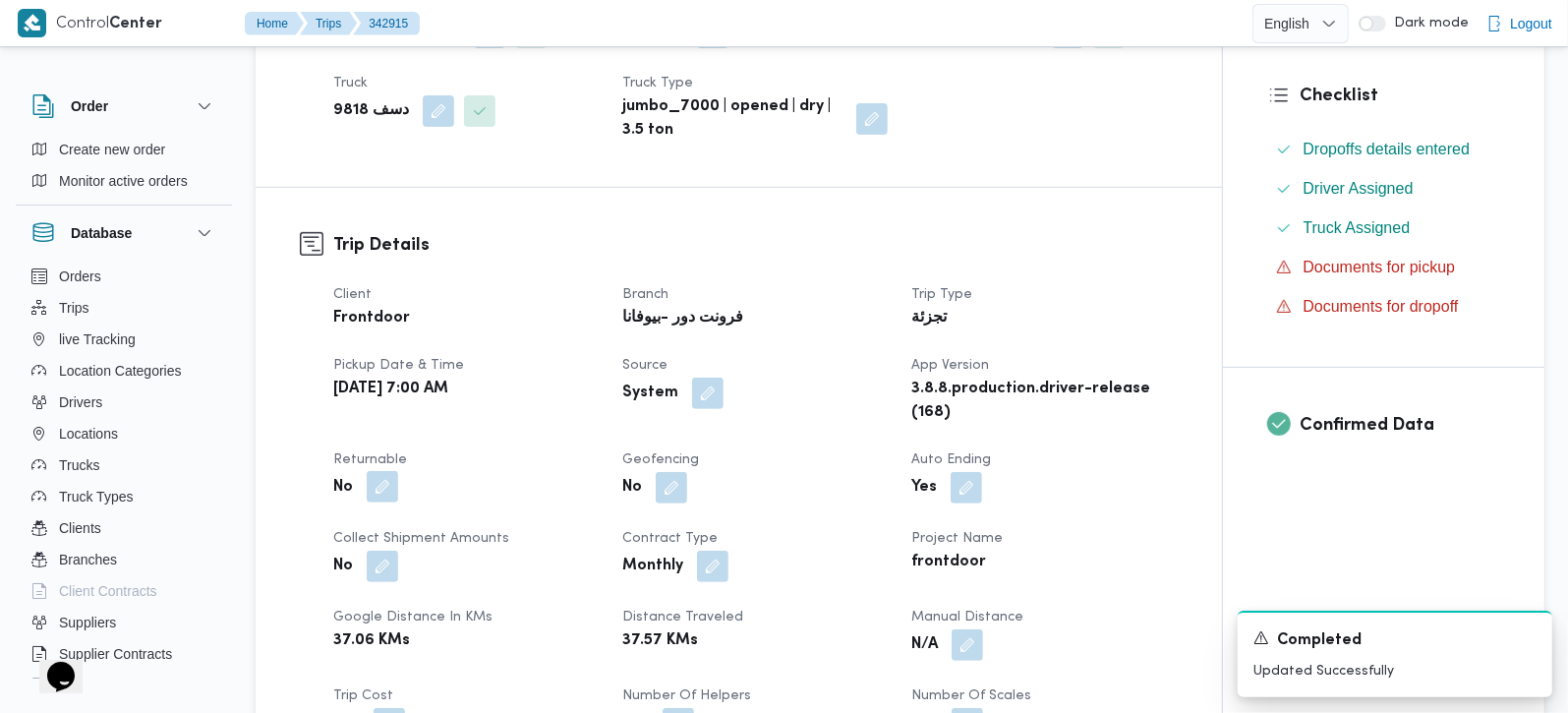
click at [380, 487] on button "button" at bounding box center [382, 487] width 32 height 32
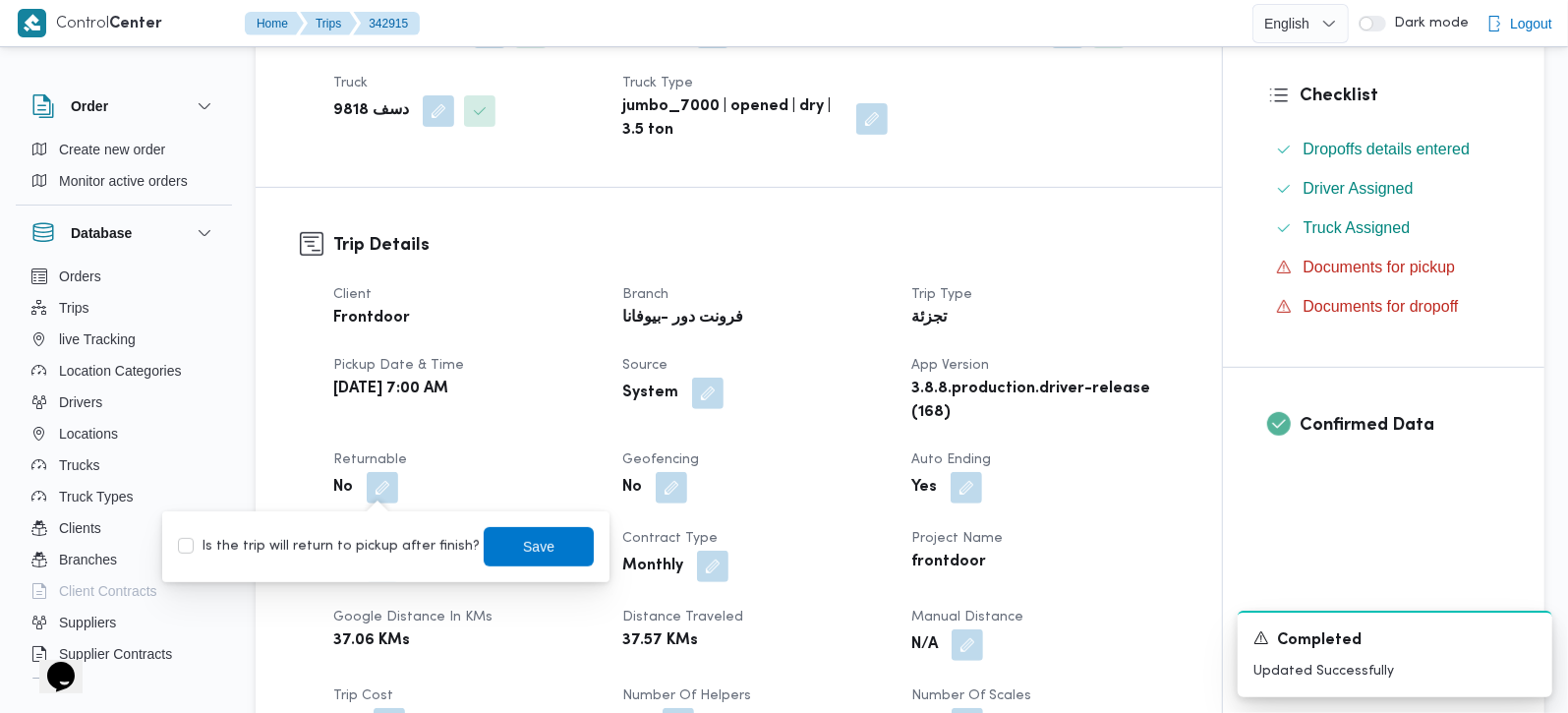
click at [377, 529] on div "Is the trip will return to pickup after finish? Save" at bounding box center [385, 546] width 420 height 43
click at [377, 547] on label "Is the trip will return to pickup after finish?" at bounding box center [328, 547] width 301 height 24
checkbox input "true"
click at [523, 546] on span "Save" at bounding box center [539, 546] width 32 height 24
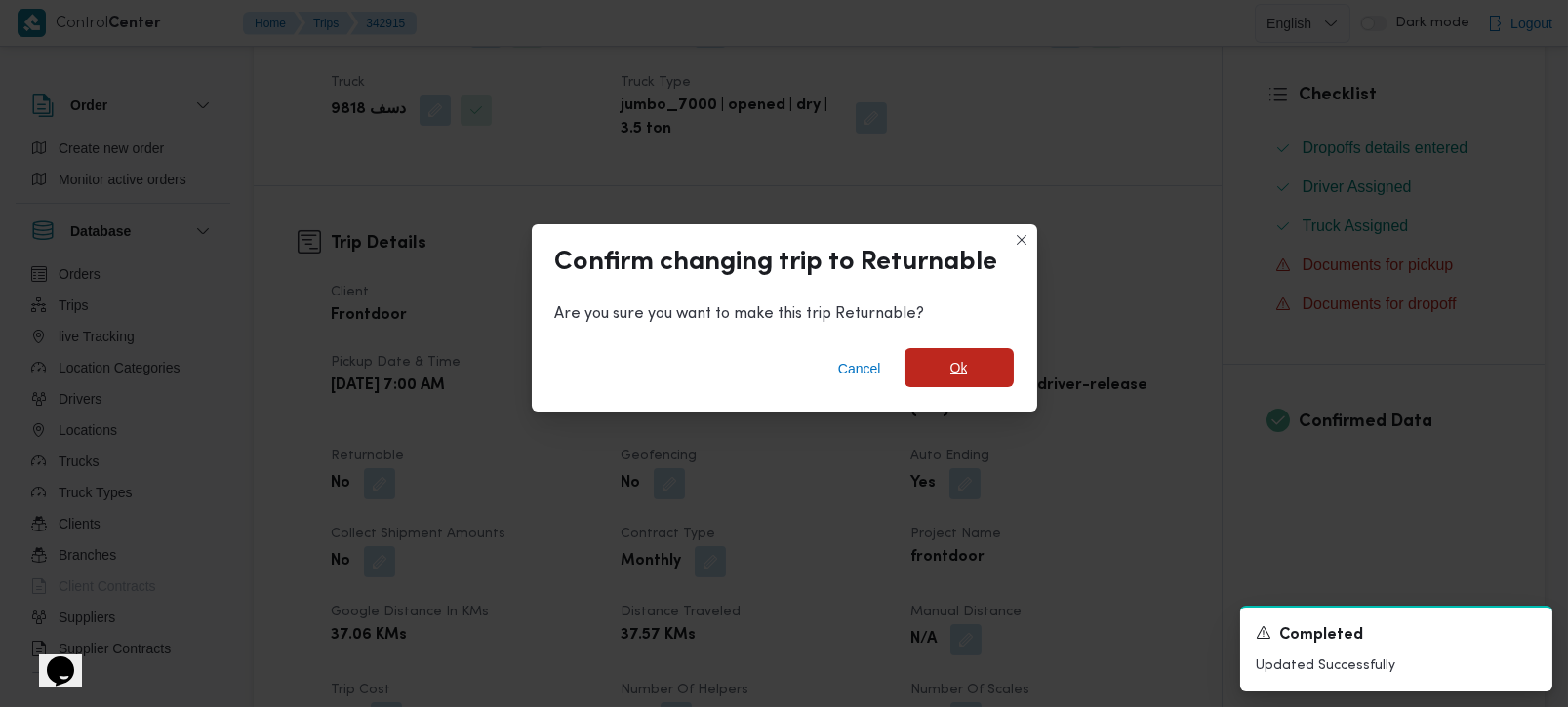
click at [961, 375] on span "Ok" at bounding box center [960, 368] width 18 height 24
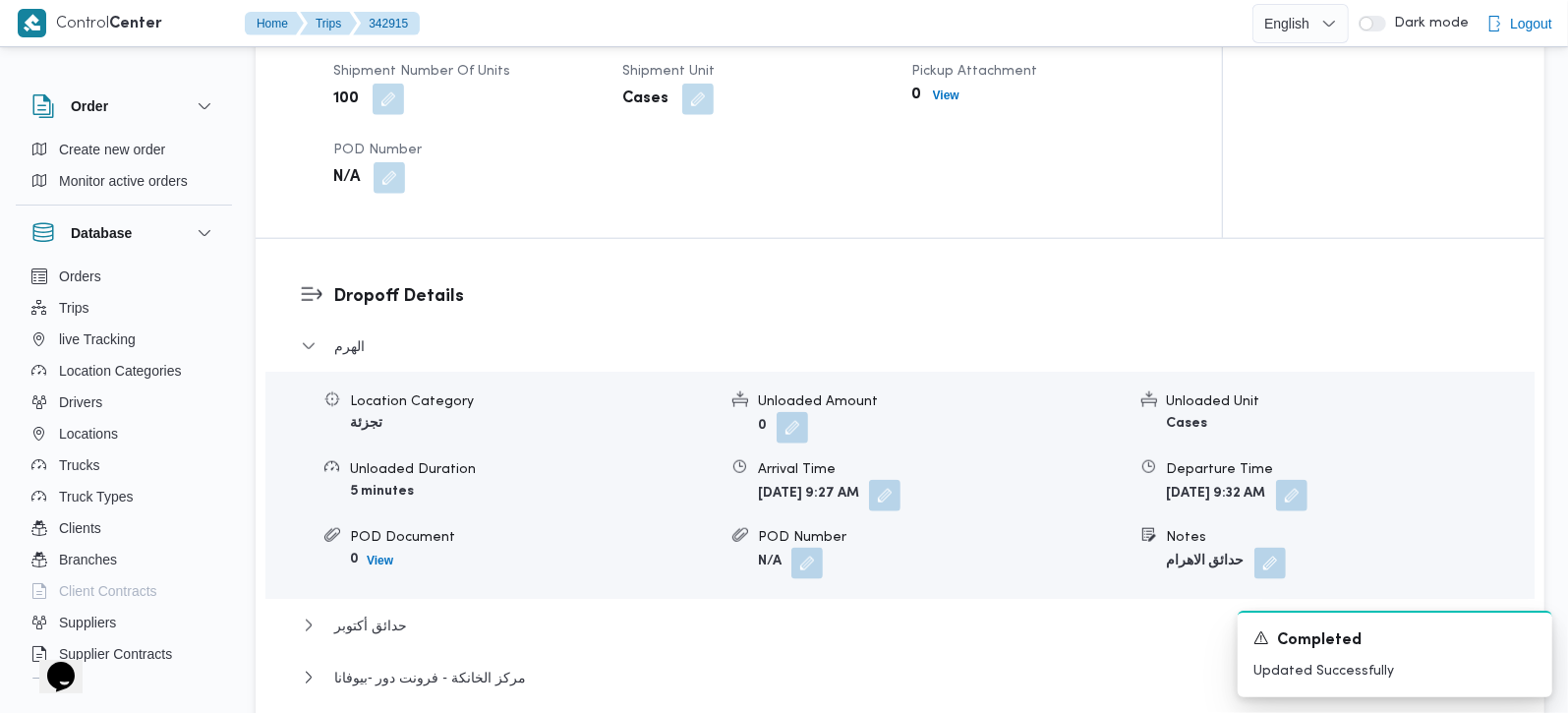
scroll to position [1504, 0]
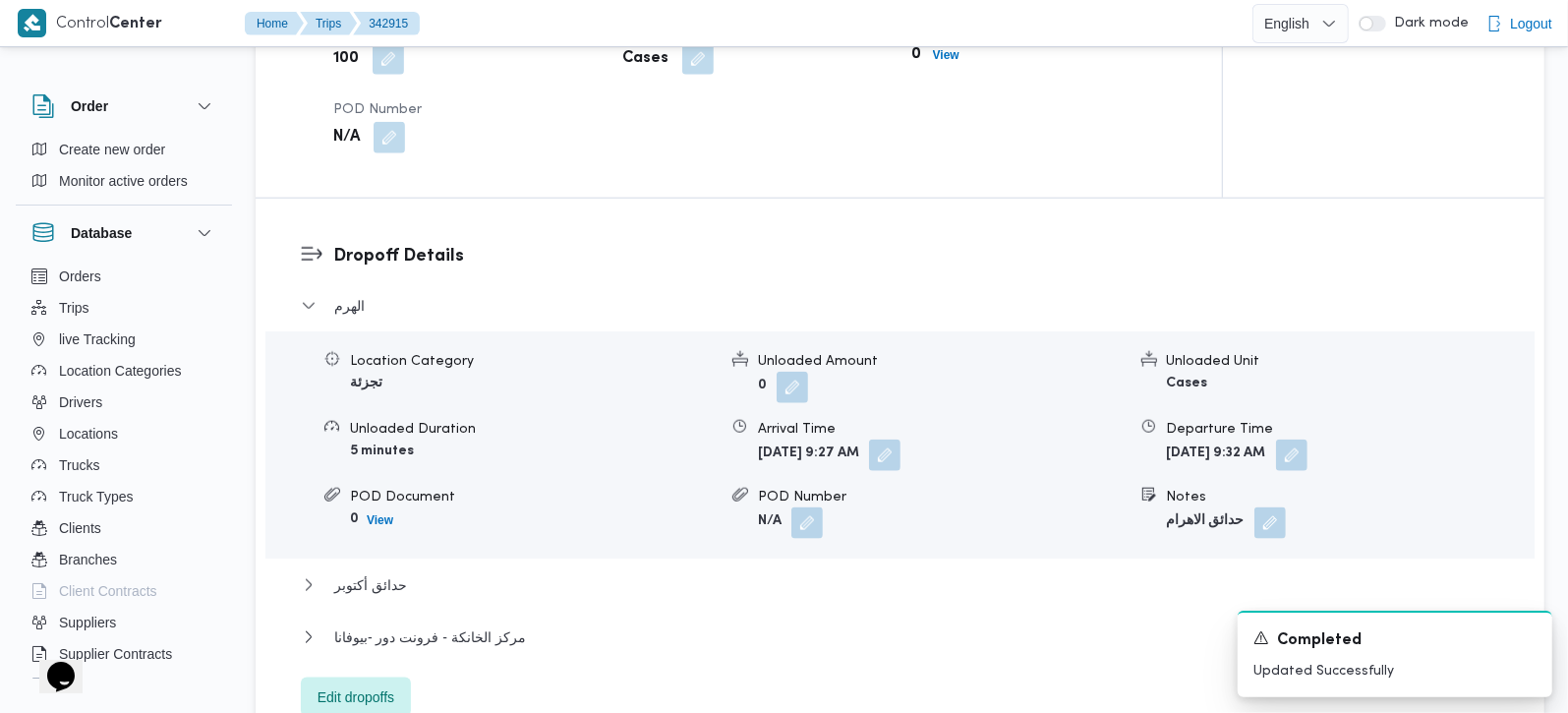
click at [390, 546] on div "الهرم Location Category تجزئة Unloaded Amount 0 Unloaded Unit Cases Unloaded Du…" at bounding box center [900, 506] width 1200 height 423
click at [401, 573] on span "حدائق أكتوبر" at bounding box center [370, 585] width 73 height 24
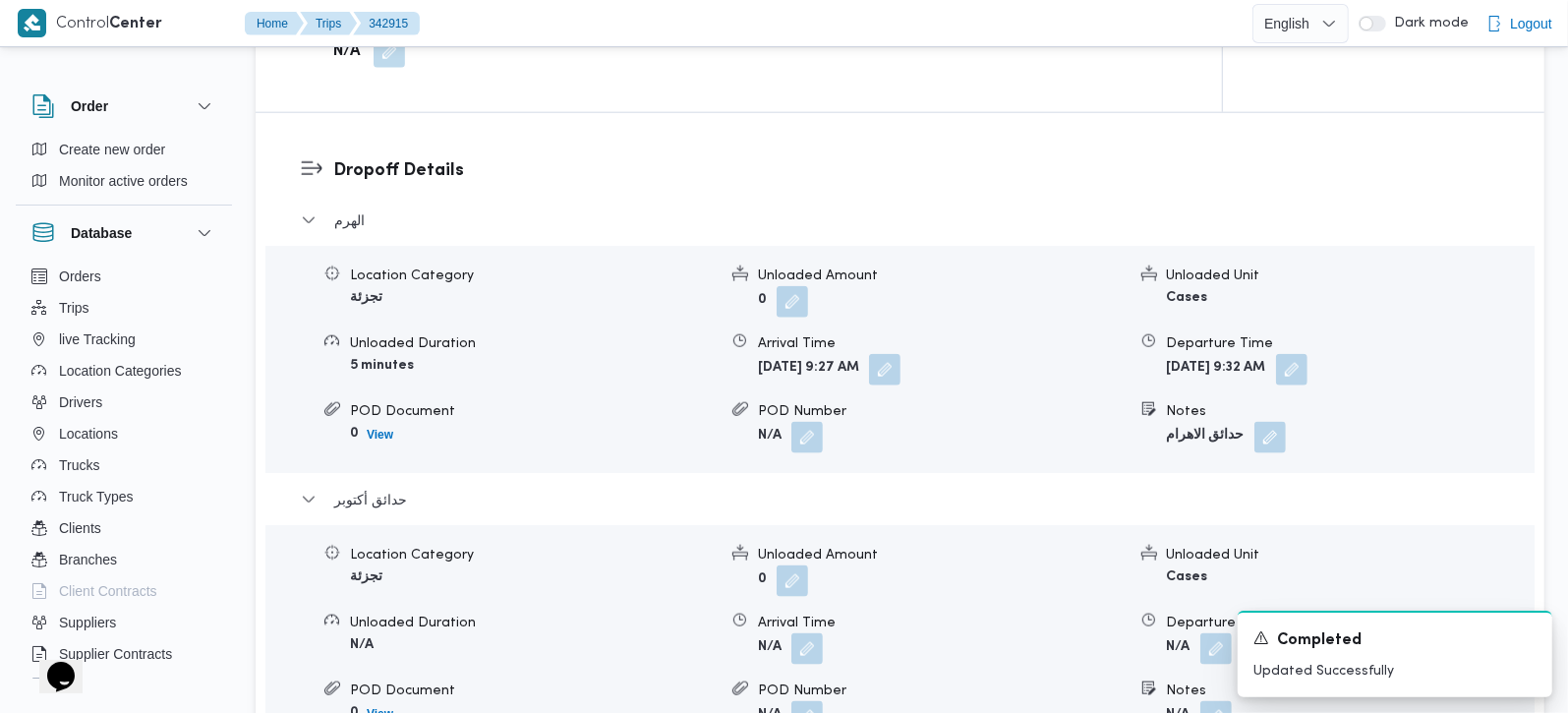
scroll to position [1736, 0]
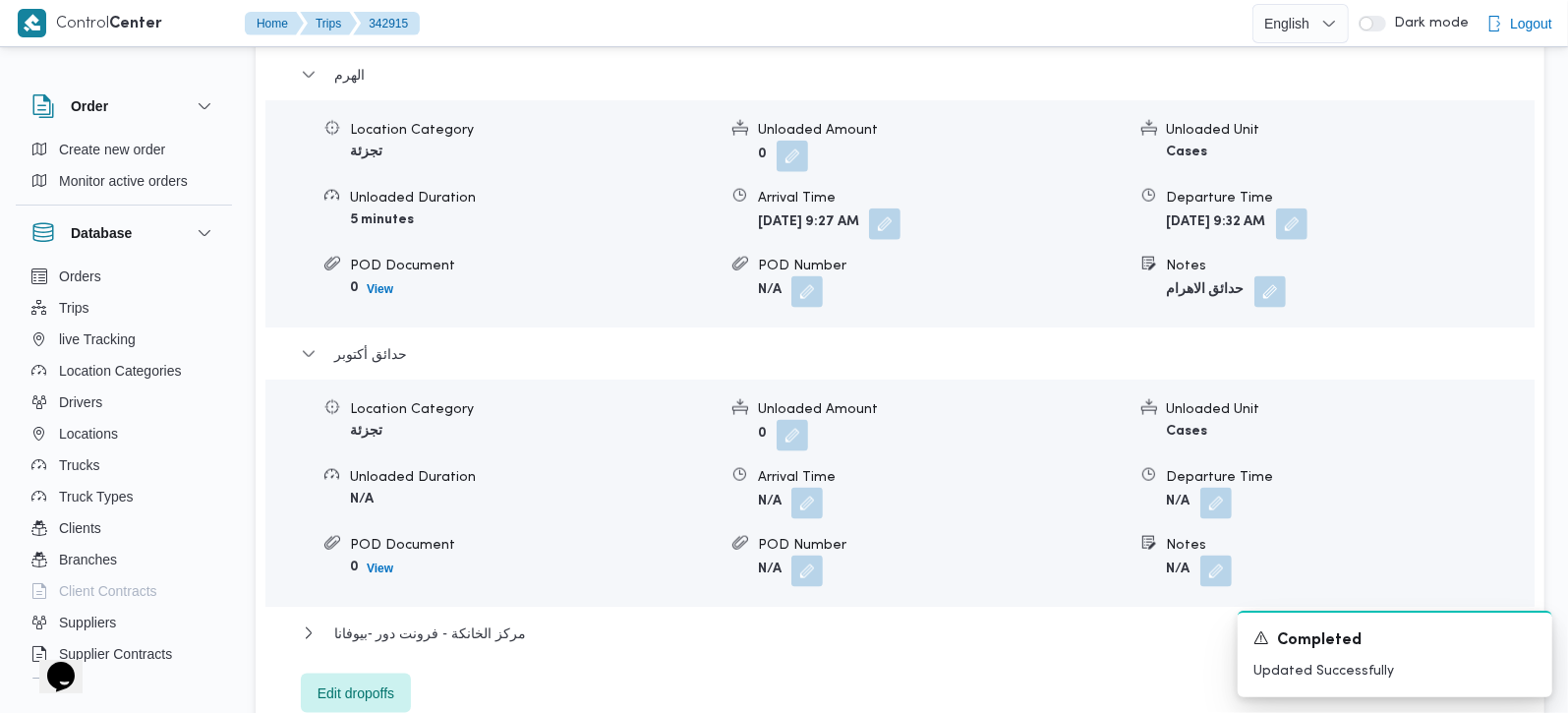
click at [1374, 209] on form "[DATE] 9:32 AM" at bounding box center [1349, 225] width 366 height 32
click at [1307, 208] on button "button" at bounding box center [1293, 224] width 32 height 32
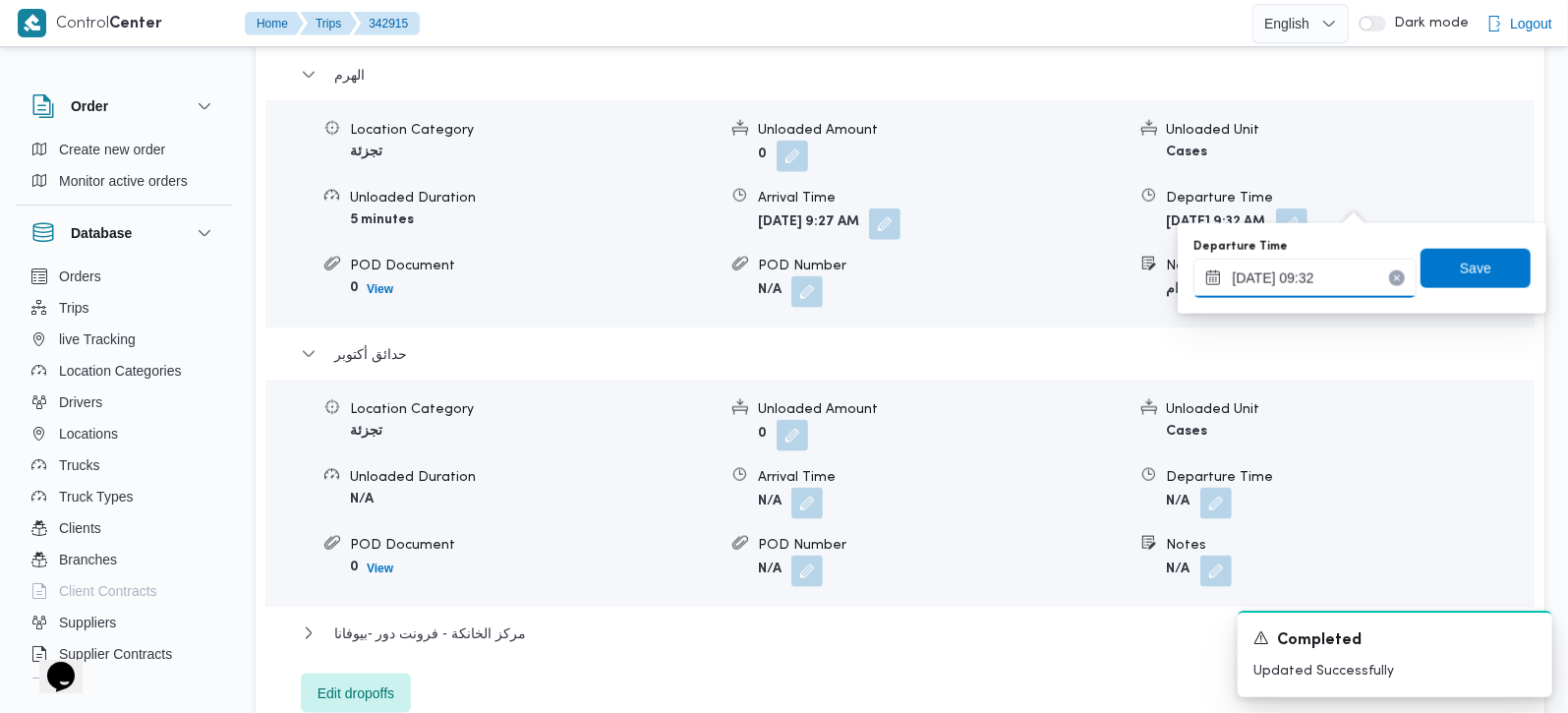
click at [1391, 279] on input "[DATE] 09:32" at bounding box center [1306, 278] width 224 height 39
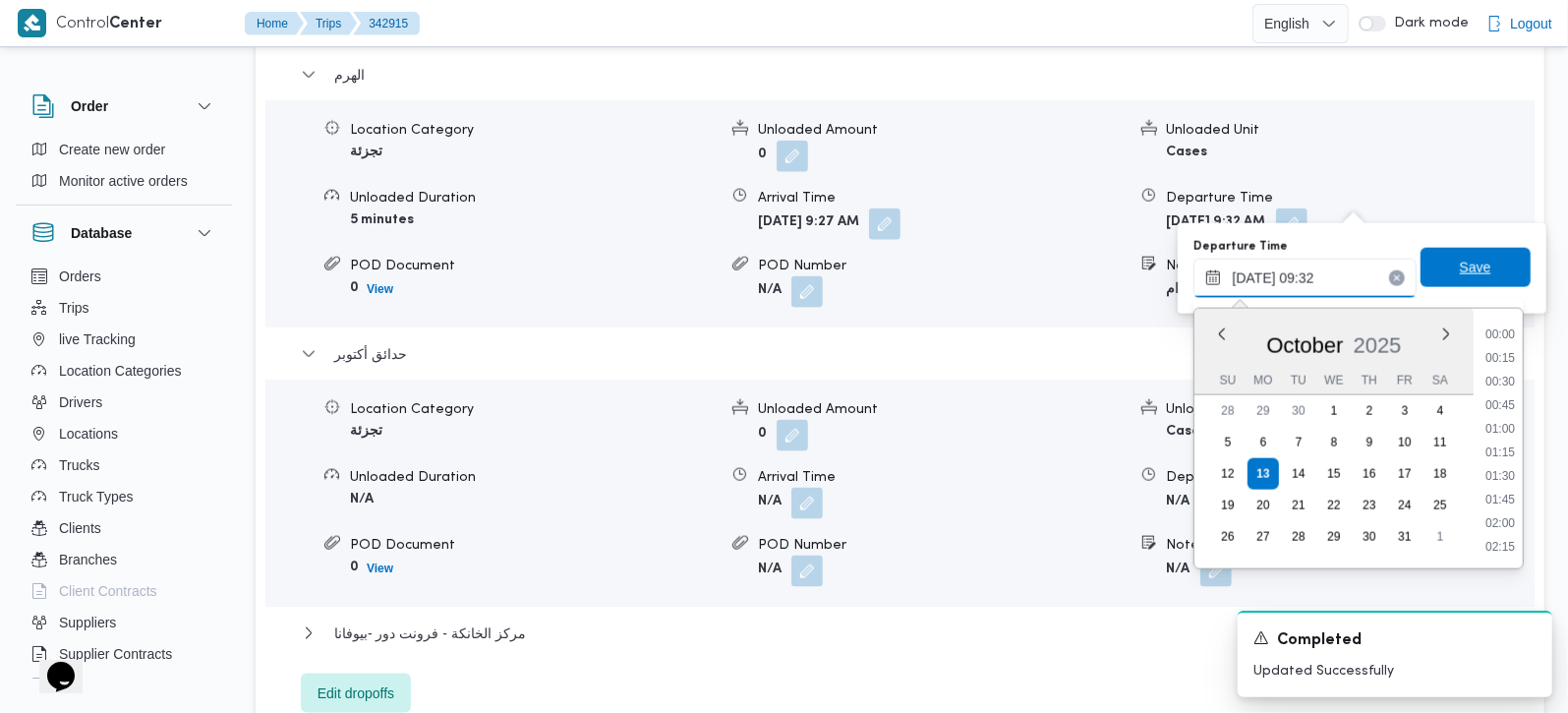
scroll to position [778, 0]
click at [1438, 271] on span "Save" at bounding box center [1476, 268] width 110 height 39
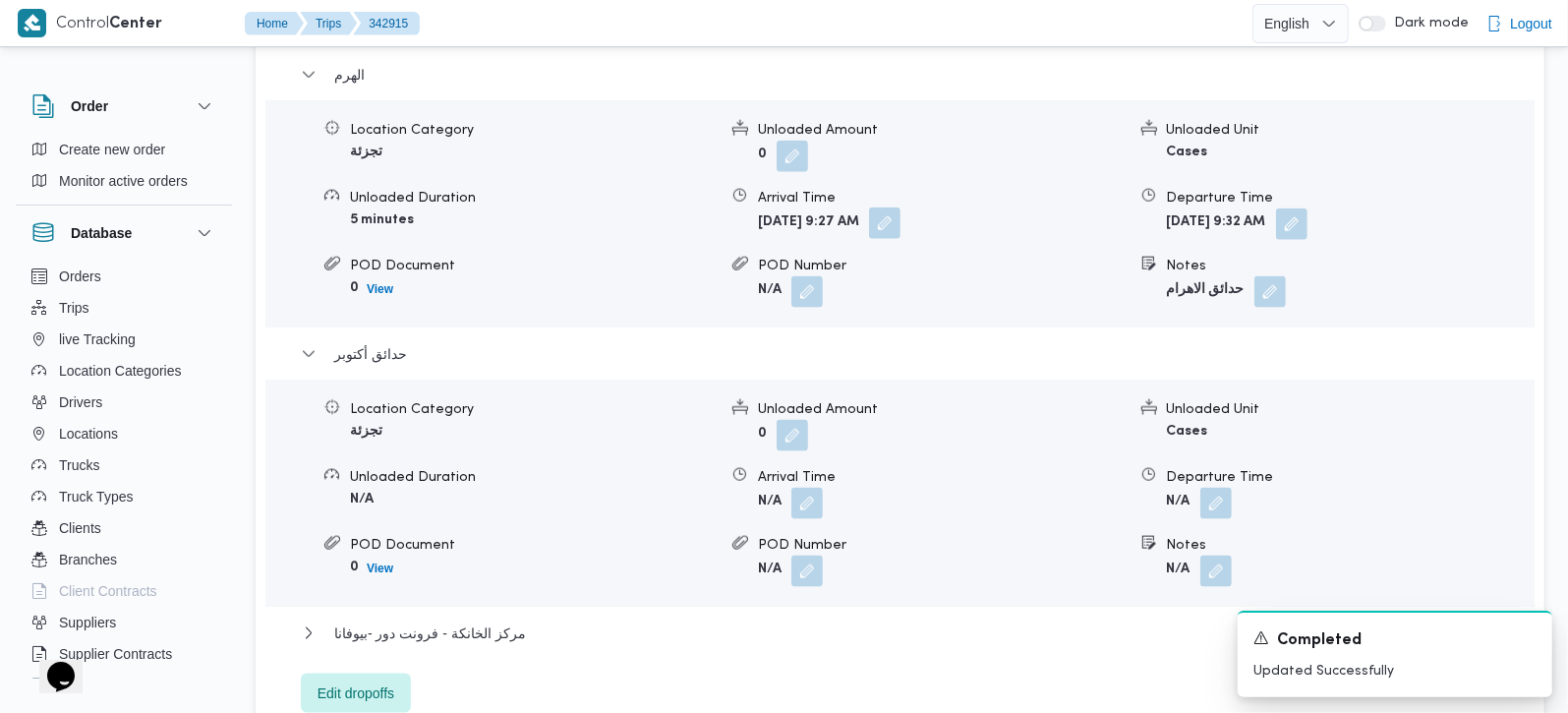
click at [900, 208] on button "button" at bounding box center [885, 224] width 32 height 32
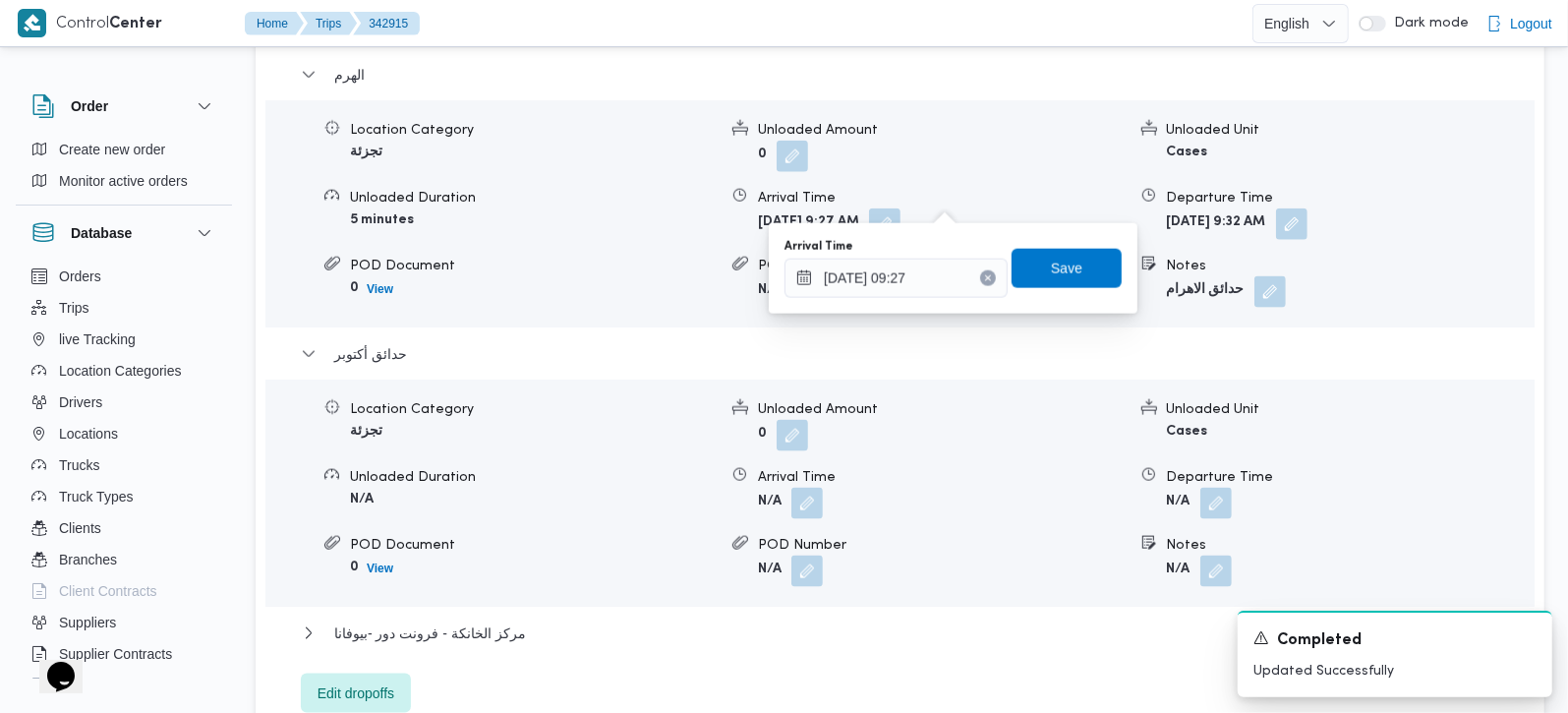
click at [980, 283] on button "Clear input" at bounding box center [988, 279] width 16 height 16
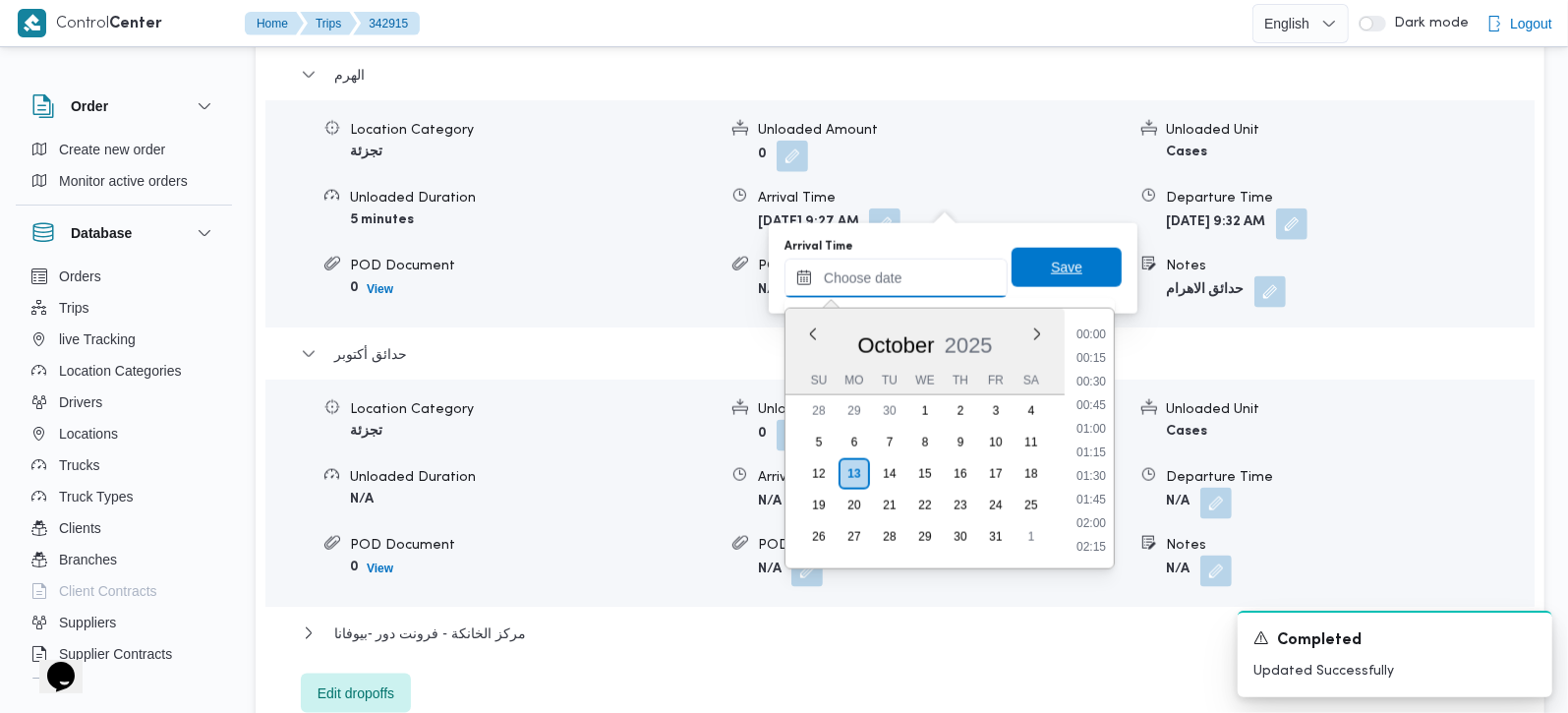
scroll to position [993, 0]
click at [1030, 278] on span "Save" at bounding box center [1067, 267] width 110 height 39
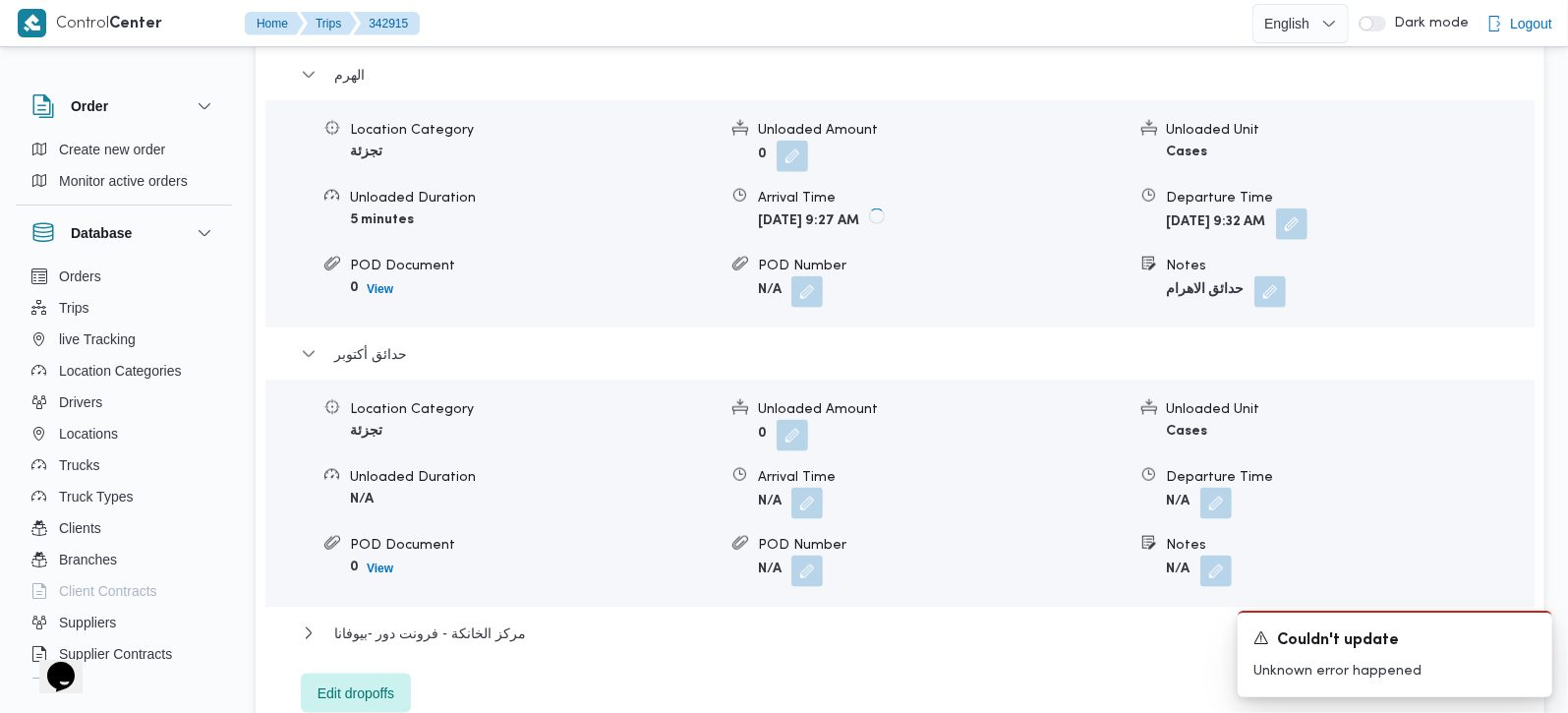
scroll to position [1273, 0]
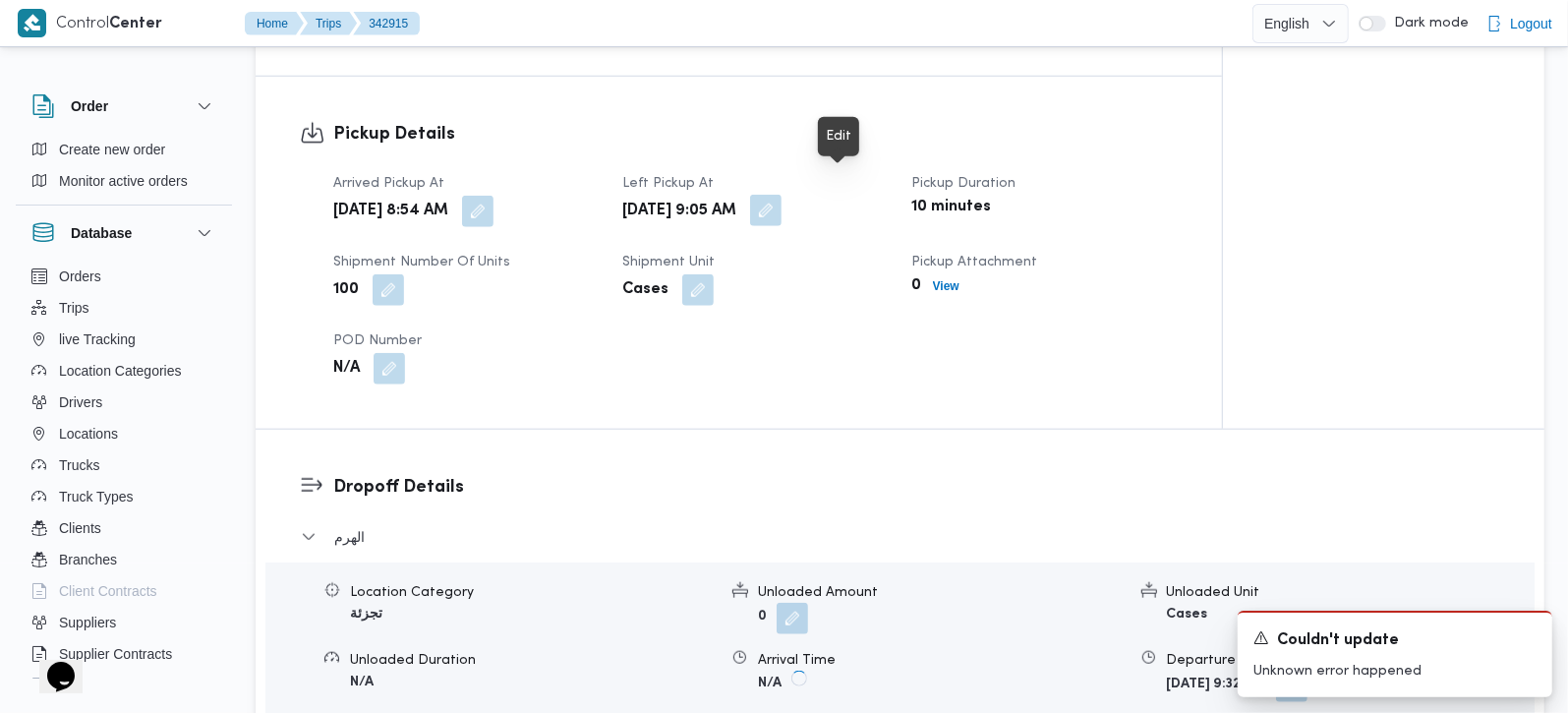
click at [782, 195] on button "button" at bounding box center [767, 211] width 32 height 32
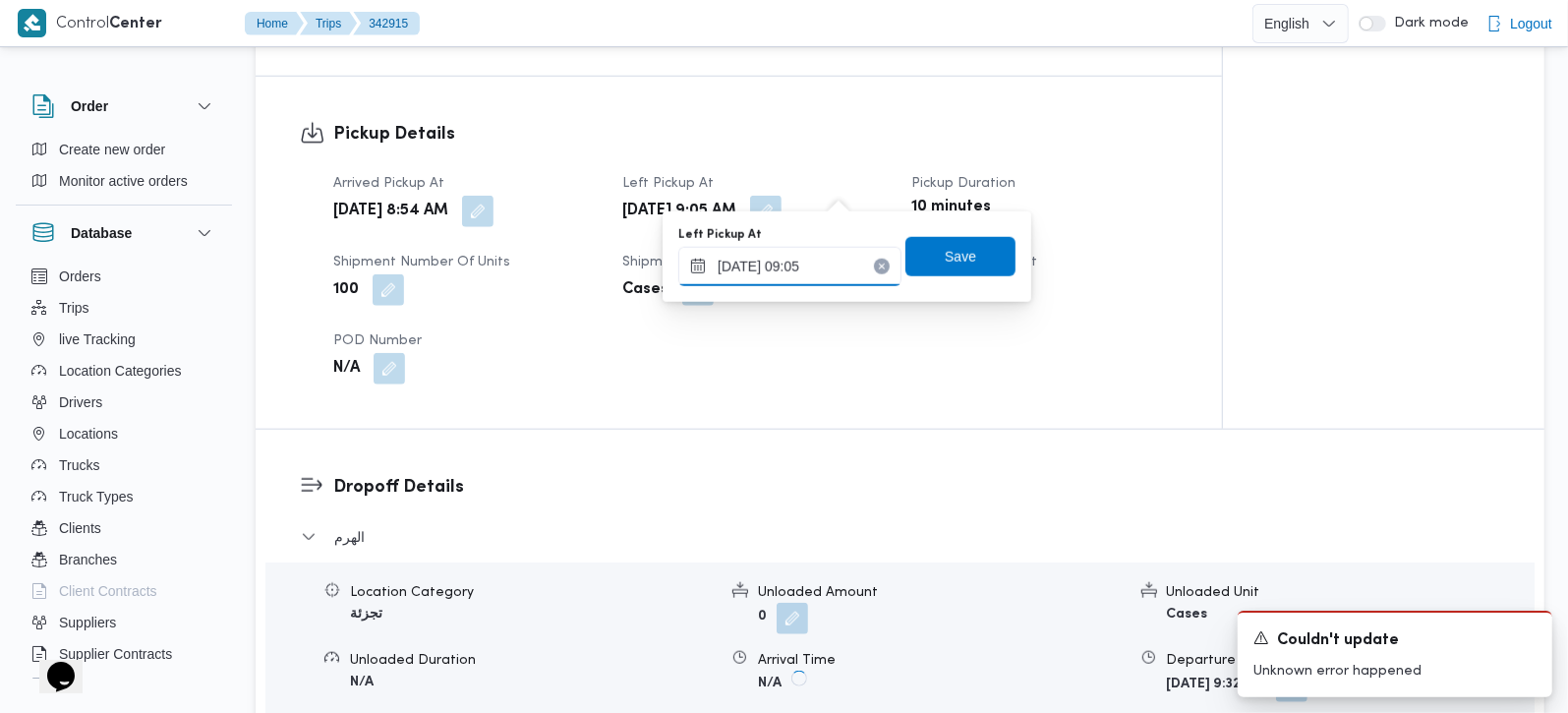
click at [790, 277] on input "13/10/2025 09:05" at bounding box center [790, 266] width 224 height 39
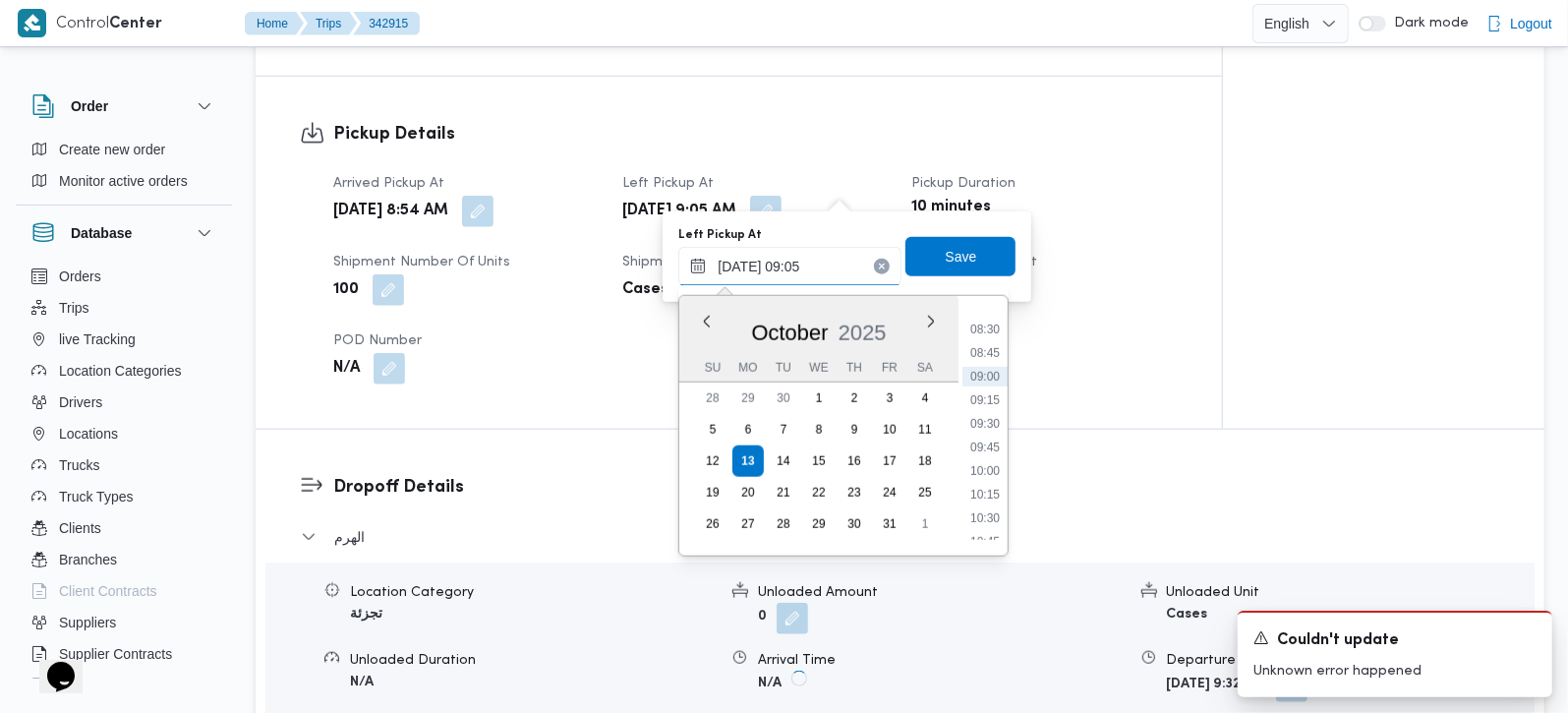
scroll to position [847, 0]
click at [991, 442] on li "10:15" at bounding box center [984, 442] width 45 height 20
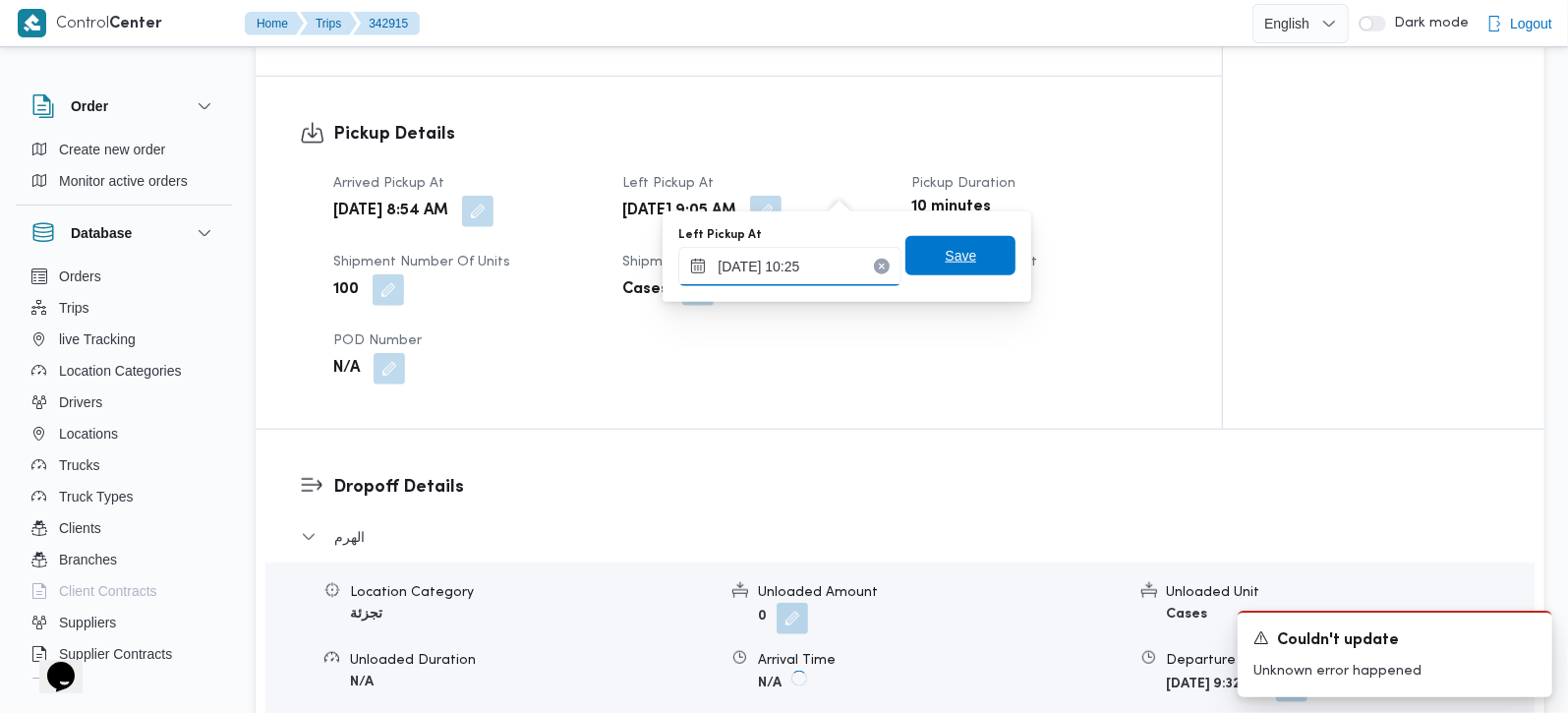
type input "13/10/2025 10:25"
click at [966, 266] on span "Save" at bounding box center [960, 255] width 110 height 39
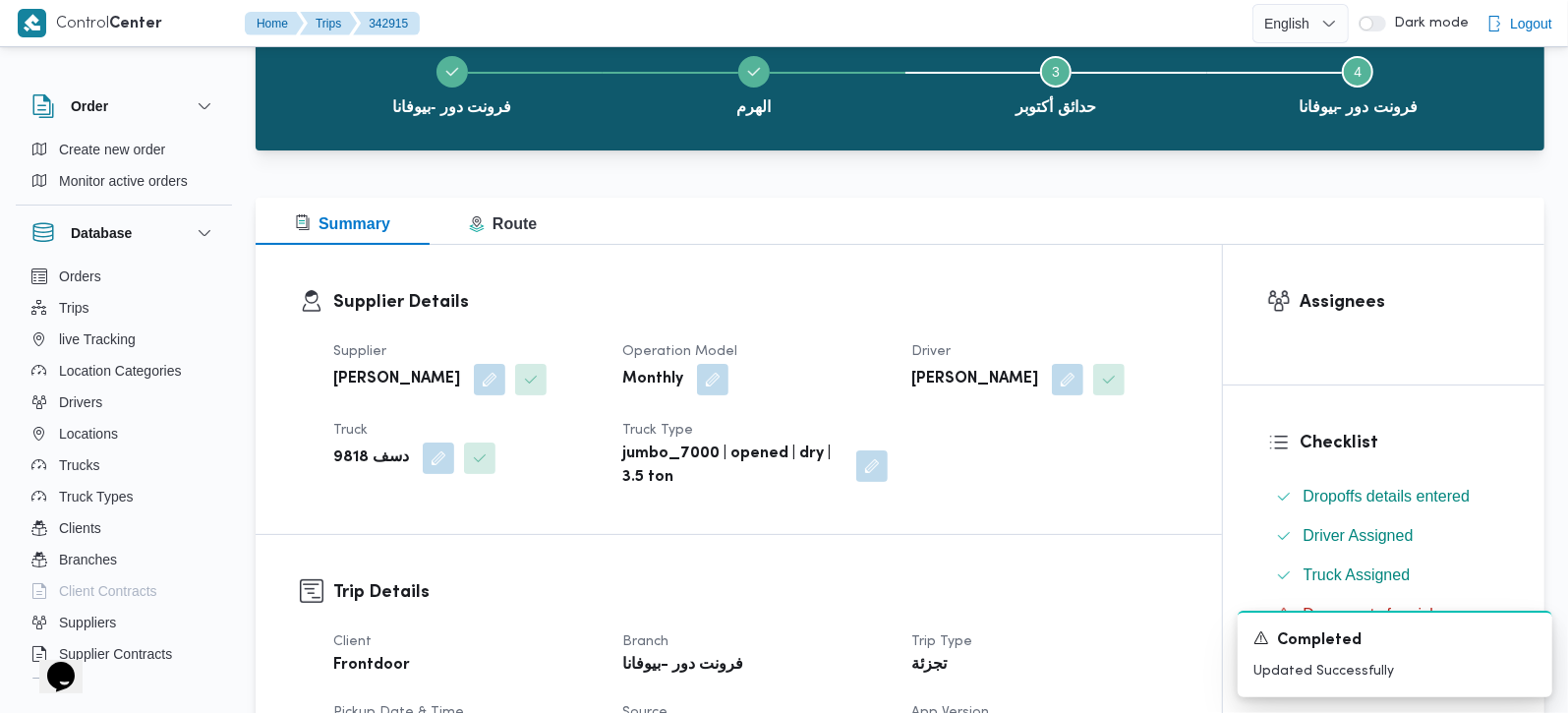
scroll to position [0, 0]
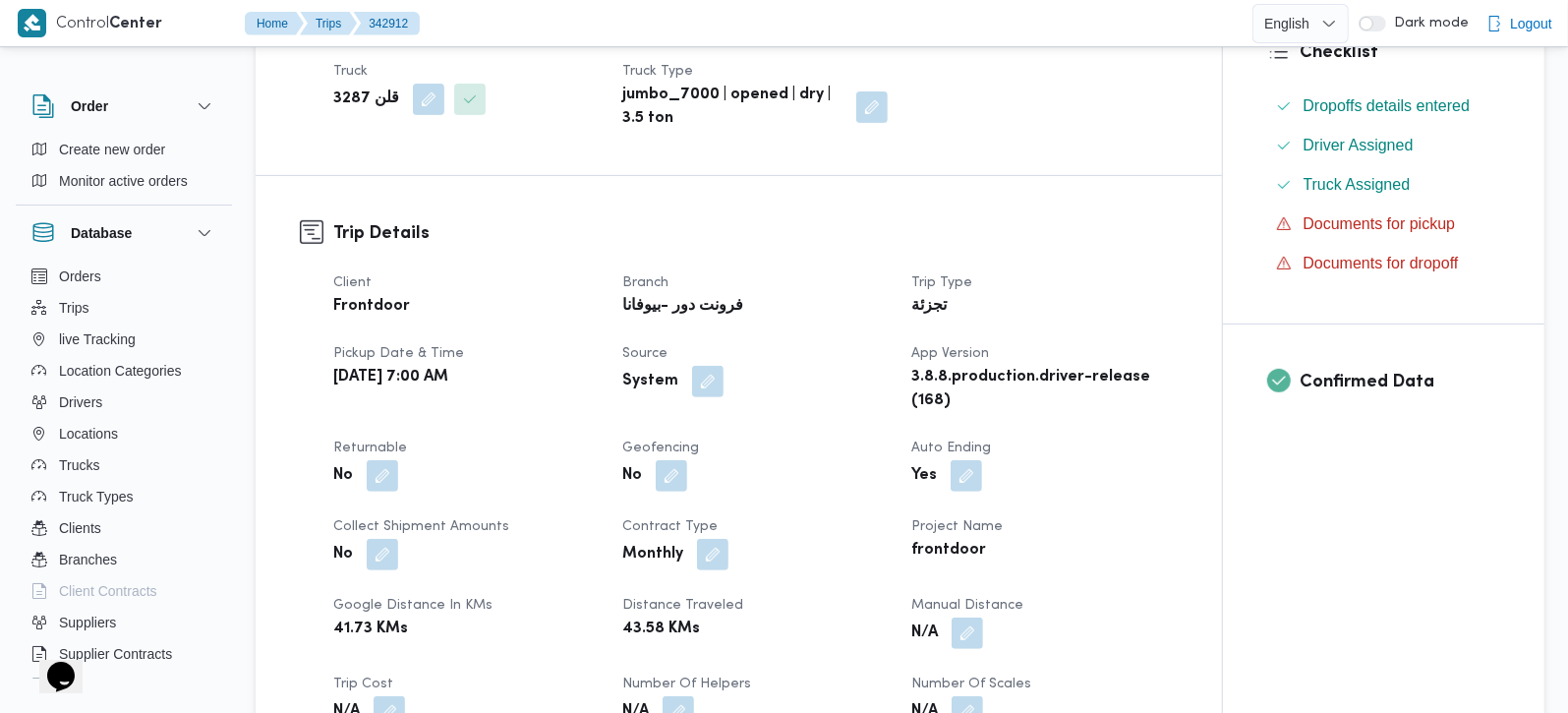
scroll to position [578, 0]
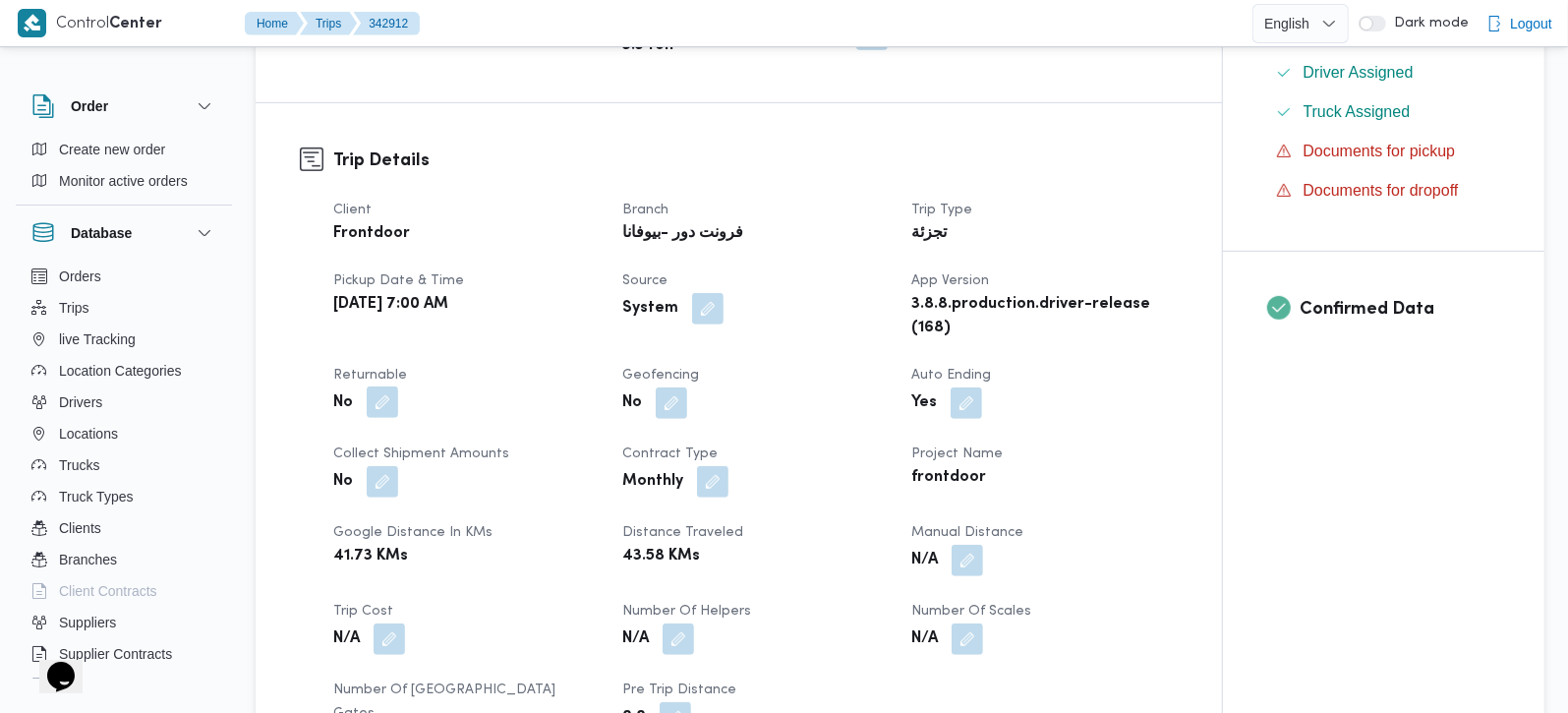
click at [381, 398] on button "button" at bounding box center [382, 402] width 32 height 32
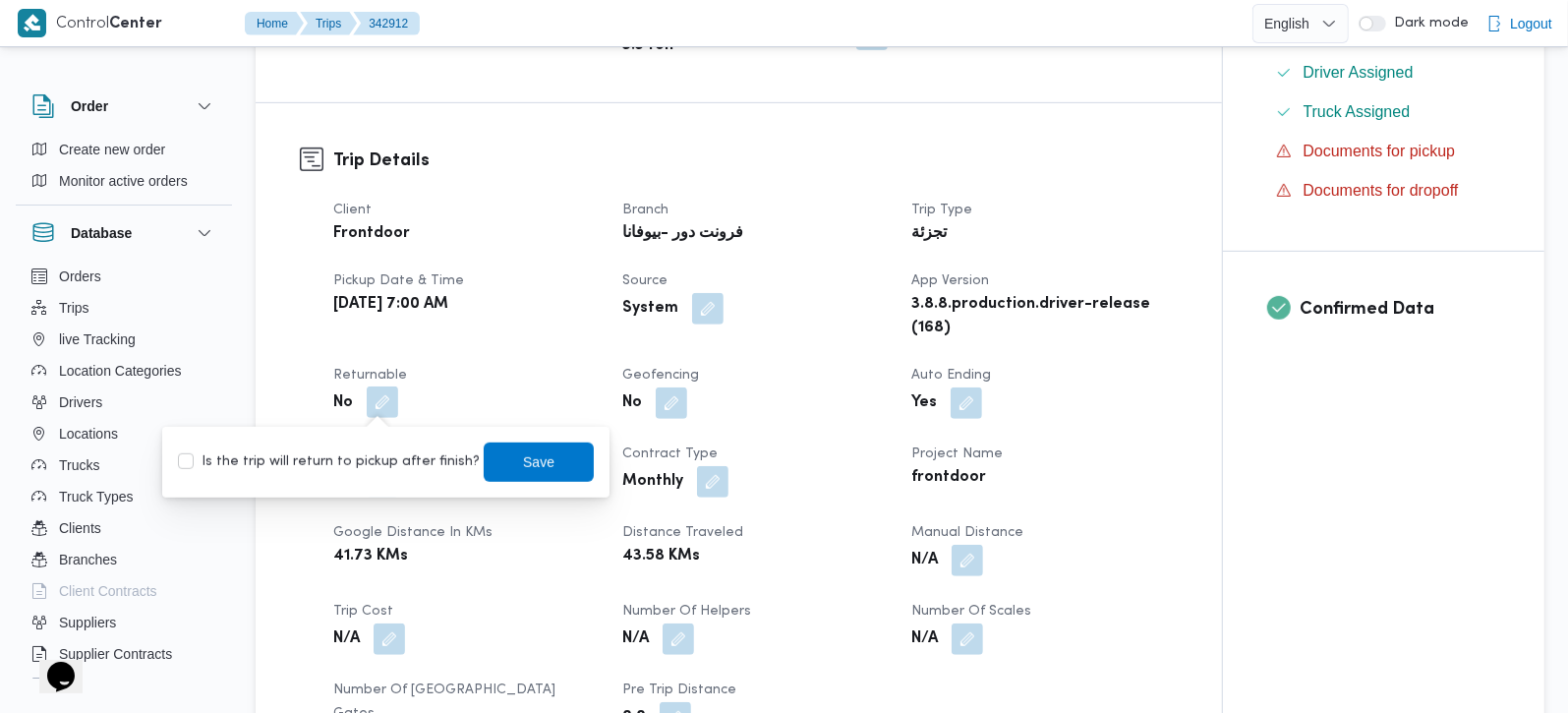
click at [372, 461] on label "Is the trip will return to pickup after finish?" at bounding box center [328, 462] width 301 height 24
checkbox input "true"
click at [528, 461] on span "Save" at bounding box center [539, 461] width 32 height 24
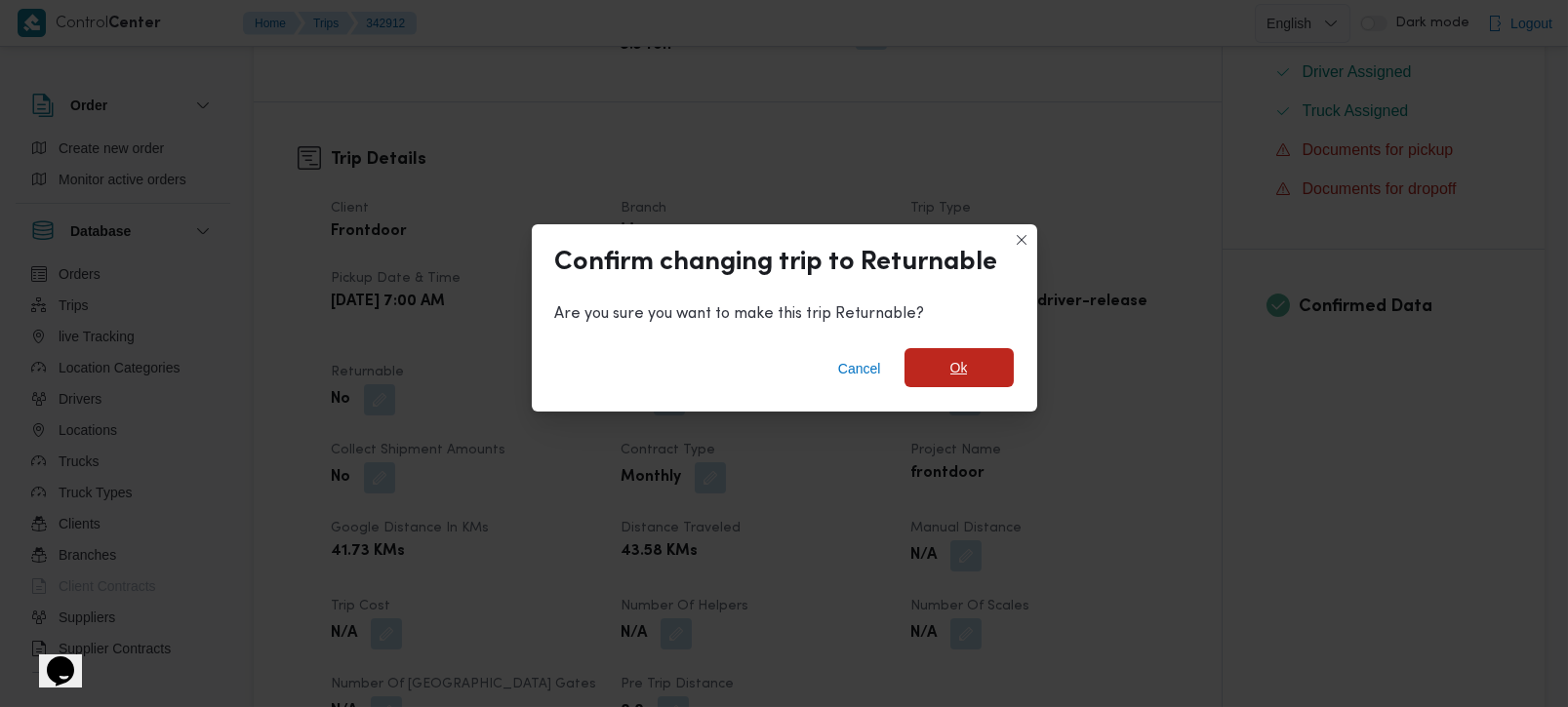
click at [946, 365] on span "Ok" at bounding box center [959, 367] width 109 height 39
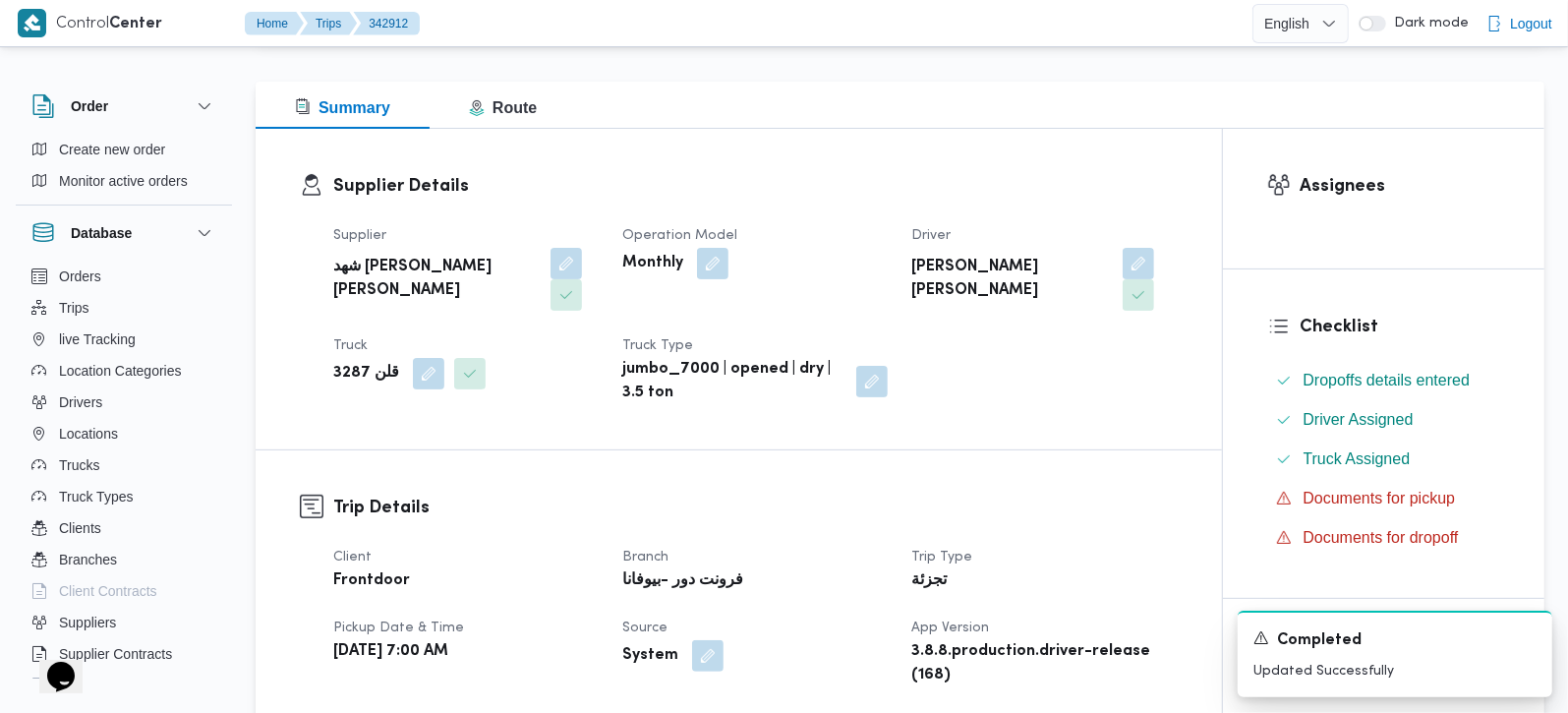
scroll to position [0, 0]
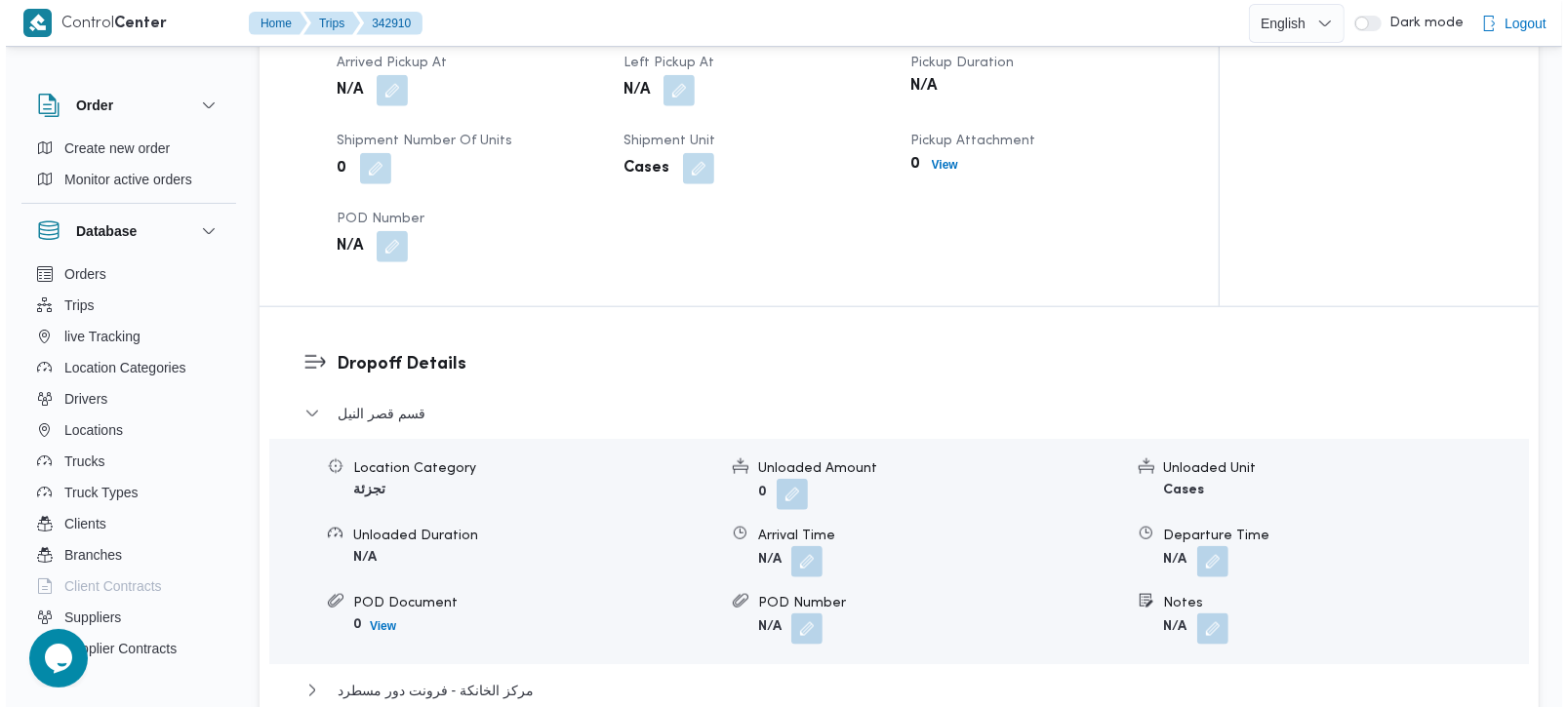
scroll to position [1607, 0]
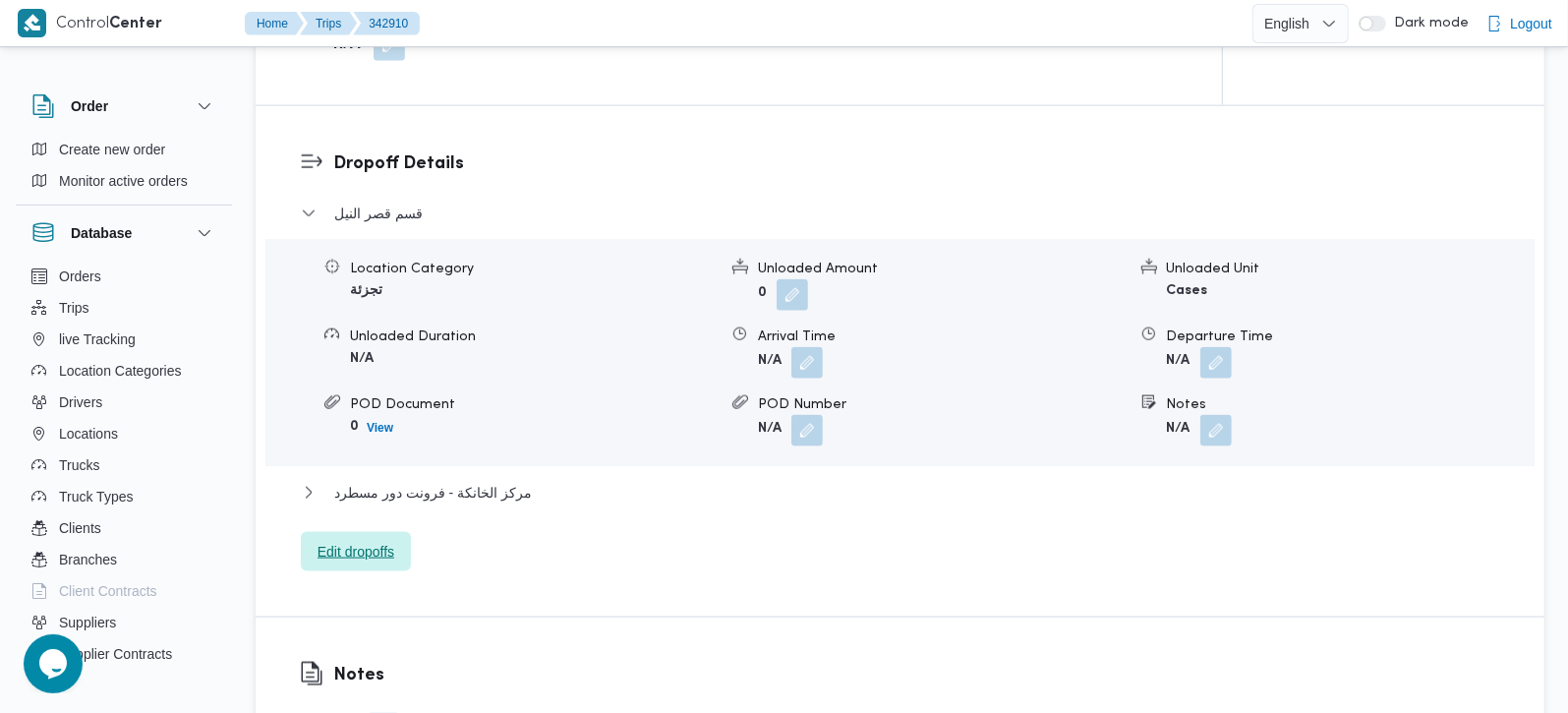
click at [364, 532] on span "Edit dropoffs" at bounding box center [355, 551] width 110 height 39
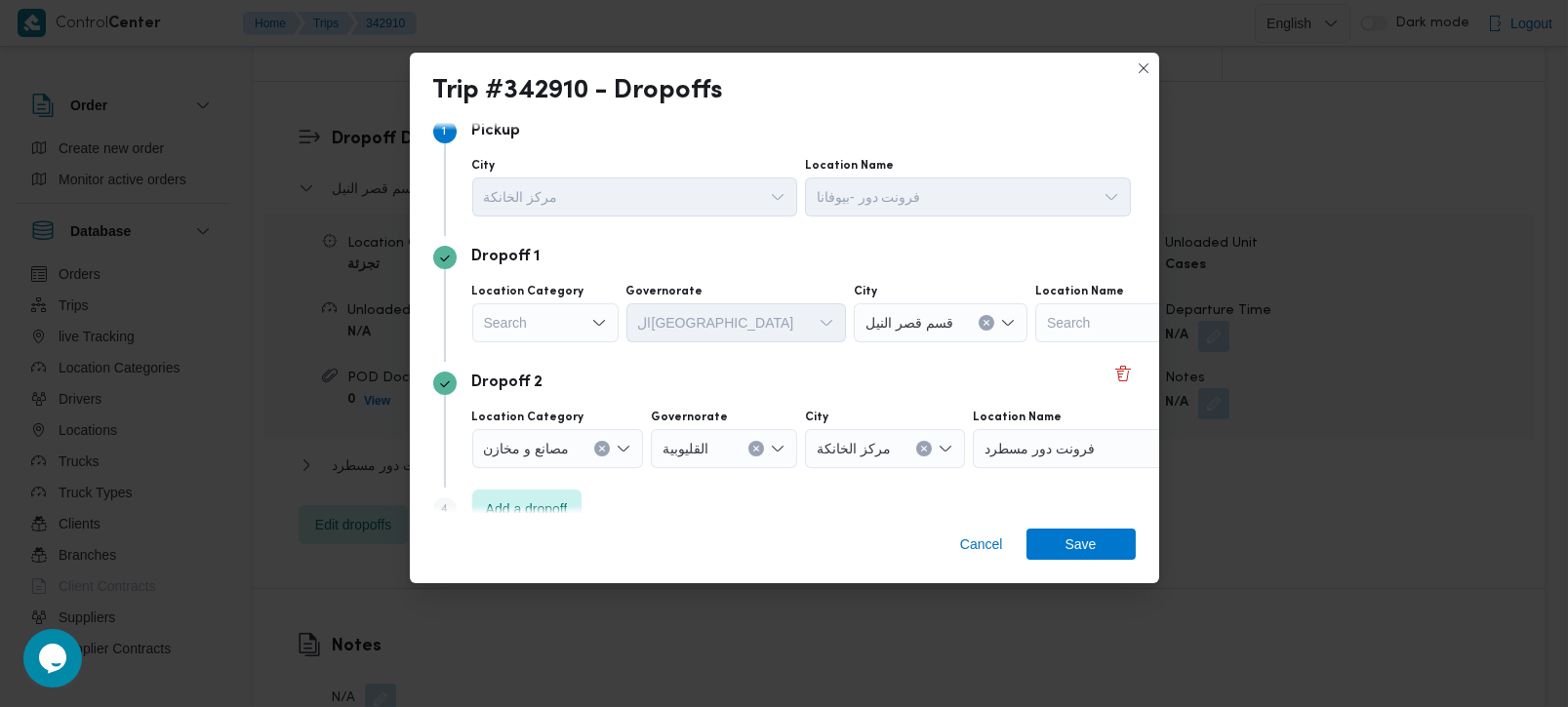
scroll to position [52, 0]
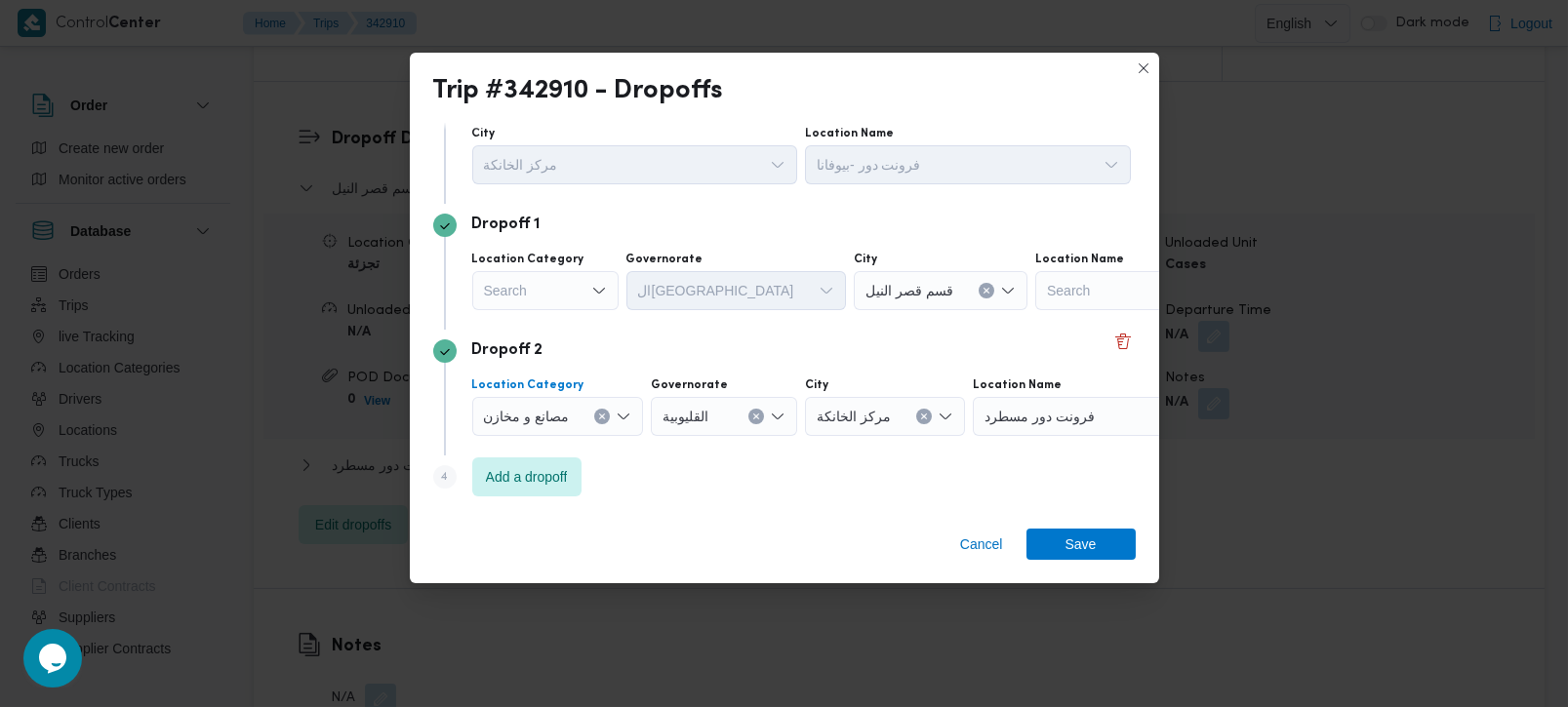
click at [601, 413] on icon "Clear input" at bounding box center [602, 417] width 8 height 8
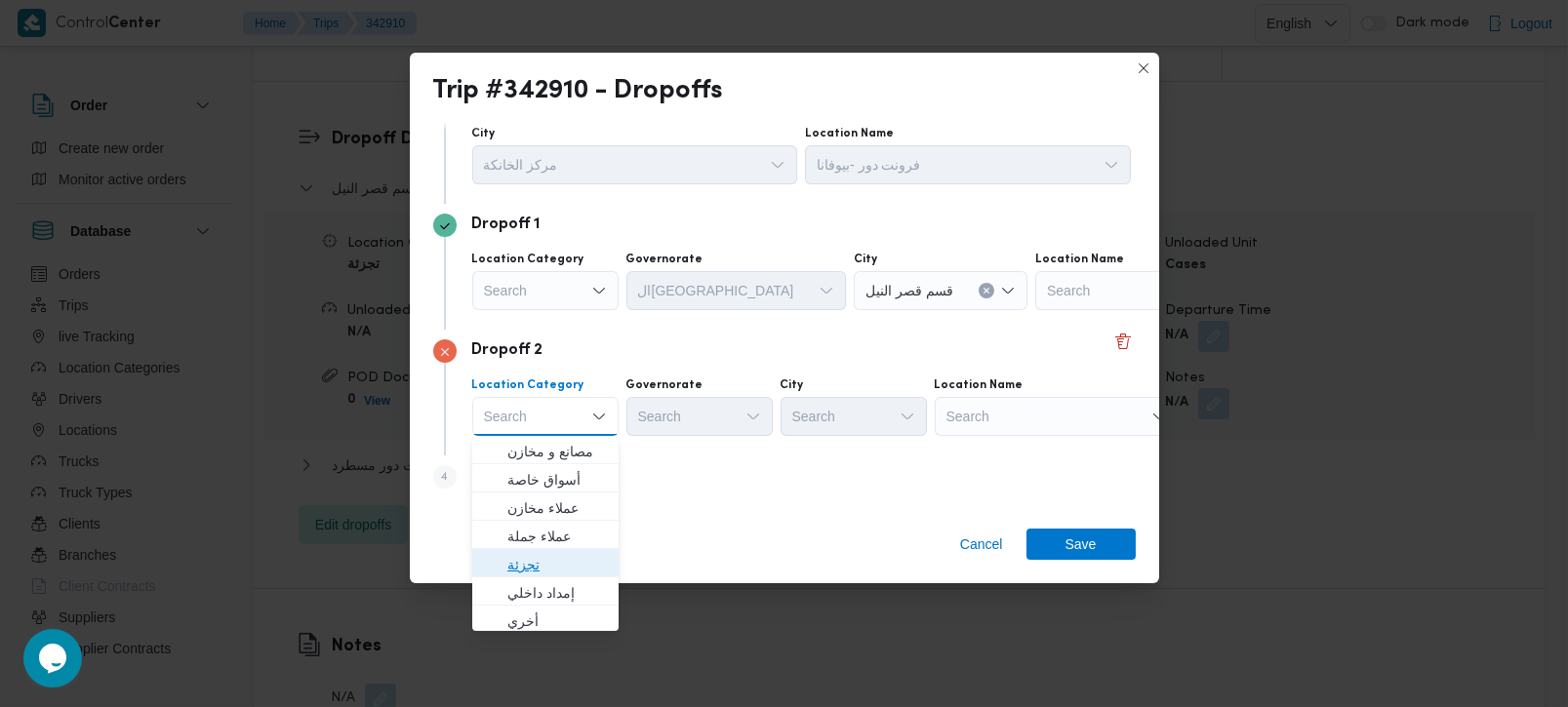
click at [541, 562] on span "تجزئة" at bounding box center [557, 565] width 99 height 24
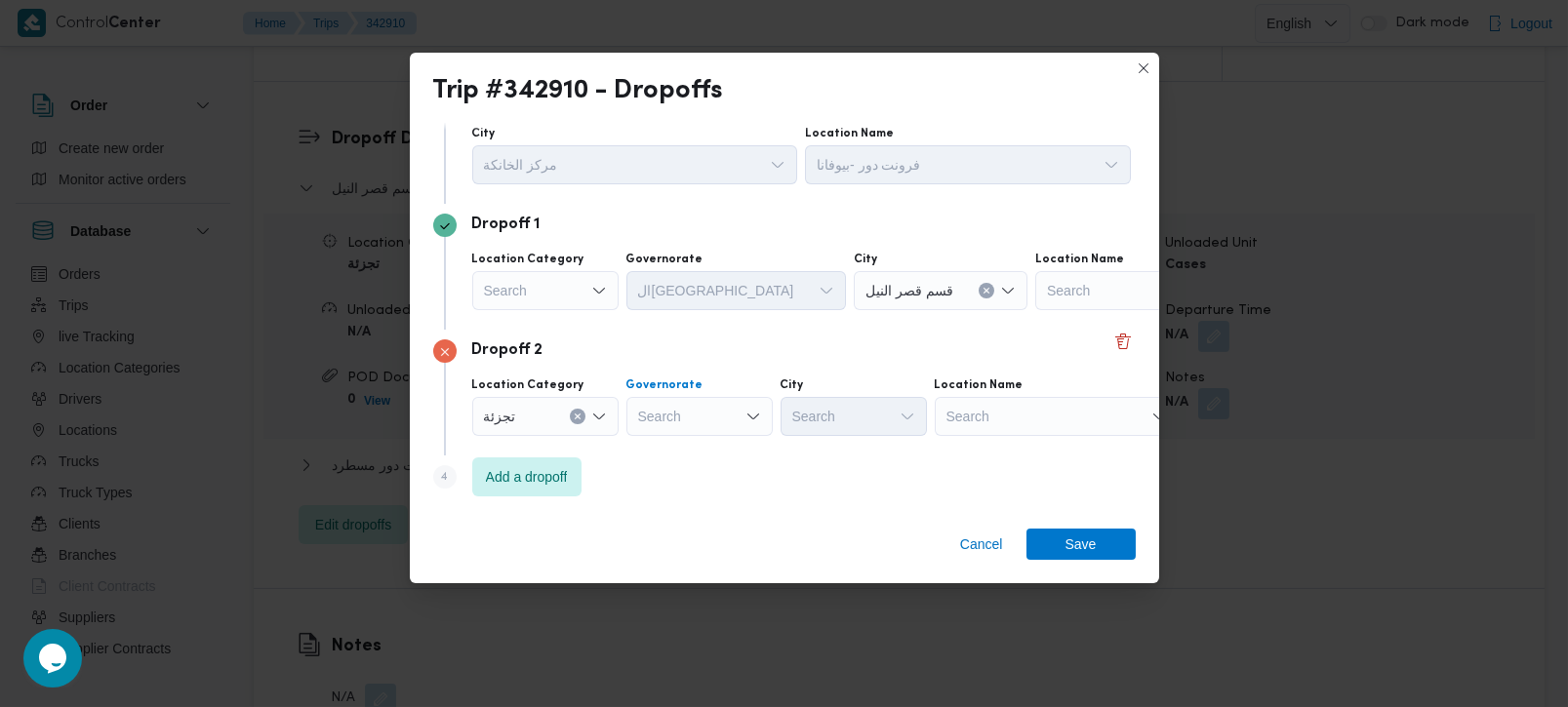
click at [673, 412] on div "Search" at bounding box center [699, 416] width 147 height 39
type input "رة"
click at [680, 484] on span "القاه رة" at bounding box center [710, 480] width 99 height 24
click at [876, 413] on div "Search" at bounding box center [949, 416] width 147 height 39
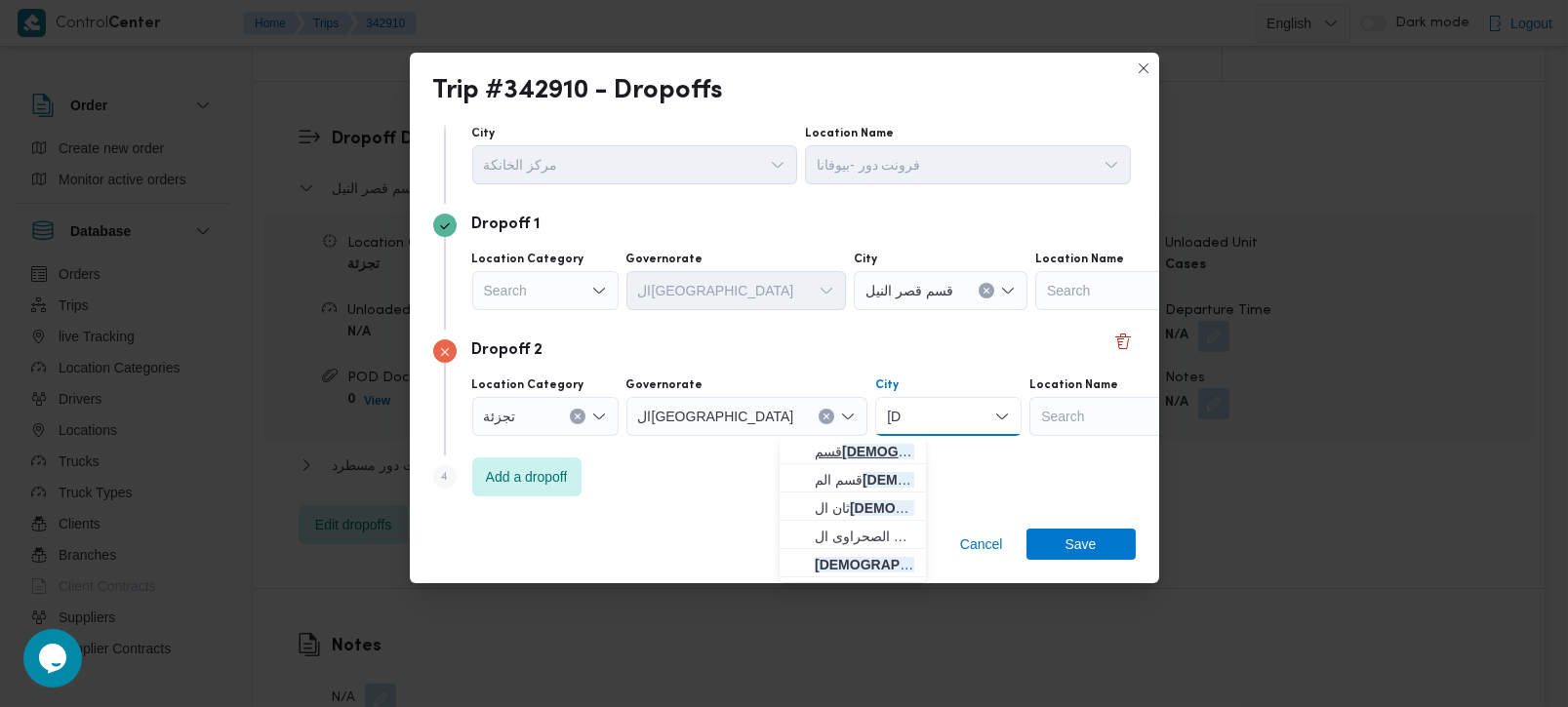
type input "[DEMOGRAPHIC_DATA]"
click at [868, 447] on span "قسم عا بدين" at bounding box center [865, 452] width 99 height 24
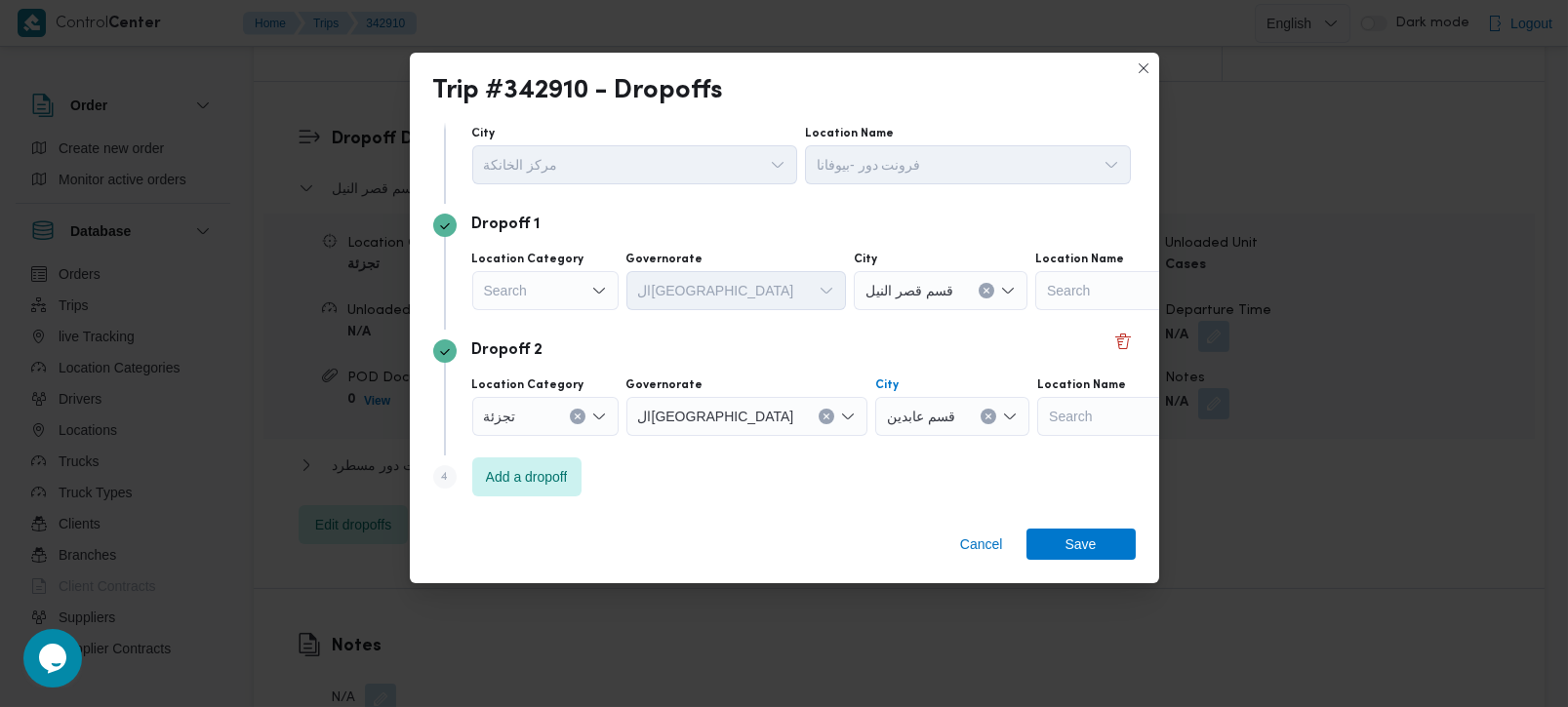
click at [985, 415] on icon "Clear input" at bounding box center [989, 417] width 8 height 8
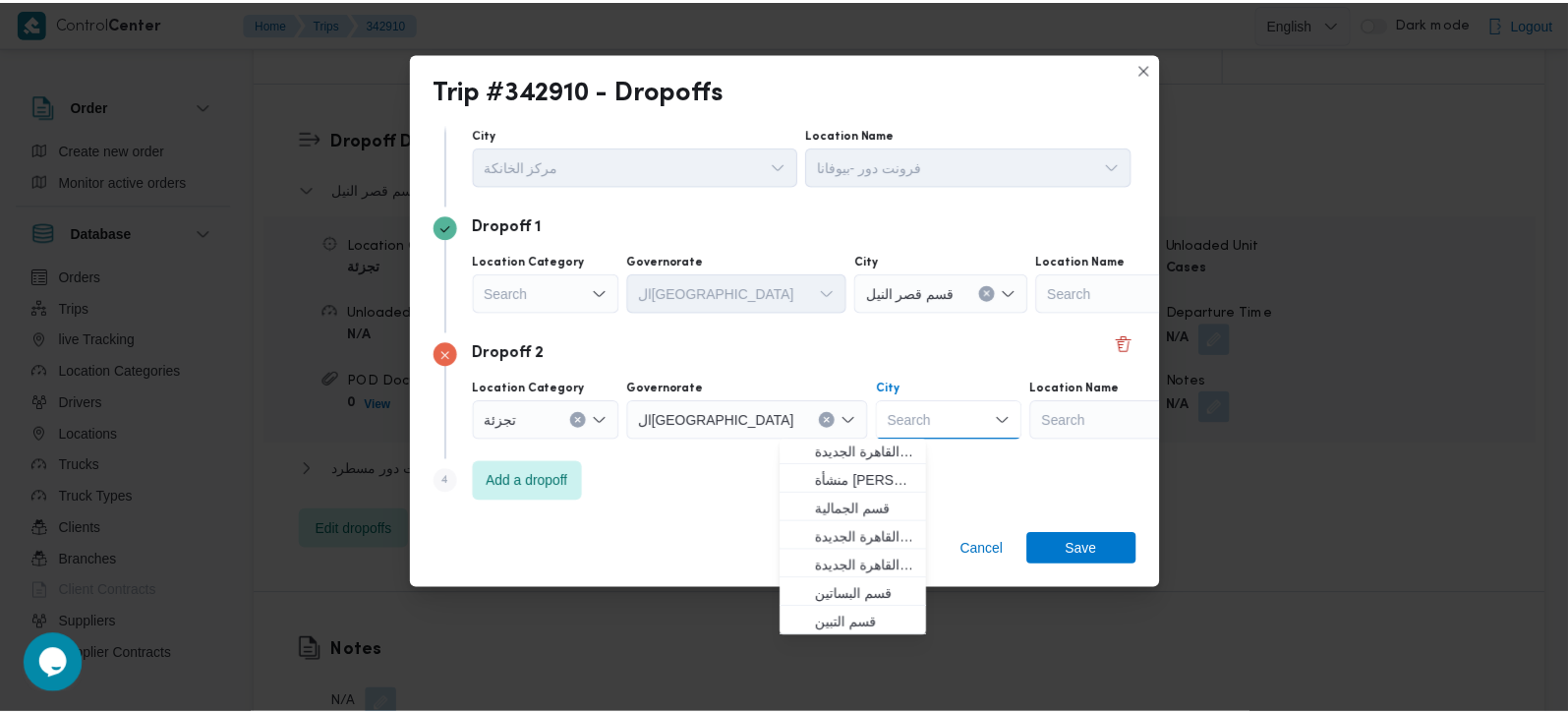
scroll to position [0, 0]
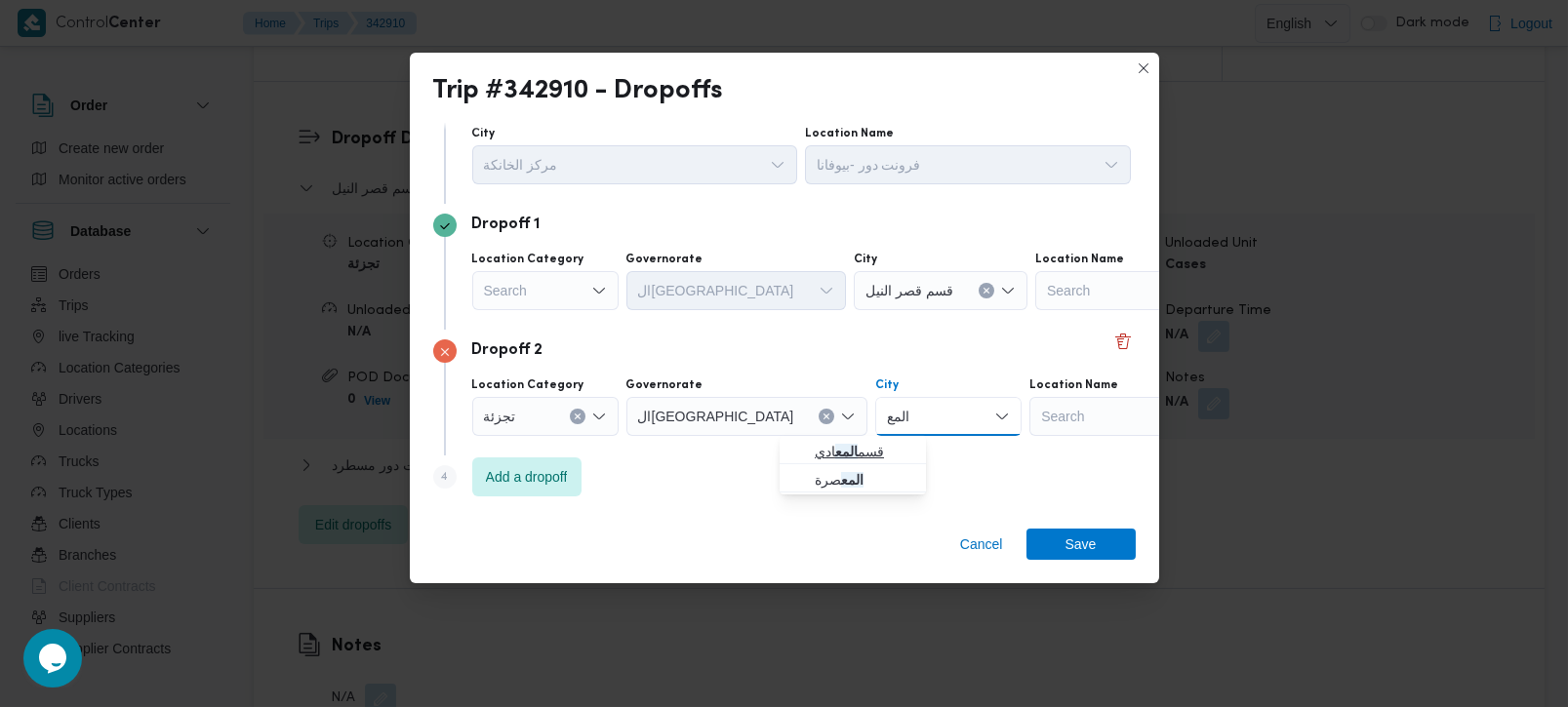
type input "المع"
click at [828, 457] on span "قسم المع ادي" at bounding box center [865, 452] width 99 height 24
click at [790, 485] on div "Step 4 is disabled 4 Add a dropoff" at bounding box center [784, 480] width 702 height 50
click at [1057, 543] on span "Save" at bounding box center [1081, 544] width 109 height 32
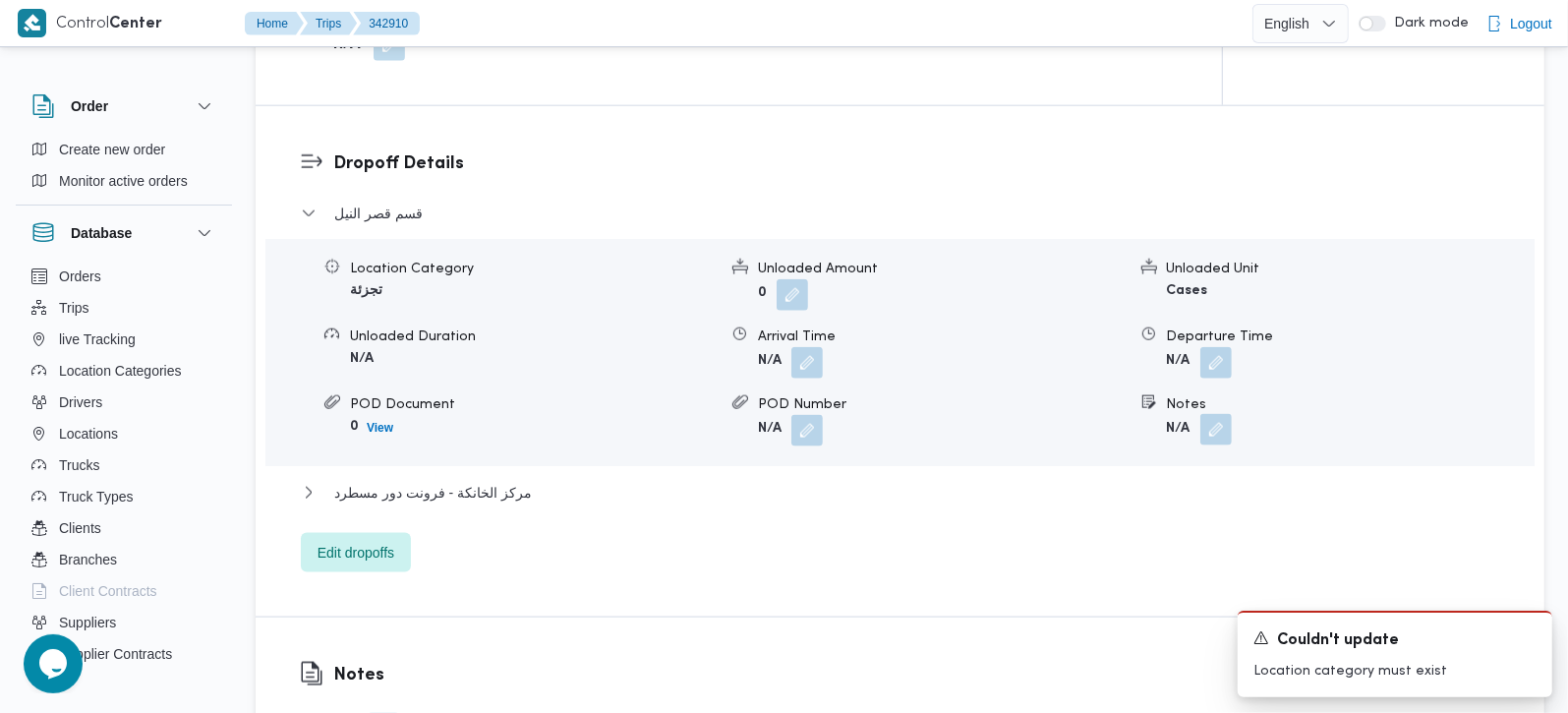
click at [1217, 414] on button "button" at bounding box center [1217, 430] width 32 height 32
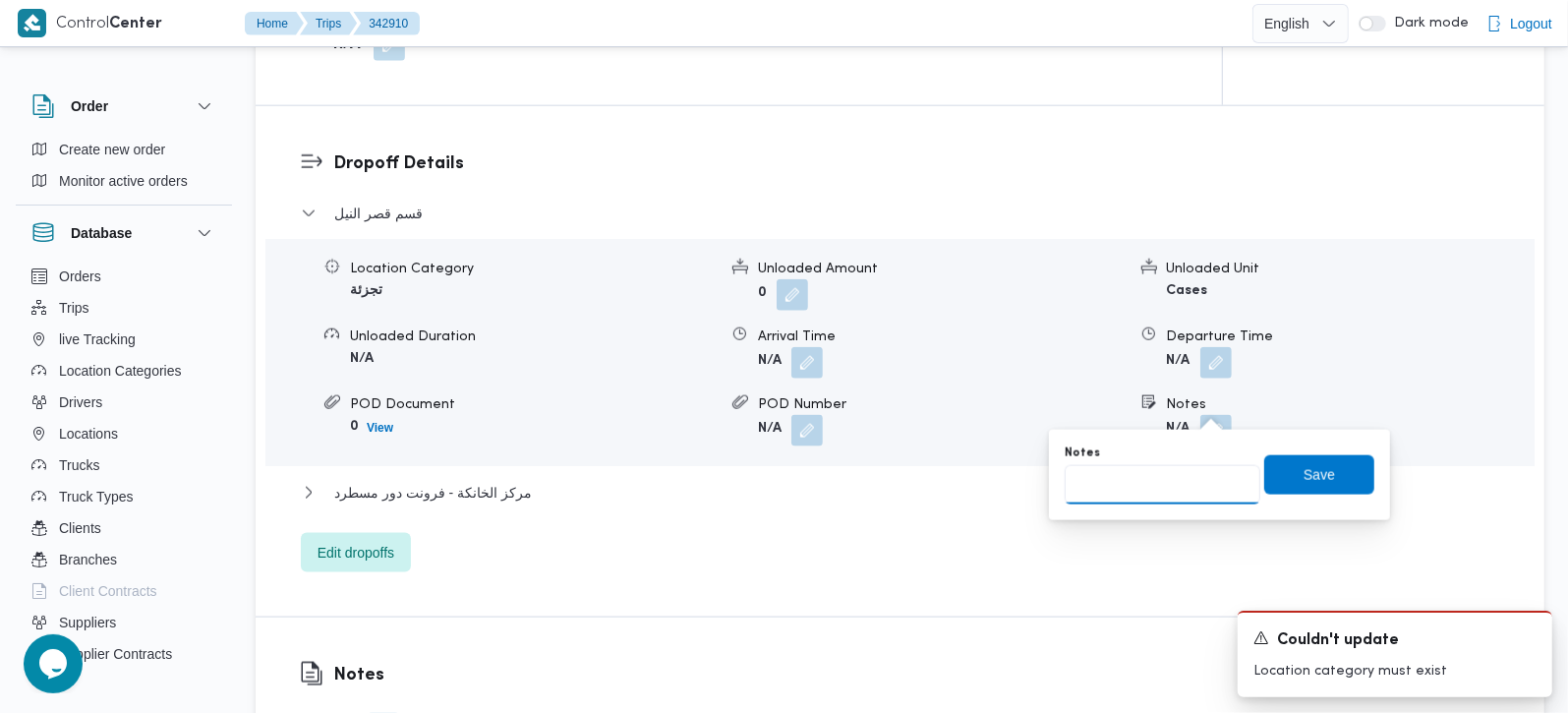
click at [1169, 475] on input "Notes" at bounding box center [1163, 484] width 196 height 39
paste input "وسط البلد"
type input "وسط البلد"
click at [1286, 467] on span "Save" at bounding box center [1319, 473] width 110 height 39
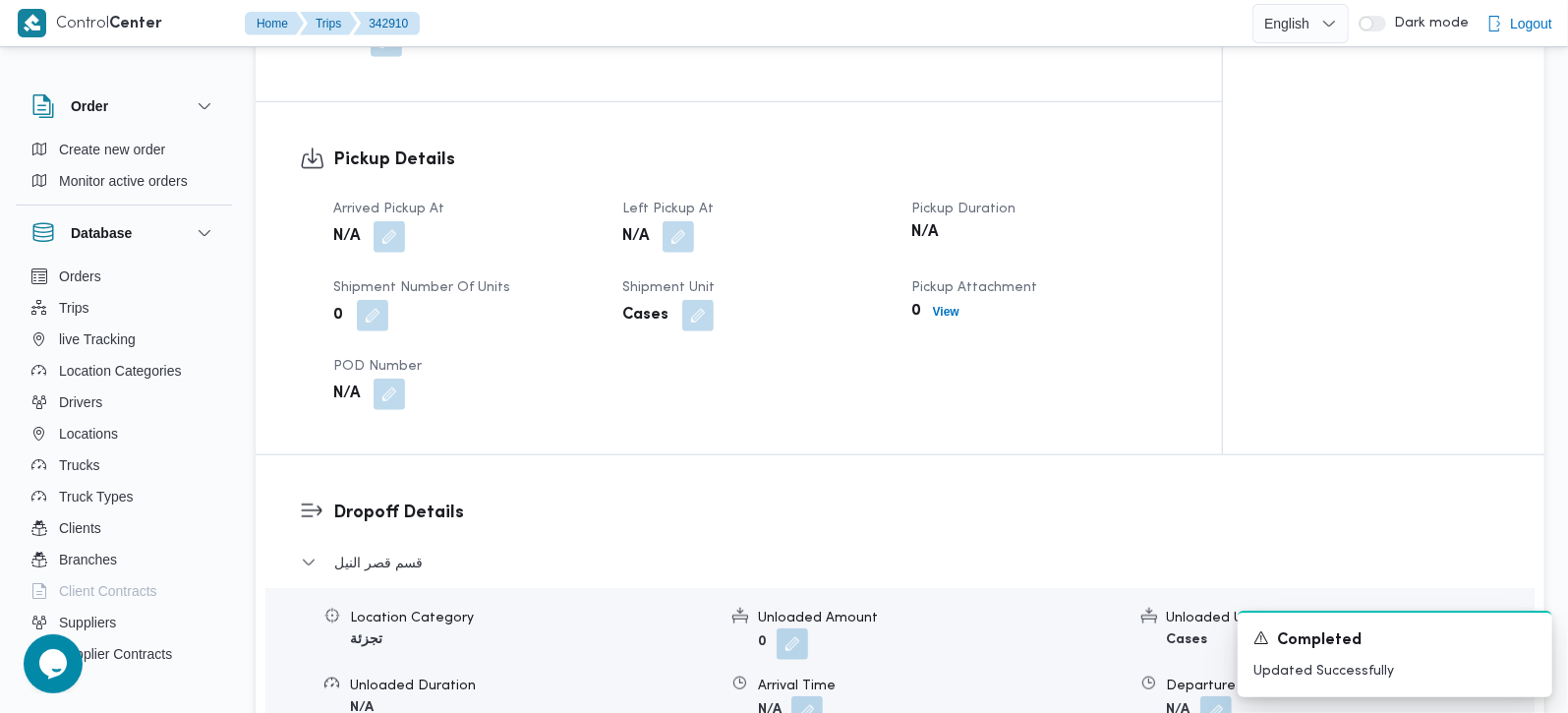
scroll to position [462, 0]
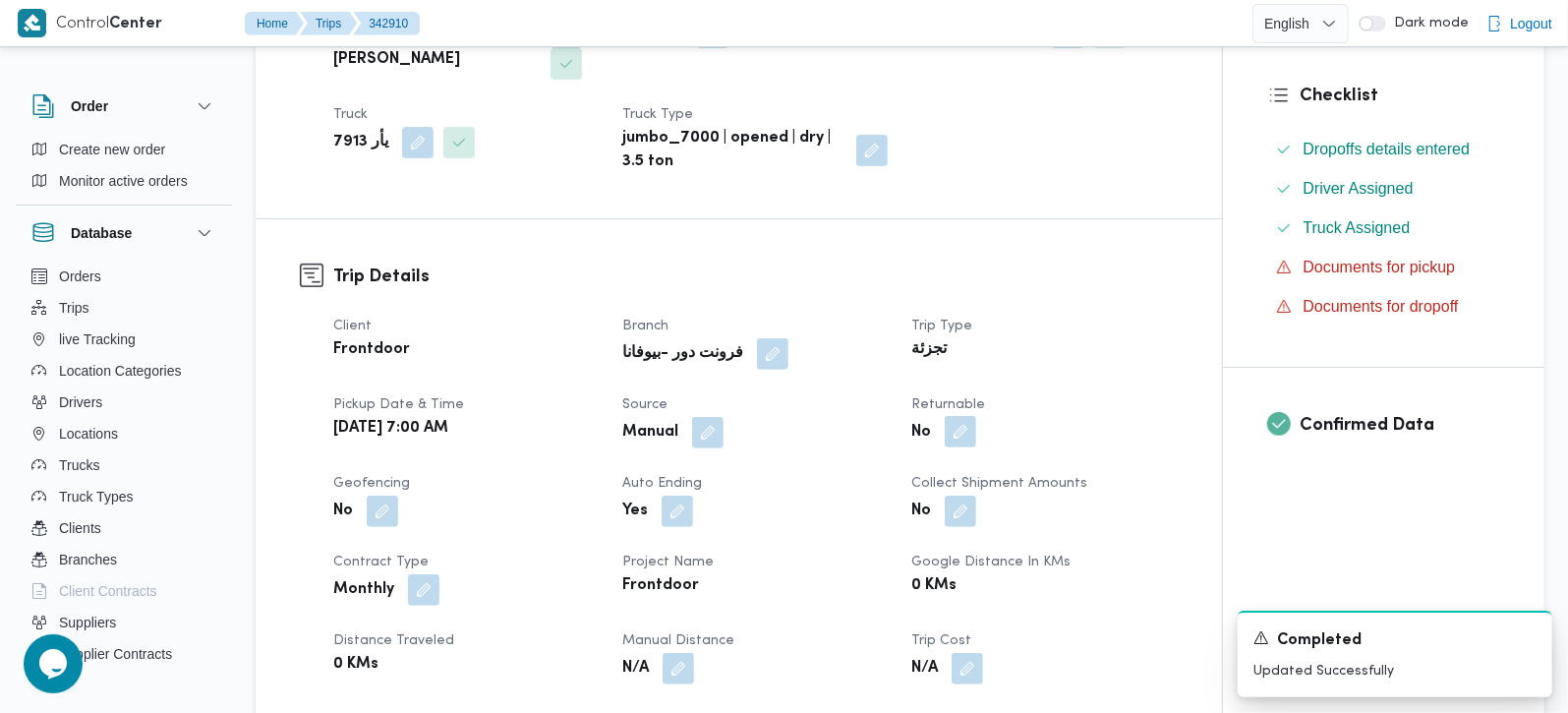
click at [960, 428] on button "button" at bounding box center [961, 432] width 32 height 32
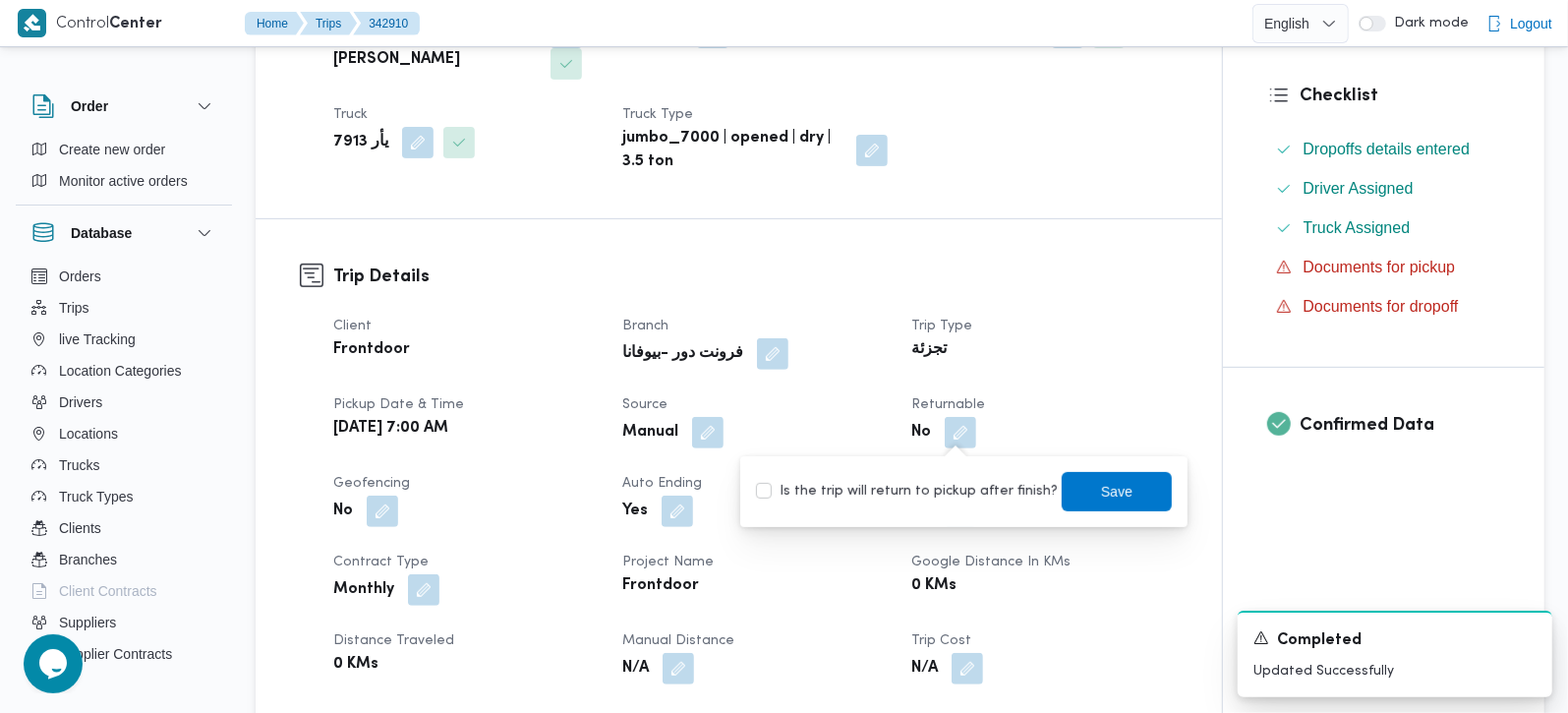
click at [940, 497] on label "Is the trip will return to pickup after finish?" at bounding box center [907, 492] width 301 height 24
checkbox input "true"
click at [1073, 498] on span "Save" at bounding box center [1117, 490] width 110 height 39
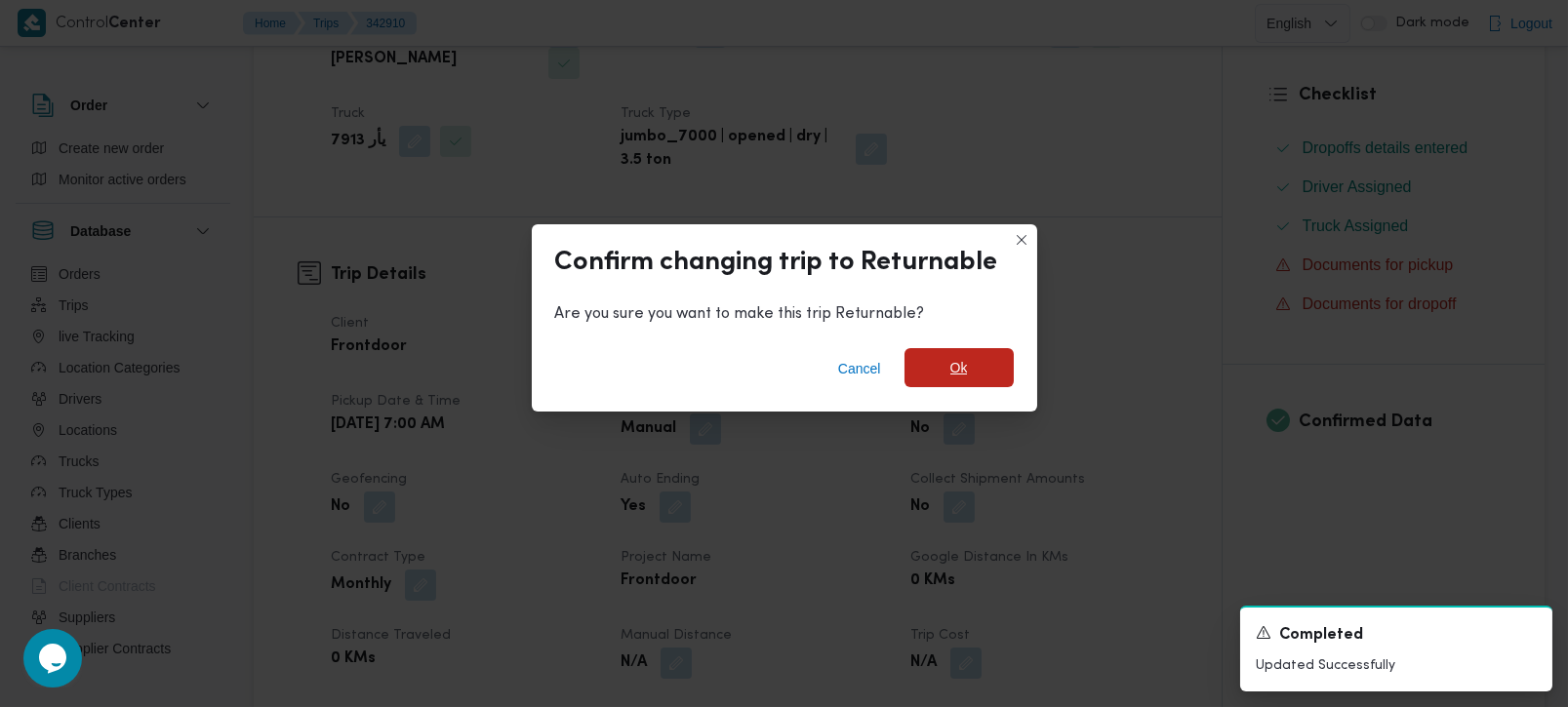
click at [945, 380] on span "Ok" at bounding box center [959, 367] width 109 height 39
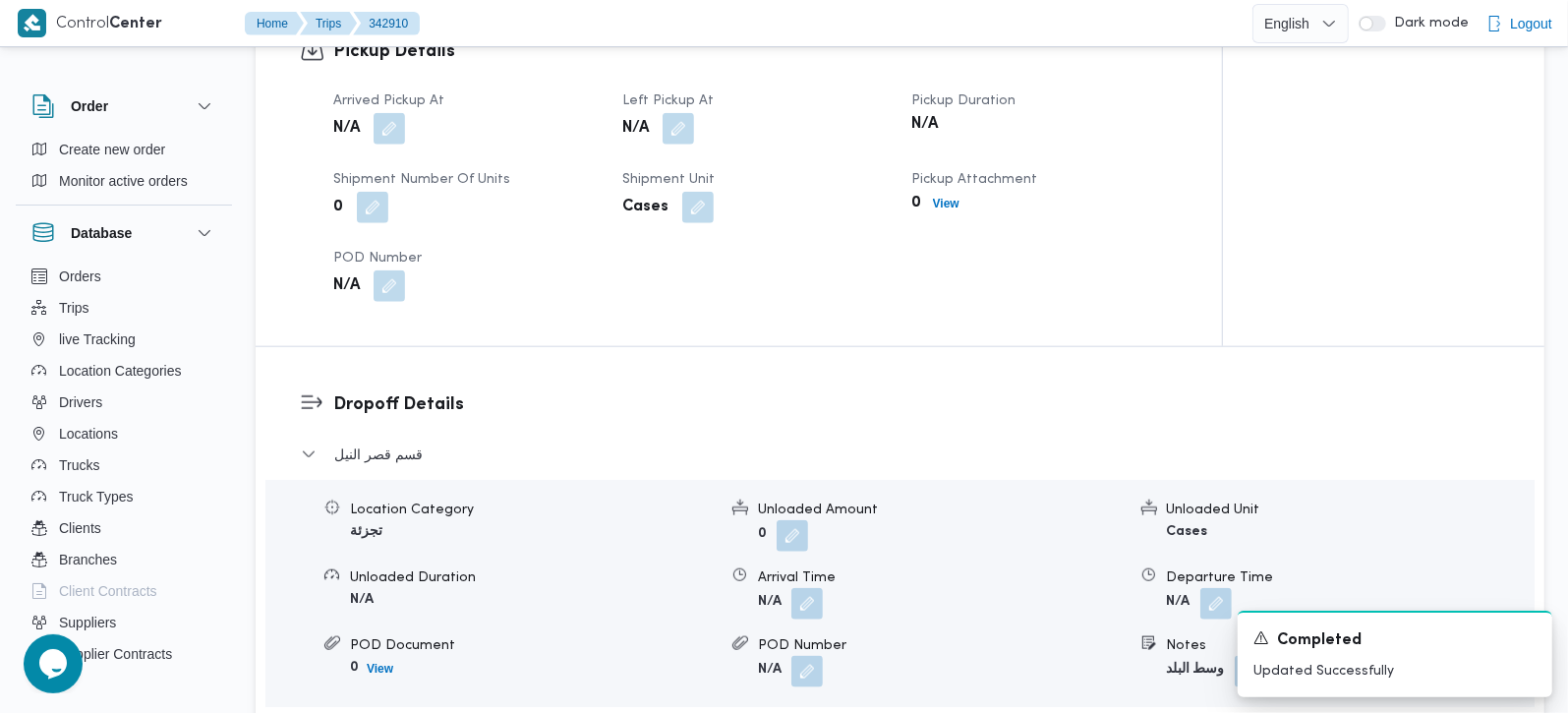
scroll to position [1388, 0]
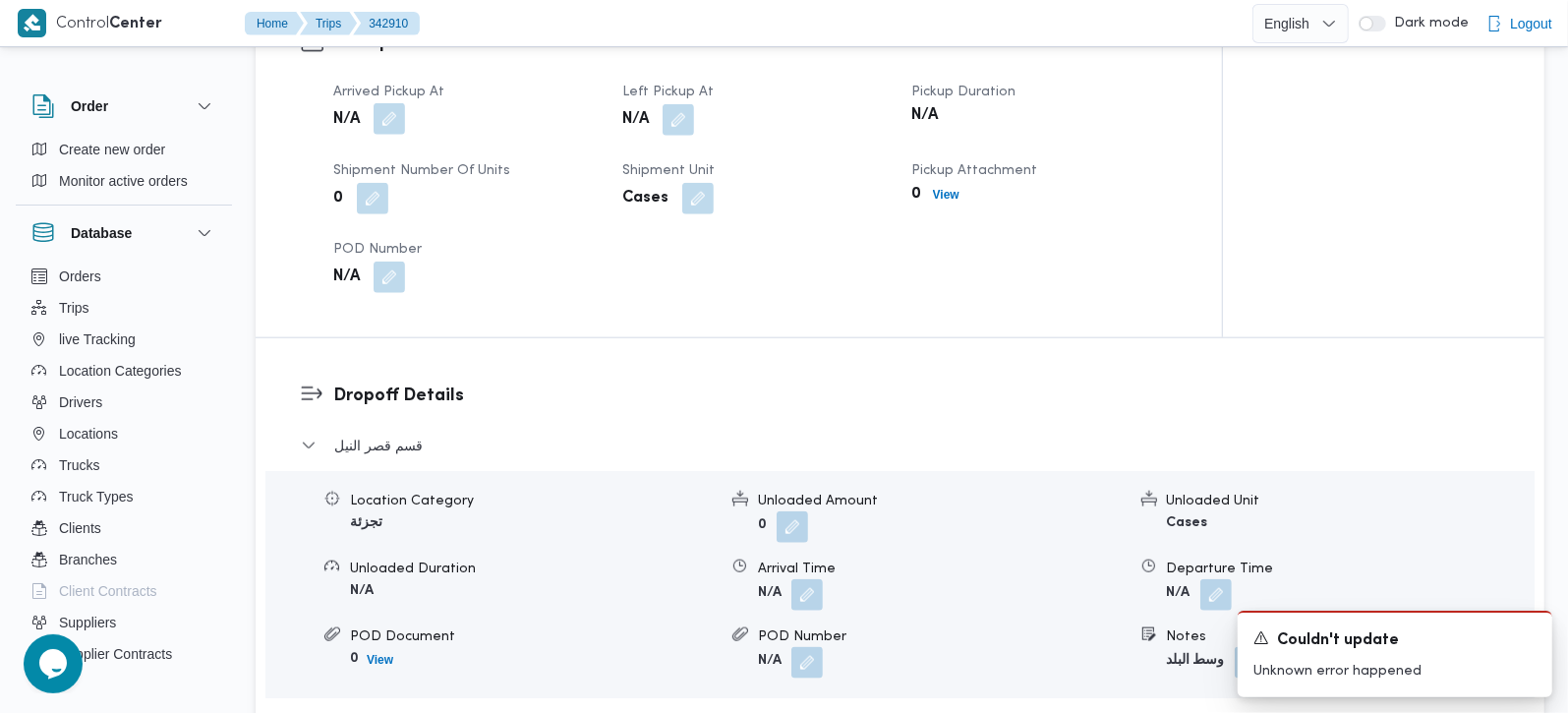
click at [388, 103] on button "button" at bounding box center [389, 119] width 32 height 32
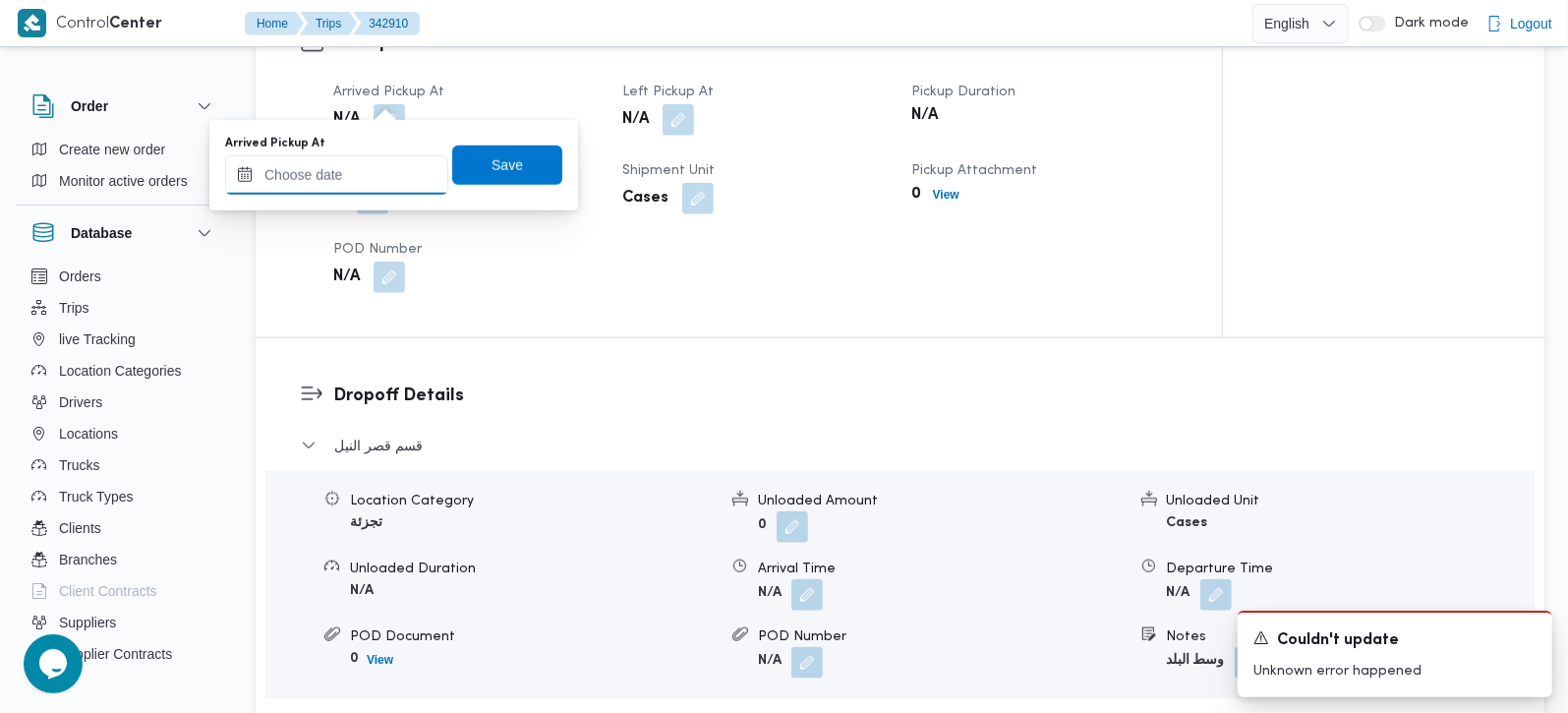
click at [359, 163] on input "Arrived Pickup At" at bounding box center [337, 175] width 224 height 39
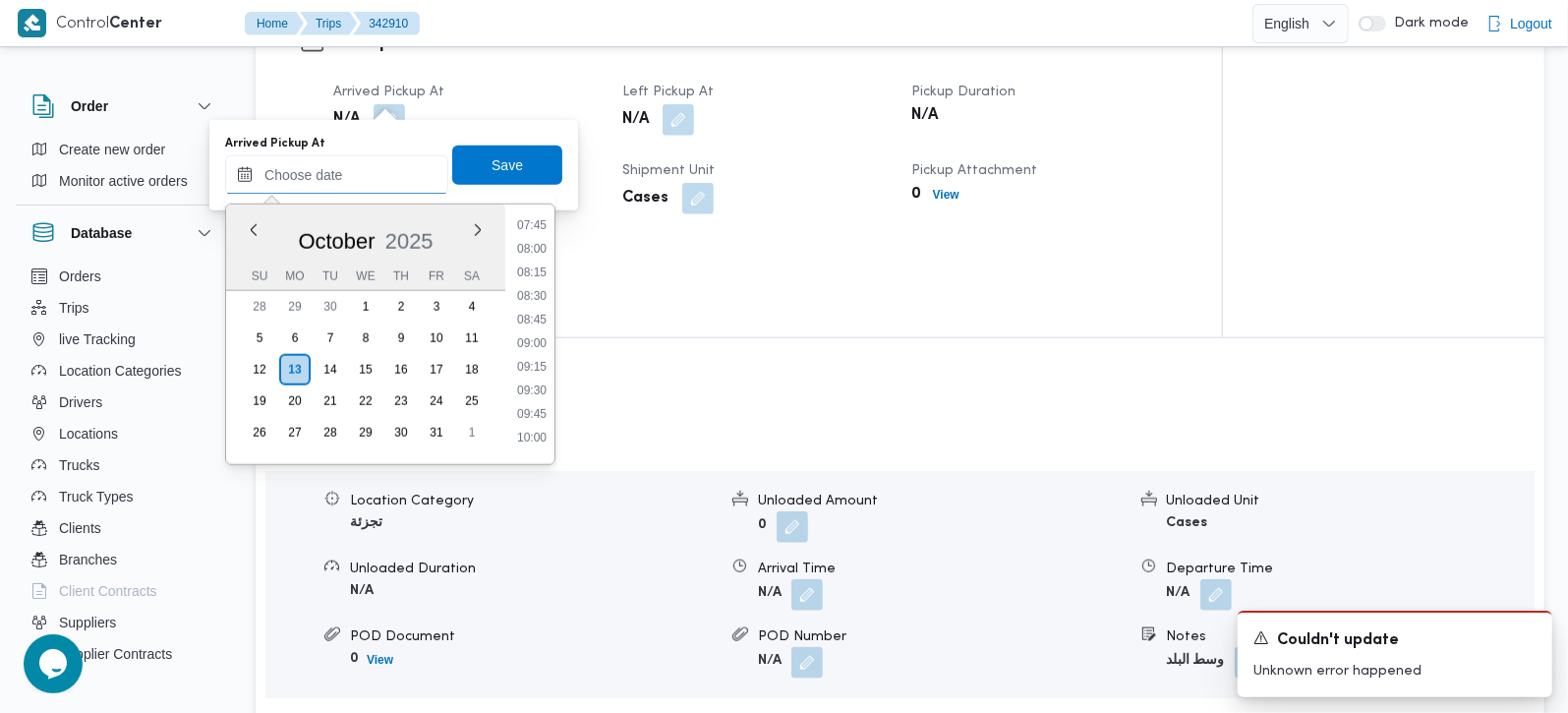
scroll to position [621, 0]
click at [542, 314] on li "07:30" at bounding box center [531, 318] width 45 height 20
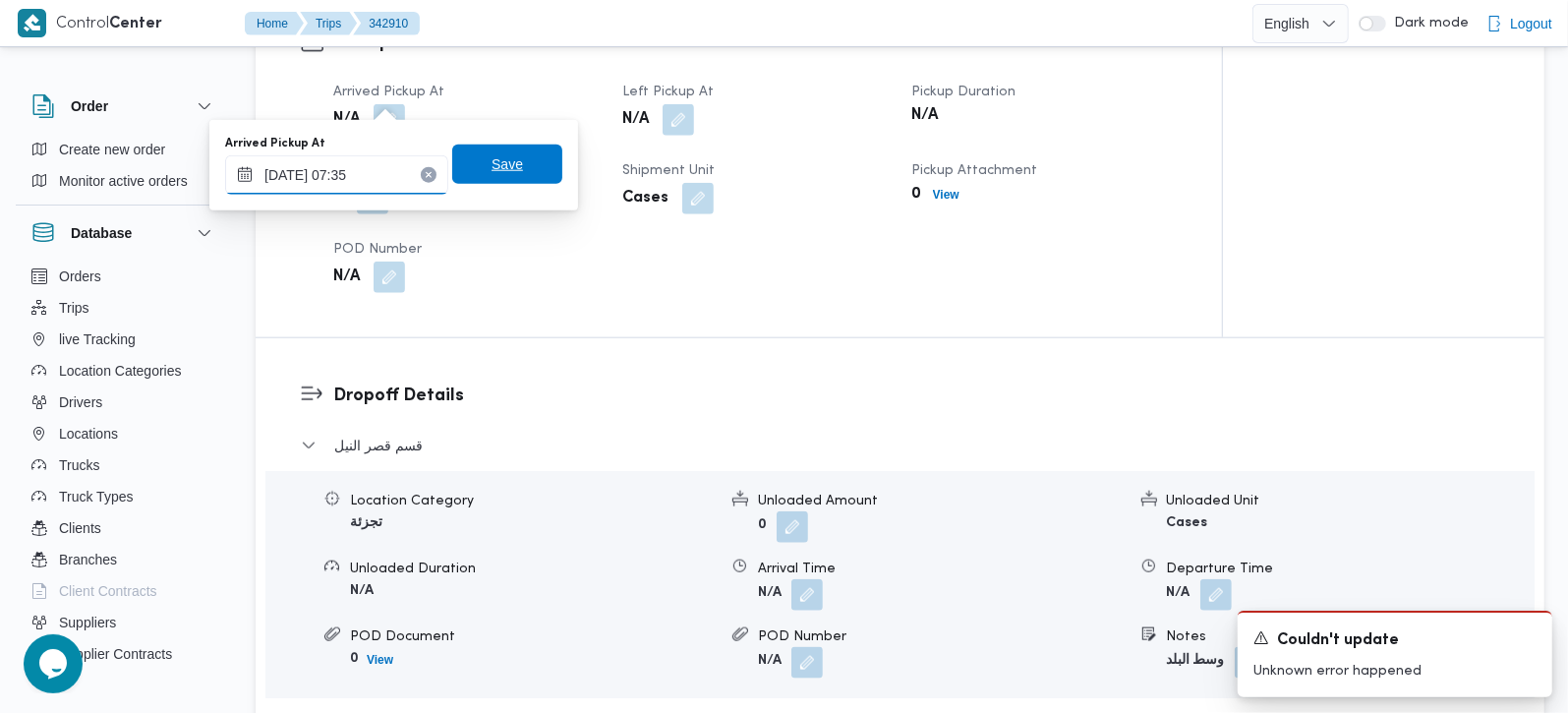
type input "[DATE] 07:35"
click at [499, 165] on span "Save" at bounding box center [508, 165] width 32 height 24
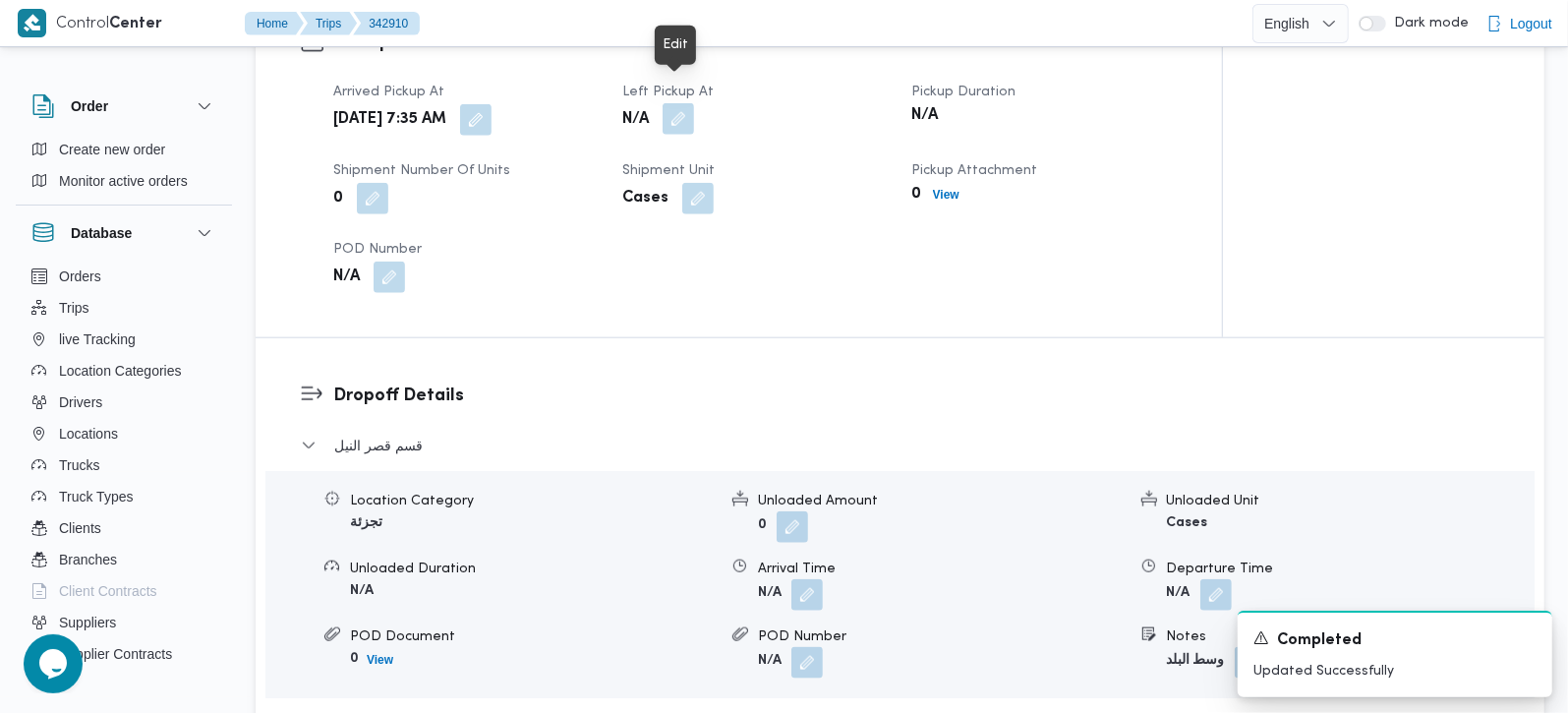
click at [680, 103] on button "button" at bounding box center [679, 119] width 32 height 32
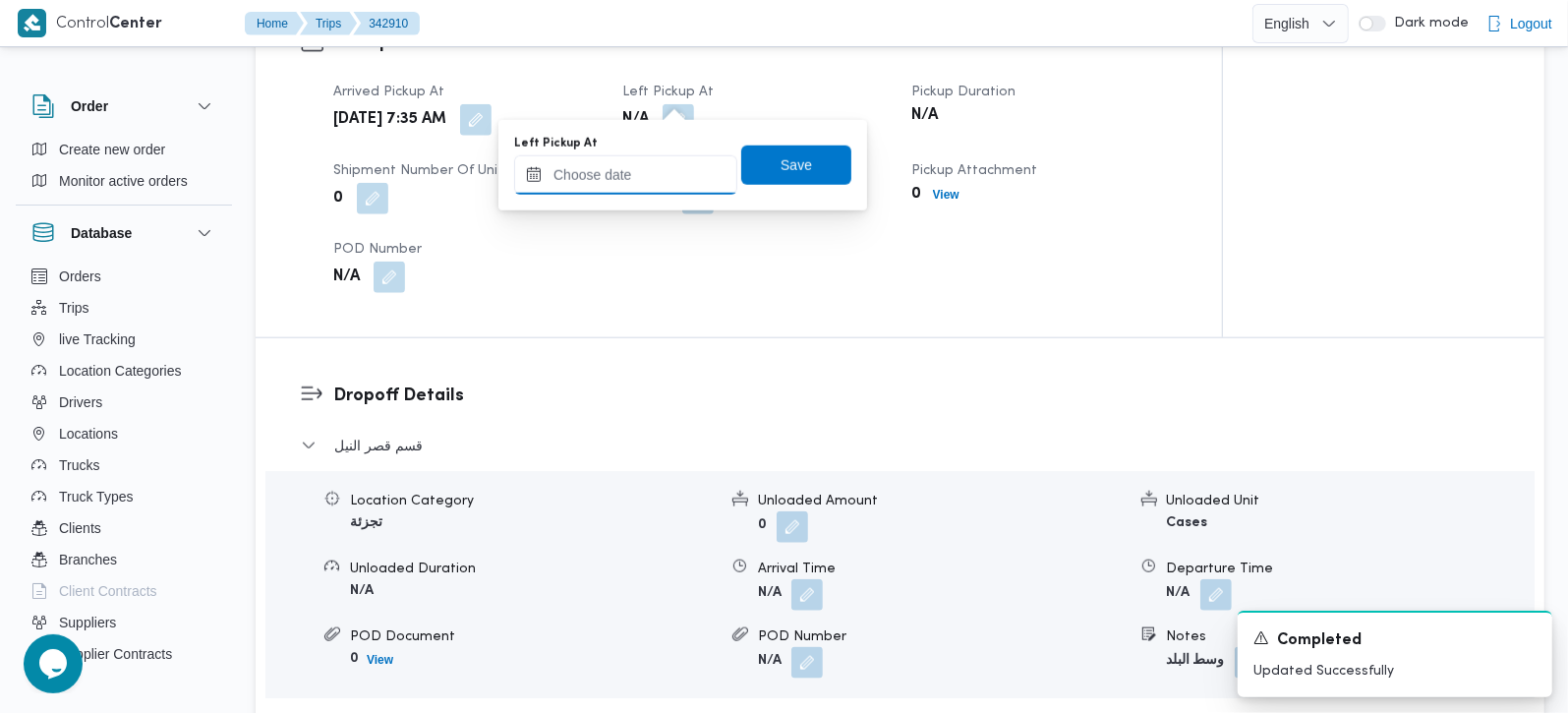
drag, startPoint x: 680, startPoint y: 108, endPoint x: 679, endPoint y: 189, distance: 81.0
click at [658, 172] on input "Left Pickup At" at bounding box center [626, 175] width 224 height 39
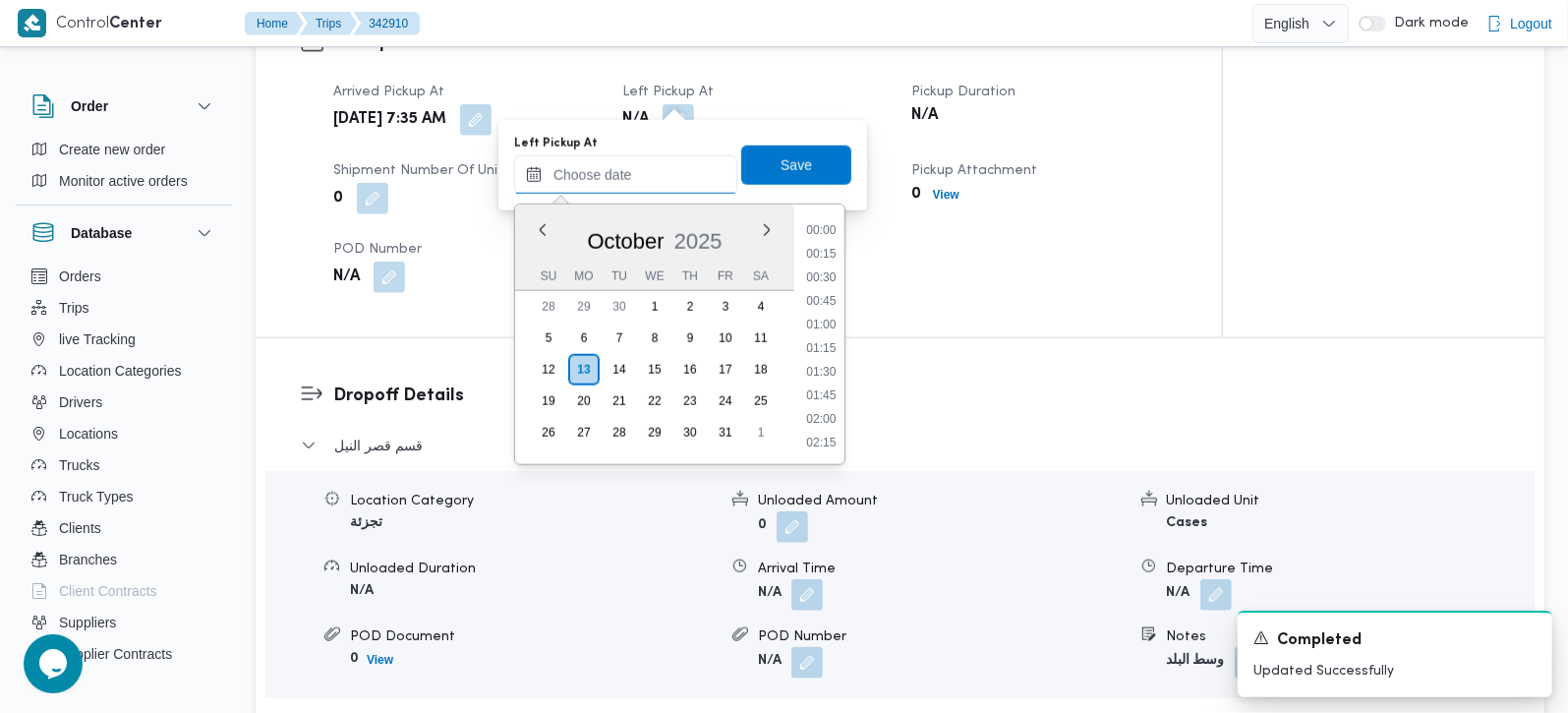
scroll to position [993, 0]
click at [822, 251] on li "10:45" at bounding box center [820, 253] width 45 height 20
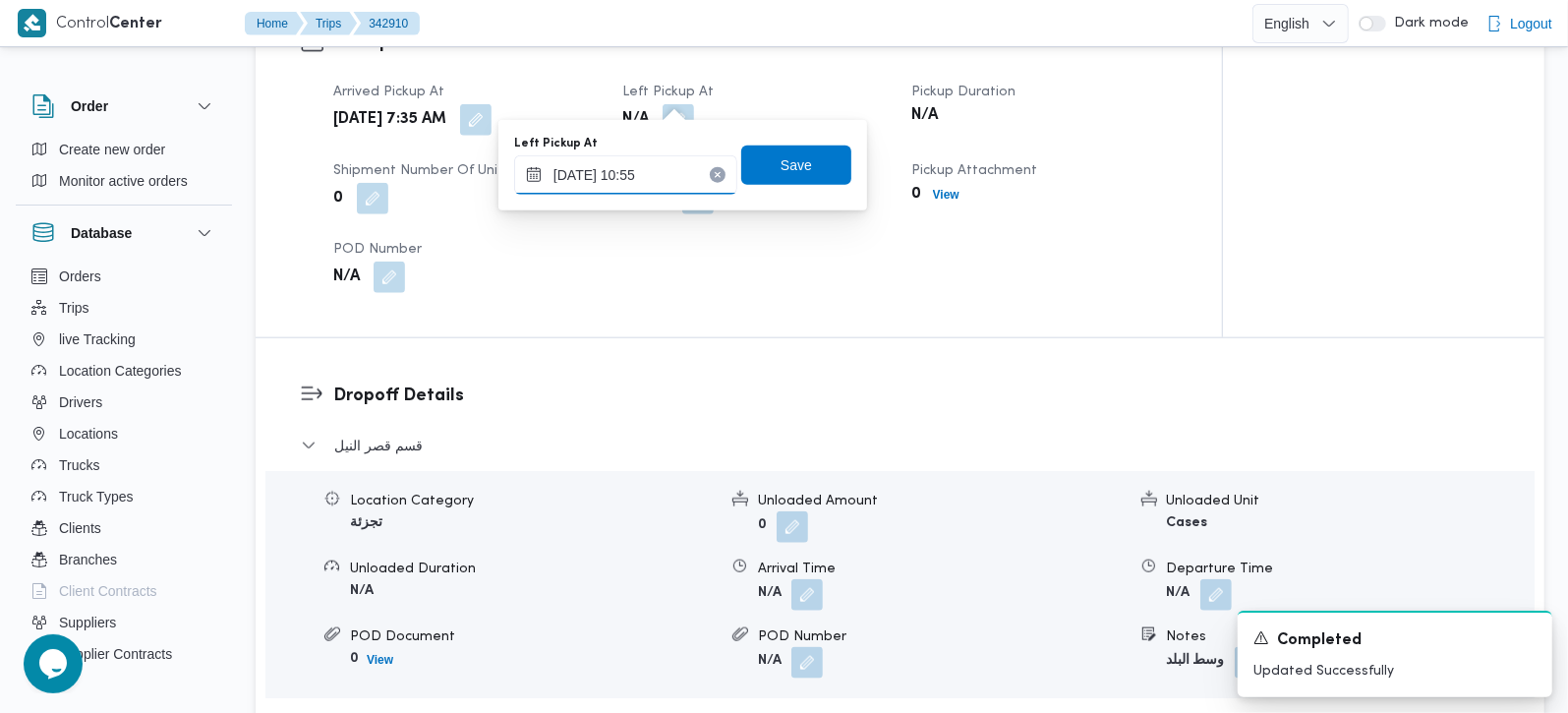
type input "13/10/2025 10:55"
click at [805, 187] on div "Left Pickup At 13/10/2025 10:55 Save" at bounding box center [683, 165] width 341 height 63
click at [791, 157] on span "Save" at bounding box center [796, 165] width 32 height 24
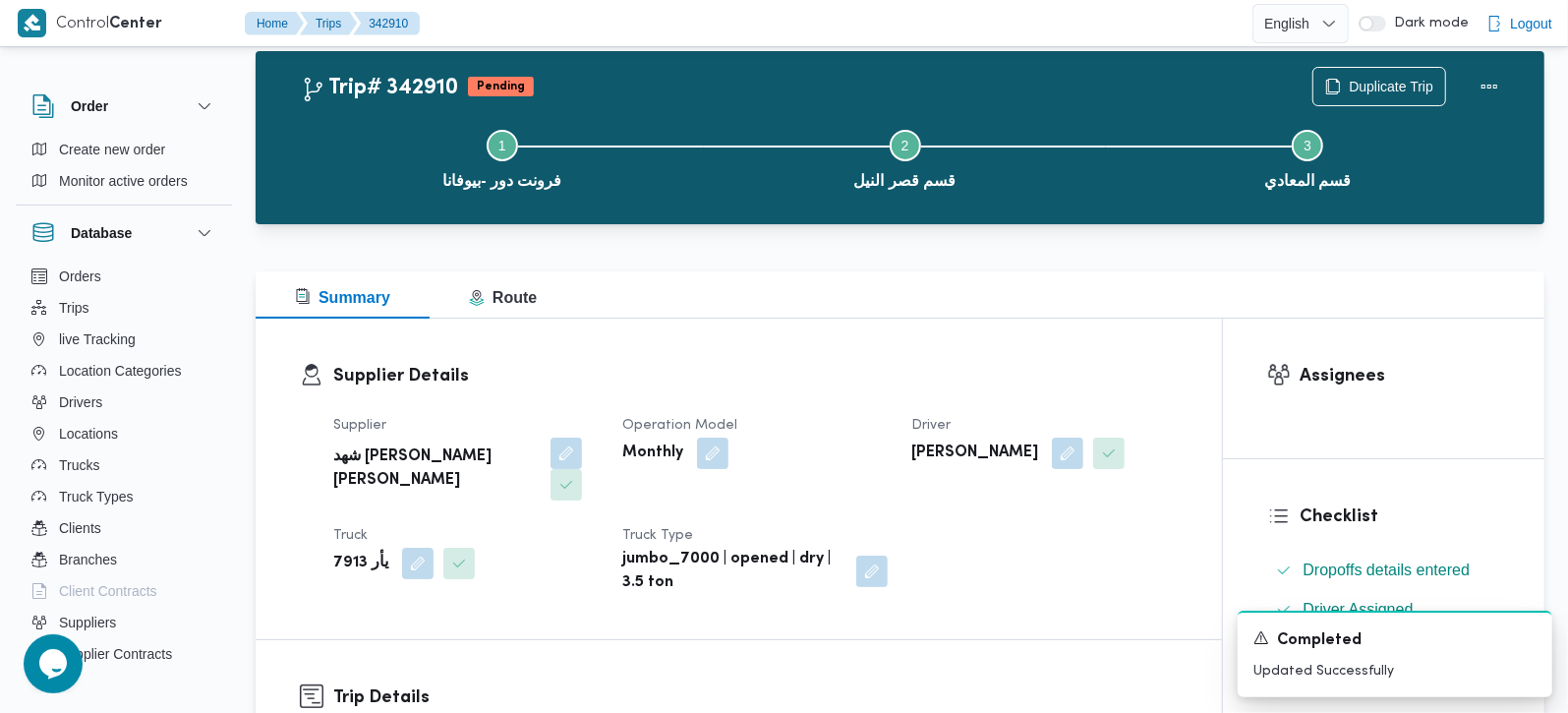
scroll to position [0, 0]
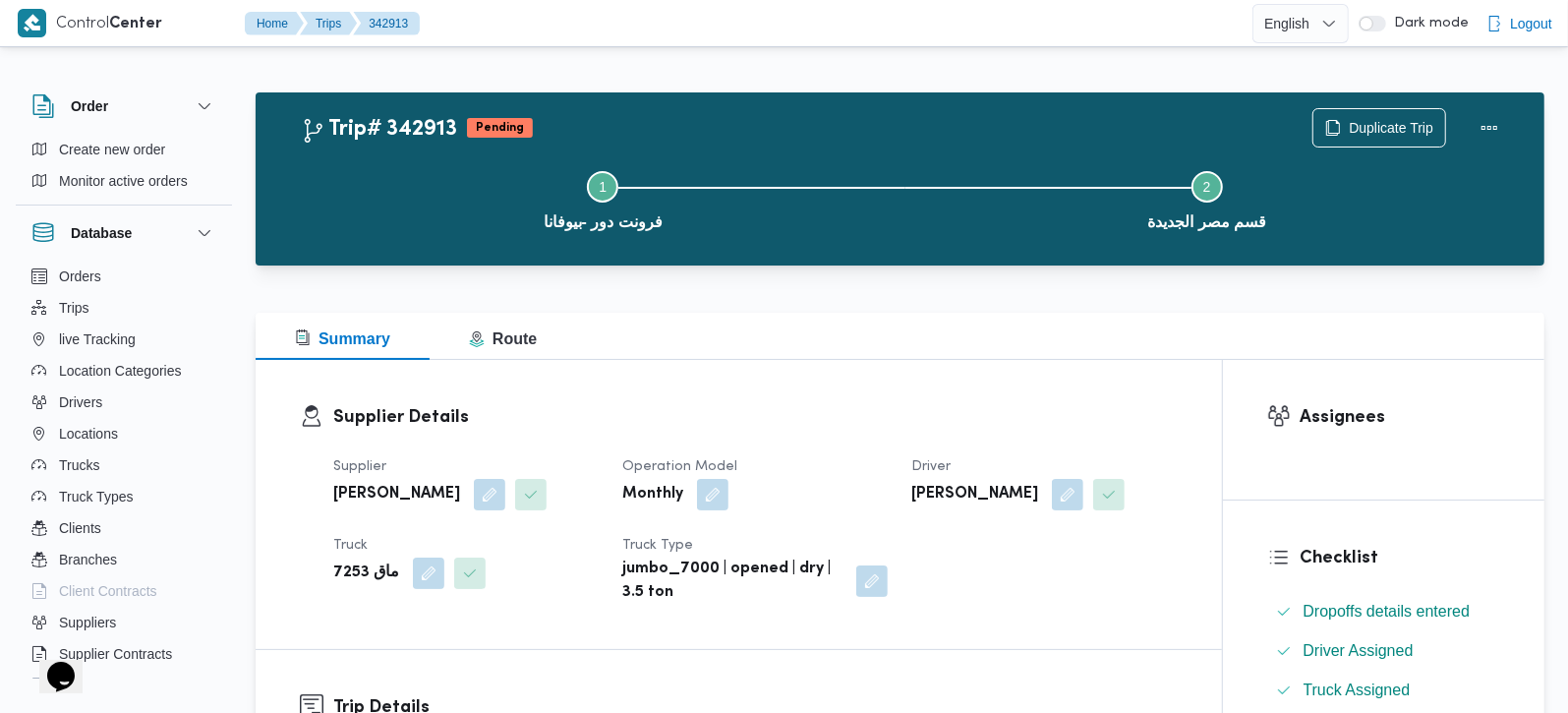
scroll to position [347, 0]
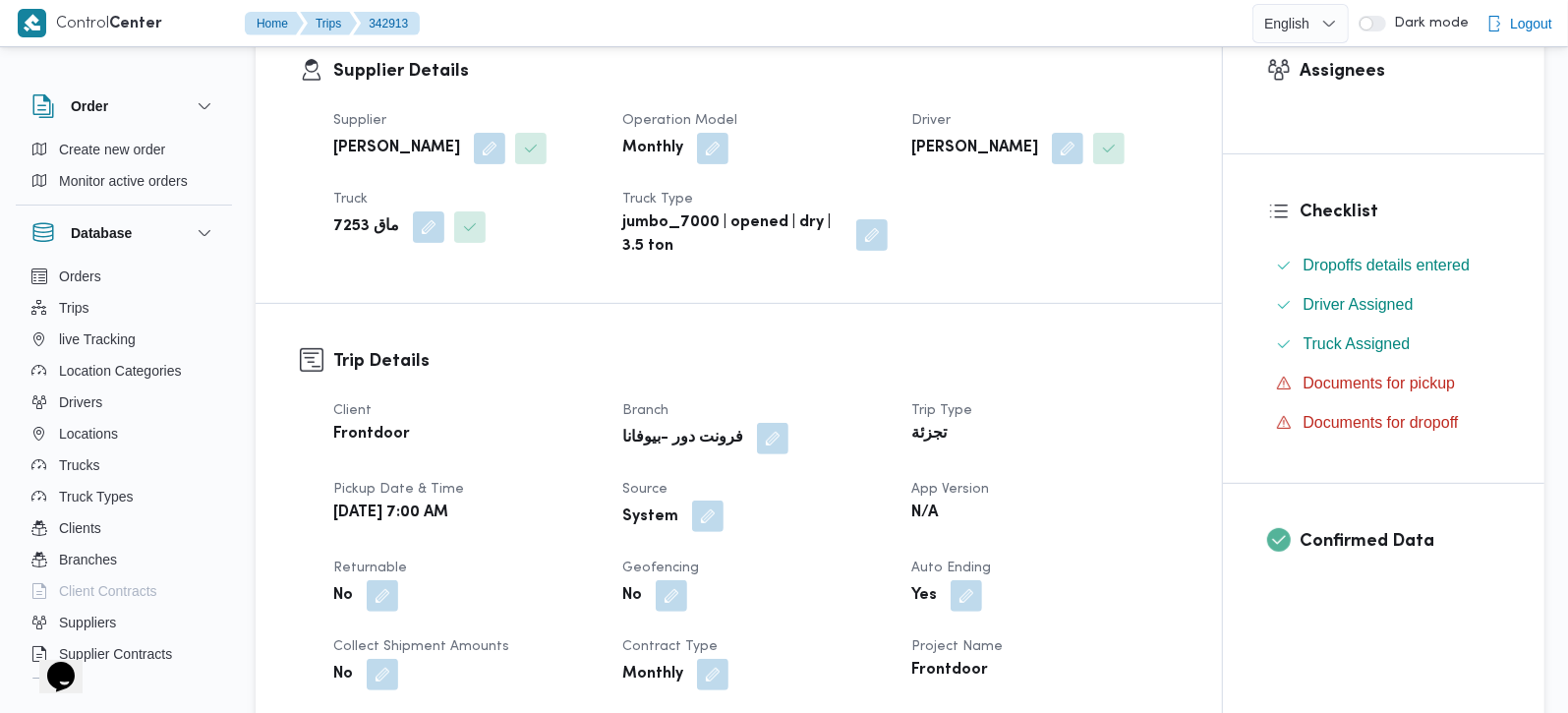
click at [700, 525] on button "button" at bounding box center [709, 516] width 32 height 32
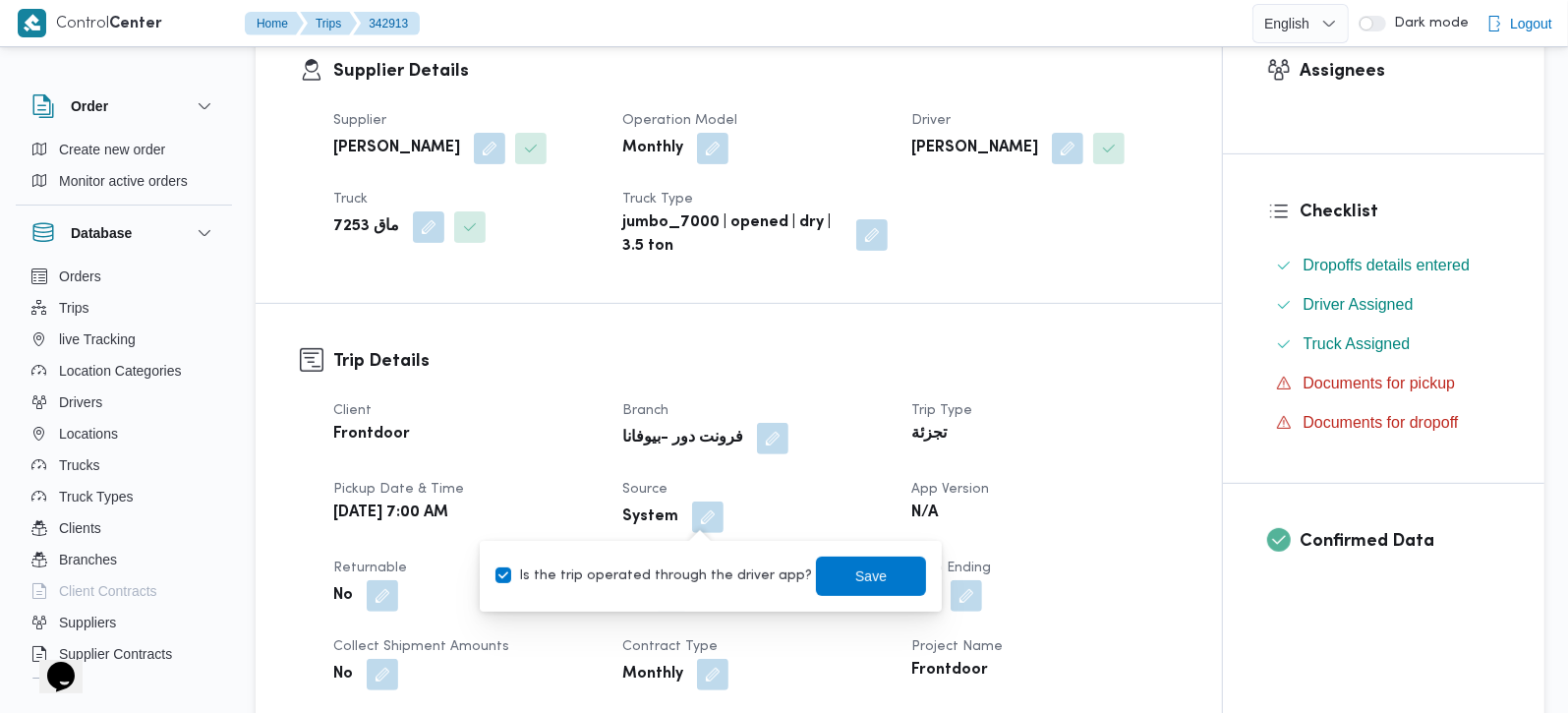
click at [696, 574] on label "Is the trip operated through the driver app?" at bounding box center [654, 576] width 316 height 24
checkbox input "false"
click at [832, 575] on span "Save" at bounding box center [871, 575] width 110 height 39
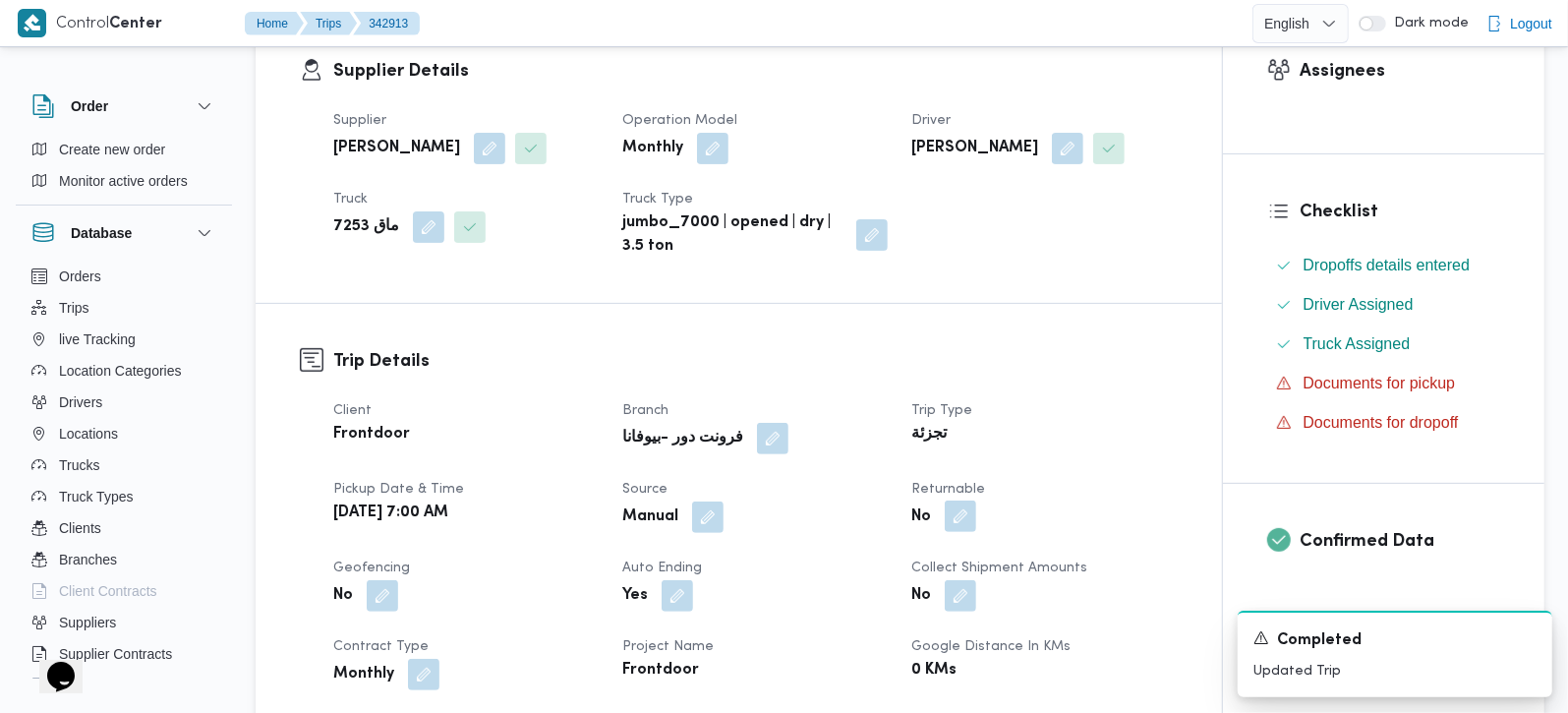
click at [956, 523] on button "button" at bounding box center [961, 516] width 32 height 32
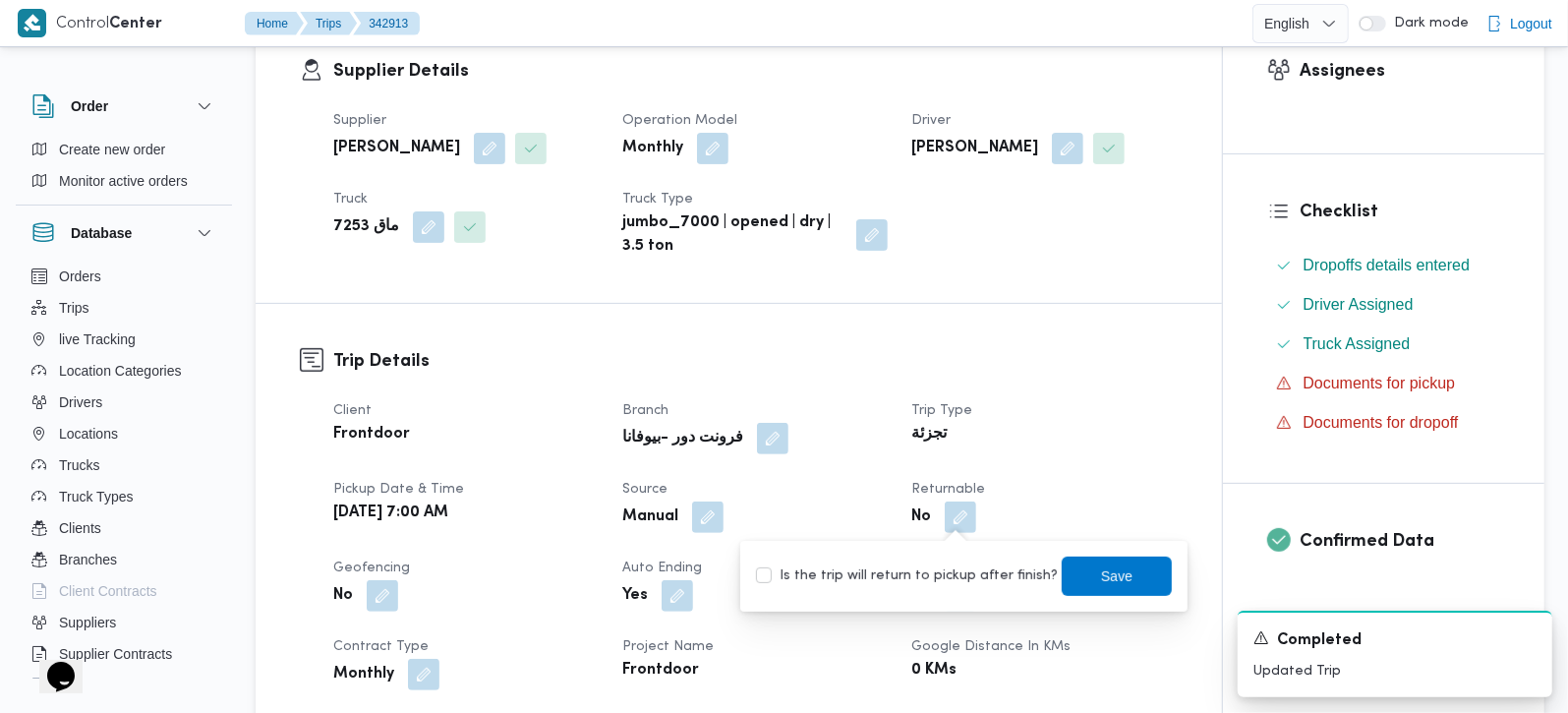
click at [960, 566] on label "Is the trip will return to pickup after finish?" at bounding box center [907, 576] width 301 height 24
checkbox input "true"
click at [1124, 556] on span "Save" at bounding box center [1117, 575] width 110 height 39
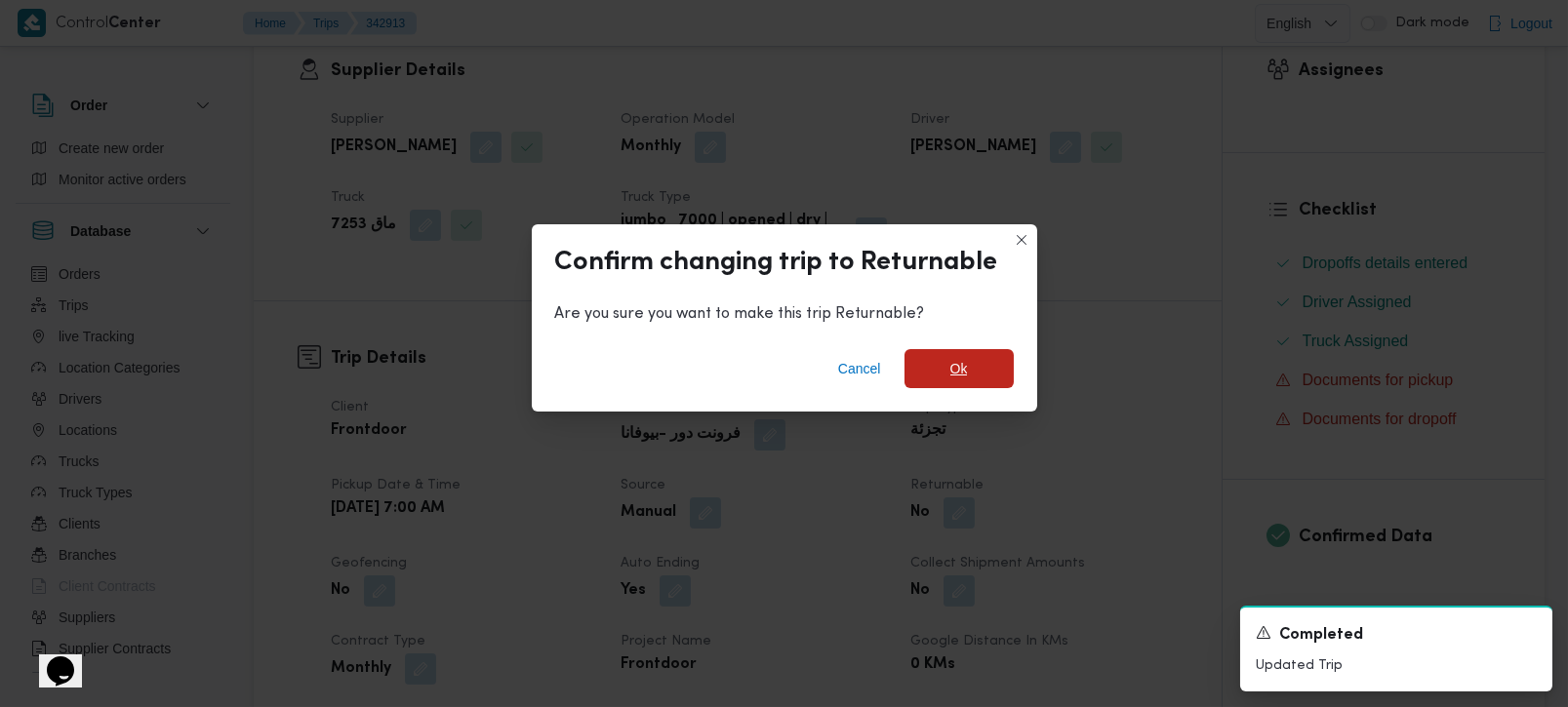
click at [963, 374] on span "Ok" at bounding box center [960, 369] width 18 height 24
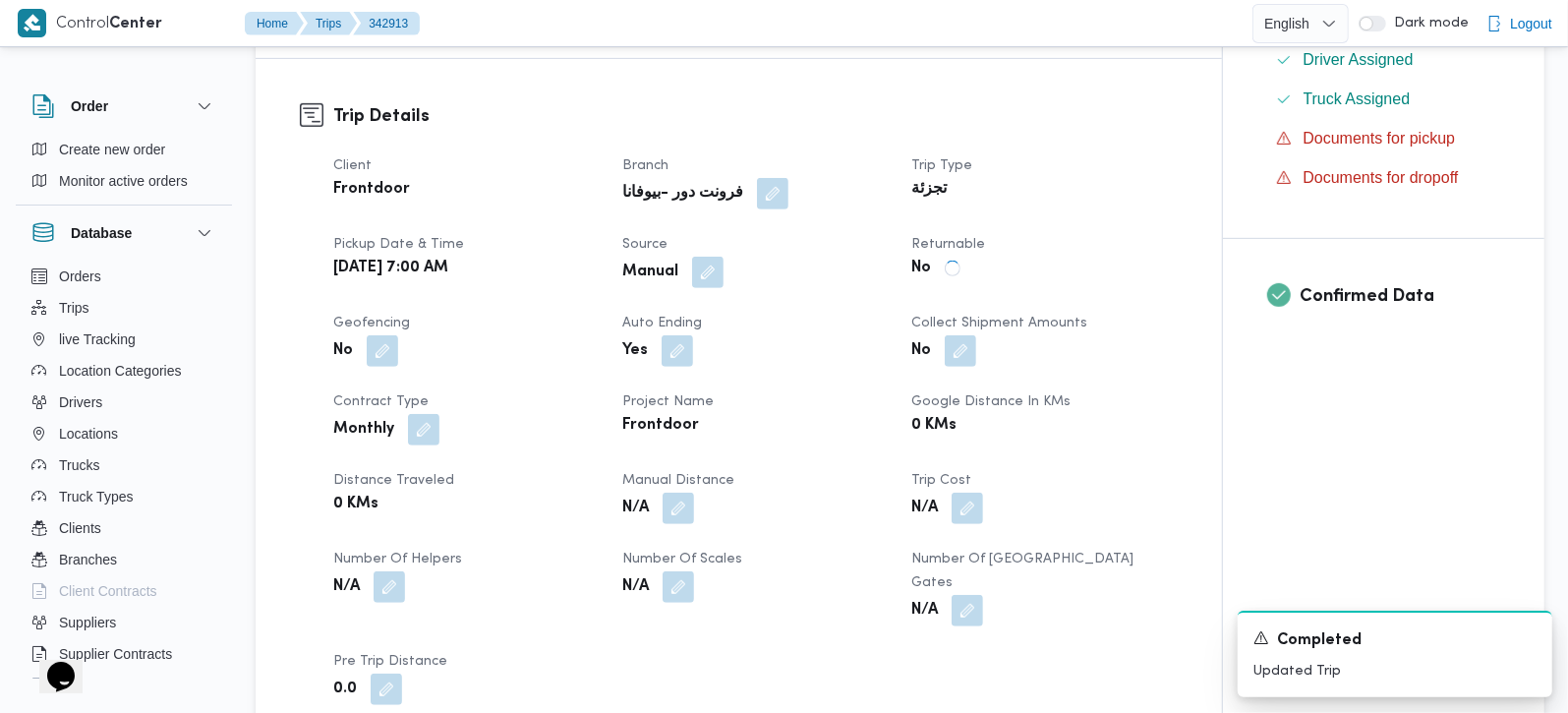
scroll to position [1041, 0]
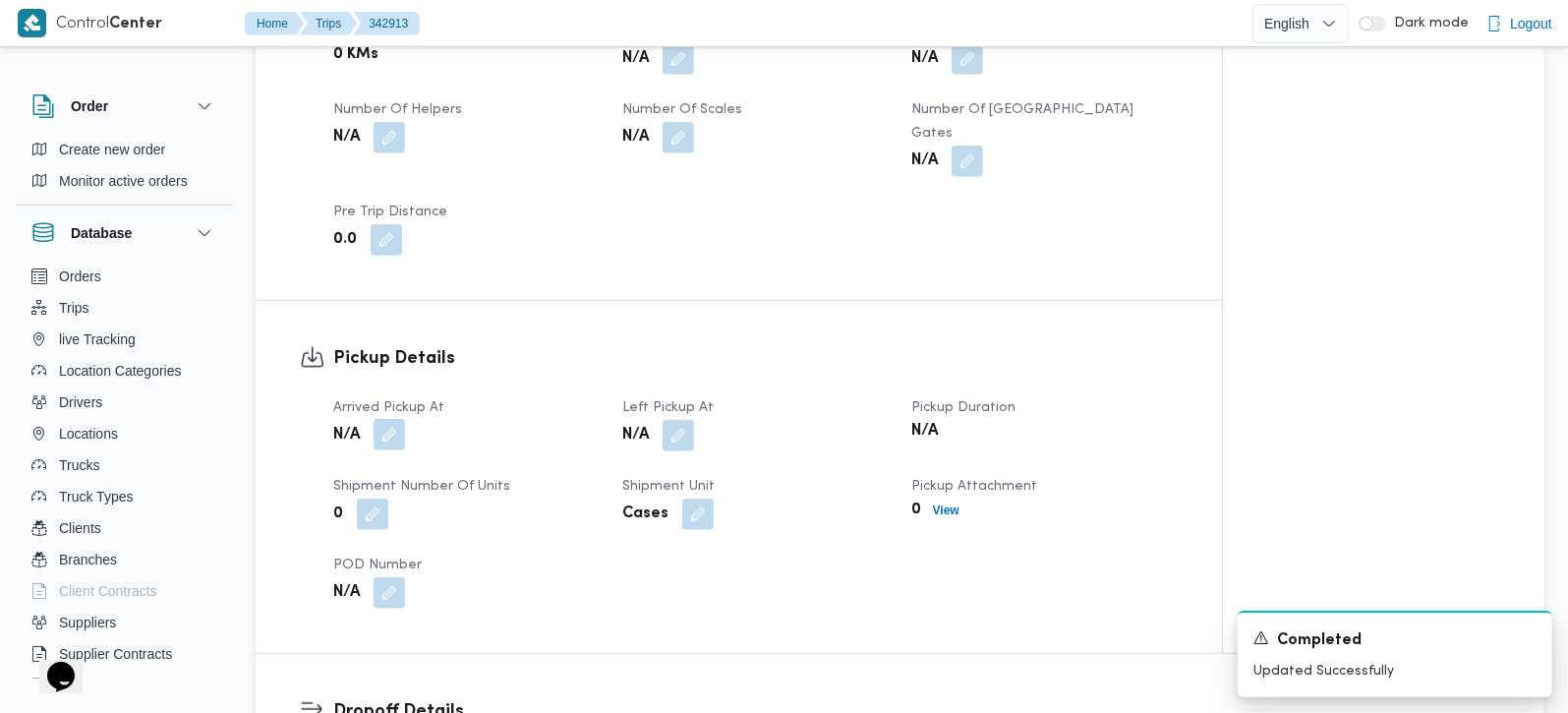
click at [392, 425] on button "button" at bounding box center [389, 435] width 32 height 32
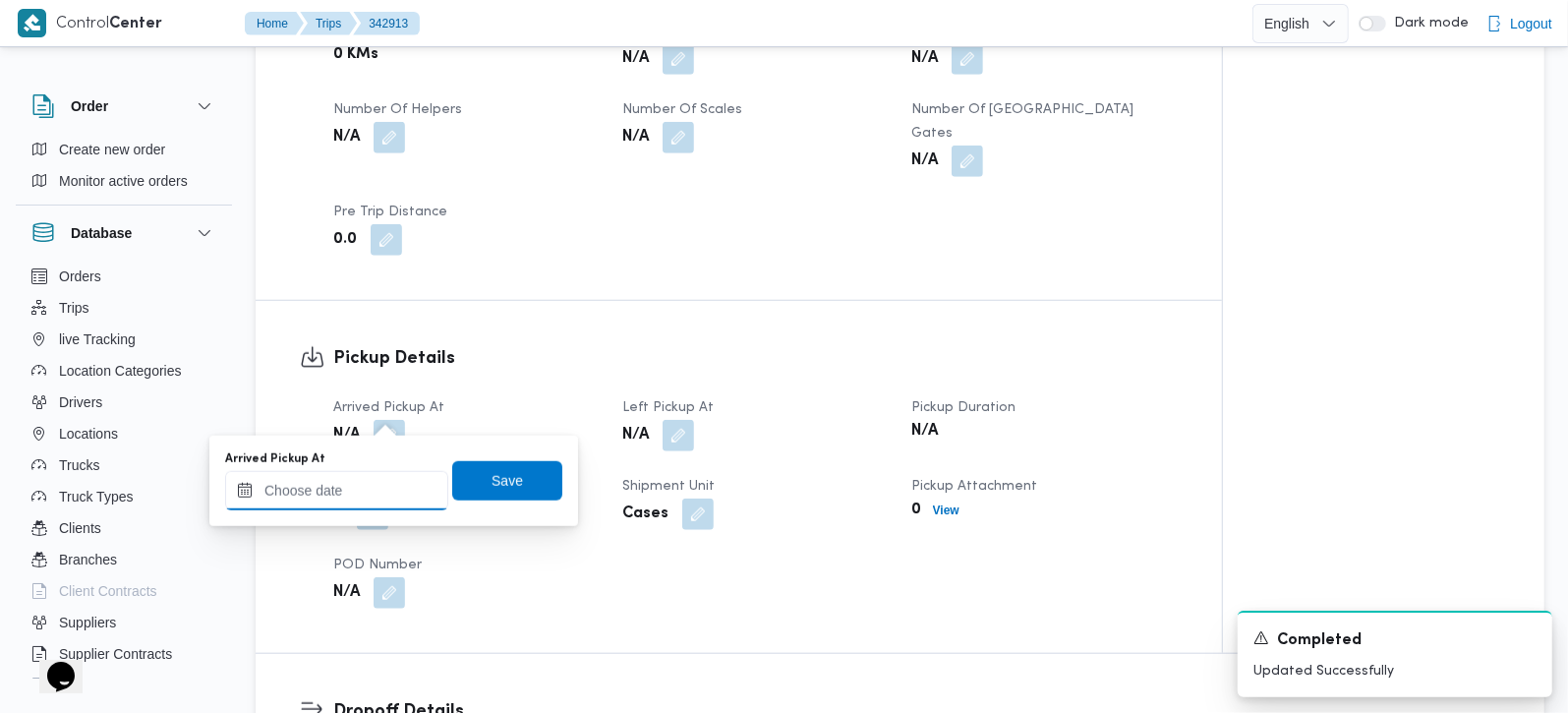
click at [361, 480] on input "Arrived Pickup At" at bounding box center [337, 490] width 224 height 39
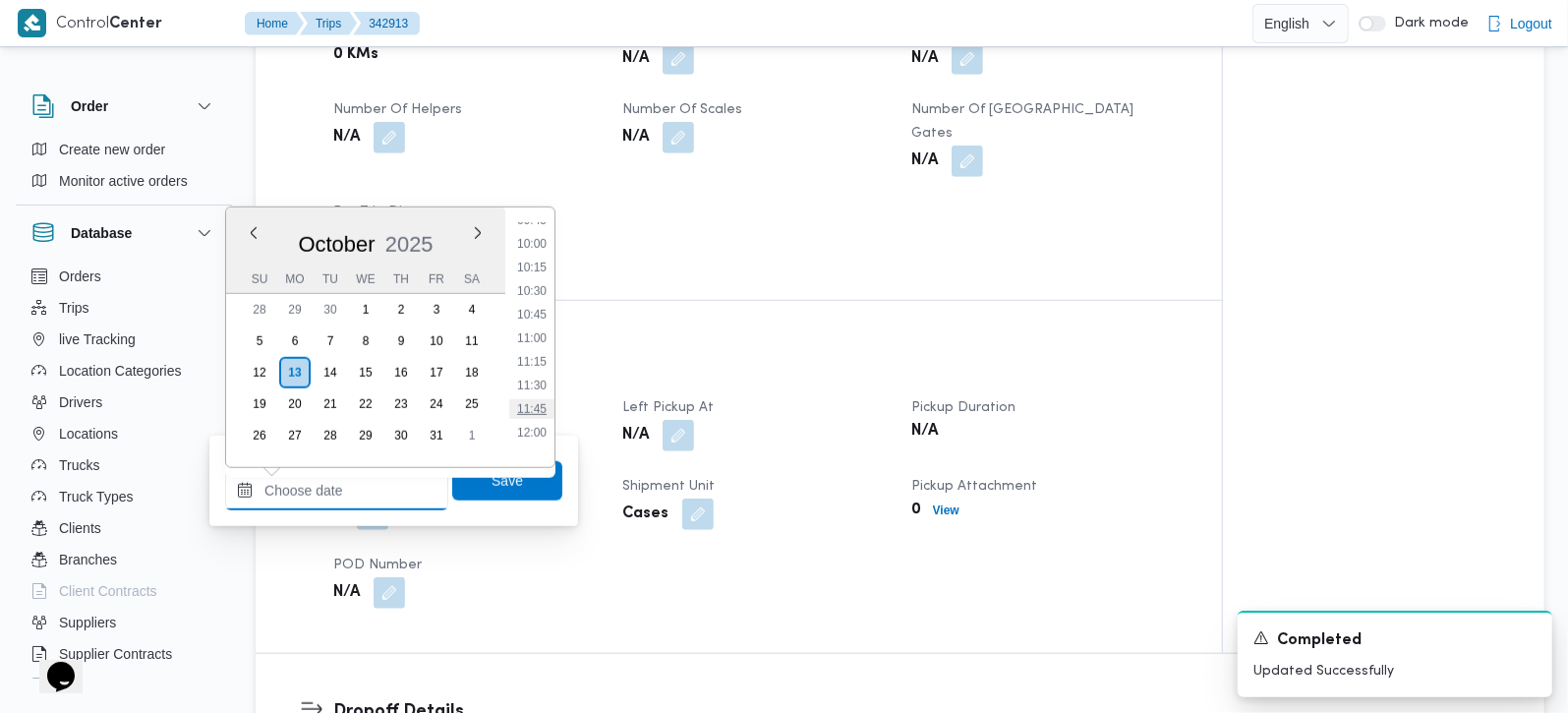
scroll to position [877, 0]
click at [542, 277] on li "09:45" at bounding box center [531, 278] width 45 height 20
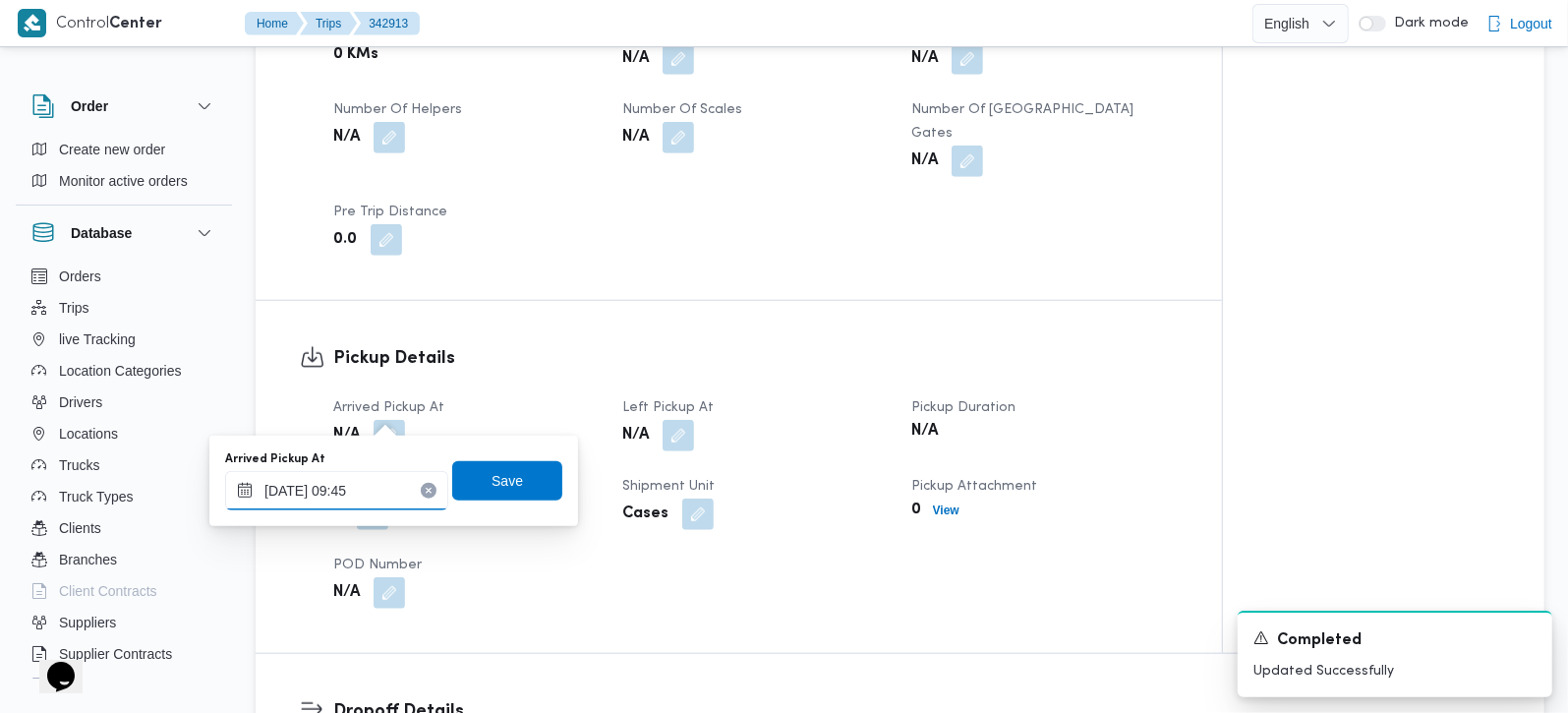
click at [298, 495] on input "13/10/2025 09:45" at bounding box center [337, 490] width 224 height 39
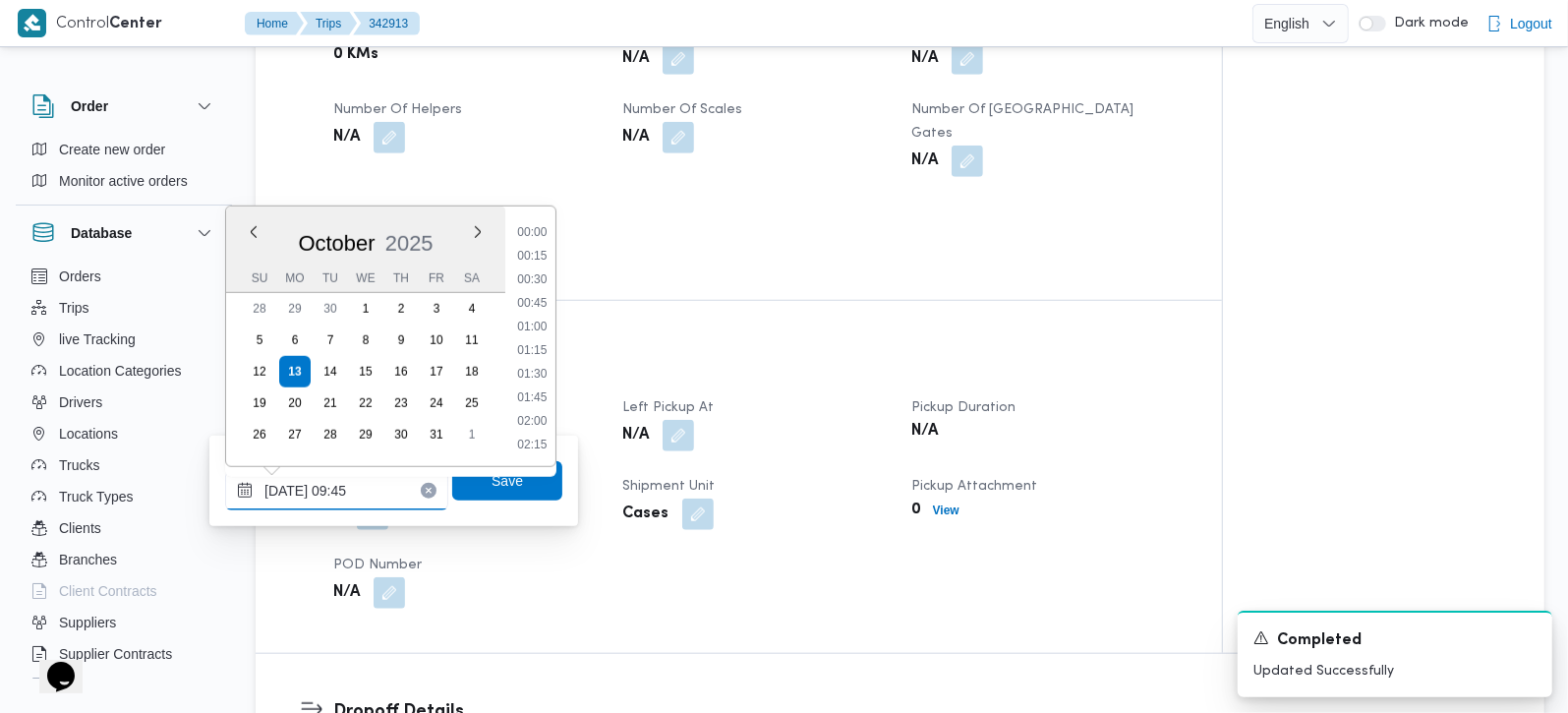
scroll to position [803, 0]
click at [541, 241] on ul "00:00 00:15 00:30 00:45 01:00 01:15 01:30 01:45 02:00 02:15 02:30 02:45 03:00 0…" at bounding box center [532, 337] width 46 height 229
click at [526, 259] on li "08:45" at bounding box center [531, 256] width 45 height 20
type input "13/10/2025 08:45"
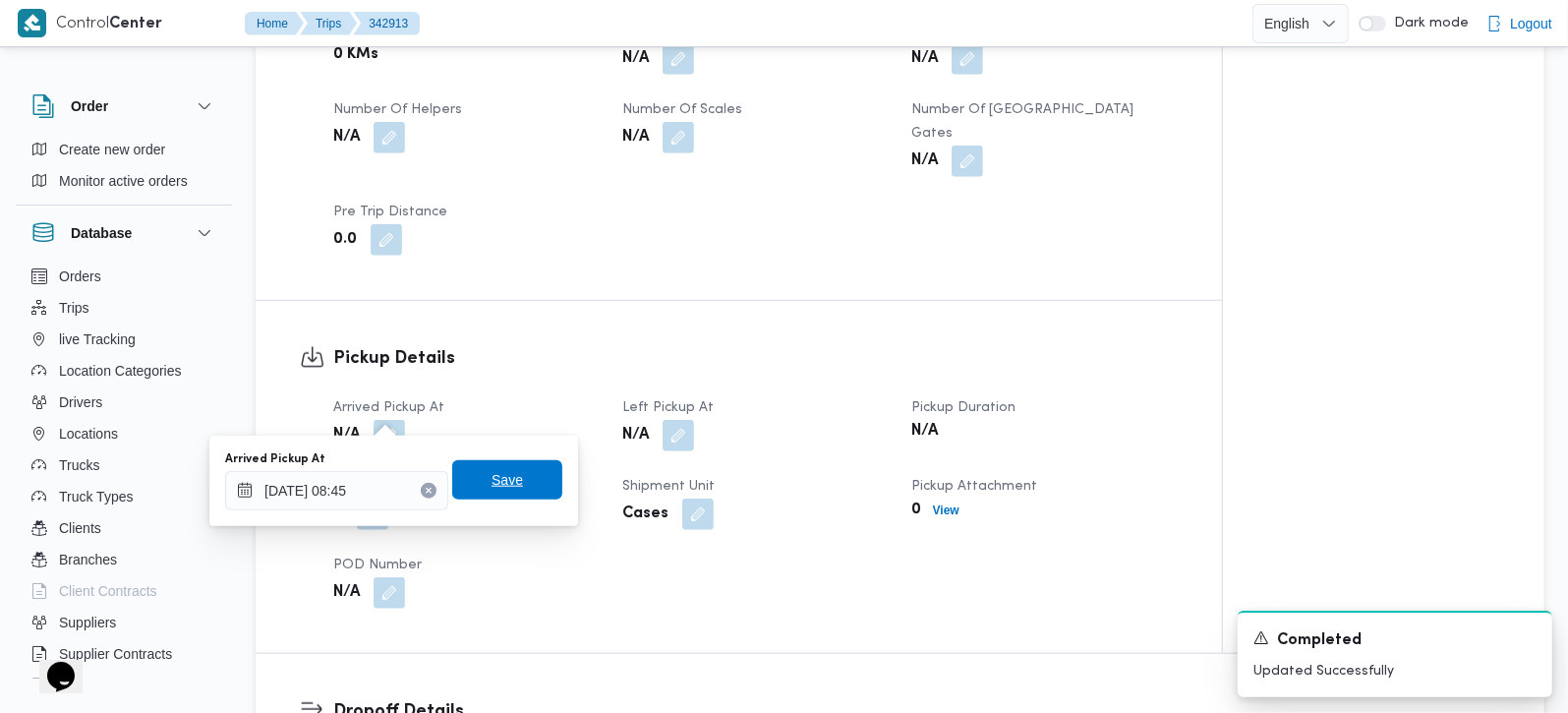
click at [486, 463] on span "Save" at bounding box center [507, 479] width 110 height 39
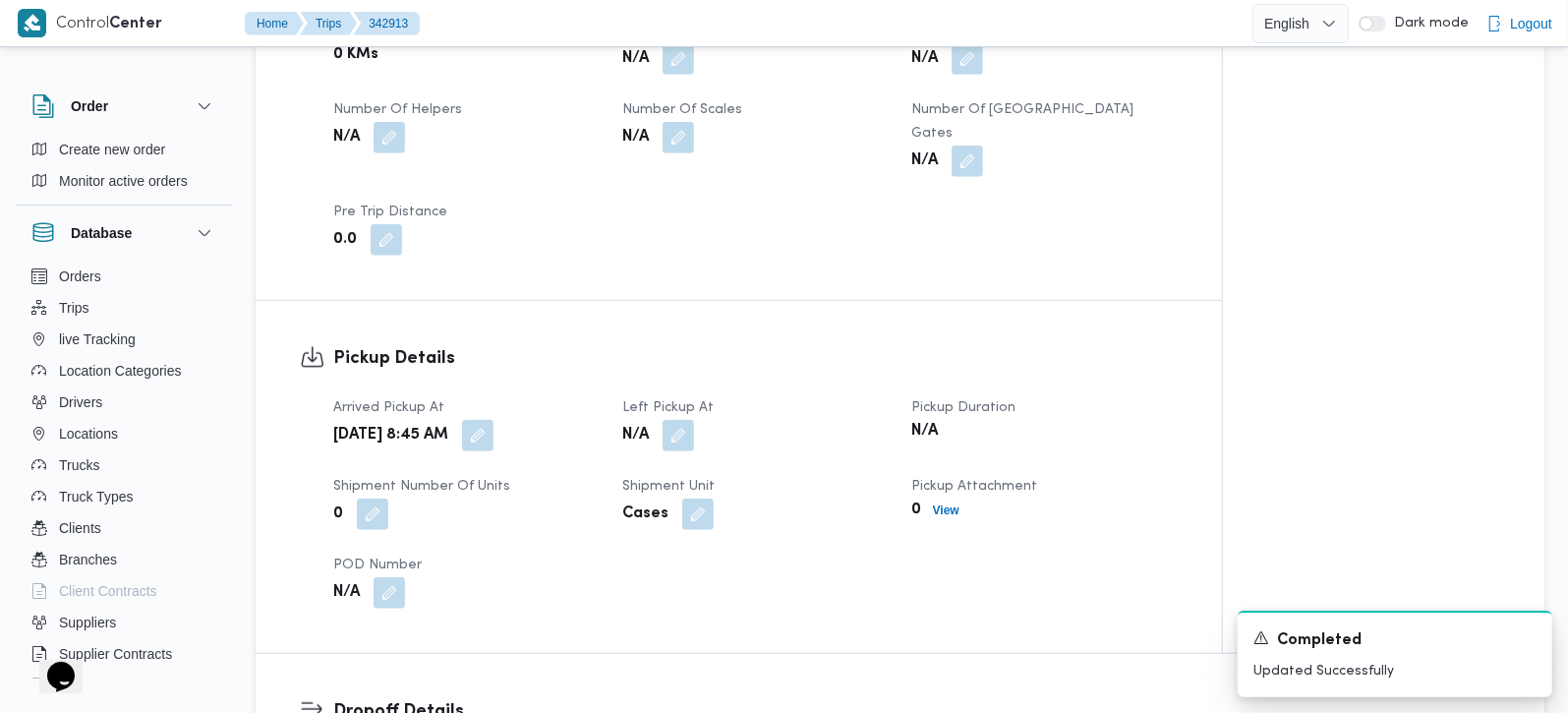
click at [676, 420] on button "button" at bounding box center [679, 436] width 32 height 32
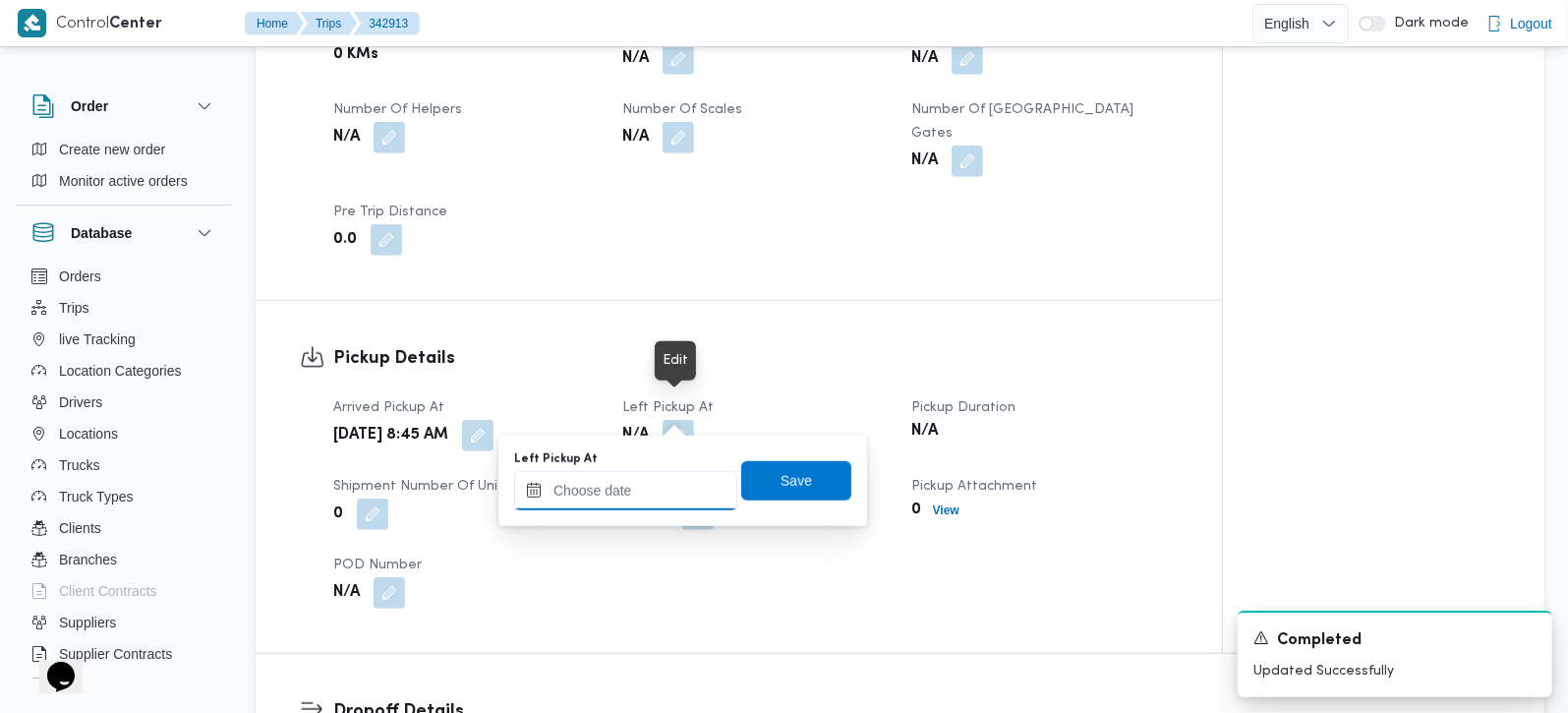
click at [647, 489] on input "Left Pickup At" at bounding box center [626, 490] width 224 height 39
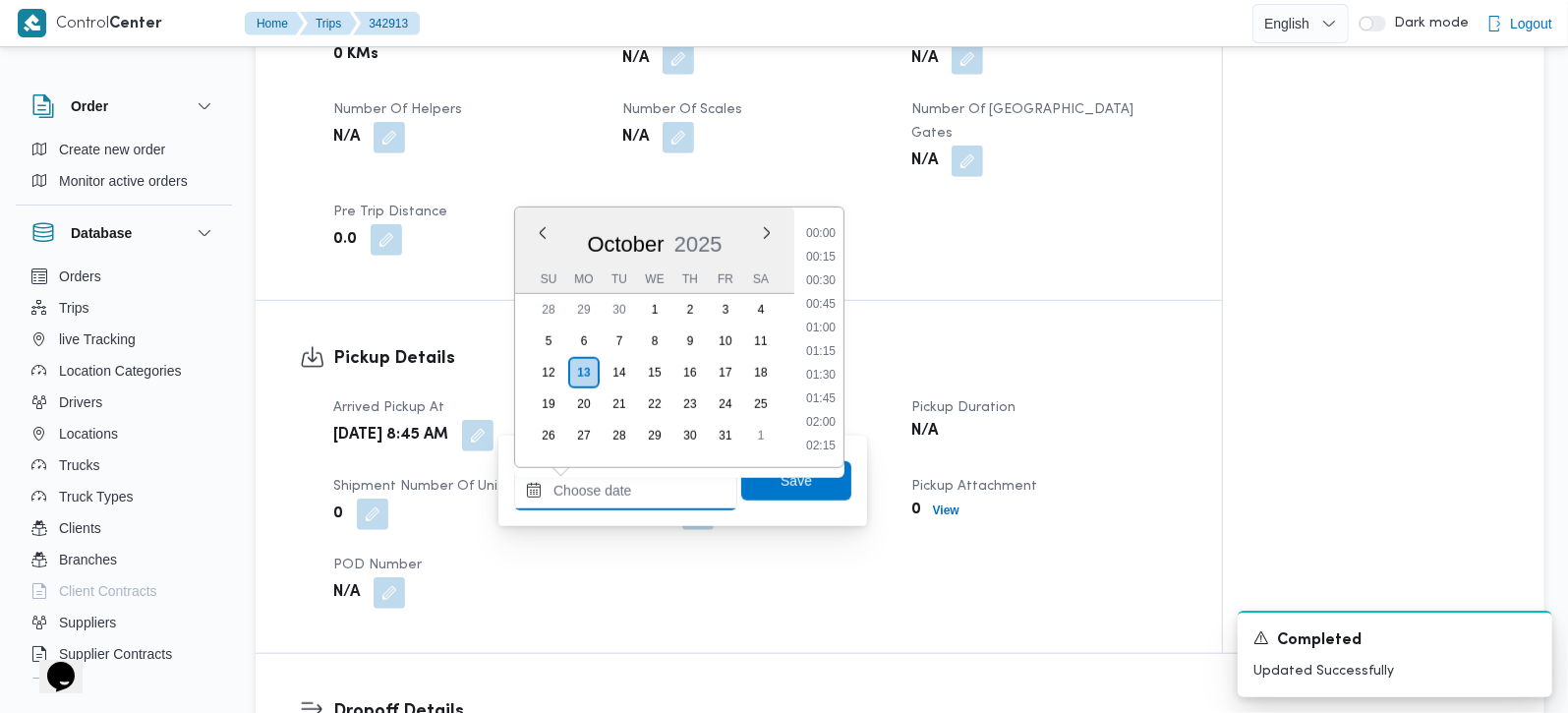
scroll to position [993, 0]
click at [827, 259] on li "10:45" at bounding box center [820, 256] width 45 height 20
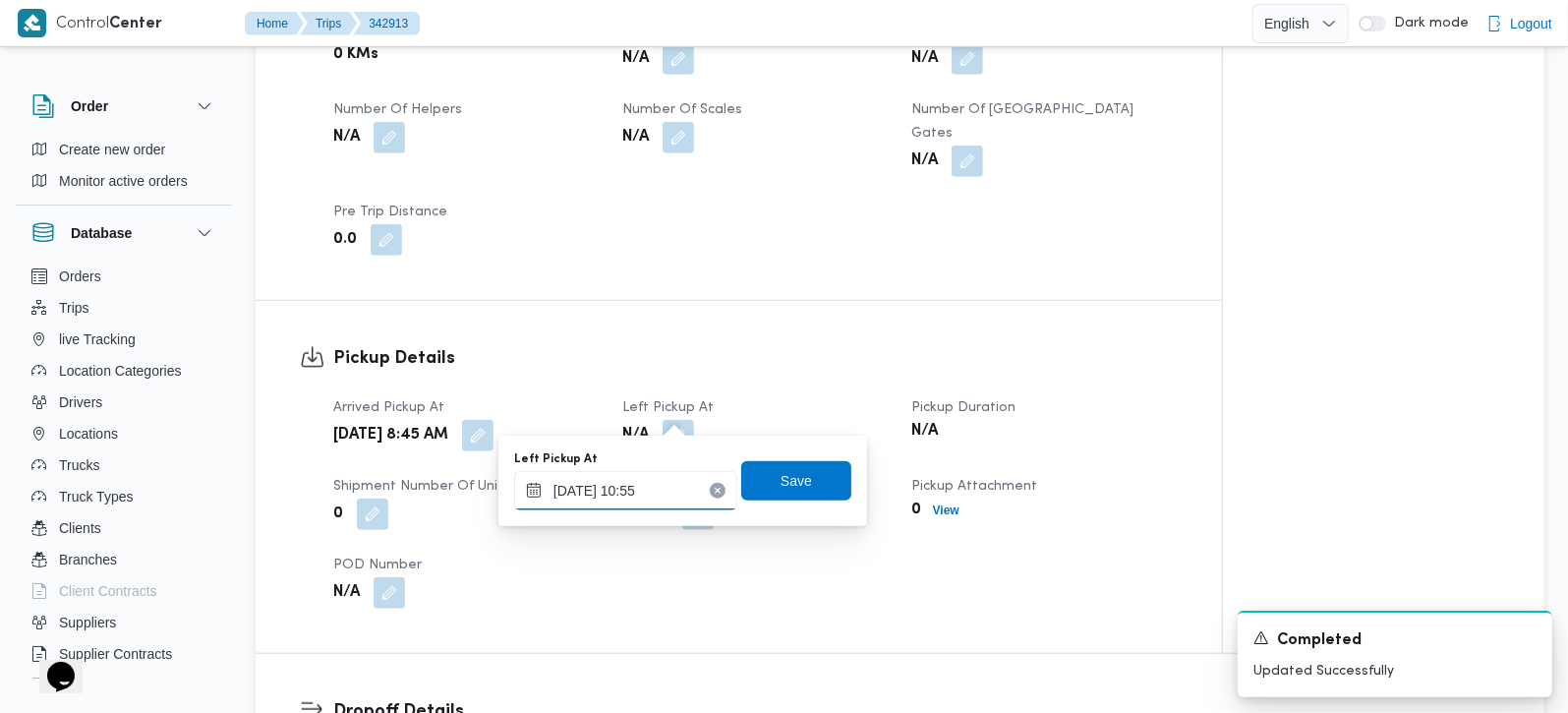
type input "13/10/2025 10:55"
click at [785, 457] on div "Left Pickup At 13/10/2025 10:55 Save" at bounding box center [683, 480] width 341 height 63
click at [784, 470] on span "Save" at bounding box center [796, 480] width 32 height 24
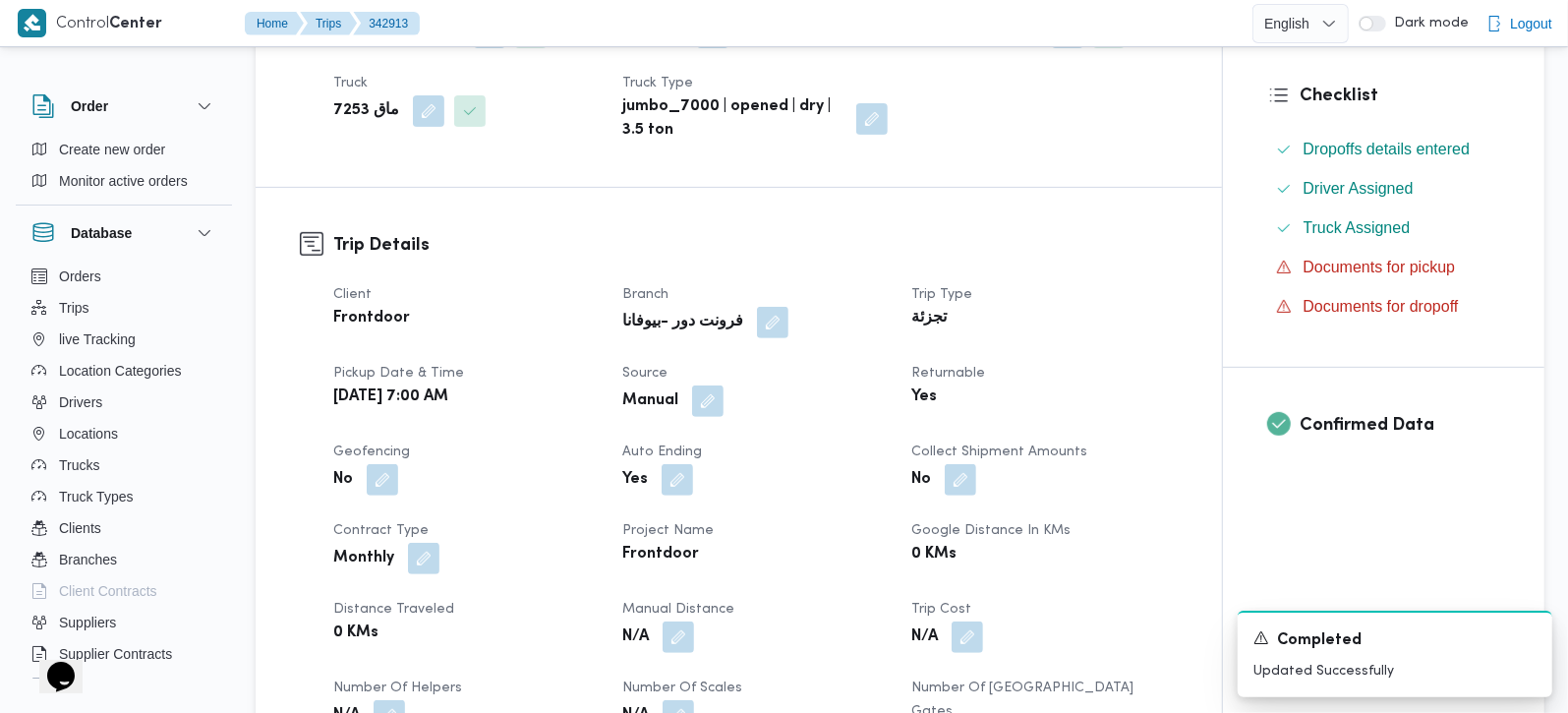
scroll to position [0, 0]
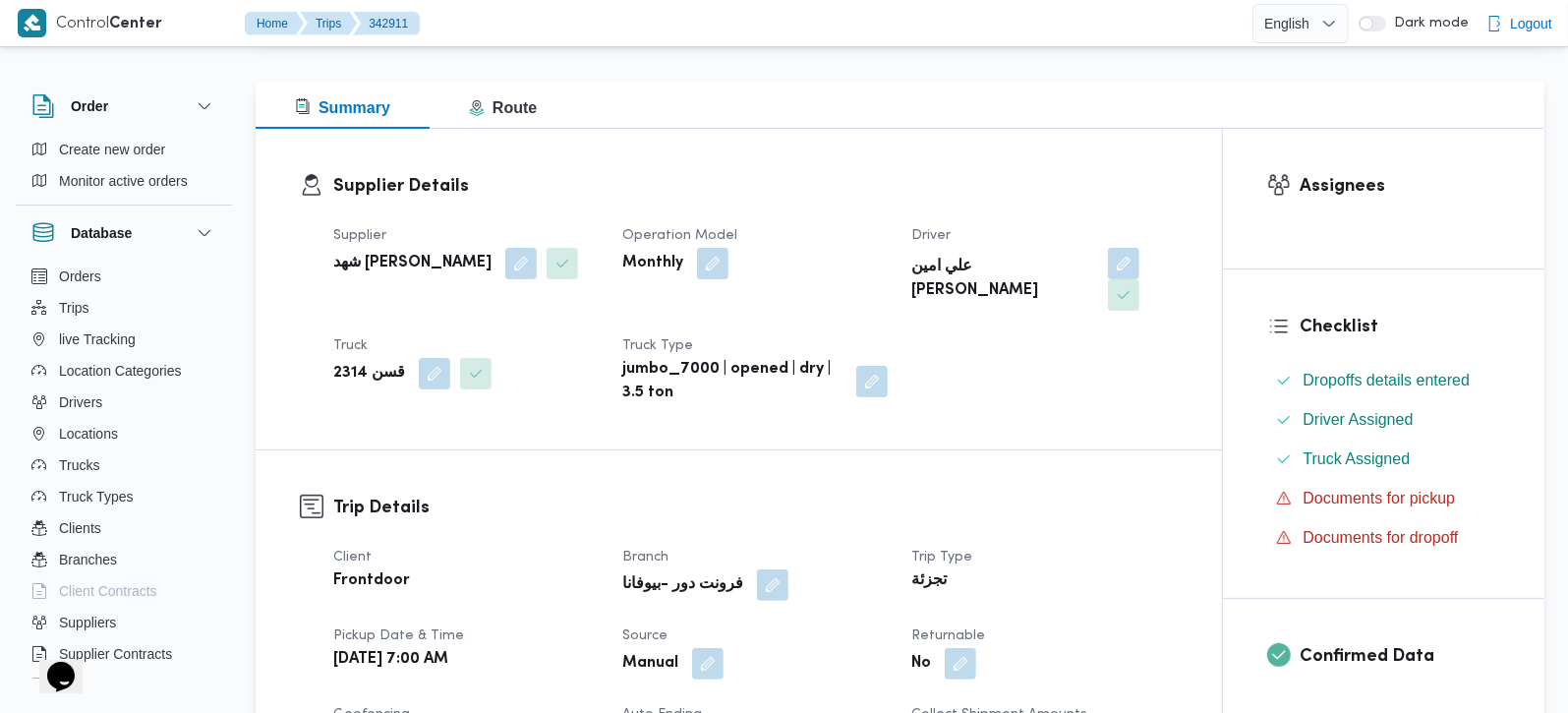
scroll to position [578, 0]
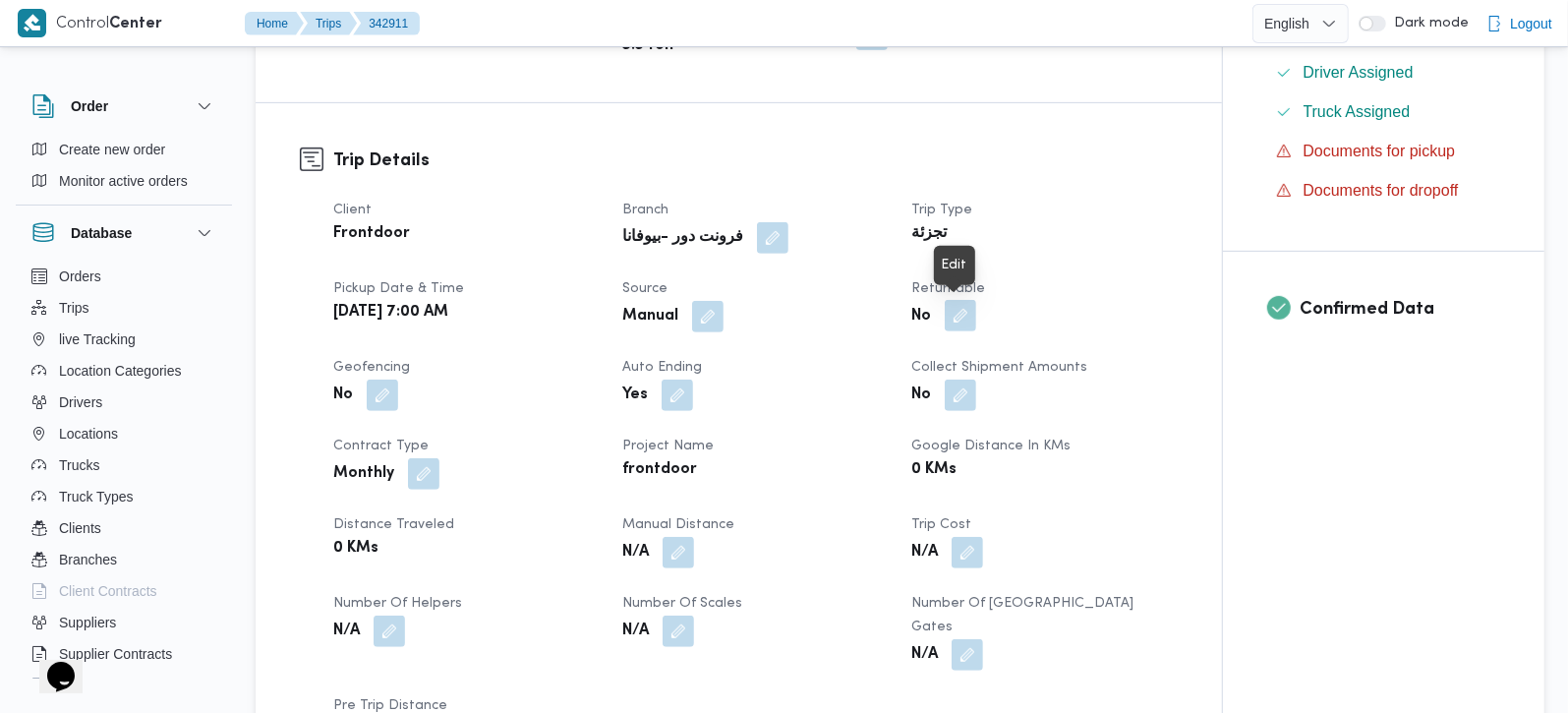
click at [964, 322] on button "button" at bounding box center [961, 316] width 32 height 32
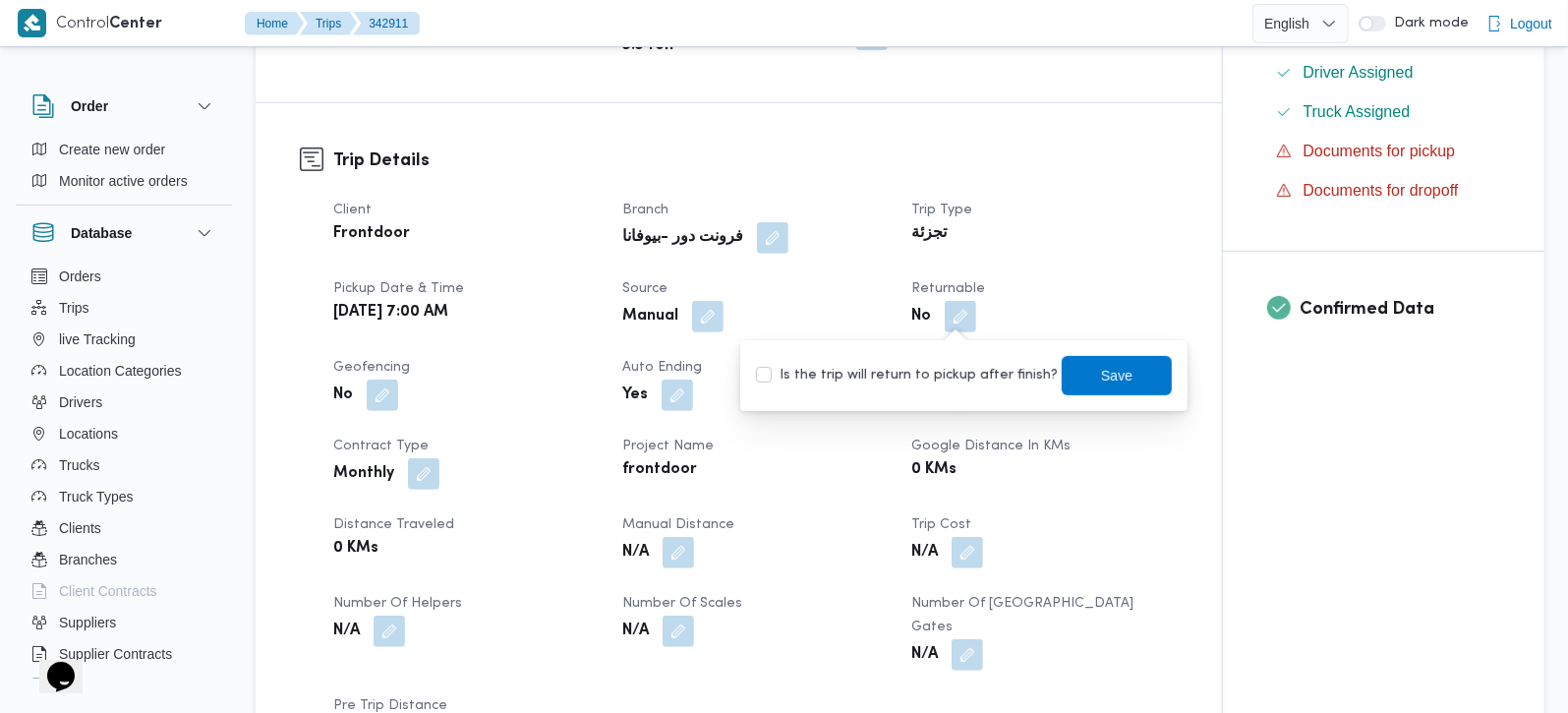
click at [948, 376] on label "Is the trip will return to pickup after finish?" at bounding box center [907, 376] width 301 height 24
checkbox input "true"
click at [1071, 380] on span "Save" at bounding box center [1117, 374] width 110 height 39
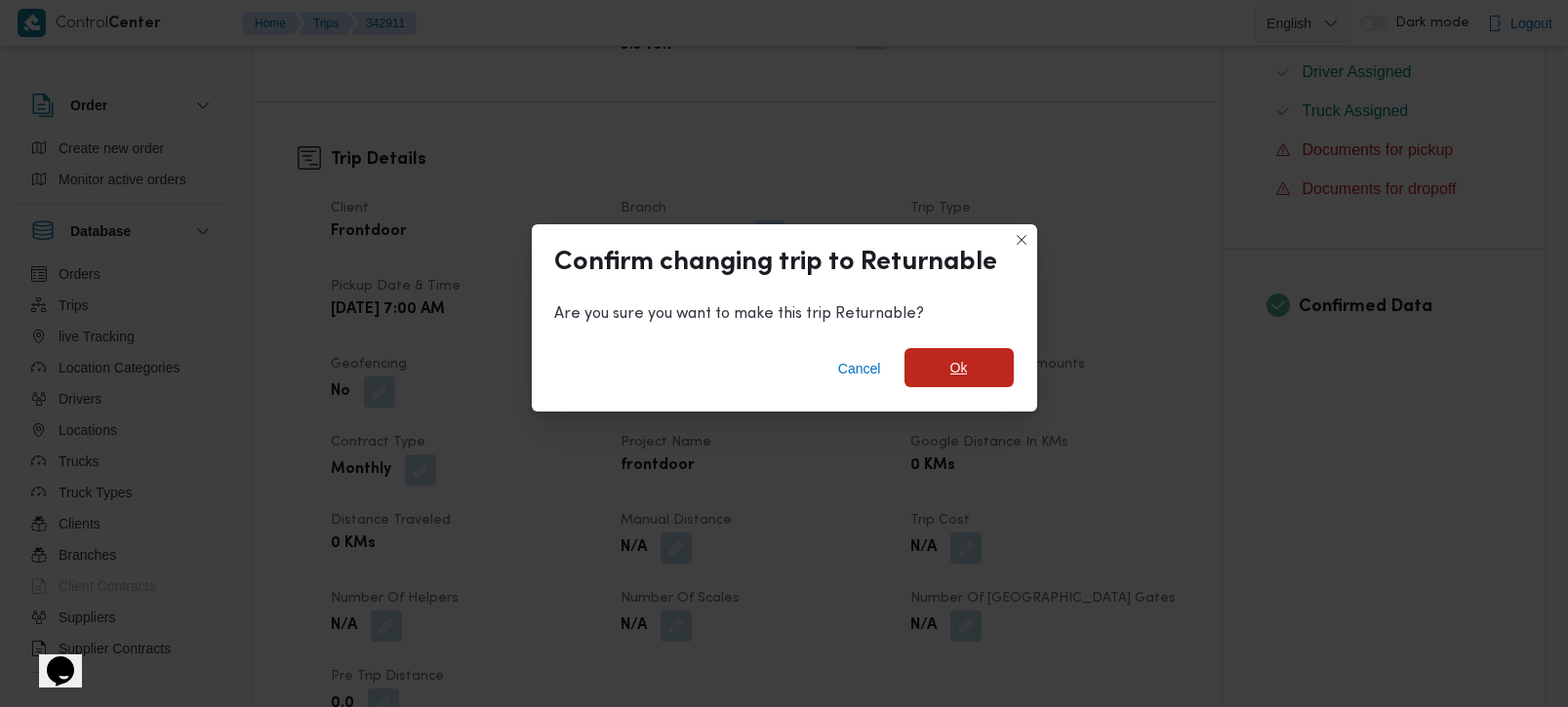
click at [953, 378] on span "Ok" at bounding box center [960, 368] width 18 height 24
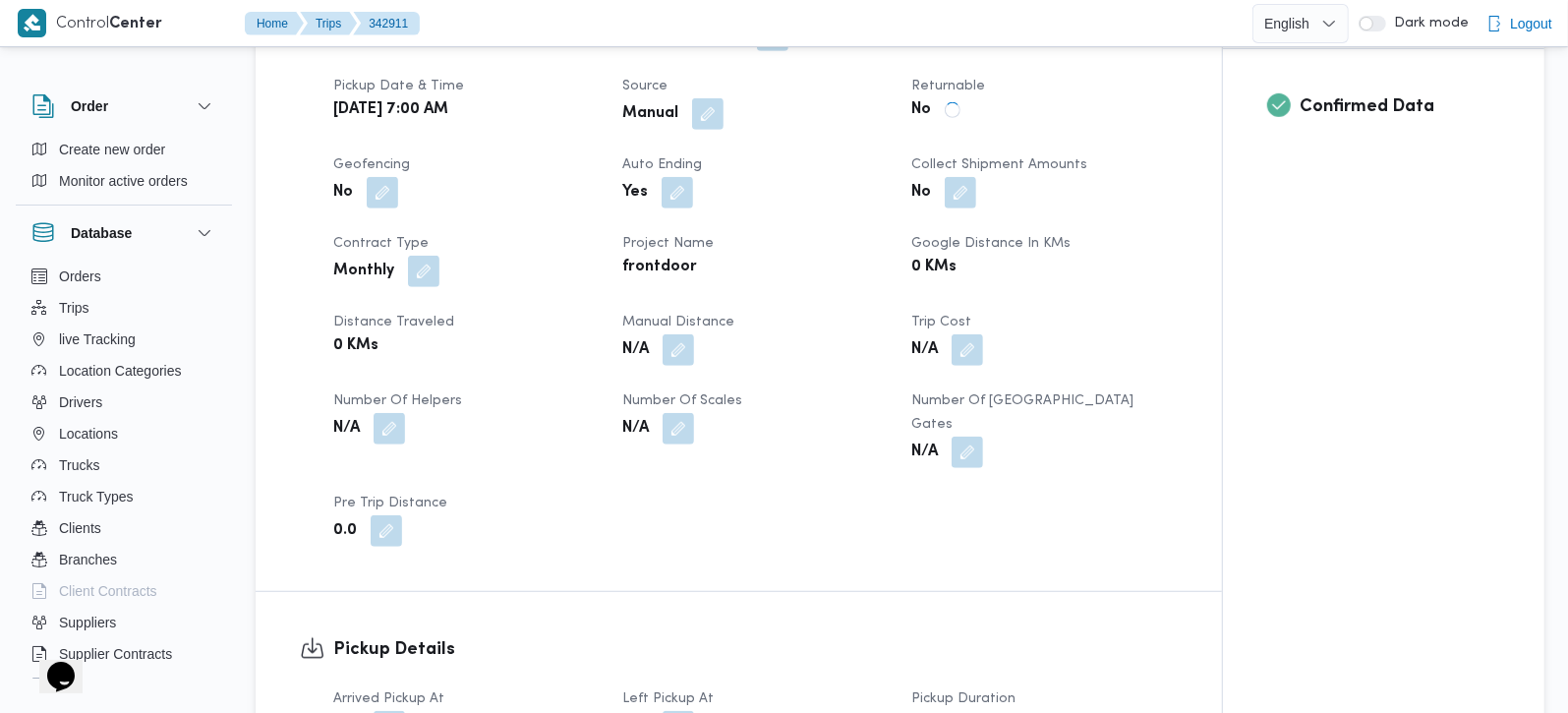
scroll to position [1157, 0]
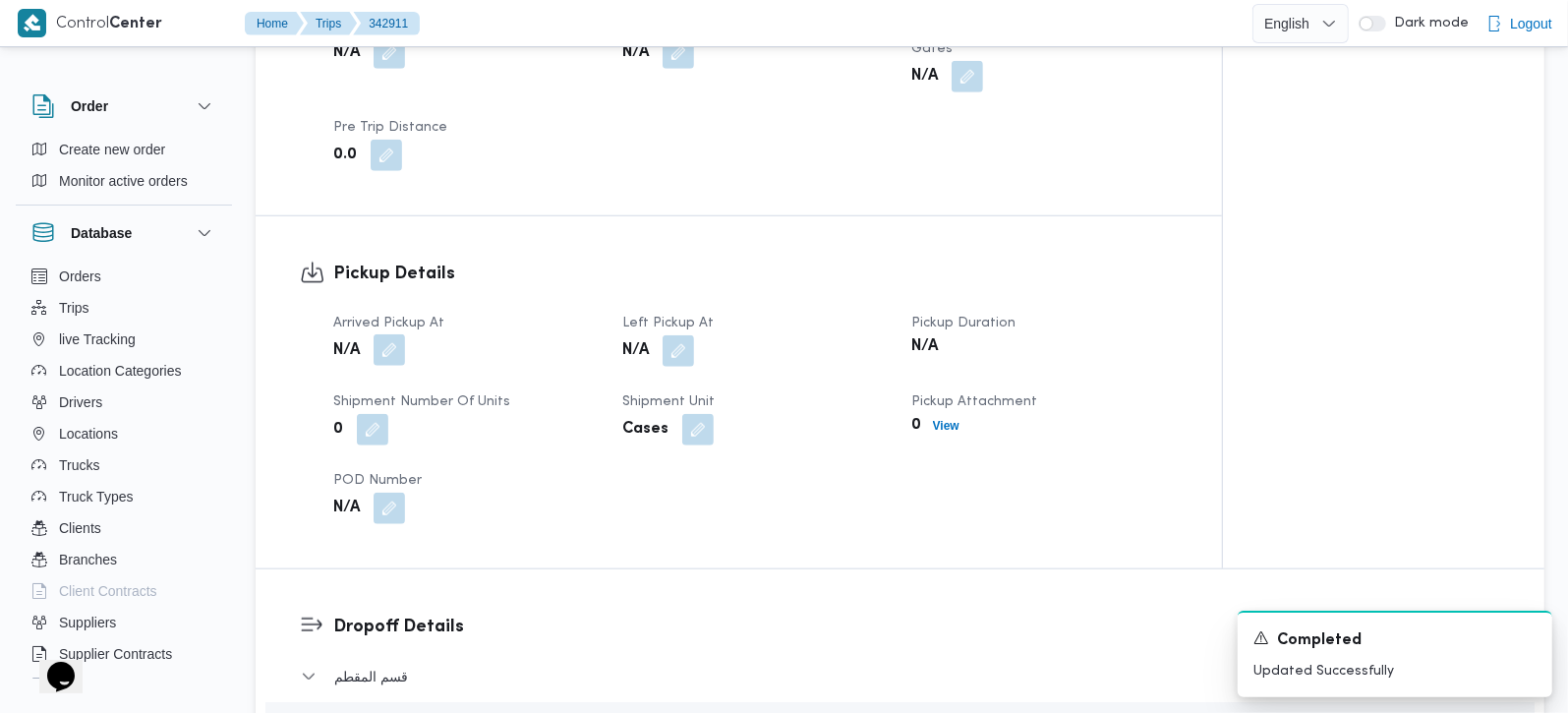
click at [385, 335] on button "button" at bounding box center [389, 351] width 32 height 32
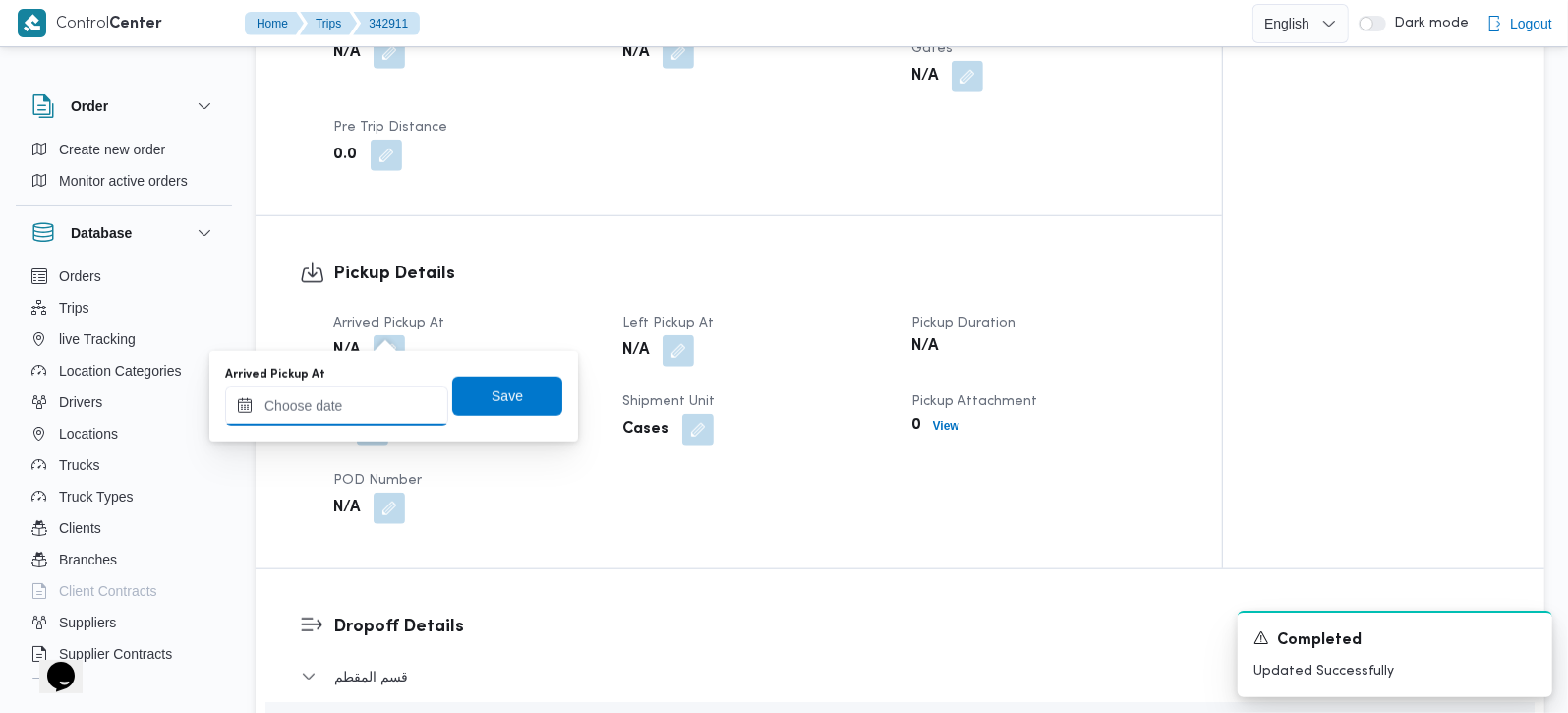
click at [355, 412] on input "Arrived Pickup At" at bounding box center [337, 405] width 224 height 39
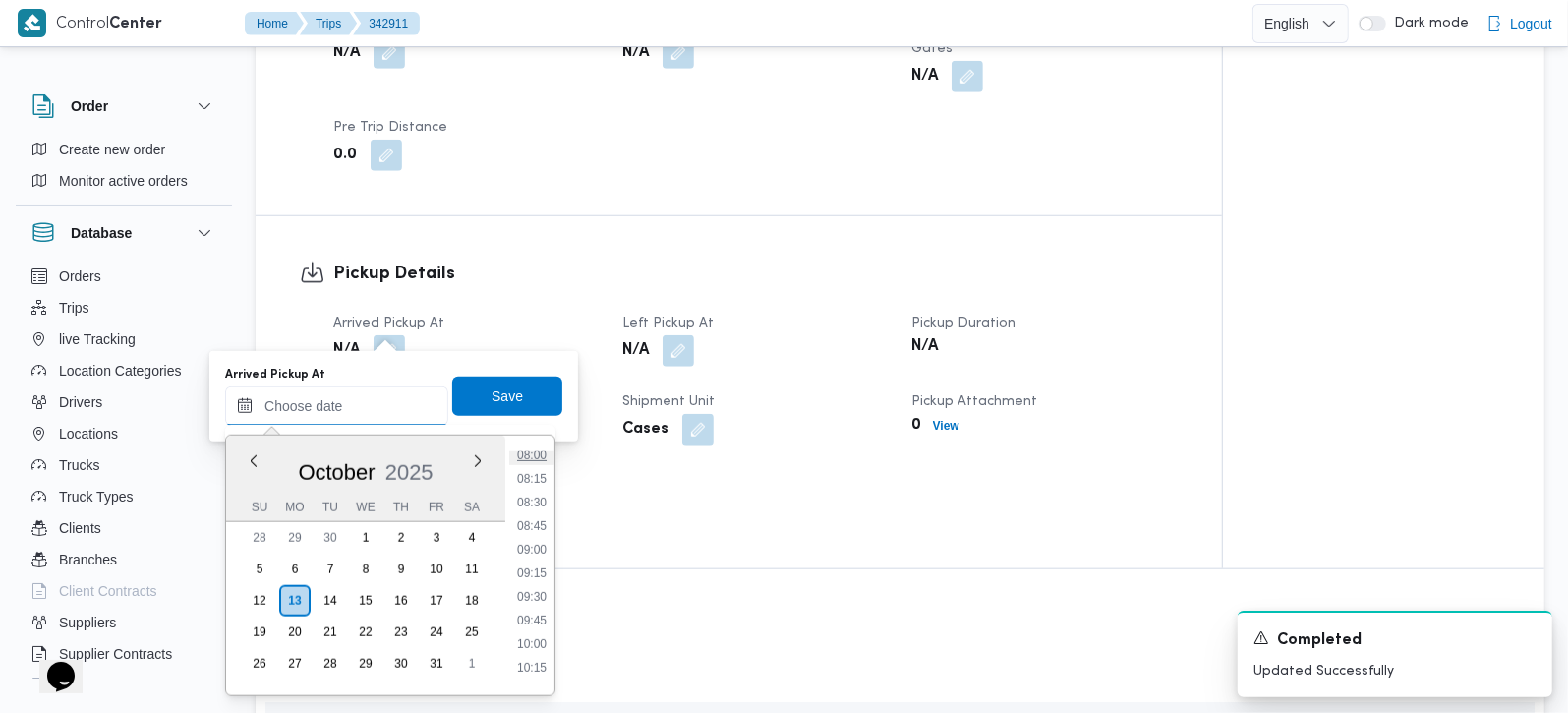
scroll to position [645, 0]
click at [539, 525] on li "07:30" at bounding box center [531, 524] width 45 height 20
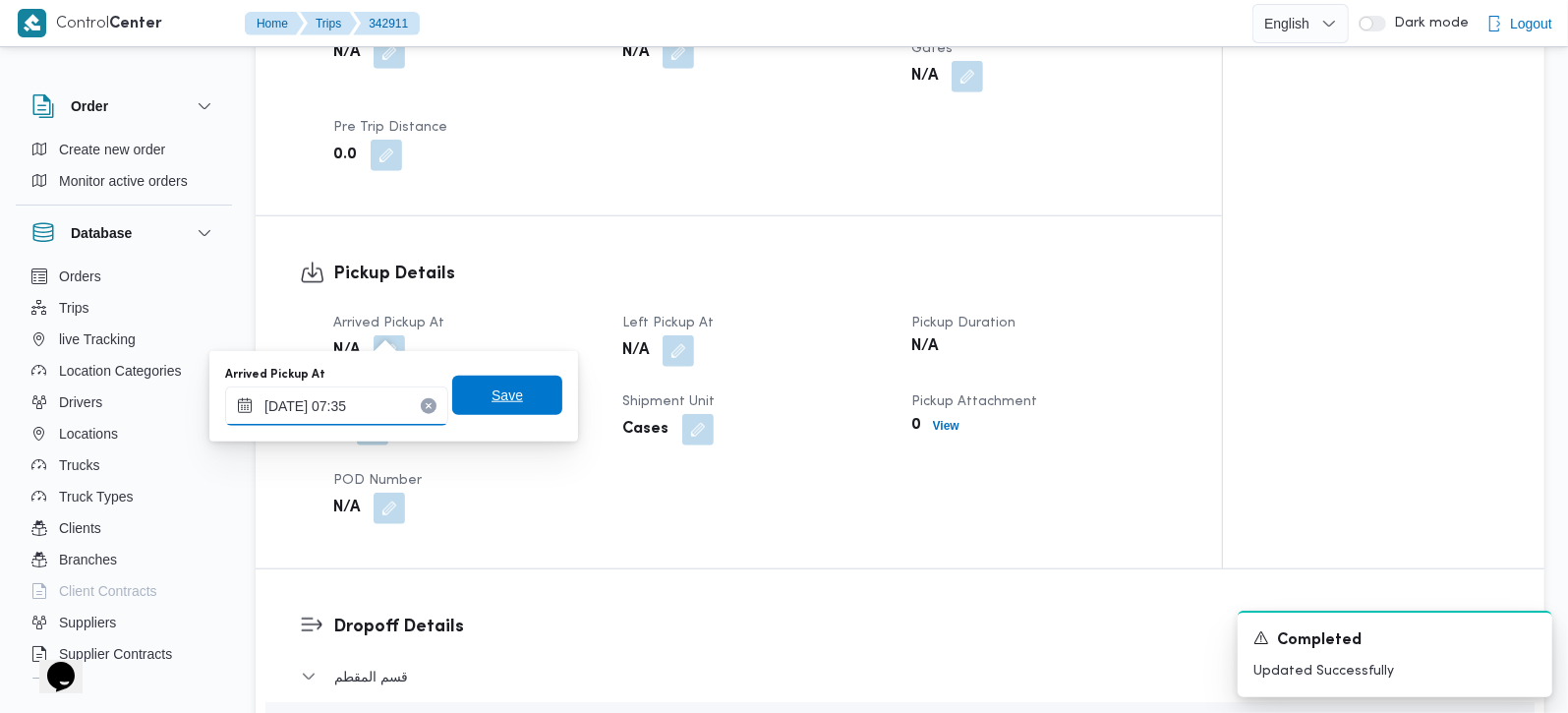
type input "[DATE] 07:35"
click at [488, 381] on span "Save" at bounding box center [507, 394] width 110 height 39
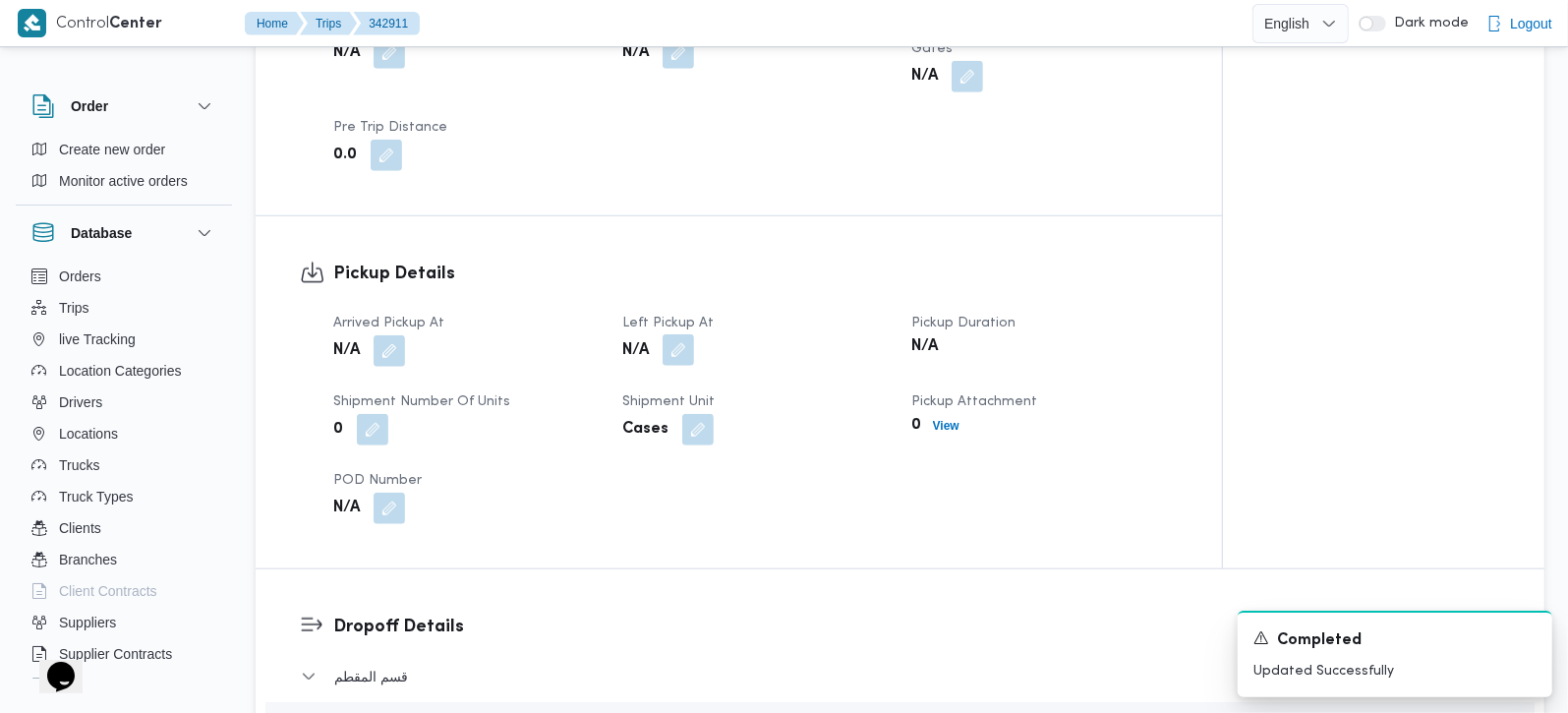
click at [676, 335] on button "button" at bounding box center [679, 351] width 32 height 32
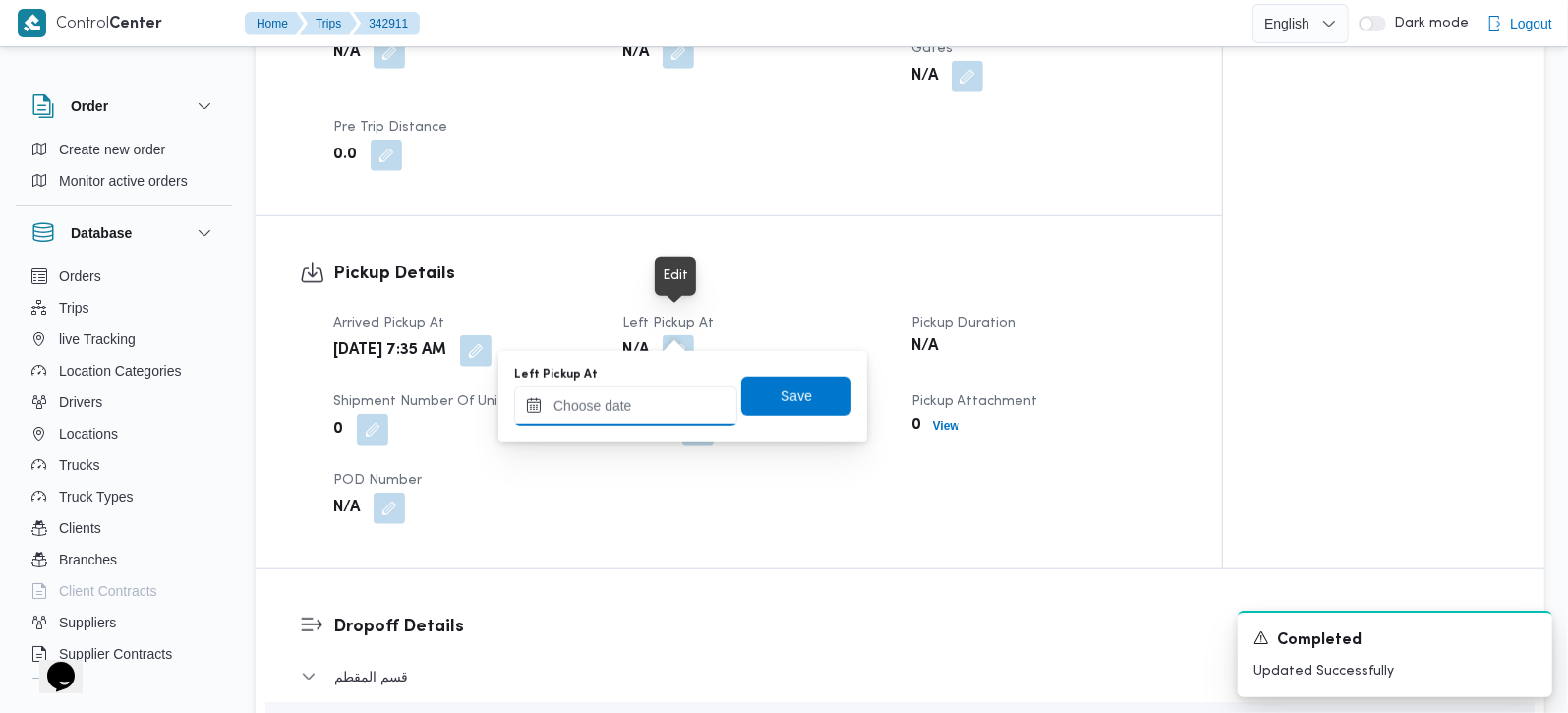
click at [640, 408] on input "Left Pickup At" at bounding box center [626, 405] width 224 height 39
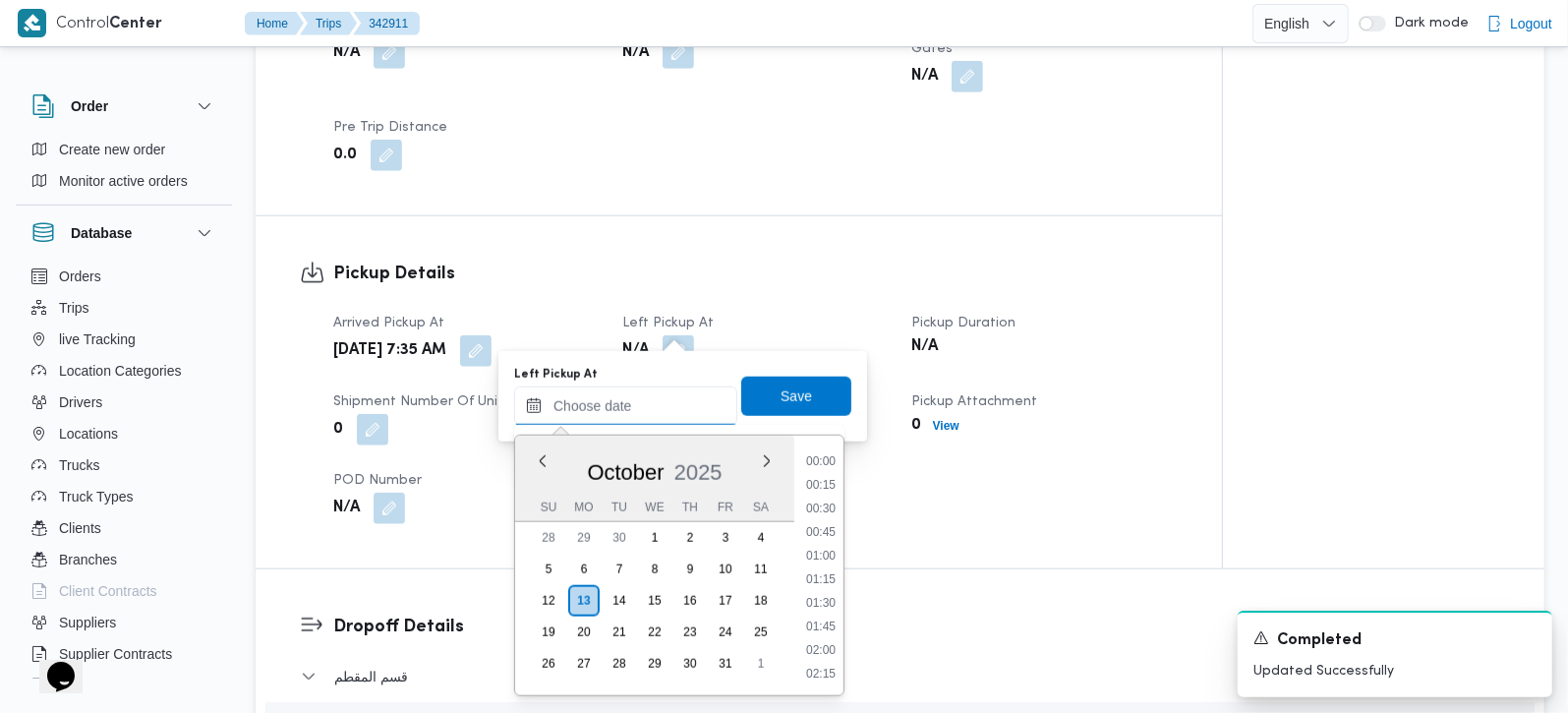
scroll to position [993, 0]
drag, startPoint x: 827, startPoint y: 488, endPoint x: 818, endPoint y: 434, distance: 54.7
click at [827, 488] on li "10:45" at bounding box center [820, 484] width 45 height 20
type input "[DATE] 10:45"
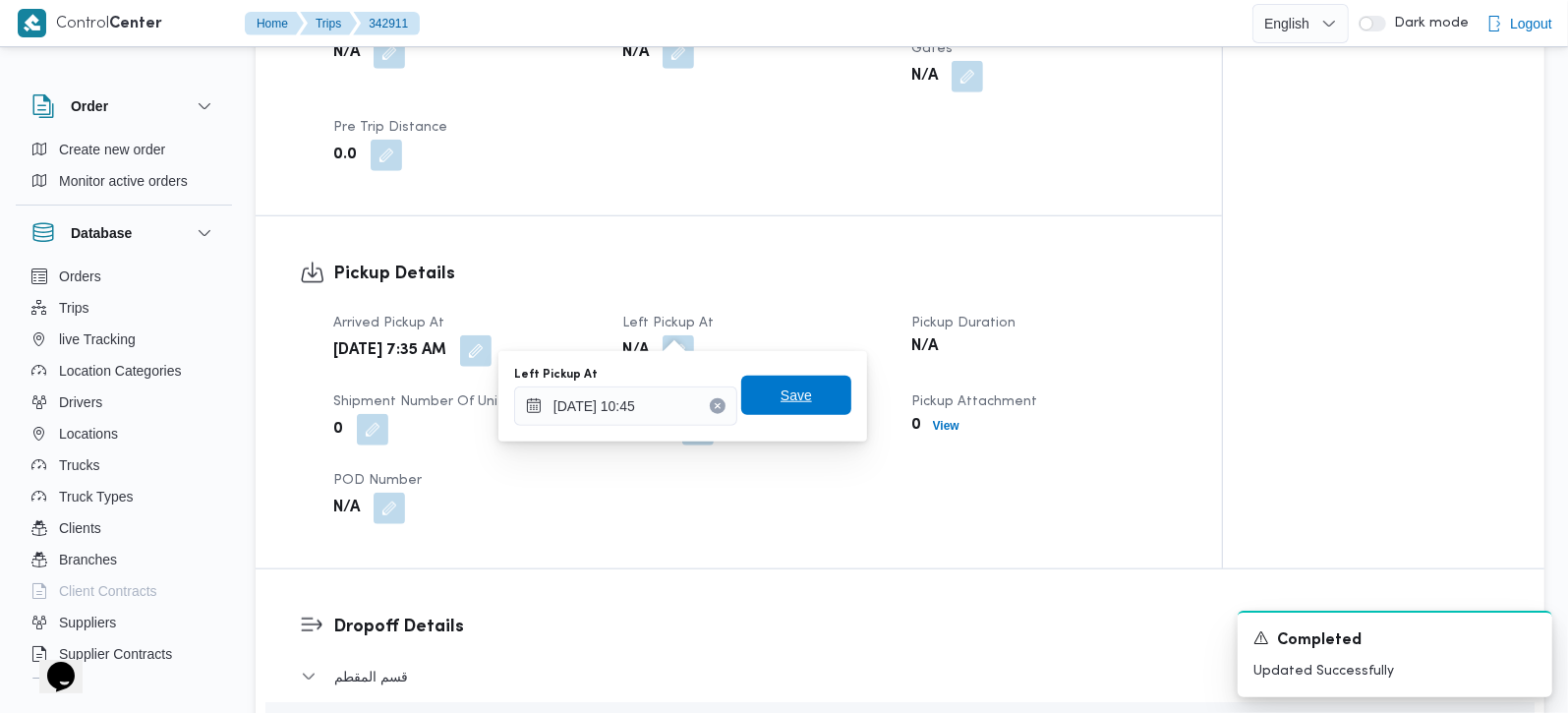
click at [805, 398] on span "Save" at bounding box center [796, 394] width 110 height 39
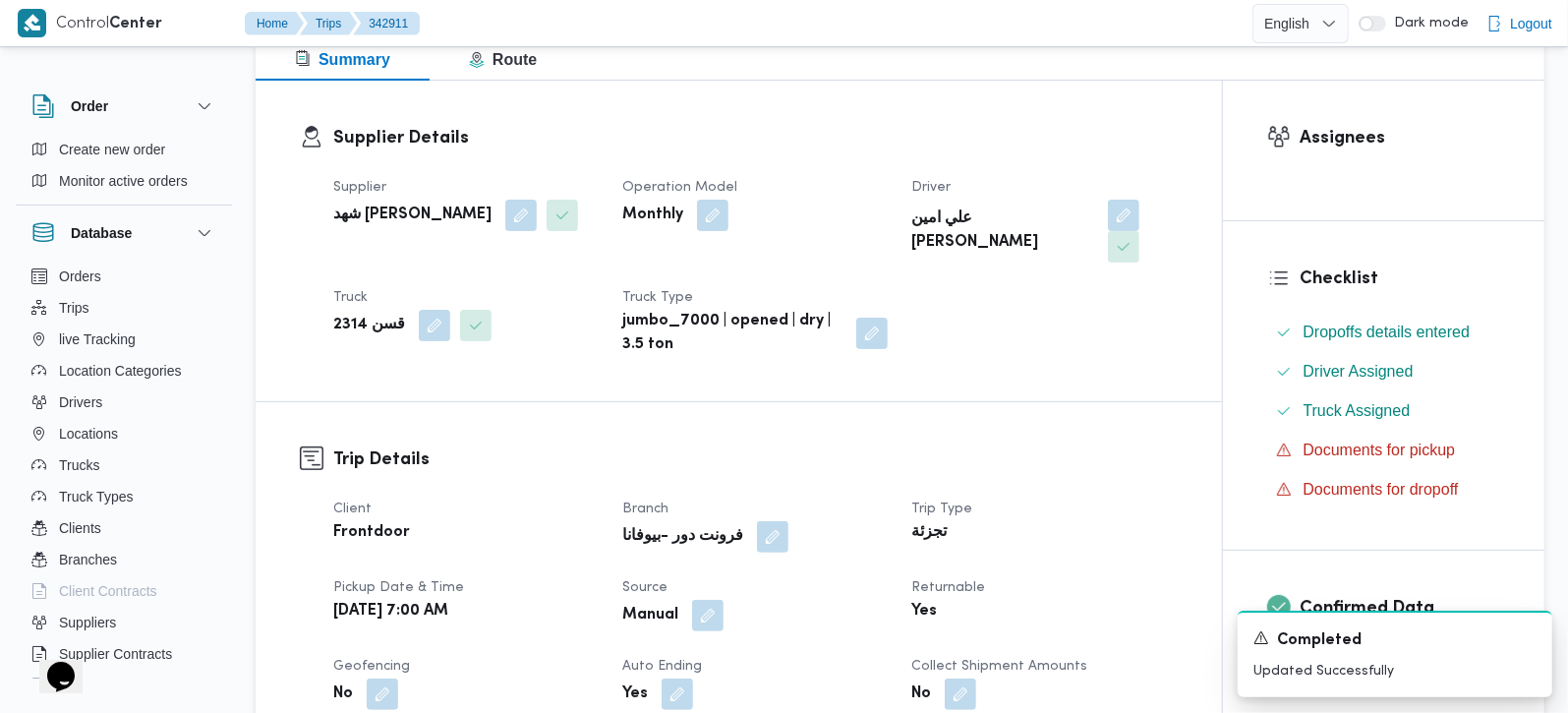
scroll to position [0, 0]
